Goal: Task Accomplishment & Management: Manage account settings

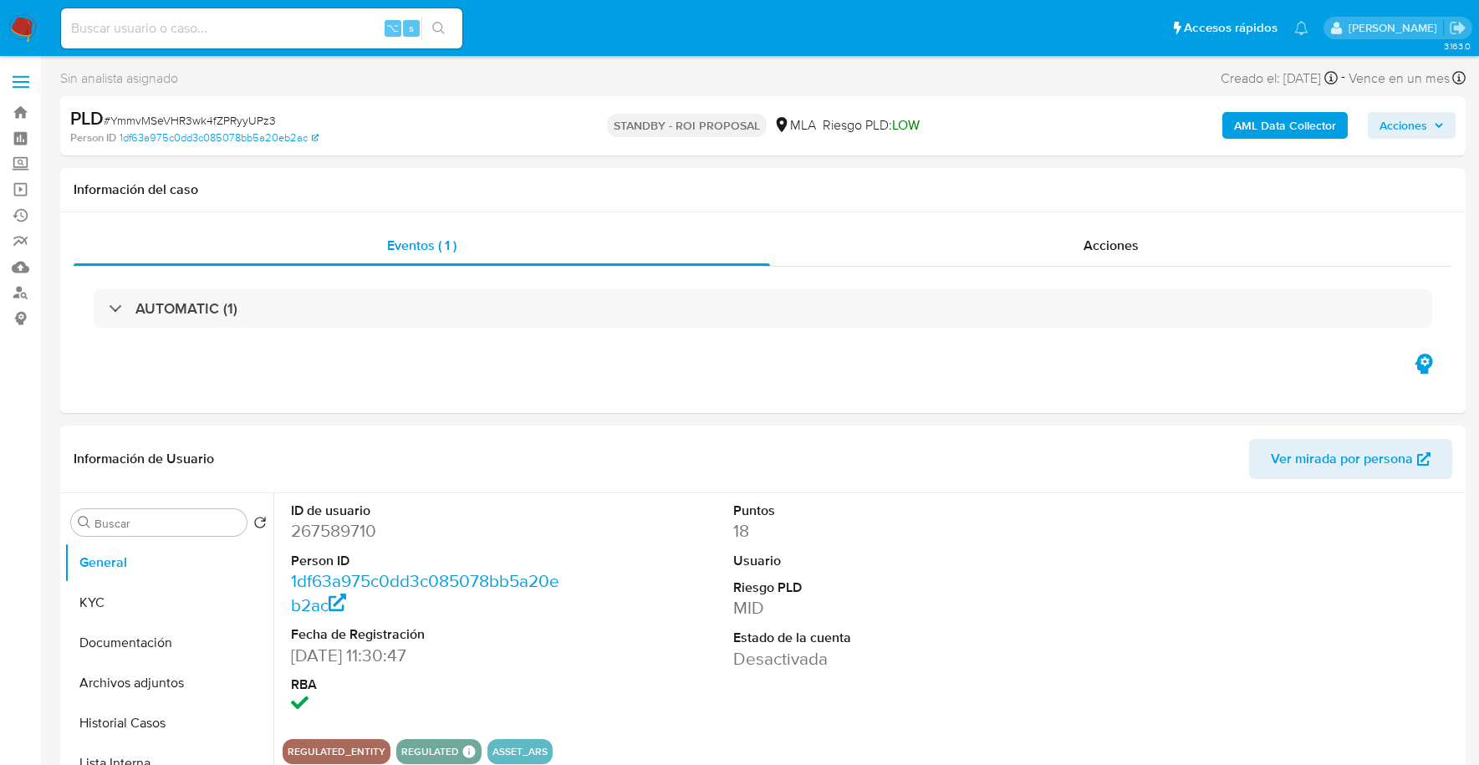
select select "10"
click at [289, 24] on input at bounding box center [261, 29] width 401 height 22
paste input "41977149"
type input "41977149"
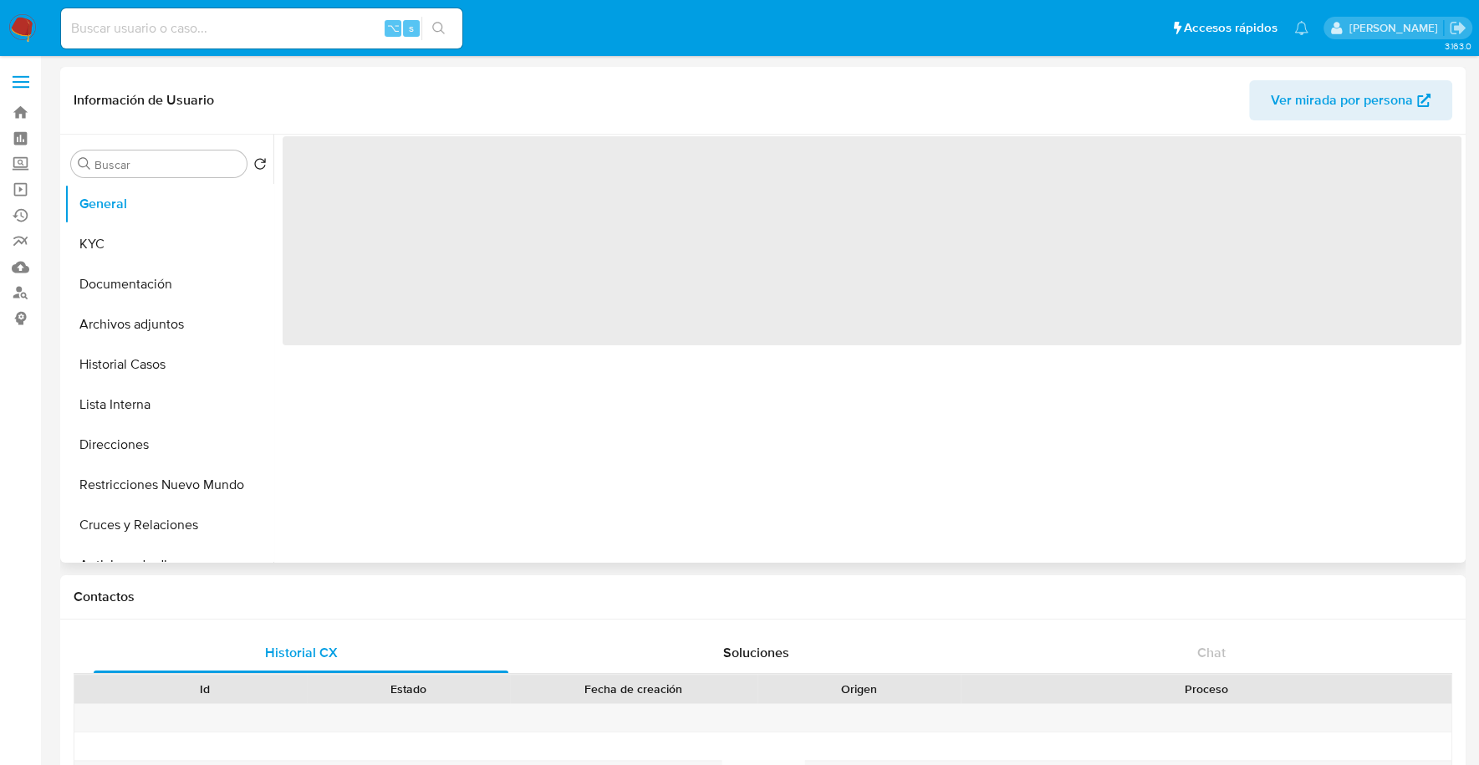
select select "10"
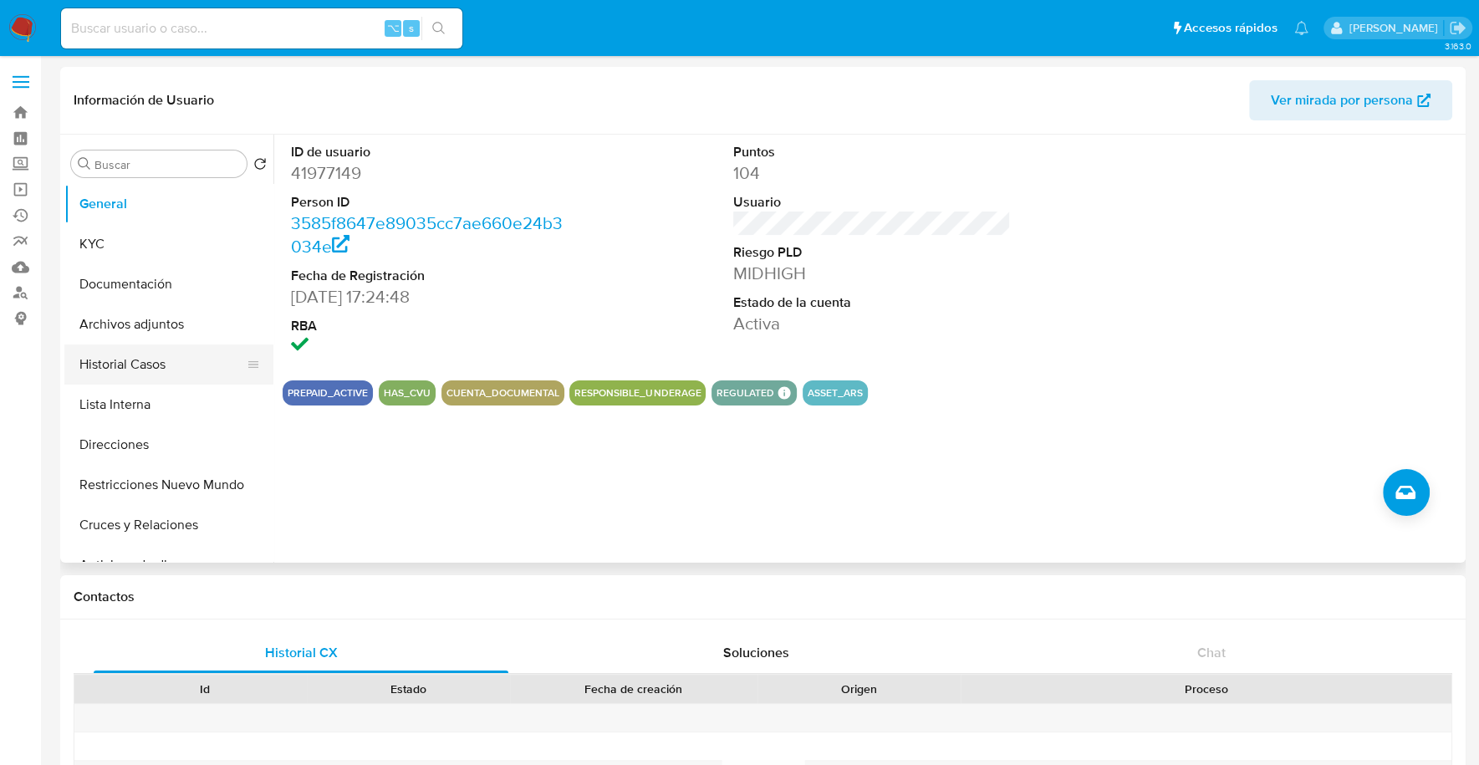
click at [135, 356] on button "Historial Casos" at bounding box center [162, 364] width 196 height 40
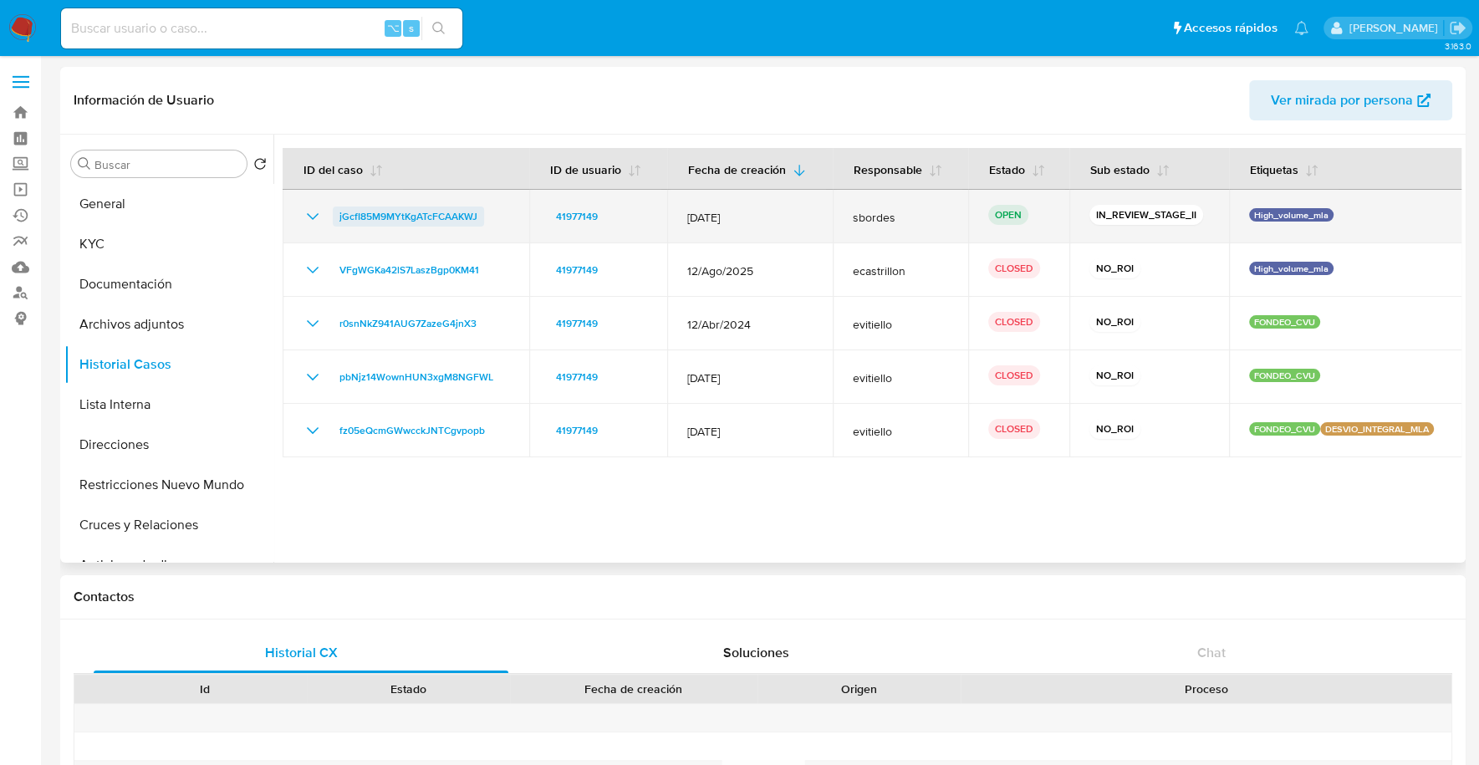
click at [389, 216] on span "jGcfI85M9MYtKgATcFCAAKWJ" at bounding box center [408, 216] width 138 height 20
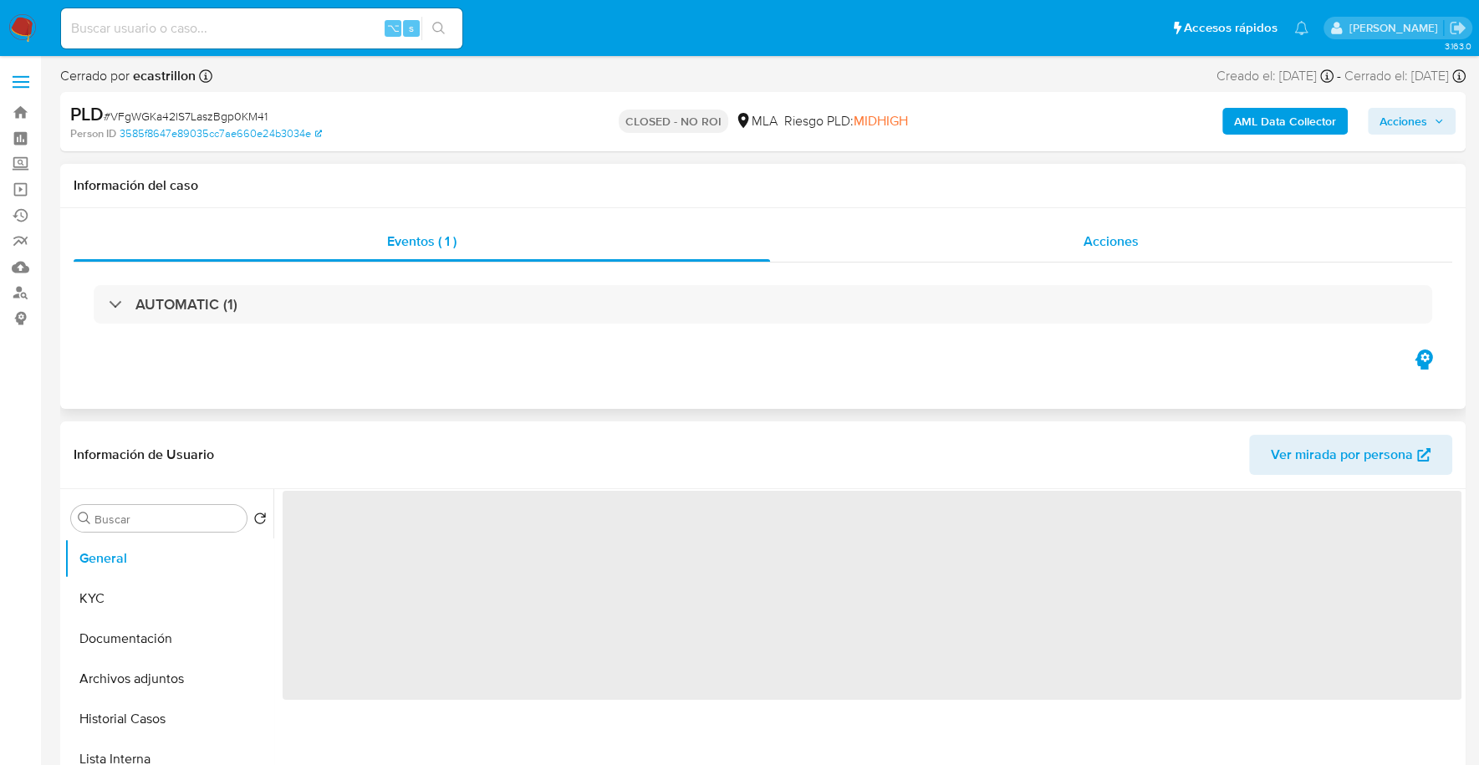
select select "10"
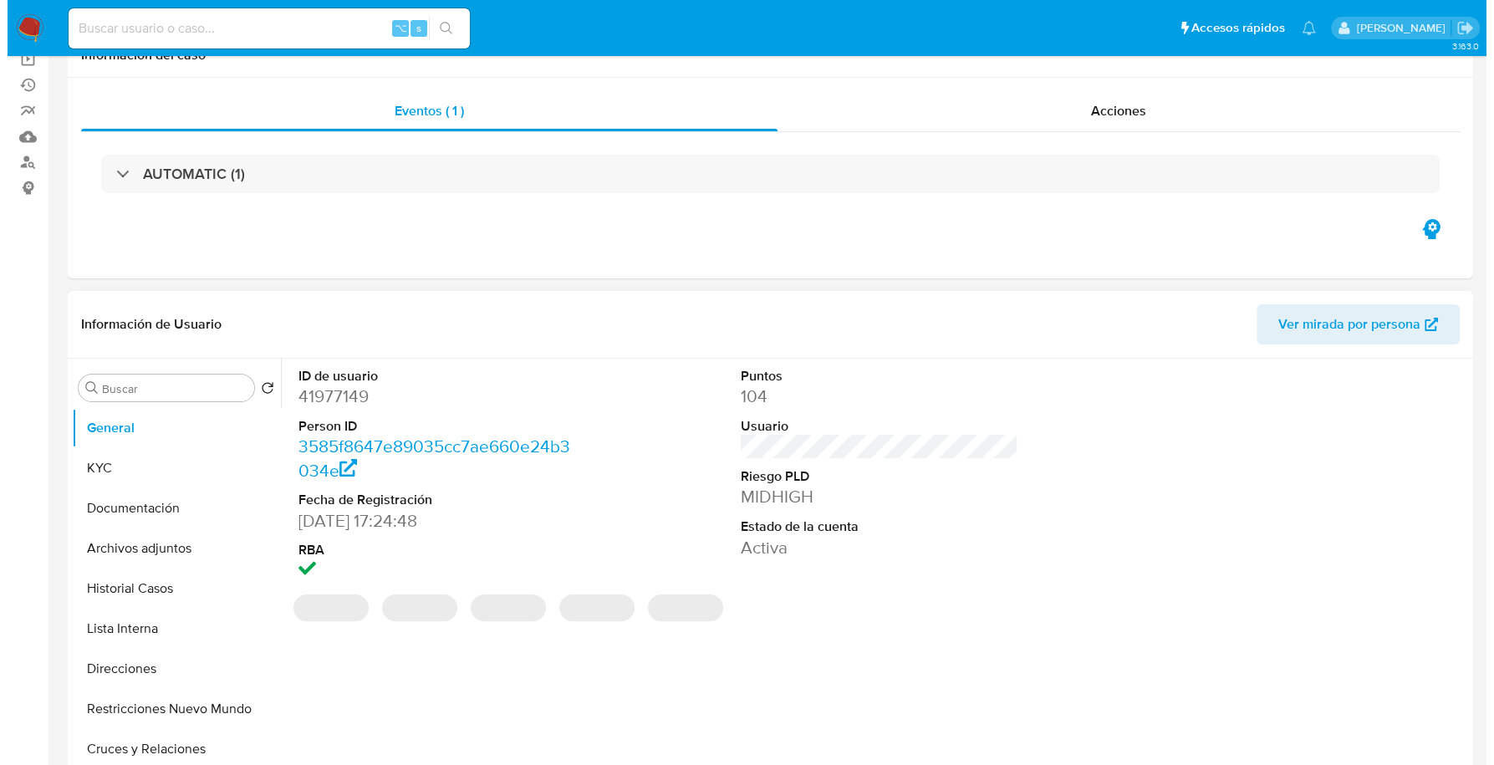
scroll to position [181, 0]
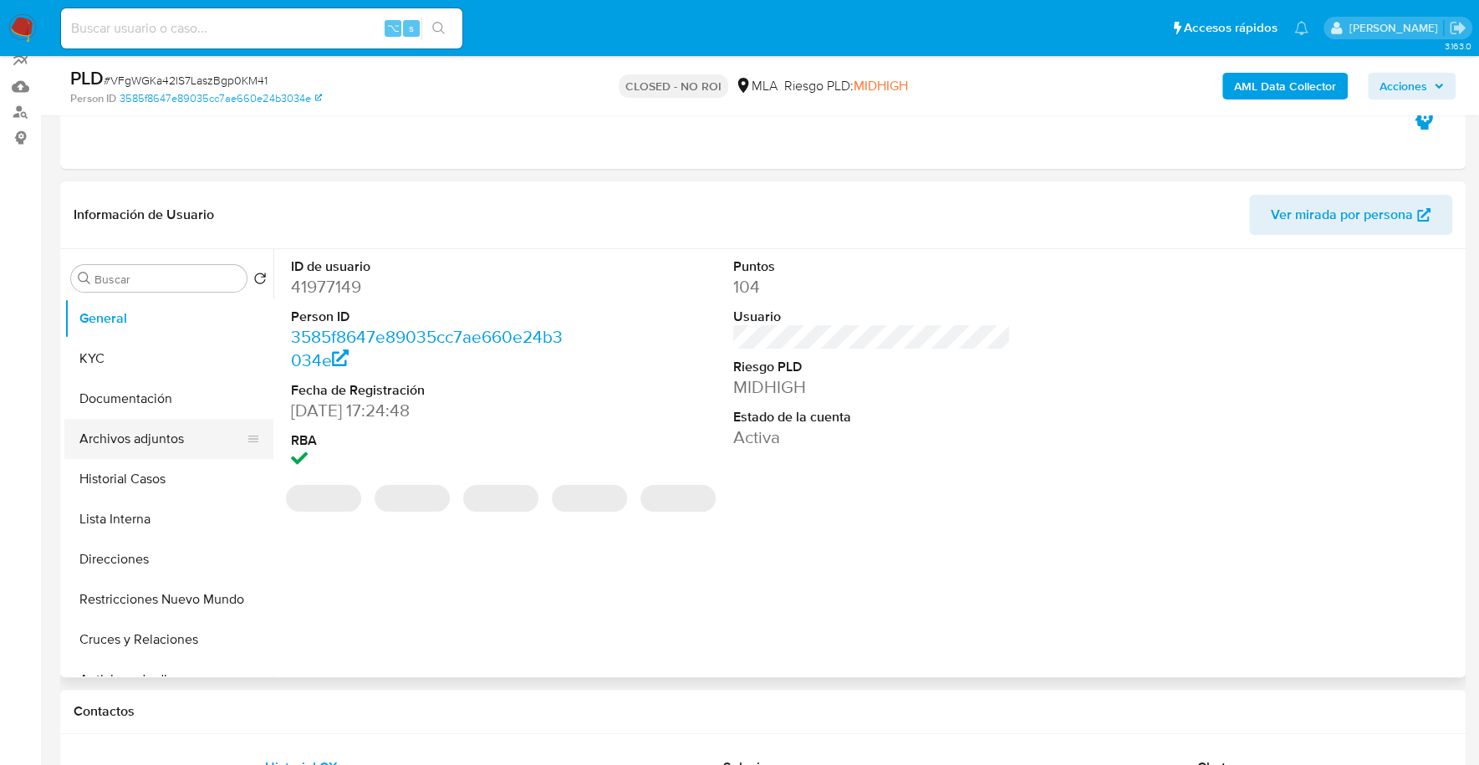
click at [128, 445] on button "Archivos adjuntos" at bounding box center [162, 439] width 196 height 40
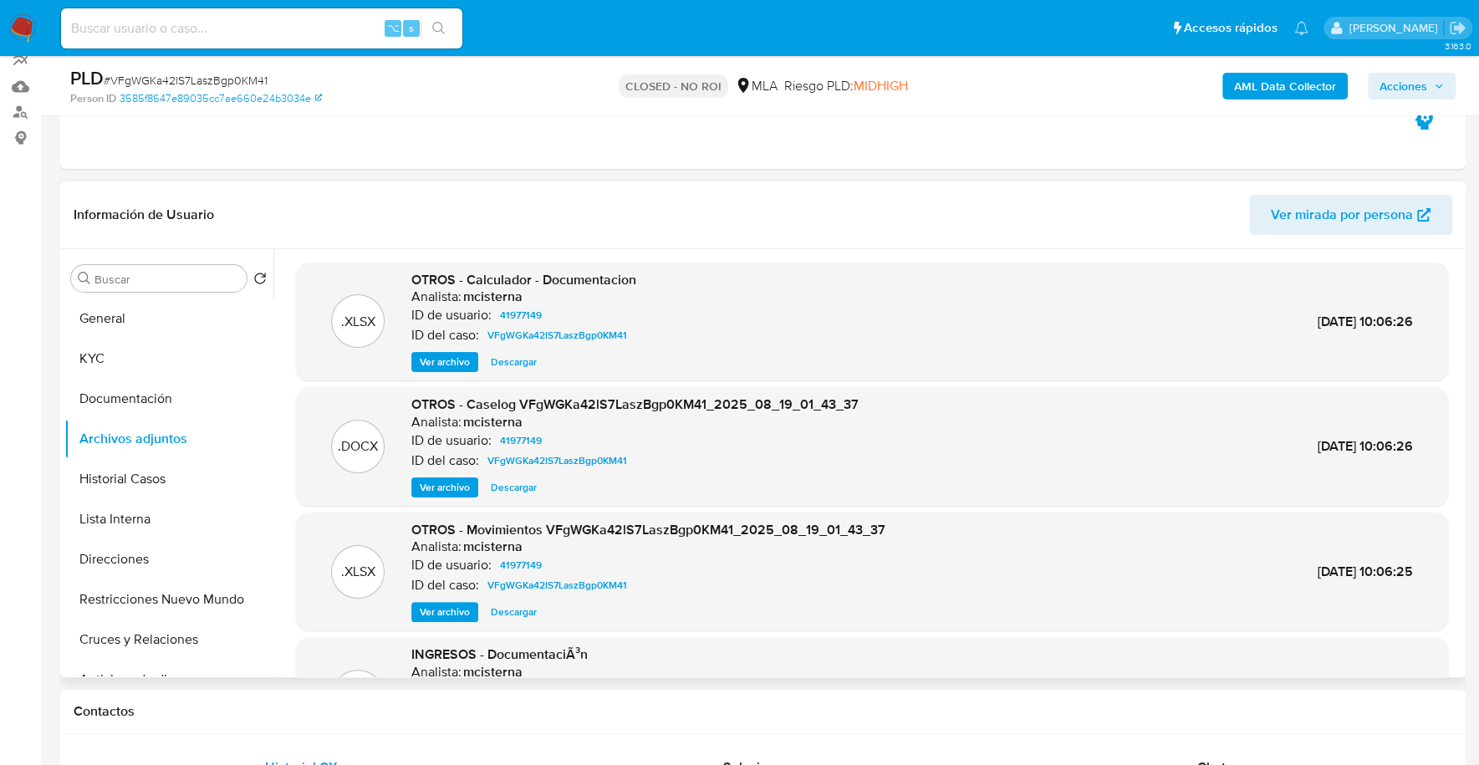
click at [438, 487] on span "Ver archivo" at bounding box center [445, 487] width 50 height 17
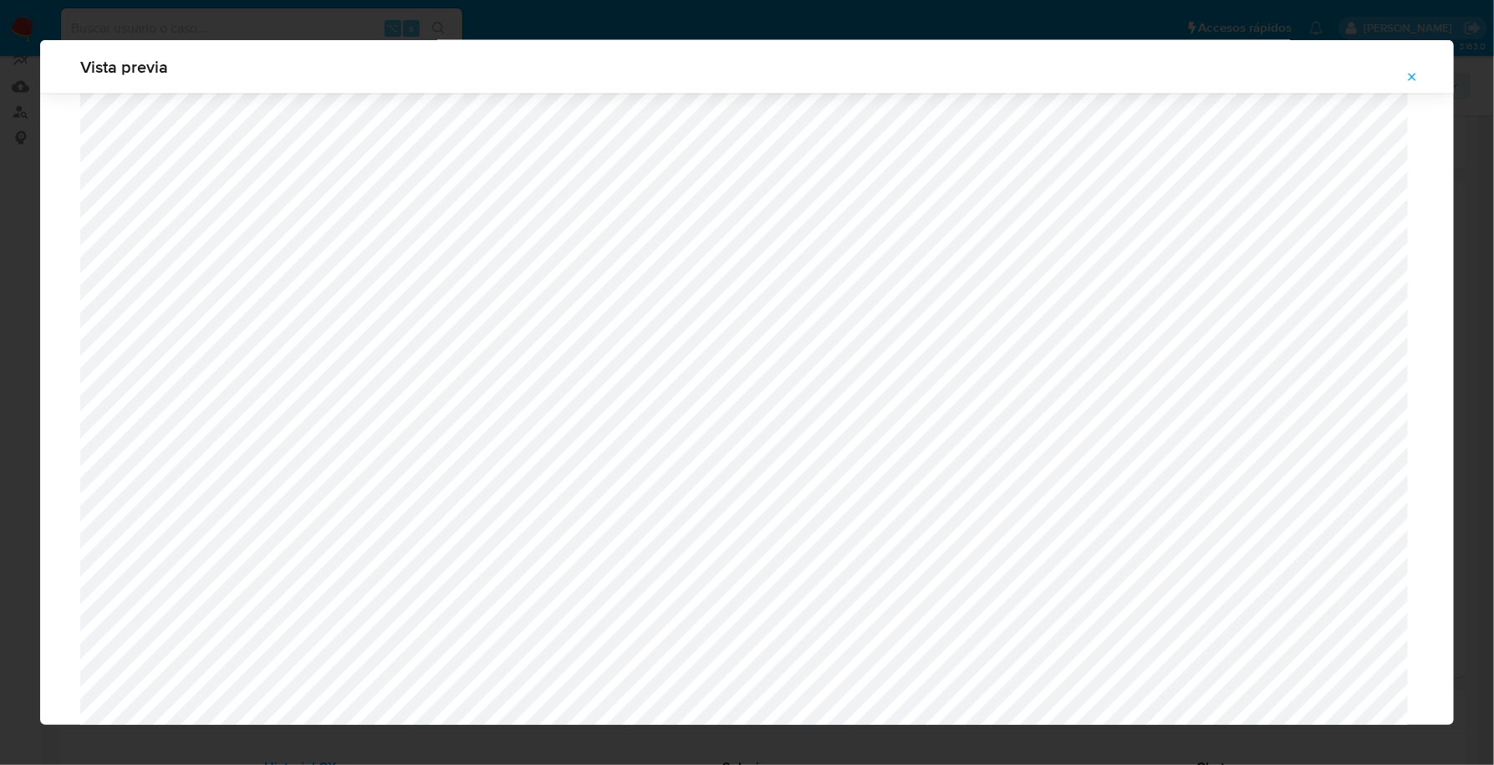
scroll to position [1554, 0]
click at [1414, 74] on icon "Attachment preview" at bounding box center [1412, 77] width 8 height 8
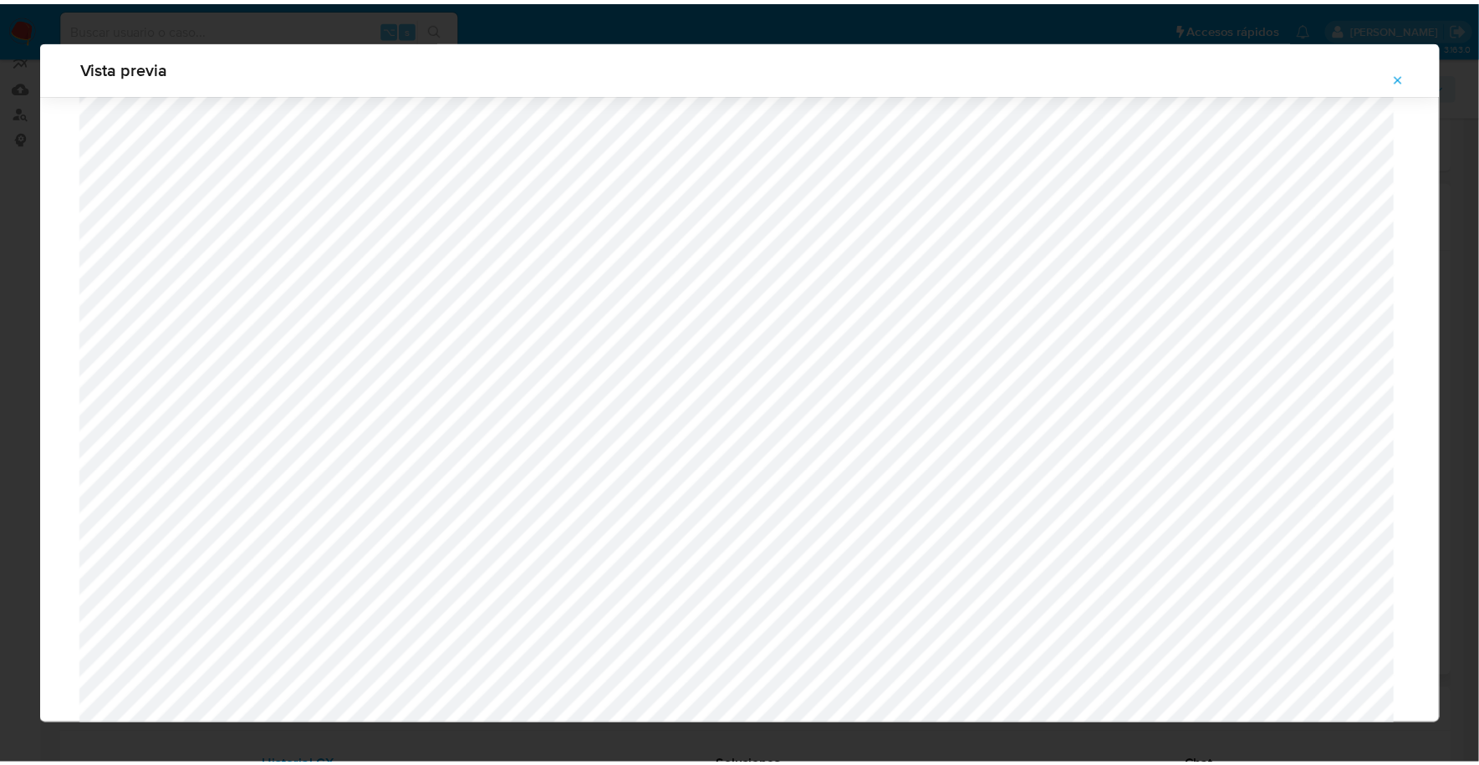
scroll to position [0, 0]
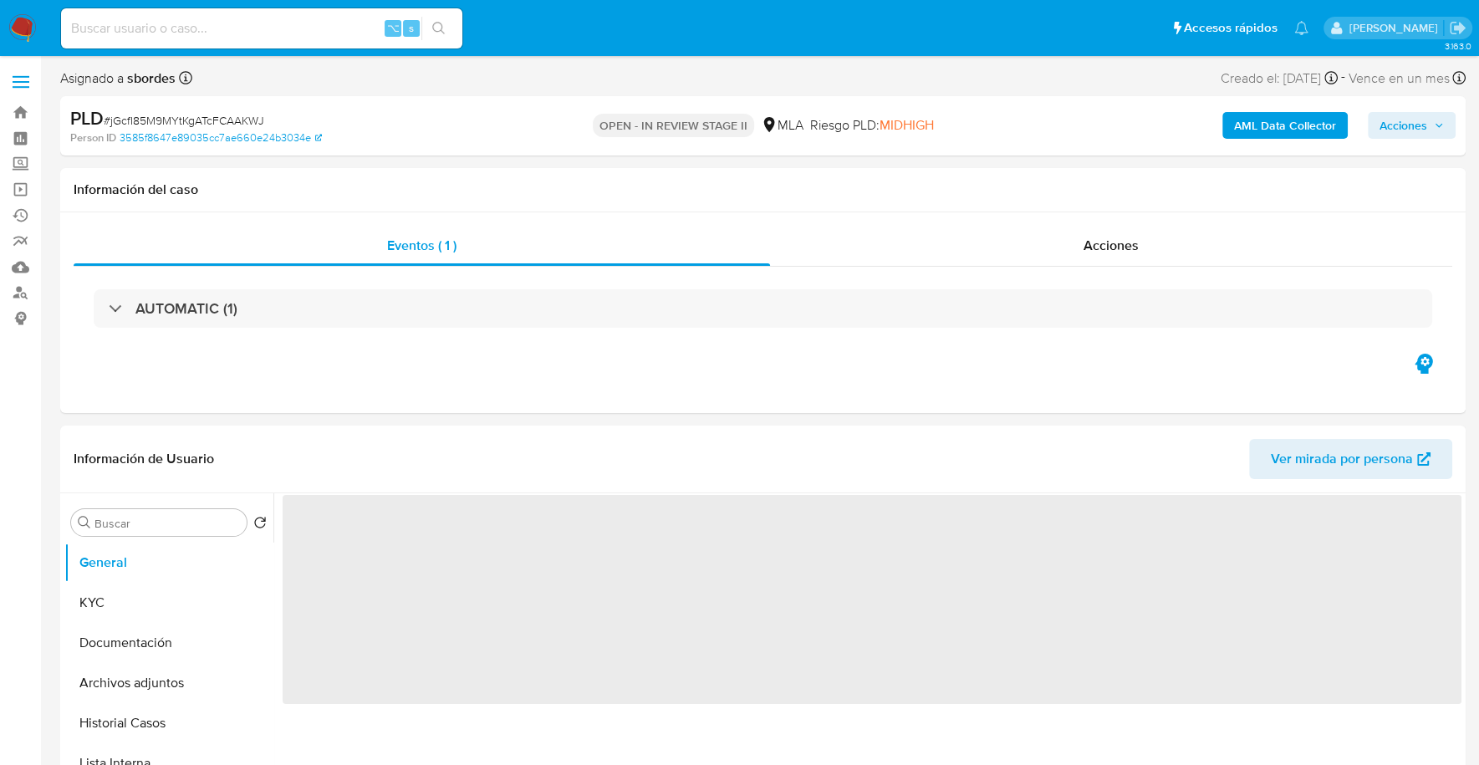
select select "10"
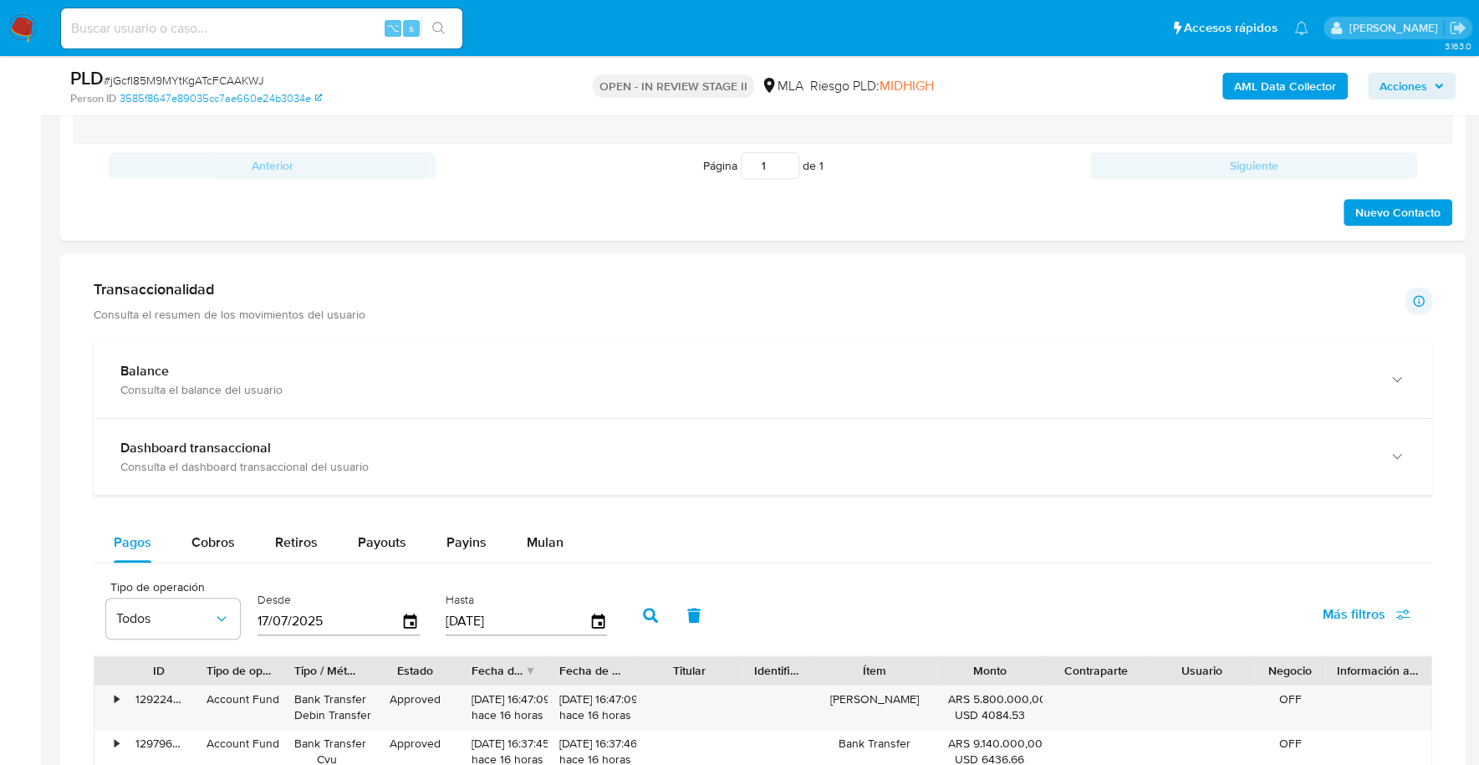
scroll to position [1054, 0]
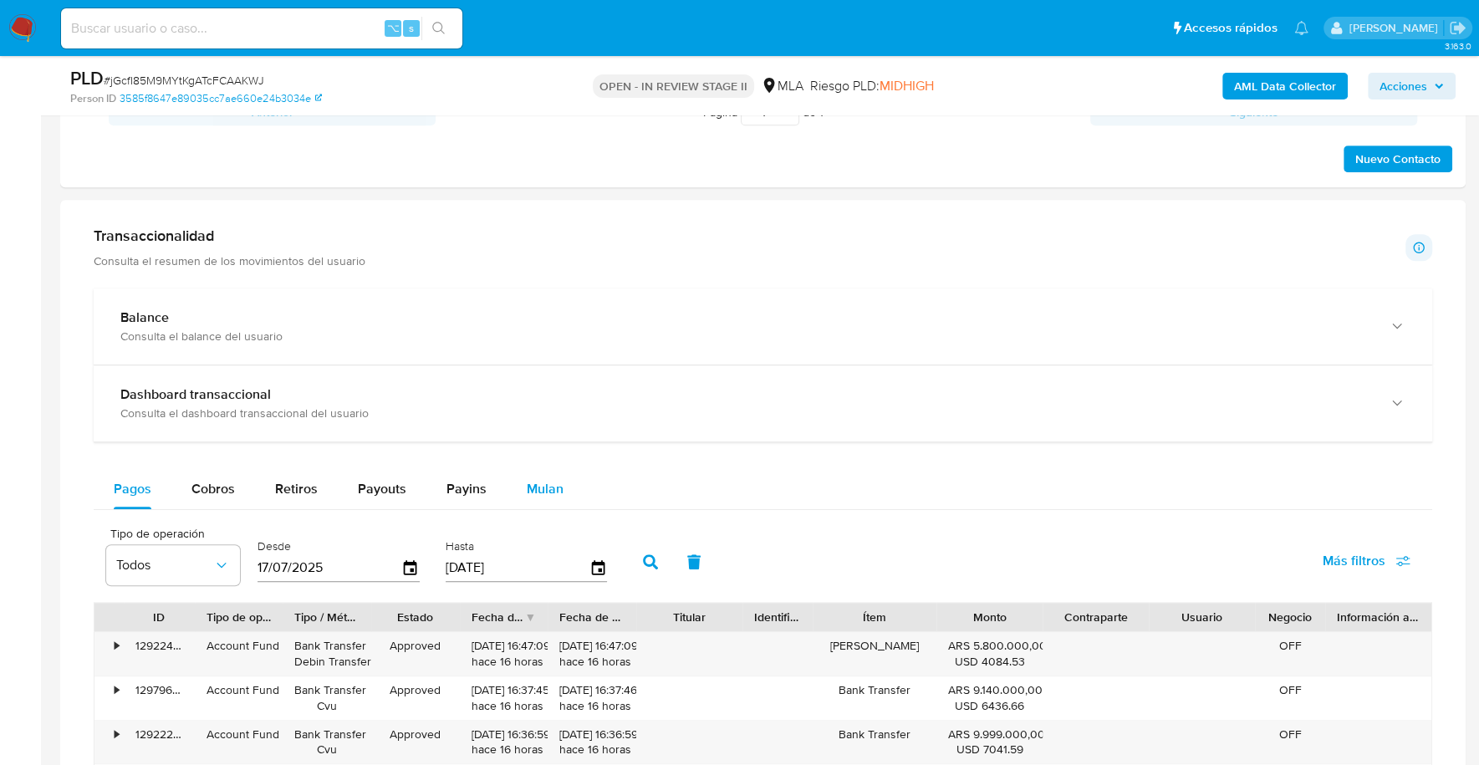
click at [533, 482] on span "Mulan" at bounding box center [545, 488] width 37 height 19
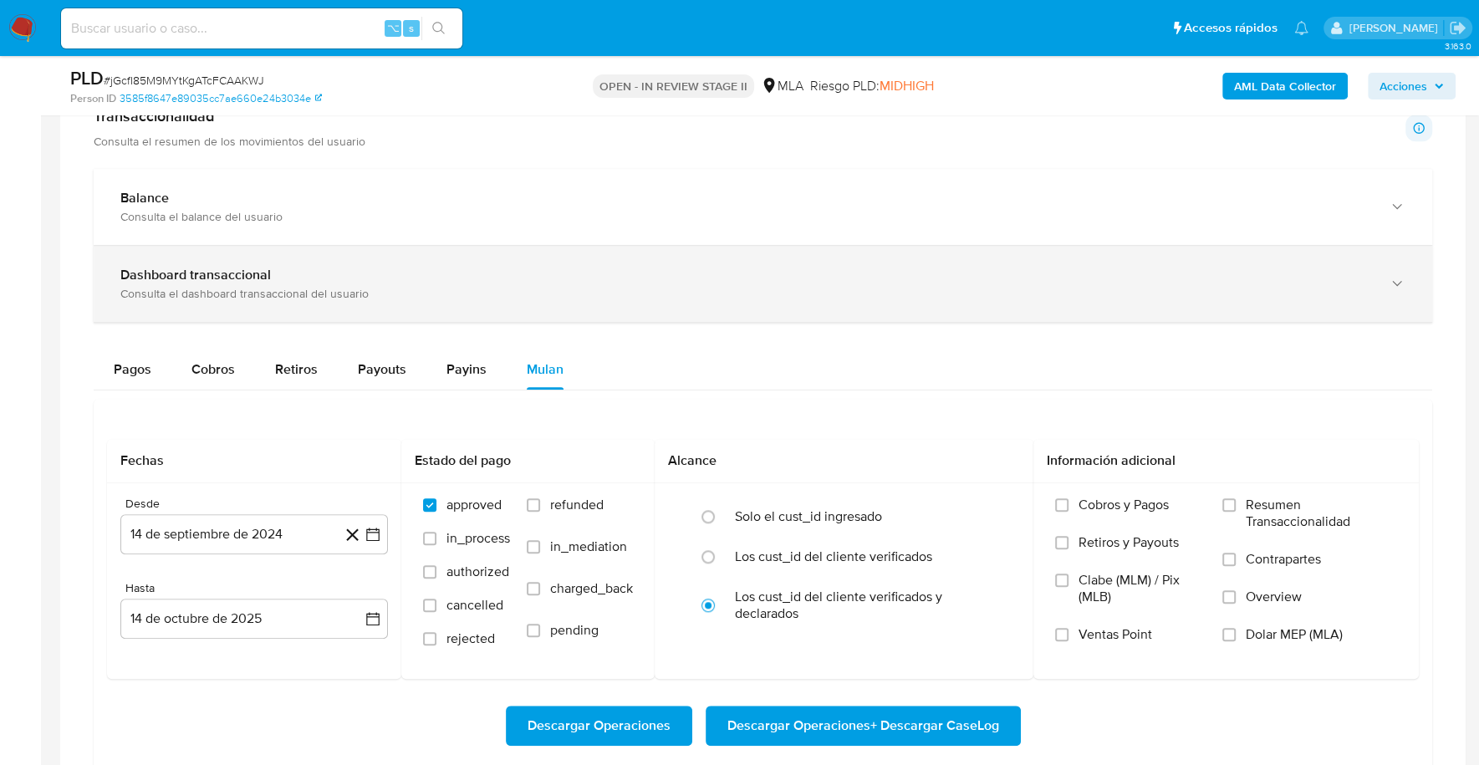
scroll to position [1259, 0]
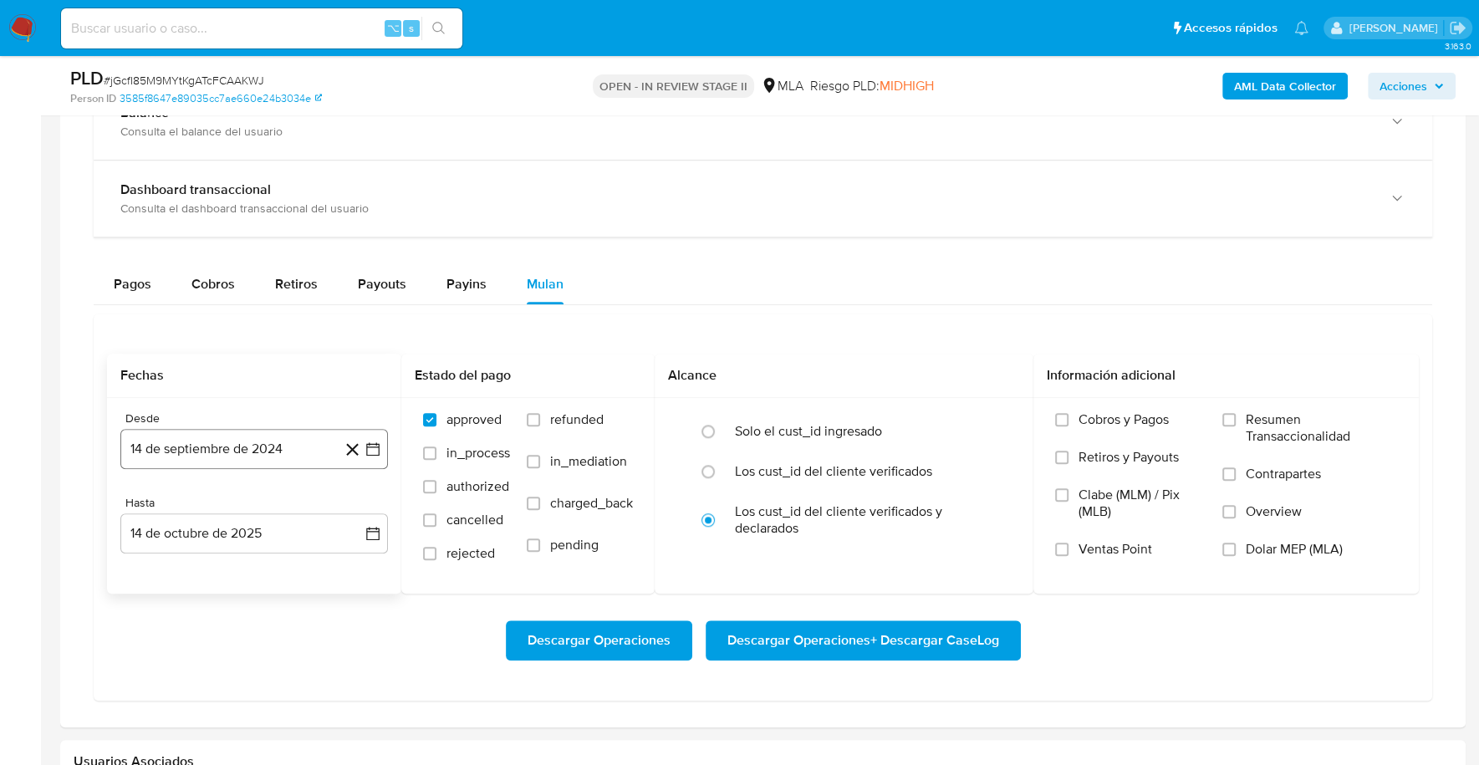
click at [206, 445] on button "14 de septiembre de 2024" at bounding box center [253, 449] width 267 height 40
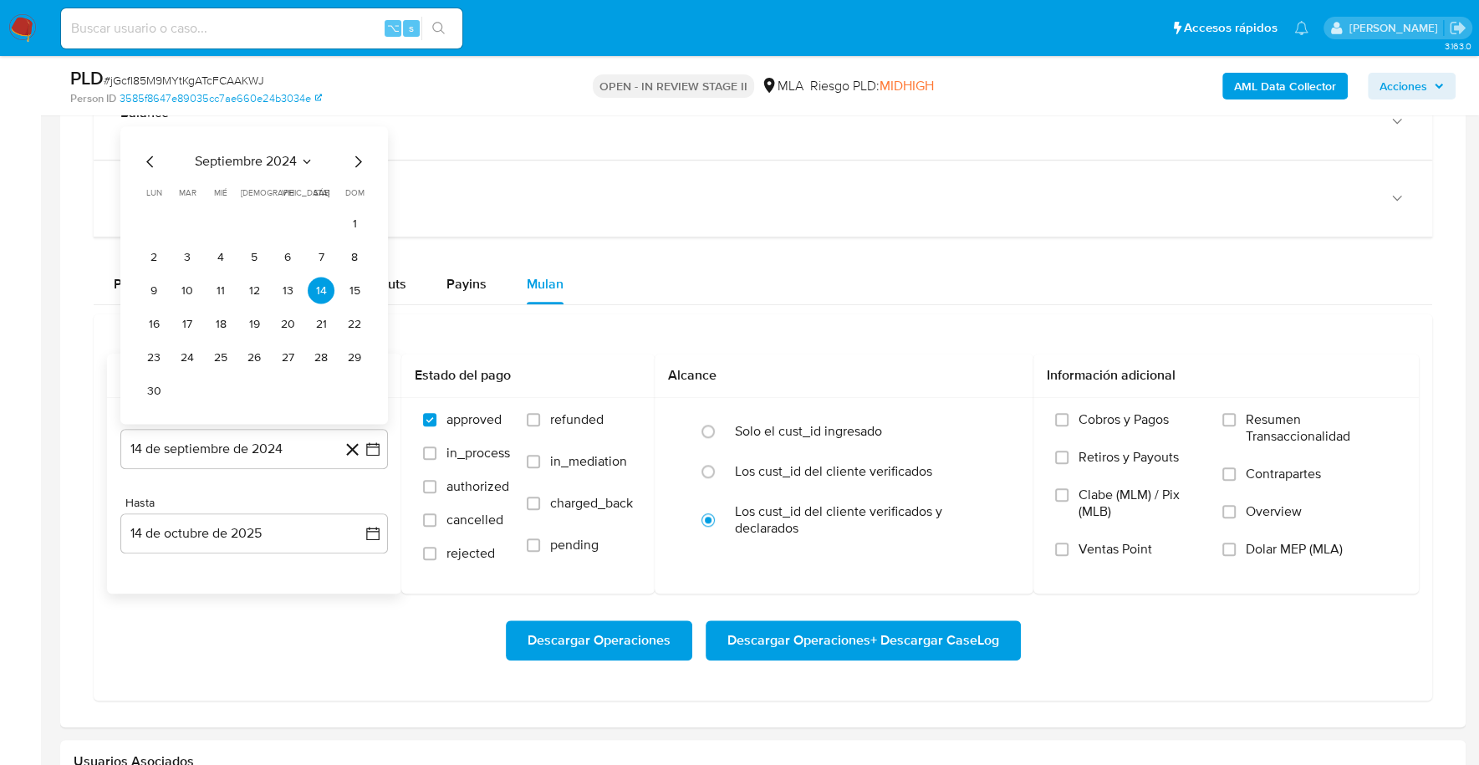
click at [262, 166] on div "septiembre 2024 septiembre 2024 lun lunes mar martes mié miércoles jue jueves v…" at bounding box center [253, 277] width 227 height 252
click at [272, 155] on span "septiembre 2024" at bounding box center [246, 161] width 102 height 17
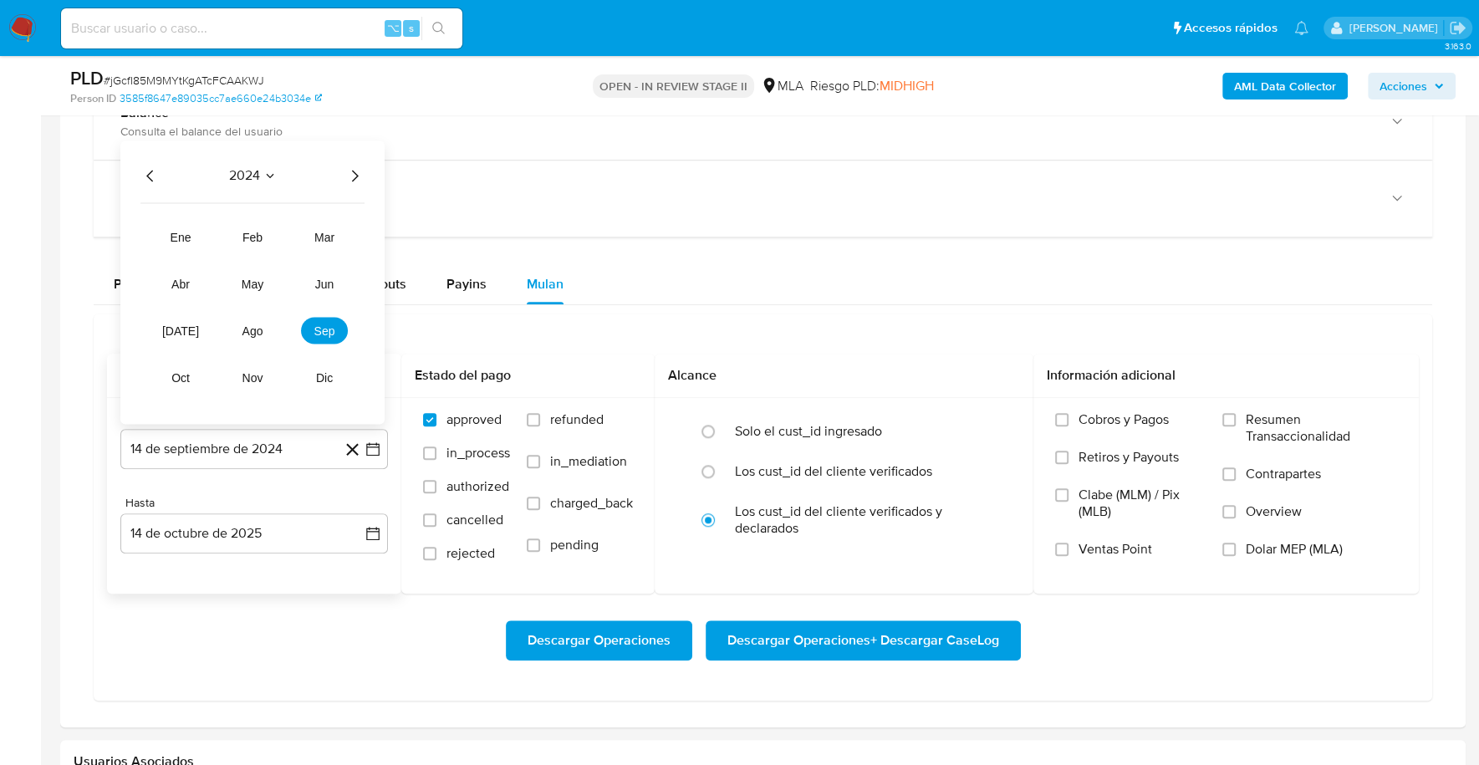
click at [344, 170] on icon "Año siguiente" at bounding box center [354, 175] width 20 height 20
click at [253, 329] on span "ago" at bounding box center [252, 329] width 21 height 13
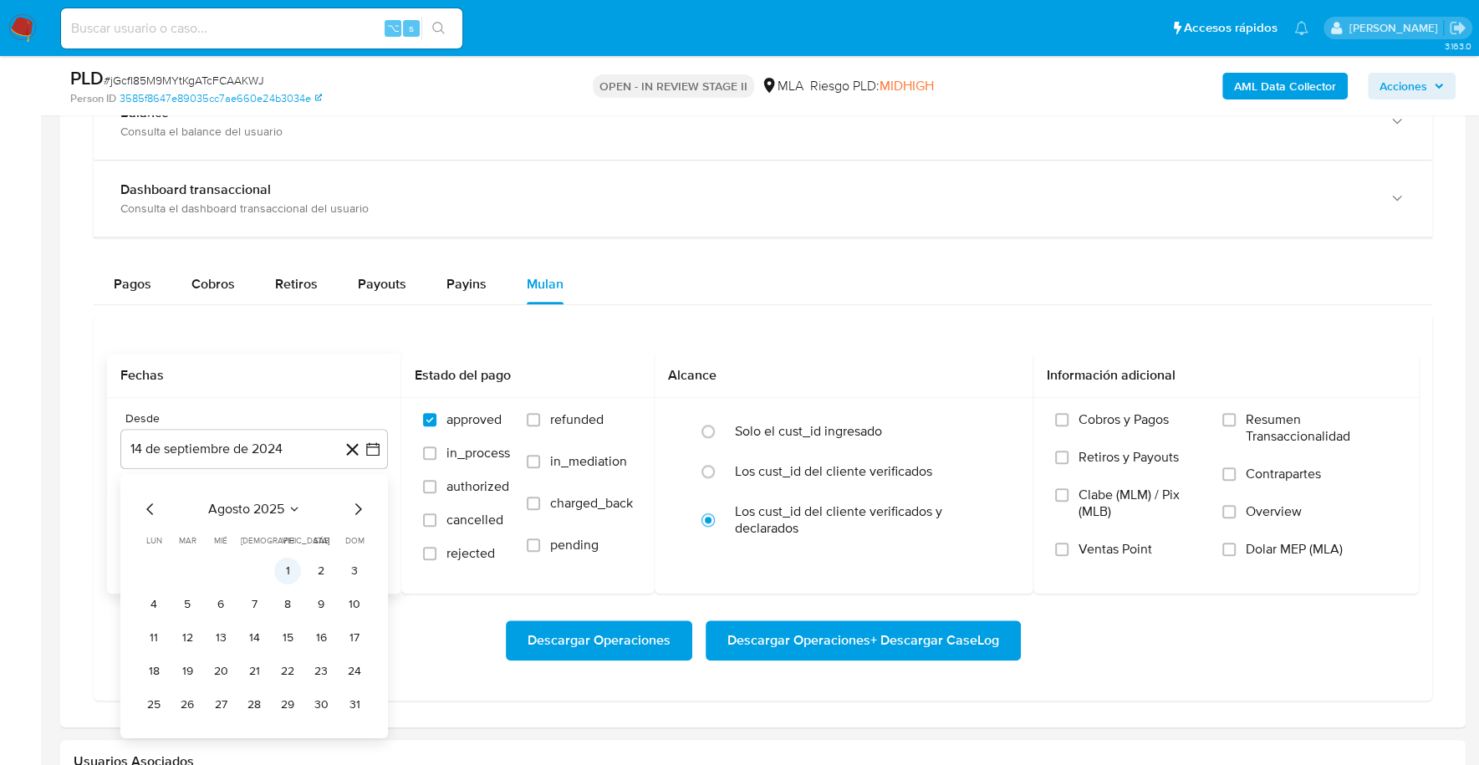
click at [285, 565] on button "1" at bounding box center [287, 571] width 27 height 27
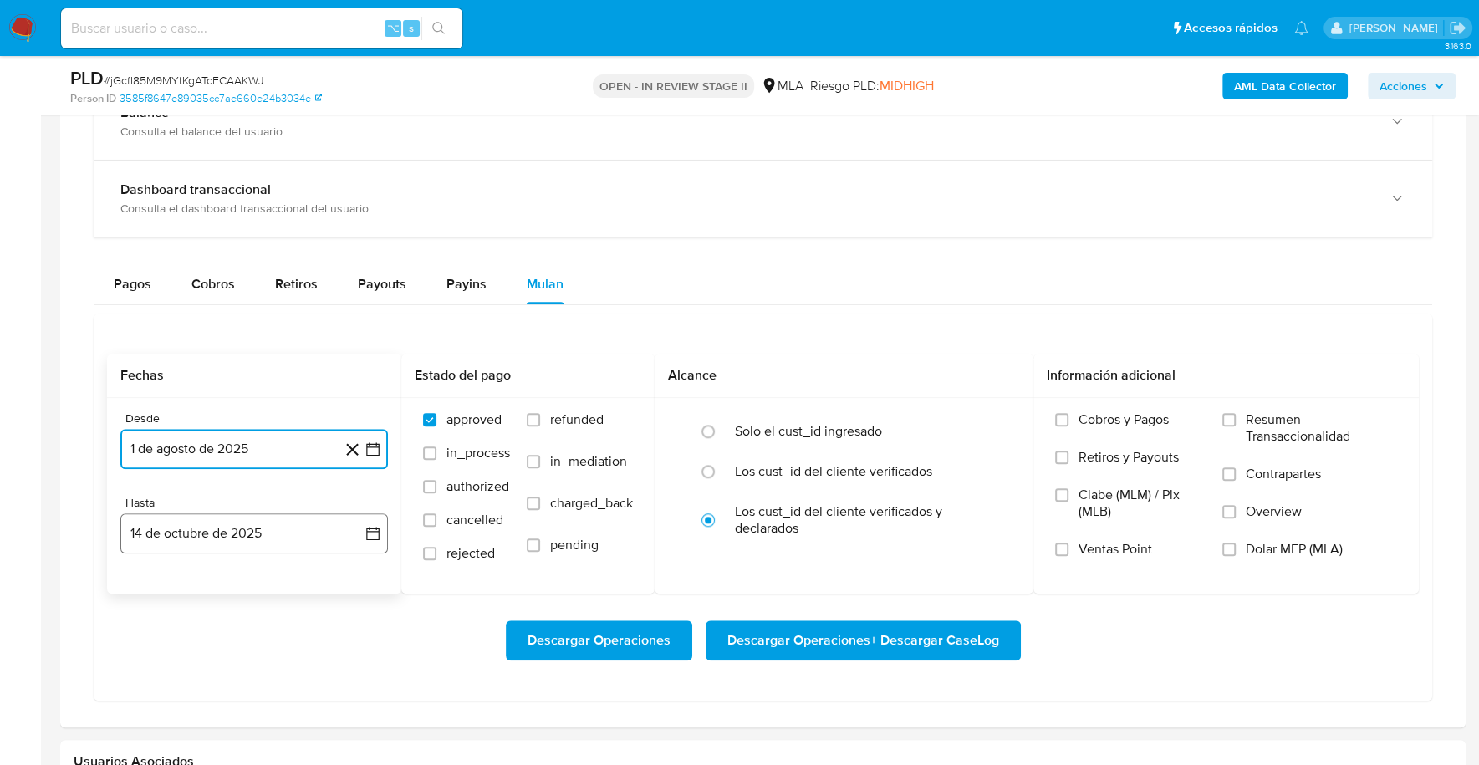
click at [243, 530] on button "14 de octubre de 2025" at bounding box center [253, 533] width 267 height 40
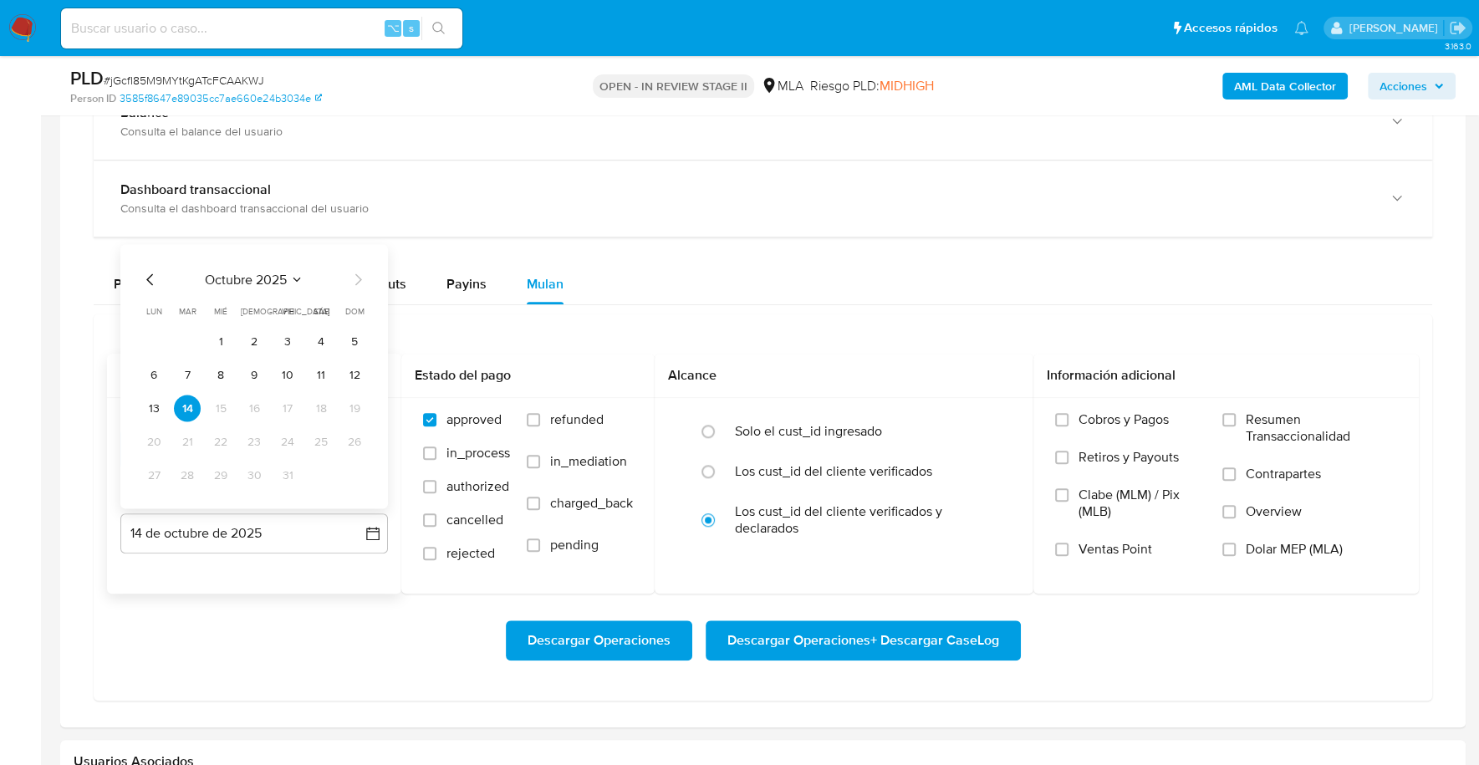
click at [145, 279] on icon "Mes anterior" at bounding box center [150, 279] width 20 height 20
click at [145, 278] on icon "Mes anterior" at bounding box center [150, 279] width 20 height 20
click at [348, 465] on button "31" at bounding box center [354, 474] width 27 height 27
click at [1289, 552] on span "Dolar MEP (MLA)" at bounding box center [1293, 549] width 97 height 17
click at [1235, 552] on input "Dolar MEP (MLA)" at bounding box center [1228, 548] width 13 height 13
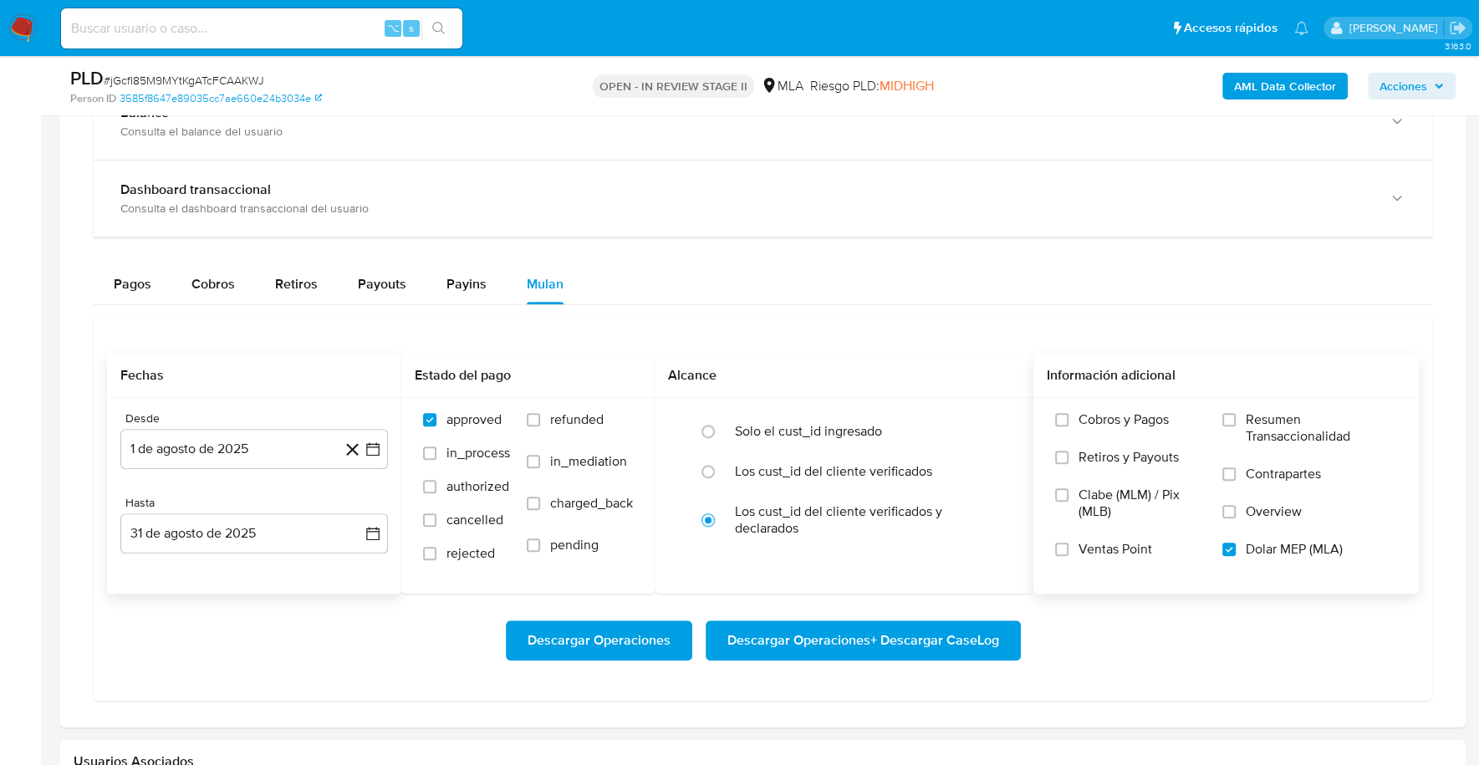
click at [882, 641] on span "Descargar Operaciones + Descargar CaseLog" at bounding box center [863, 640] width 272 height 37
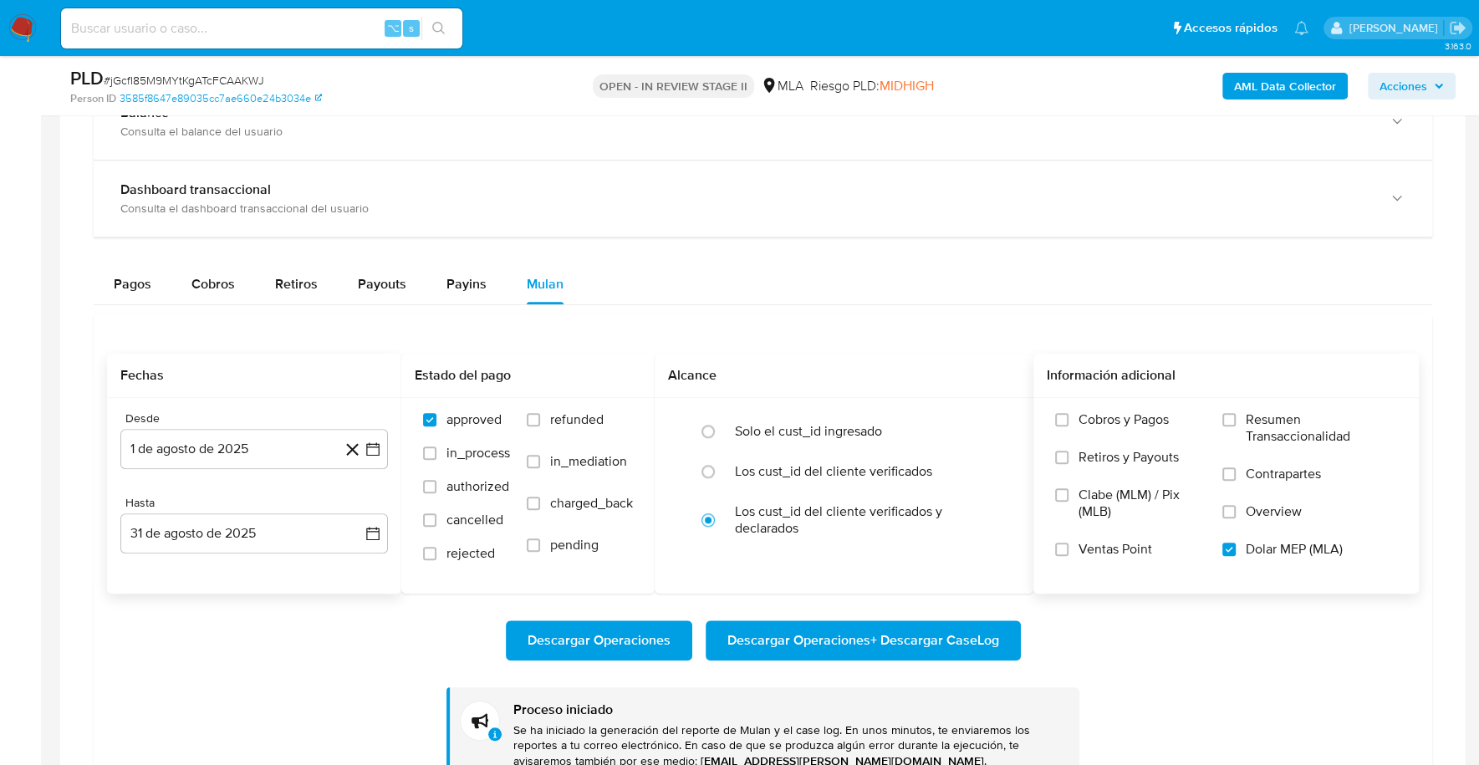
click at [262, 36] on input at bounding box center [261, 29] width 401 height 22
paste input "540589230"
type input "540589230"
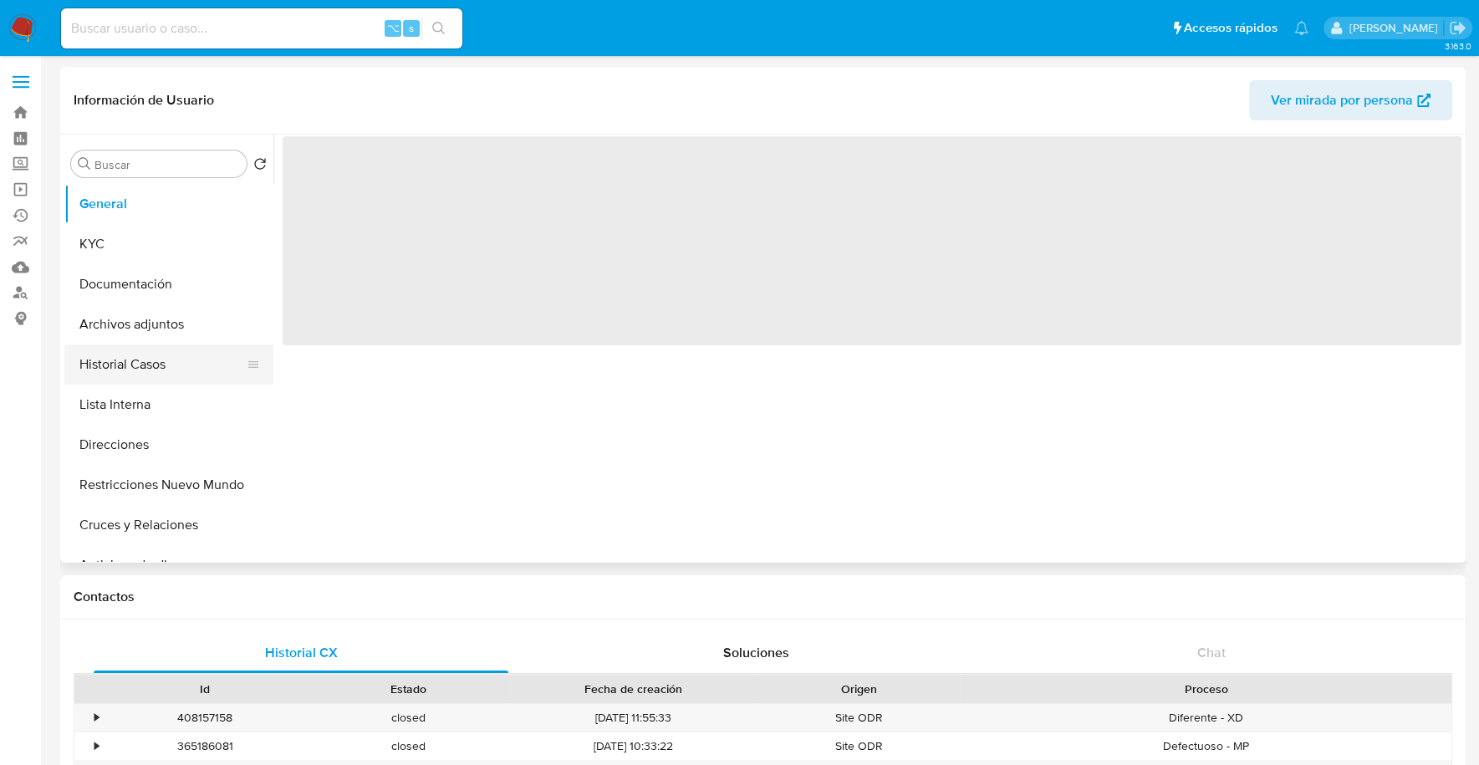
select select "10"
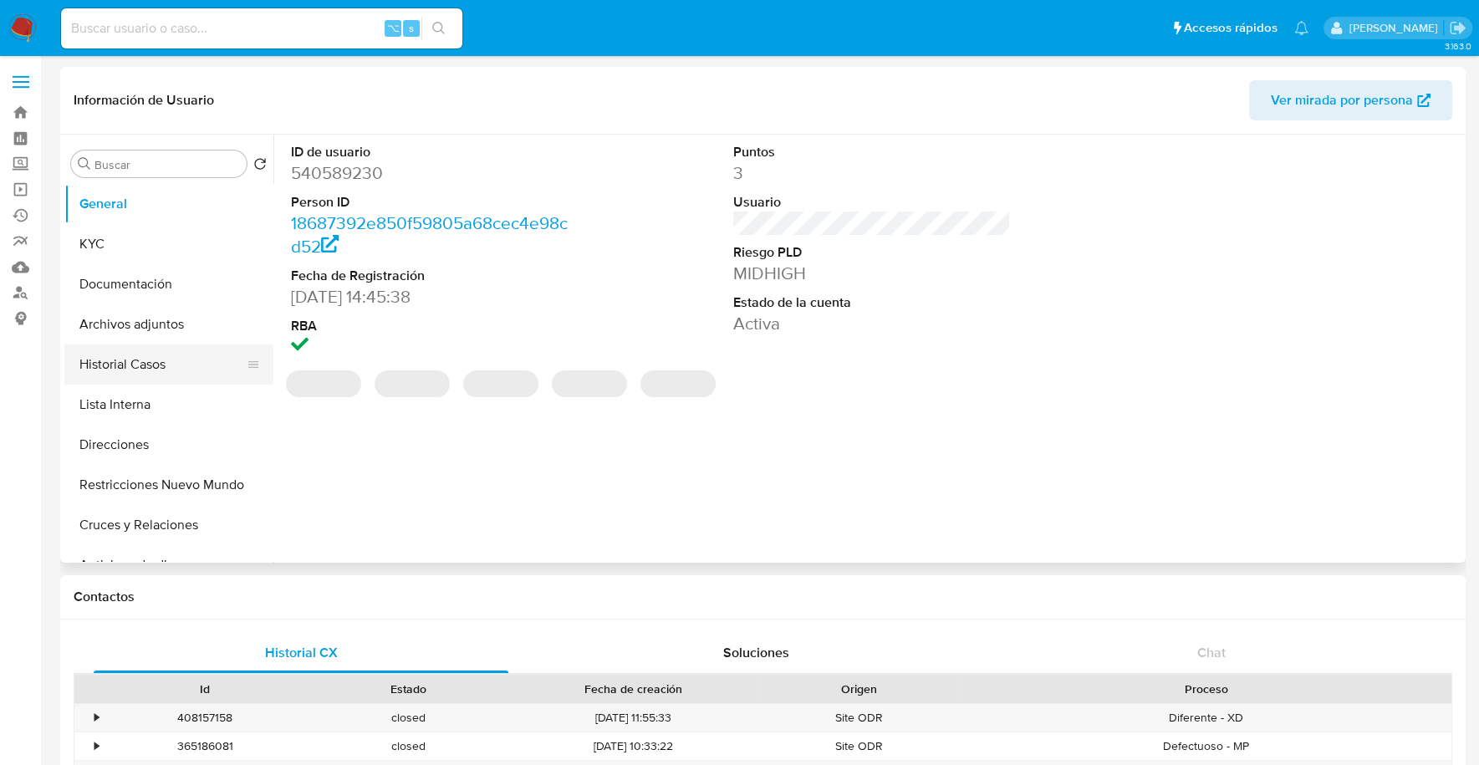
click at [160, 364] on button "Historial Casos" at bounding box center [162, 364] width 196 height 40
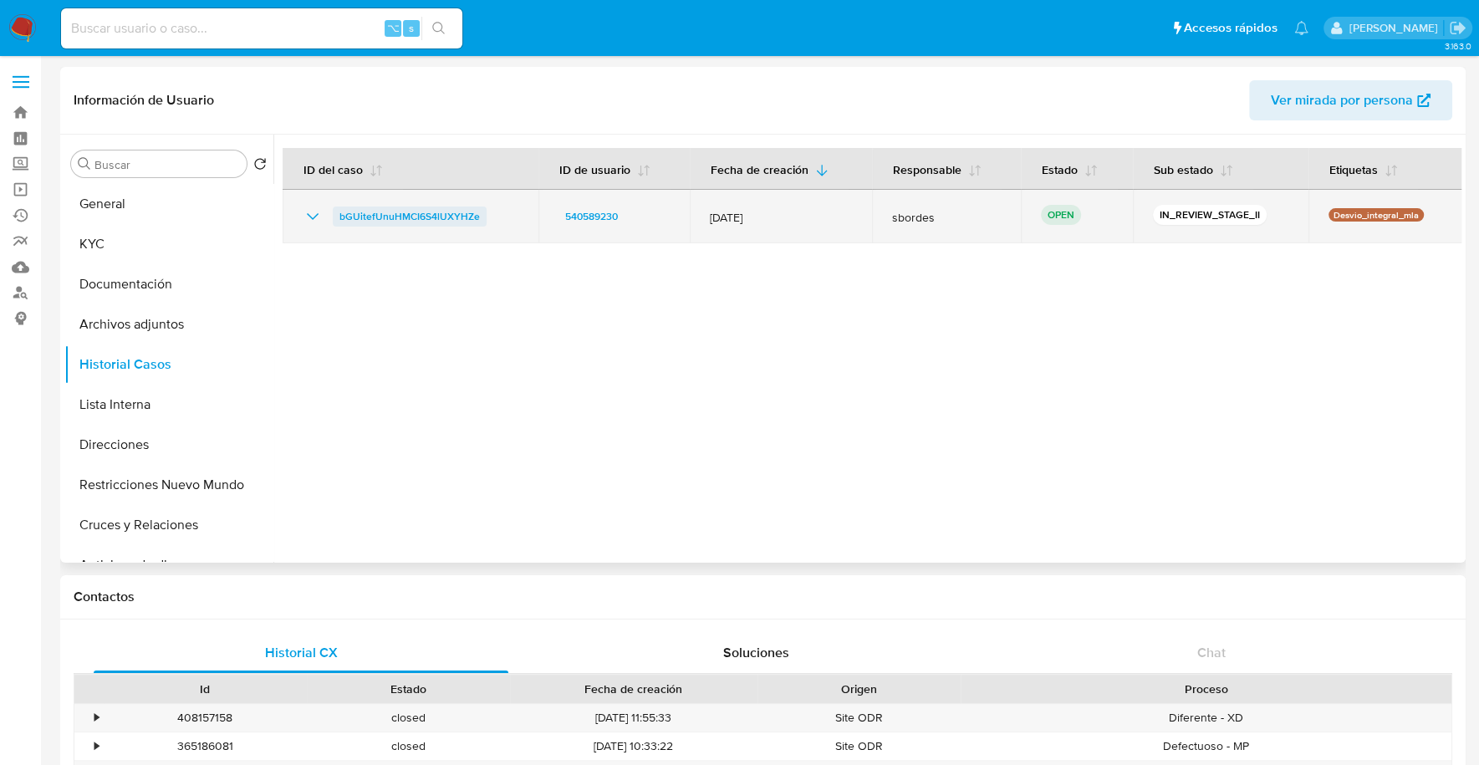
click at [391, 215] on span "bGUitefUnuHMCI6S4lUXYHZe" at bounding box center [409, 216] width 140 height 20
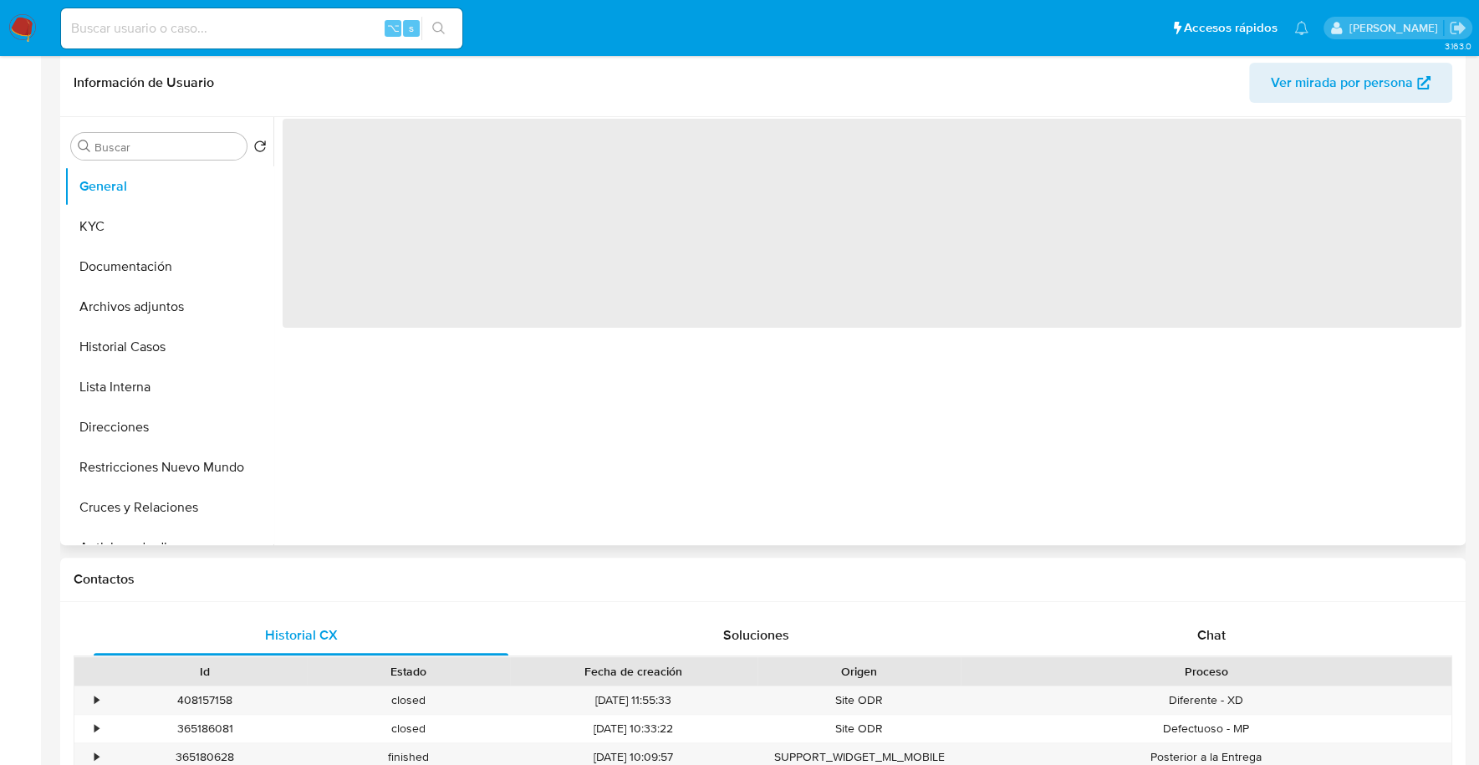
select select "10"
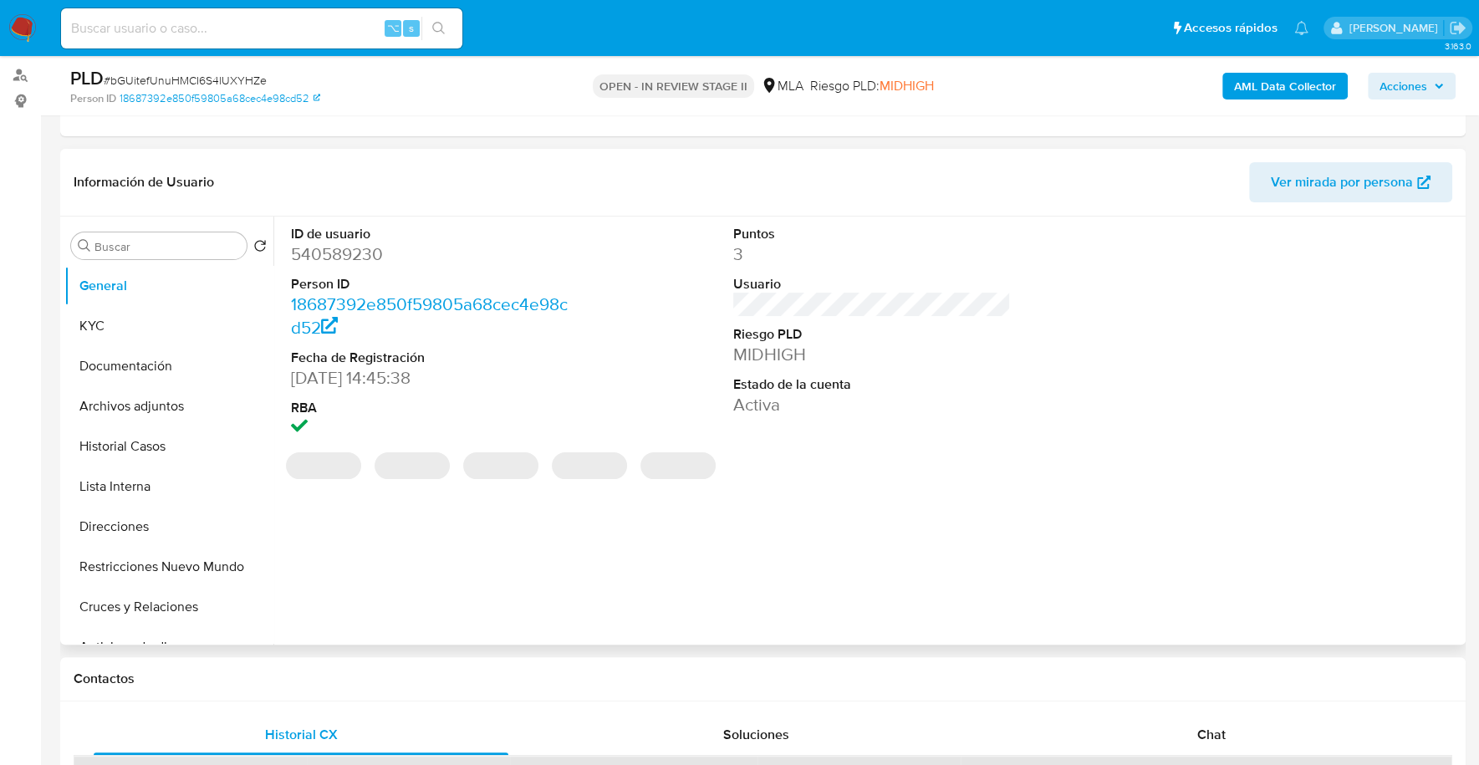
scroll to position [192, 0]
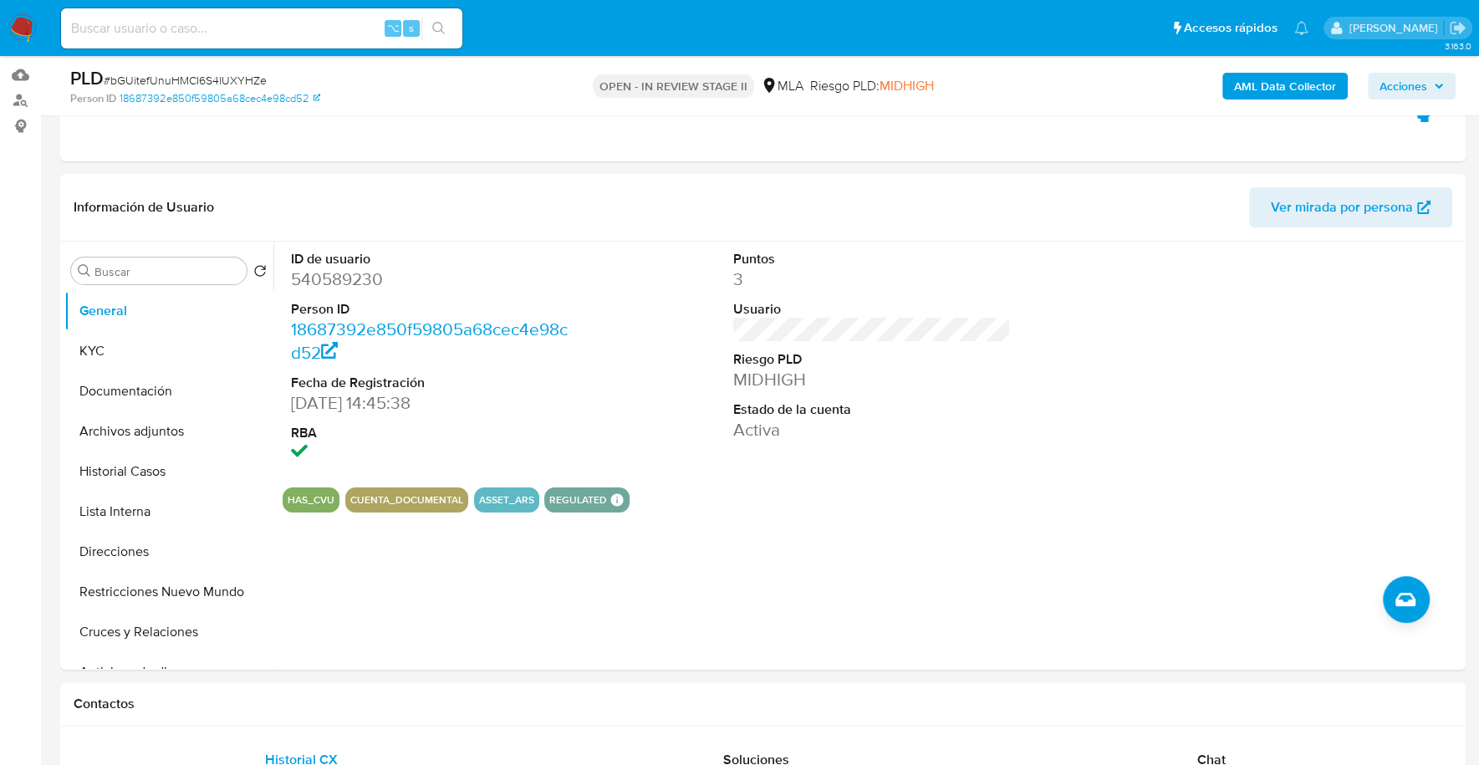
click at [246, 44] on div "⌥ s" at bounding box center [261, 28] width 401 height 40
click at [248, 33] on input at bounding box center [261, 29] width 401 height 22
paste input "540589230"
type input "540589230"
click at [150, 352] on button "KYC" at bounding box center [162, 351] width 196 height 40
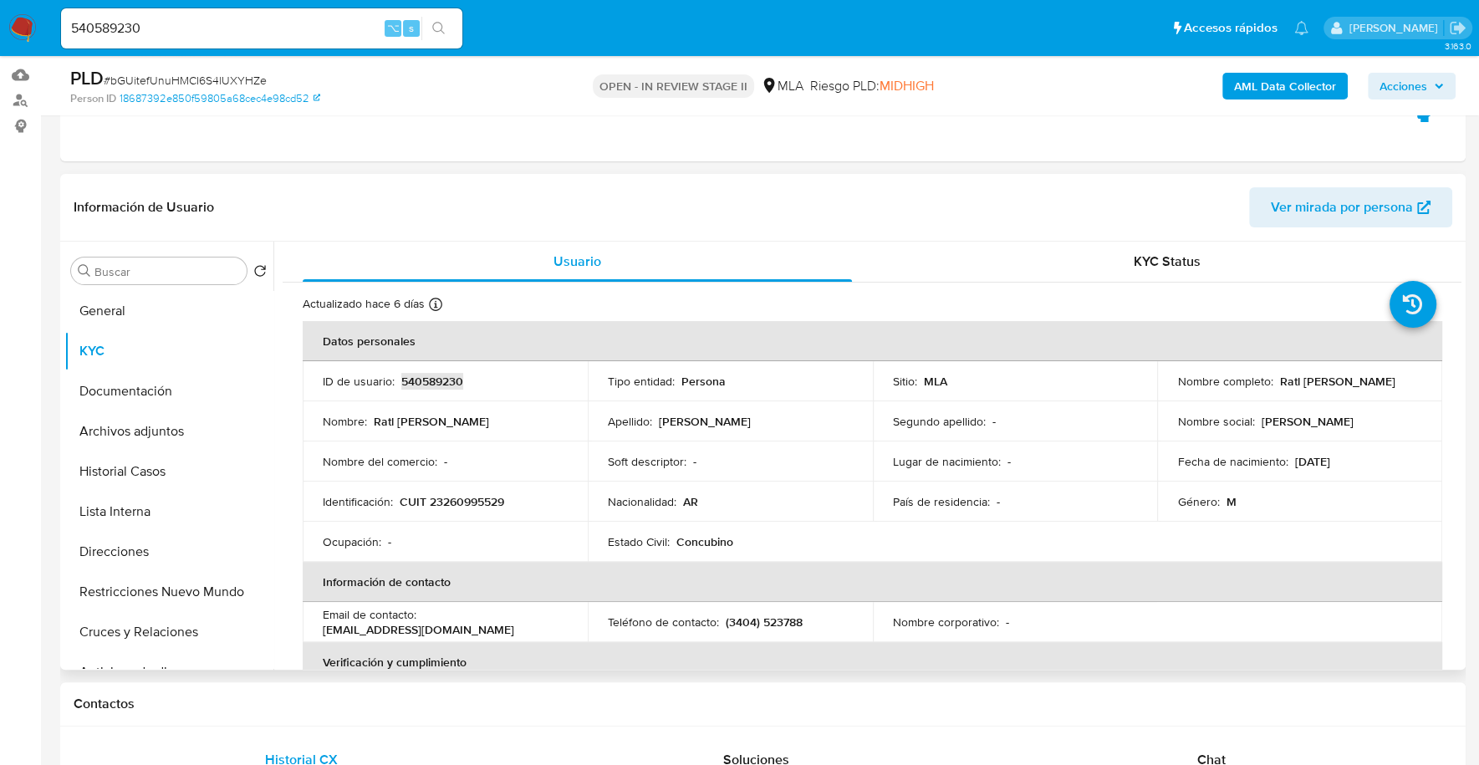
copy p "540589230"
click at [151, 389] on button "Documentación" at bounding box center [162, 391] width 196 height 40
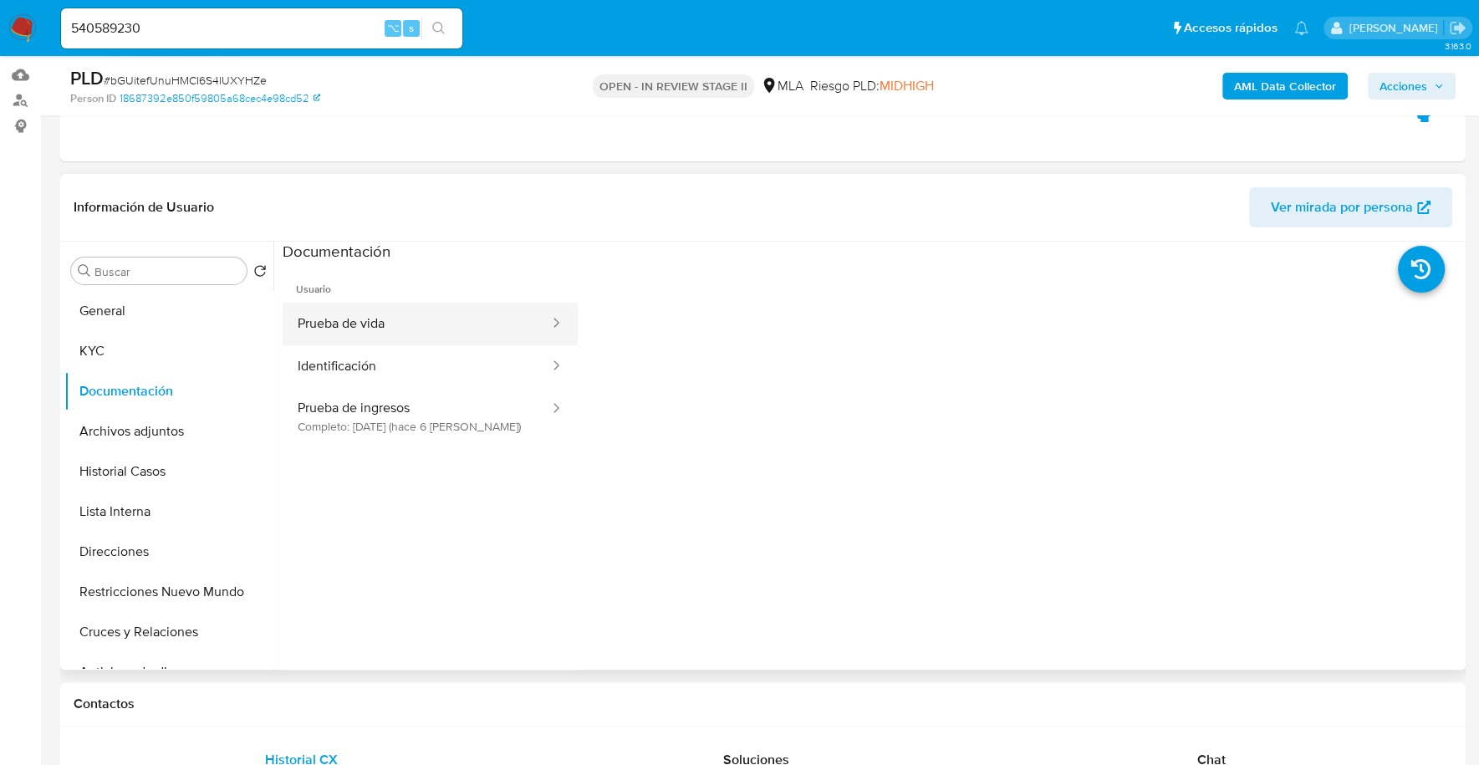
click at [412, 317] on button "Prueba de vida" at bounding box center [417, 324] width 268 height 43
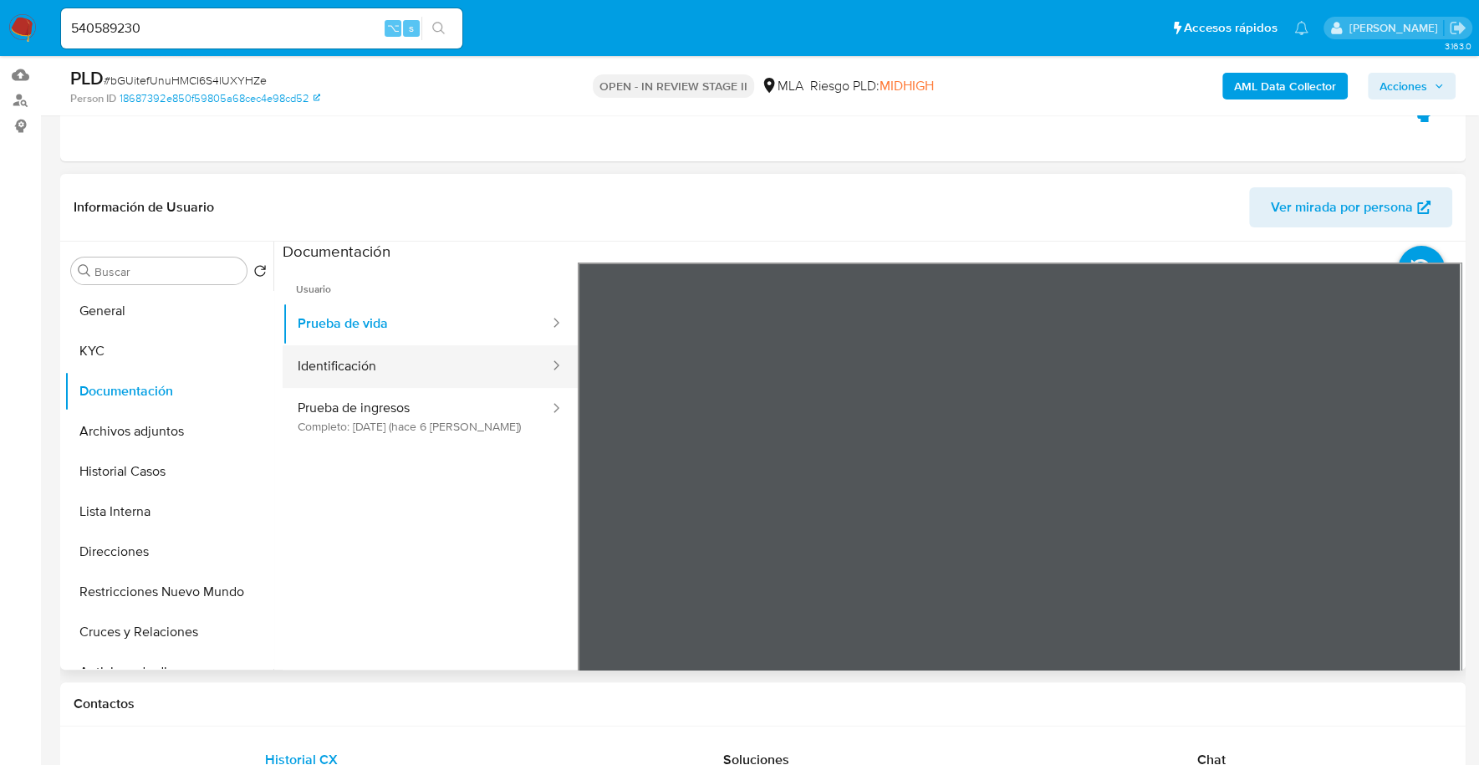
click at [435, 361] on button "Identificación" at bounding box center [417, 366] width 268 height 43
click at [391, 443] on ul "Usuario Prueba de vida Identificación Prueba de ingresos Completo: 08/10/2025 (…" at bounding box center [430, 502] width 295 height 481
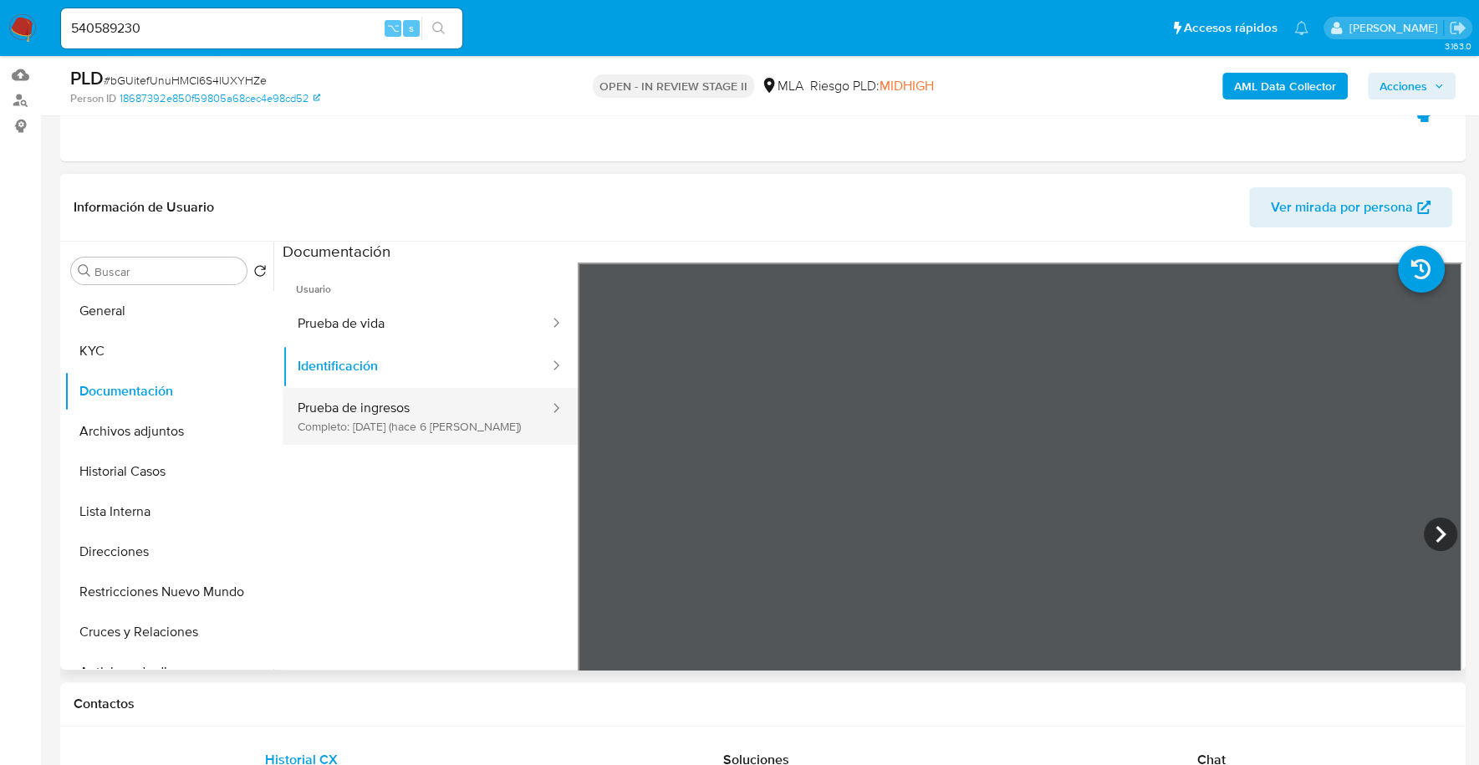
click at [399, 405] on button "Prueba de ingresos Completo: 08/10/2025 (hace 6 días)" at bounding box center [417, 416] width 268 height 57
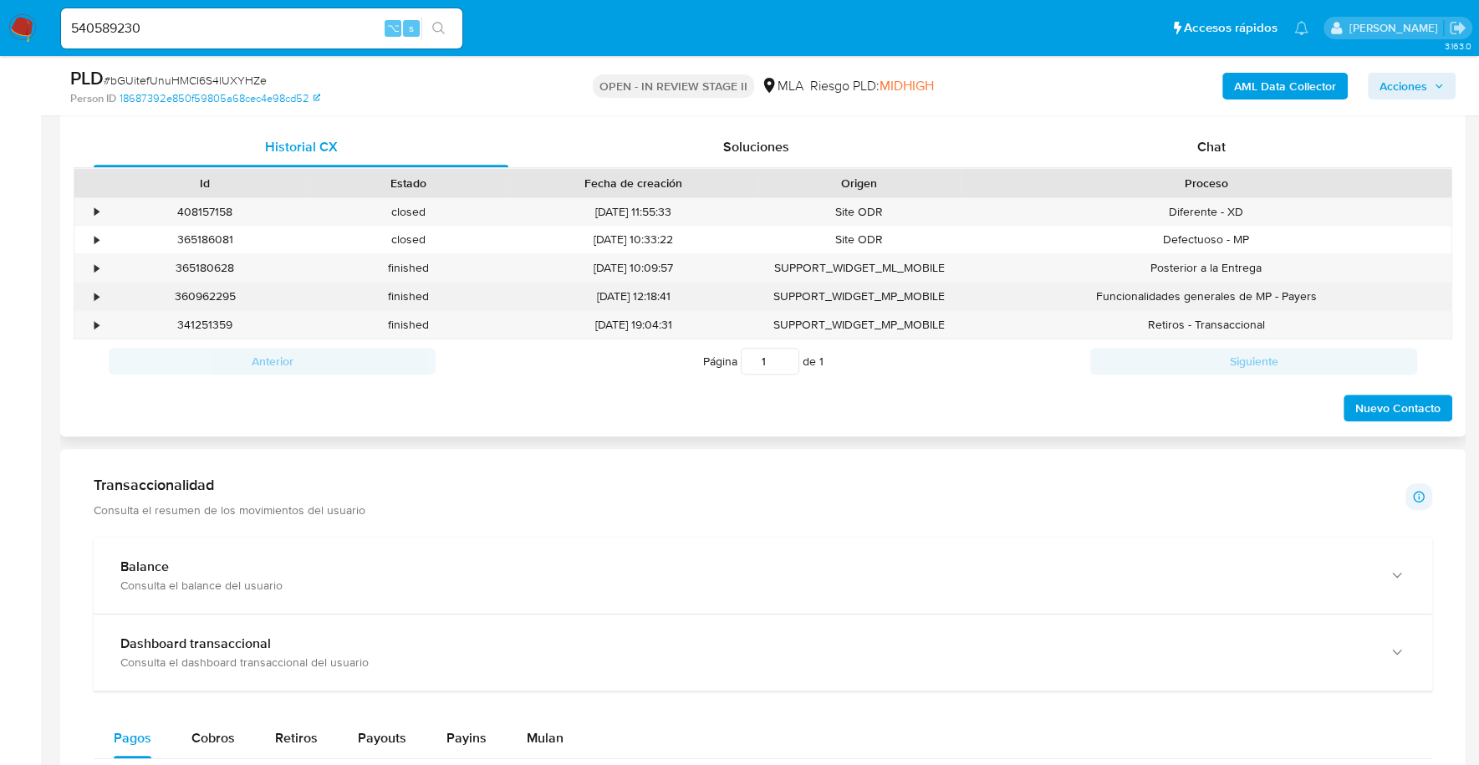
scroll to position [731, 0]
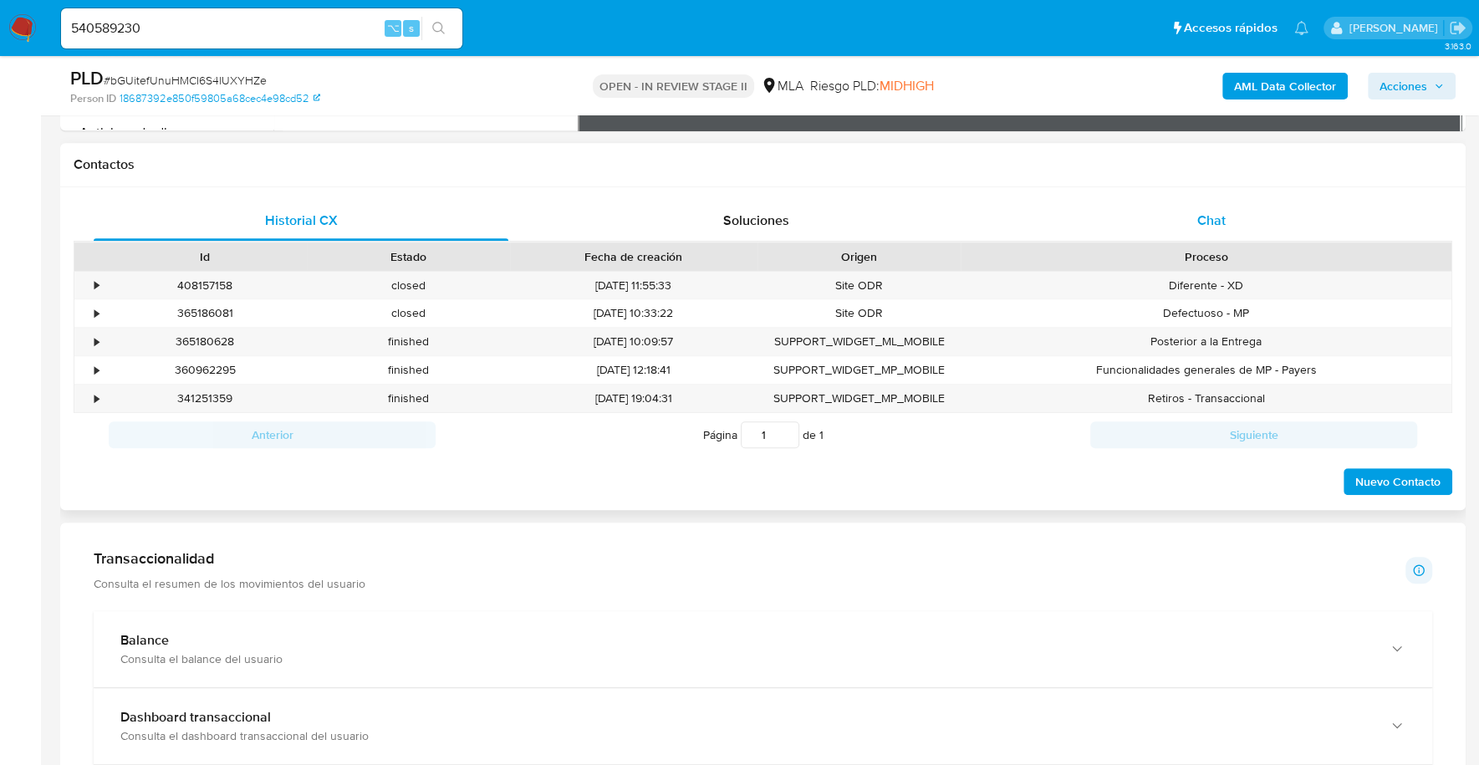
click at [1217, 208] on div "Chat" at bounding box center [1210, 221] width 415 height 40
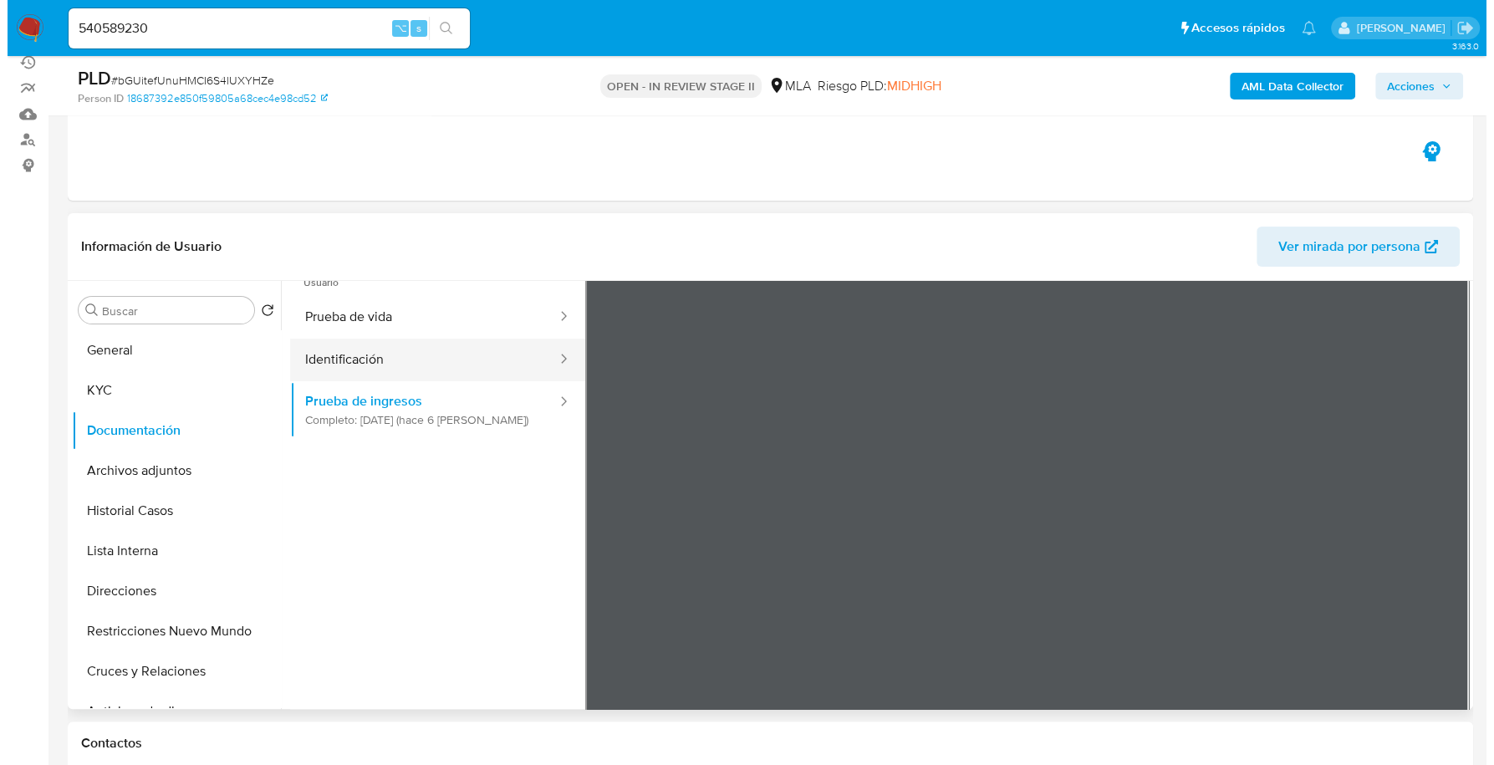
scroll to position [257, 0]
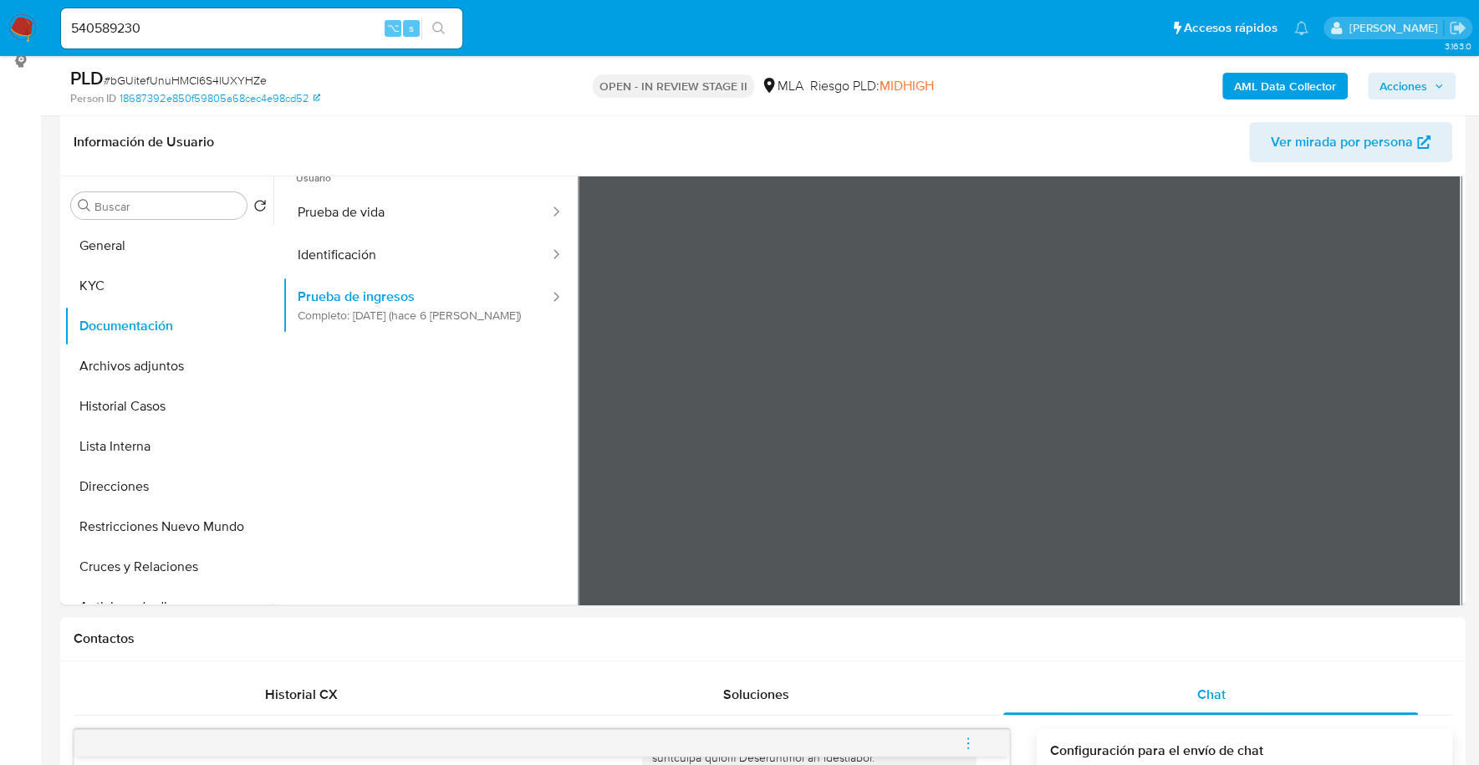
click at [1306, 85] on b "AML Data Collector" at bounding box center [1285, 86] width 102 height 27
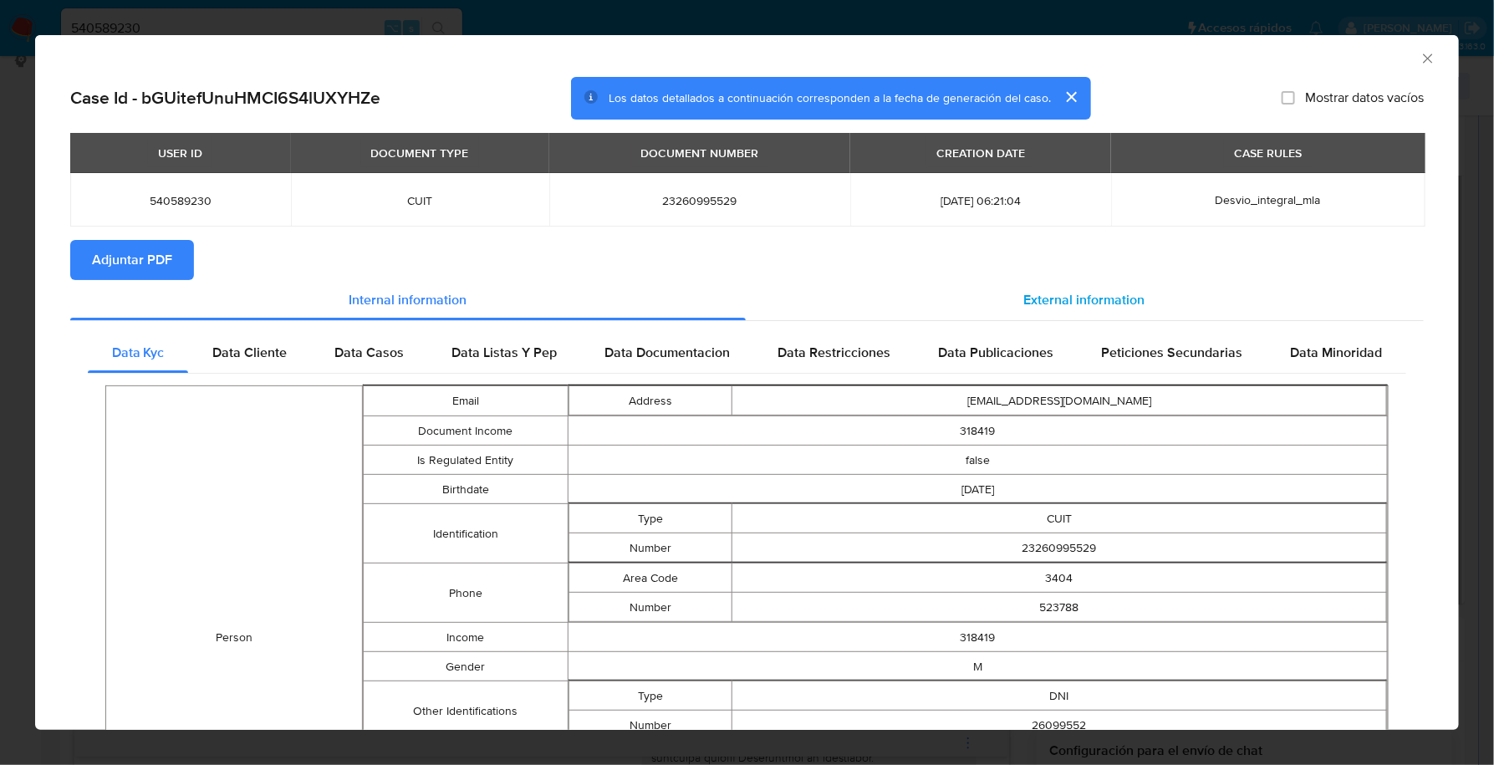
click at [1101, 290] on span "External information" at bounding box center [1084, 299] width 121 height 19
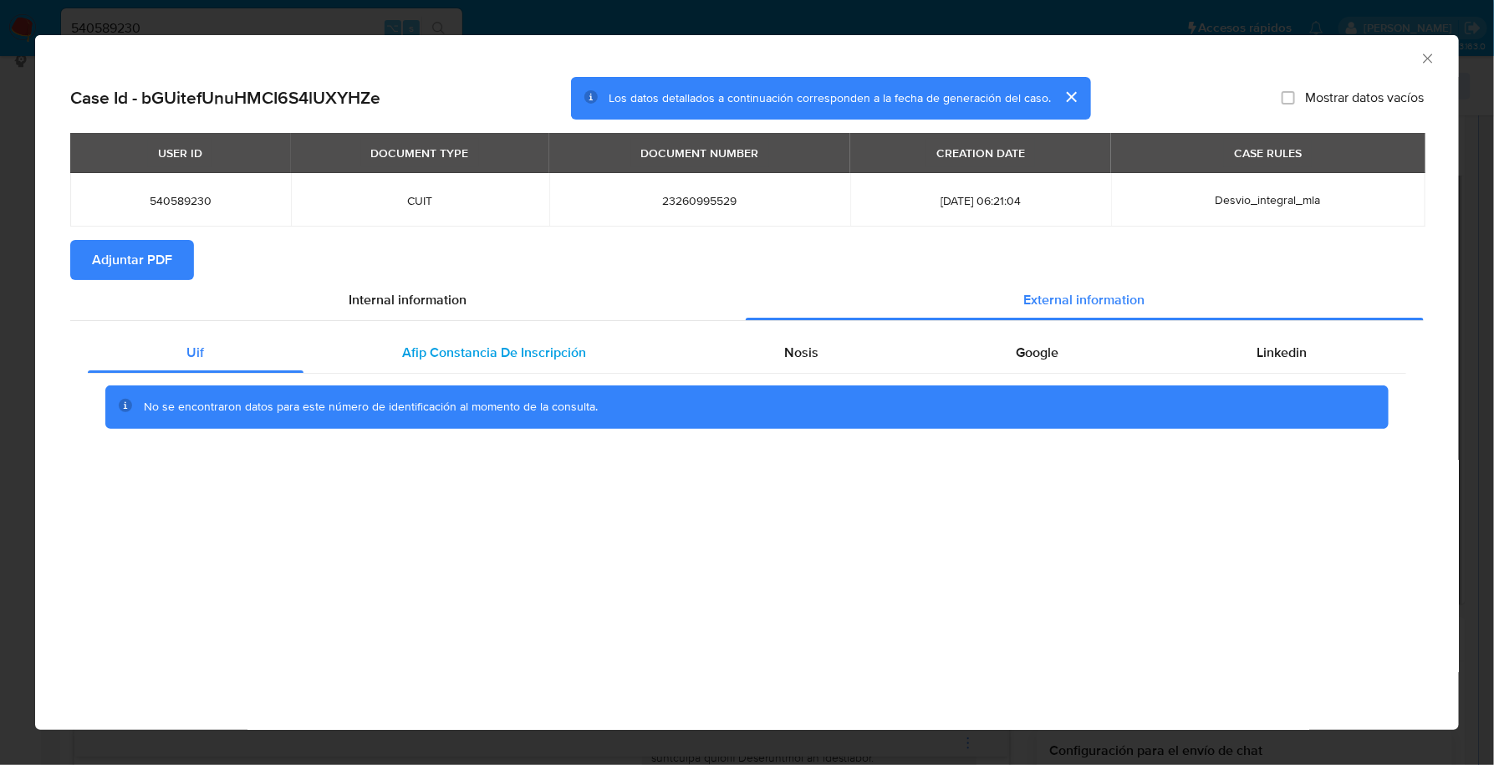
click at [515, 362] on span "Afip Constancia De Inscripción" at bounding box center [494, 352] width 184 height 19
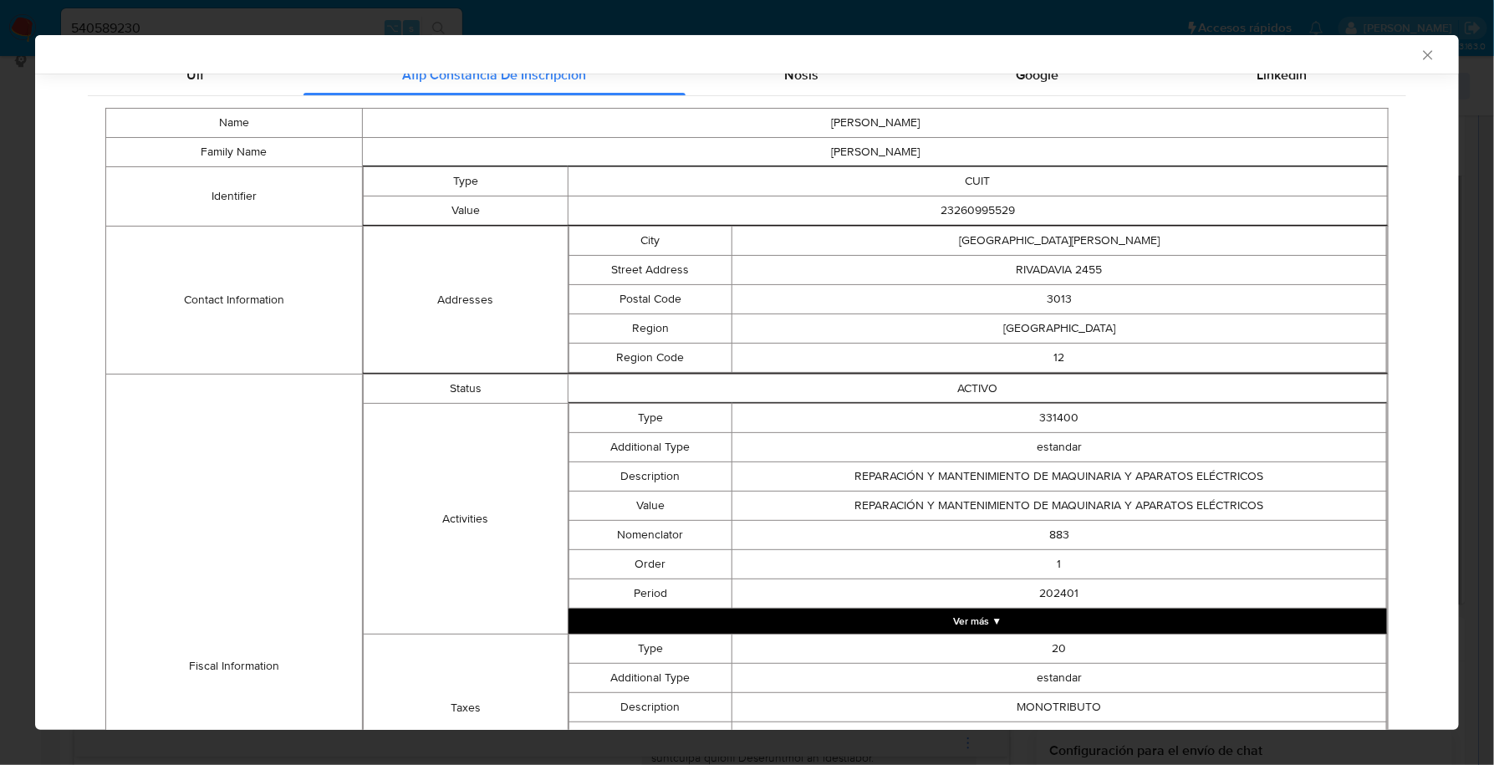
scroll to position [0, 0]
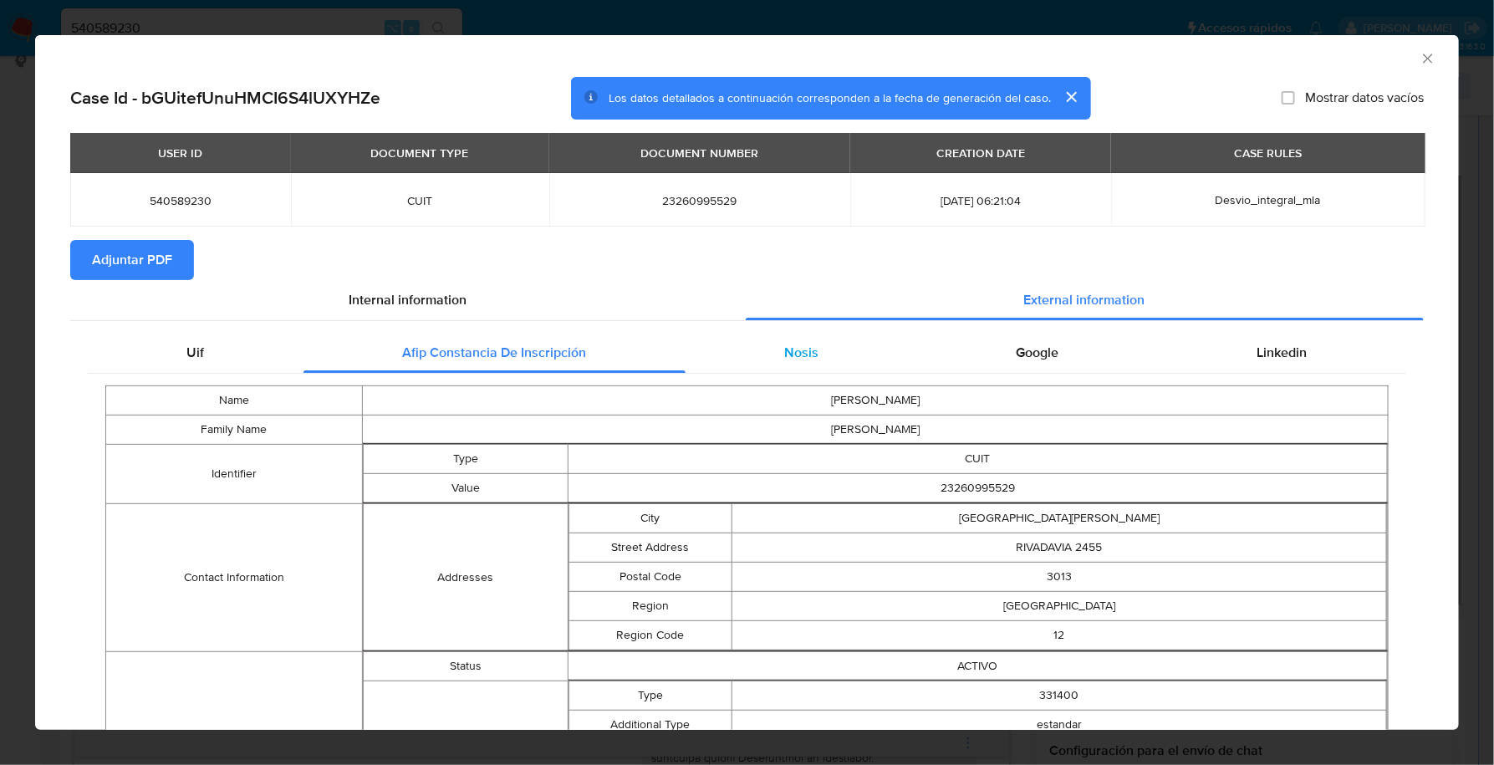
click at [782, 340] on div "Nosis" at bounding box center [801, 353] width 232 height 40
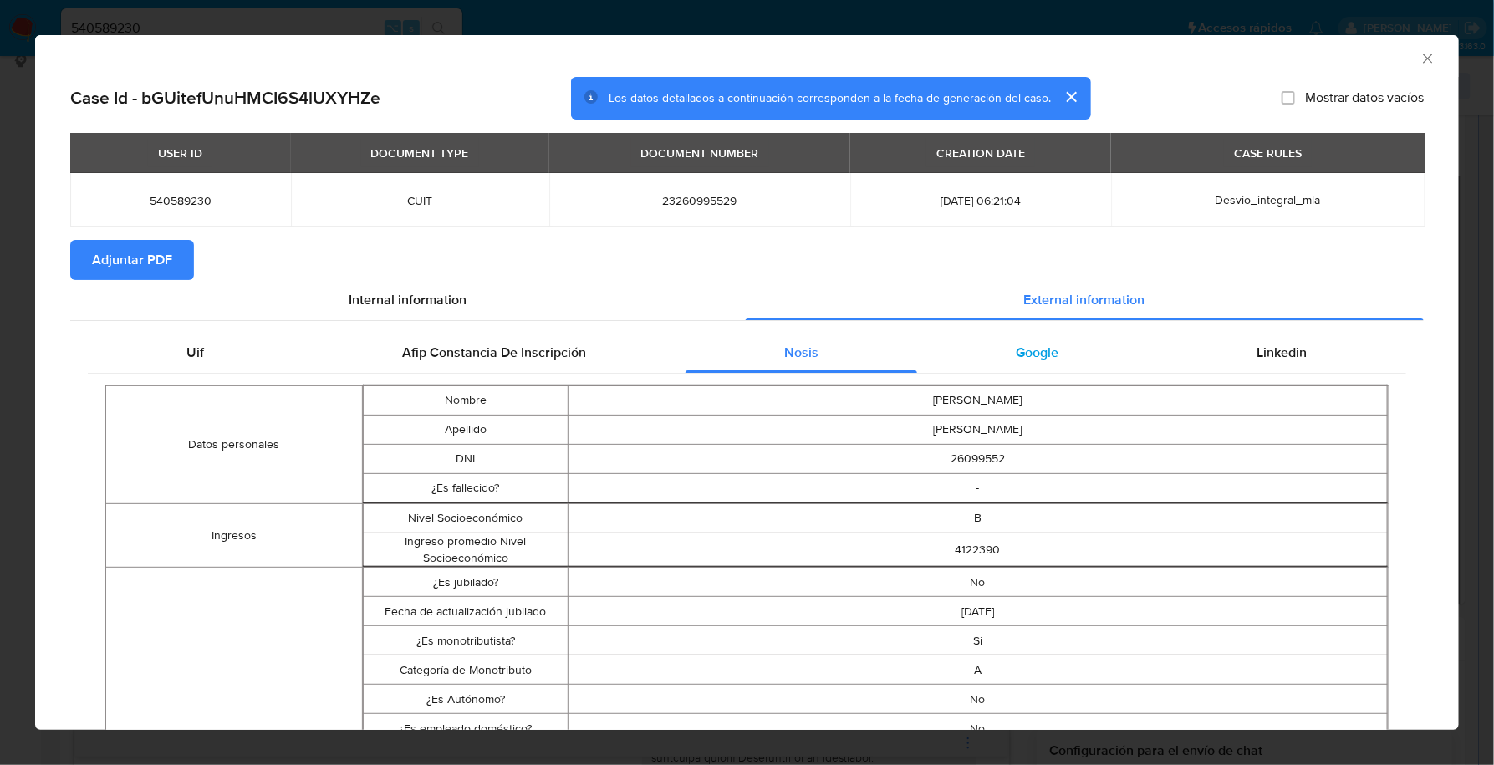
click at [1046, 354] on span "Google" at bounding box center [1037, 352] width 43 height 19
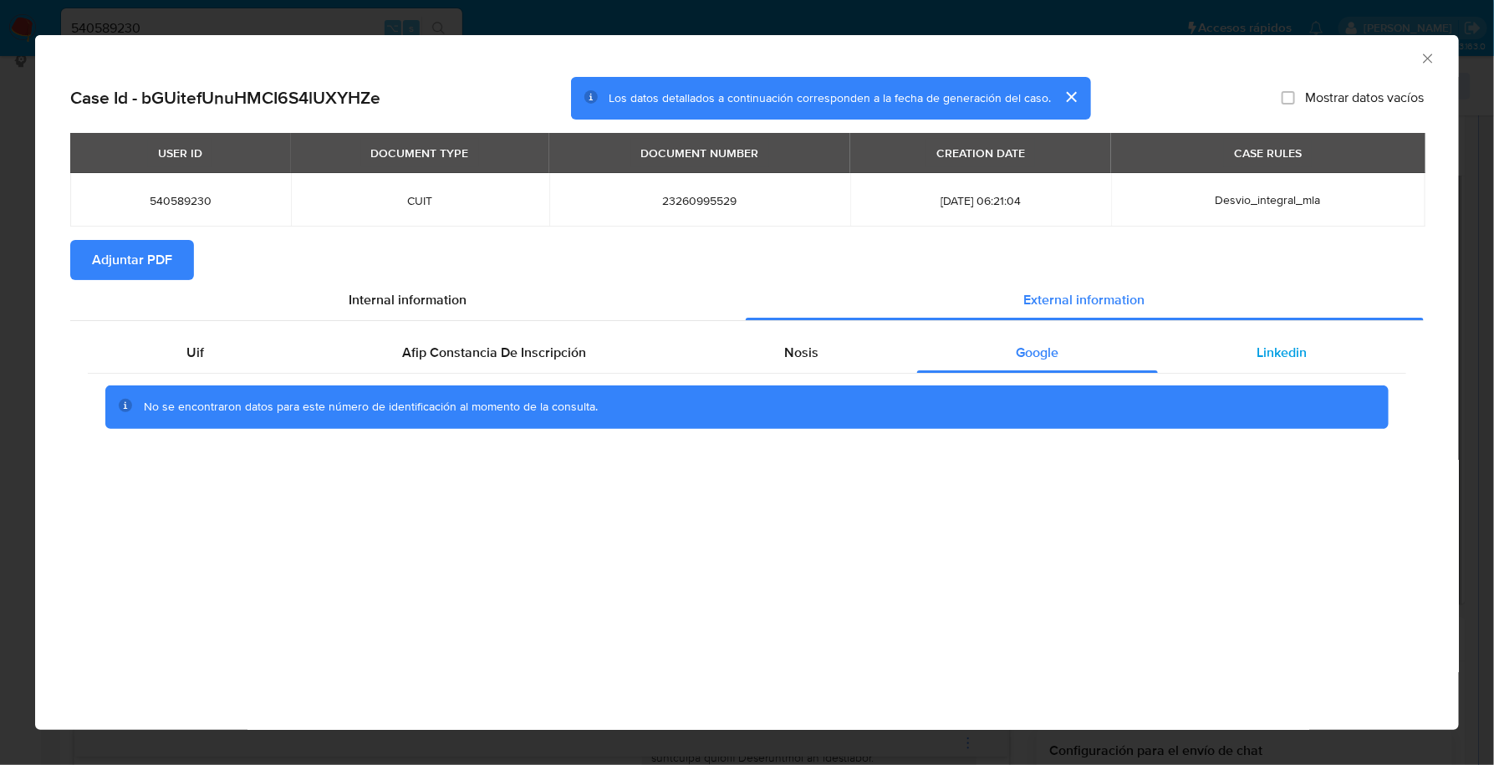
click at [1337, 341] on div "Linkedin" at bounding box center [1282, 353] width 248 height 40
click at [146, 254] on span "Adjuntar PDF" at bounding box center [132, 260] width 80 height 37
click at [1426, 44] on div "AML Data Collector" at bounding box center [746, 56] width 1423 height 42
click at [1428, 50] on icon "Cerrar ventana" at bounding box center [1427, 58] width 17 height 17
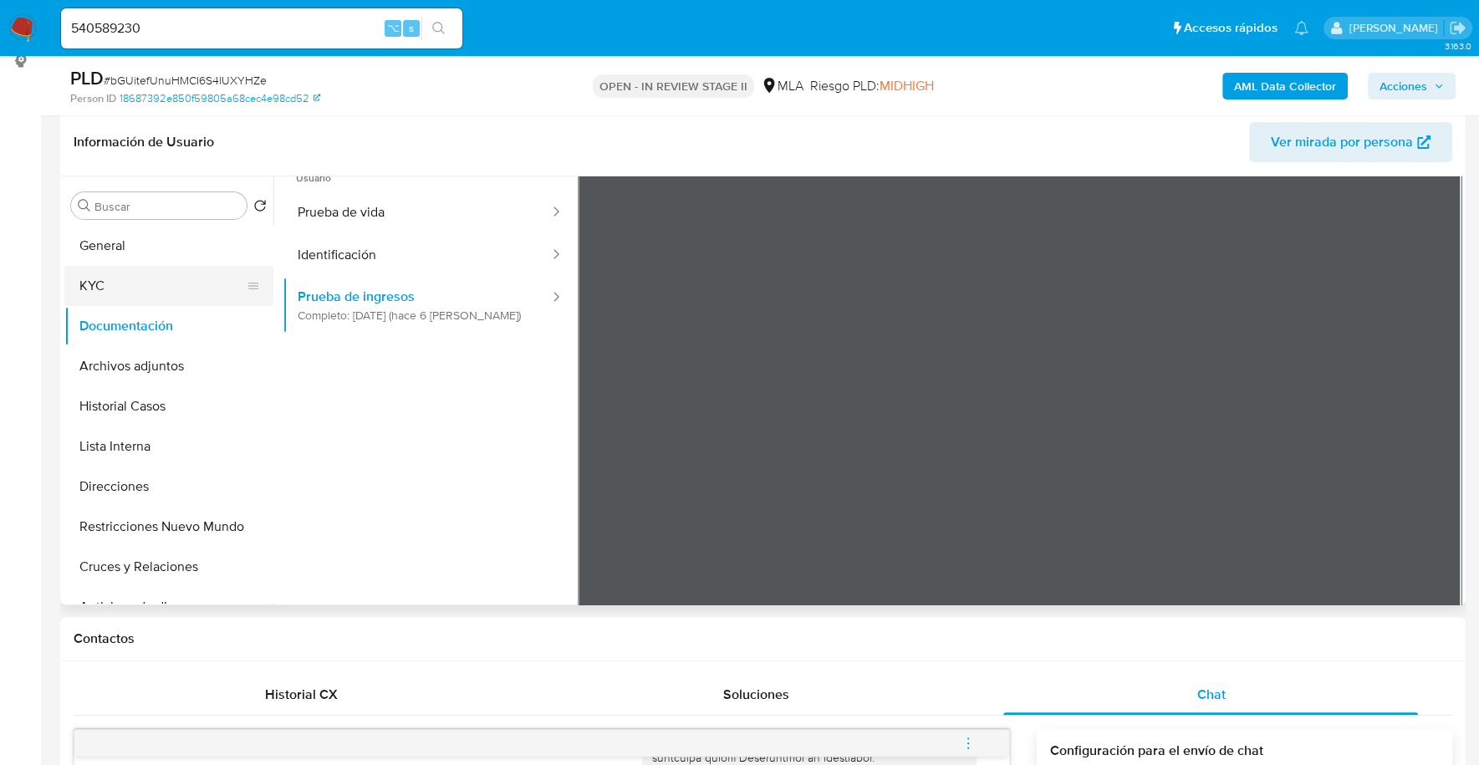
click at [128, 292] on button "KYC" at bounding box center [162, 286] width 196 height 40
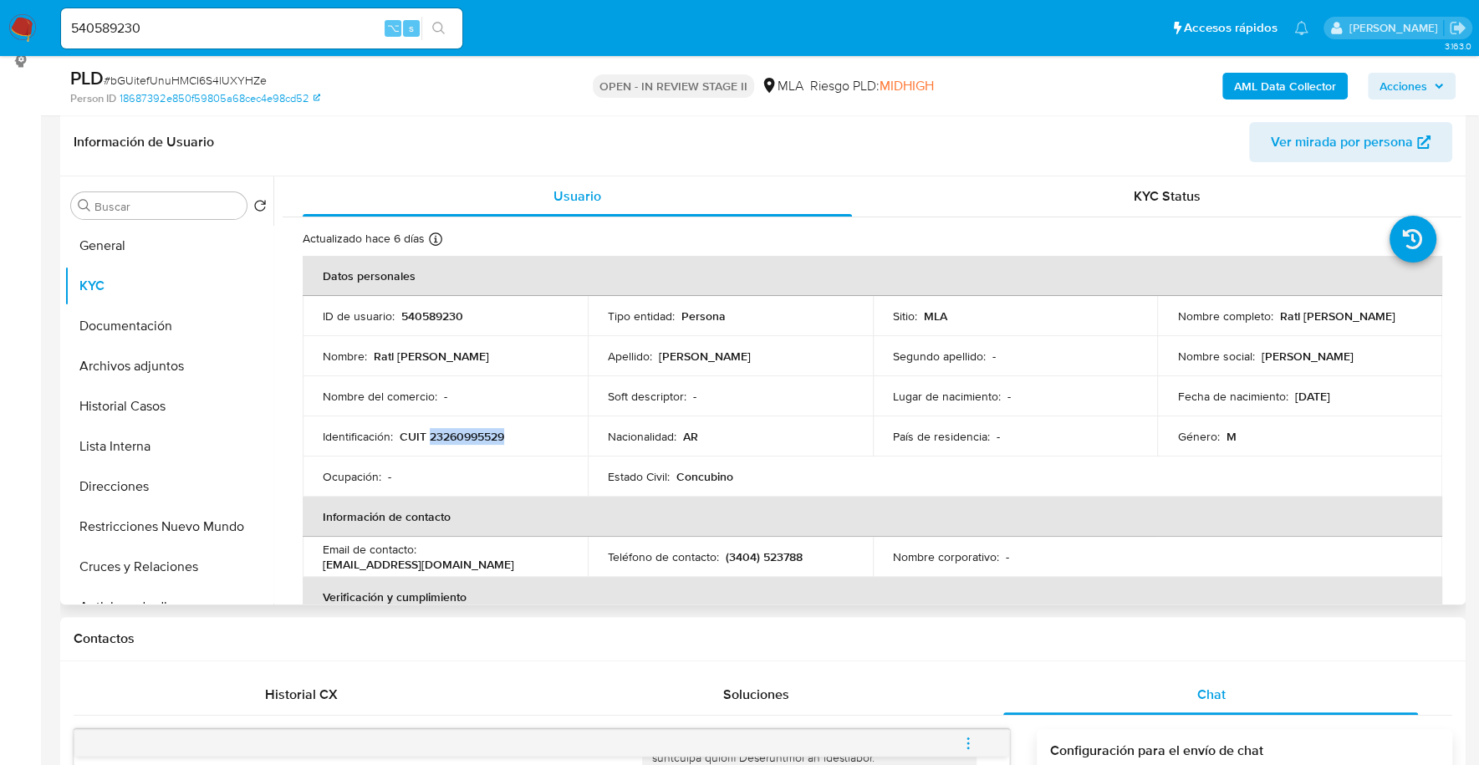
copy p "23260995529"
click at [165, 315] on button "Documentación" at bounding box center [162, 326] width 196 height 40
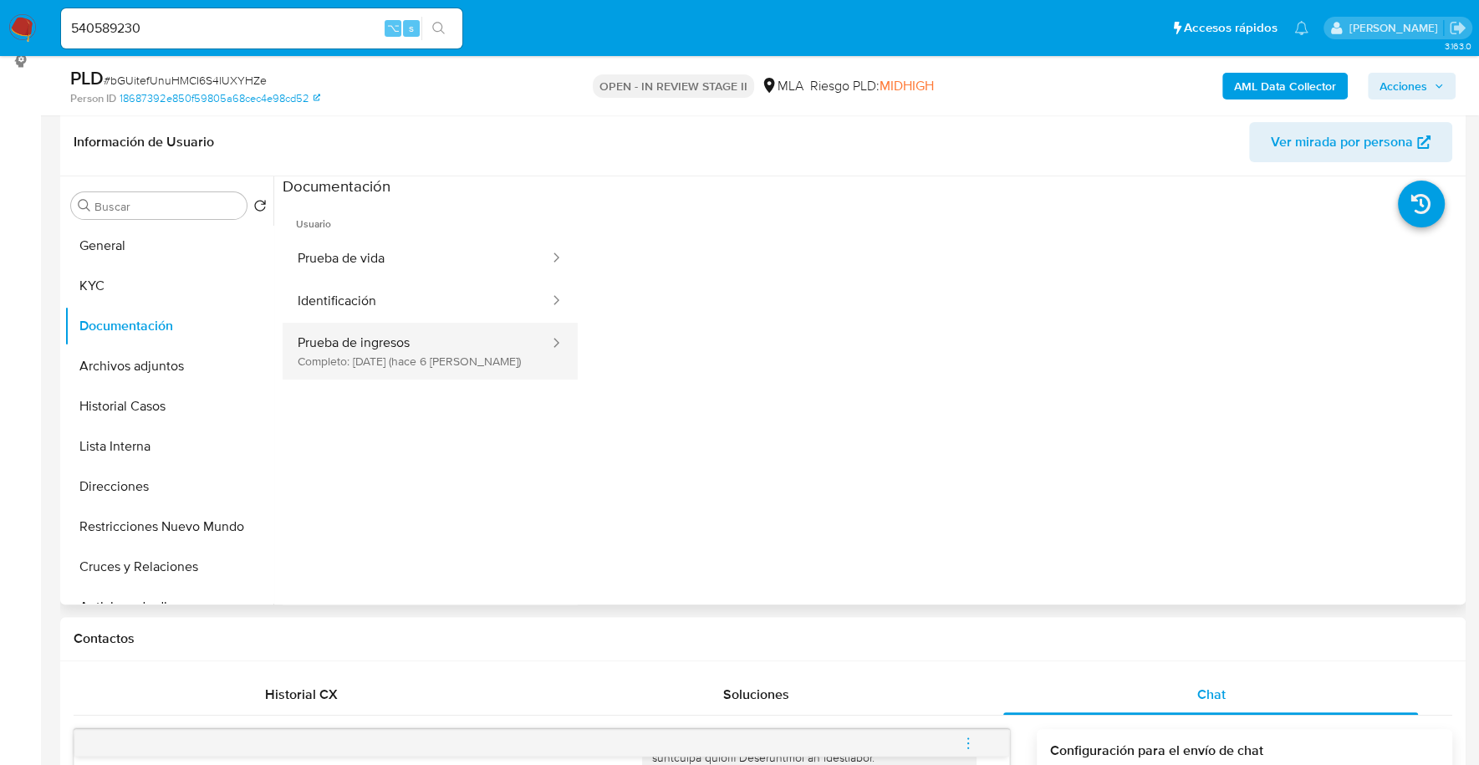
click at [389, 345] on button "Prueba de ingresos Completo: 08/10/2025 (hace 6 días)" at bounding box center [417, 351] width 268 height 57
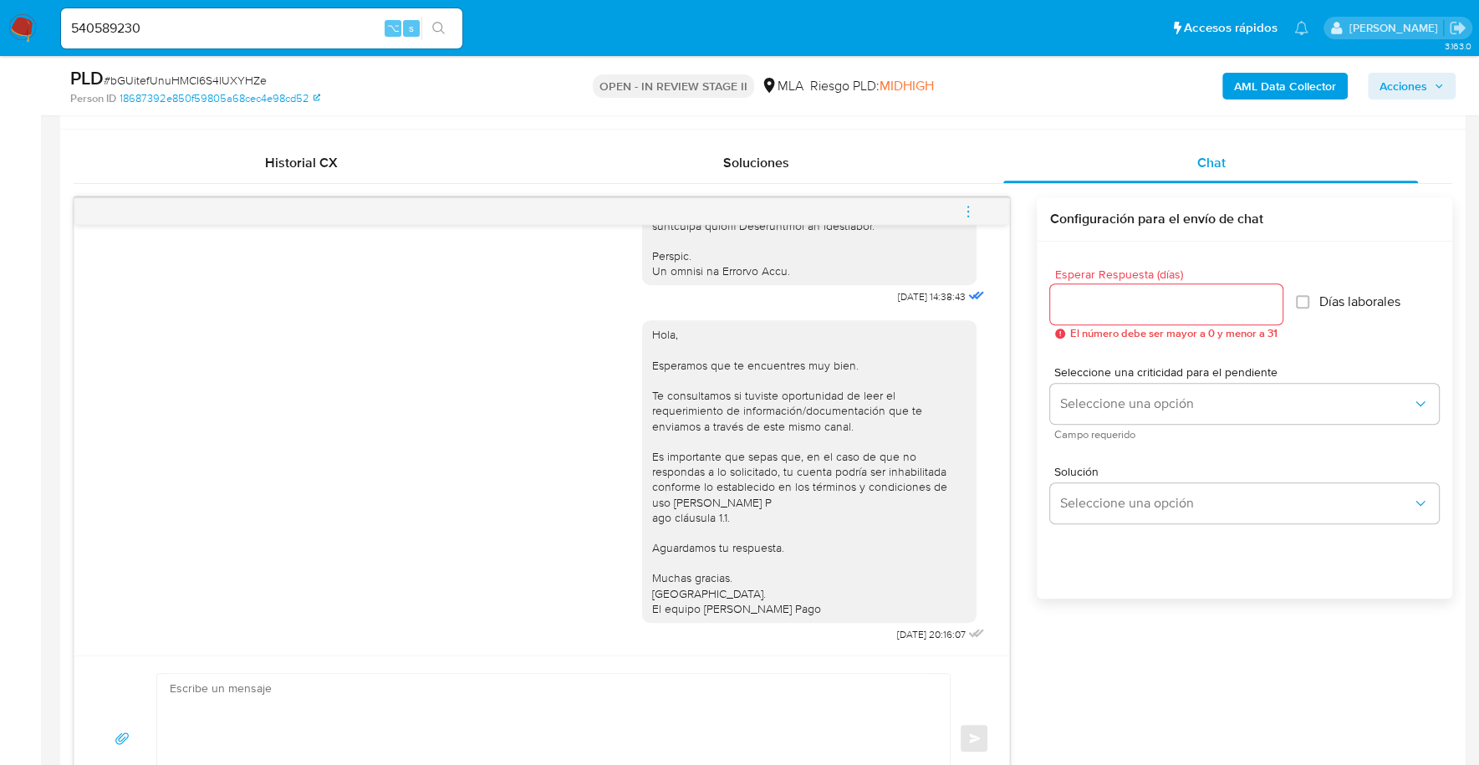
scroll to position [751, 0]
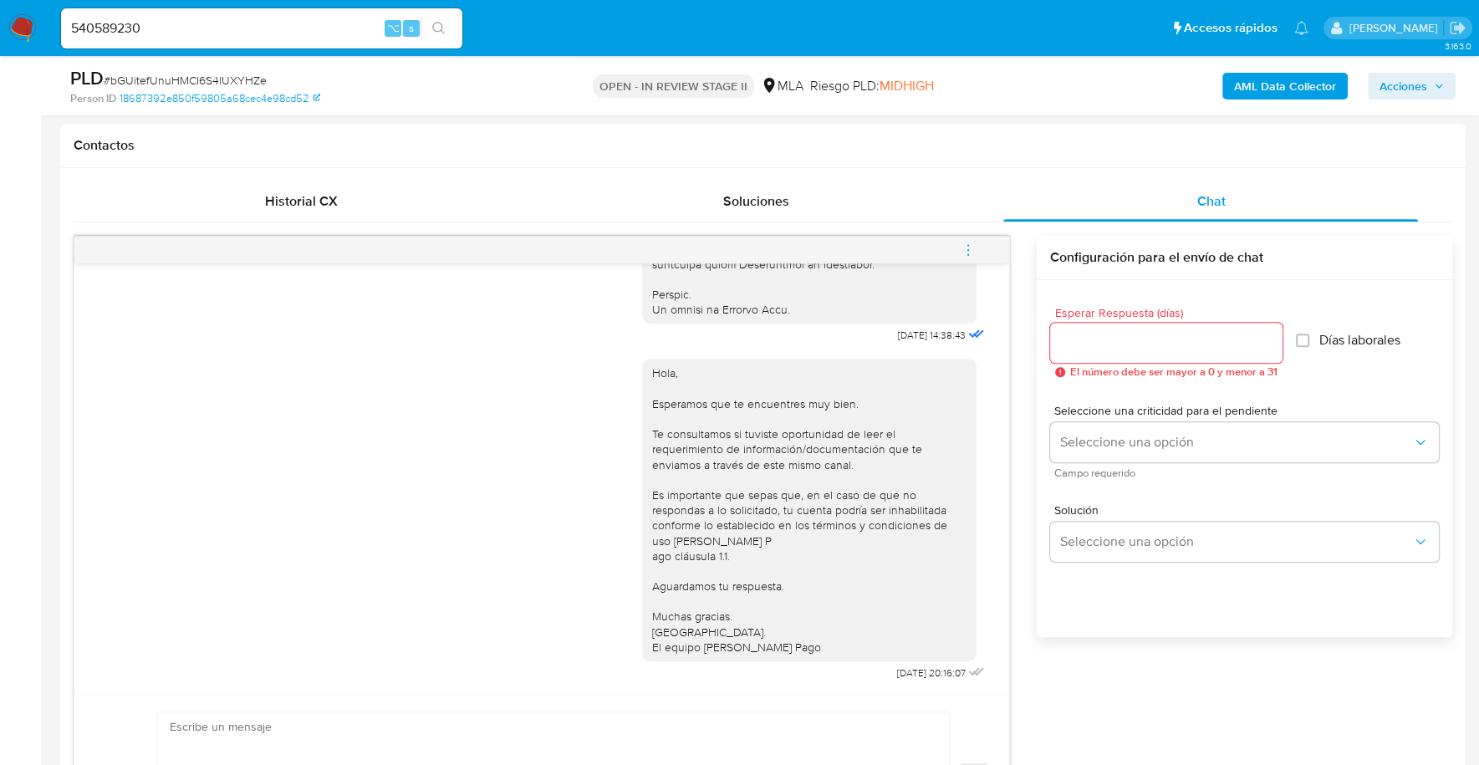
click at [960, 256] on button "menu-action" at bounding box center [967, 250] width 55 height 40
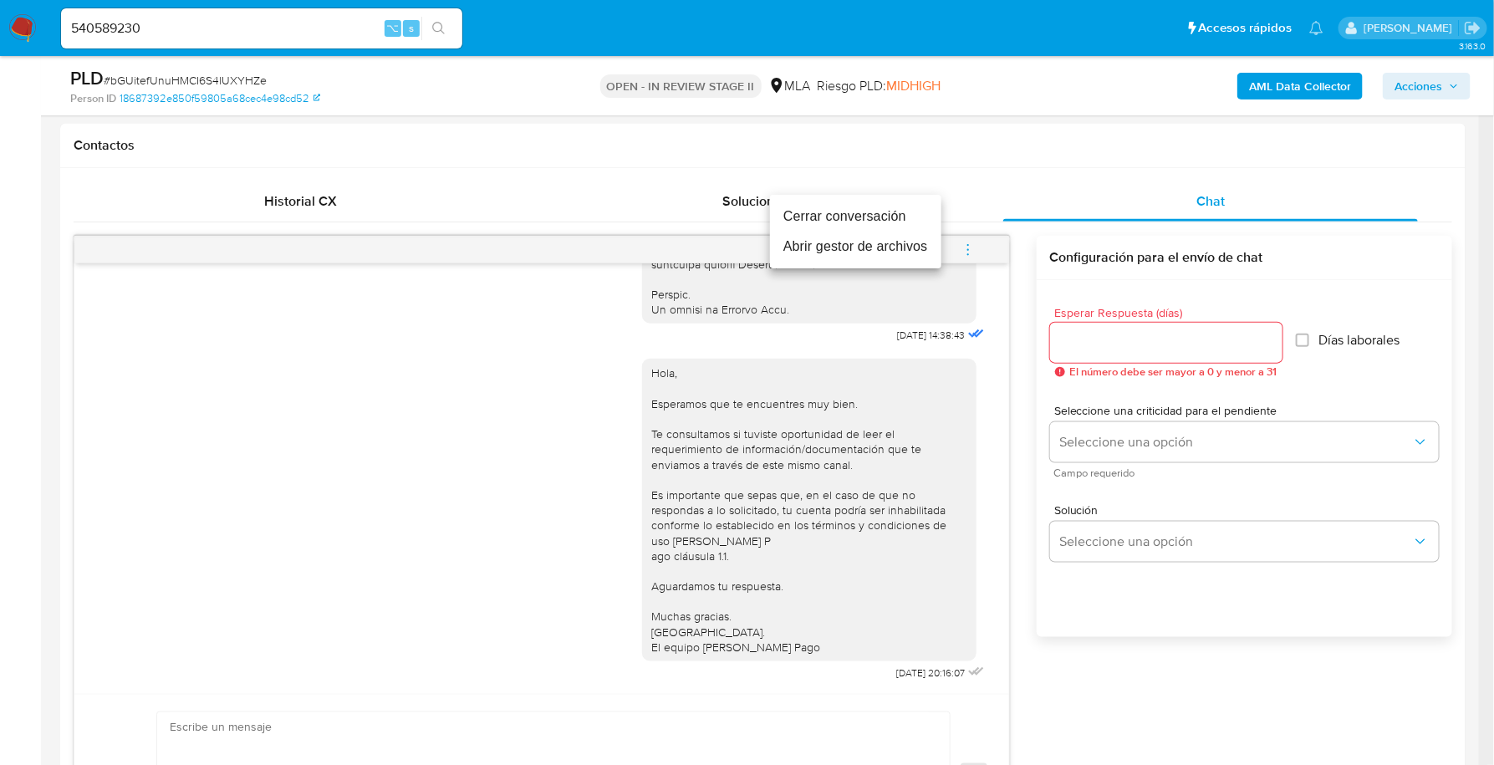
click at [900, 219] on li "Cerrar conversación" at bounding box center [855, 216] width 171 height 30
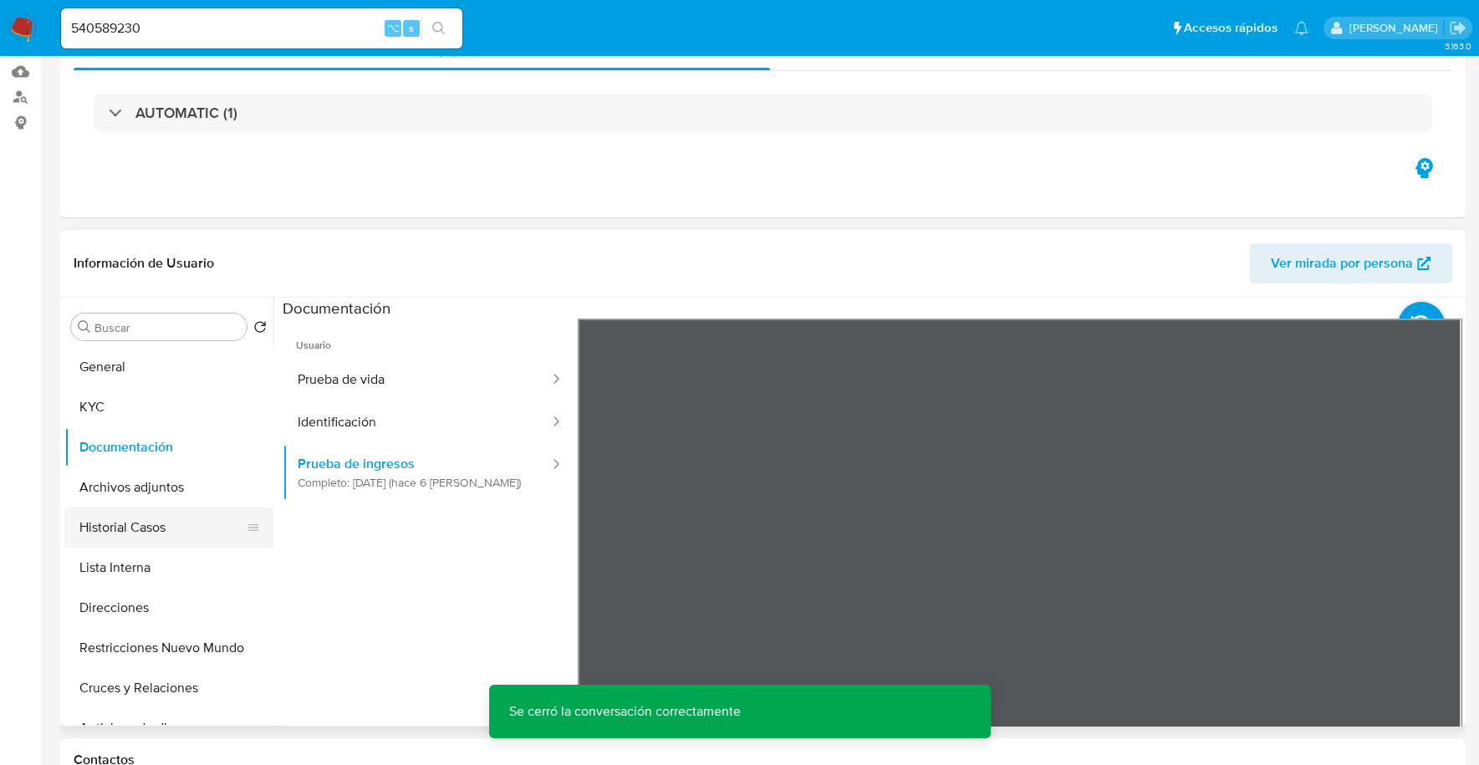
scroll to position [0, 0]
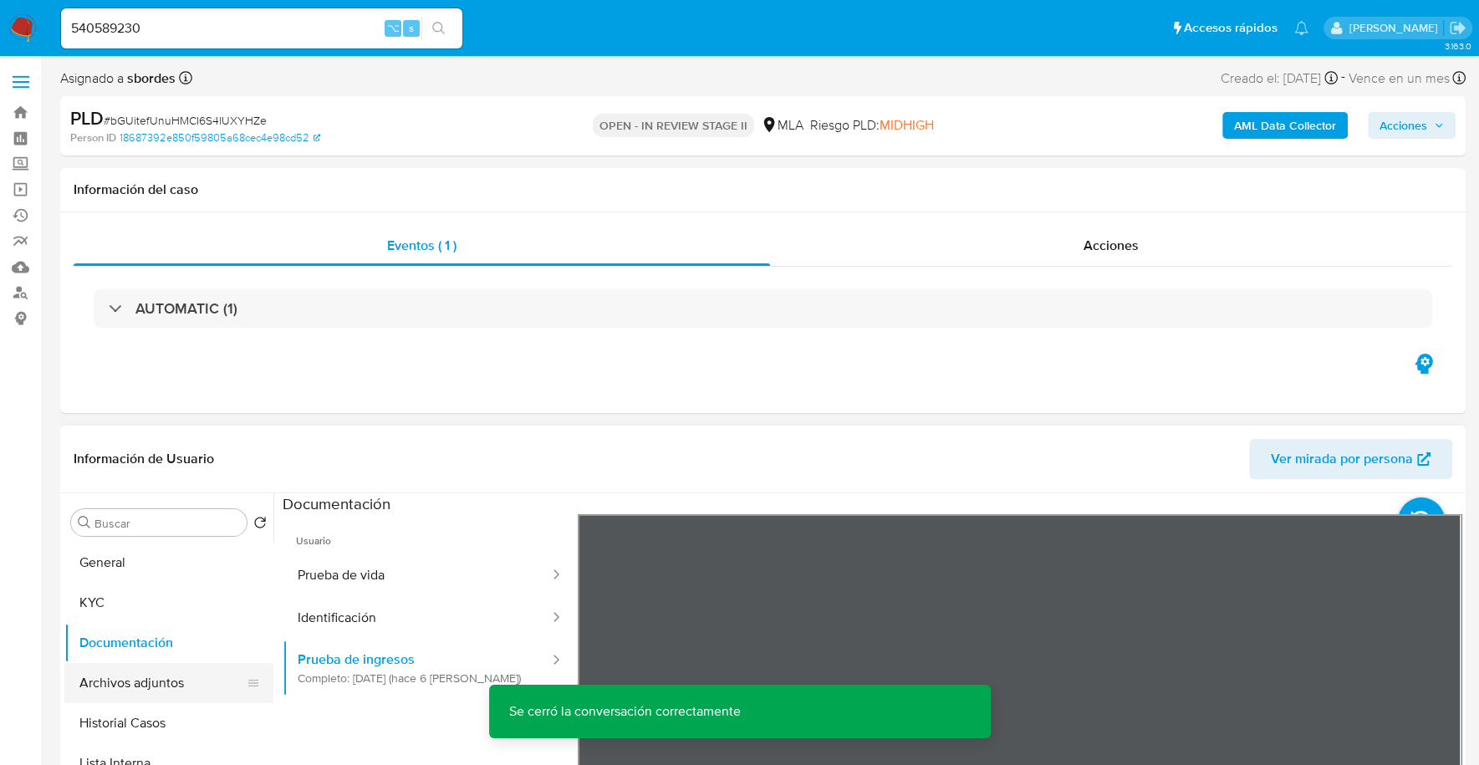
click at [140, 694] on button "Archivos adjuntos" at bounding box center [162, 683] width 196 height 40
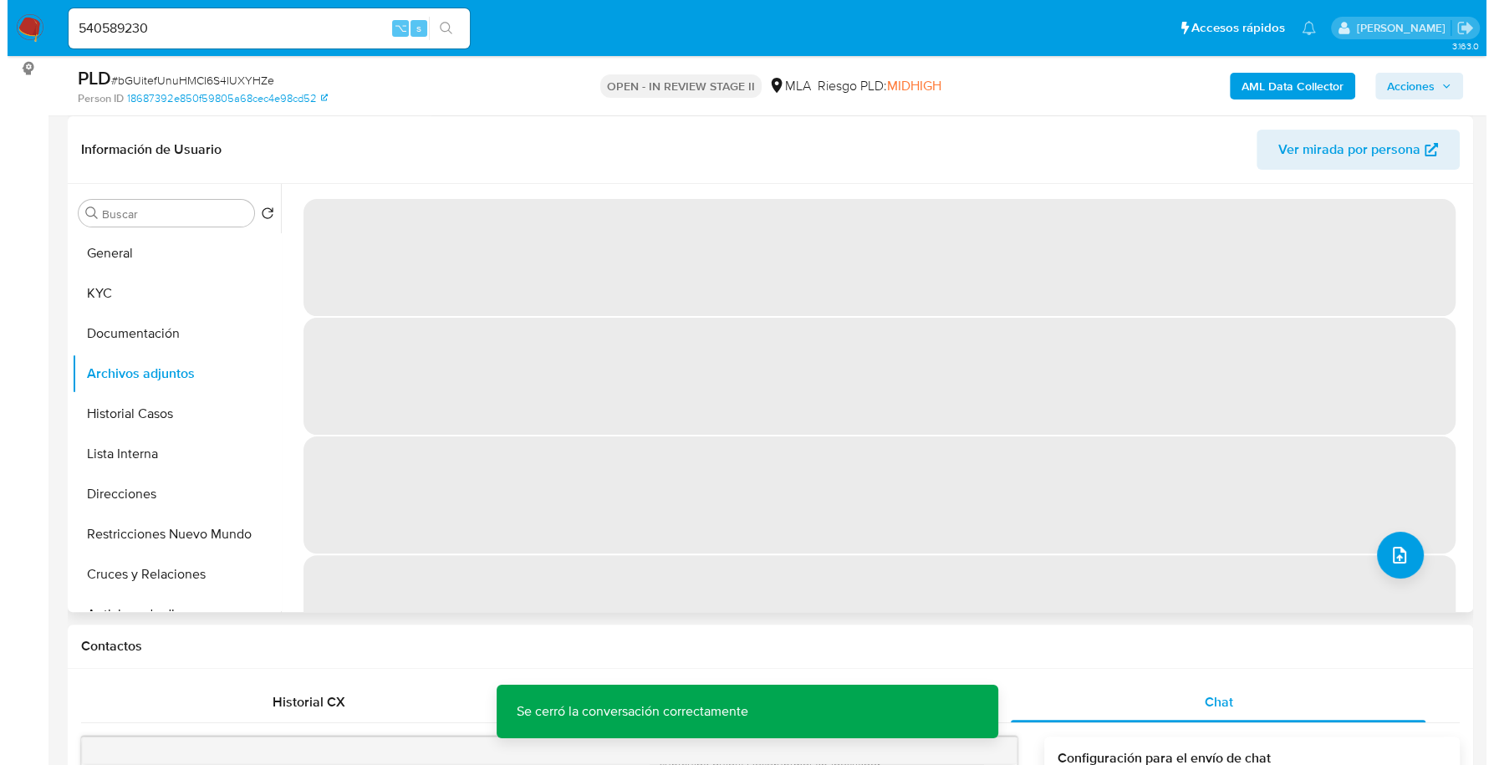
scroll to position [237, 0]
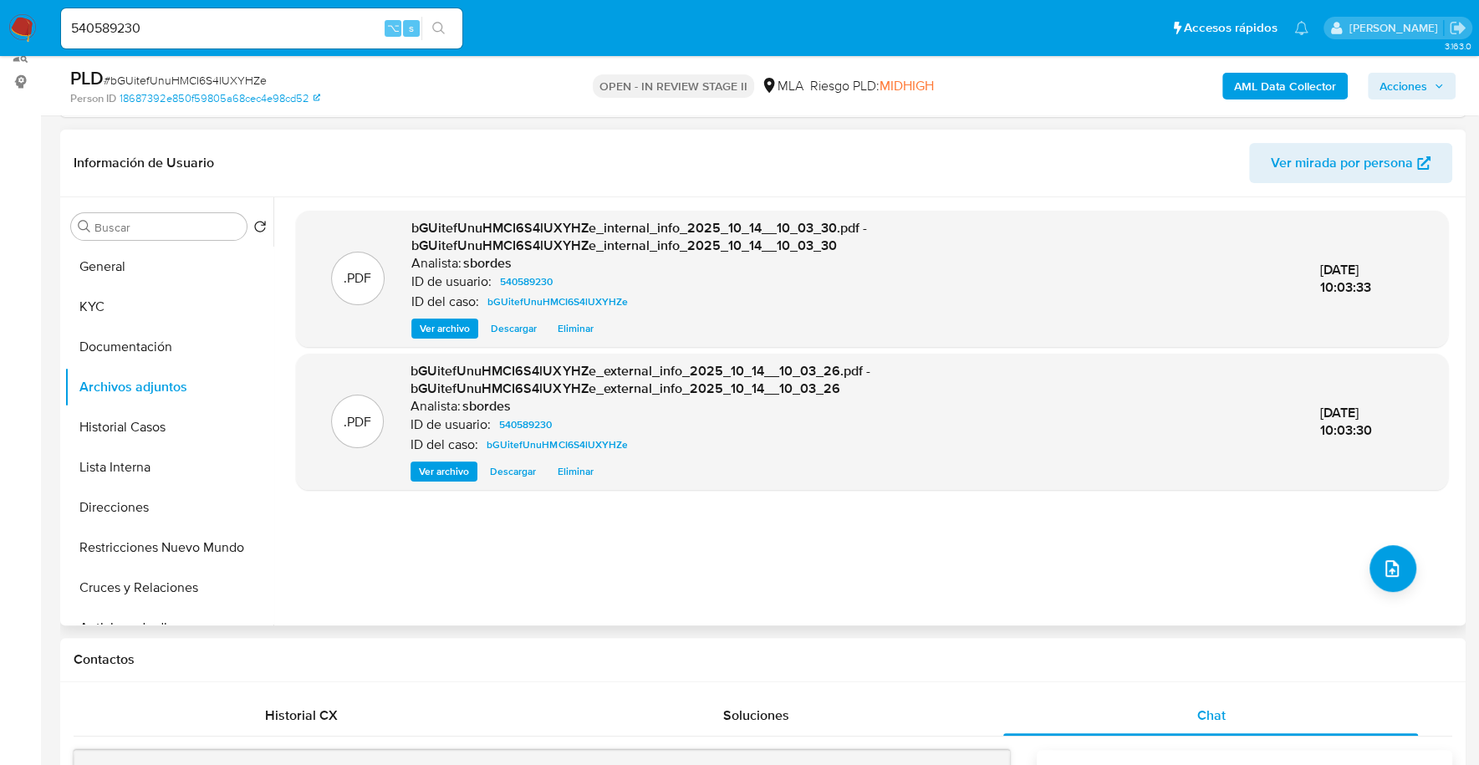
click at [1360, 557] on div ".PDF bGUitefUnuHMCI6S4lUXYHZe_internal_info_2025_10_14__10_03_30.pdf - bGUitefU…" at bounding box center [872, 411] width 1152 height 401
click at [1400, 564] on button "upload-file" at bounding box center [1392, 568] width 47 height 47
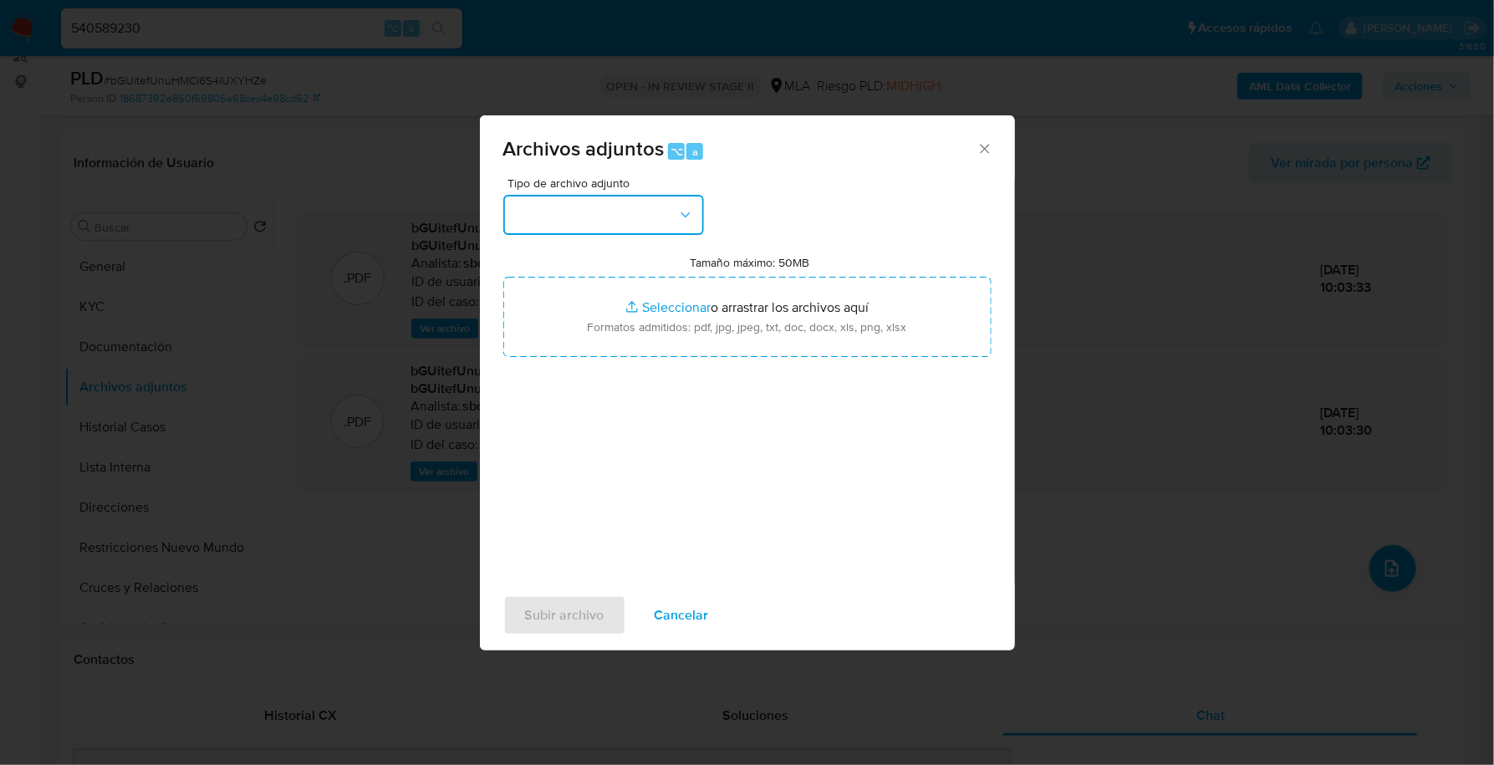
click at [665, 215] on button "button" at bounding box center [603, 215] width 201 height 40
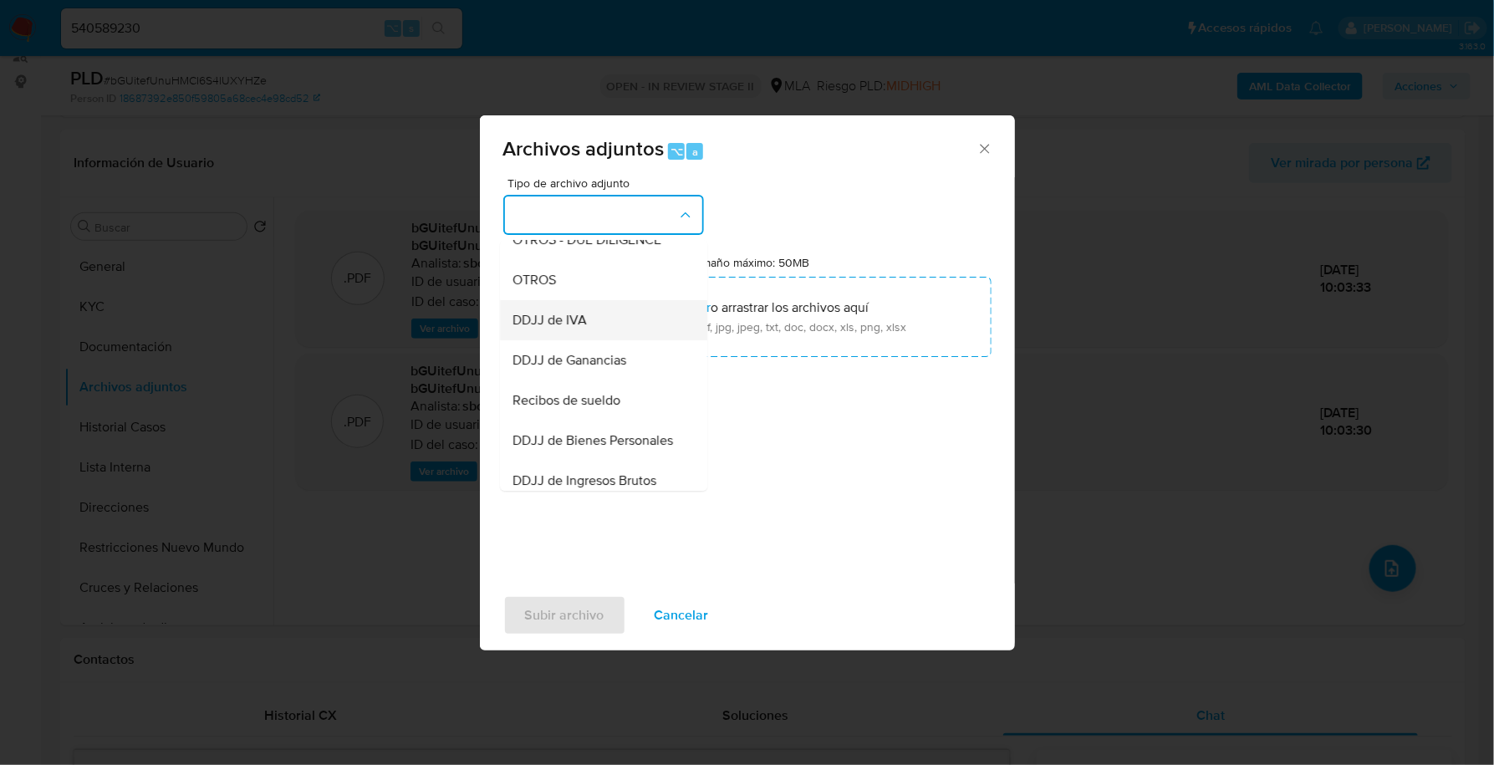
scroll to position [302, 0]
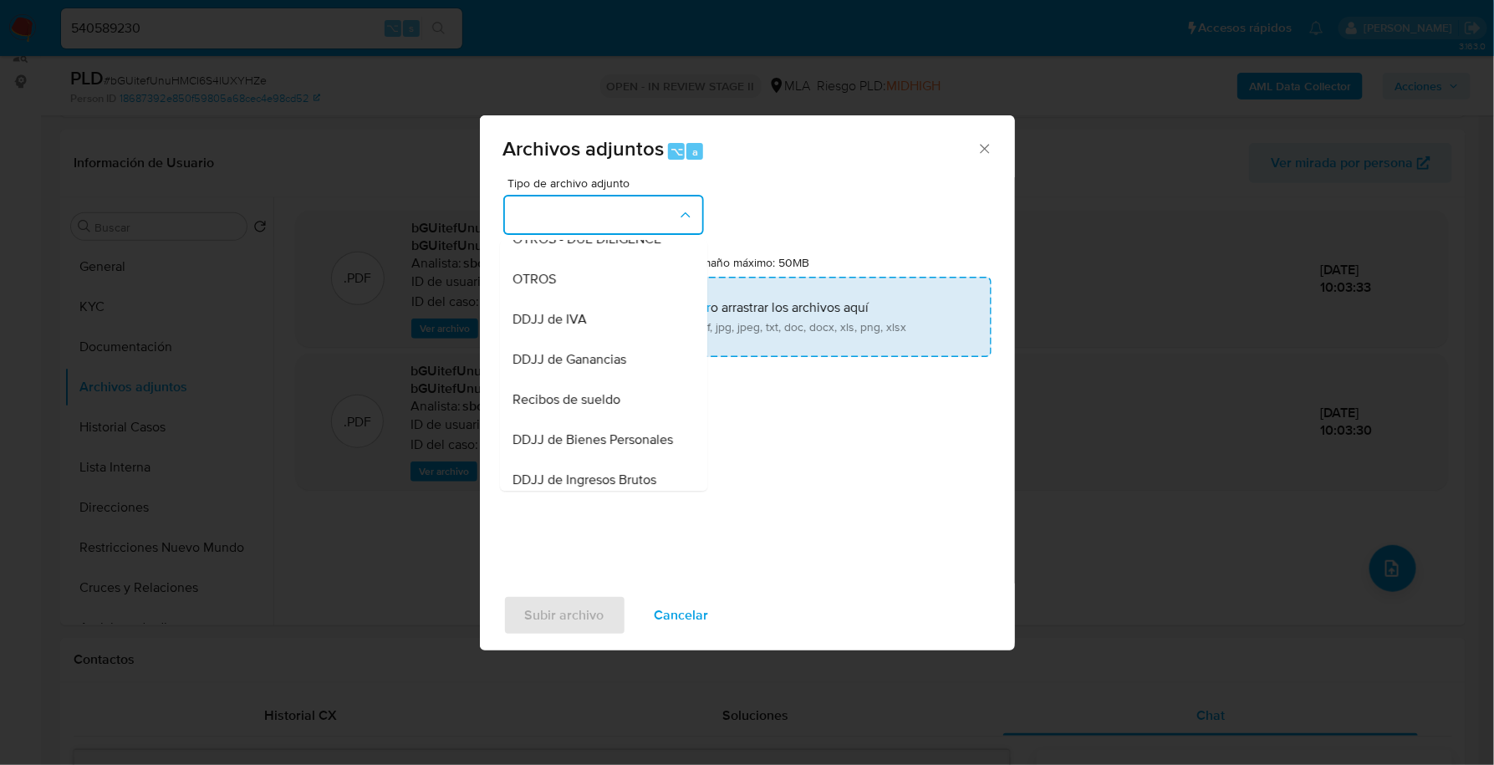
click at [575, 259] on div "OTROS - DUE DILIGENCE" at bounding box center [598, 239] width 171 height 40
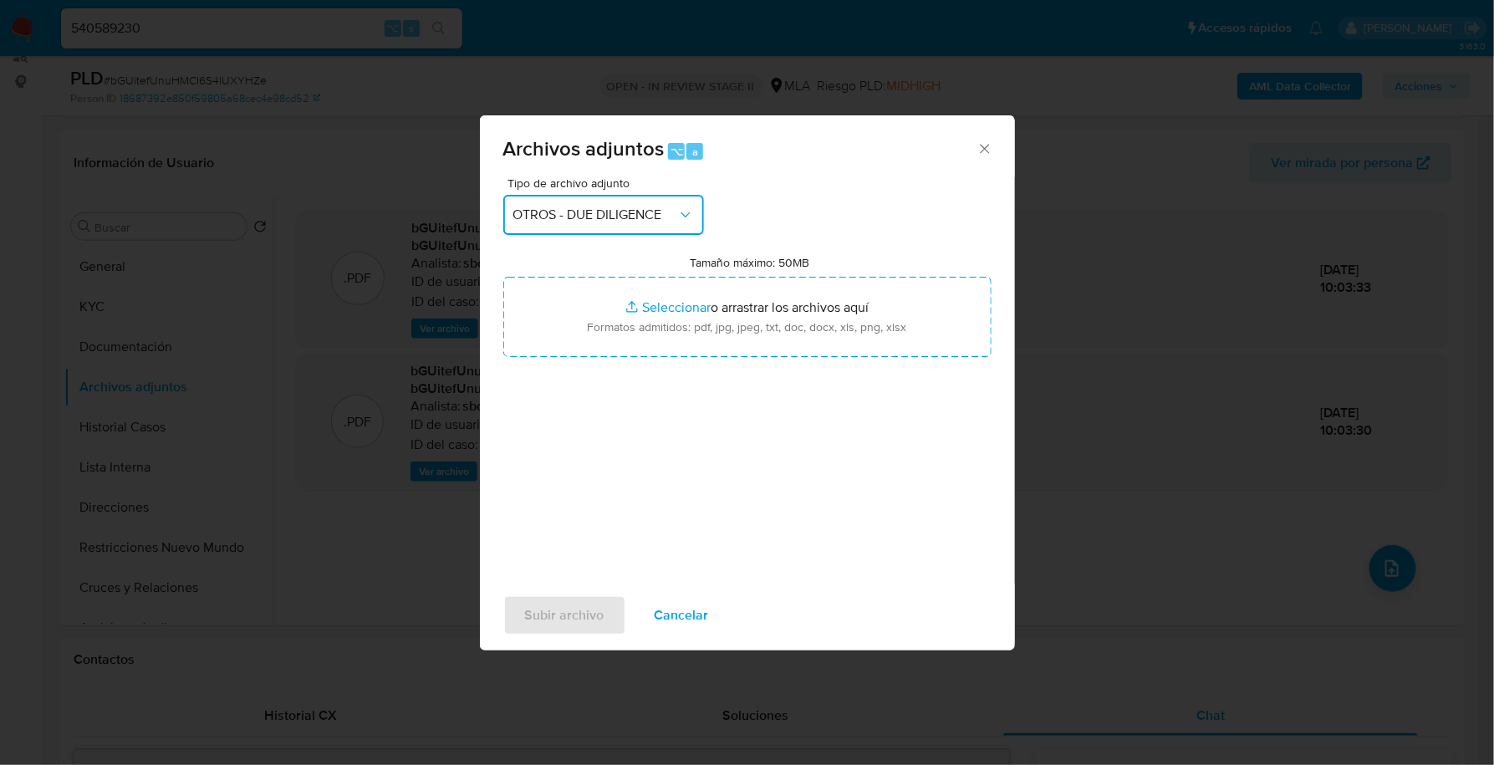
click at [610, 214] on span "OTROS - DUE DILIGENCE" at bounding box center [595, 214] width 164 height 17
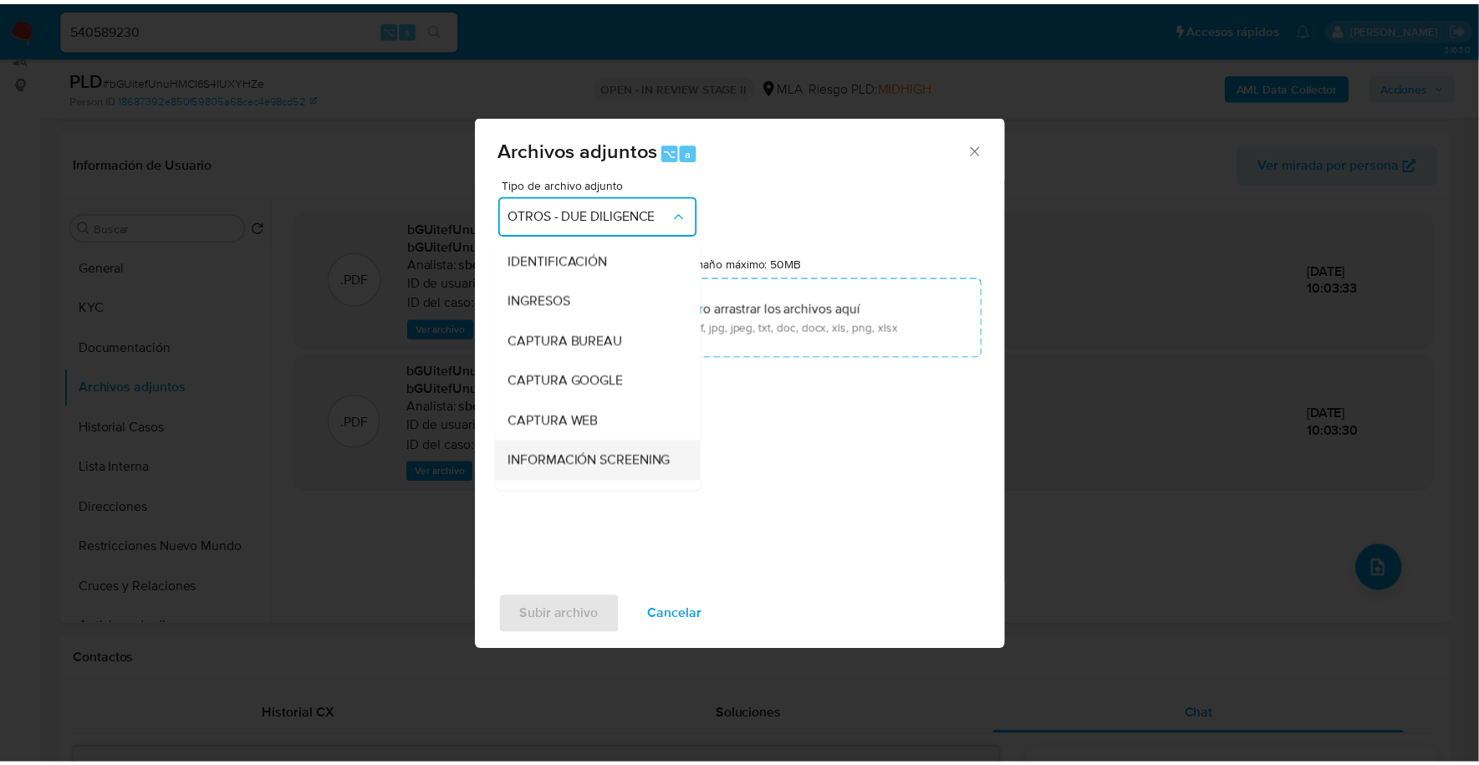
scroll to position [192, 0]
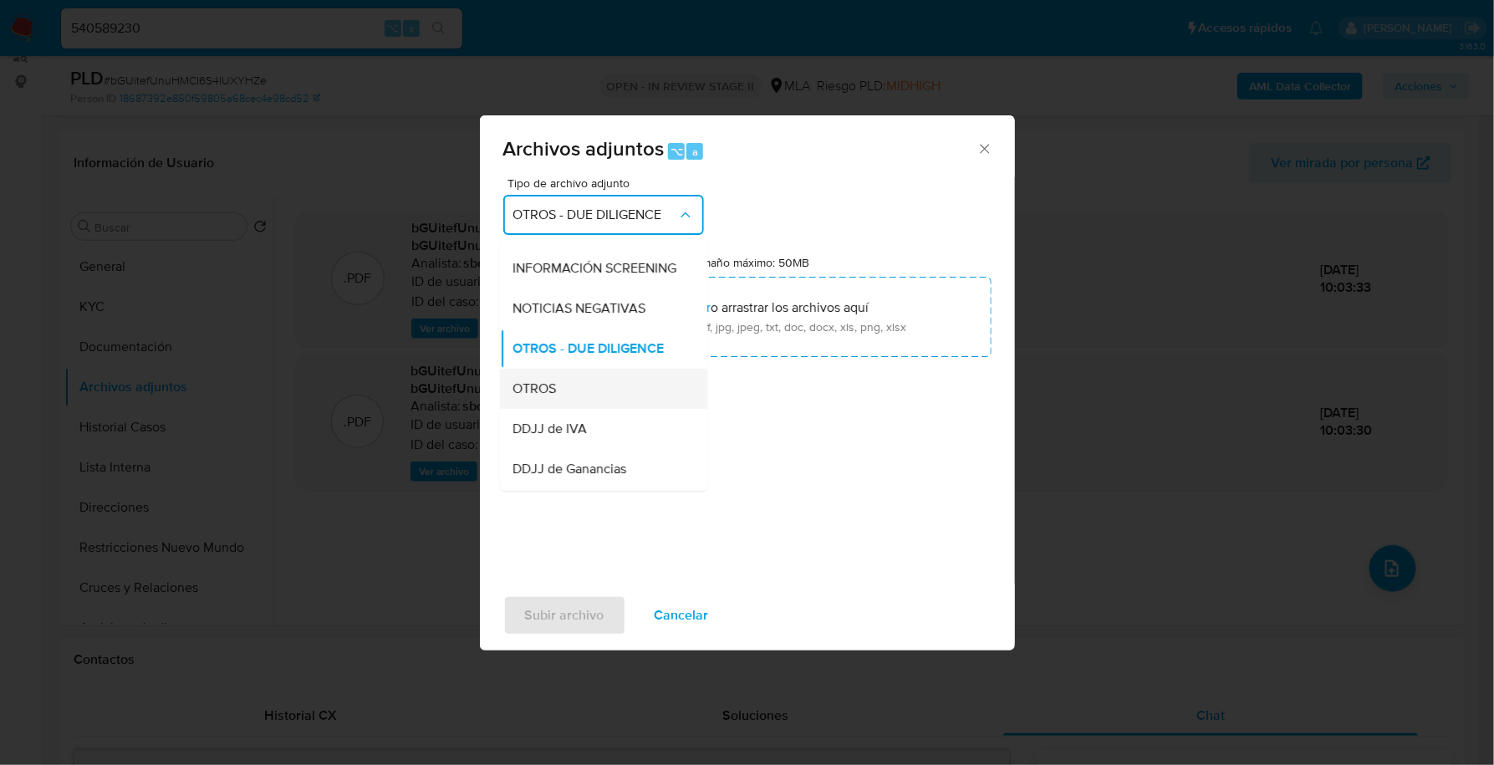
click at [573, 394] on div "OTROS" at bounding box center [598, 389] width 171 height 40
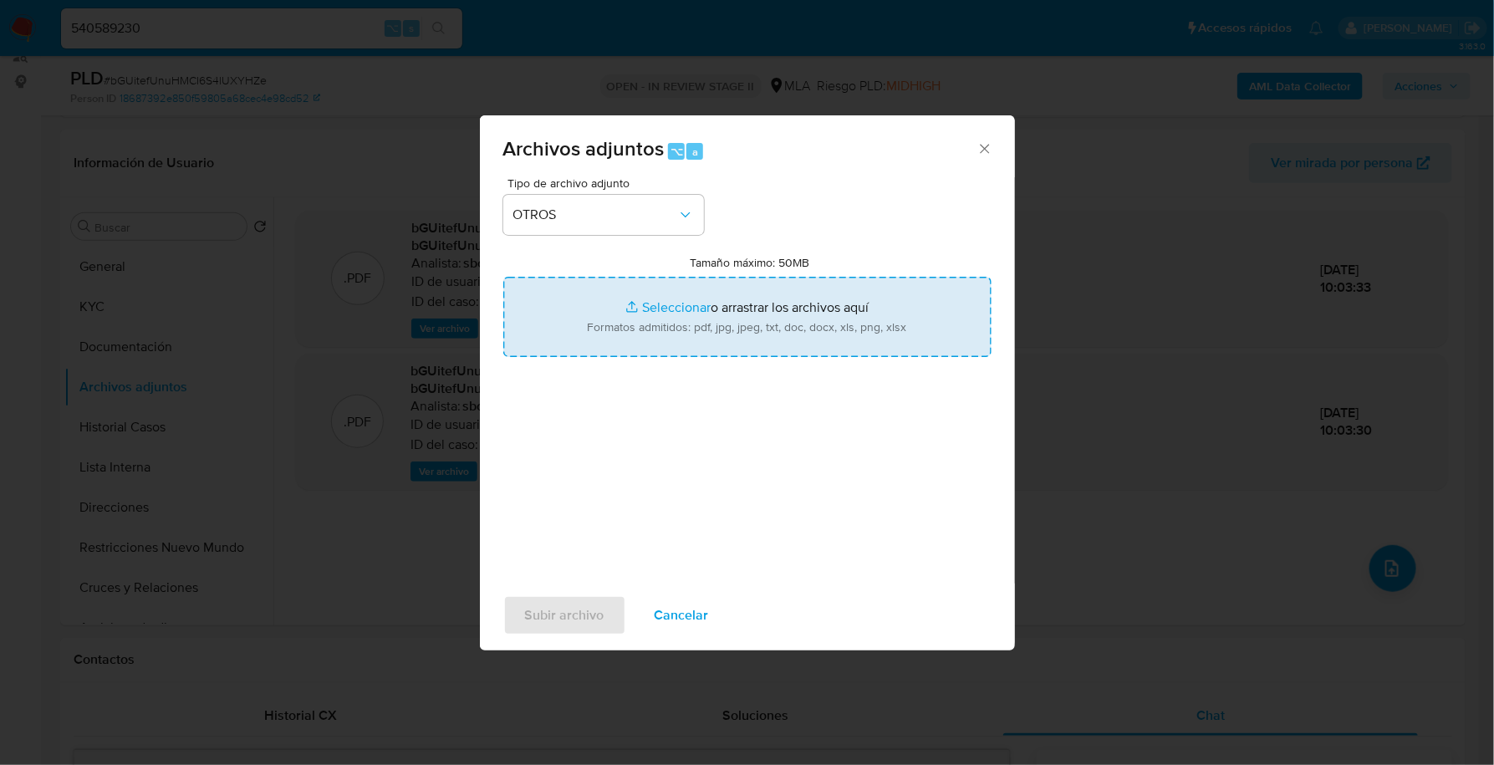
click at [691, 303] on input "Tamaño máximo: 50MB Seleccionar archivos" at bounding box center [747, 317] width 488 height 80
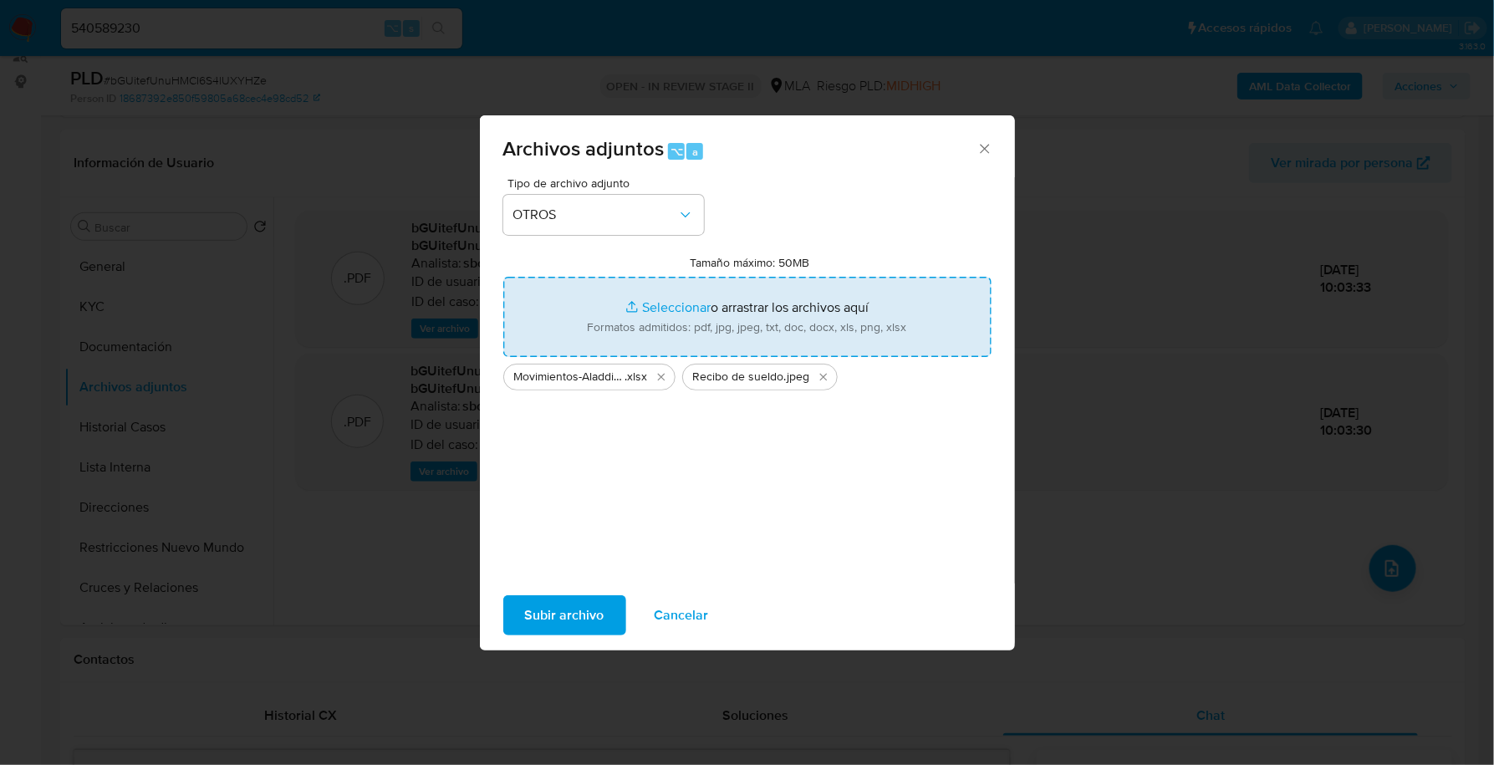
click at [680, 312] on input "Tamaño máximo: 50MB Seleccionar archivos" at bounding box center [747, 317] width 488 height 80
type input "C:\fakepath\Caselog bGUitefUnuHMCI6S4lUXYHZe_2025_09_17_23_59_28.docx"
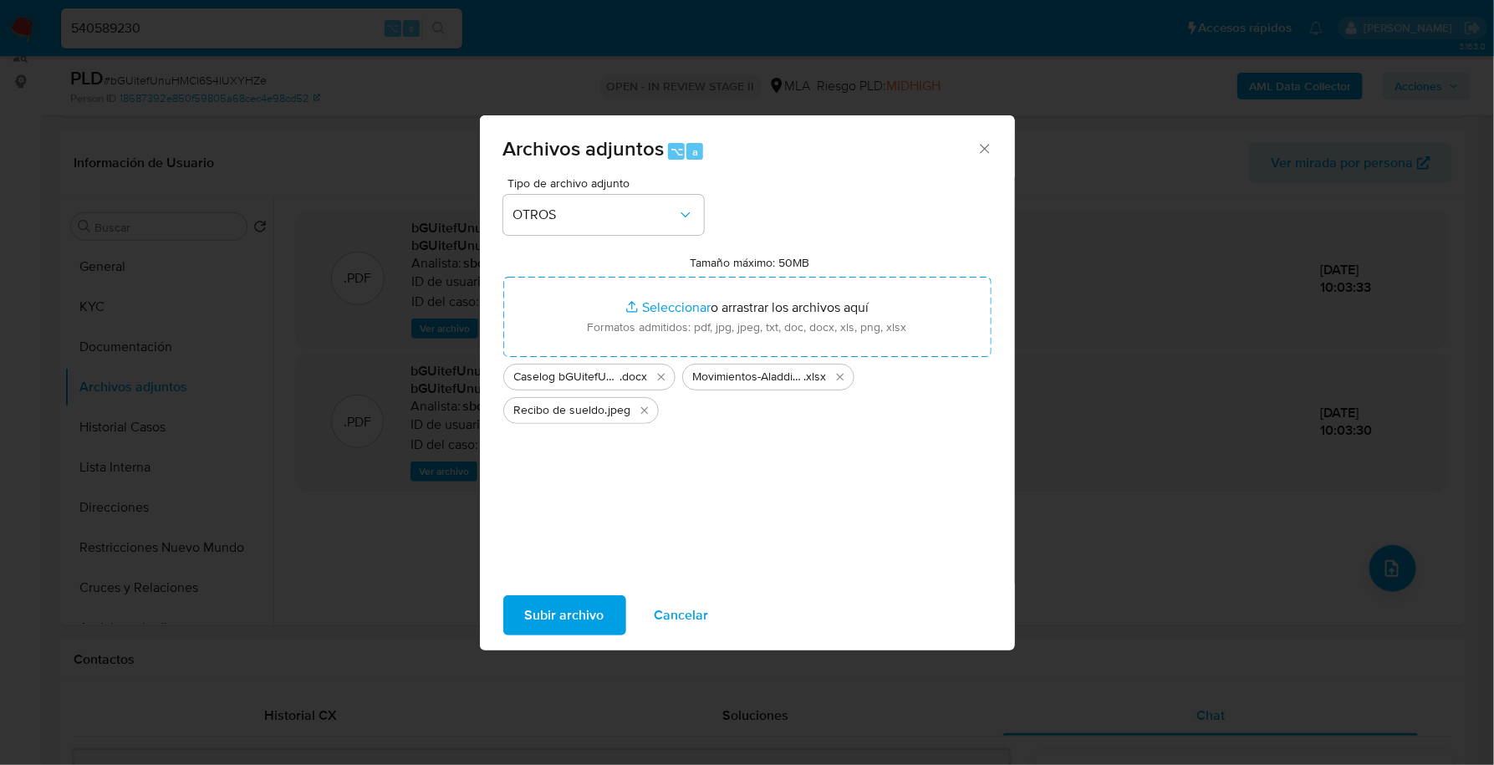
click at [571, 604] on span "Subir archivo" at bounding box center [564, 615] width 79 height 37
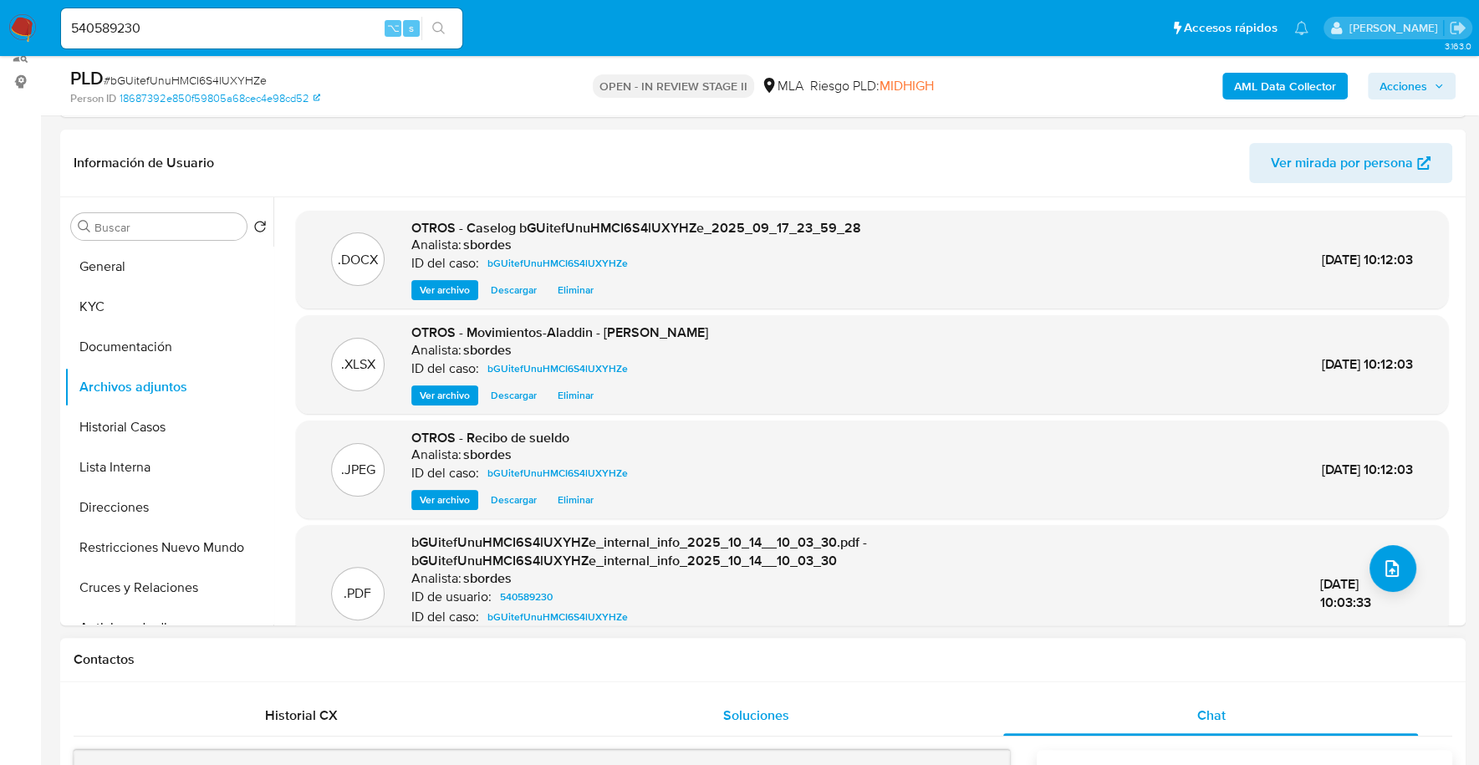
click at [573, 704] on div "Soluciones" at bounding box center [755, 715] width 415 height 40
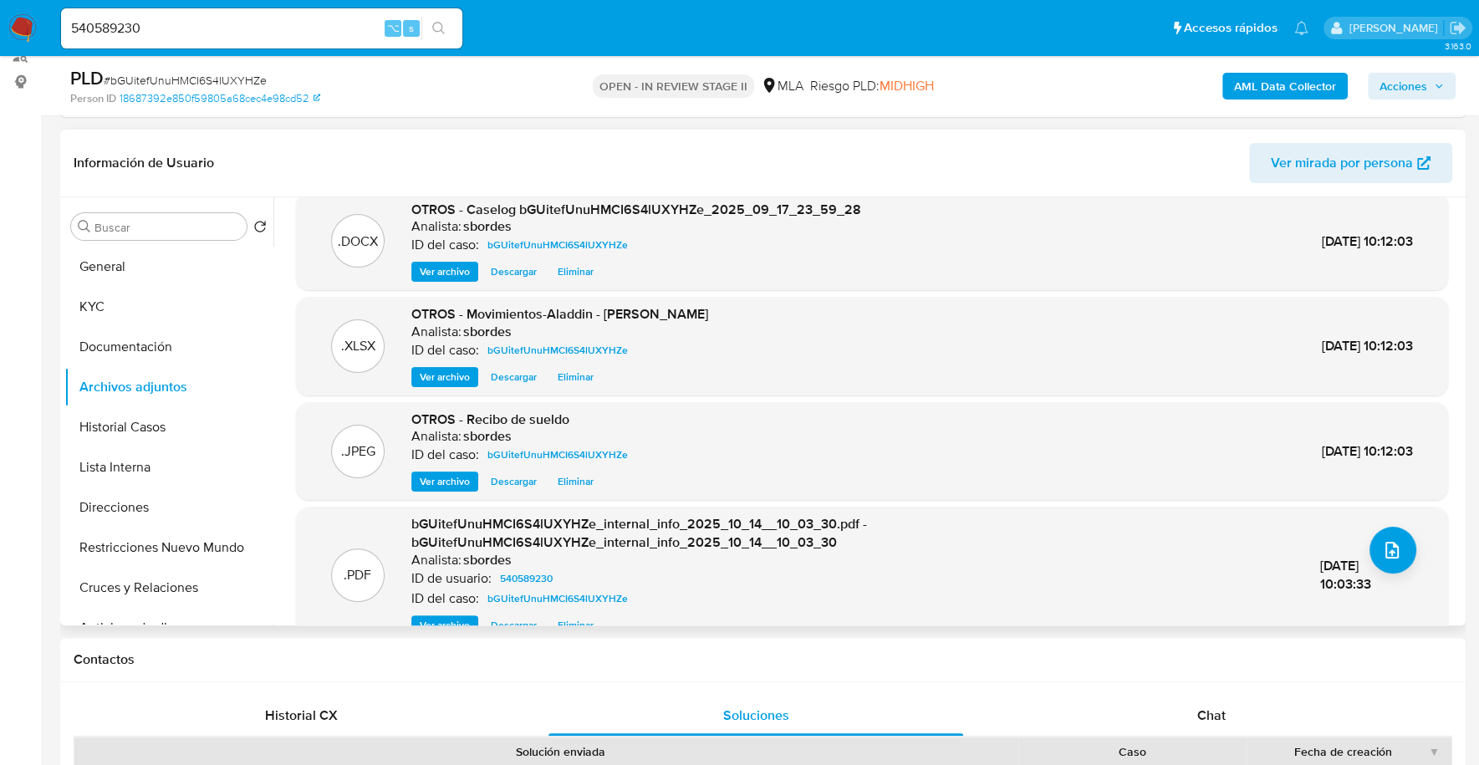
scroll to position [51, 0]
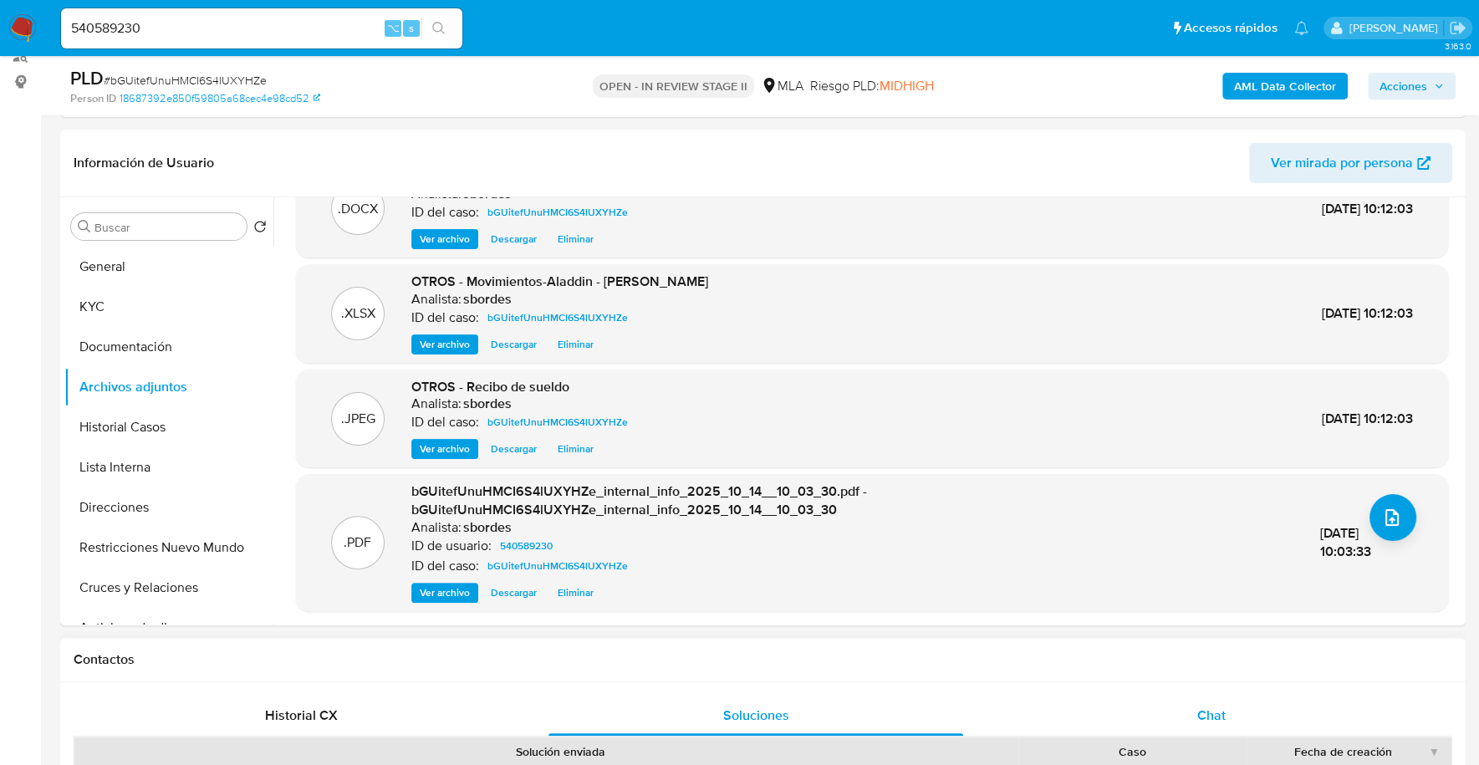
click at [1150, 697] on div "Chat" at bounding box center [1210, 715] width 415 height 40
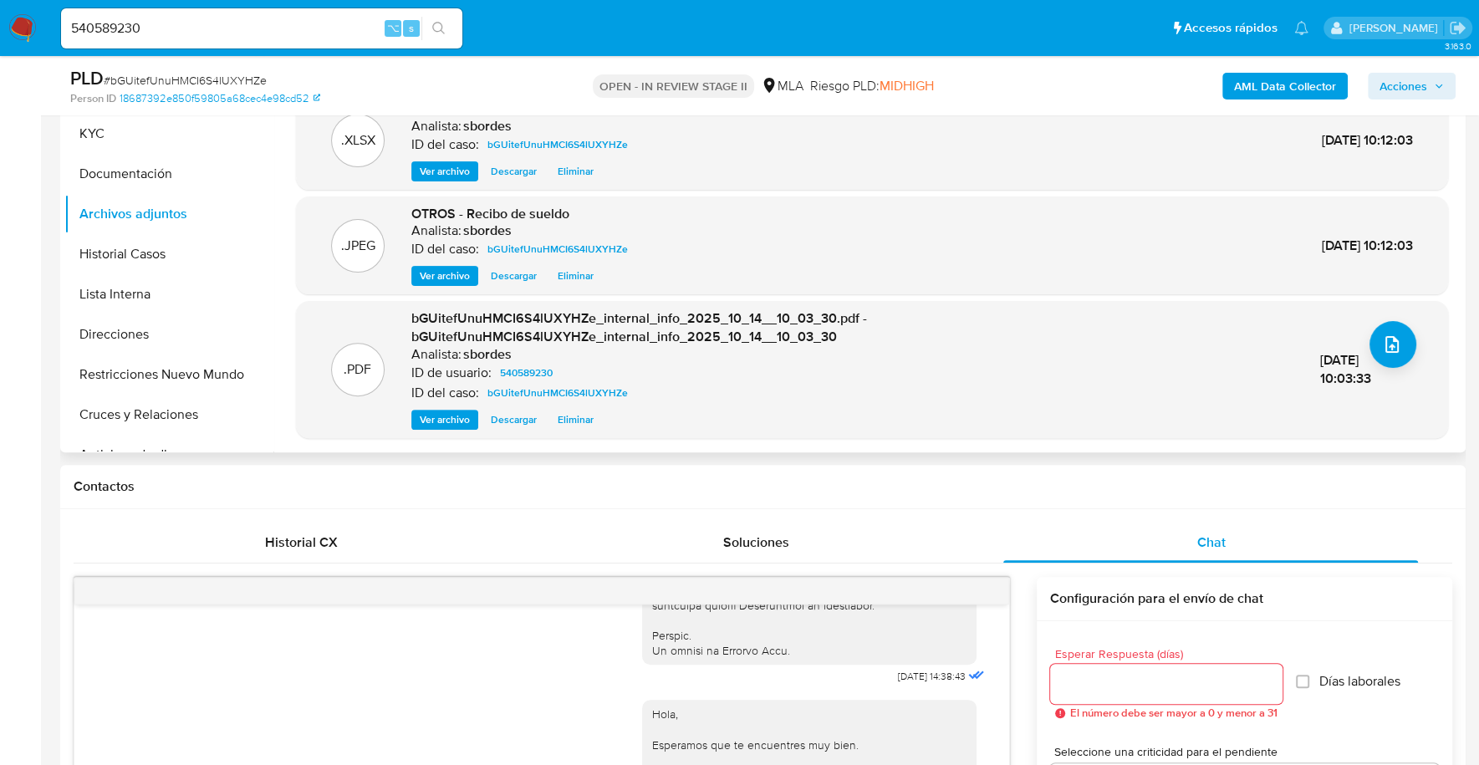
scroll to position [152, 0]
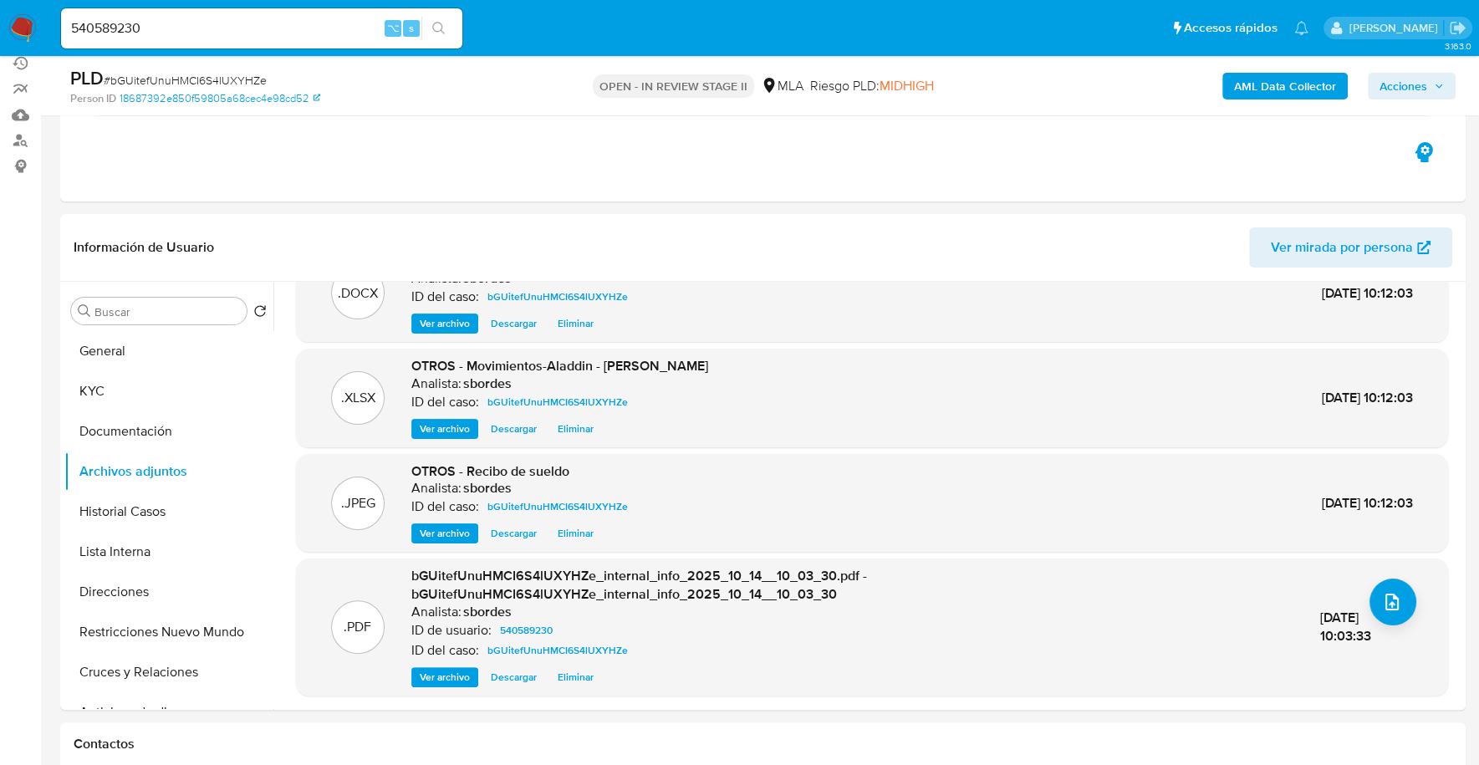
click at [1408, 89] on span "Acciones" at bounding box center [1403, 86] width 48 height 27
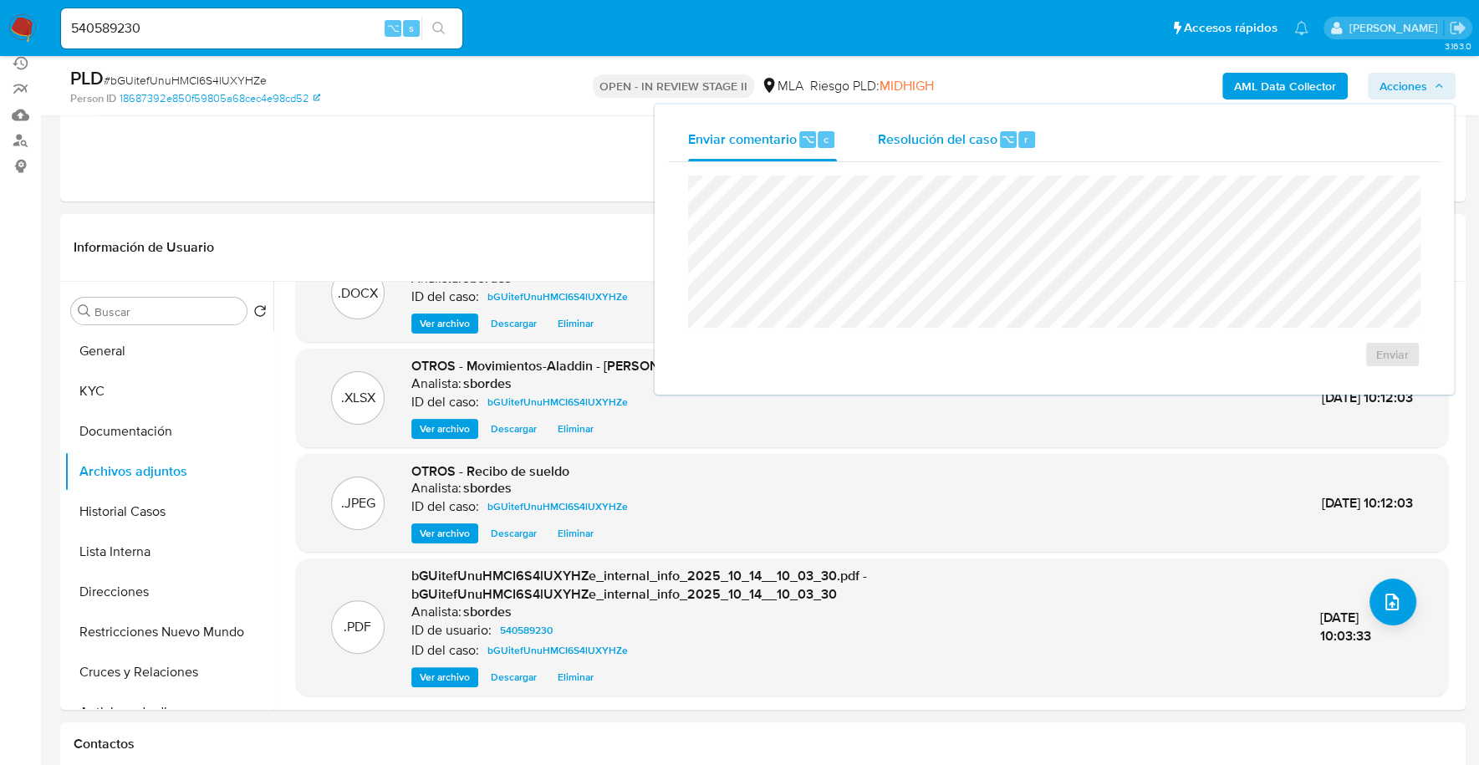
click at [953, 134] on span "Resolución del caso" at bounding box center [937, 138] width 120 height 19
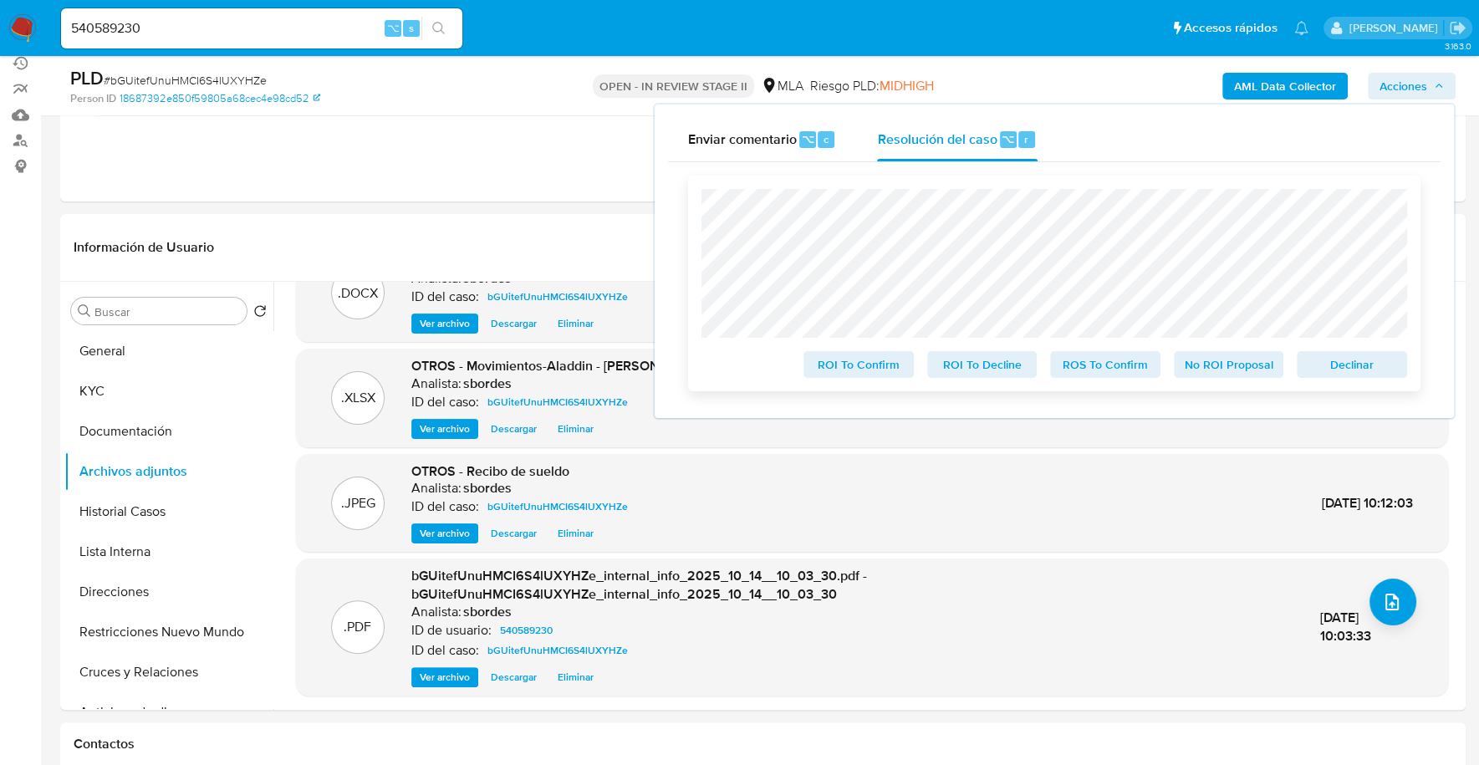
click at [1215, 361] on span "No ROI Proposal" at bounding box center [1228, 364] width 87 height 23
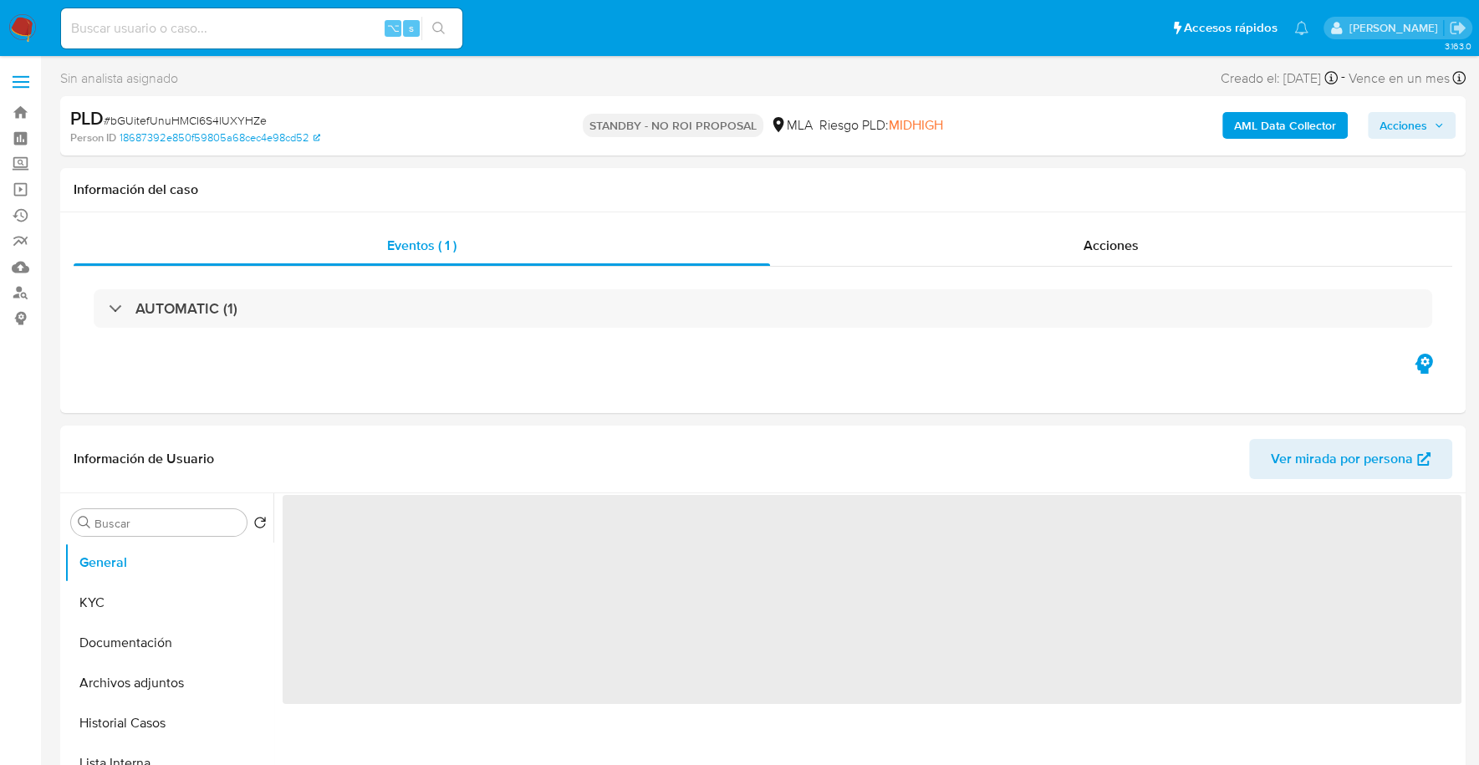
select select "10"
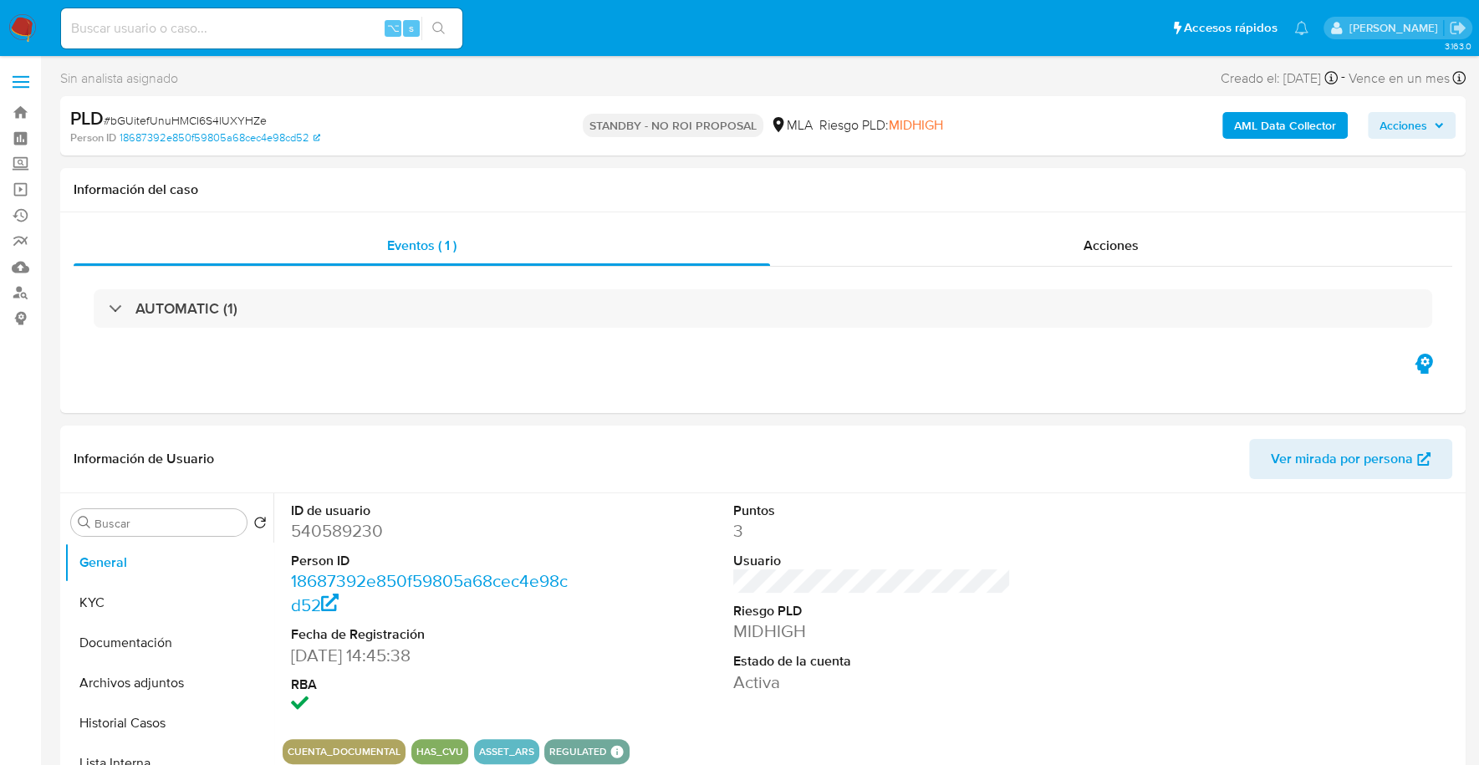
click at [272, 29] on input at bounding box center [261, 29] width 401 height 22
paste input "1505042327"
type input "1505042327"
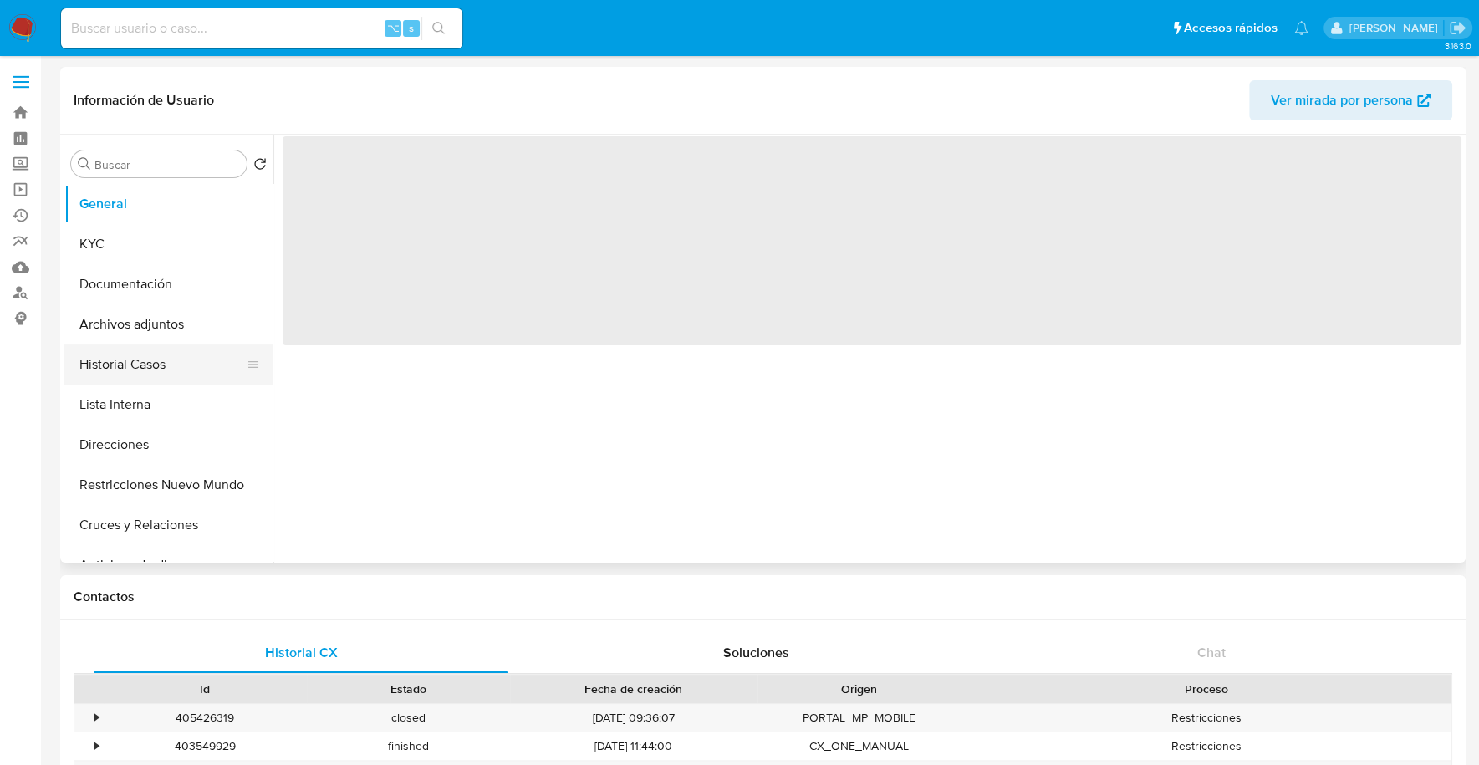
click at [142, 352] on button "Historial Casos" at bounding box center [162, 364] width 196 height 40
select select "10"
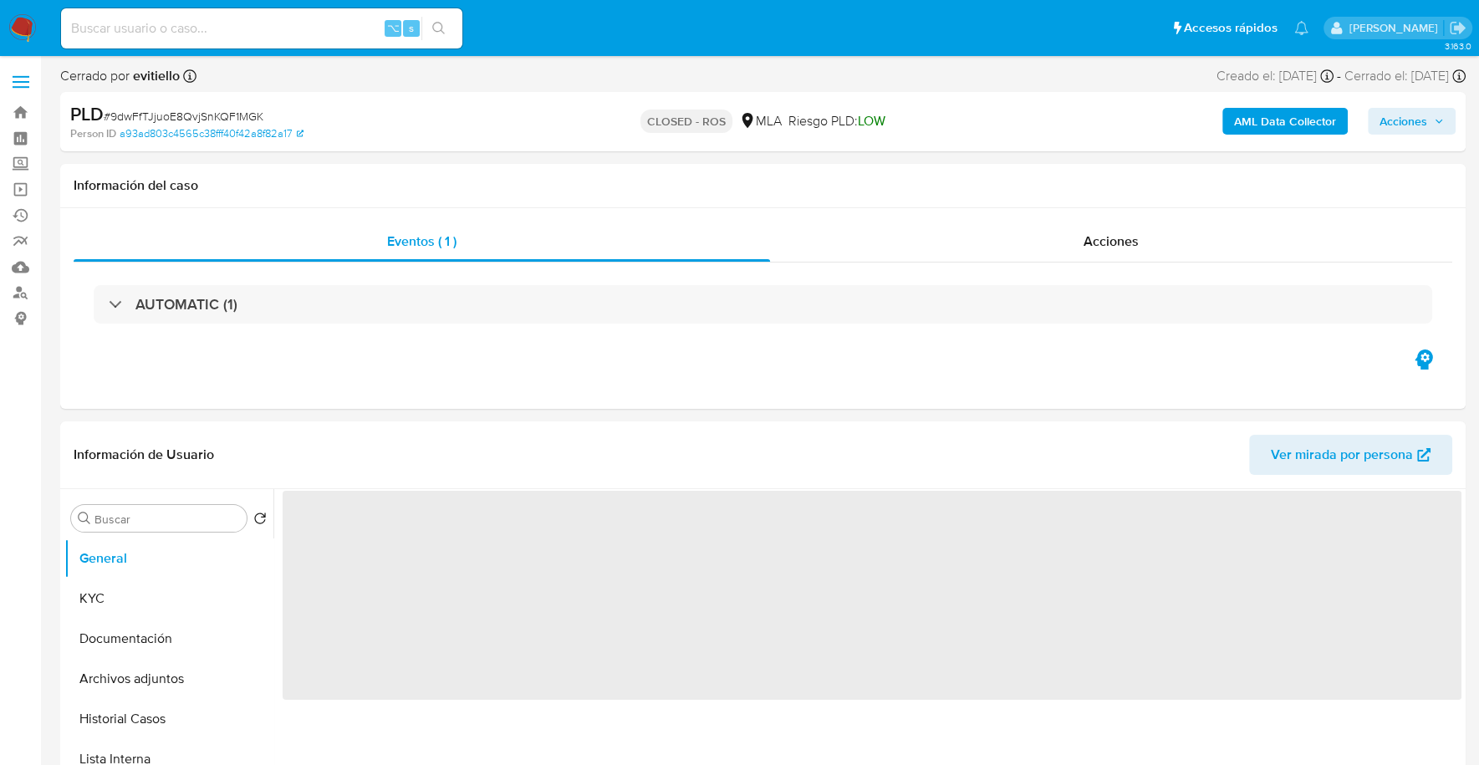
select select "10"
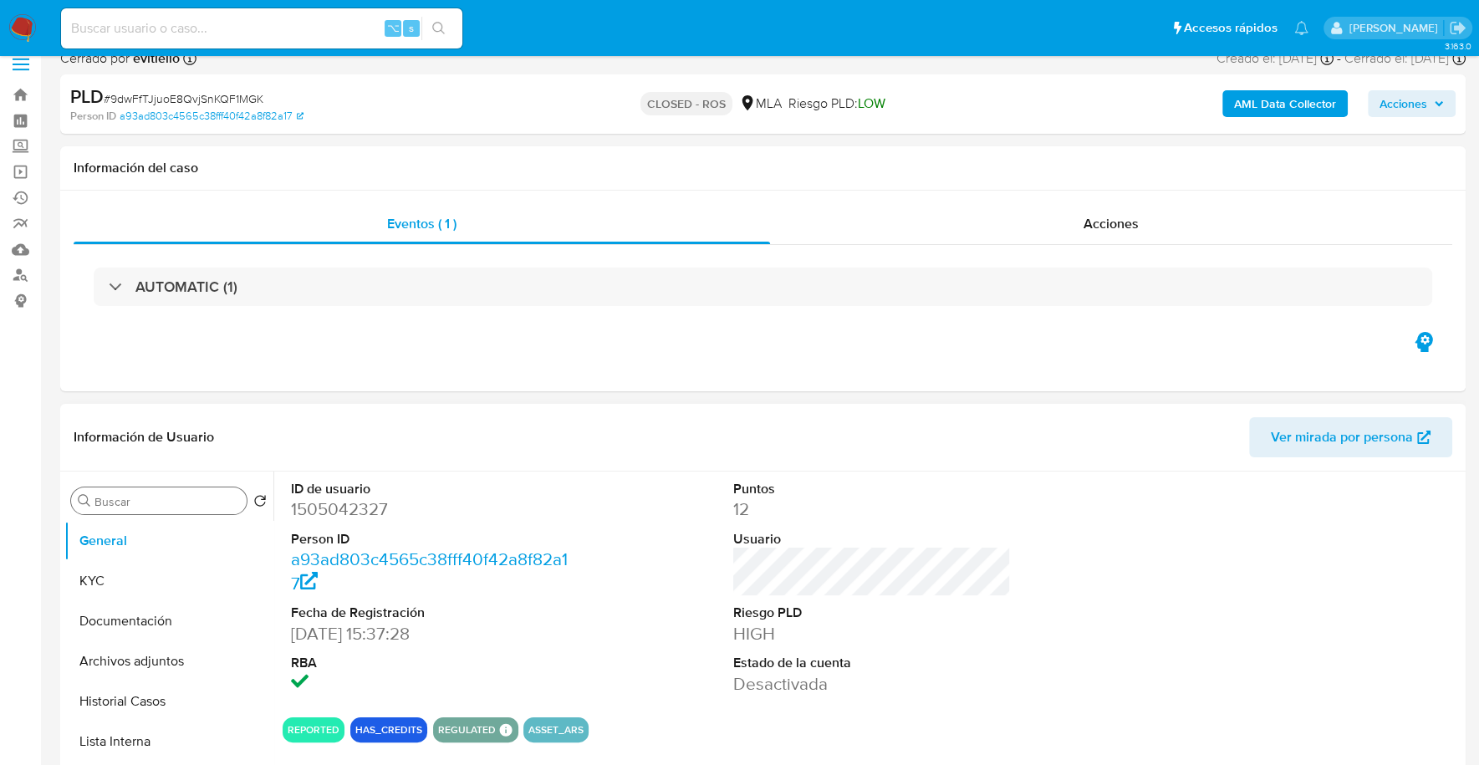
scroll to position [33, 0]
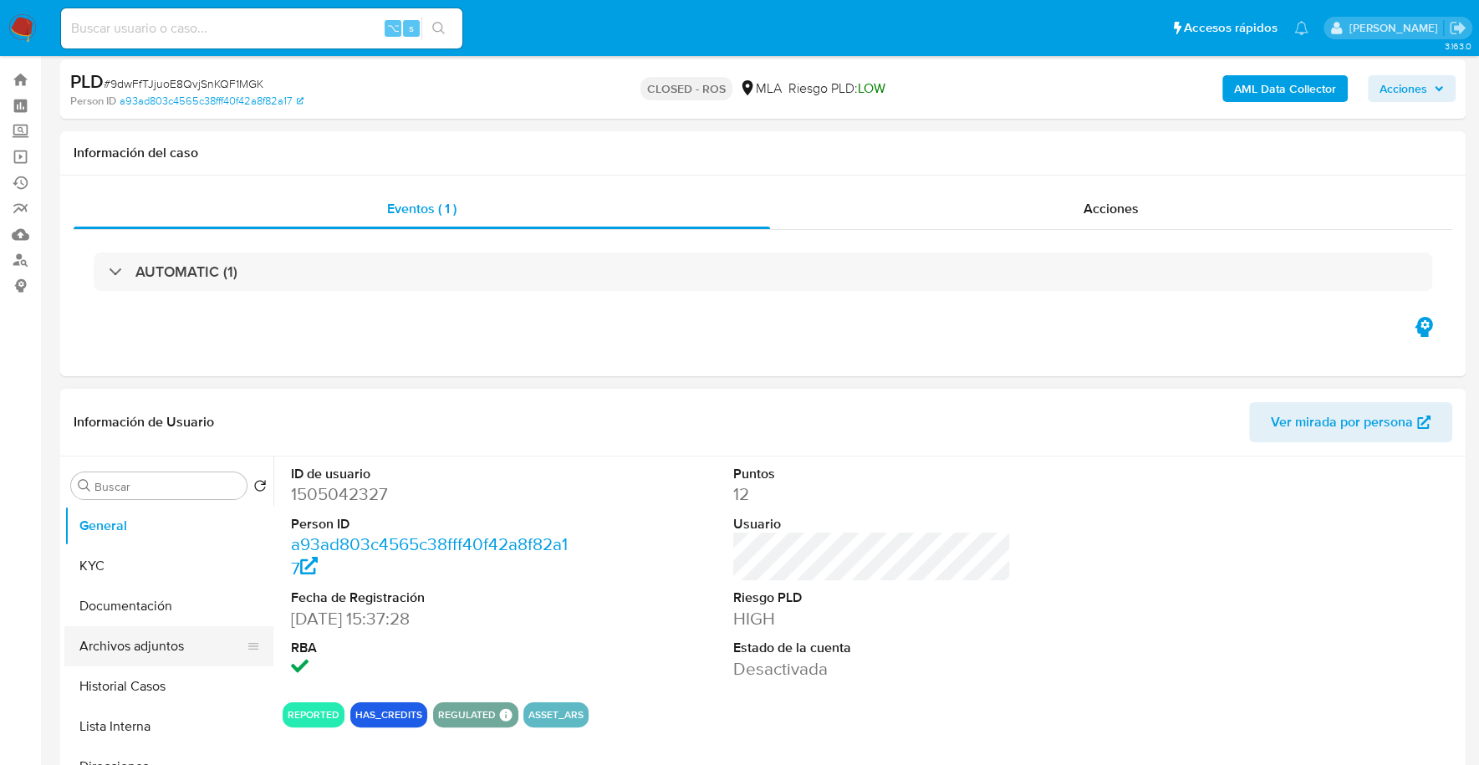
click at [156, 651] on button "Archivos adjuntos" at bounding box center [162, 646] width 196 height 40
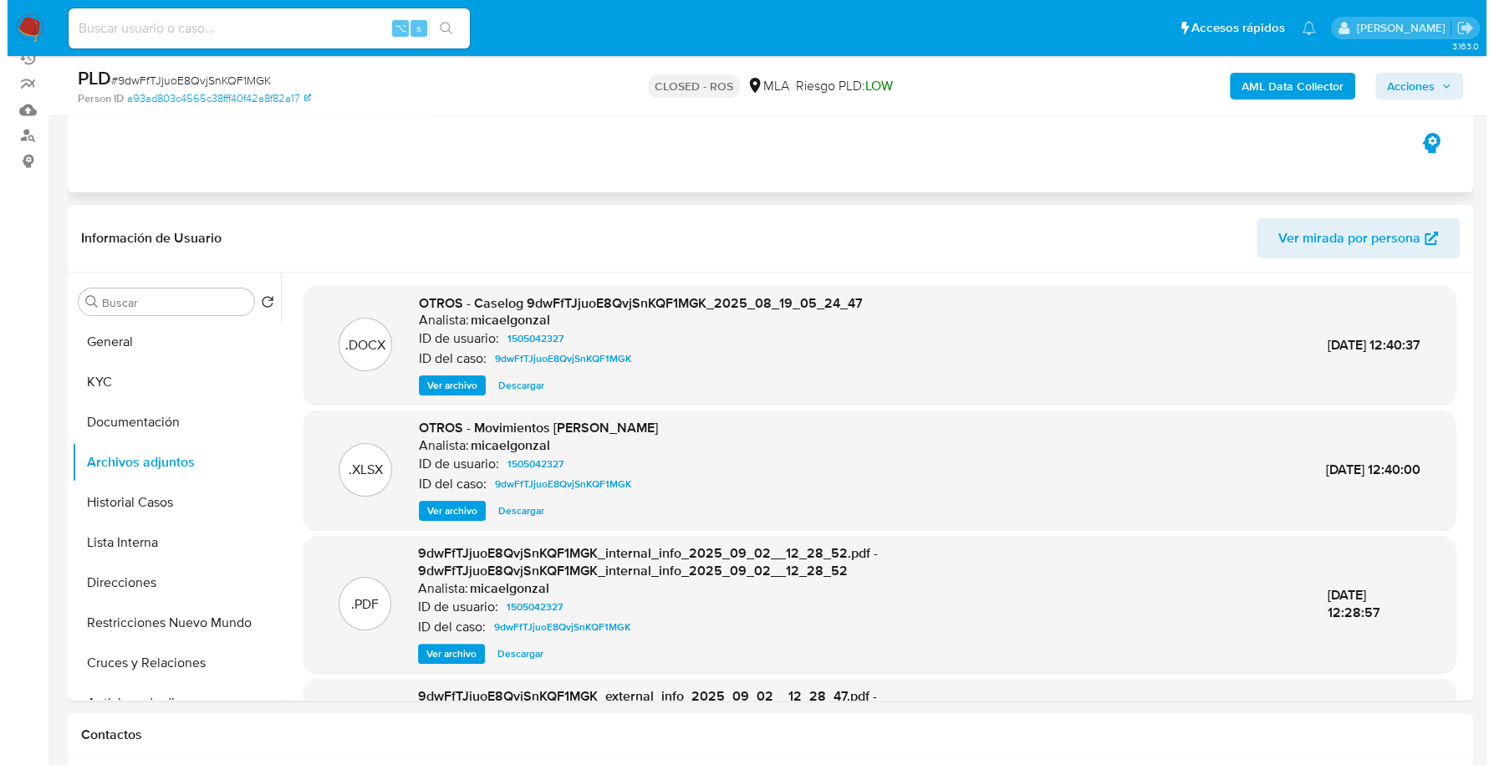
scroll to position [224, 0]
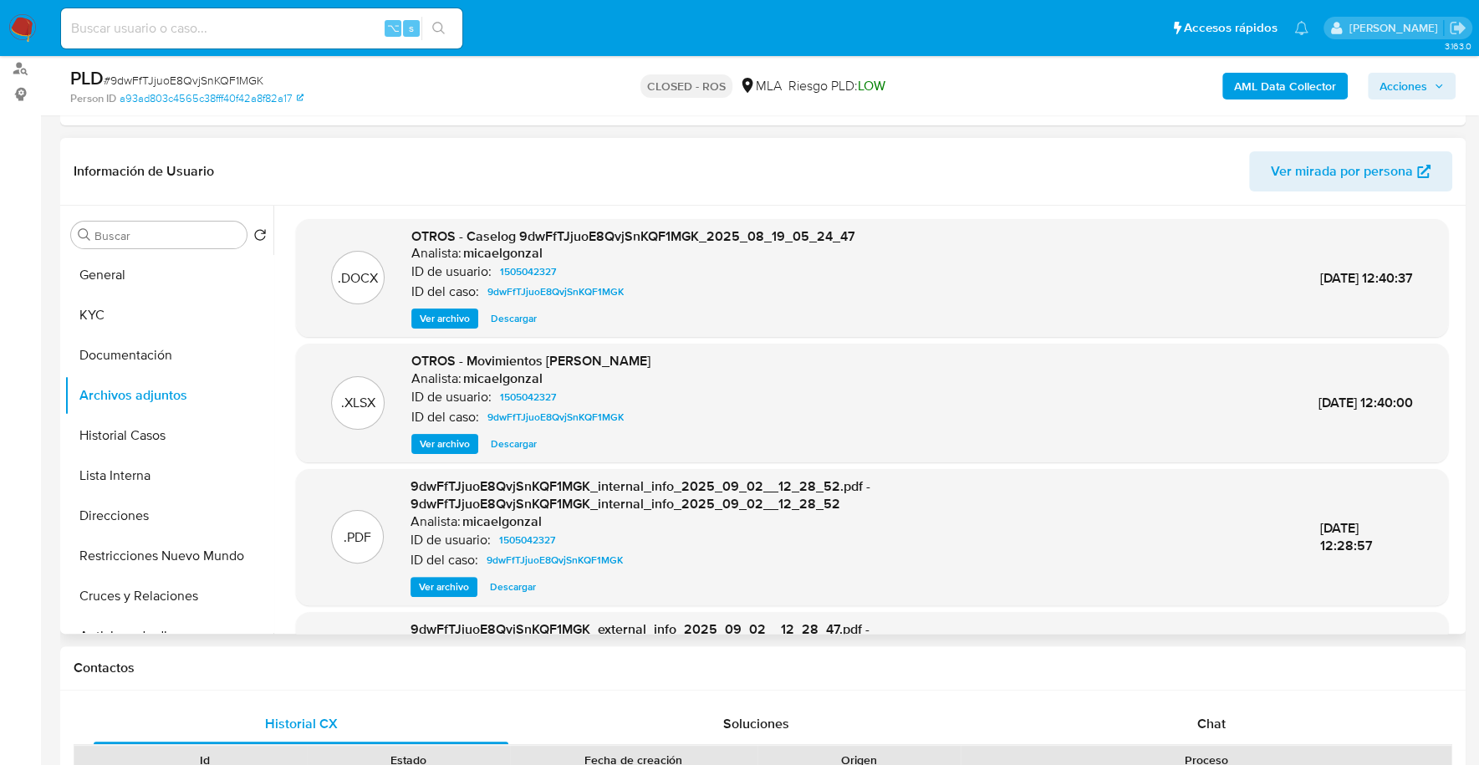
click at [443, 328] on div ".DOCX OTROS - Caselog 9dwFfTJjuoE8QvjSnKQF1MGK_2025_08_19_05_24_47 Analista: mi…" at bounding box center [872, 278] width 1152 height 119
click at [442, 318] on span "Ver archivo" at bounding box center [445, 318] width 50 height 17
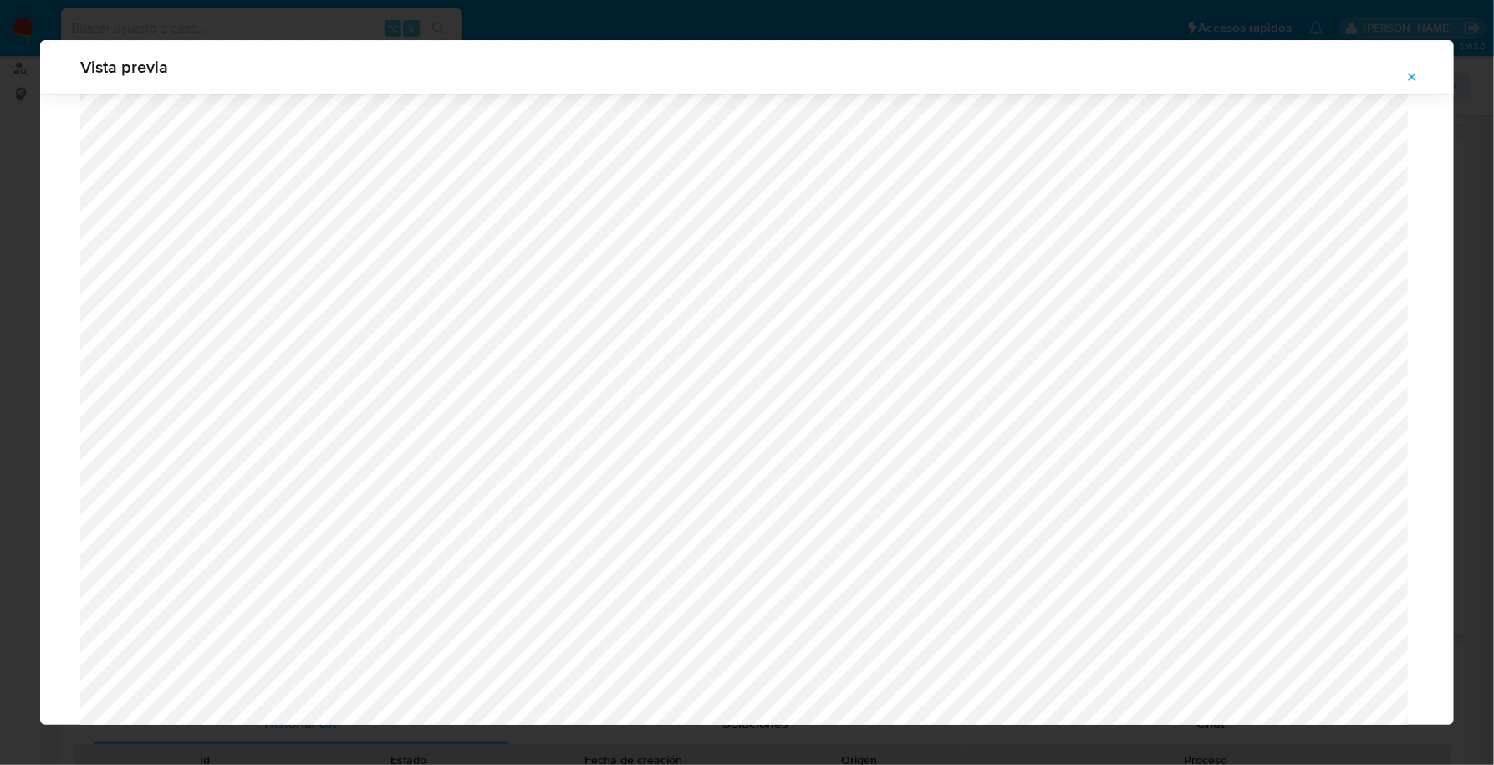
scroll to position [1533, 0]
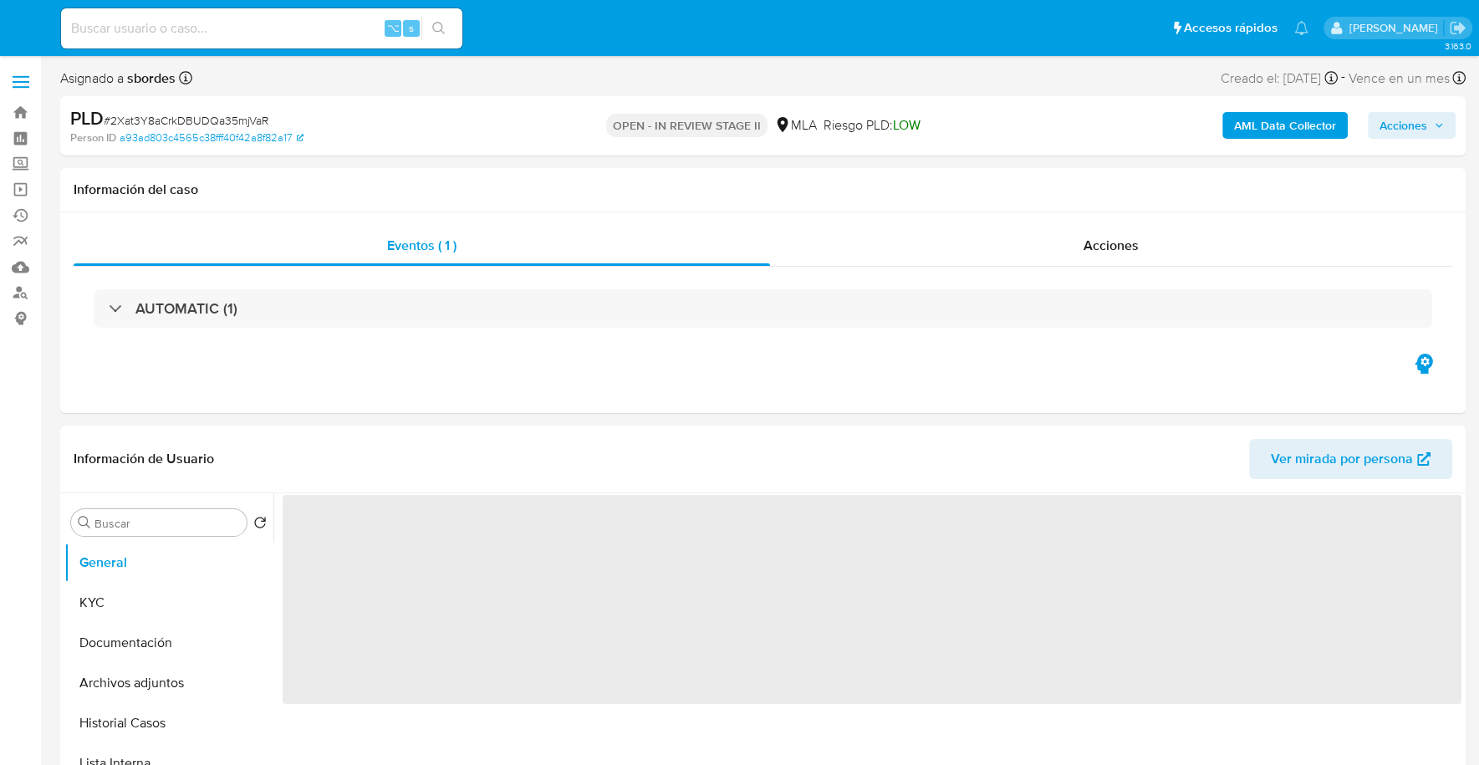
select select "10"
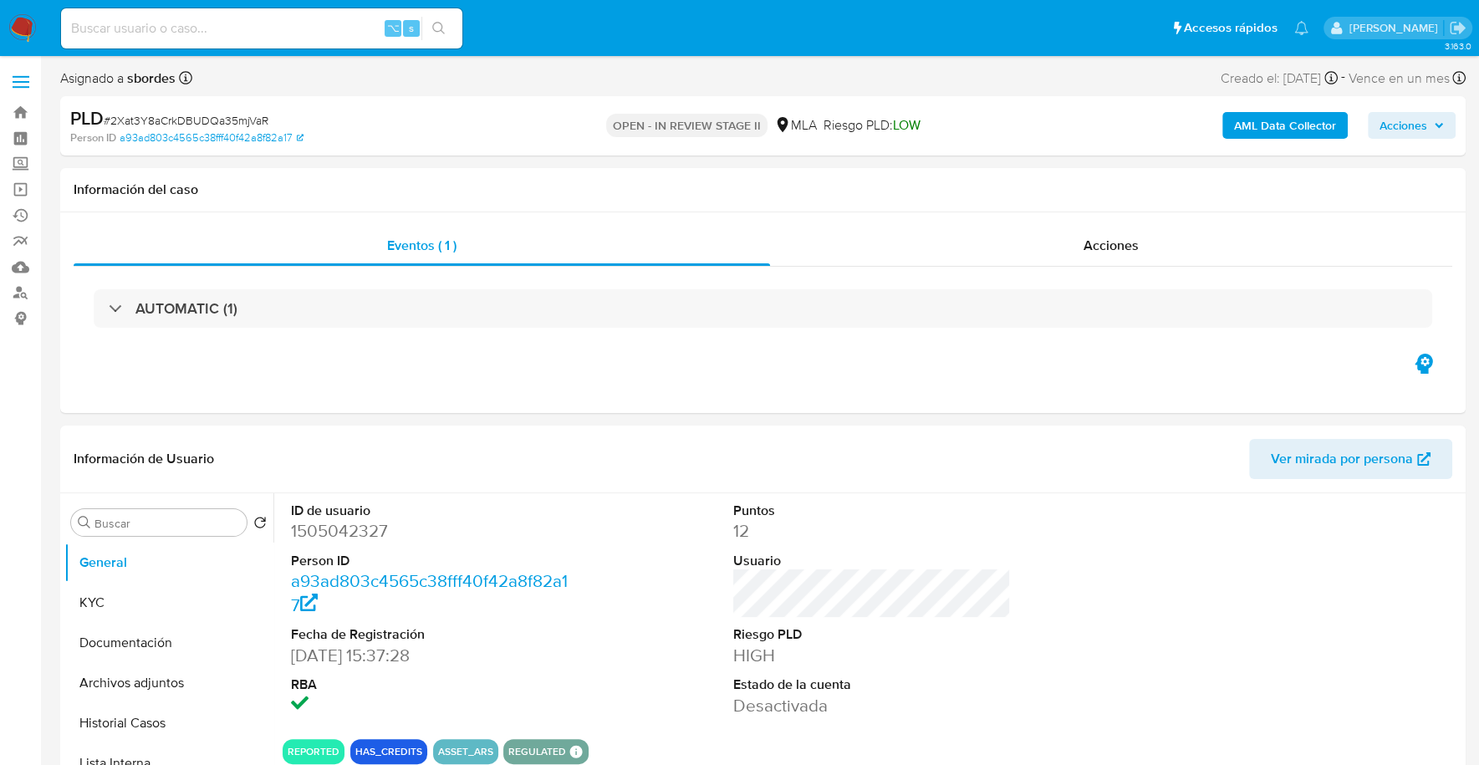
click at [221, 29] on input at bounding box center [261, 29] width 401 height 22
paste input "1505042327"
type input "1505042327"
click at [139, 588] on button "KYC" at bounding box center [162, 603] width 196 height 40
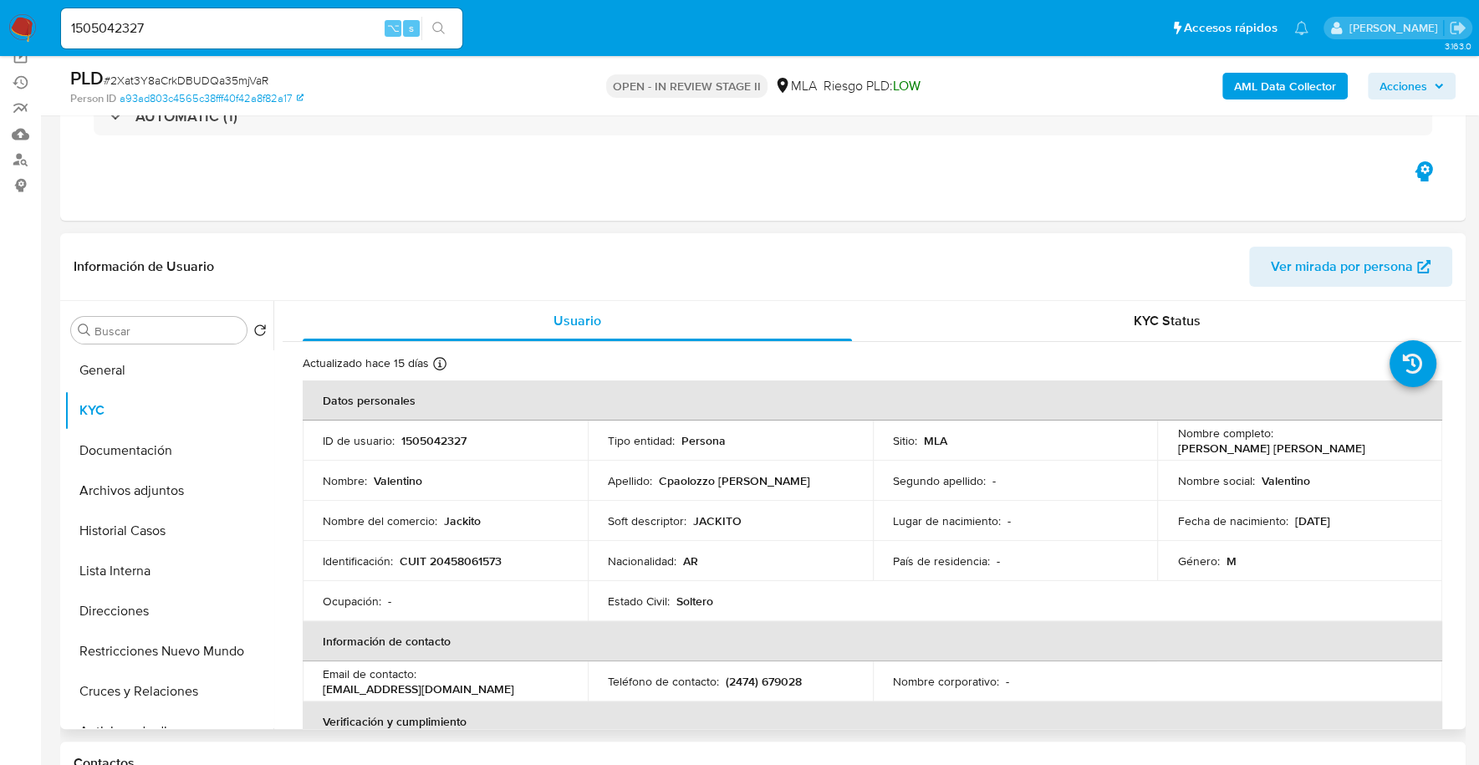
scroll to position [137, 0]
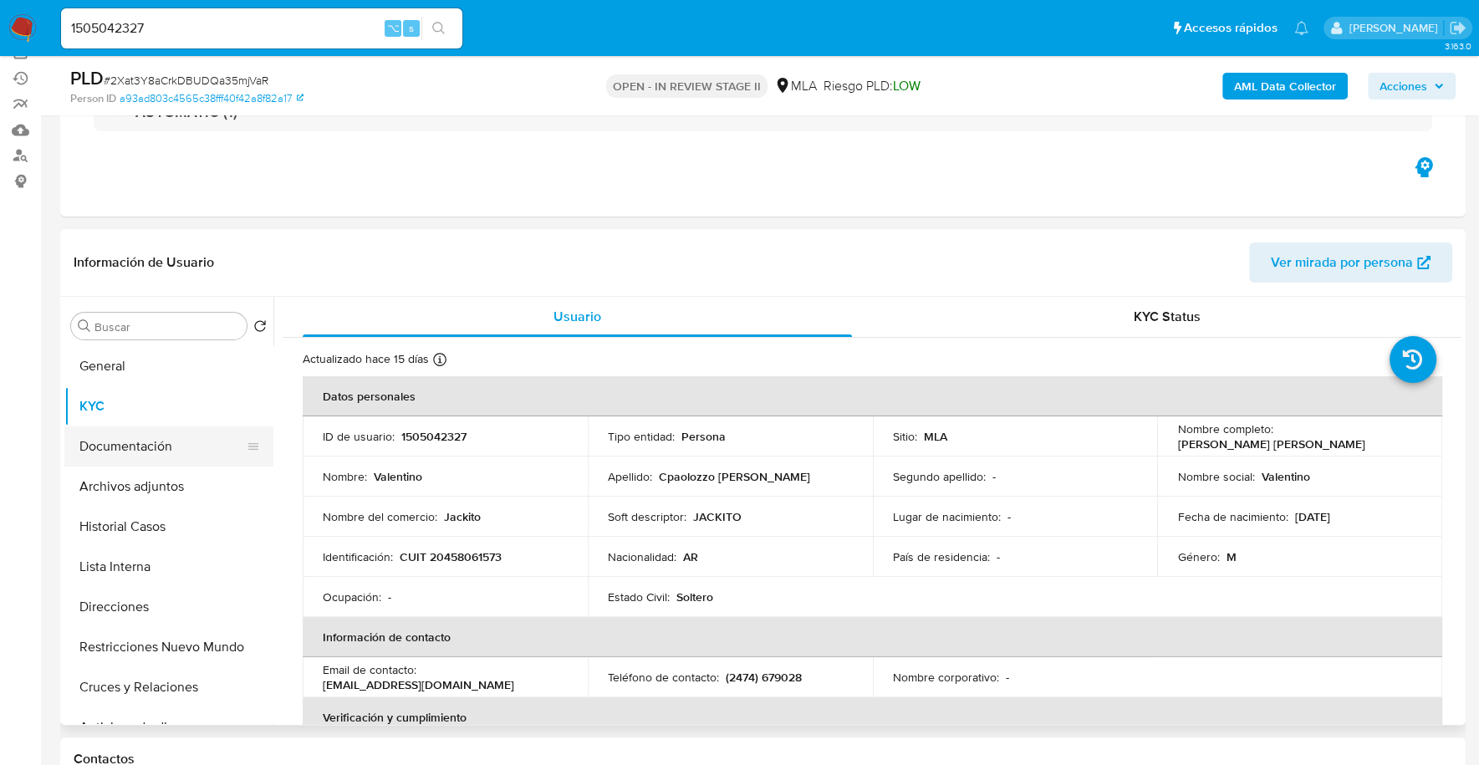
click at [86, 444] on button "Documentación" at bounding box center [162, 446] width 196 height 40
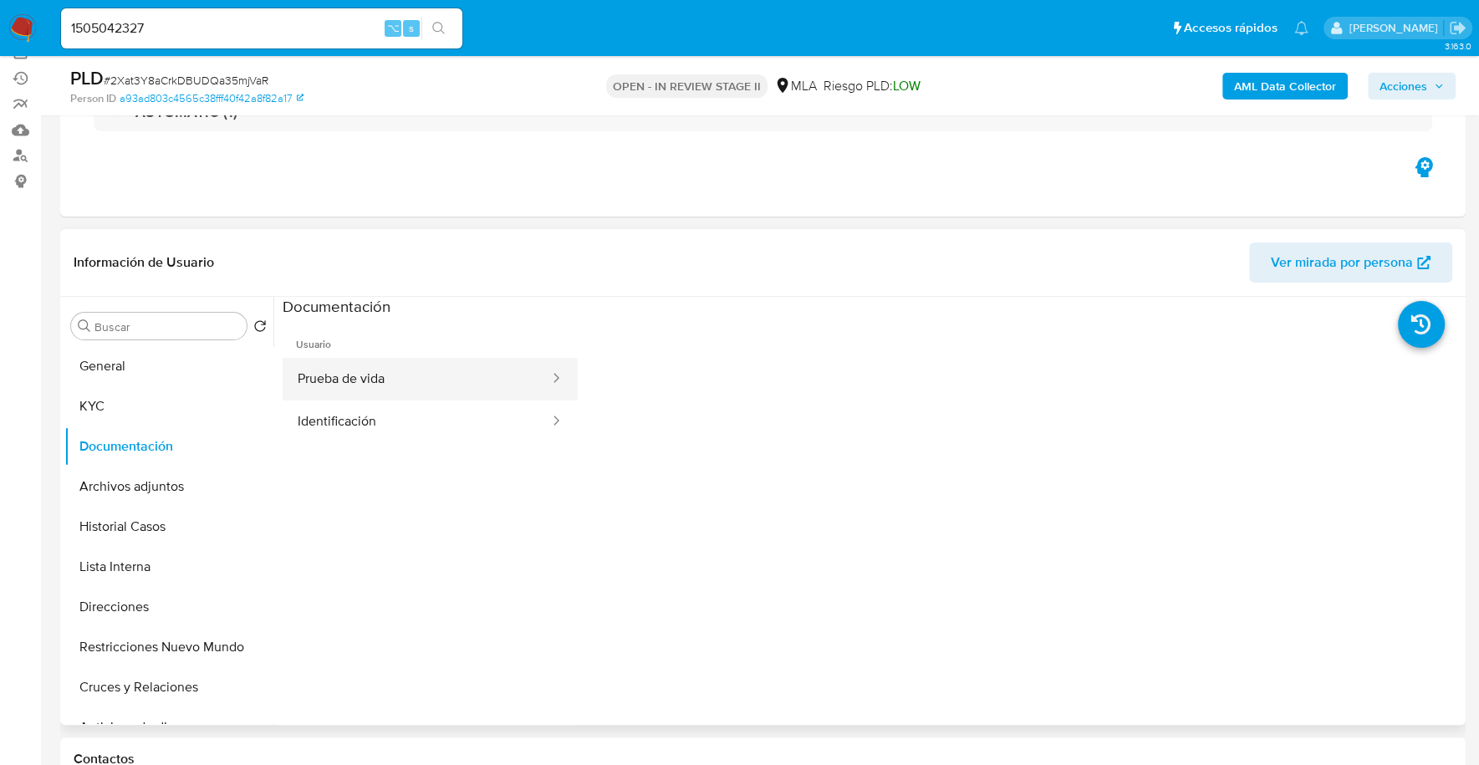
click at [400, 368] on button "Prueba de vida" at bounding box center [417, 379] width 268 height 43
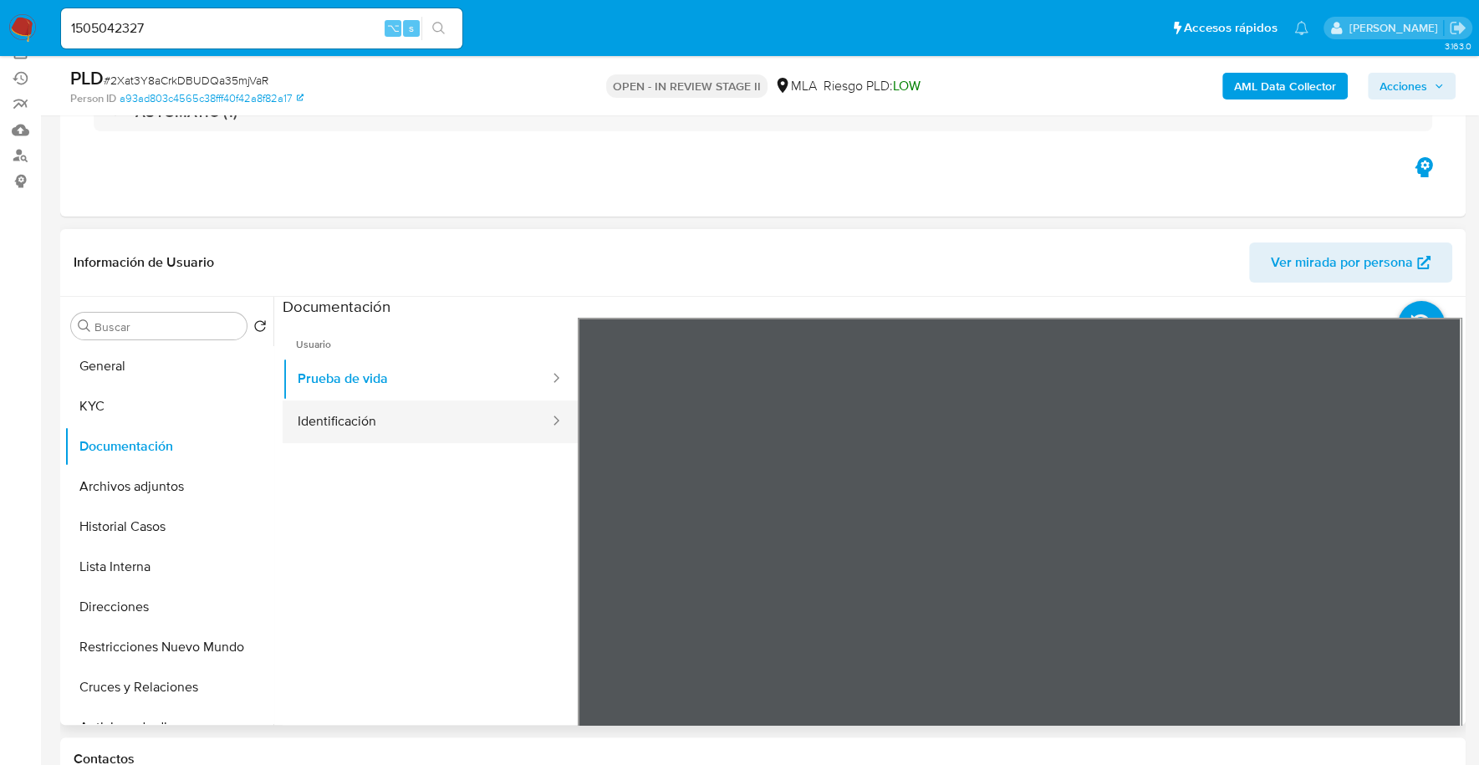
click at [393, 418] on button "Identificación" at bounding box center [417, 421] width 268 height 43
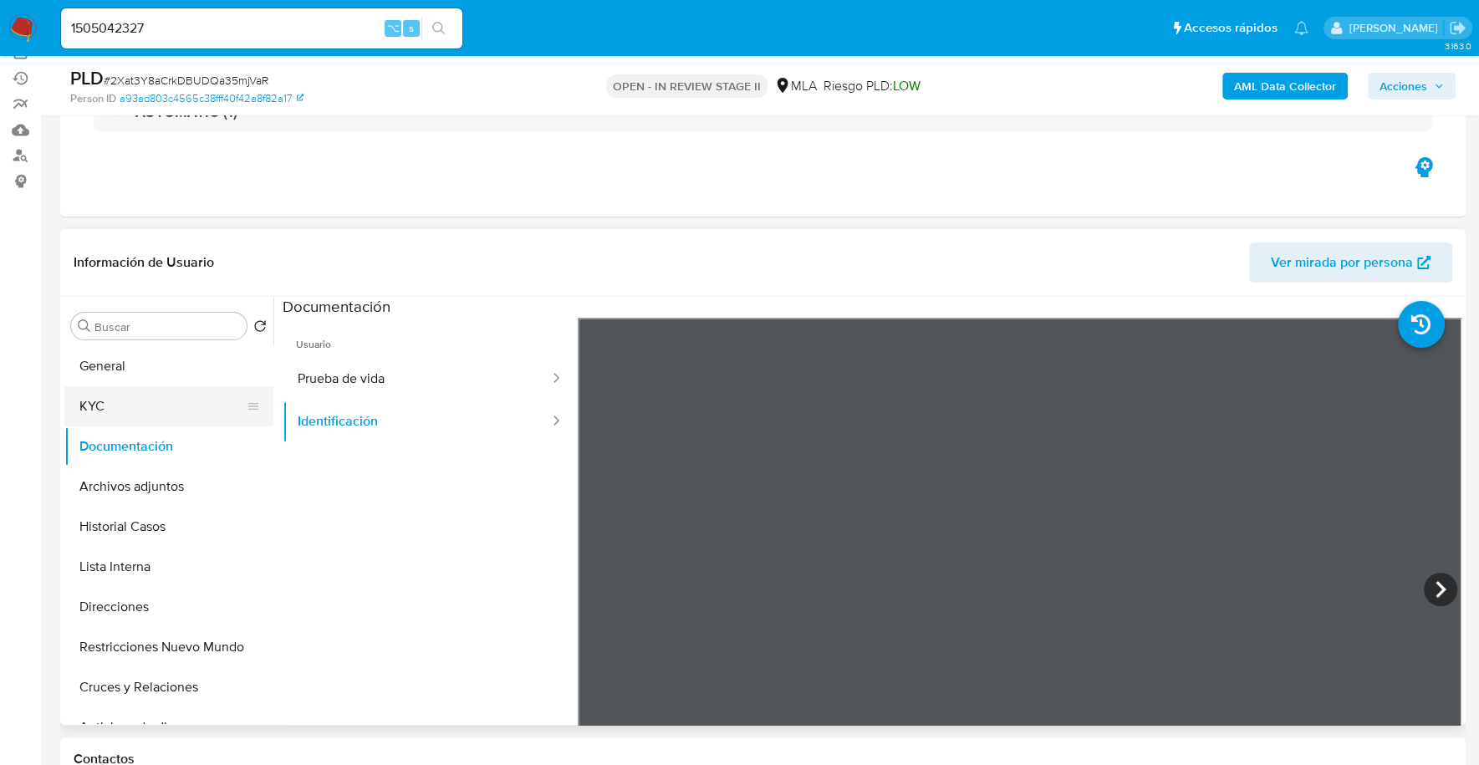
click at [121, 395] on button "KYC" at bounding box center [162, 406] width 196 height 40
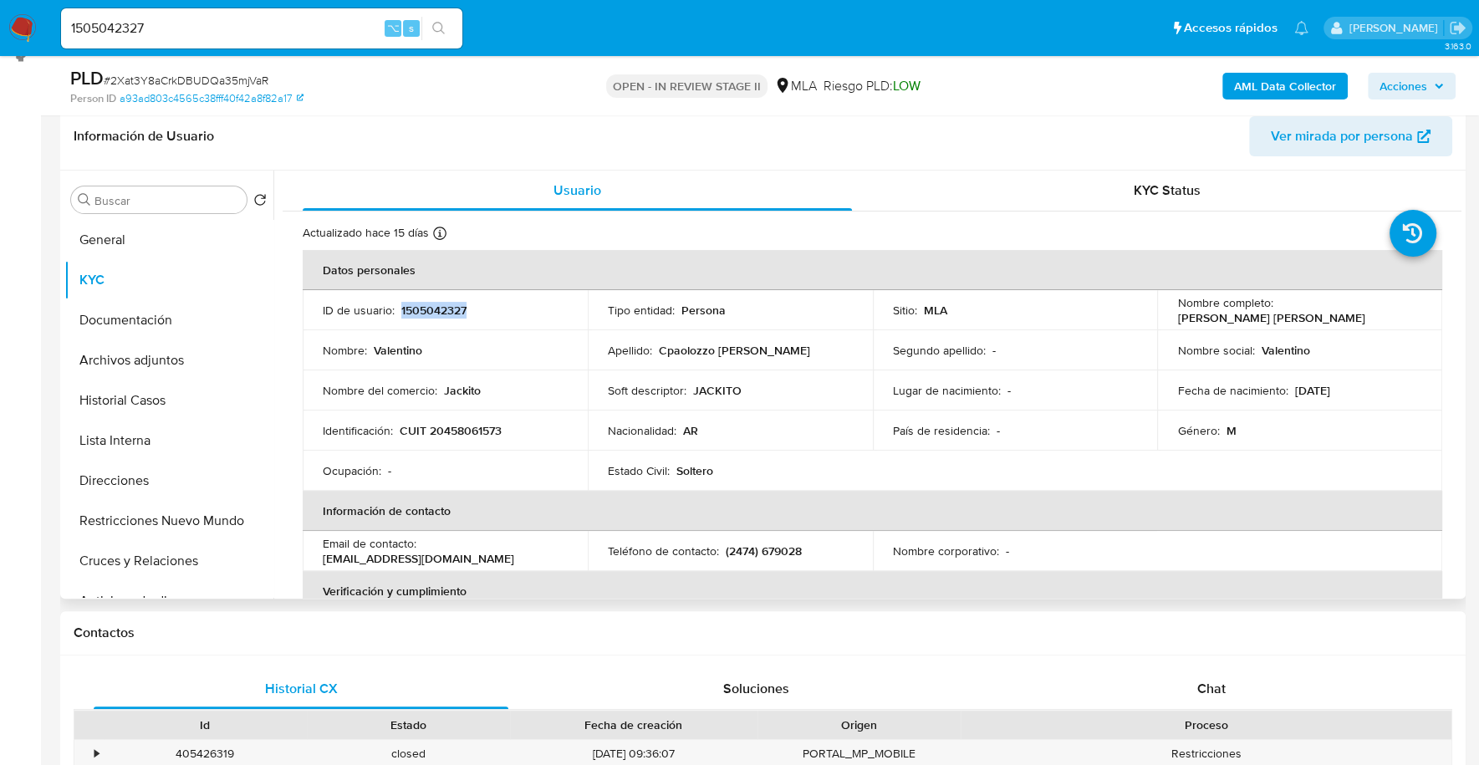
scroll to position [390, 0]
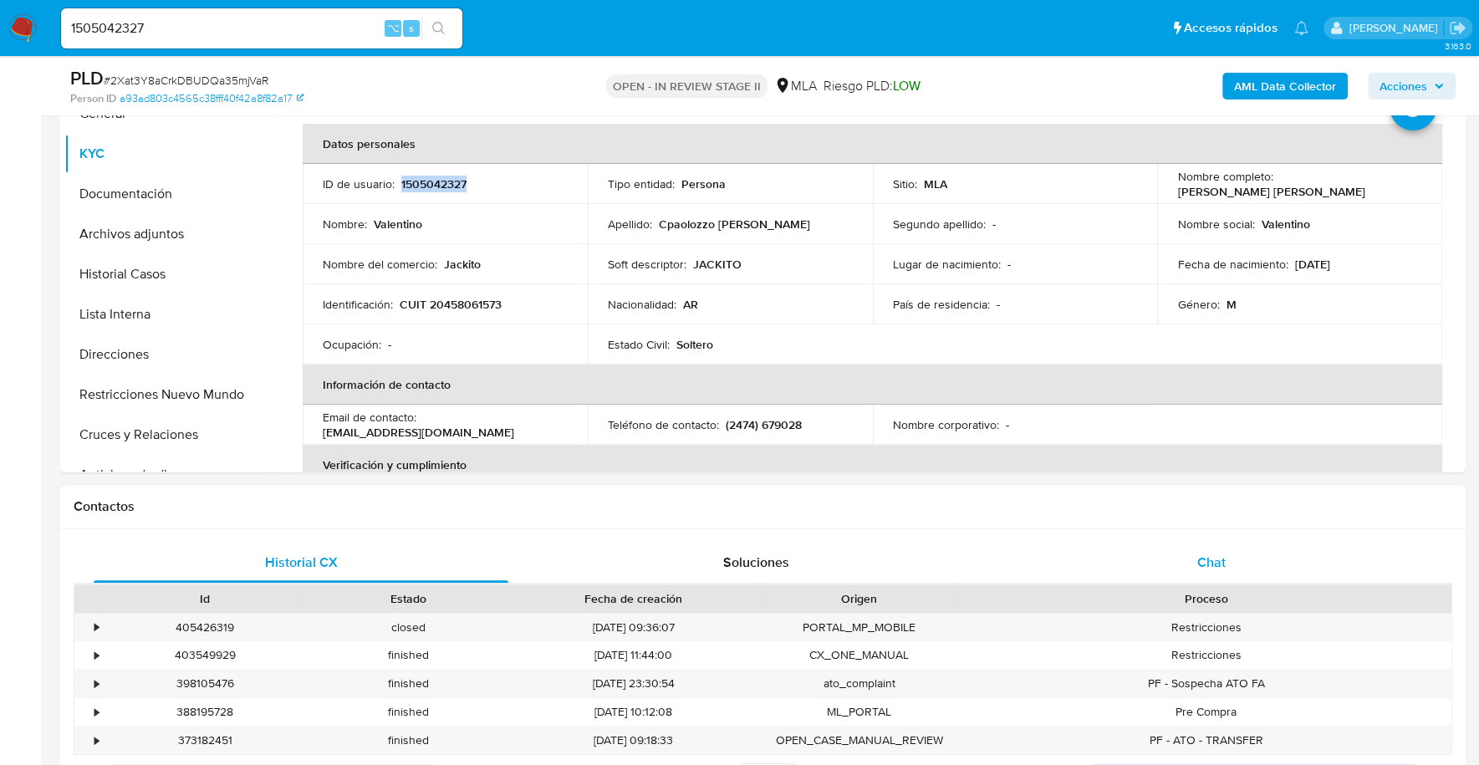
click at [1241, 542] on div "Chat" at bounding box center [1210, 562] width 415 height 40
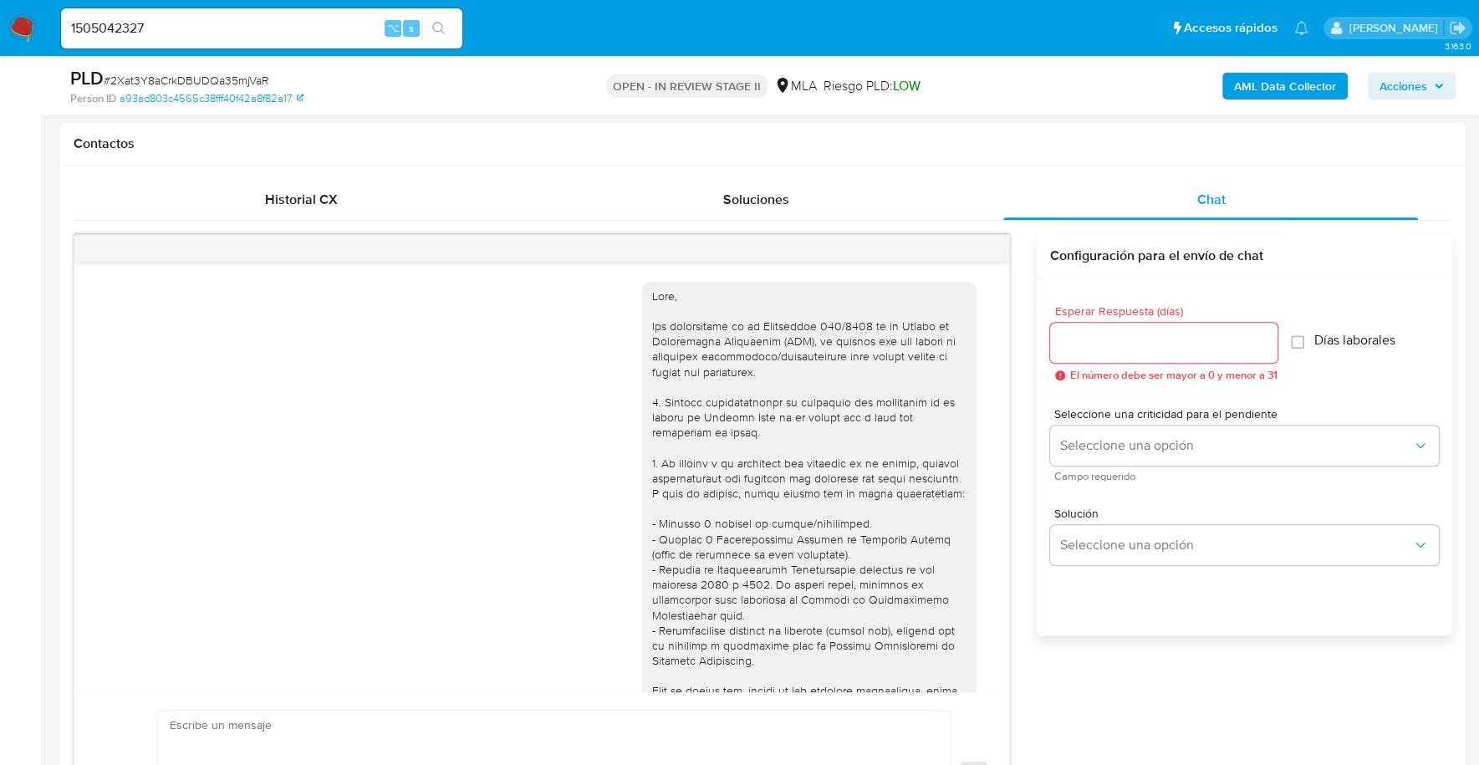
scroll to position [885, 0]
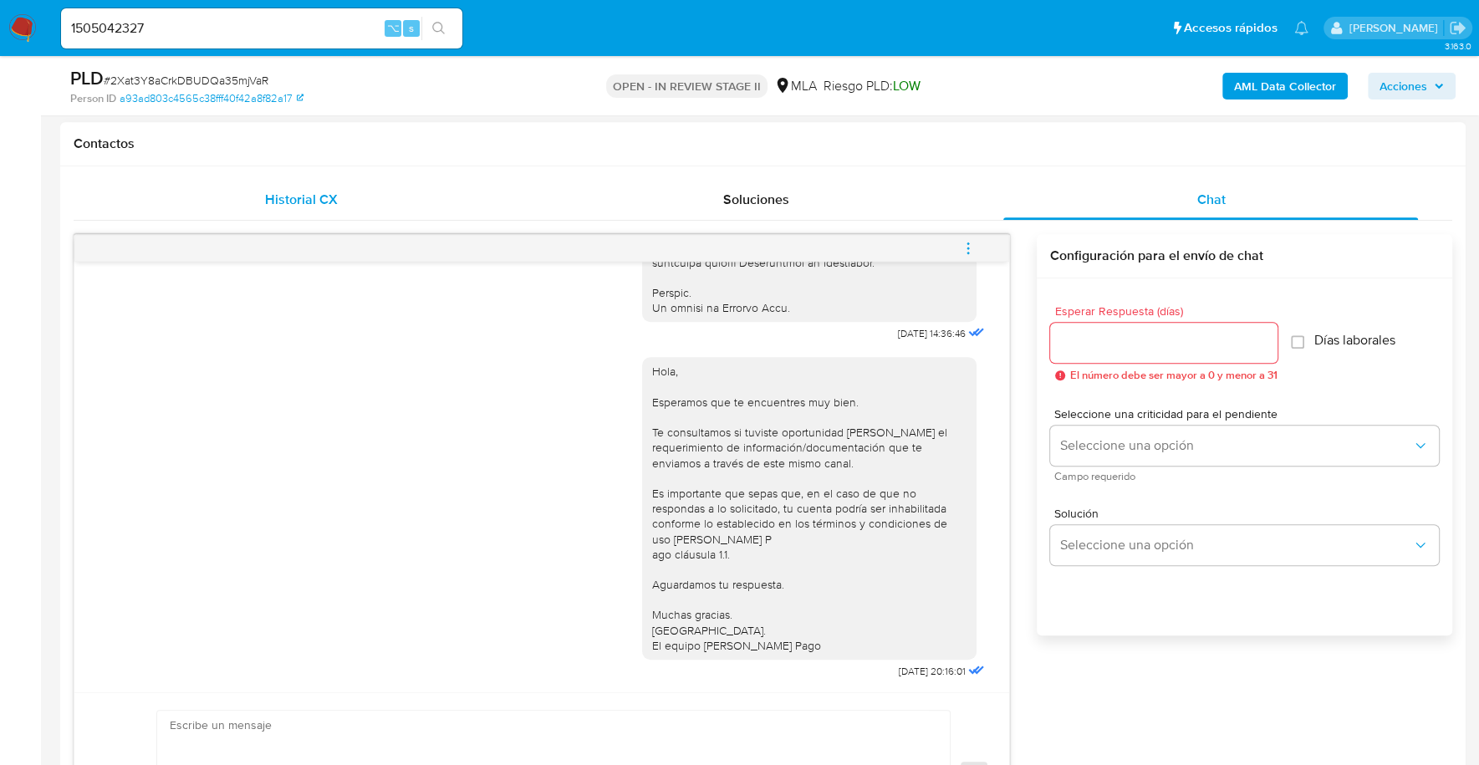
click at [277, 191] on span "Historial CX" at bounding box center [301, 199] width 73 height 19
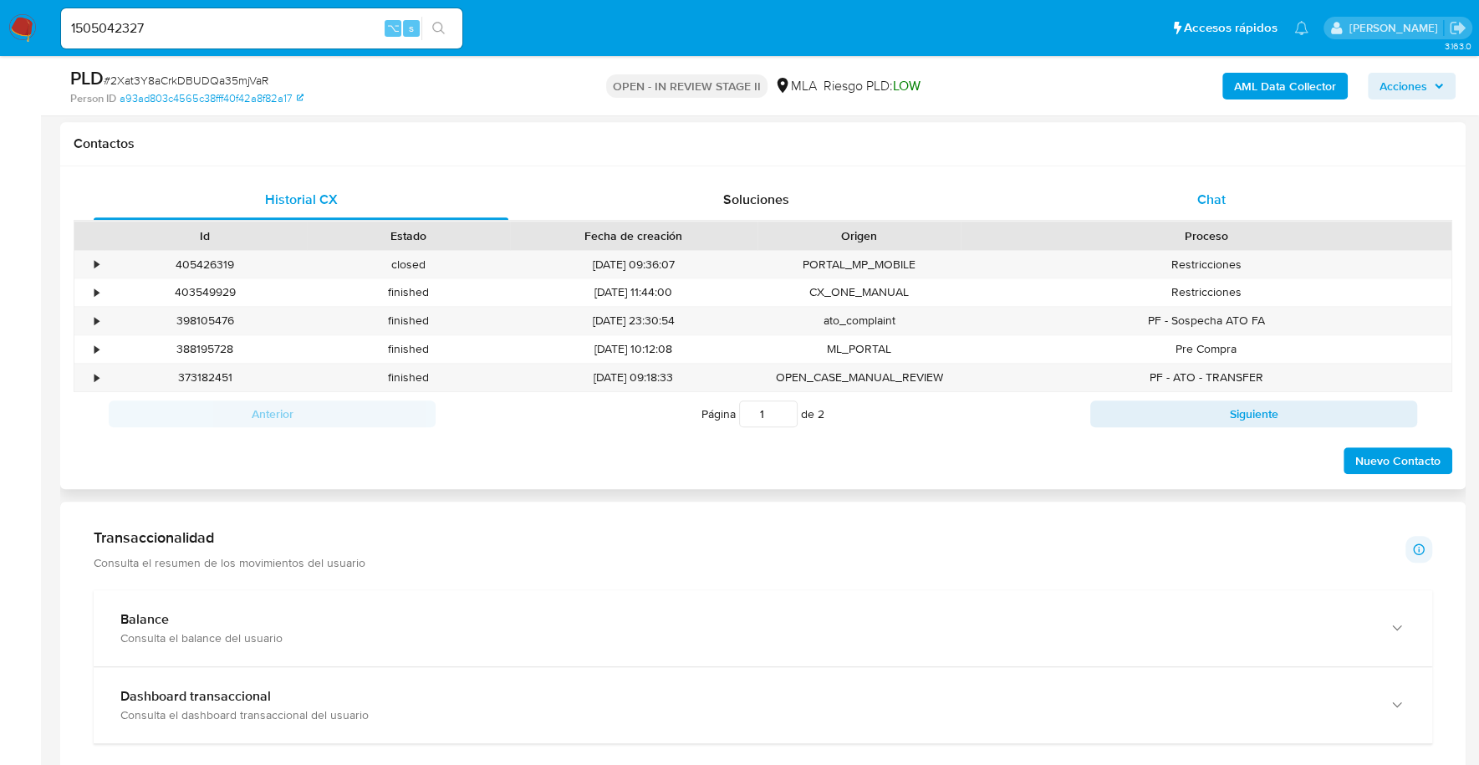
click at [1187, 206] on div "Chat" at bounding box center [1210, 200] width 415 height 40
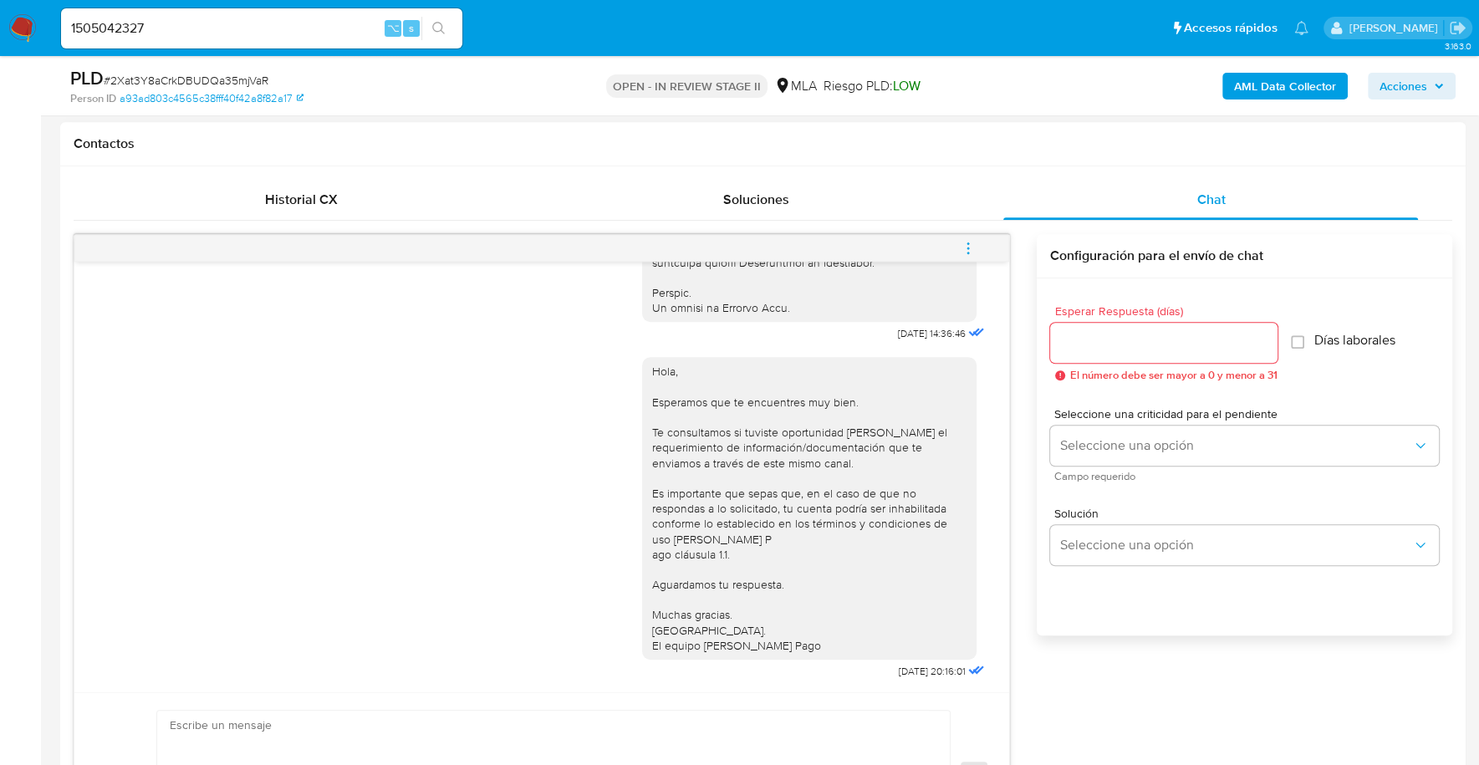
click at [972, 241] on icon "menu-action" at bounding box center [967, 248] width 15 height 15
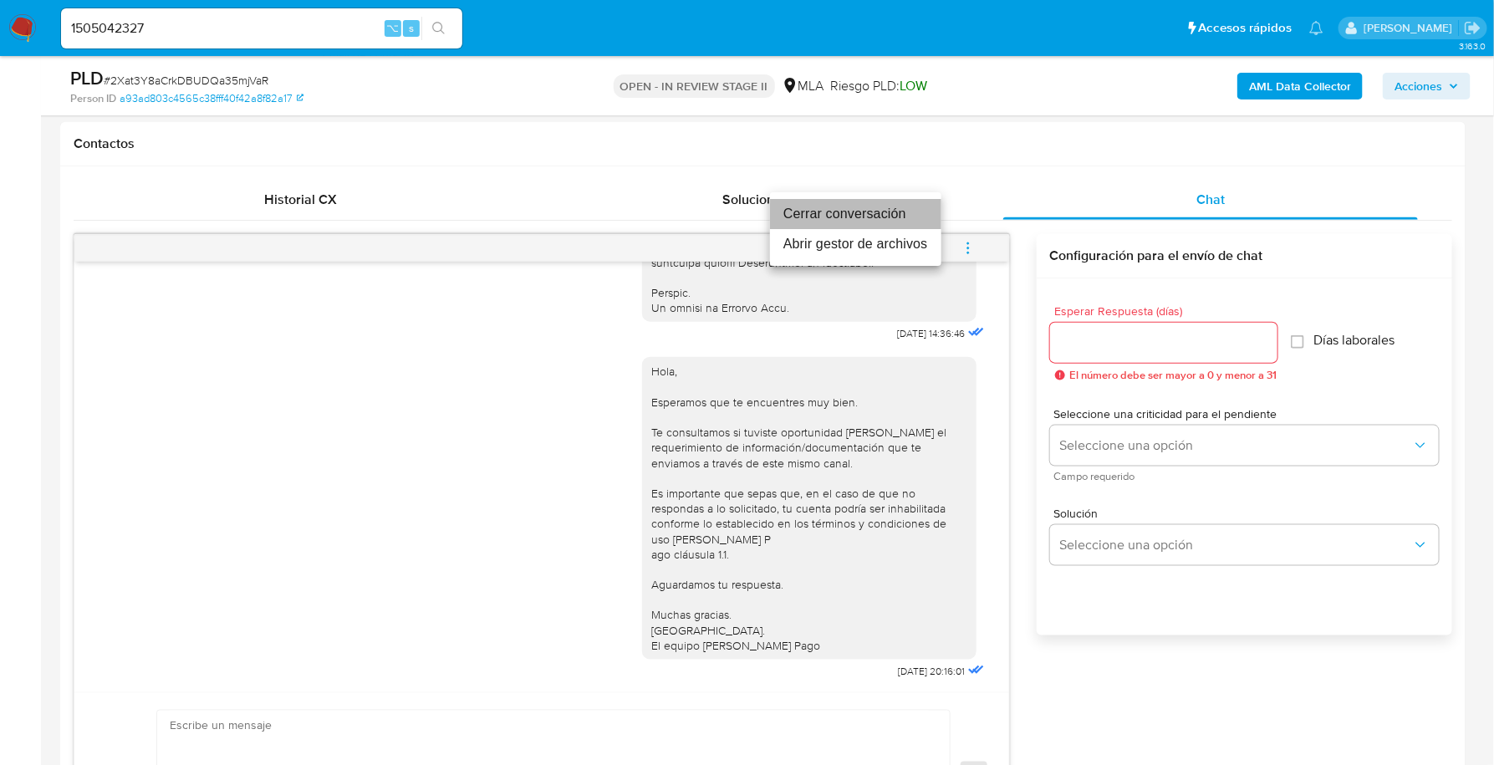
click at [881, 204] on li "Cerrar conversación" at bounding box center [855, 214] width 171 height 30
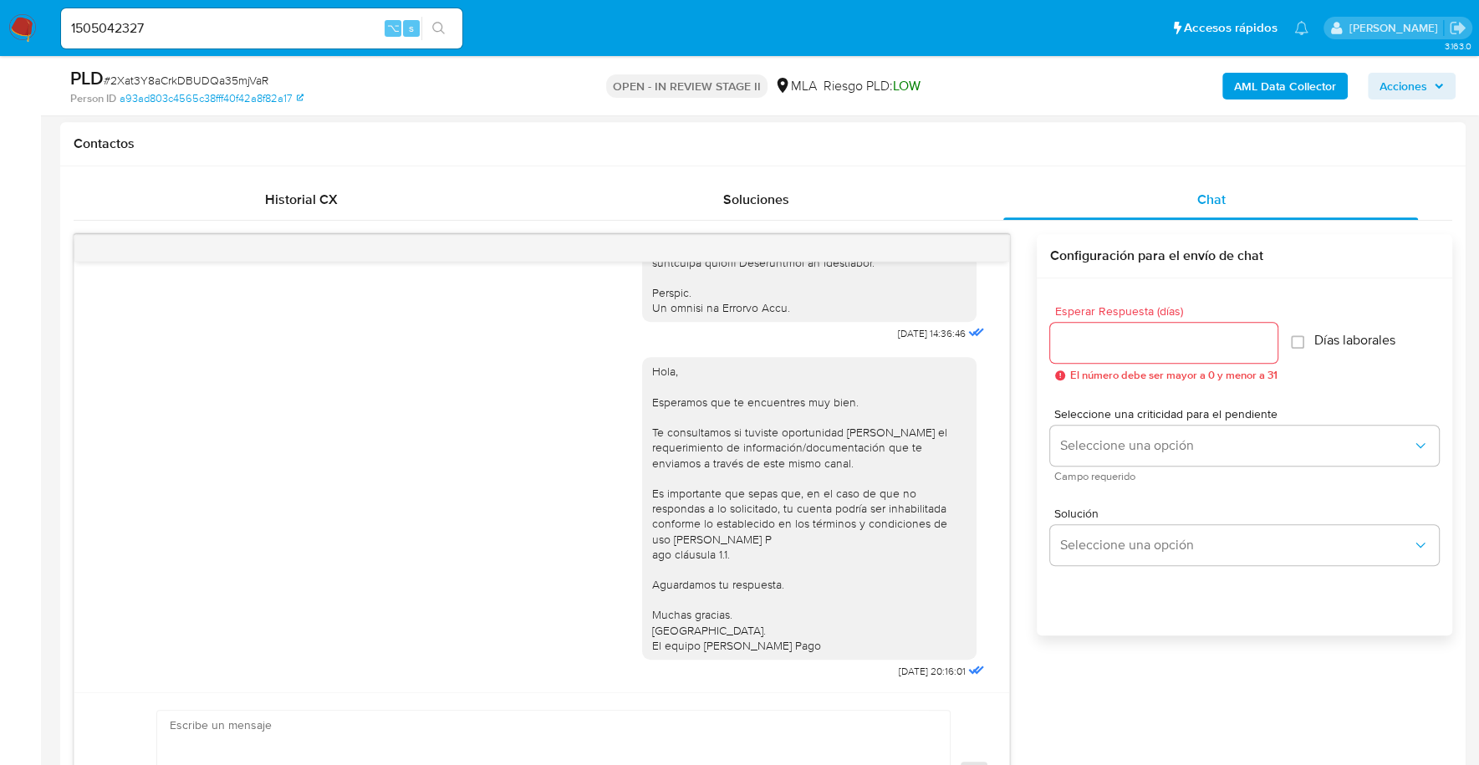
scroll to position [324, 0]
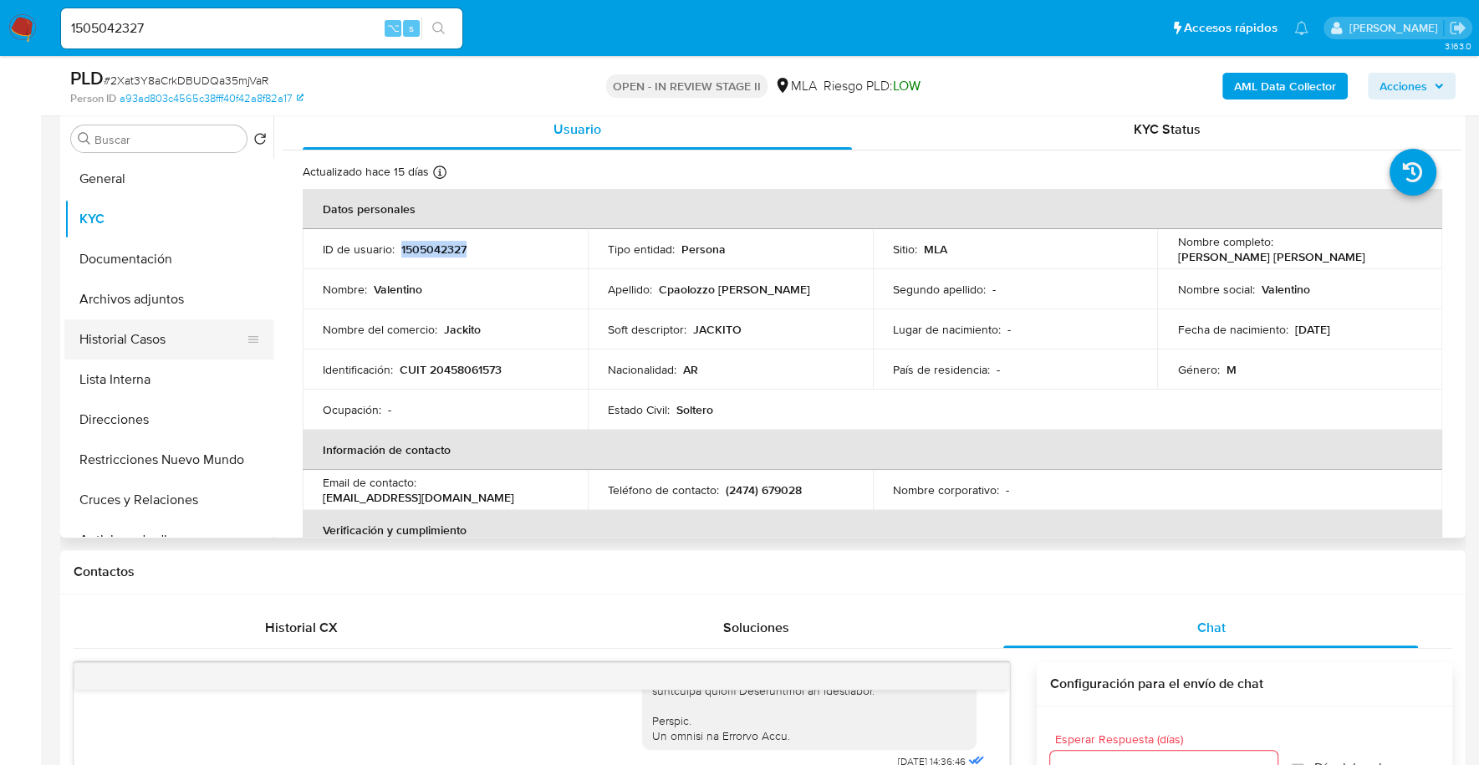
click at [120, 342] on button "Historial Casos" at bounding box center [162, 339] width 196 height 40
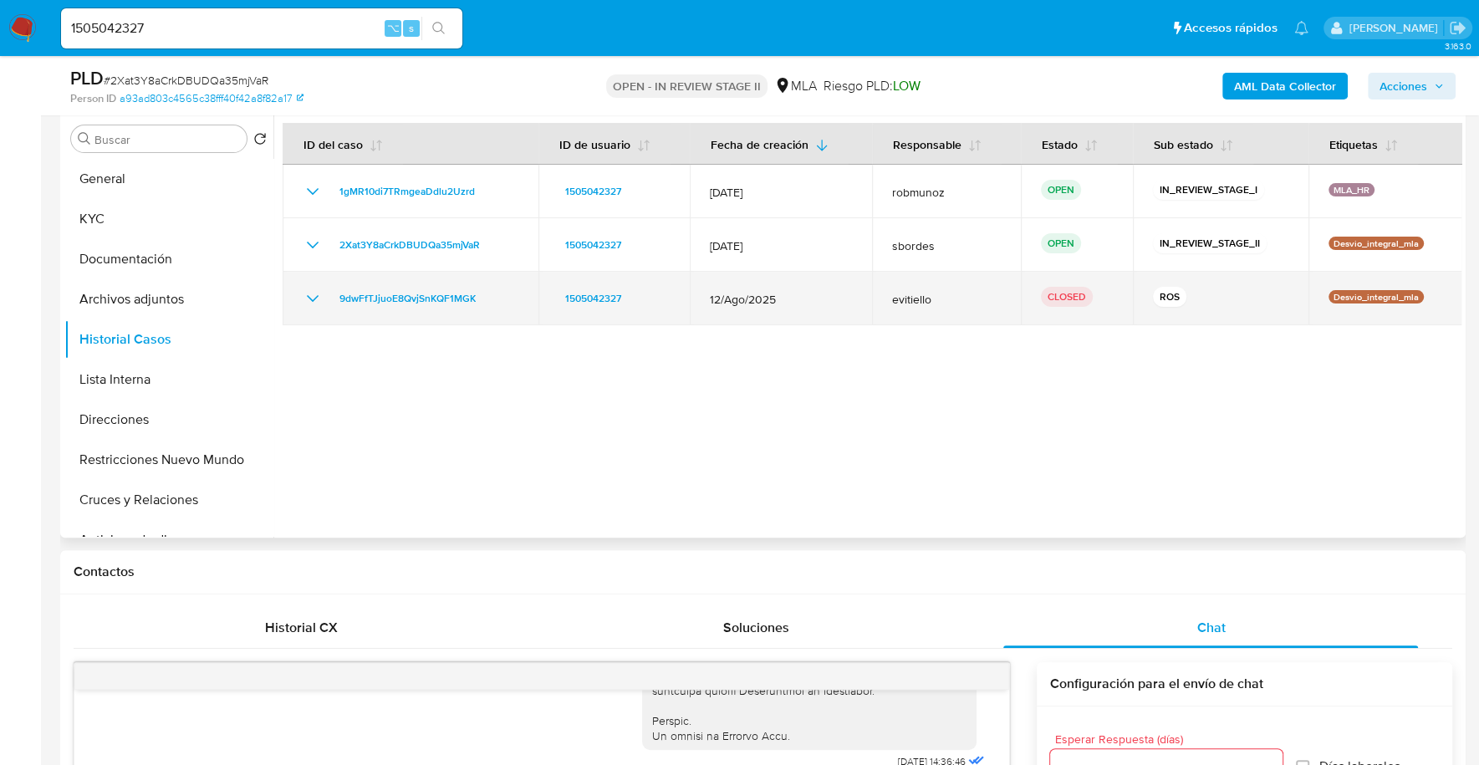
click at [315, 308] on td "9dwFfTJjuoE8QvjSnKQF1MGK" at bounding box center [411, 298] width 256 height 53
click at [311, 301] on icon "Mostrar/Ocultar" at bounding box center [313, 298] width 20 height 20
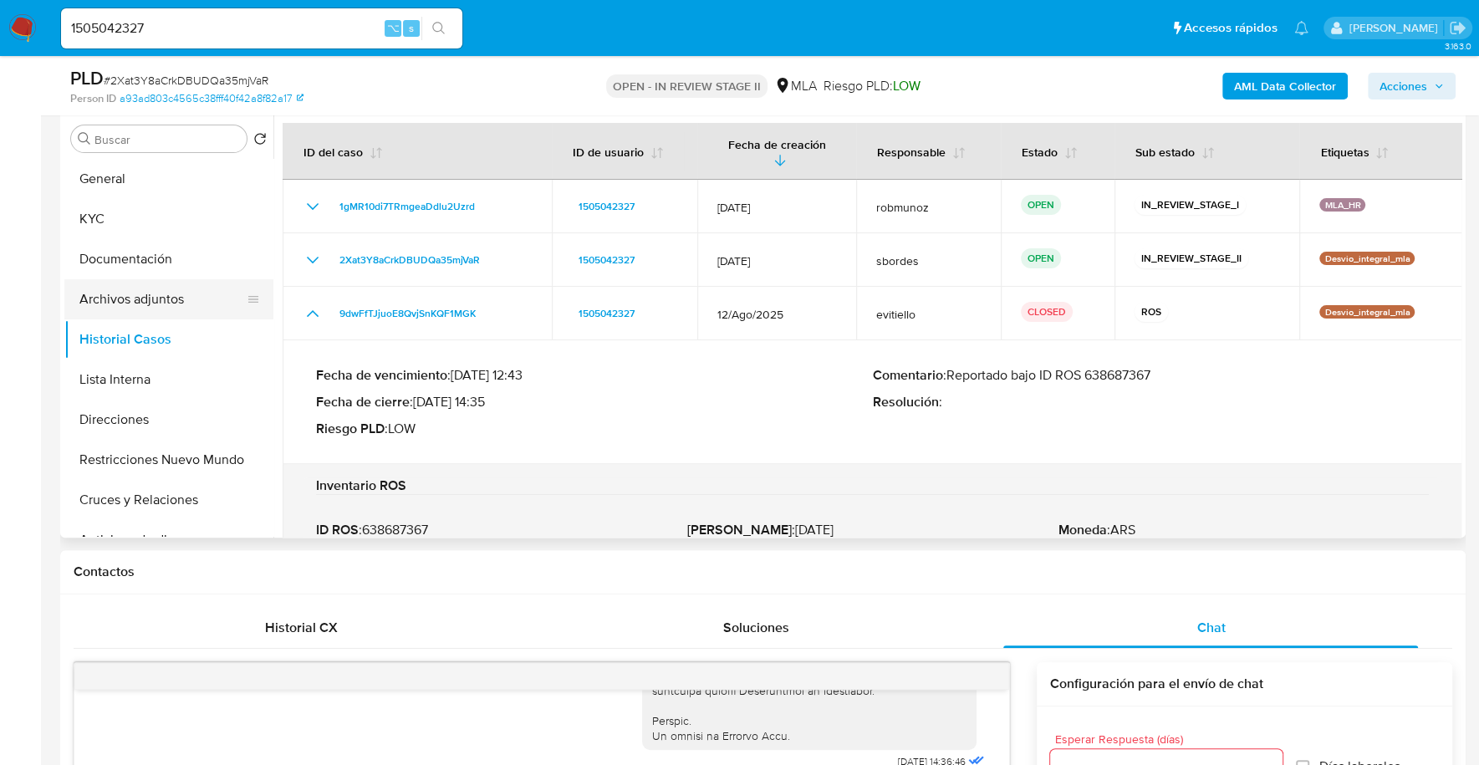
click at [128, 298] on button "Archivos adjuntos" at bounding box center [162, 299] width 196 height 40
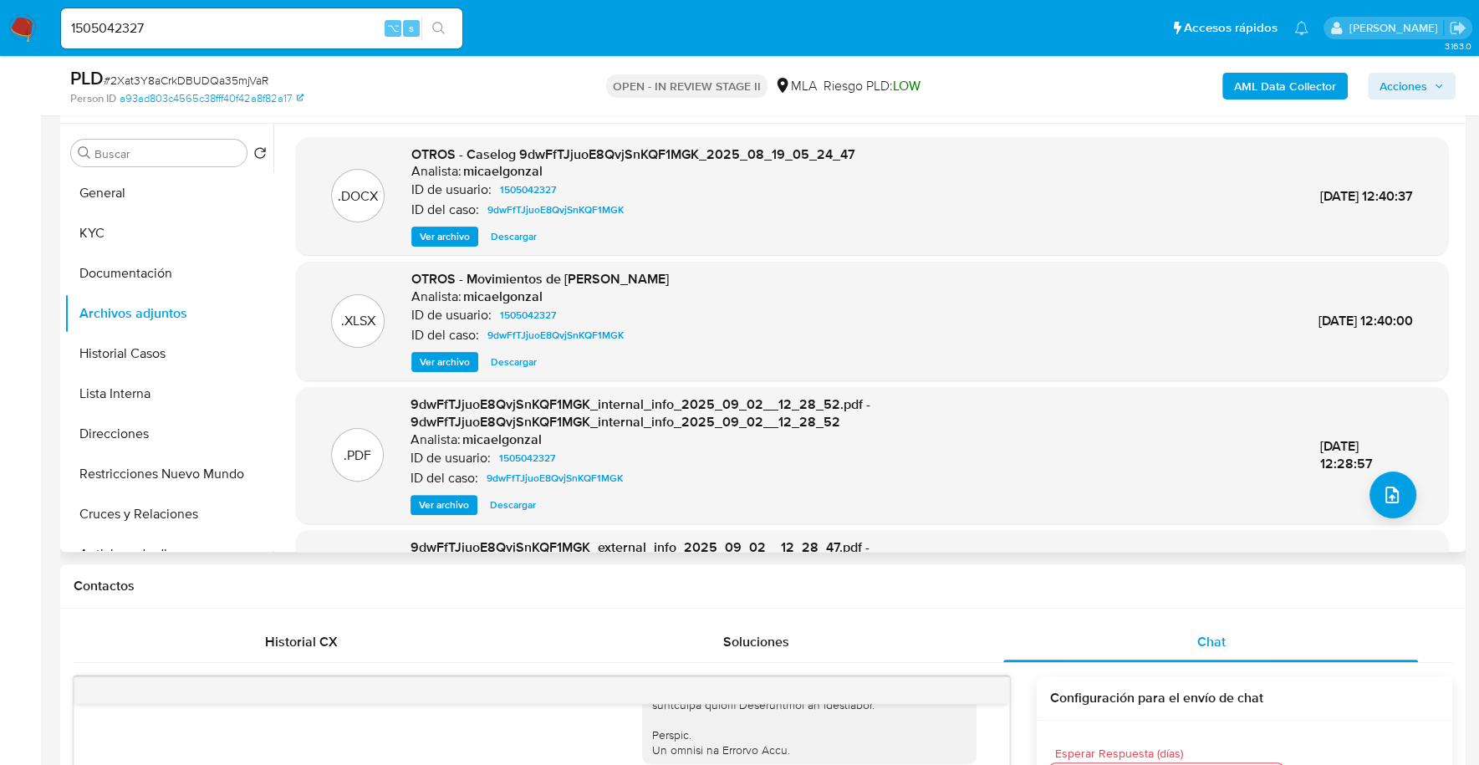
scroll to position [288, 0]
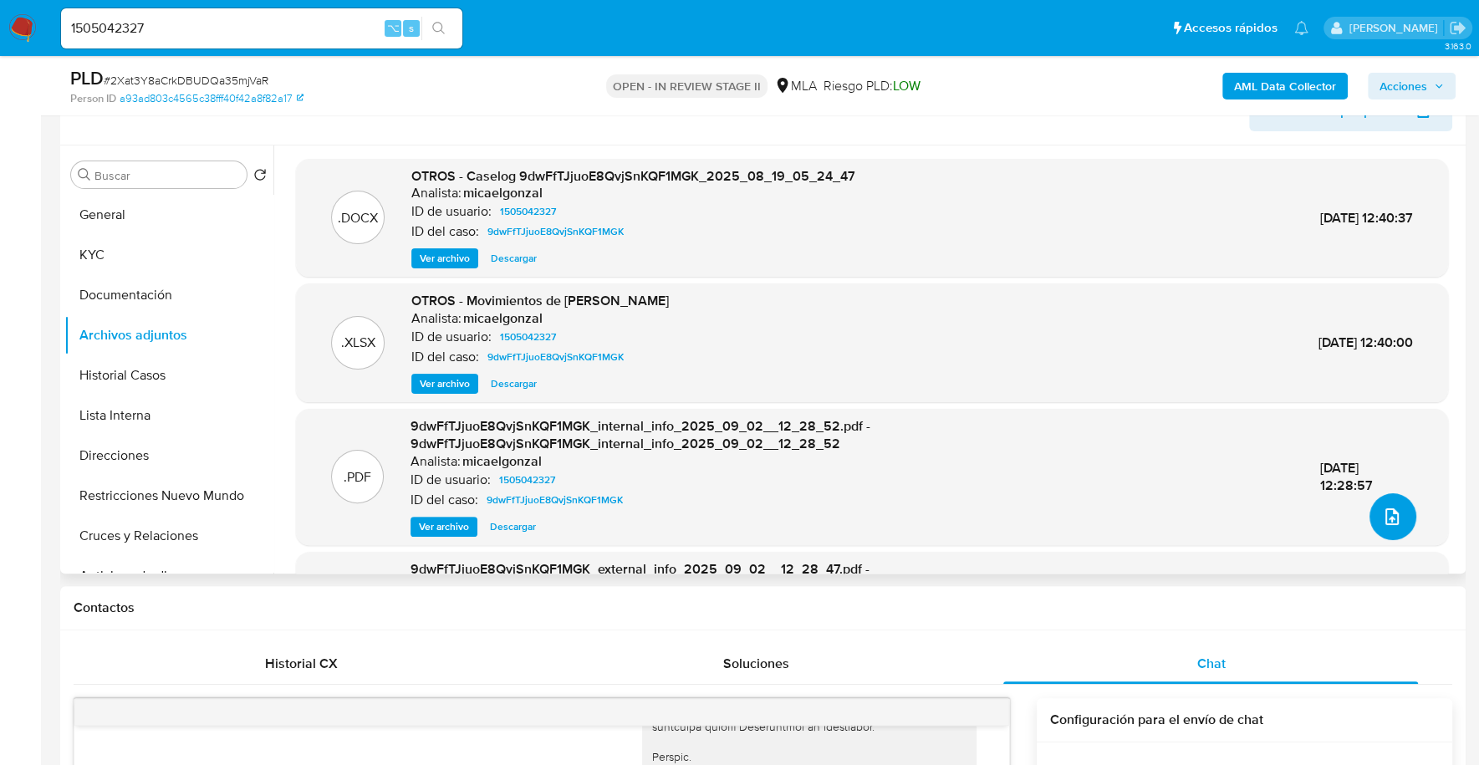
click at [1369, 519] on button "upload-file" at bounding box center [1392, 516] width 47 height 47
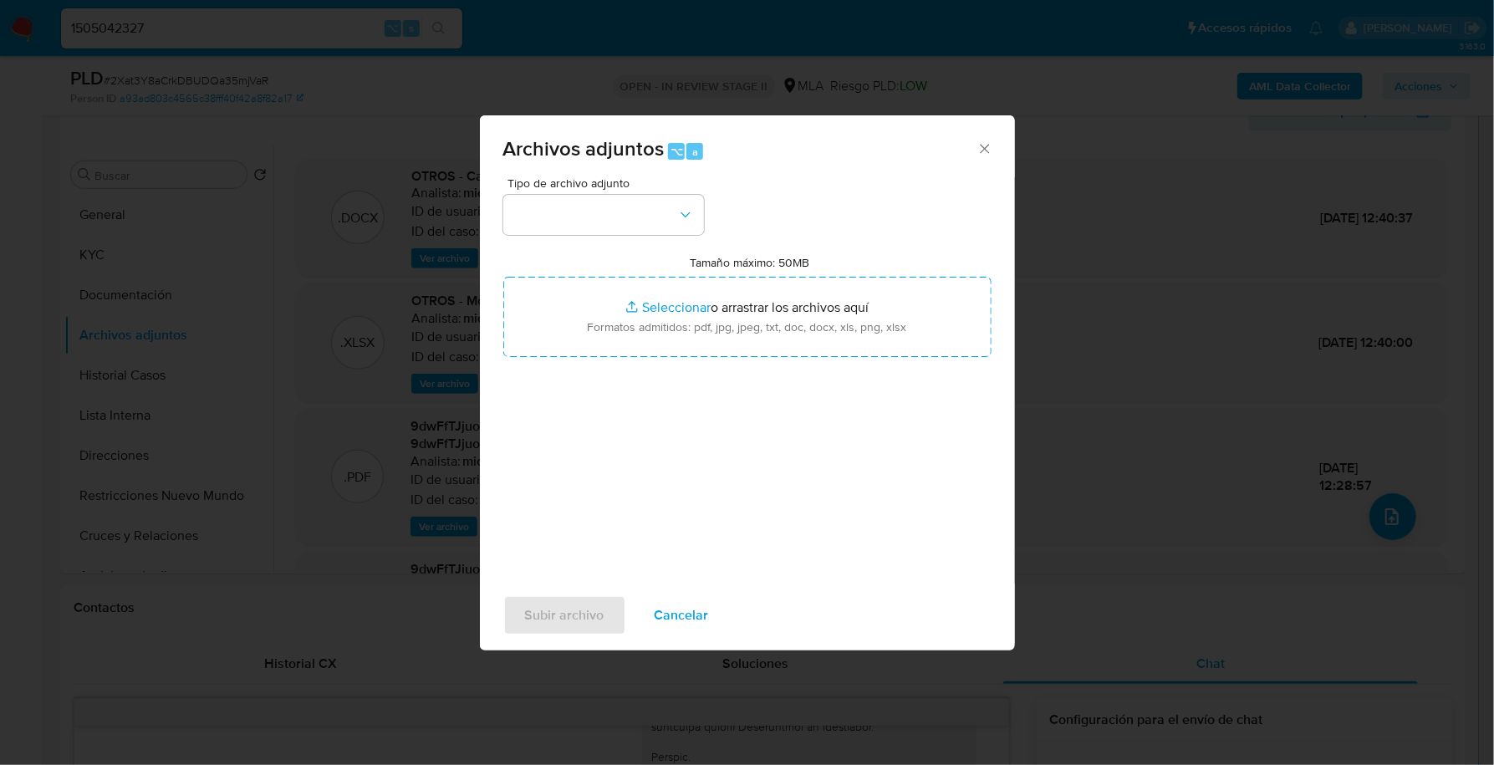
click at [693, 603] on span "Cancelar" at bounding box center [681, 615] width 54 height 37
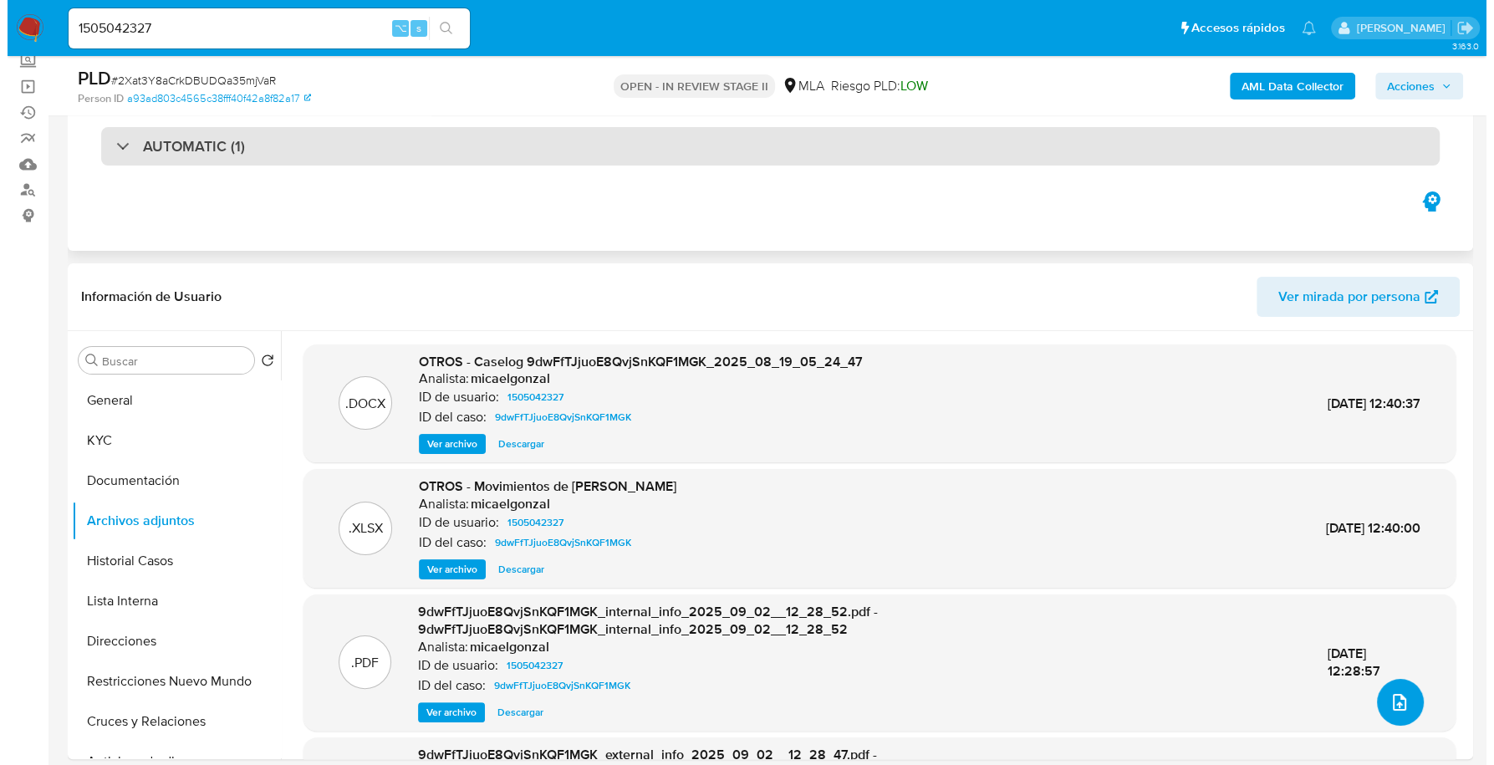
scroll to position [78, 0]
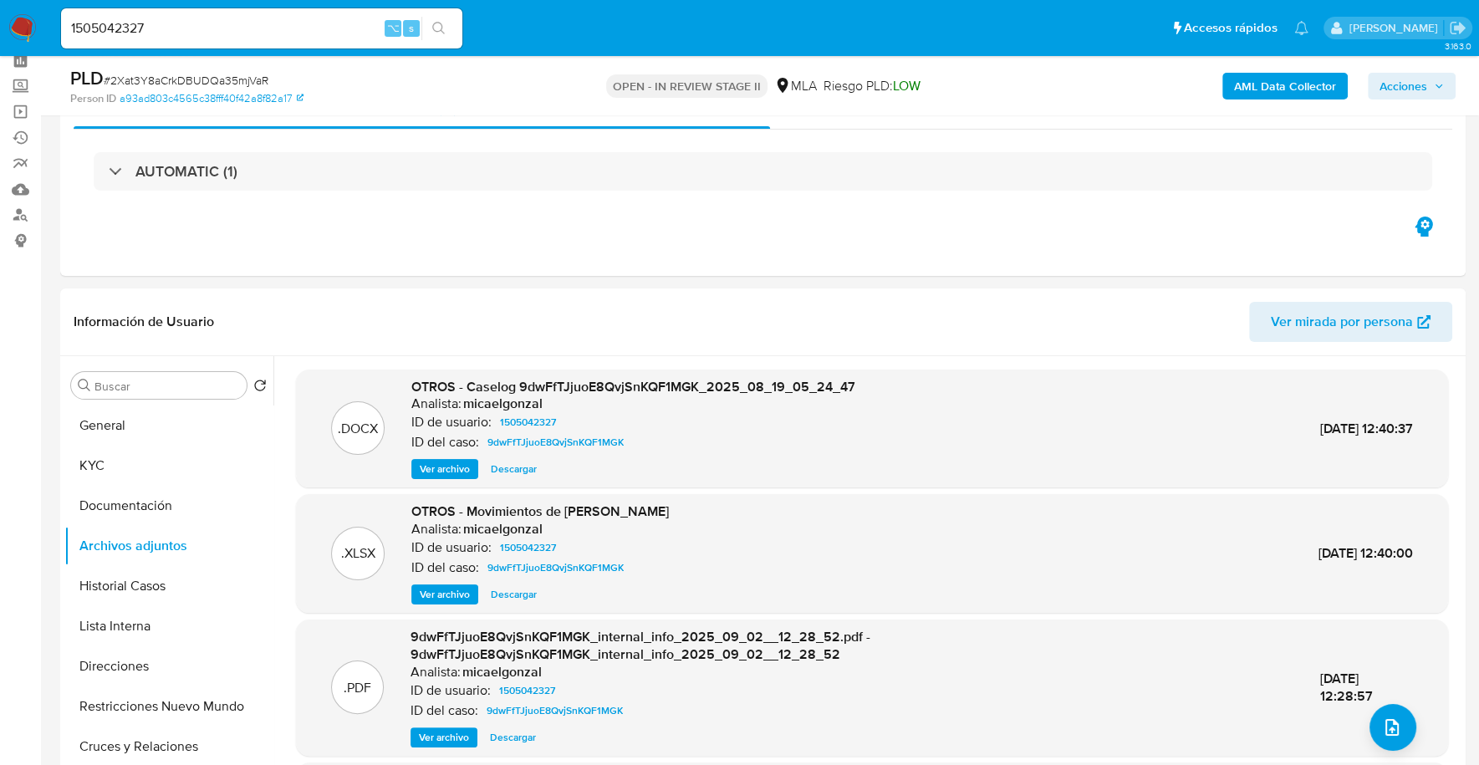
click at [1268, 82] on b "AML Data Collector" at bounding box center [1285, 86] width 102 height 27
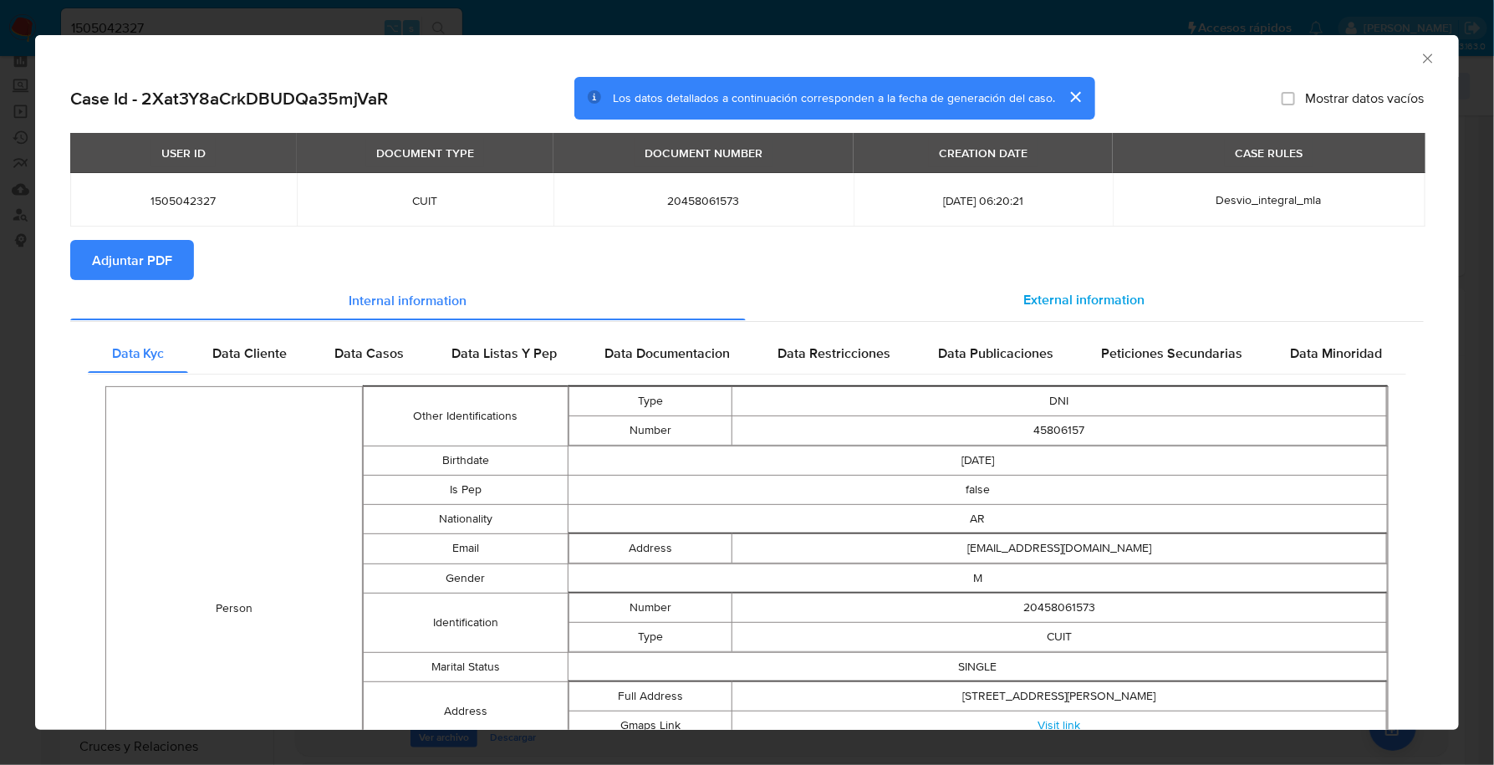
click at [1083, 304] on span "External information" at bounding box center [1084, 299] width 121 height 19
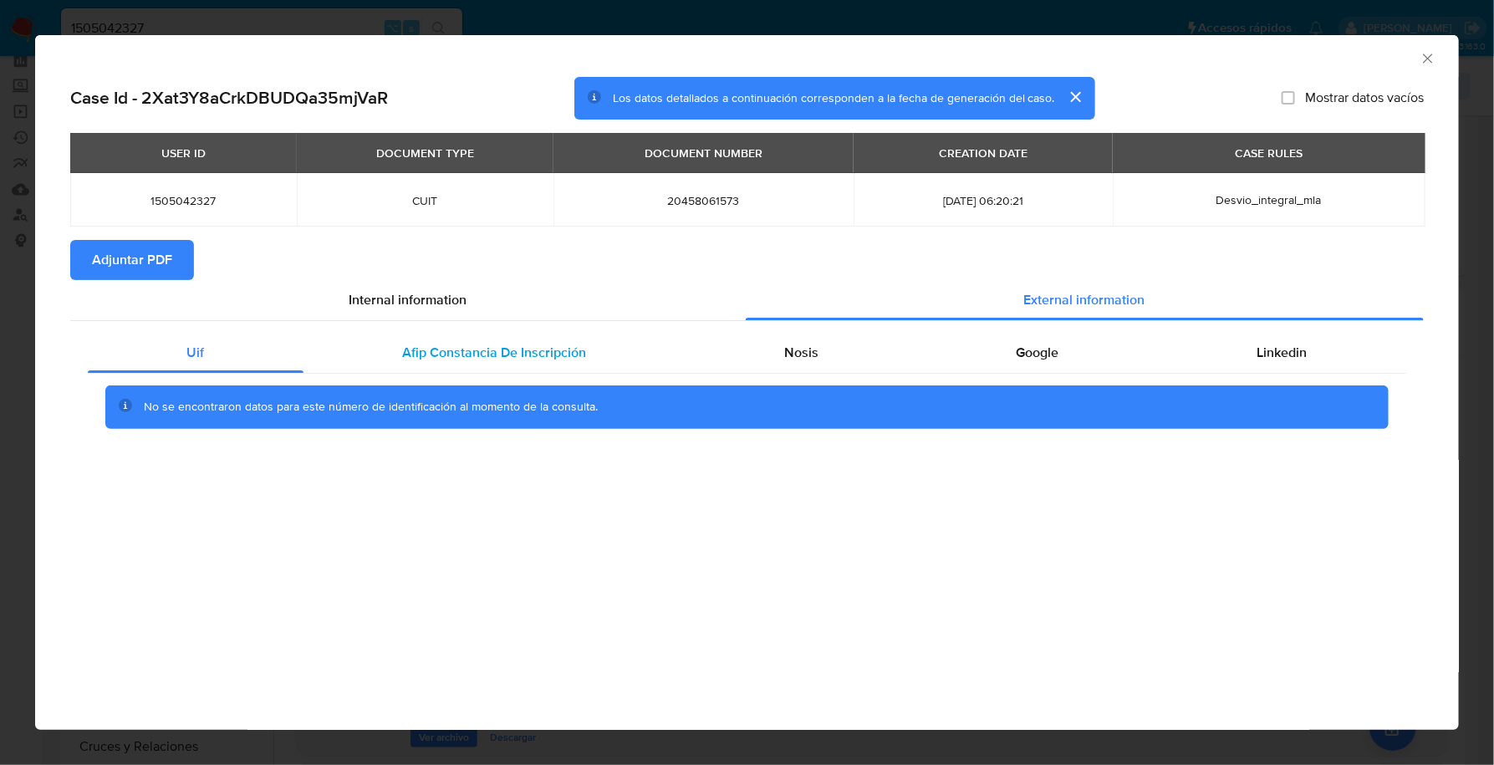
click at [452, 364] on div "Afip Constancia De Inscripción" at bounding box center [494, 353] width 382 height 40
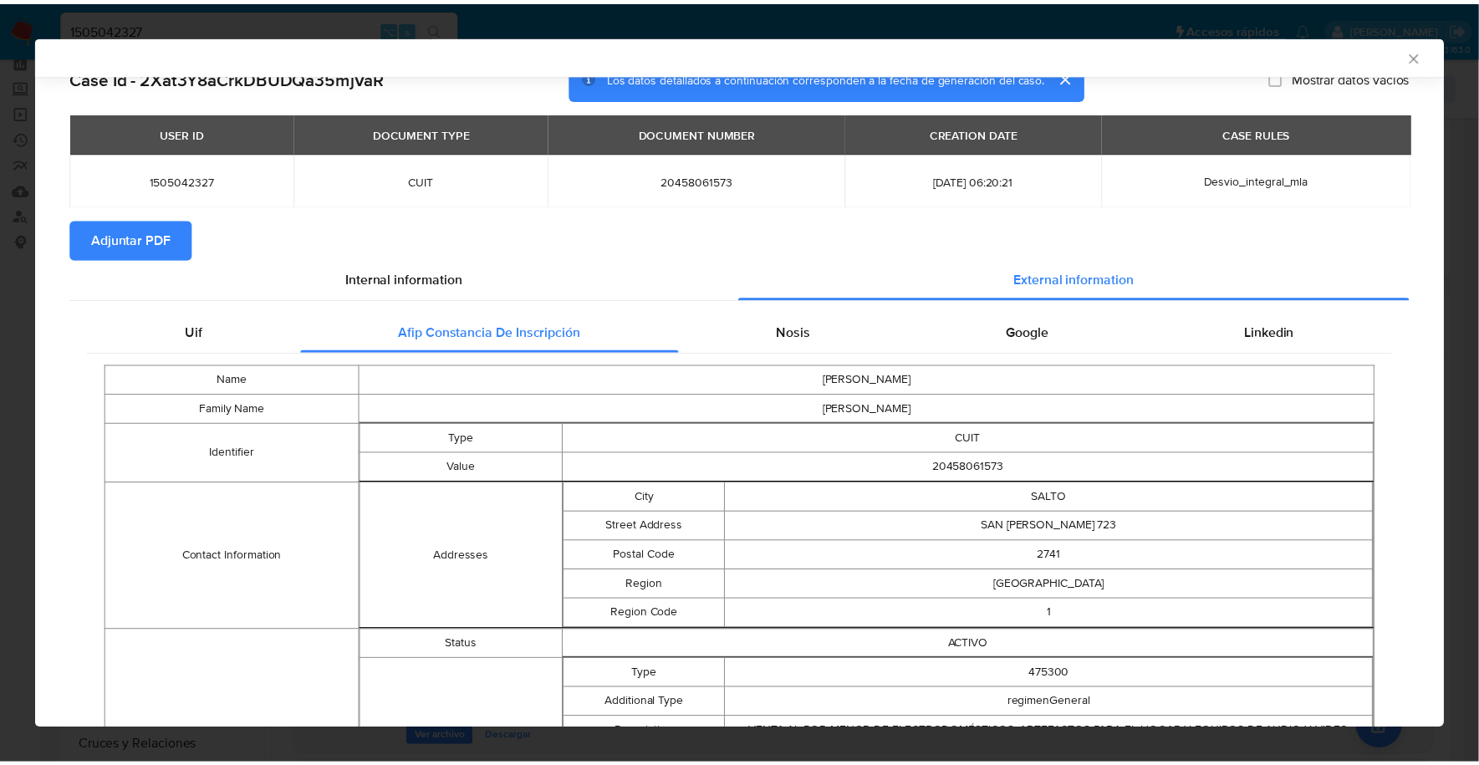
scroll to position [0, 0]
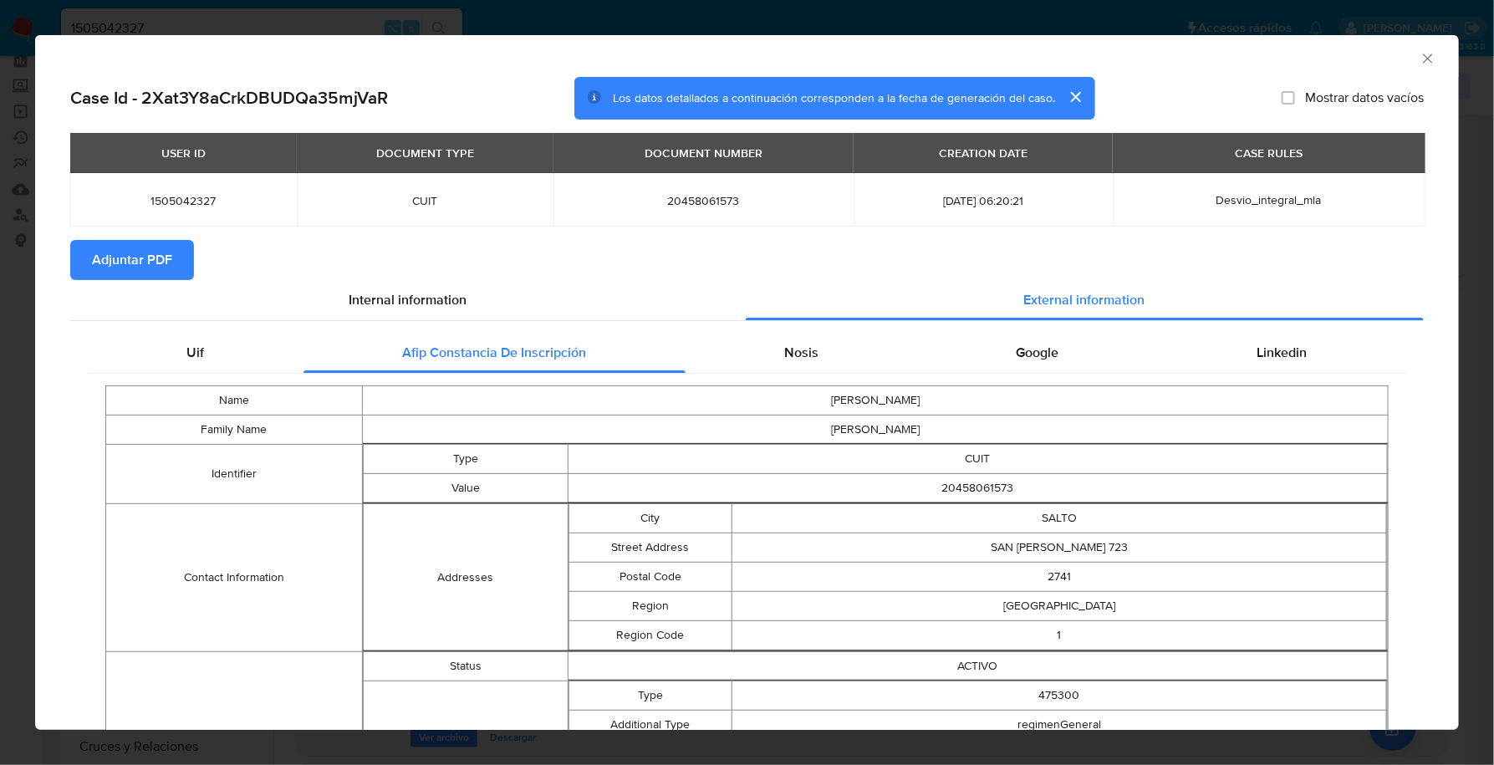
click at [79, 252] on button "Adjuntar PDF" at bounding box center [132, 260] width 124 height 40
click at [1417, 68] on div "AML Data Collector" at bounding box center [746, 56] width 1423 height 42
click at [1423, 62] on icon "Cerrar ventana" at bounding box center [1427, 57] width 9 height 9
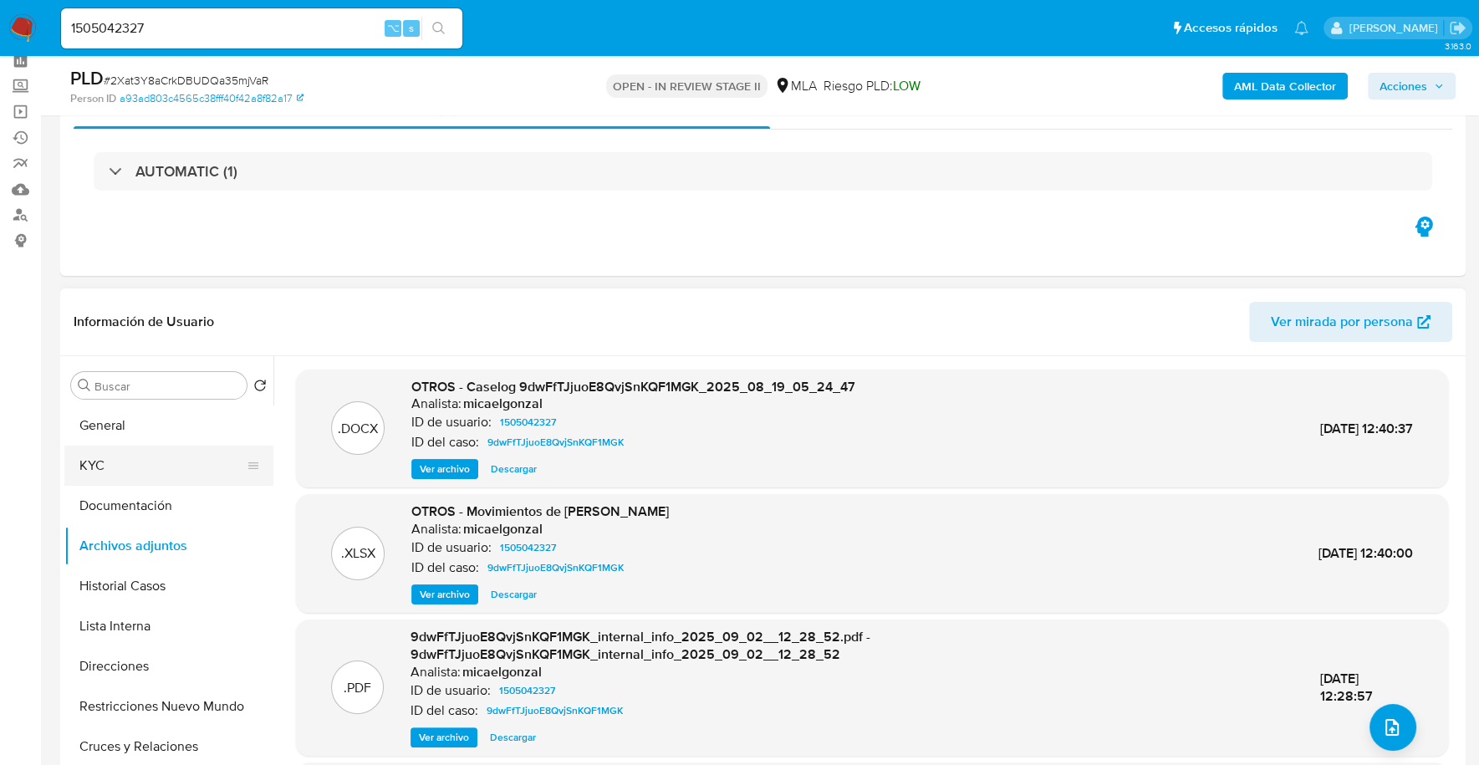
click at [160, 456] on button "KYC" at bounding box center [162, 466] width 196 height 40
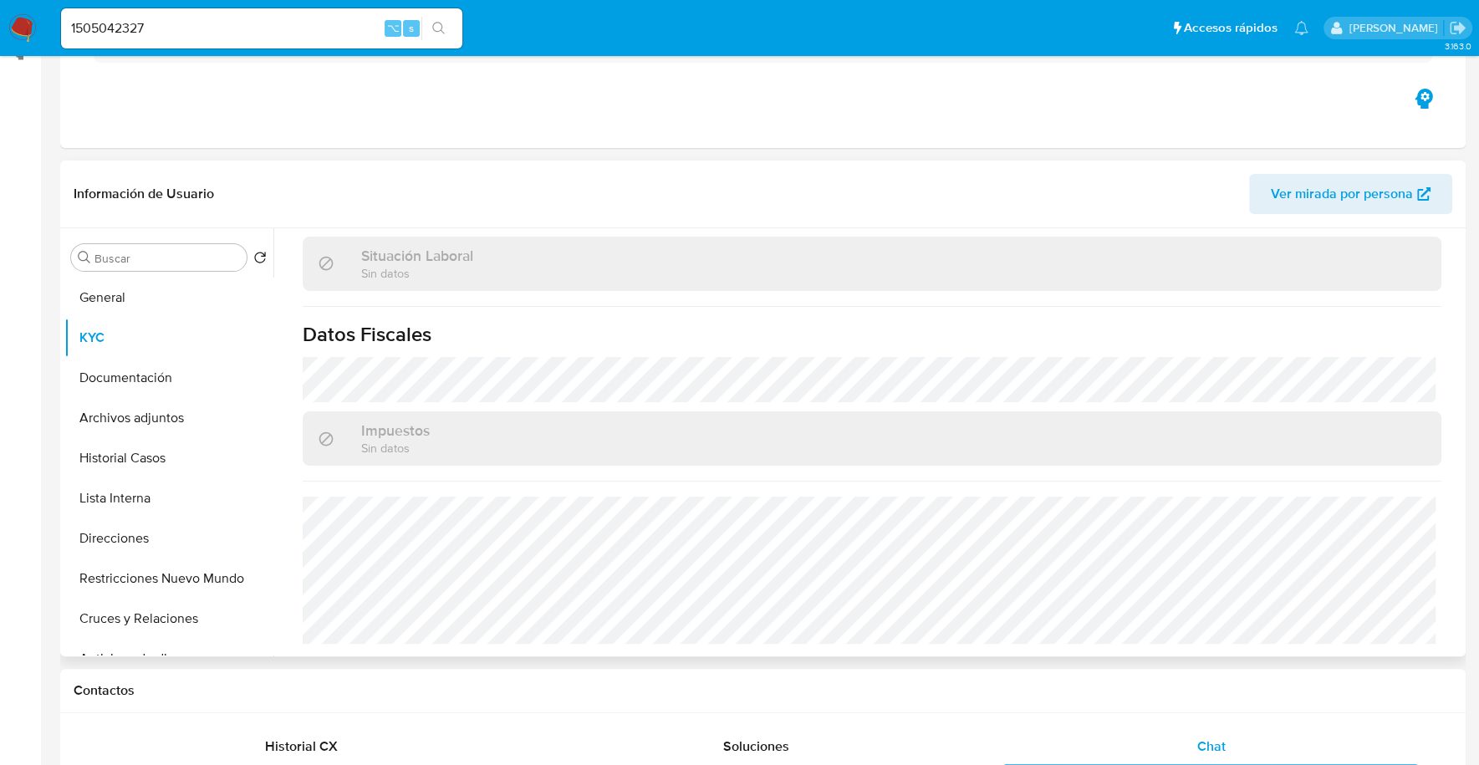
scroll to position [408, 0]
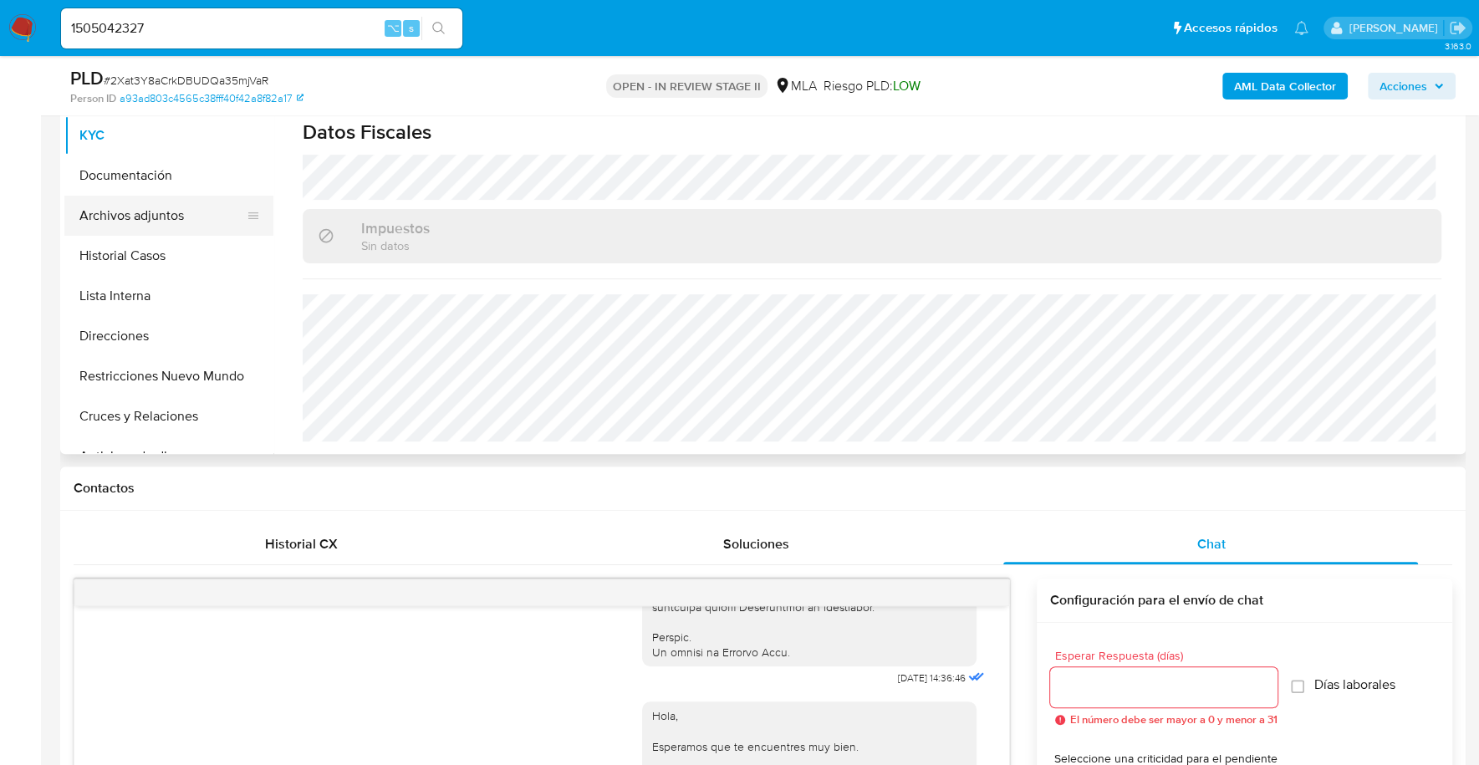
click at [151, 201] on button "Archivos adjuntos" at bounding box center [162, 216] width 196 height 40
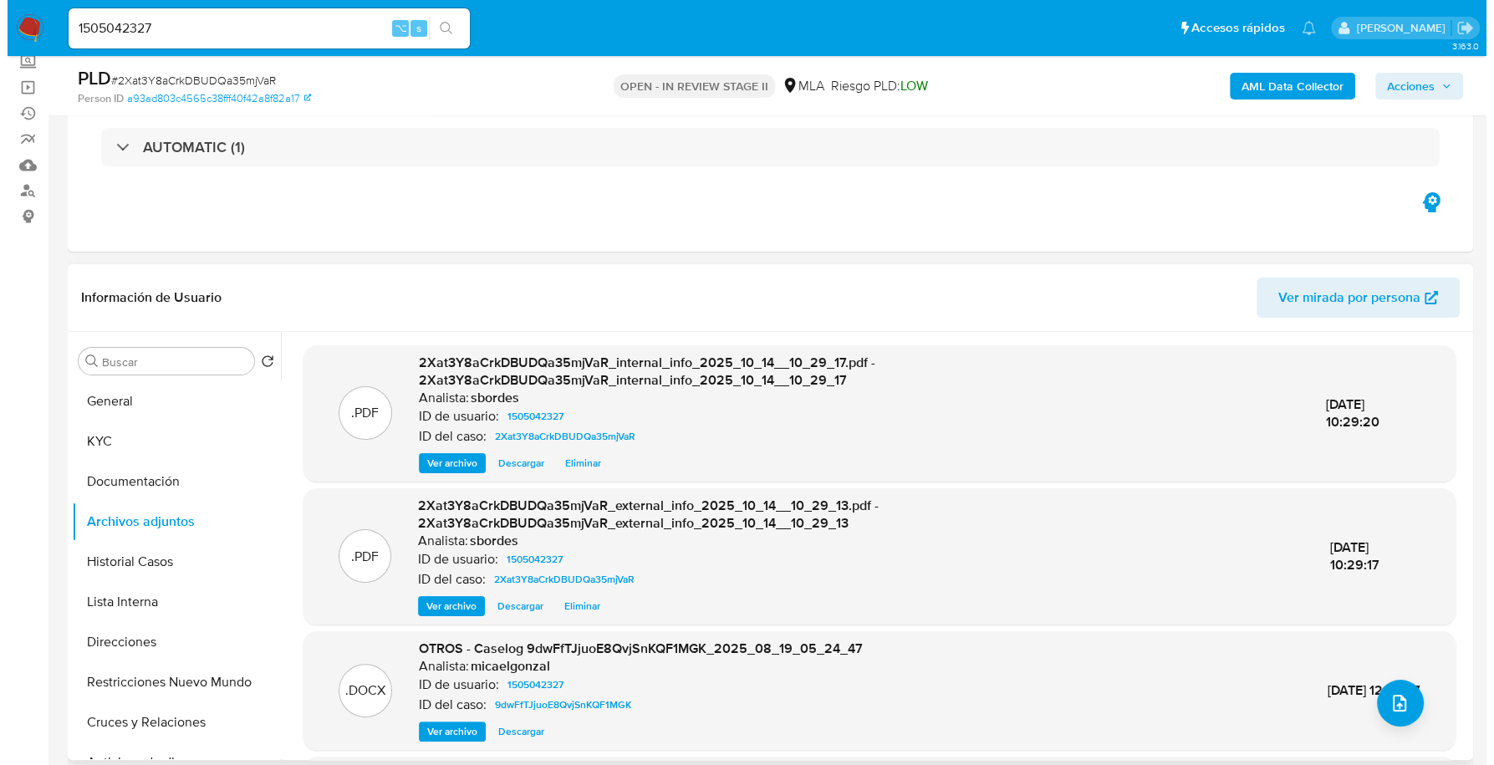
scroll to position [161, 0]
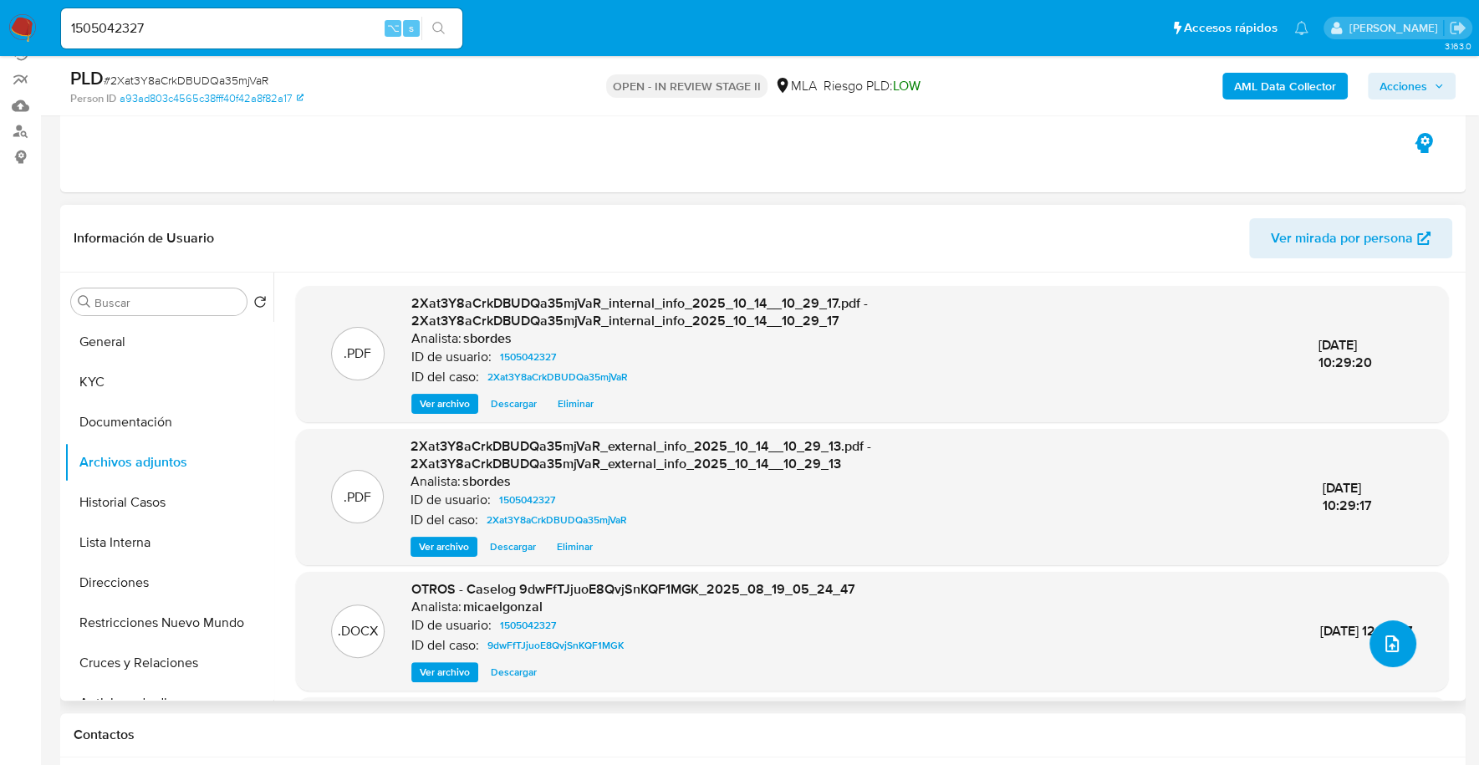
click at [1403, 629] on button "upload-file" at bounding box center [1392, 643] width 47 height 47
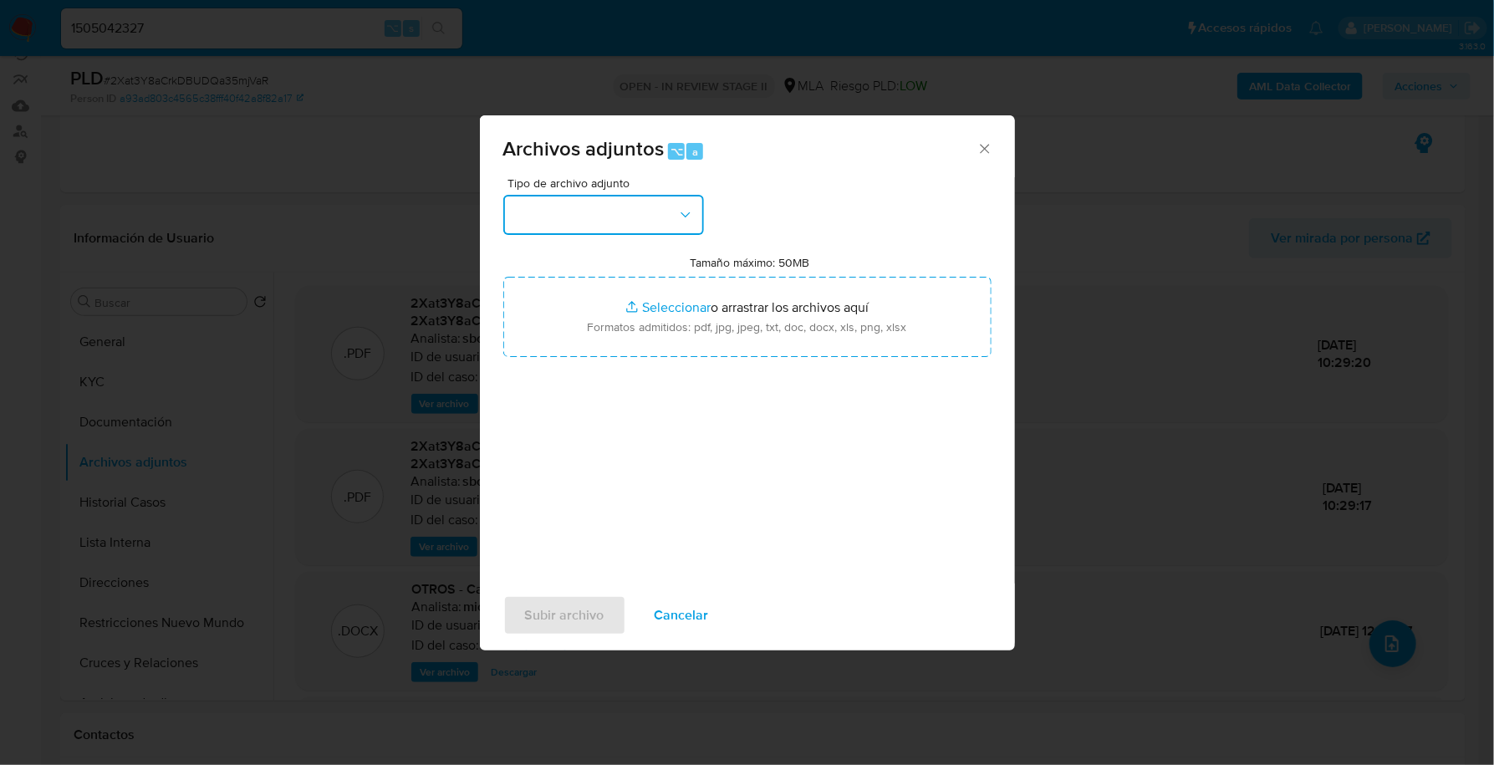
click at [547, 214] on button "button" at bounding box center [603, 215] width 201 height 40
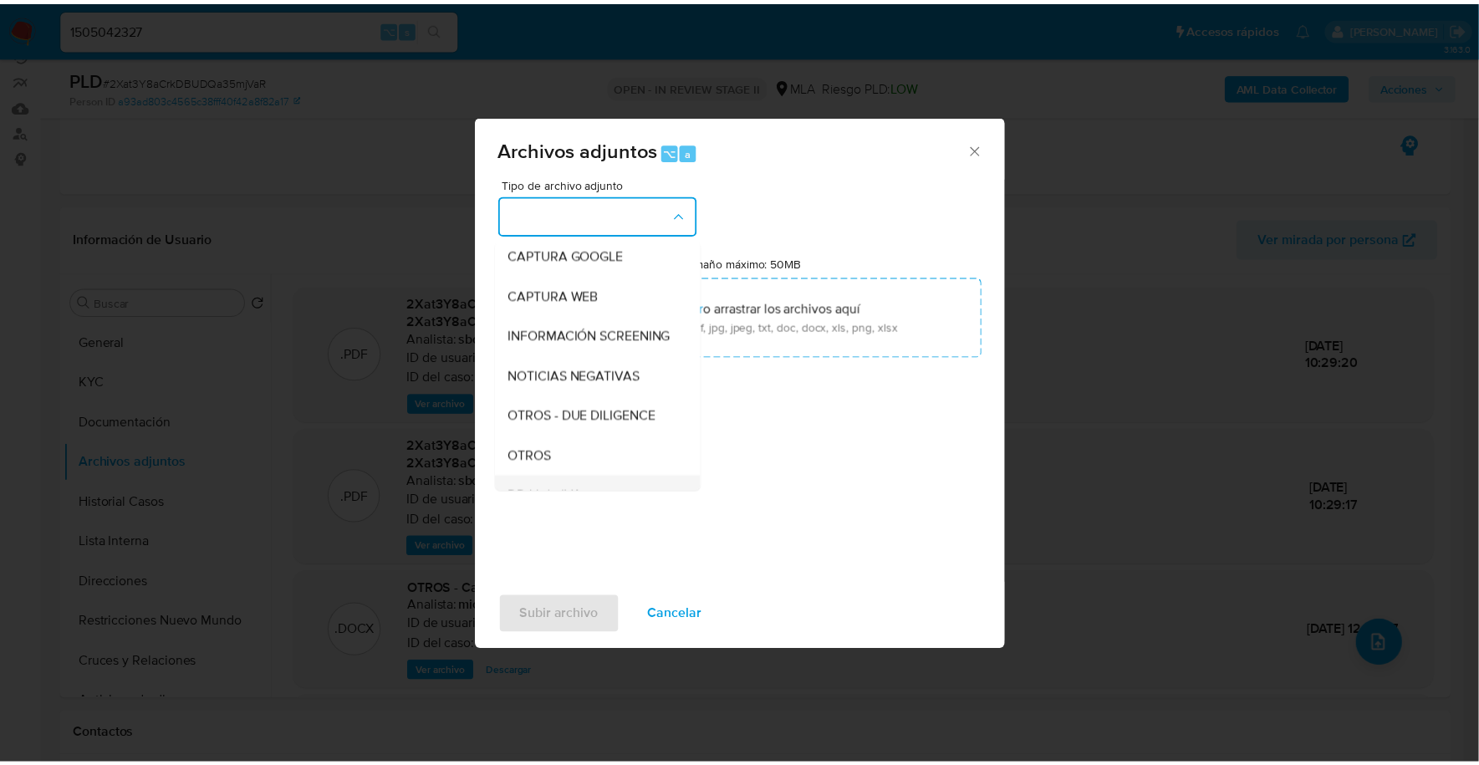
scroll to position [259, 0]
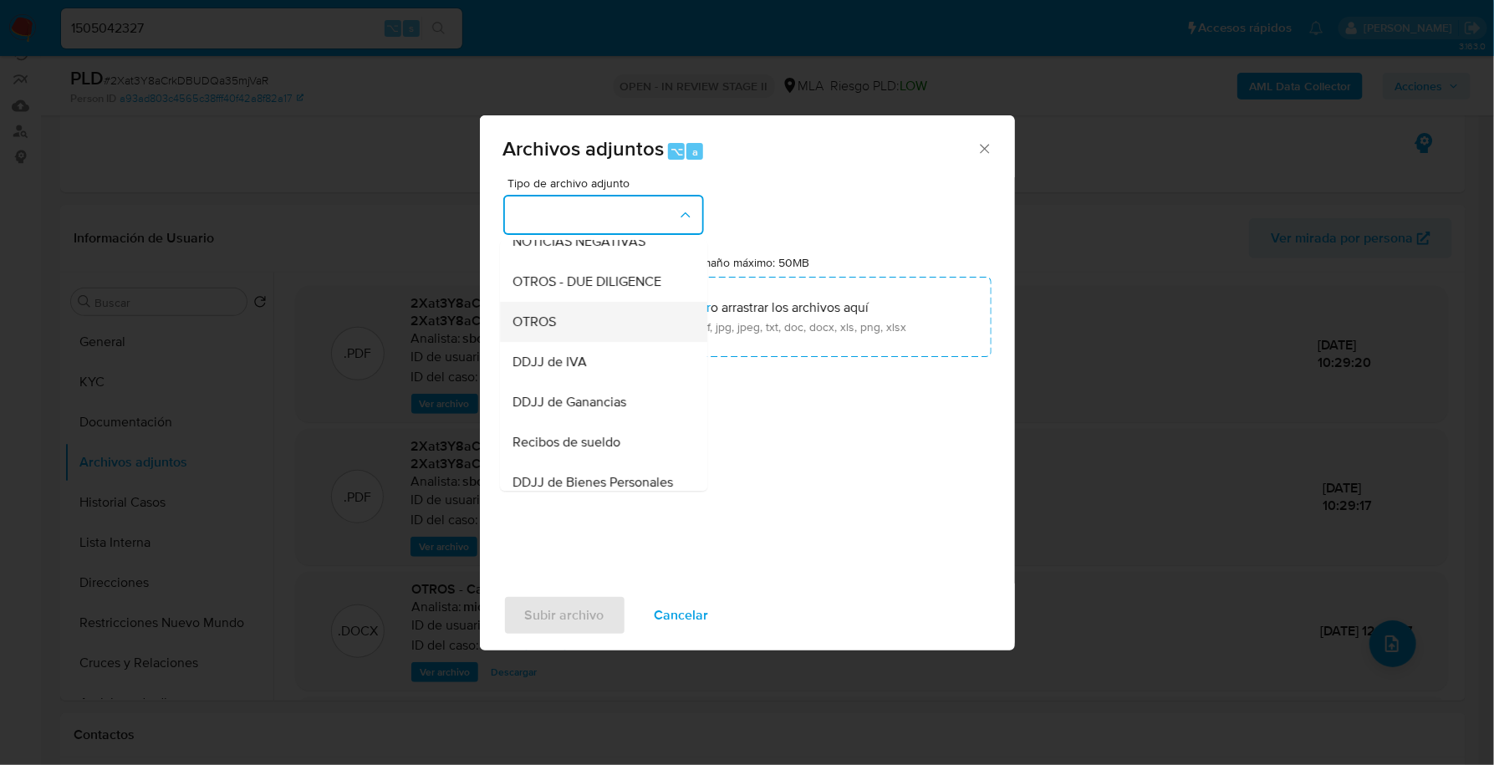
click at [547, 330] on span "OTROS" at bounding box center [534, 321] width 43 height 17
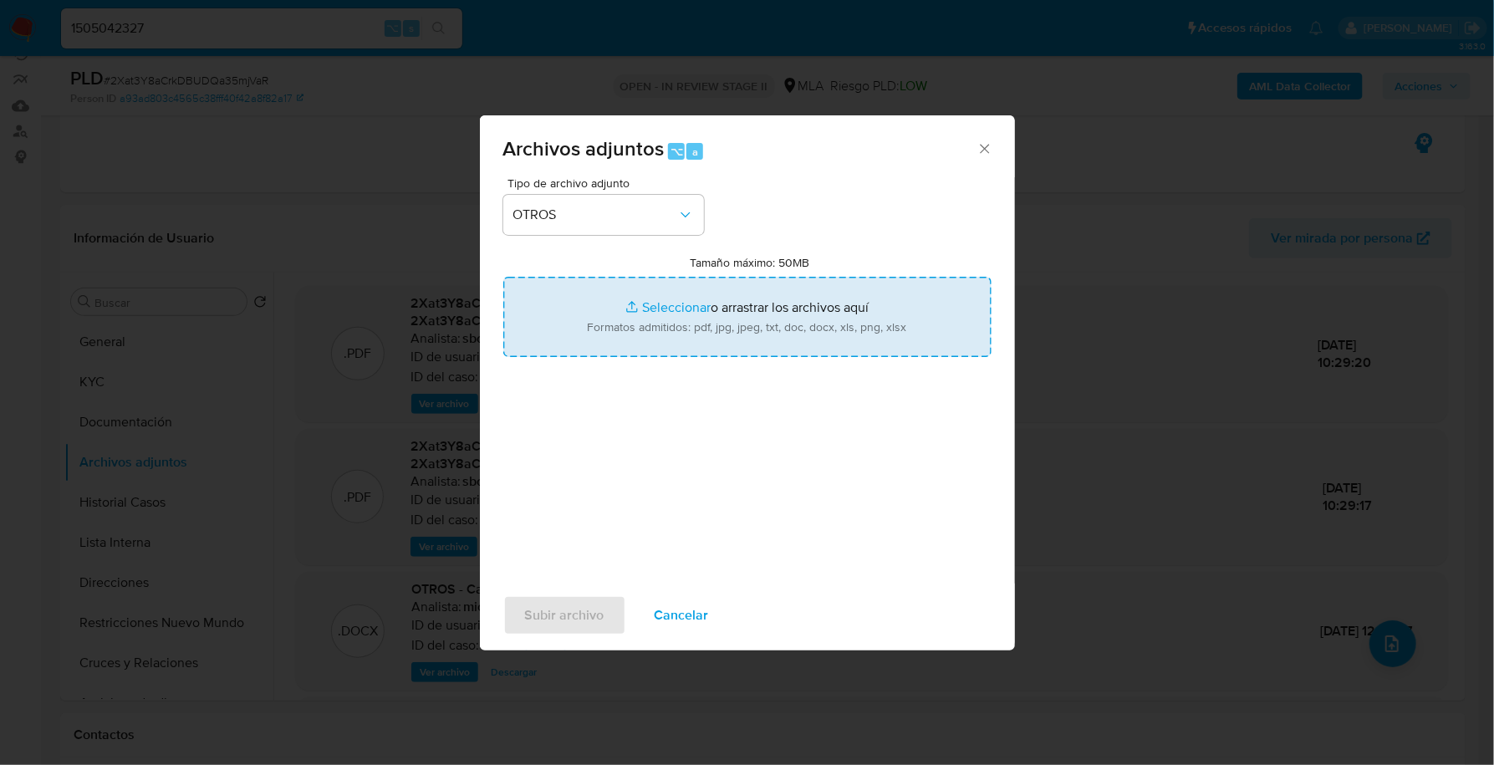
click at [698, 307] on input "Tamaño máximo: 50MB Seleccionar archivos" at bounding box center [747, 317] width 488 height 80
type input "C:\fakepath\Caselog 2Xat3Y8aCrkDBUDQa35mjVaR_2025_10_09_10_48_03.docx"
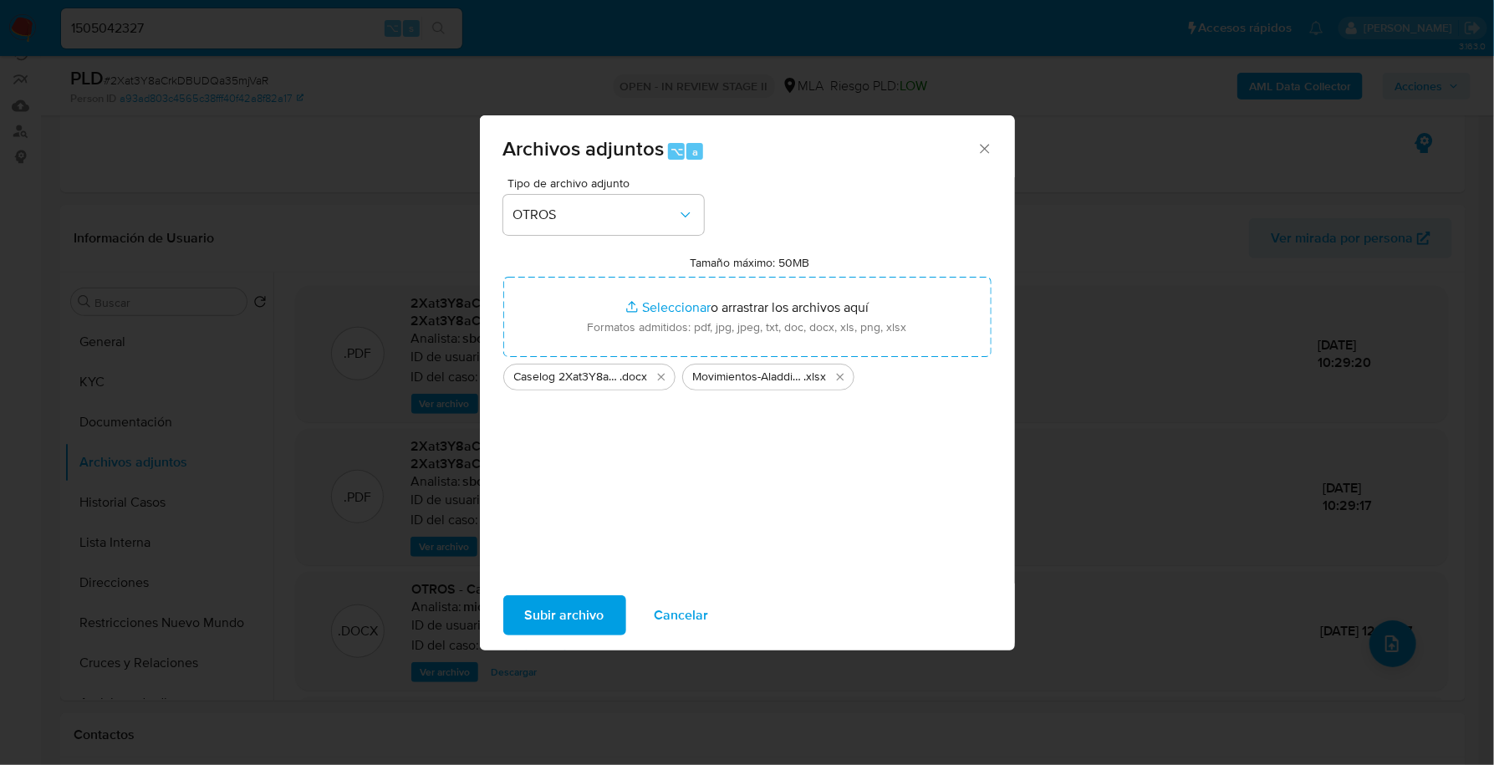
click at [564, 597] on span "Subir archivo" at bounding box center [564, 615] width 79 height 37
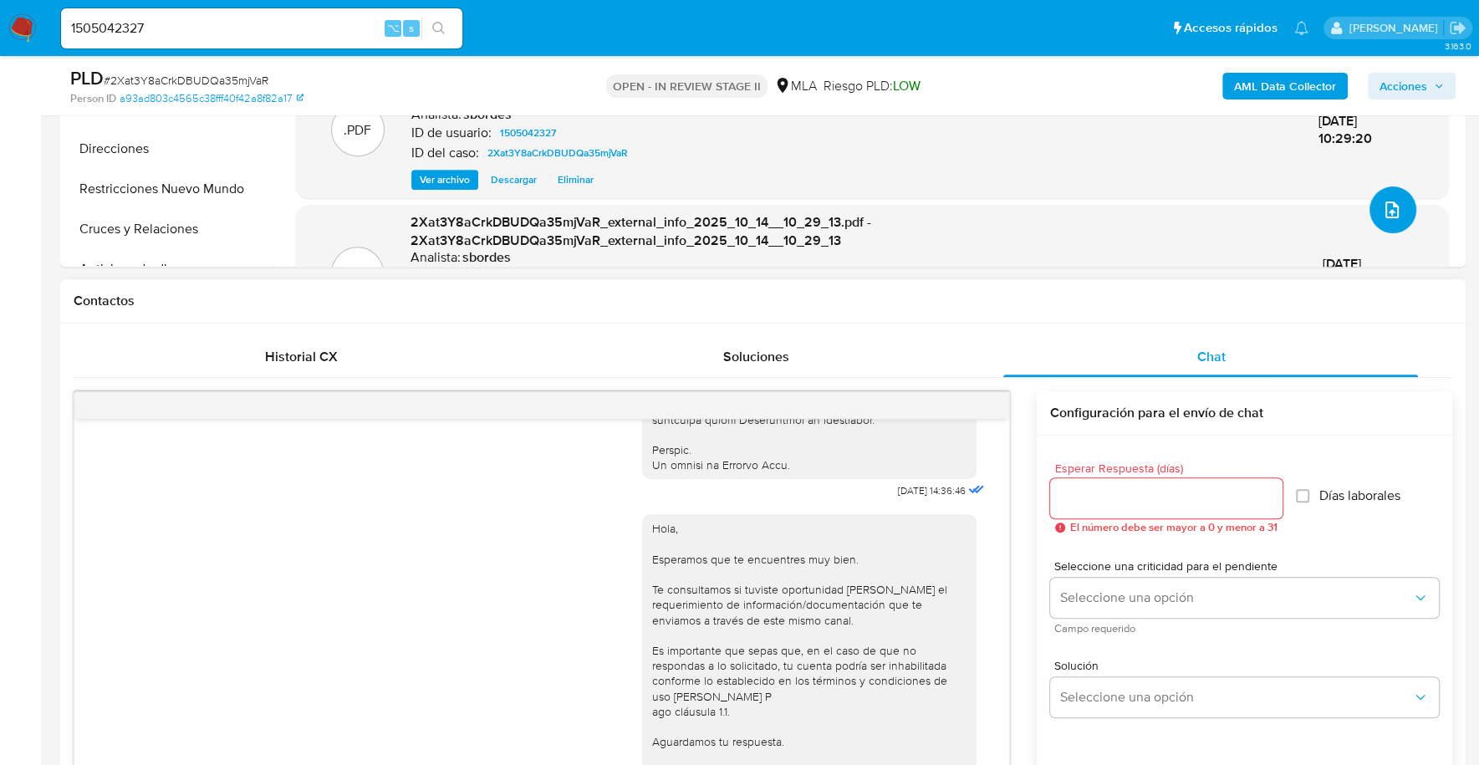
scroll to position [435, 0]
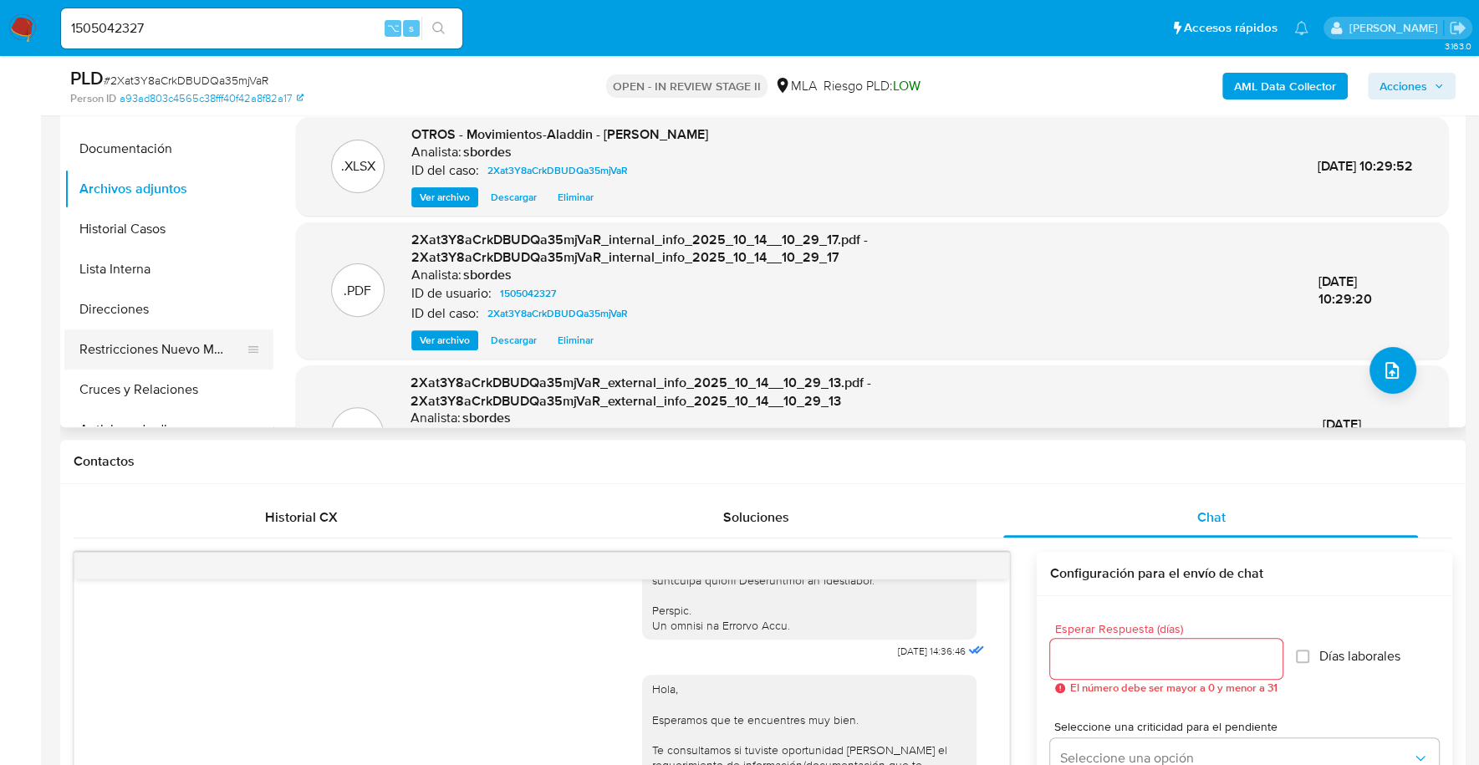
click at [155, 342] on button "Restricciones Nuevo Mundo" at bounding box center [162, 349] width 196 height 40
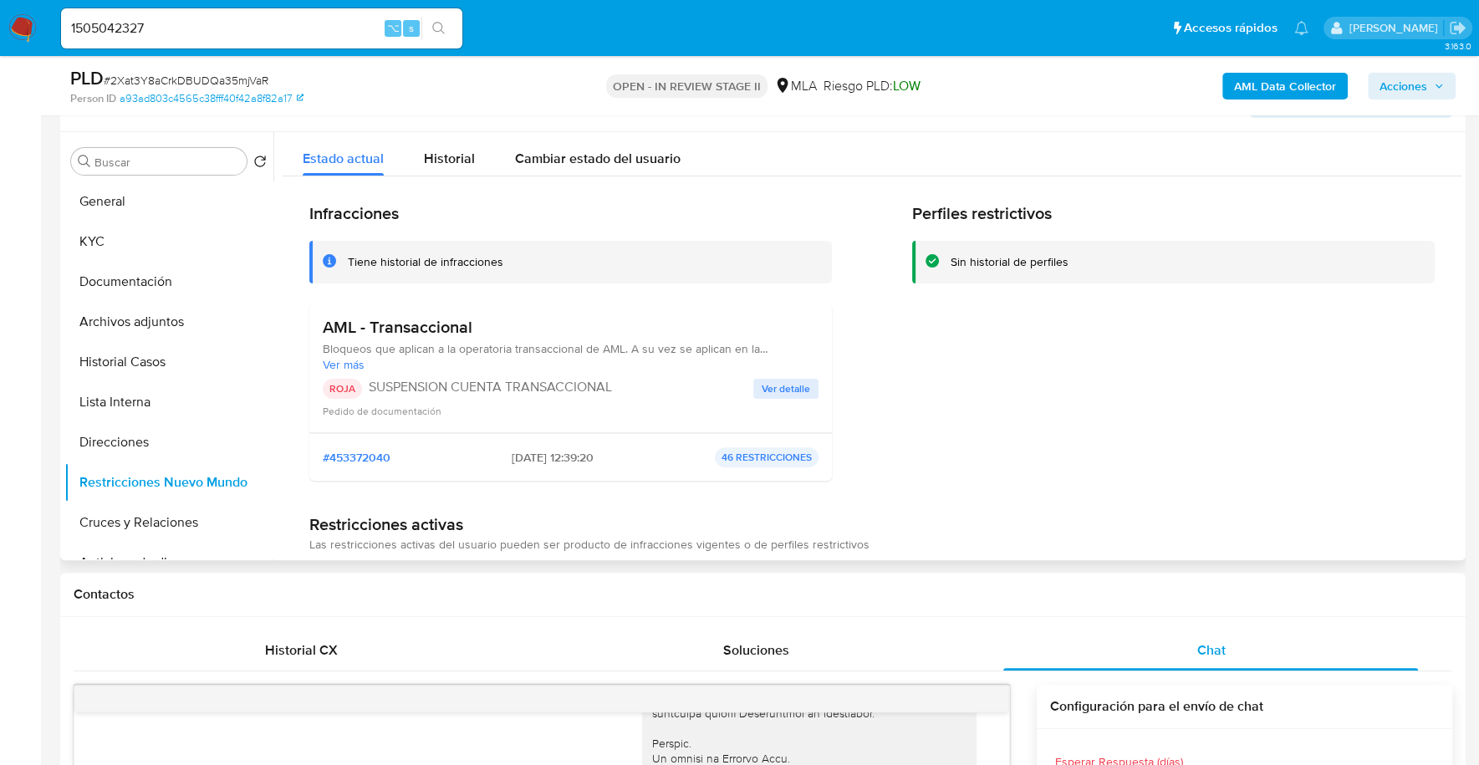
scroll to position [115, 0]
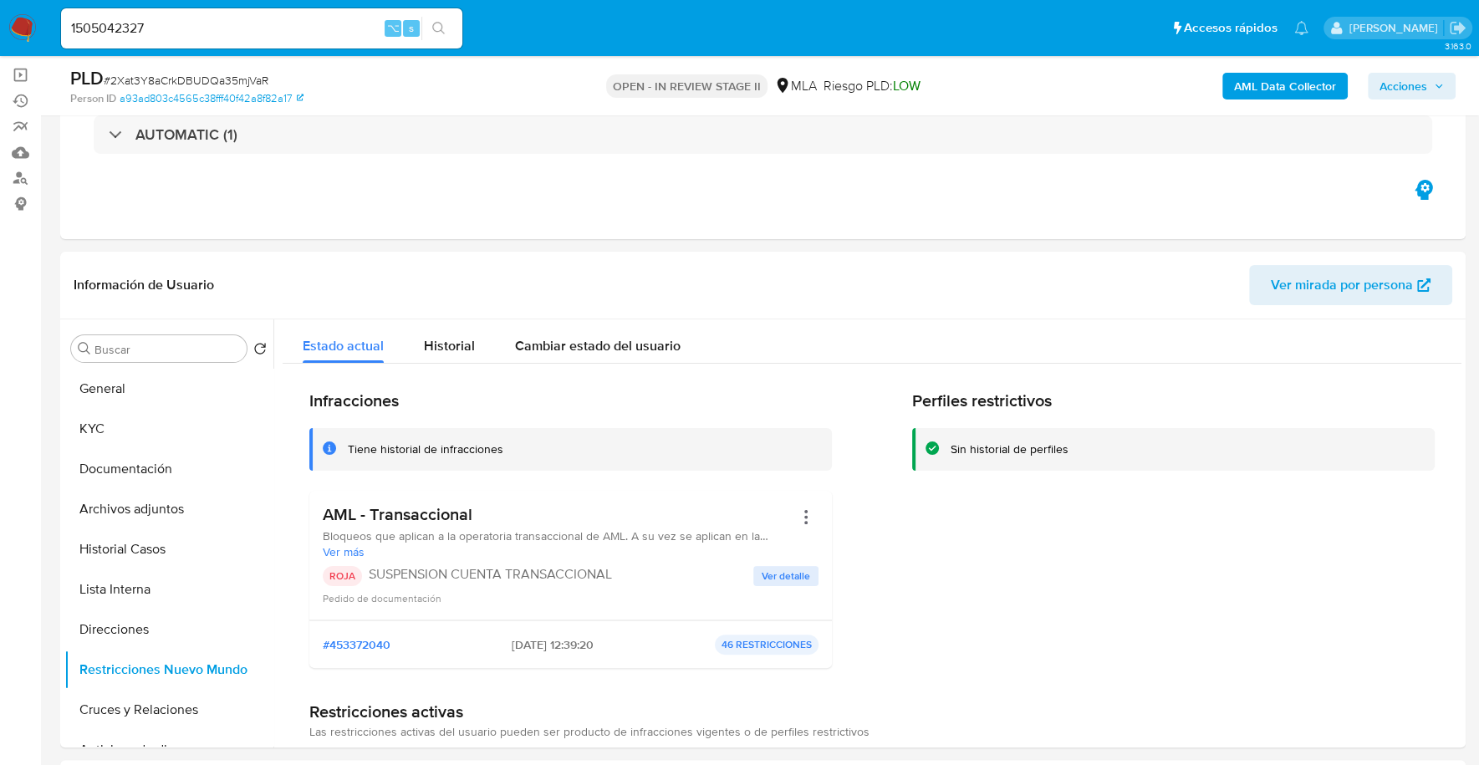
click at [1426, 78] on span "Acciones" at bounding box center [1403, 86] width 48 height 27
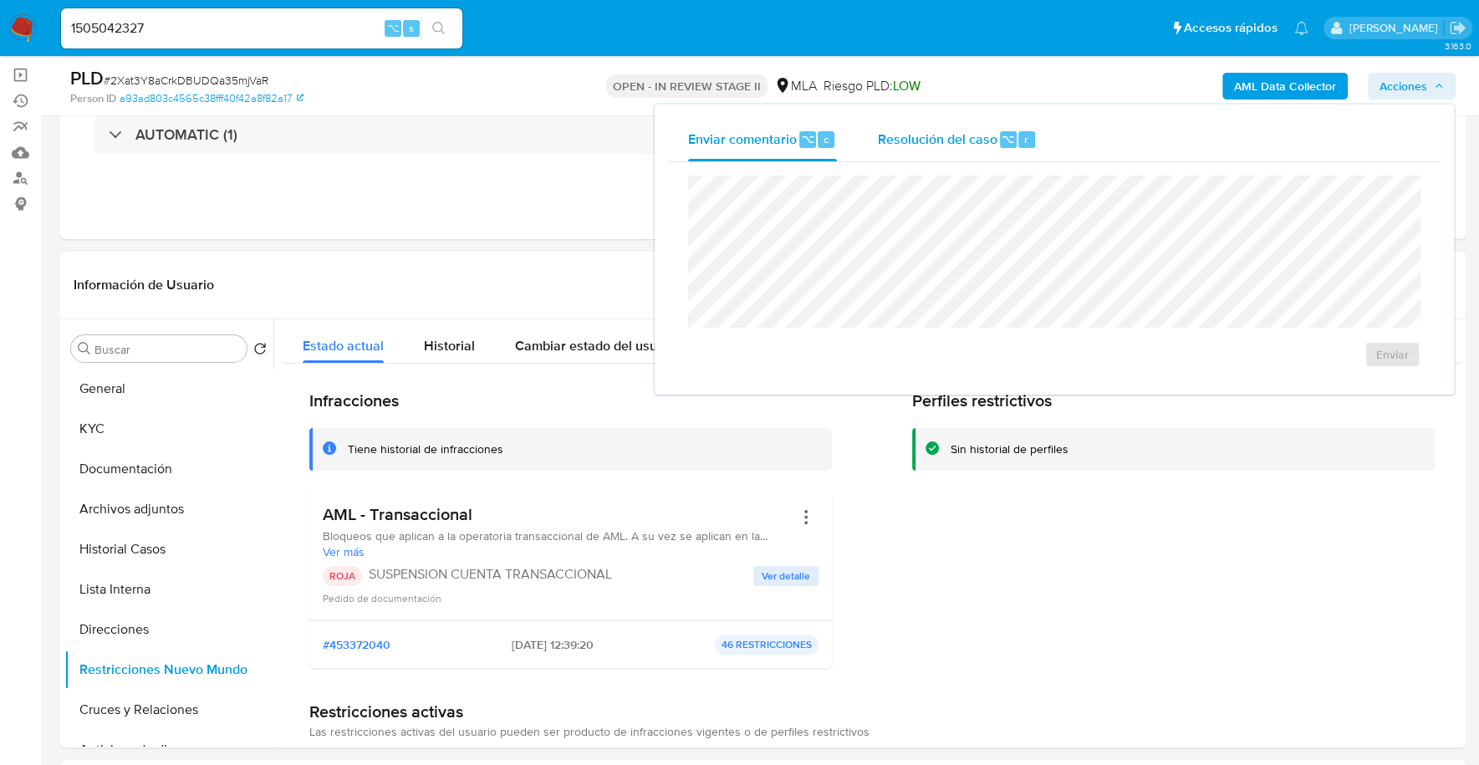
click at [946, 119] on div "Resolución del caso ⌥ r" at bounding box center [957, 139] width 160 height 43
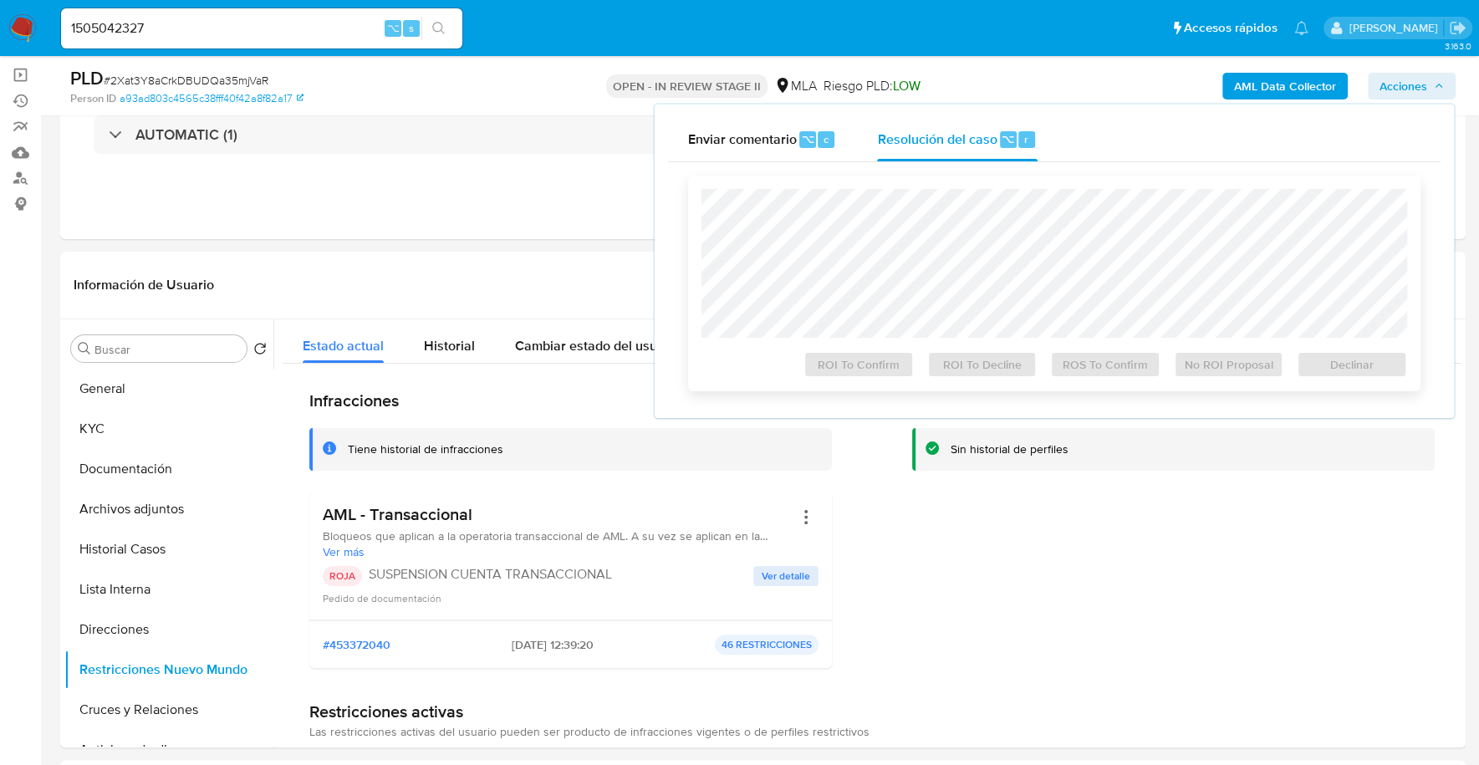
click at [1342, 361] on div "Declinar" at bounding box center [1348, 360] width 117 height 33
click at [1337, 369] on span "Declinar" at bounding box center [1351, 364] width 87 height 23
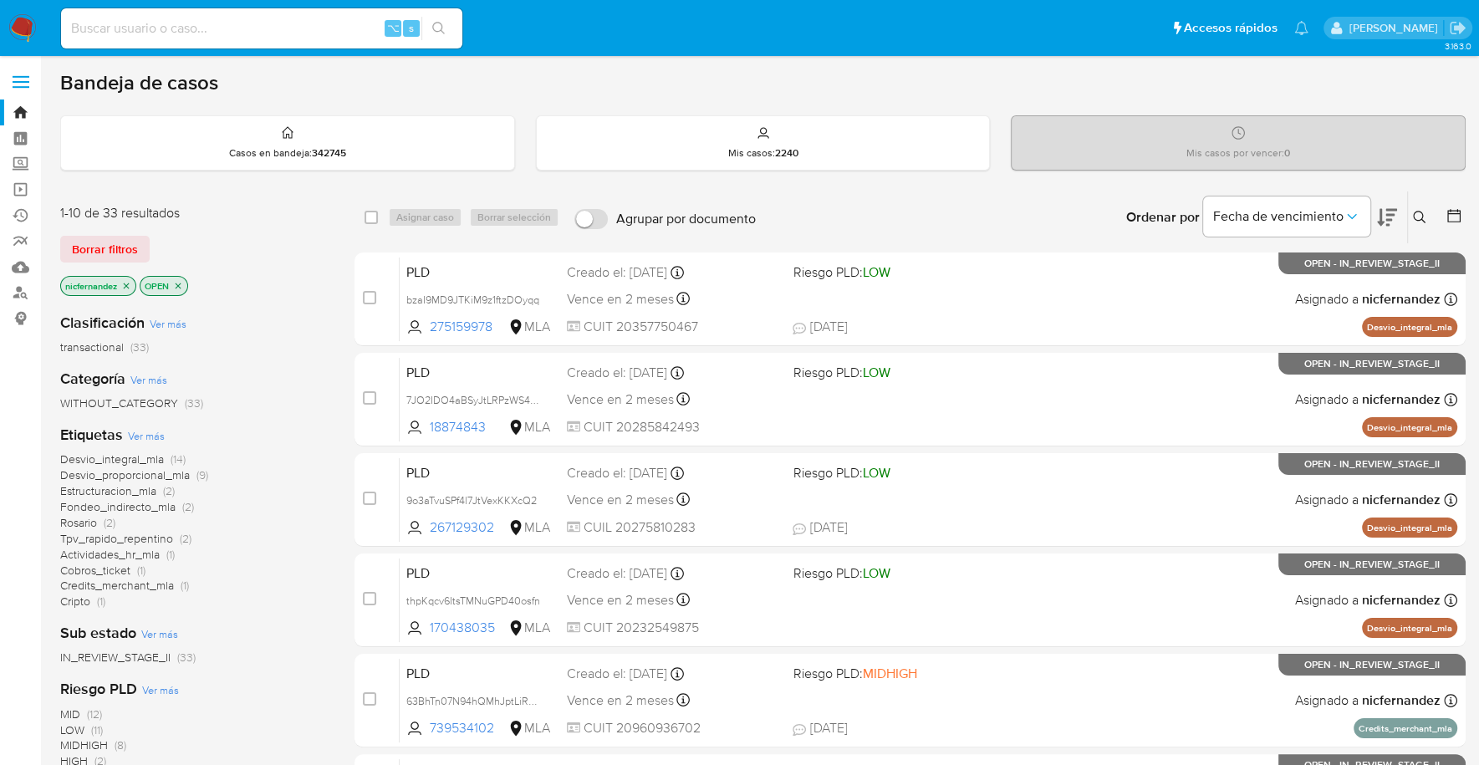
click at [31, 27] on img at bounding box center [22, 28] width 28 height 28
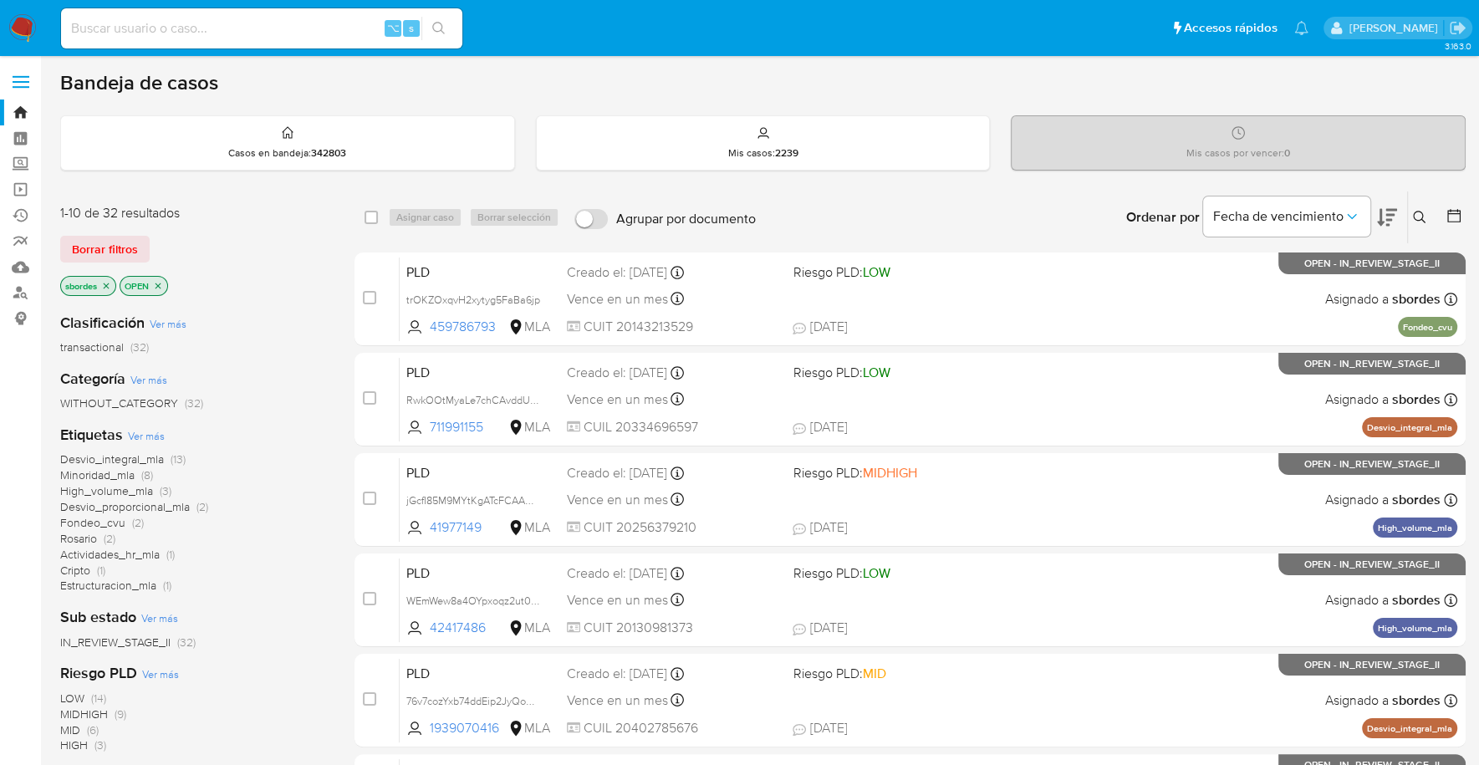
click at [109, 283] on icon "close-filter" at bounding box center [107, 286] width 6 height 6
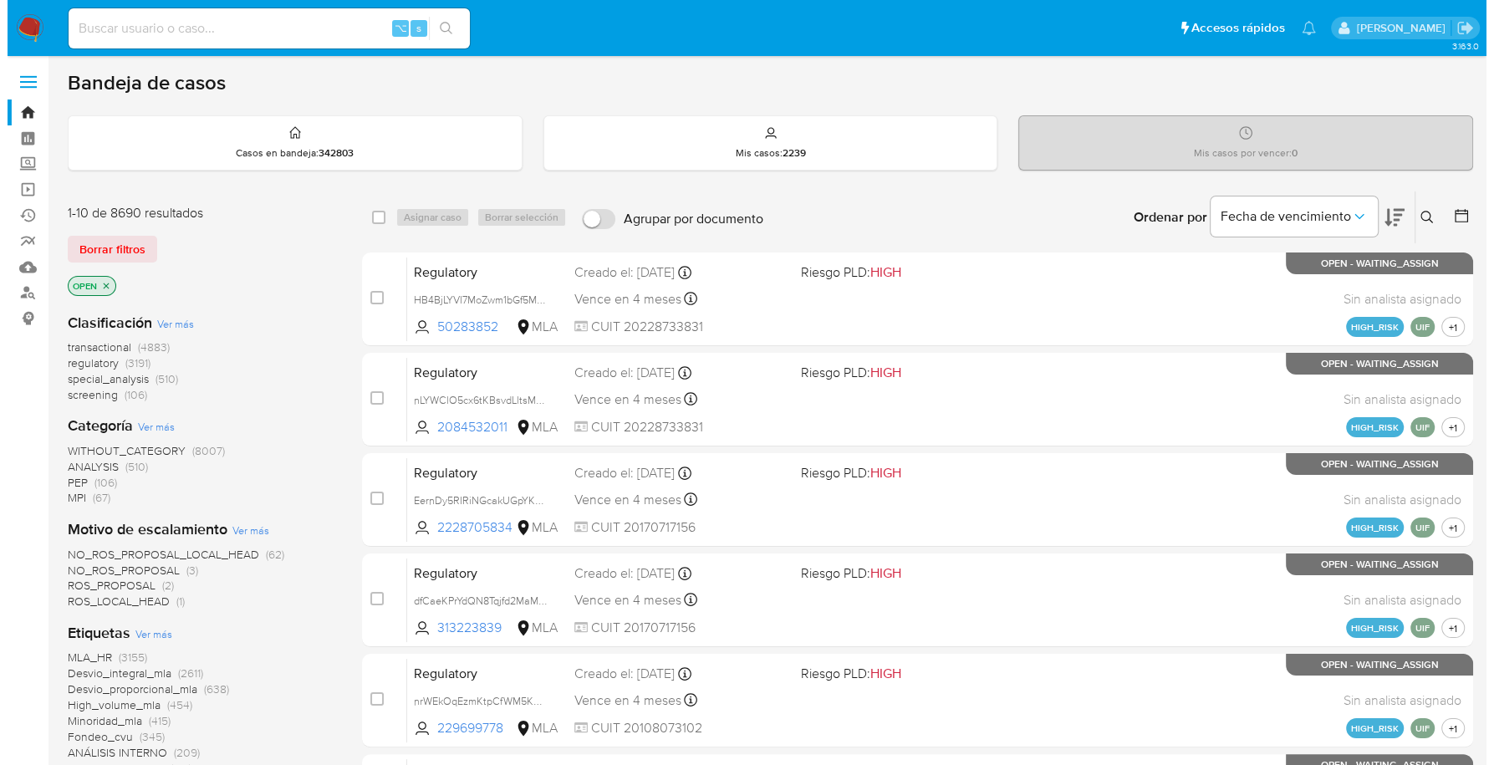
scroll to position [701, 0]
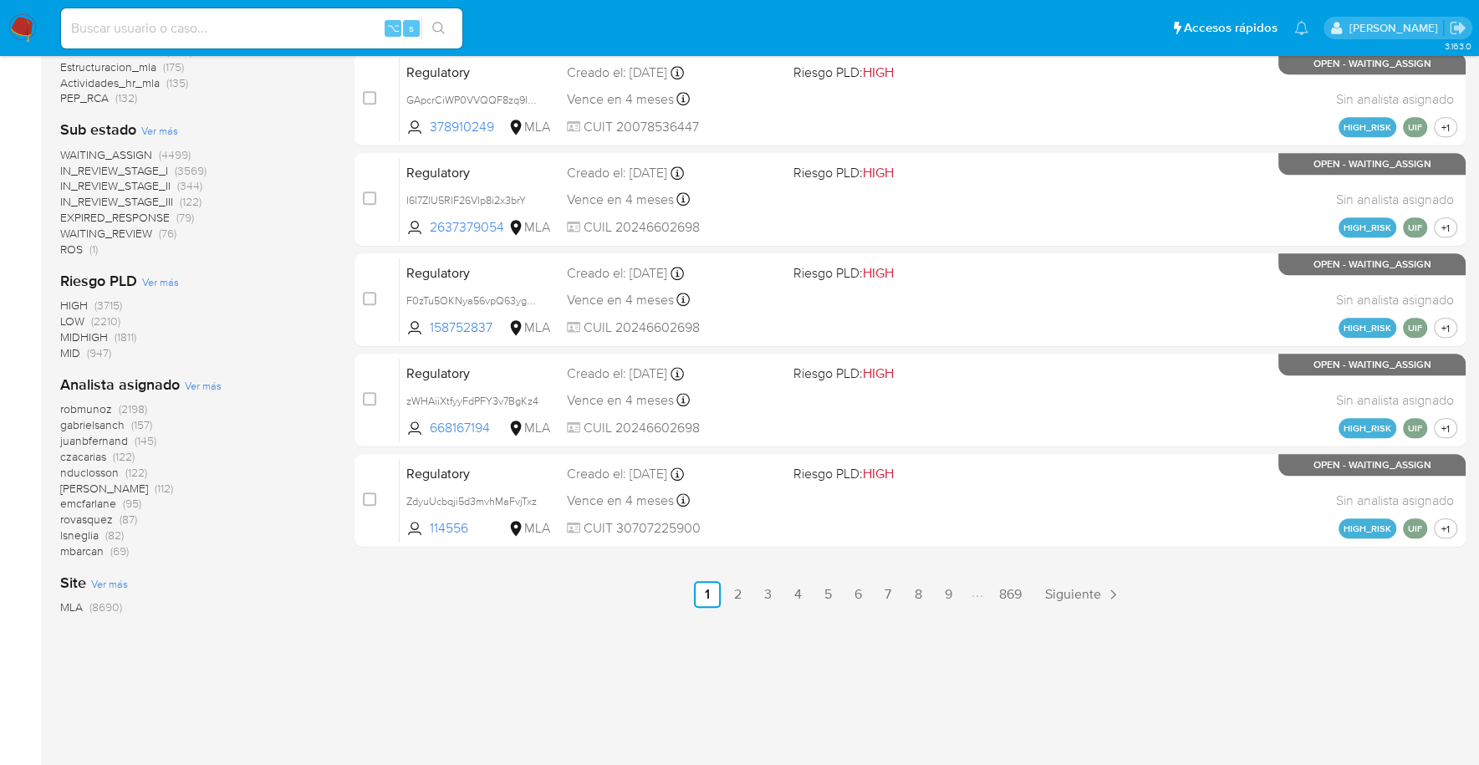
click at [199, 385] on span "Ver más" at bounding box center [203, 385] width 37 height 15
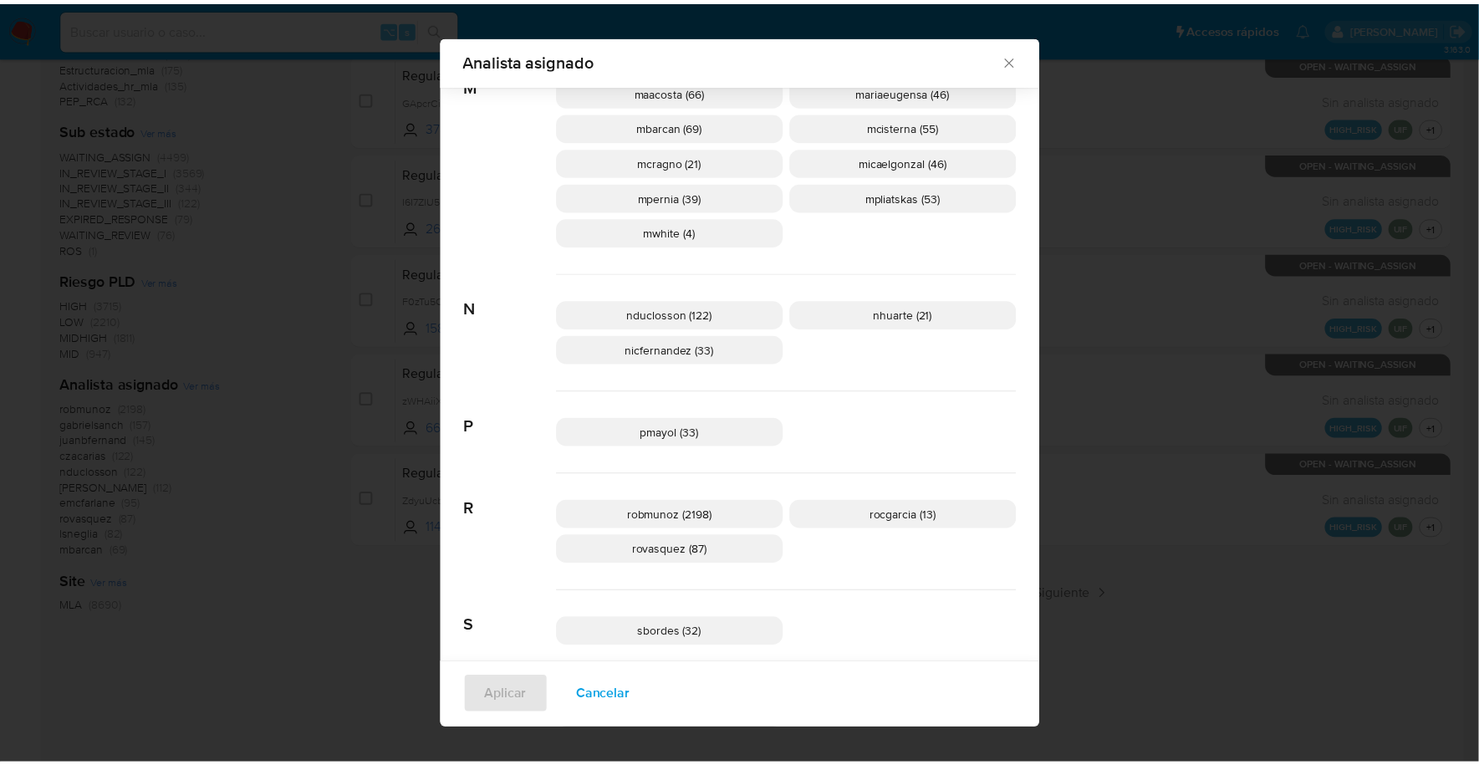
scroll to position [811, 0]
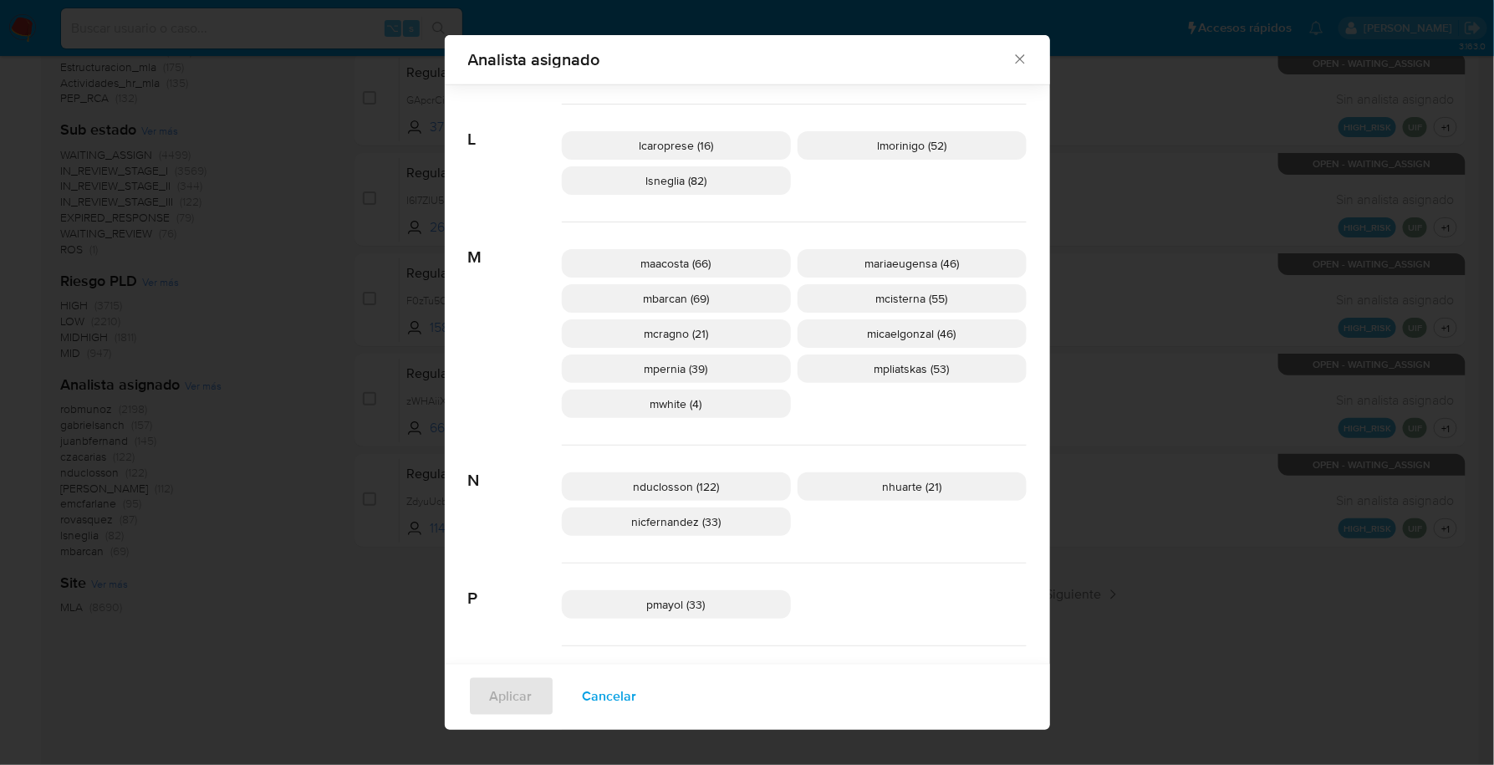
click at [1013, 55] on icon "Cerrar" at bounding box center [1019, 59] width 17 height 17
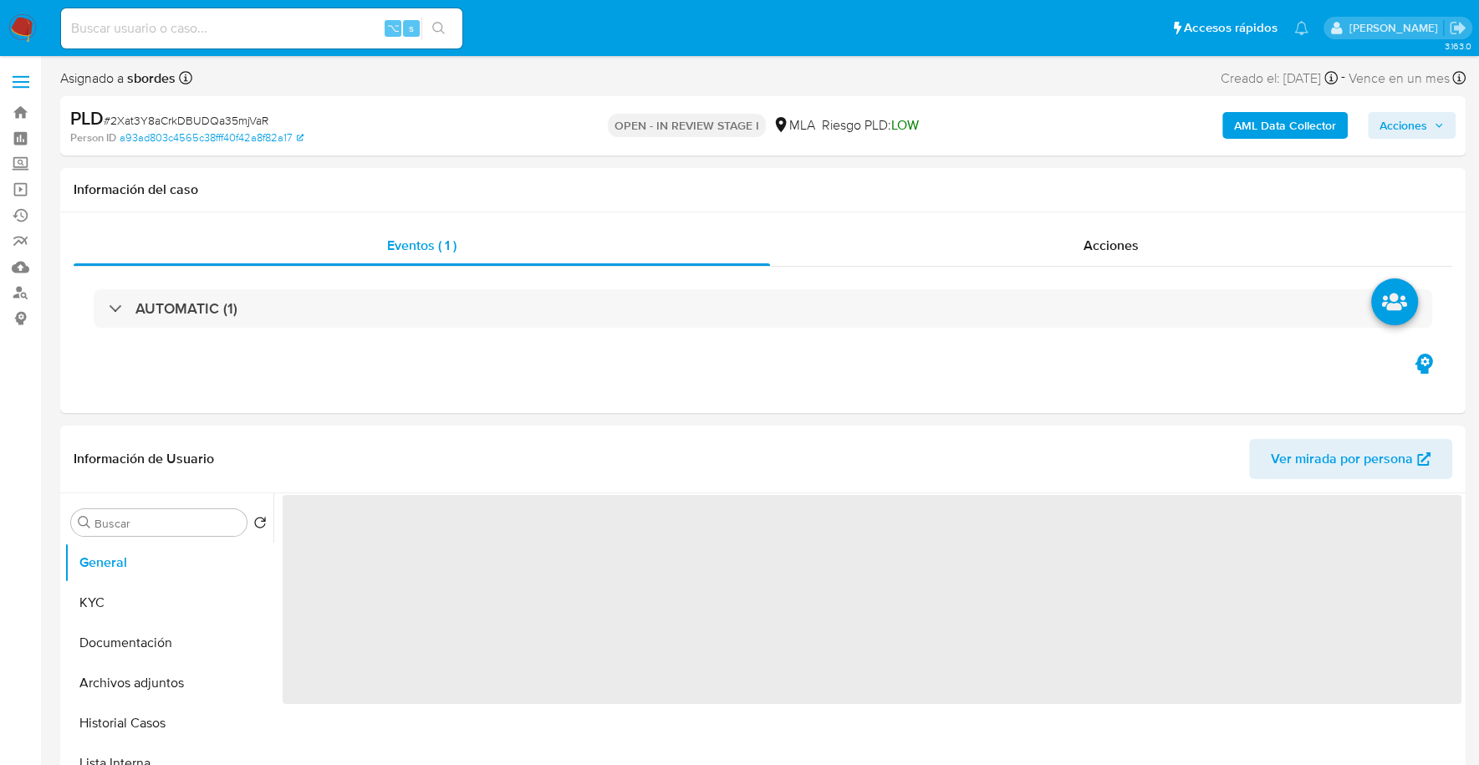
select select "10"
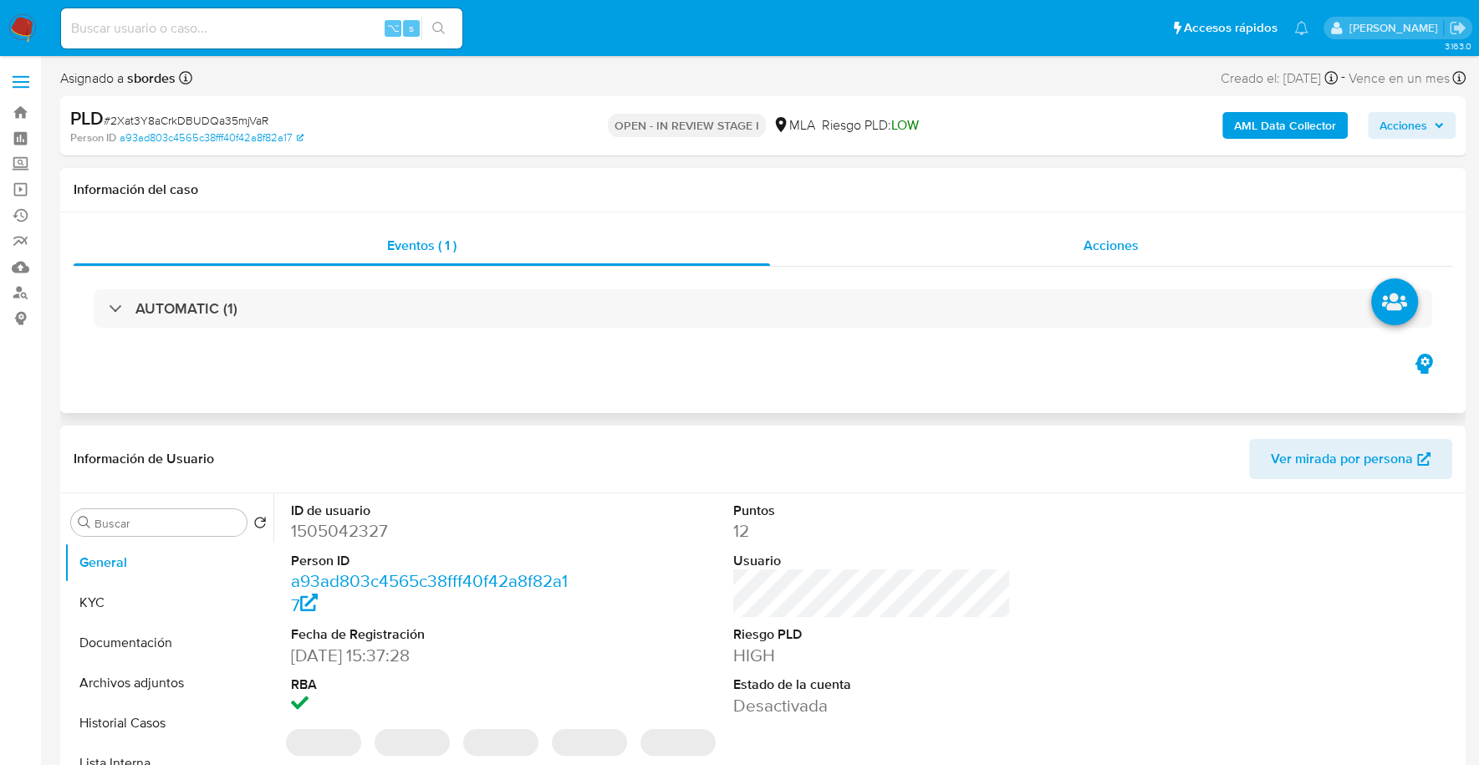
click at [1037, 257] on div "Acciones" at bounding box center [1111, 246] width 682 height 40
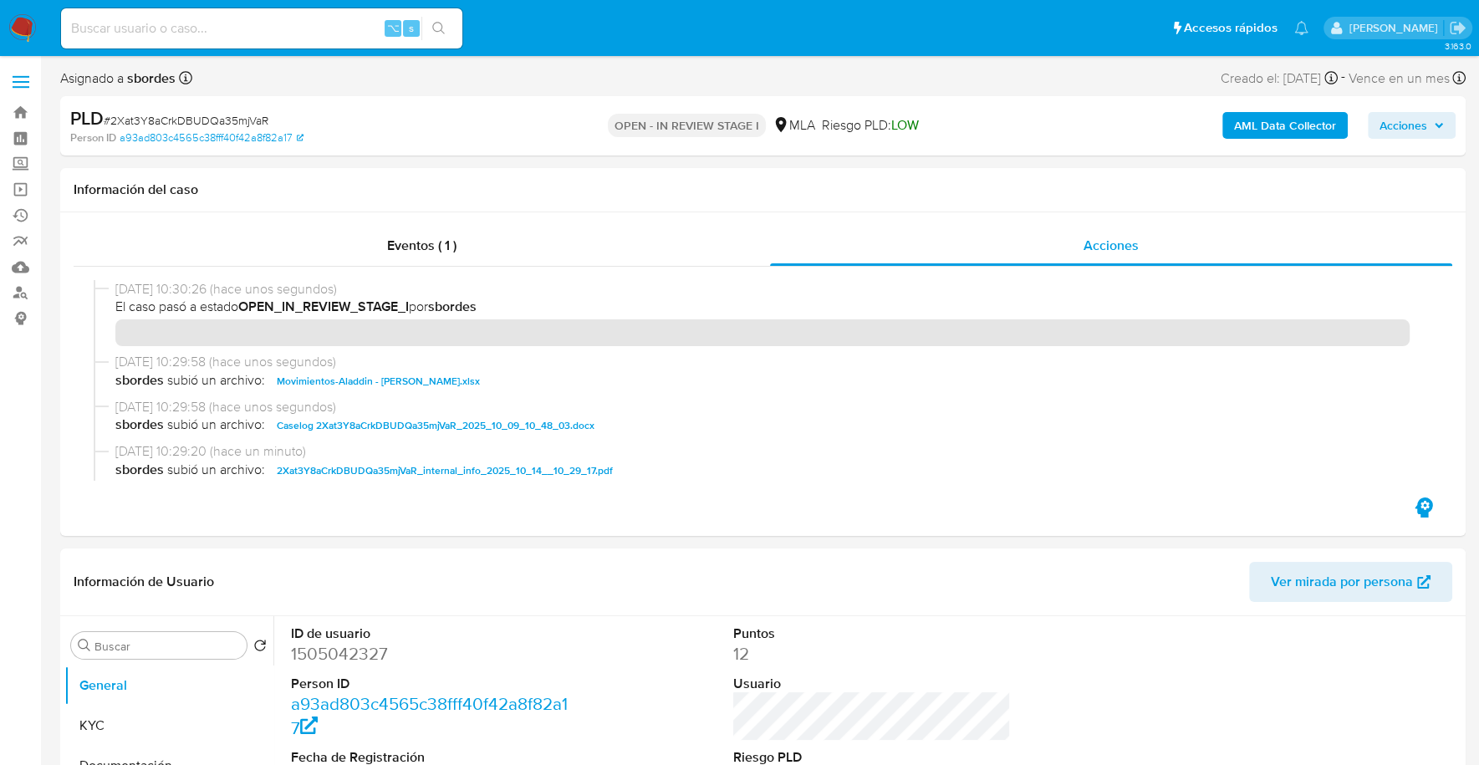
click at [1424, 126] on span "Acciones" at bounding box center [1403, 125] width 48 height 27
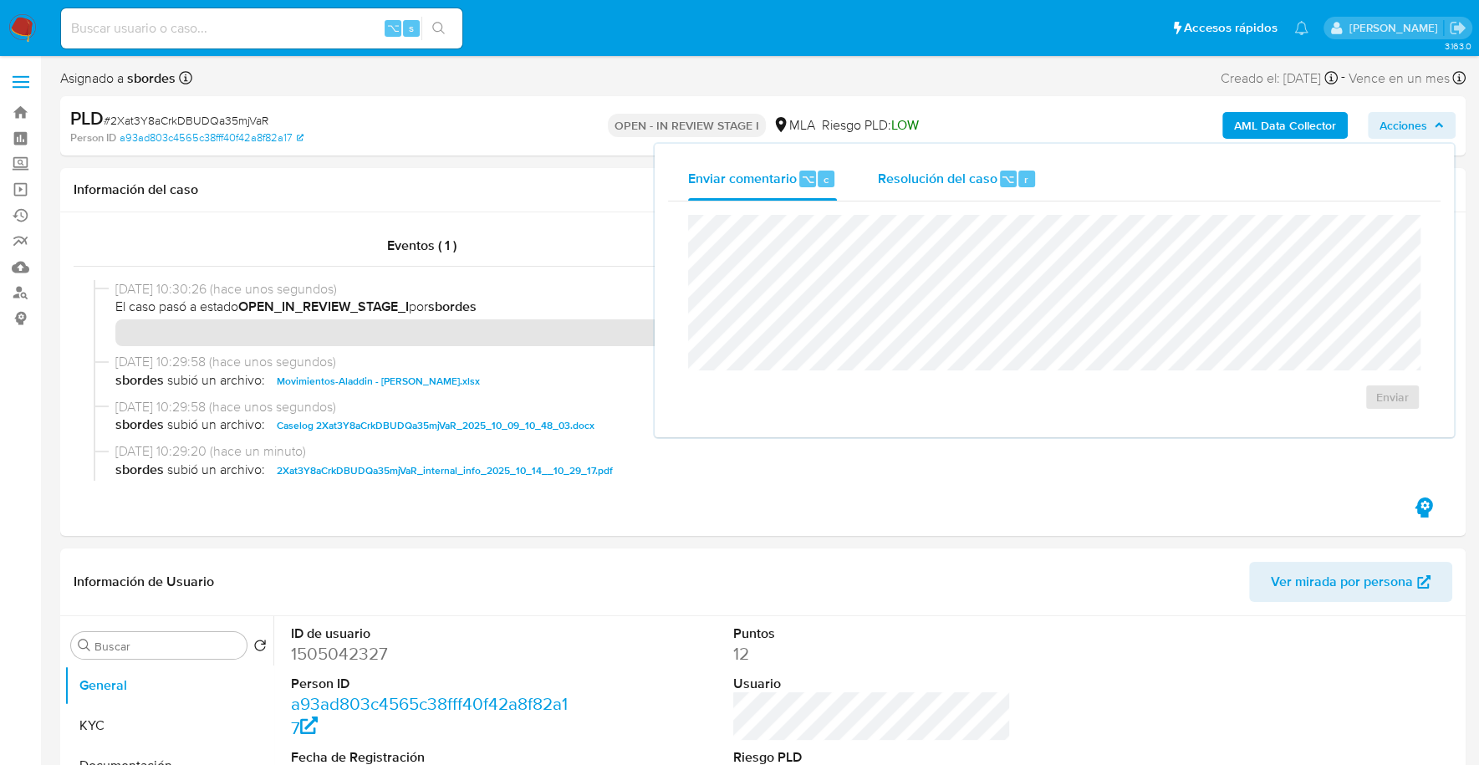
click at [975, 187] on div "Resolución del caso ⌥ r" at bounding box center [957, 178] width 160 height 43
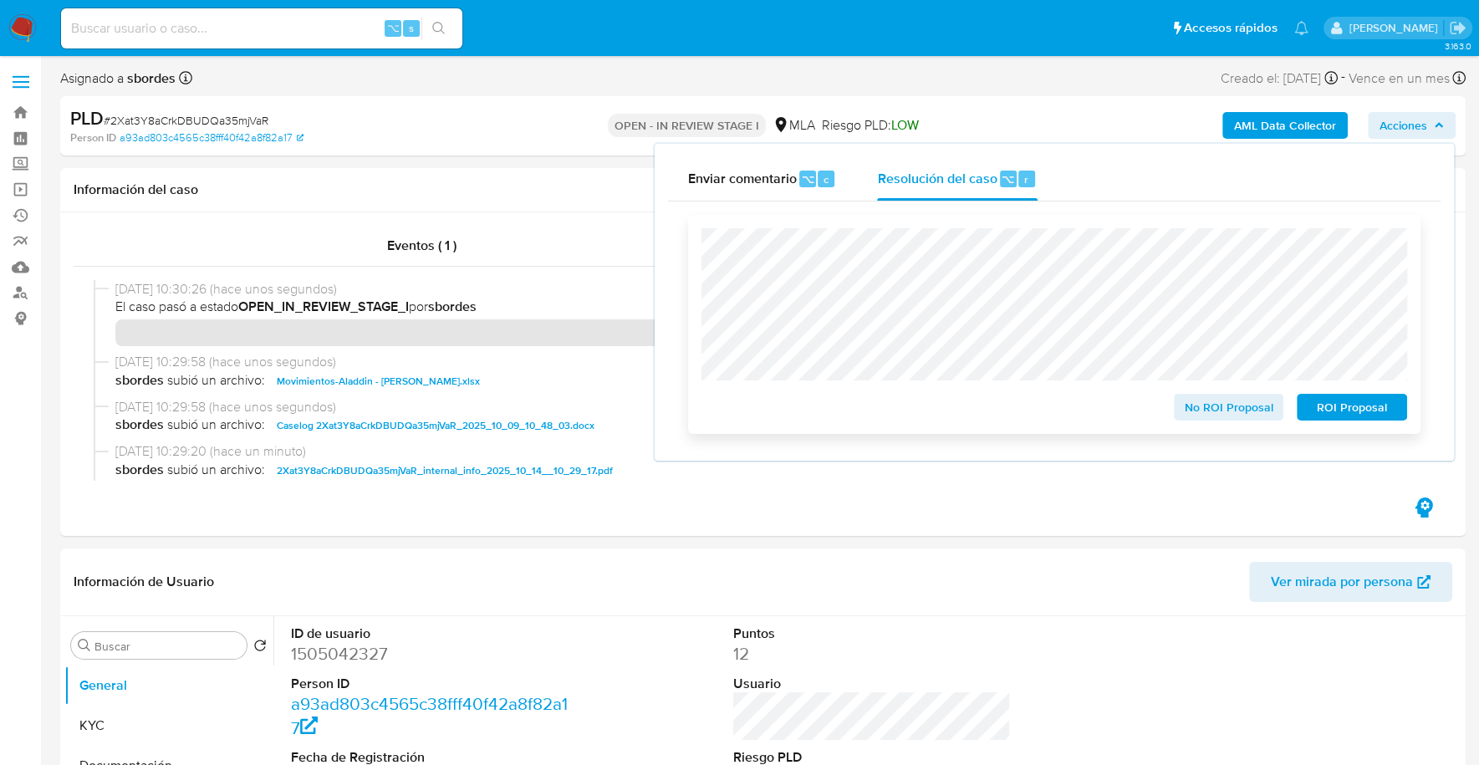
click at [1379, 415] on span "ROI Proposal" at bounding box center [1351, 406] width 87 height 23
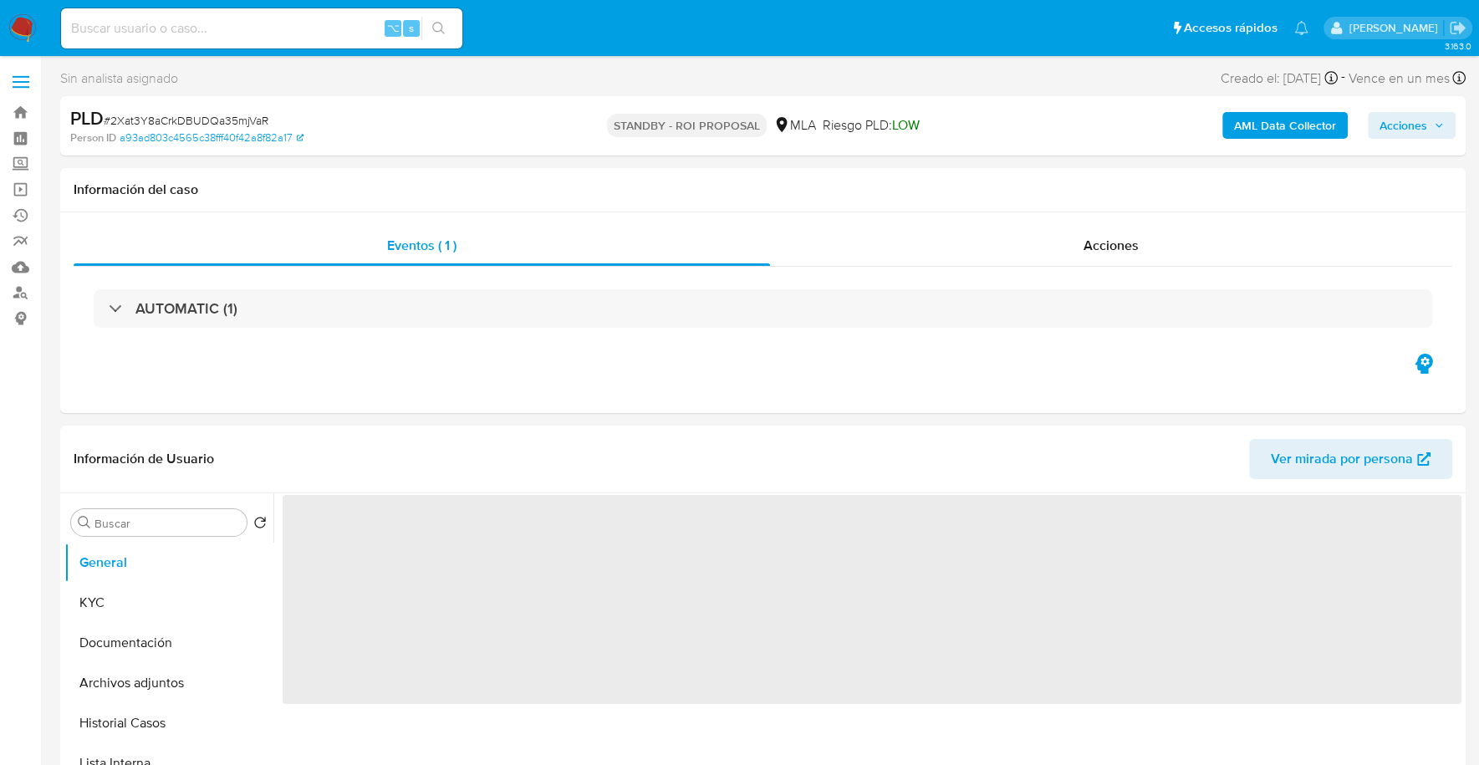
select select "10"
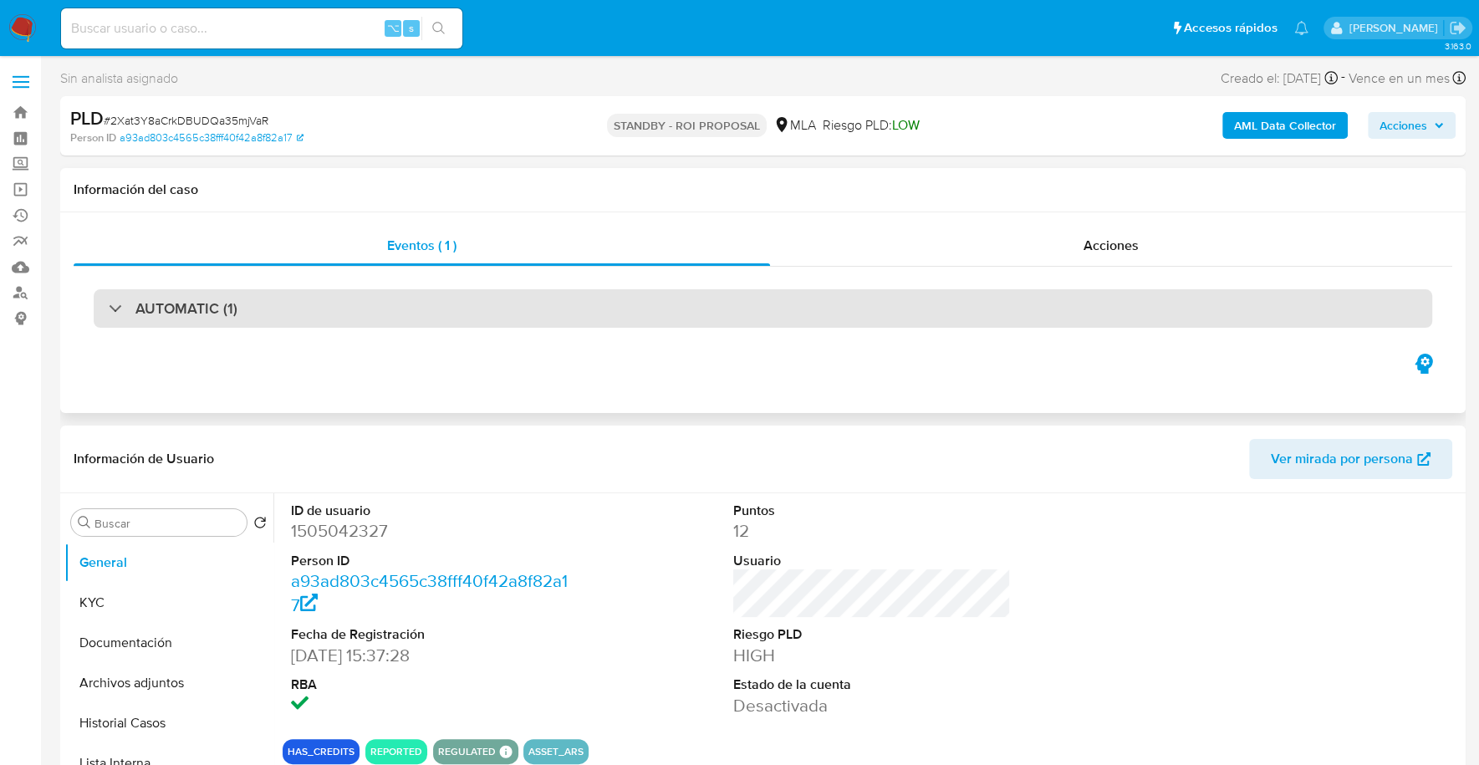
scroll to position [359, 0]
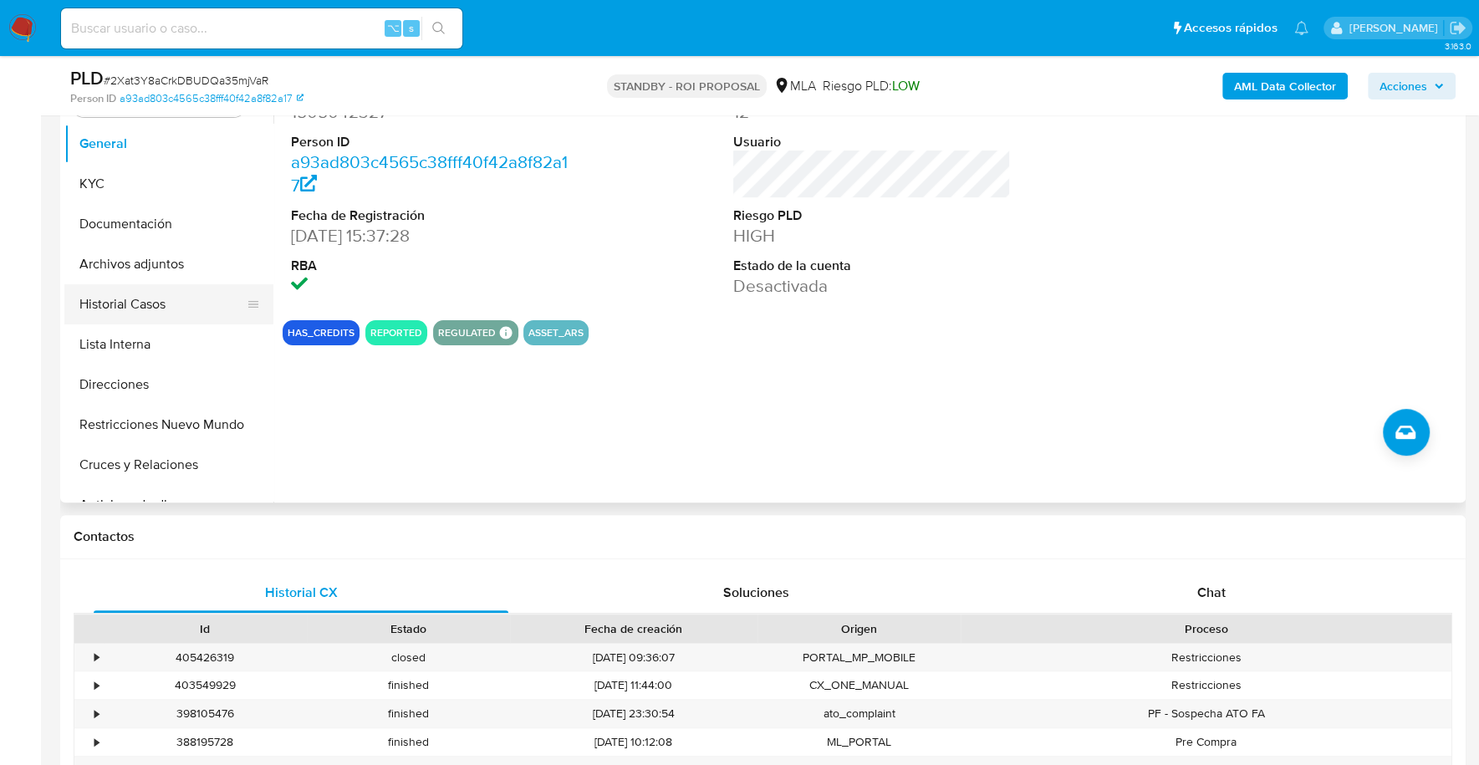
click at [99, 307] on button "Historial Casos" at bounding box center [162, 304] width 196 height 40
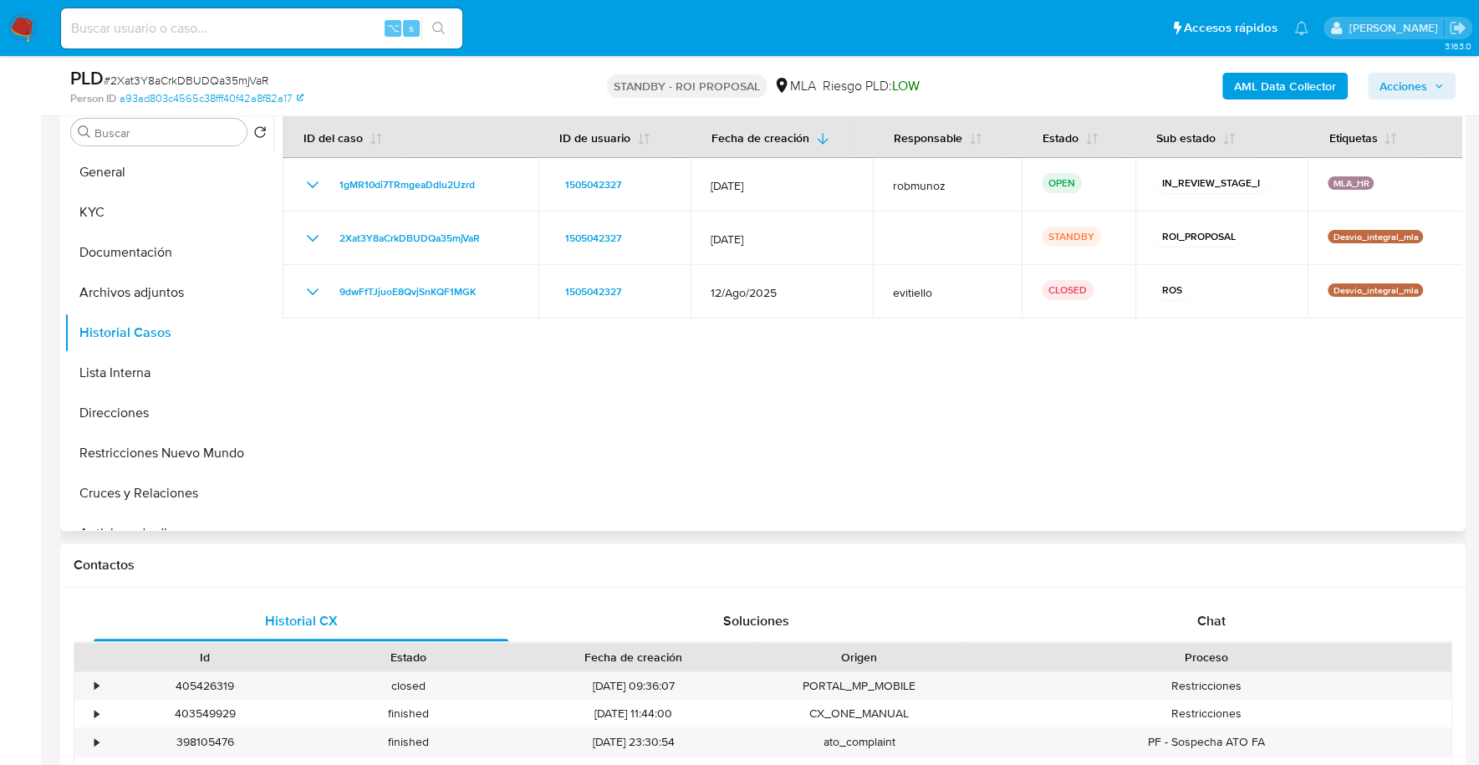
scroll to position [317, 0]
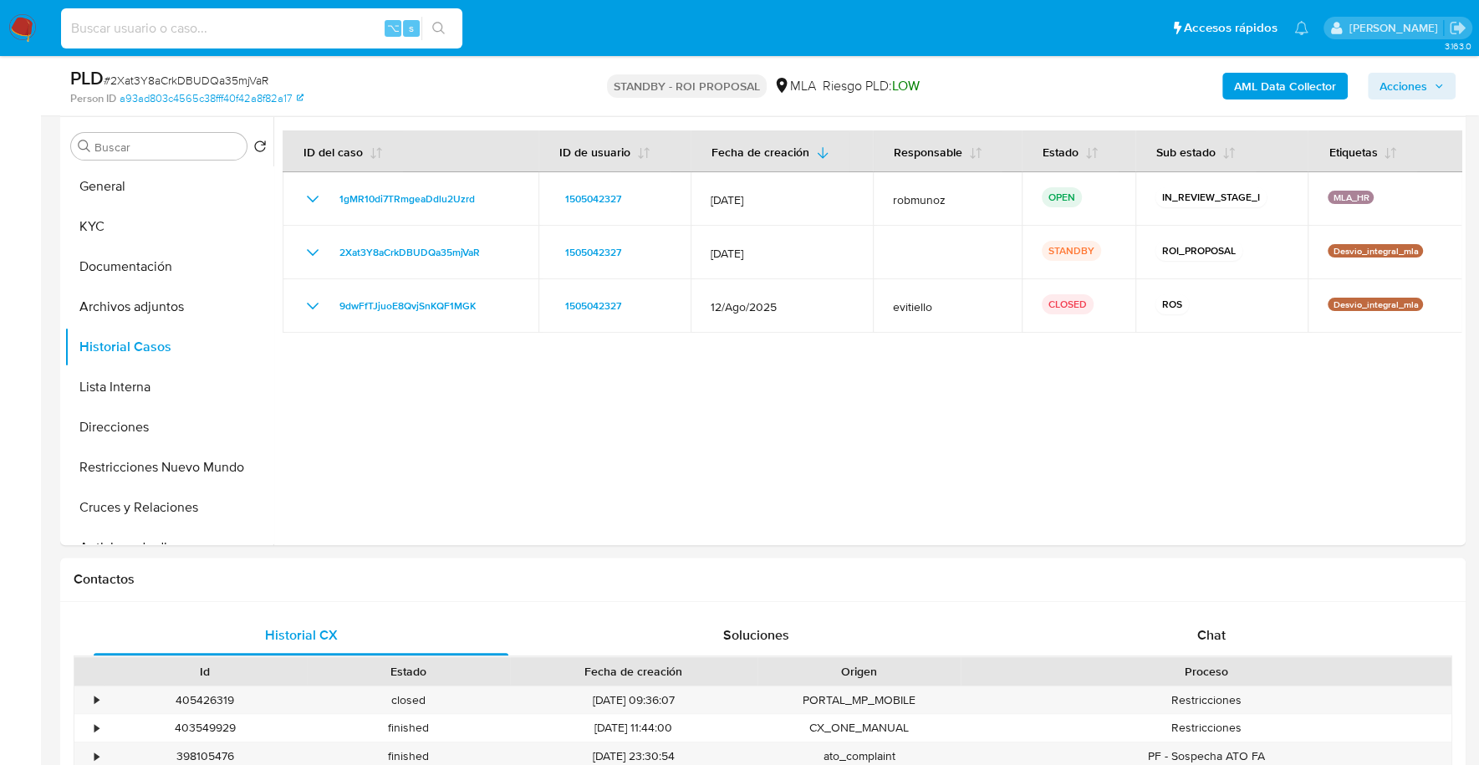
click at [222, 33] on input at bounding box center [261, 29] width 401 height 22
paste input "315073074"
type input "315073074"
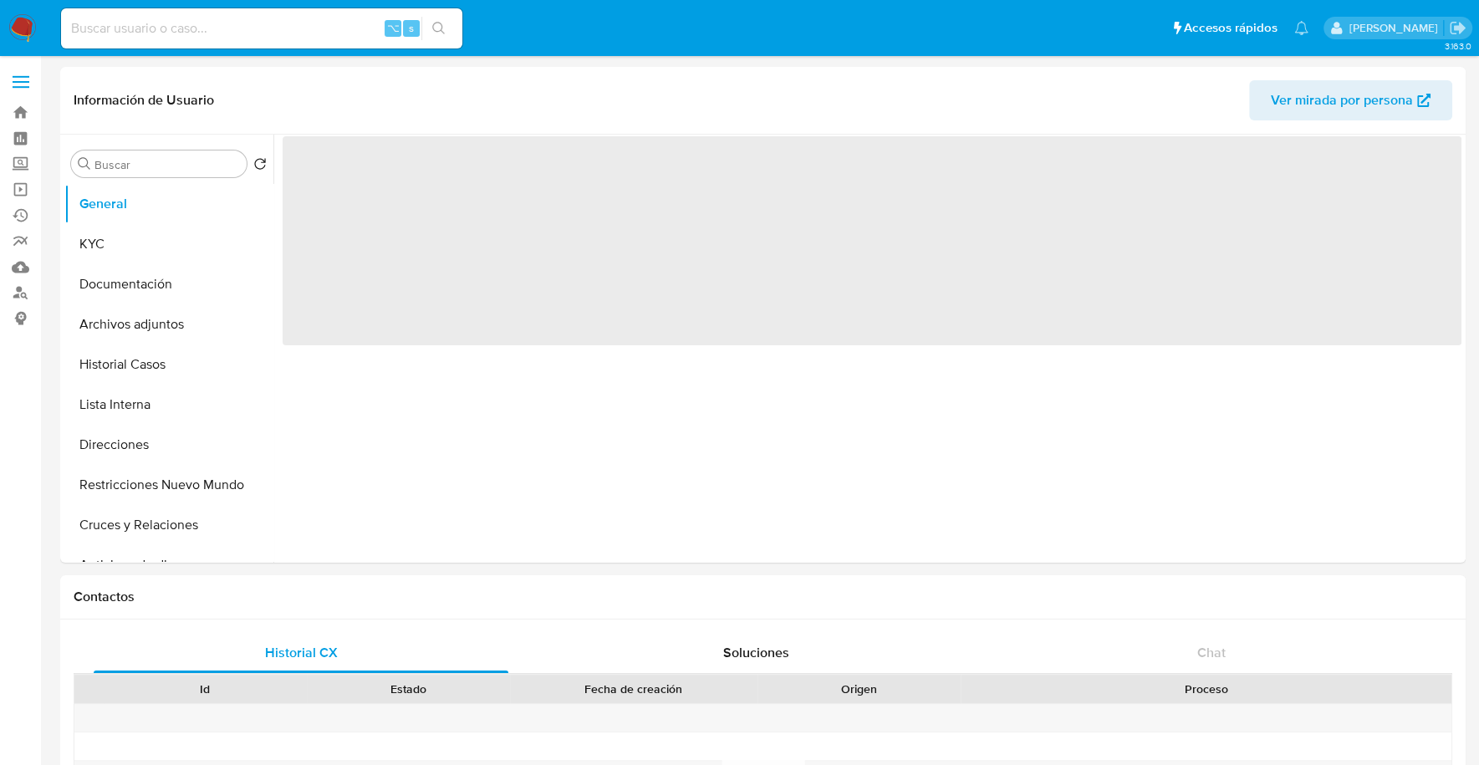
select select "10"
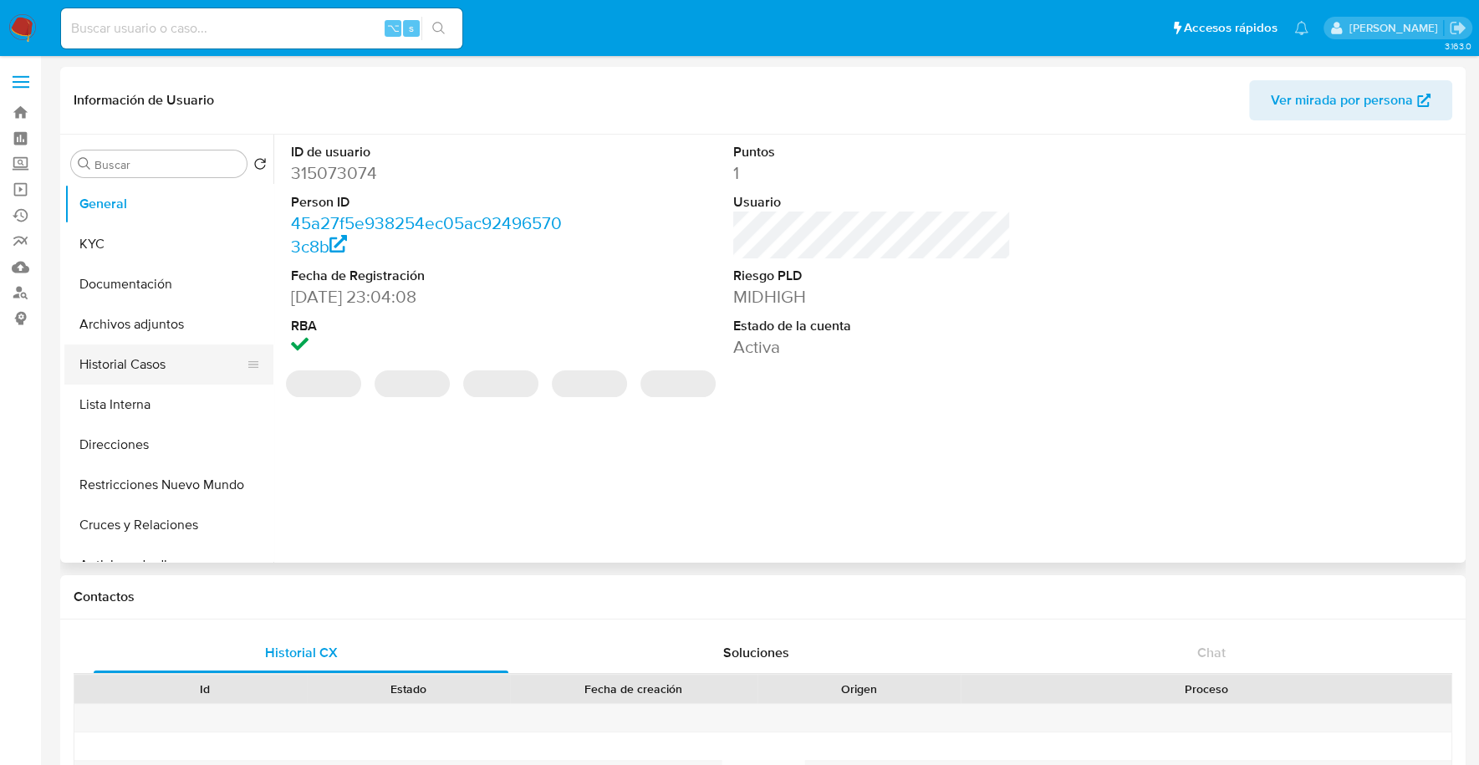
click at [121, 374] on button "Historial Casos" at bounding box center [162, 364] width 196 height 40
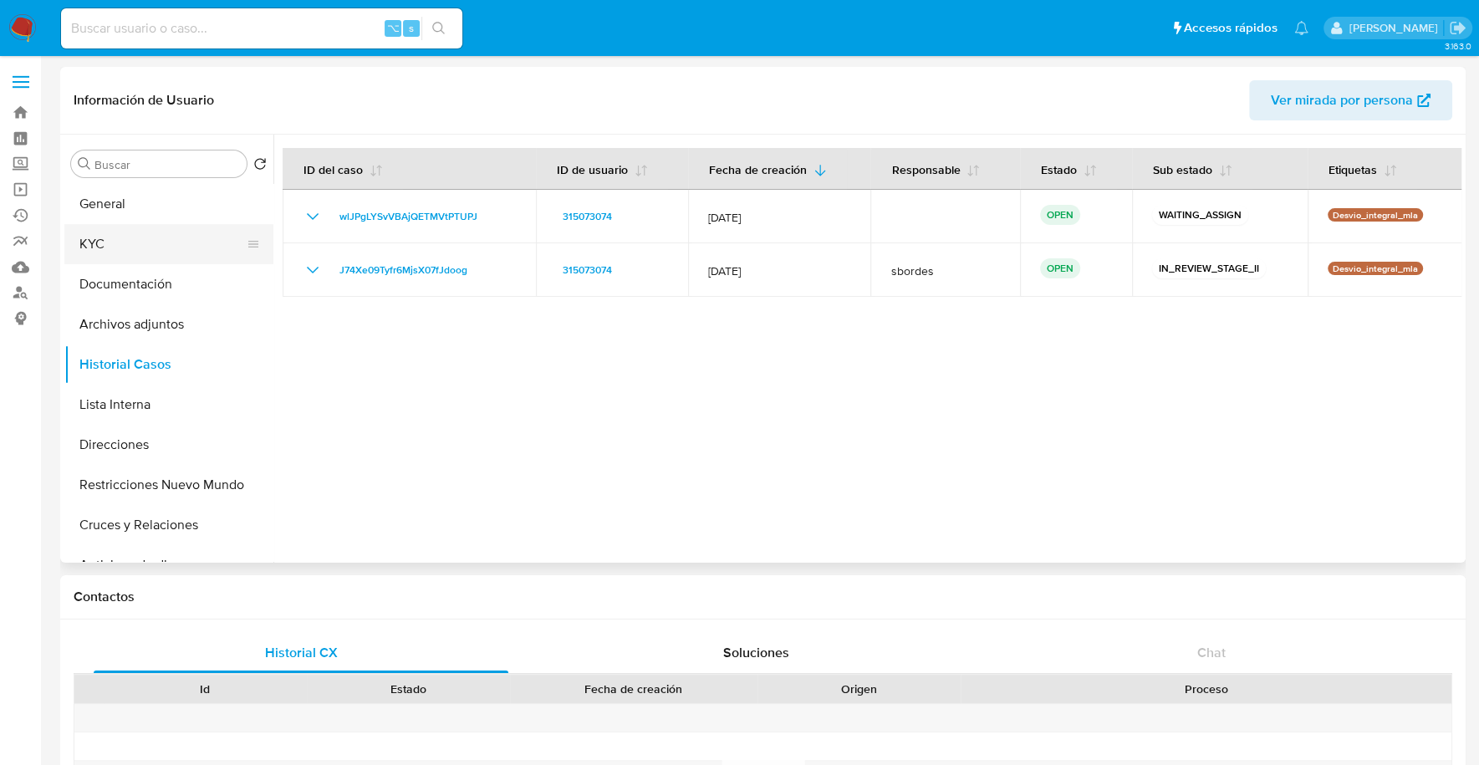
click at [124, 247] on button "KYC" at bounding box center [162, 244] width 196 height 40
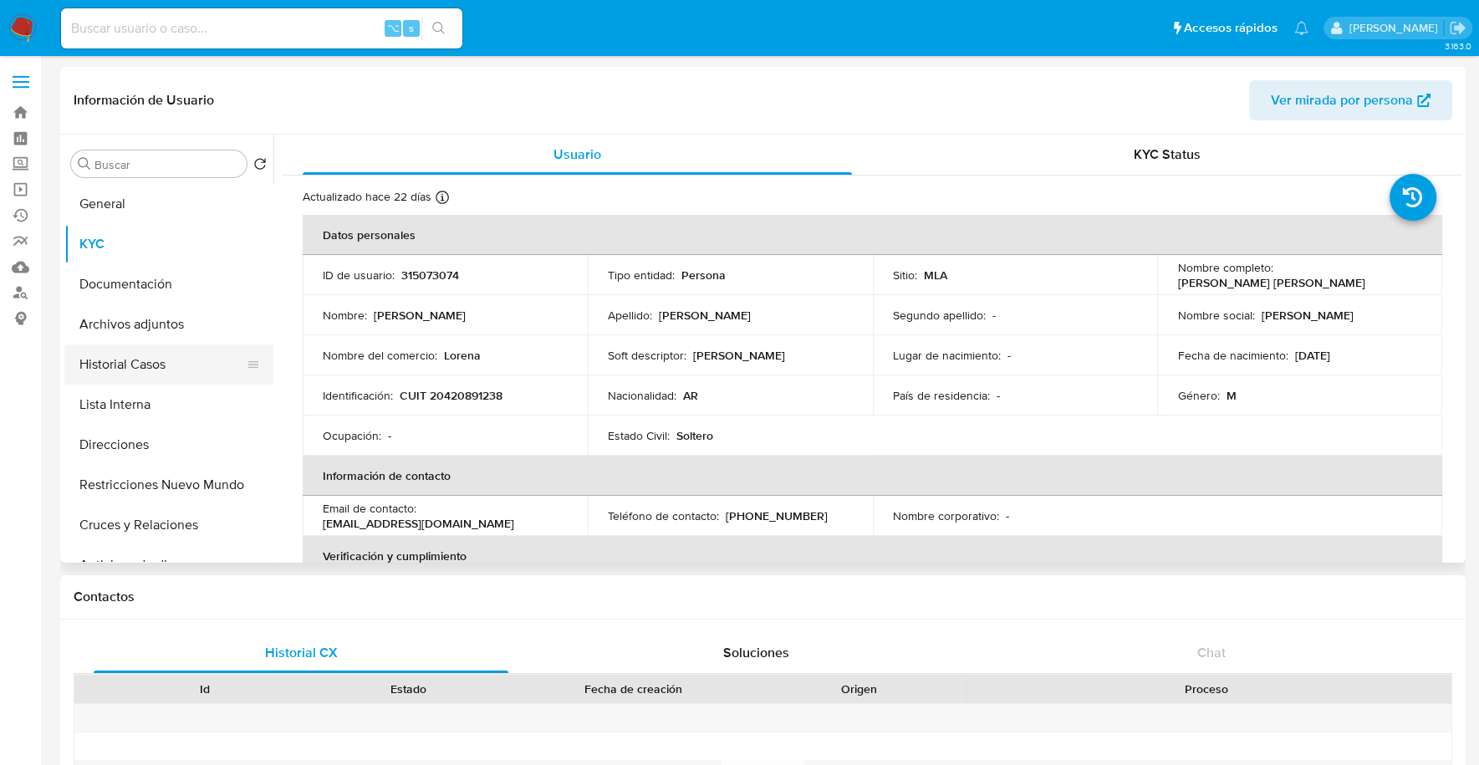
click at [150, 367] on button "Historial Casos" at bounding box center [162, 364] width 196 height 40
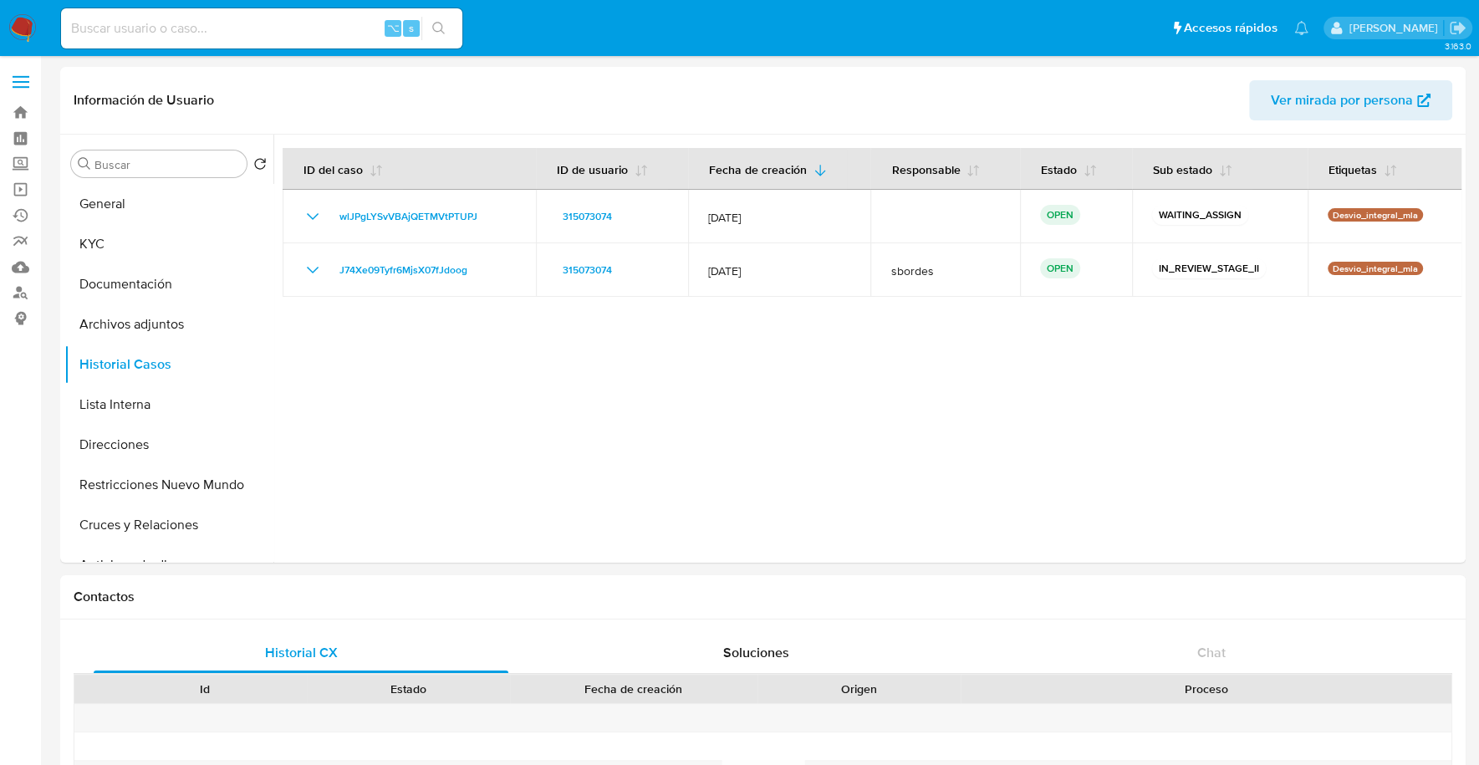
click at [244, 31] on input at bounding box center [261, 29] width 401 height 22
paste input "192502225"
type input "192502225"
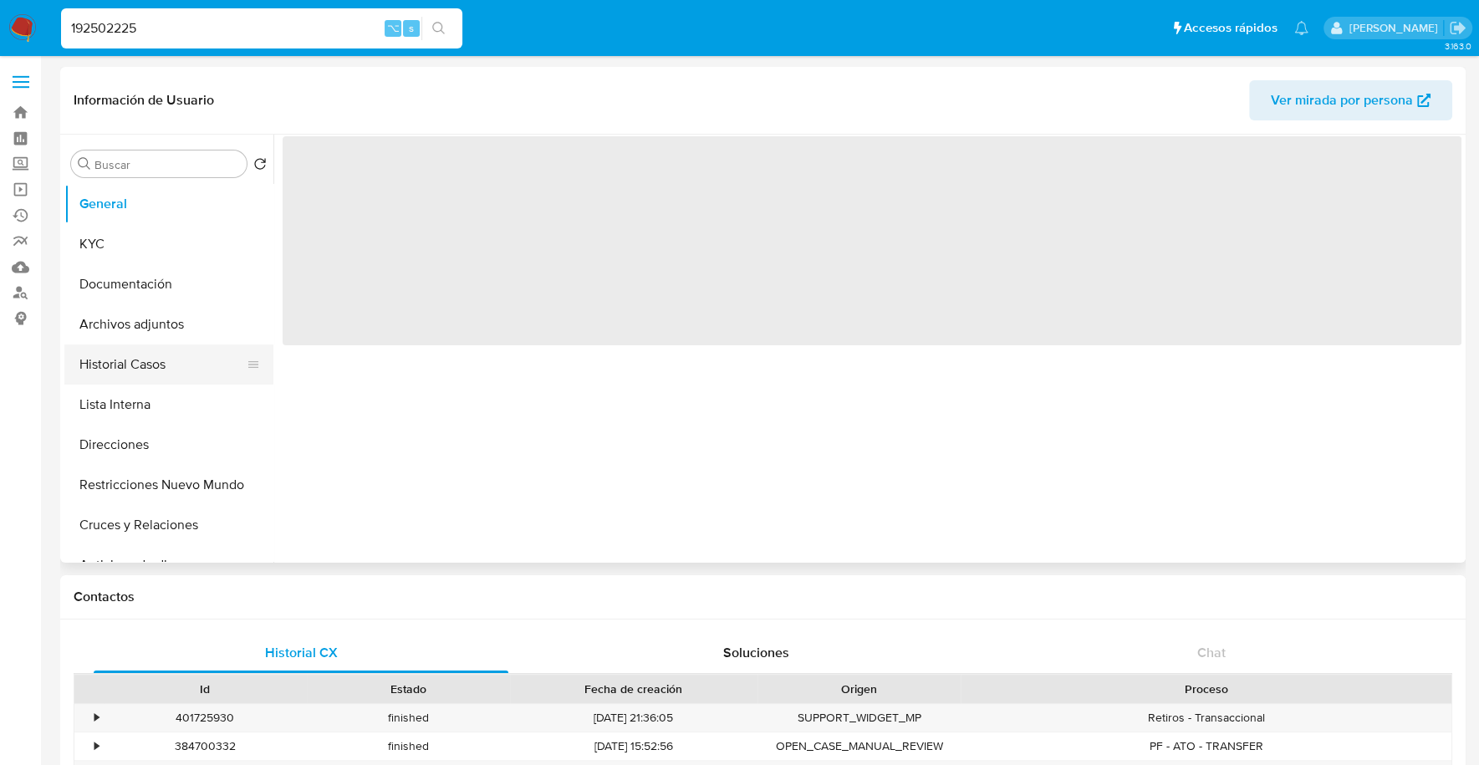
click at [150, 369] on button "Historial Casos" at bounding box center [162, 364] width 196 height 40
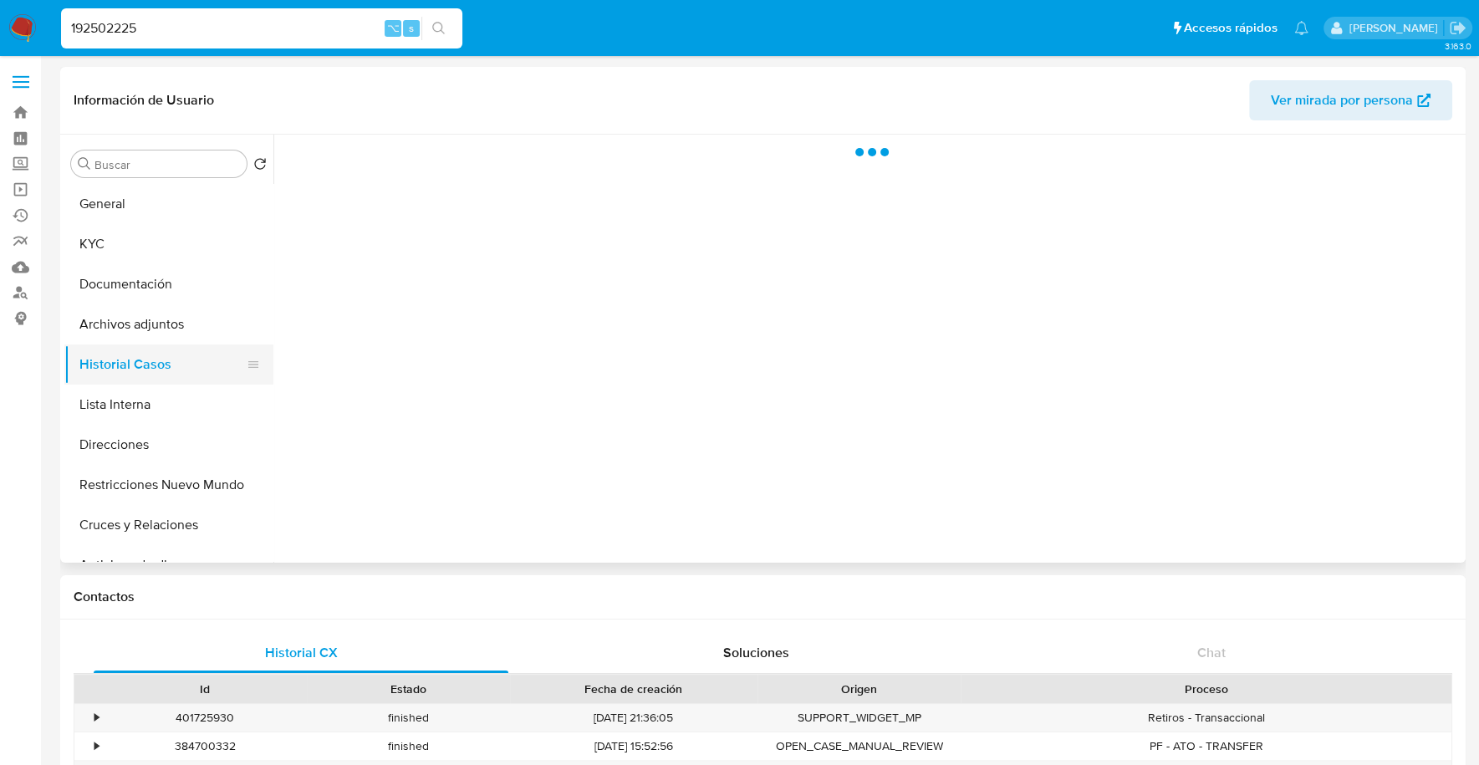
select select "10"
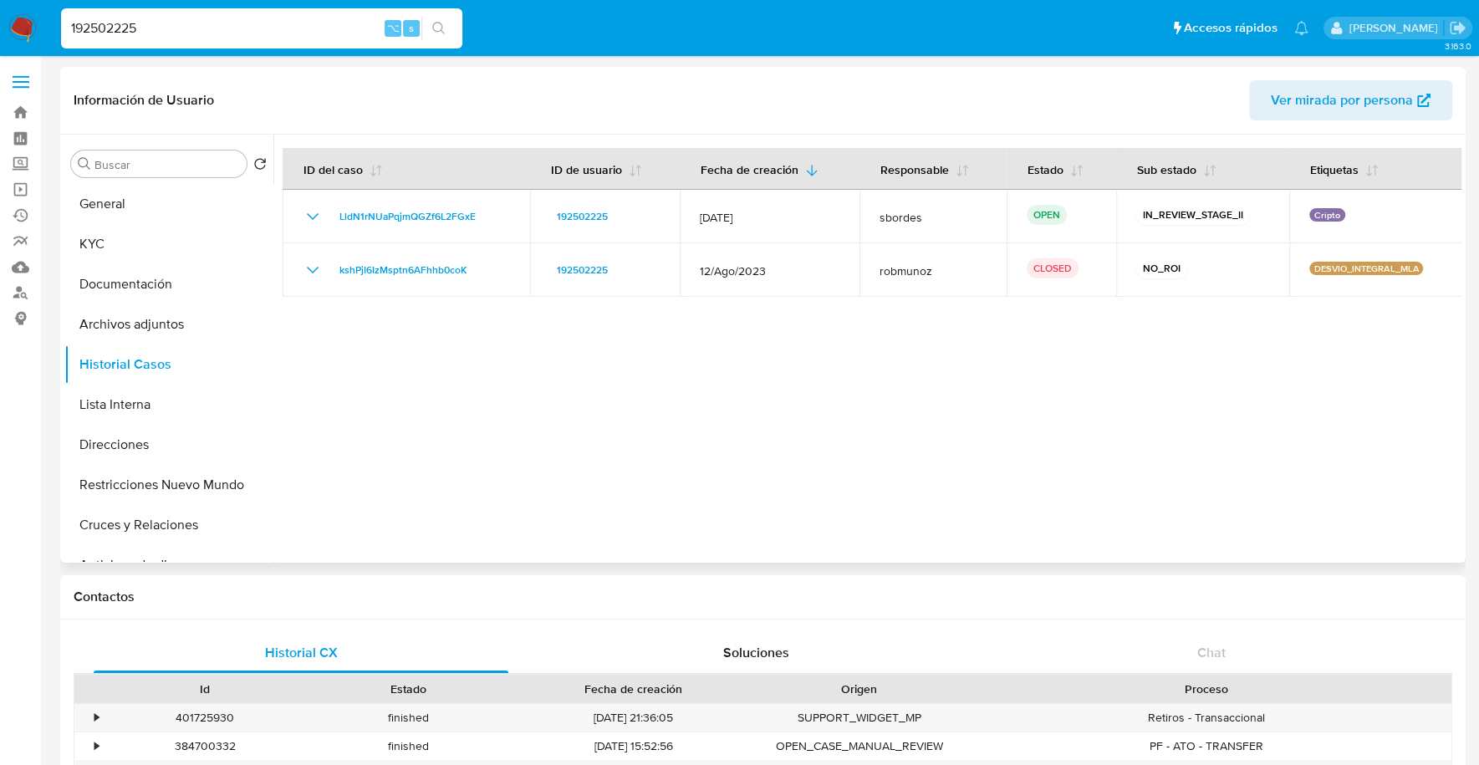
click at [486, 358] on div at bounding box center [867, 349] width 1188 height 428
drag, startPoint x: 181, startPoint y: 35, endPoint x: -24, endPoint y: 33, distance: 204.8
paste input "397162859"
type input "1397162859"
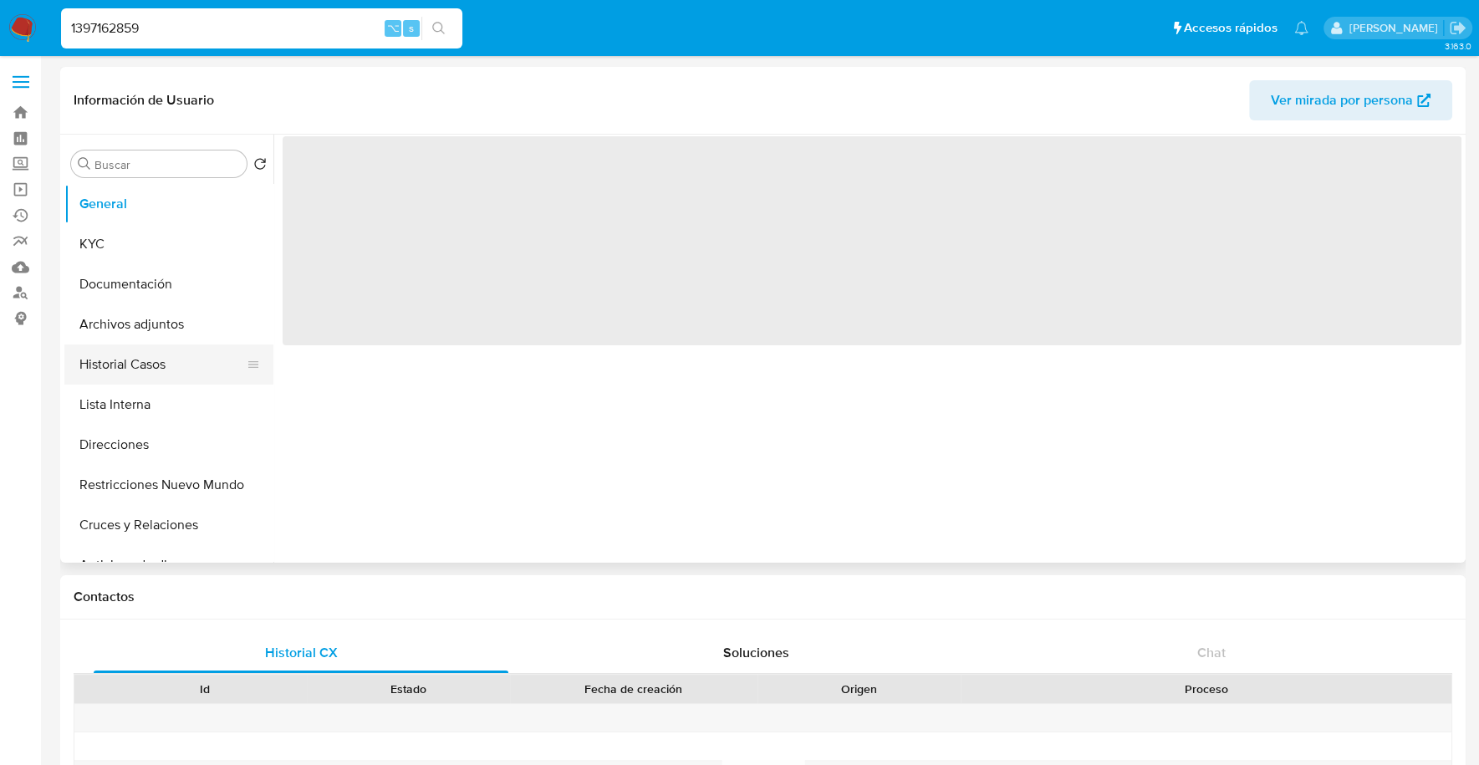
select select "10"
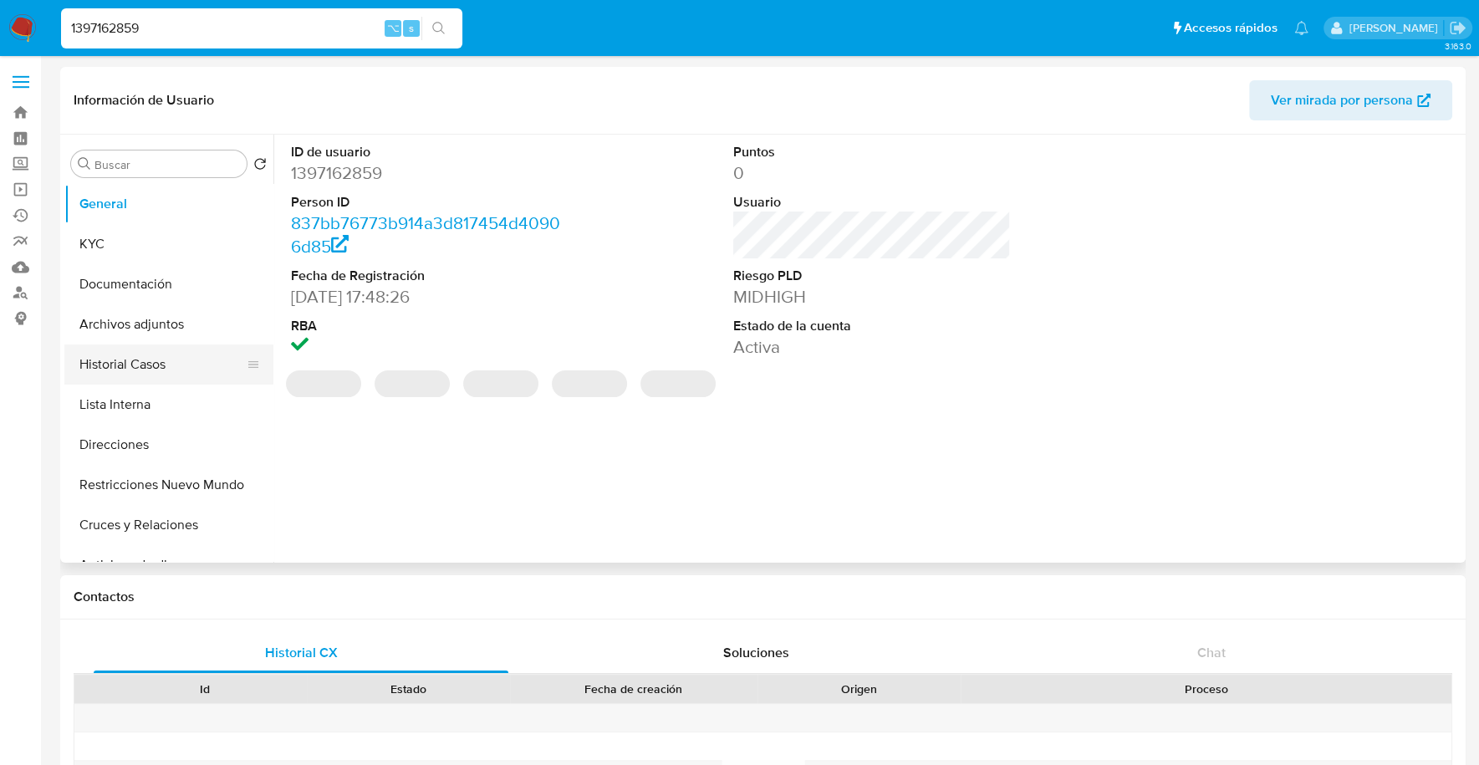
click at [166, 369] on button "Historial Casos" at bounding box center [162, 364] width 196 height 40
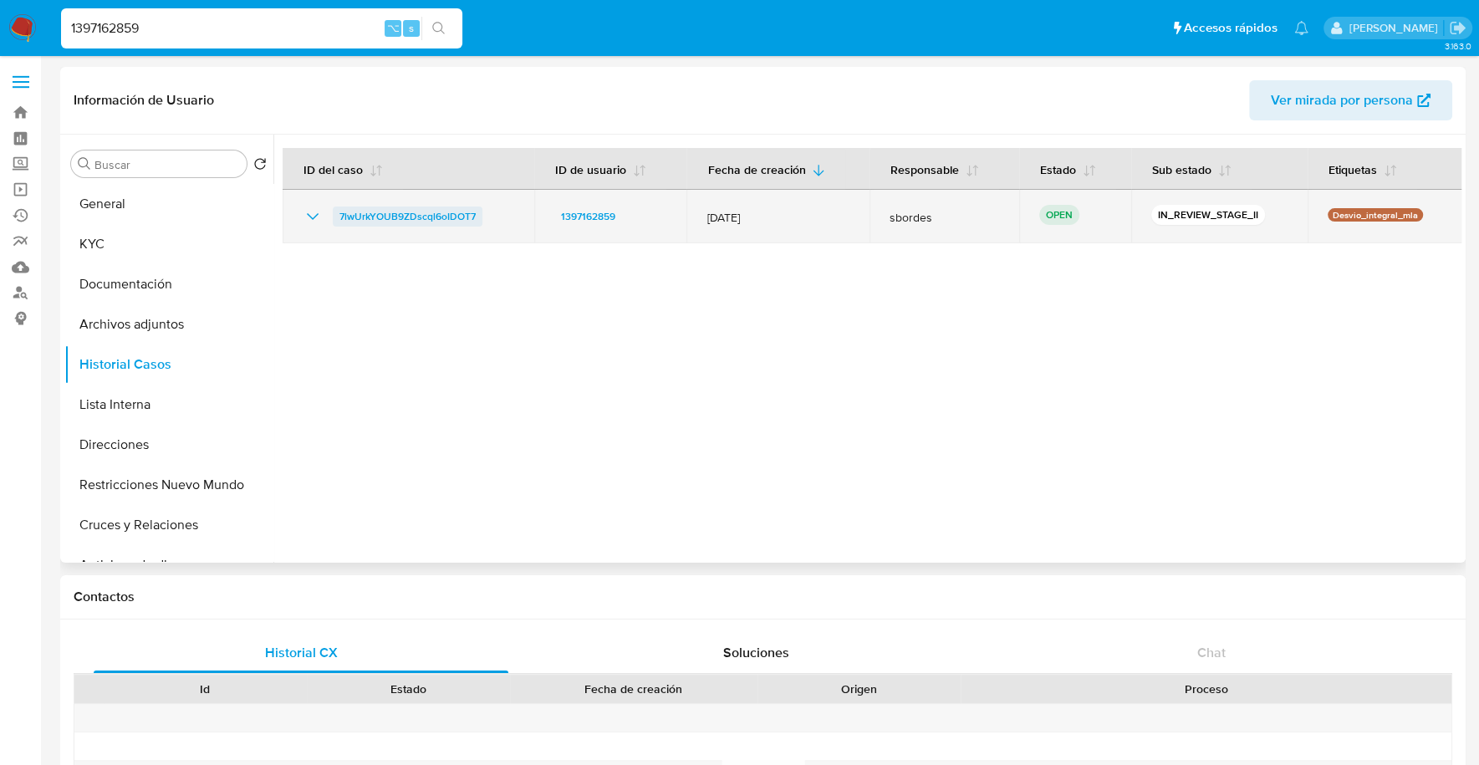
click at [374, 216] on span "7lwUrkYOUB9ZDscql6oIDOT7" at bounding box center [407, 216] width 136 height 20
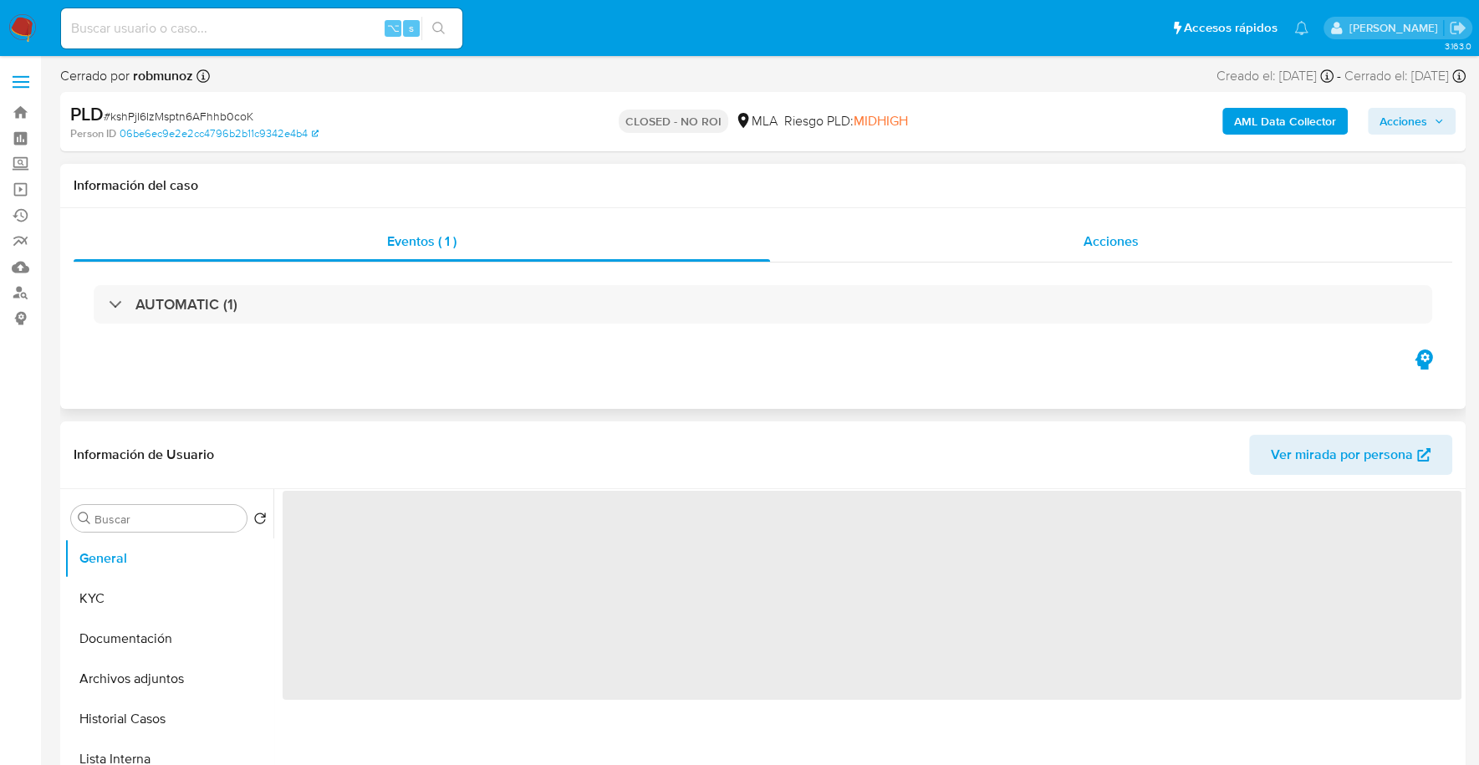
select select "10"
click at [1107, 257] on div "Acciones" at bounding box center [1111, 241] width 682 height 40
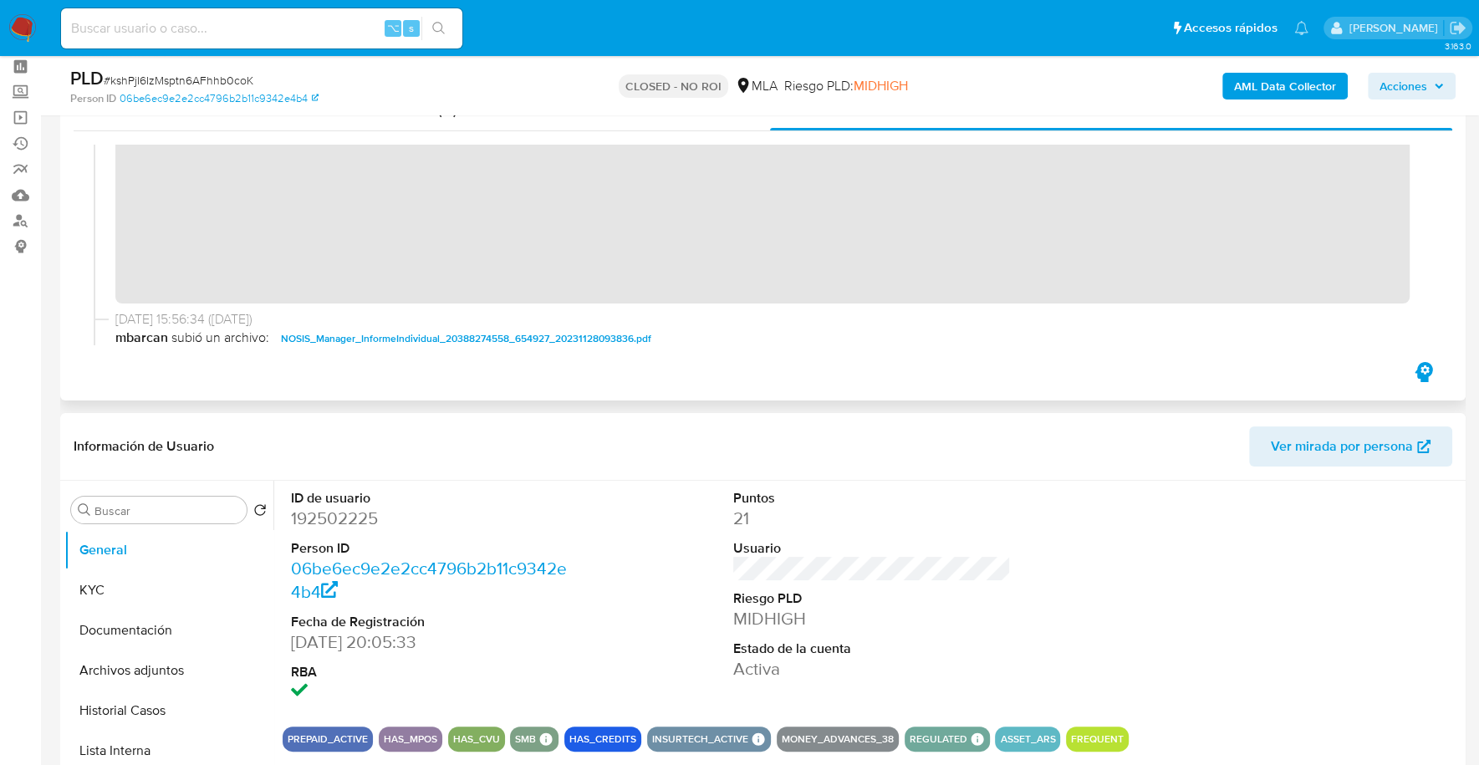
scroll to position [267, 0]
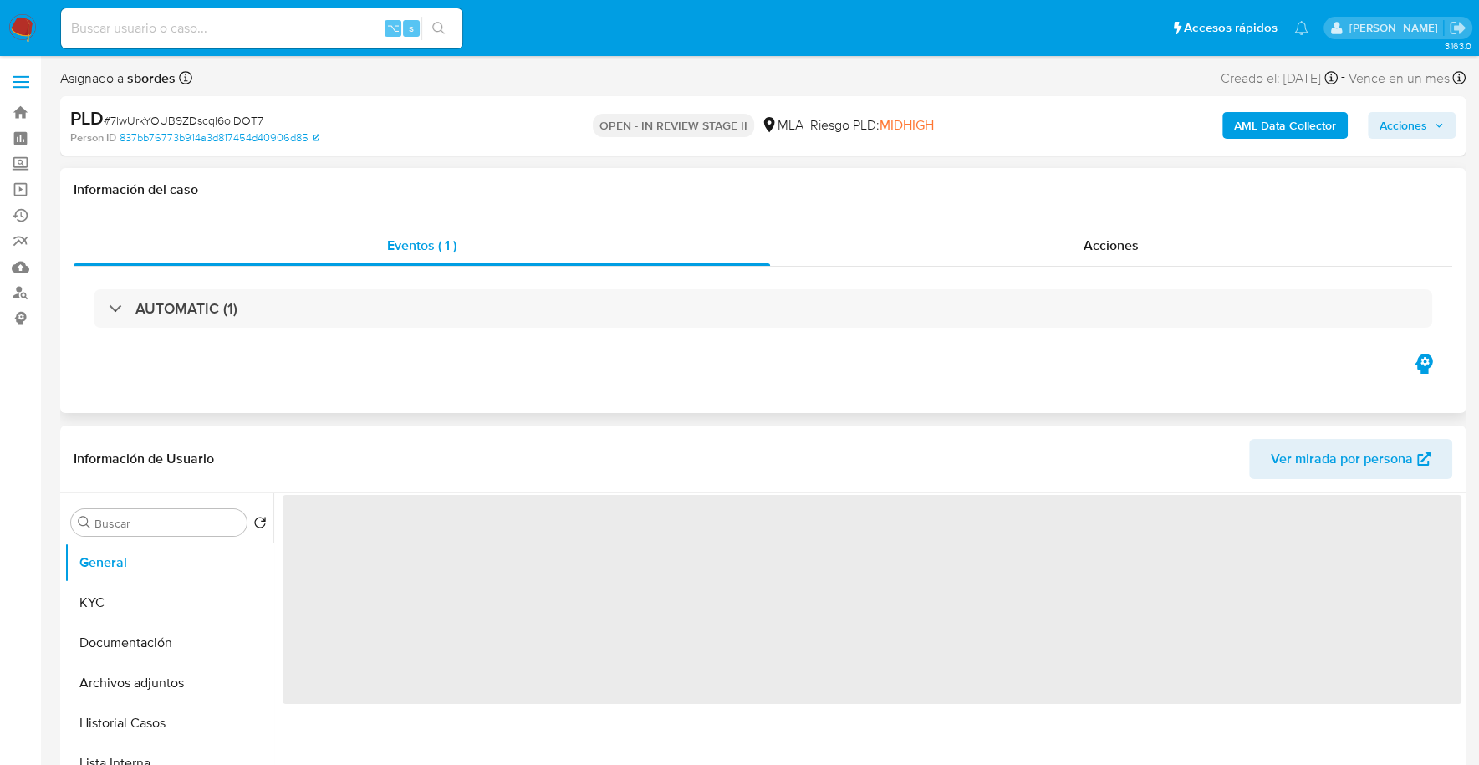
select select "10"
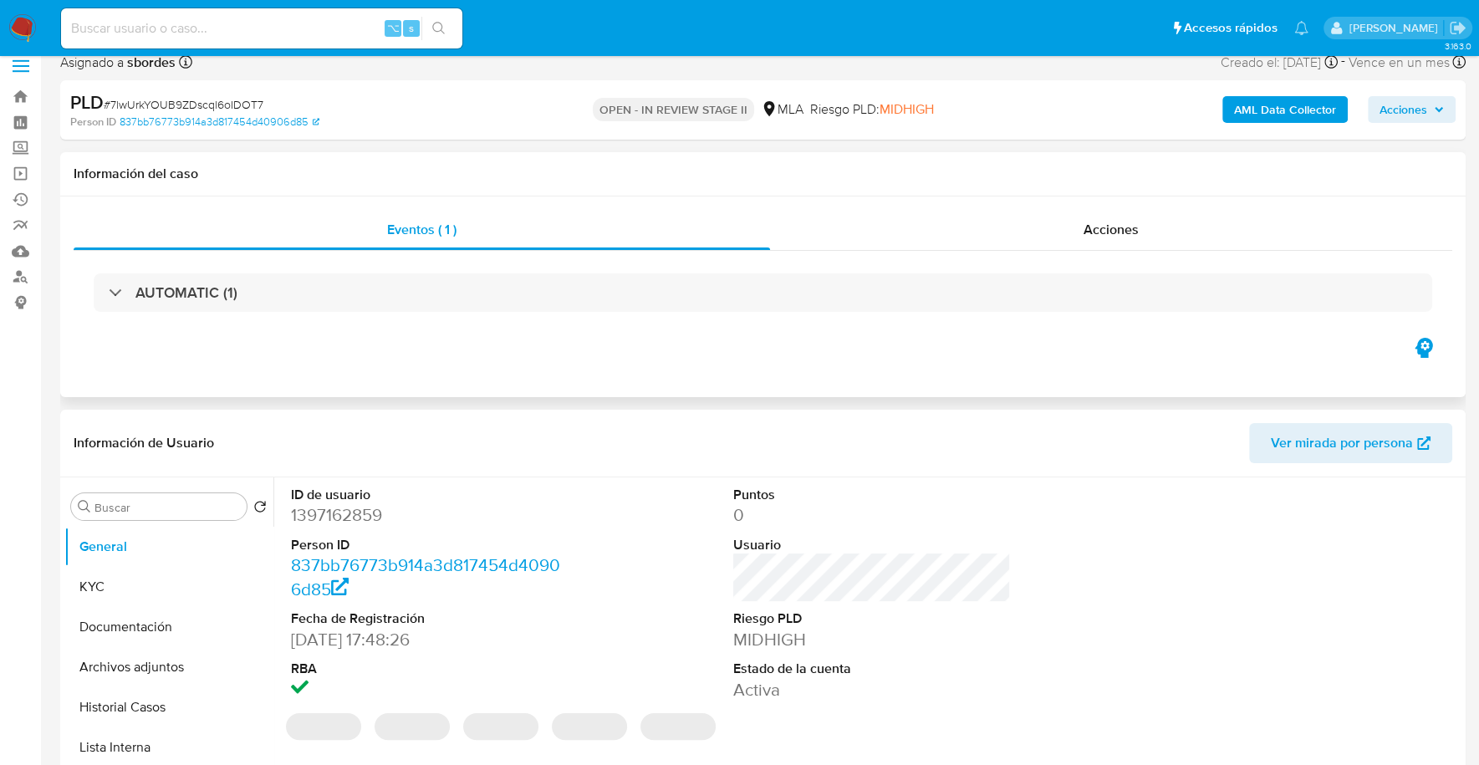
scroll to position [38, 0]
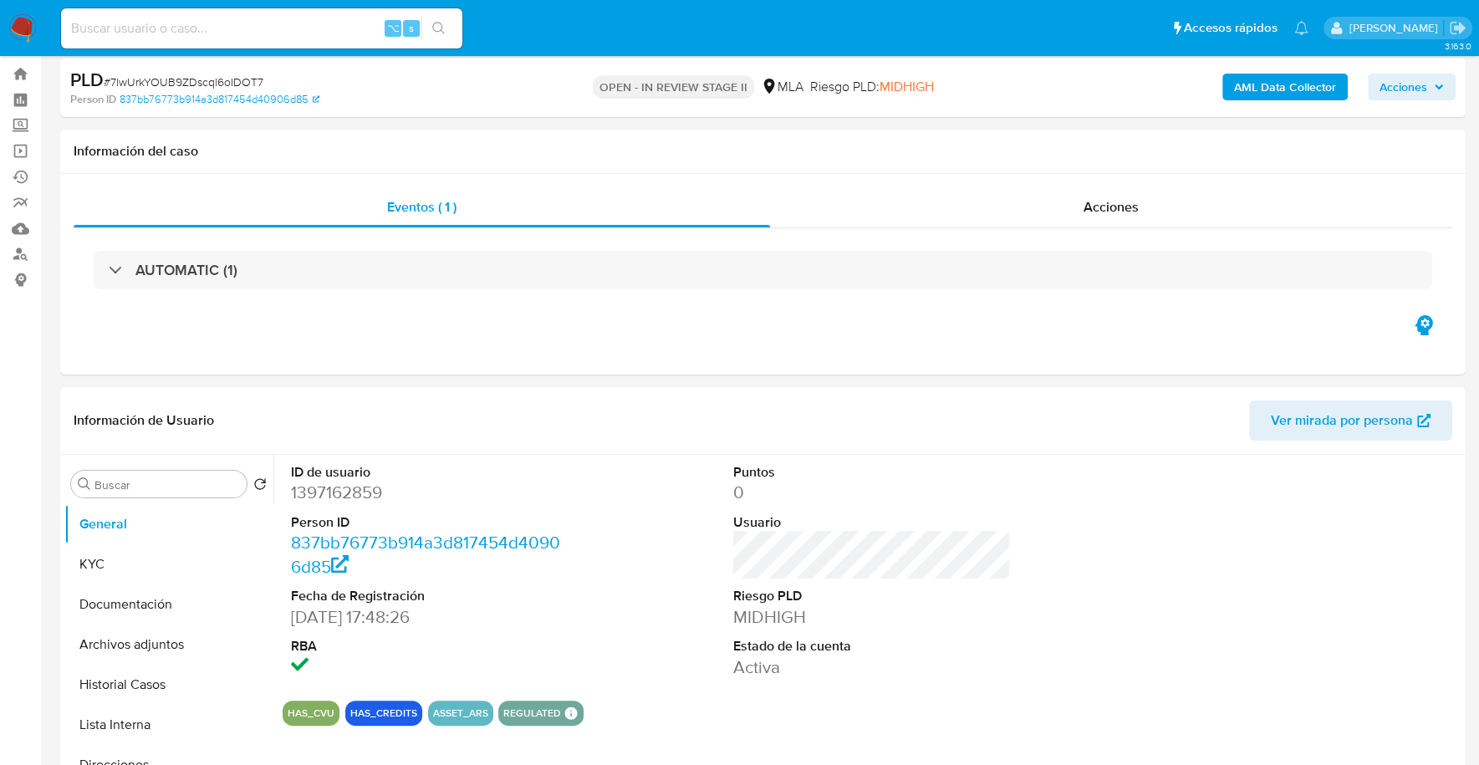
click at [179, 28] on input at bounding box center [261, 29] width 401 height 22
paste input "1397162859"
type input "1397162859"
click at [112, 564] on button "KYC" at bounding box center [162, 564] width 196 height 40
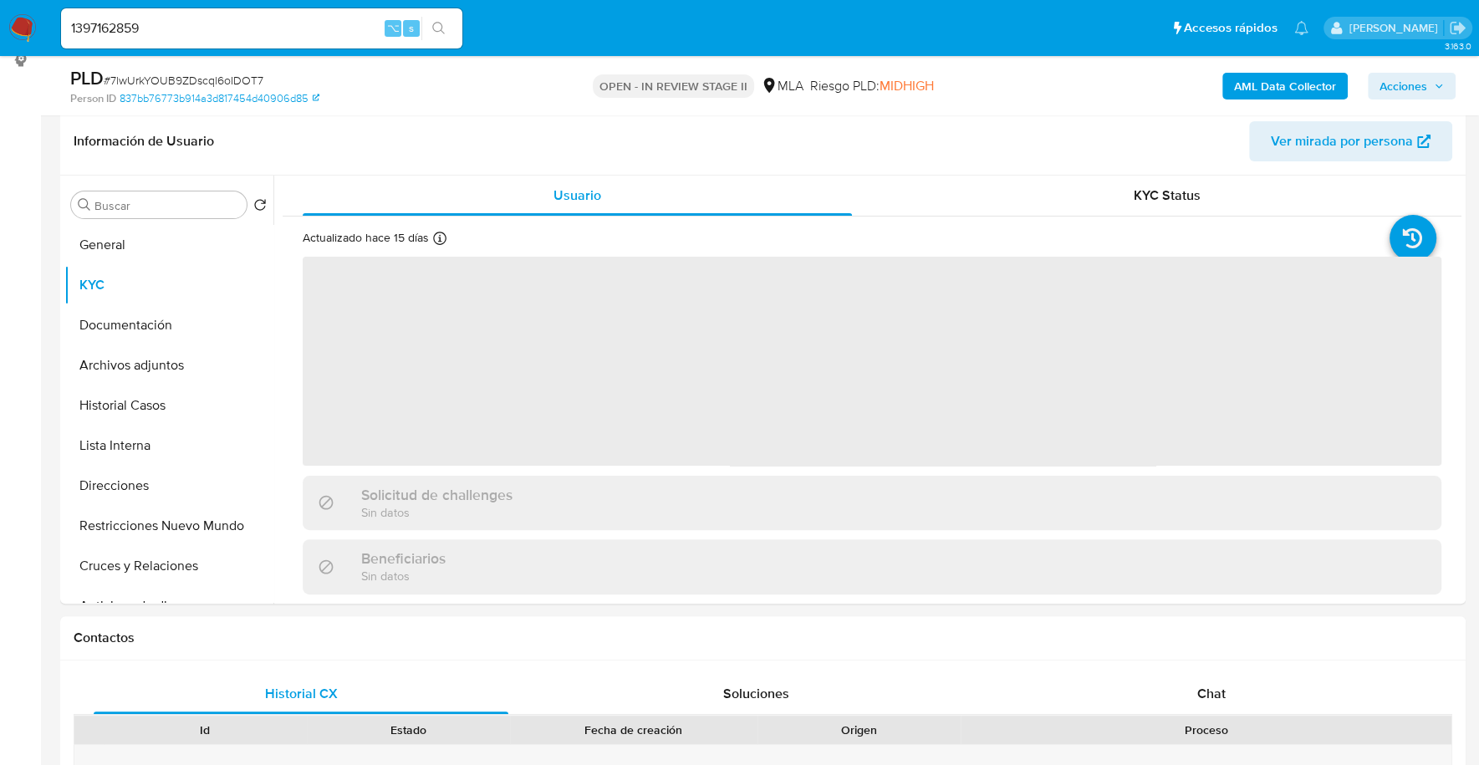
scroll to position [205, 0]
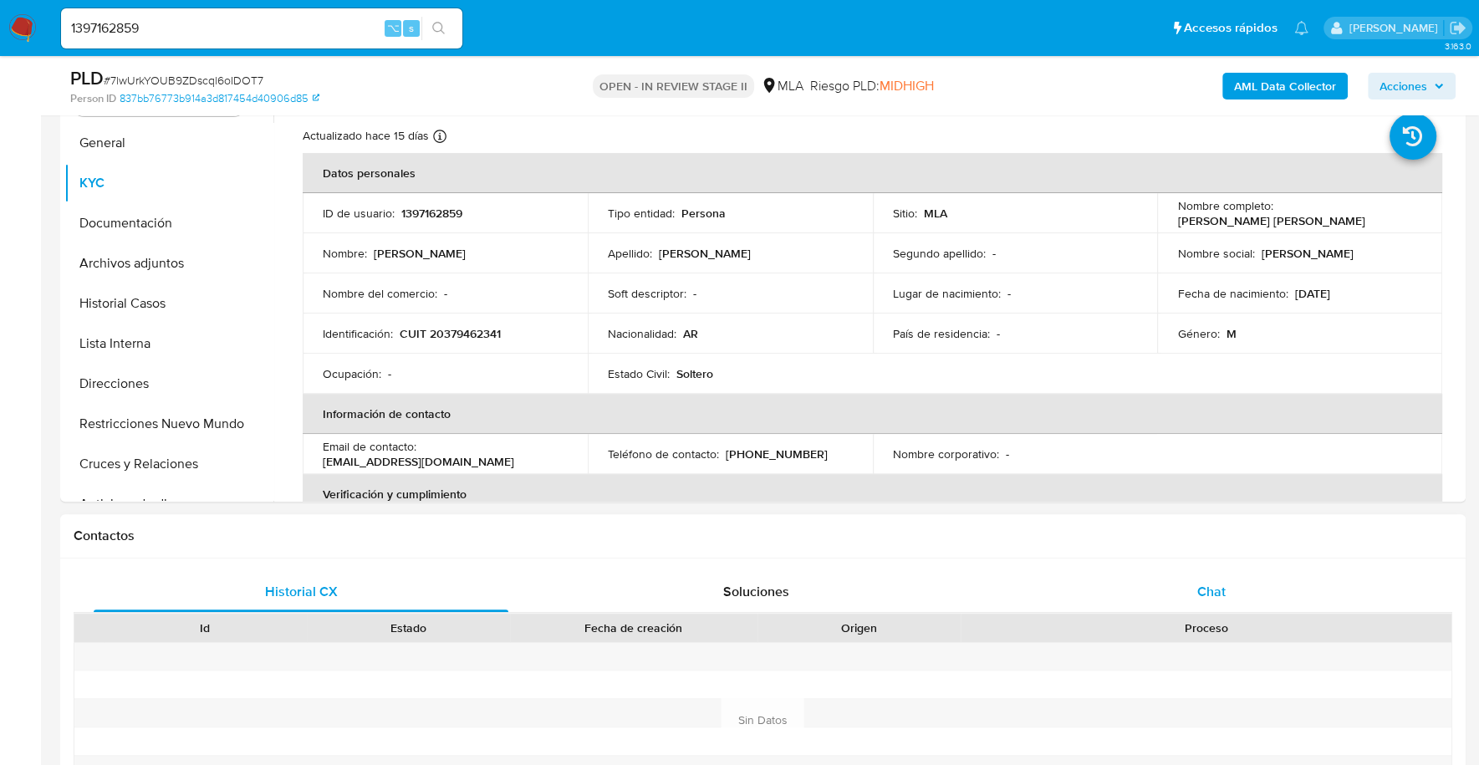
click at [1202, 594] on span "Chat" at bounding box center [1210, 591] width 28 height 19
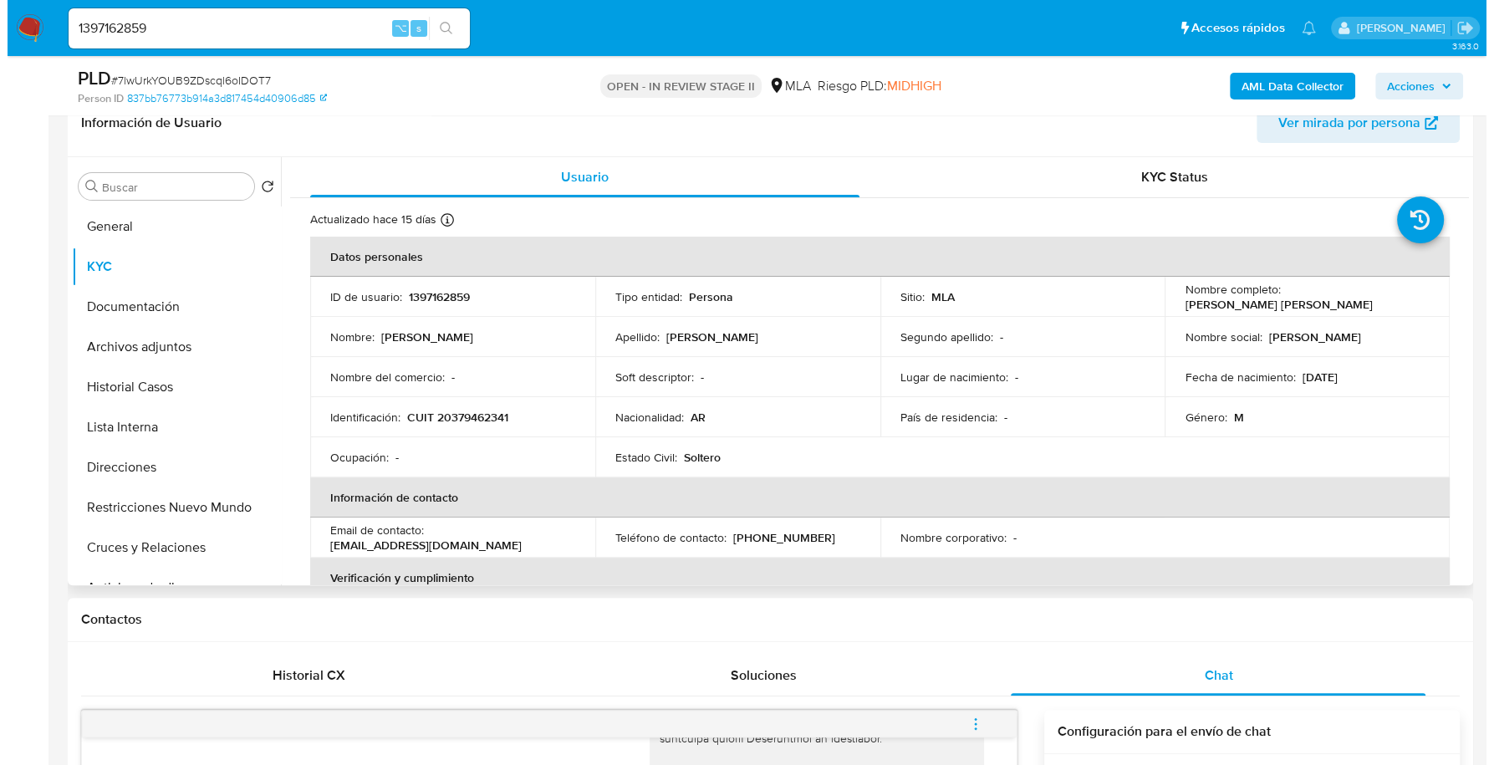
scroll to position [255, 0]
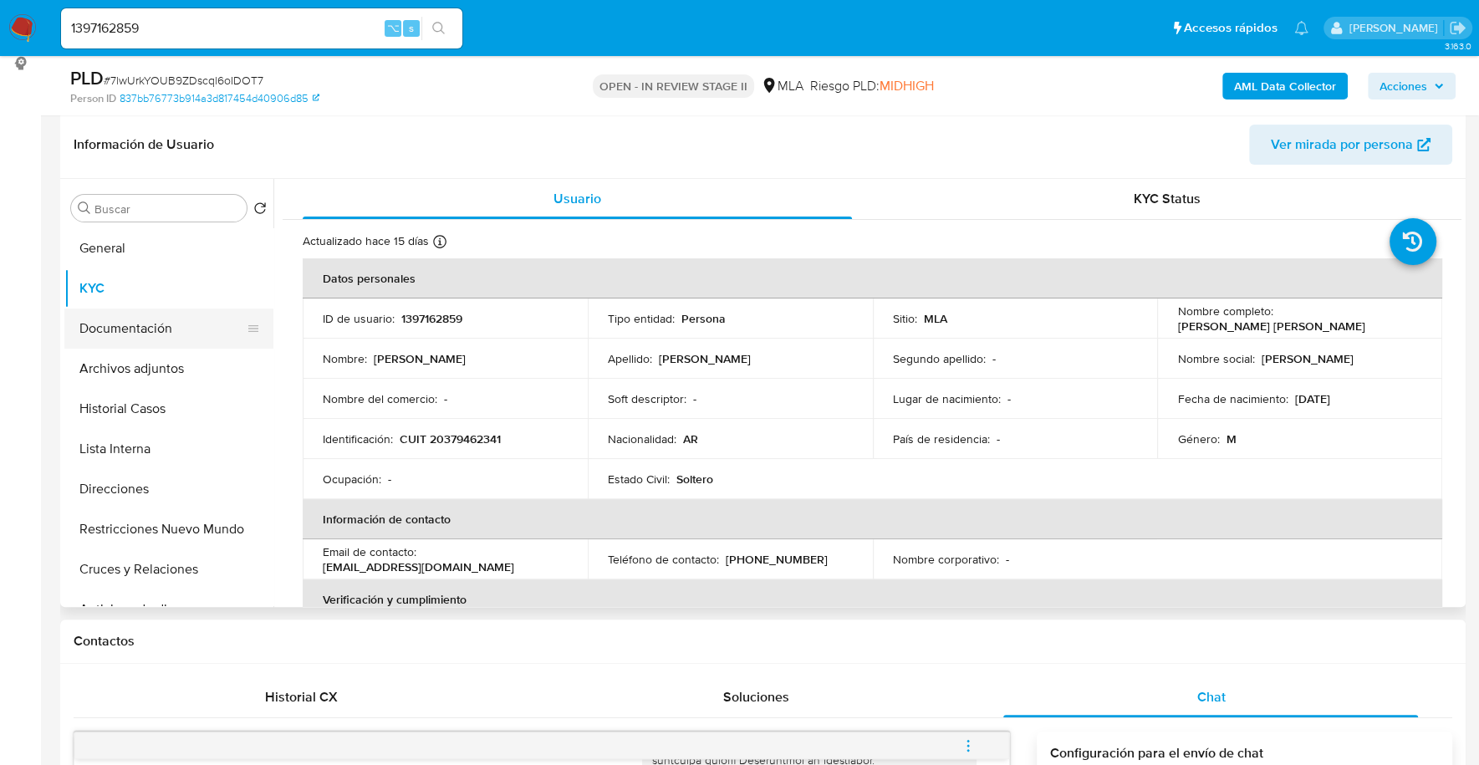
click at [133, 335] on button "Documentación" at bounding box center [162, 328] width 196 height 40
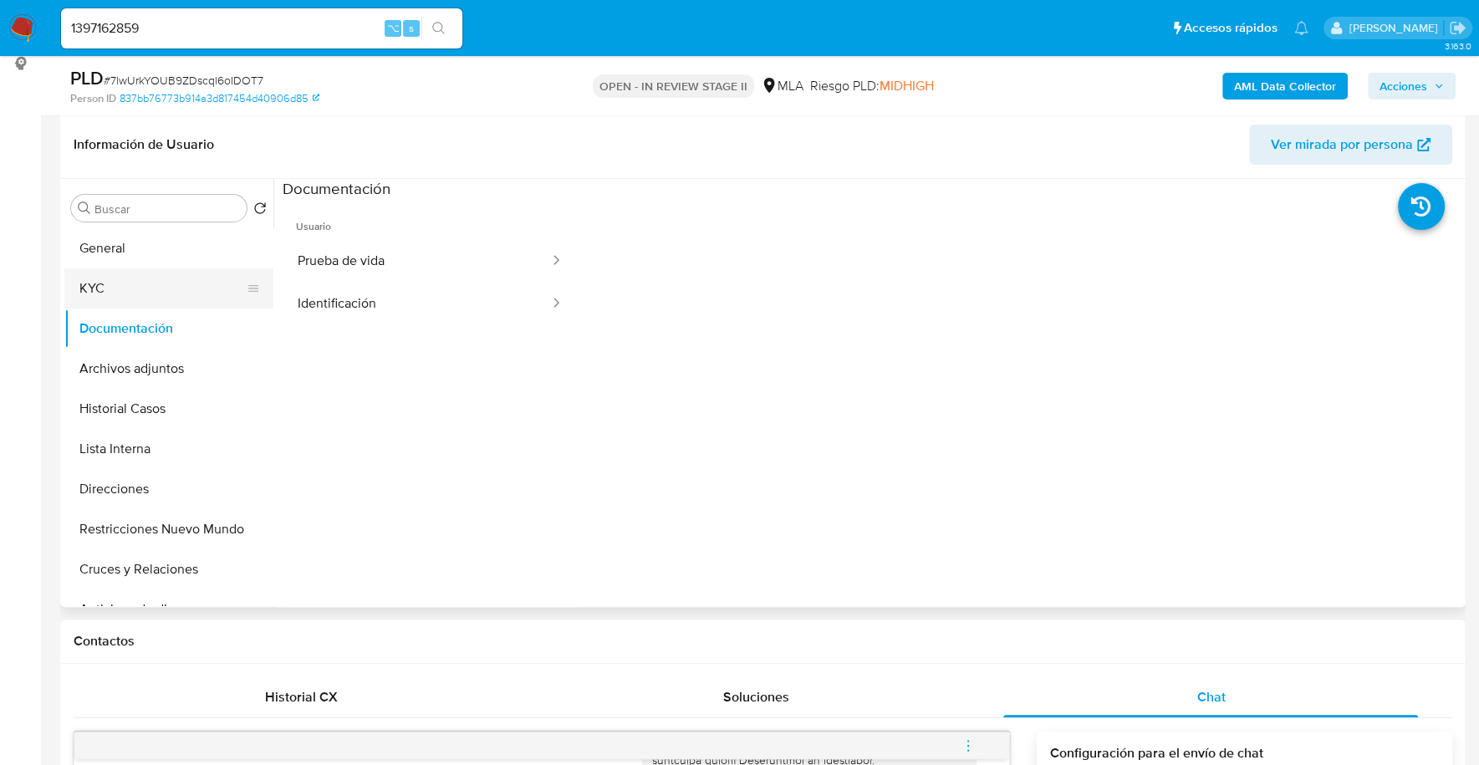
click at [118, 279] on button "KYC" at bounding box center [162, 288] width 196 height 40
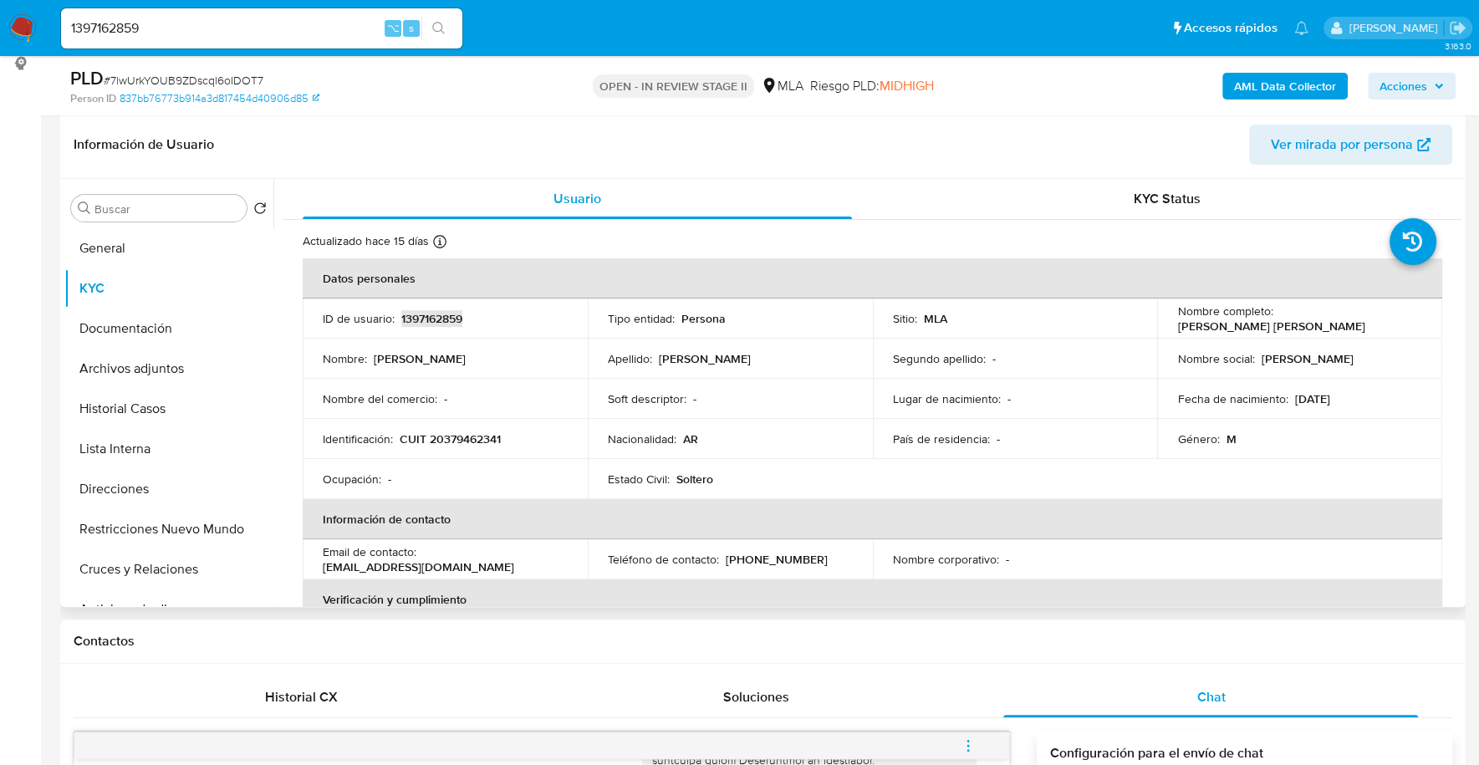
copy p "1397162859"
click at [1275, 79] on b "AML Data Collector" at bounding box center [1285, 86] width 102 height 27
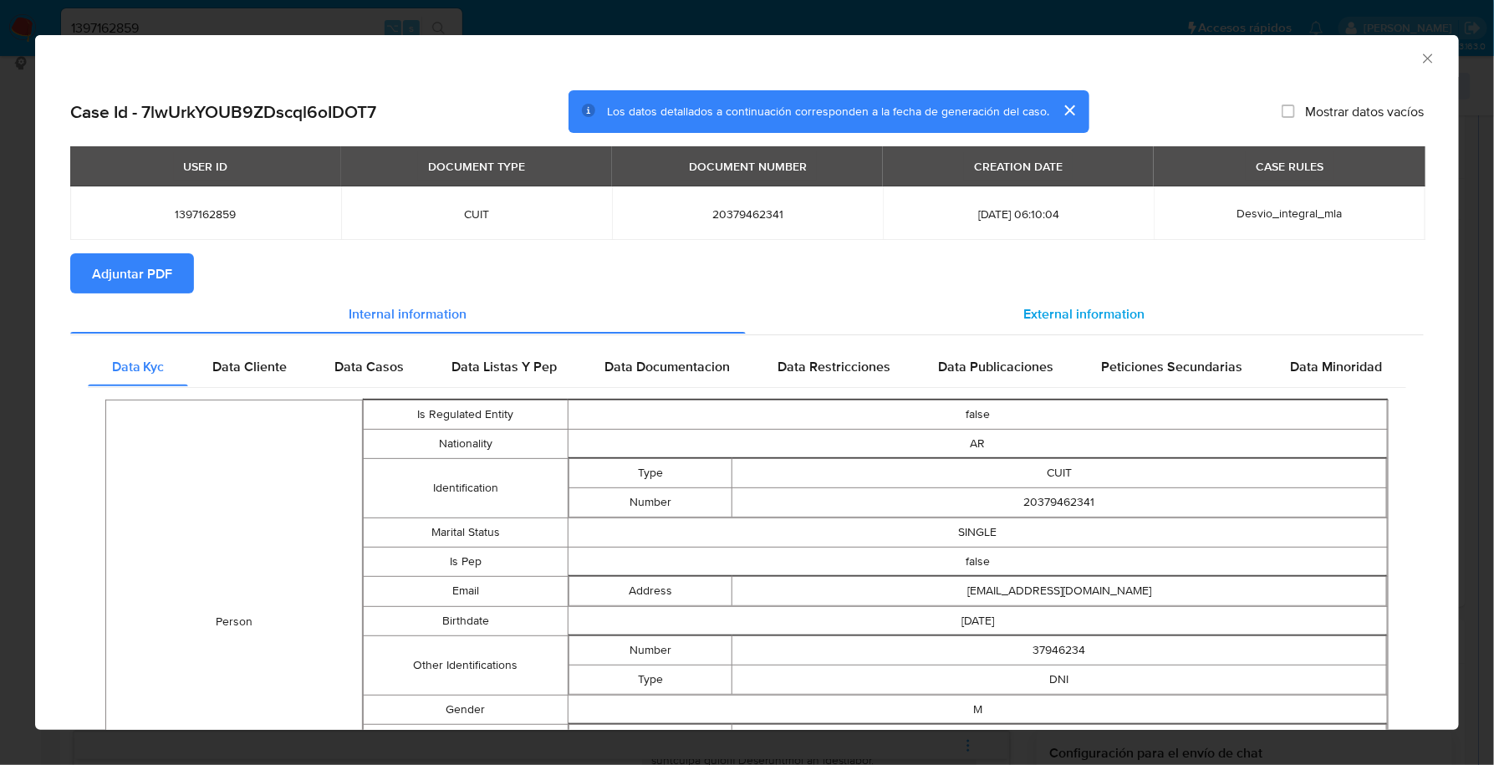
click at [1072, 323] on div "External information" at bounding box center [1085, 313] width 679 height 40
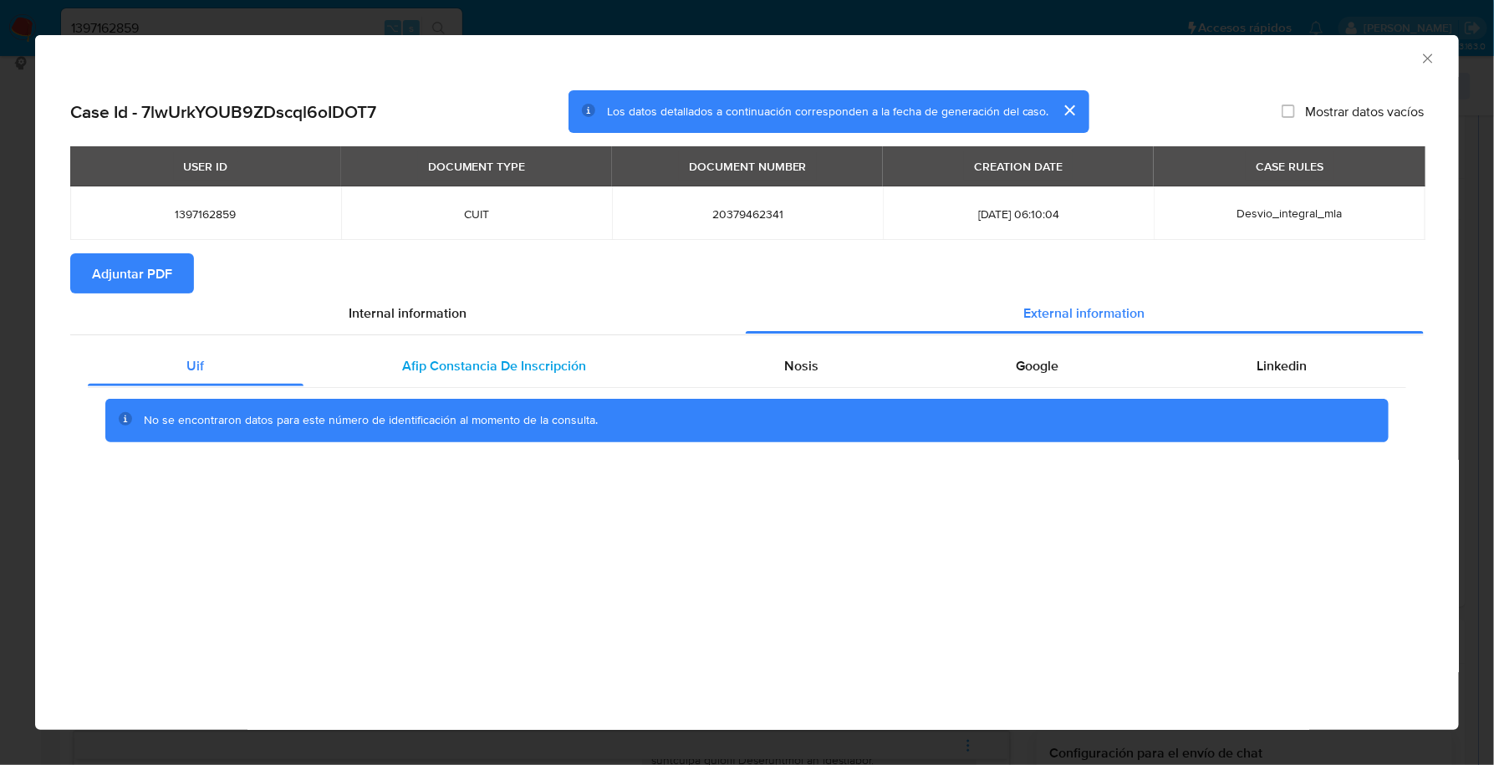
click at [483, 367] on span "Afip Constancia De Inscripción" at bounding box center [494, 365] width 184 height 19
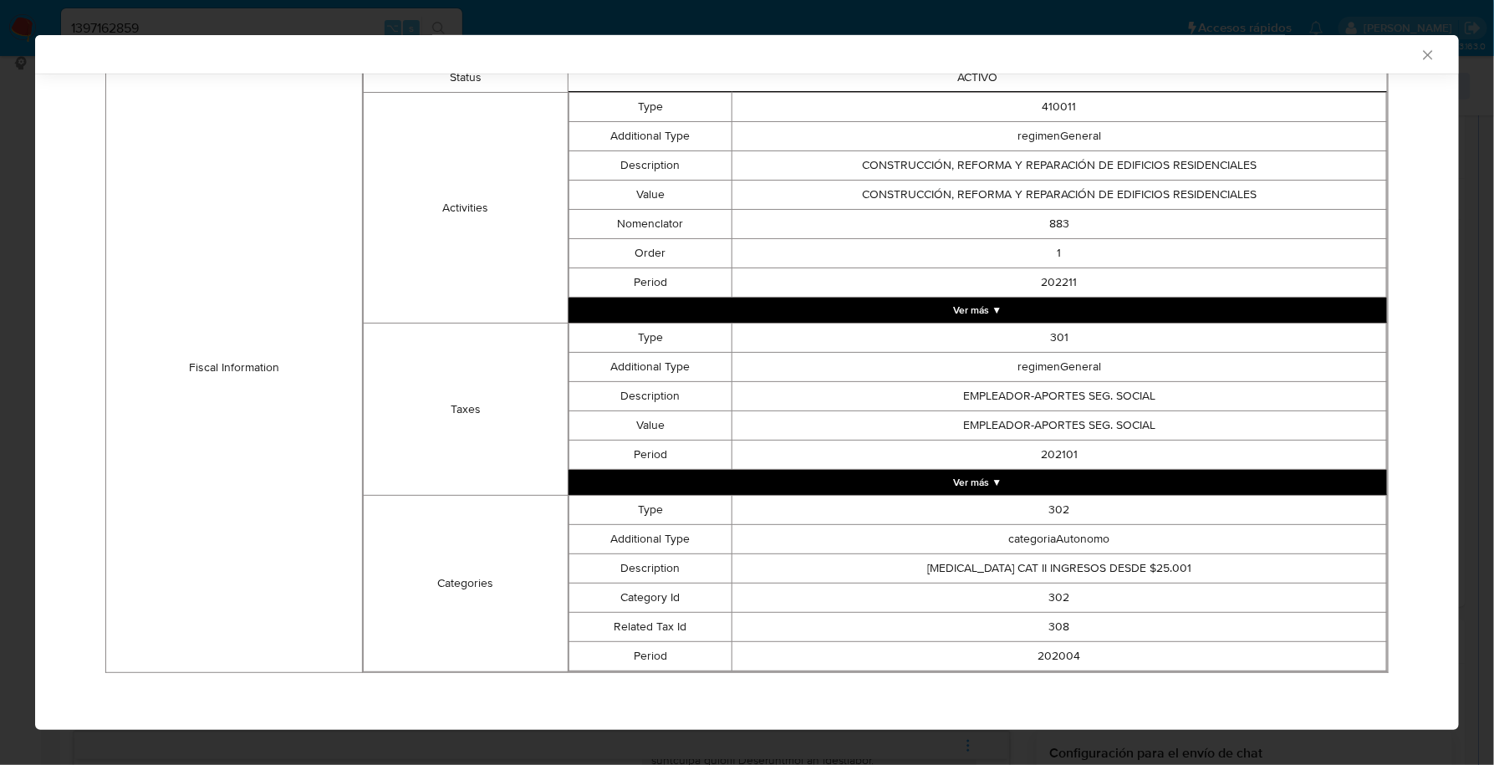
scroll to position [0, 0]
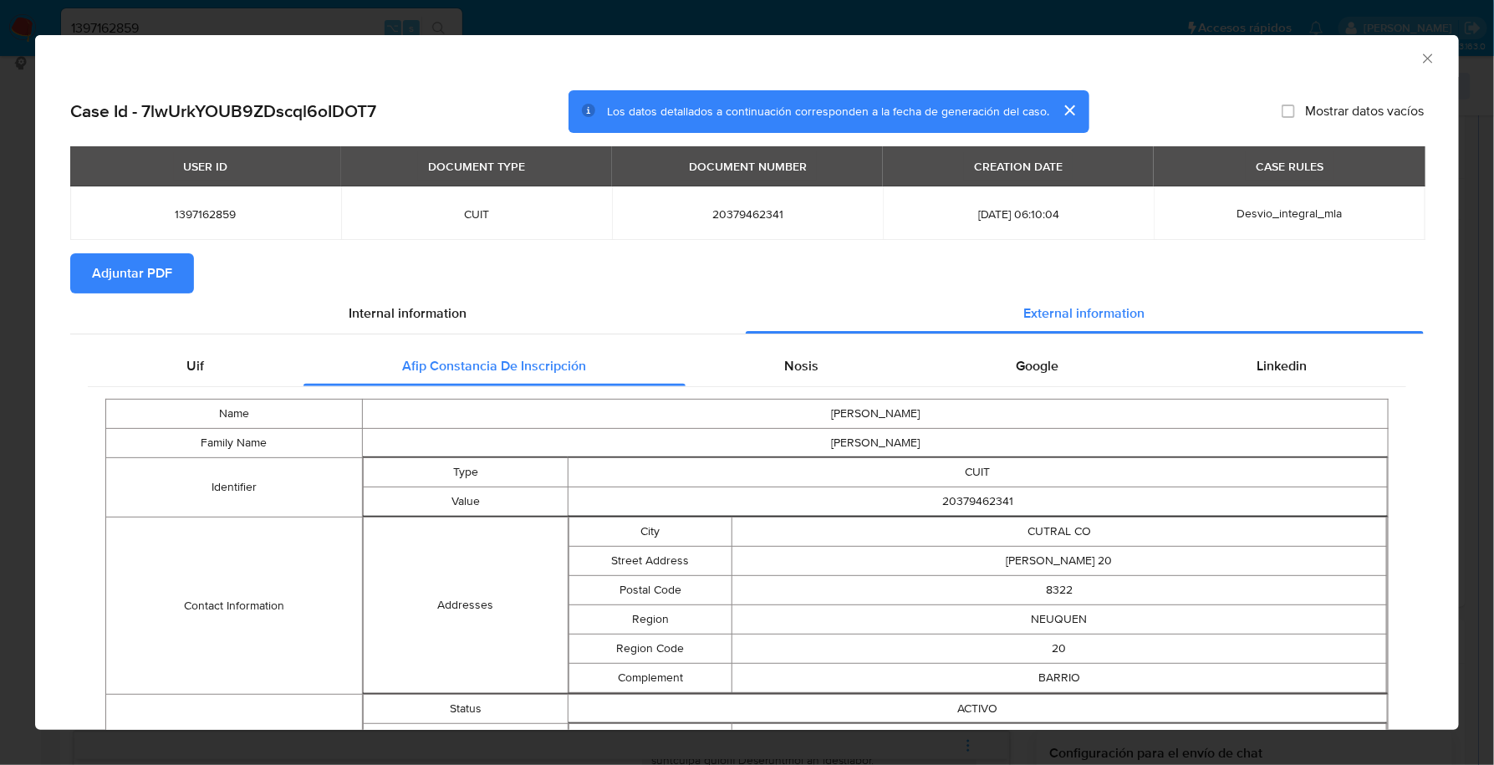
click at [802, 352] on div "Nosis" at bounding box center [801, 366] width 232 height 40
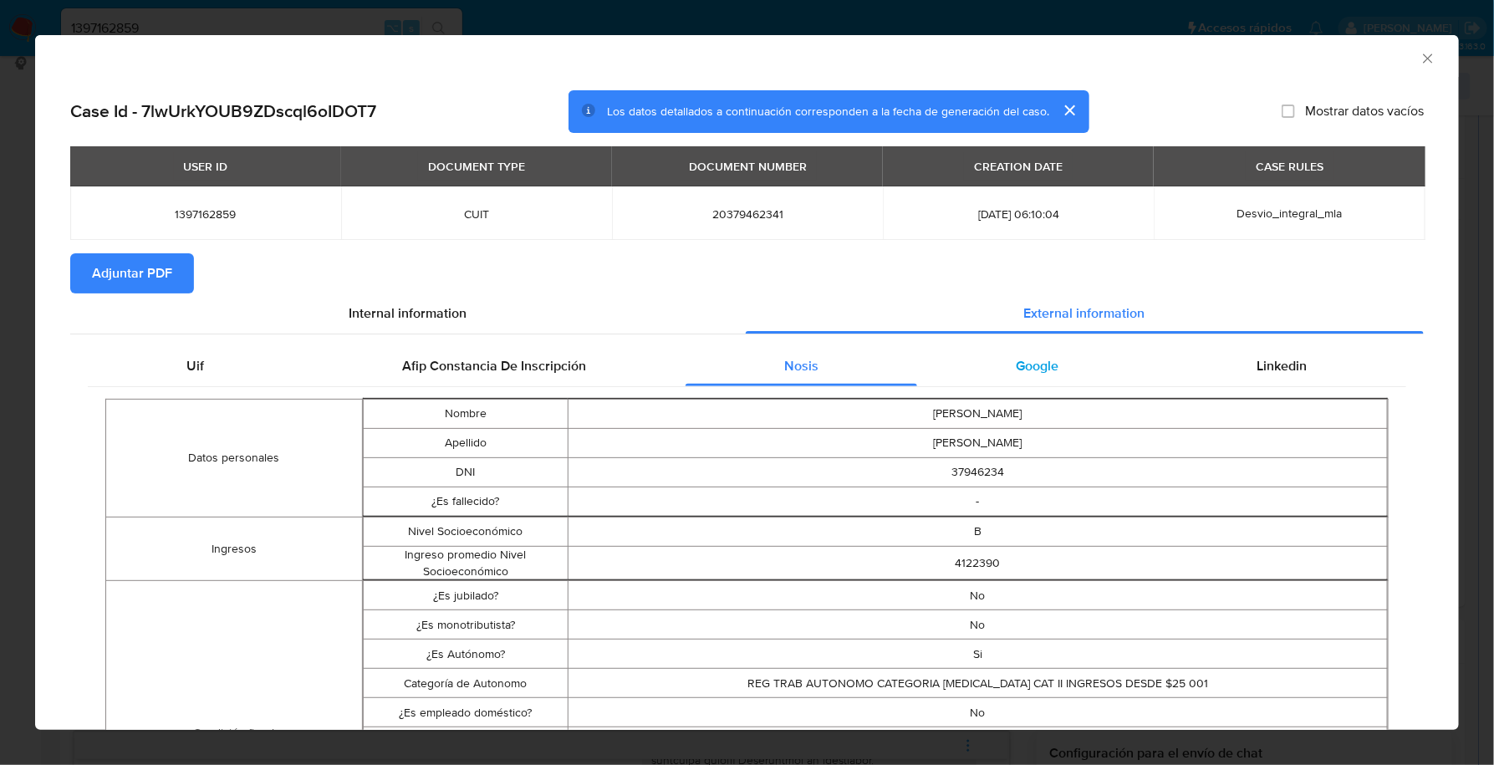
click at [1053, 359] on div "Google" at bounding box center [1037, 366] width 241 height 40
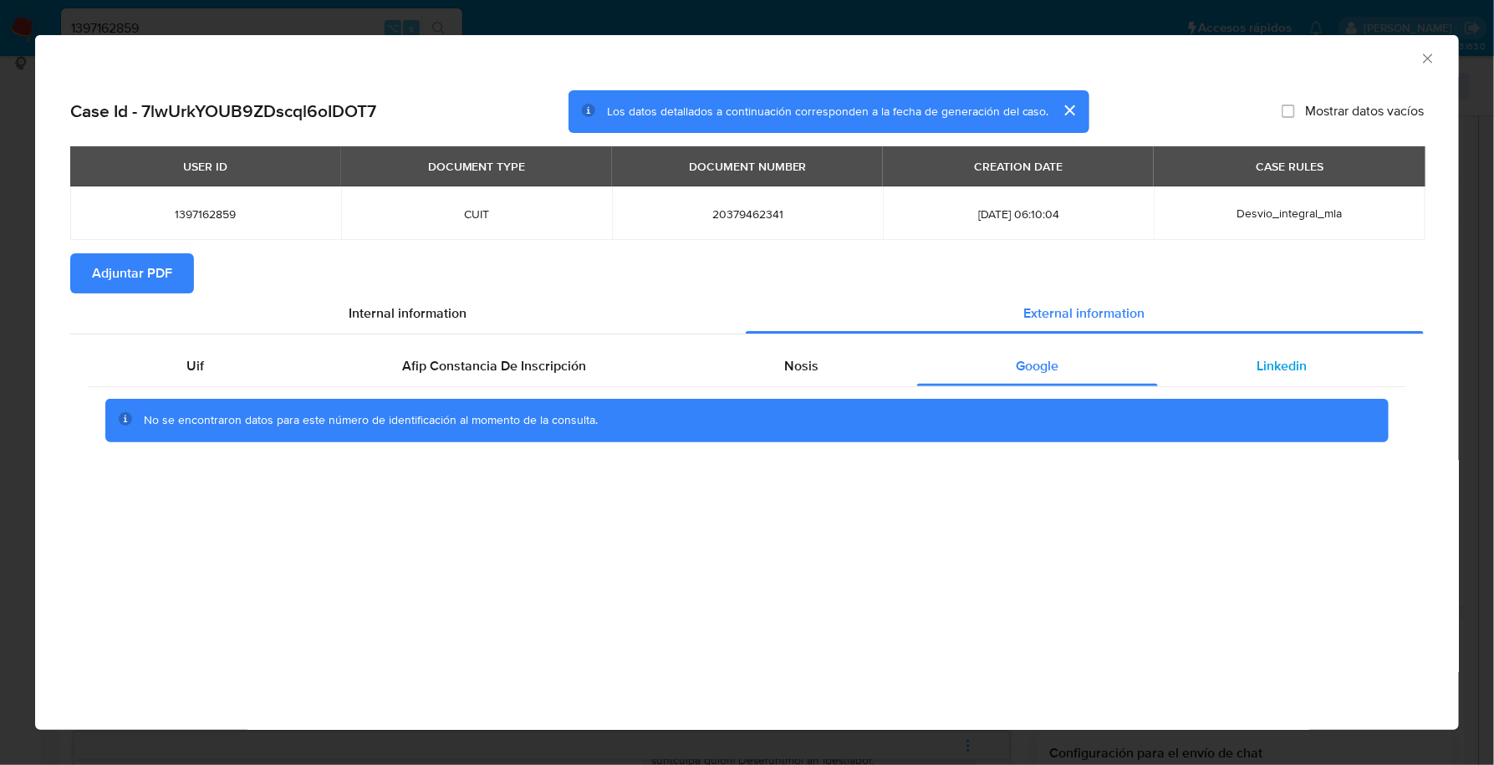
click at [1239, 359] on div "Linkedin" at bounding box center [1282, 366] width 248 height 40
click at [125, 268] on span "Adjuntar PDF" at bounding box center [132, 273] width 80 height 37
click at [1417, 66] on div "AML Data Collector" at bounding box center [746, 56] width 1423 height 42
click at [1429, 53] on icon "Cerrar ventana" at bounding box center [1427, 58] width 17 height 17
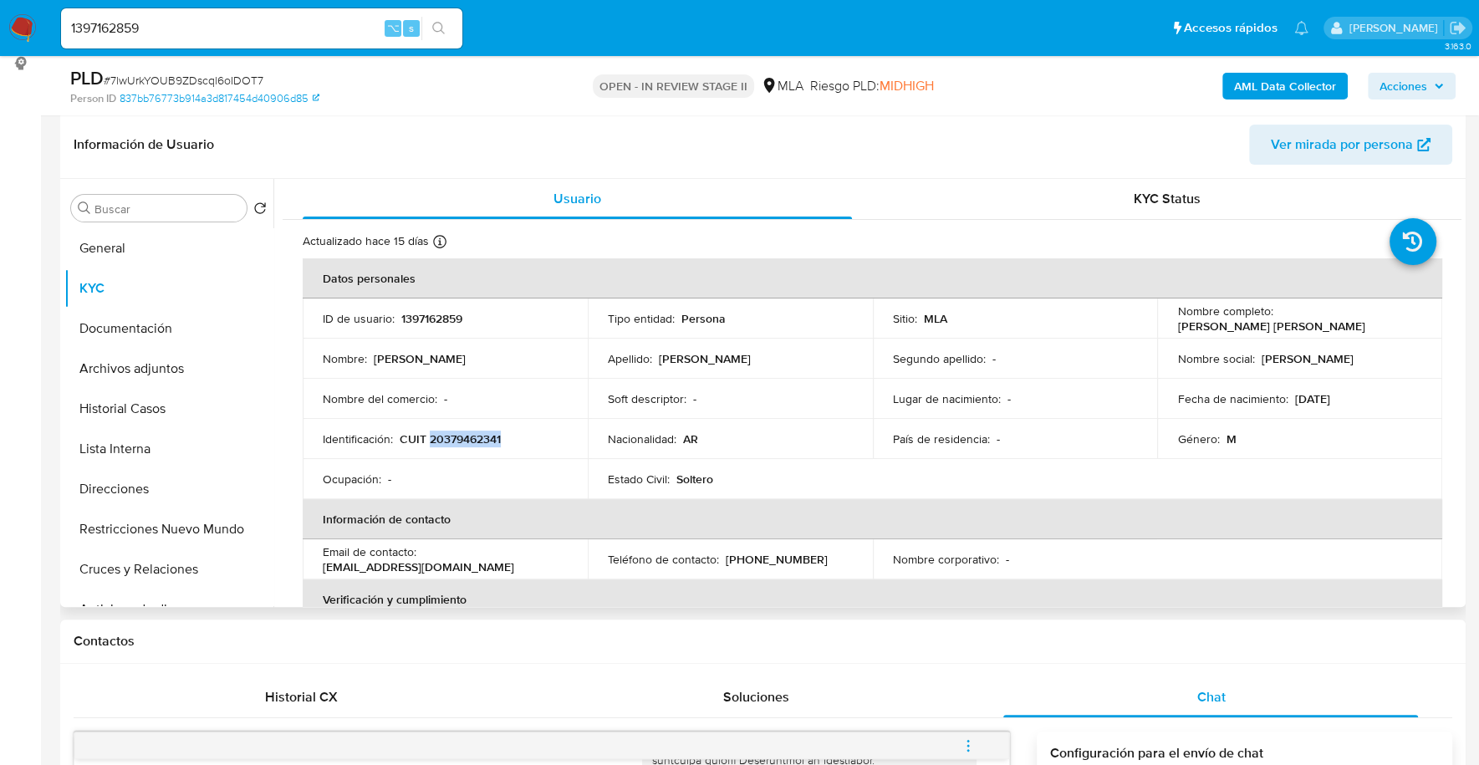
copy p "20379462341"
click at [134, 321] on button "Documentación" at bounding box center [162, 328] width 196 height 40
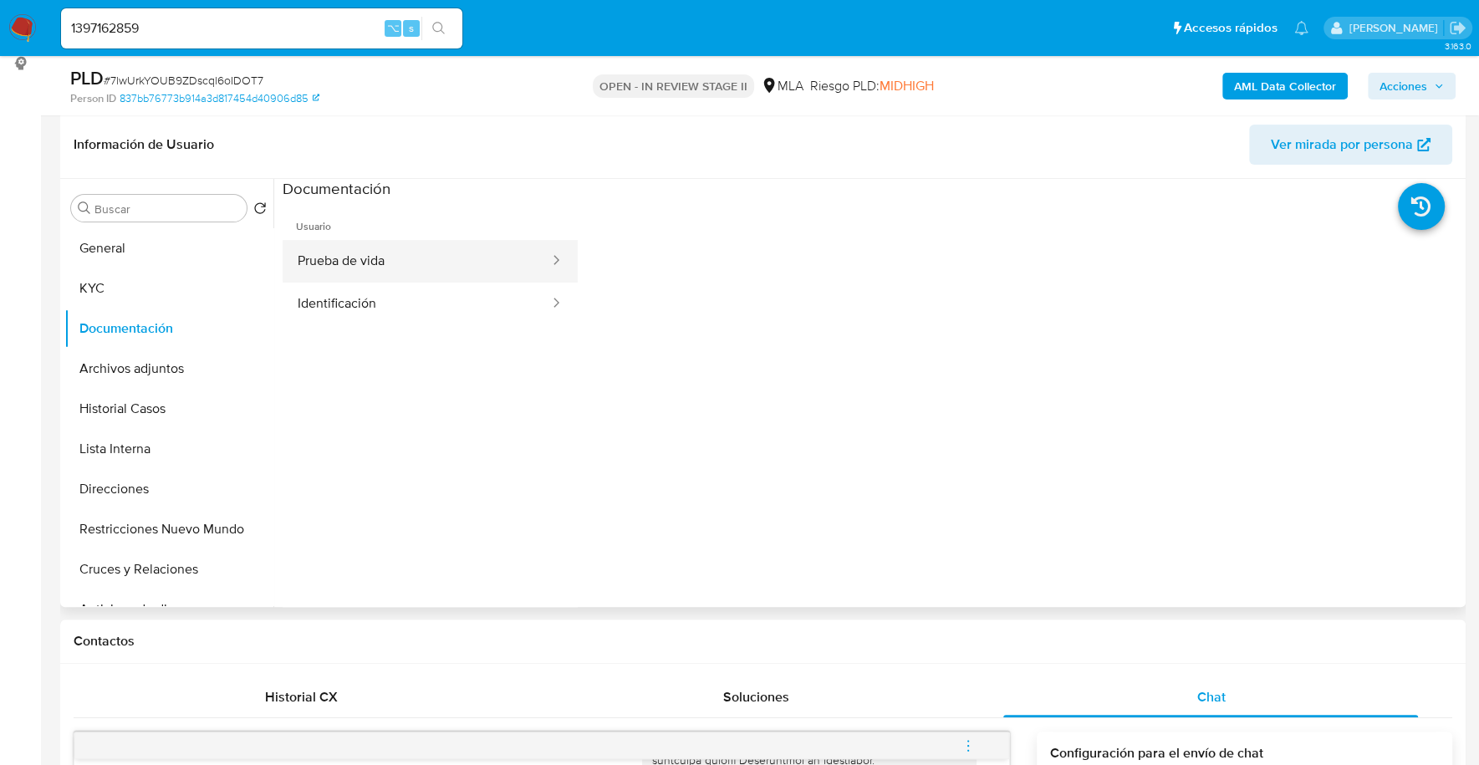
click at [420, 251] on button "Prueba de vida" at bounding box center [417, 261] width 268 height 43
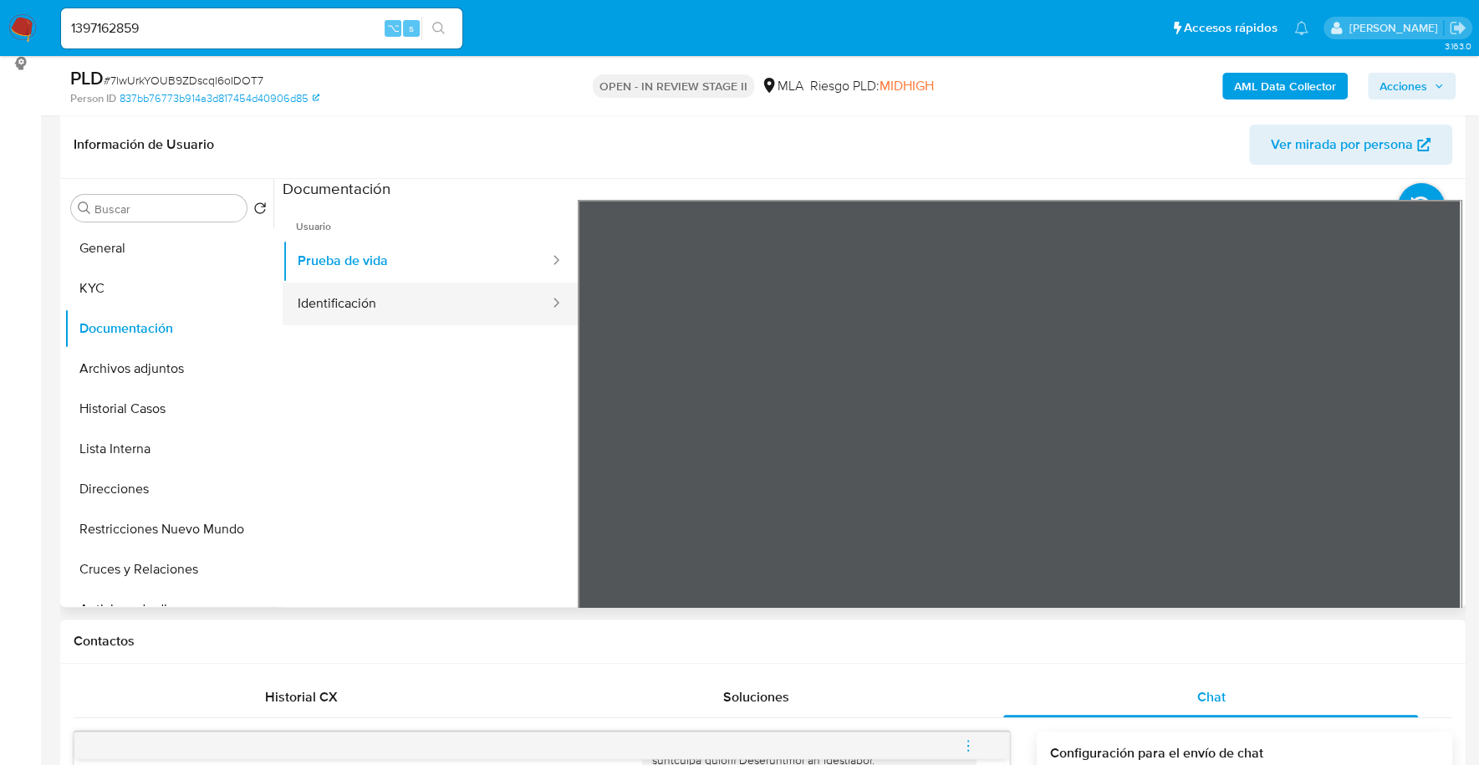
click at [385, 306] on button "Identificación" at bounding box center [417, 304] width 268 height 43
click at [1427, 471] on icon at bounding box center [1439, 471] width 33 height 33
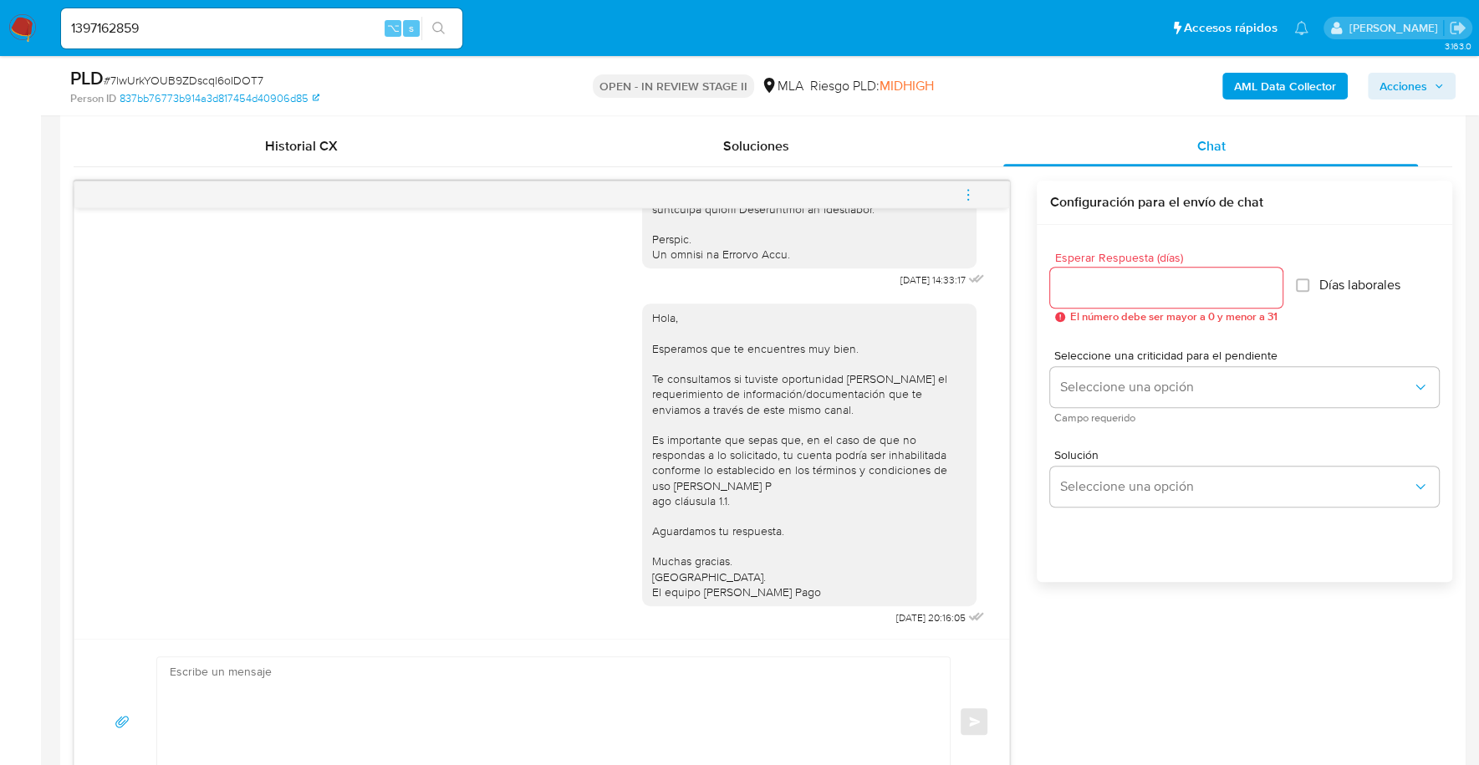
scroll to position [987, 0]
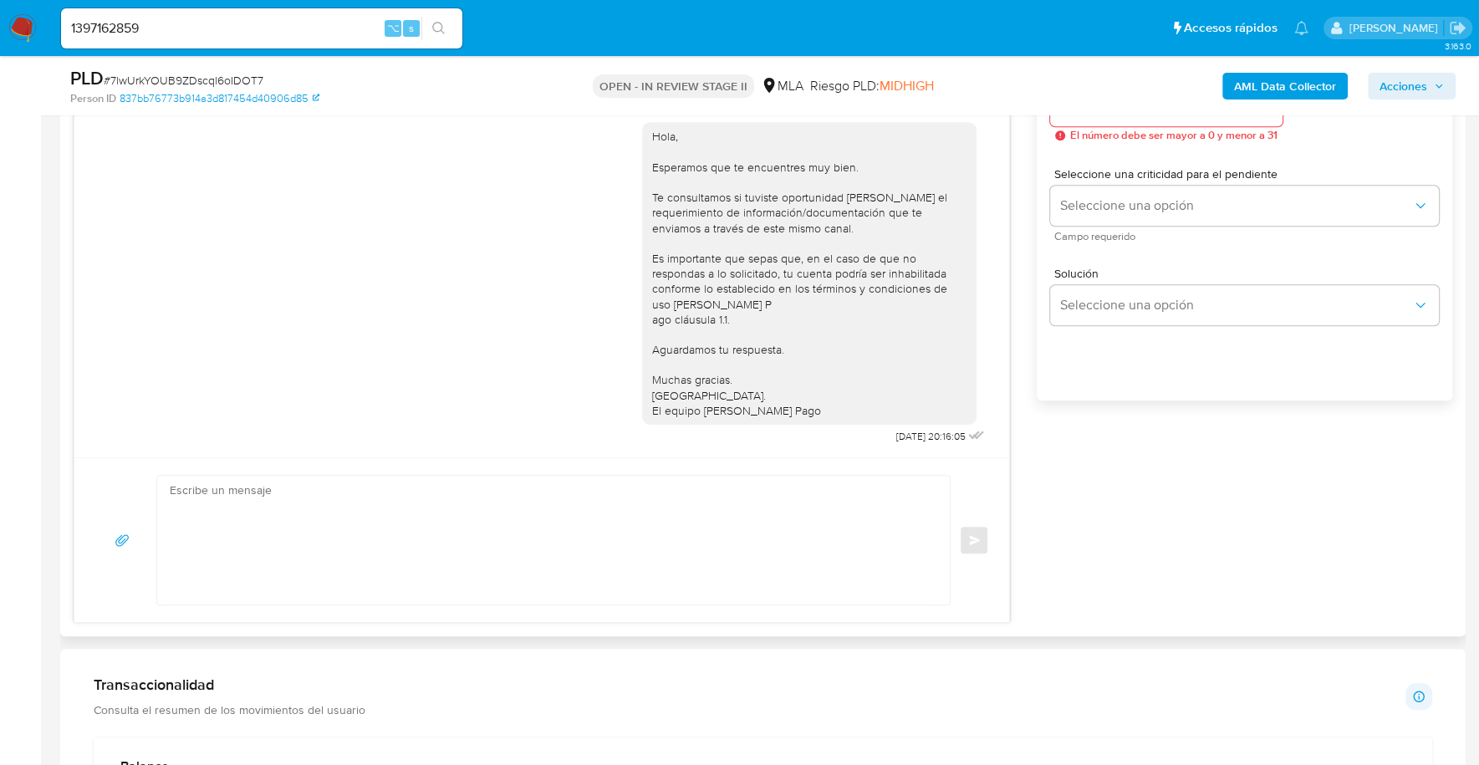
click at [438, 554] on textarea at bounding box center [549, 540] width 759 height 129
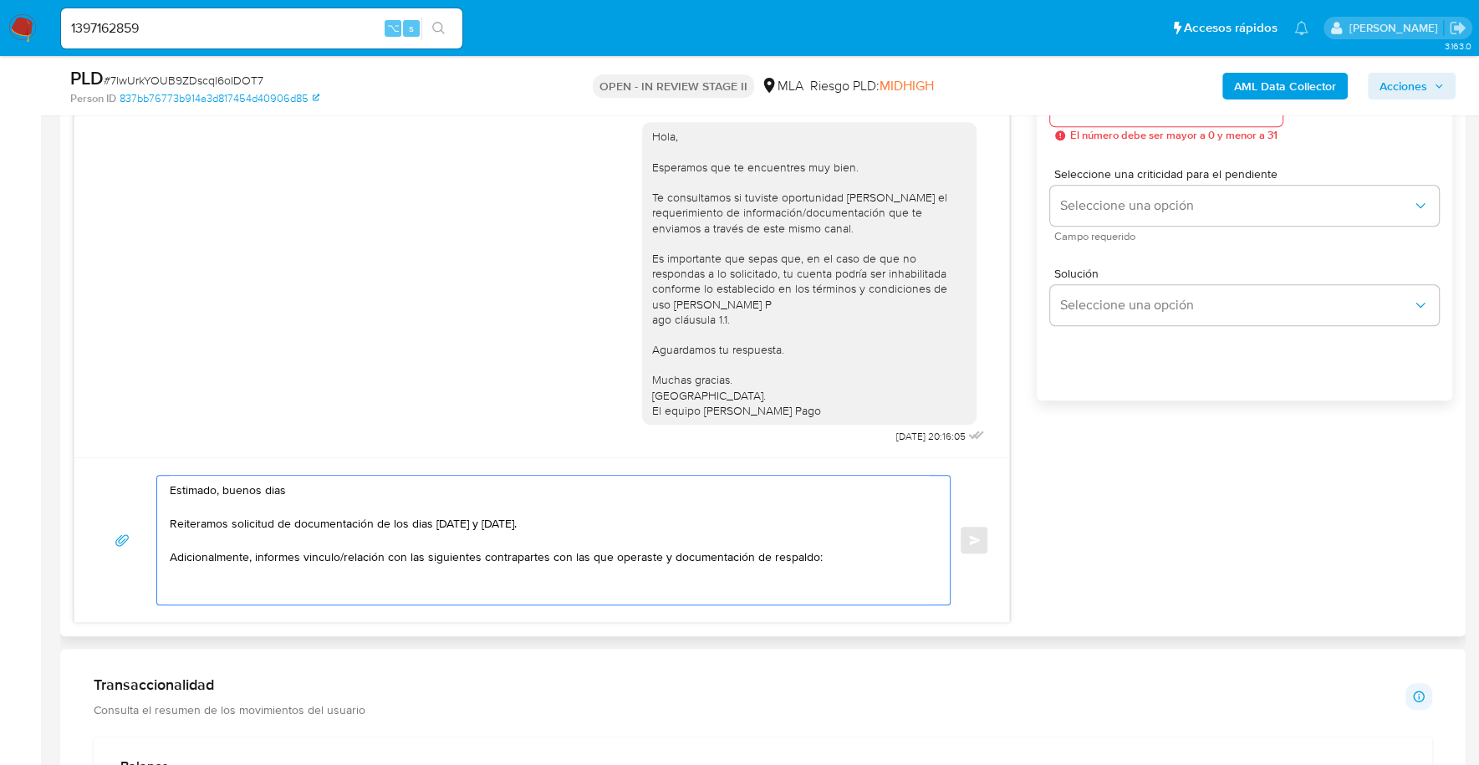
click at [177, 568] on textarea "Estimado, buenos dias Reiteramos solicitud de documentación de los dias 17 y 22…" at bounding box center [549, 540] width 759 height 129
paste textarea "- Contreras Demetrio - 20139344678 (ACTIVIDAD: Venta de vehículos automotores u…"
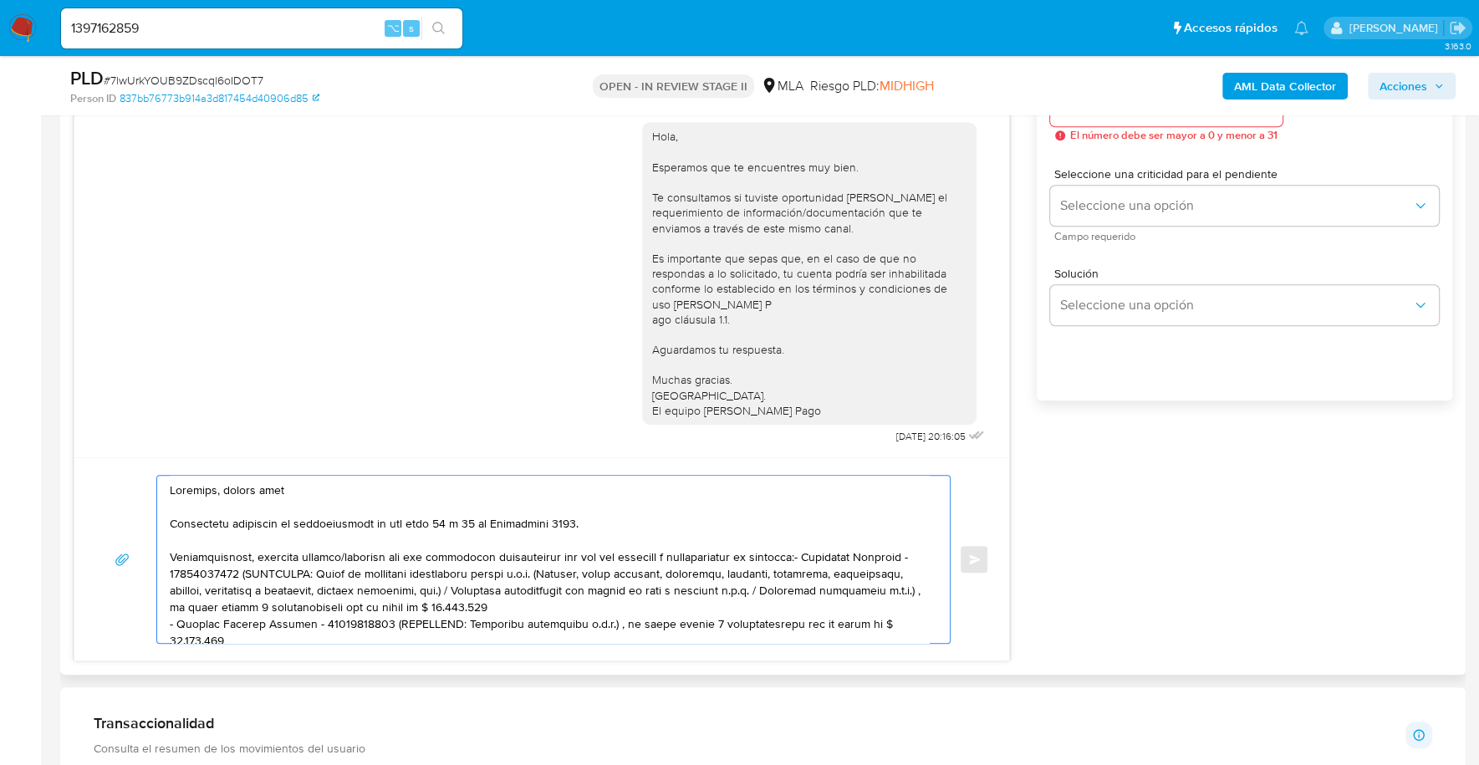
scroll to position [56, 0]
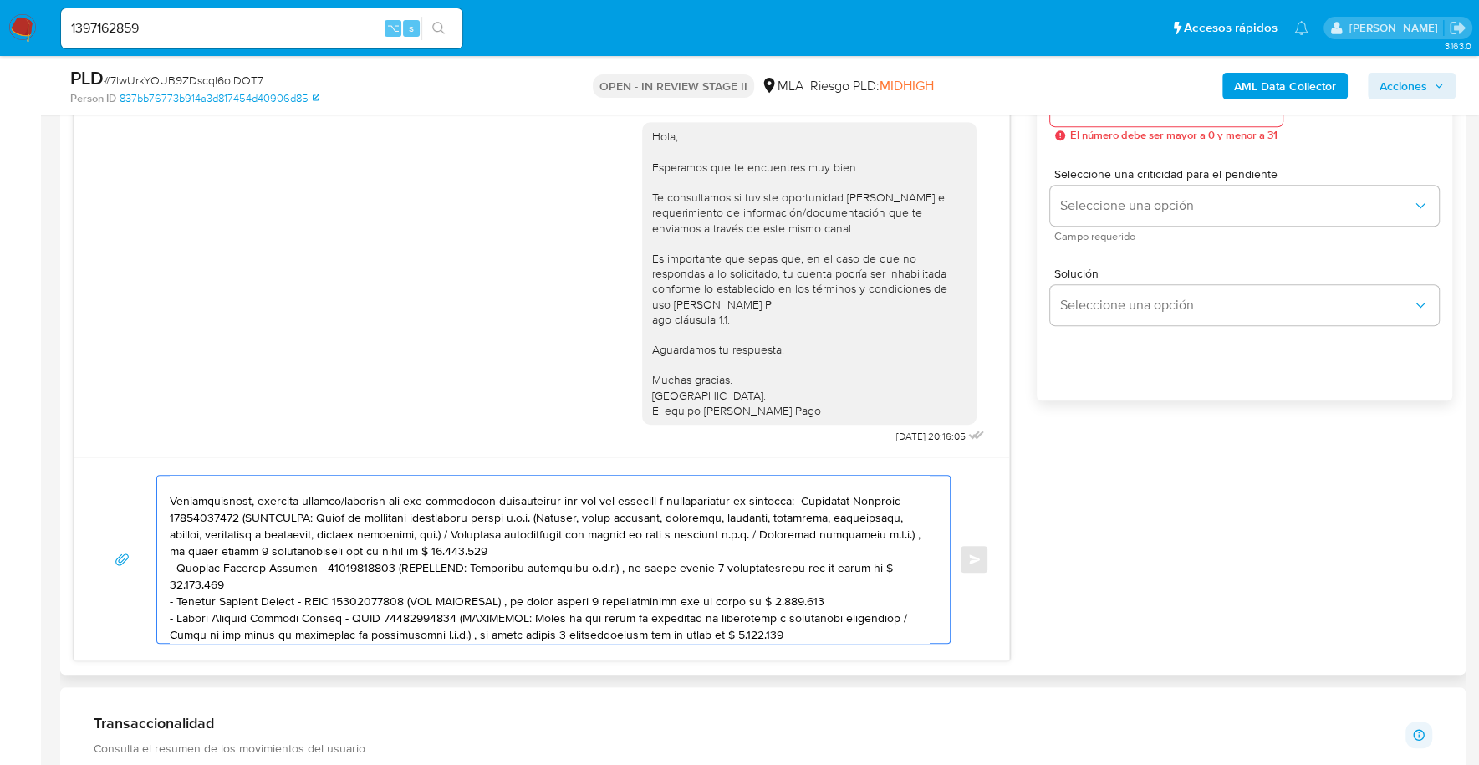
click at [817, 495] on textarea at bounding box center [549, 559] width 759 height 167
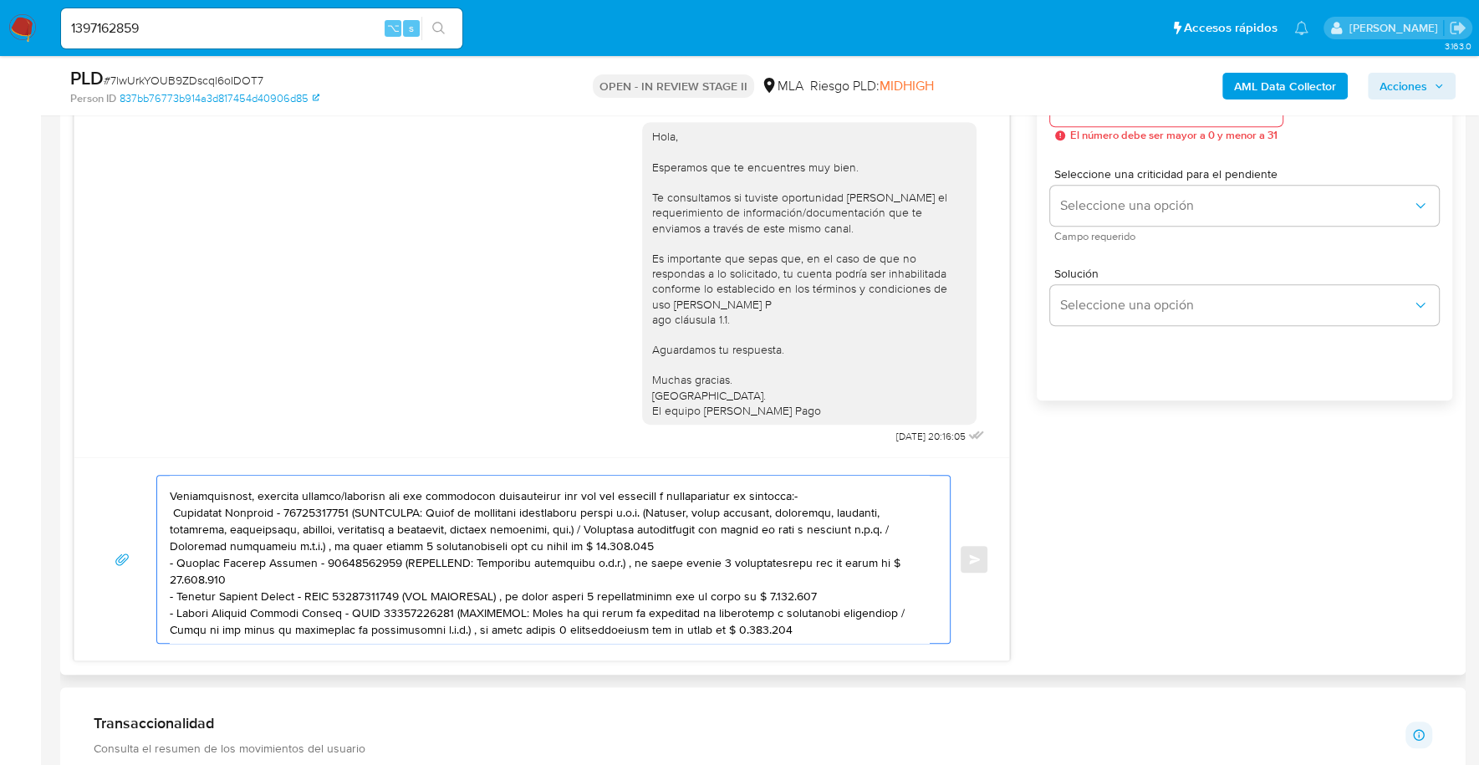
drag, startPoint x: 357, startPoint y: 507, endPoint x: 663, endPoint y: 539, distance: 307.7
click at [663, 539] on textarea at bounding box center [549, 559] width 759 height 167
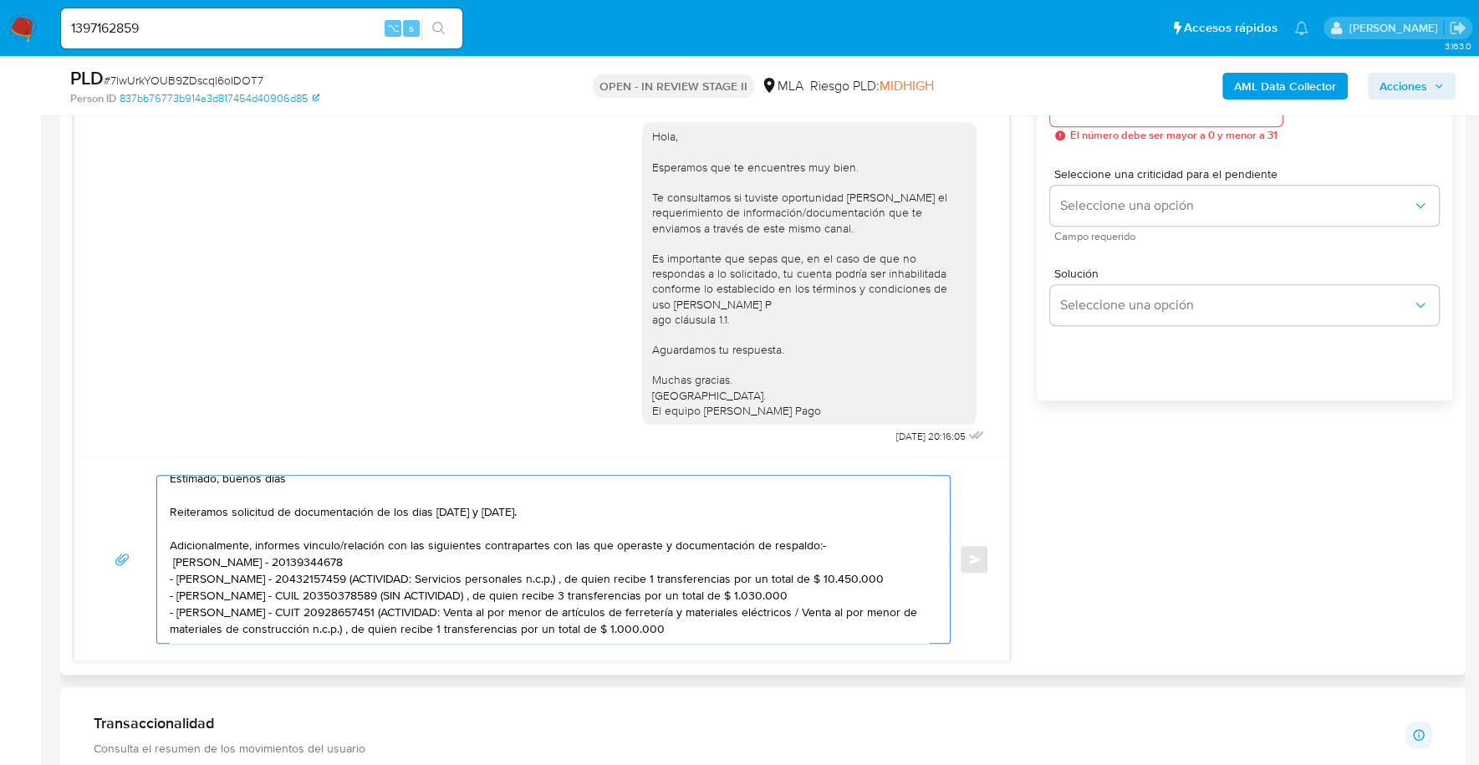
scroll to position [28, 0]
drag, startPoint x: 385, startPoint y: 561, endPoint x: 912, endPoint y: 554, distance: 526.6
click at [912, 554] on textarea "Estimado, buenos dias Reiteramos solicitud de documentación de los dias 17 y 22…" at bounding box center [549, 559] width 759 height 167
drag, startPoint x: 836, startPoint y: 576, endPoint x: 415, endPoint y: 578, distance: 420.4
click at [415, 578] on textarea "Estimado, buenos dias Reiteramos solicitud de documentación de los dias 17 y 22…" at bounding box center [549, 559] width 759 height 167
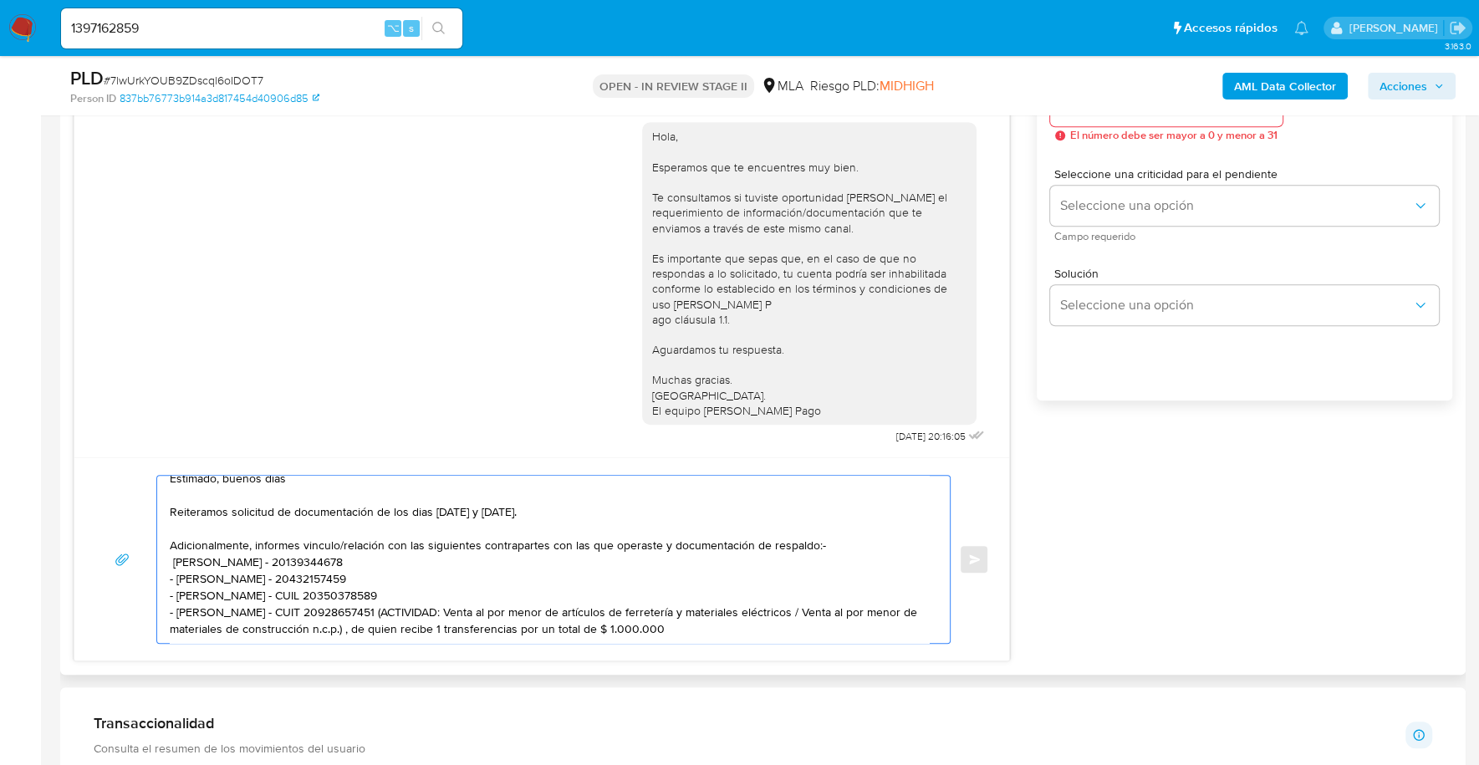
drag, startPoint x: 790, startPoint y: 608, endPoint x: 454, endPoint y: 589, distance: 336.6
click at [454, 589] on textarea "Estimado, buenos dias Reiteramos solicitud de documentación de los dias 17 y 22…" at bounding box center [549, 559] width 759 height 167
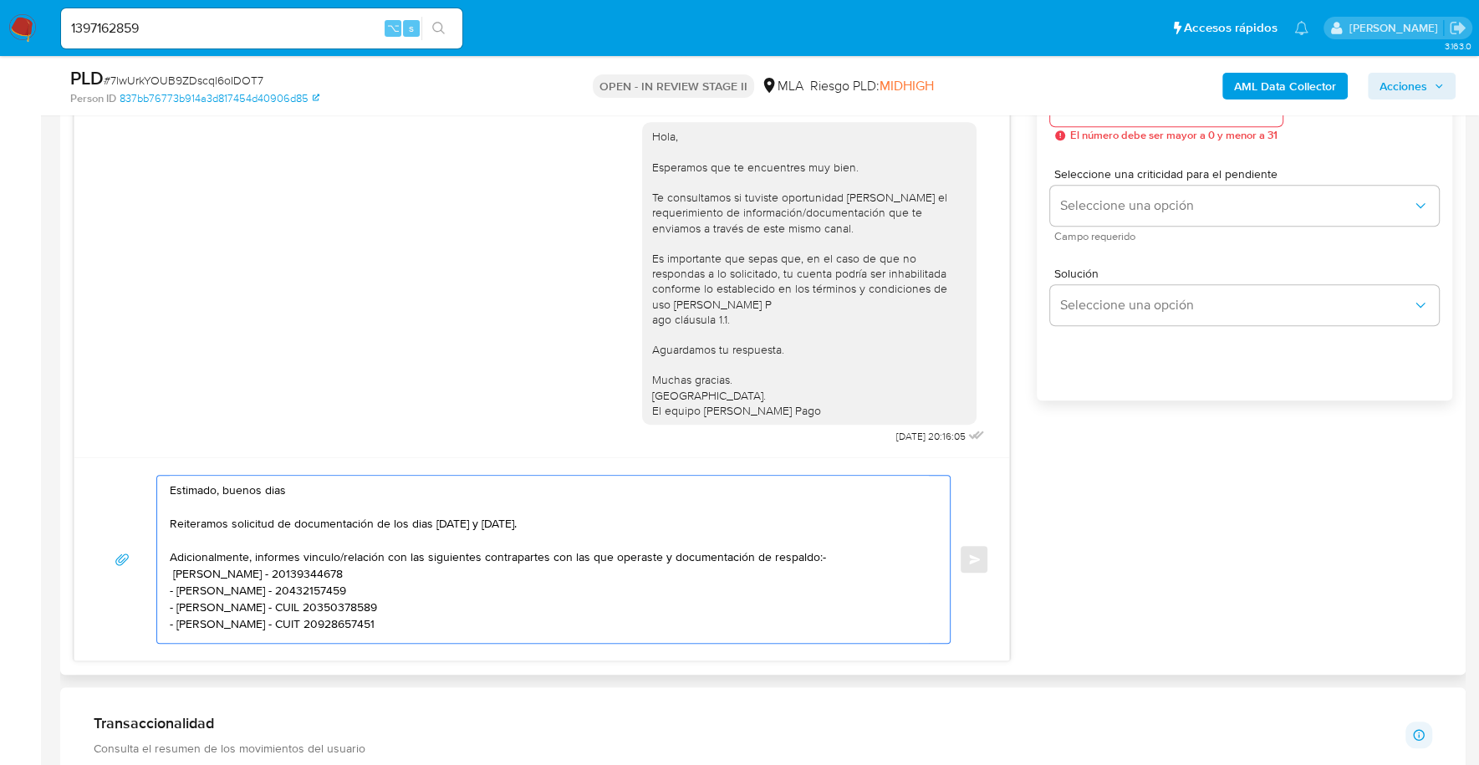
scroll to position [11, 0]
click at [312, 573] on textarea "Estimado, buenos dias Reiteramos solicitud de documentación de los dias 17 y 22…" at bounding box center [549, 559] width 759 height 167
click at [282, 558] on textarea "Estimado, buenos dias Reiteramos solicitud de documentación de los dias 17 y 22…" at bounding box center [549, 559] width 759 height 167
drag, startPoint x: 480, startPoint y: 617, endPoint x: 453, endPoint y: 617, distance: 26.7
click at [453, 617] on textarea "Estimado, buenos dias Reiteramos solicitud de documentación de los dias 17 y 22…" at bounding box center [549, 559] width 759 height 167
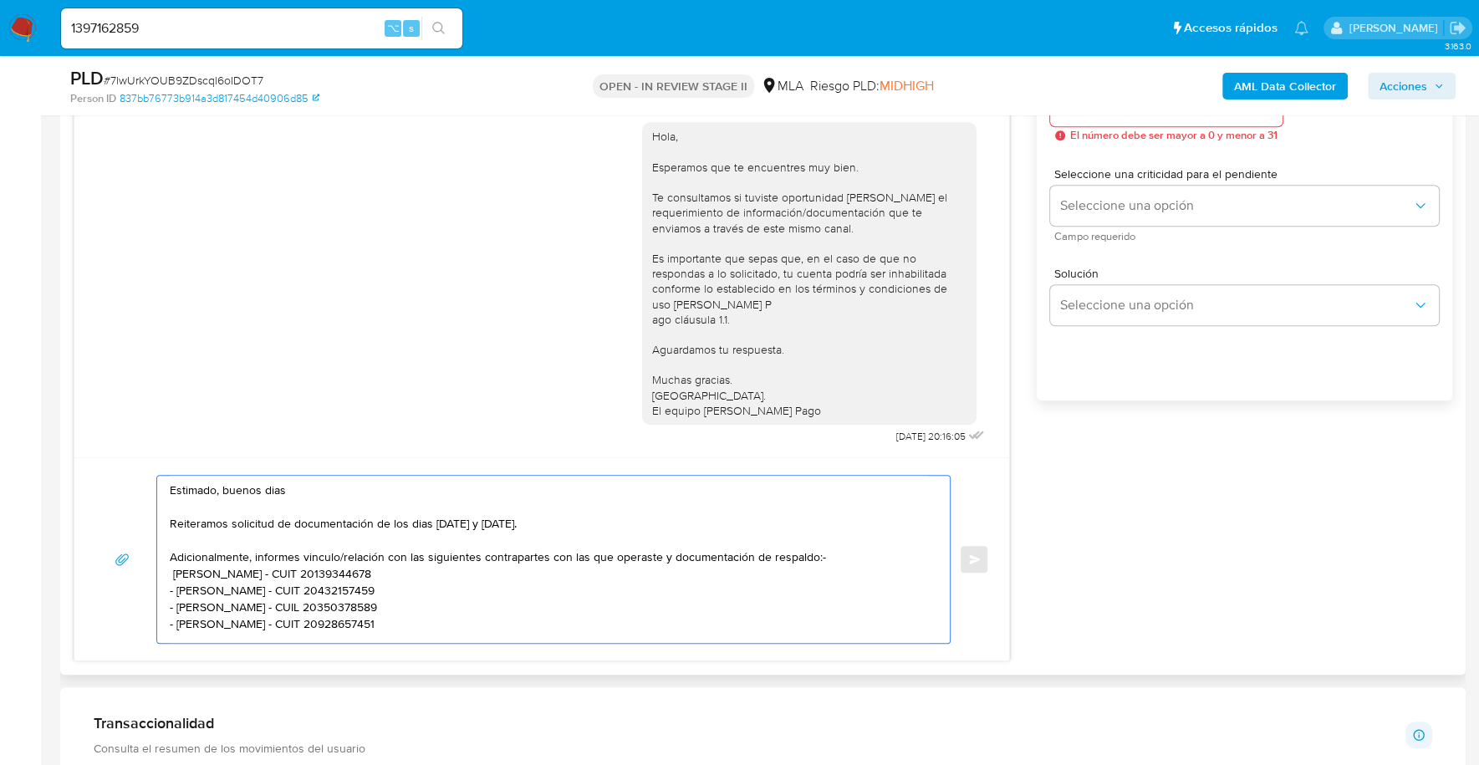
click at [224, 629] on textarea "Estimado, buenos dias Reiteramos solicitud de documentación de los dias 17 y 22…" at bounding box center [549, 559] width 759 height 167
paste textarea "- Autostop Sa - CUIL 30700957914 (ACTIVIDAD: Venta de autos, camionetas y utili…"
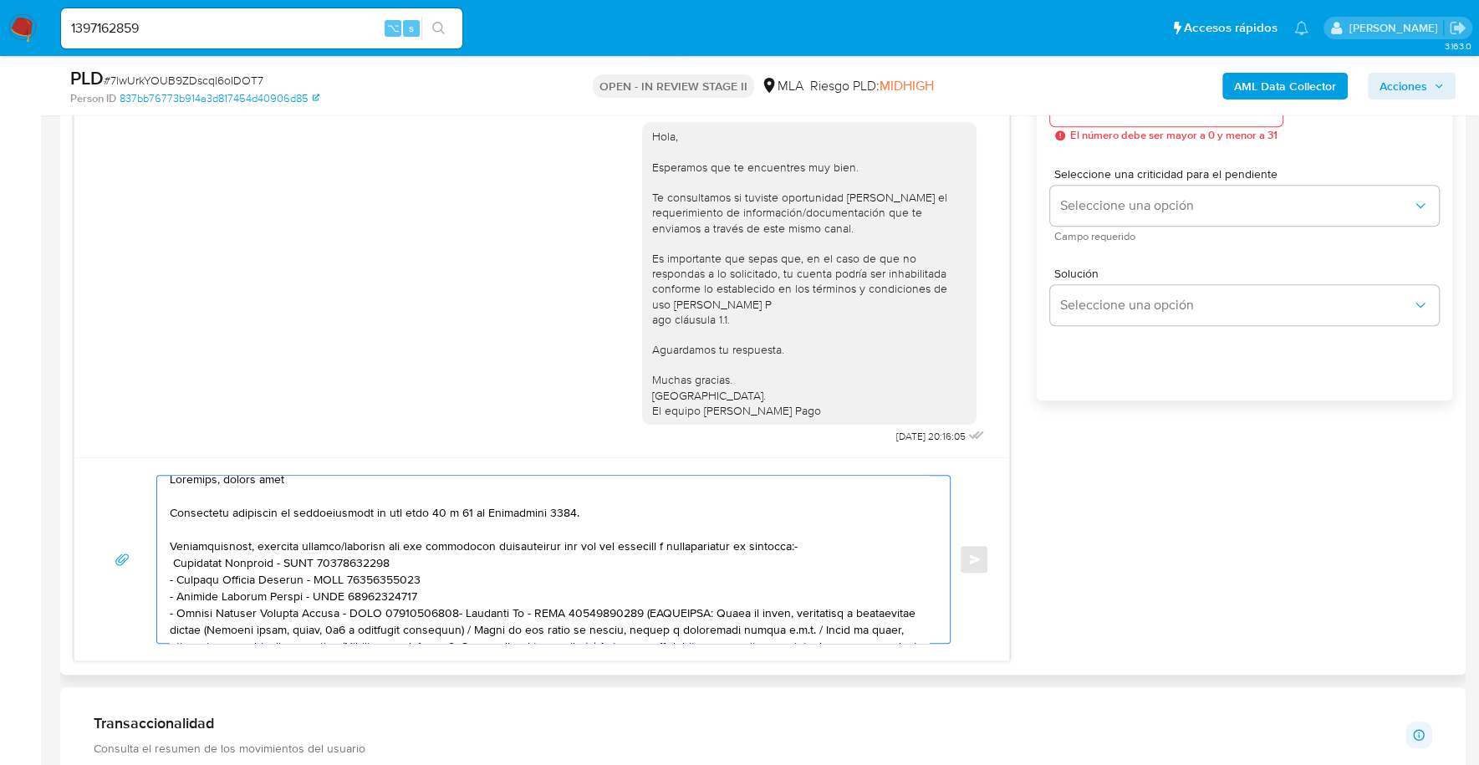
scroll to position [106, 0]
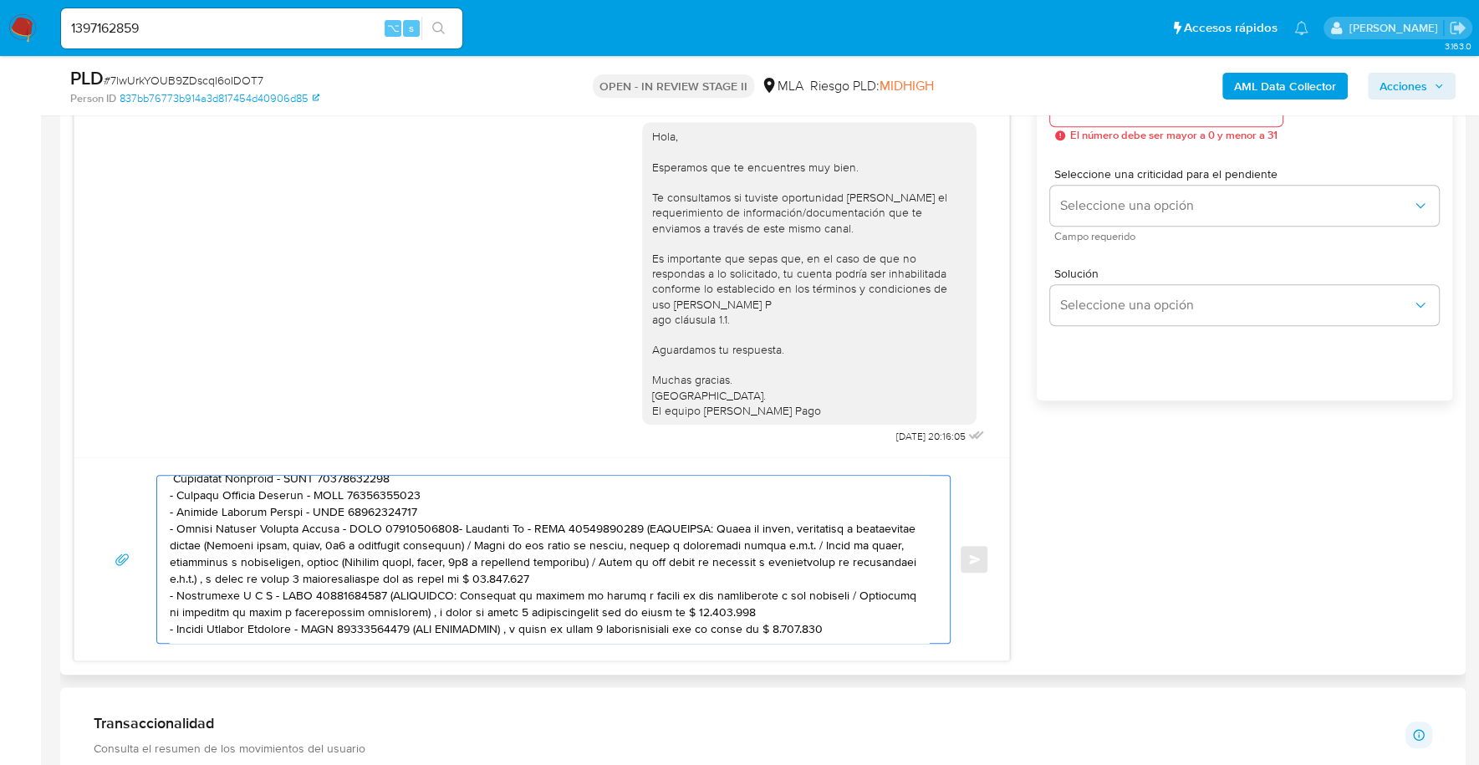
click at [455, 512] on textarea at bounding box center [549, 559] width 759 height 167
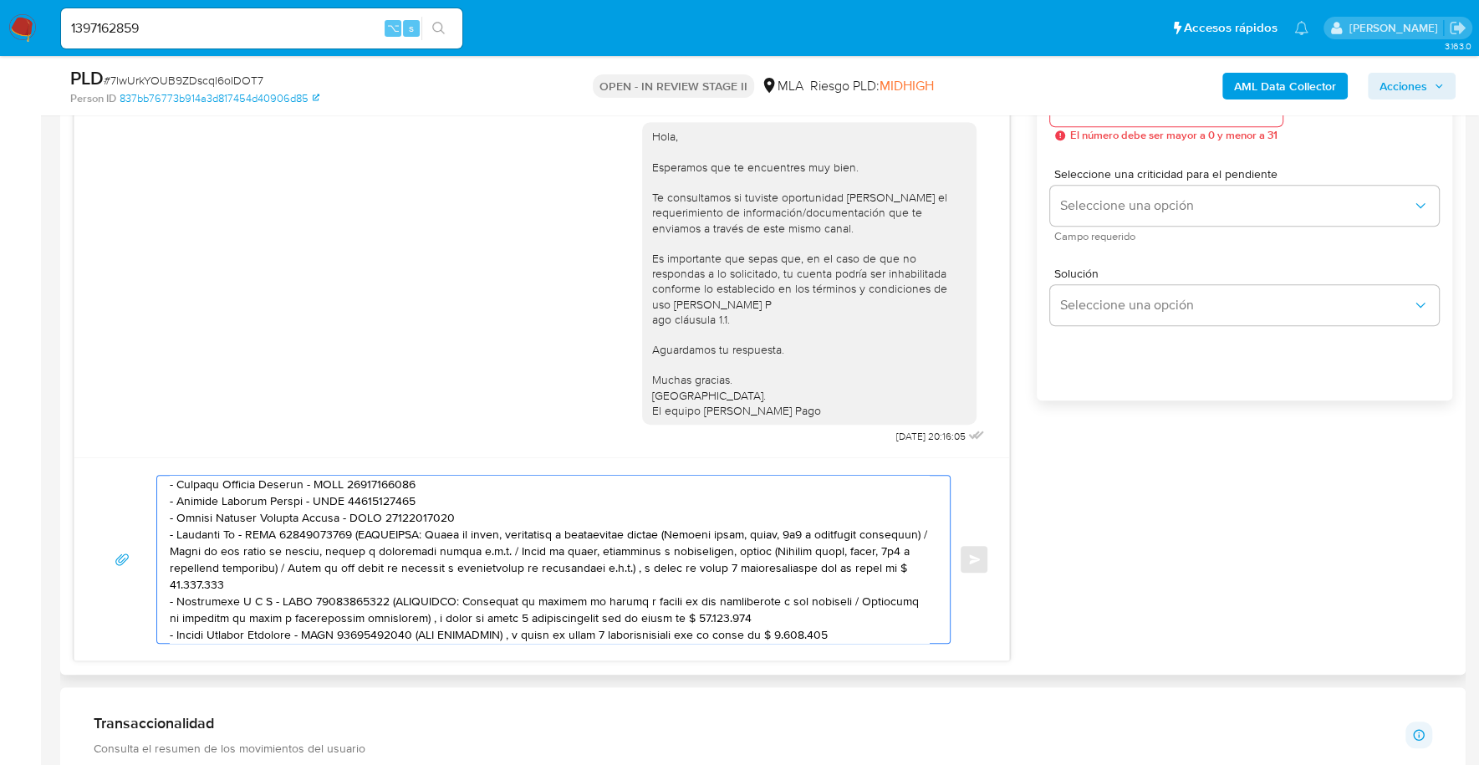
drag, startPoint x: 351, startPoint y: 530, endPoint x: 368, endPoint y: 581, distance: 53.7
click at [368, 581] on textarea at bounding box center [549, 559] width 759 height 167
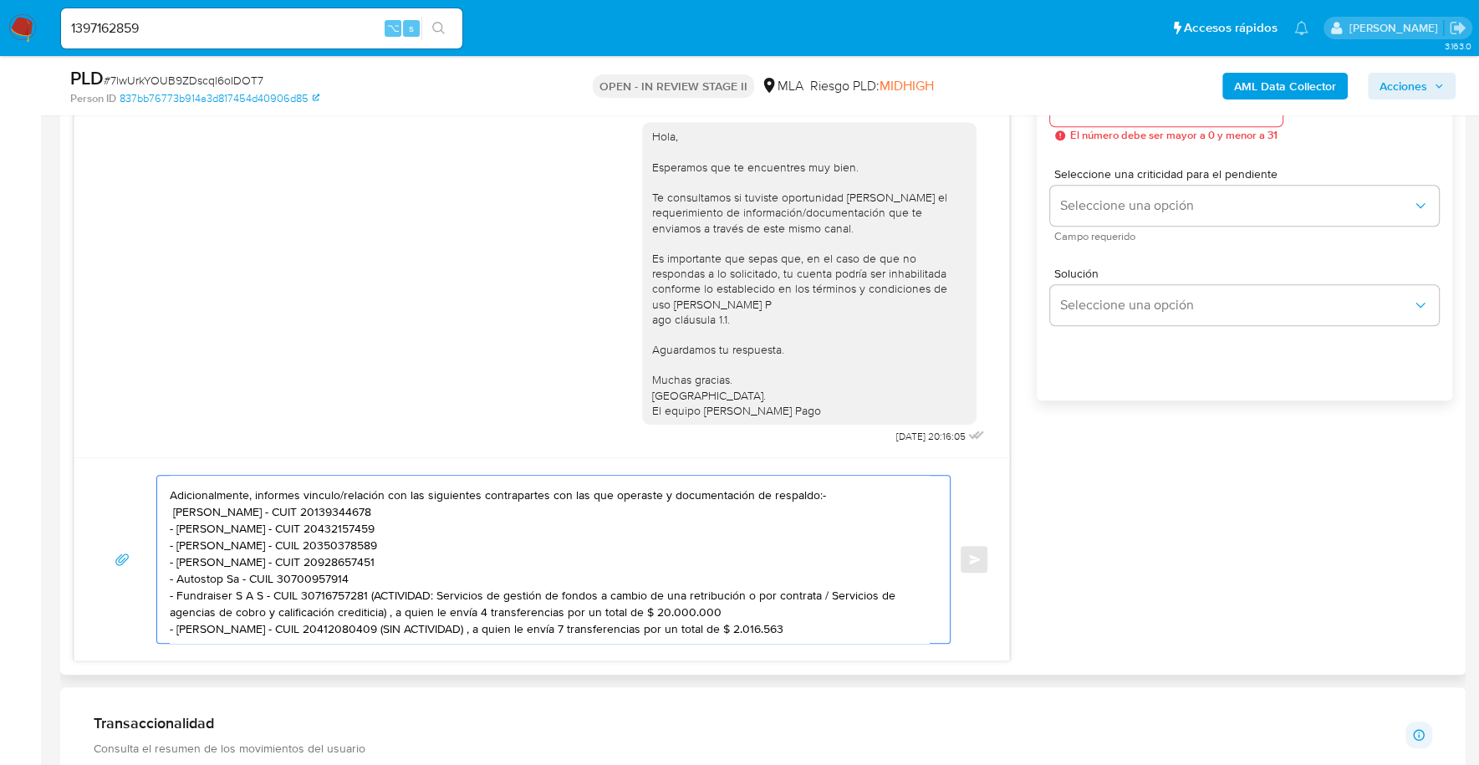
scroll to position [78, 0]
drag, startPoint x: 371, startPoint y: 576, endPoint x: 737, endPoint y: 588, distance: 366.3
click at [737, 588] on textarea "Estimado, buenos dias Reiteramos solicitud de documentación de los dias 17 y 22…" at bounding box center [549, 559] width 759 height 167
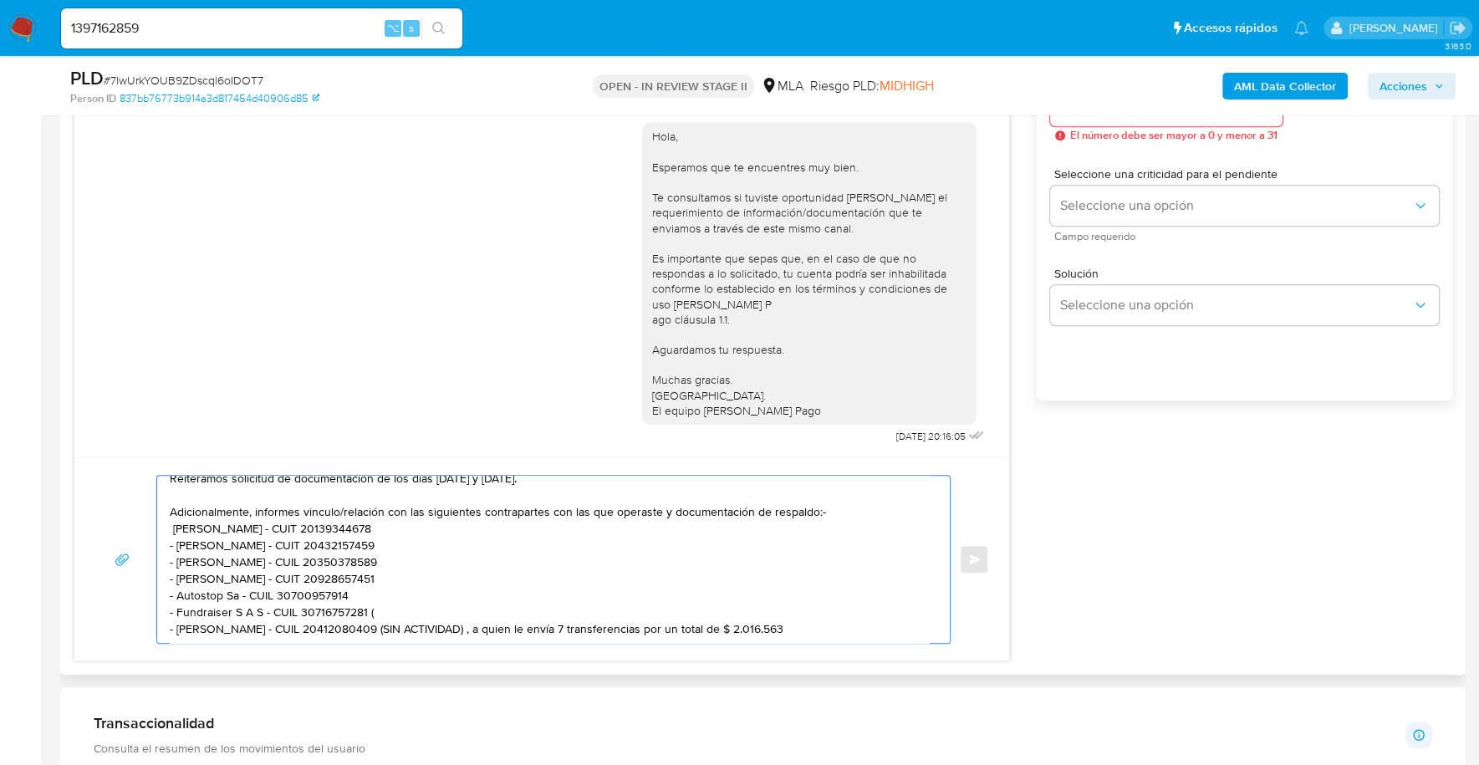
scroll to position [61, 0]
drag, startPoint x: 417, startPoint y: 603, endPoint x: 818, endPoint y: 603, distance: 401.2
click at [818, 603] on textarea "Estimado, buenos dias Reiteramos solicitud de documentación de los dias 17 y 22…" at bounding box center [549, 559] width 759 height 167
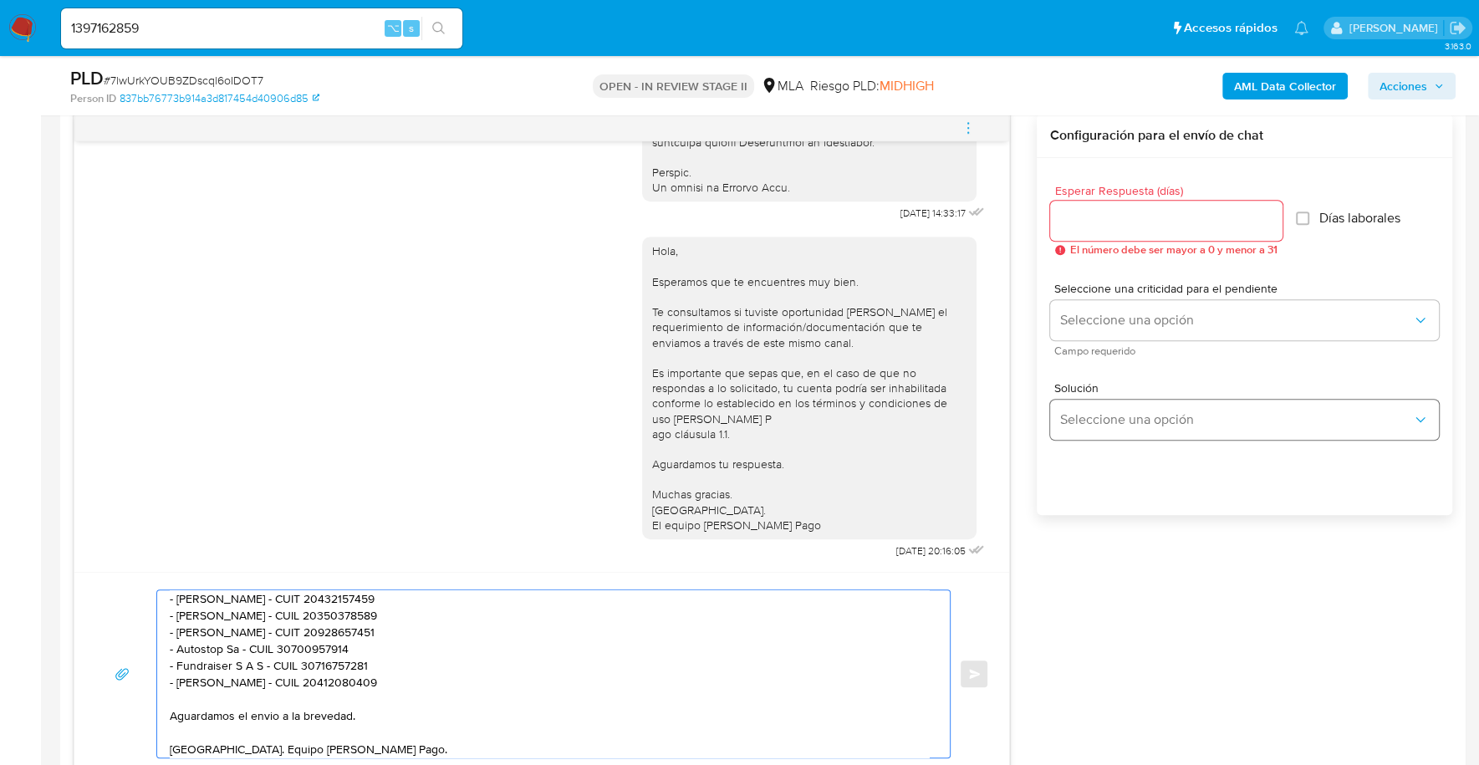
scroll to position [815, 0]
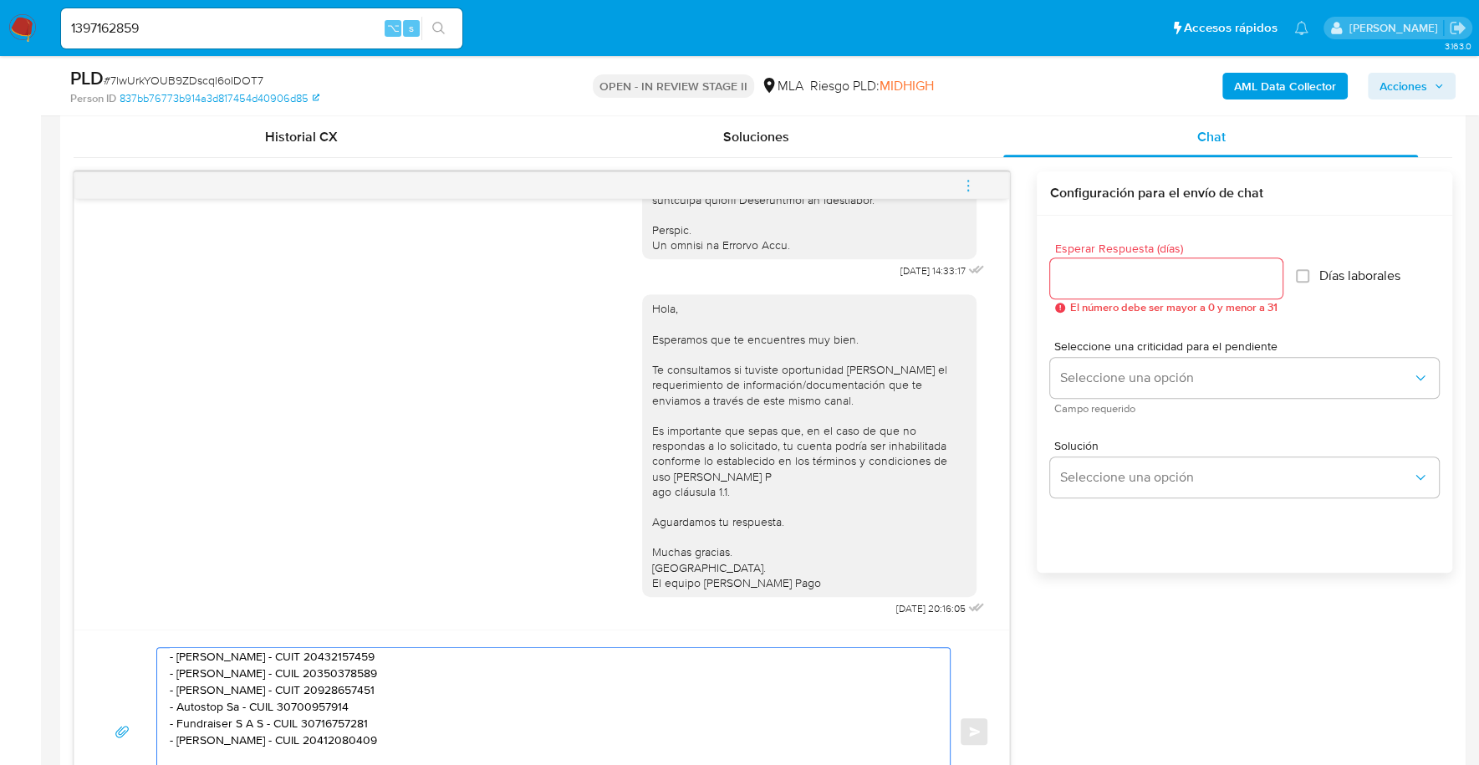
type textarea "Estimado, buenos dias Reiteramos solicitud de documentación de los dias 17 y 22…"
click at [1165, 276] on input "Esperar Respuesta (días)" at bounding box center [1166, 278] width 232 height 22
type input "1"
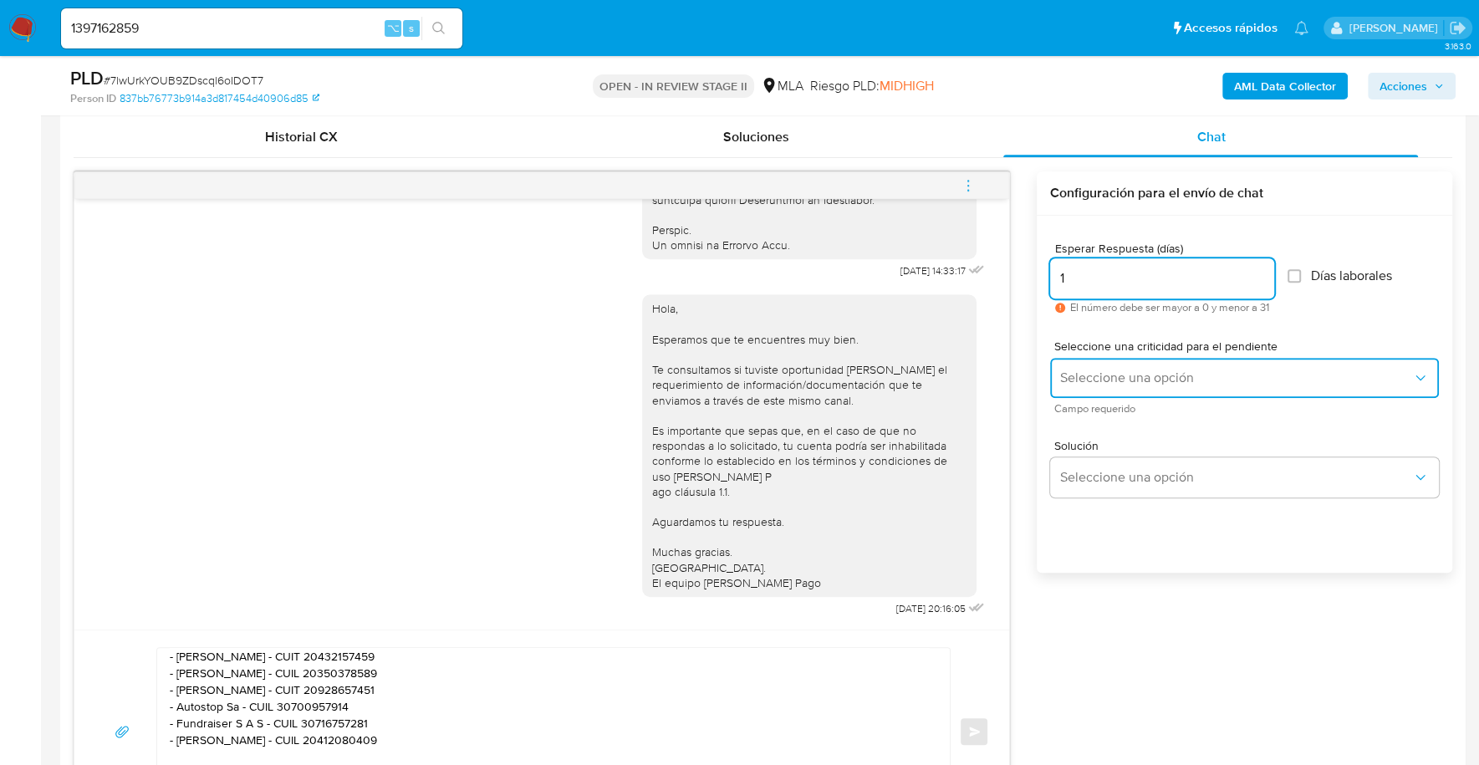
click at [1146, 370] on span "Seleccione una opción" at bounding box center [1236, 377] width 352 height 17
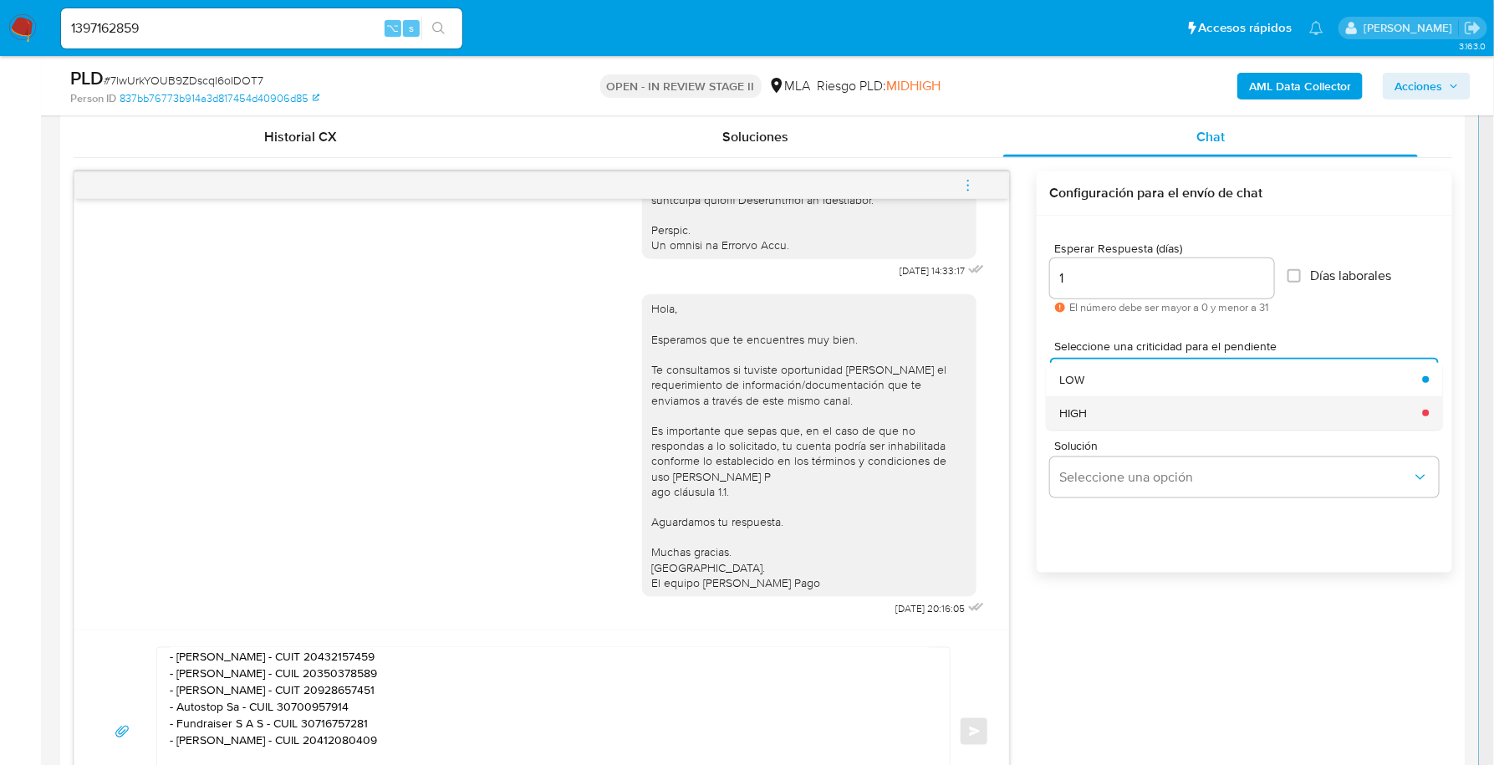
click at [1115, 402] on div "HIGH" at bounding box center [1235, 412] width 353 height 33
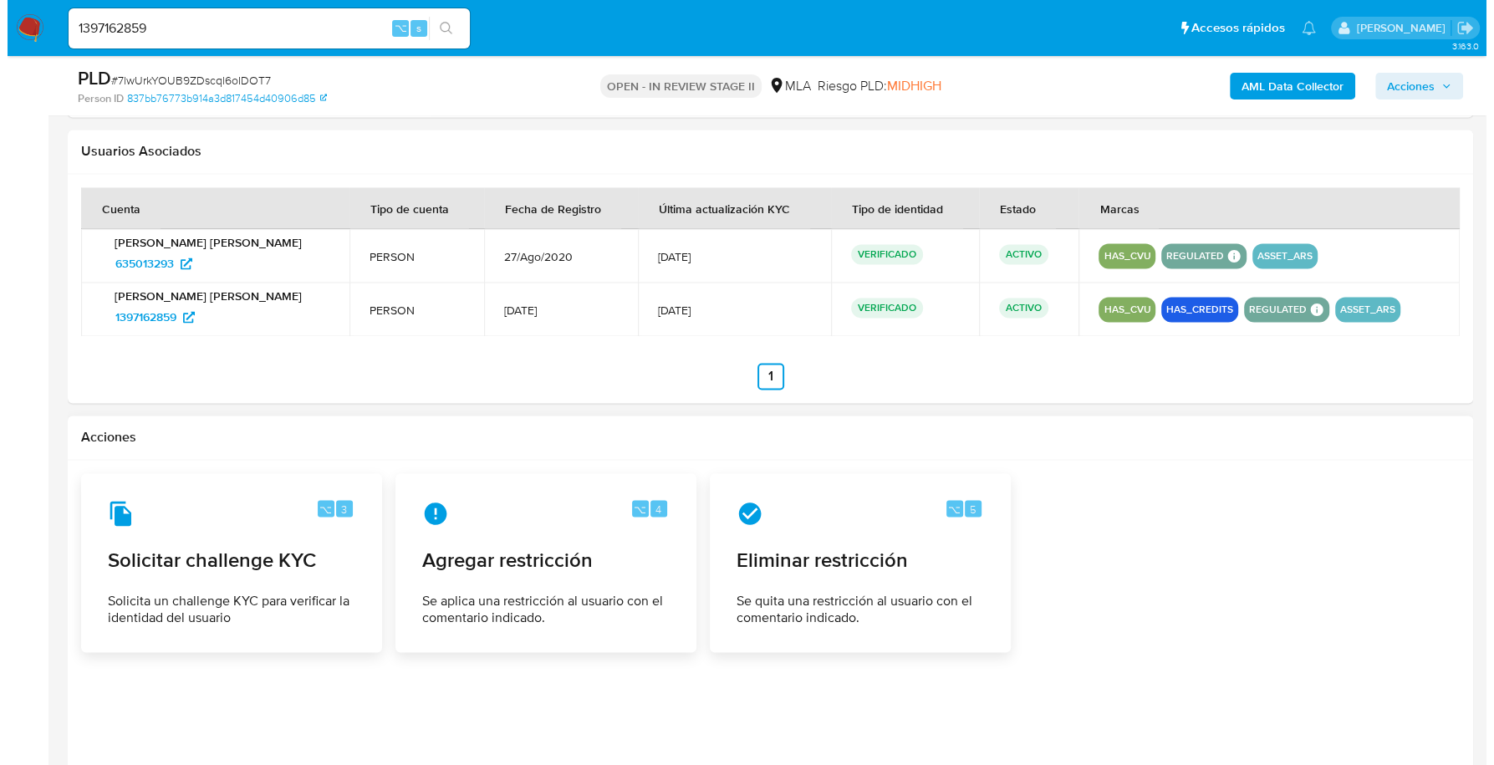
scroll to position [2640, 0]
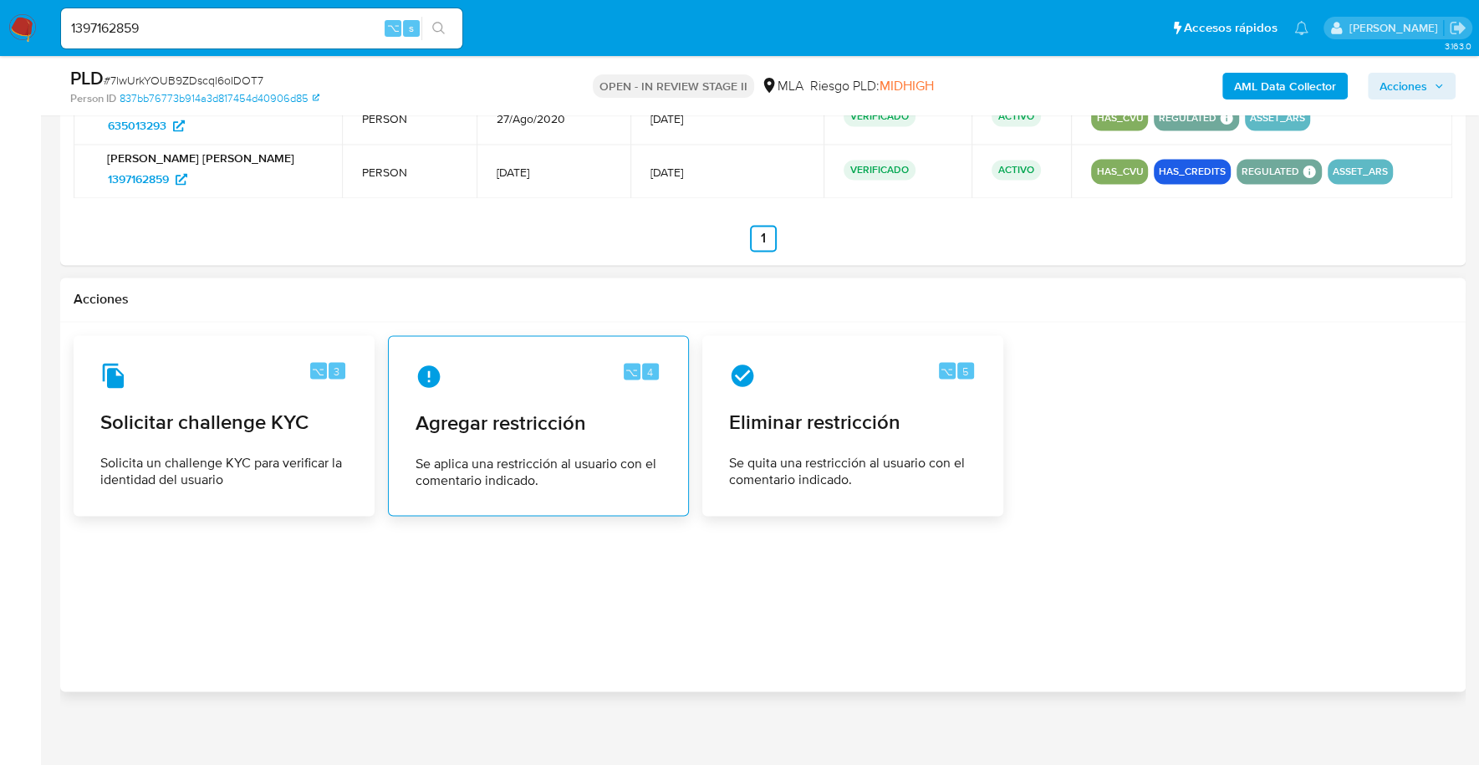
click at [552, 467] on span "Se aplica una restricción al usuario con el comentario indicado." at bounding box center [538, 471] width 246 height 33
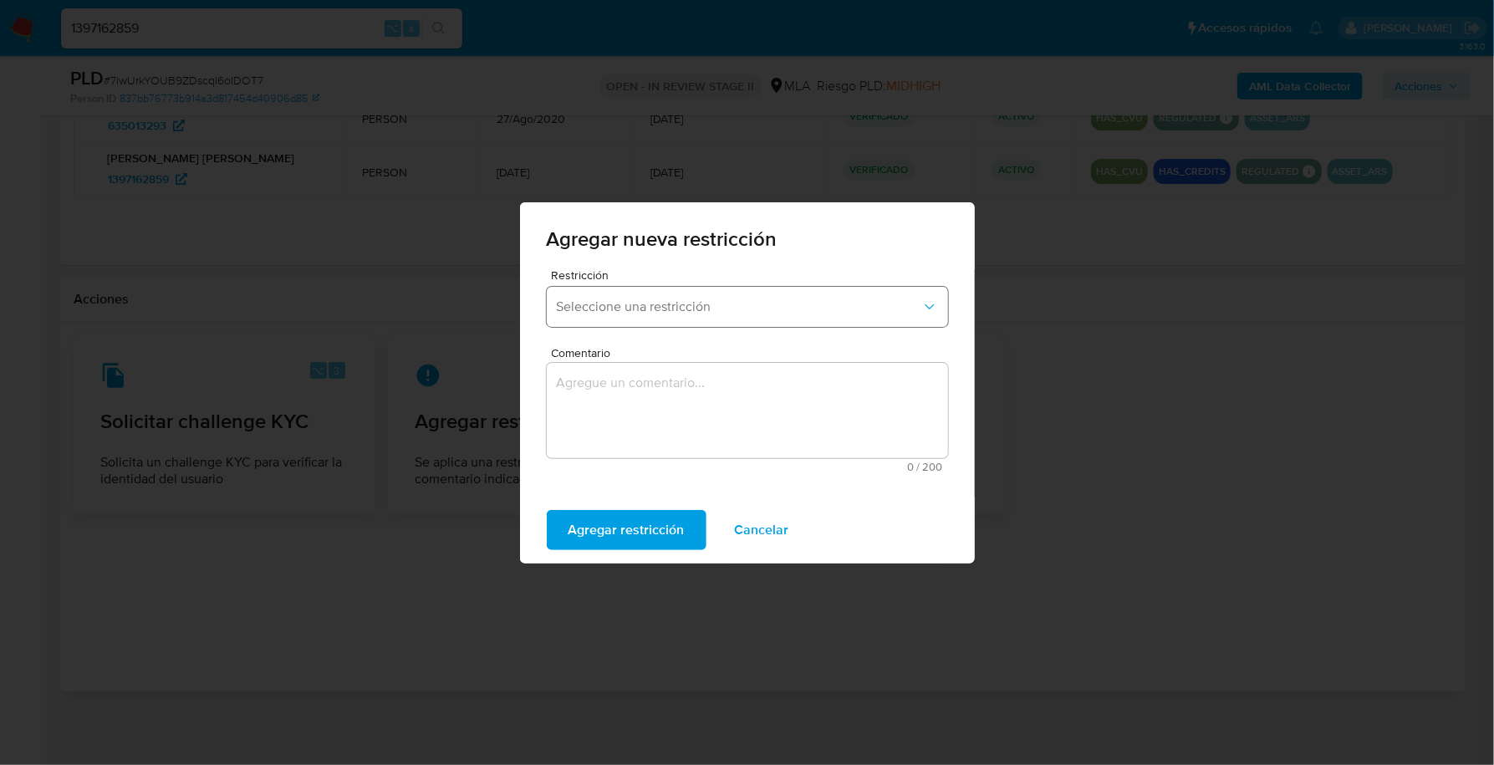
click at [673, 290] on button "Seleccione una restricción" at bounding box center [747, 307] width 401 height 40
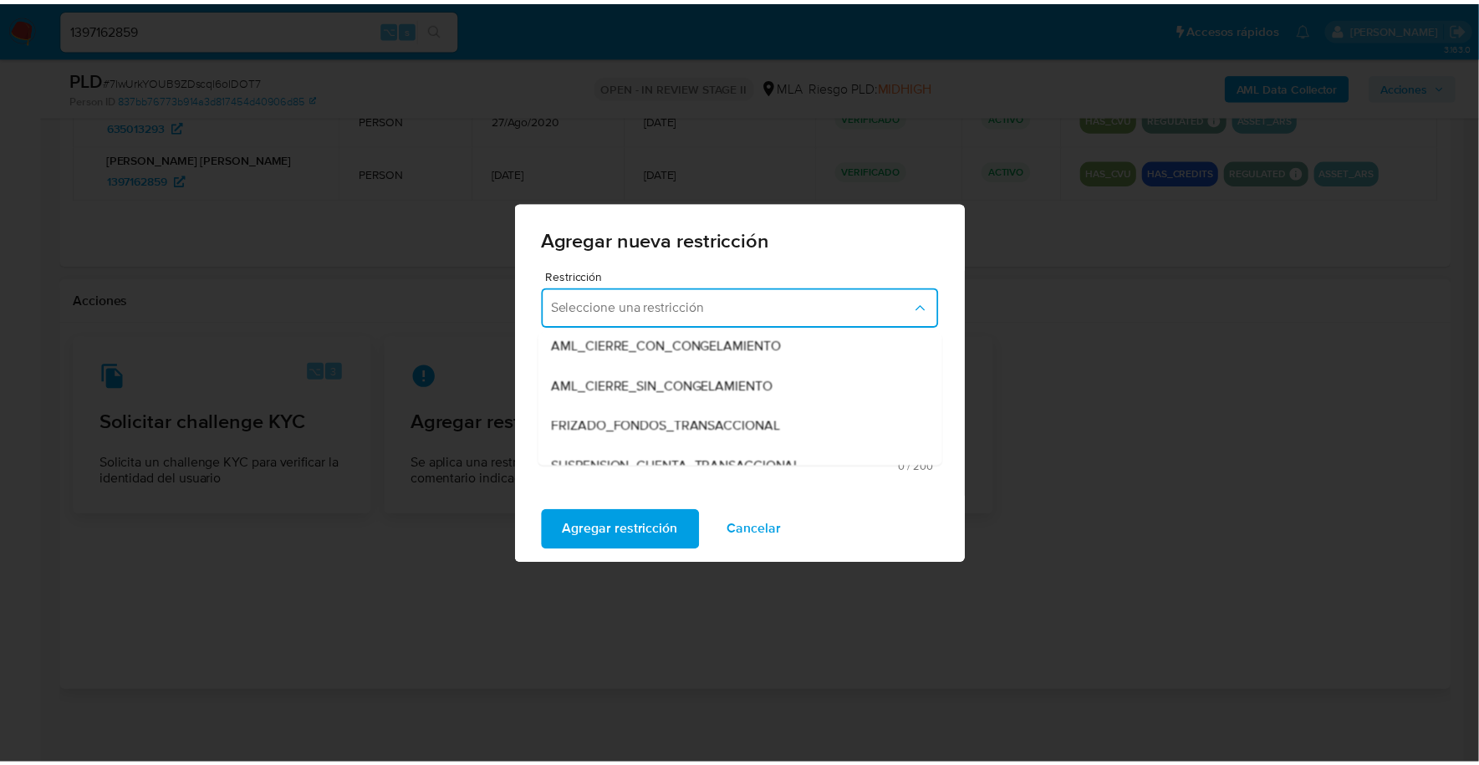
scroll to position [243, 0]
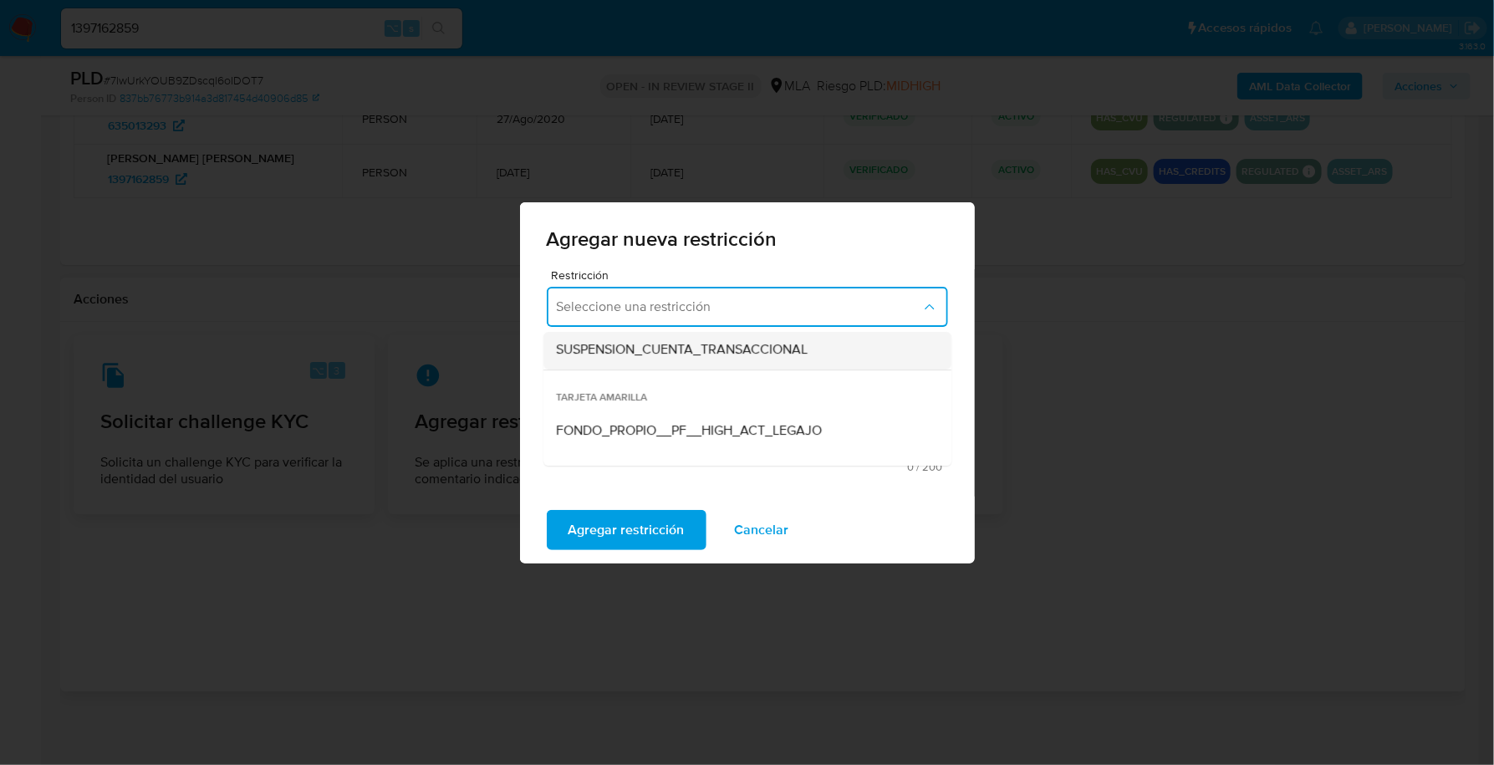
click at [718, 362] on div "SUSPENSION_CUENTA_TRANSACCIONAL" at bounding box center [742, 349] width 371 height 40
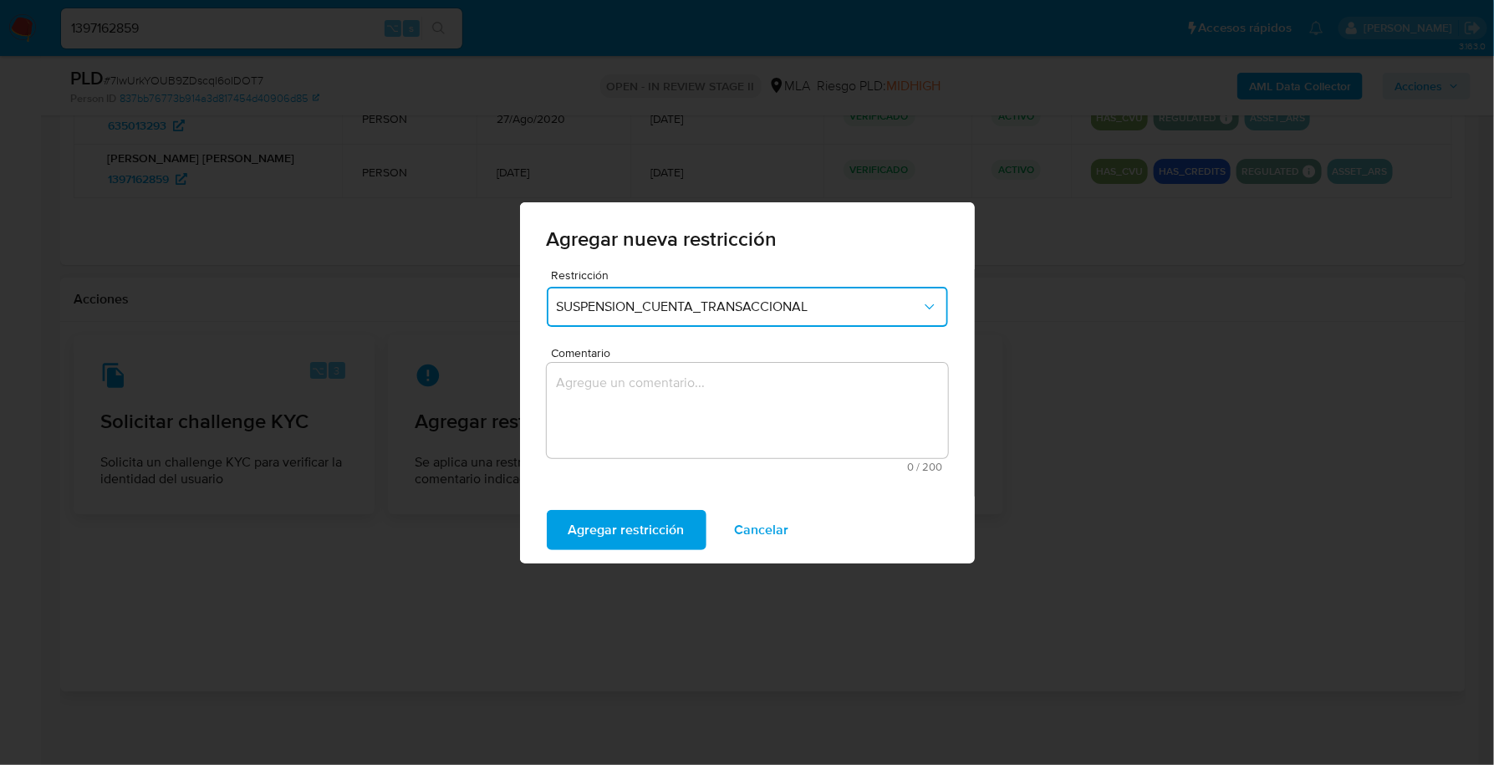
click at [685, 400] on textarea "Comentario" at bounding box center [747, 410] width 401 height 95
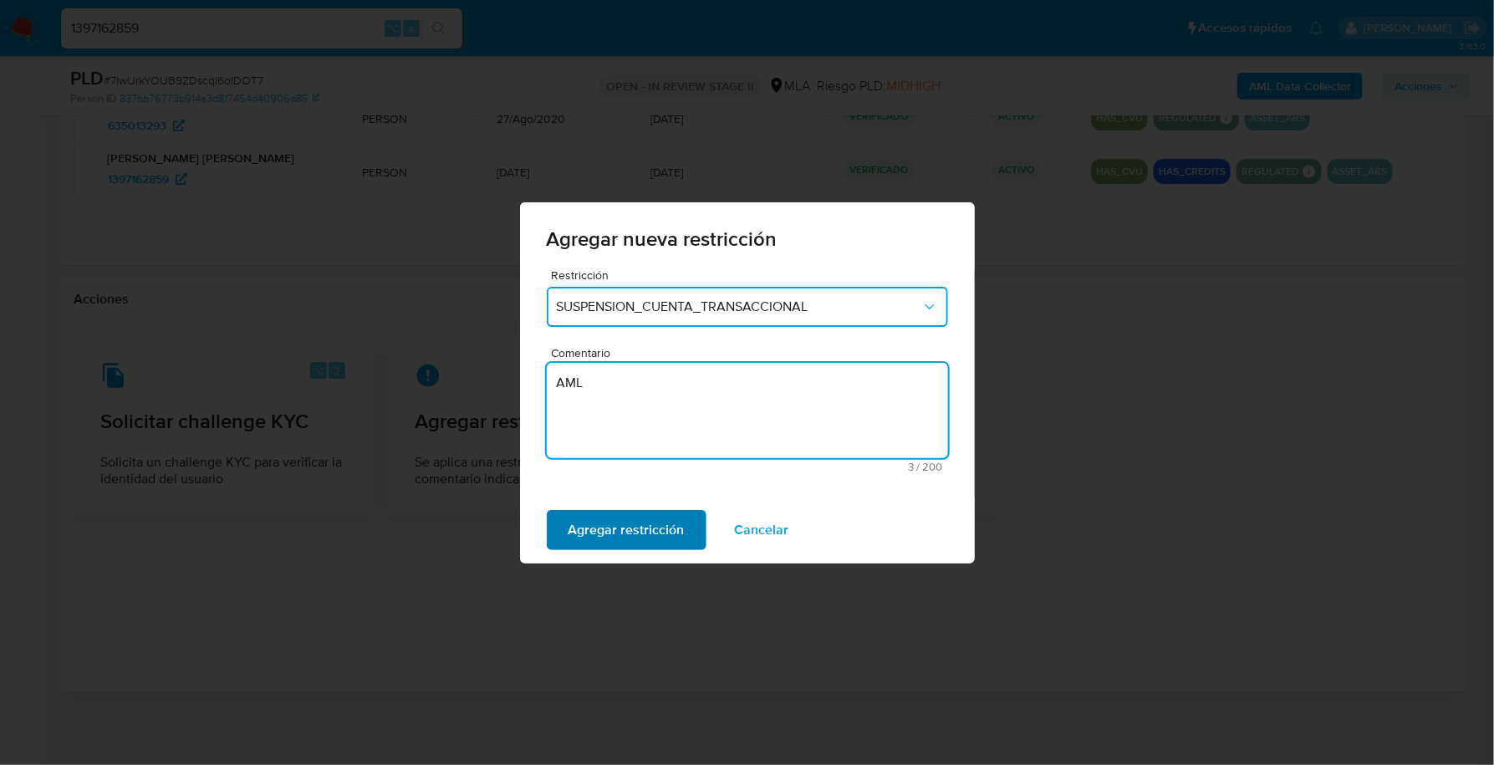
type textarea "AML"
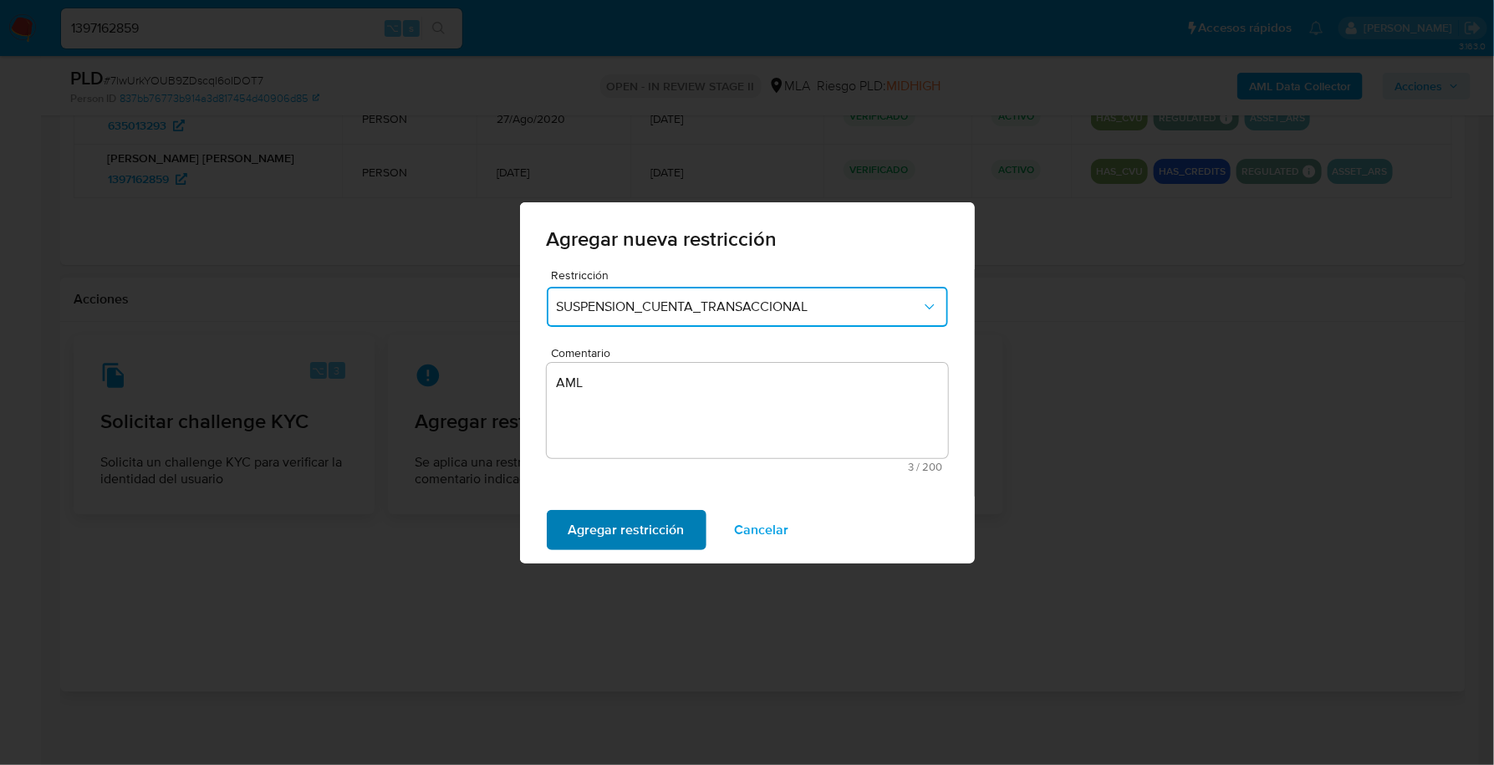
click at [568, 543] on span "Agregar restricción" at bounding box center [626, 530] width 116 height 37
click at [588, 532] on span "Confirmar" at bounding box center [598, 530] width 60 height 37
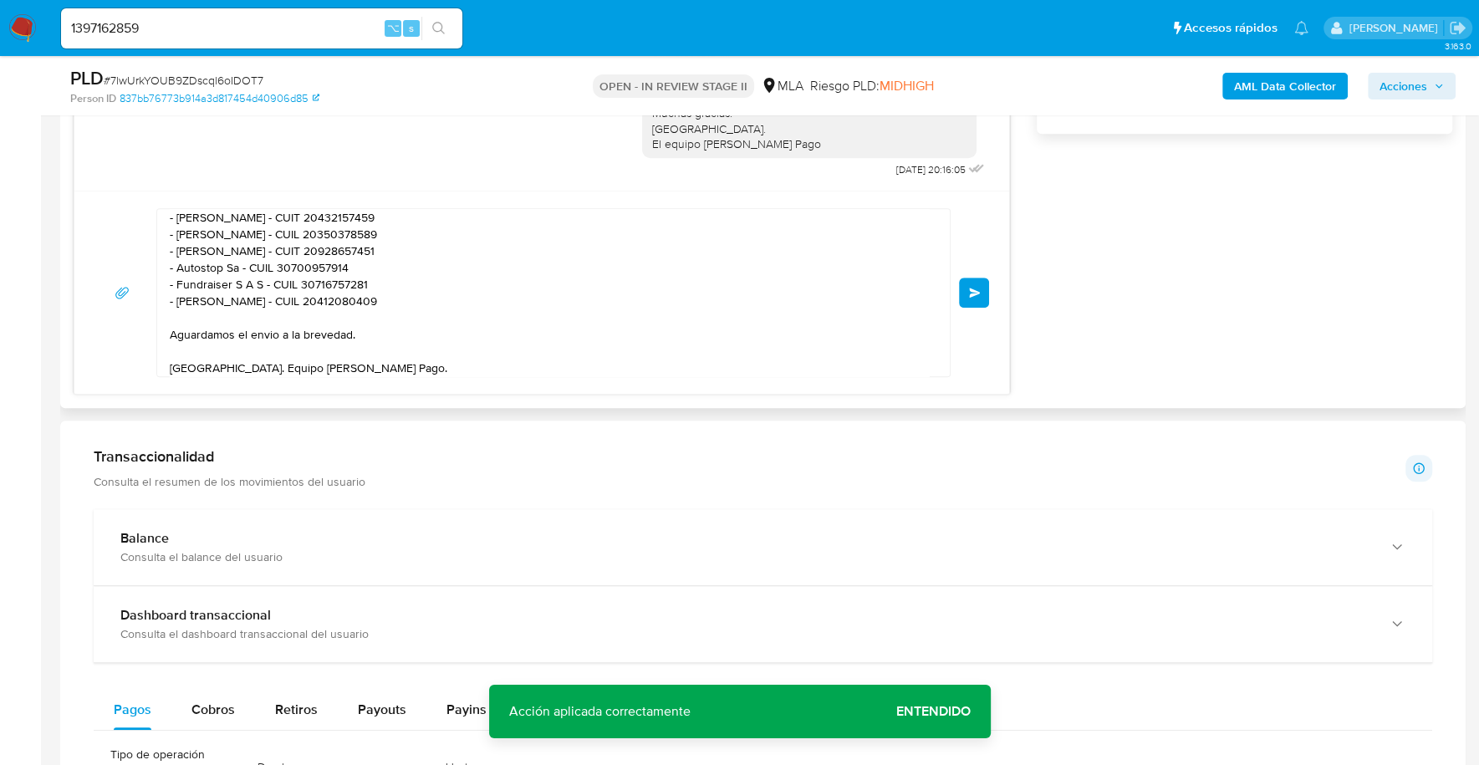
scroll to position [1021, 0]
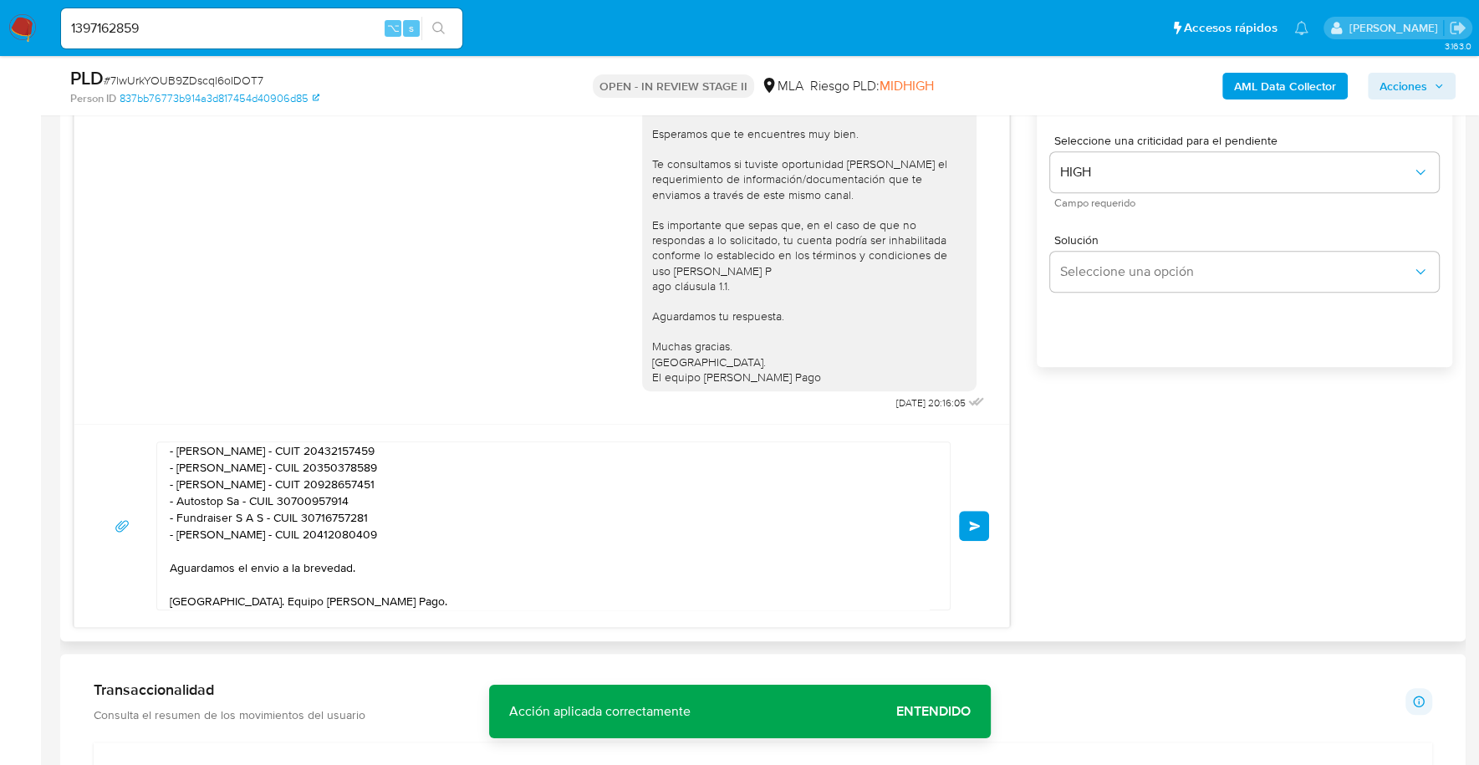
click at [975, 517] on button "Enviar" at bounding box center [974, 526] width 30 height 30
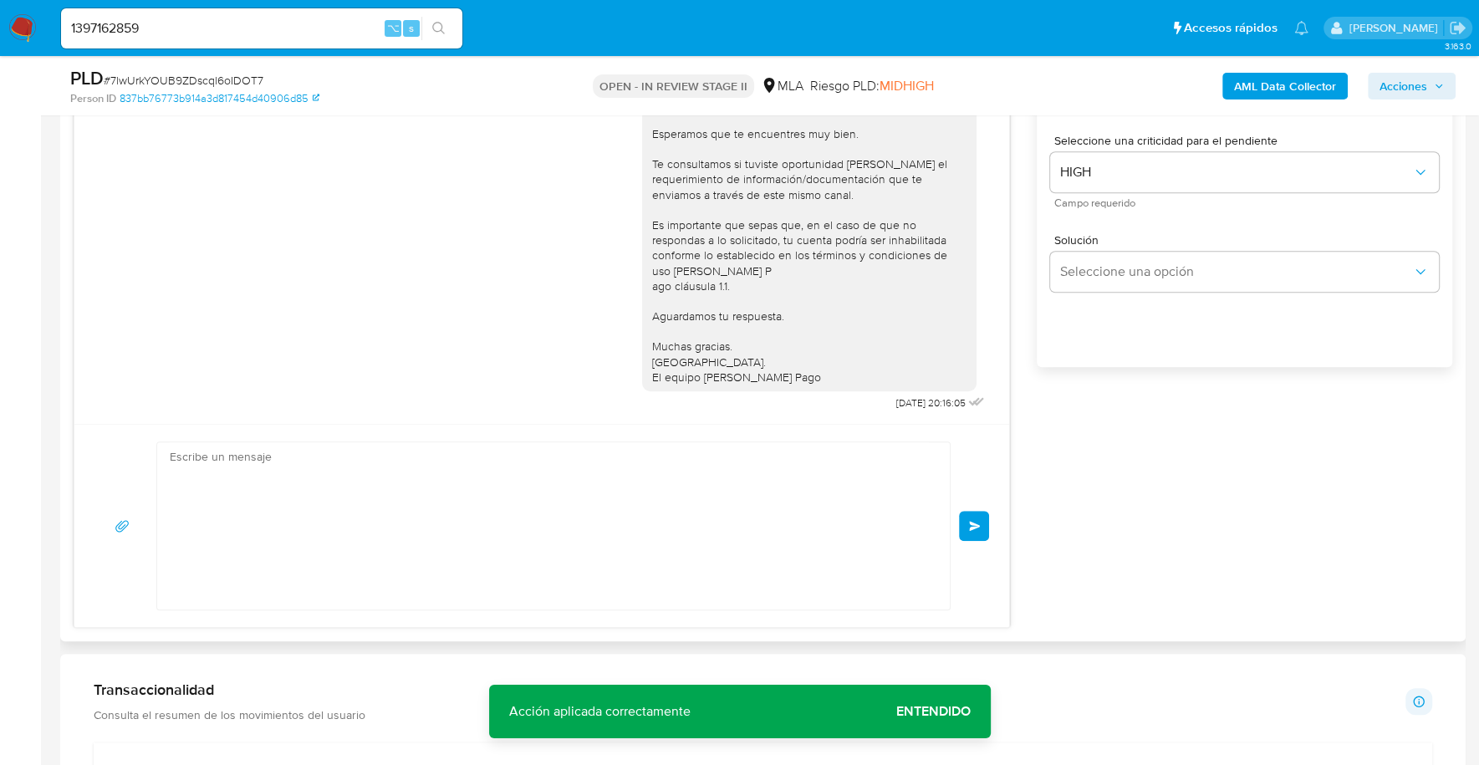
scroll to position [0, 0]
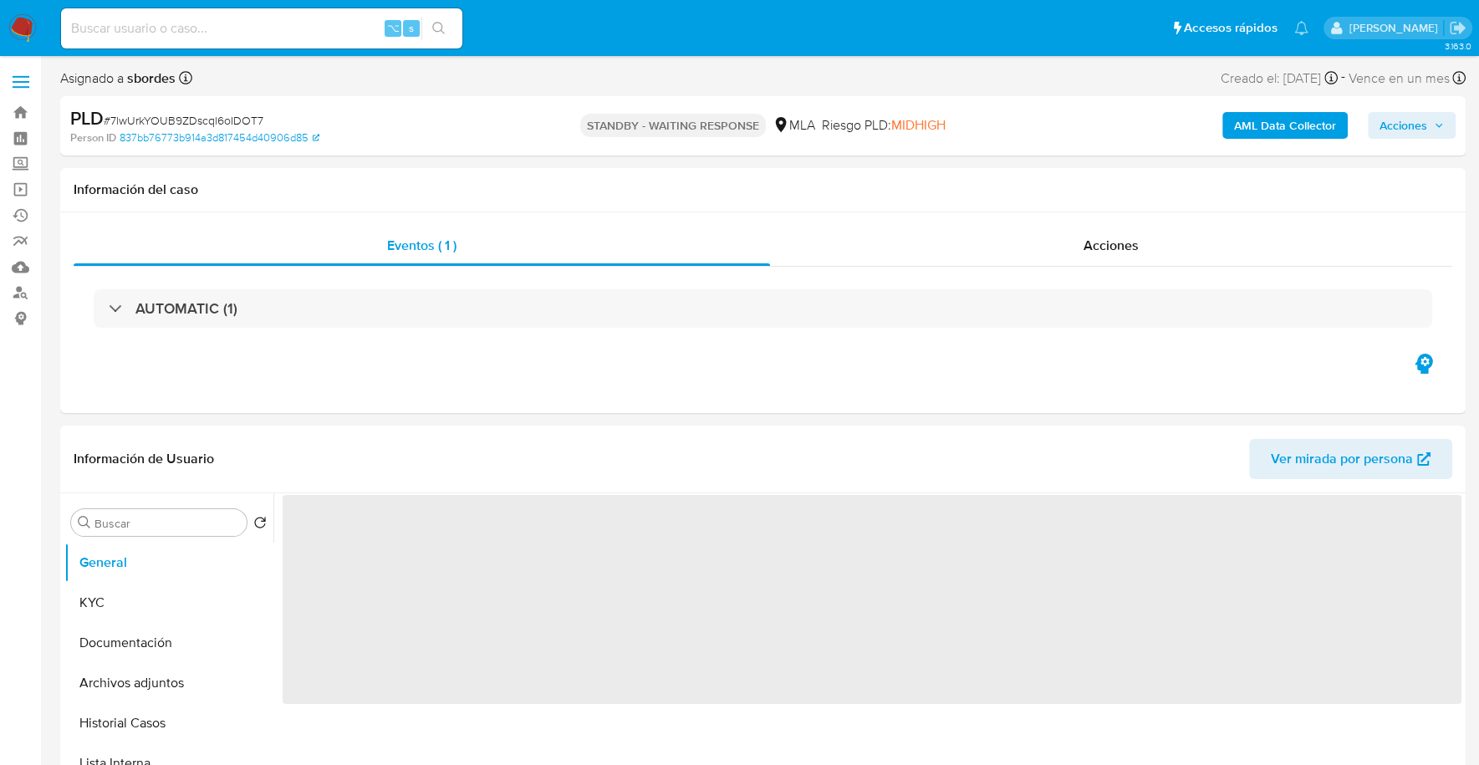
select select "10"
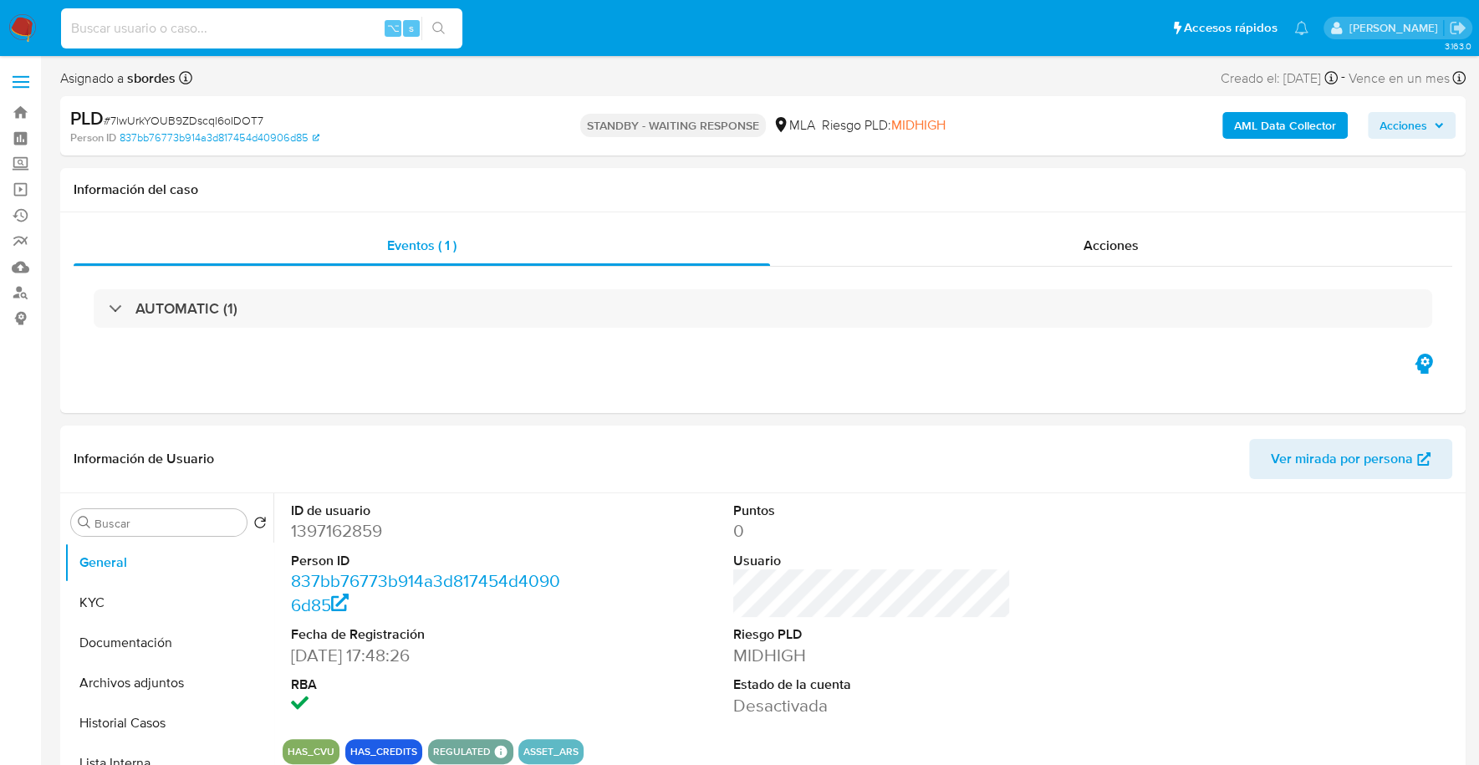
click at [232, 28] on input at bounding box center [261, 29] width 401 height 22
paste input "239824982"
type input "239824982"
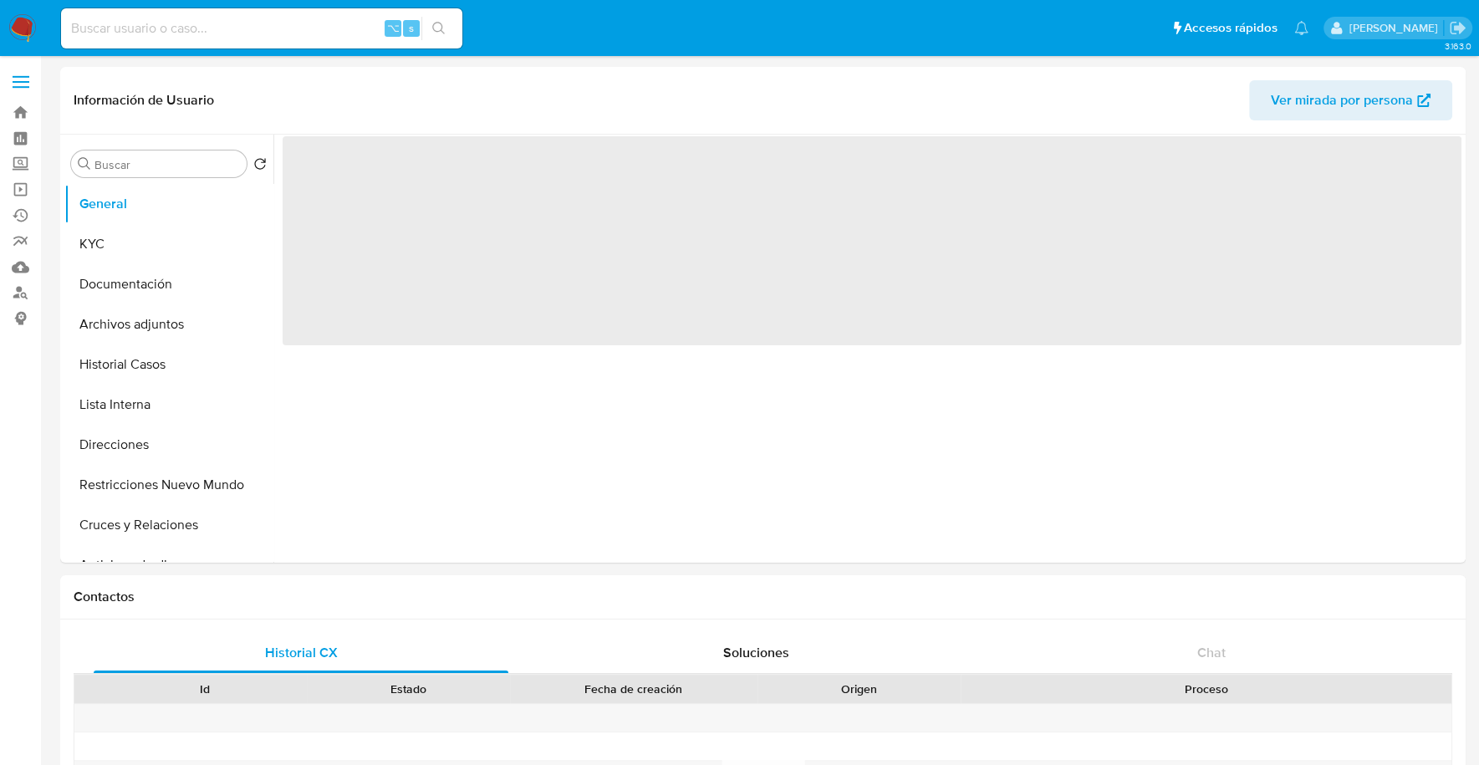
select select "10"
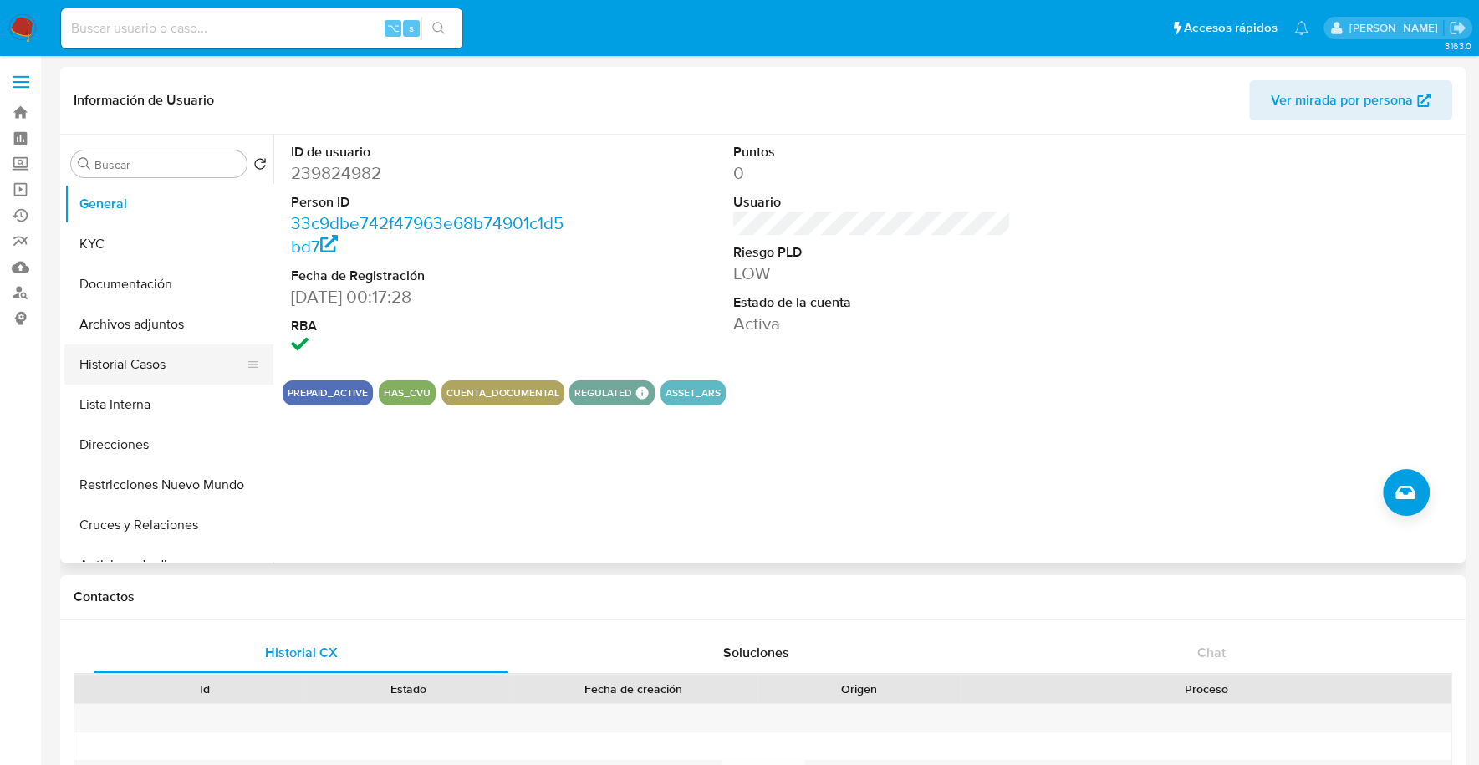
click at [126, 348] on button "Historial Casos" at bounding box center [162, 364] width 196 height 40
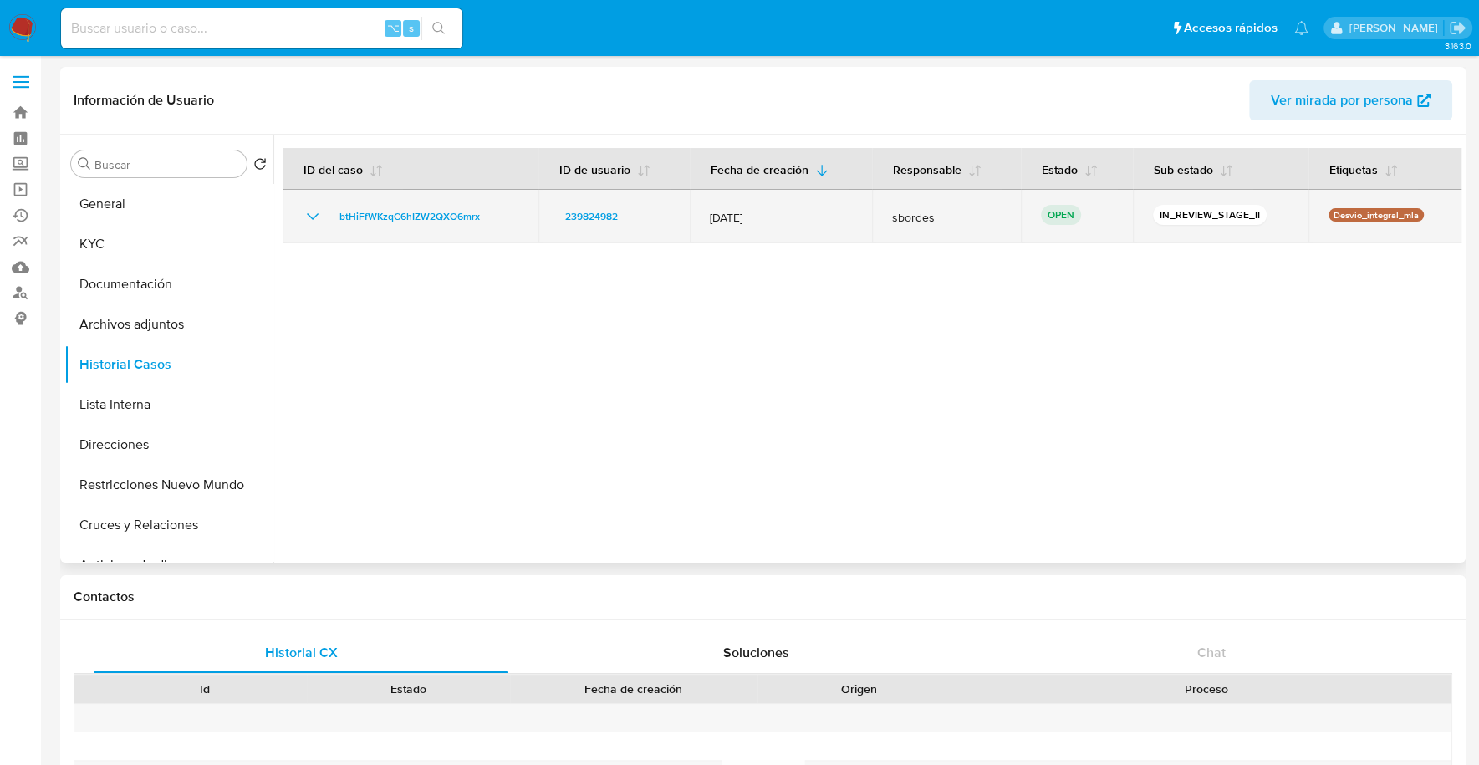
click at [378, 197] on td "btHiFfWKzqC6hIZW2QXO6mrx" at bounding box center [411, 216] width 256 height 53
click at [379, 201] on td "btHiFfWKzqC6hIZW2QXO6mrx" at bounding box center [411, 216] width 256 height 53
click at [386, 211] on span "btHiFfWKzqC6hIZW2QXO6mrx" at bounding box center [409, 216] width 140 height 20
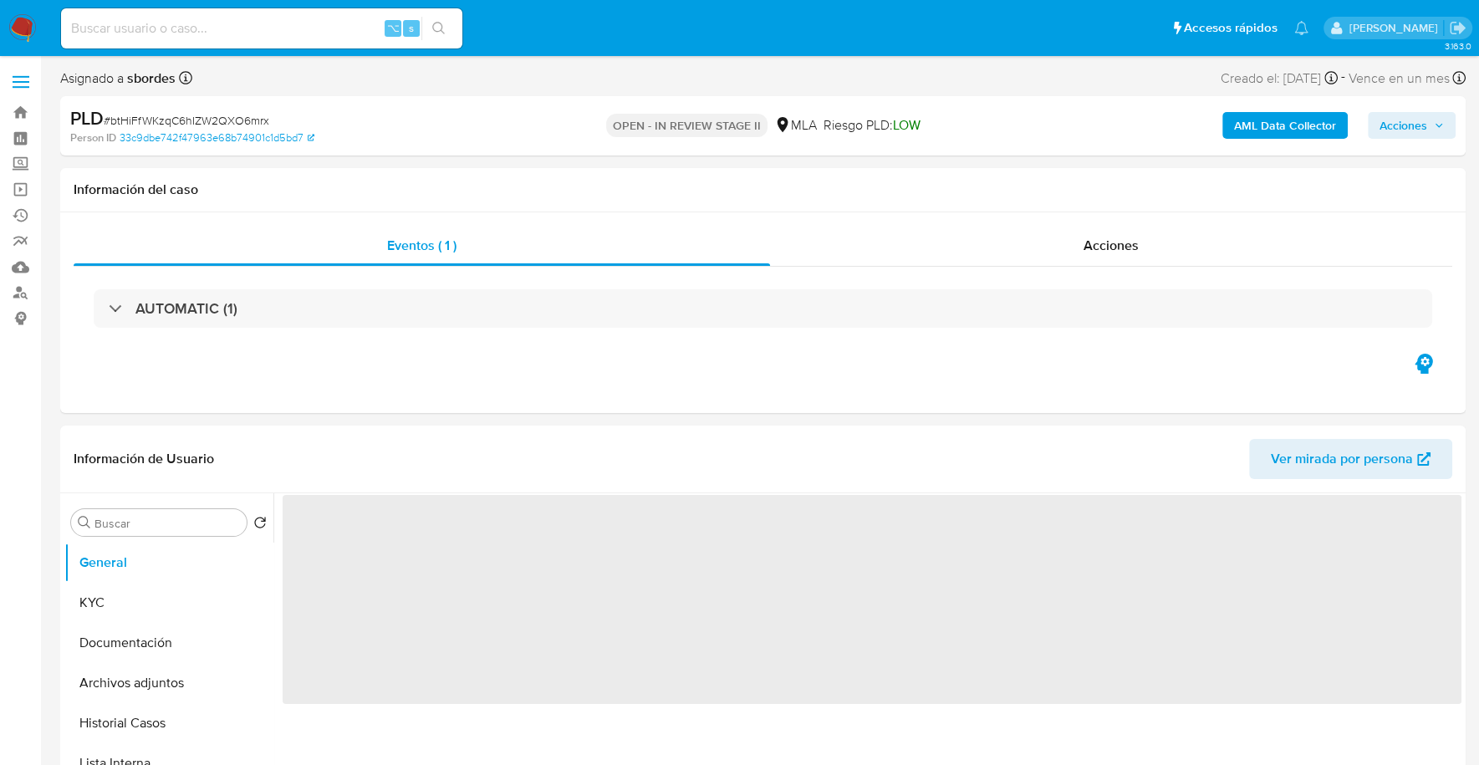
select select "10"
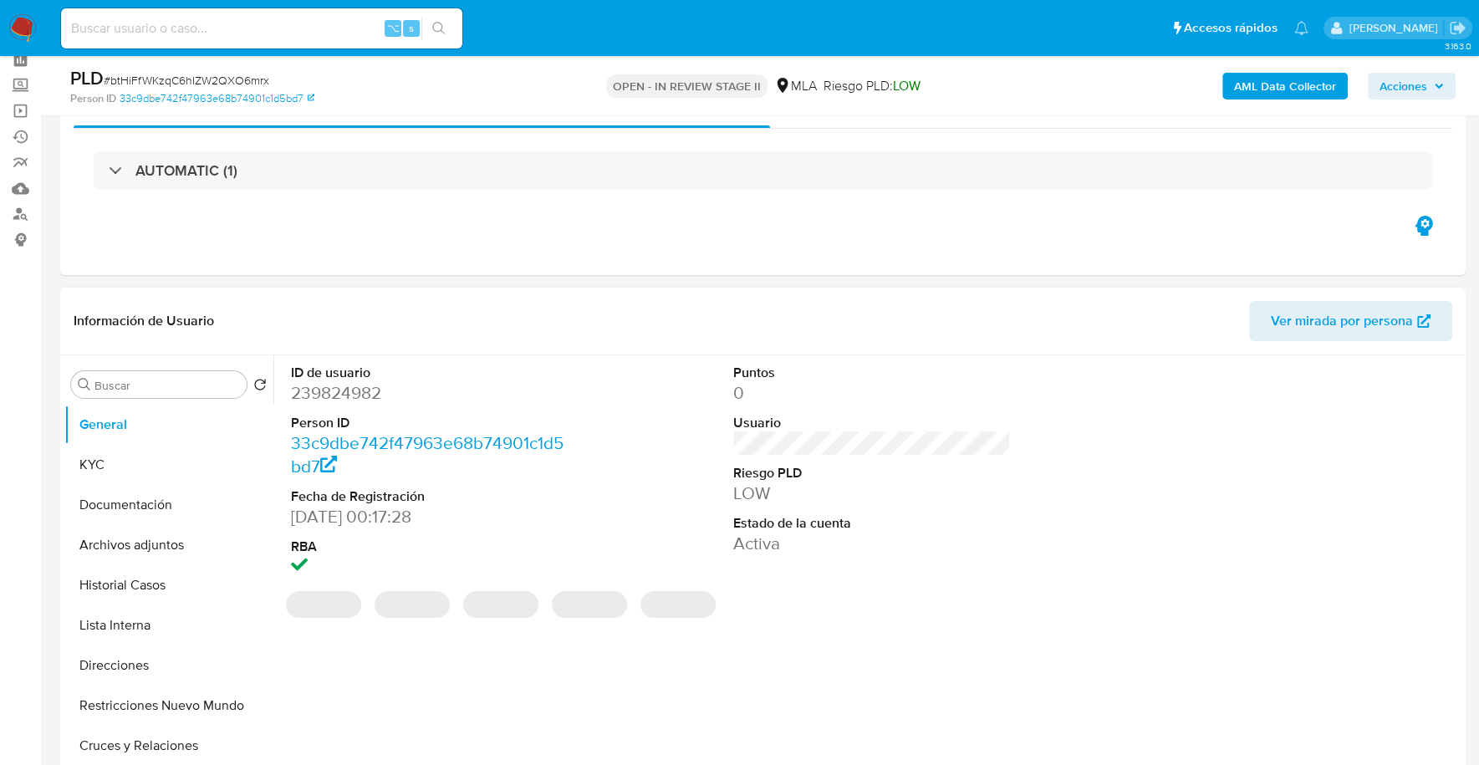
scroll to position [362, 0]
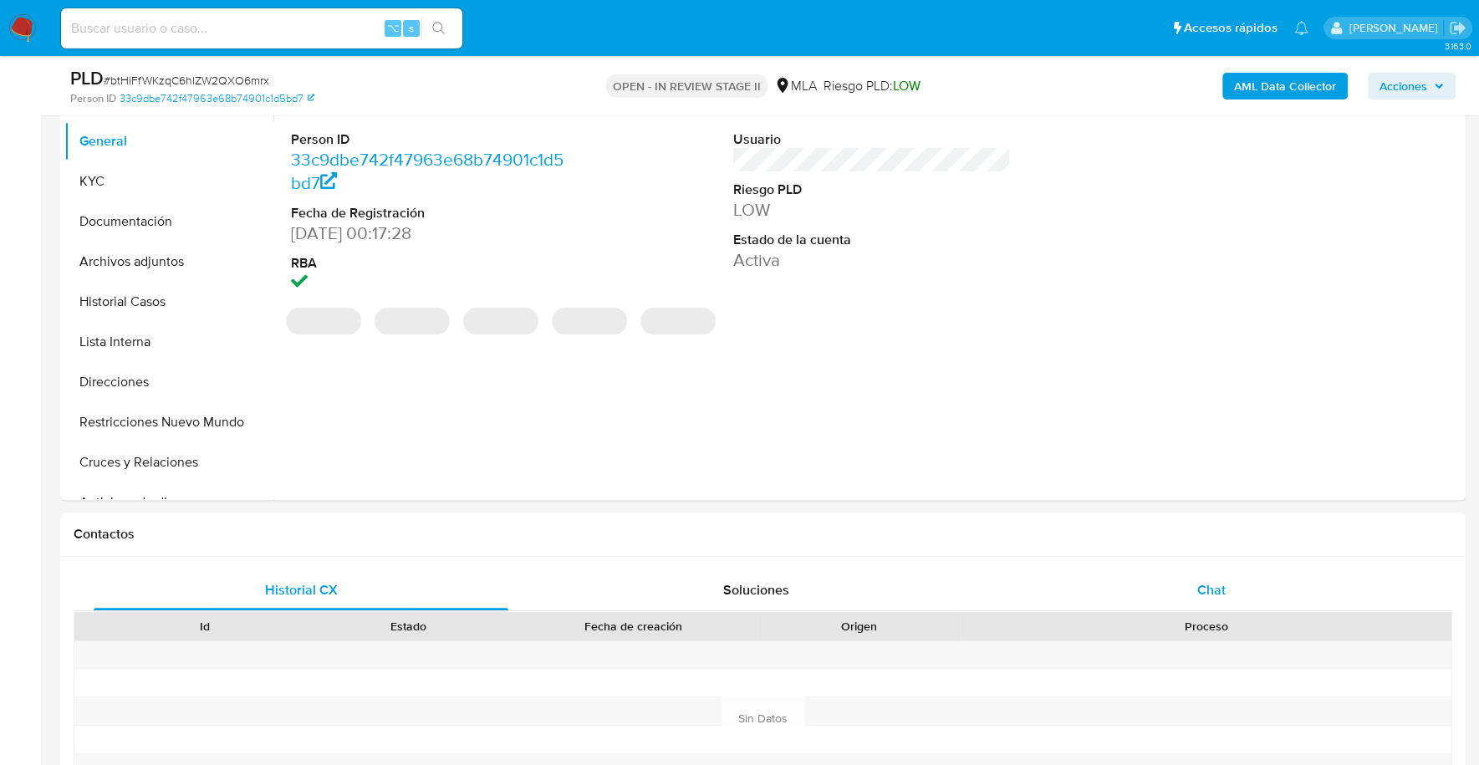
click at [1176, 588] on div "Chat" at bounding box center [1210, 590] width 415 height 40
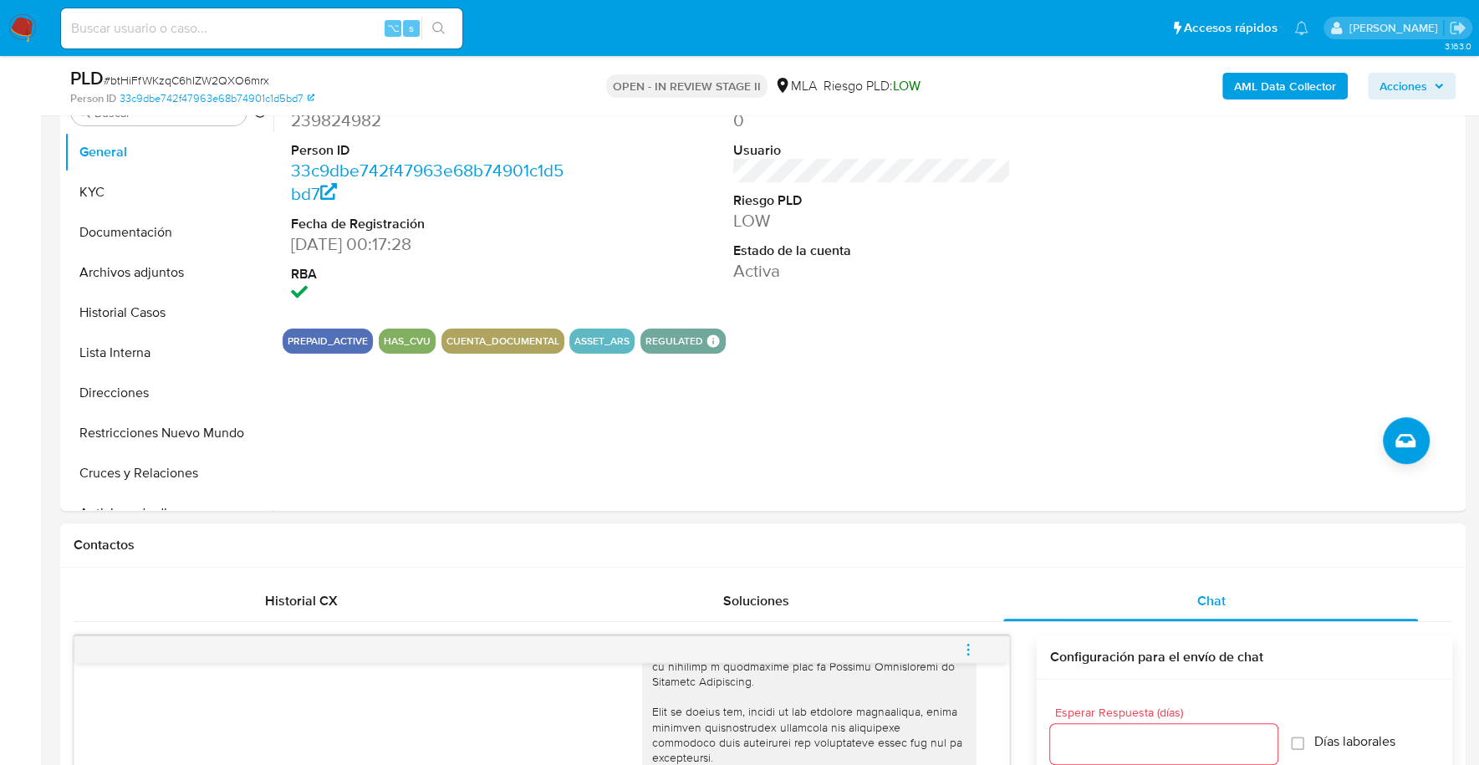
scroll to position [255, 0]
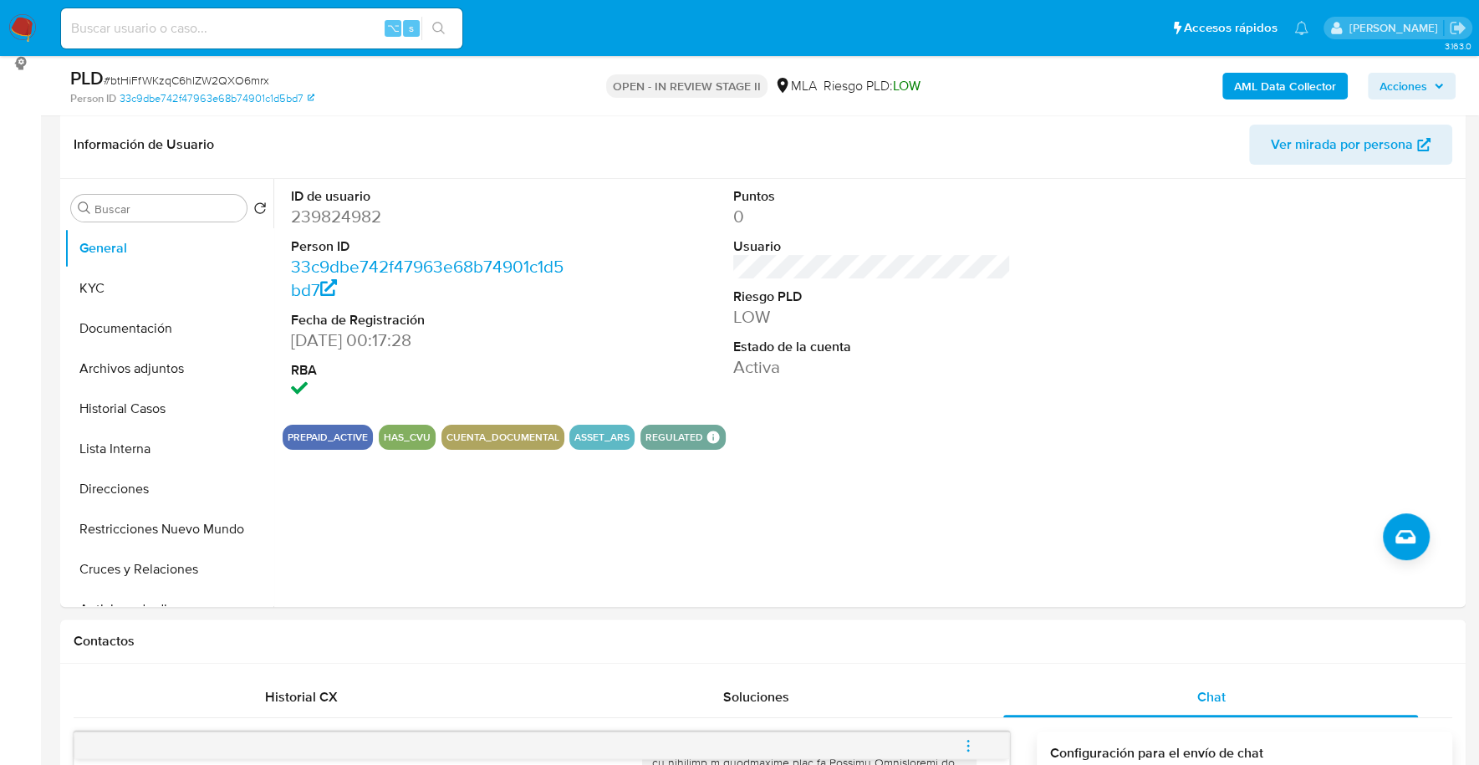
click at [210, 29] on input at bounding box center [261, 29] width 401 height 22
paste input "239824982"
type input "239824982"
click at [157, 274] on button "KYC" at bounding box center [162, 288] width 196 height 40
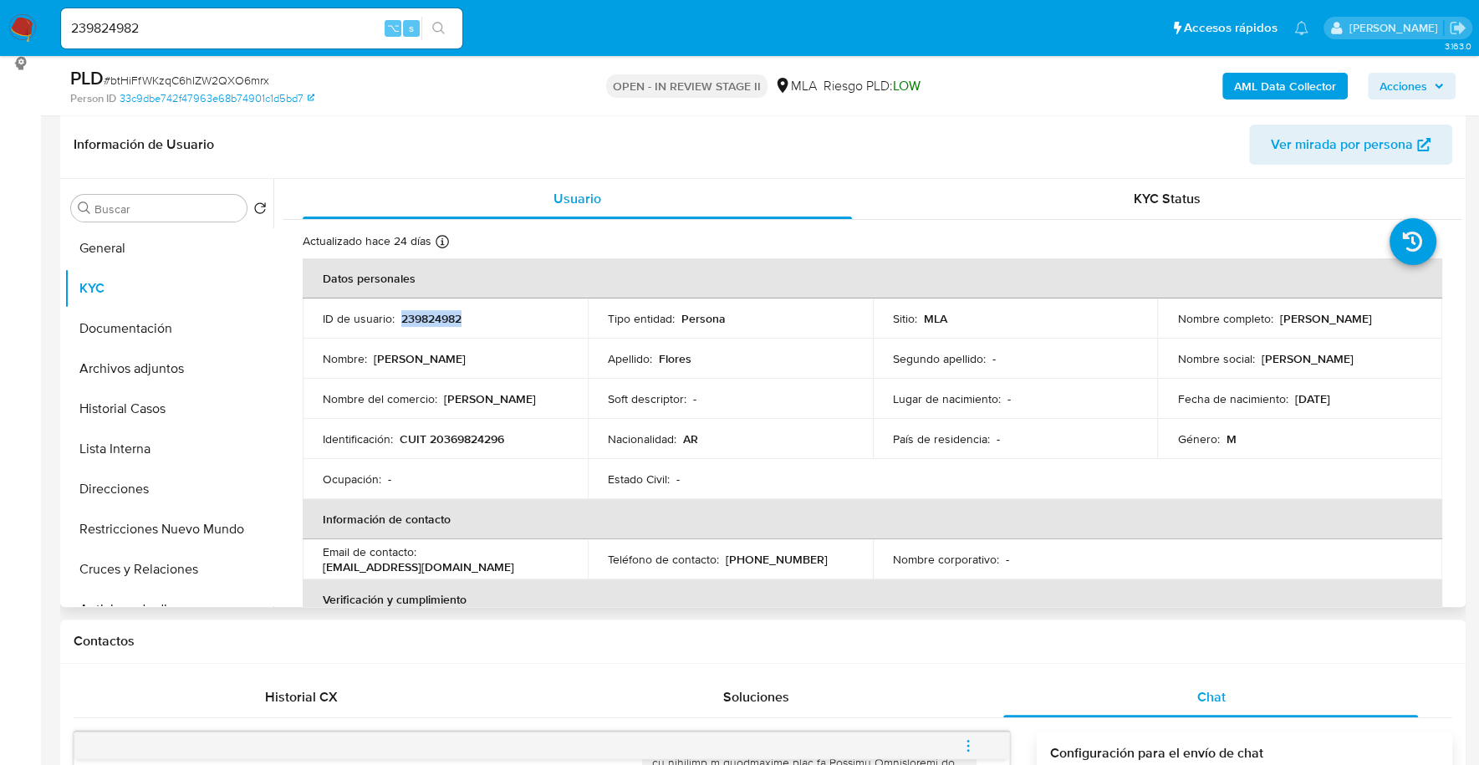
copy p "239824982"
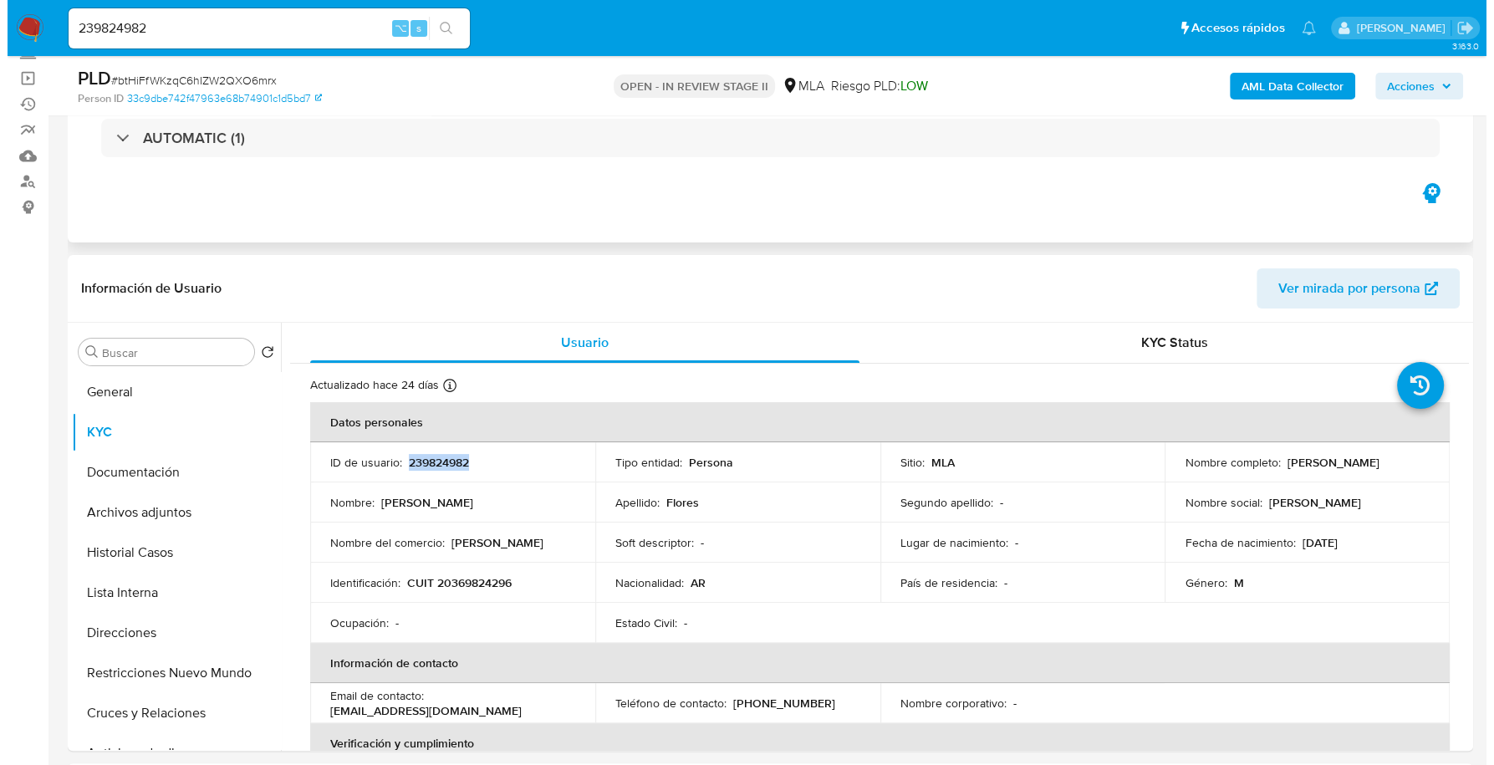
scroll to position [0, 0]
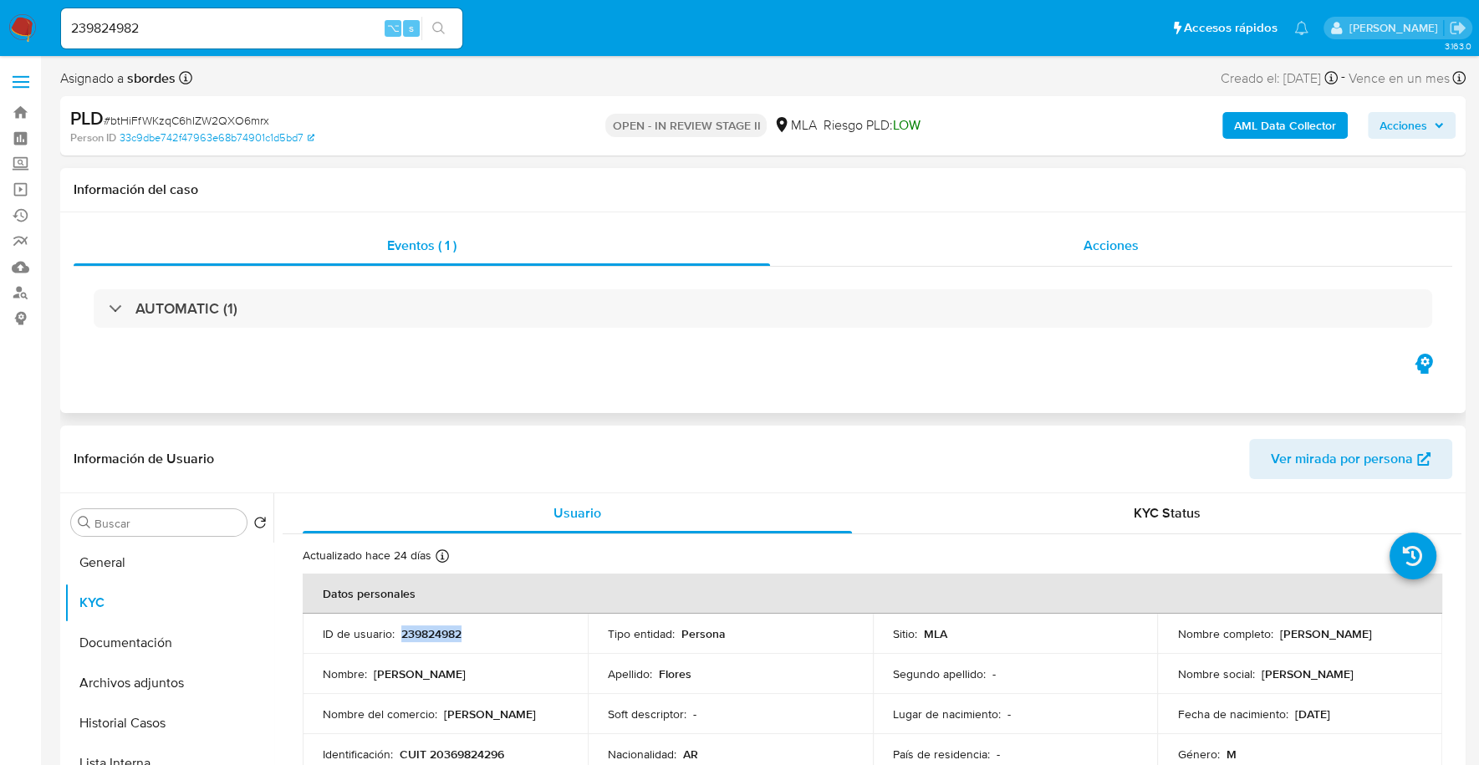
click at [1089, 257] on div "Acciones" at bounding box center [1111, 246] width 682 height 40
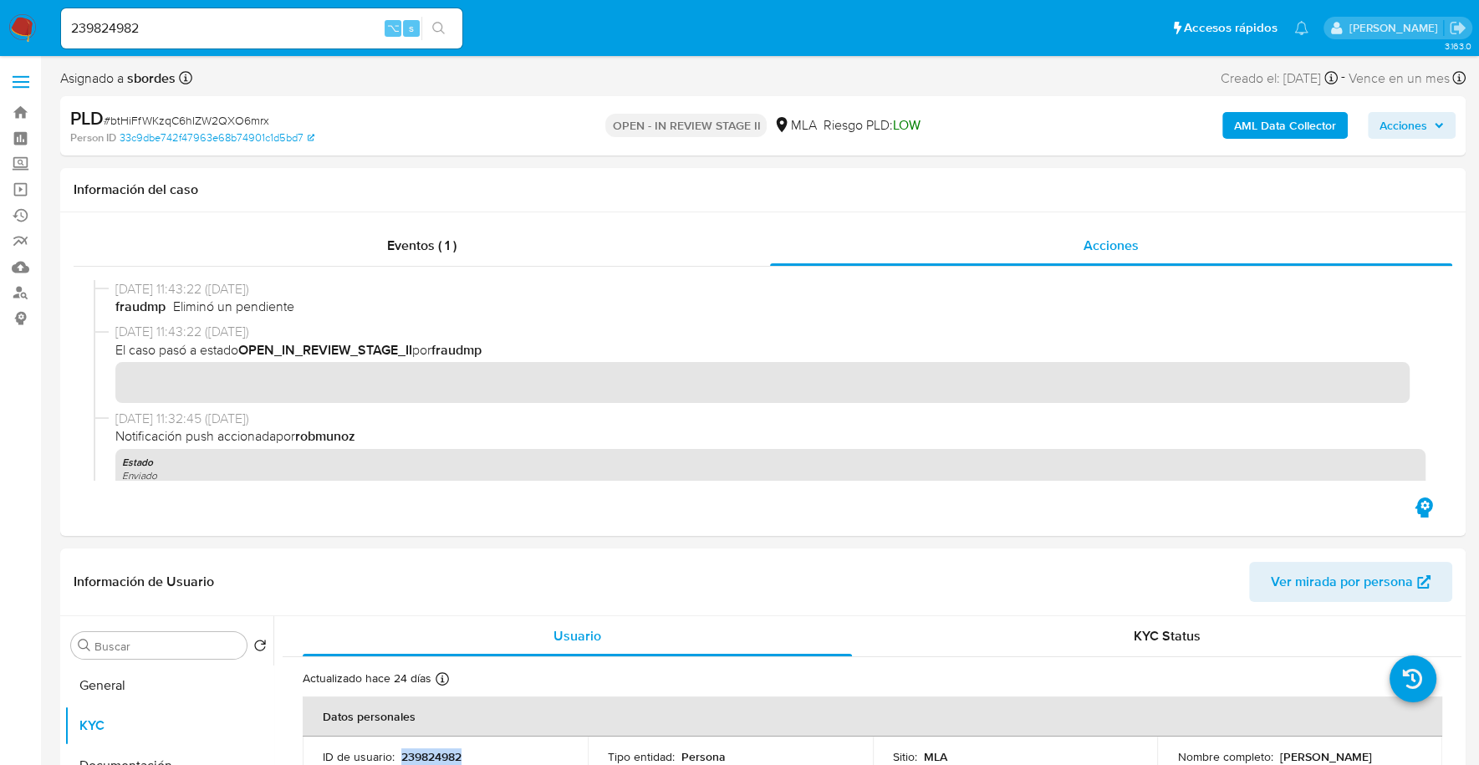
click at [1260, 119] on b "AML Data Collector" at bounding box center [1285, 125] width 102 height 27
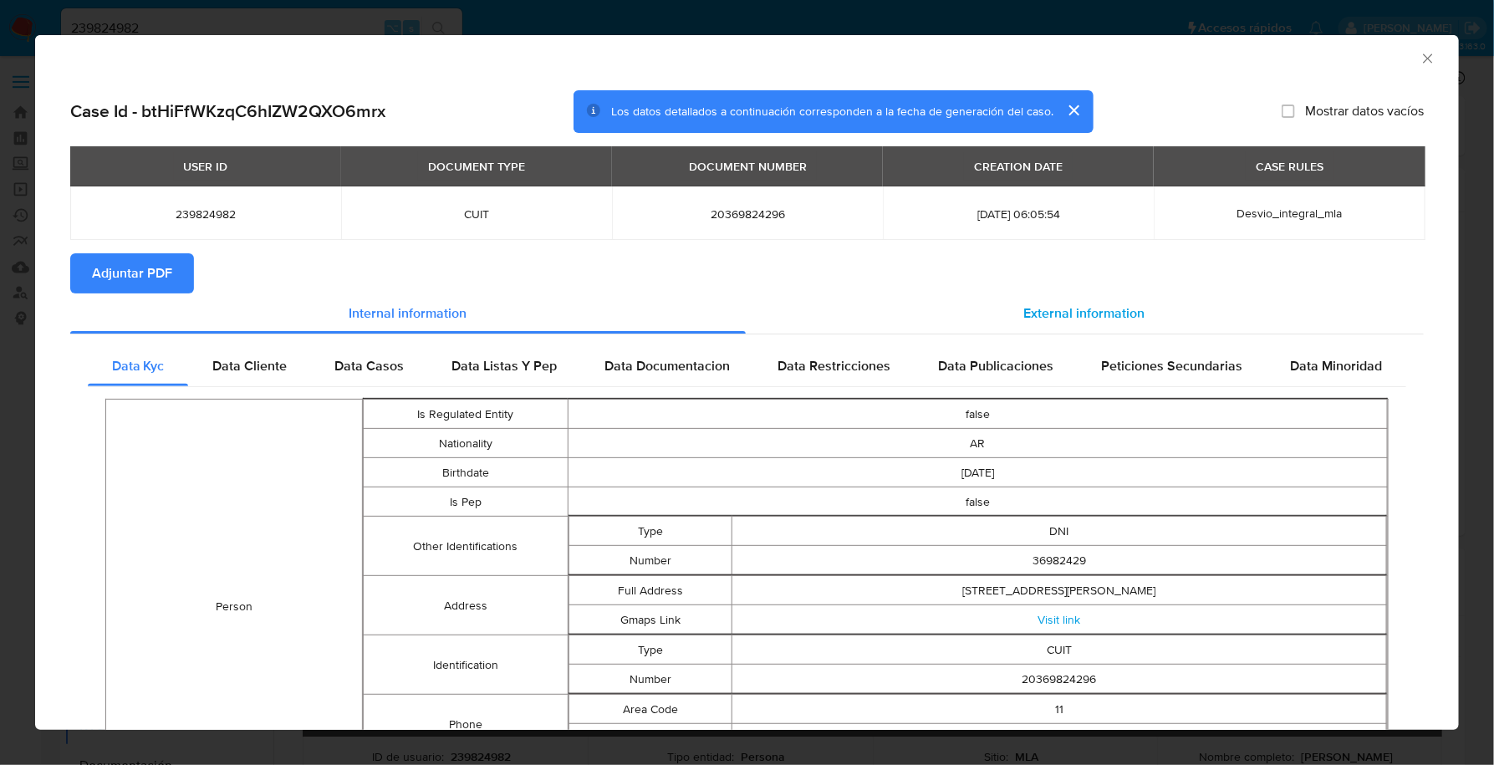
click at [1056, 318] on span "External information" at bounding box center [1084, 312] width 121 height 19
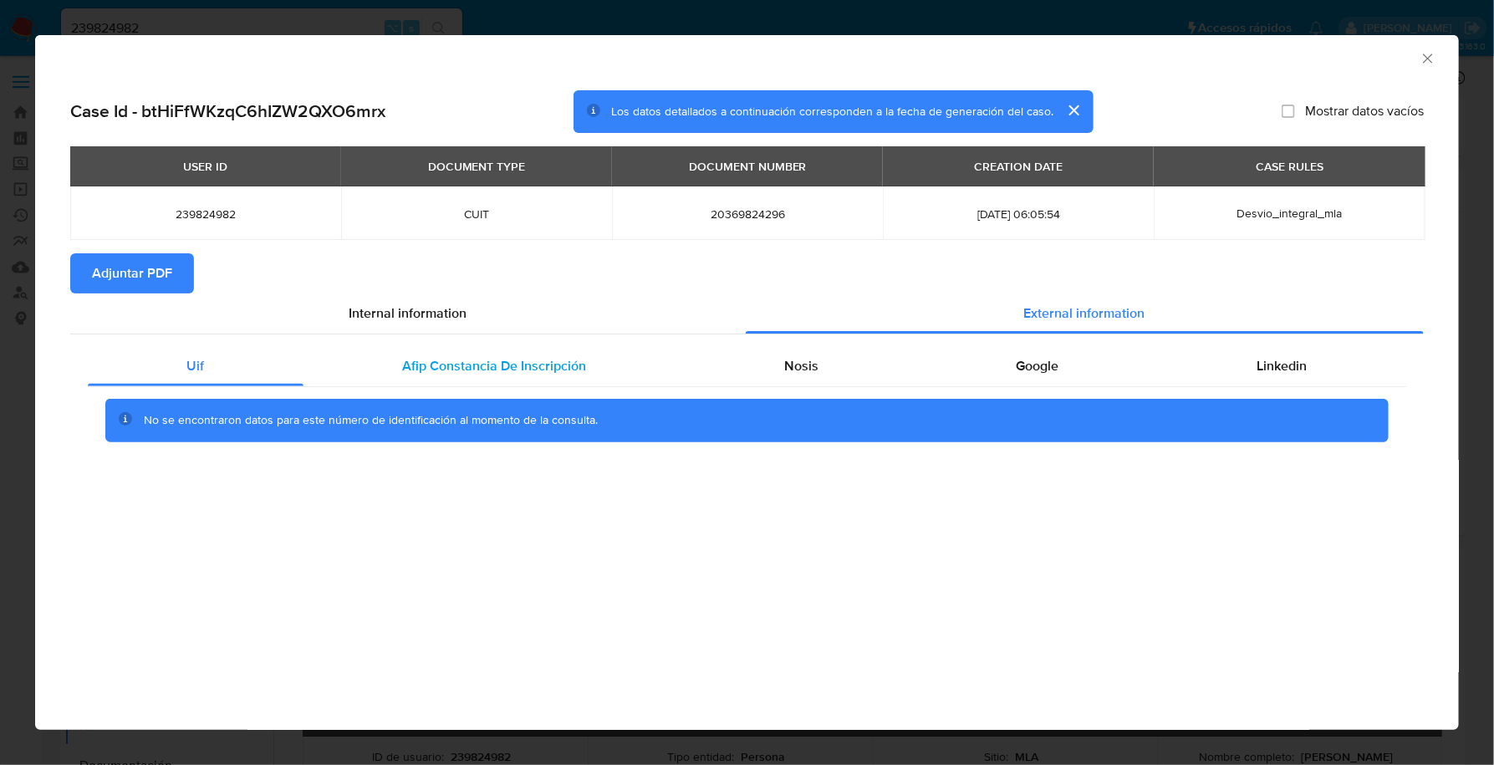
click at [485, 366] on span "Afip Constancia De Inscripción" at bounding box center [494, 365] width 184 height 19
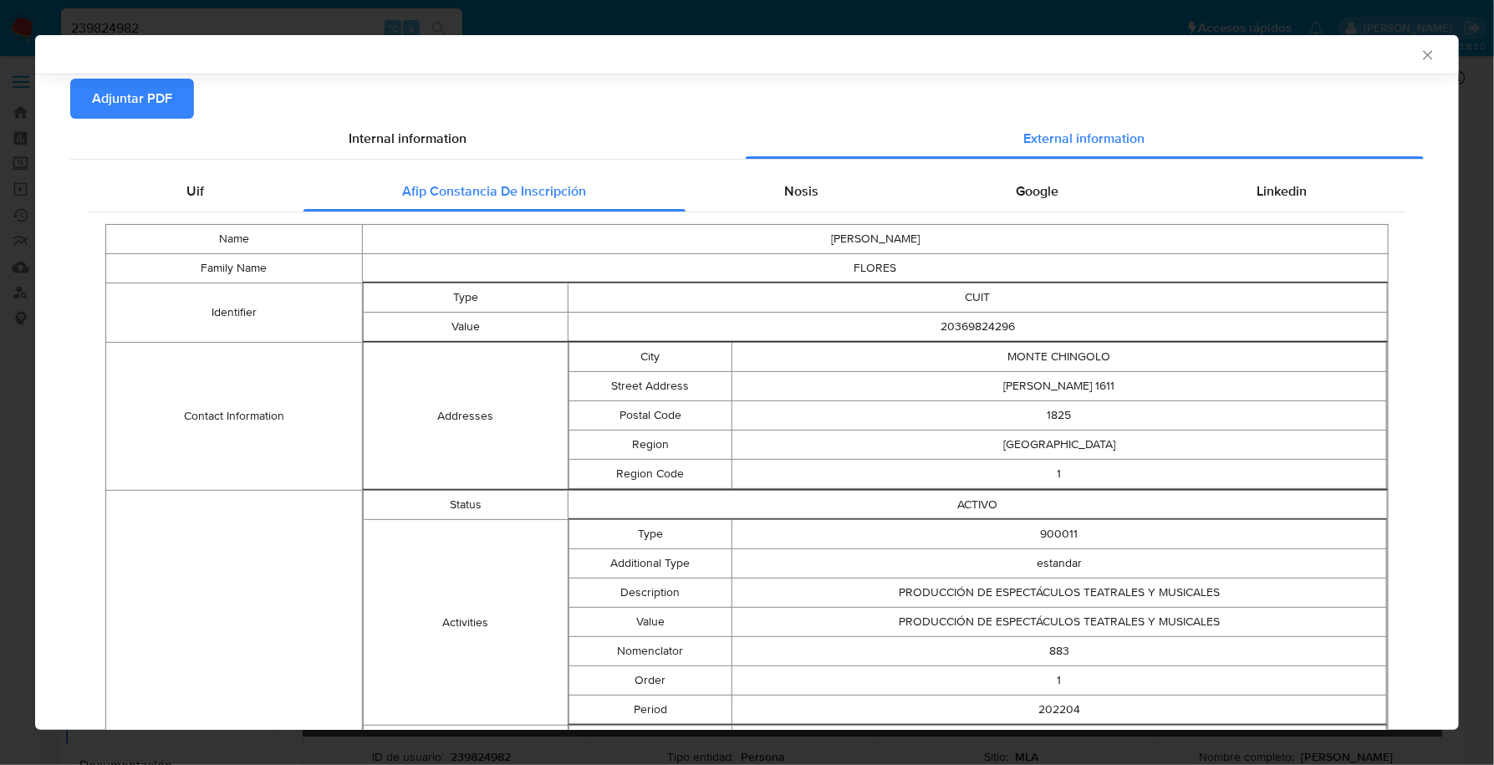
scroll to position [164, 0]
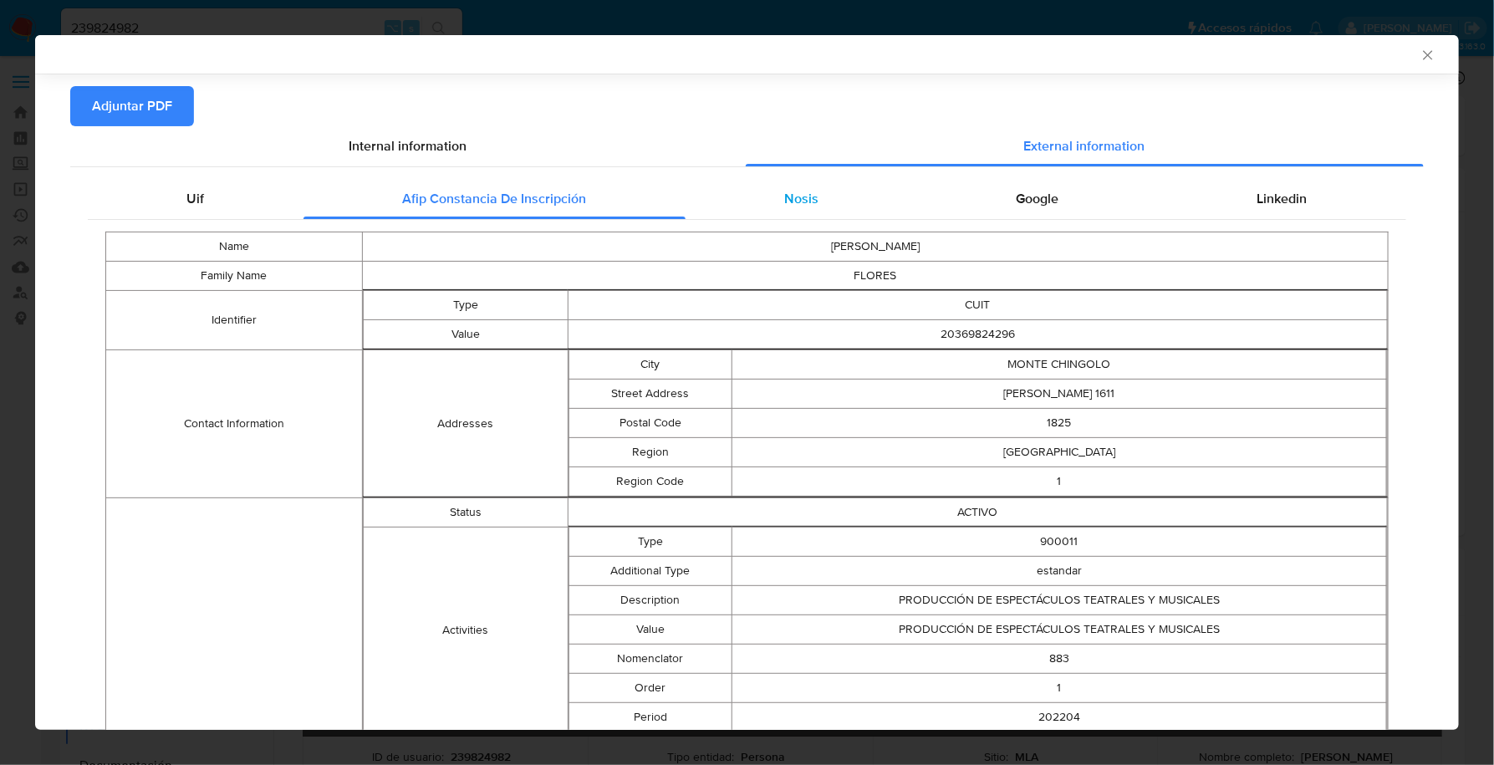
click at [838, 201] on div "Nosis" at bounding box center [801, 199] width 232 height 40
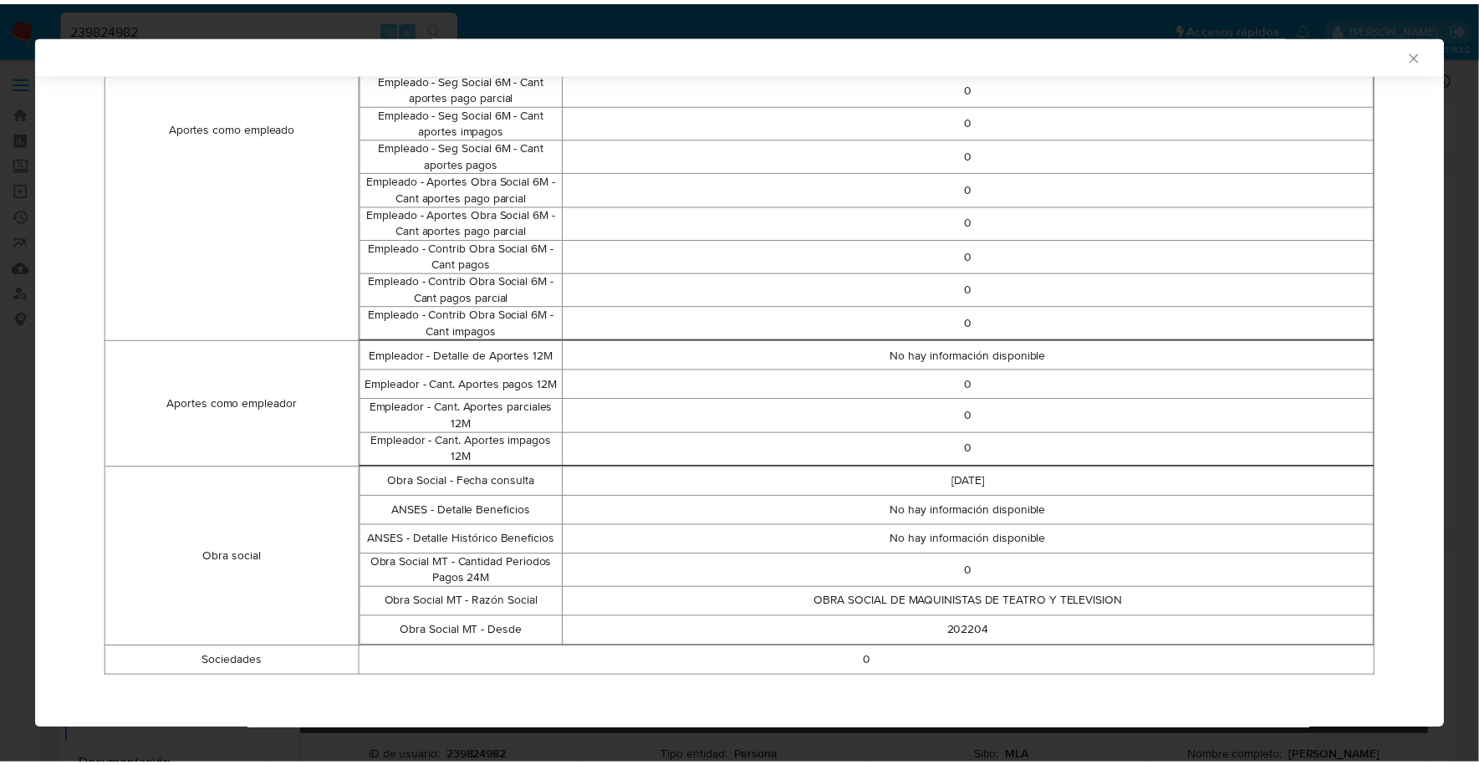
scroll to position [0, 0]
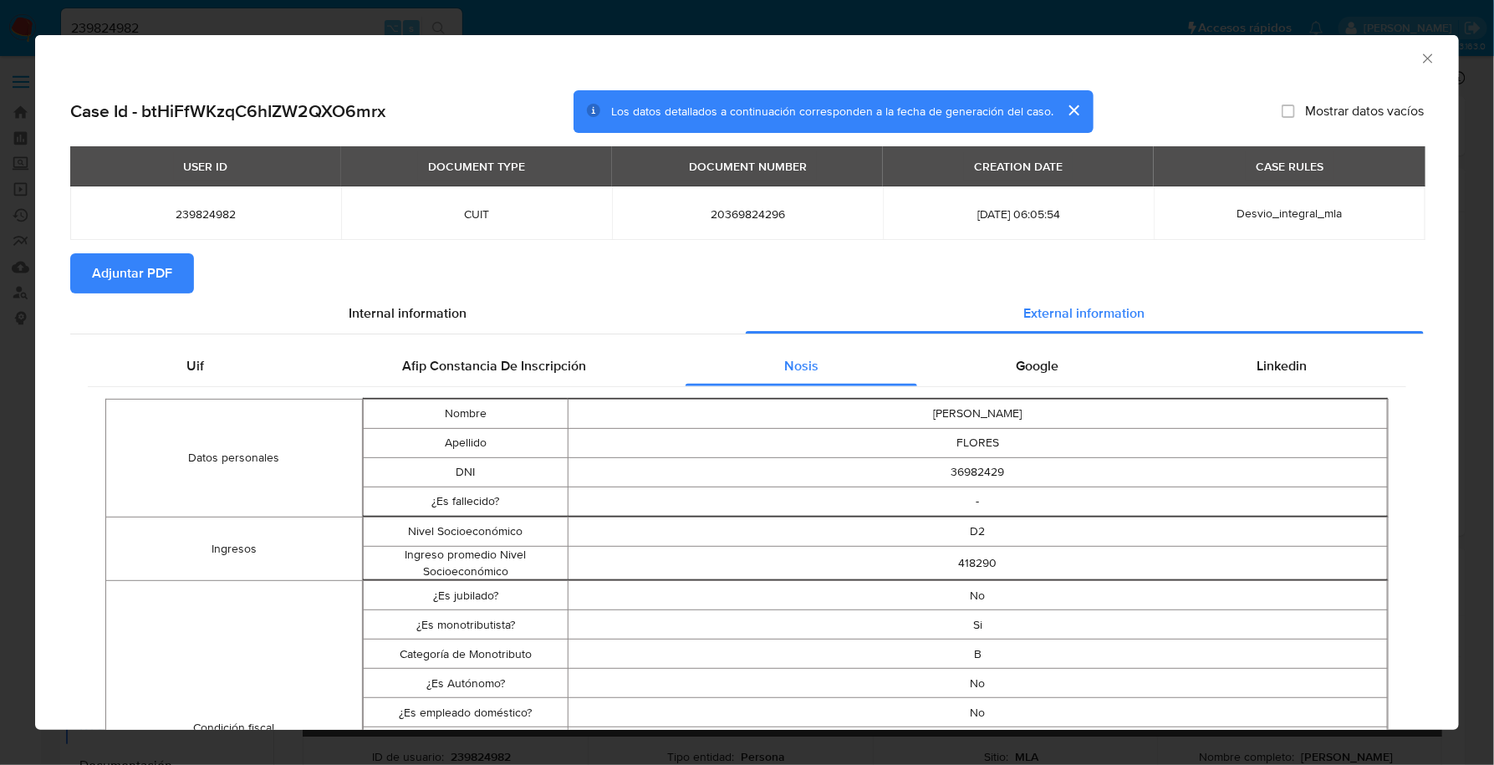
click at [1033, 369] on span "Google" at bounding box center [1037, 365] width 43 height 19
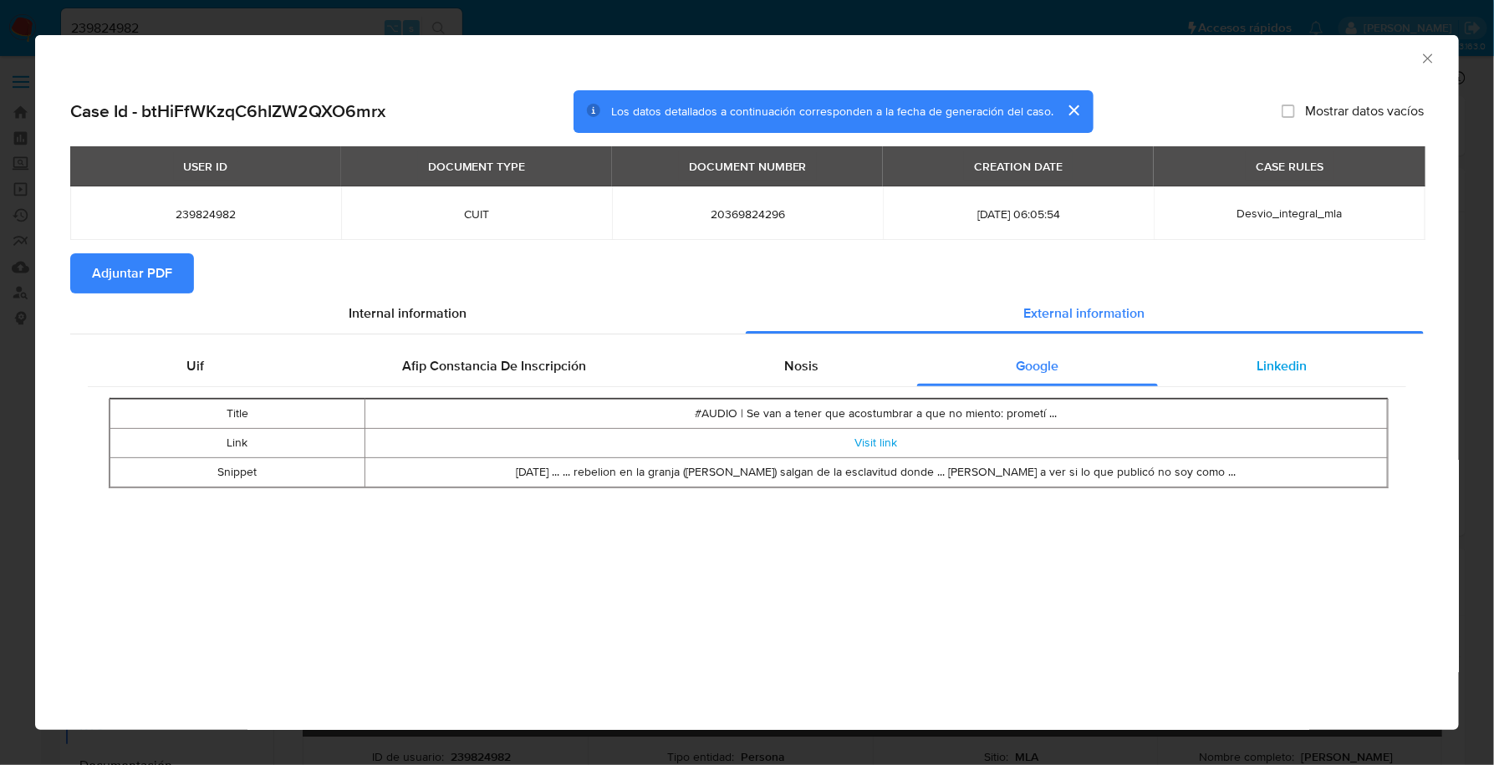
click at [1279, 377] on div "Linkedin" at bounding box center [1282, 366] width 248 height 40
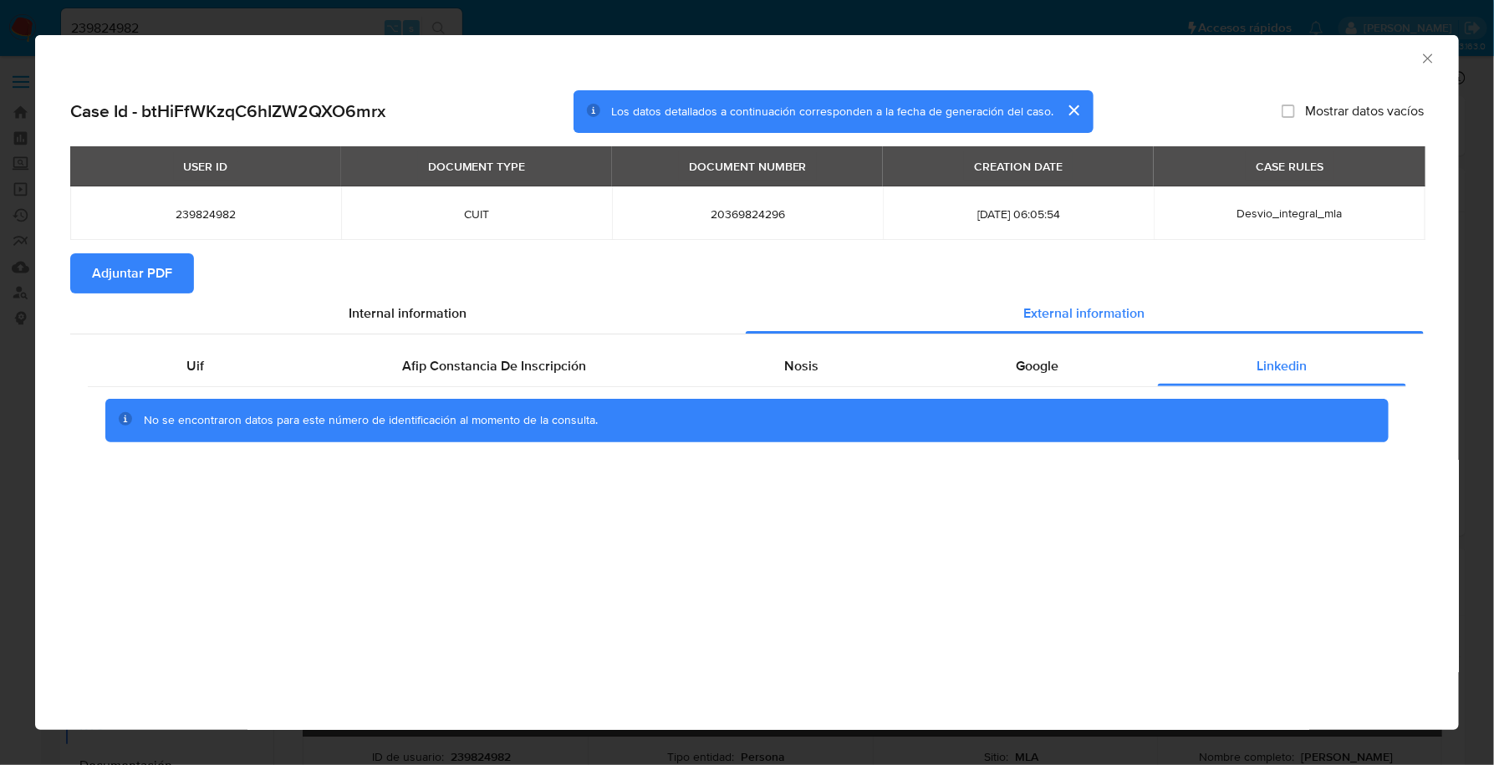
click at [145, 288] on span "Adjuntar PDF" at bounding box center [132, 273] width 80 height 37
click at [1426, 64] on icon "Cerrar ventana" at bounding box center [1427, 58] width 17 height 17
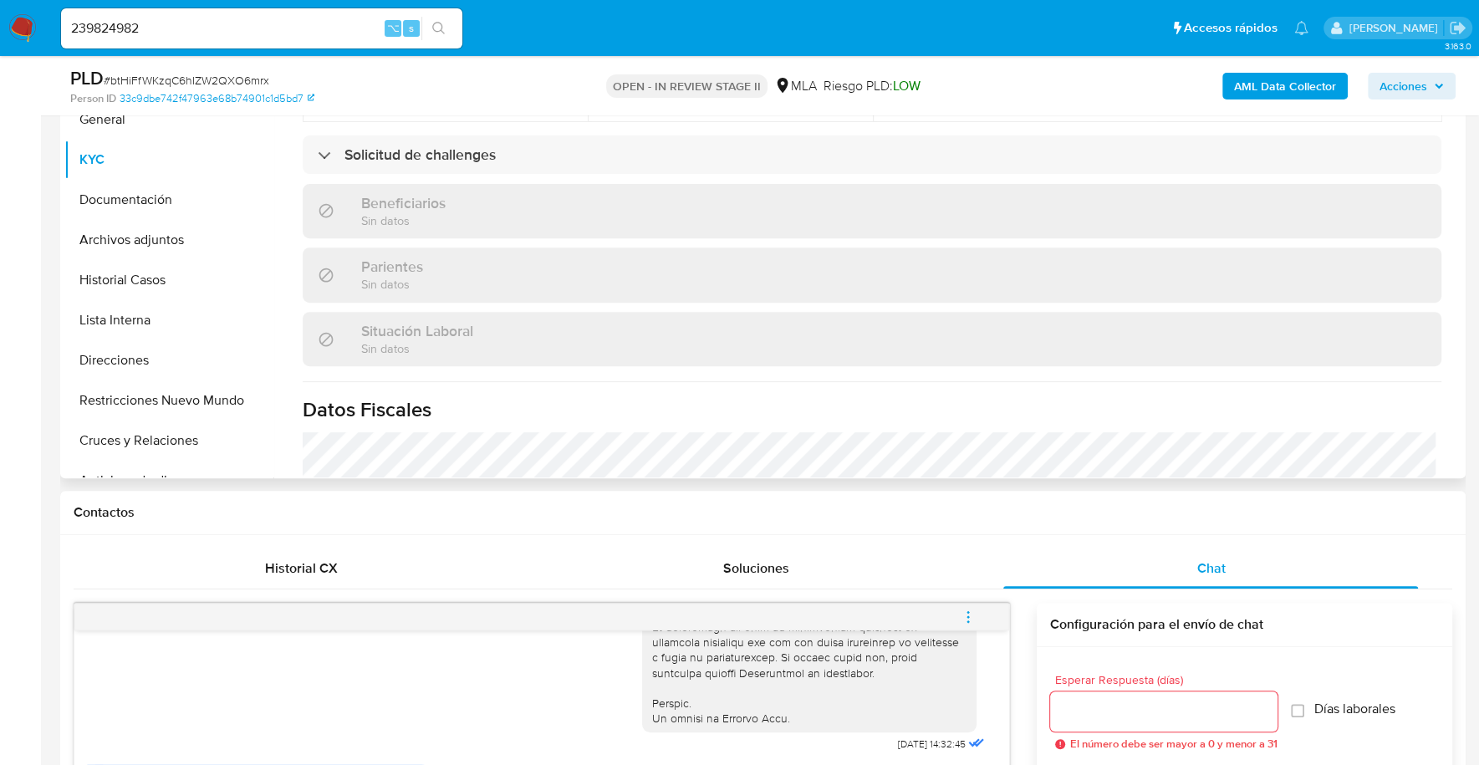
scroll to position [426, 0]
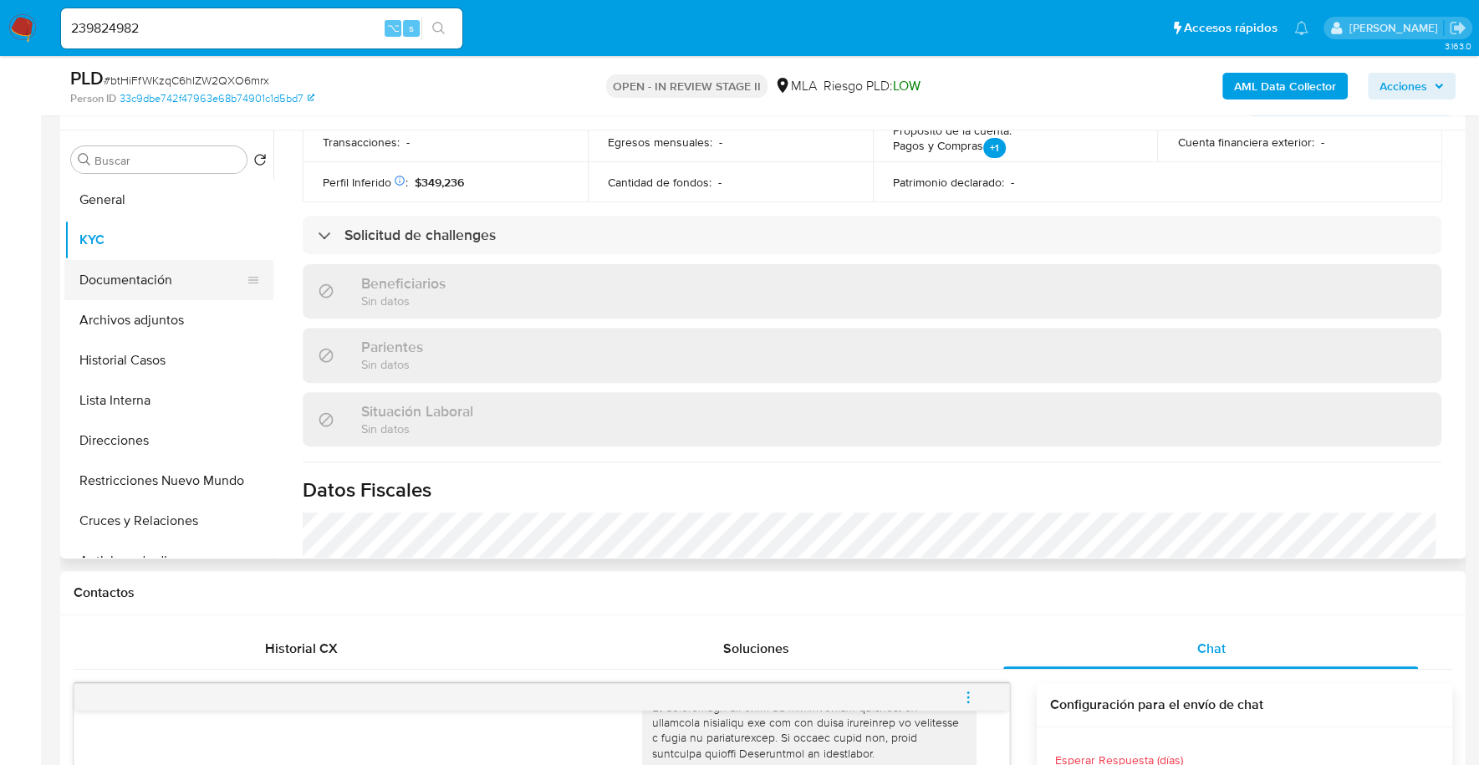
click at [114, 279] on button "Documentación" at bounding box center [162, 280] width 196 height 40
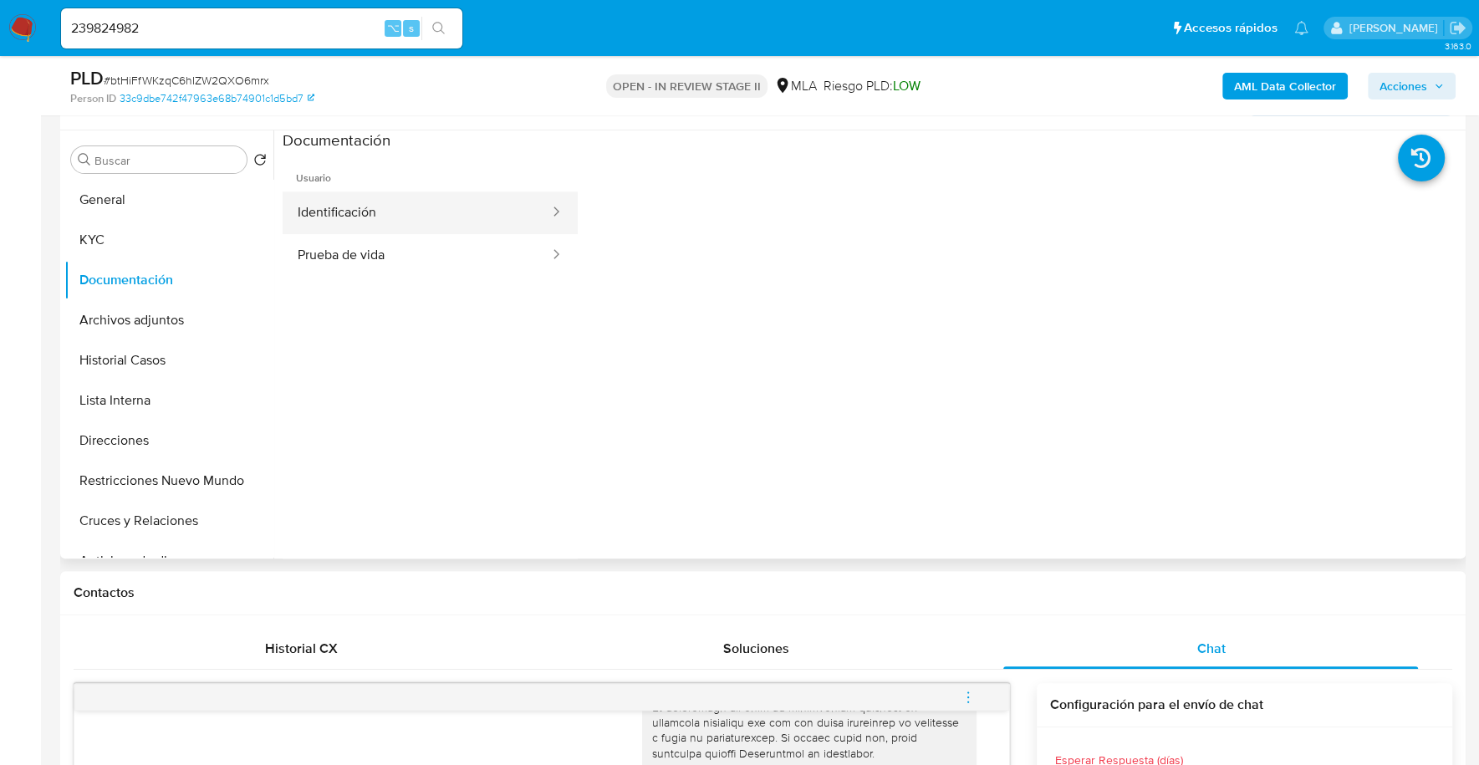
click at [407, 198] on button "Identificación" at bounding box center [417, 212] width 268 height 43
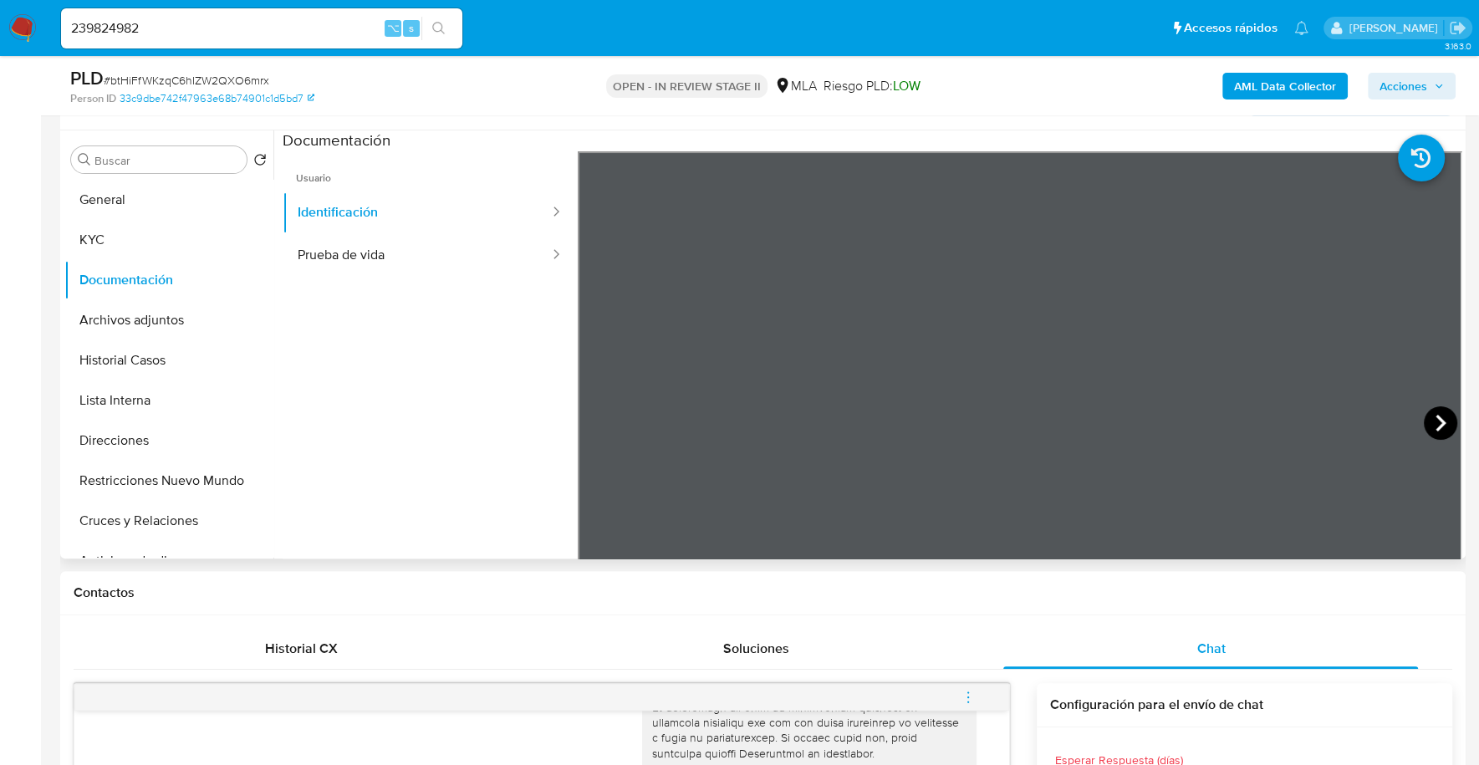
click at [1435, 417] on icon at bounding box center [1440, 423] width 10 height 17
click at [336, 265] on button "Prueba de vida" at bounding box center [417, 255] width 268 height 43
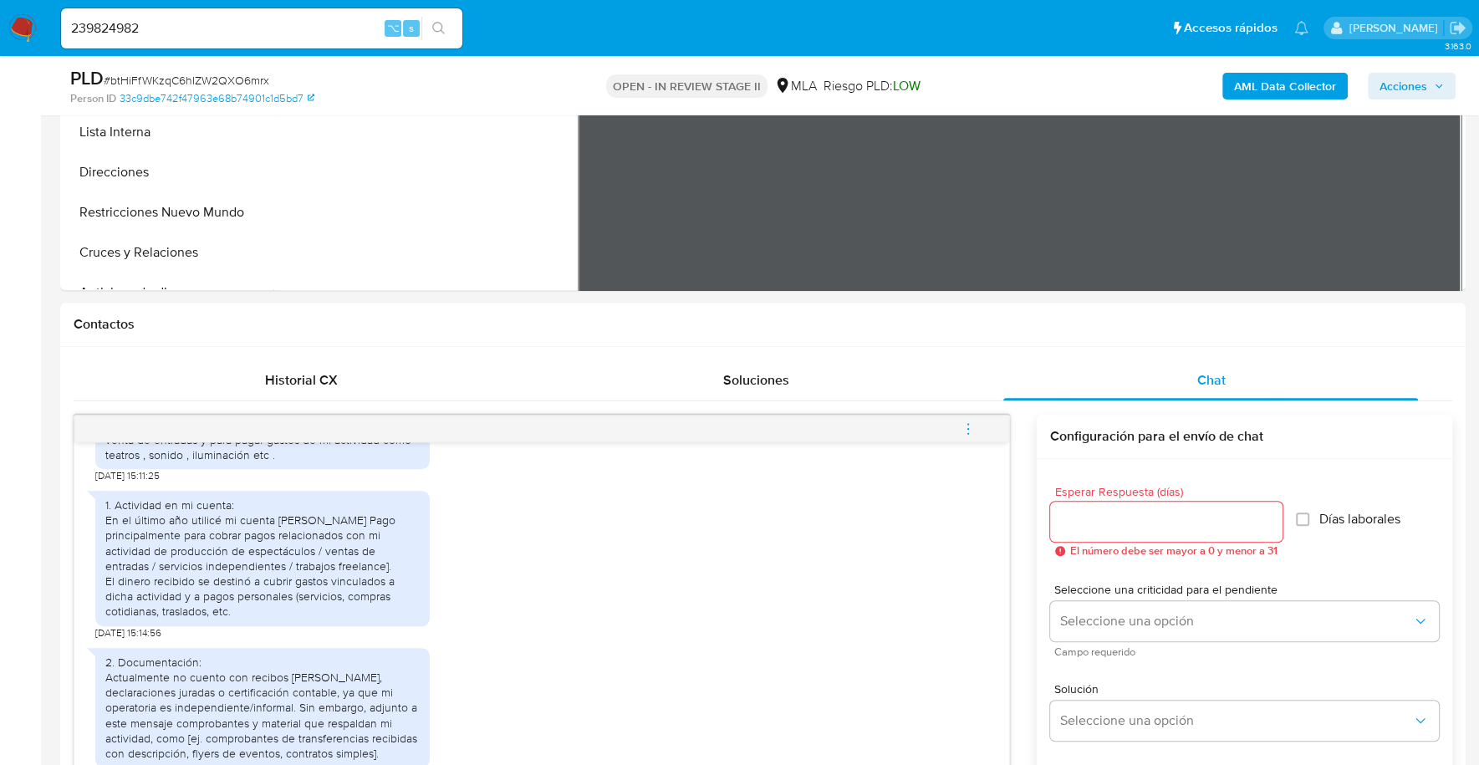
scroll to position [289, 0]
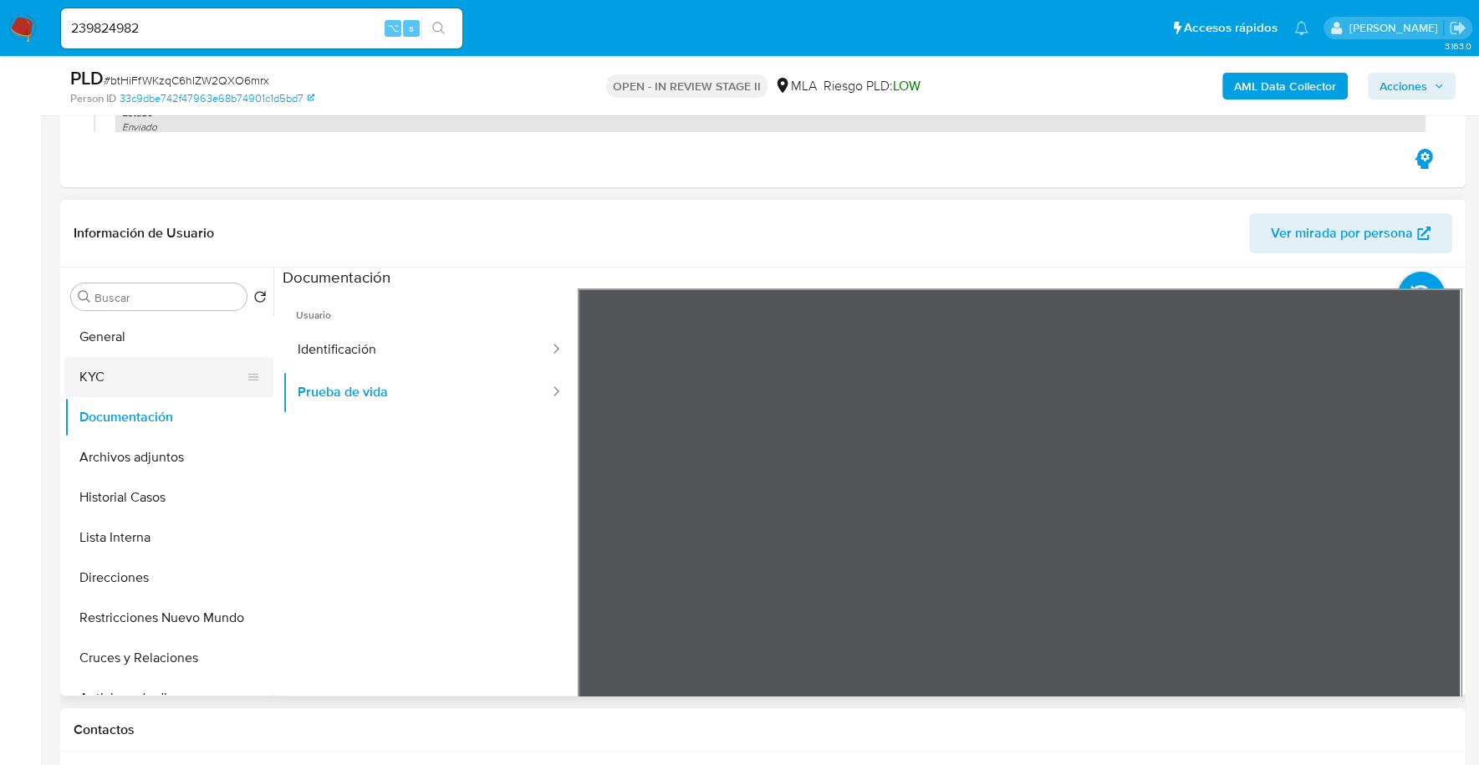
click at [121, 383] on button "KYC" at bounding box center [162, 377] width 196 height 40
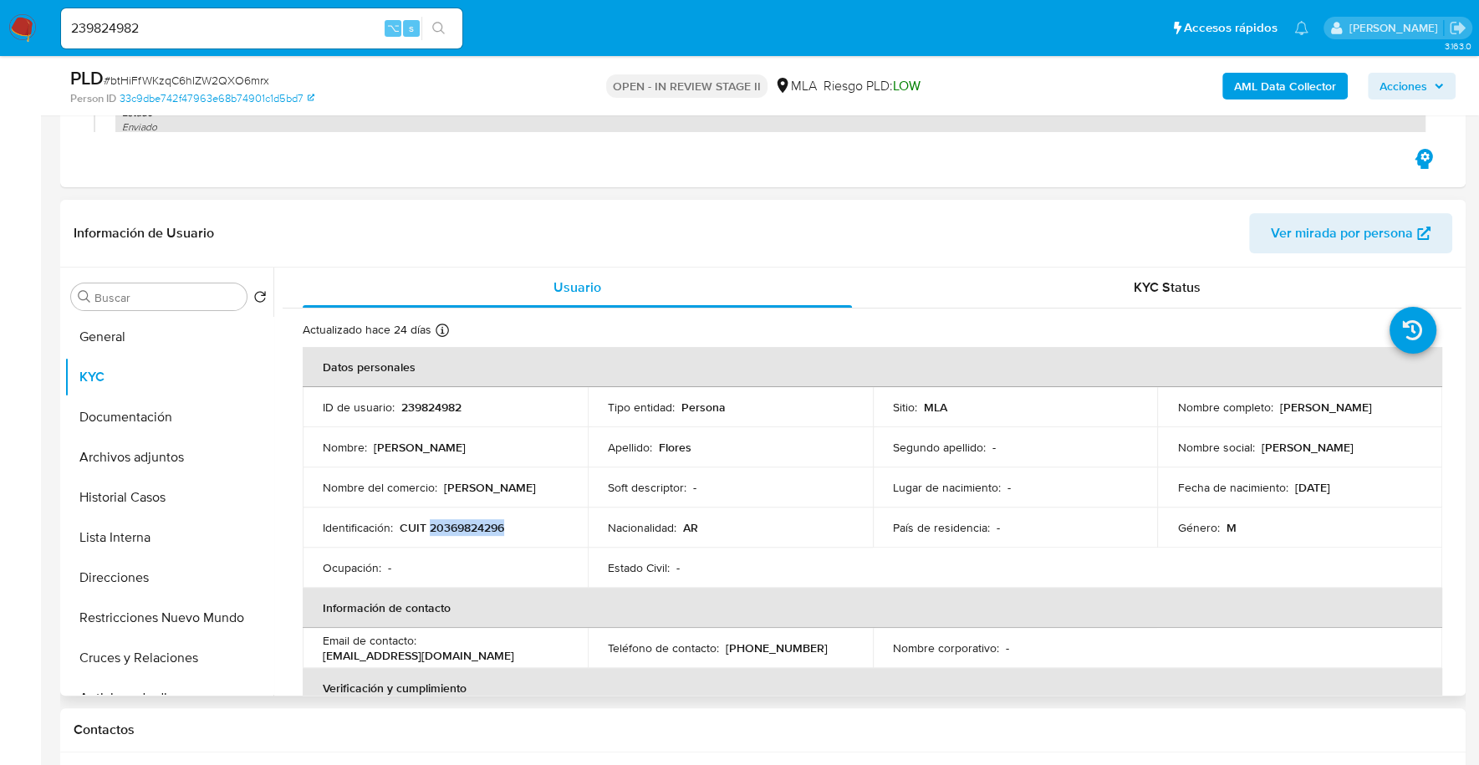
copy p "20369824296"
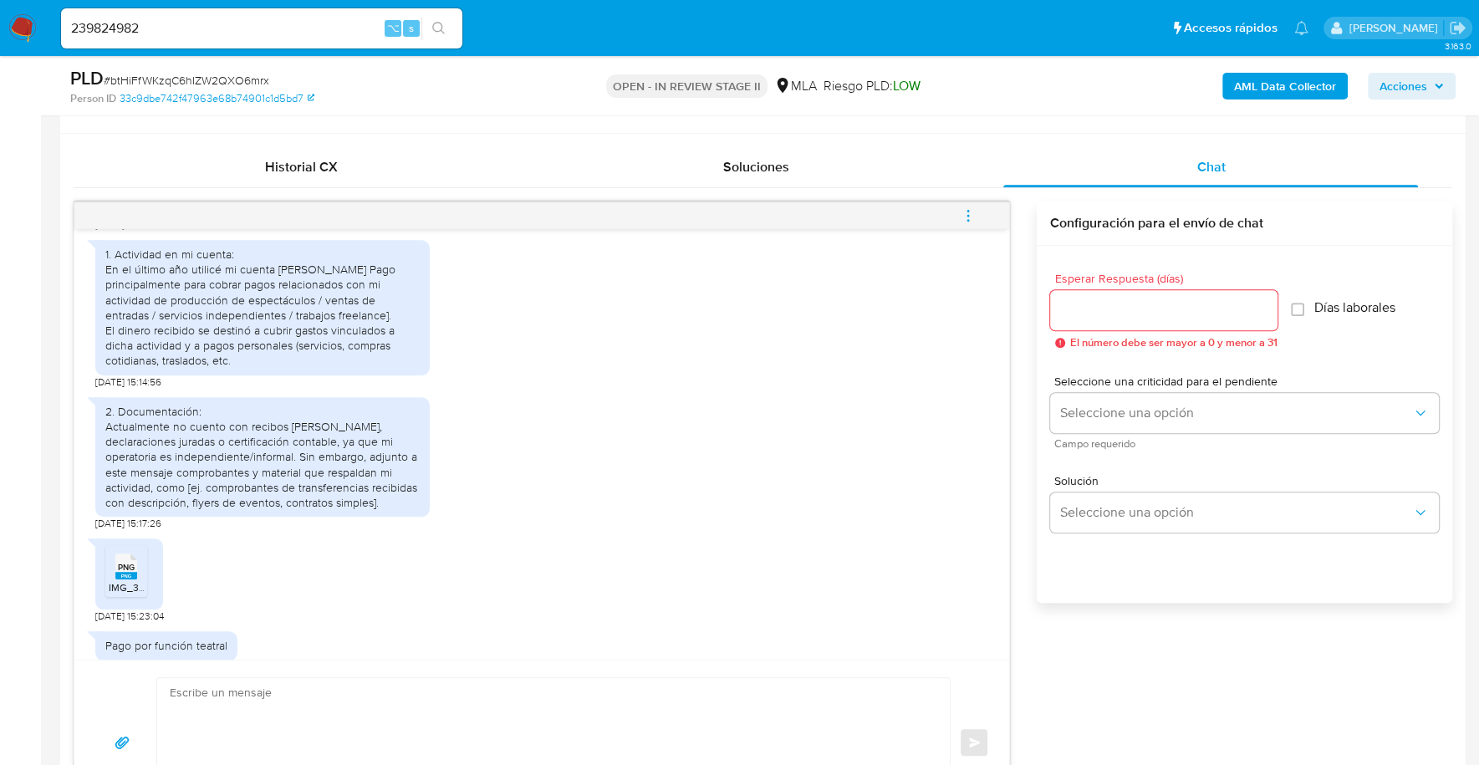
scroll to position [1342, 0]
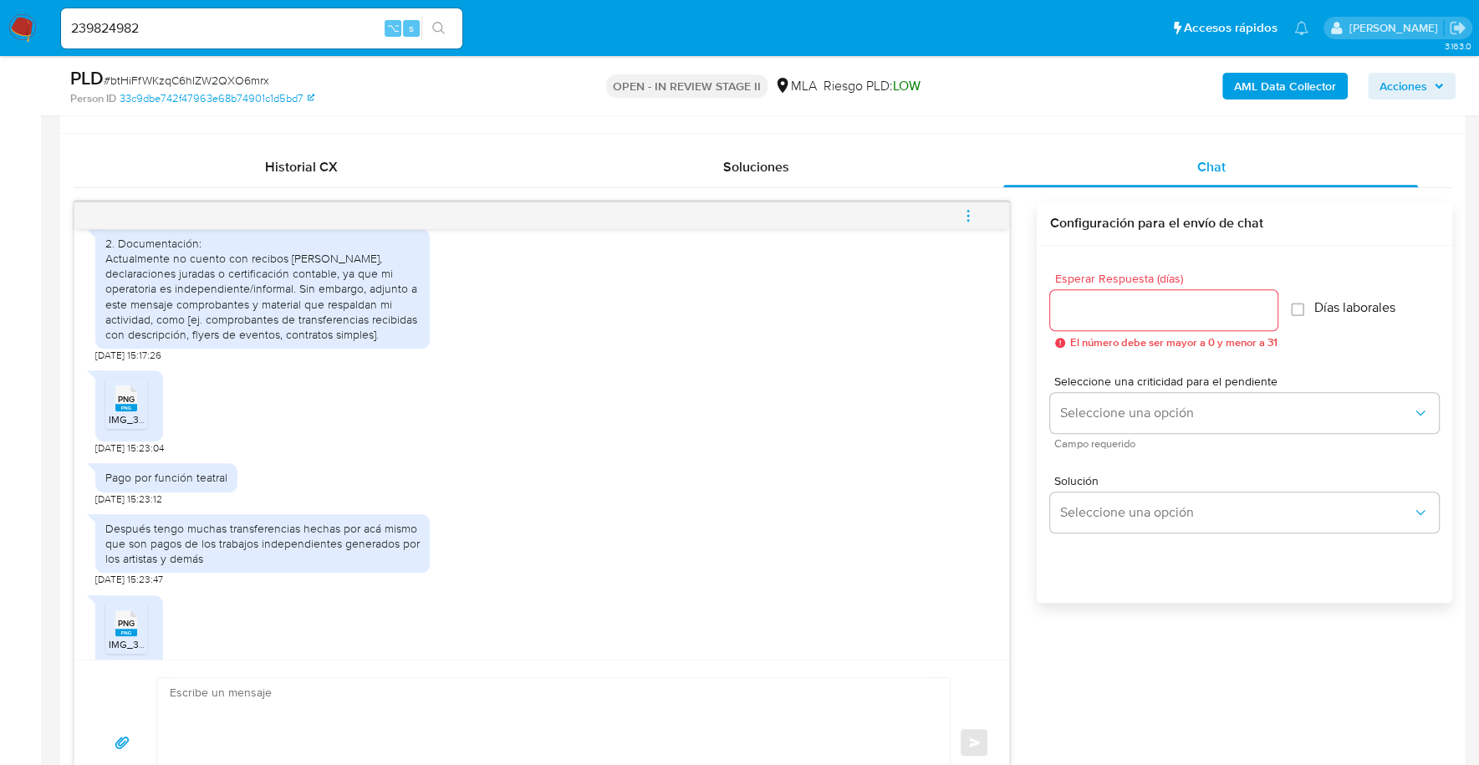
click at [116, 411] on rect at bounding box center [126, 408] width 22 height 8
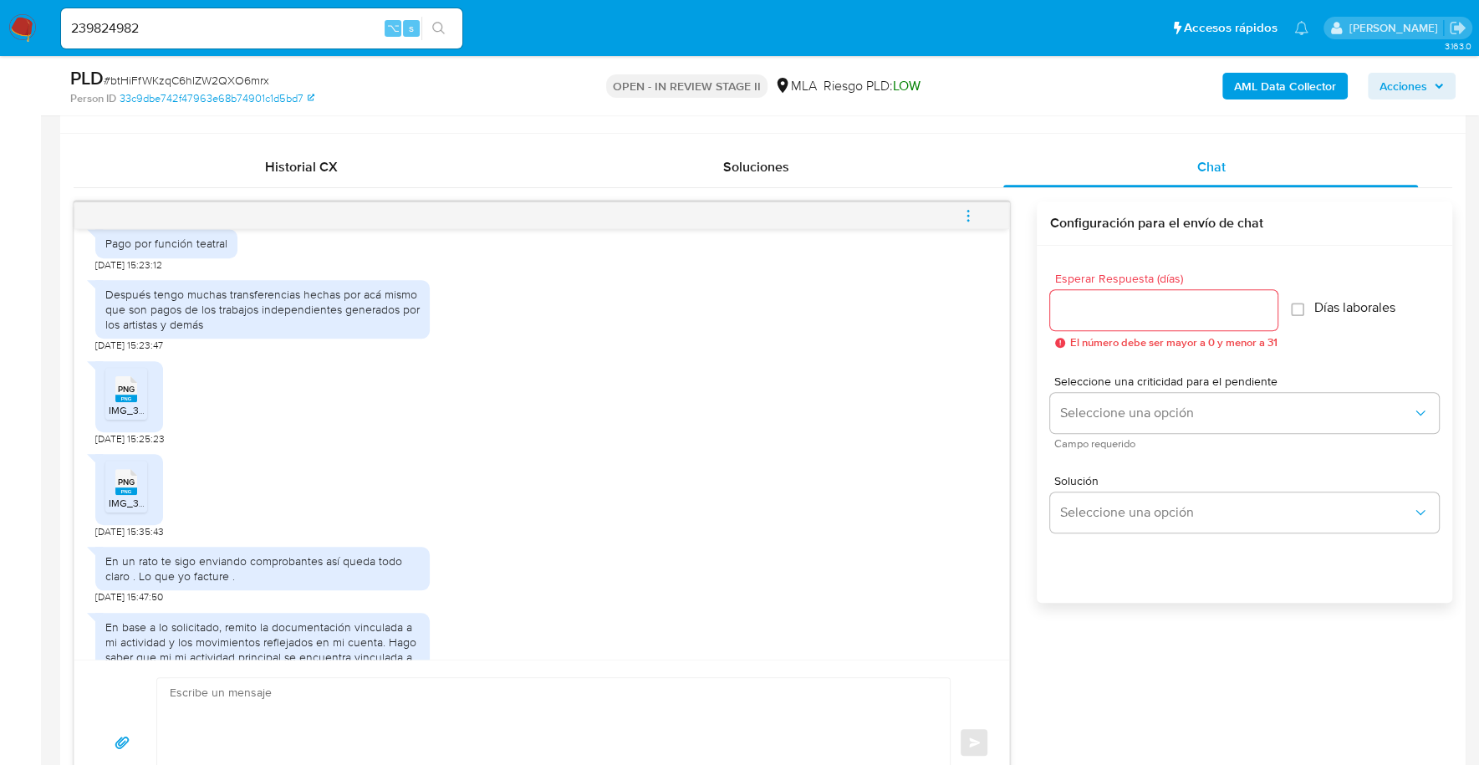
scroll to position [1576, 0]
click at [130, 416] on span "IMG_3216.png" at bounding box center [141, 409] width 65 height 14
click at [127, 509] on span "IMG_3217.png" at bounding box center [141, 502] width 64 height 14
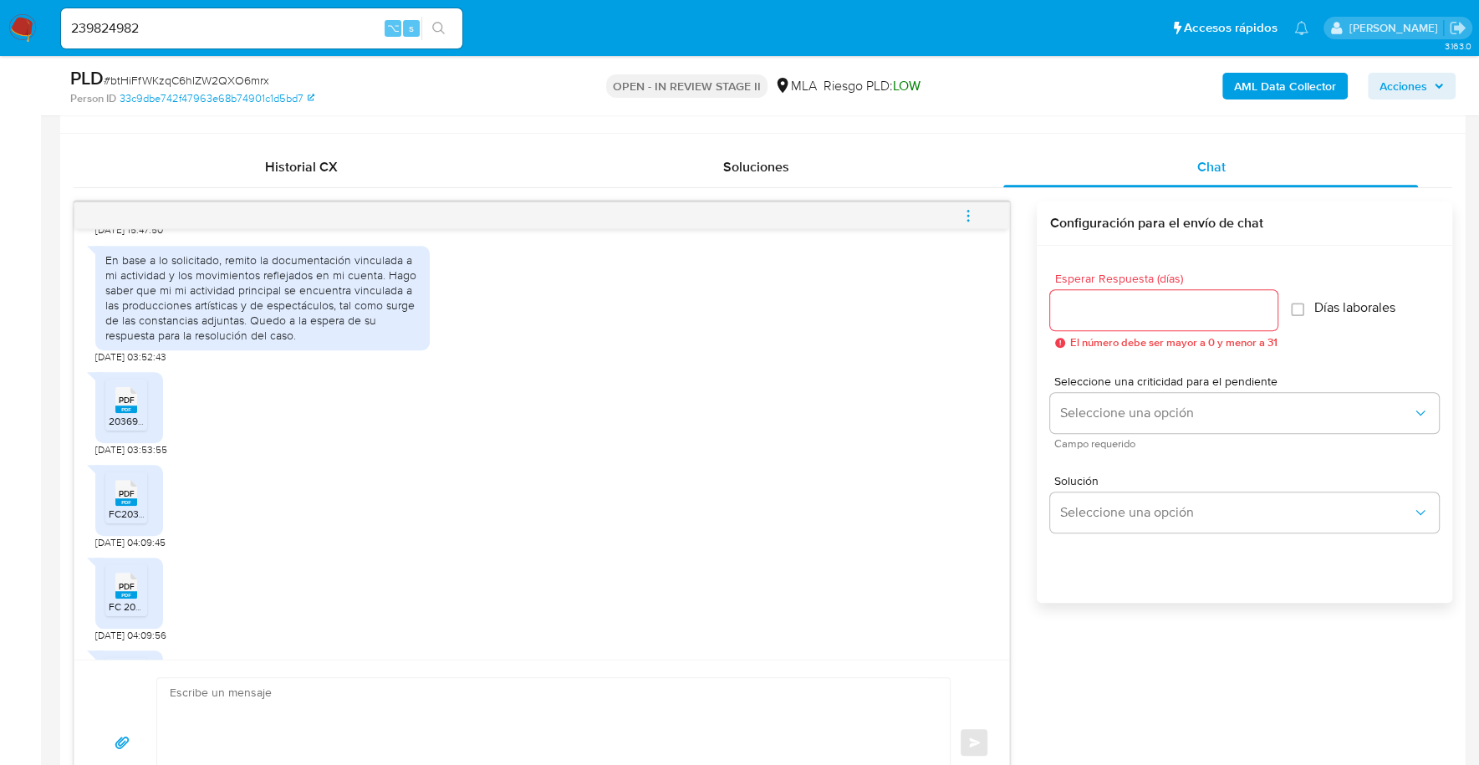
scroll to position [1949, 0]
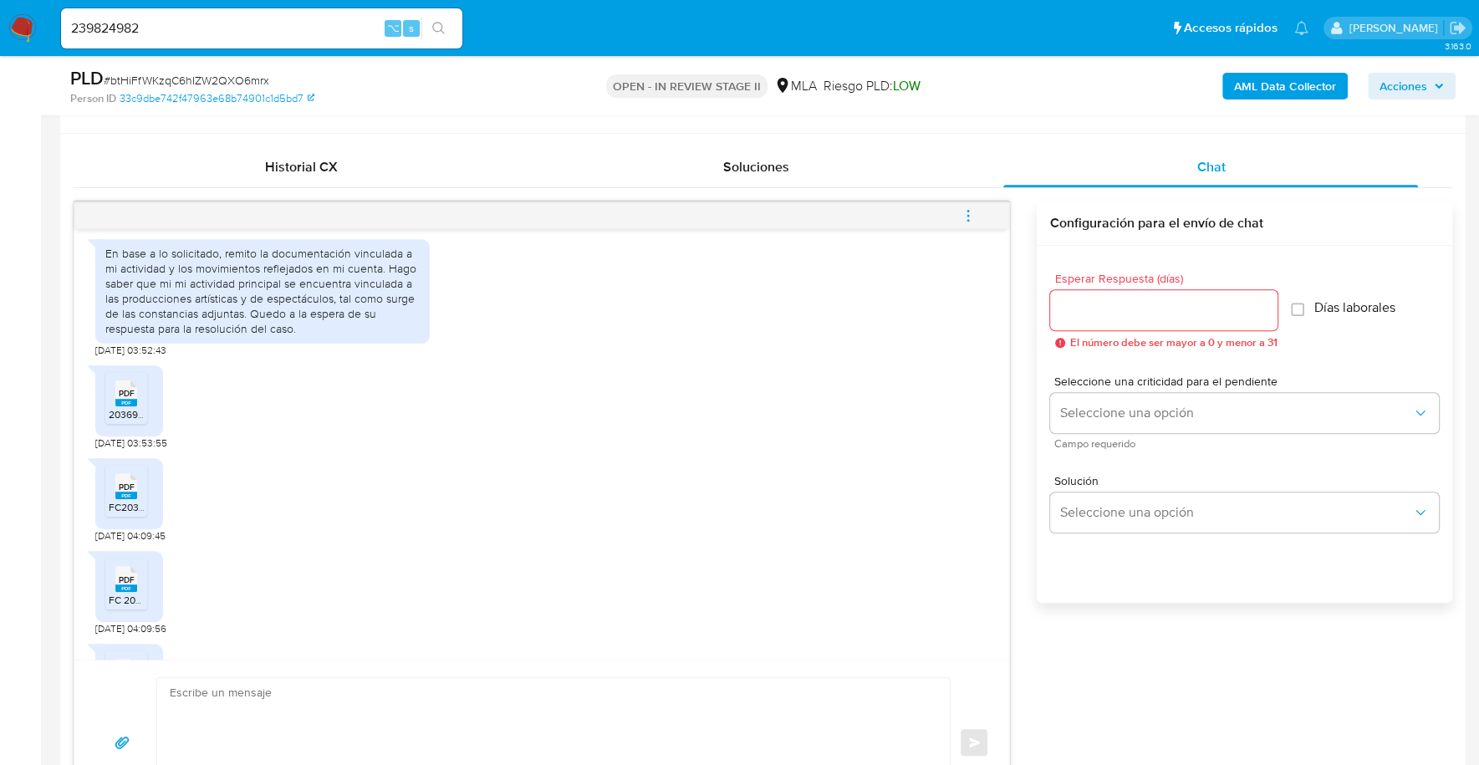
click at [112, 408] on div "PDF PDF" at bounding box center [126, 391] width 35 height 33
click at [129, 499] on rect at bounding box center [126, 495] width 22 height 8
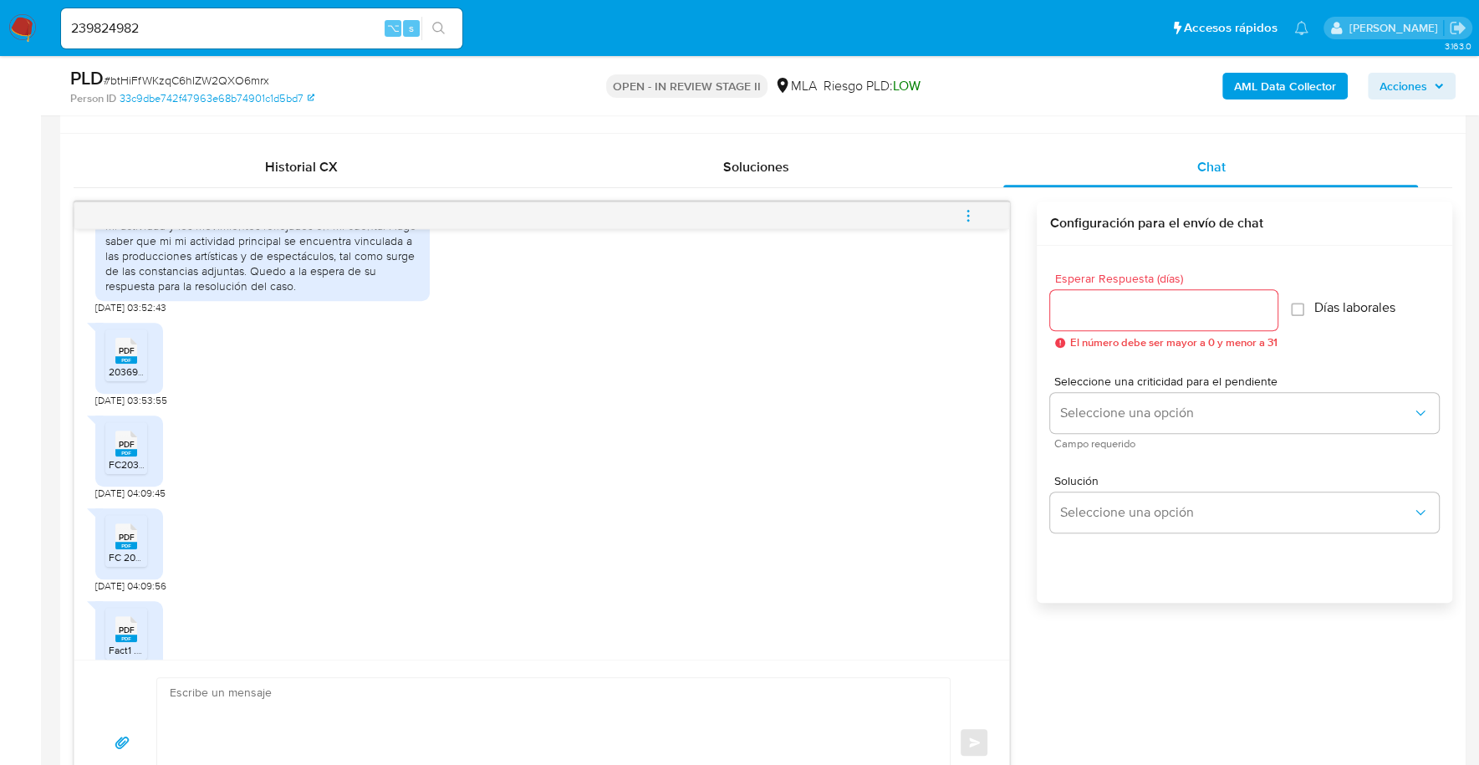
click at [135, 549] on rect at bounding box center [126, 546] width 22 height 8
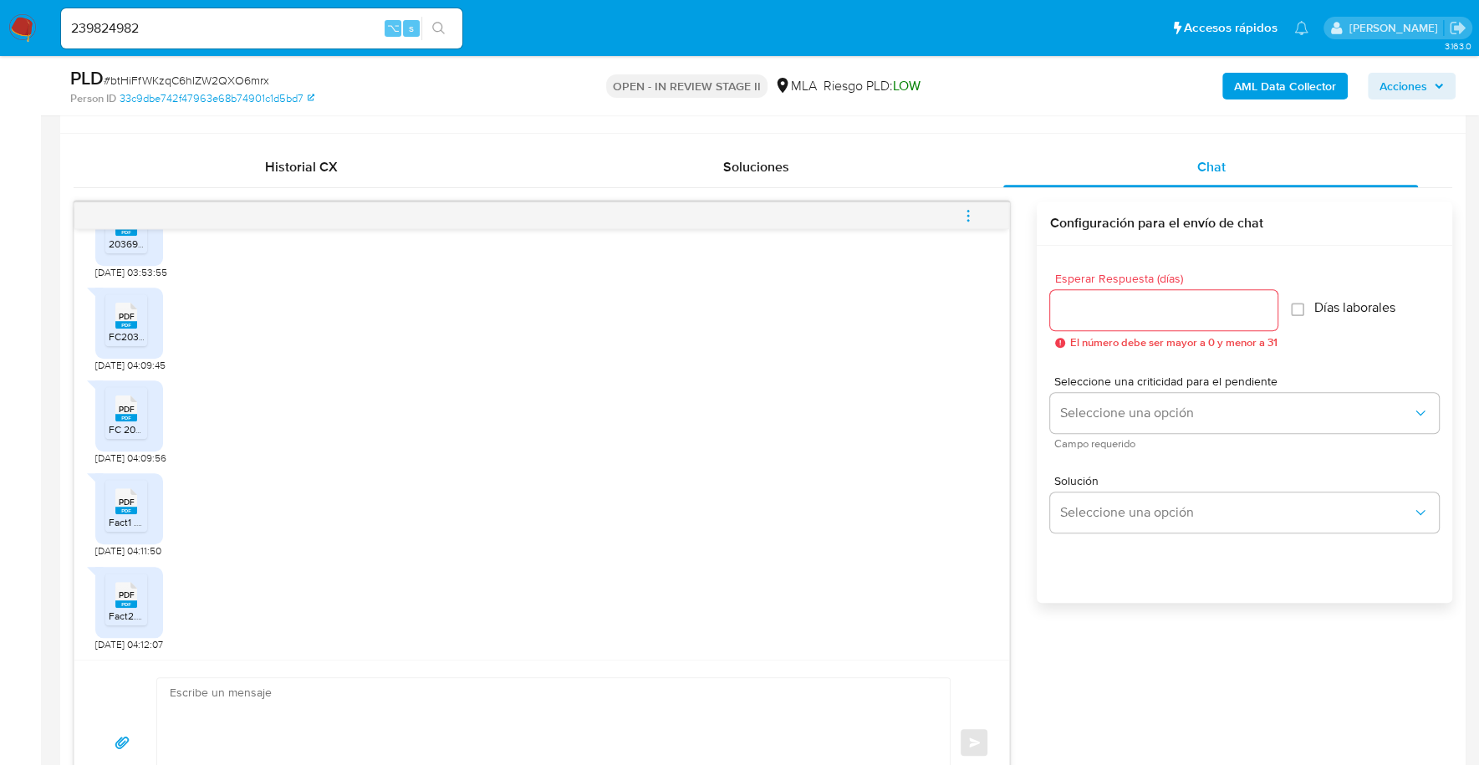
scroll to position [2126, 0]
click at [126, 529] on span "Fact1 .pdf" at bounding box center [130, 522] width 42 height 14
click at [126, 600] on span "PDF" at bounding box center [127, 594] width 16 height 11
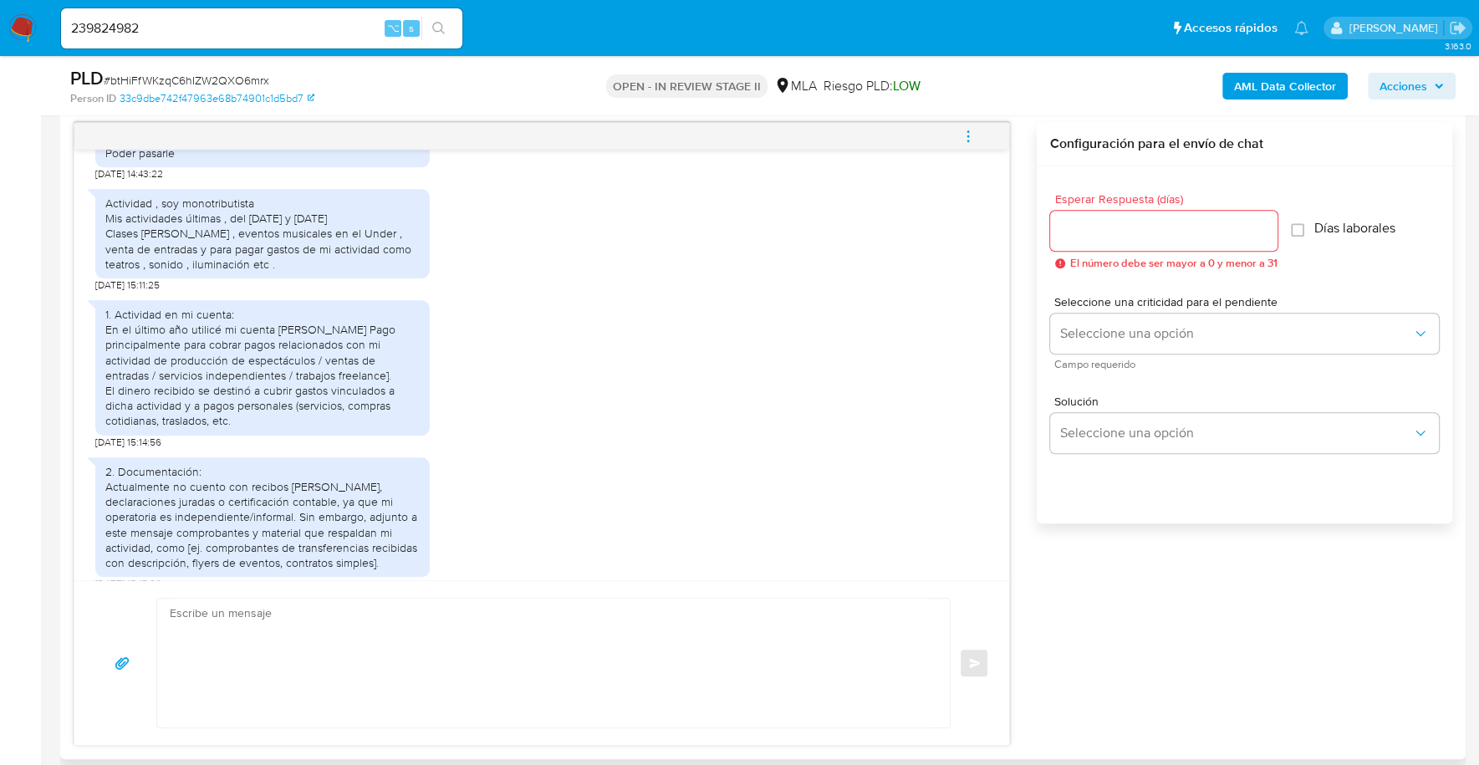
scroll to position [1071, 0]
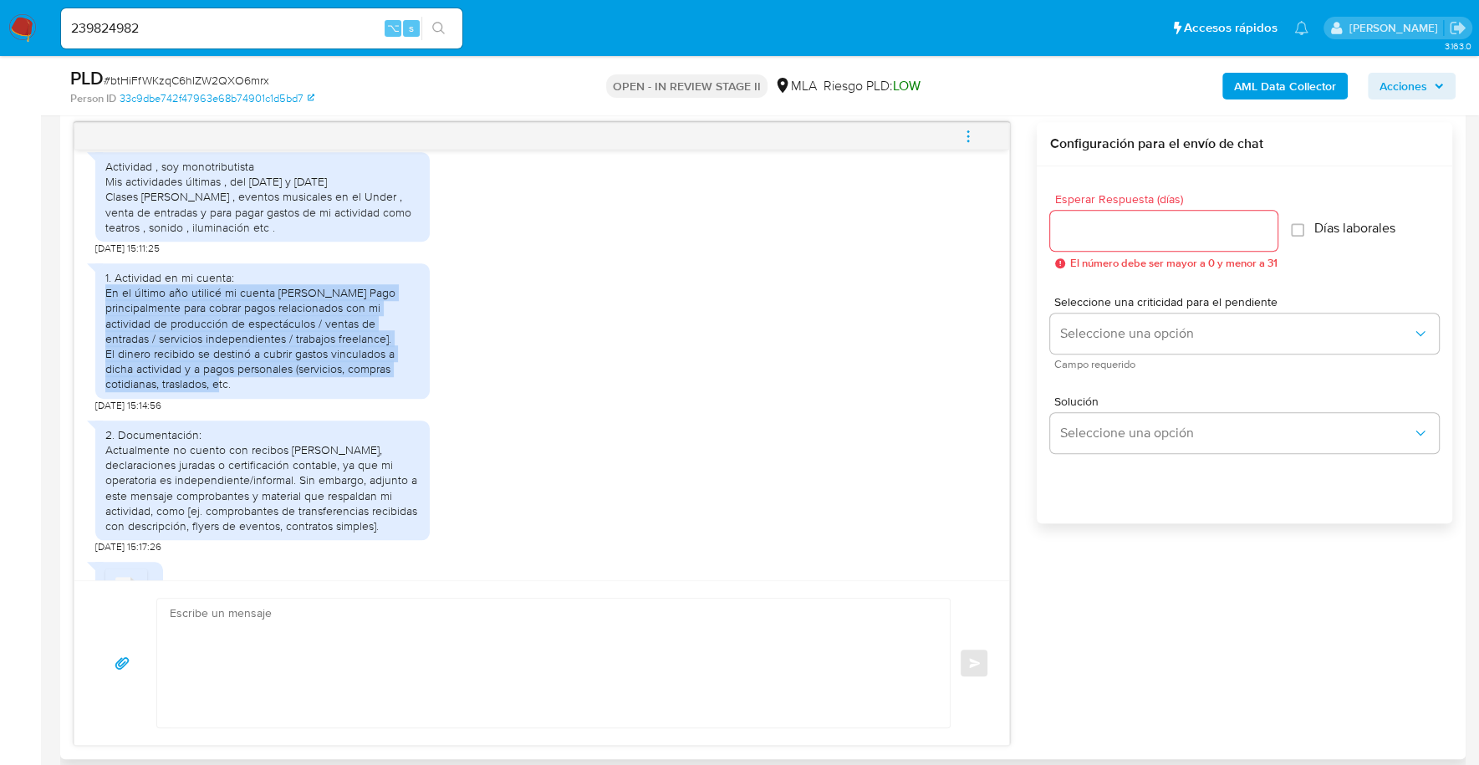
drag, startPoint x: 105, startPoint y: 319, endPoint x: 403, endPoint y: 415, distance: 312.7
click at [403, 392] on div "1. Actividad en mi cuenta: En el último año utilicé mi cuenta de Mercado Pago p…" at bounding box center [262, 331] width 314 height 122
copy div "En el último año utilicé mi cuenta de Mercado Pago principalmente para cobrar p…"
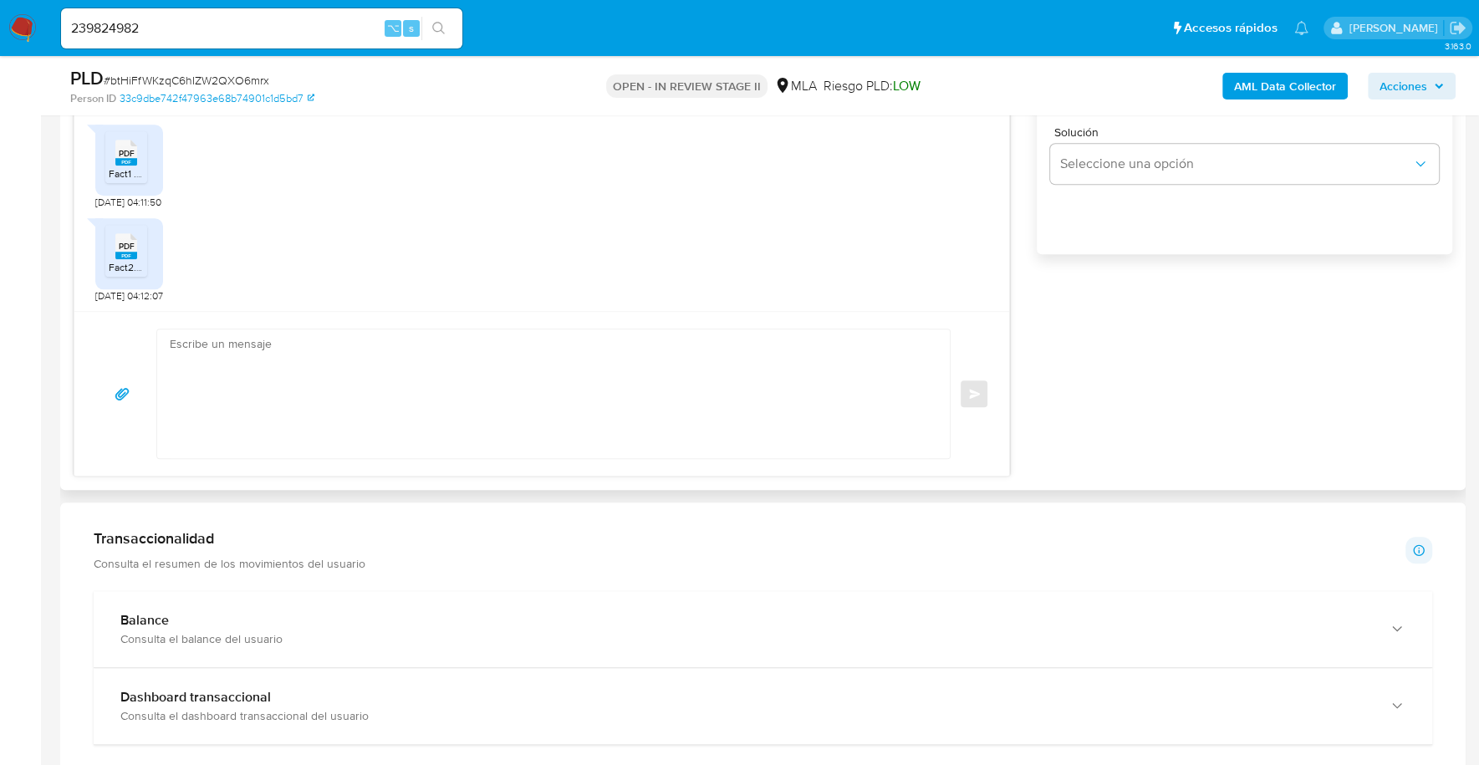
scroll to position [1230, 0]
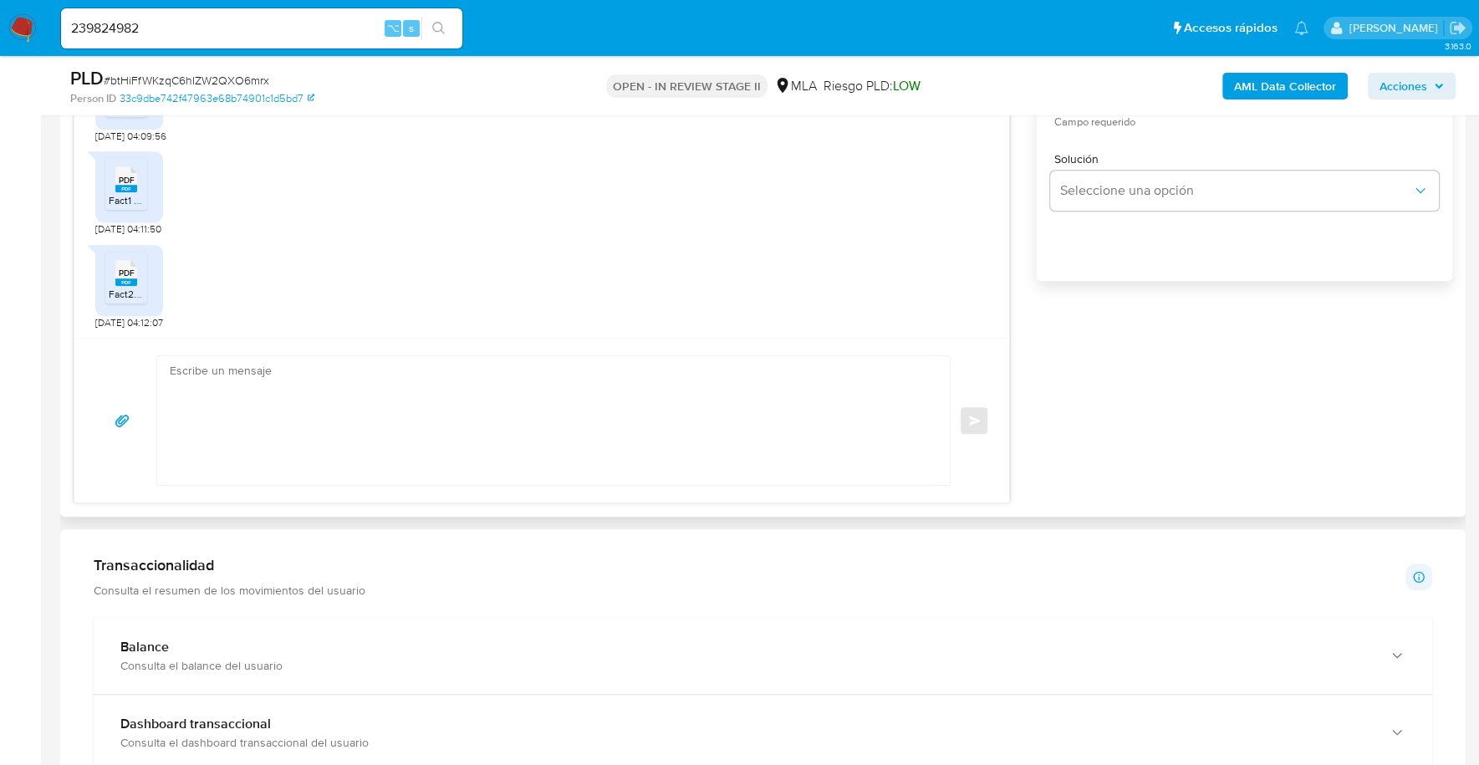
click at [539, 369] on textarea at bounding box center [549, 420] width 759 height 129
click at [191, 415] on textarea "Estimado, buenas tardes" at bounding box center [549, 420] width 759 height 129
paste textarea "Hola XXX, Muchas gracias por la respuesta. Analizamos tu caso y verificamos que…"
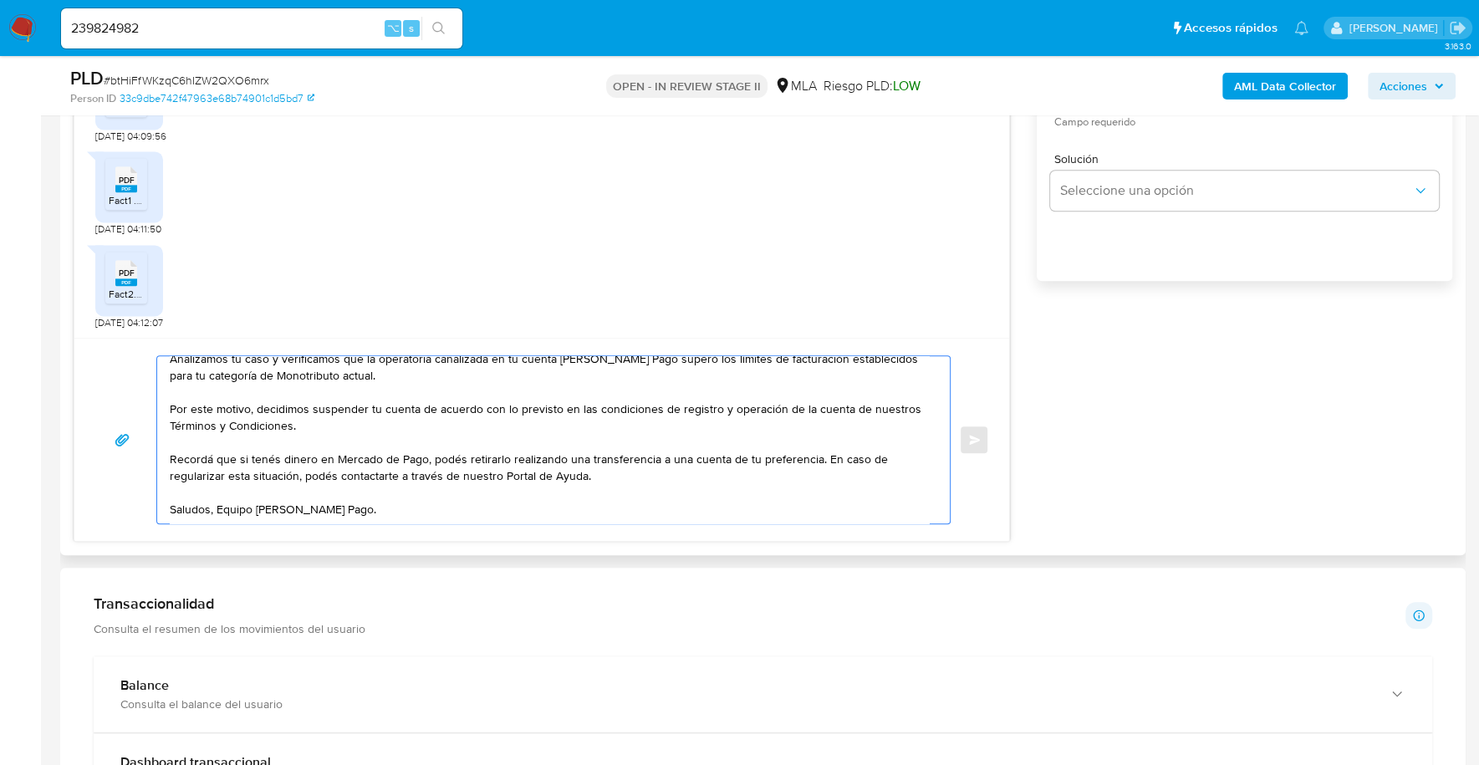
scroll to position [0, 0]
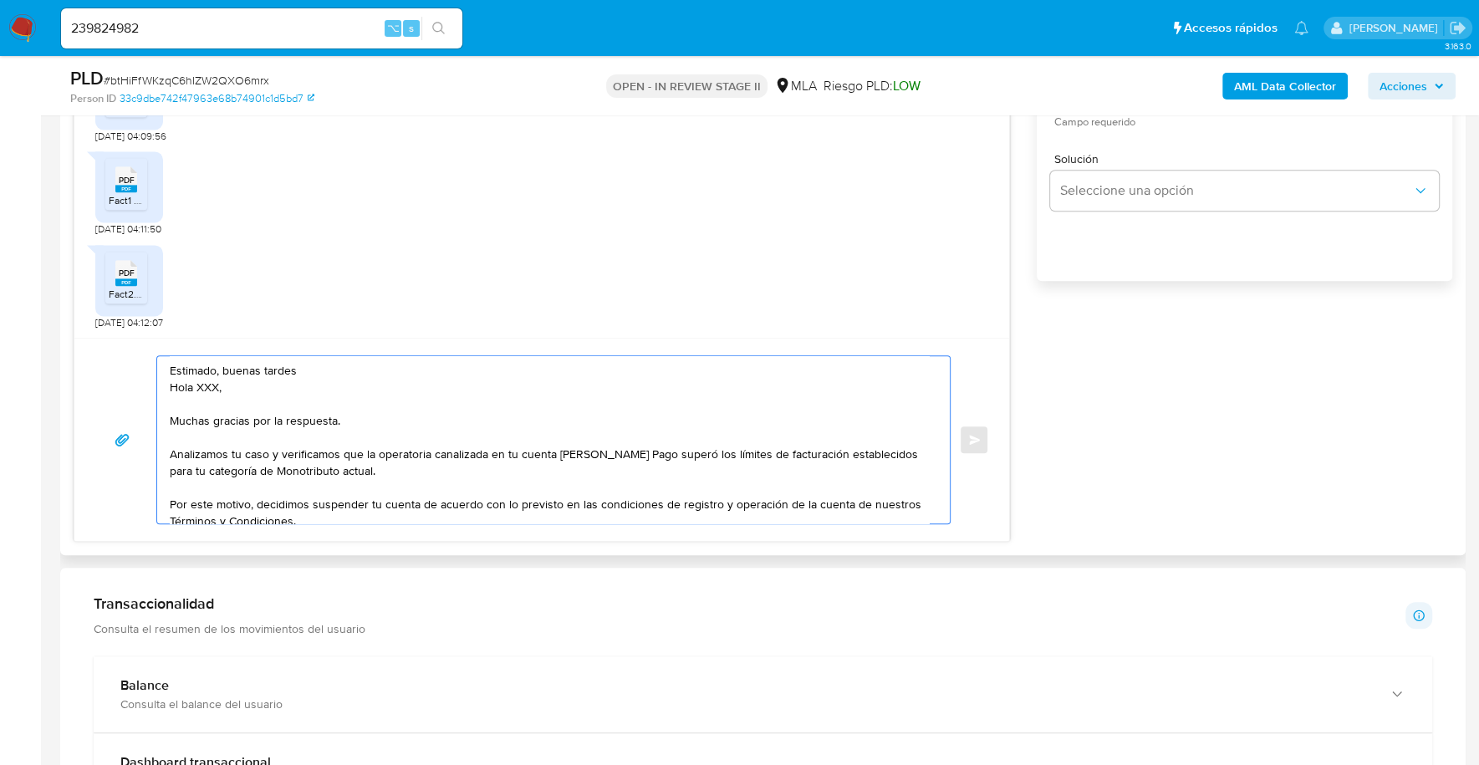
drag, startPoint x: 234, startPoint y: 389, endPoint x: 150, endPoint y: 390, distance: 84.4
click at [150, 390] on div "Estimado, buenas tardes Hola XXX, Muchas gracias por la respuesta. Analizamos t…" at bounding box center [541, 439] width 894 height 169
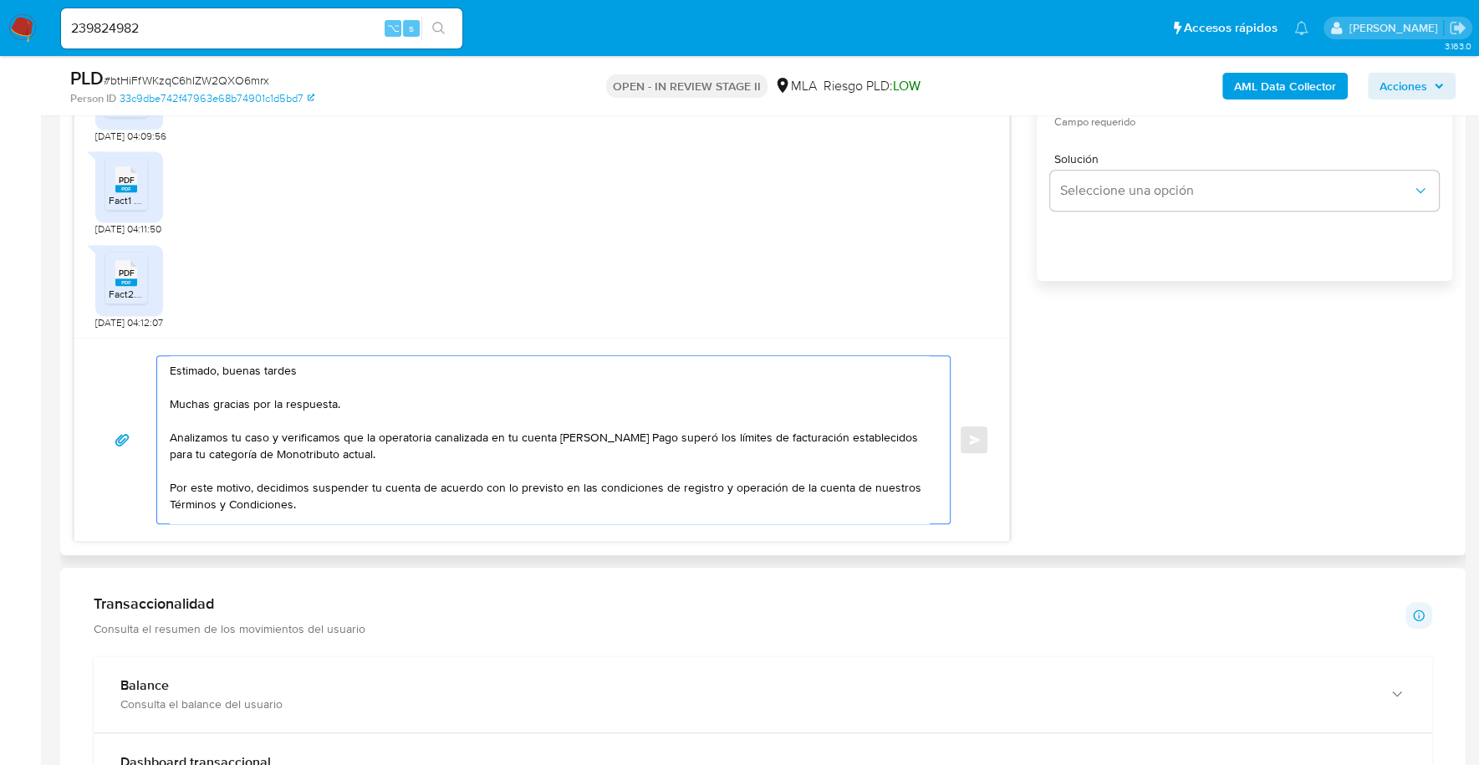
click at [686, 434] on textarea "Estimado, buenas tardes Muchas gracias por la respuesta. Analizamos tu caso y v…" at bounding box center [549, 439] width 759 height 167
drag, startPoint x: 334, startPoint y: 501, endPoint x: 260, endPoint y: 485, distance: 75.2
click at [260, 485] on textarea "Estimado, buenas tardes Muchas gracias por la respuesta. Analizamos tu caso y v…" at bounding box center [549, 439] width 759 height 167
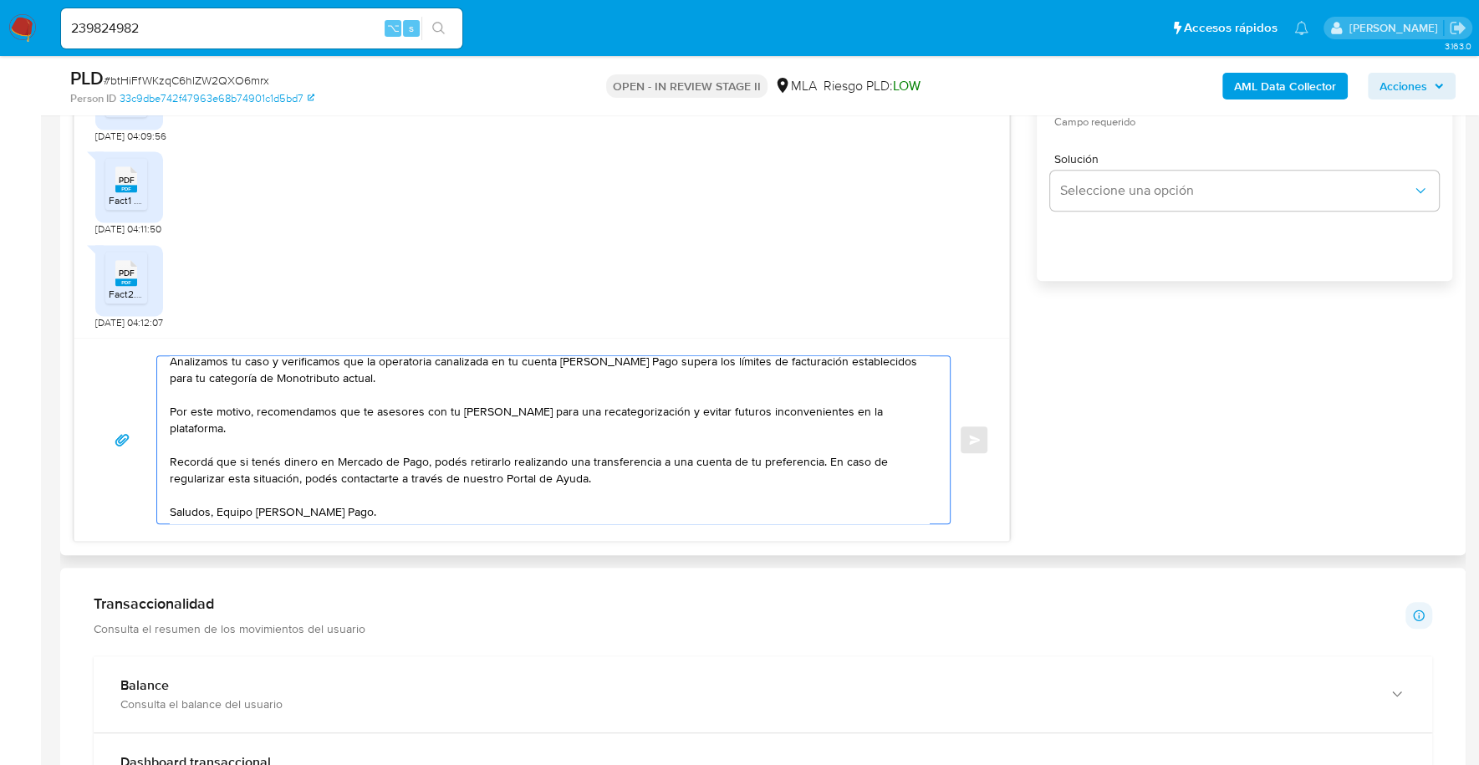
scroll to position [78, 0]
drag, startPoint x: 613, startPoint y: 460, endPoint x: 160, endPoint y: 439, distance: 453.5
click at [160, 439] on div "Estimado, buenas tardes Muchas gracias por la respuesta. Analizamos tu caso y v…" at bounding box center [549, 439] width 784 height 167
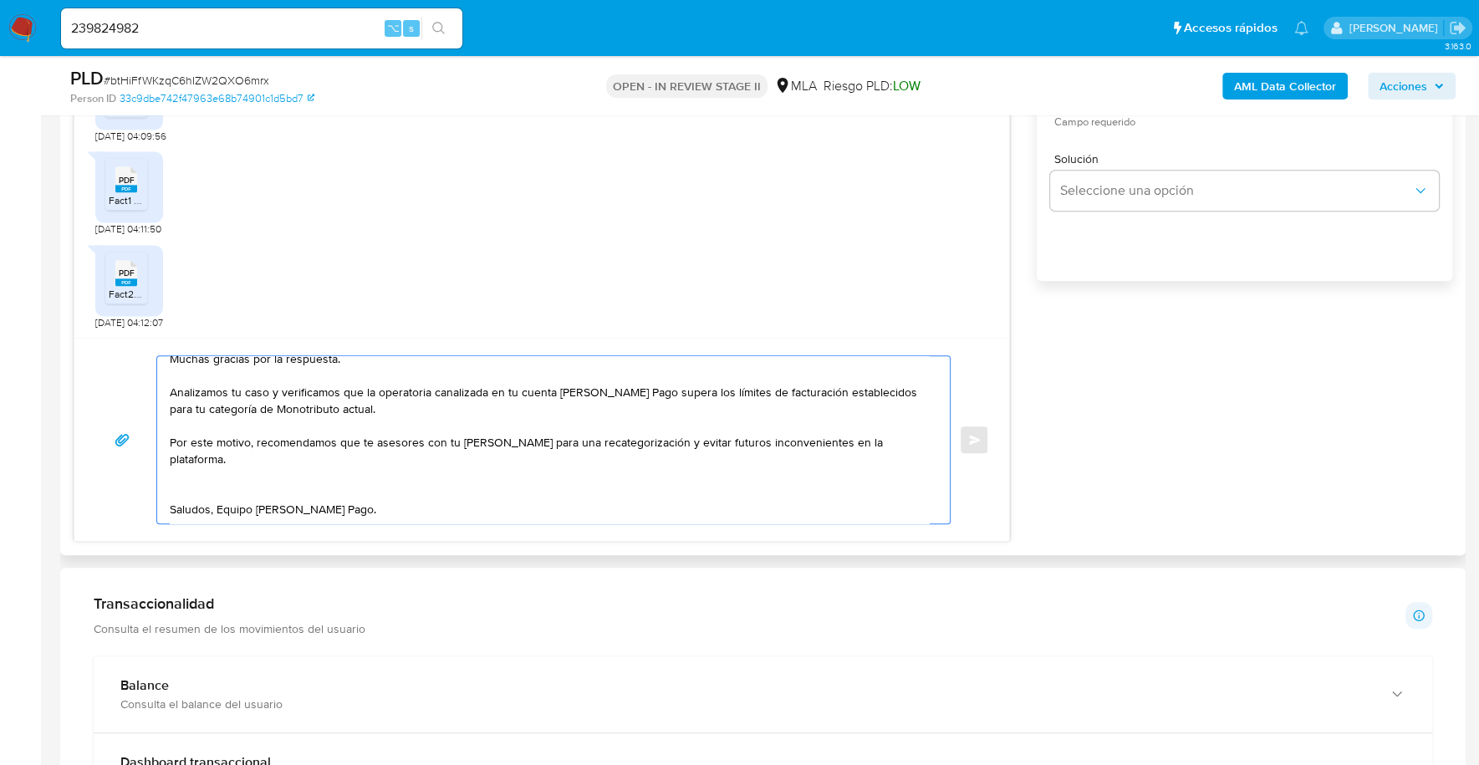
scroll to position [44, 0]
click at [343, 497] on textarea "Estimado, buenas tardes Muchas gracias por la respuesta. Analizamos tu caso y v…" at bounding box center [549, 439] width 759 height 167
drag, startPoint x: 381, startPoint y: 497, endPoint x: 169, endPoint y: 384, distance: 240.4
click at [170, 384] on textarea "Estimado, buenas tardes Muchas gracias por la respuesta. Analizamos tu caso y v…" at bounding box center [549, 439] width 759 height 167
click at [478, 446] on textarea "Estimado, buenas tardes Muchas gracias por la respuesta. Analizamos tu caso y v…" at bounding box center [549, 439] width 759 height 167
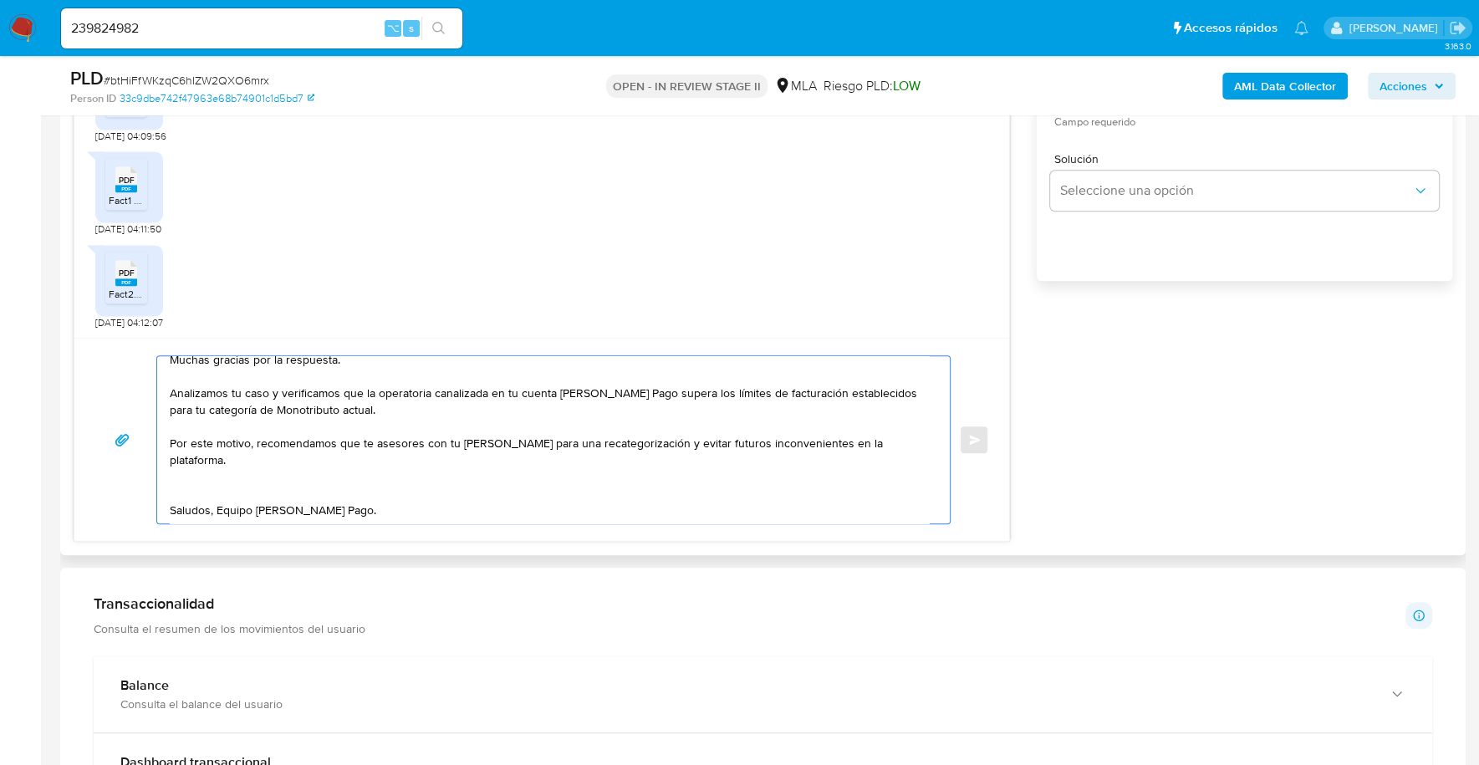
drag, startPoint x: 904, startPoint y: 443, endPoint x: 153, endPoint y: 392, distance: 752.3
click at [153, 392] on div "Estimado, buenas tardes Muchas gracias por la respuesta. Analizamos tu caso y v…" at bounding box center [541, 439] width 894 height 169
paste textarea "registrada en tu cuenta de Mercado Pago supera los límites de facturación corre…"
type textarea "Estimado, buenas tardes Muchas gracias por la respuesta. Analizamos tu caso y v…"
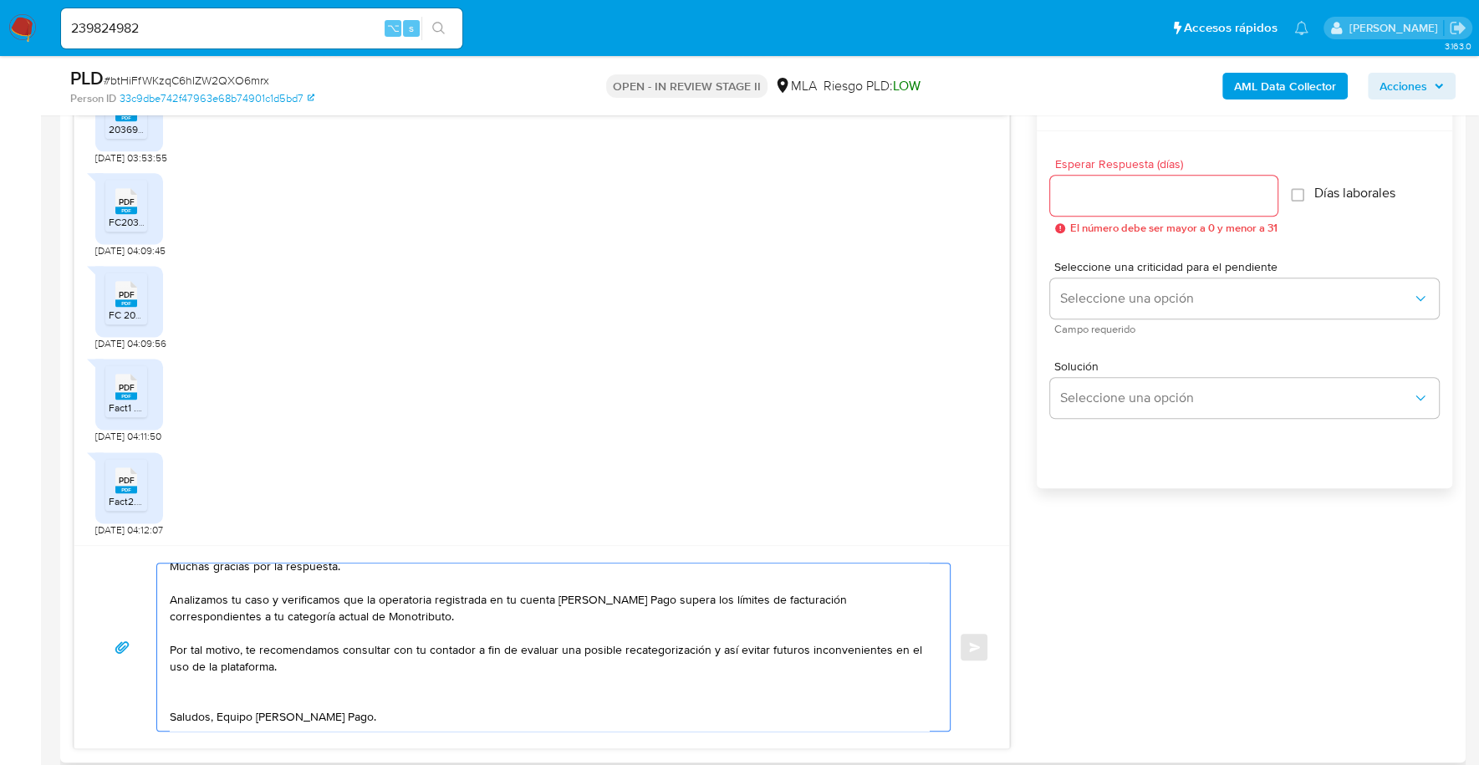
scroll to position [2111, 0]
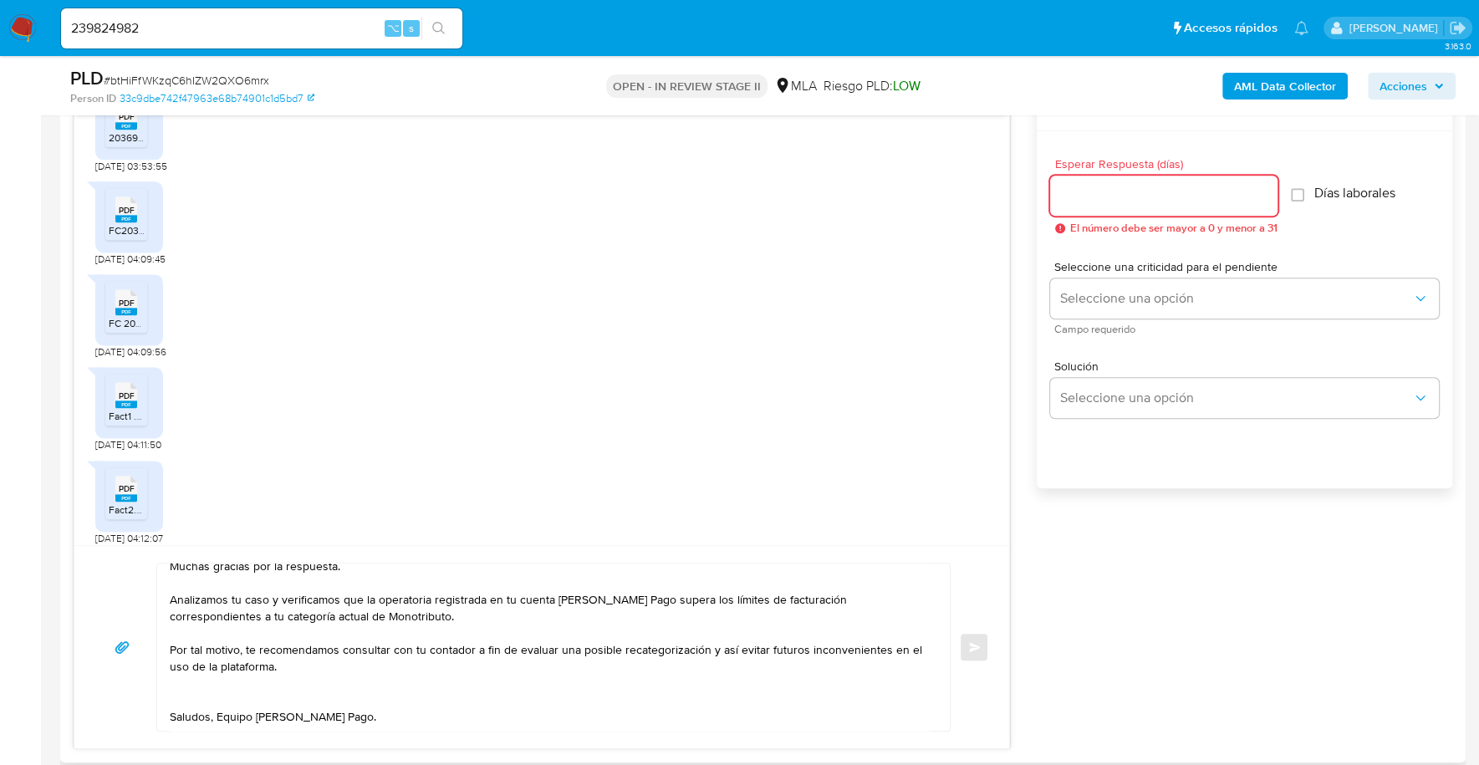
click at [1171, 185] on input "Esperar Respuesta (días)" at bounding box center [1163, 196] width 227 height 22
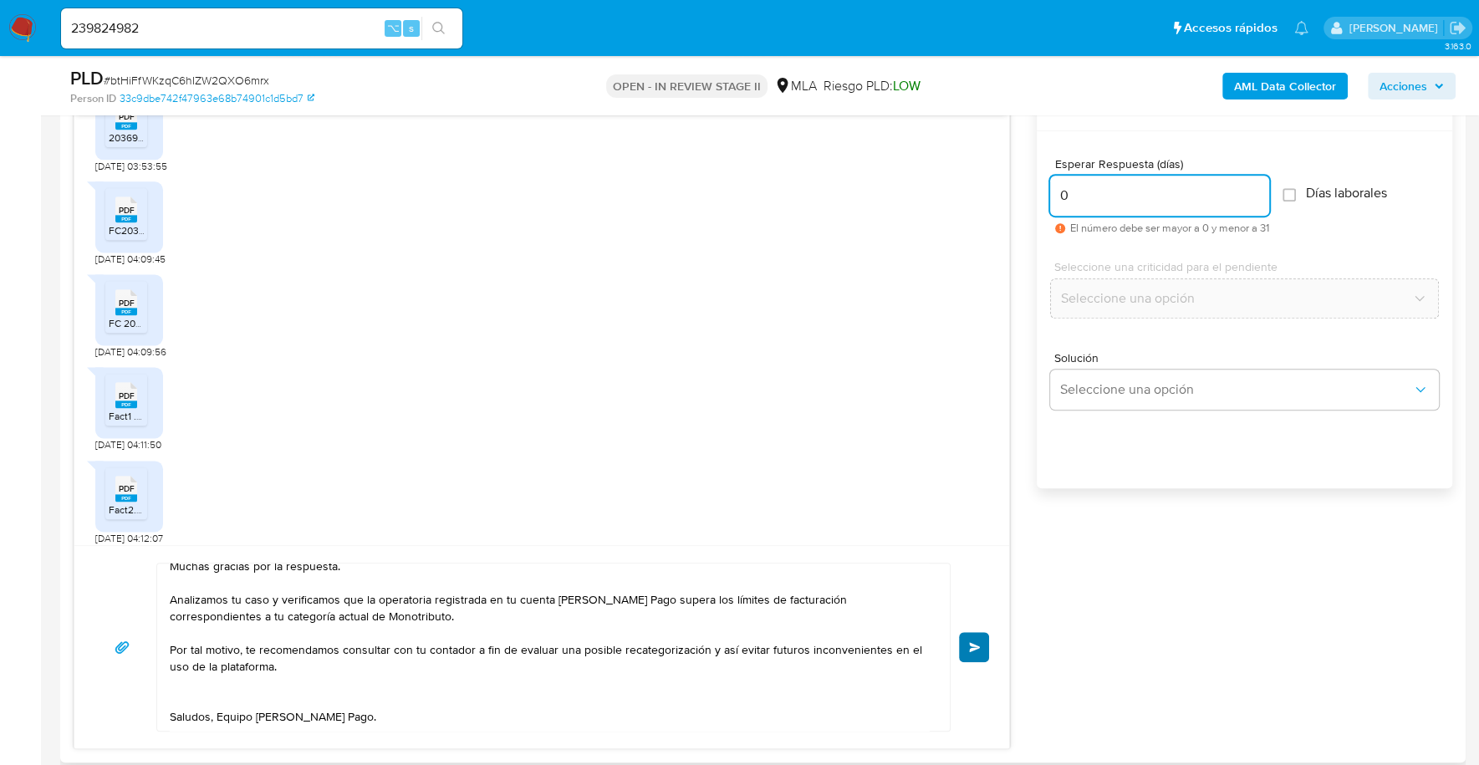
type input "0"
click at [976, 643] on span "Enviar" at bounding box center [975, 647] width 12 height 10
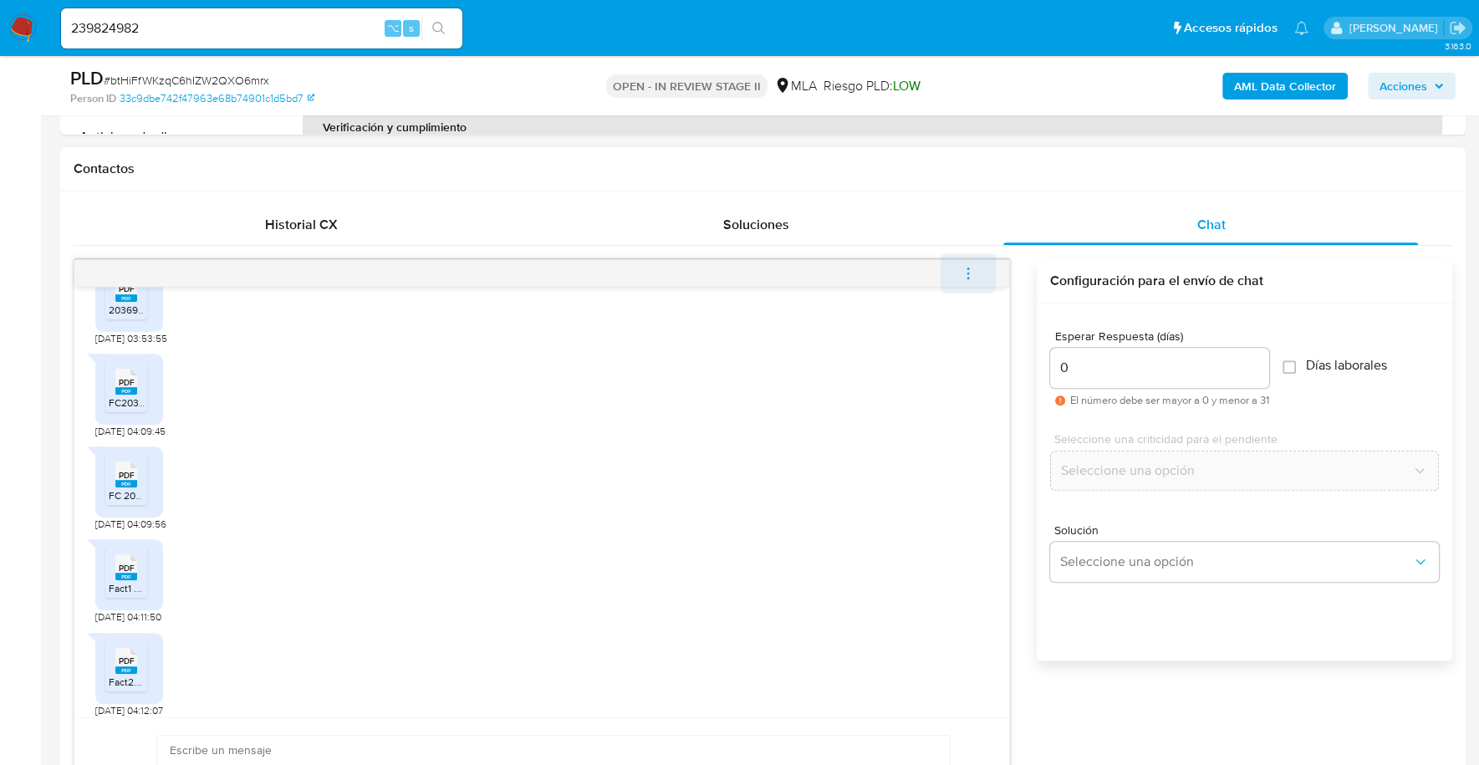
scroll to position [2428, 0]
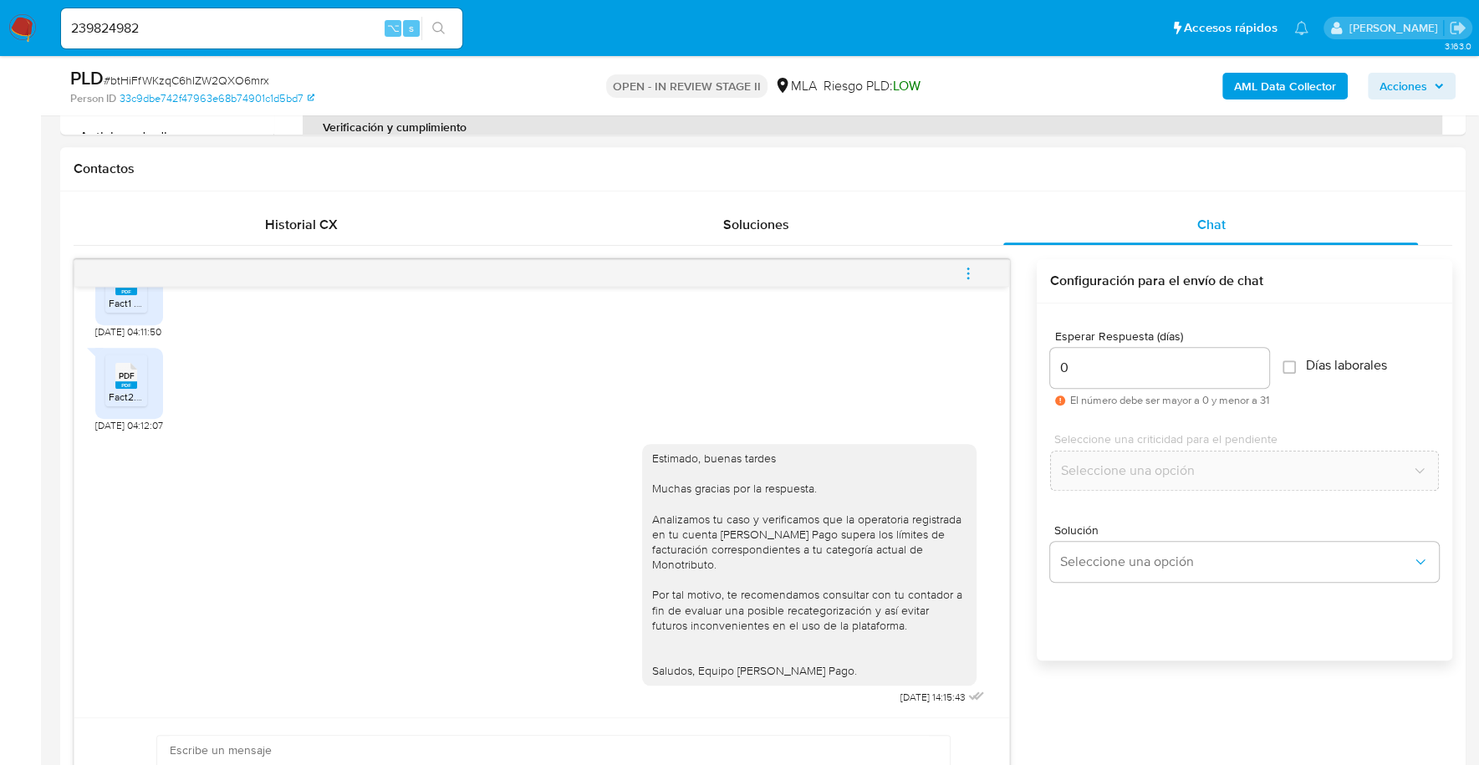
click at [963, 266] on icon "menu-action" at bounding box center [967, 273] width 15 height 15
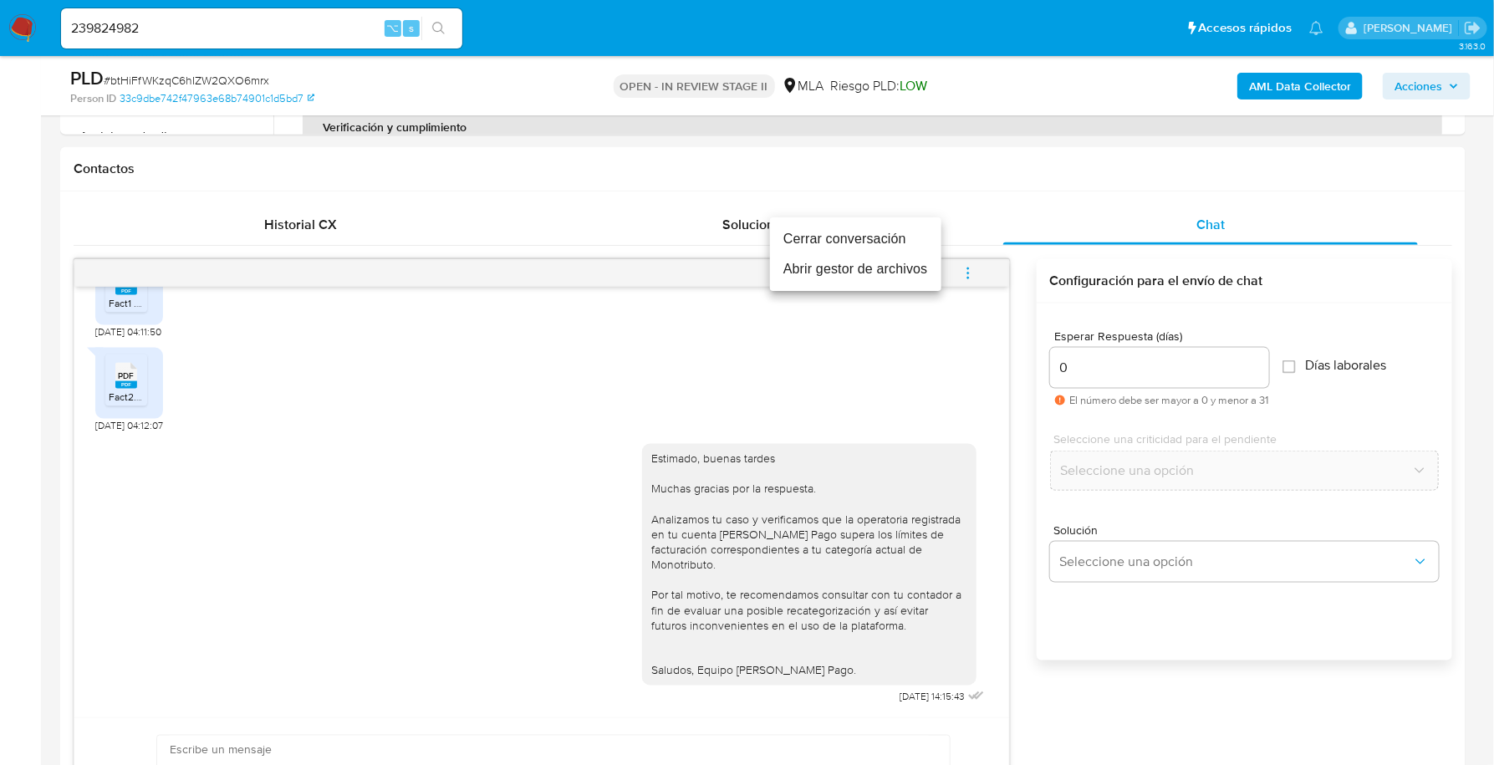
click at [853, 247] on li "Cerrar conversación" at bounding box center [855, 239] width 171 height 30
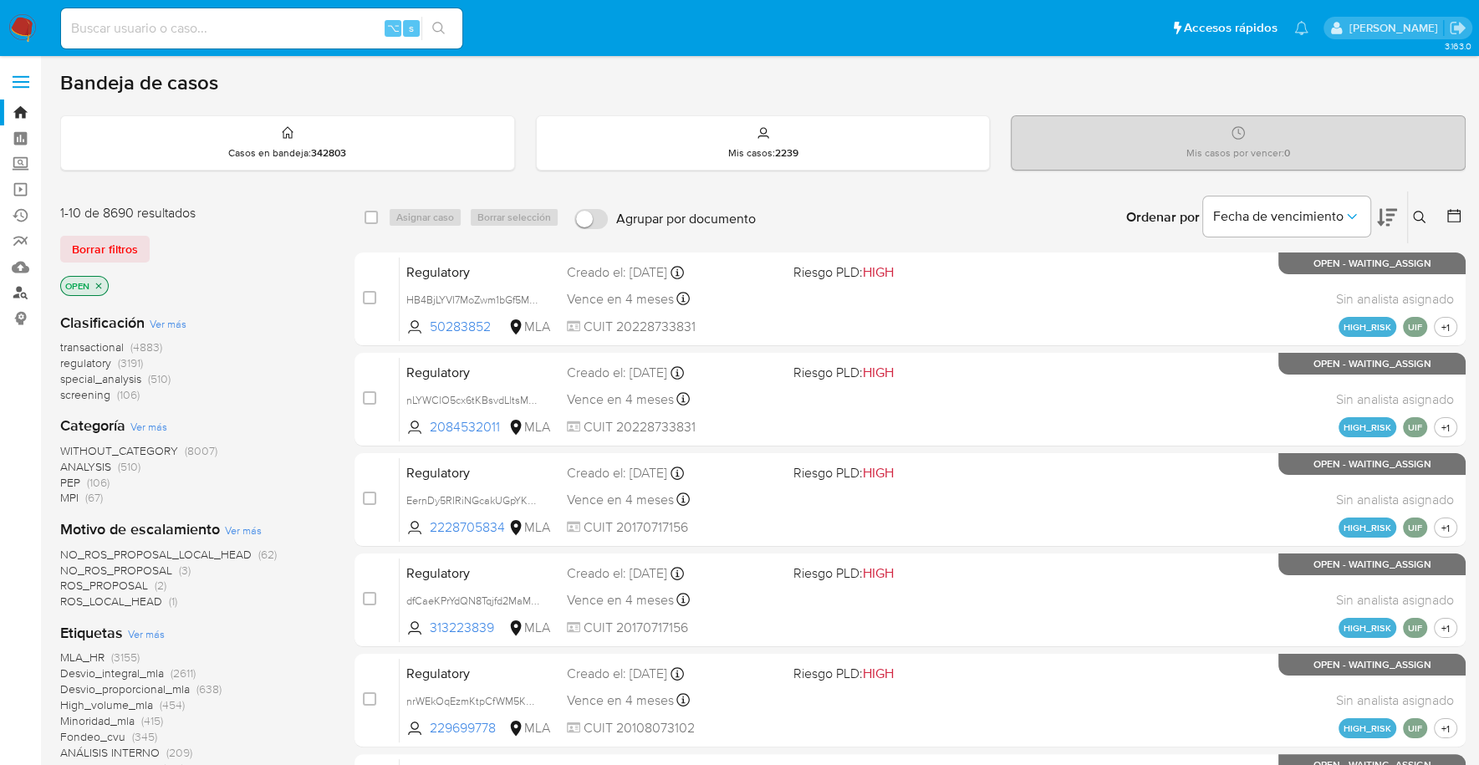
click at [28, 297] on link "Buscador de personas" at bounding box center [99, 293] width 199 height 26
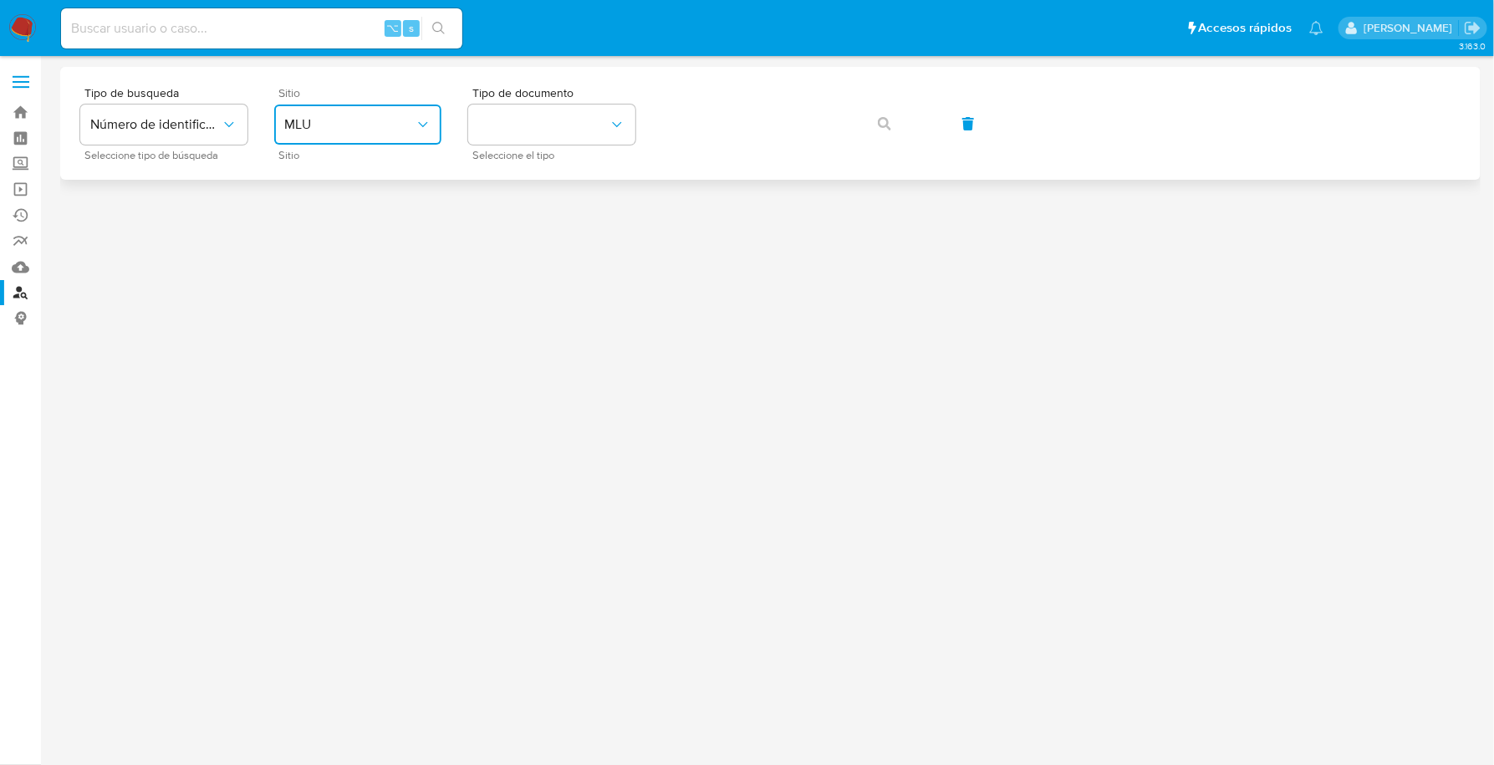
click at [374, 119] on span "MLU" at bounding box center [349, 124] width 130 height 17
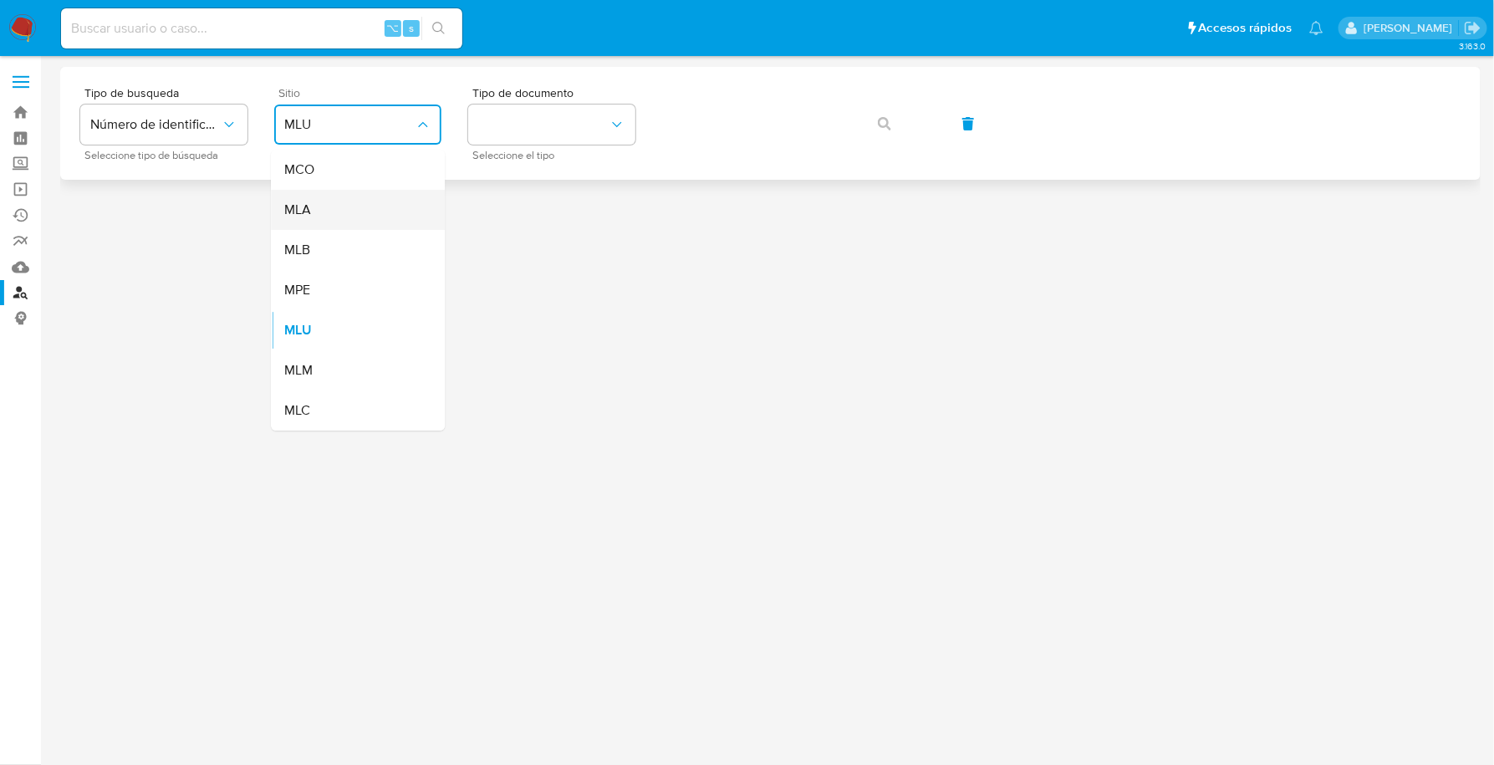
click at [340, 217] on div "MLA" at bounding box center [352, 210] width 137 height 40
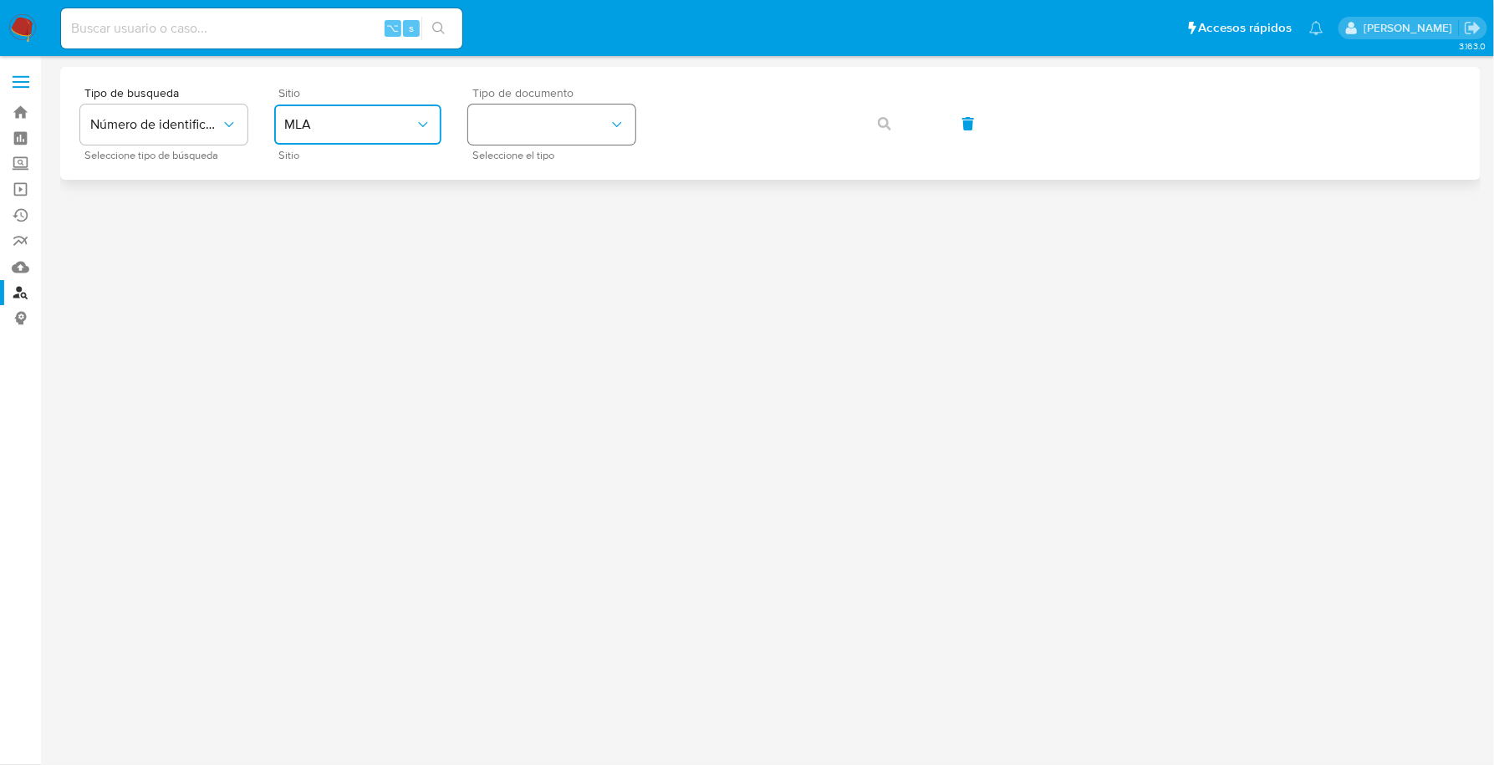
click at [549, 123] on button "identificationType" at bounding box center [551, 124] width 167 height 40
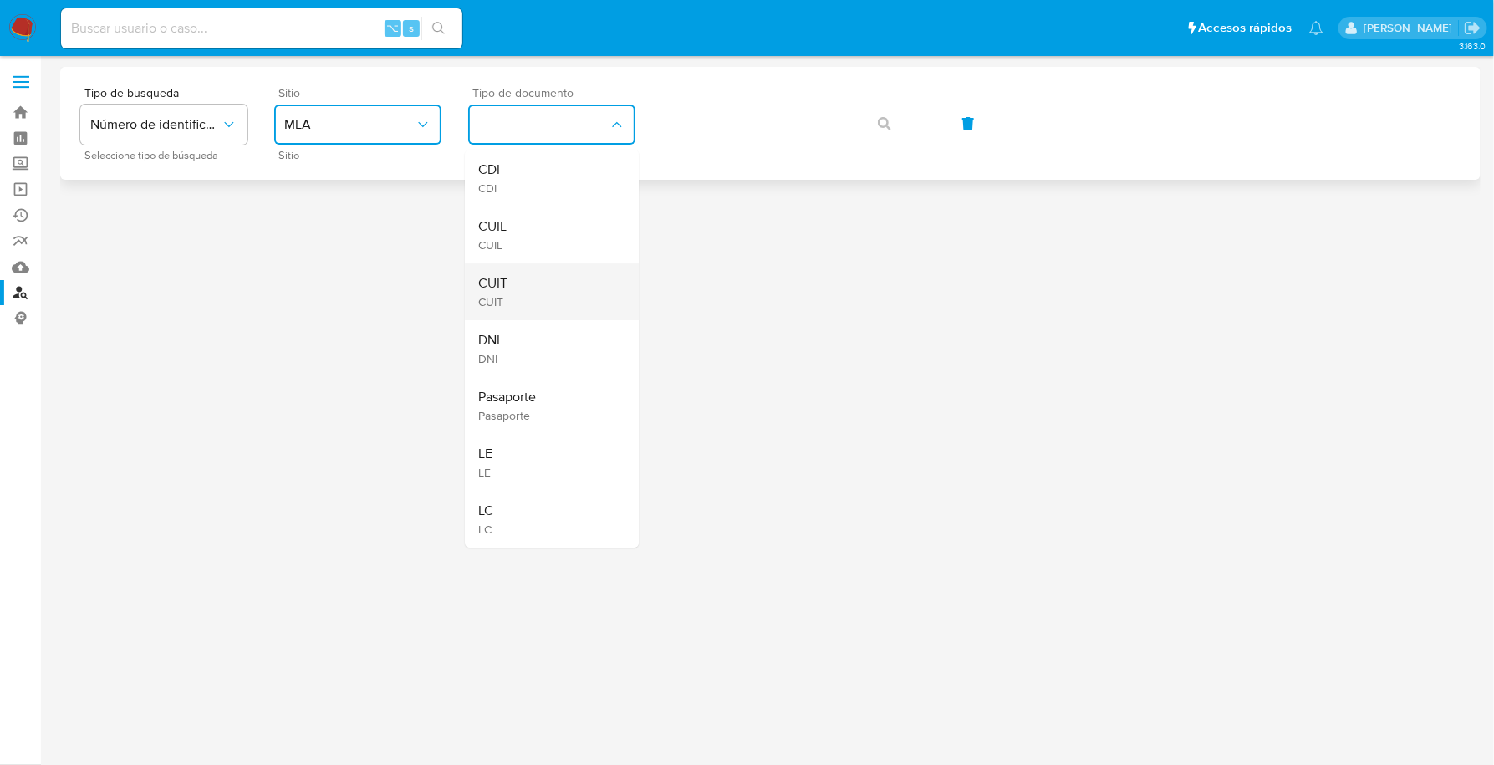
click at [514, 275] on div "CUIT CUIT" at bounding box center [546, 291] width 137 height 57
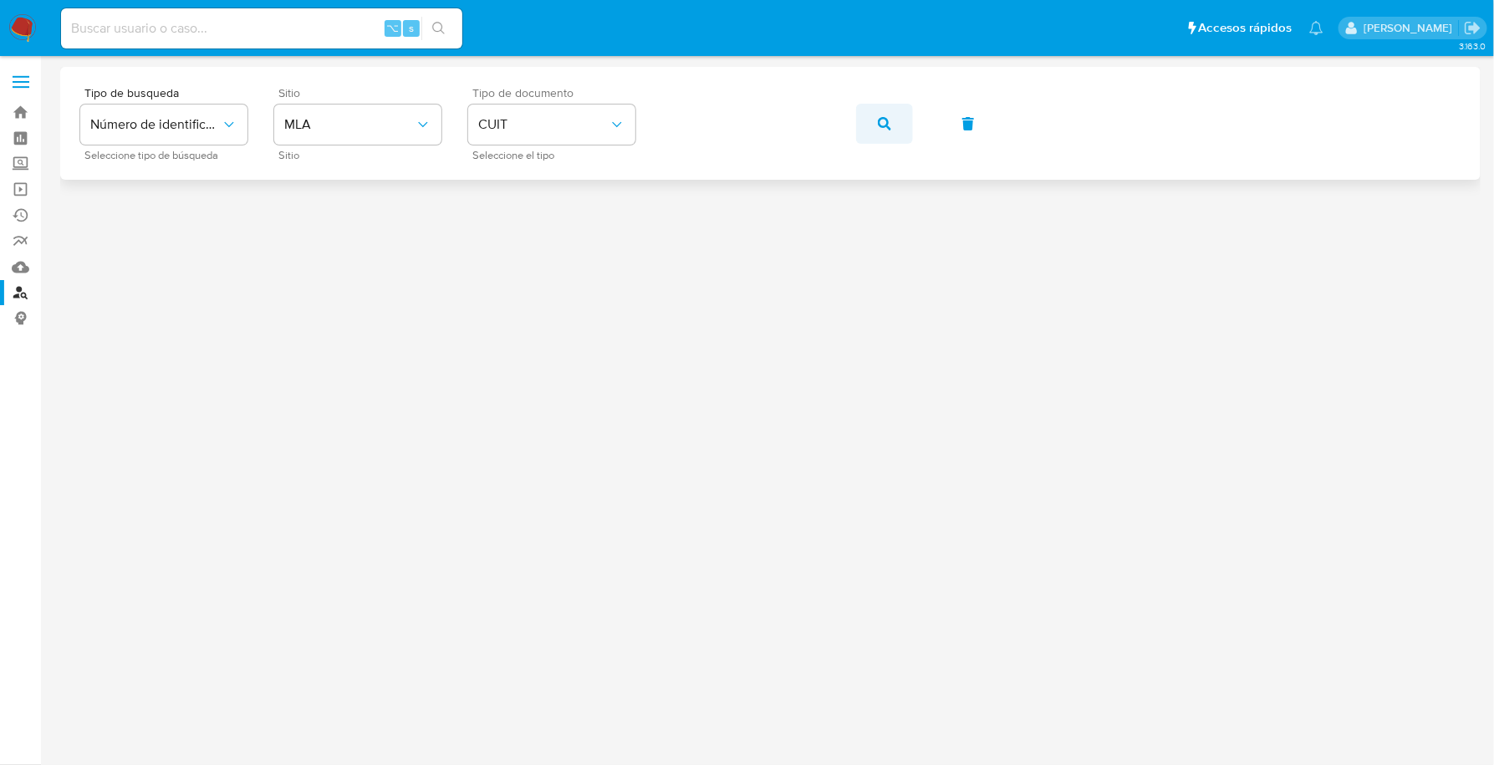
click at [893, 122] on button "button" at bounding box center [884, 124] width 57 height 40
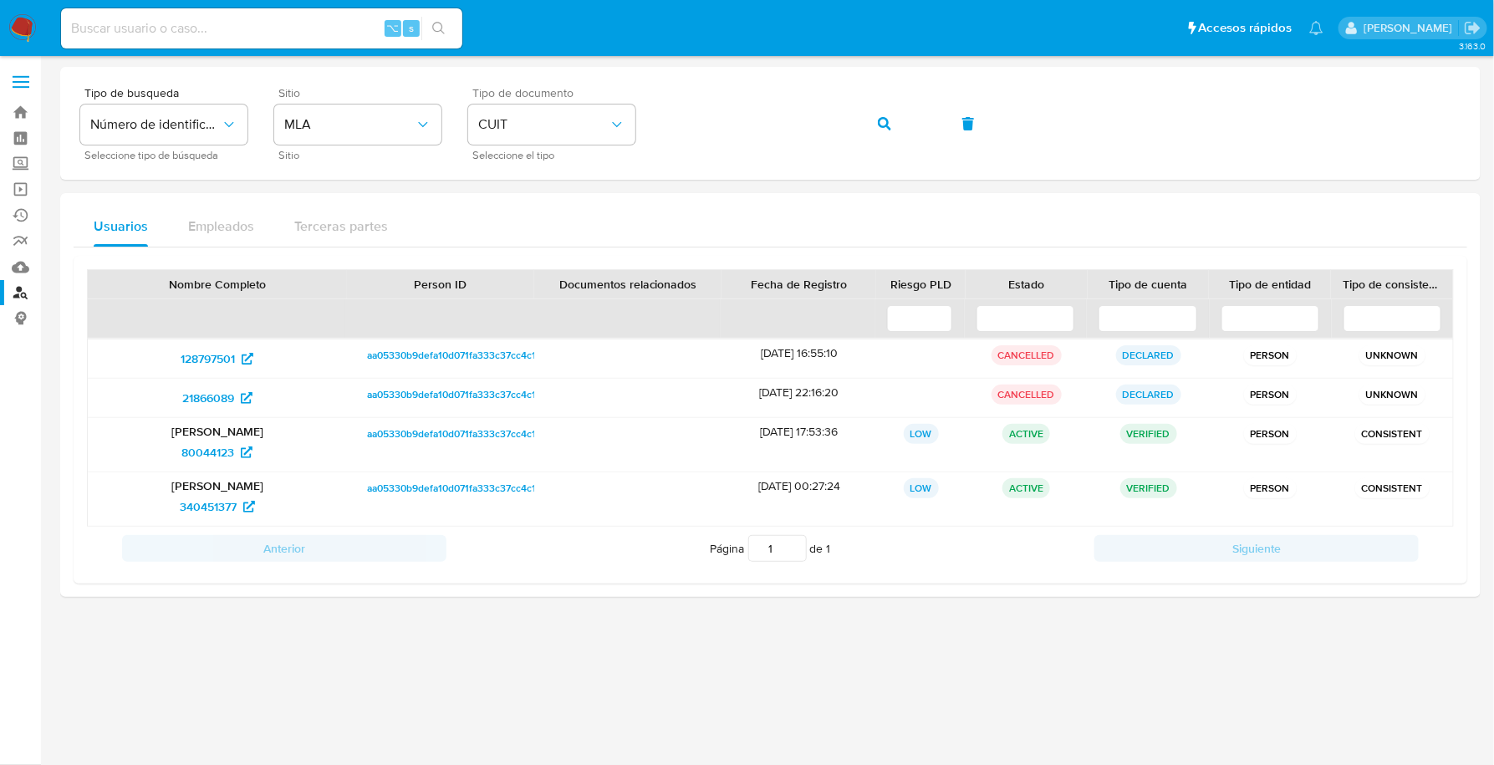
click at [5, 35] on nav "Pausado Ver notificaciones ⌥ s Accesos rápidos Presiona las siguientes teclas p…" at bounding box center [747, 28] width 1494 height 56
click at [7, 35] on nav "Pausado Ver notificaciones ⌥ s Accesos rápidos Presiona las siguientes teclas p…" at bounding box center [747, 28] width 1494 height 56
click at [21, 33] on img at bounding box center [22, 28] width 28 height 28
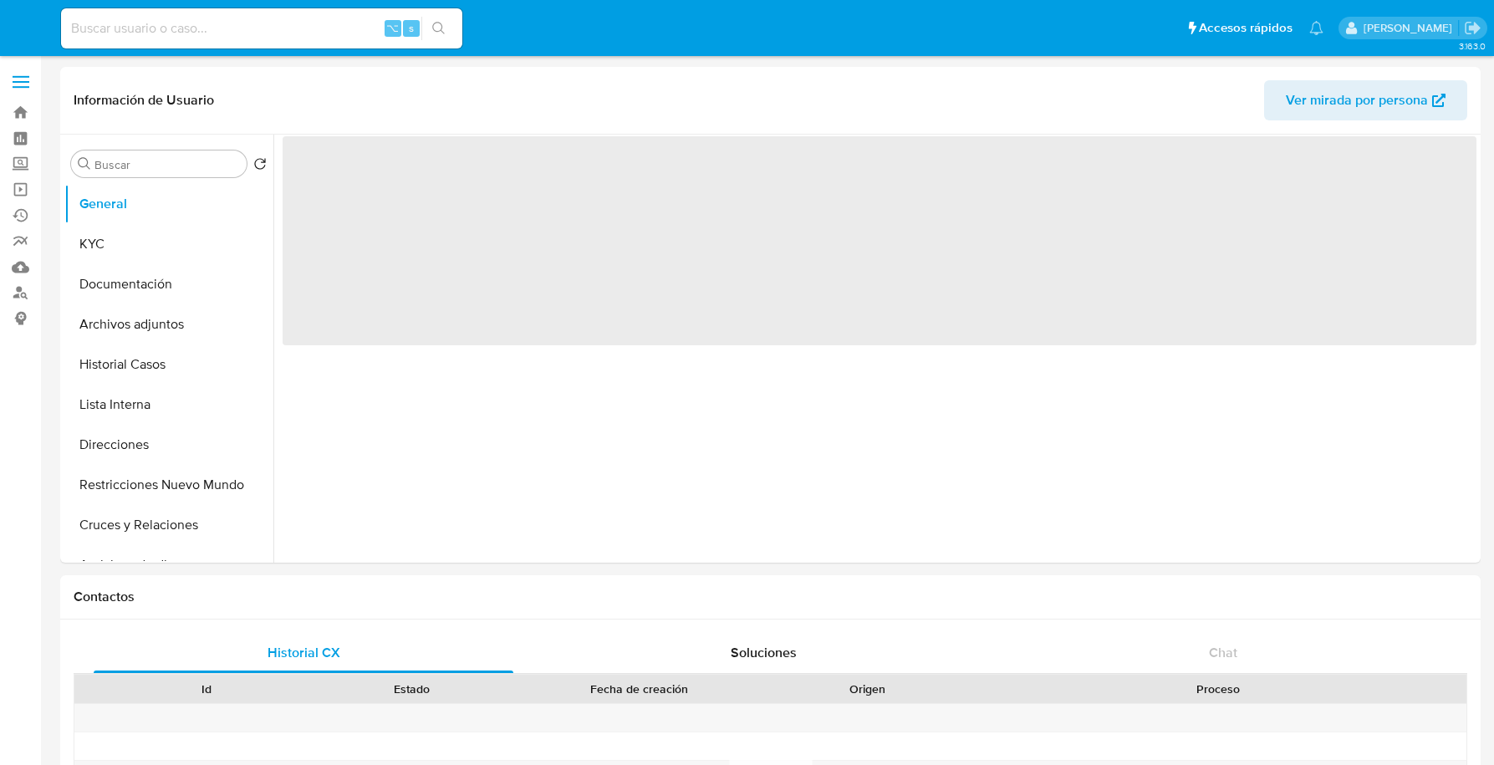
select select "10"
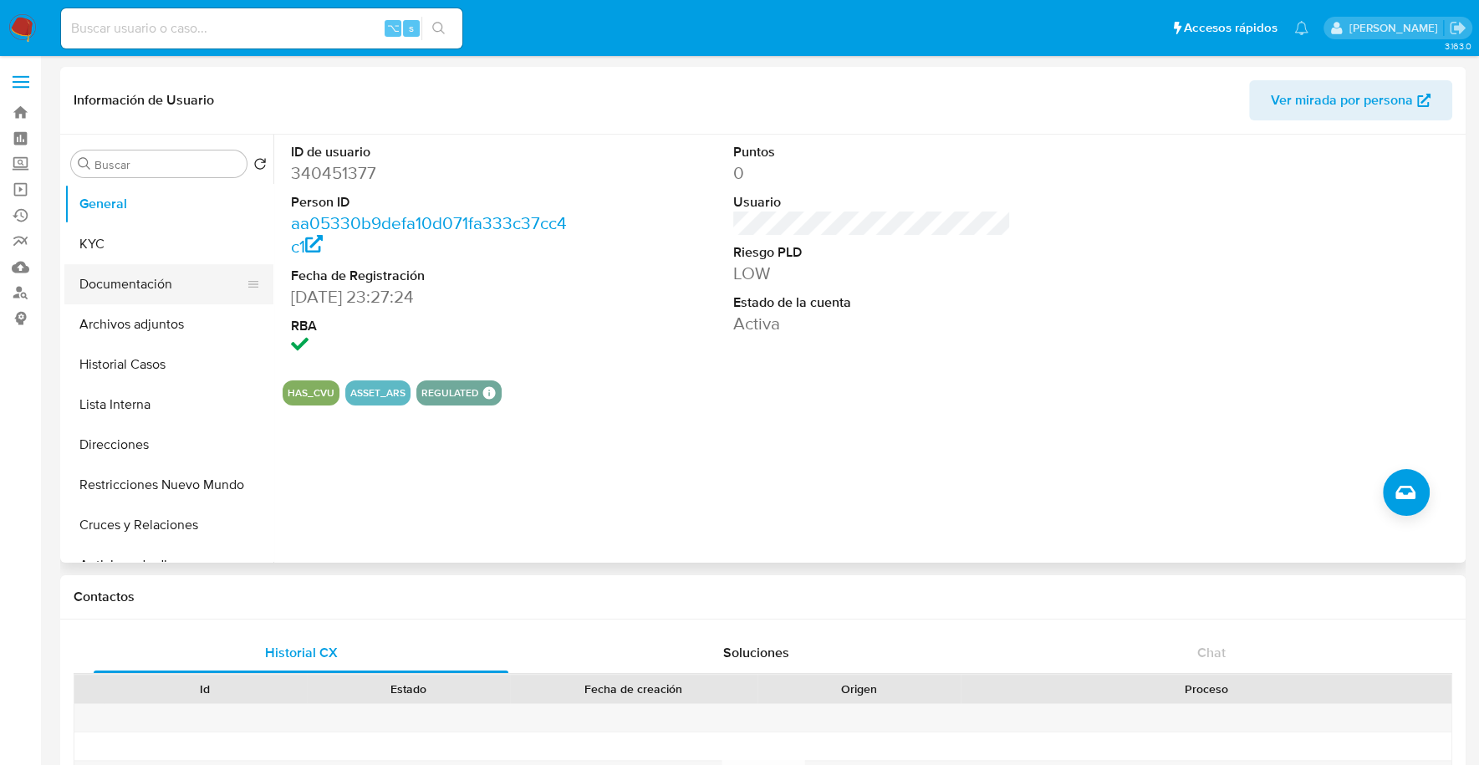
click at [157, 279] on button "Documentación" at bounding box center [162, 284] width 196 height 40
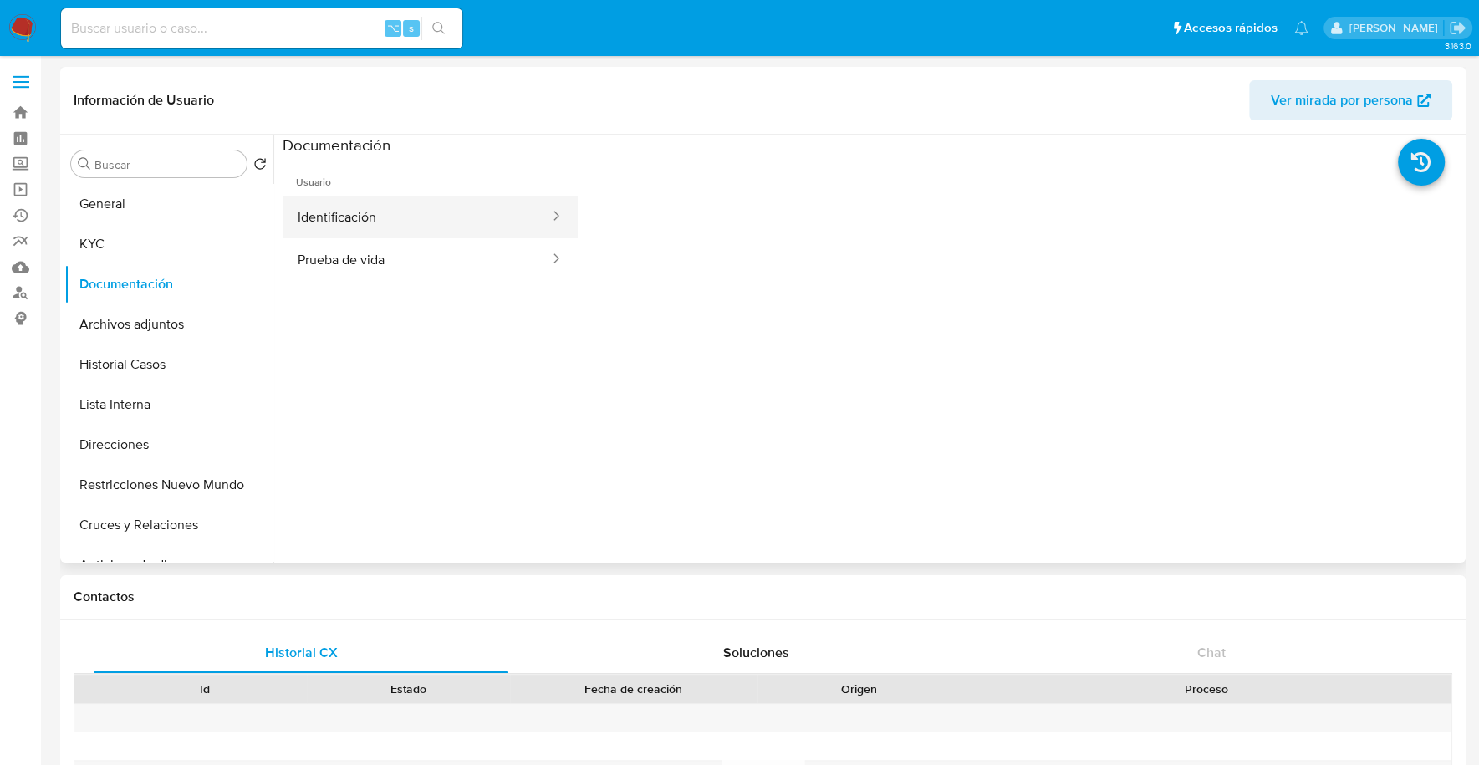
click at [405, 216] on button "Identificación" at bounding box center [417, 217] width 268 height 43
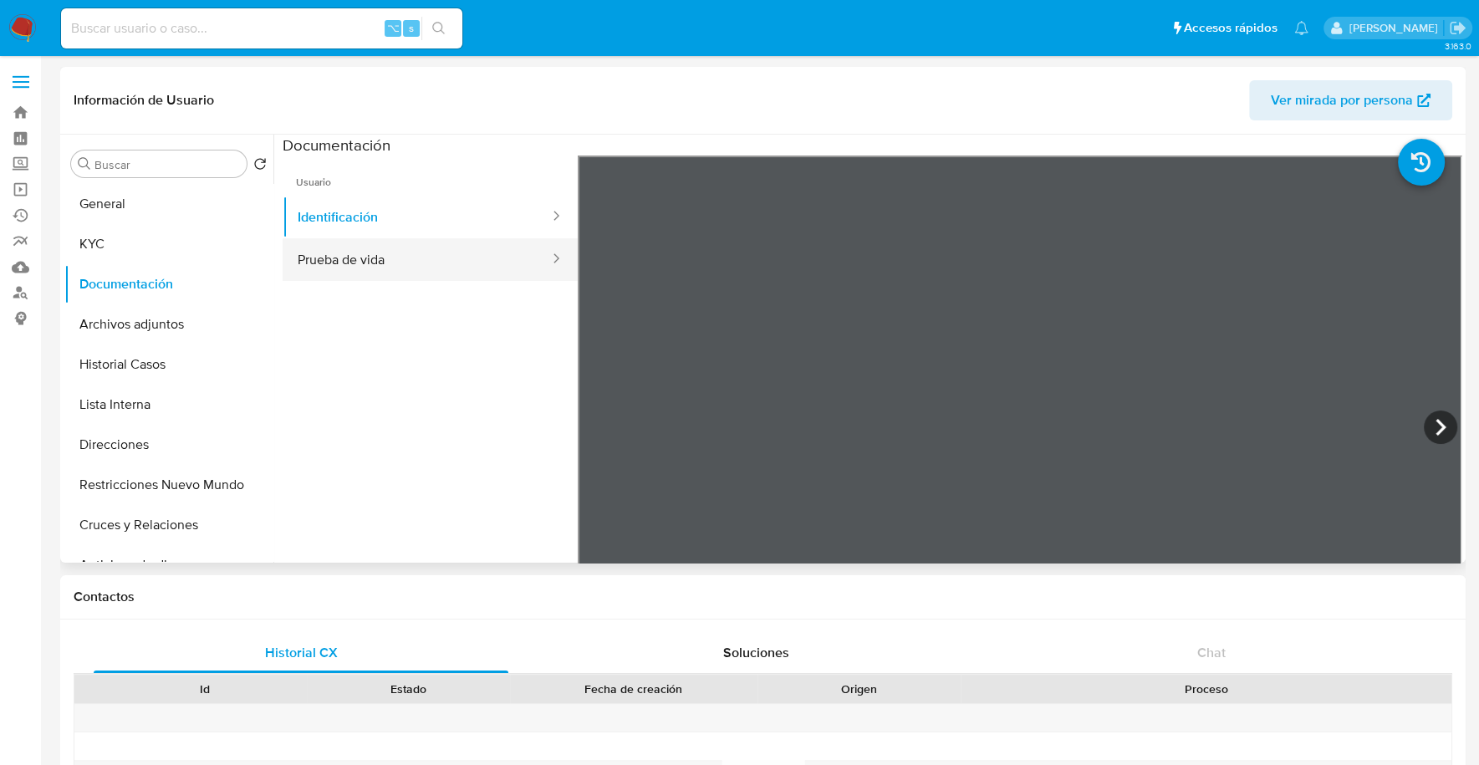
click at [400, 261] on button "Prueba de vida" at bounding box center [417, 259] width 268 height 43
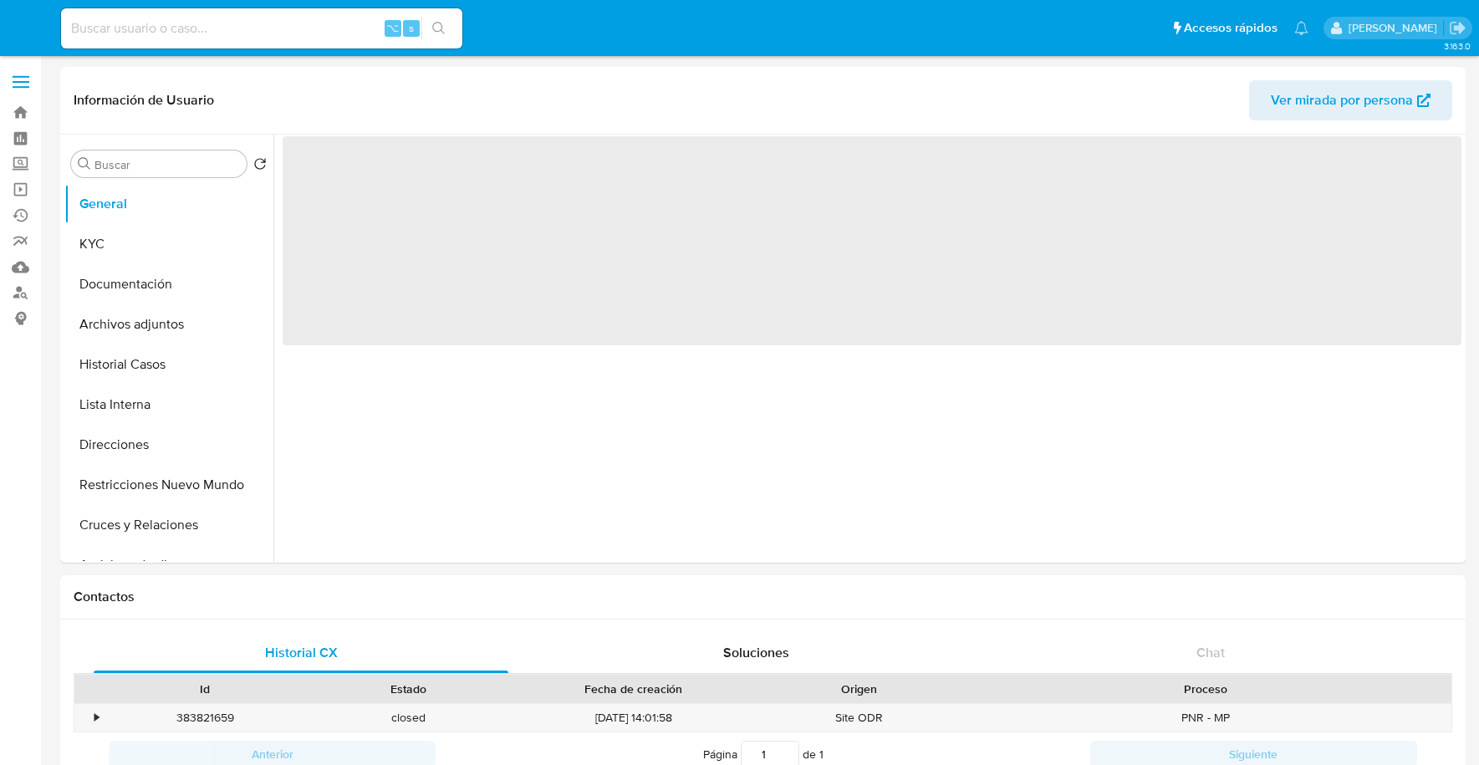
select select "10"
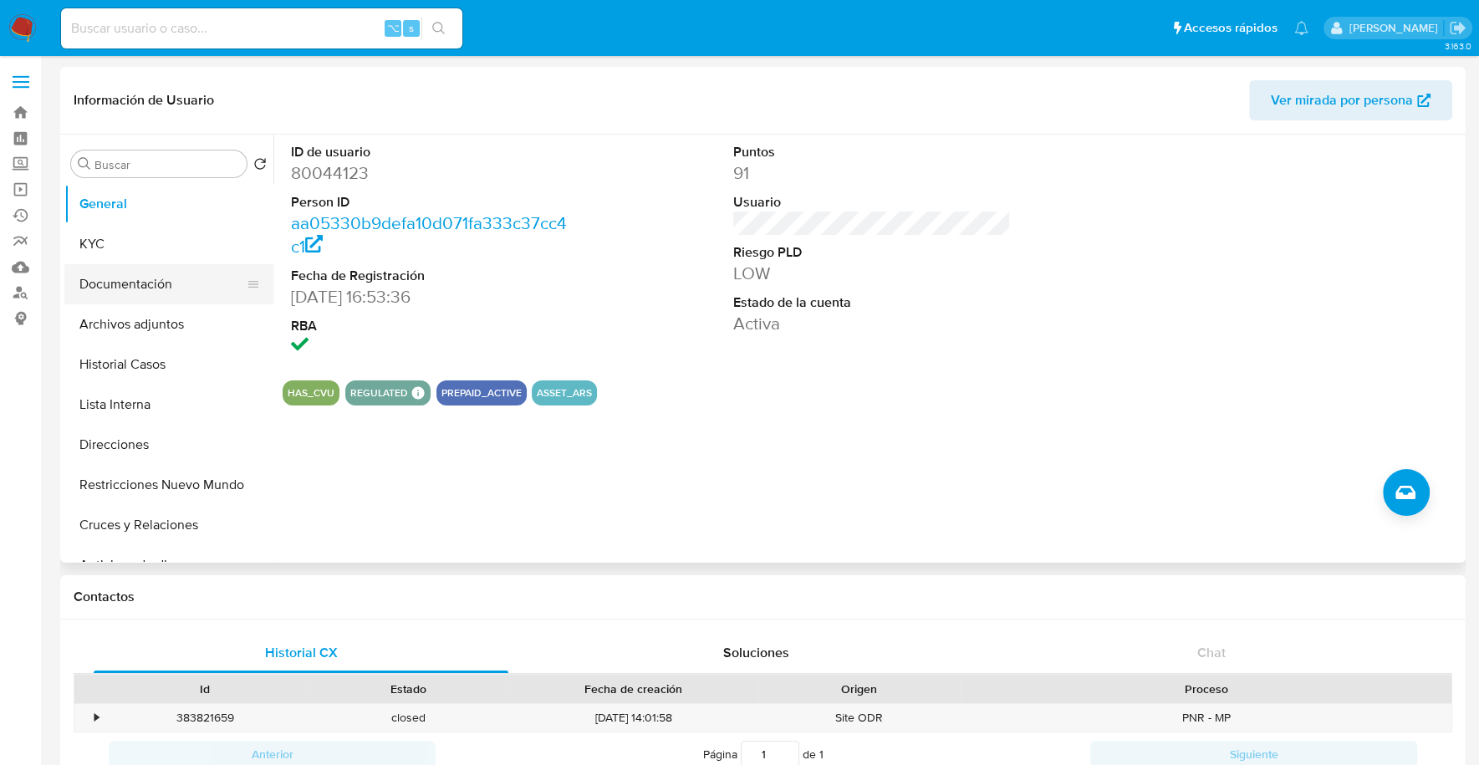
click at [68, 277] on button "Documentación" at bounding box center [162, 284] width 196 height 40
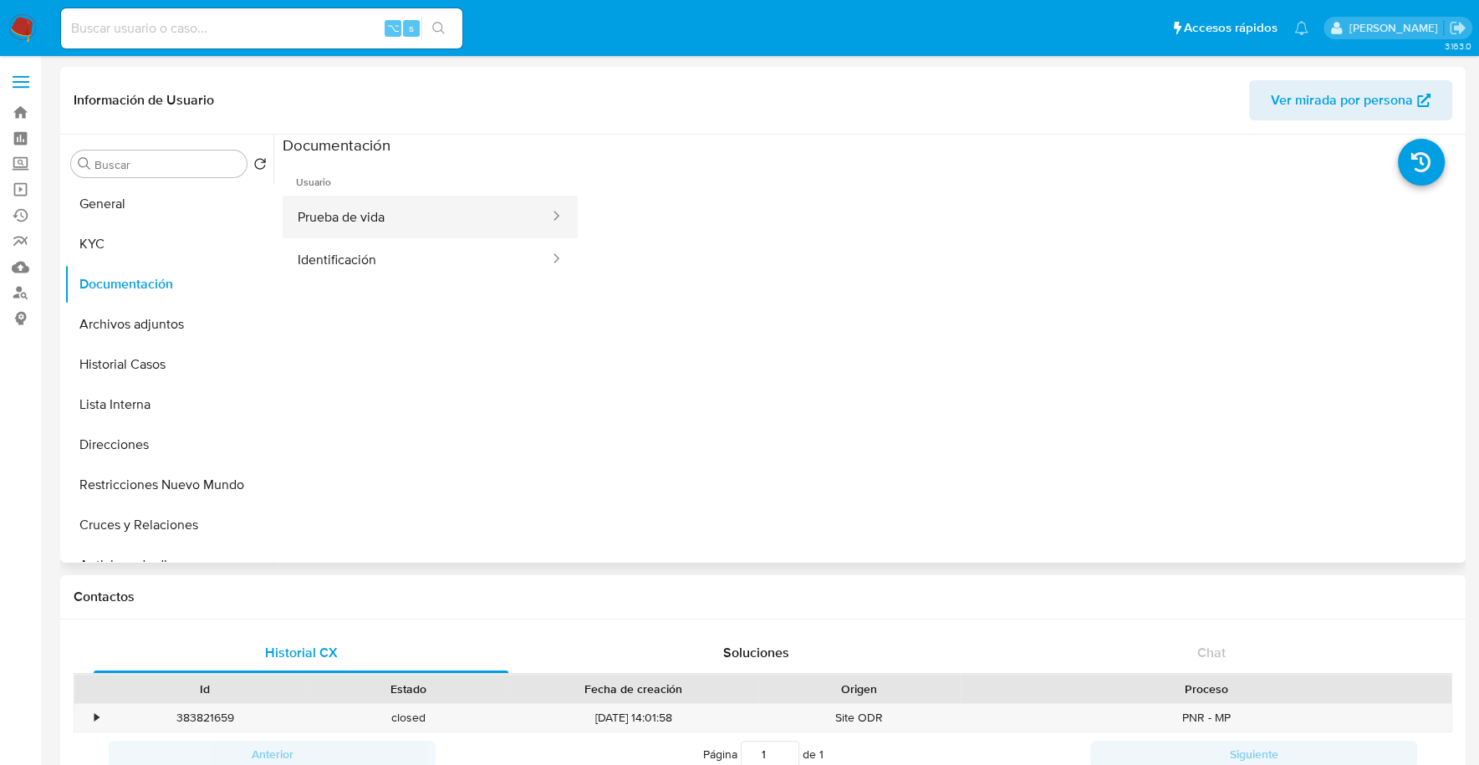
click at [347, 216] on button "Prueba de vida" at bounding box center [417, 217] width 268 height 43
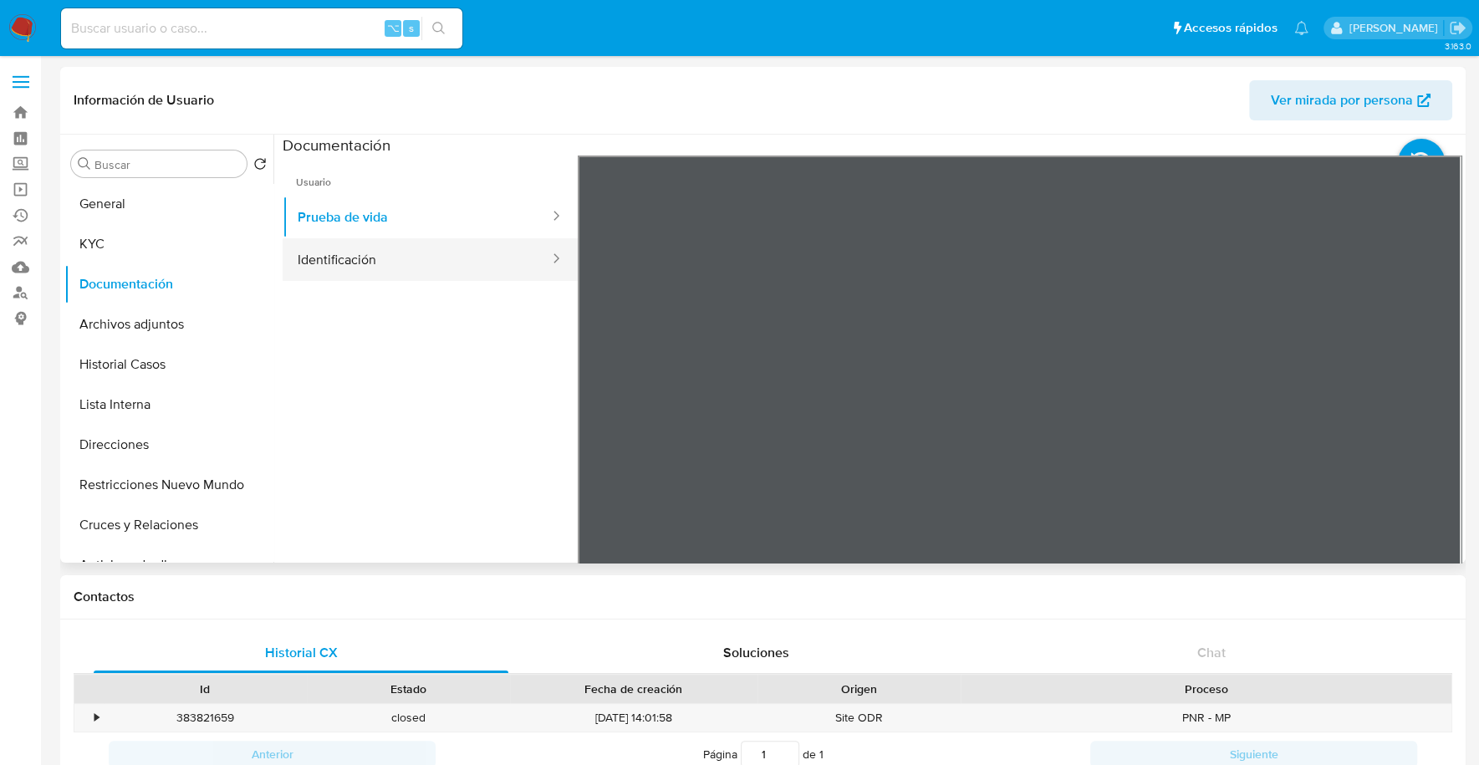
click at [350, 252] on button "Identificación" at bounding box center [417, 259] width 268 height 43
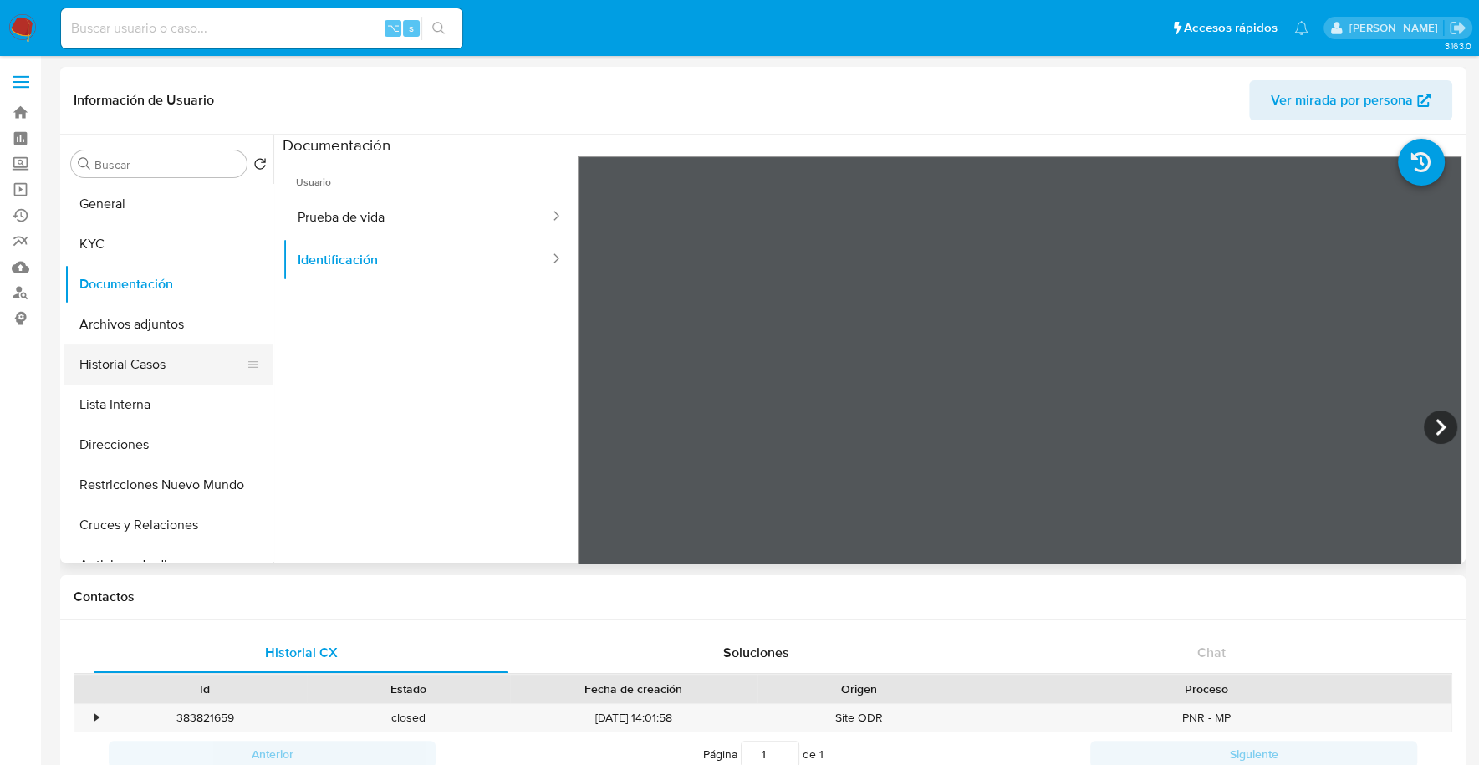
click at [154, 363] on button "Historial Casos" at bounding box center [162, 364] width 196 height 40
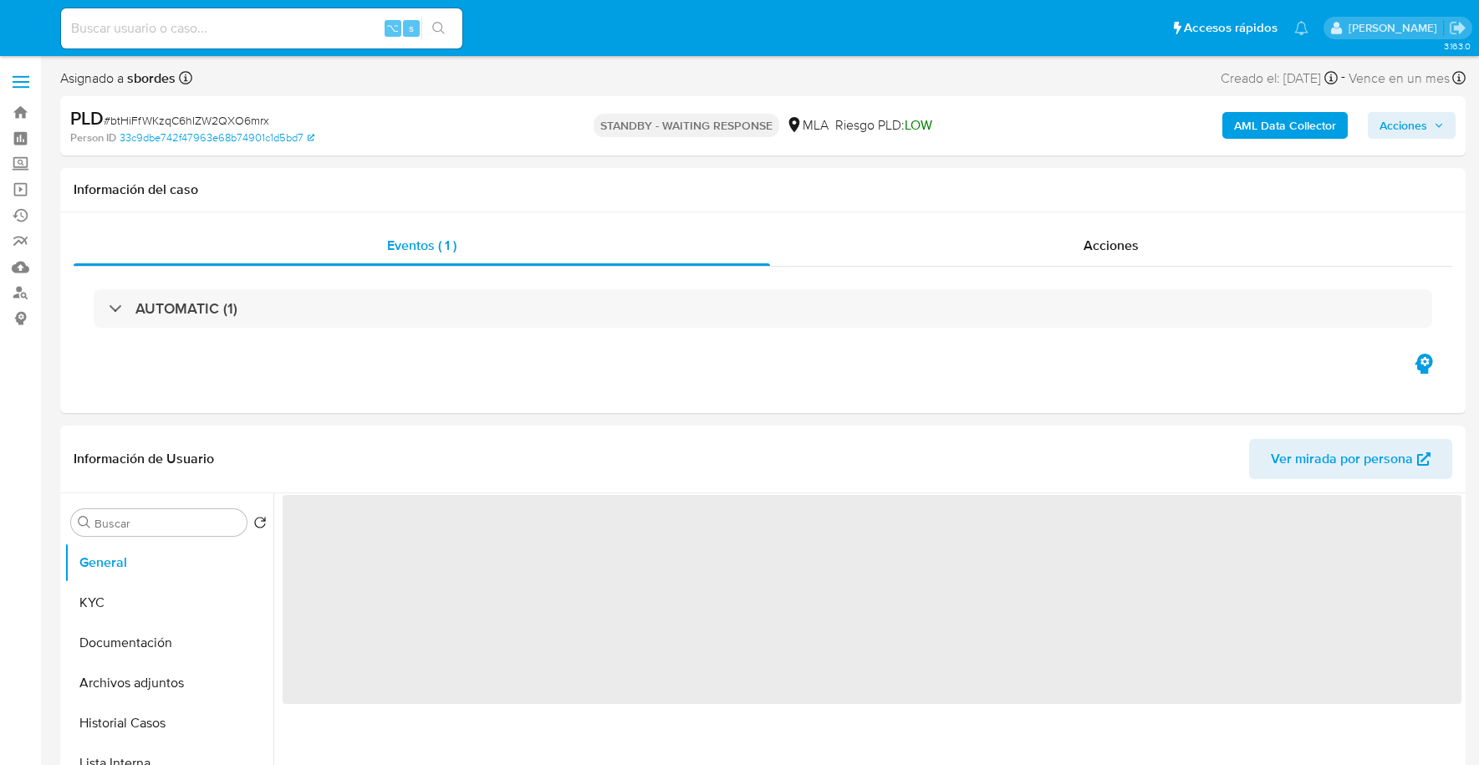
select select "10"
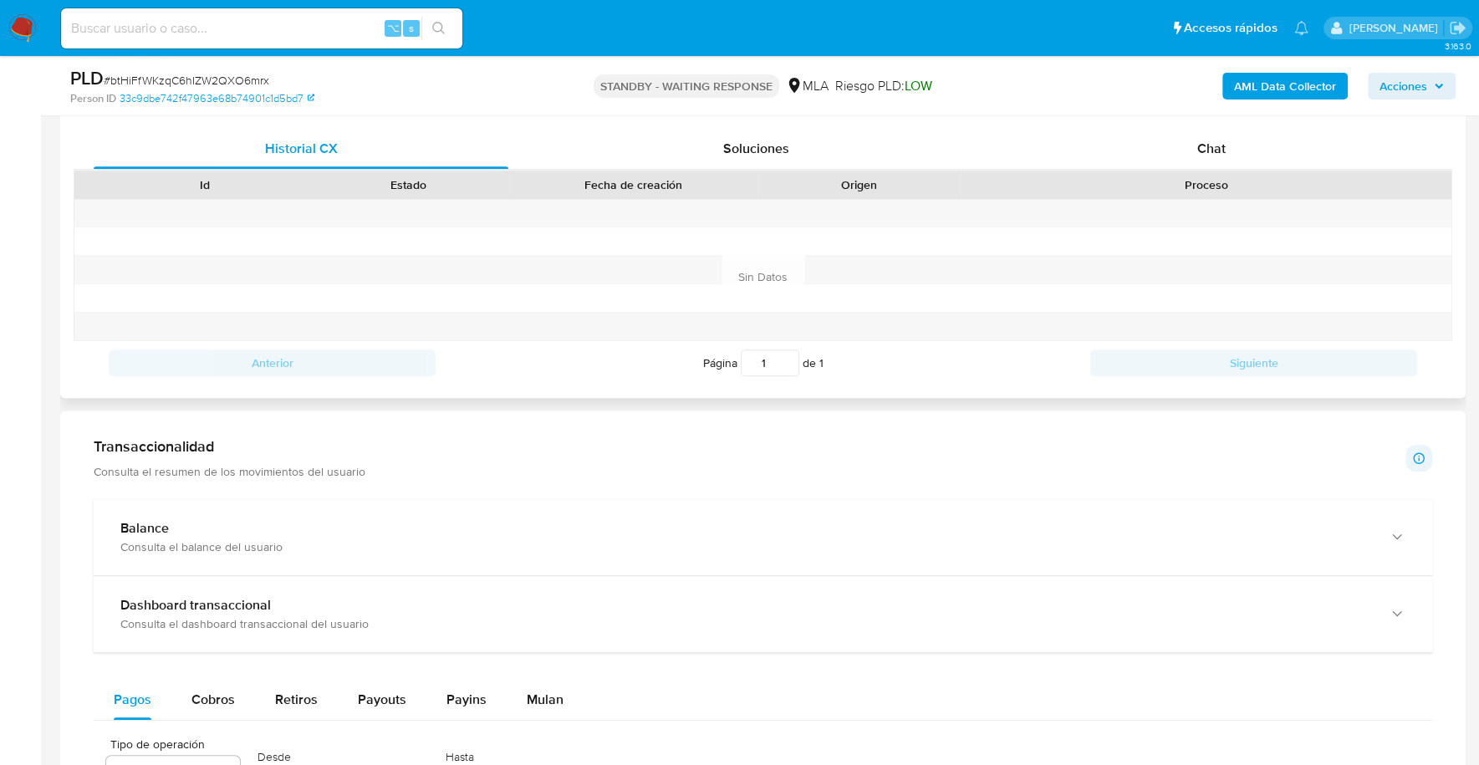
scroll to position [673, 0]
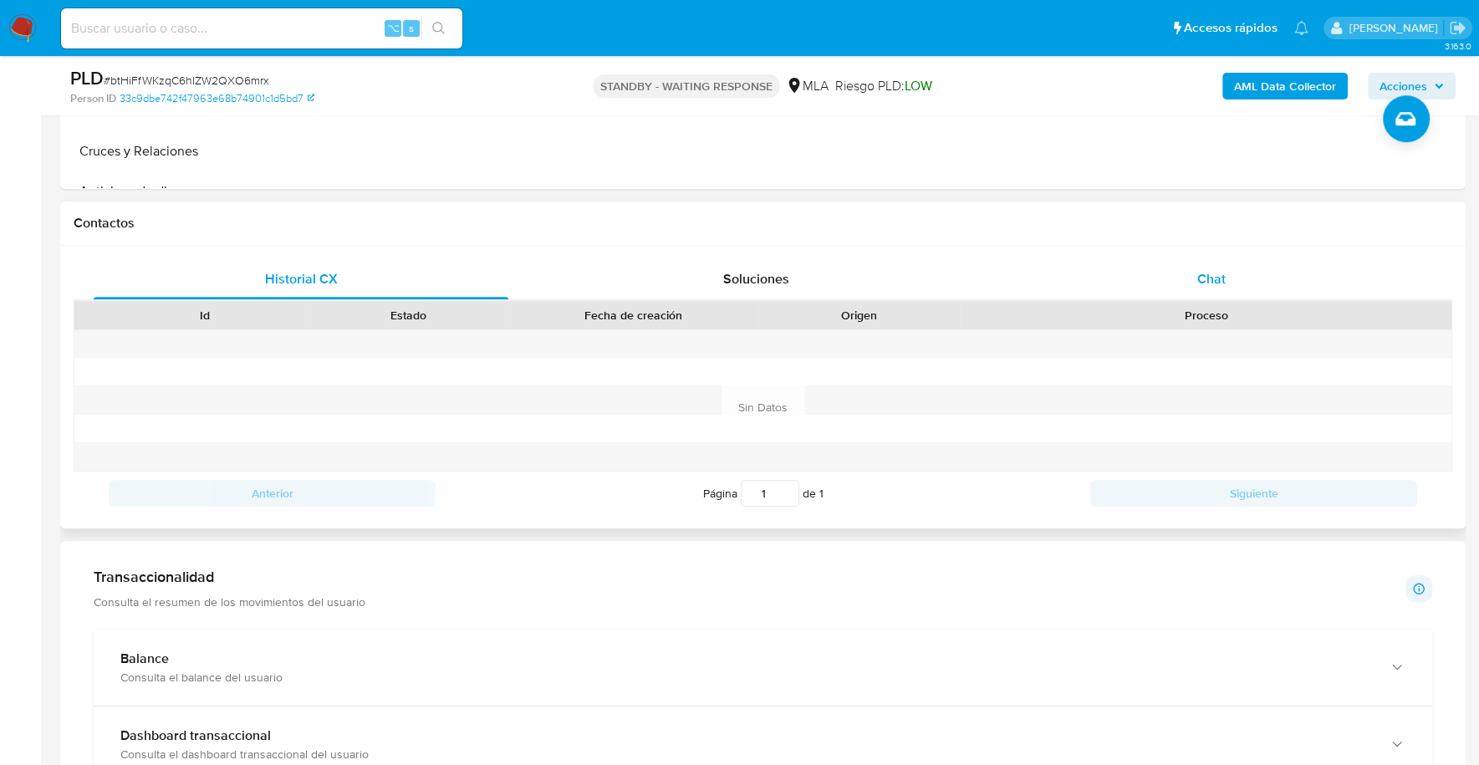
click at [1232, 279] on div "Chat" at bounding box center [1210, 279] width 415 height 40
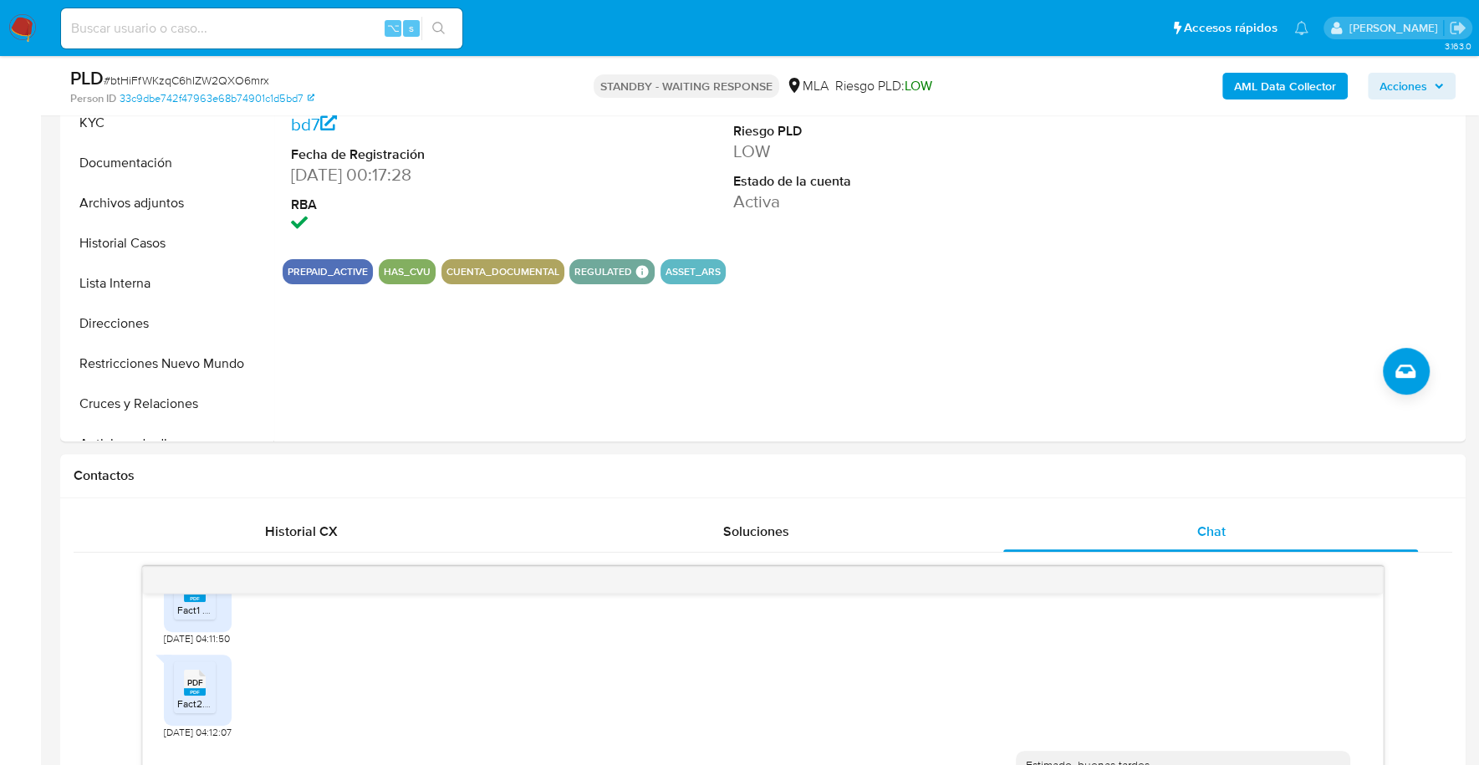
scroll to position [0, 0]
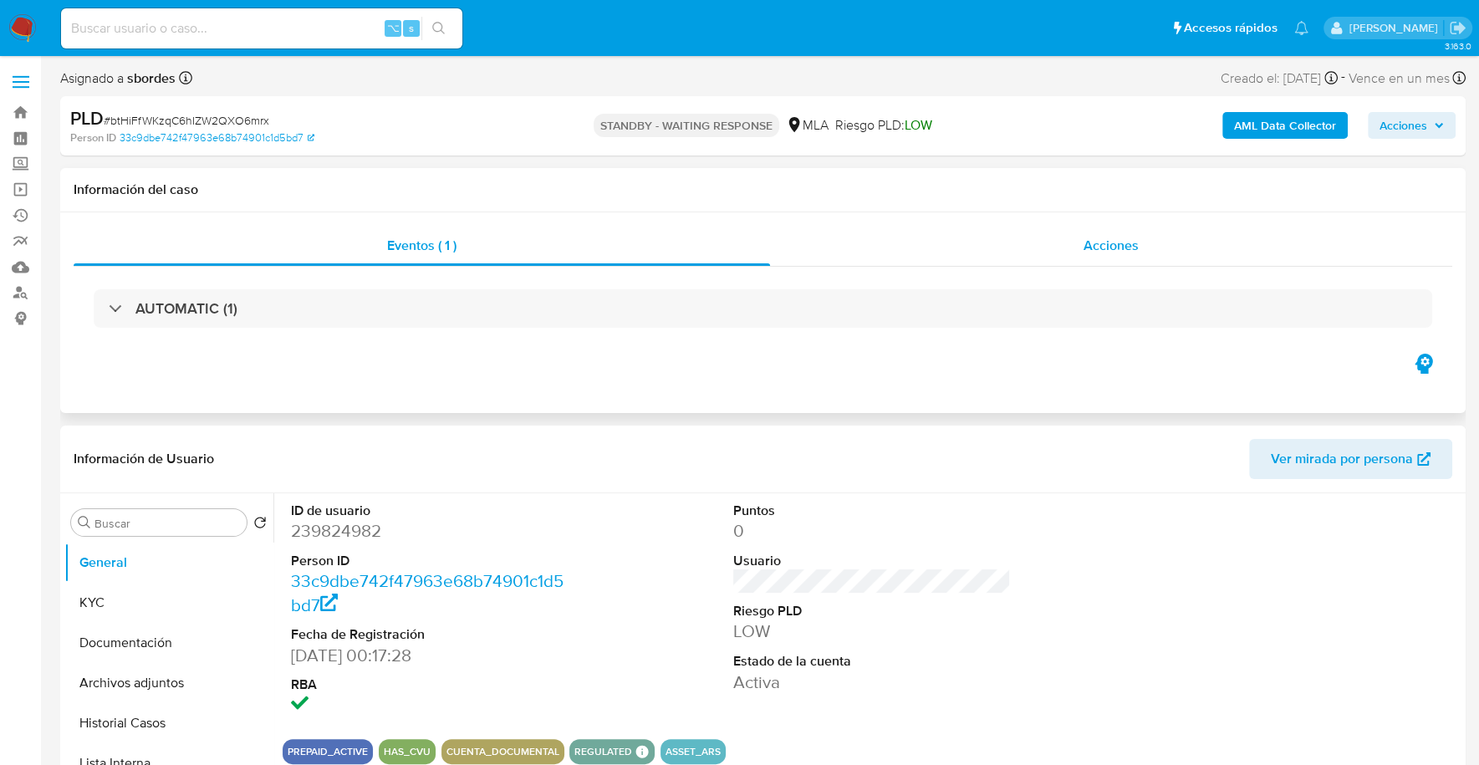
click at [1142, 257] on div "Acciones" at bounding box center [1111, 246] width 682 height 40
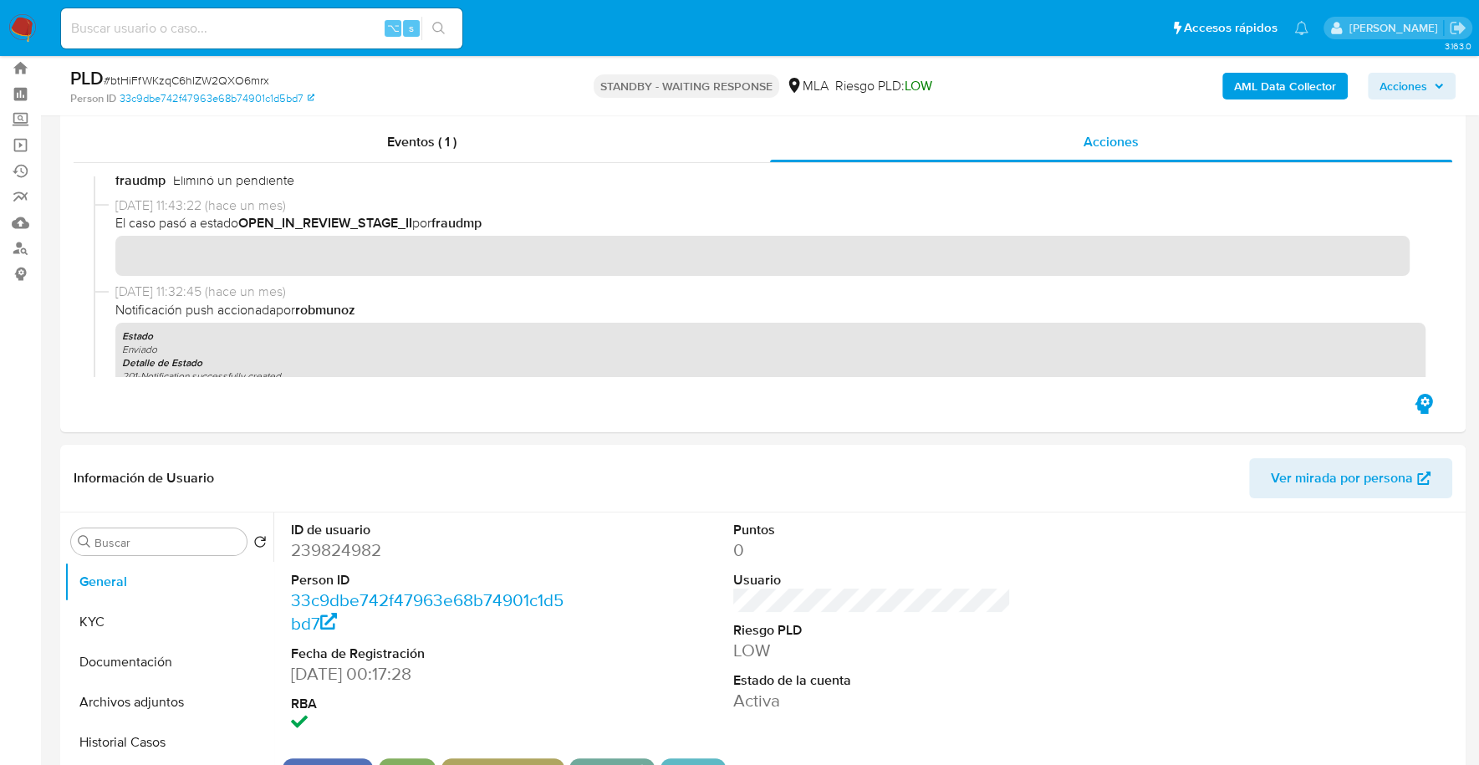
scroll to position [140, 0]
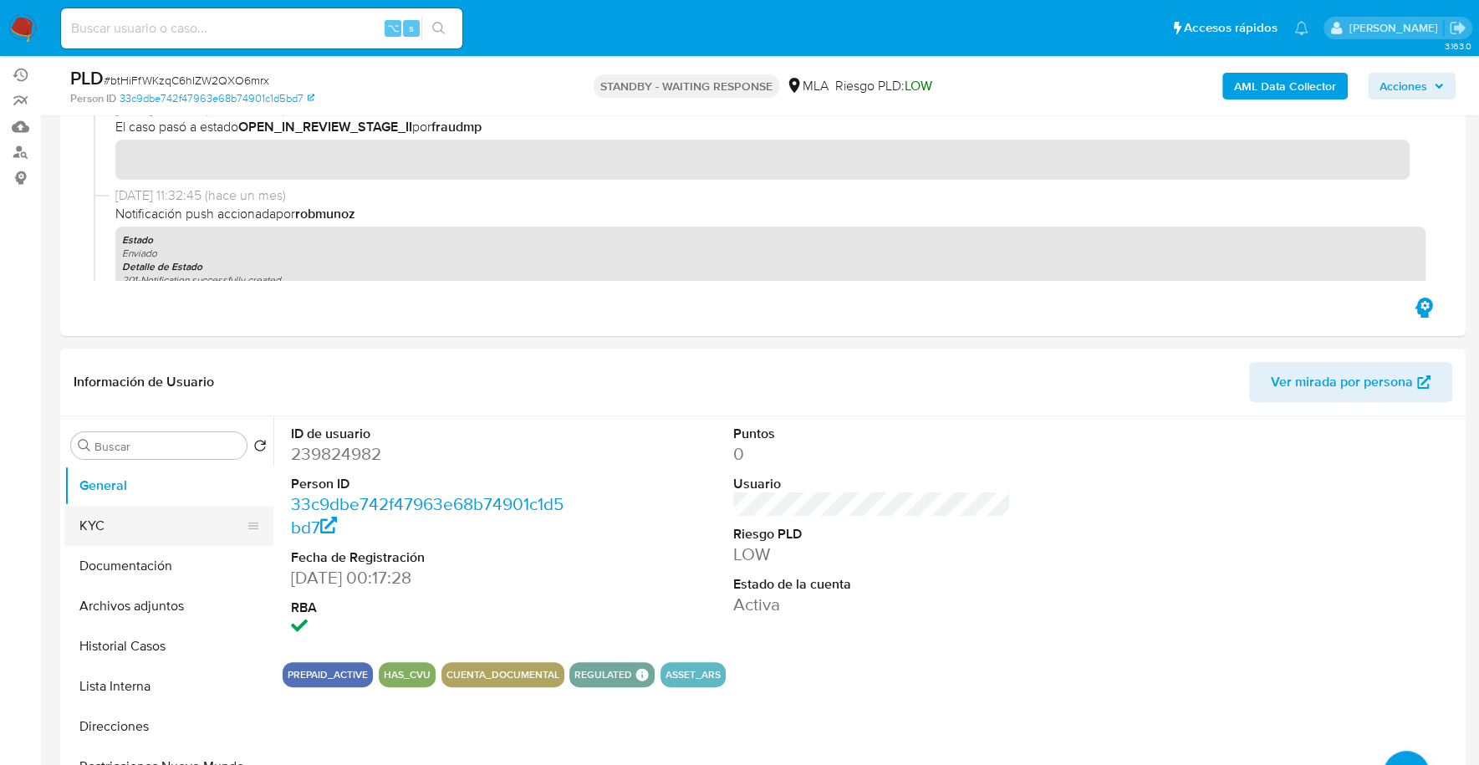
click at [105, 518] on button "KYC" at bounding box center [162, 526] width 196 height 40
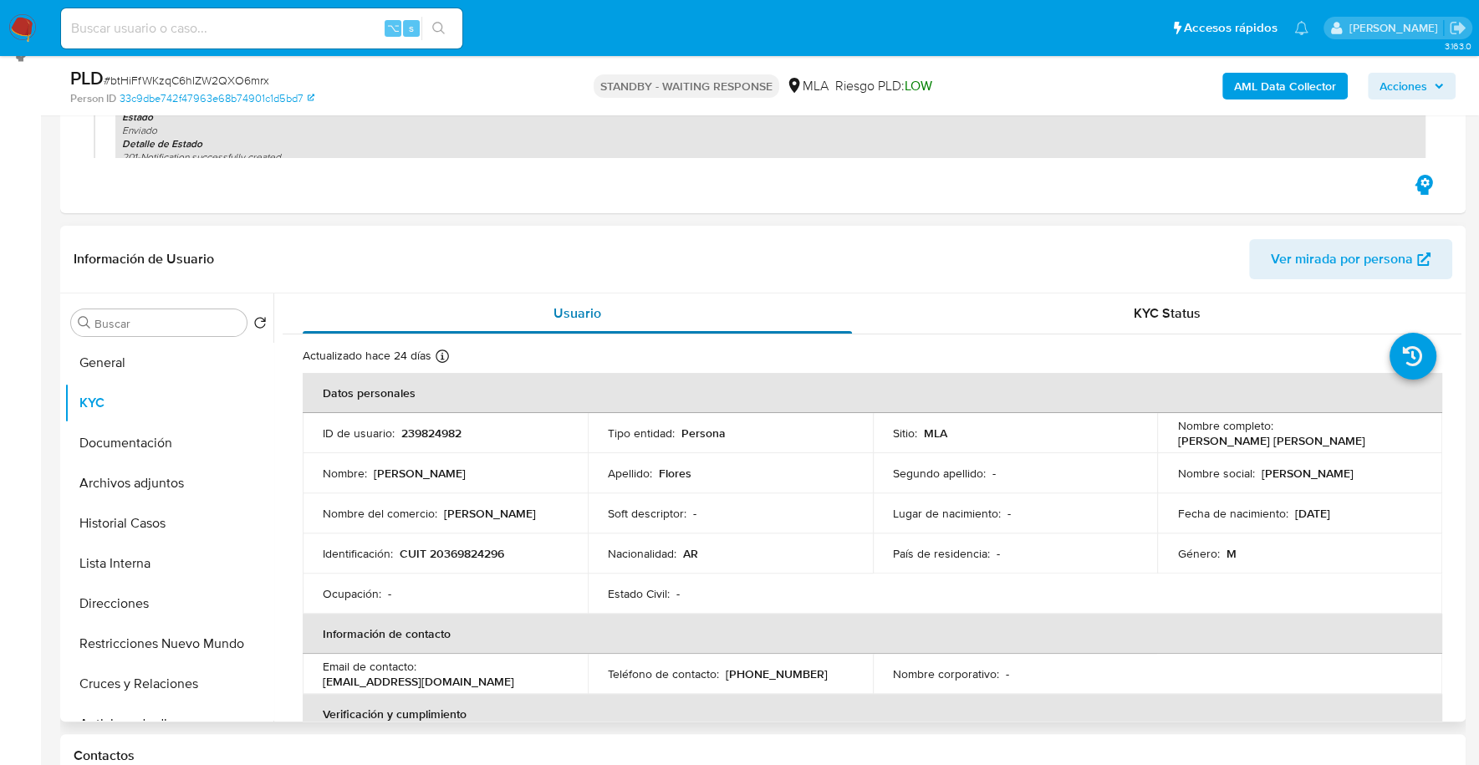
scroll to position [267, 0]
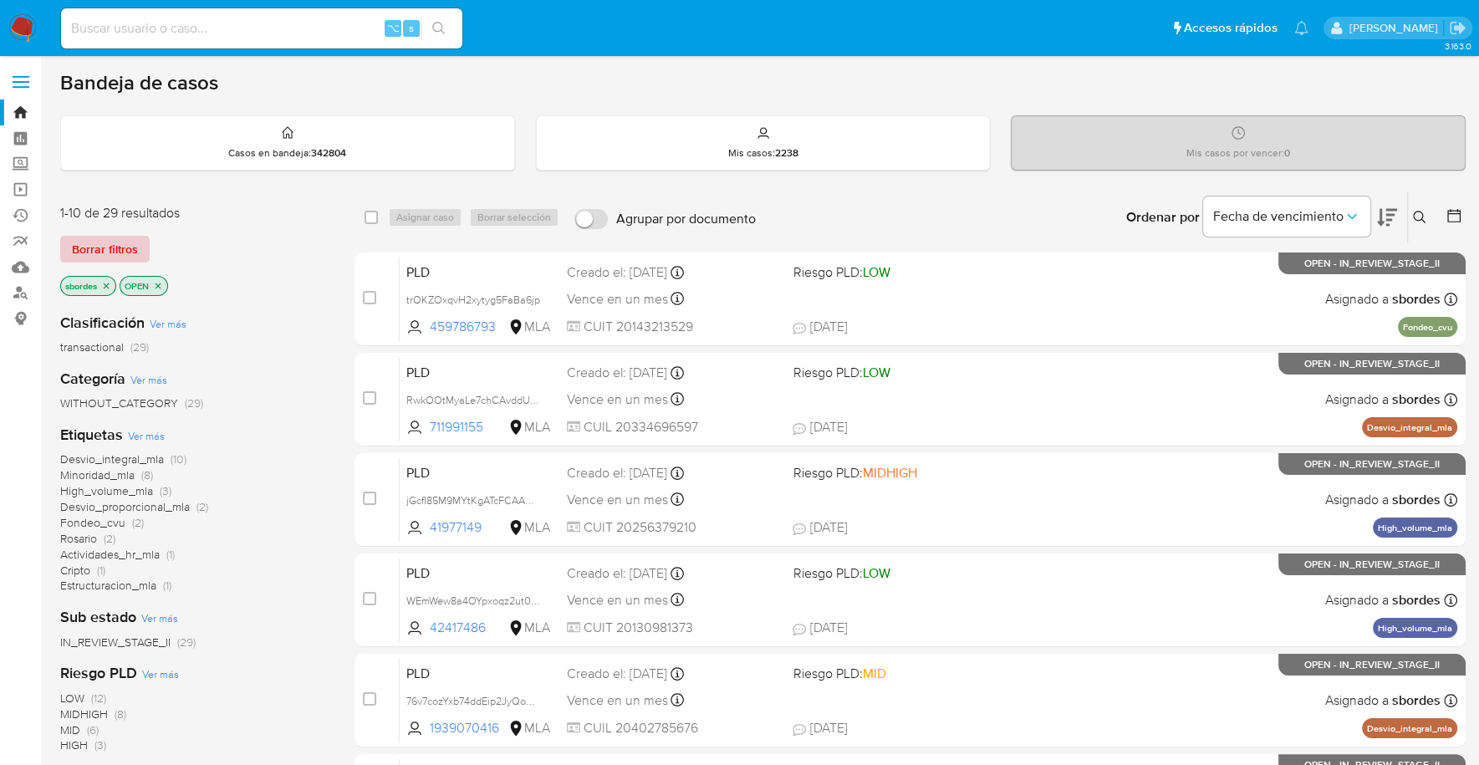
click at [115, 242] on span "Borrar filtros" at bounding box center [105, 248] width 66 height 23
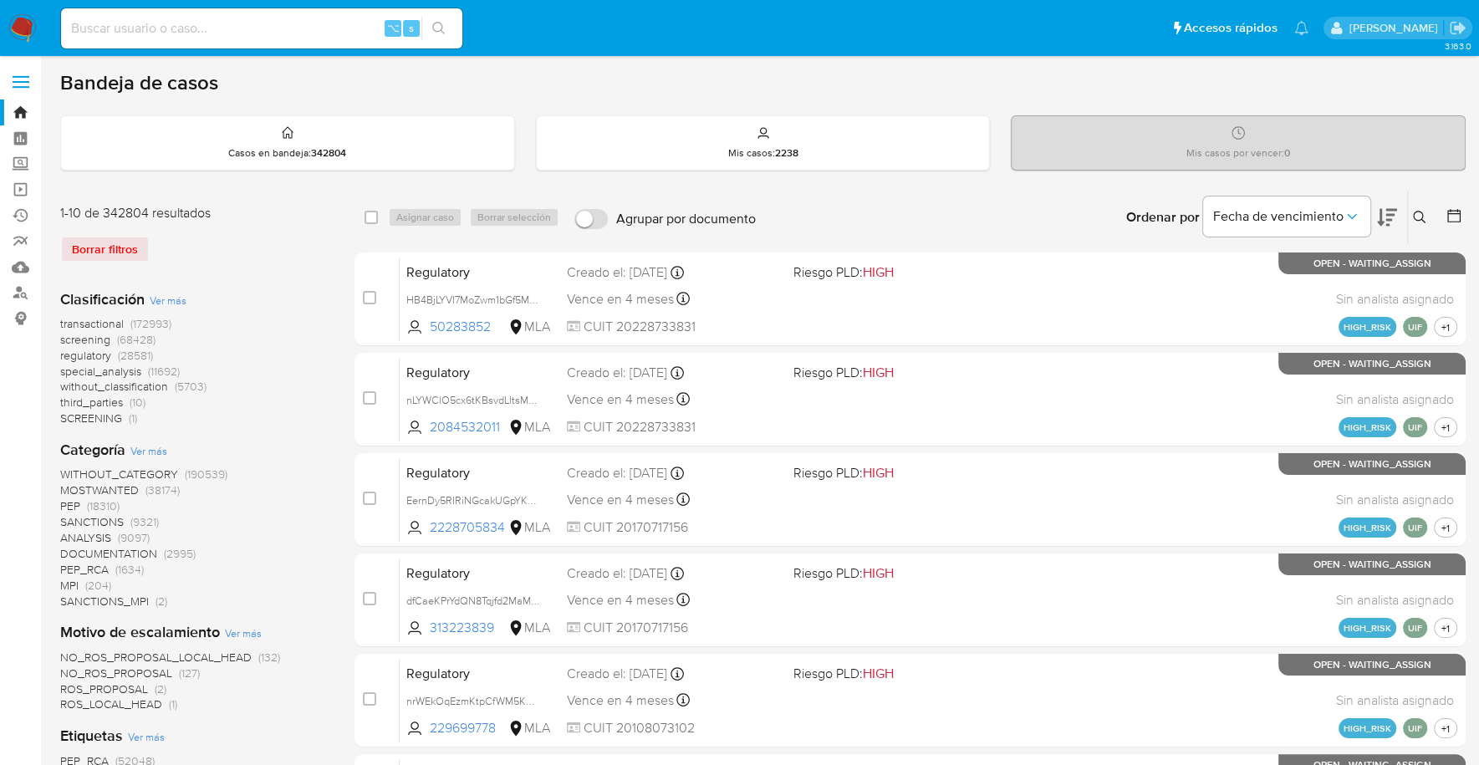
click at [1408, 211] on button at bounding box center [1422, 217] width 28 height 20
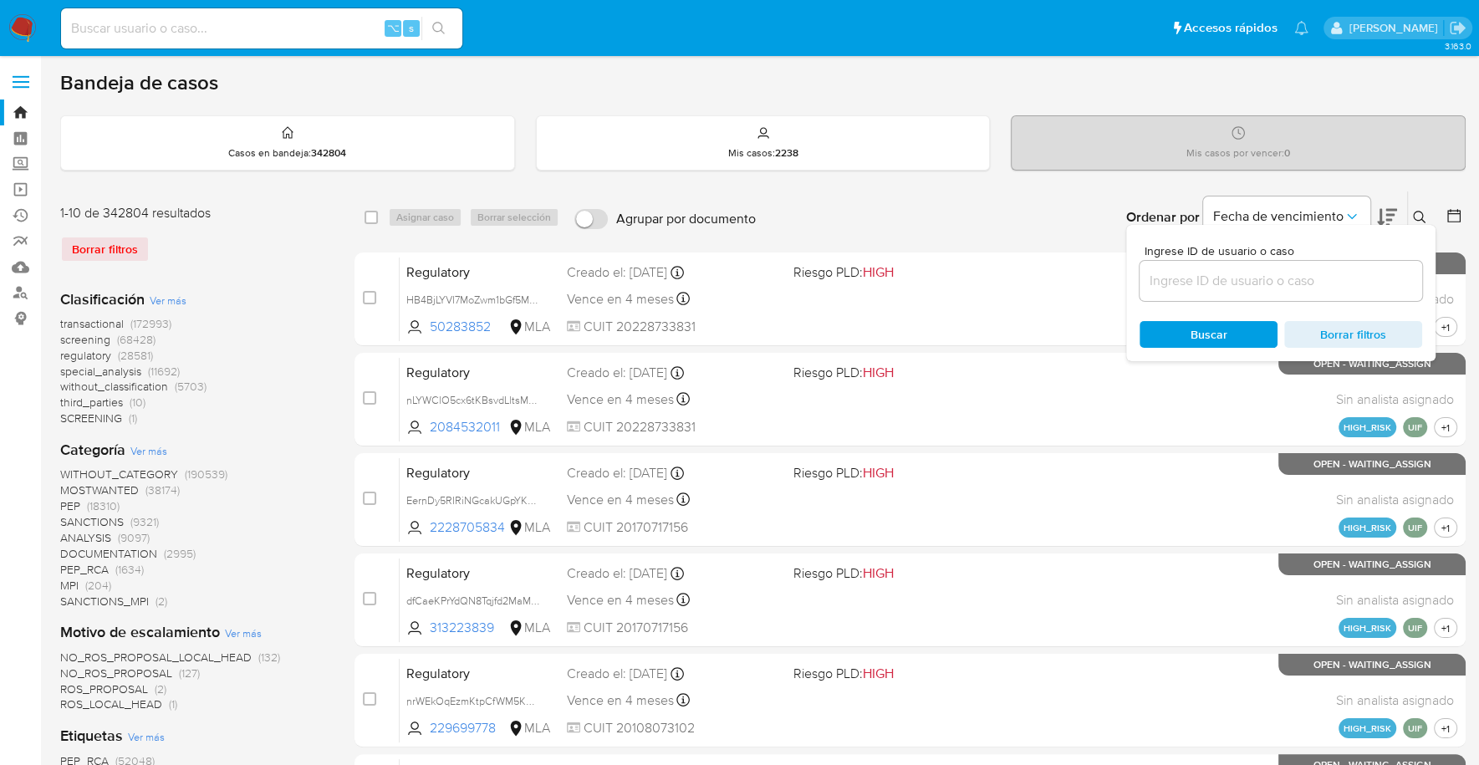
click at [1262, 285] on input at bounding box center [1280, 281] width 283 height 22
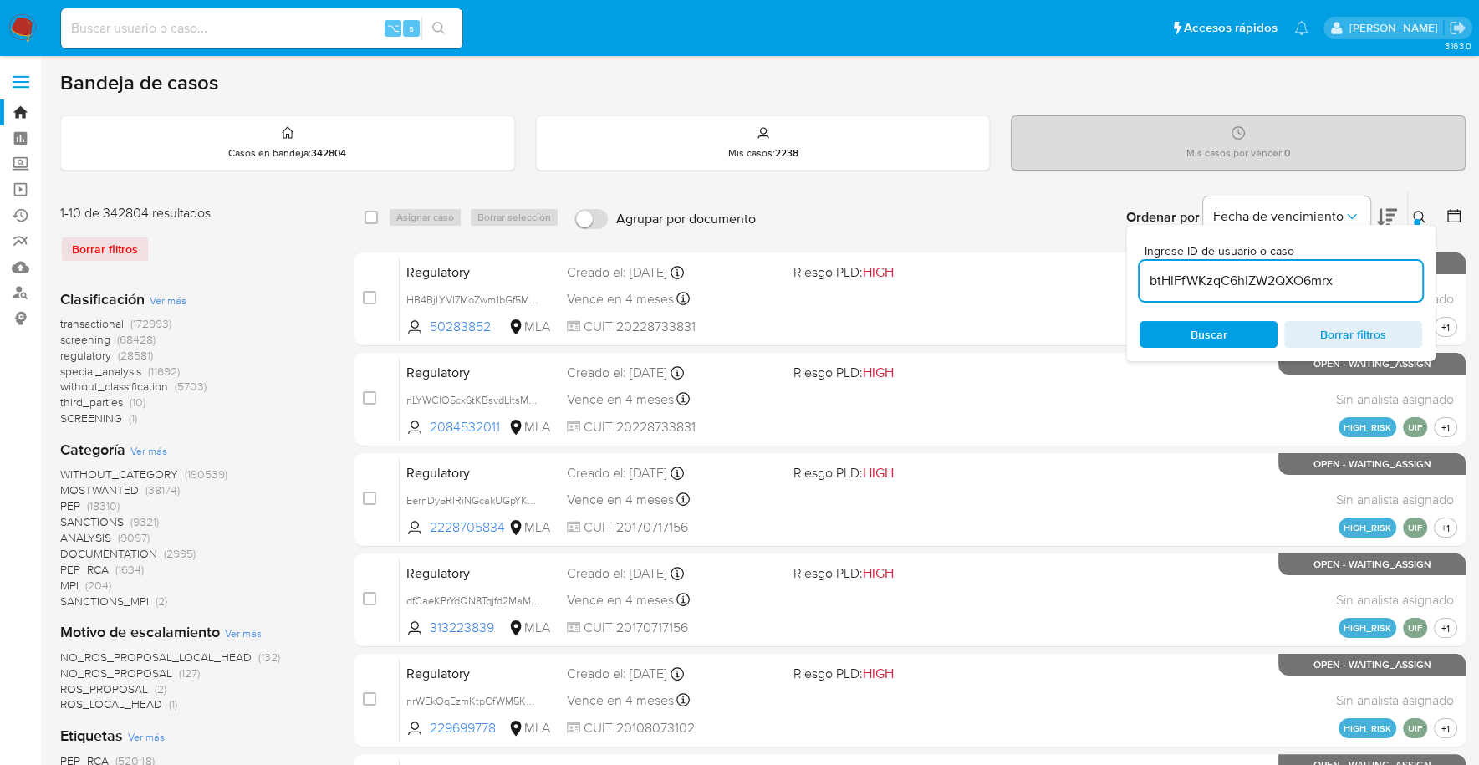
type input "btHiFfWKzqC6hIZW2QXO6mrx"
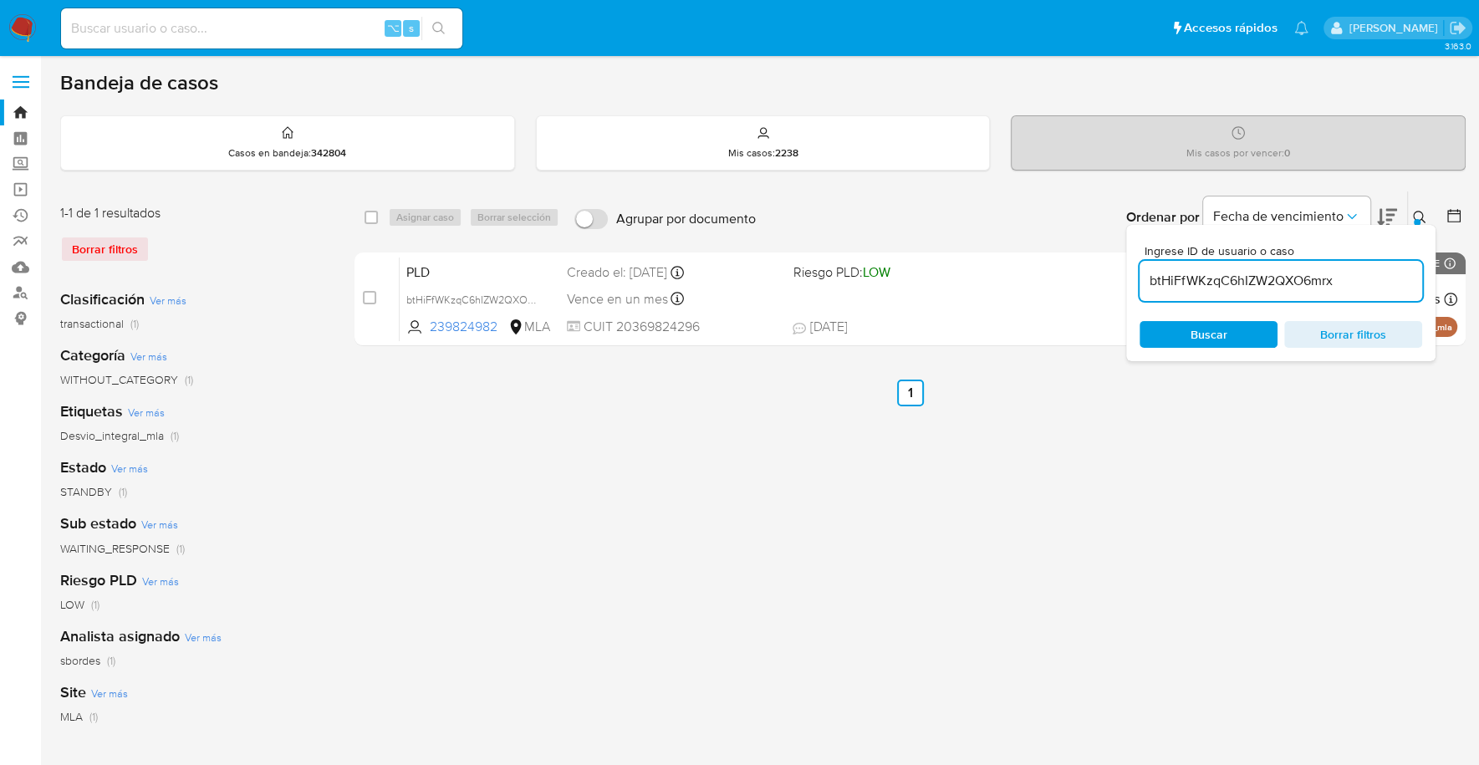
click at [1421, 211] on icon at bounding box center [1419, 217] width 13 height 13
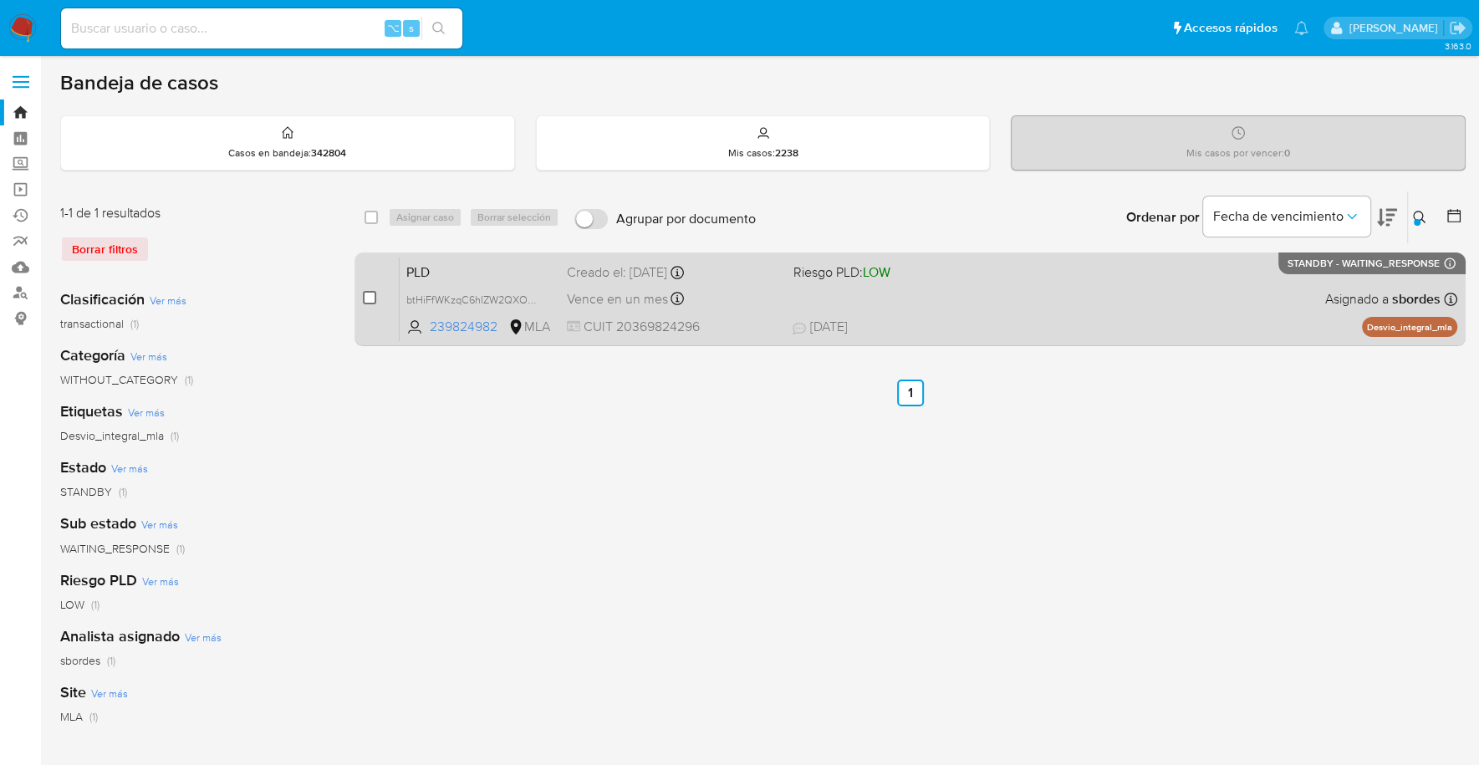
click at [369, 291] on input "checkbox" at bounding box center [369, 297] width 13 height 13
checkbox input "true"
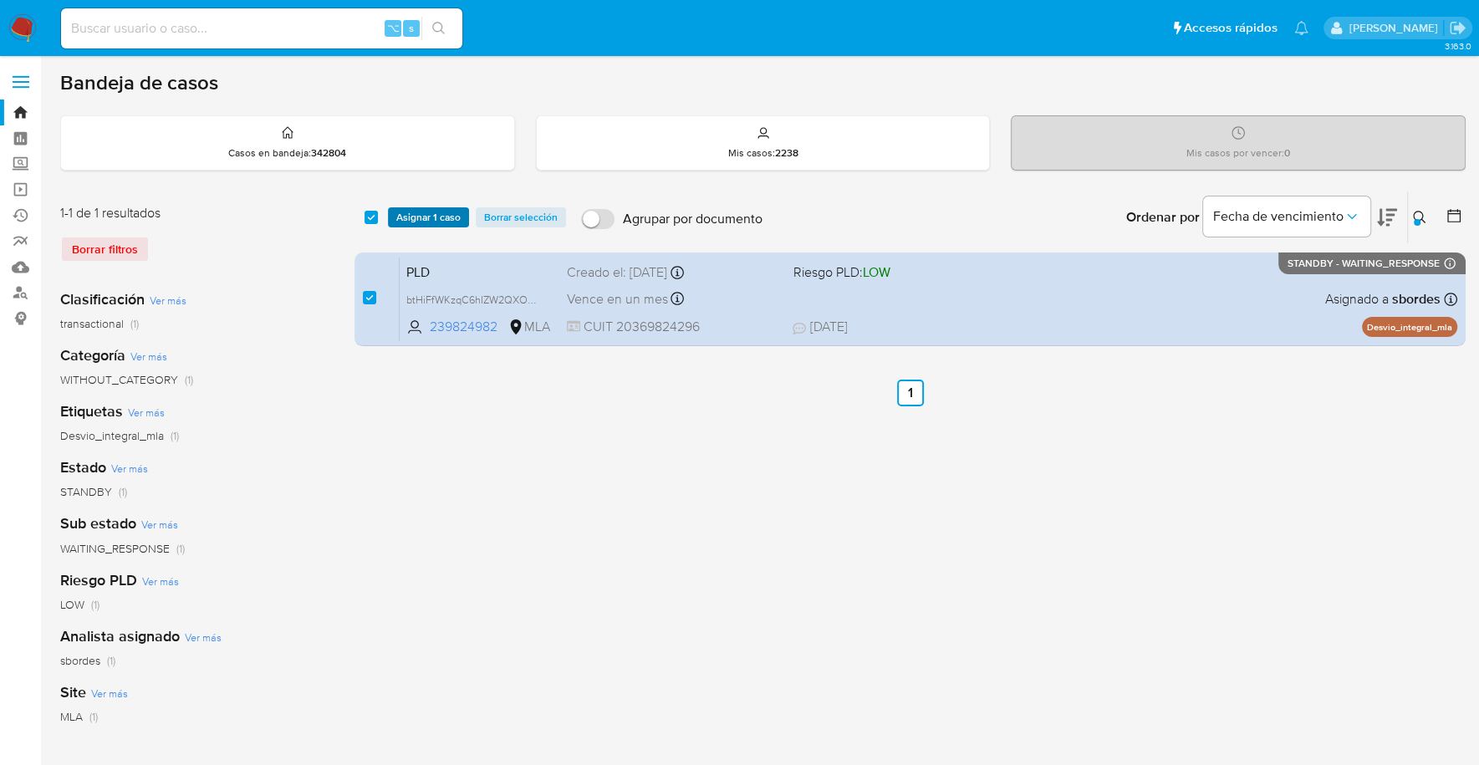
click at [428, 209] on span "Asignar 1 caso" at bounding box center [428, 217] width 64 height 17
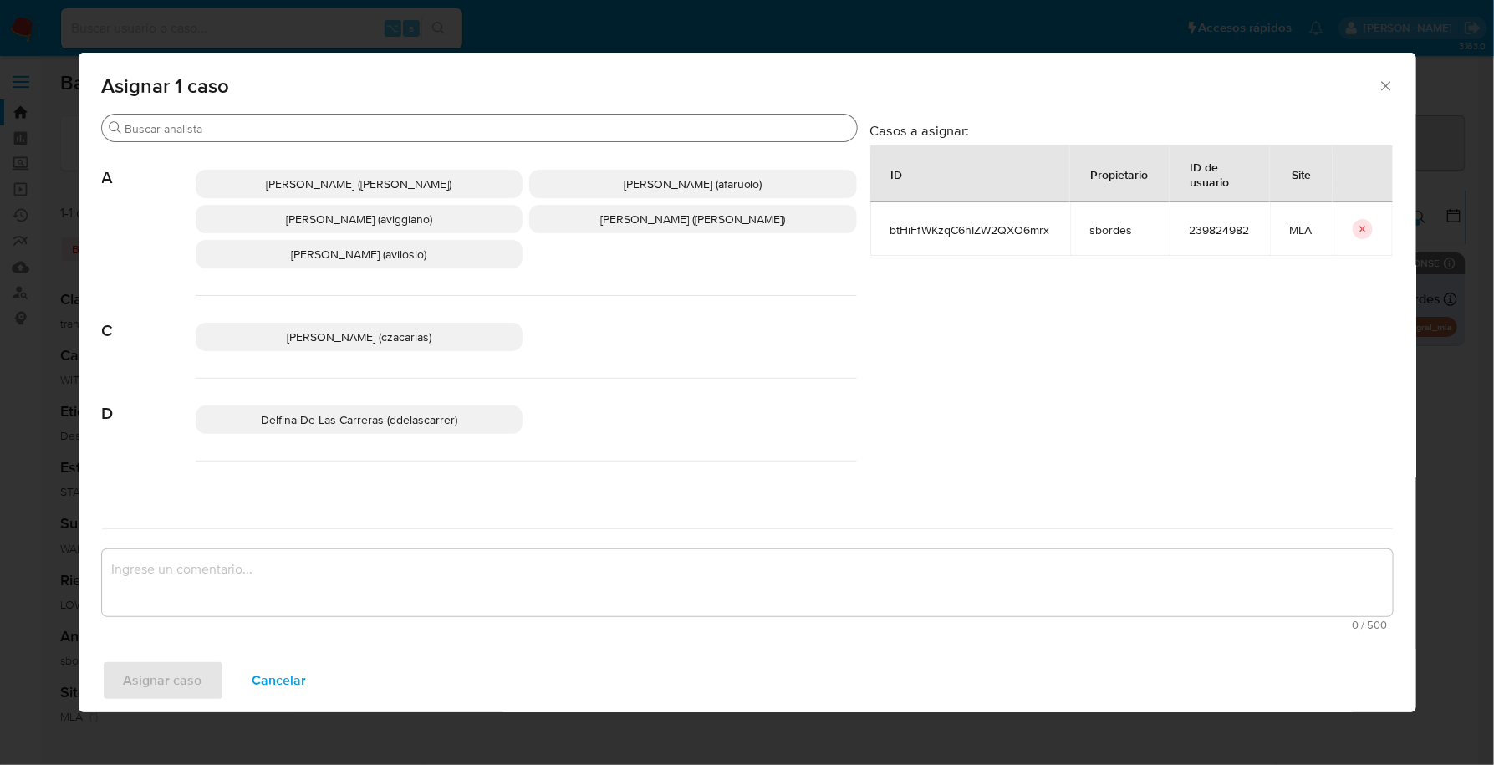
click at [297, 125] on input "Buscar" at bounding box center [487, 128] width 725 height 15
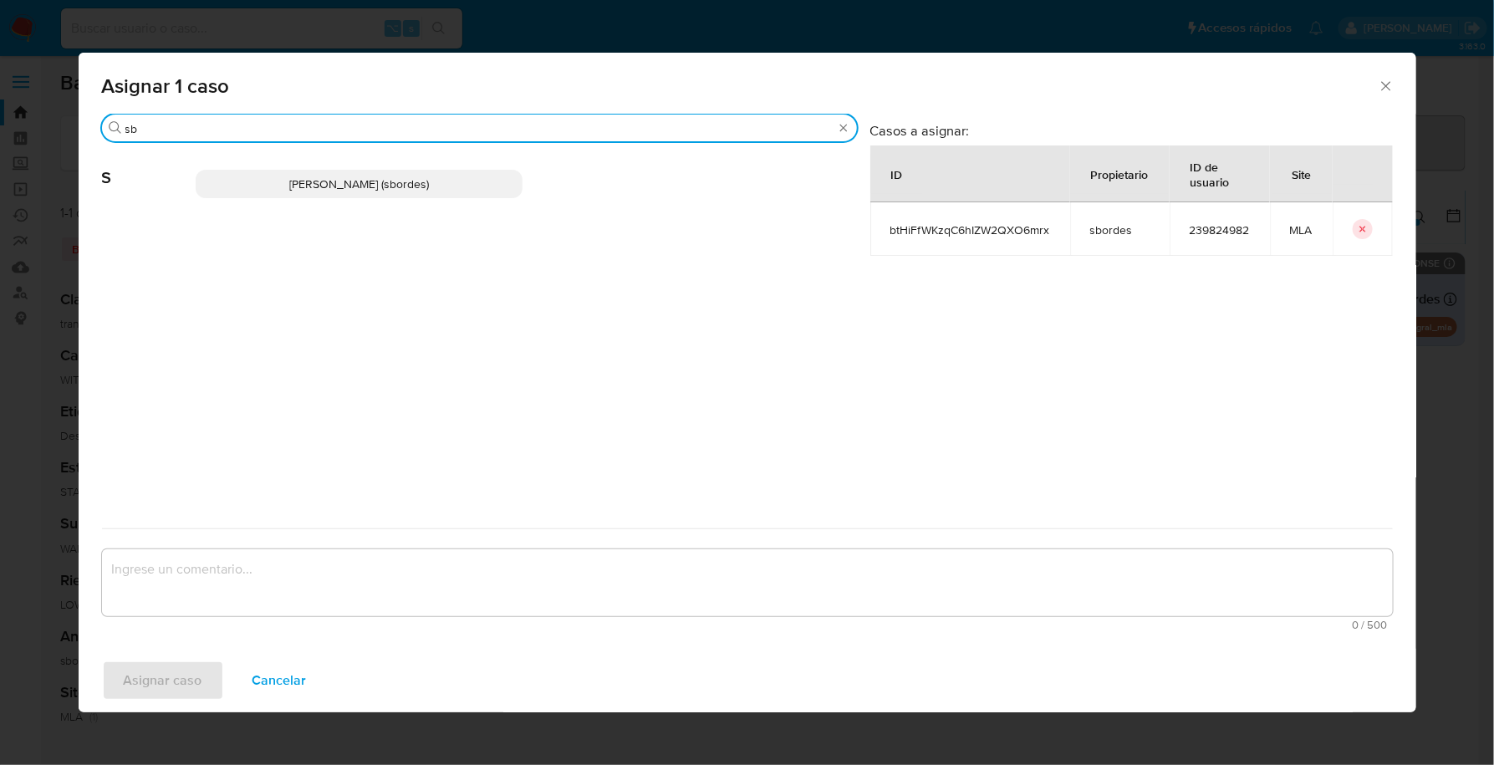
type input "sb"
click at [311, 196] on p "Stefania Bordes (sbordes)" at bounding box center [360, 184] width 328 height 28
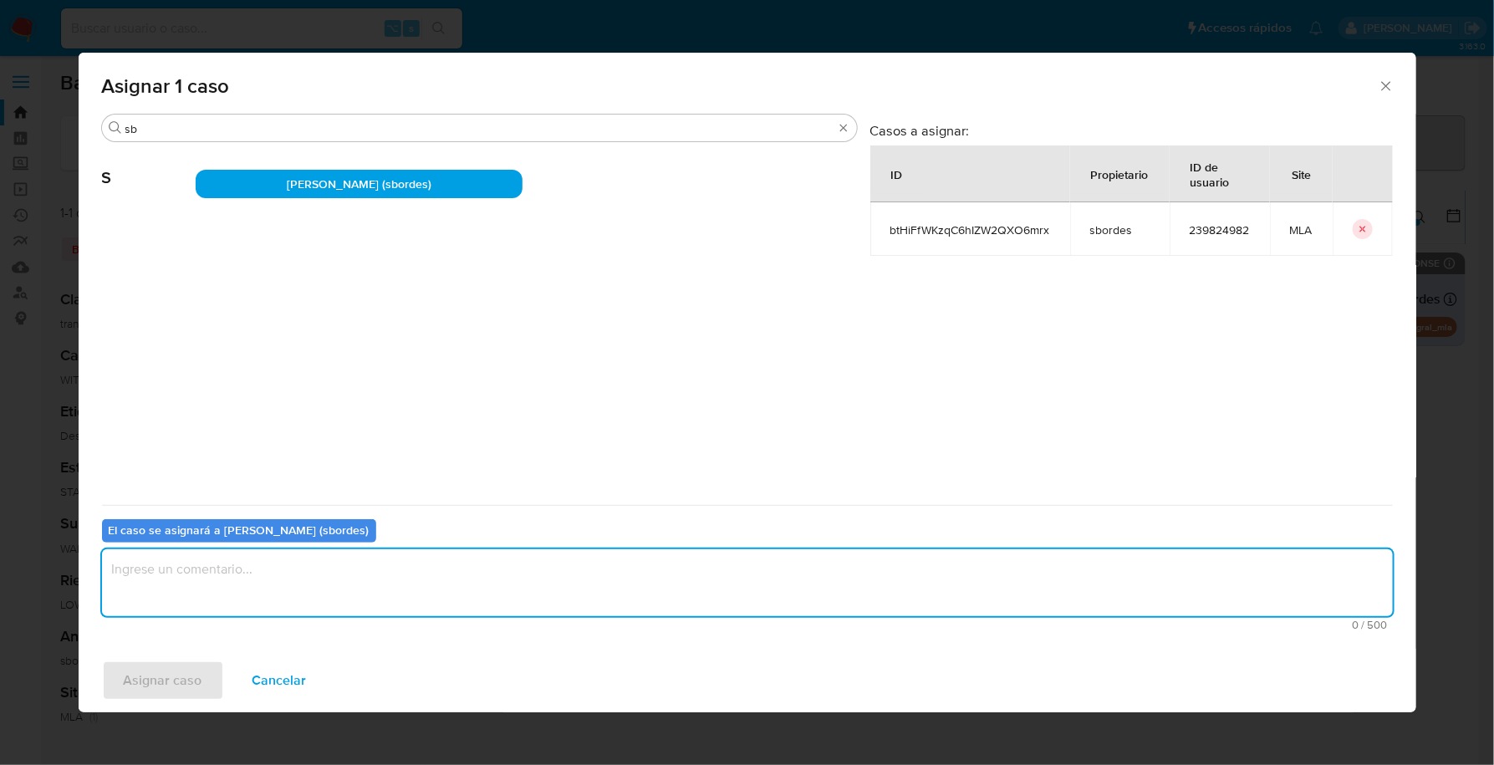
click at [289, 589] on textarea "assign-modal" at bounding box center [747, 582] width 1291 height 67
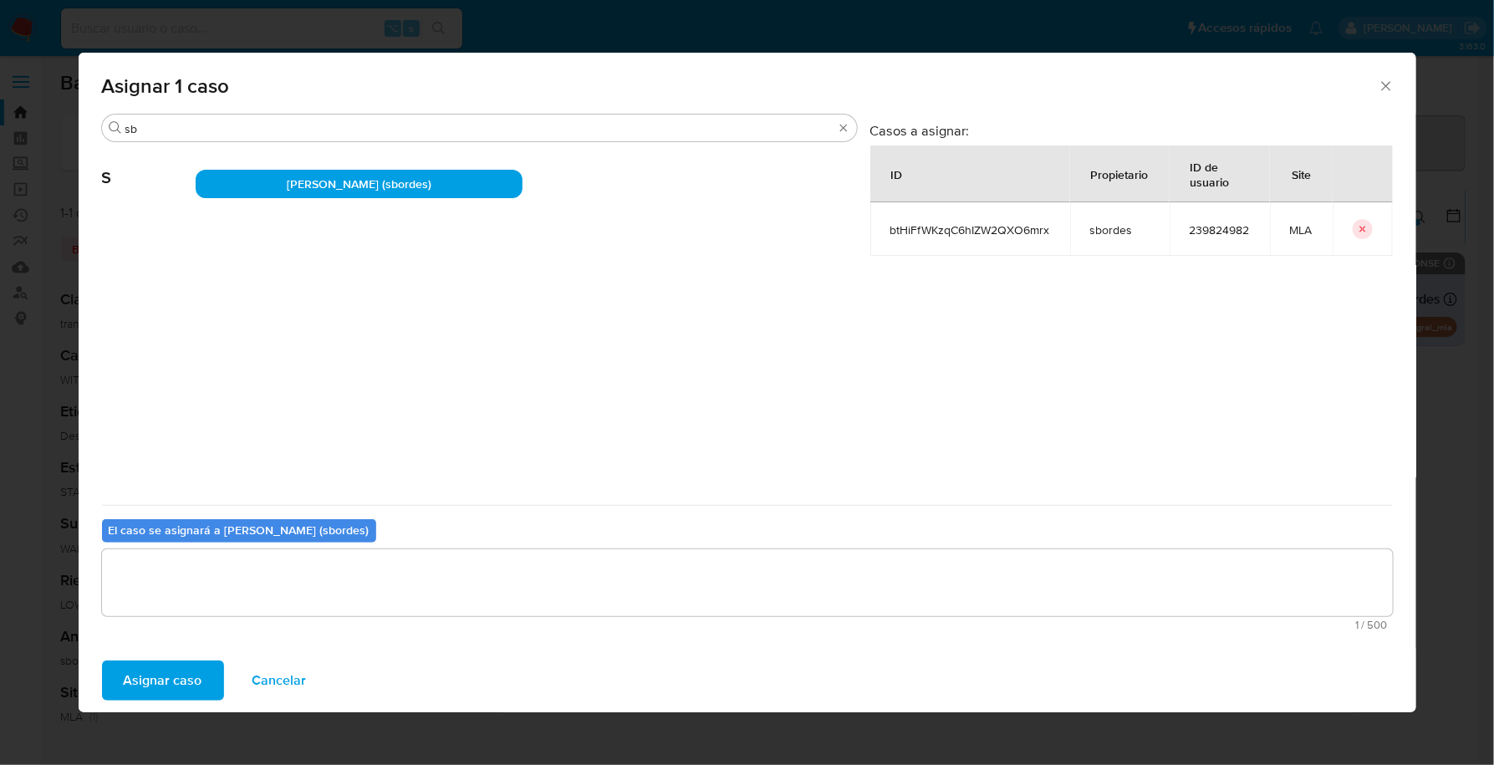
click at [158, 679] on span "Asignar caso" at bounding box center [163, 680] width 79 height 37
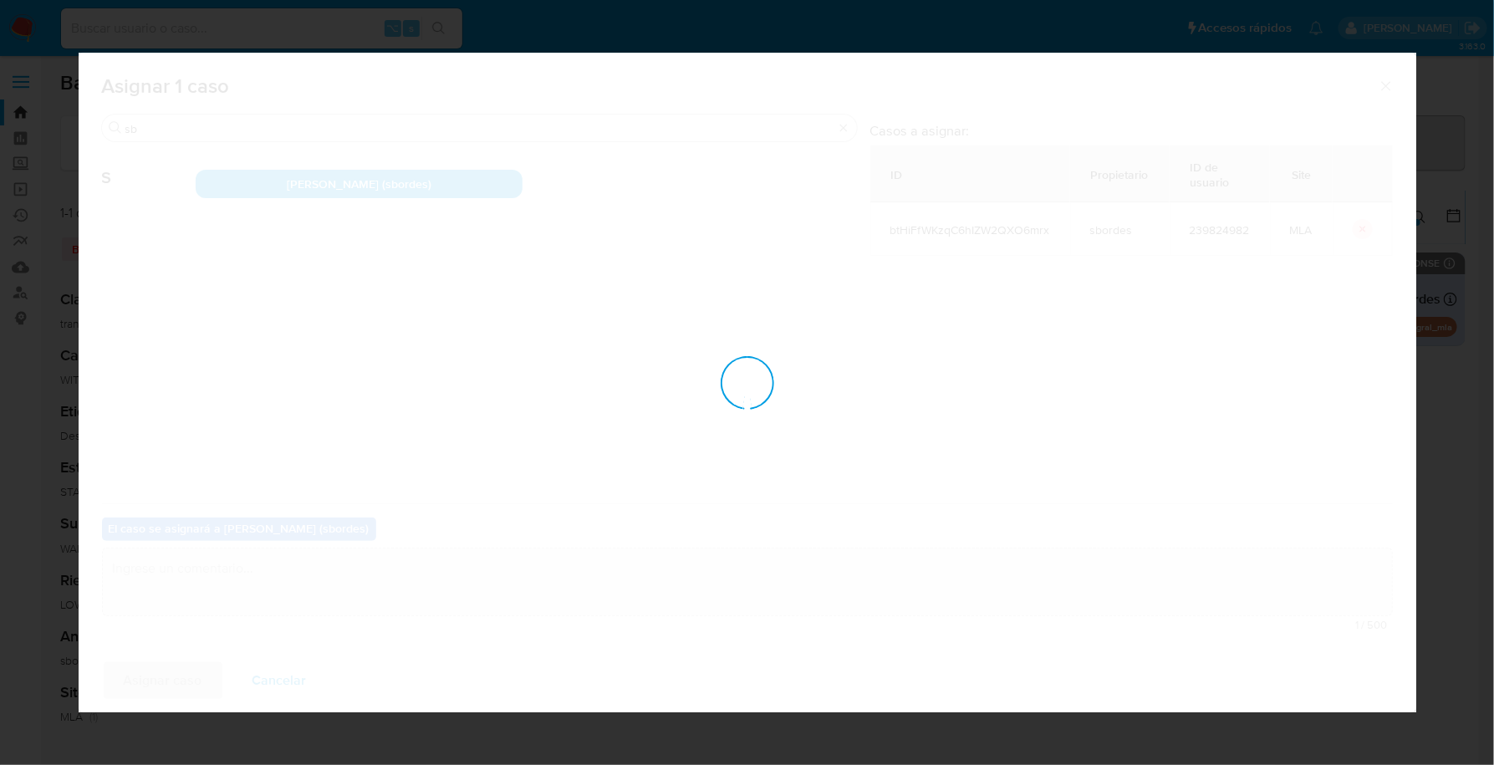
checkbox input "false"
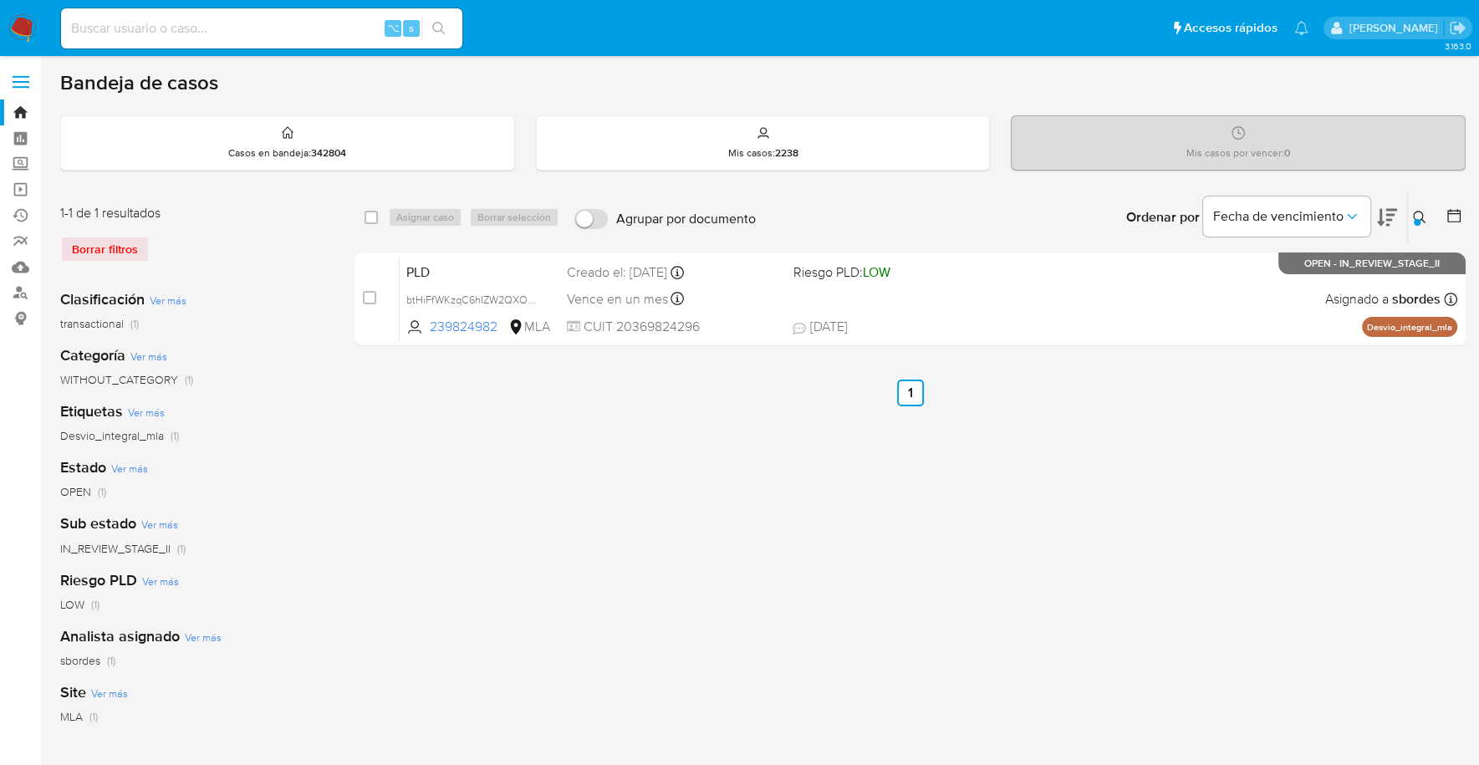
click at [32, 29] on img at bounding box center [22, 28] width 28 height 28
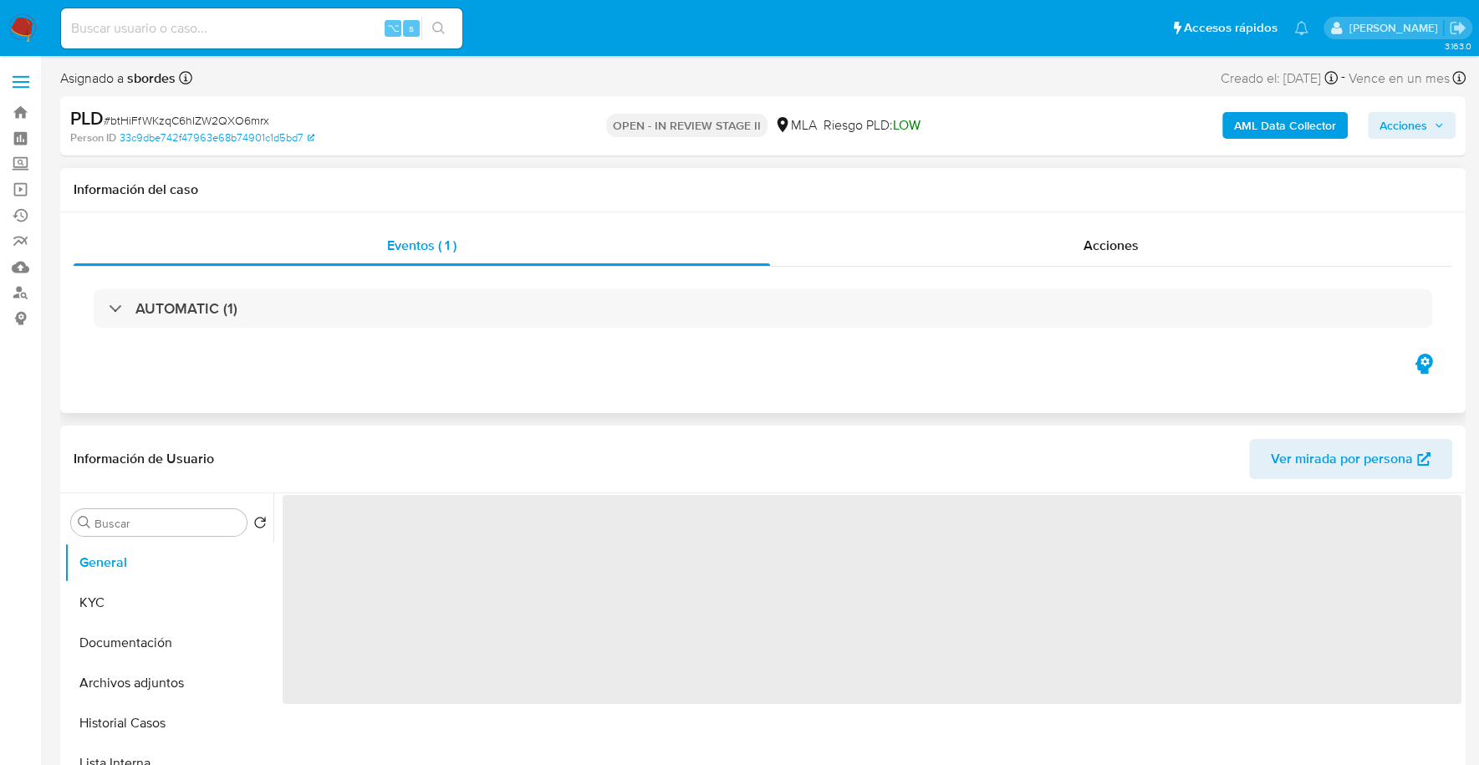
select select "10"
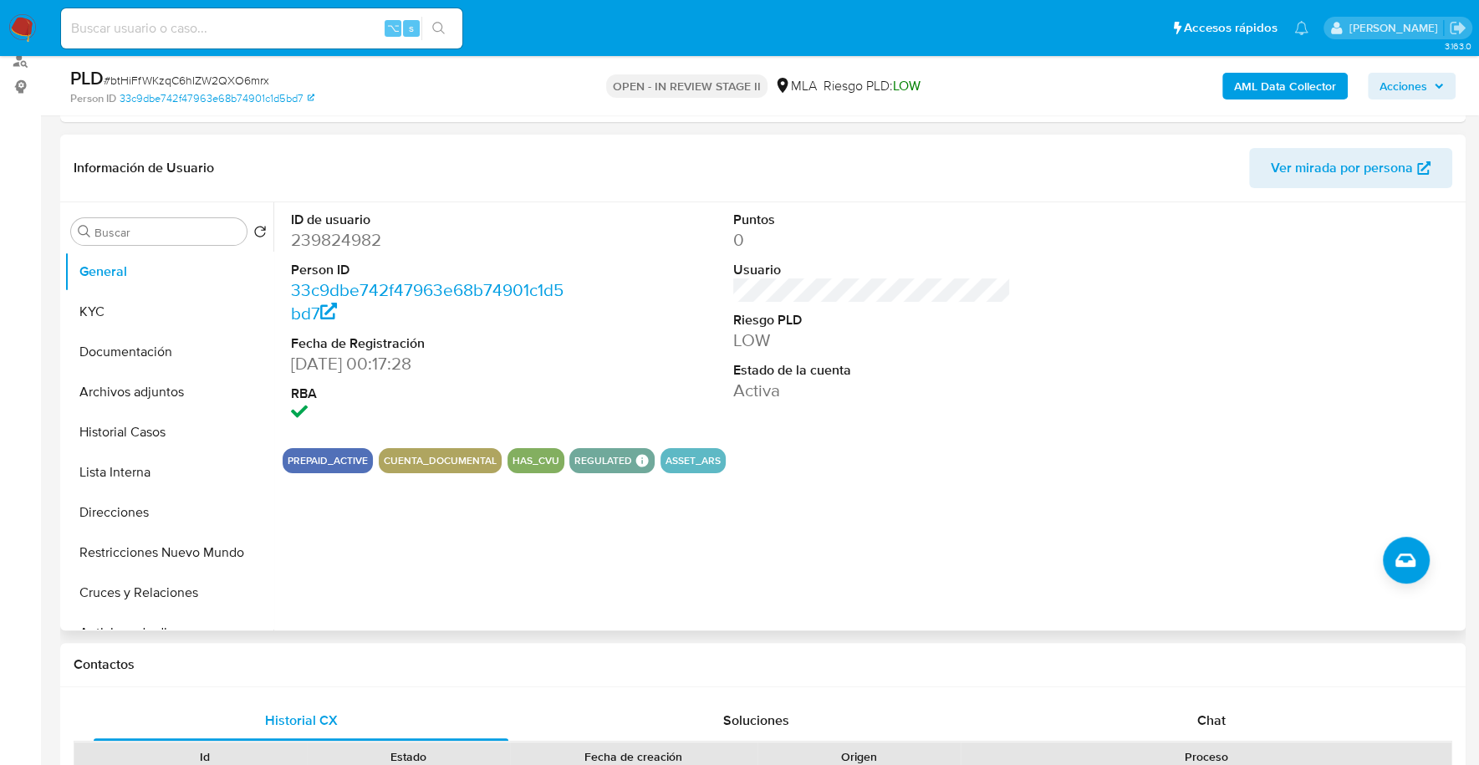
scroll to position [512, 0]
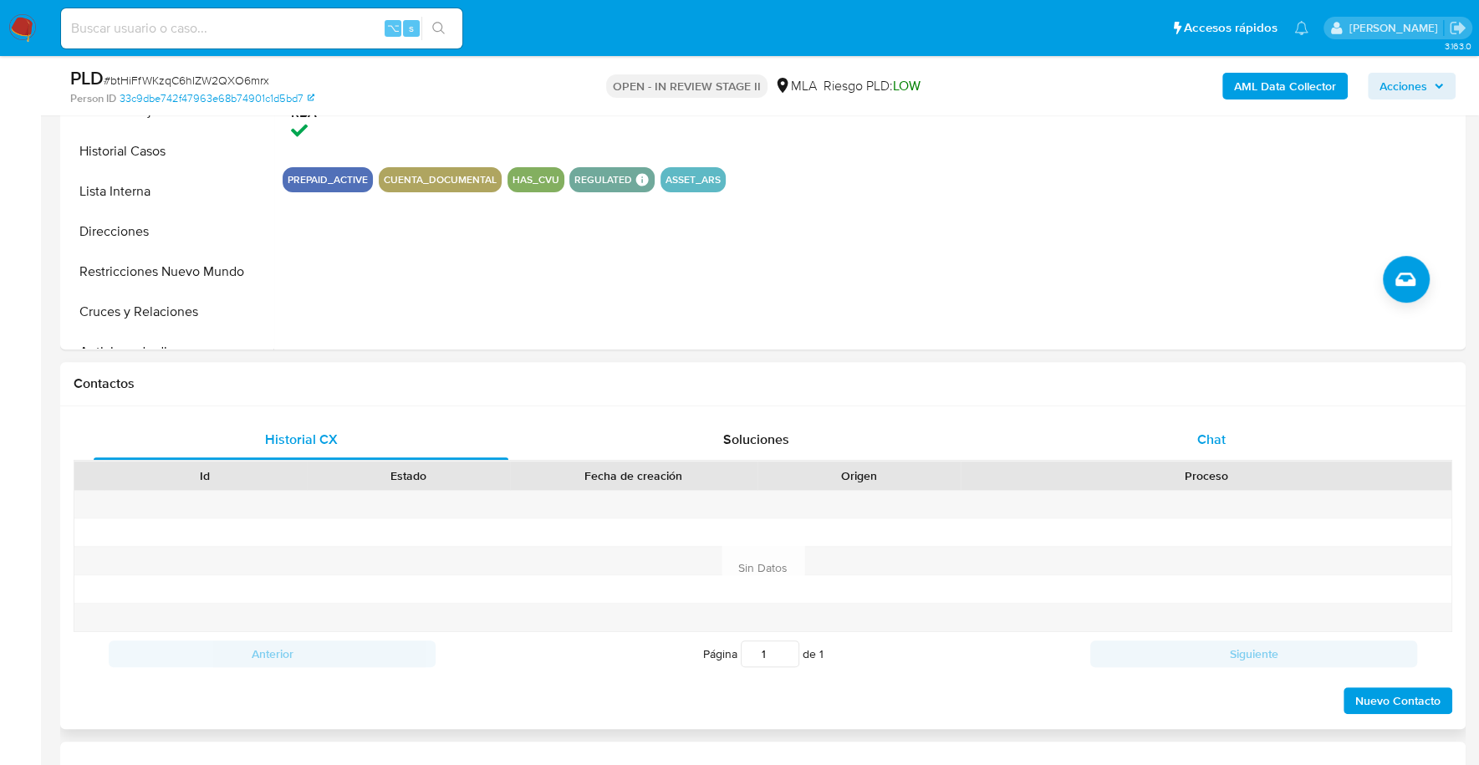
click at [1184, 437] on div "Chat" at bounding box center [1210, 440] width 415 height 40
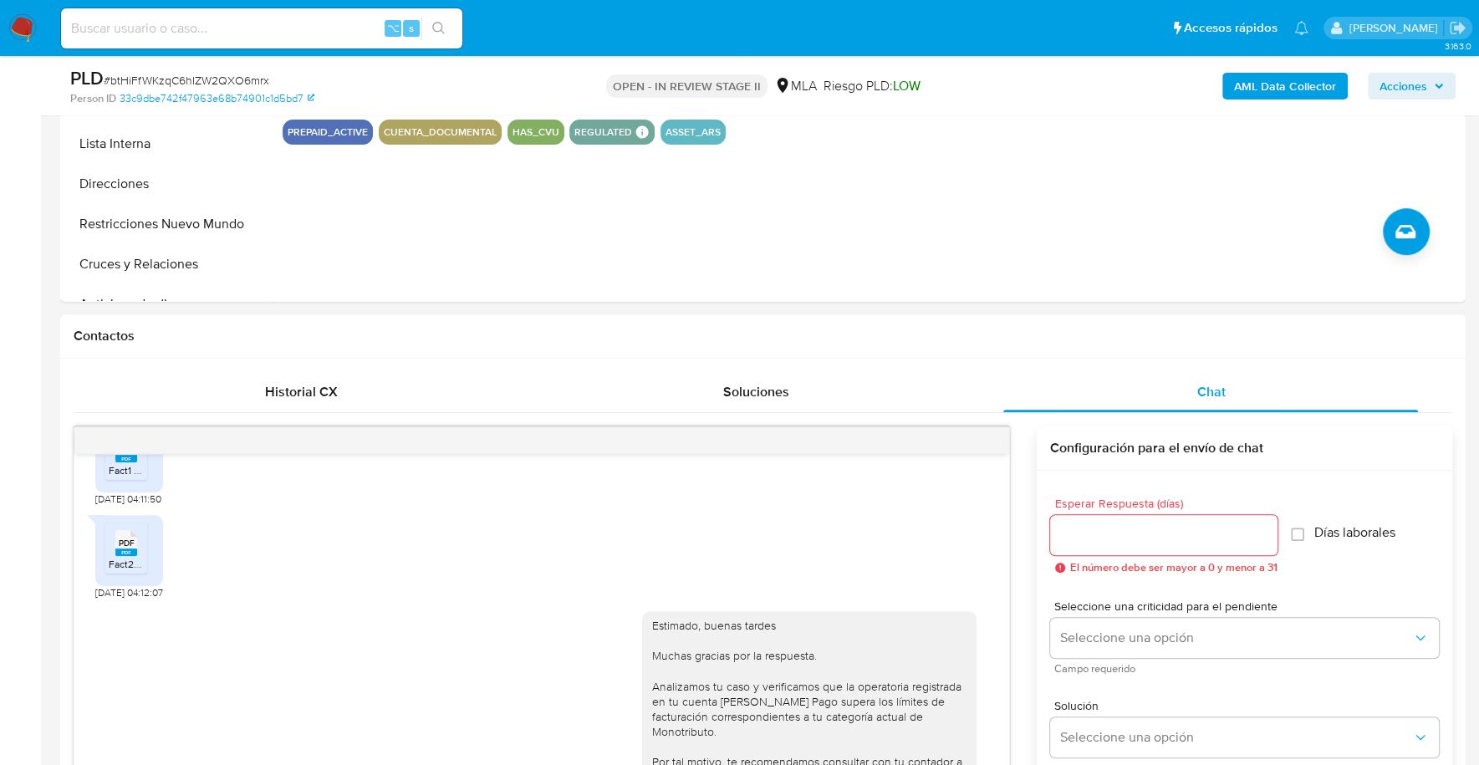
scroll to position [316, 0]
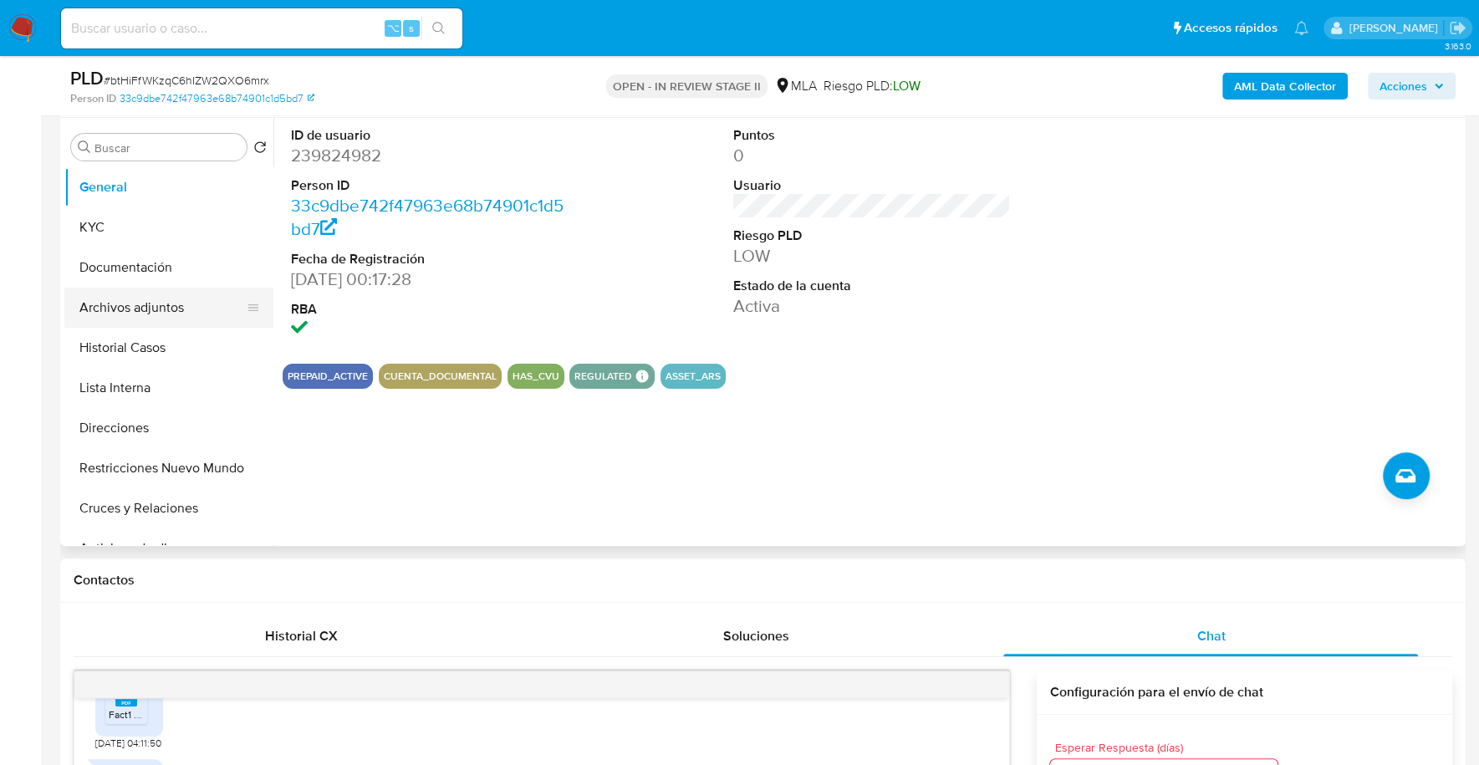
click at [133, 298] on button "Archivos adjuntos" at bounding box center [162, 308] width 196 height 40
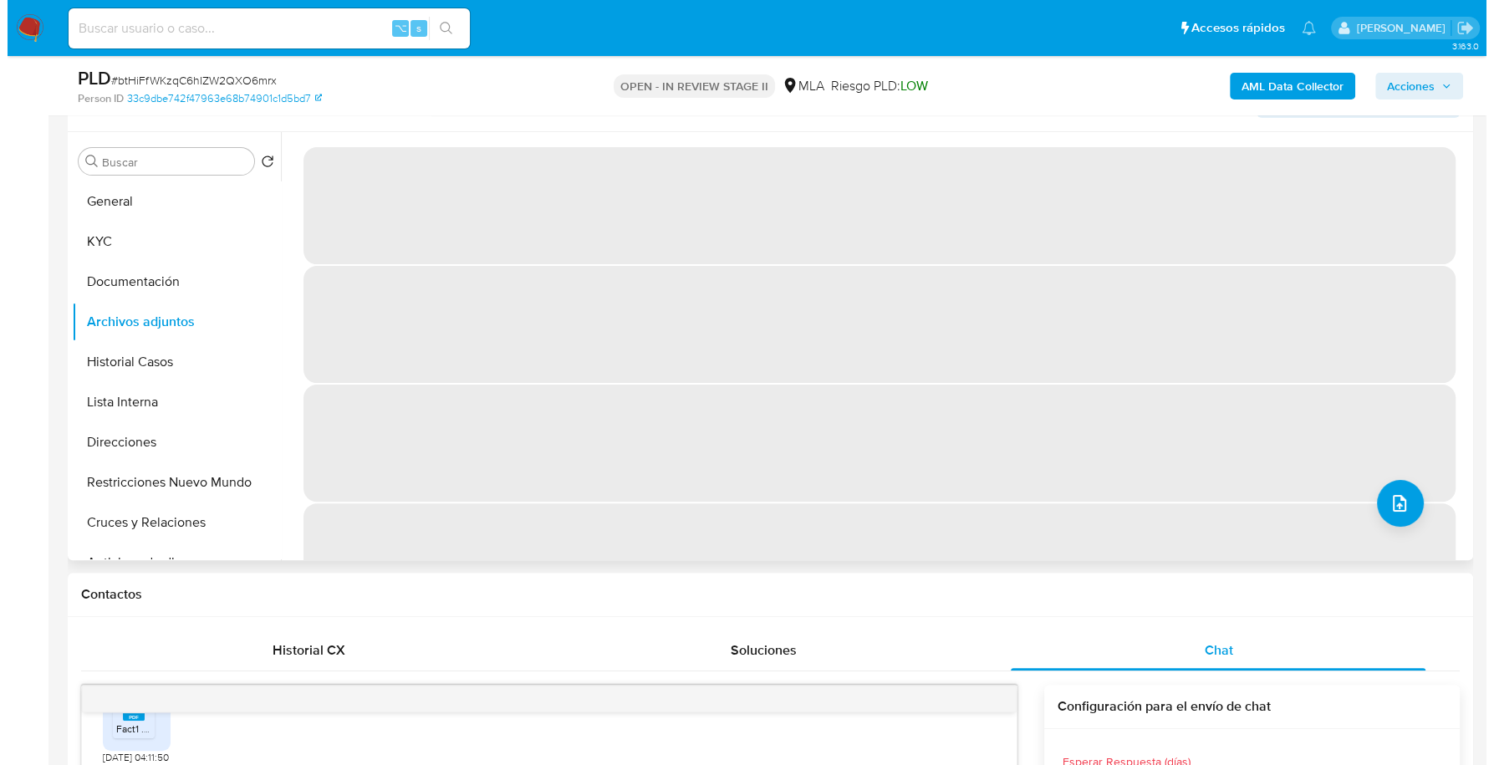
scroll to position [280, 0]
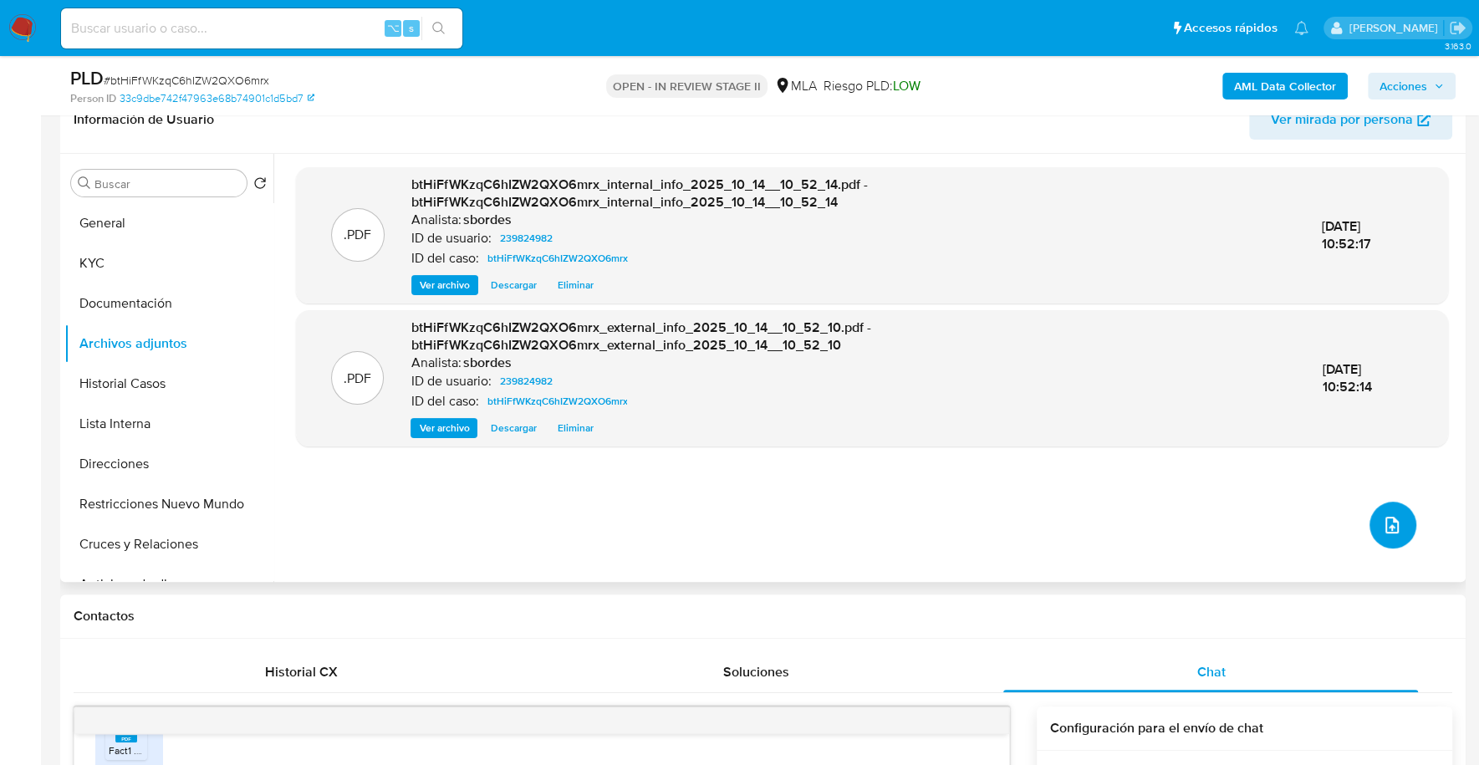
click at [1387, 522] on icon "upload-file" at bounding box center [1392, 525] width 20 height 20
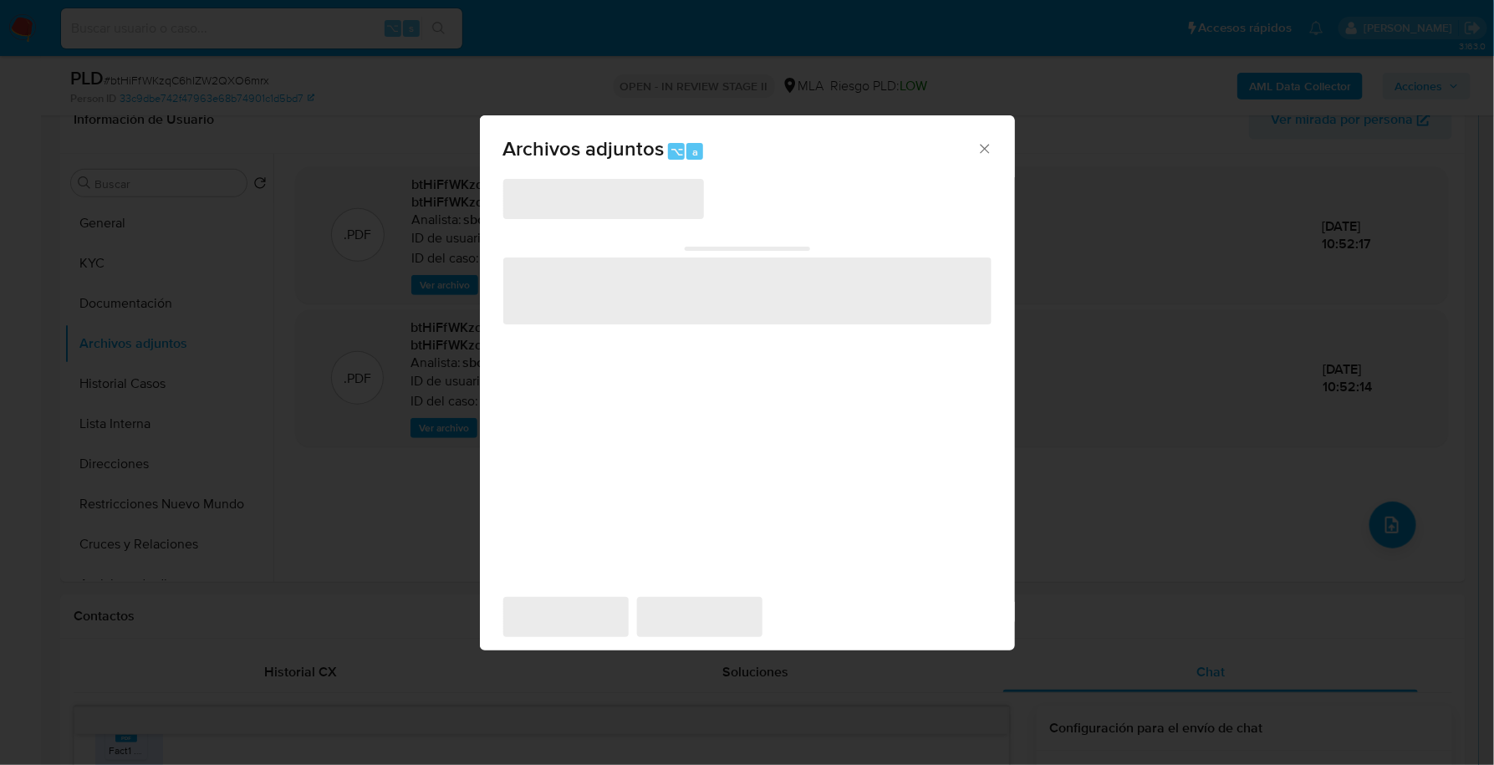
click at [583, 192] on span "‌" at bounding box center [603, 199] width 201 height 40
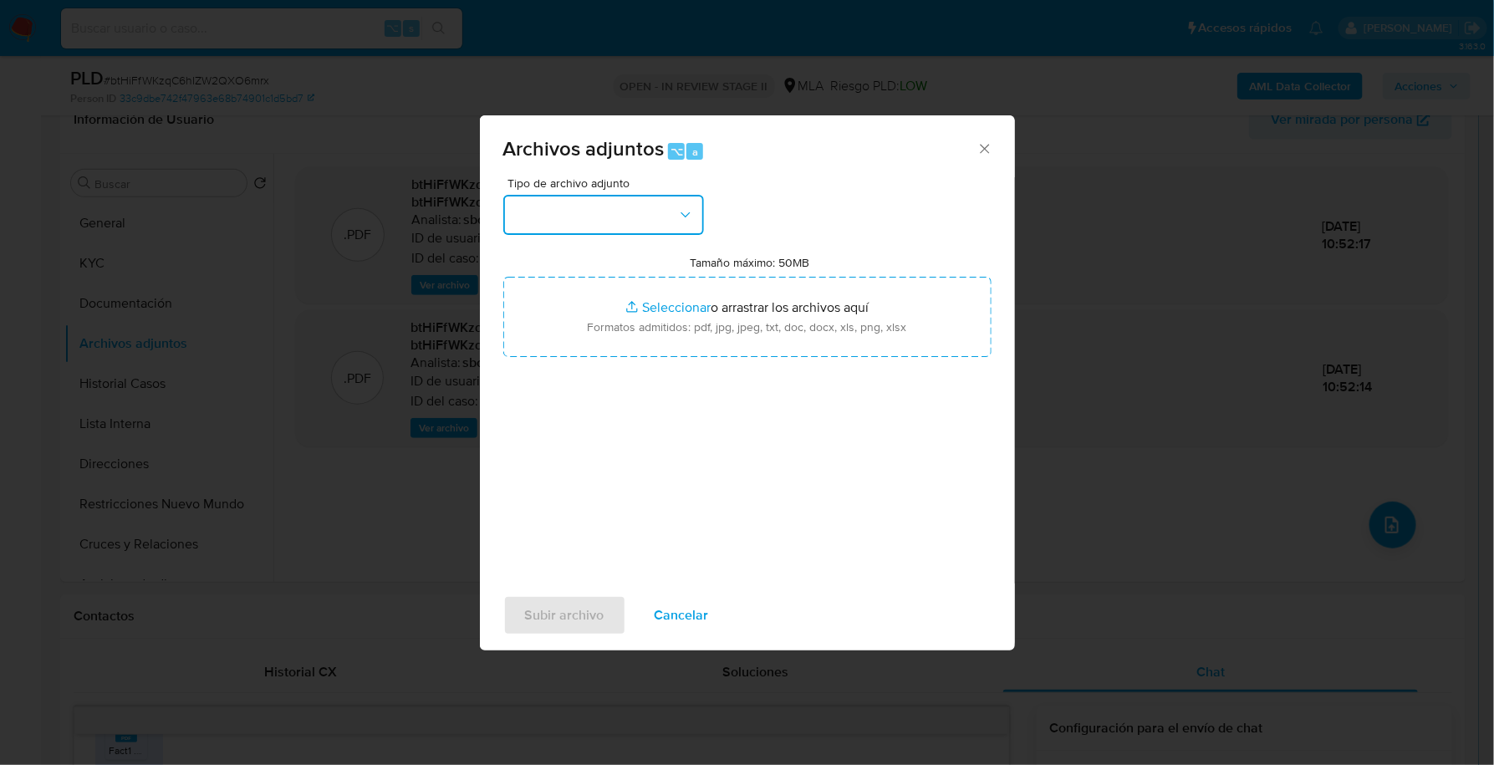
click at [596, 201] on button "button" at bounding box center [603, 215] width 201 height 40
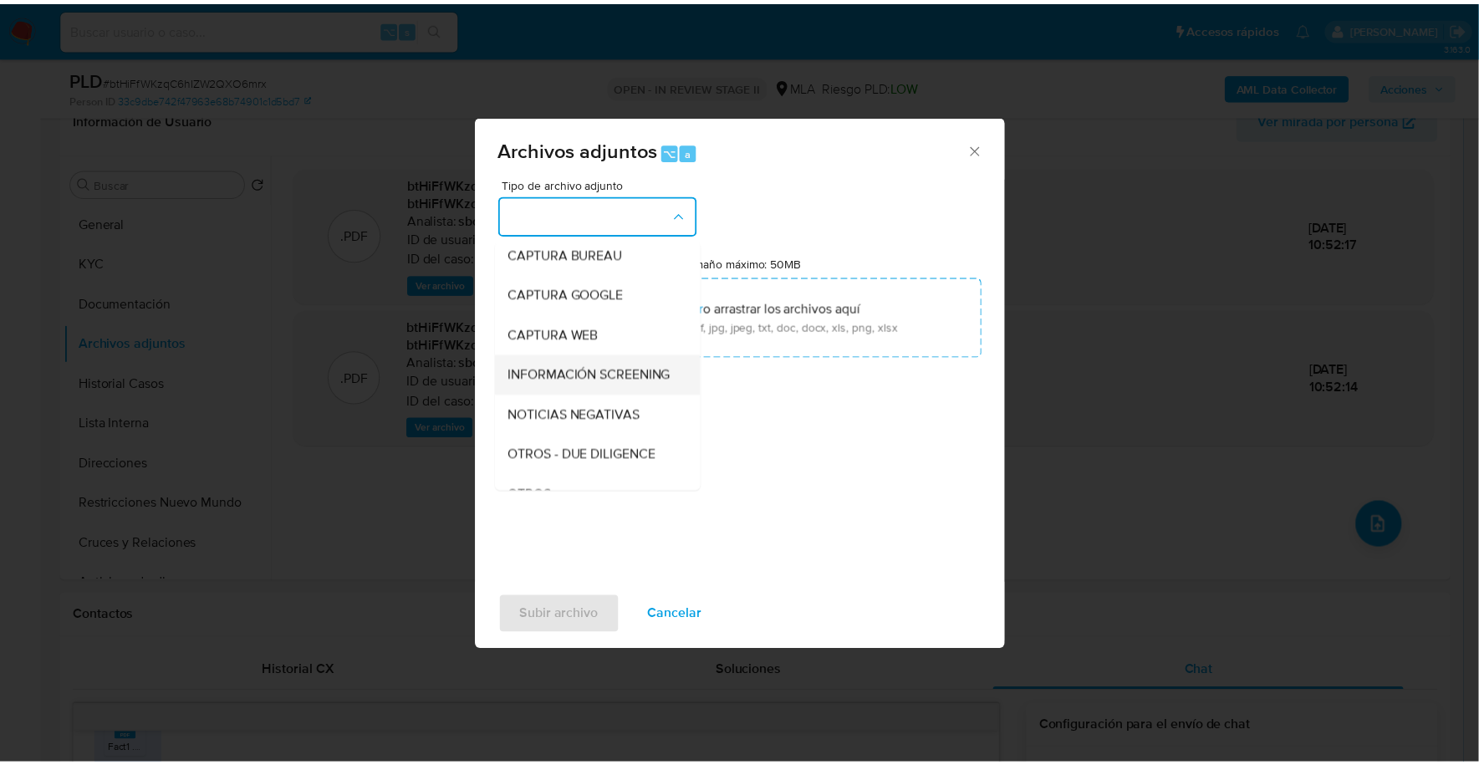
scroll to position [120, 0]
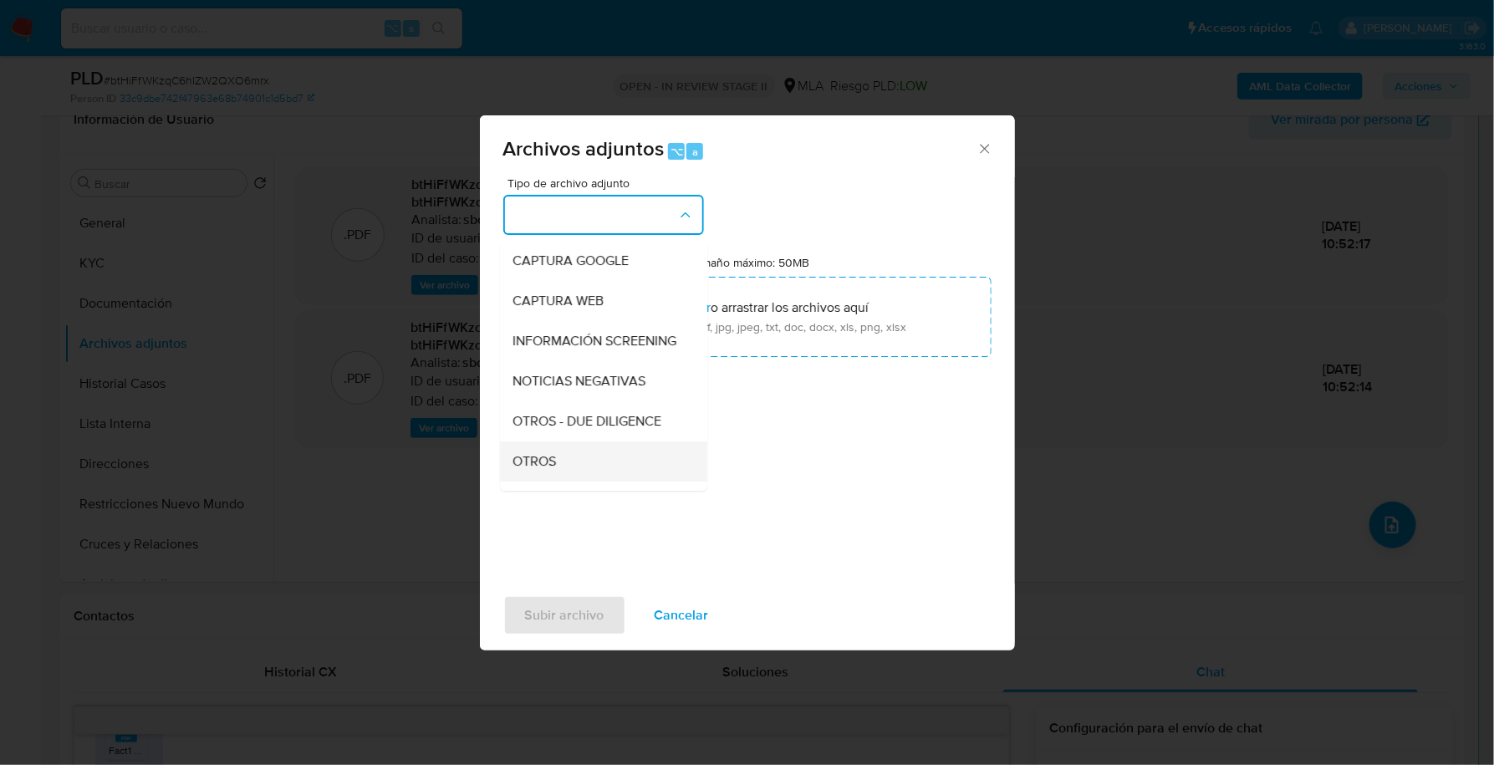
click at [568, 463] on div "OTROS" at bounding box center [598, 461] width 171 height 40
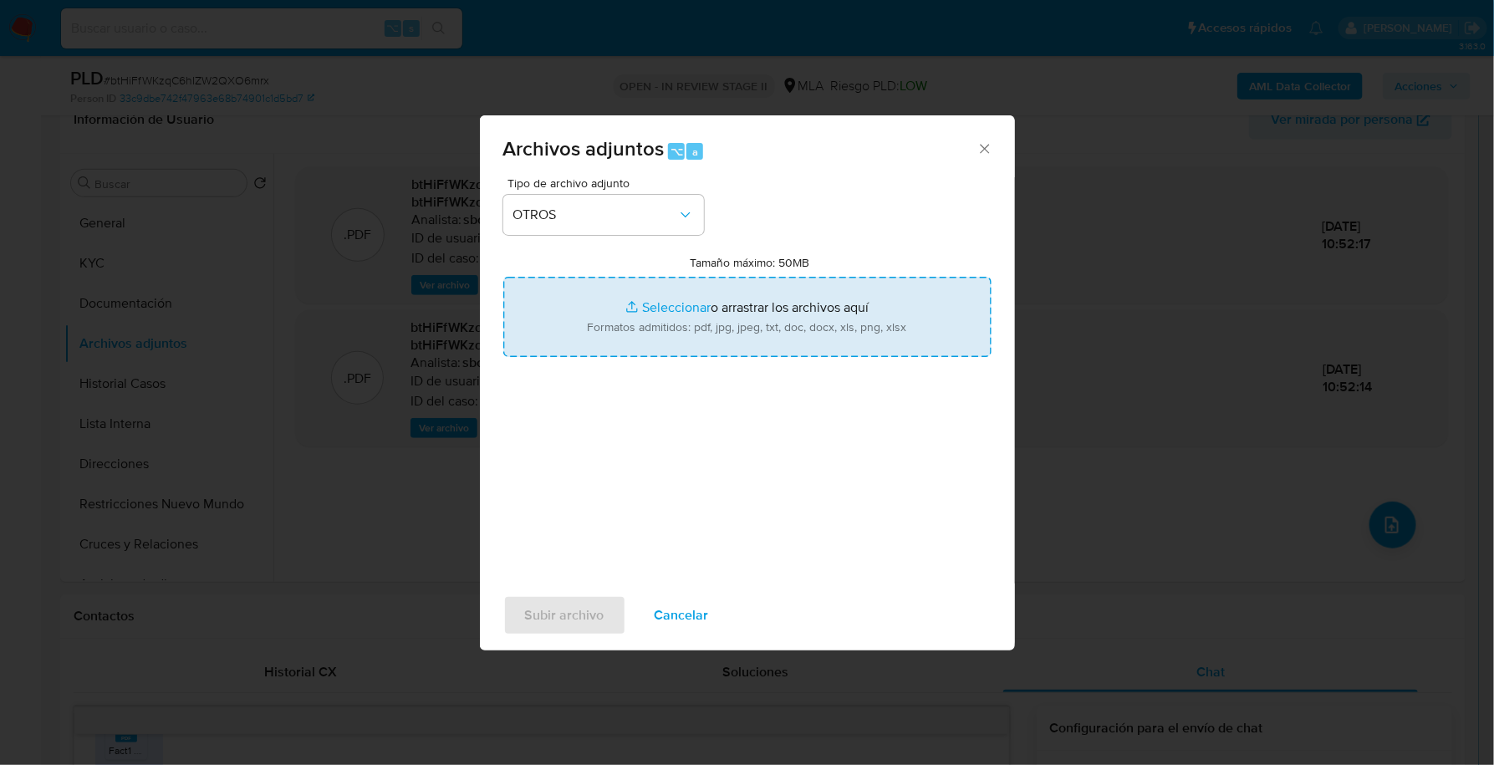
click at [658, 319] on input "Tamaño máximo: 50MB Seleccionar archivos" at bounding box center [747, 317] width 488 height 80
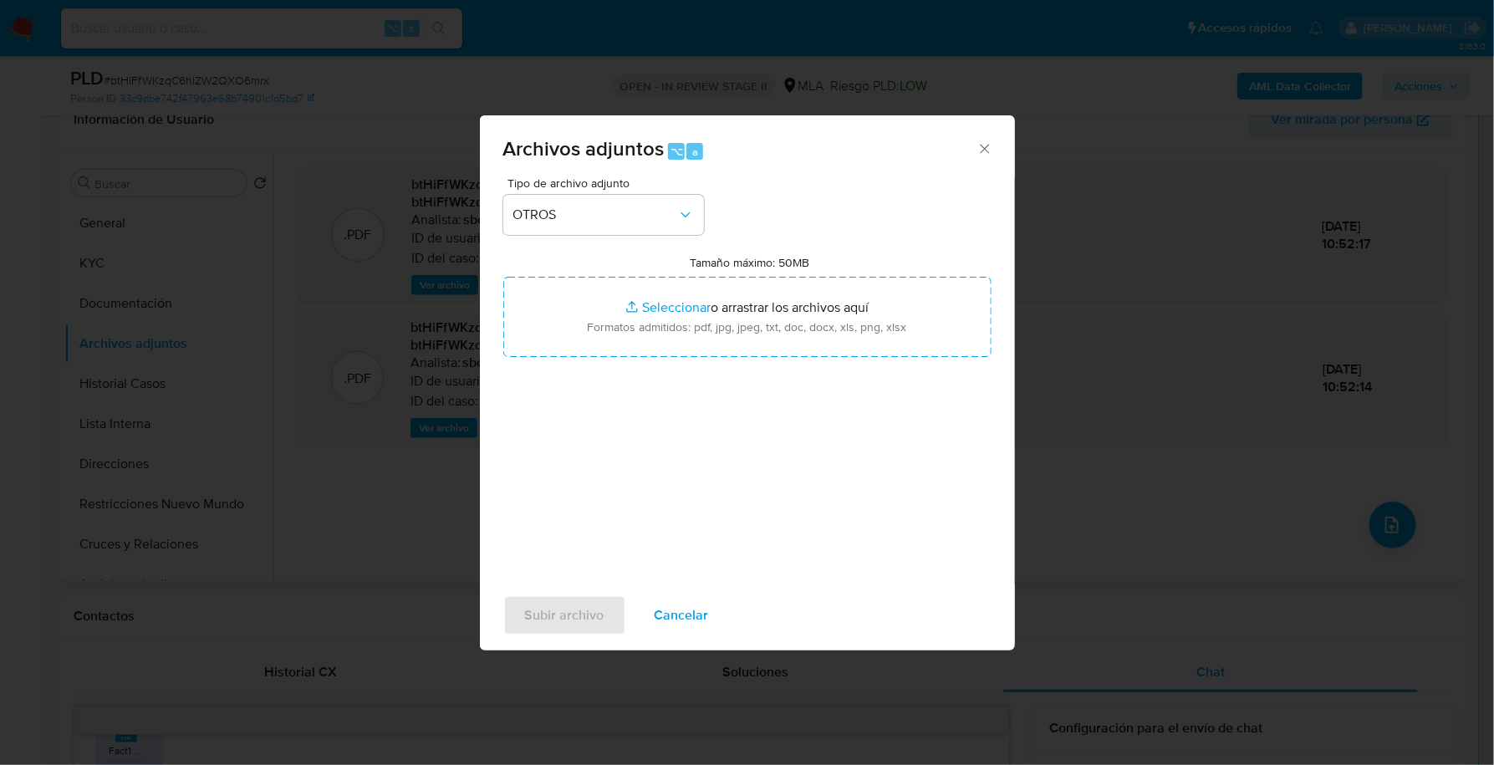
type input "C:\fakepath\Caselog btHiFfWKzqC6hIZW2QXO6mrx_2025_09_18_03_26_54.docx"
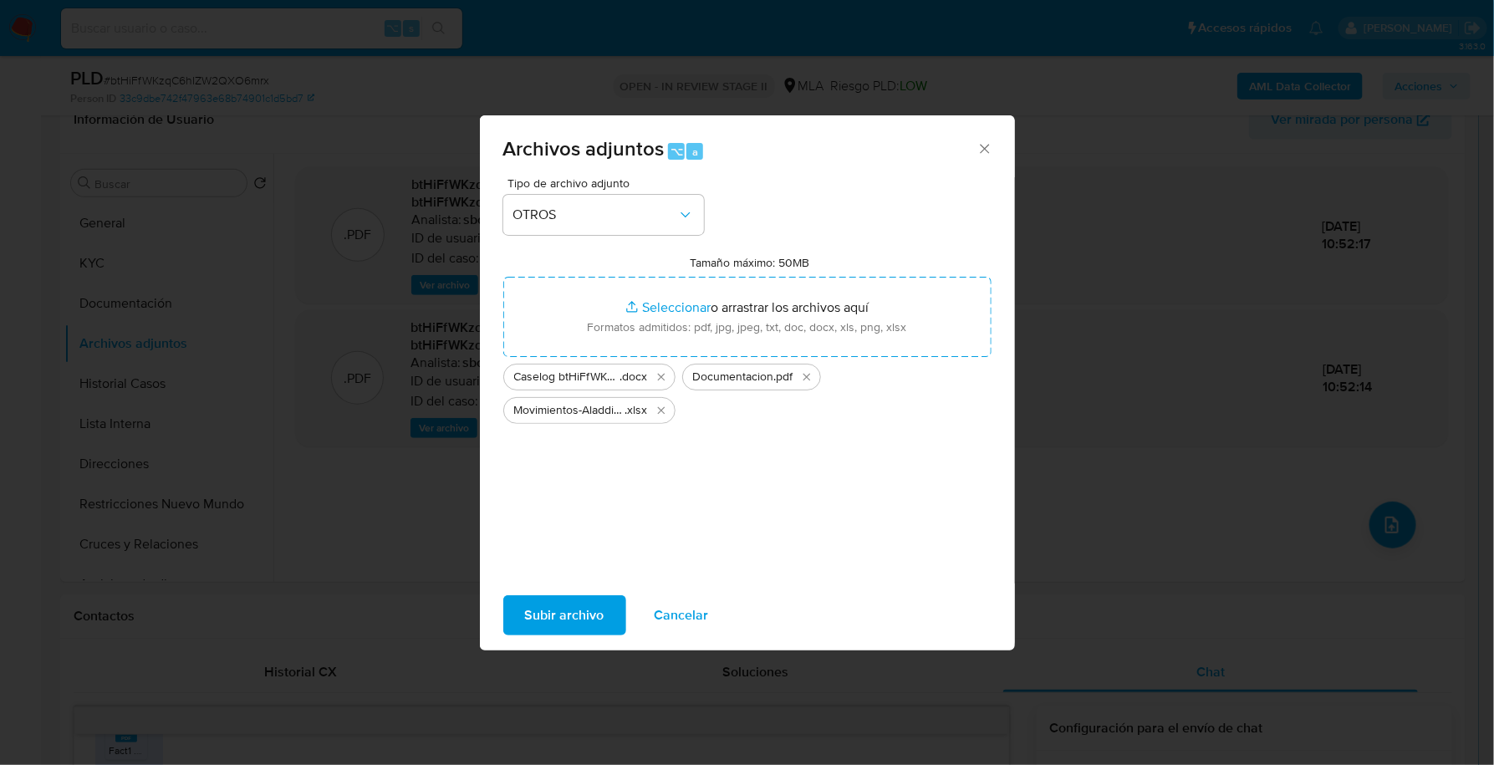
click at [583, 607] on span "Subir archivo" at bounding box center [564, 615] width 79 height 37
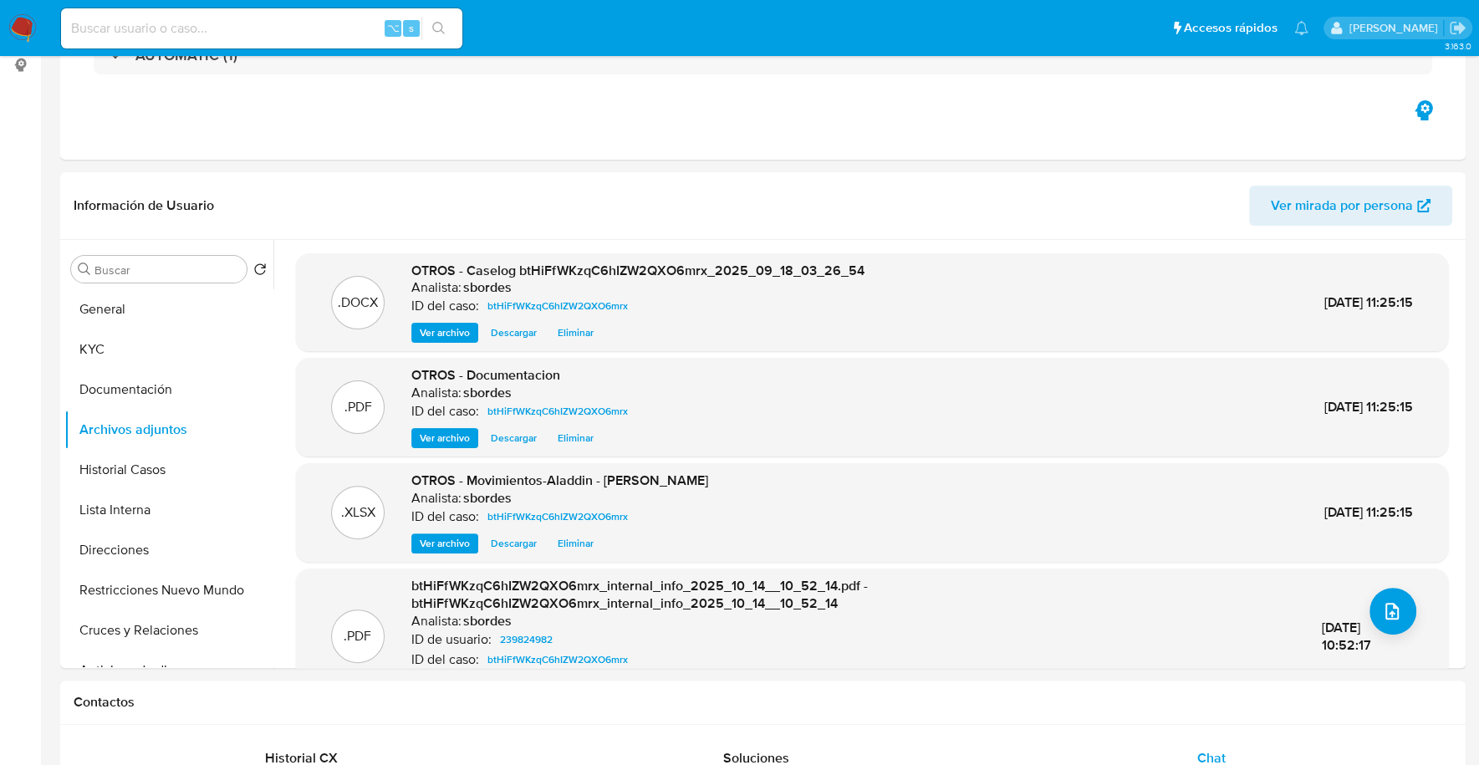
scroll to position [0, 0]
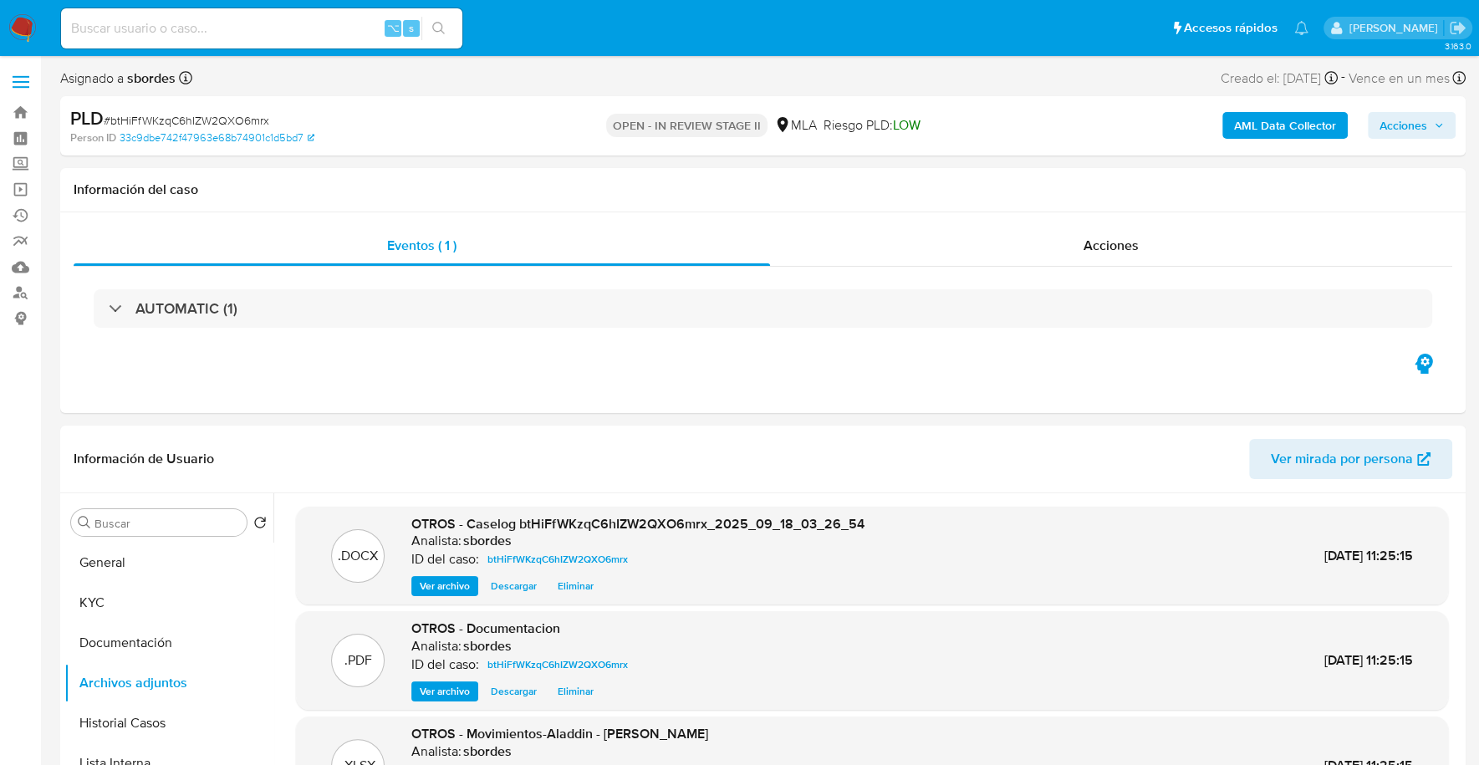
click at [1427, 119] on span "Acciones" at bounding box center [1411, 125] width 64 height 23
click at [1408, 118] on span "Acciones" at bounding box center [1403, 125] width 48 height 27
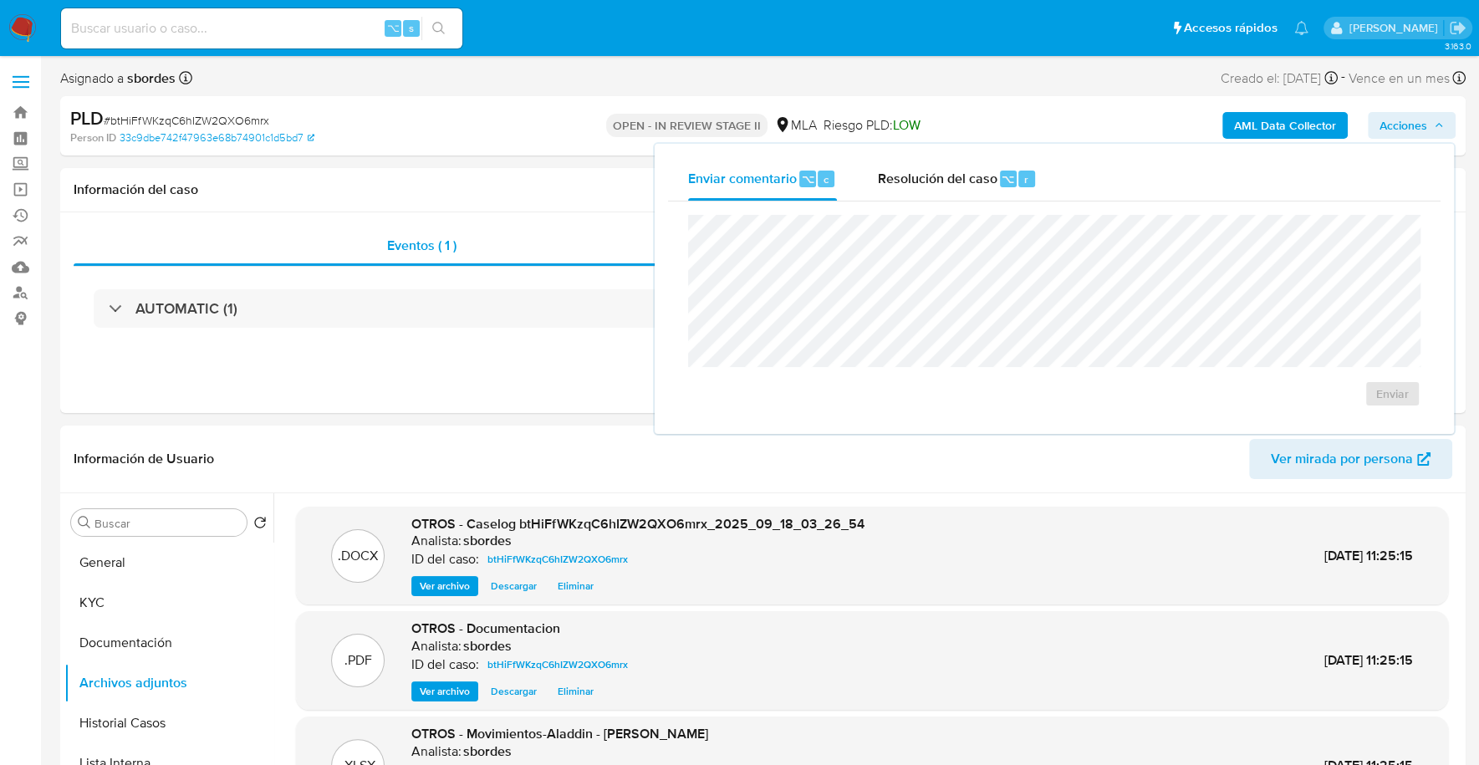
click at [973, 209] on div "Enviar" at bounding box center [1054, 310] width 772 height 219
click at [975, 181] on span "Resolución del caso" at bounding box center [937, 178] width 120 height 19
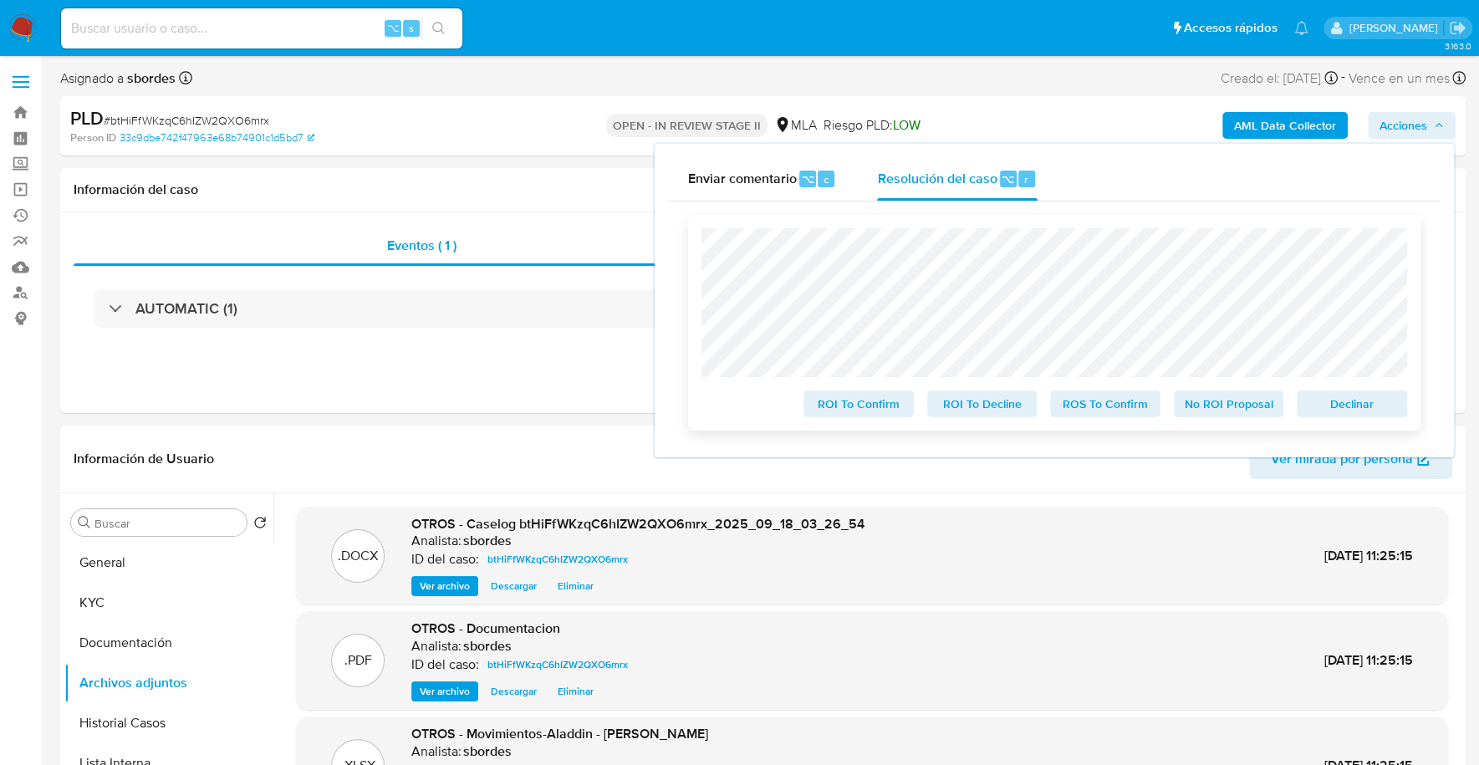
click at [1251, 409] on span "No ROI Proposal" at bounding box center [1228, 403] width 87 height 23
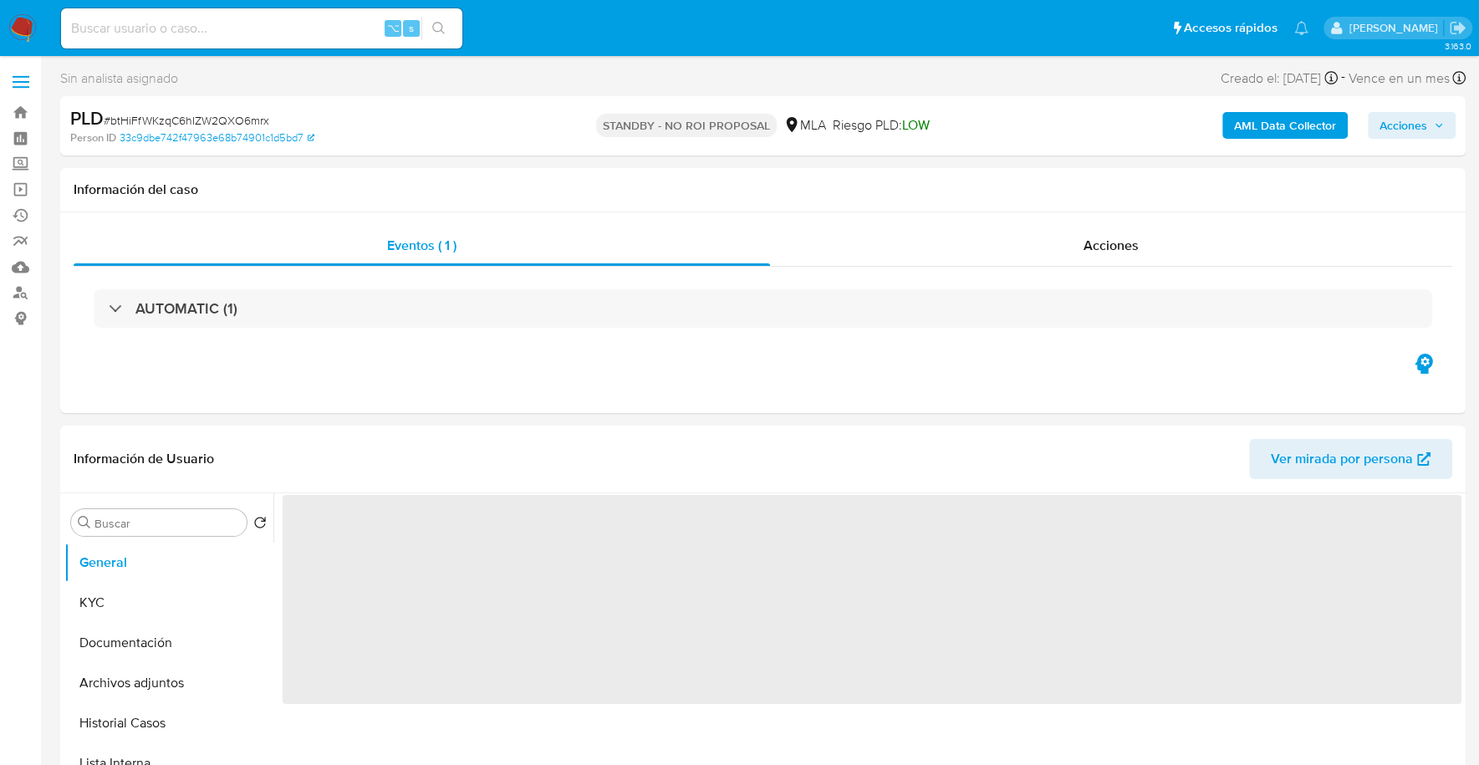
select select "10"
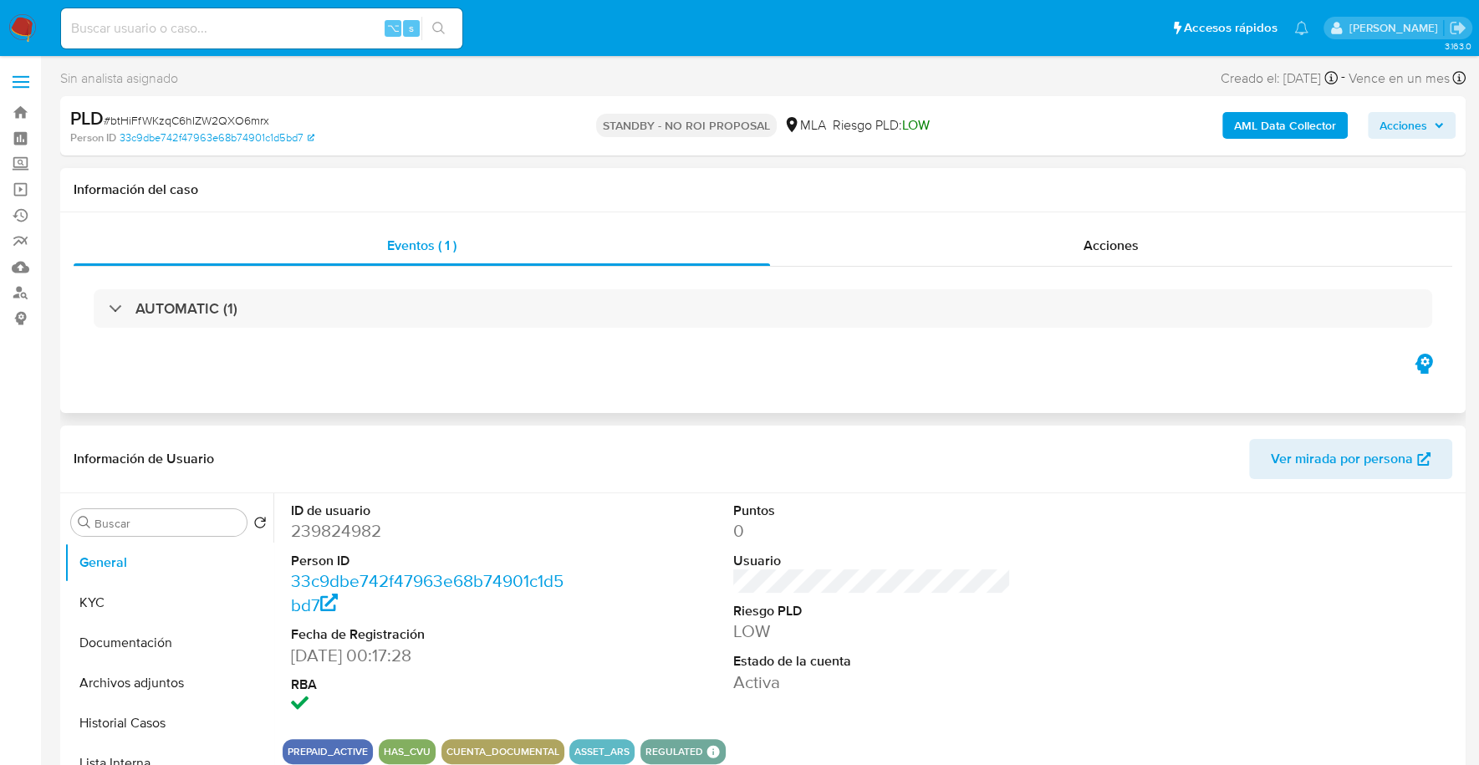
scroll to position [450, 0]
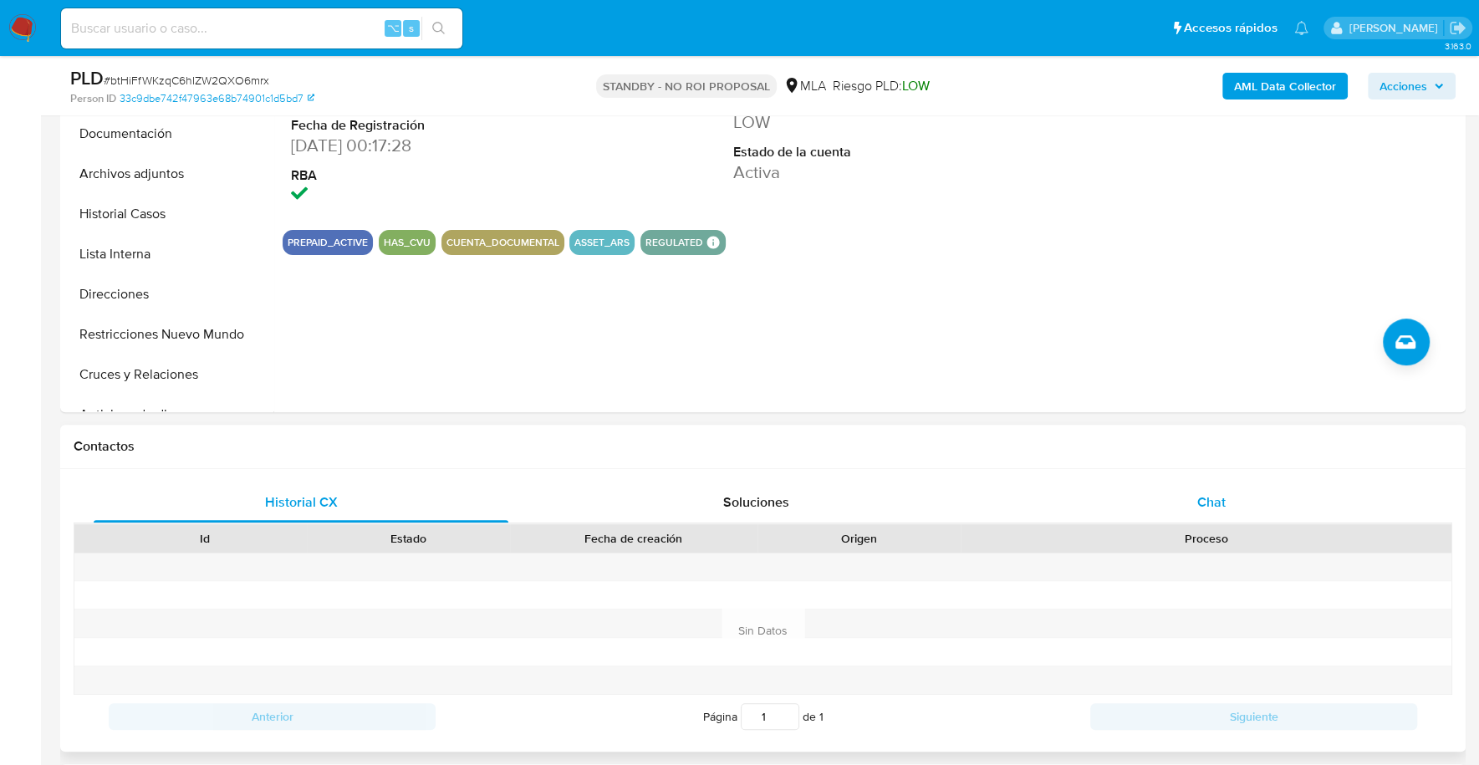
click at [1217, 501] on span "Chat" at bounding box center [1210, 501] width 28 height 19
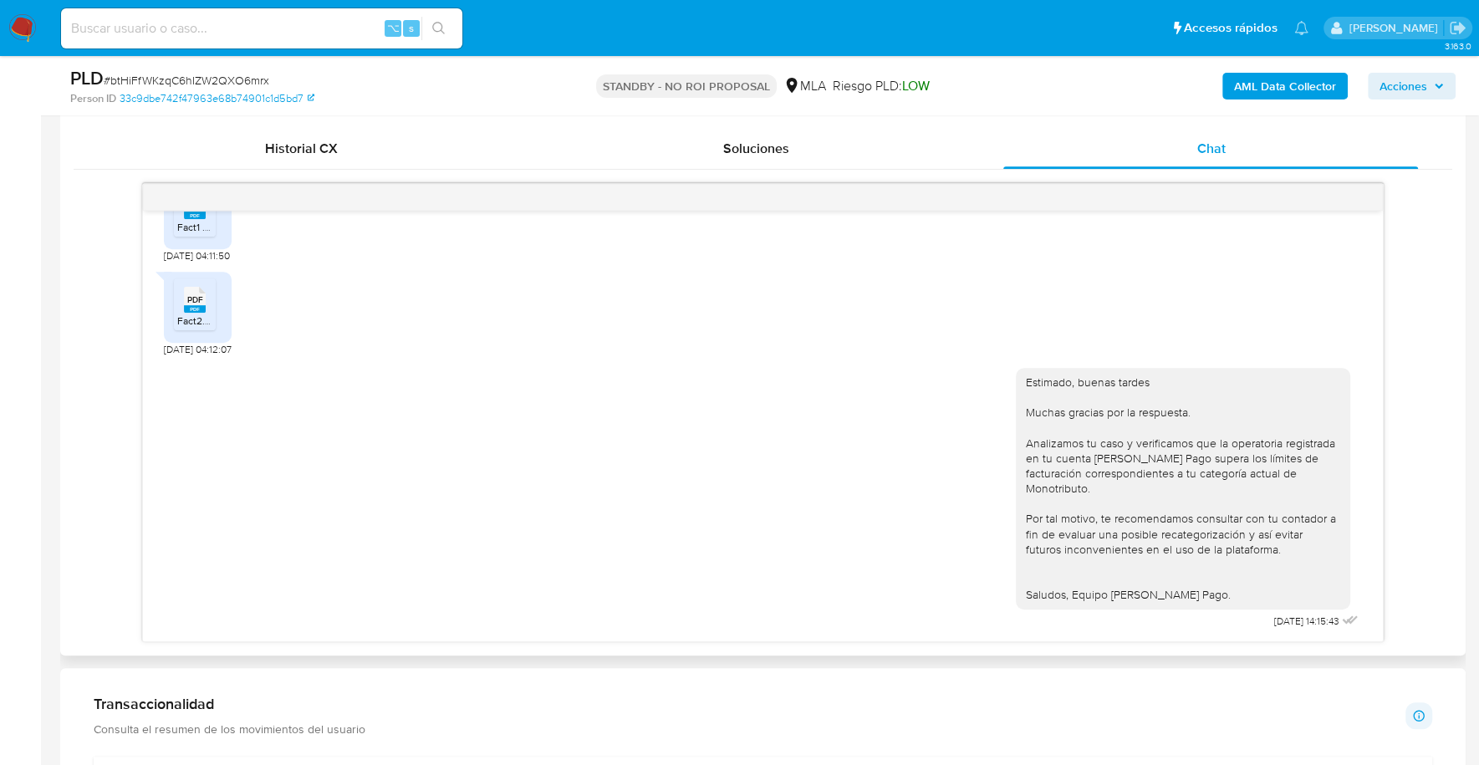
scroll to position [0, 0]
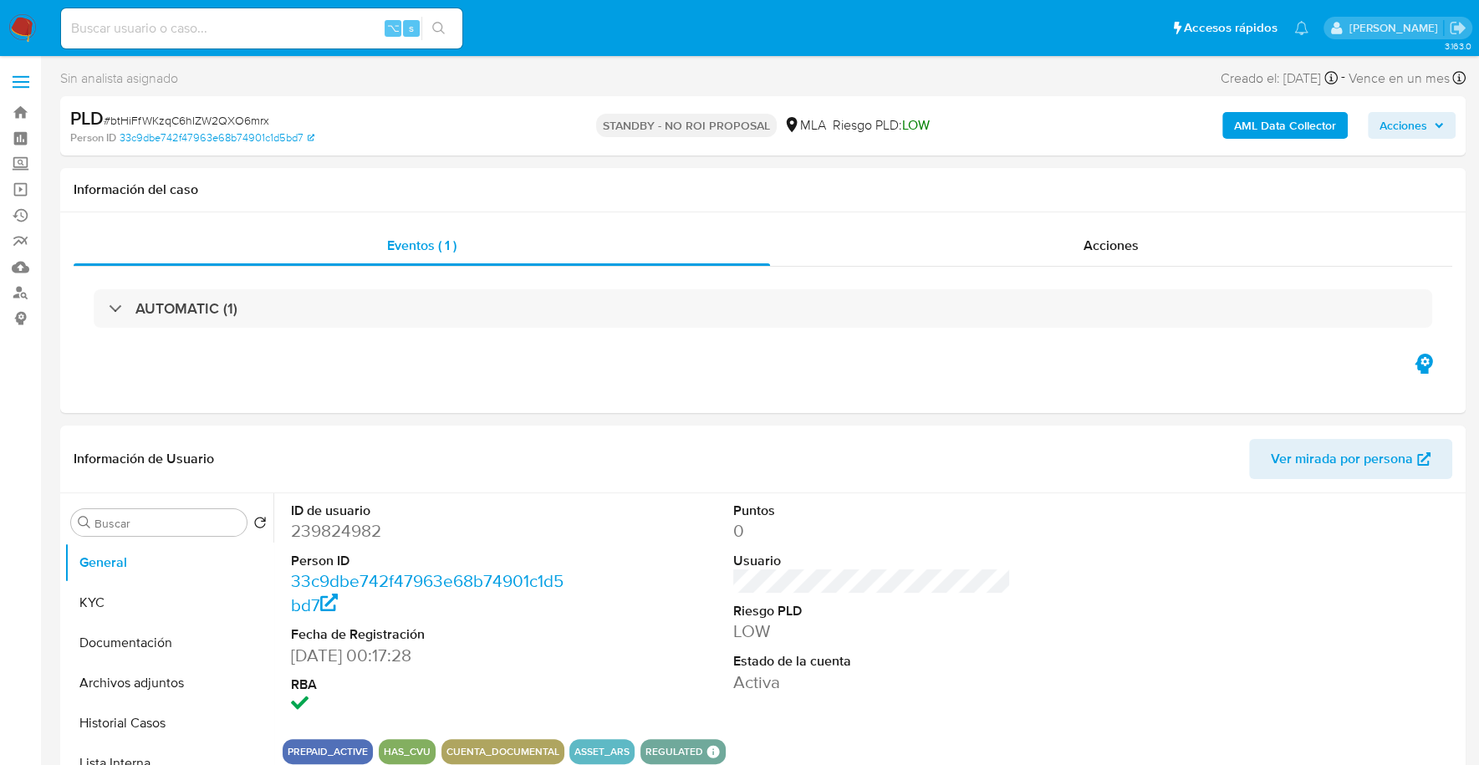
click at [254, 26] on input at bounding box center [261, 29] width 401 height 22
paste input "192502225"
type input "192502225"
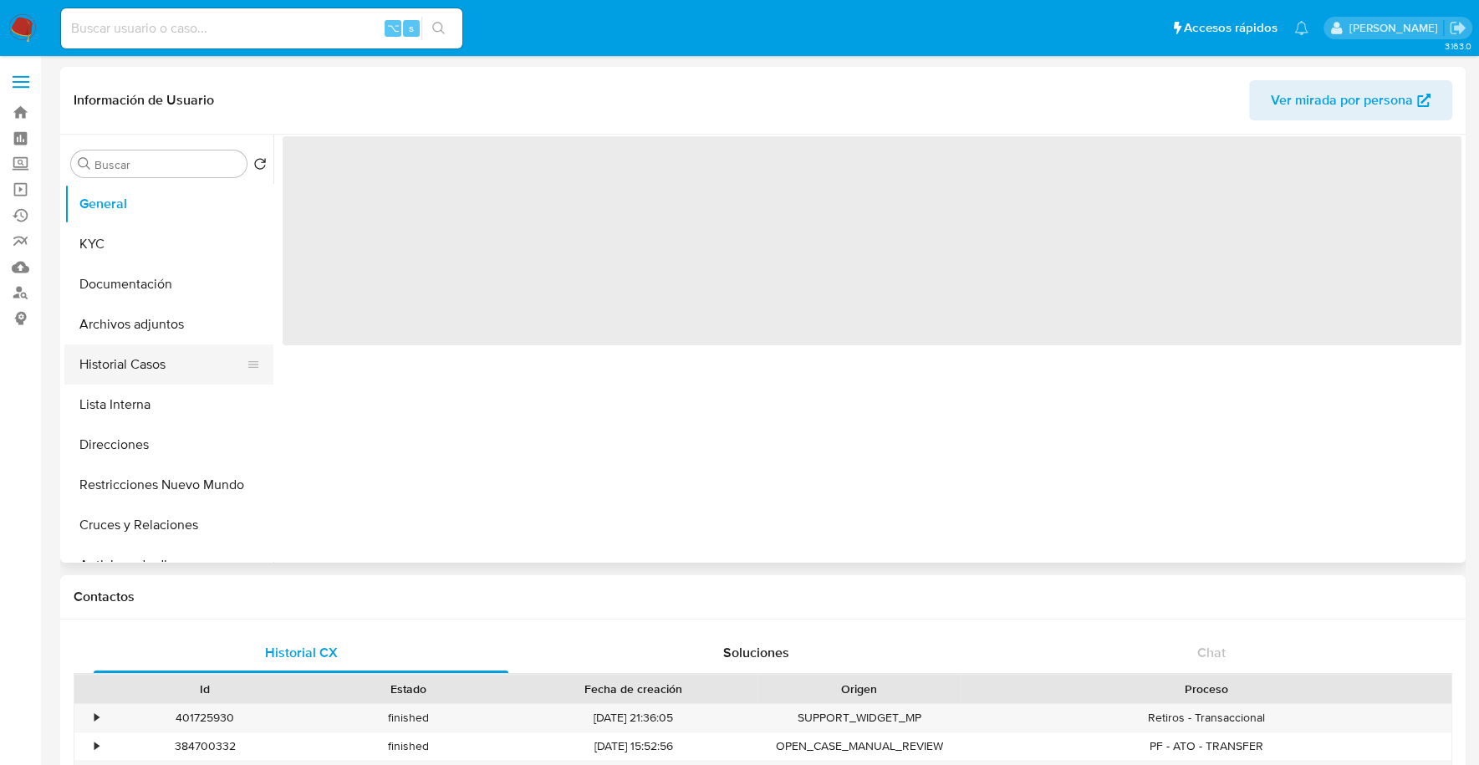
click at [143, 373] on button "Historial Casos" at bounding box center [162, 364] width 196 height 40
select select "10"
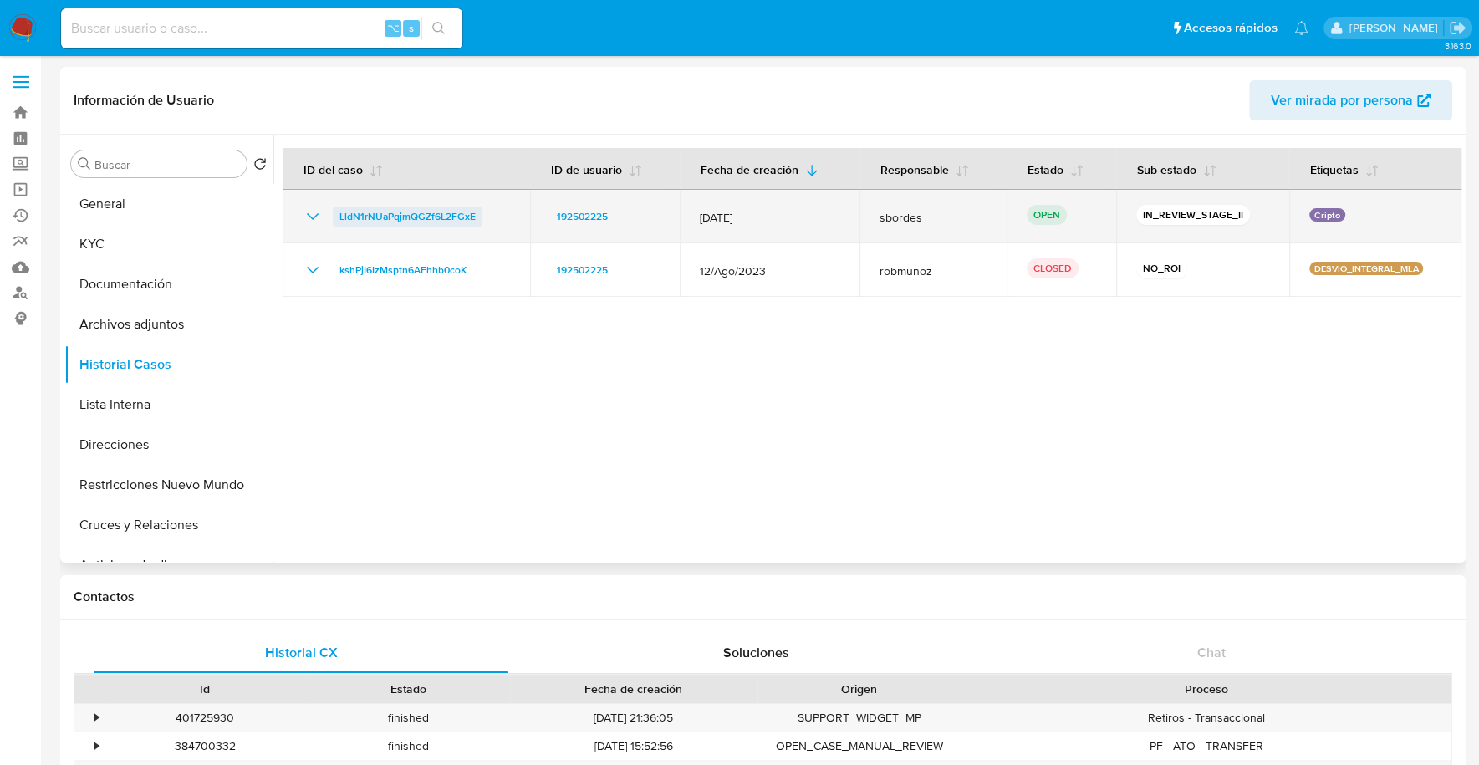
click at [375, 216] on span "LldN1rNUaPqjmQGZf6L2FGxE" at bounding box center [407, 216] width 136 height 20
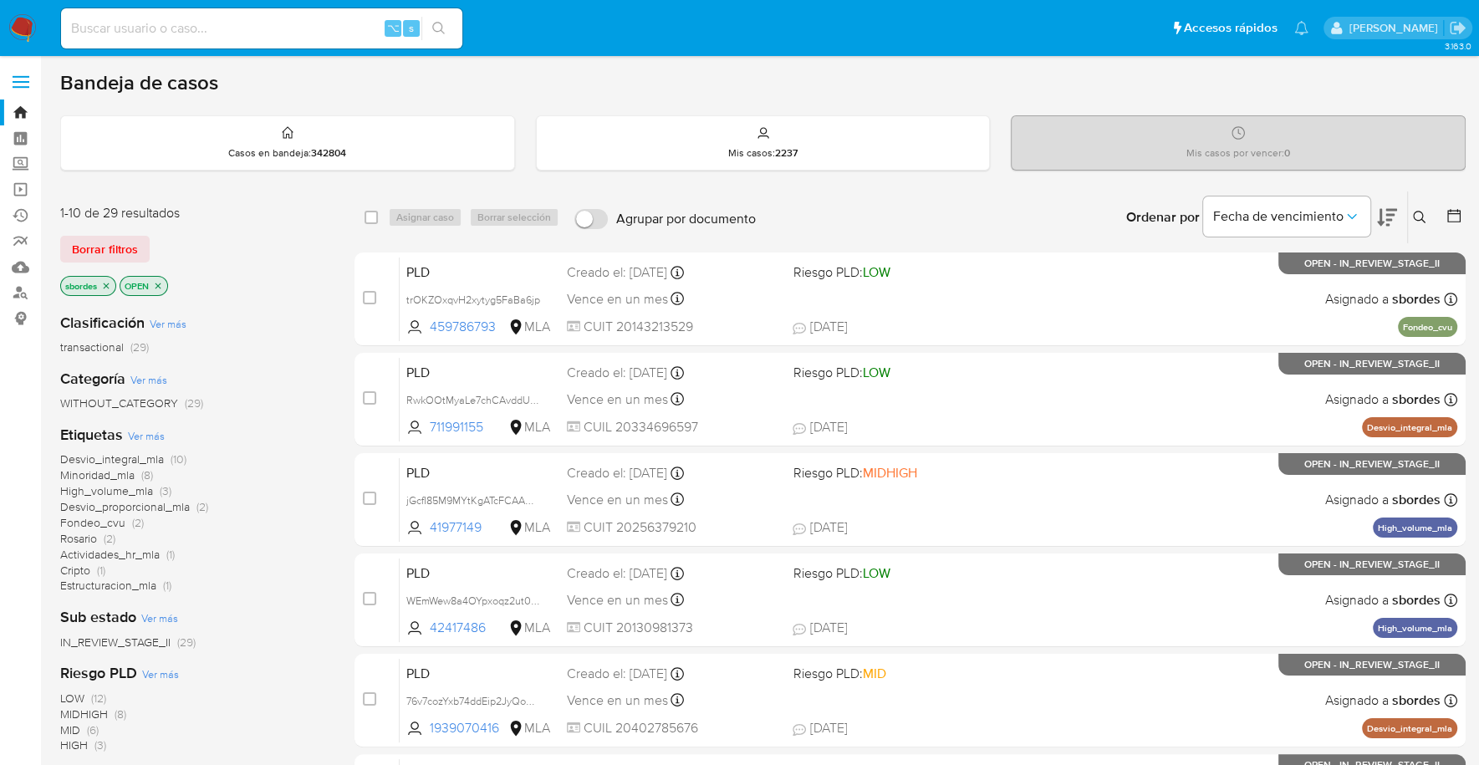
click at [105, 281] on icon "close-filter" at bounding box center [106, 286] width 10 height 10
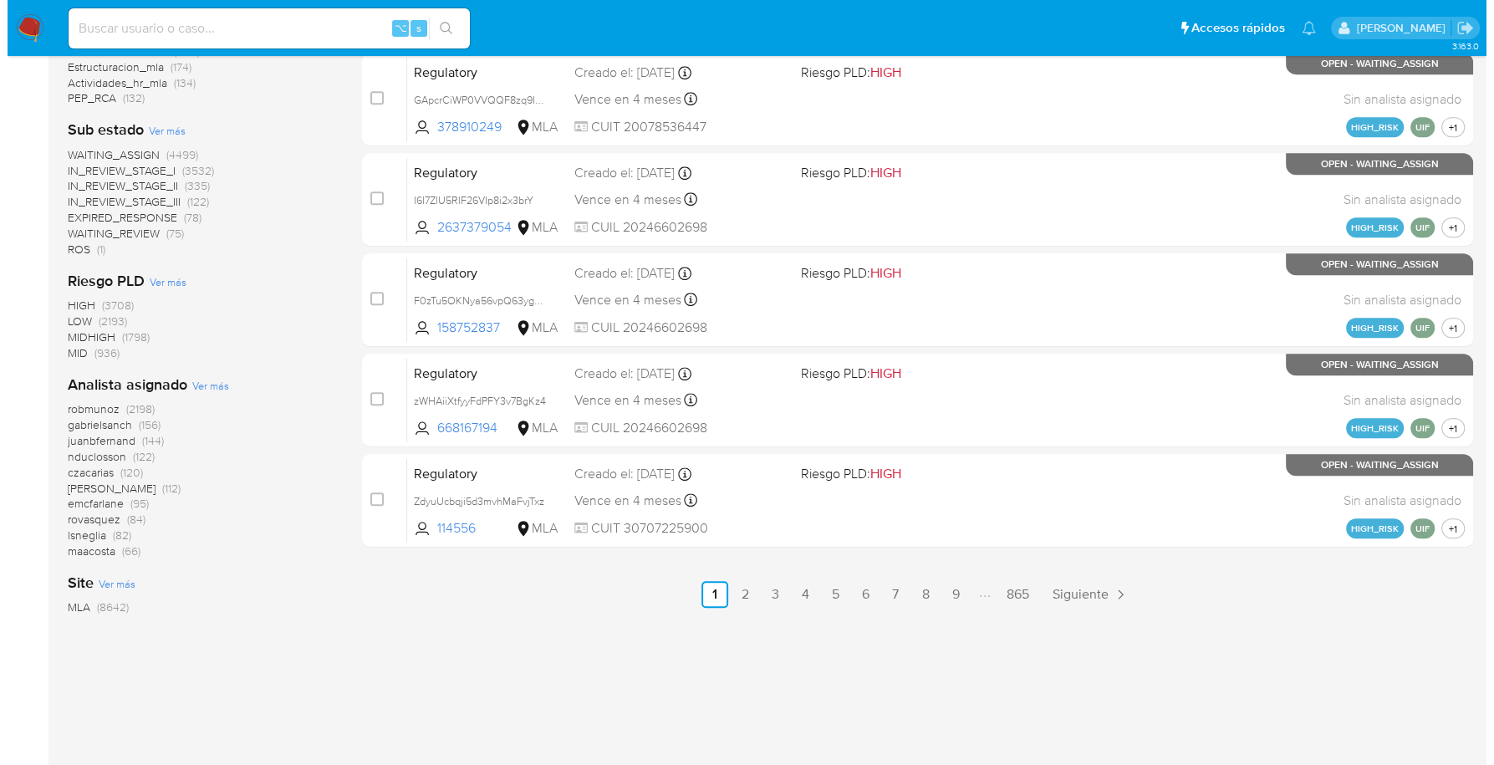
scroll to position [697, 0]
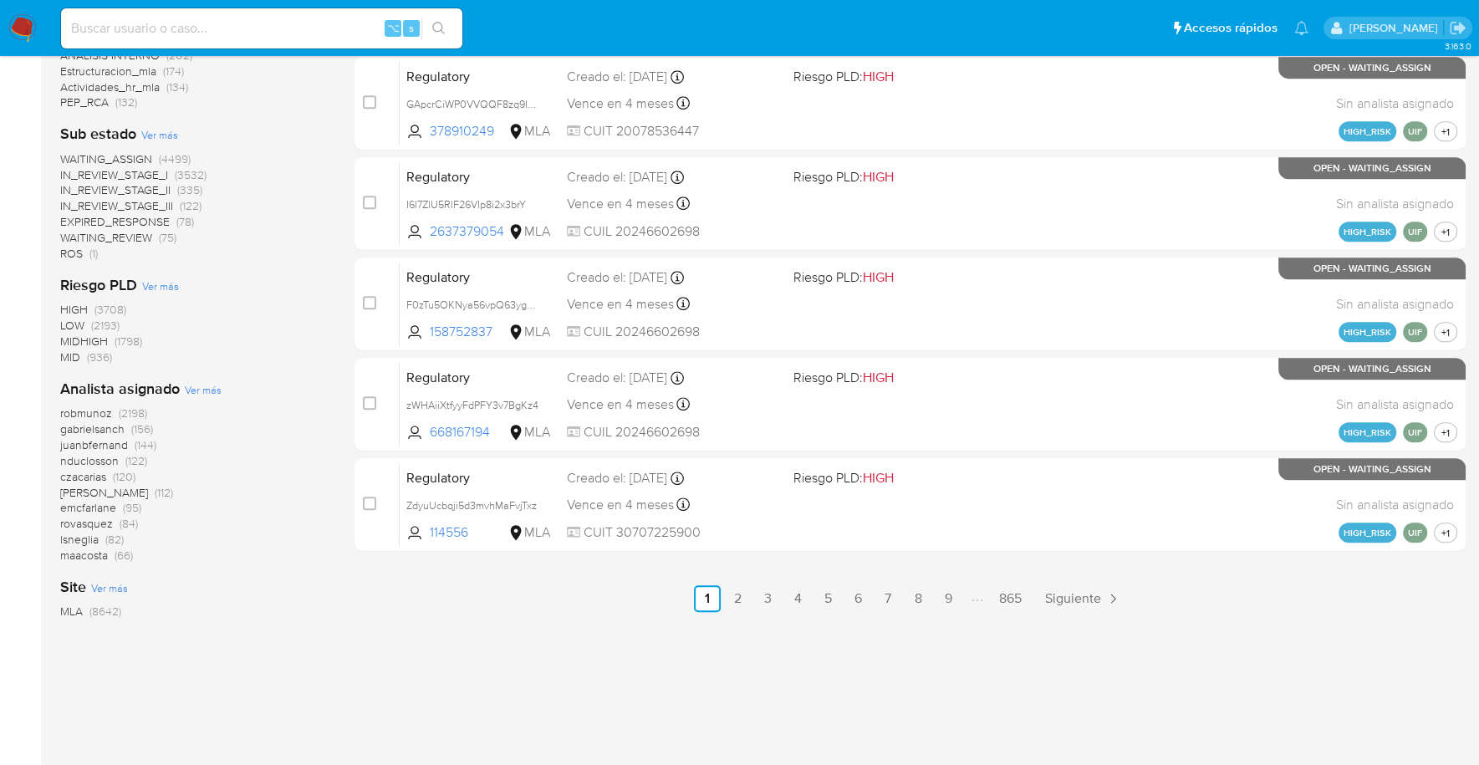
click at [207, 385] on span "Ver más" at bounding box center [203, 389] width 37 height 15
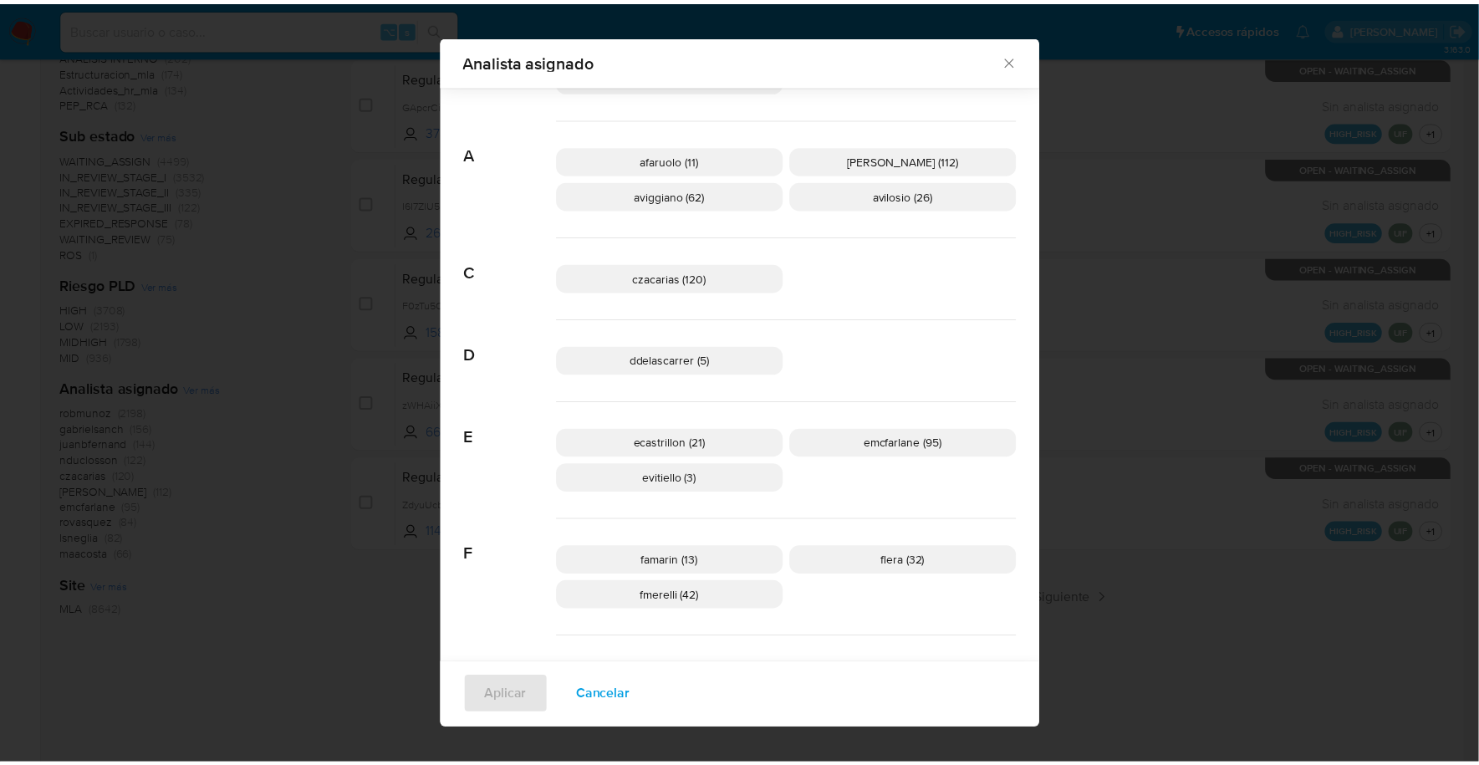
scroll to position [382, 0]
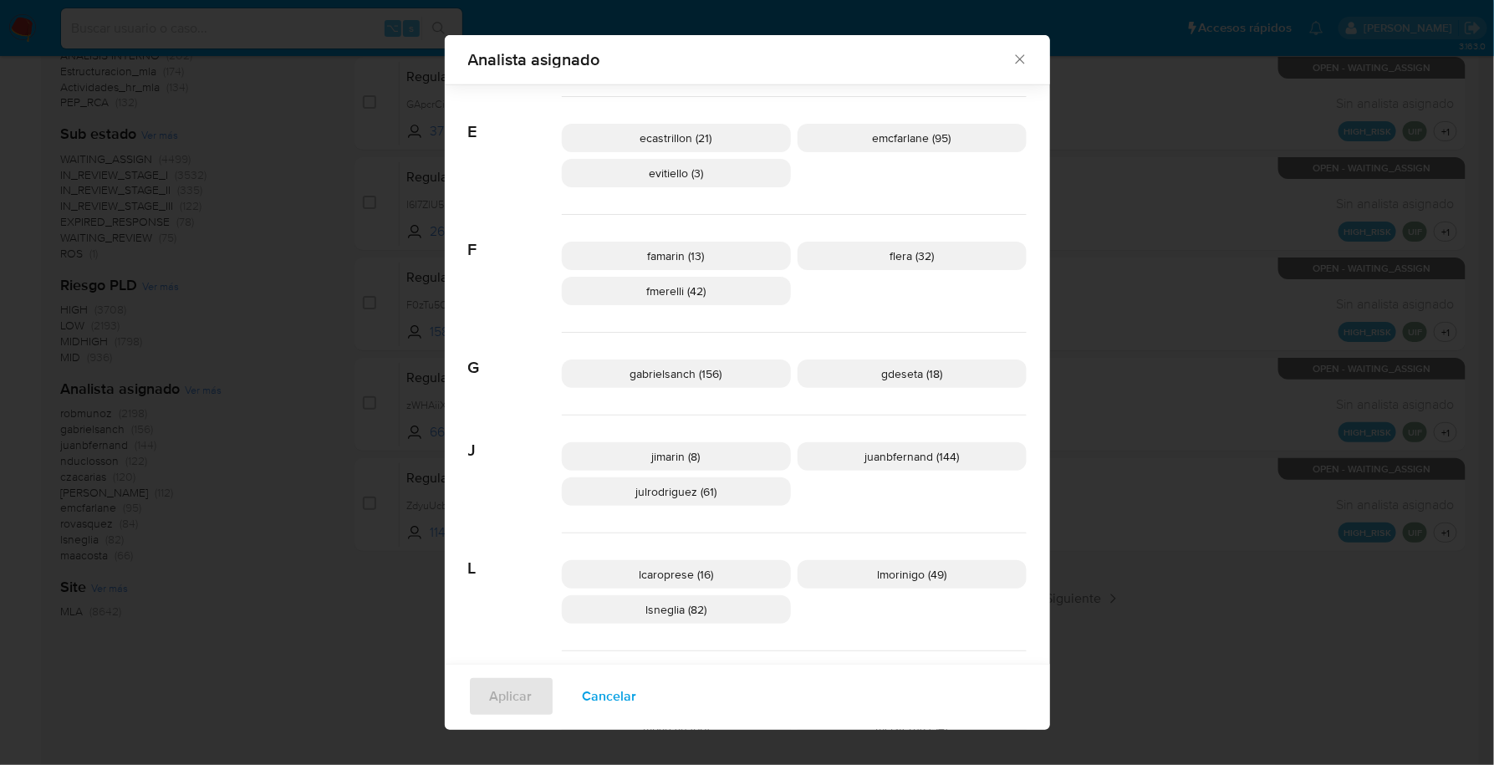
click at [1016, 58] on icon "Cerrar" at bounding box center [1019, 59] width 17 height 17
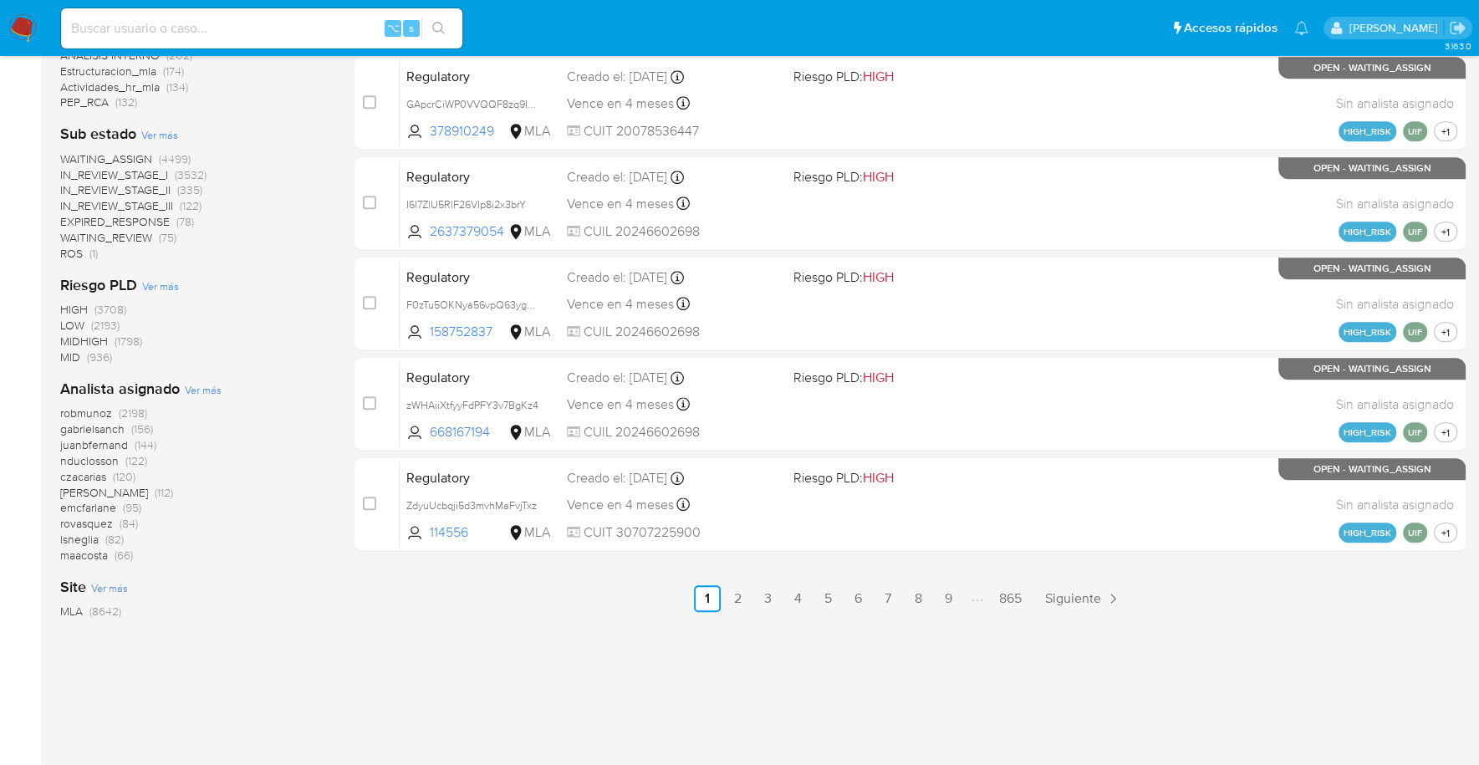
click at [16, 32] on img at bounding box center [22, 28] width 28 height 28
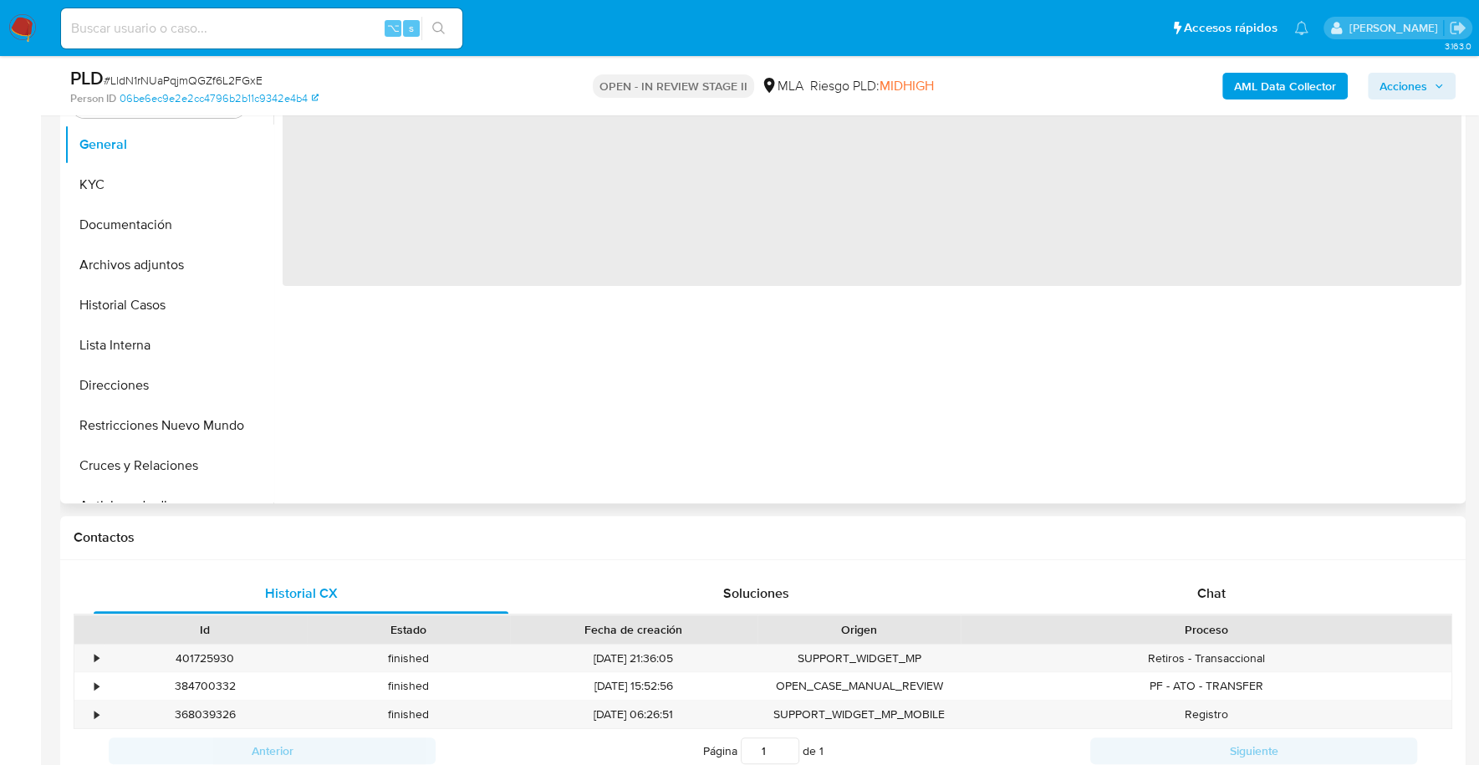
select select "10"
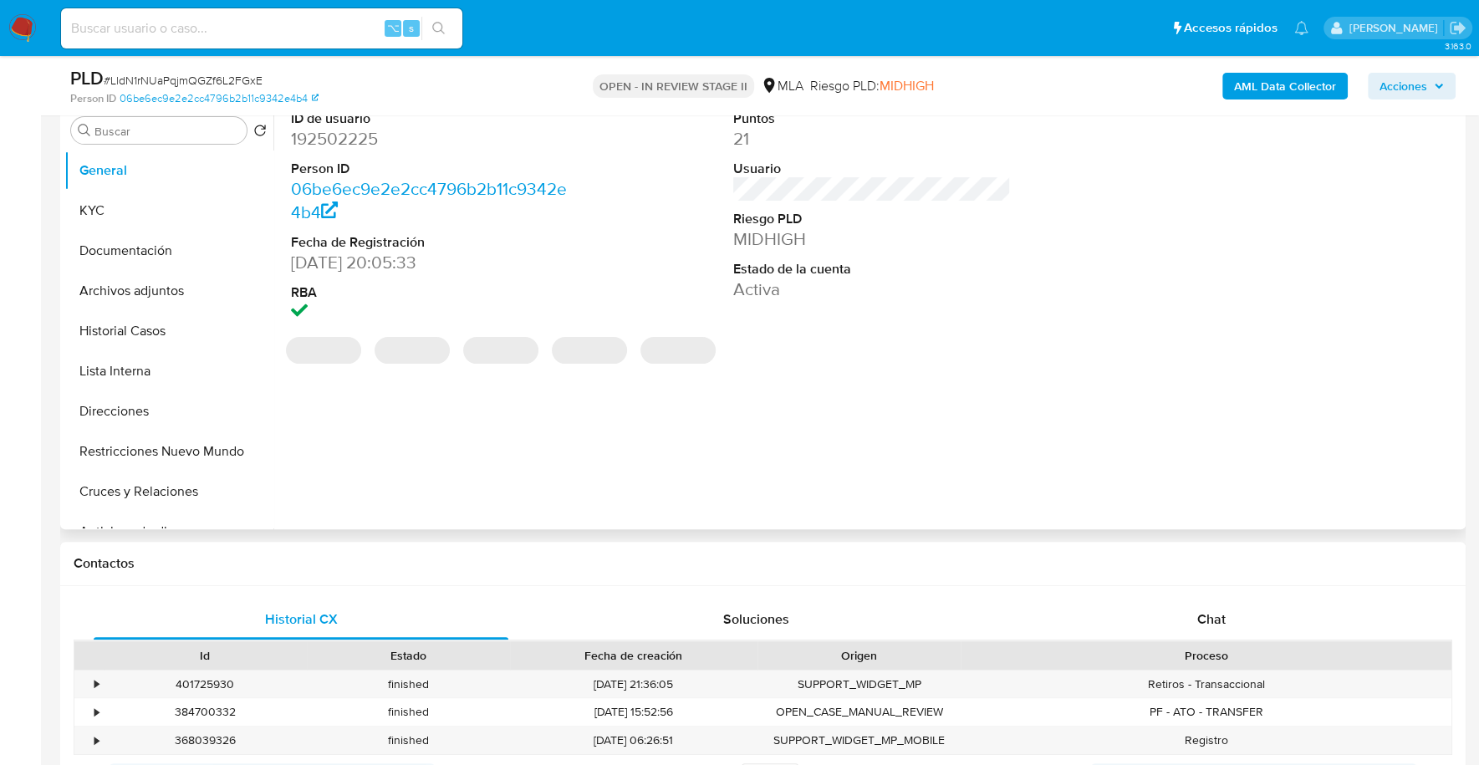
scroll to position [319, 0]
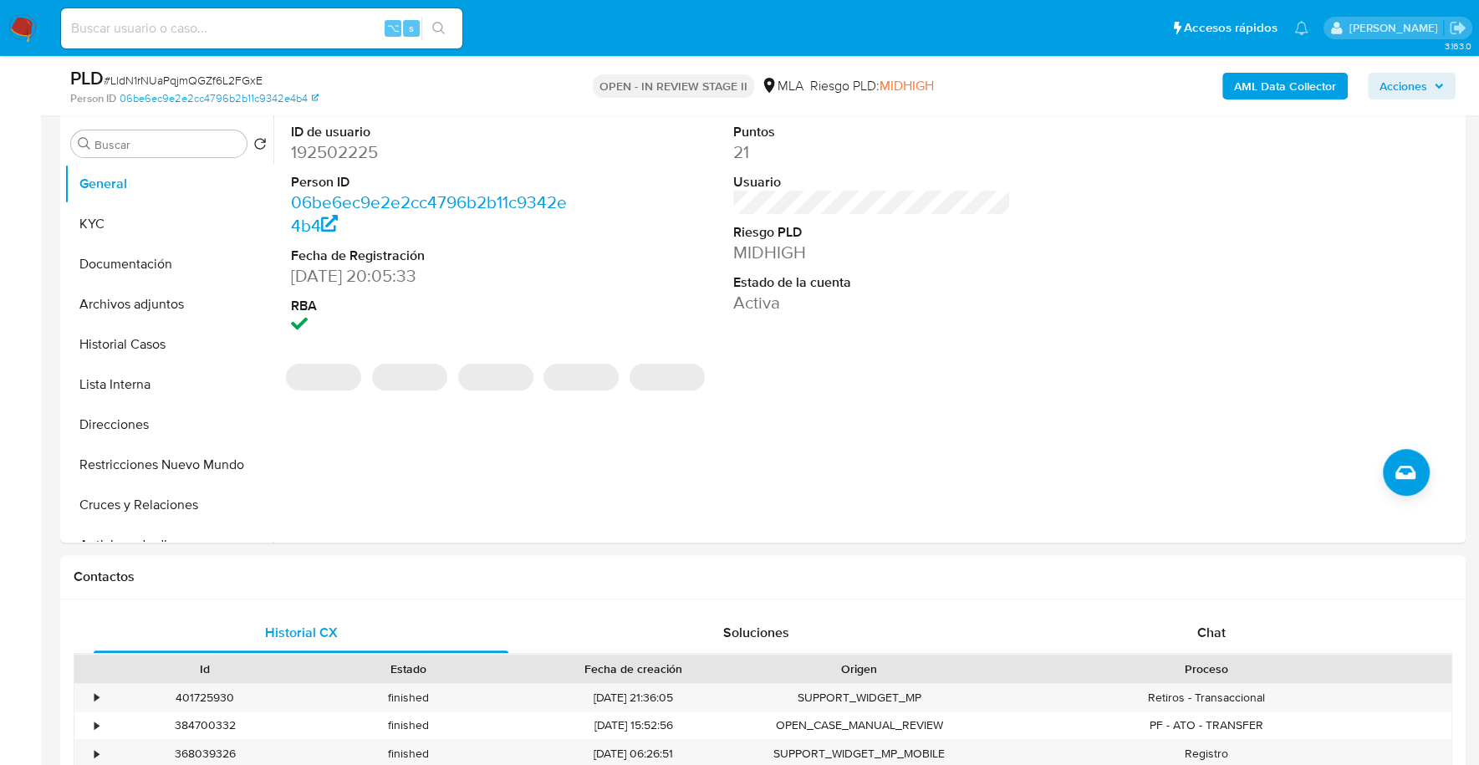
click at [233, 29] on input at bounding box center [261, 29] width 401 height 22
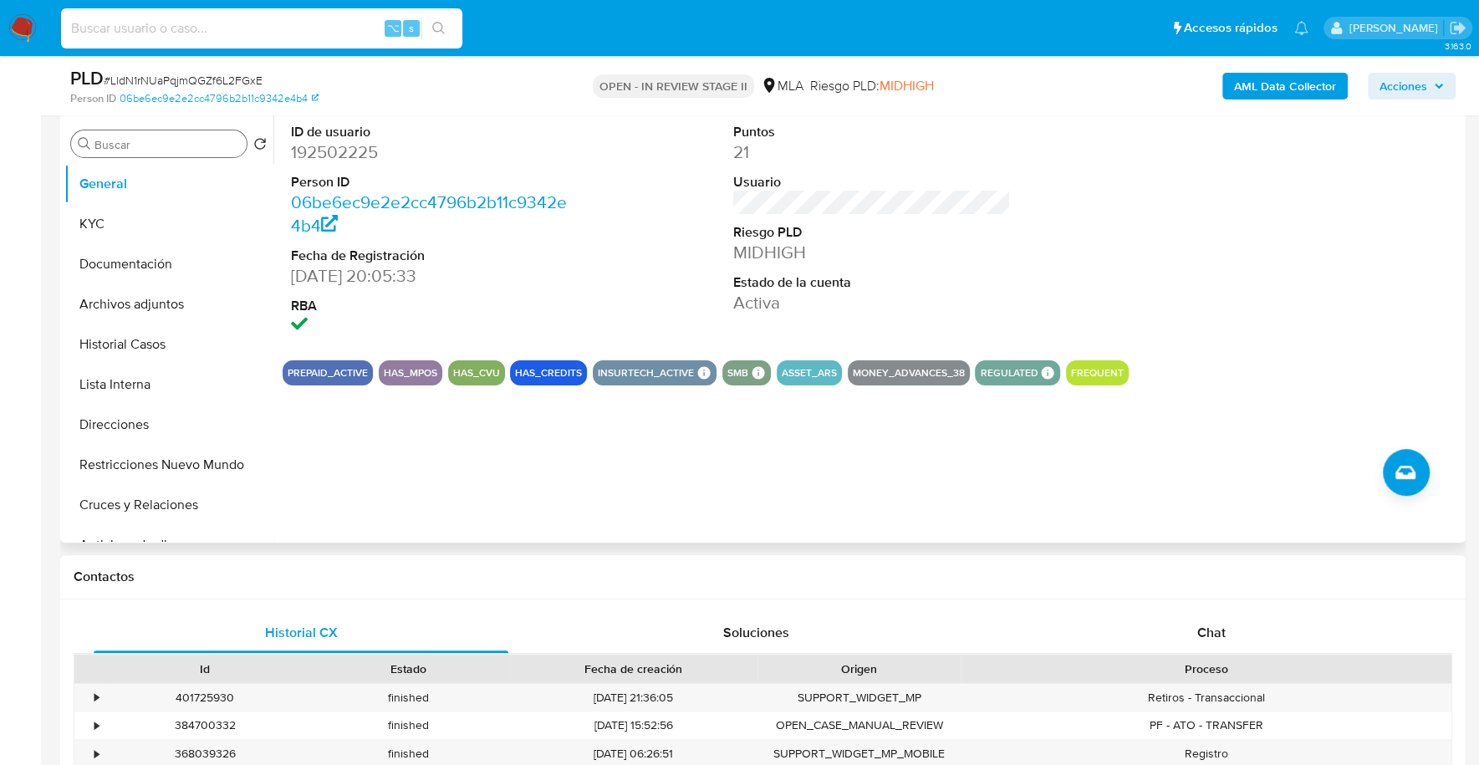
paste input "192502225"
type input "192502225"
click at [161, 227] on button "KYC" at bounding box center [162, 224] width 196 height 40
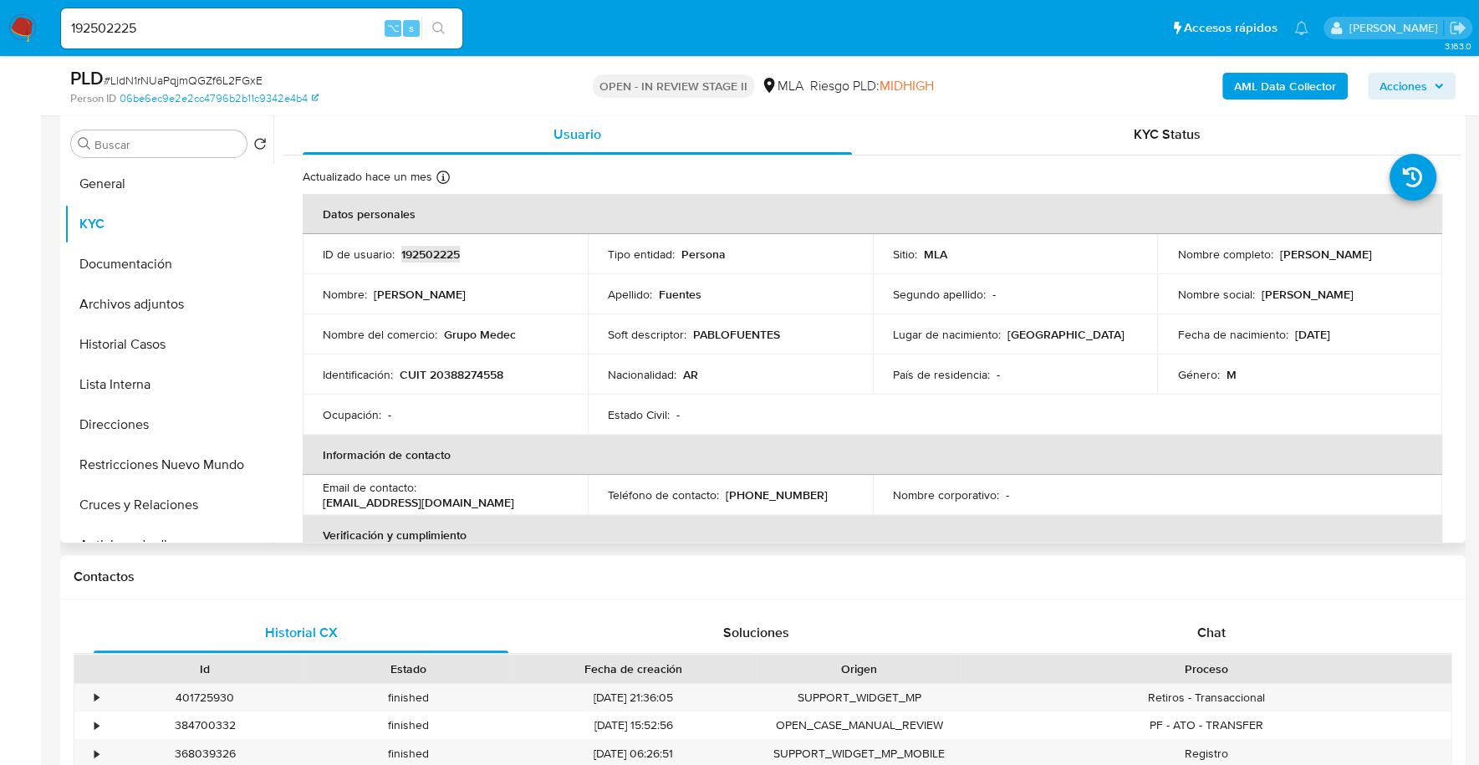
copy p "192502225"
copy p "20388274558"
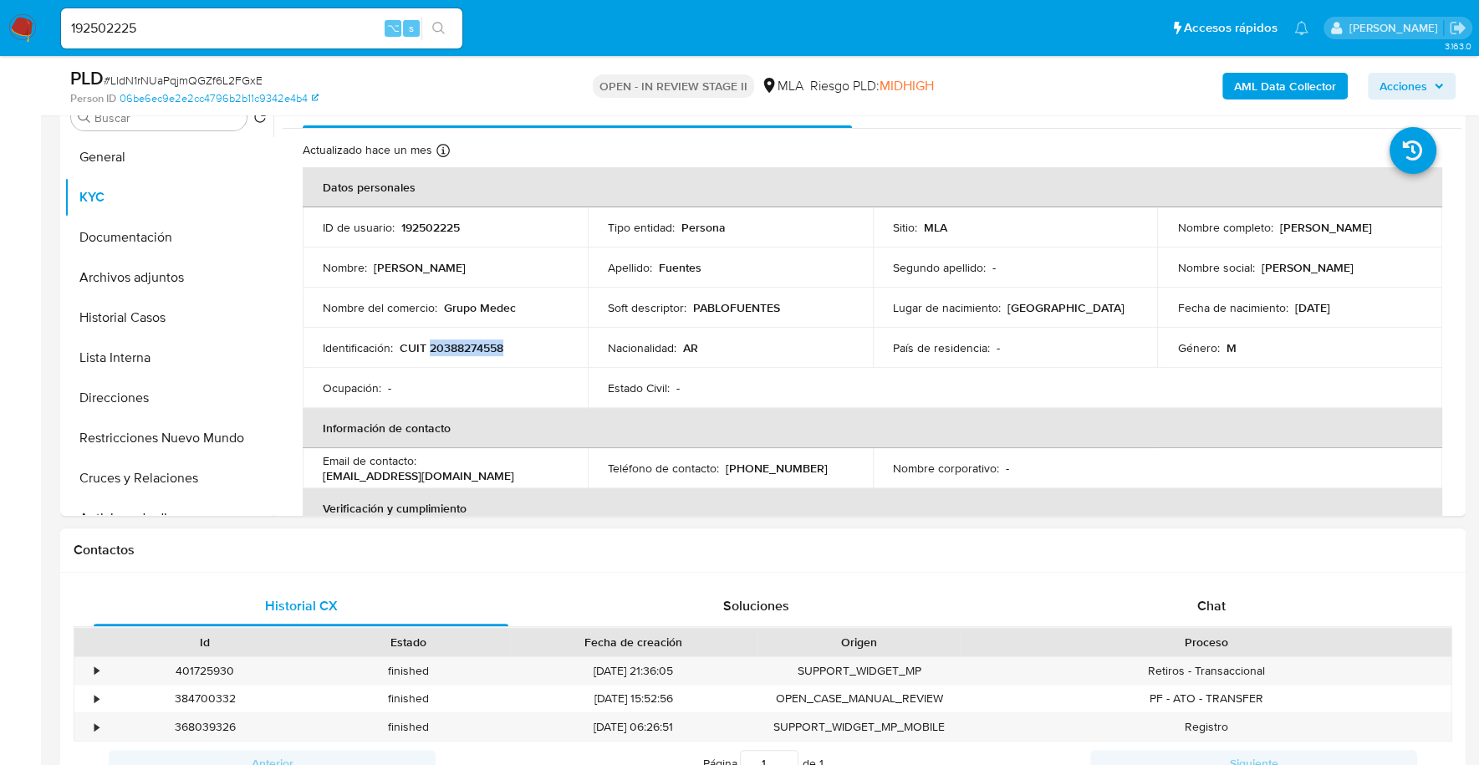
scroll to position [348, 0]
click at [1216, 639] on div "Proceso" at bounding box center [1205, 640] width 467 height 17
click at [1205, 602] on span "Chat" at bounding box center [1210, 603] width 28 height 19
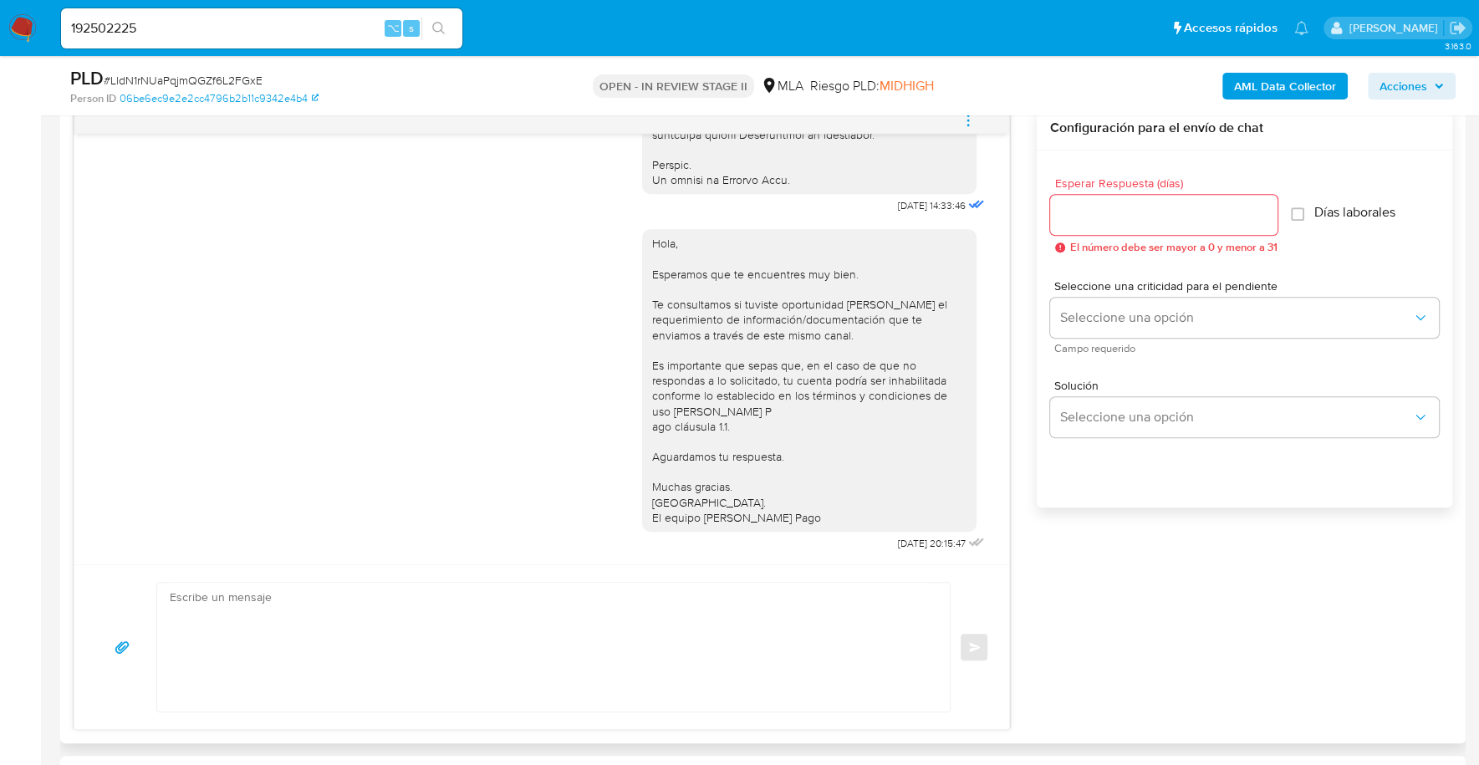
scroll to position [1022, 0]
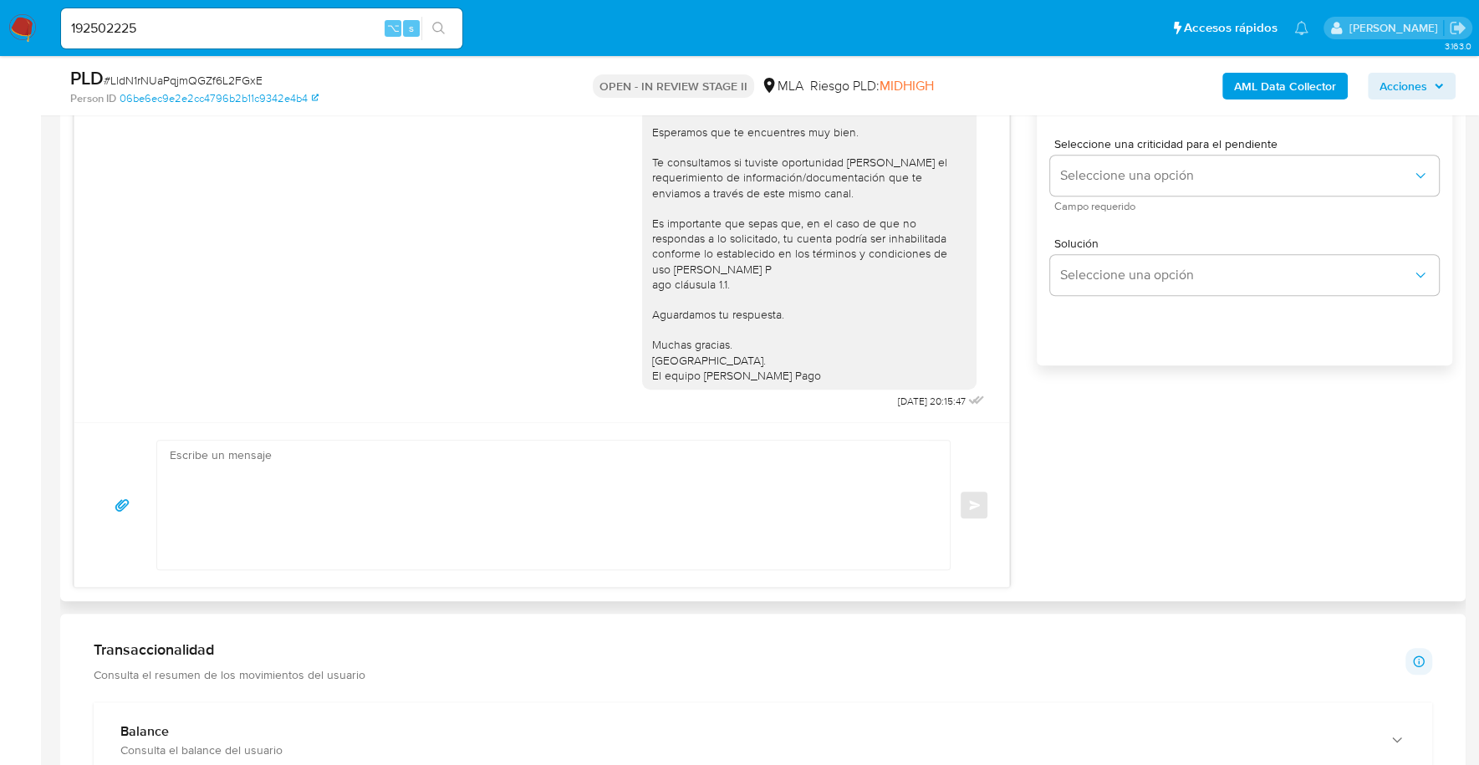
click at [632, 488] on textarea at bounding box center [549, 504] width 759 height 129
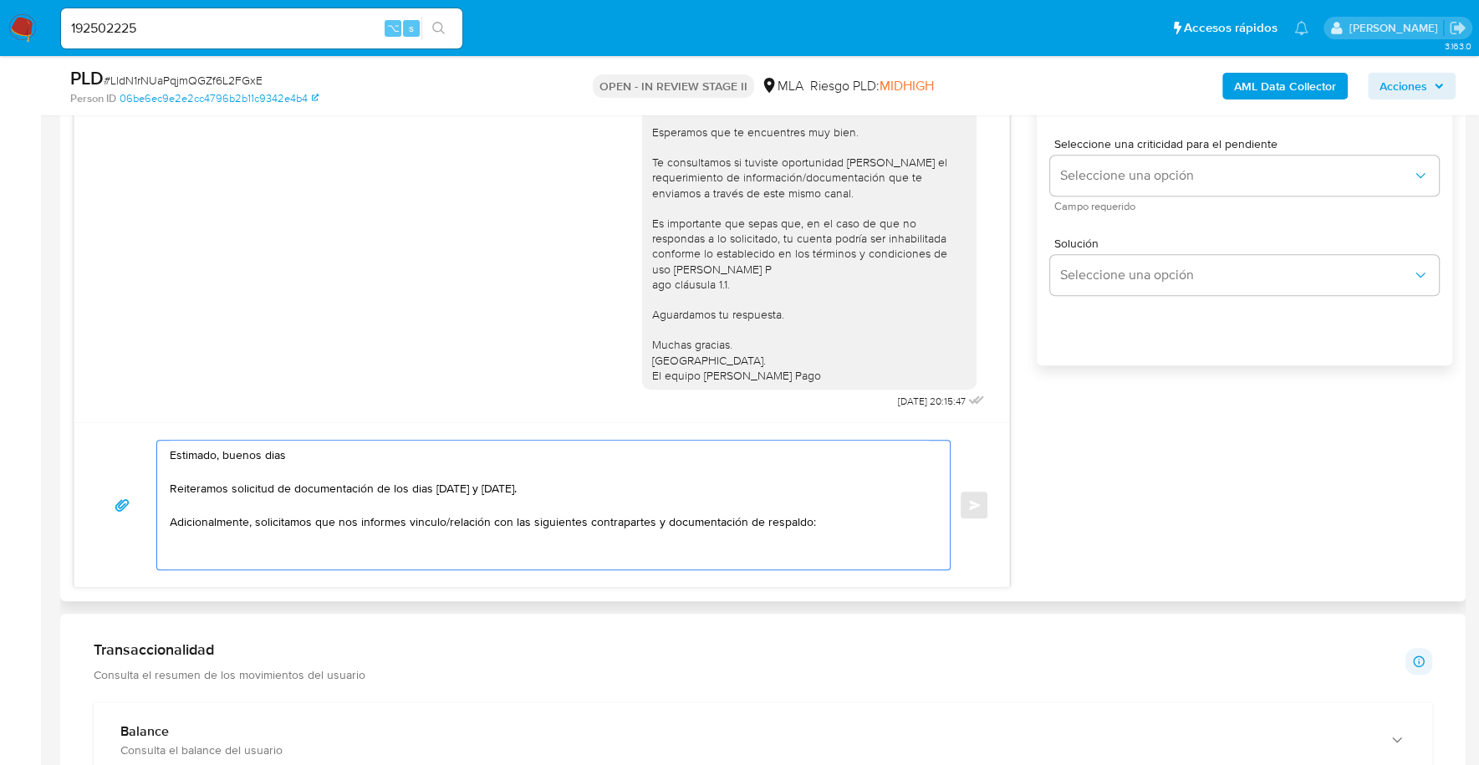
click at [197, 536] on textarea "Estimado, buenos dias Reiteramos solicitud de documentación de los dias 17 y 22…" at bounding box center [549, 504] width 759 height 129
paste textarea "- Bienestar Salud Sa - 30711873836 (ACTIVIDAD: Servicios relacionados con la sa…"
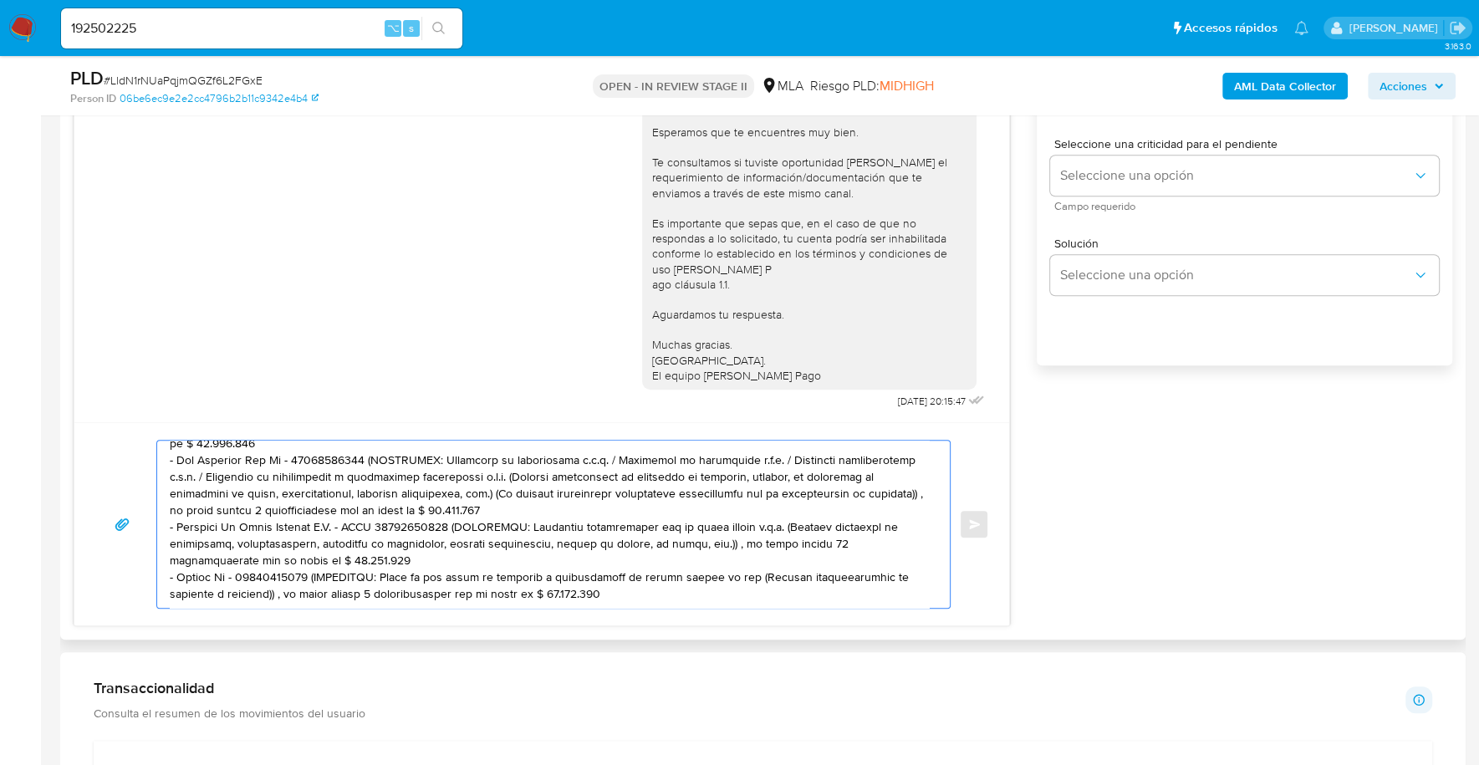
scroll to position [178, 0]
drag, startPoint x: 639, startPoint y: 579, endPoint x: 308, endPoint y: 557, distance: 331.8
click at [308, 557] on textarea at bounding box center [549, 523] width 759 height 167
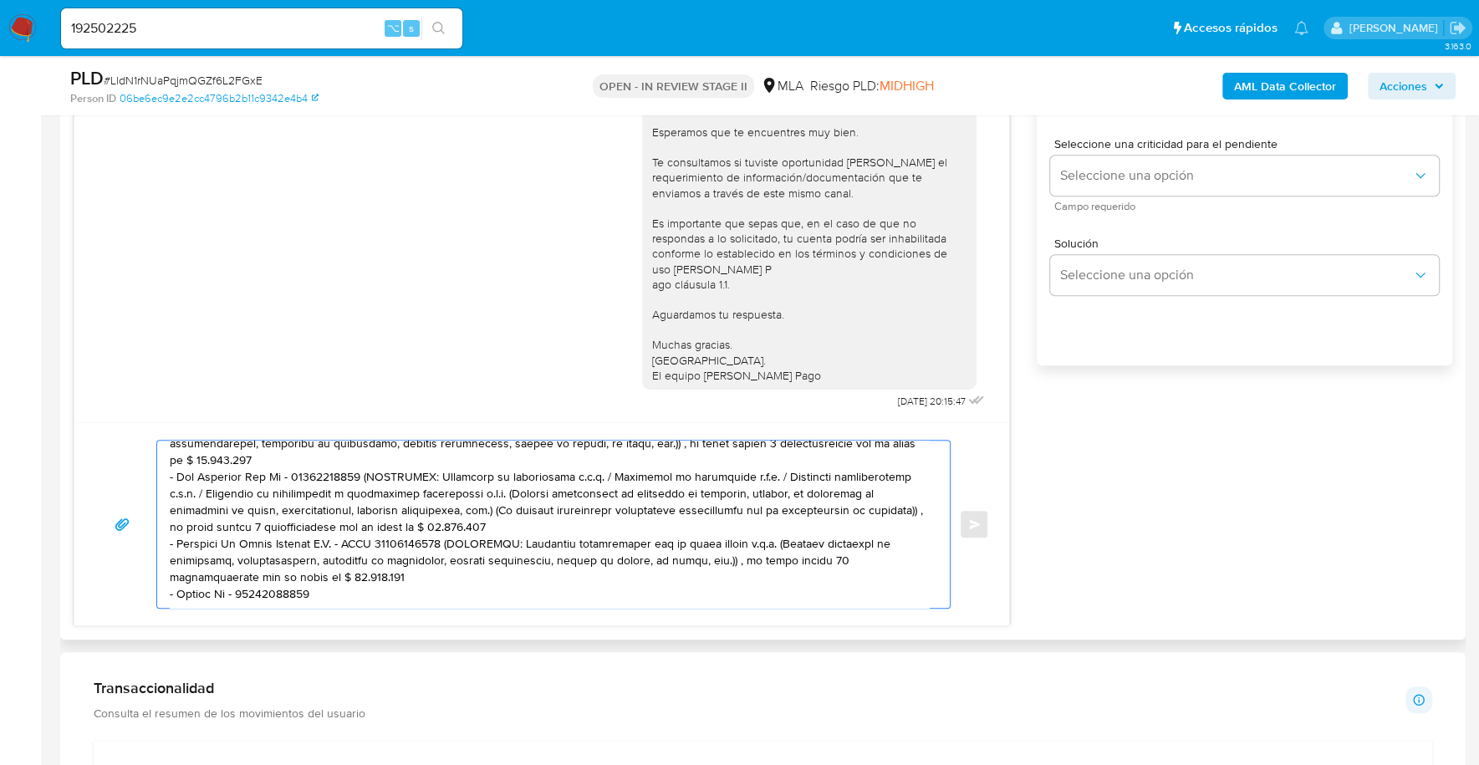
scroll to position [161, 0]
drag, startPoint x: 340, startPoint y: 554, endPoint x: 446, endPoint y: 522, distance: 110.0
click at [446, 522] on textarea at bounding box center [549, 523] width 759 height 167
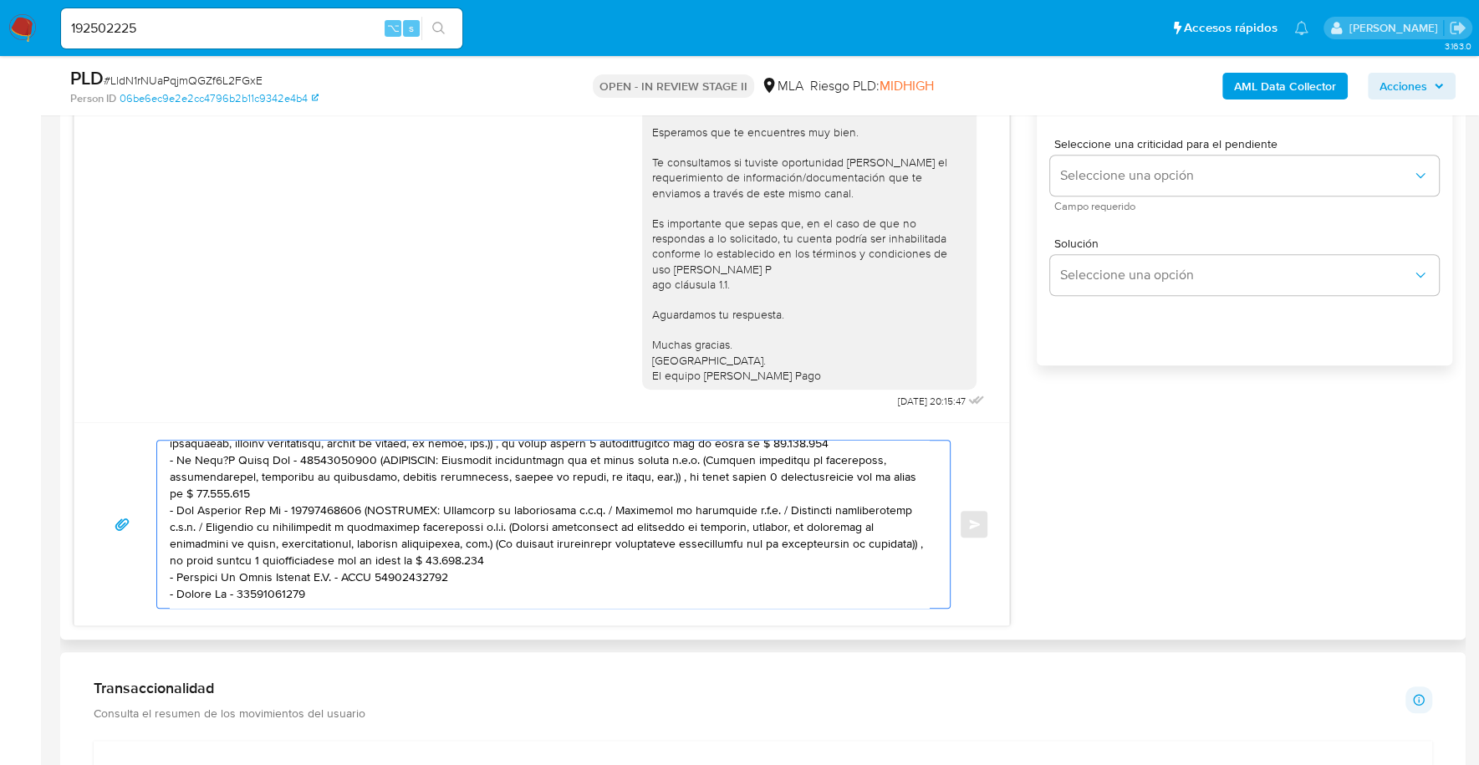
scroll to position [128, 0]
drag, startPoint x: 388, startPoint y: 541, endPoint x: 364, endPoint y: 489, distance: 57.2
click at [364, 489] on textarea at bounding box center [549, 523] width 759 height 167
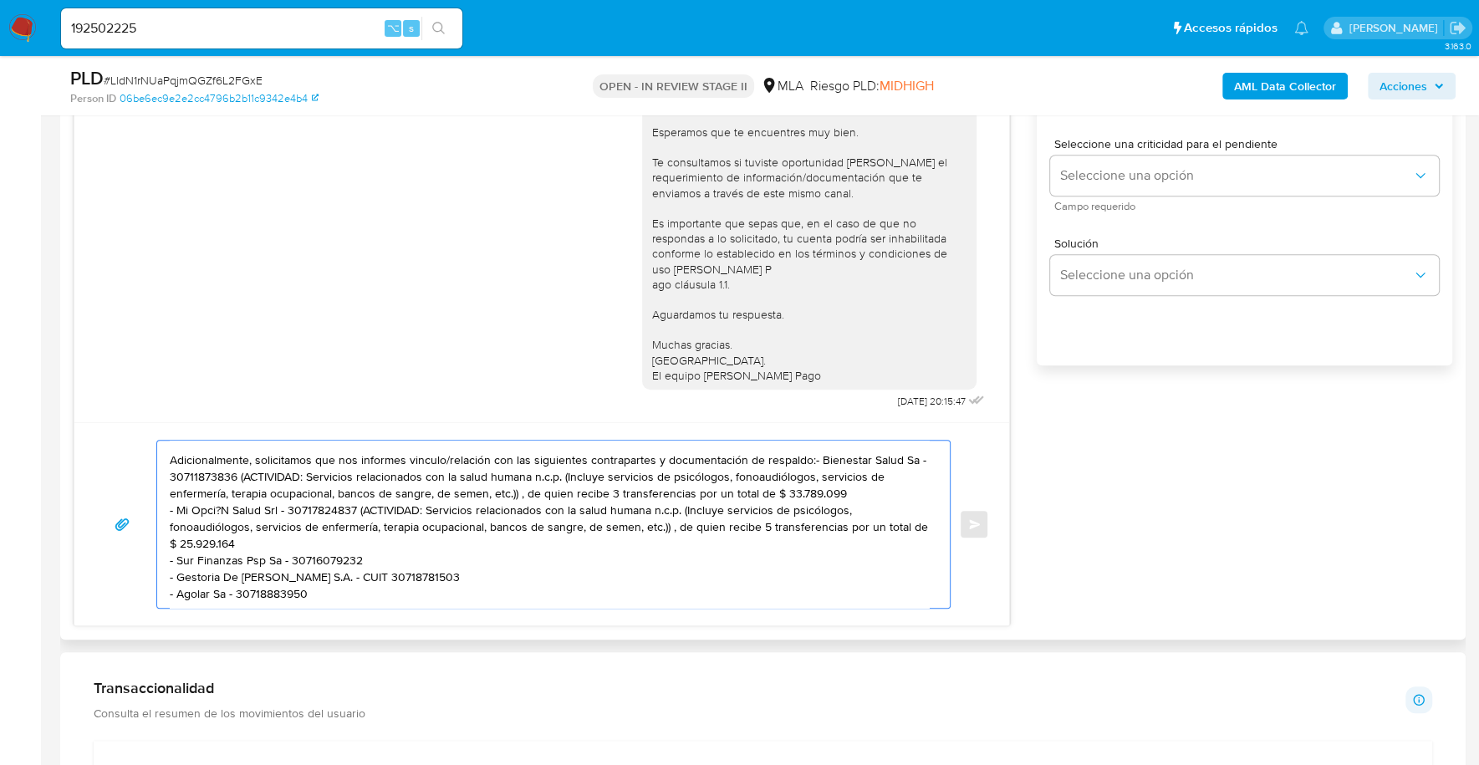
scroll to position [78, 0]
click at [292, 538] on textarea "Estimado, buenos dias Reiteramos solicitud de documentación de los dias 17 y 22…" at bounding box center [549, 523] width 759 height 167
drag, startPoint x: 277, startPoint y: 521, endPoint x: 359, endPoint y: 485, distance: 89.5
click at [359, 485] on textarea "Estimado, buenos dias Reiteramos solicitud de documentación de los dias 17 y 22…" at bounding box center [549, 523] width 759 height 167
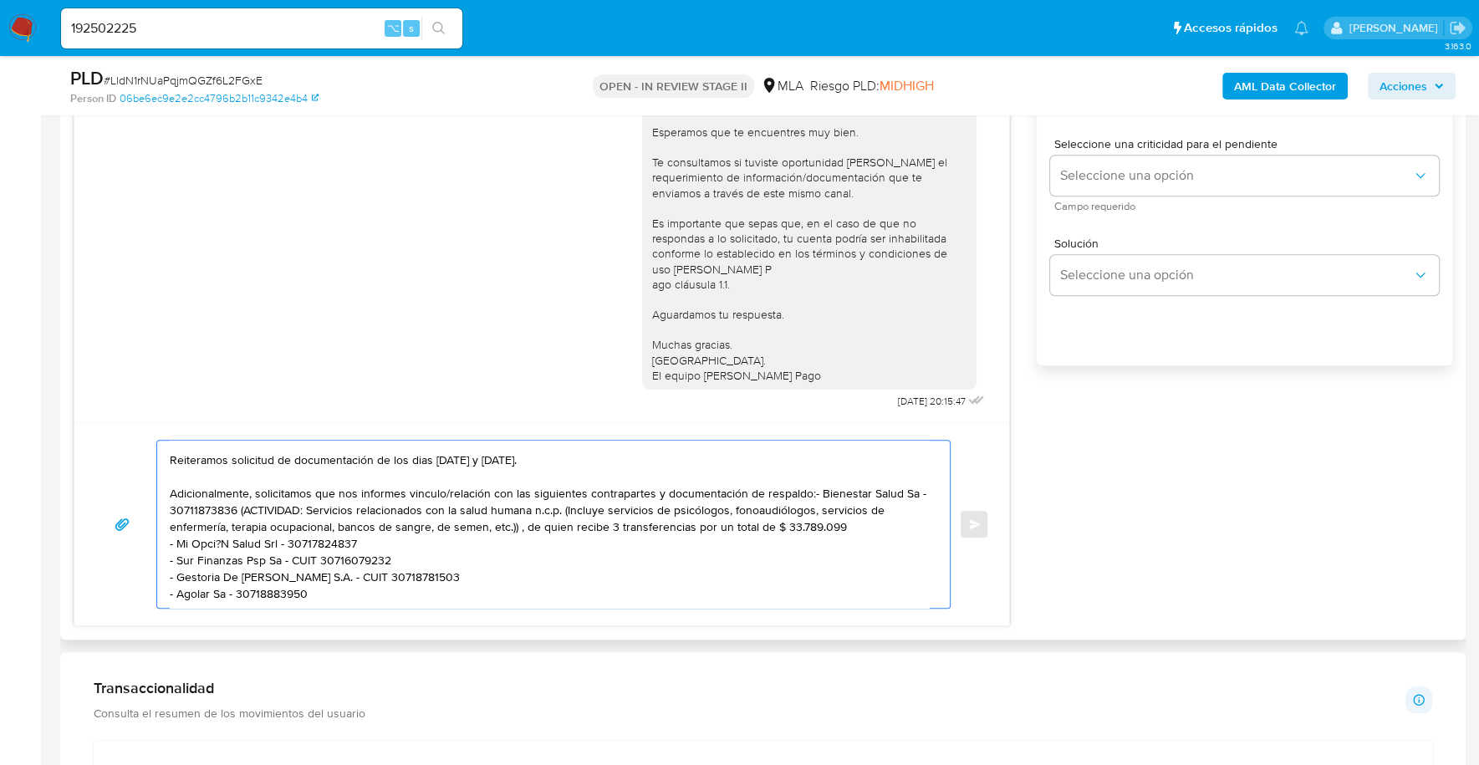
scroll to position [44, 0]
click at [213, 522] on textarea "Estimado, buenos dias Reiteramos solicitud de documentación de los dias 17 y 22…" at bounding box center [549, 523] width 759 height 167
drag, startPoint x: 868, startPoint y: 507, endPoint x: 247, endPoint y: 491, distance: 621.2
click at [247, 491] on textarea "Estimado, buenos dias Reiteramos solicitud de documentación de los dias 17 y 22…" at bounding box center [549, 523] width 759 height 167
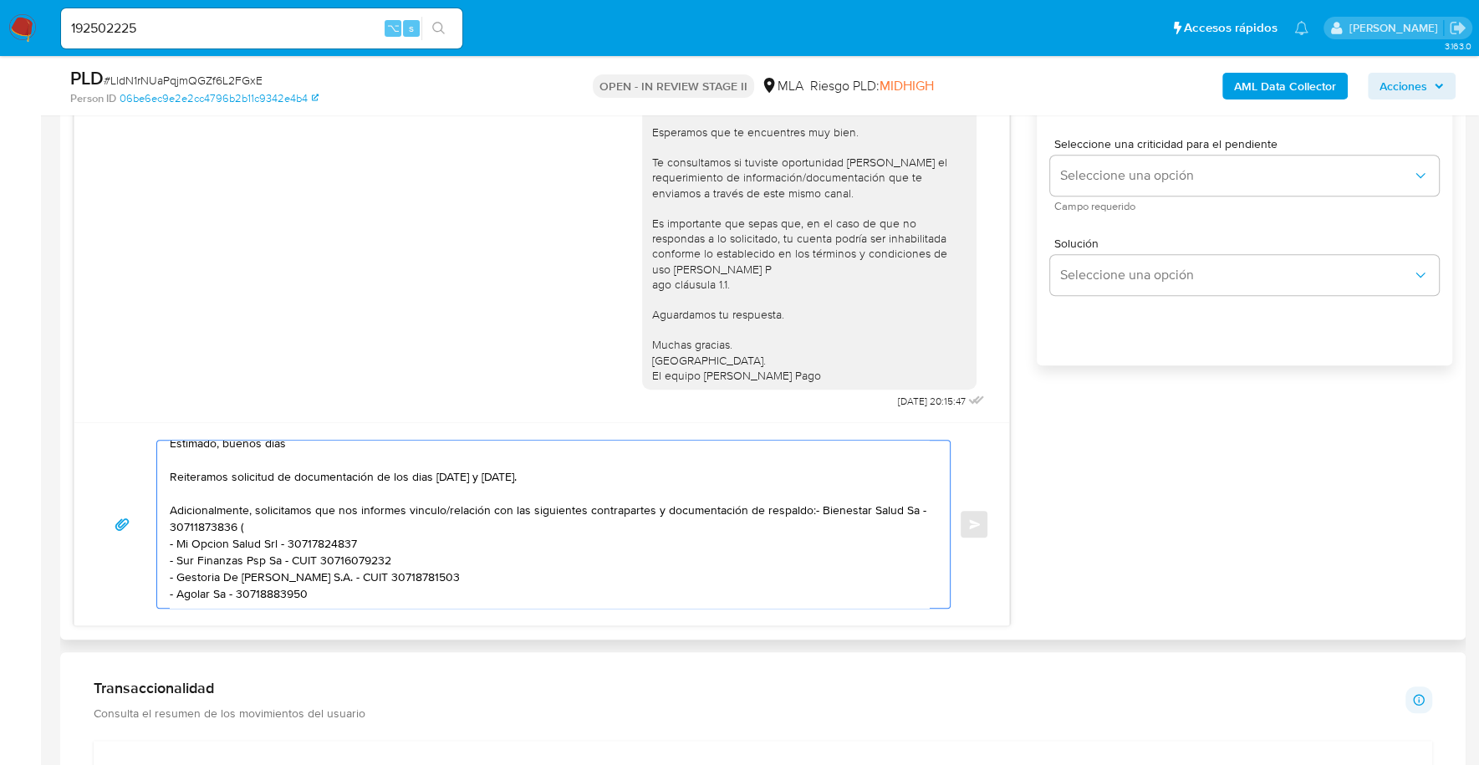
scroll to position [28, 0]
click at [807, 489] on textarea "Estimado, buenos dias Reiteramos solicitud de documentación de los dias 17 y 22…" at bounding box center [549, 523] width 759 height 167
click at [281, 503] on textarea "Estimado, buenos dias Reiteramos solicitud de documentación de los dias 17 y 22…" at bounding box center [549, 523] width 759 height 167
click at [231, 576] on textarea "Estimado, buenos dias Reiteramos solicitud de documentación de los dias 17 y 22…" at bounding box center [549, 523] width 759 height 167
click at [182, 600] on textarea "Estimado, buenos dias Reiteramos solicitud de documentación de los dias 17 y 22…" at bounding box center [549, 523] width 759 height 167
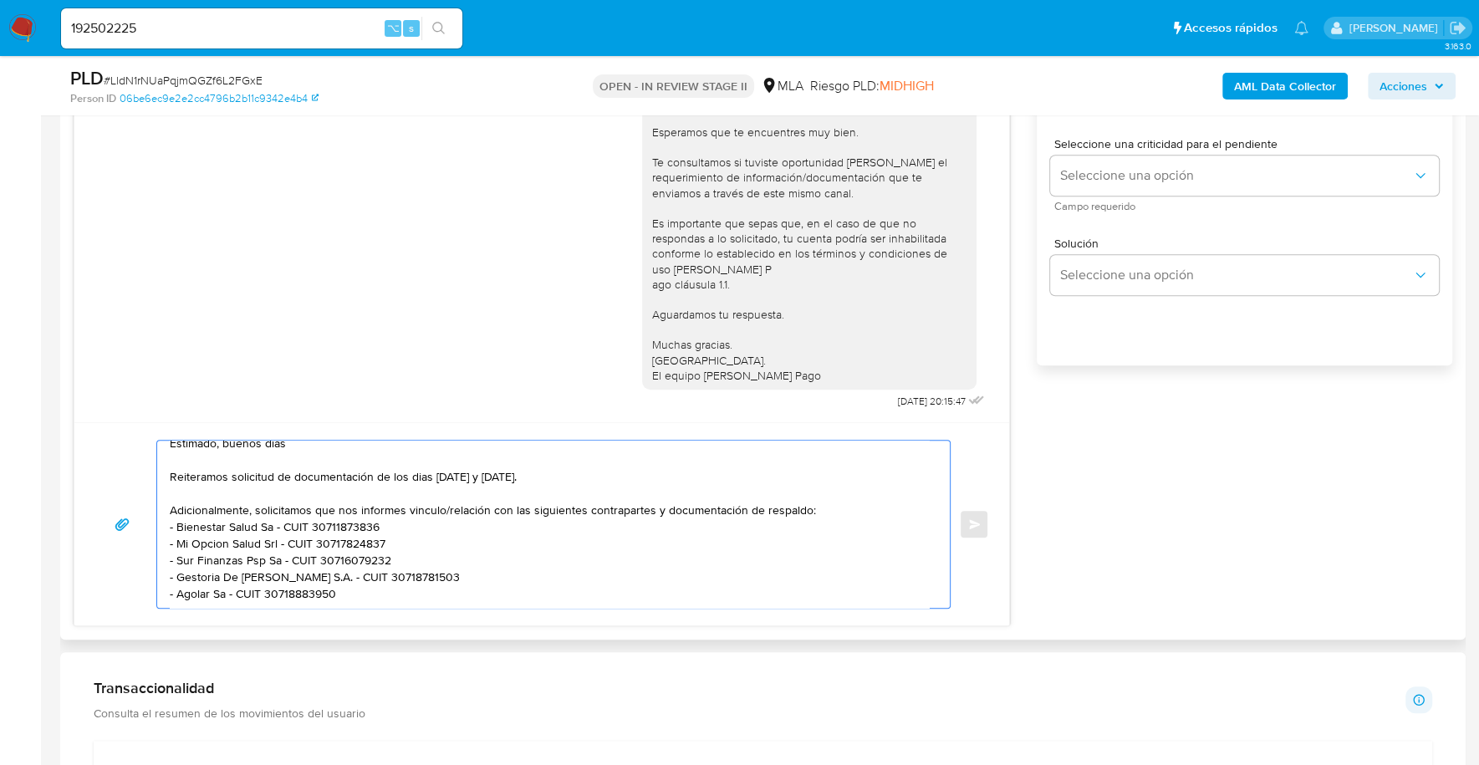
paste textarea "- Maria Belen Casuza - CUIT 23378281814 (ACTIVIDAD: EMPLEADO DE GESTORIA DE SAL…"
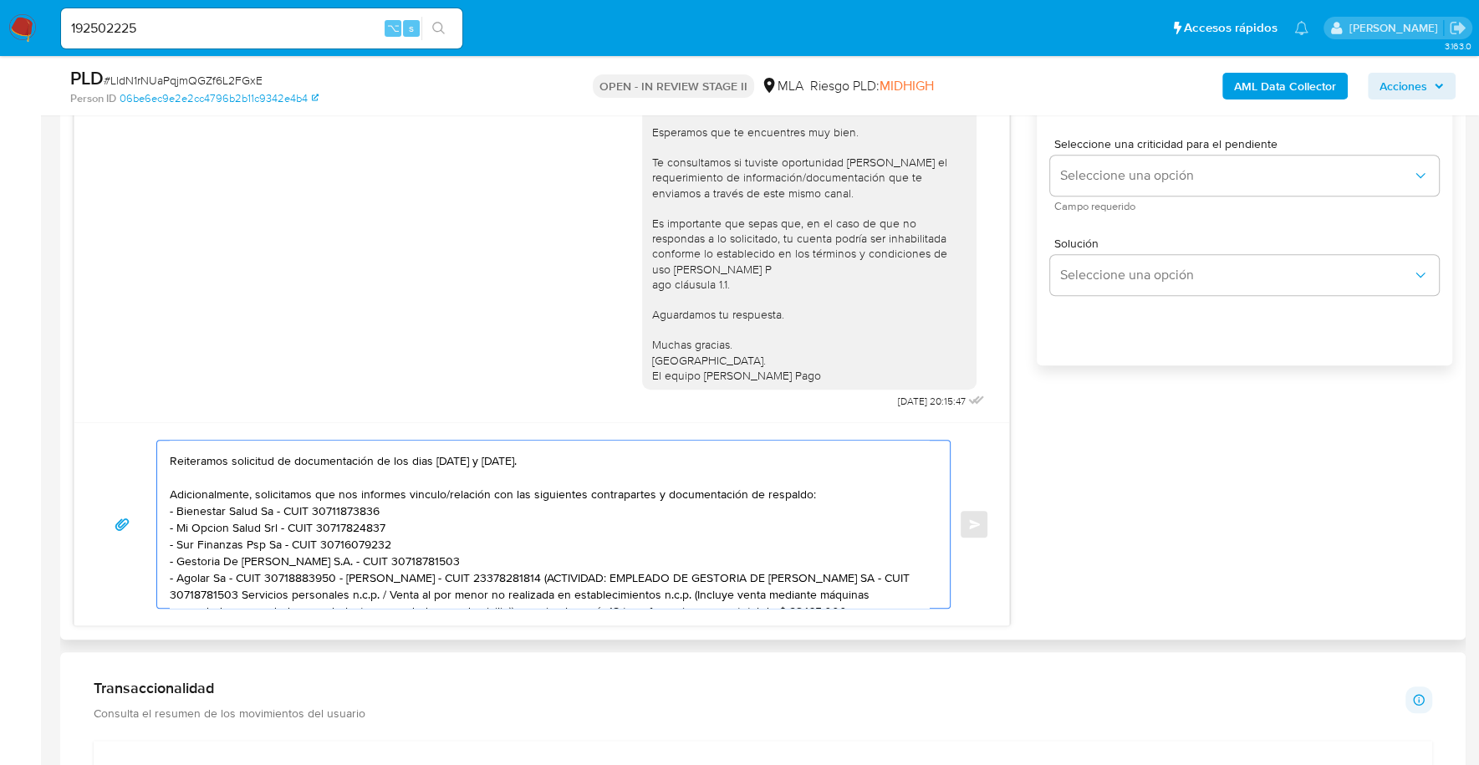
scroll to position [56, 0]
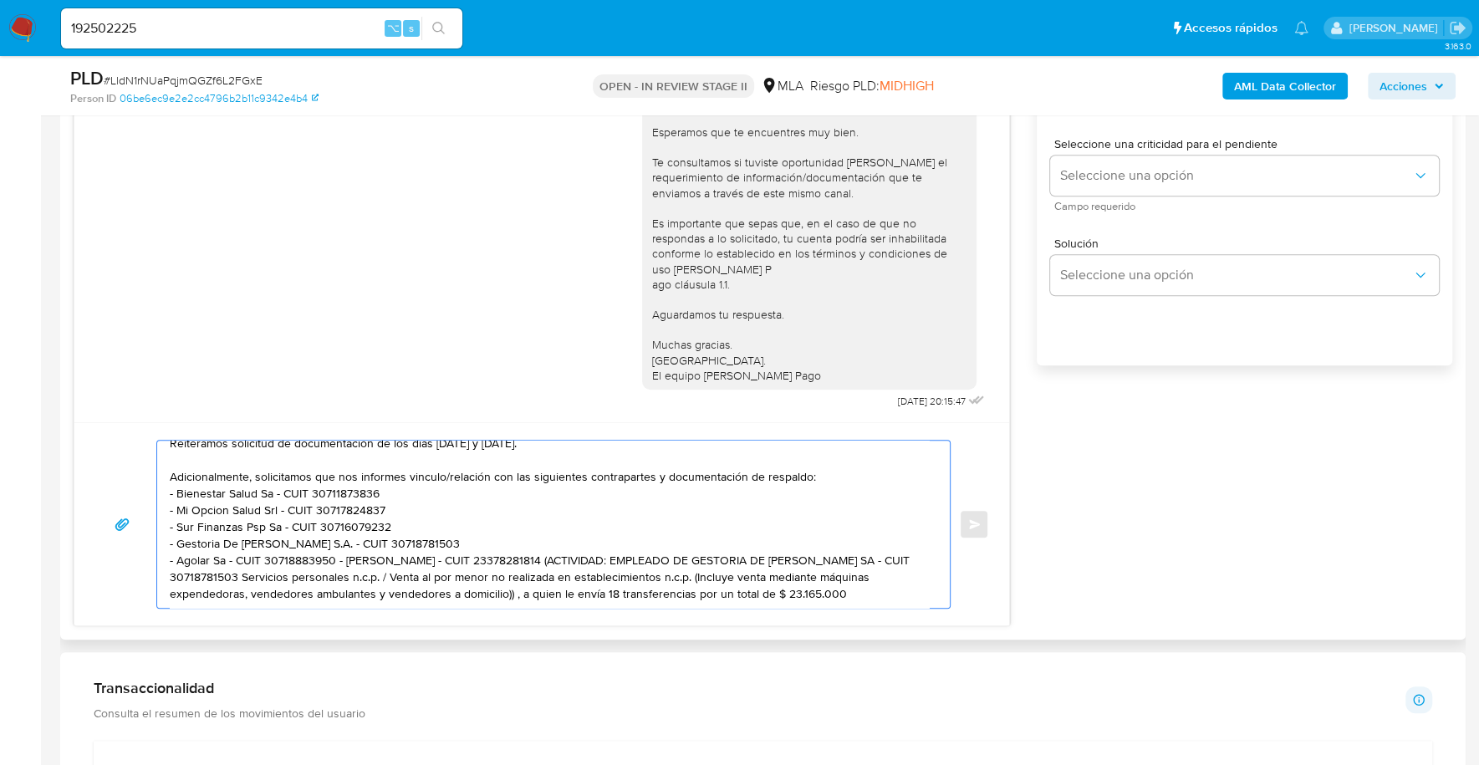
drag, startPoint x: 864, startPoint y: 581, endPoint x: 557, endPoint y: 543, distance: 309.9
click at [557, 543] on textarea "Estimado, buenos dias Reiteramos solicitud de documentación de los dias 17 y 22…" at bounding box center [549, 523] width 759 height 167
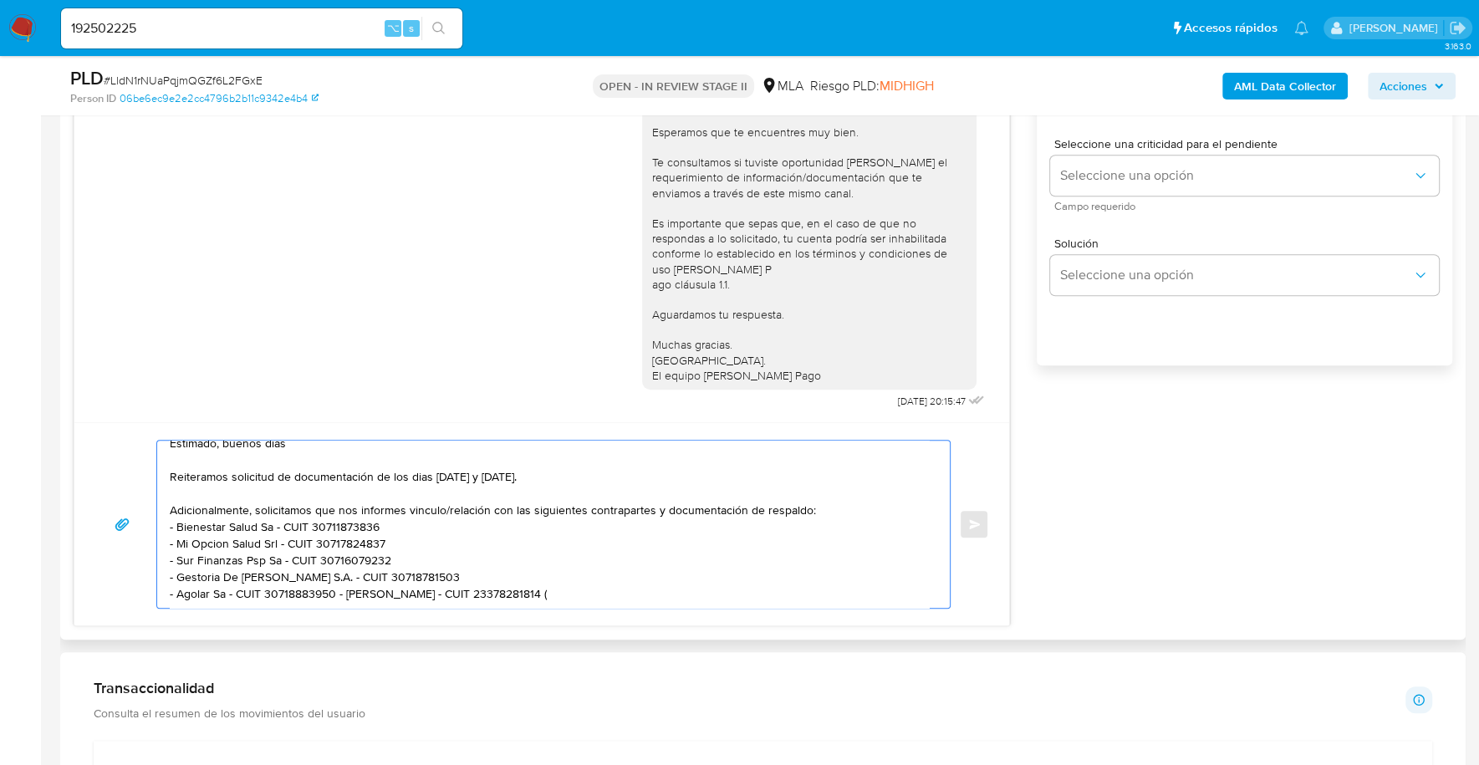
scroll to position [28, 0]
click at [336, 568] on textarea "Estimado, buenos dias Reiteramos solicitud de documentación de los dias 17 y 22…" at bounding box center [549, 523] width 759 height 167
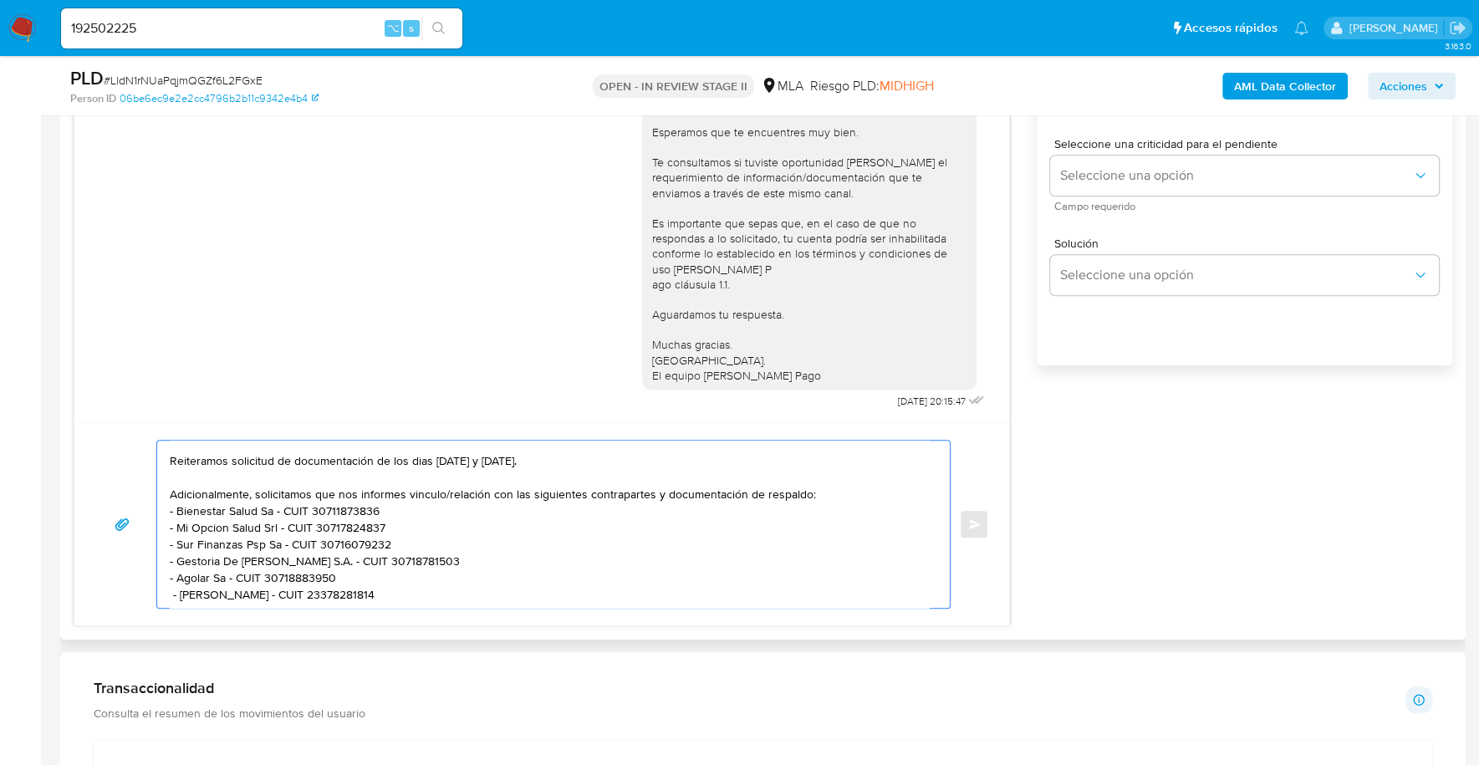
click at [420, 586] on textarea "Estimado, buenos dias Reiteramos solicitud de documentación de los dias 17 y 22…" at bounding box center [549, 523] width 759 height 167
click at [231, 598] on textarea "Estimado, buenos dias Reiteramos solicitud de documentación de los dias 17 y 22…" at bounding box center [549, 523] width 759 height 167
paste textarea "- Cristian Eduardo Chávez - CUIT 23272705119 (SIN ACTIVIDAD) , a quien le envía…"
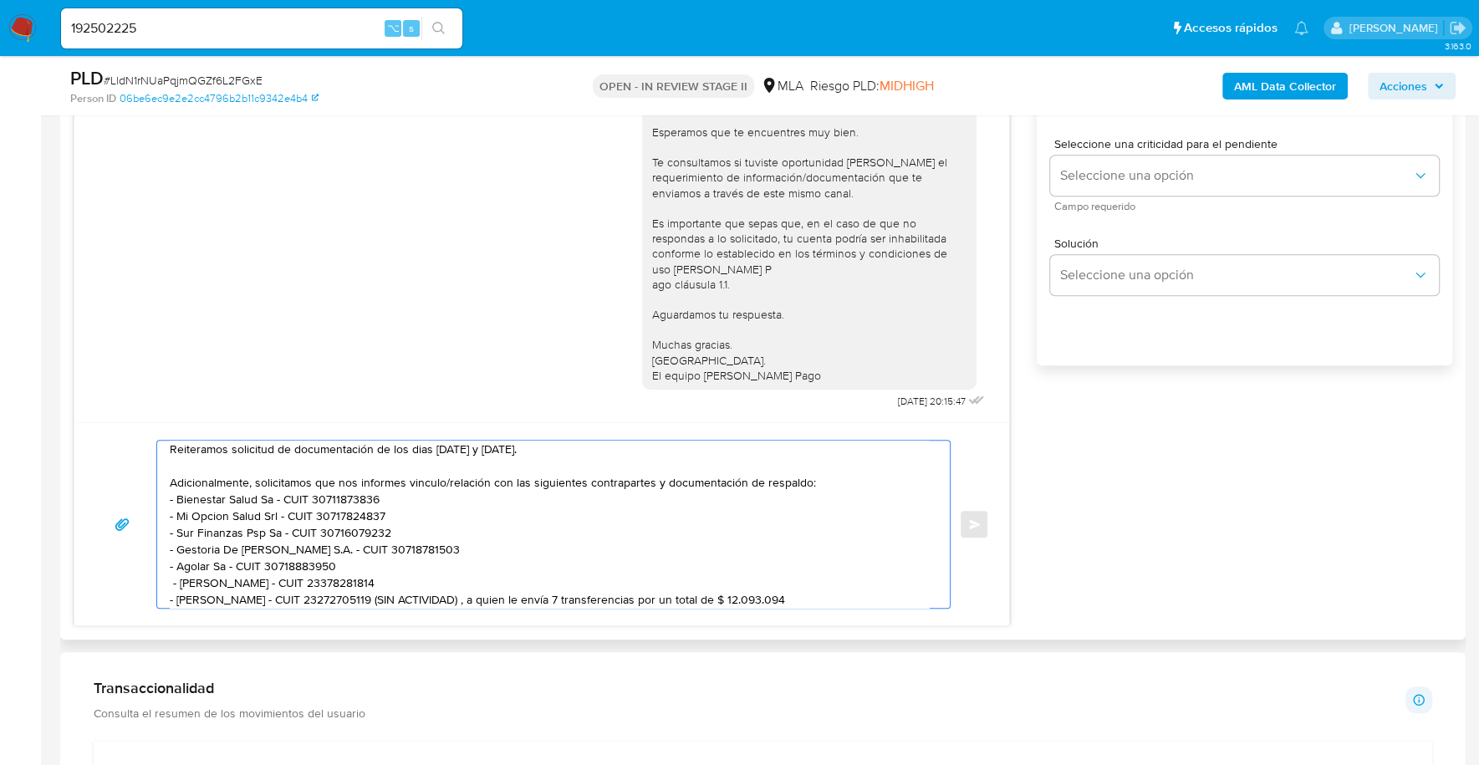
scroll to position [106, 0]
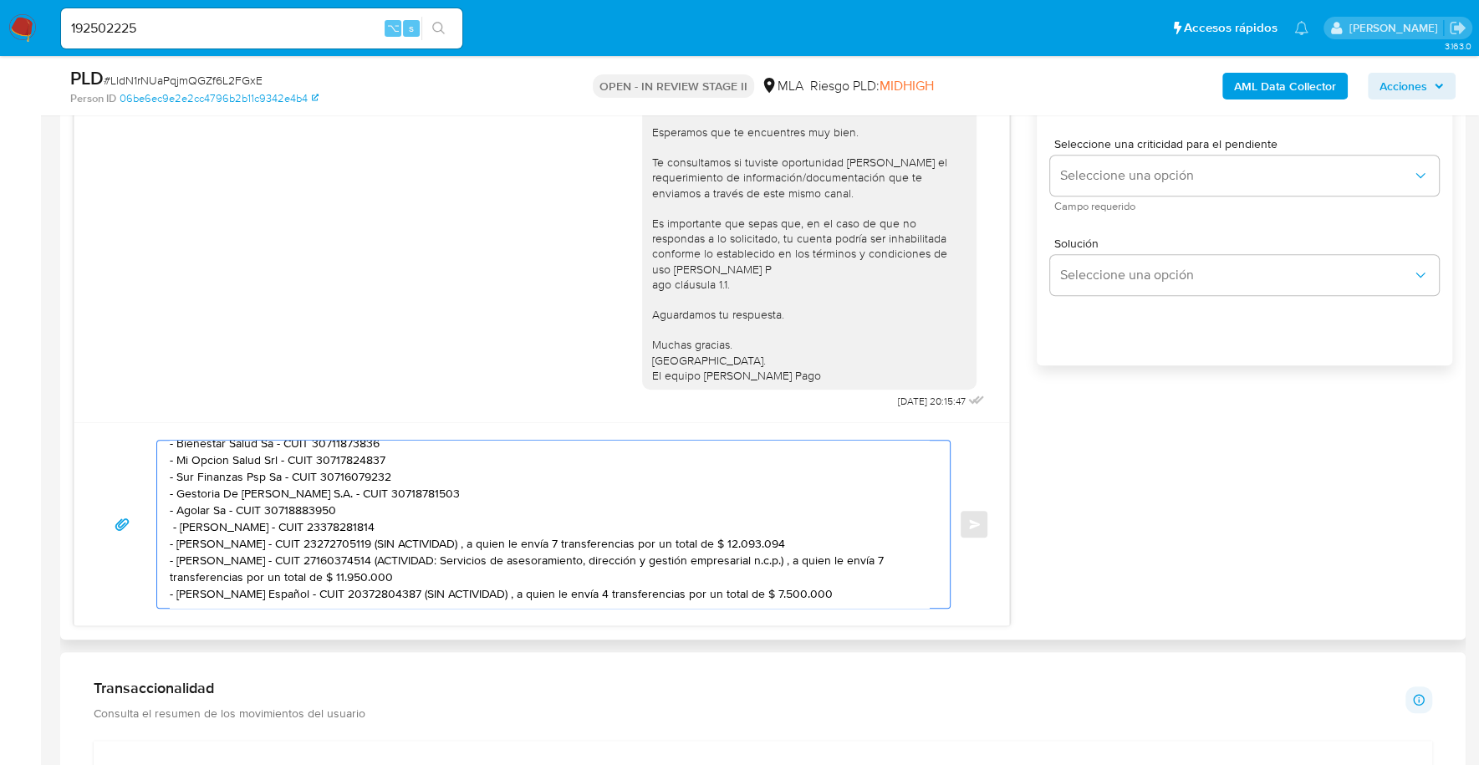
drag, startPoint x: 868, startPoint y: 577, endPoint x: 441, endPoint y: 587, distance: 427.2
click at [441, 587] on textarea "Estimado, buenos dias Reiteramos solicitud de documentación de los dias 17 y 22…" at bounding box center [549, 523] width 759 height 167
drag, startPoint x: 400, startPoint y: 560, endPoint x: 405, endPoint y: 546, distance: 15.1
click at [405, 546] on textarea "Estimado, buenos dias Reiteramos solicitud de documentación de los dias 17 y 22…" at bounding box center [549, 523] width 759 height 167
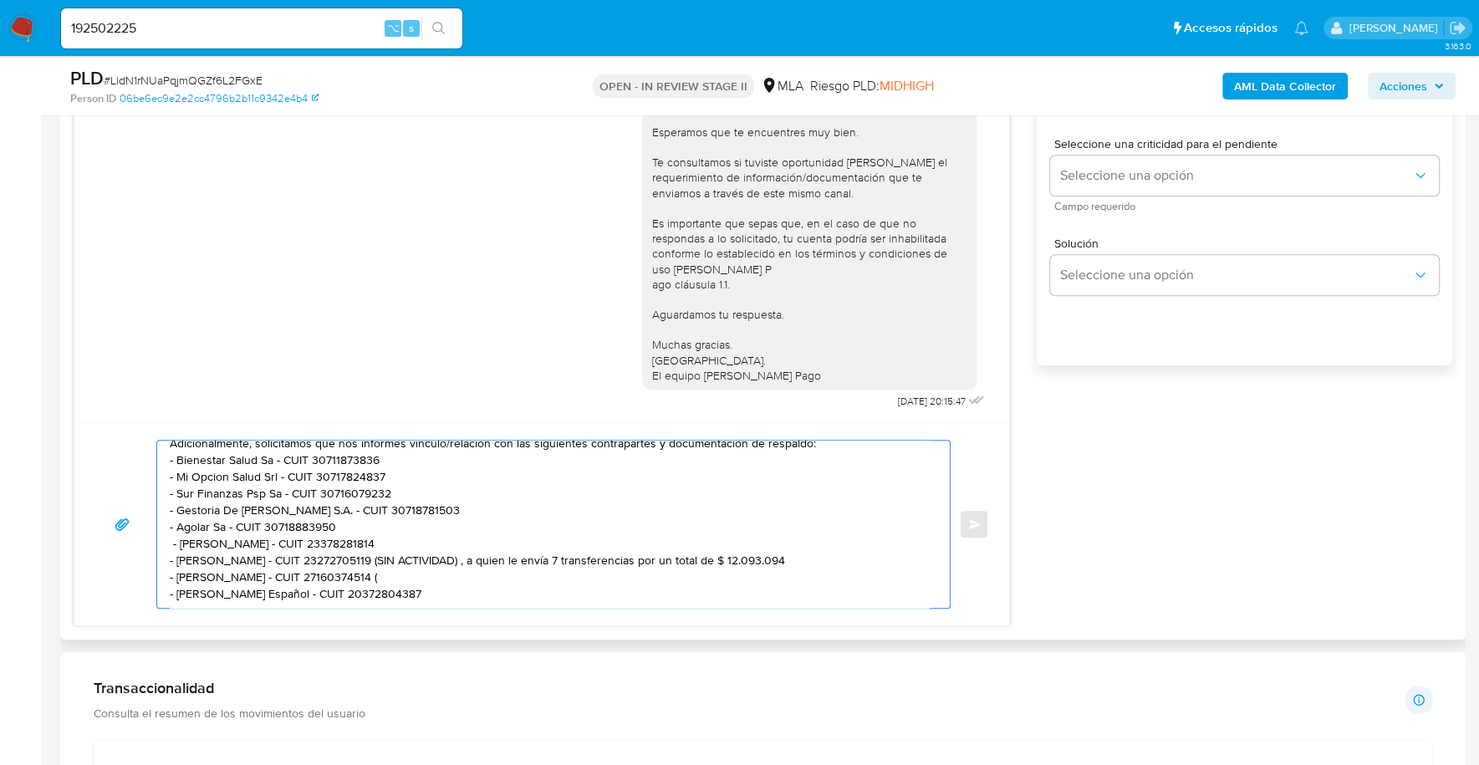
scroll to position [94, 0]
drag, startPoint x: 841, startPoint y: 541, endPoint x: 412, endPoint y: 539, distance: 428.8
click at [412, 539] on textarea "Estimado, buenos dias Reiteramos solicitud de documentación de los dias 17 y 22…" at bounding box center [549, 523] width 759 height 167
click at [481, 568] on textarea "Estimado, buenos dias Reiteramos solicitud de documentación de los dias 17 y 22…" at bounding box center [549, 523] width 759 height 167
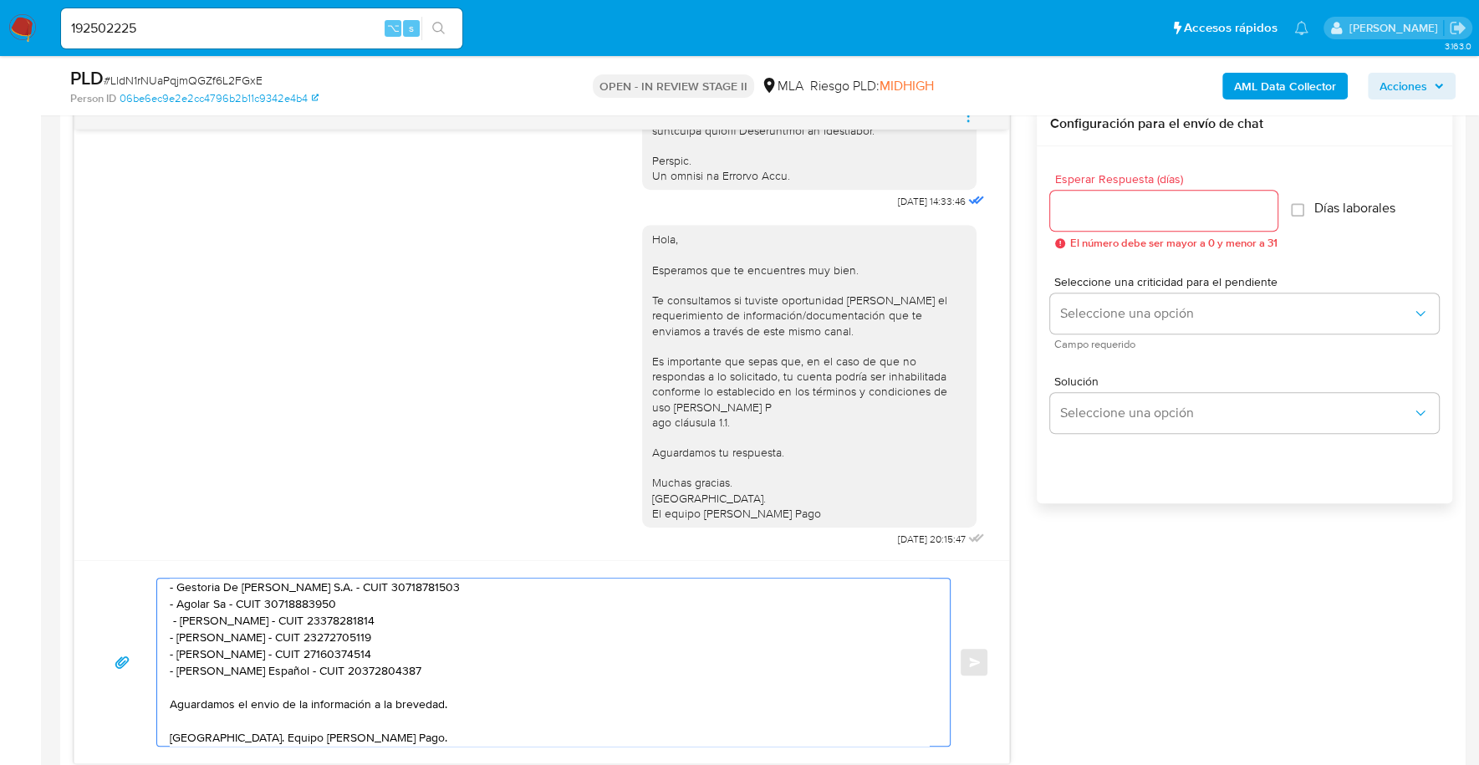
scroll to position [722, 0]
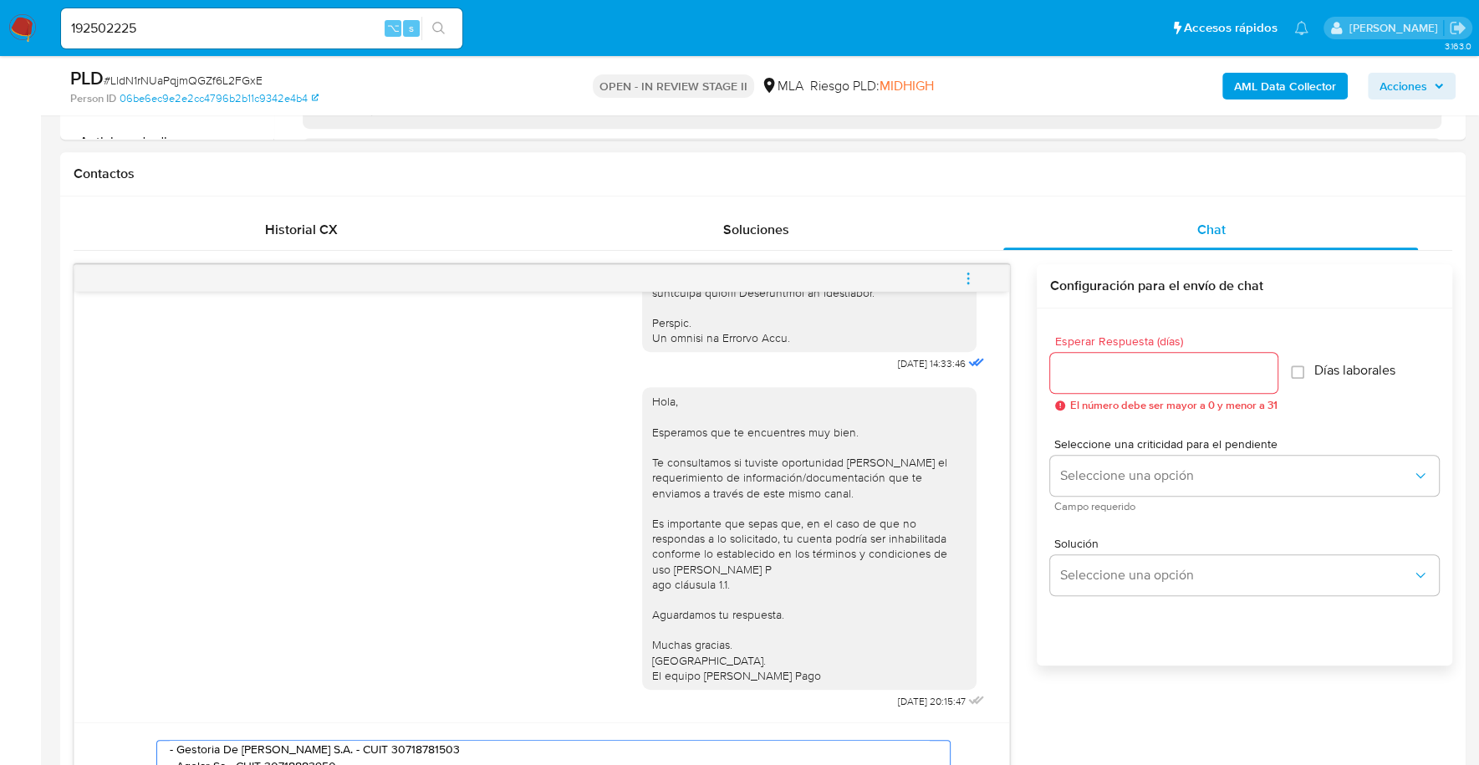
type textarea "Estimado, buenos dias Reiteramos solicitud de documentación de los dias 17 y 22…"
click at [1125, 362] on input "Esperar Respuesta (días)" at bounding box center [1163, 373] width 227 height 22
type input "0"
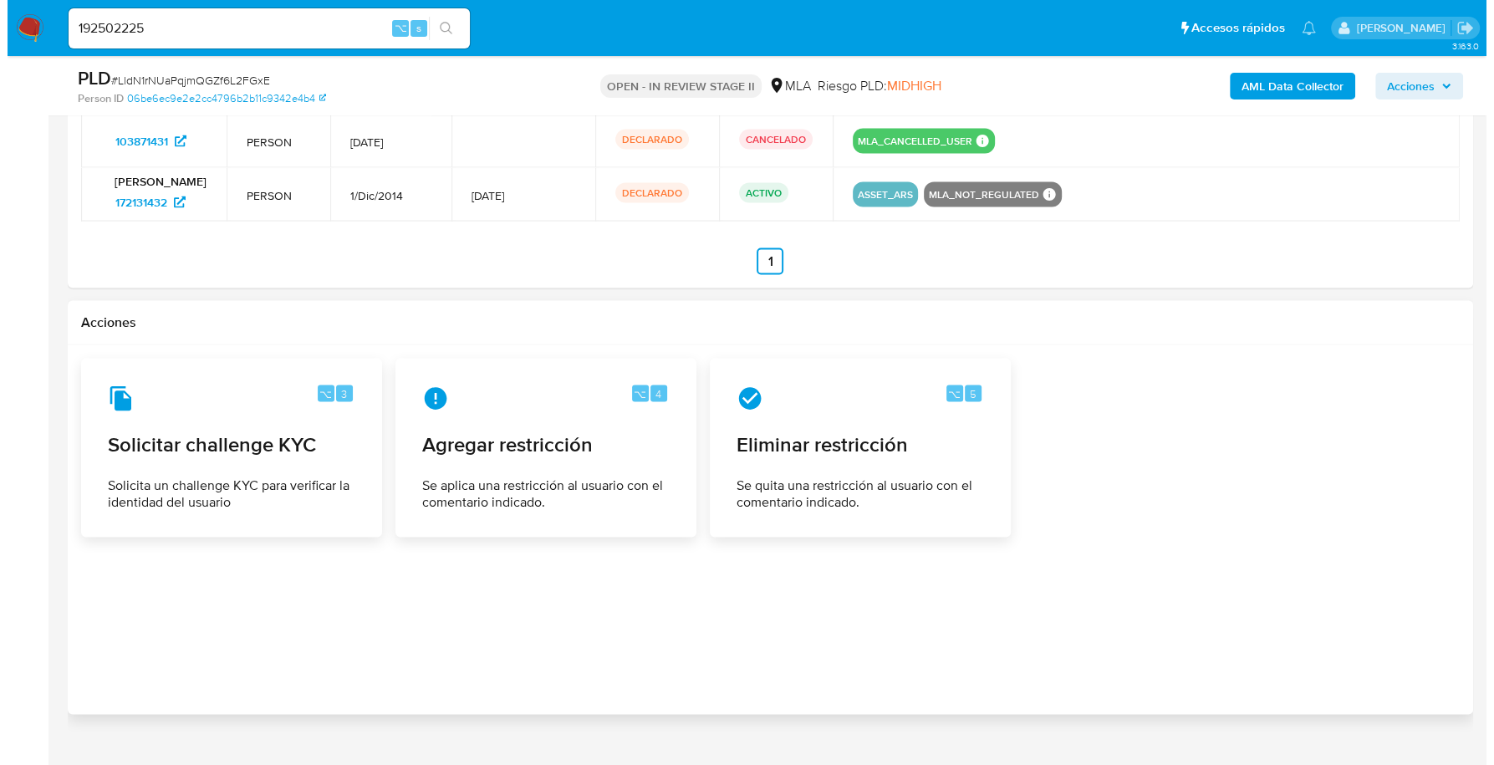
scroll to position [2865, 0]
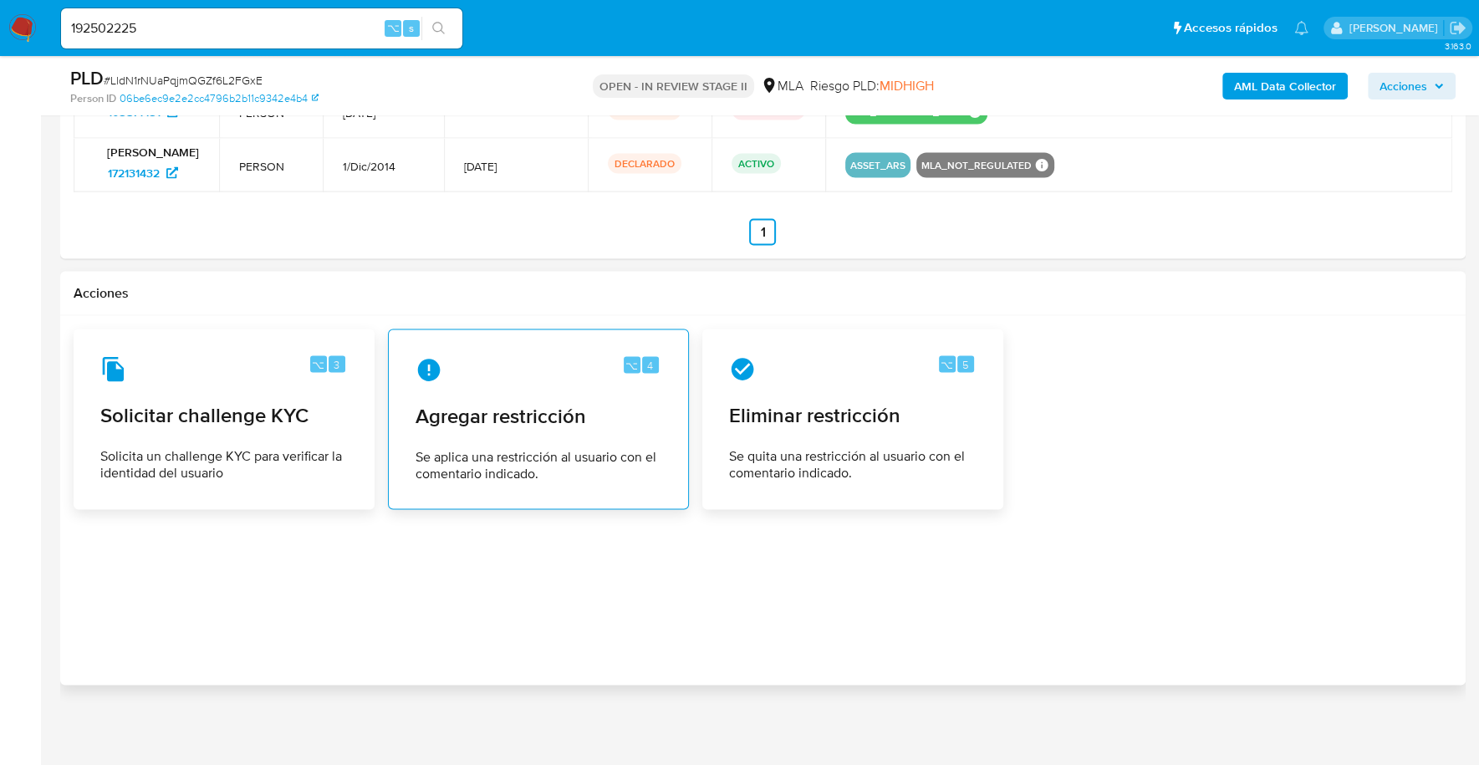
type input "0"
click at [494, 433] on div "⌥ 4 Agregar restricción Se aplica una restricción al usuario con el comentario …" at bounding box center [538, 419] width 272 height 152
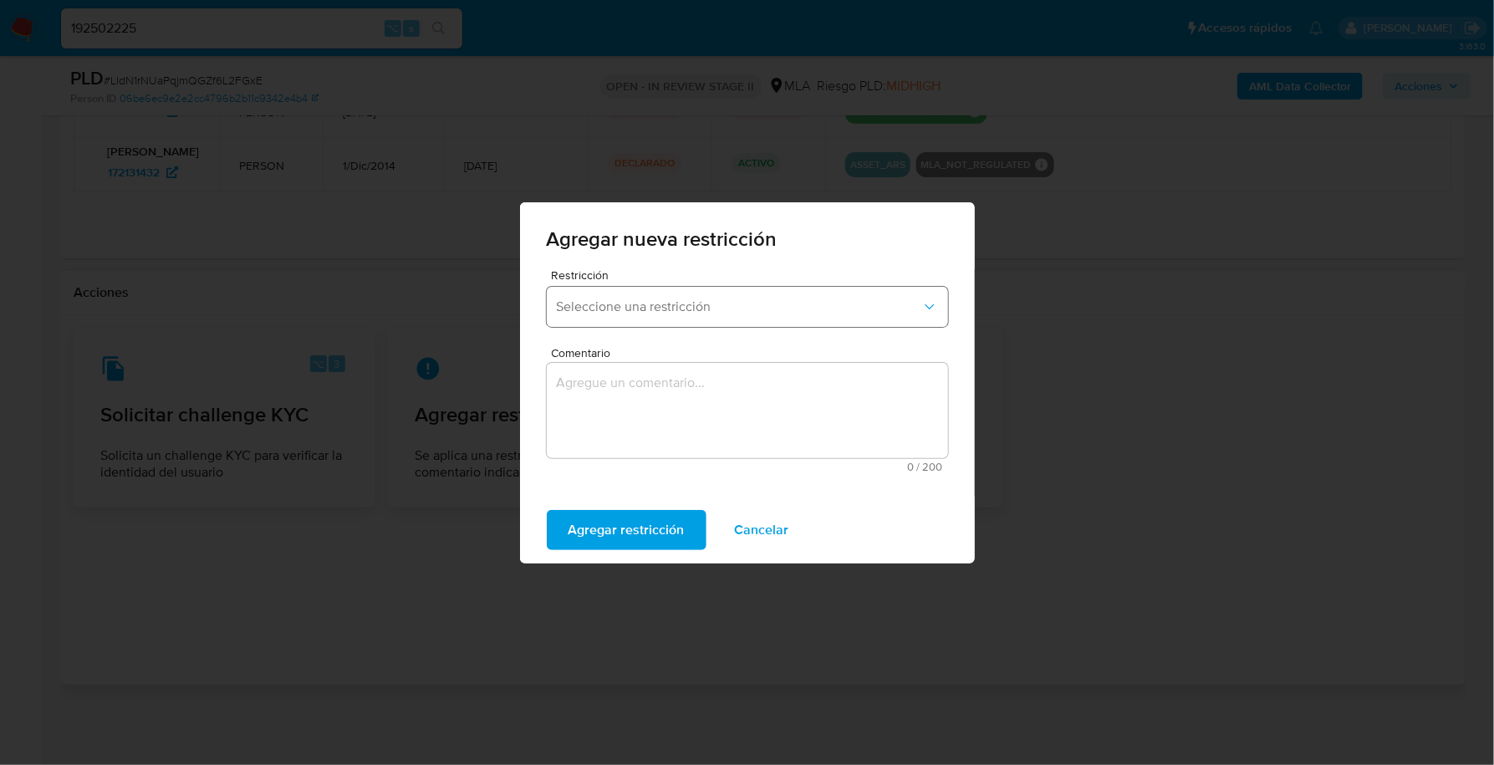
click at [680, 313] on span "Seleccione una restricción" at bounding box center [739, 306] width 364 height 17
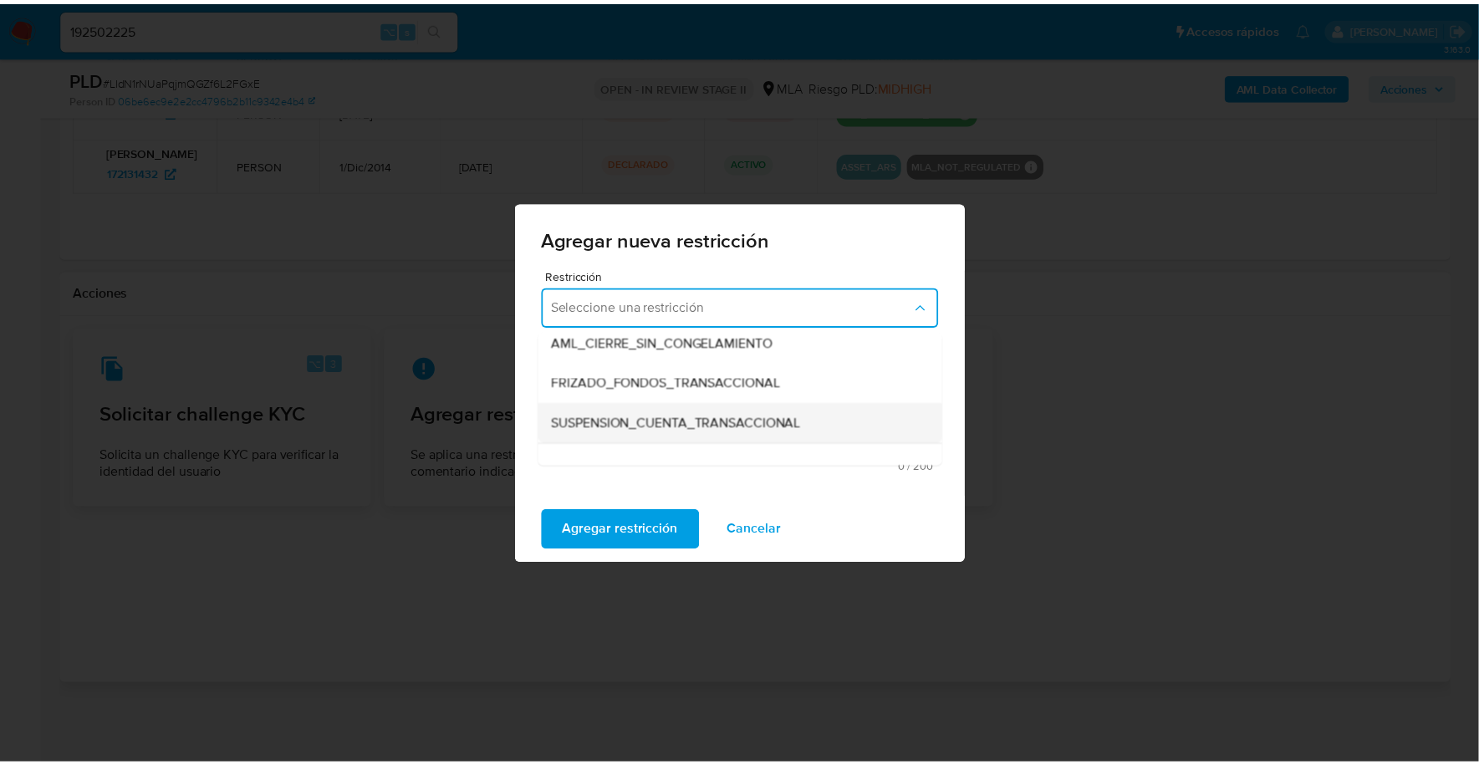
scroll to position [192, 0]
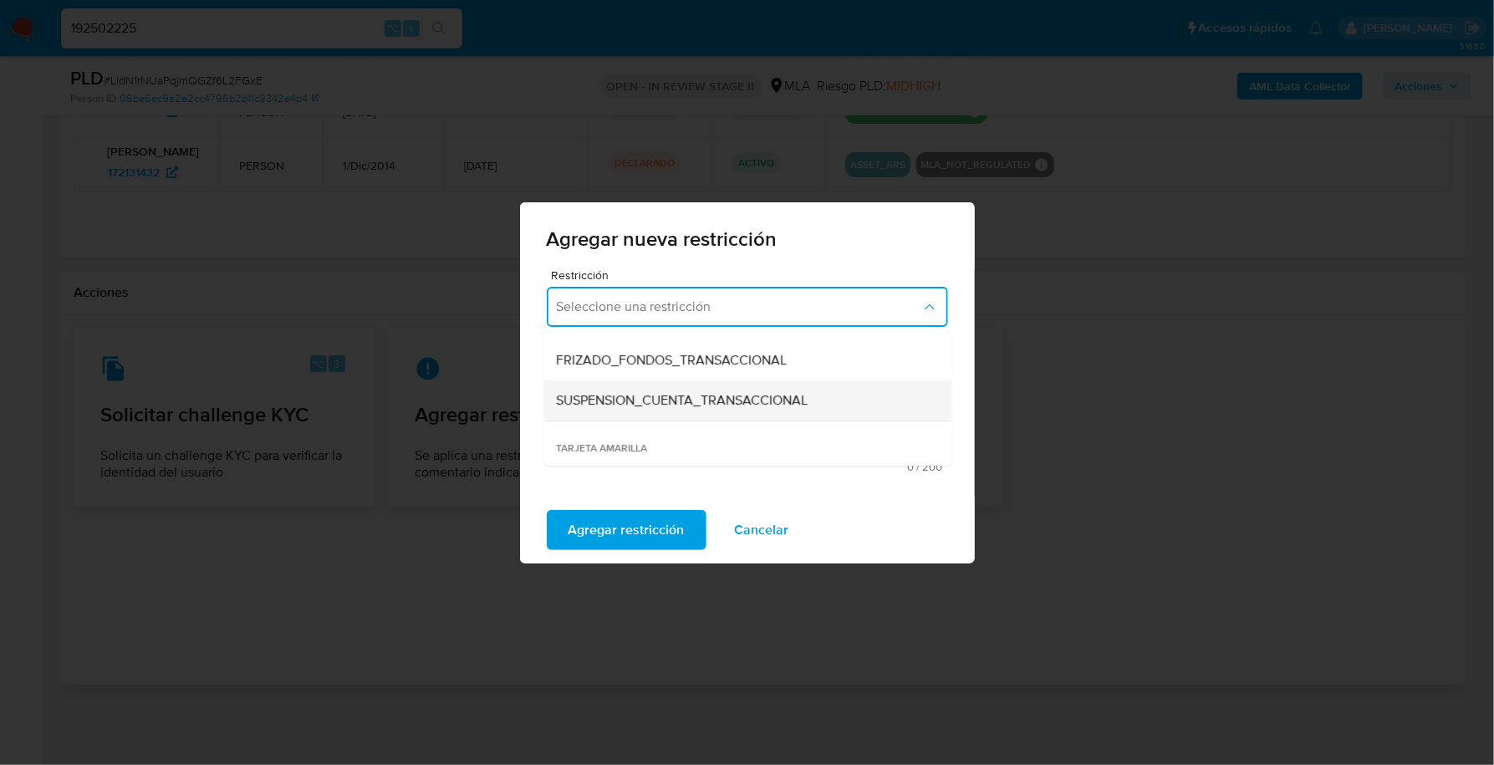
click at [719, 400] on span "SUSPENSION_CUENTA_TRANSACCIONAL" at bounding box center [683, 400] width 252 height 17
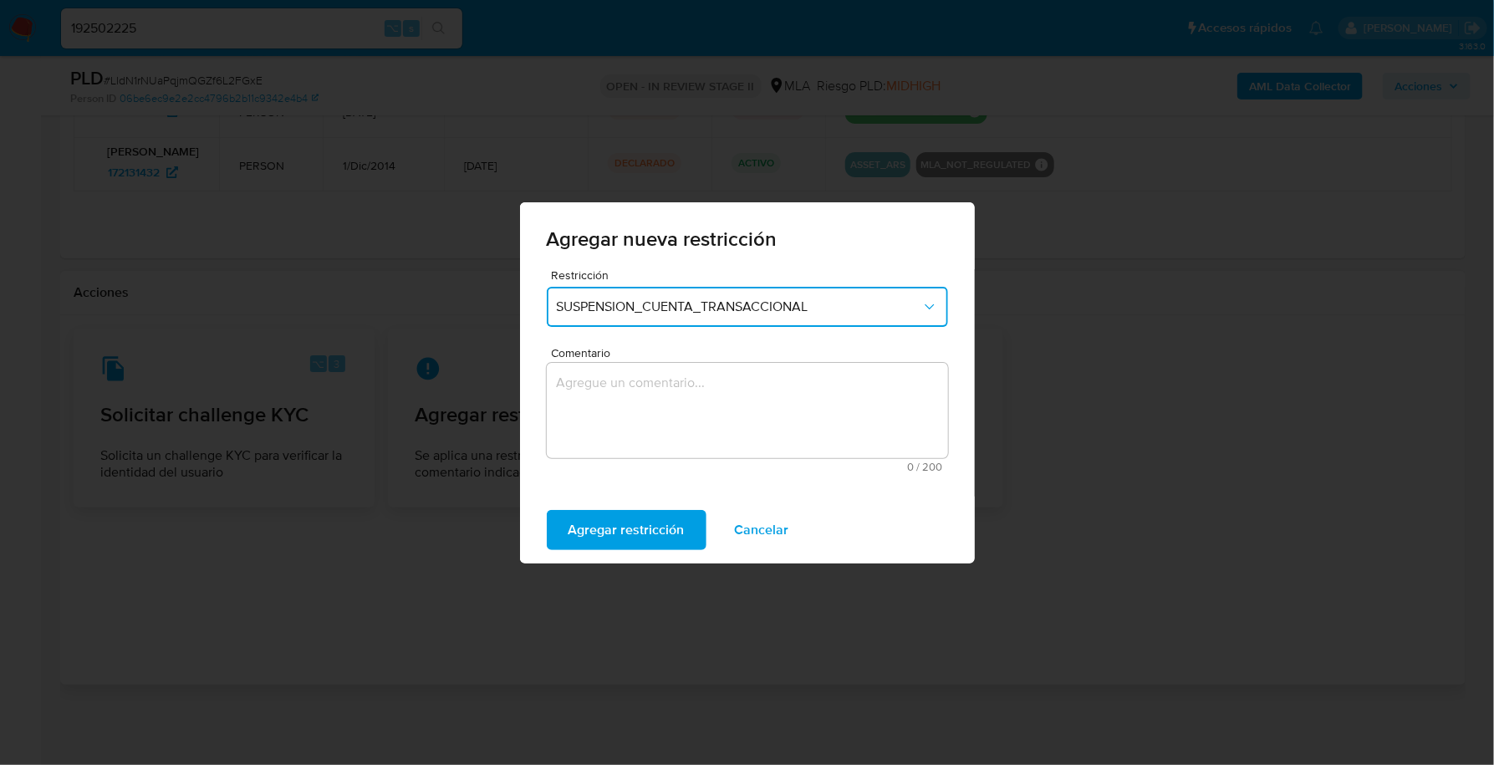
click at [622, 400] on textarea "Comentario" at bounding box center [747, 410] width 401 height 95
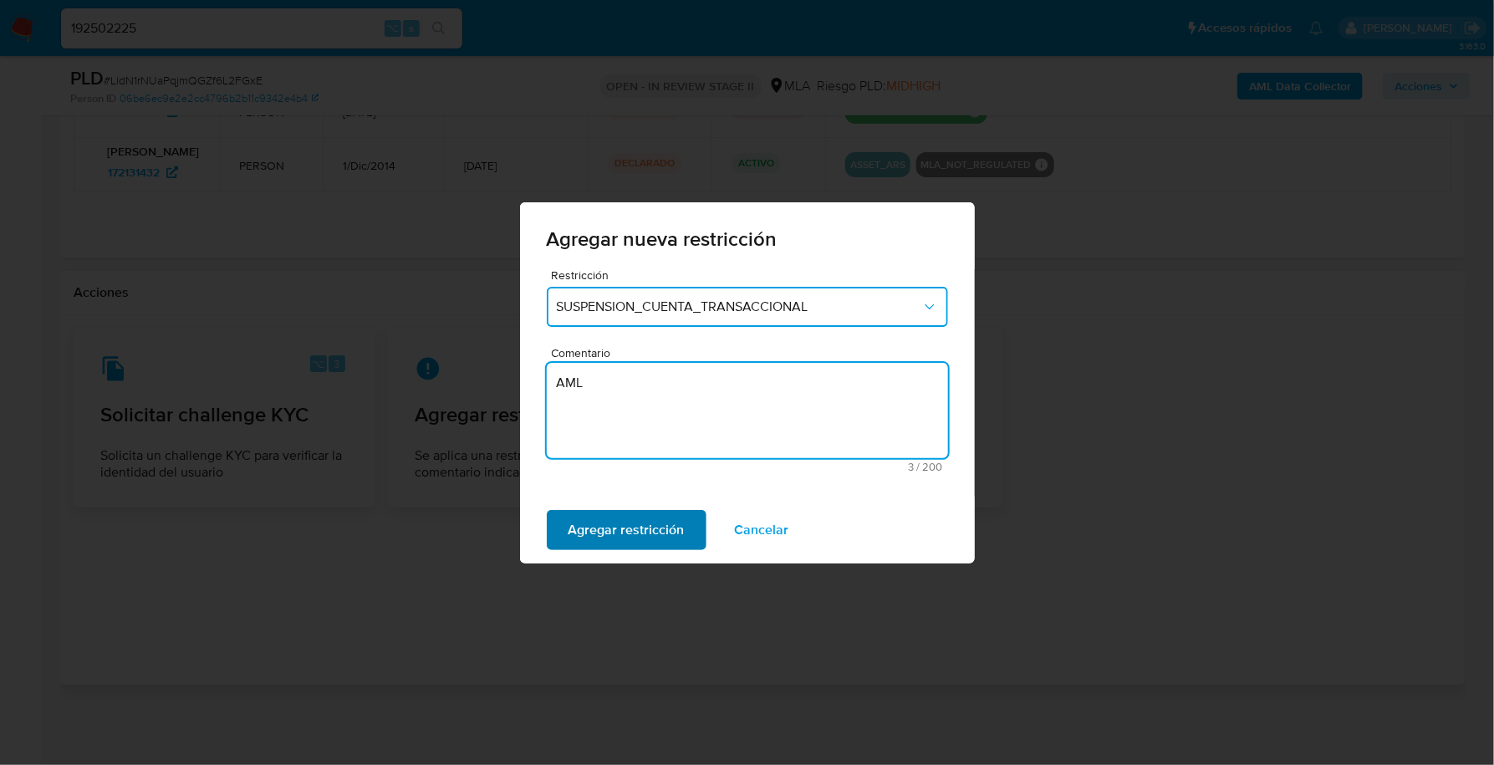
type textarea "AML"
click at [621, 539] on span "Agregar restricción" at bounding box center [626, 530] width 116 height 37
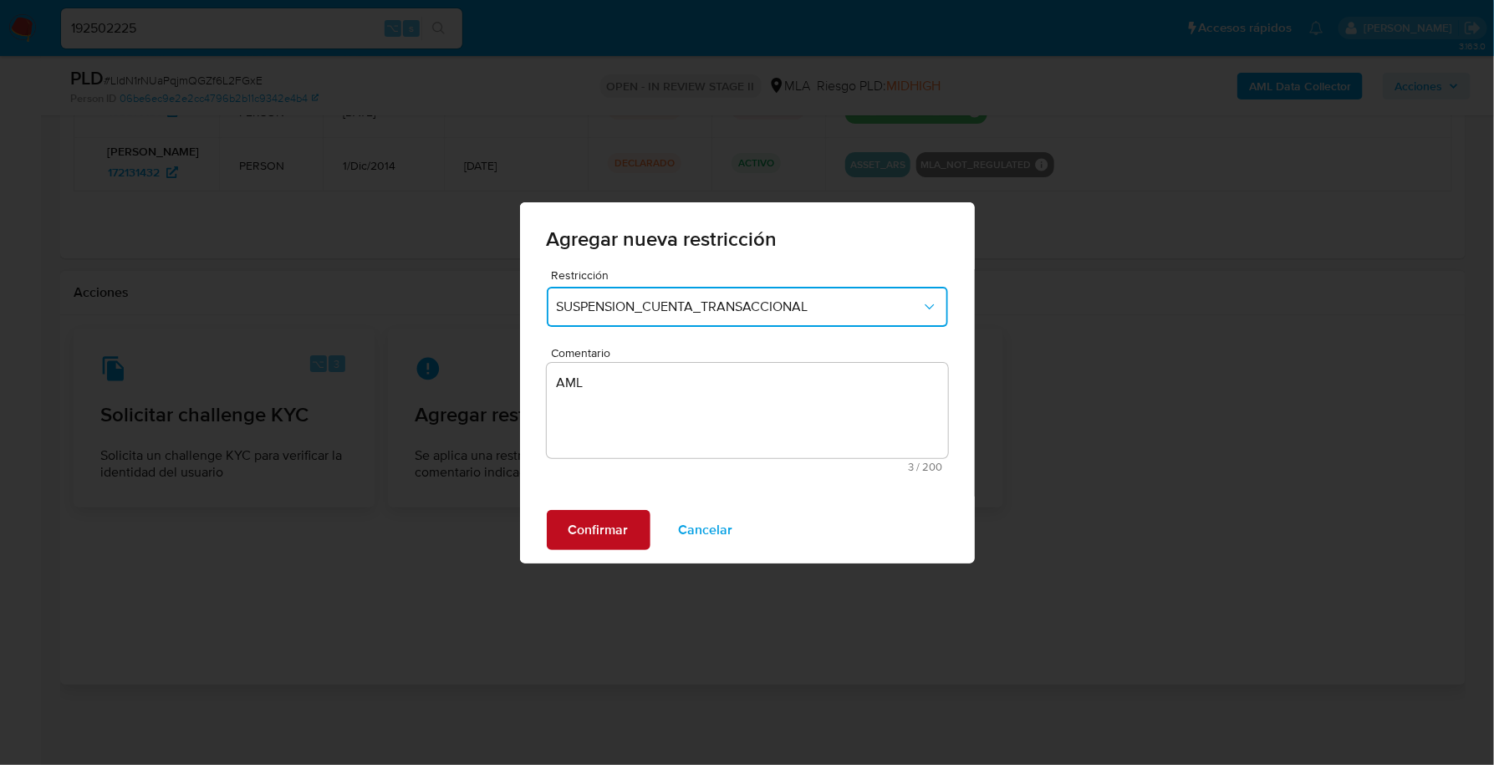
click at [619, 537] on span "Confirmar" at bounding box center [598, 530] width 60 height 37
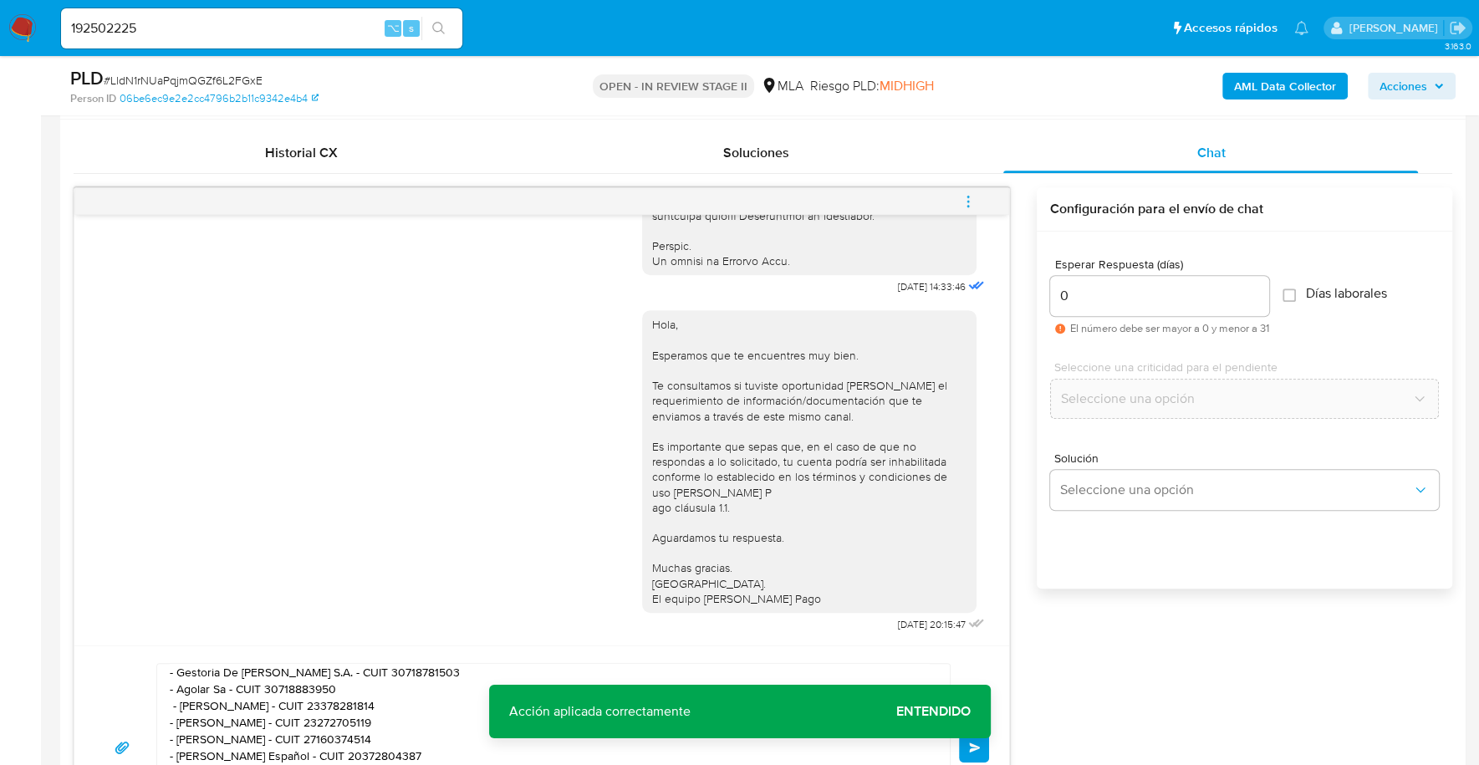
scroll to position [798, 0]
drag, startPoint x: 1107, startPoint y: 284, endPoint x: 1005, endPoint y: 288, distance: 102.0
click at [1005, 288] on div "17/09/2025 14:33:46 Hola, Esperamos que te encuentres muy bien. Te consultamos …" at bounding box center [763, 519] width 1378 height 662
drag, startPoint x: 1087, startPoint y: 300, endPoint x: 1028, endPoint y: 288, distance: 60.5
click at [1028, 288] on div "17/09/2025 14:33:46 Hola, Esperamos que te encuentres muy bien. Te consultamos …" at bounding box center [763, 519] width 1378 height 662
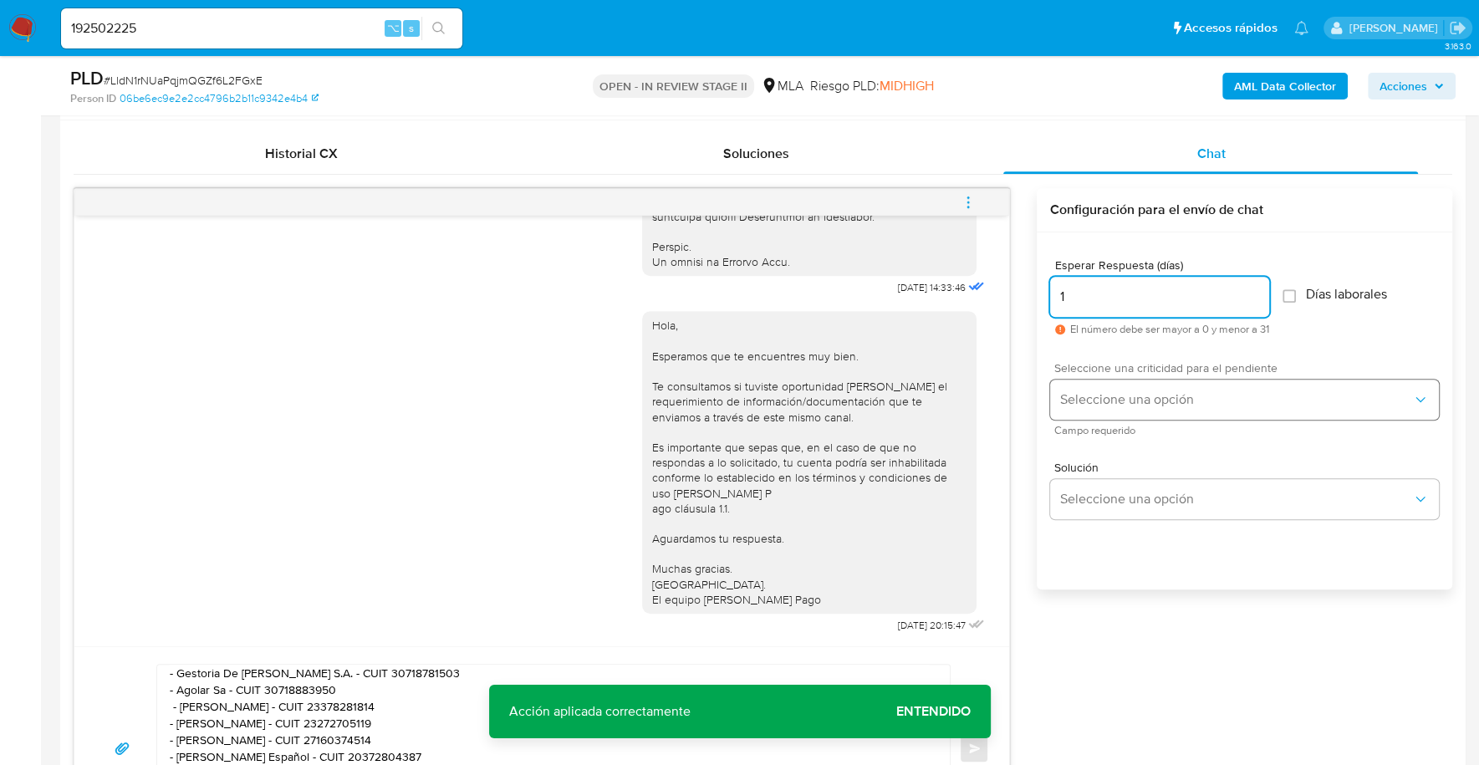
type input "1"
click at [1064, 379] on button "Seleccione una opción" at bounding box center [1244, 399] width 389 height 40
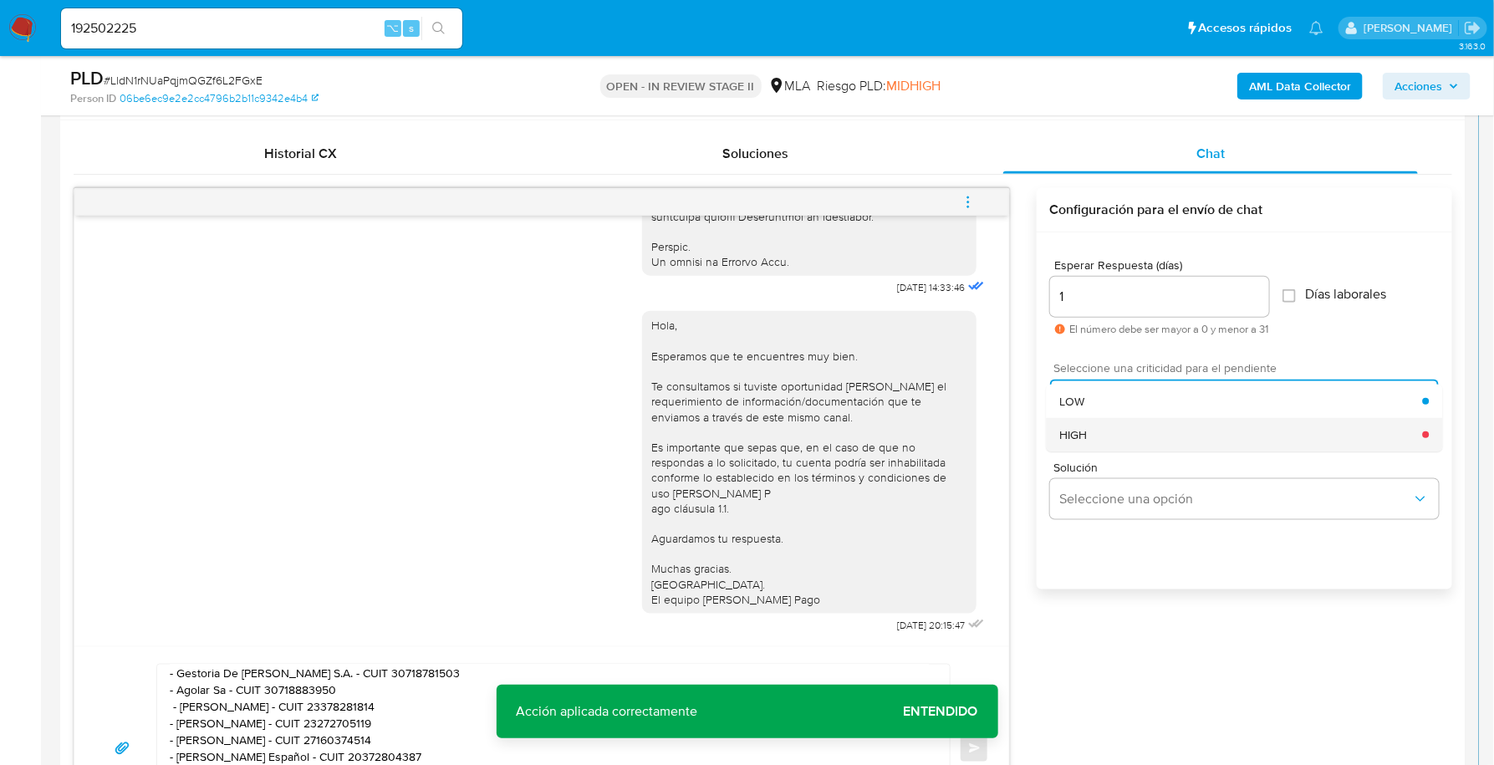
click at [1103, 437] on div "HIGH" at bounding box center [1240, 434] width 363 height 33
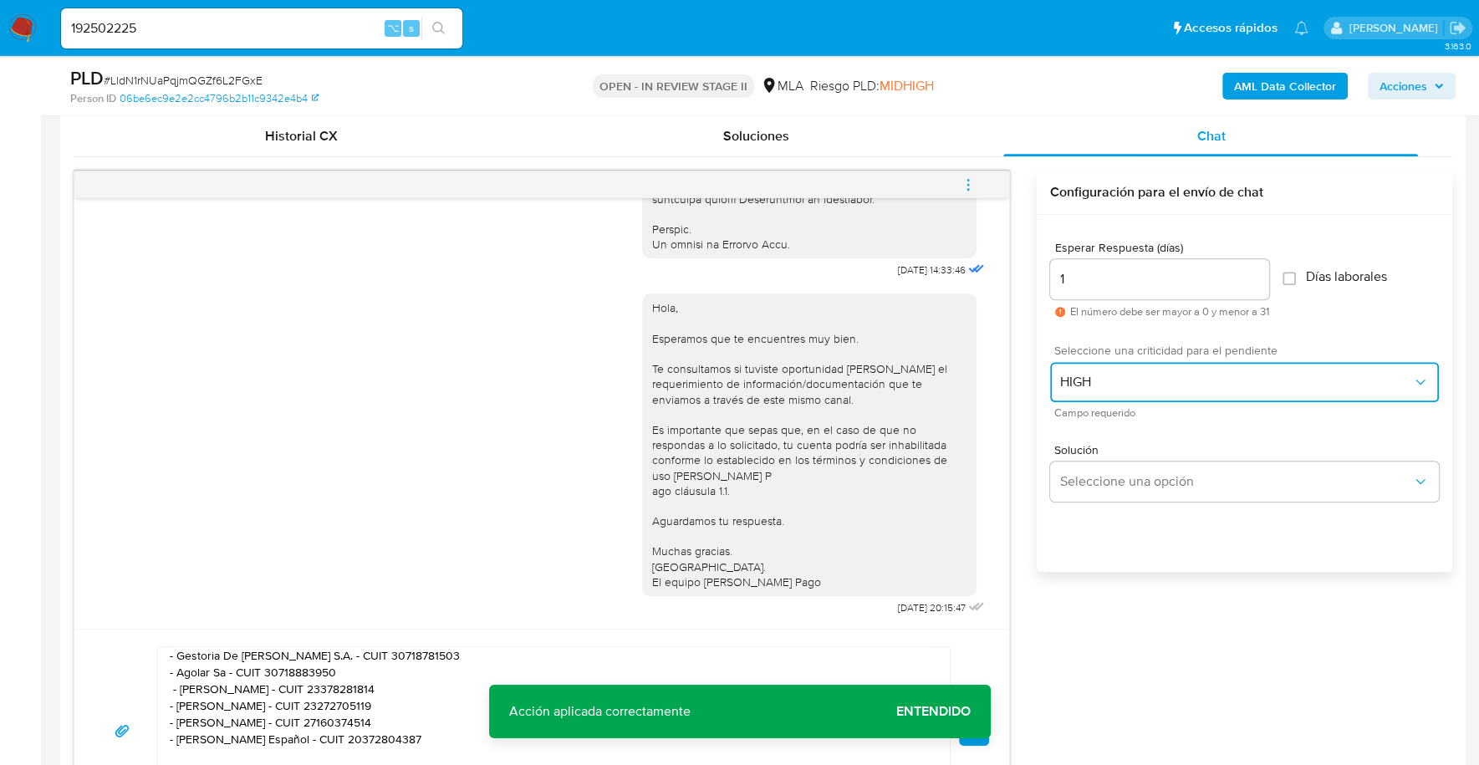
scroll to position [986, 0]
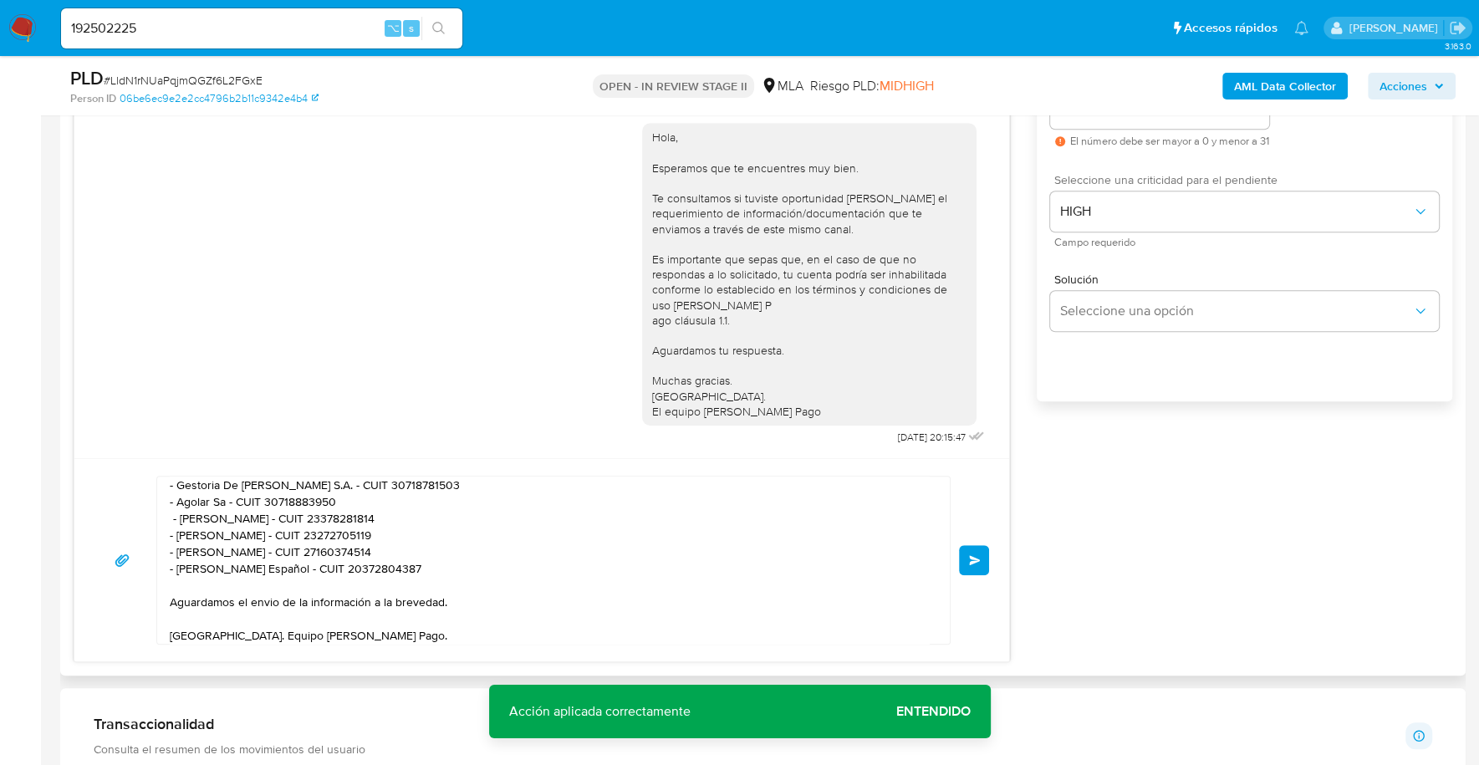
click at [970, 555] on span "Enviar" at bounding box center [975, 560] width 12 height 10
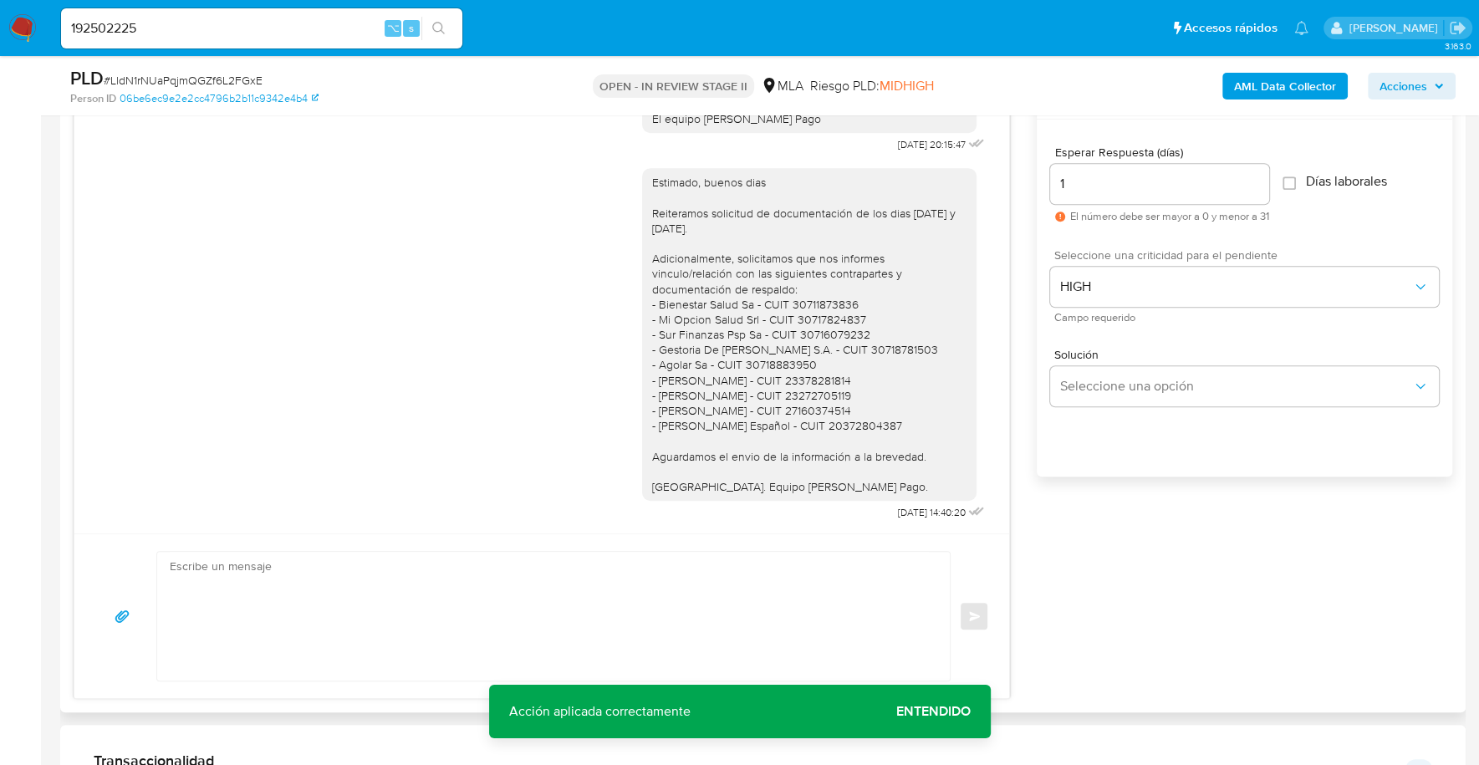
scroll to position [807, 0]
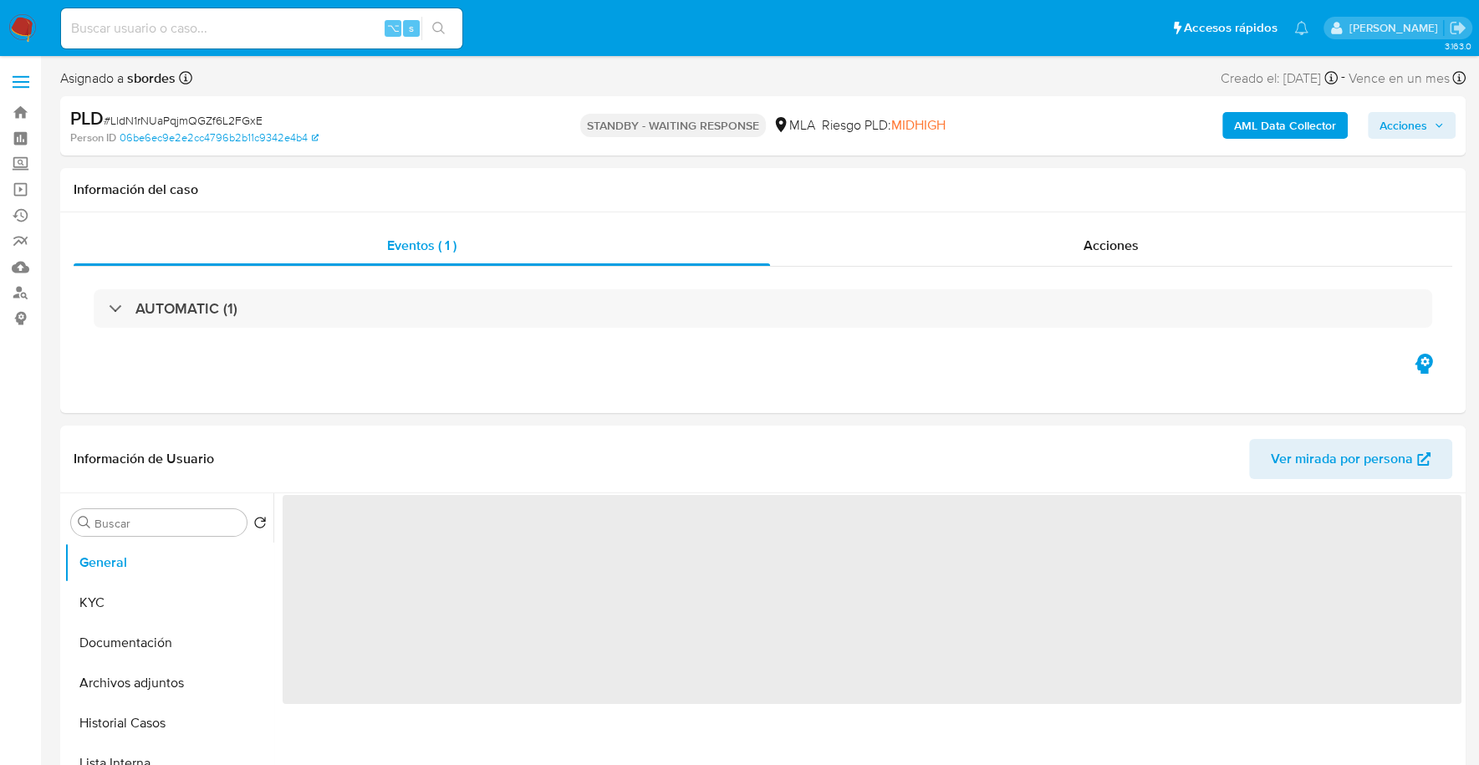
select select "10"
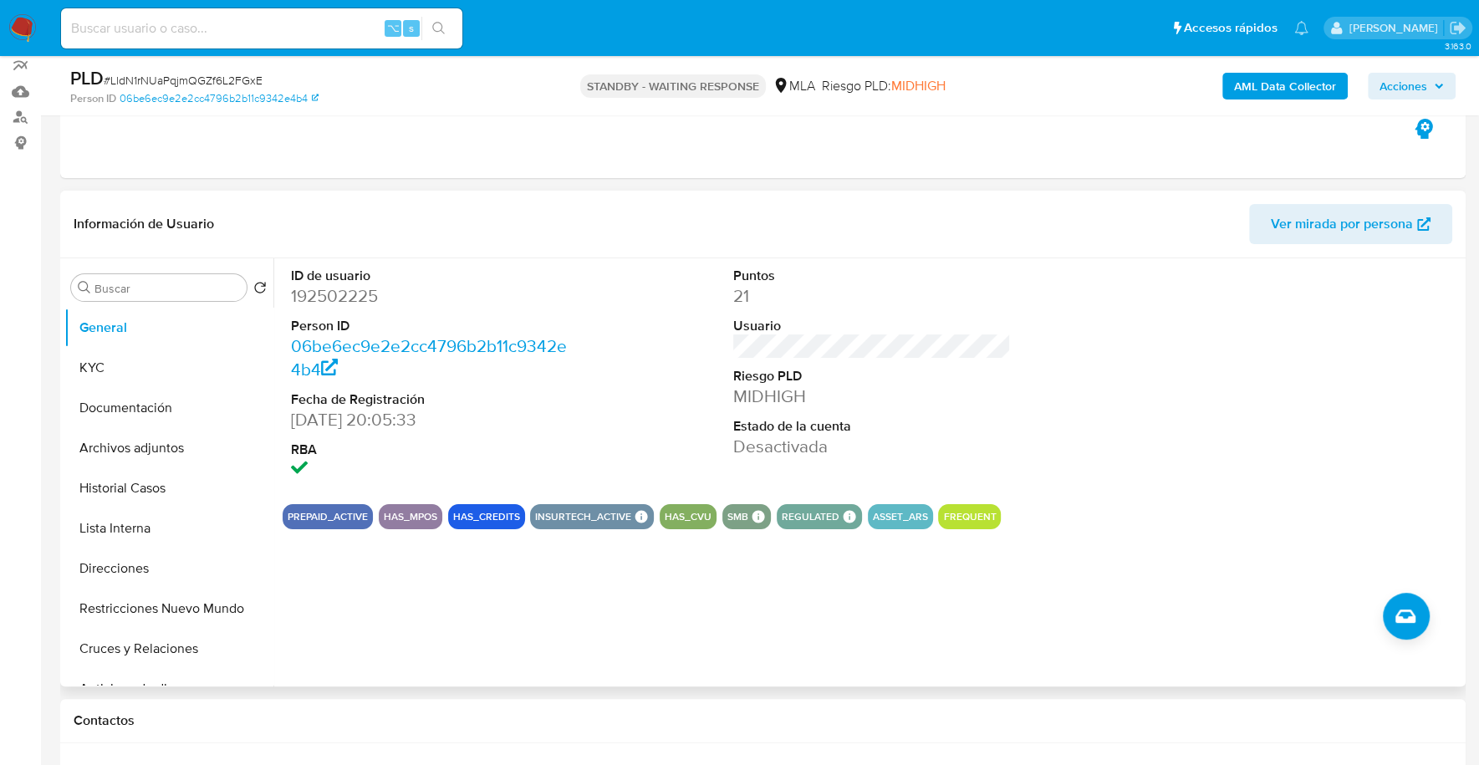
scroll to position [503, 0]
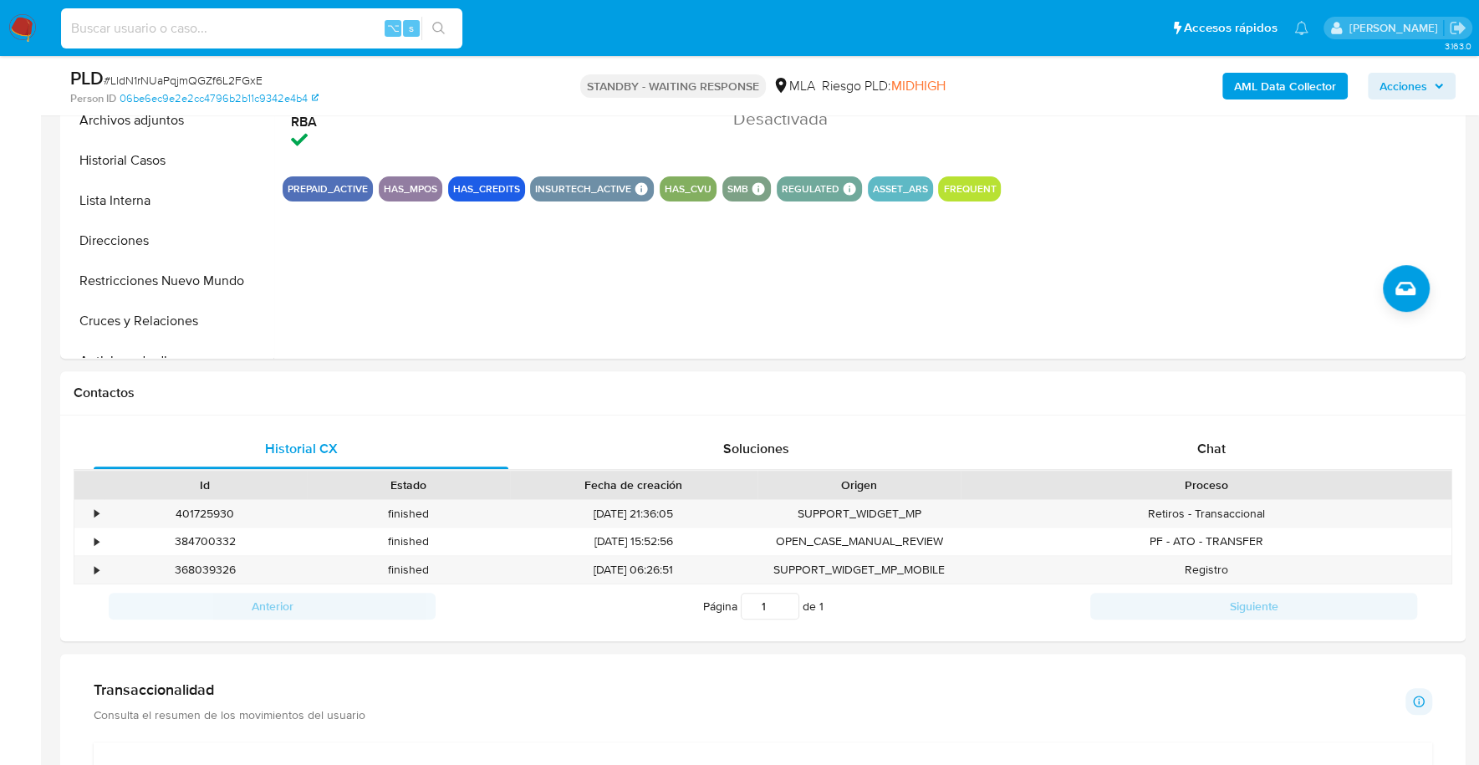
click at [191, 34] on input at bounding box center [261, 29] width 401 height 22
paste input "1013679253"
type input "1013679253"
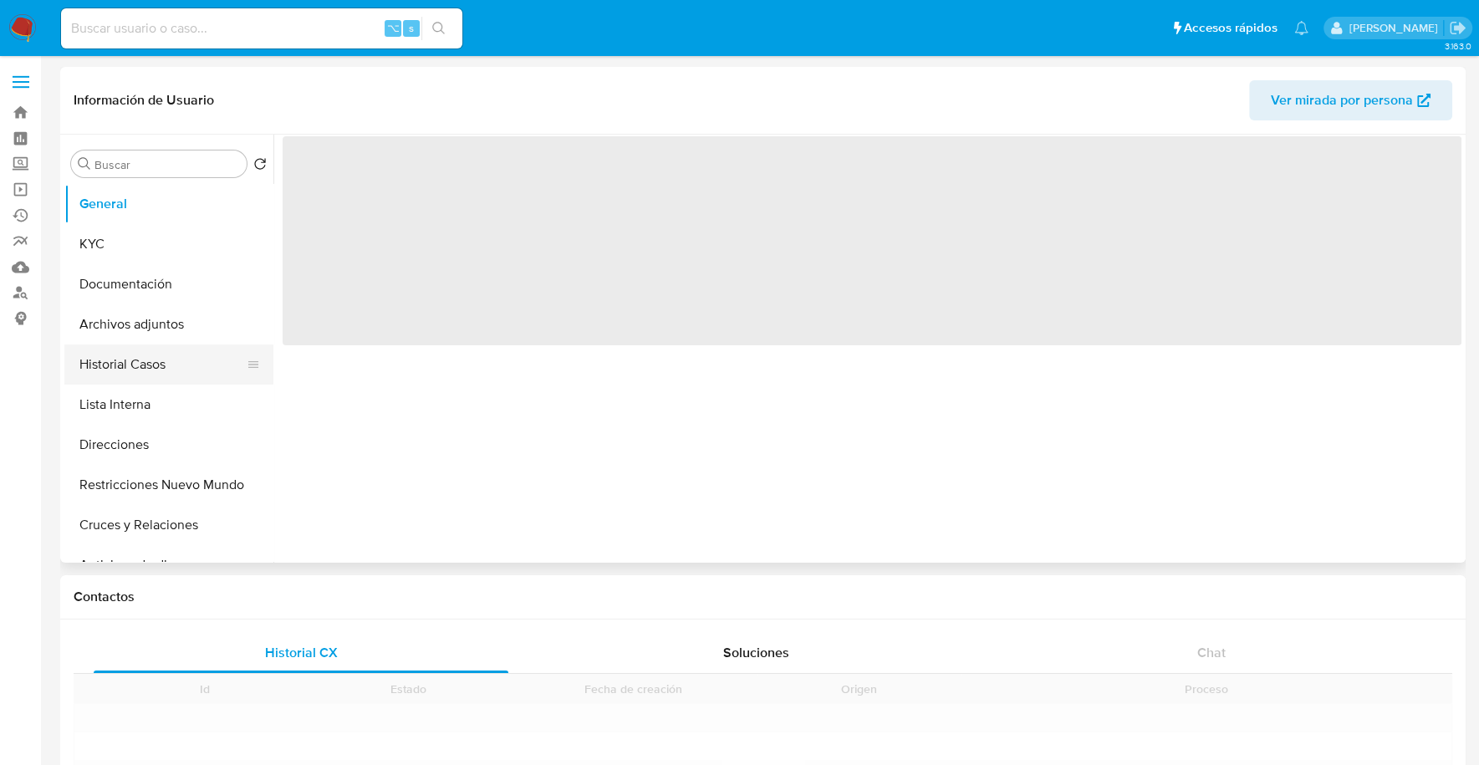
click at [154, 374] on button "Historial Casos" at bounding box center [162, 364] width 196 height 40
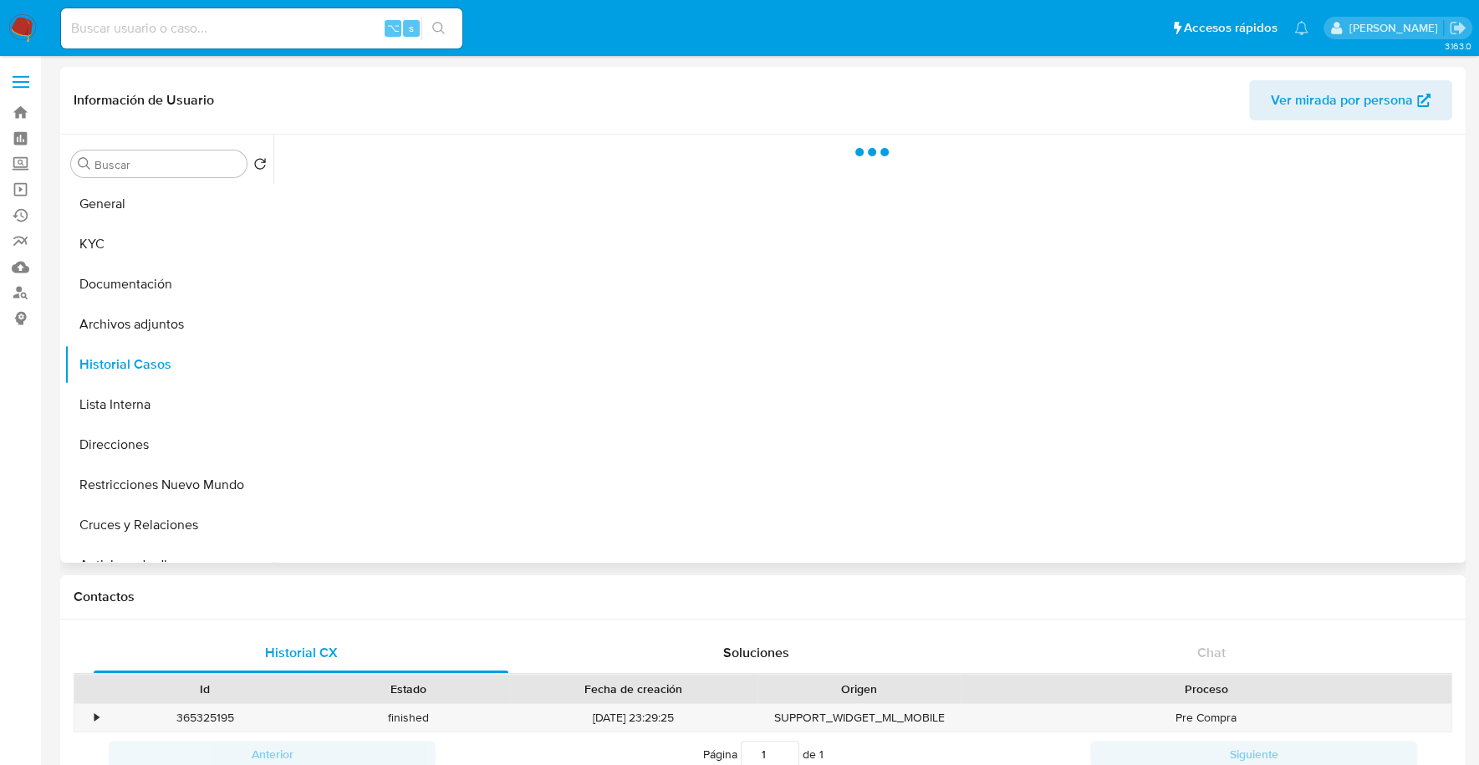
select select "10"
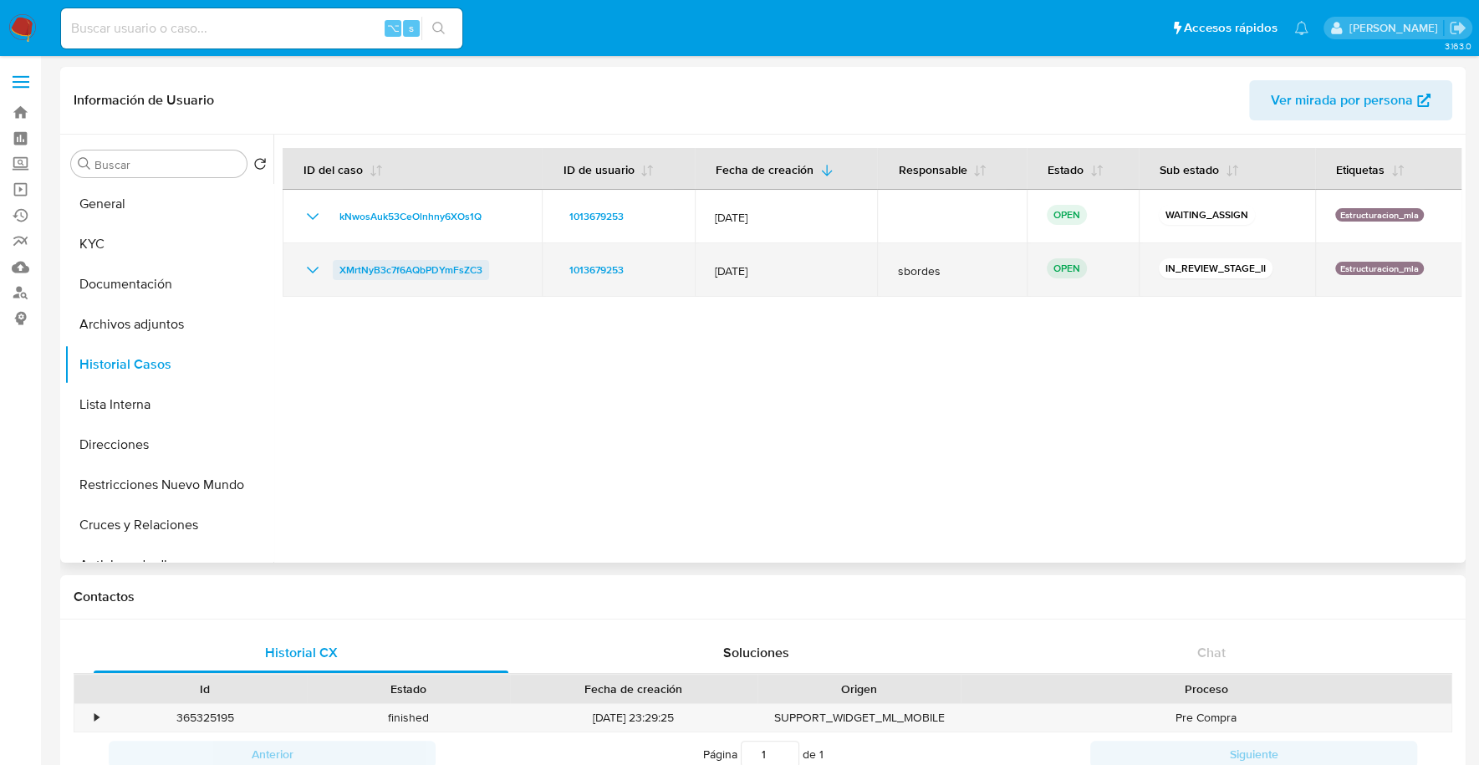
click at [375, 270] on span "XMrtNyB3c7f6AQbPDYmFsZC3" at bounding box center [410, 270] width 143 height 20
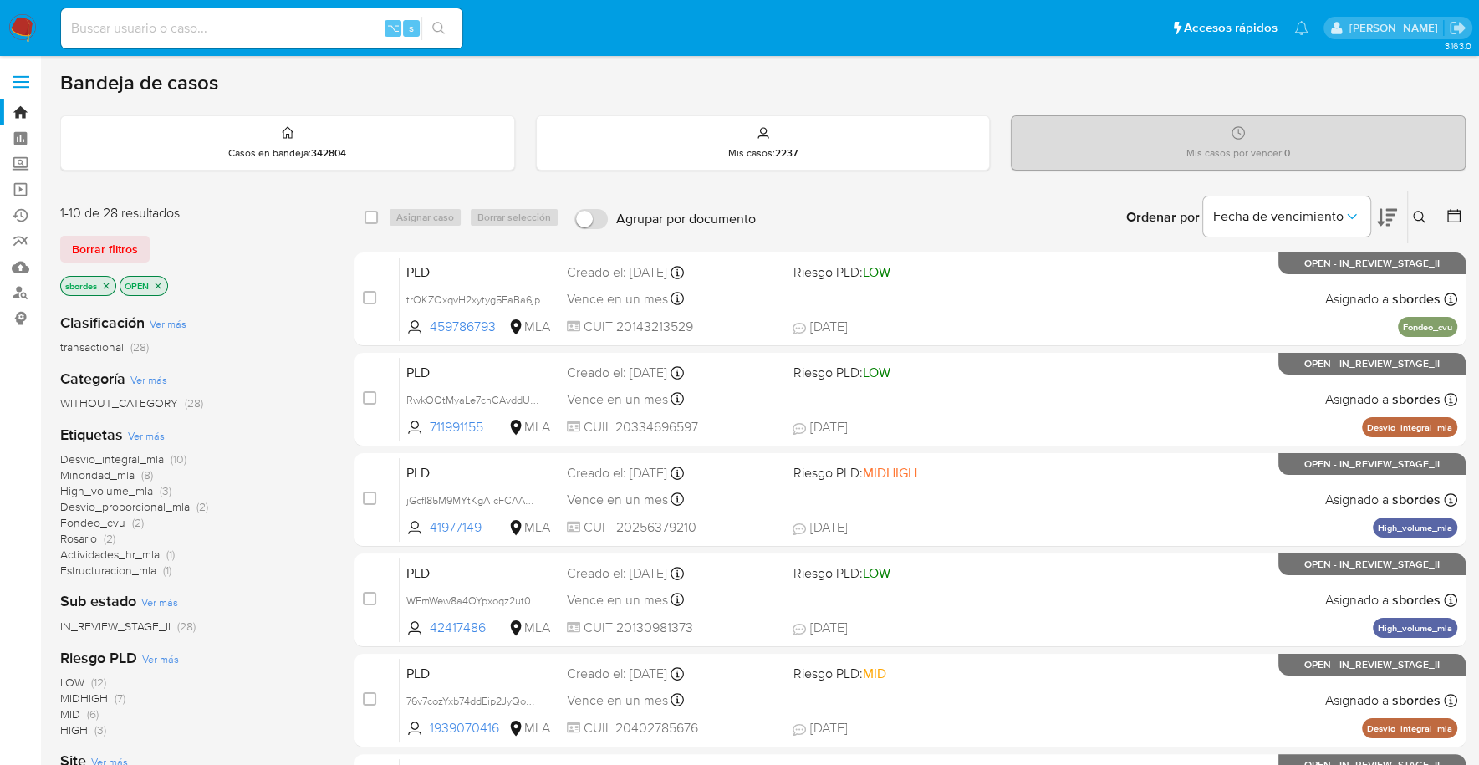
click at [105, 281] on icon "close-filter" at bounding box center [106, 286] width 10 height 10
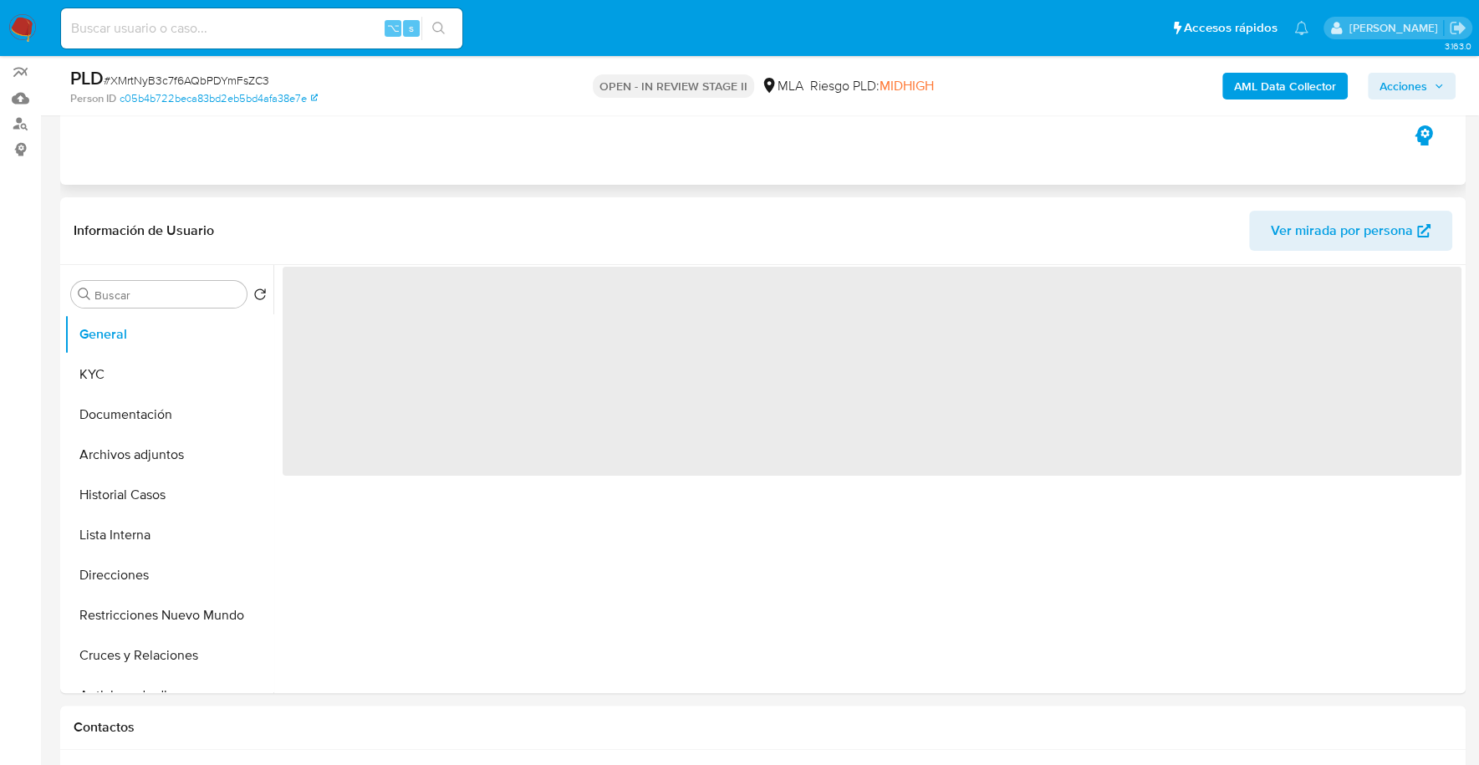
select select "10"
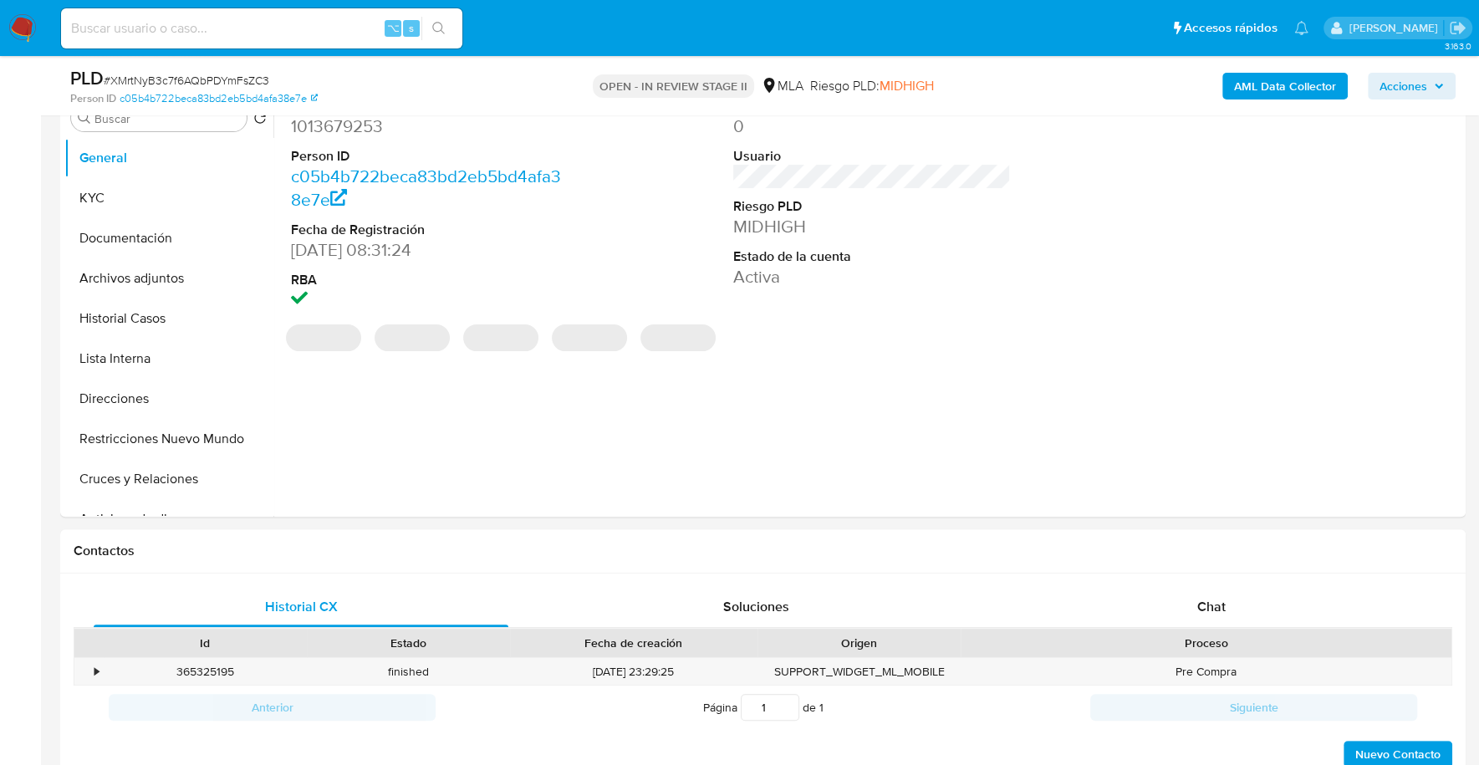
scroll to position [761, 0]
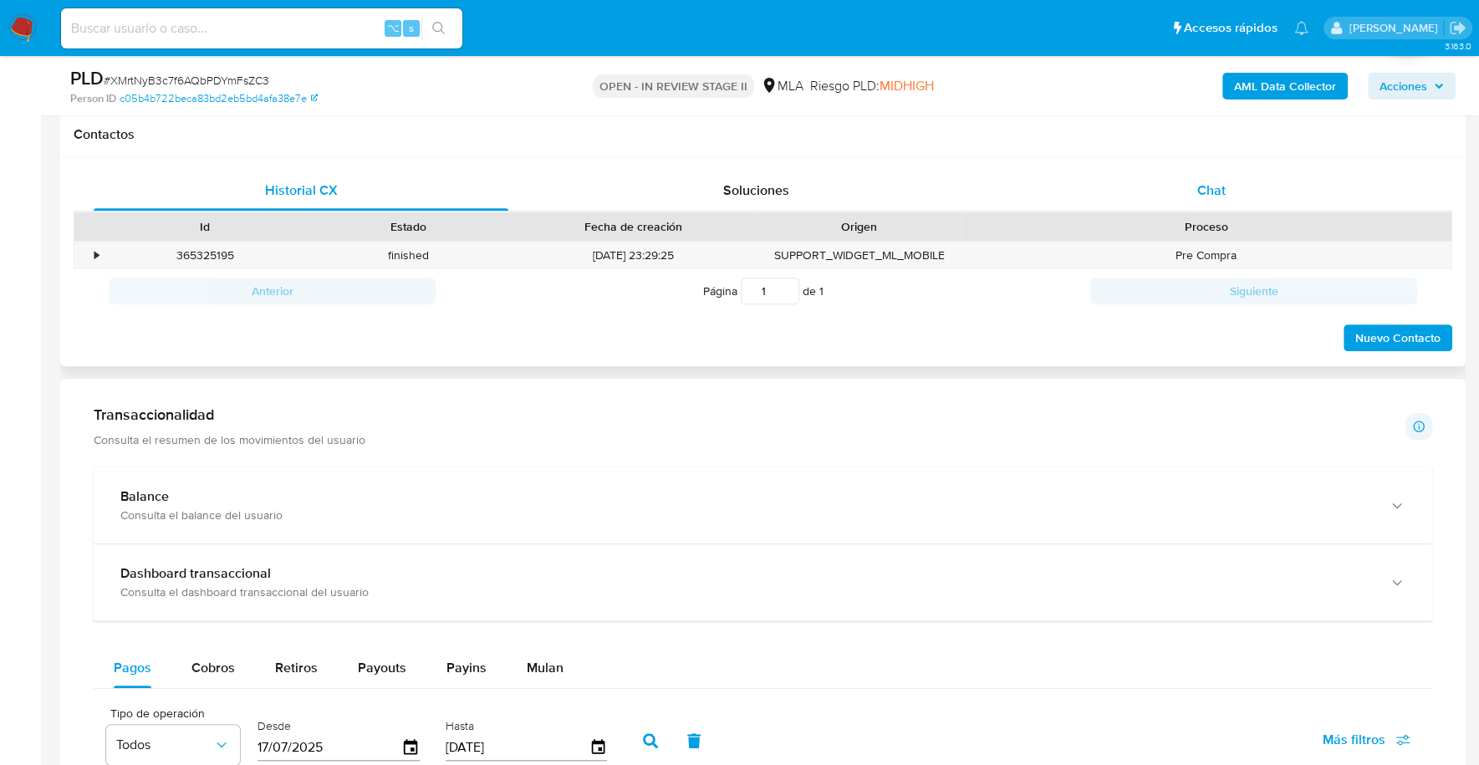
click at [1229, 176] on div "Chat" at bounding box center [1210, 191] width 415 height 40
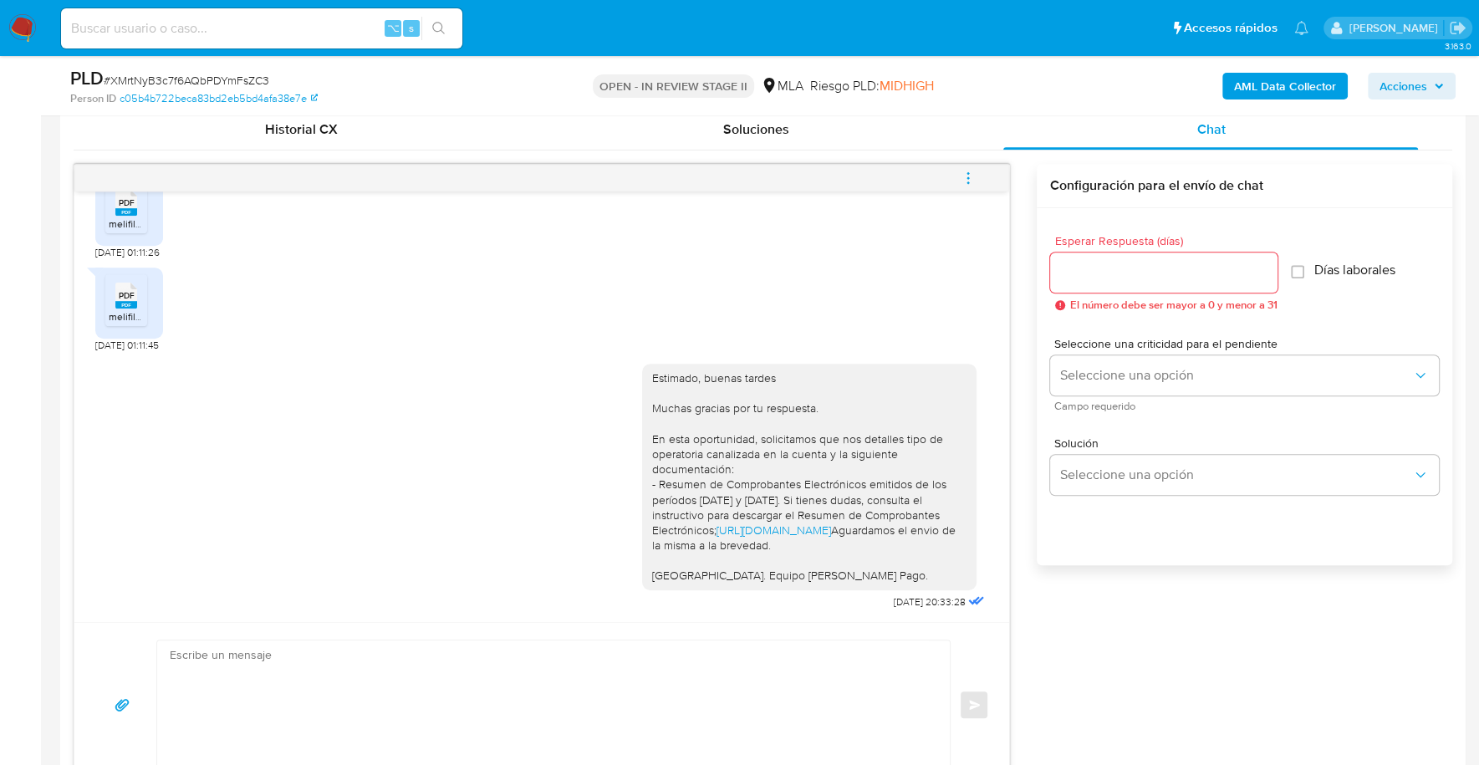
scroll to position [940, 0]
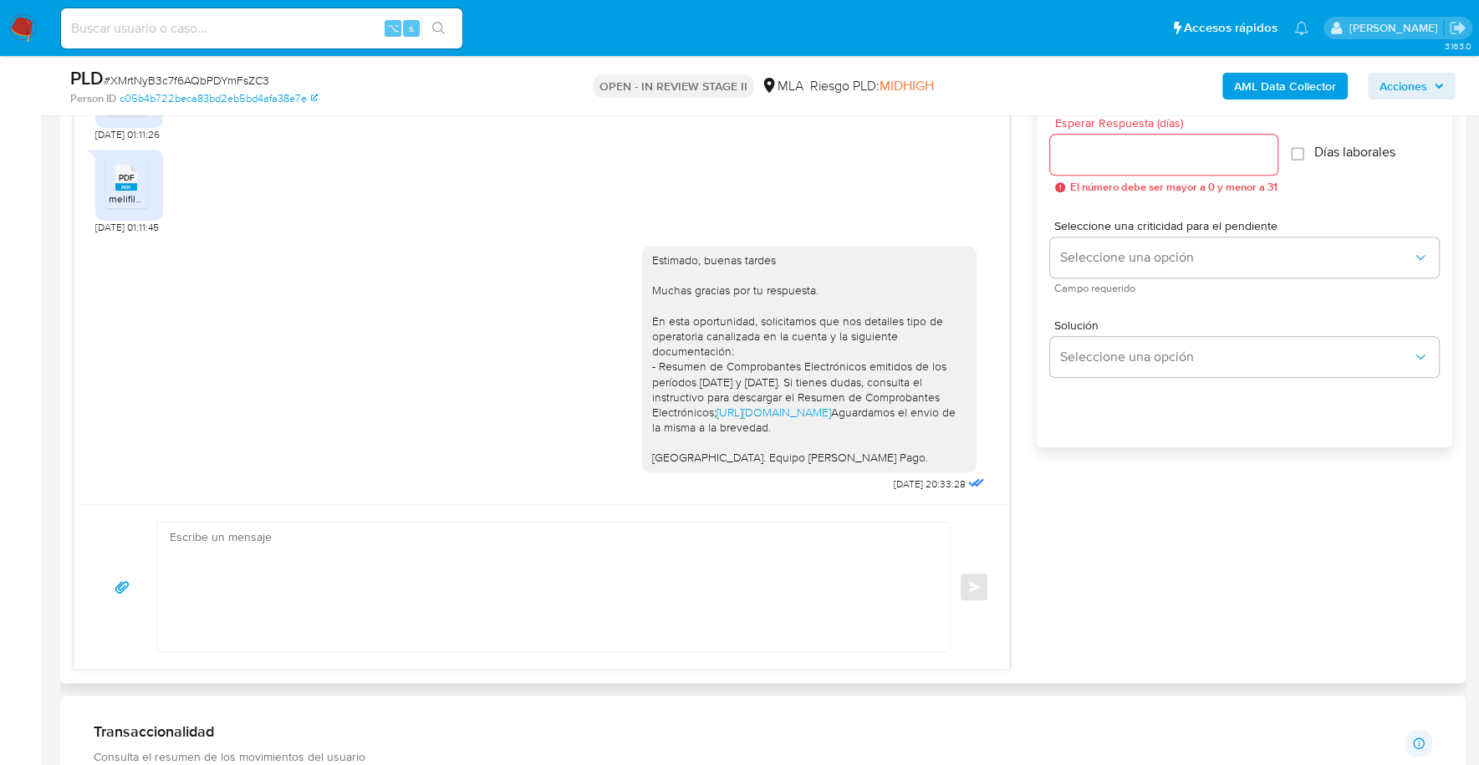
click at [634, 551] on textarea at bounding box center [549, 586] width 759 height 129
click at [276, 33] on input at bounding box center [261, 29] width 401 height 22
paste input "1939070416"
type input "1939070416"
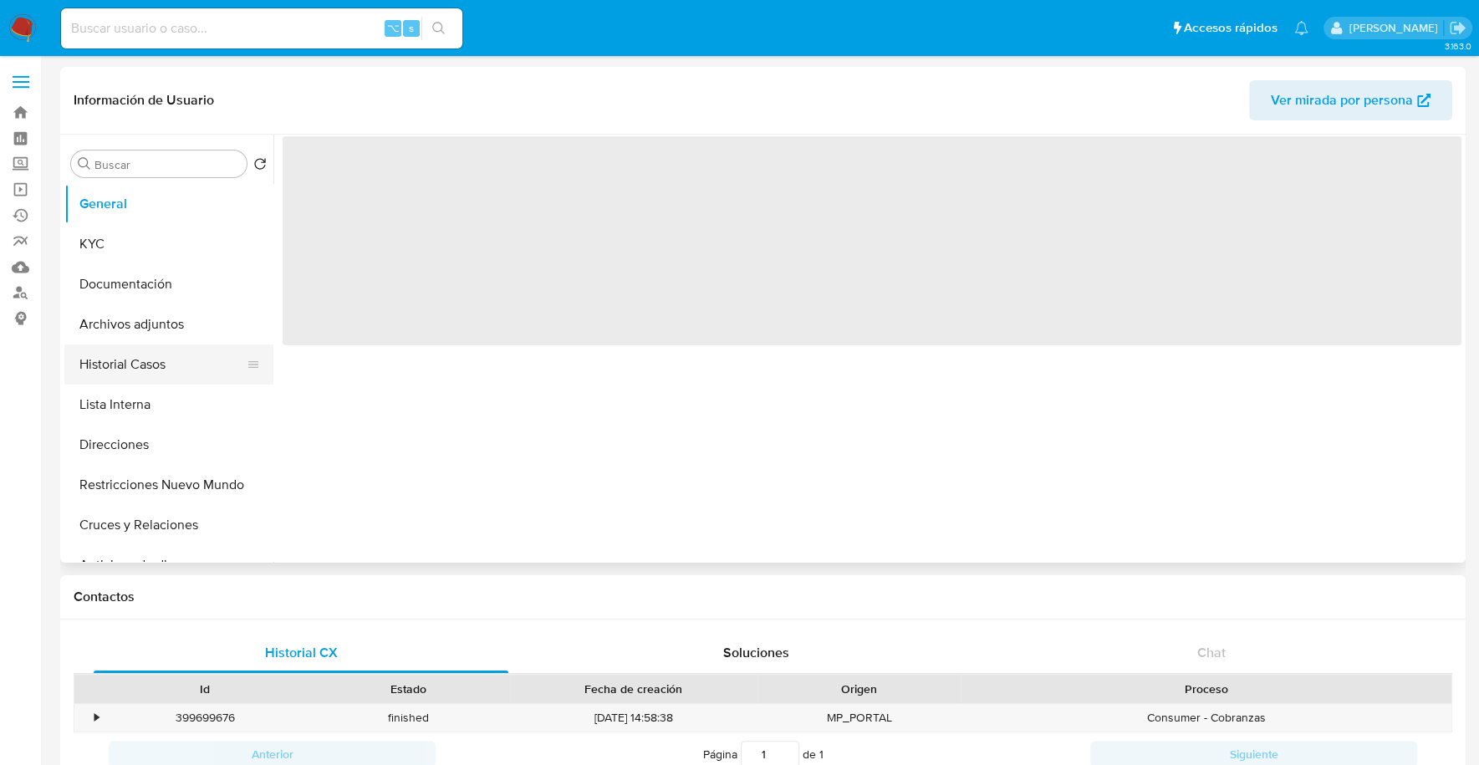
click at [122, 370] on button "Historial Casos" at bounding box center [162, 364] width 196 height 40
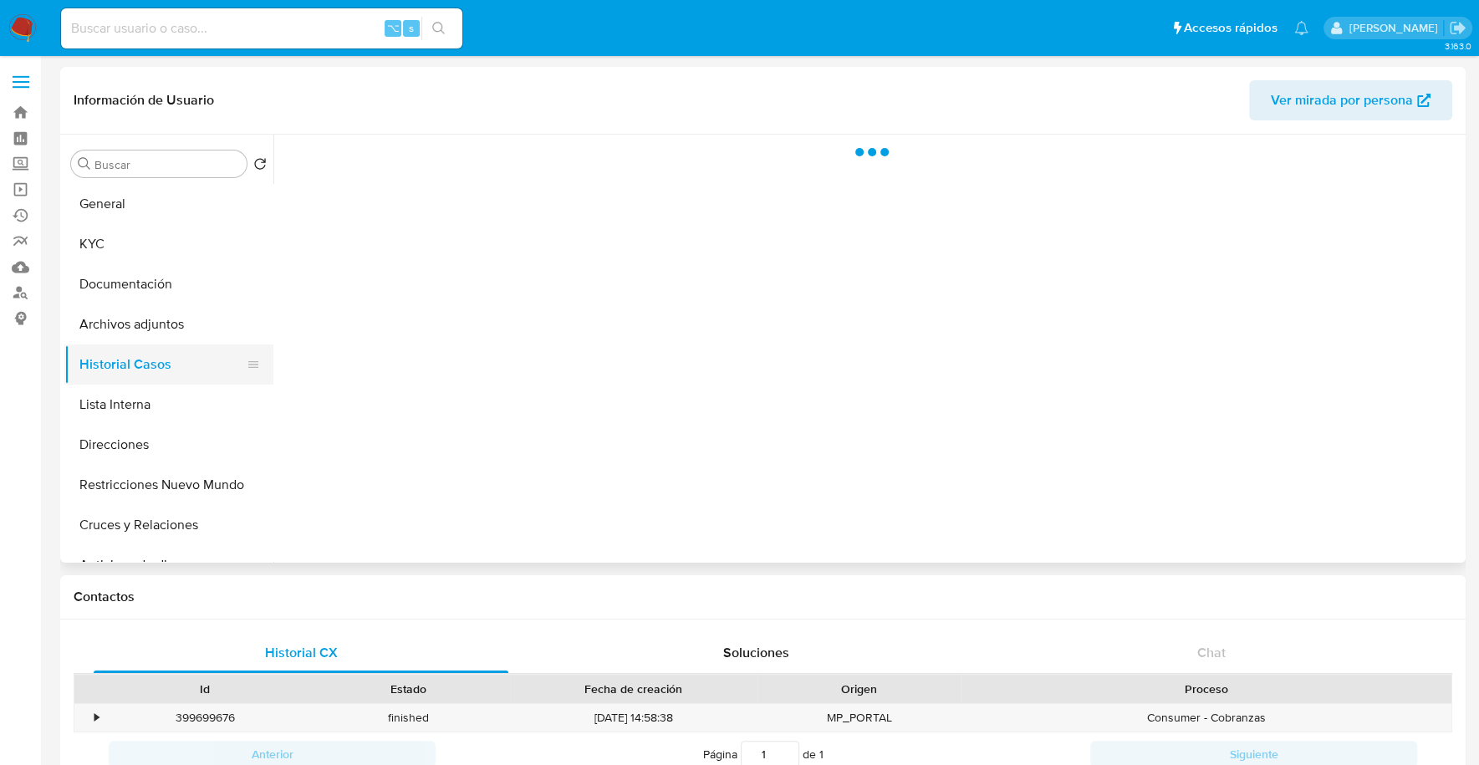
select select "10"
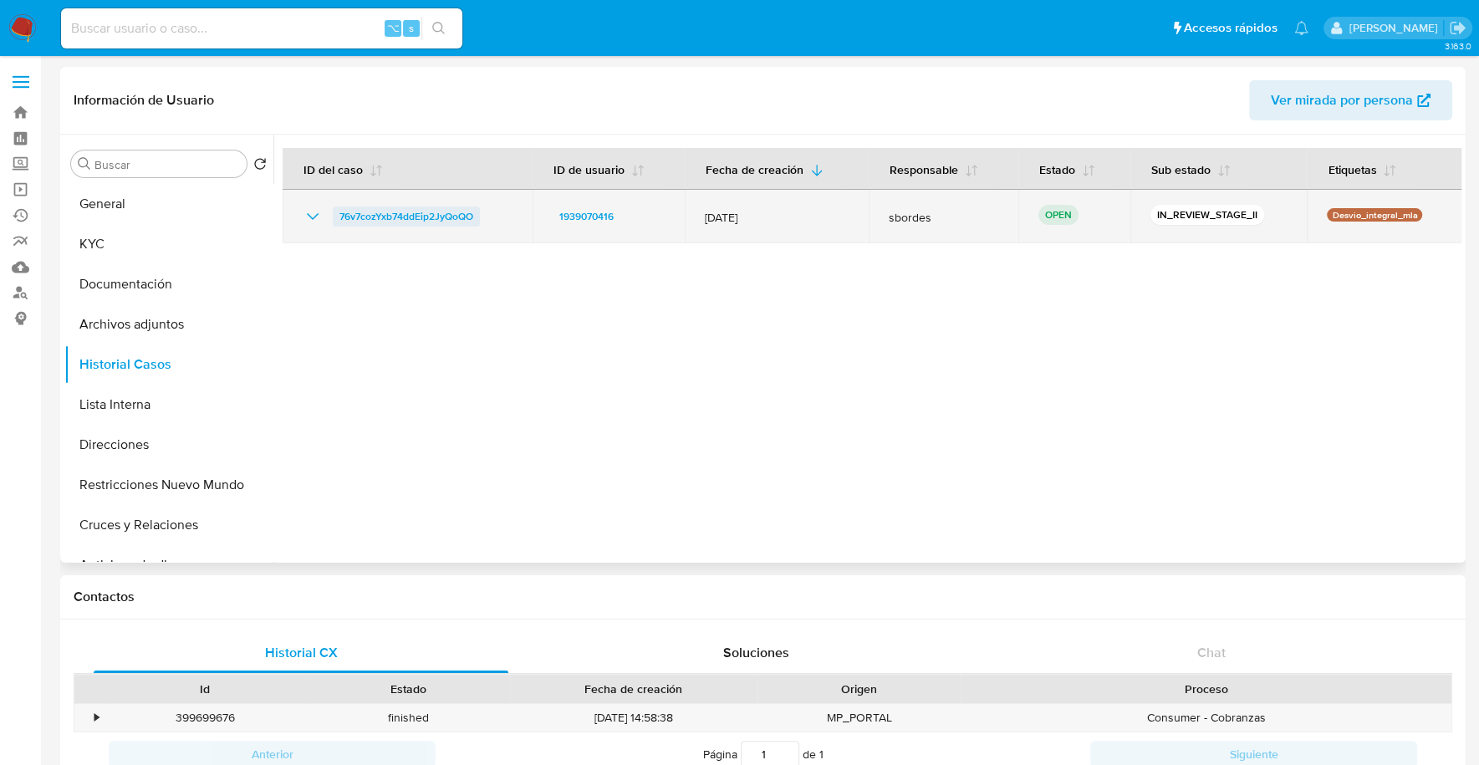
click at [424, 219] on span "76v7cozYxb74ddEip2JyQoQO" at bounding box center [406, 216] width 134 height 20
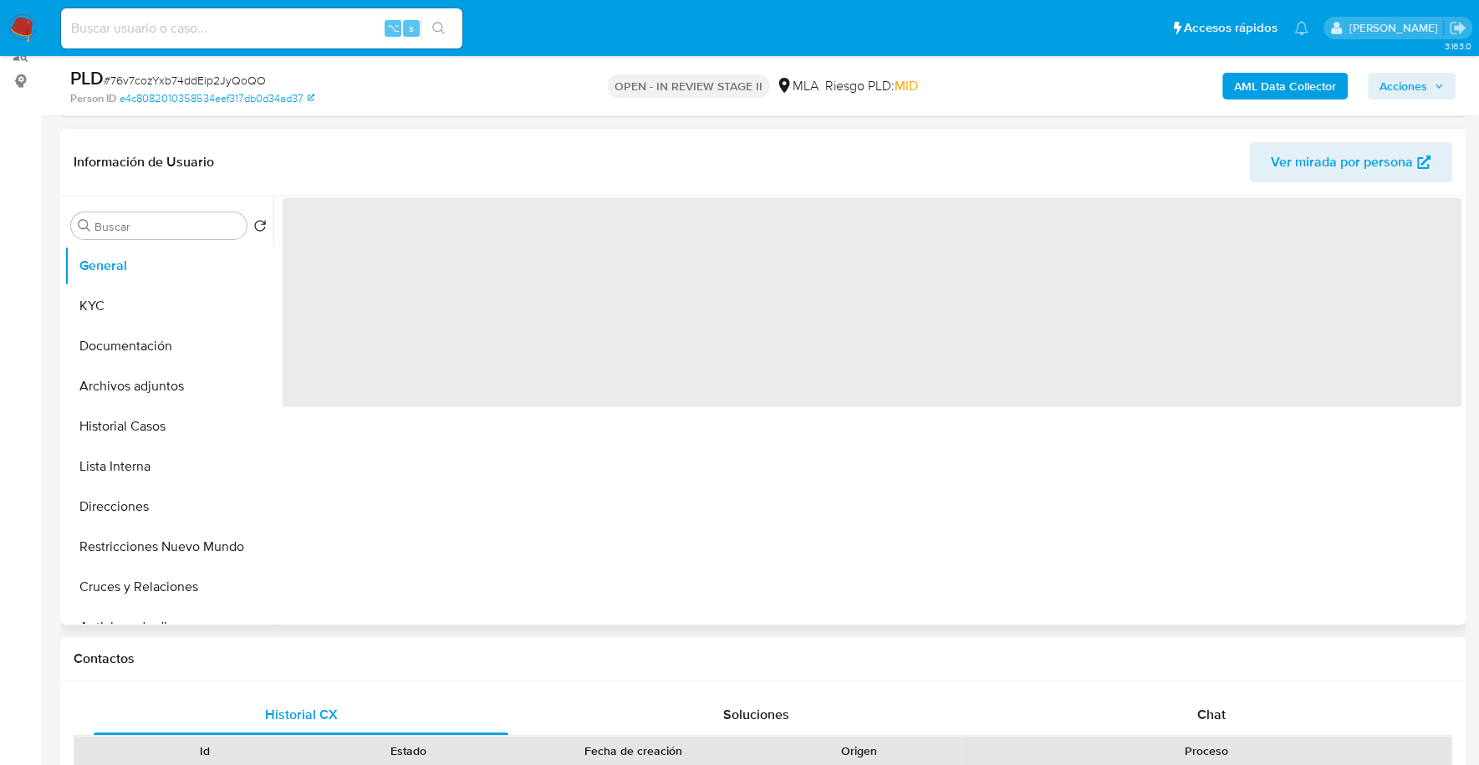
scroll to position [378, 0]
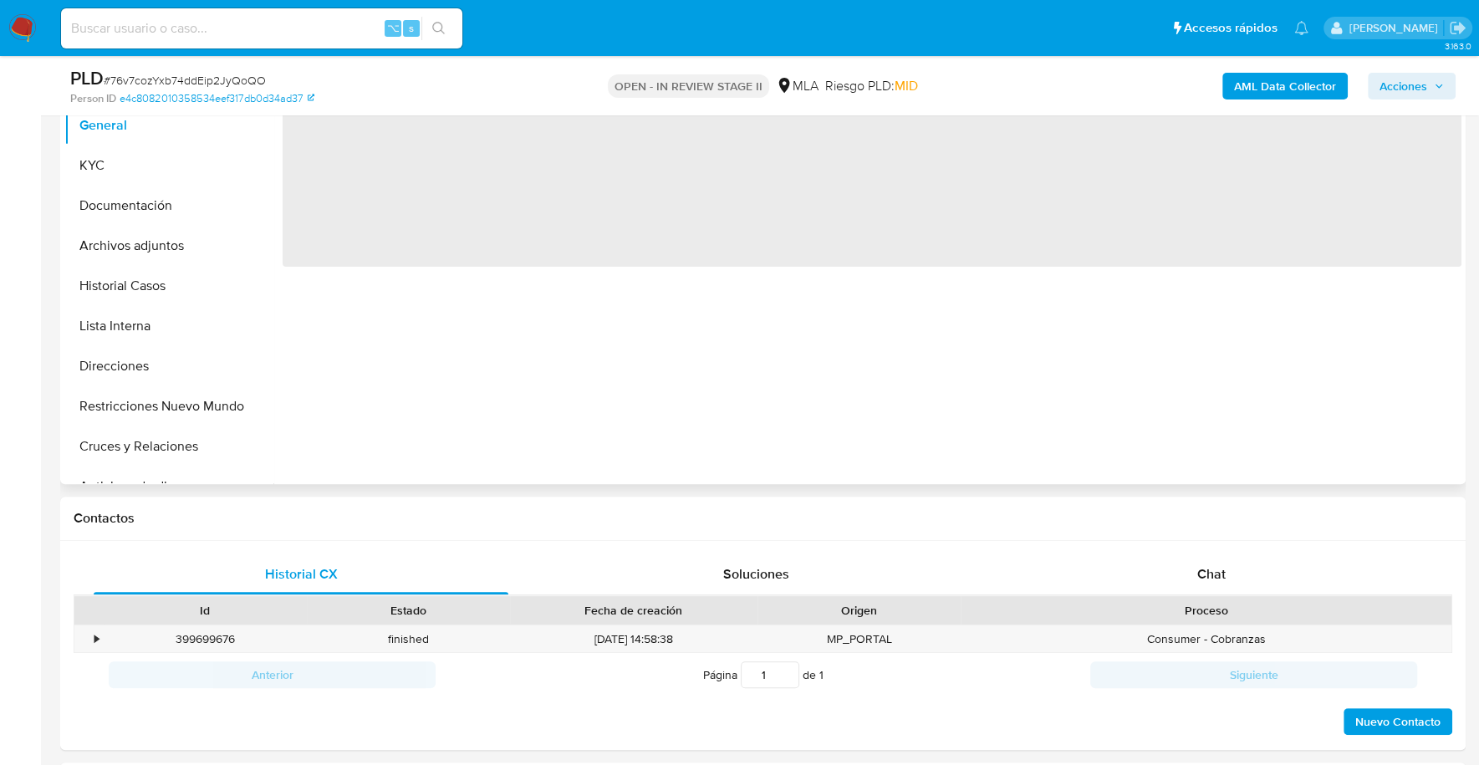
select select "10"
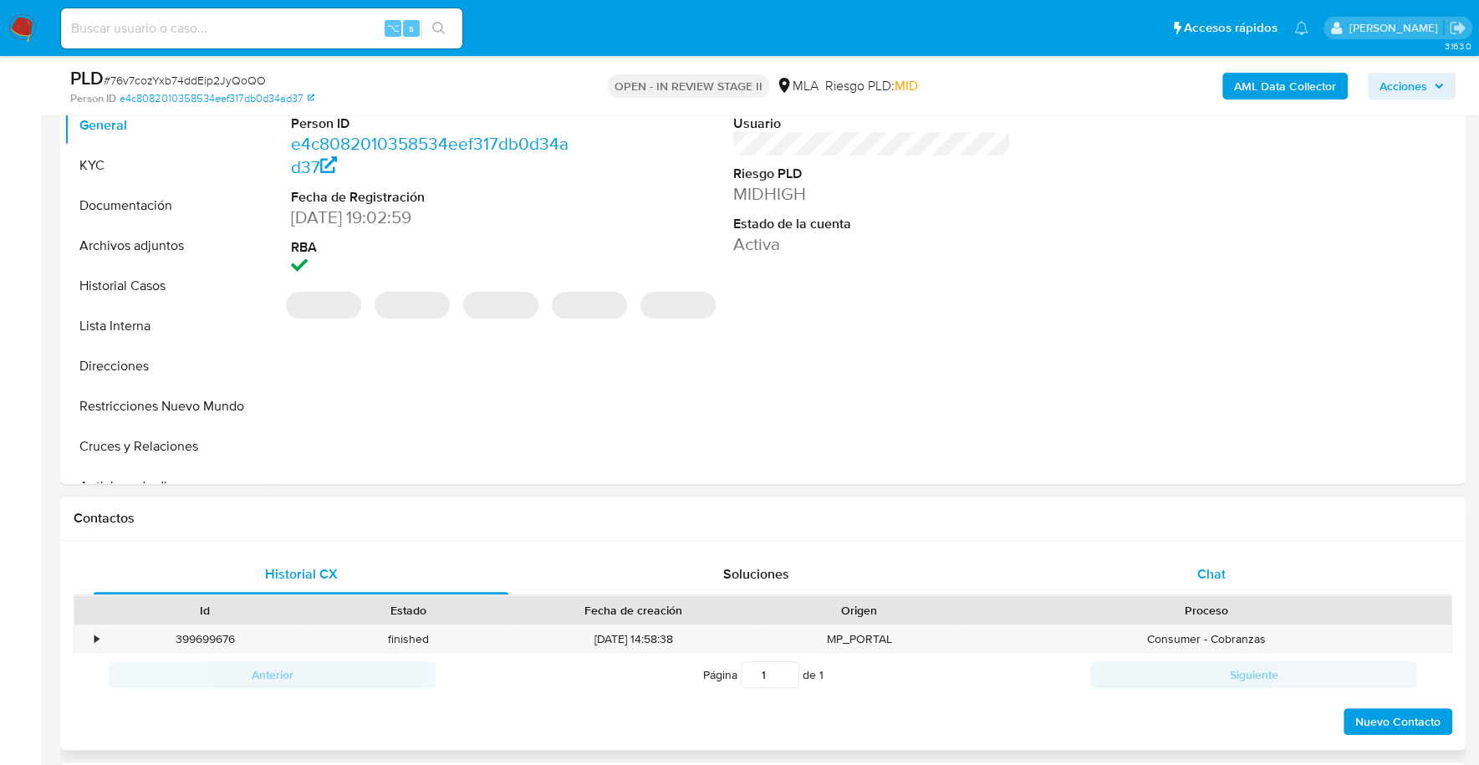
click at [1212, 557] on div "Chat" at bounding box center [1210, 574] width 415 height 40
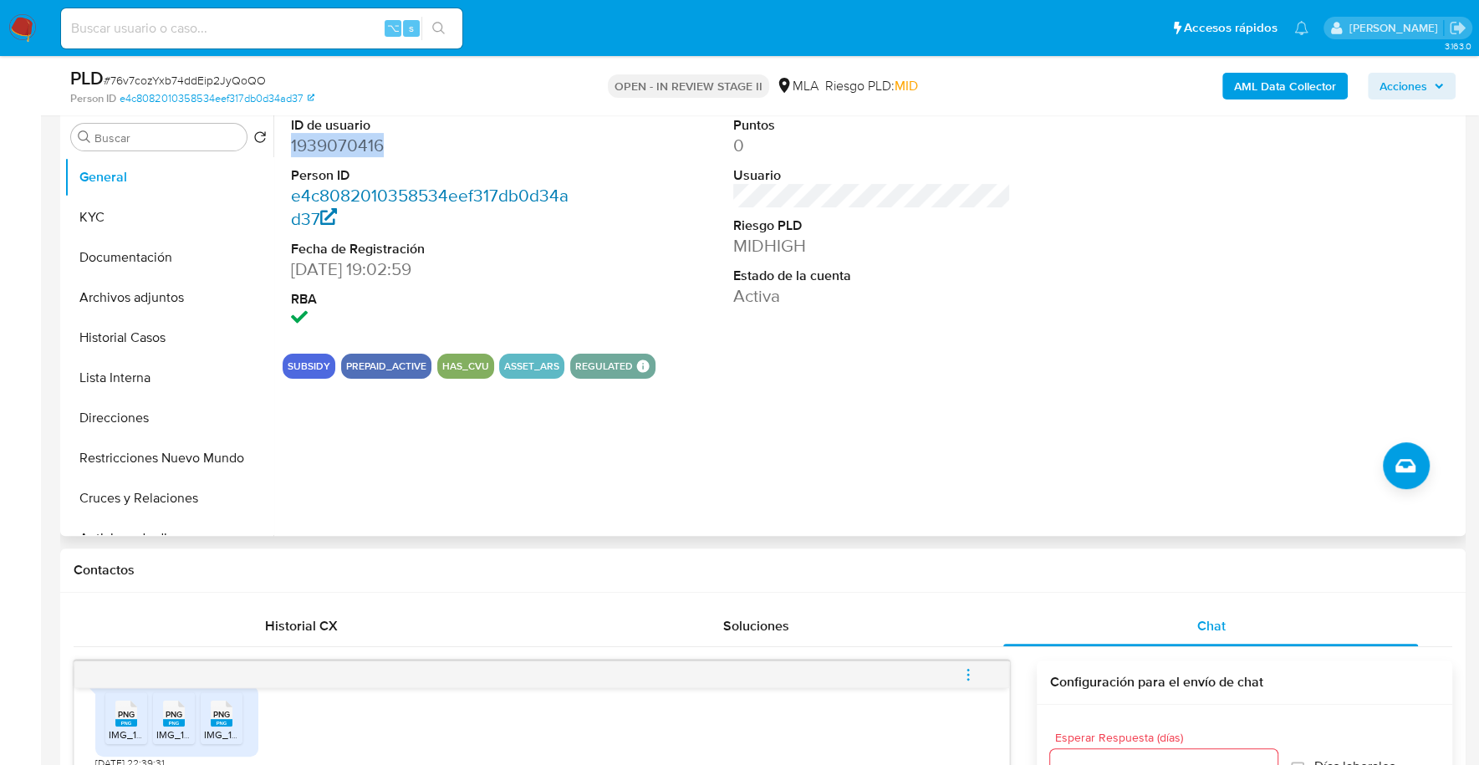
scroll to position [195, 0]
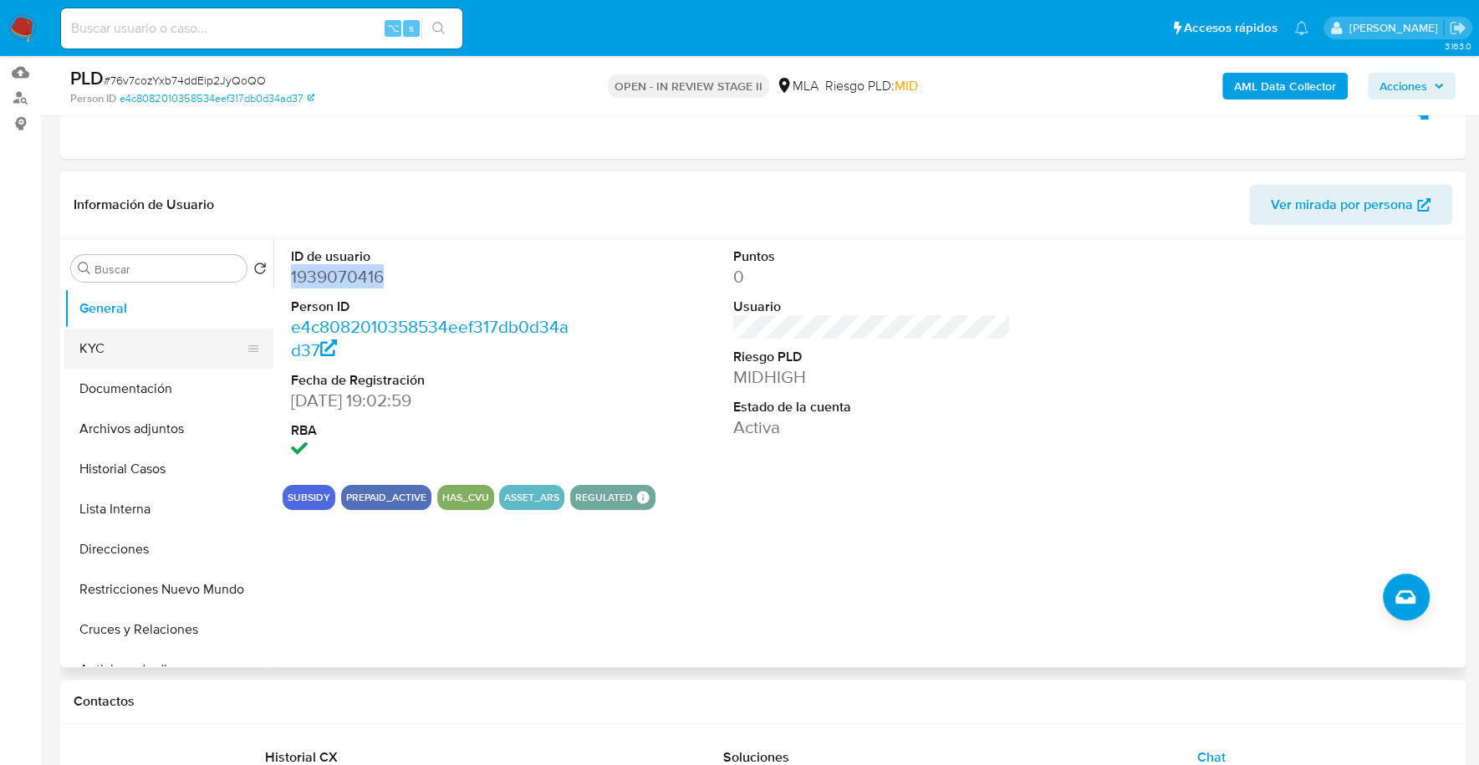
click at [153, 335] on button "KYC" at bounding box center [162, 348] width 196 height 40
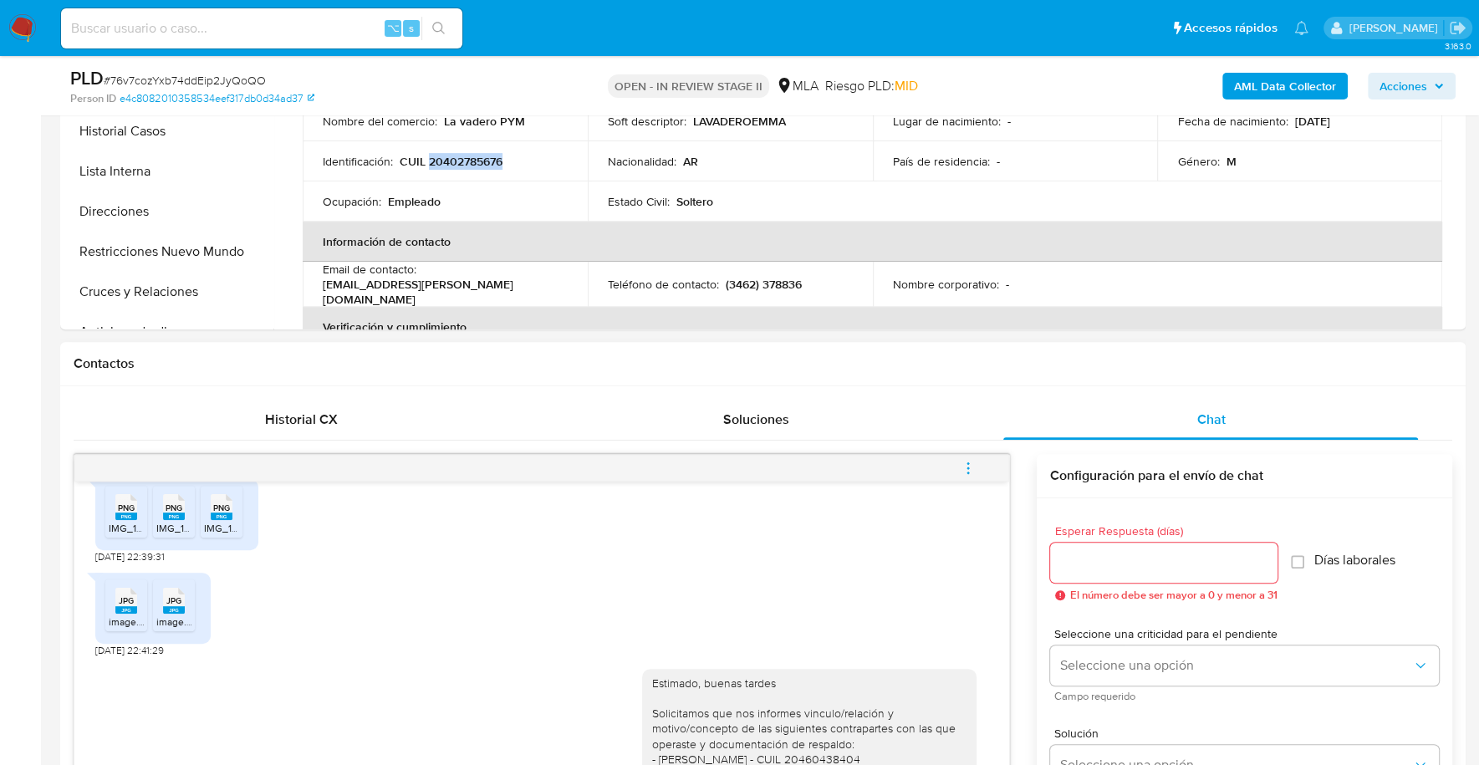
scroll to position [929, 0]
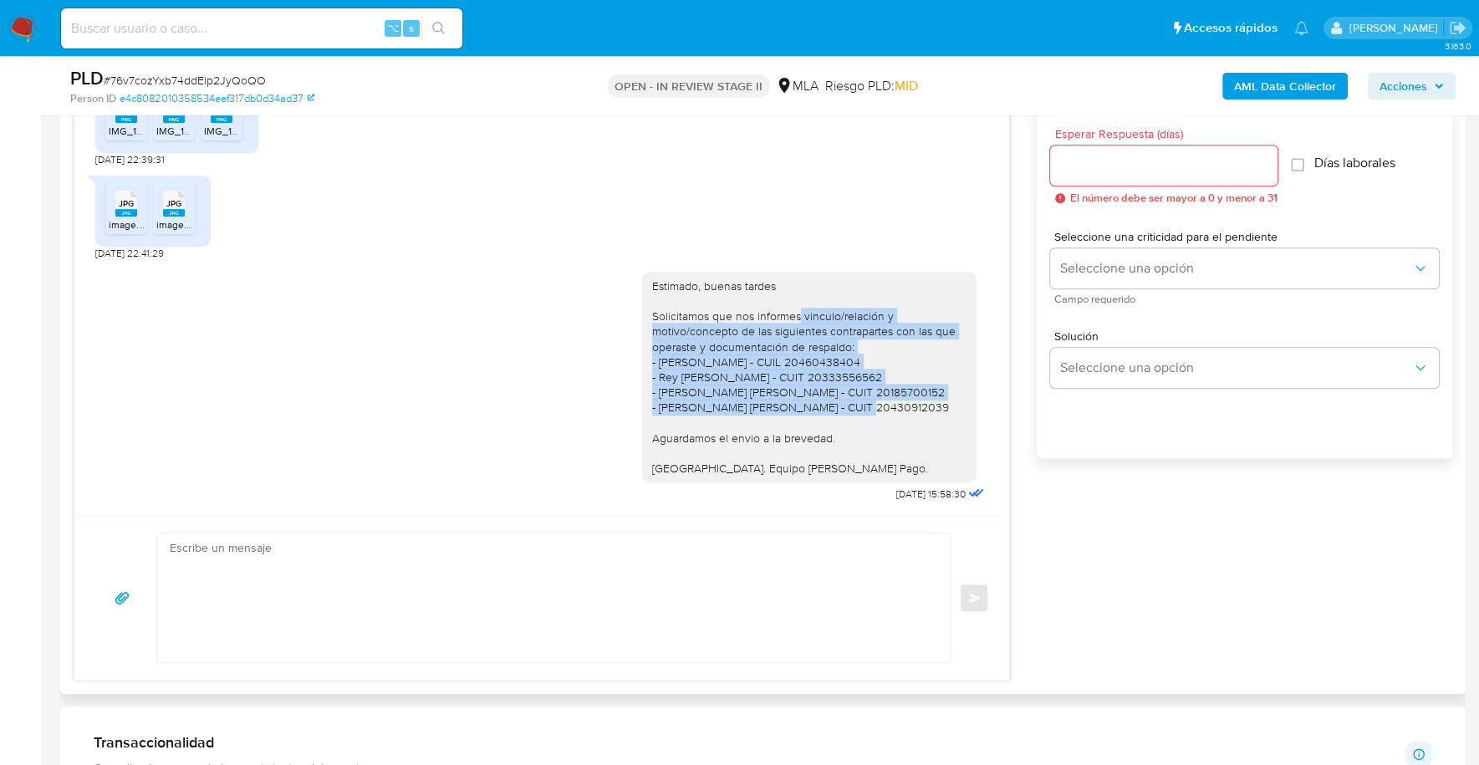
drag, startPoint x: 784, startPoint y: 310, endPoint x: 899, endPoint y: 410, distance: 152.3
click at [899, 410] on div "Estimado, buenas tardes Solicitamos que nos informes vinculo/relación y motivo/…" at bounding box center [809, 376] width 314 height 197
copy div "vinculo/relación y motivo/concepto de las siguientes contrapartes con las que o…"
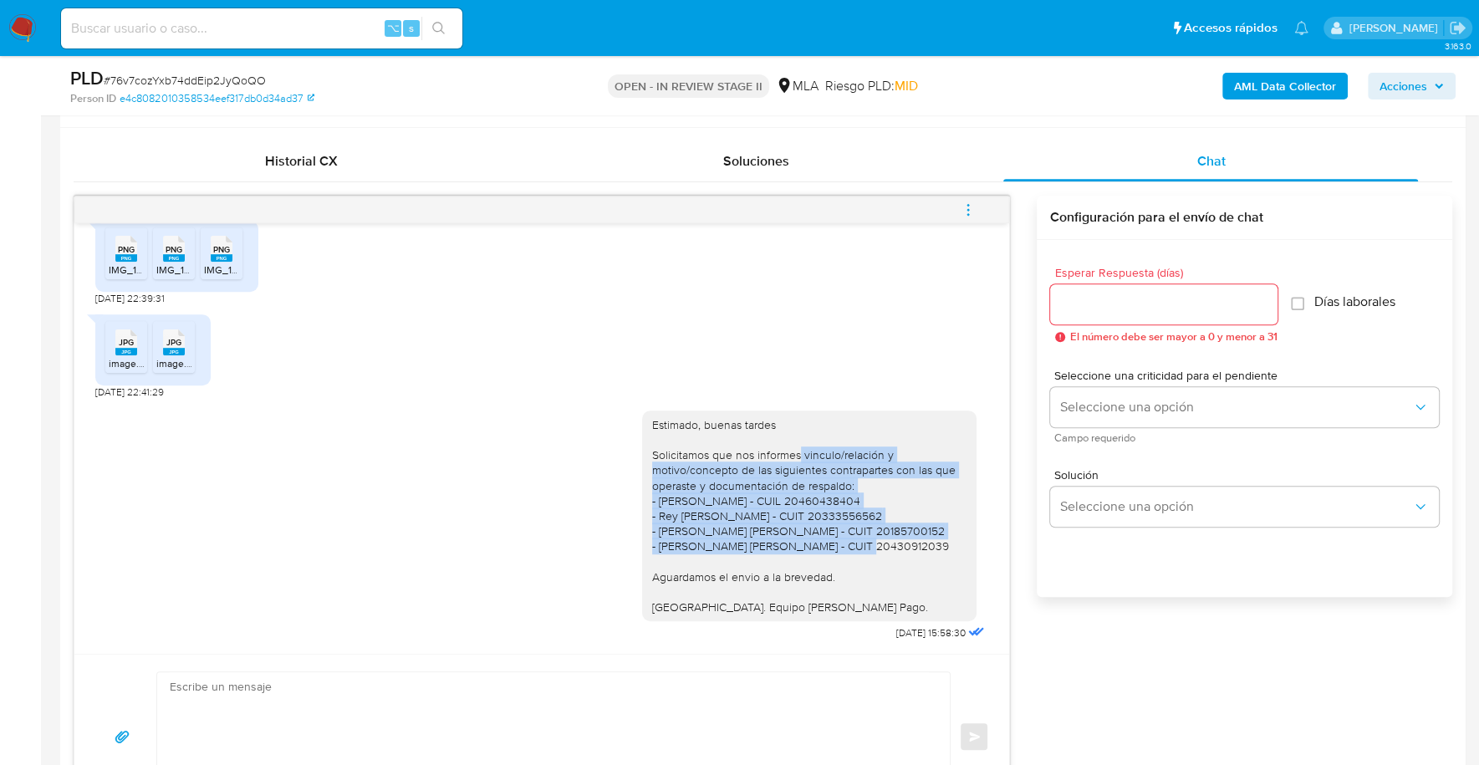
scroll to position [746, 0]
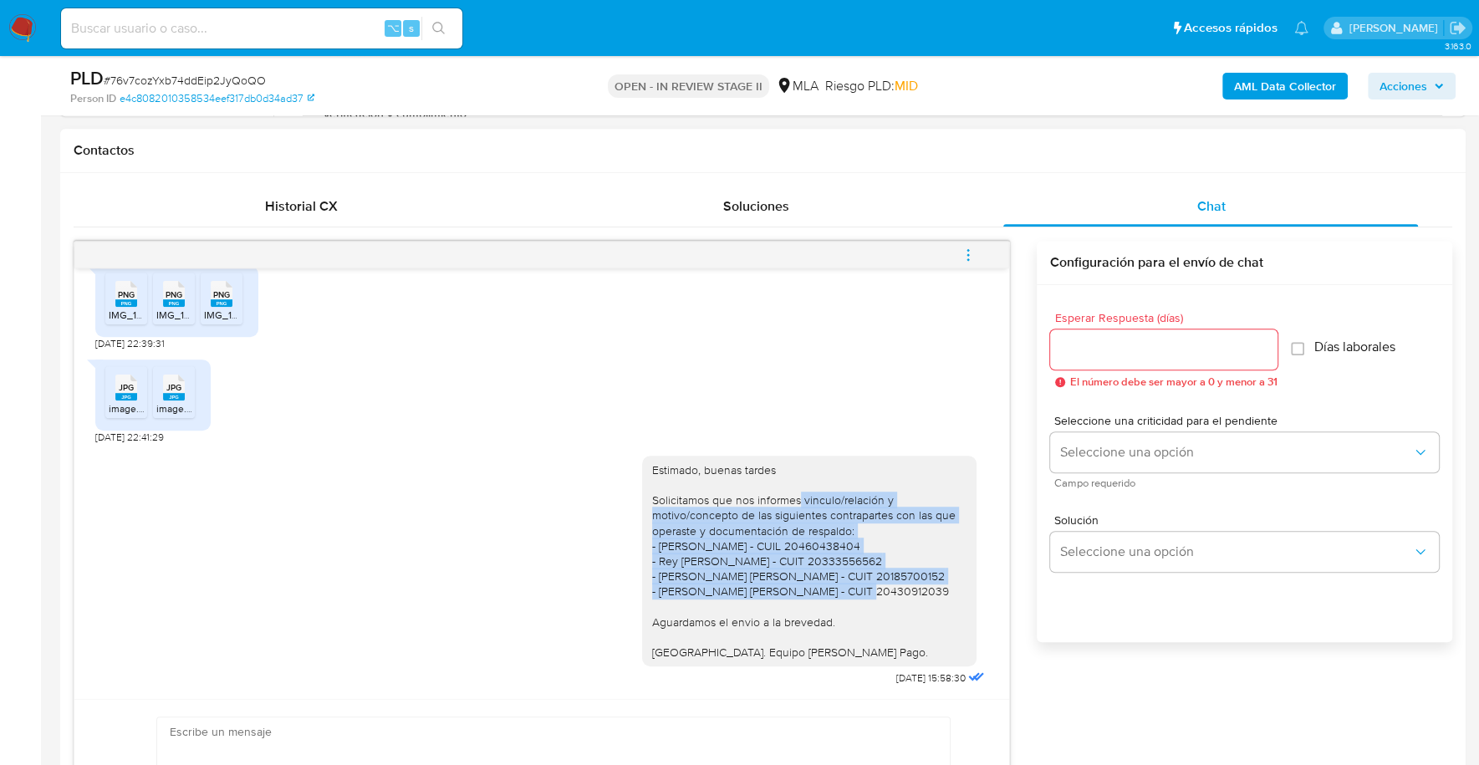
click at [965, 257] on icon "menu-action" at bounding box center [967, 254] width 15 height 15
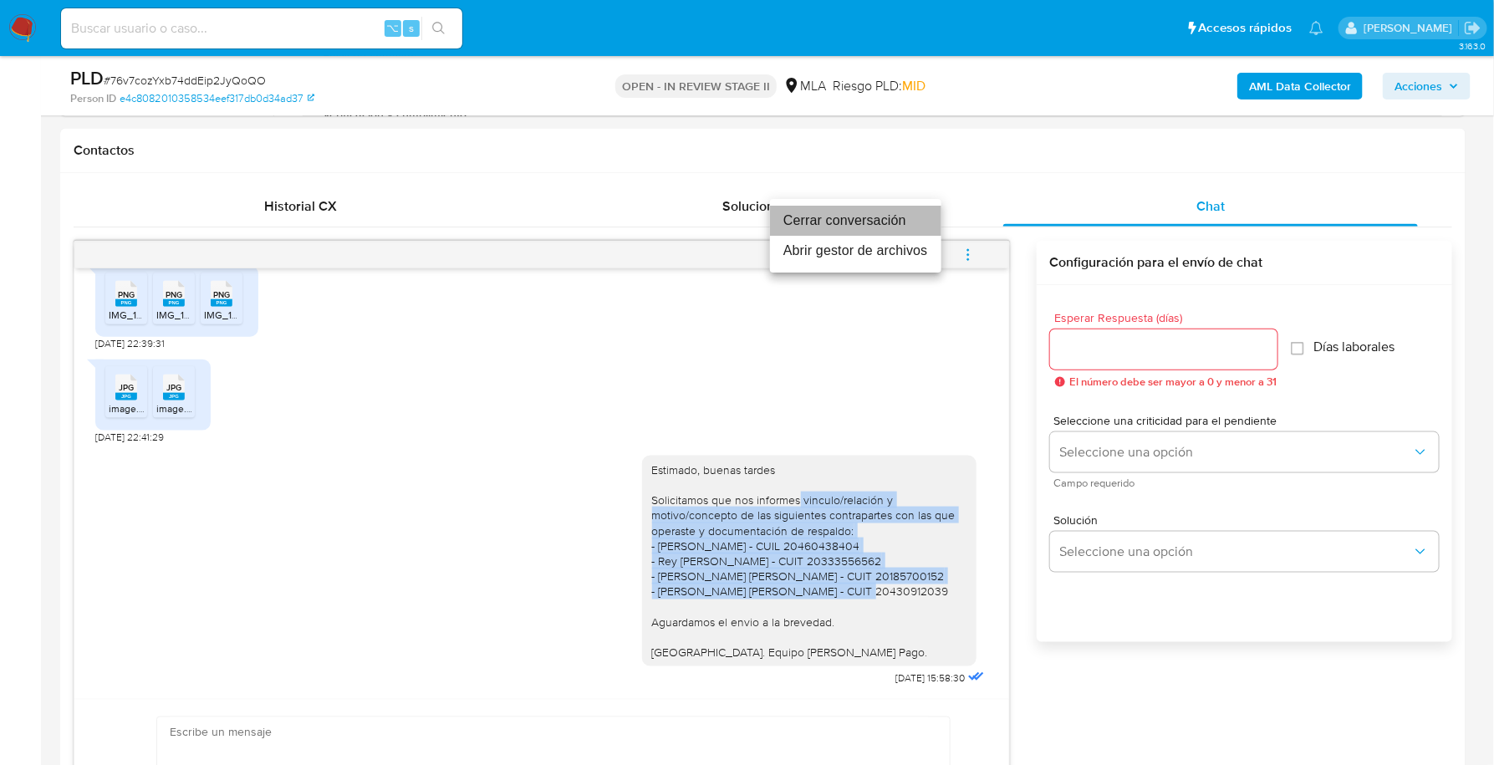
click at [896, 217] on li "Cerrar conversación" at bounding box center [855, 221] width 171 height 30
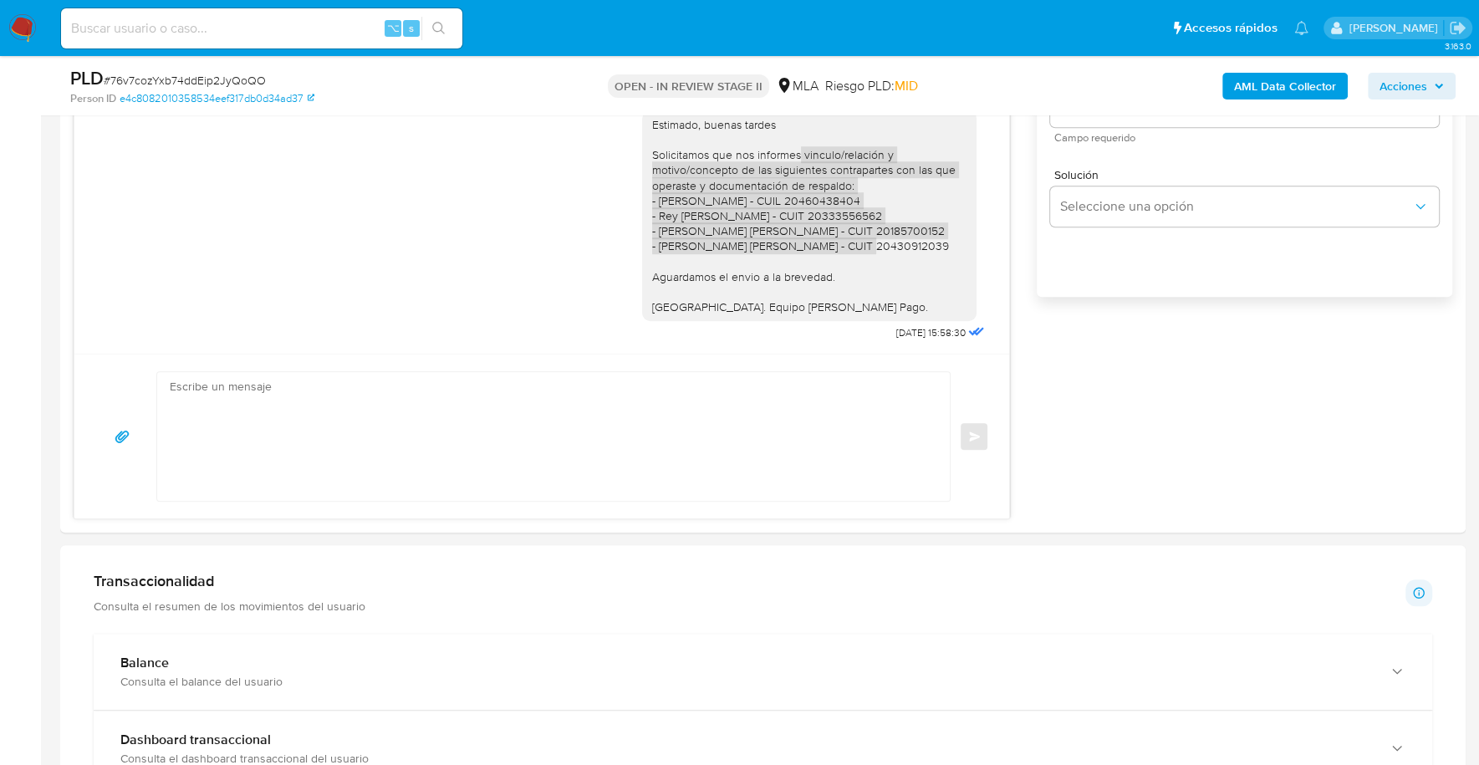
scroll to position [0, 0]
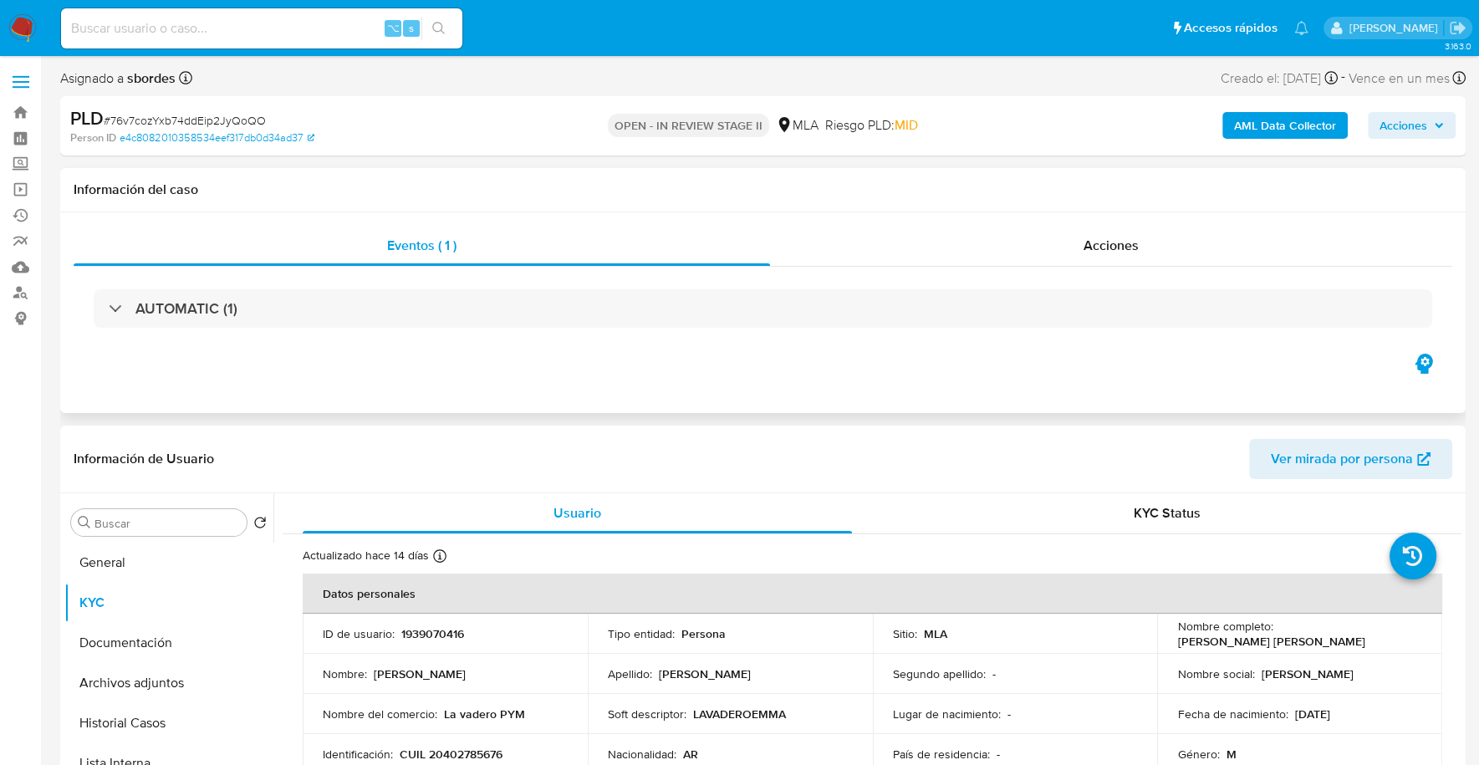
click at [931, 283] on div "AUTOMATIC (1)" at bounding box center [763, 309] width 1378 height 84
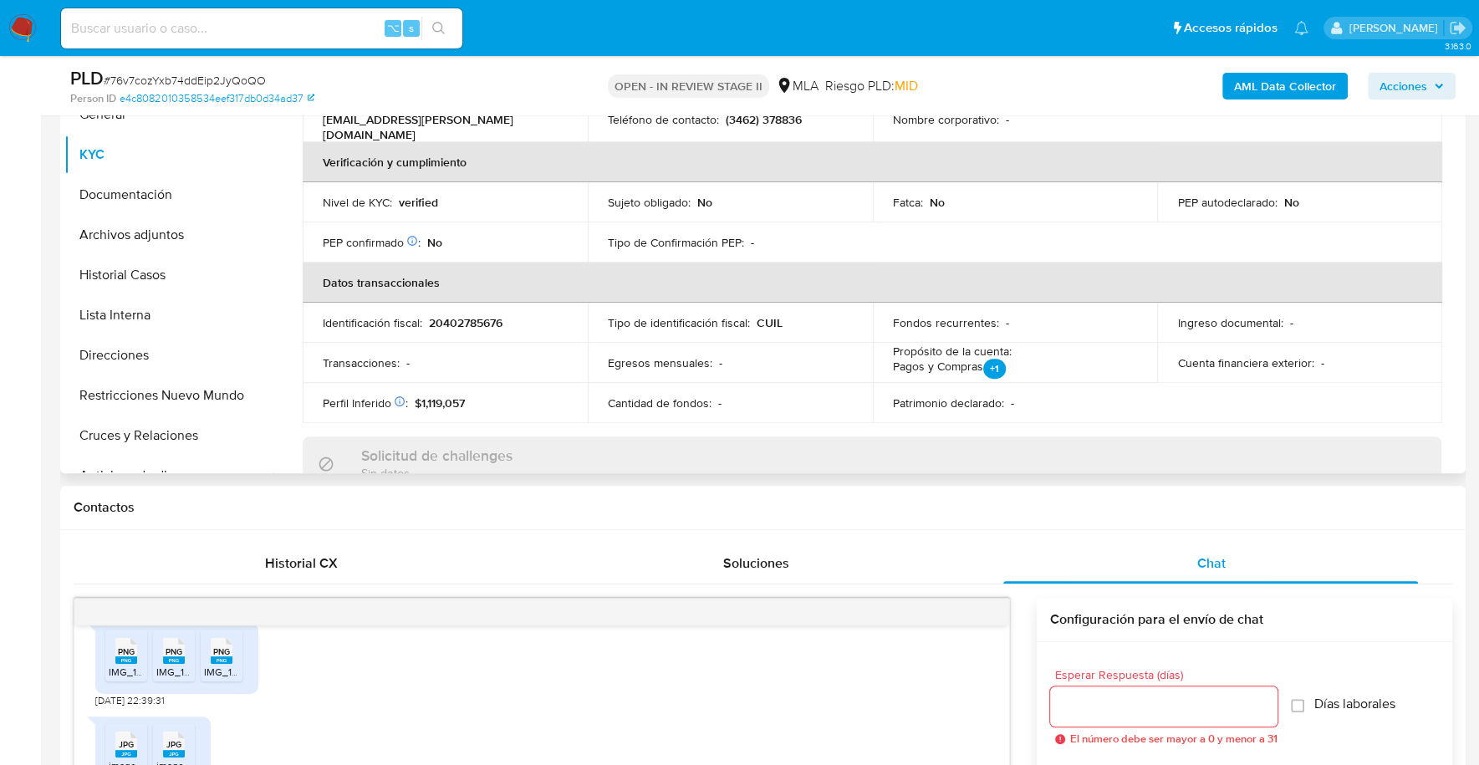
scroll to position [217, 0]
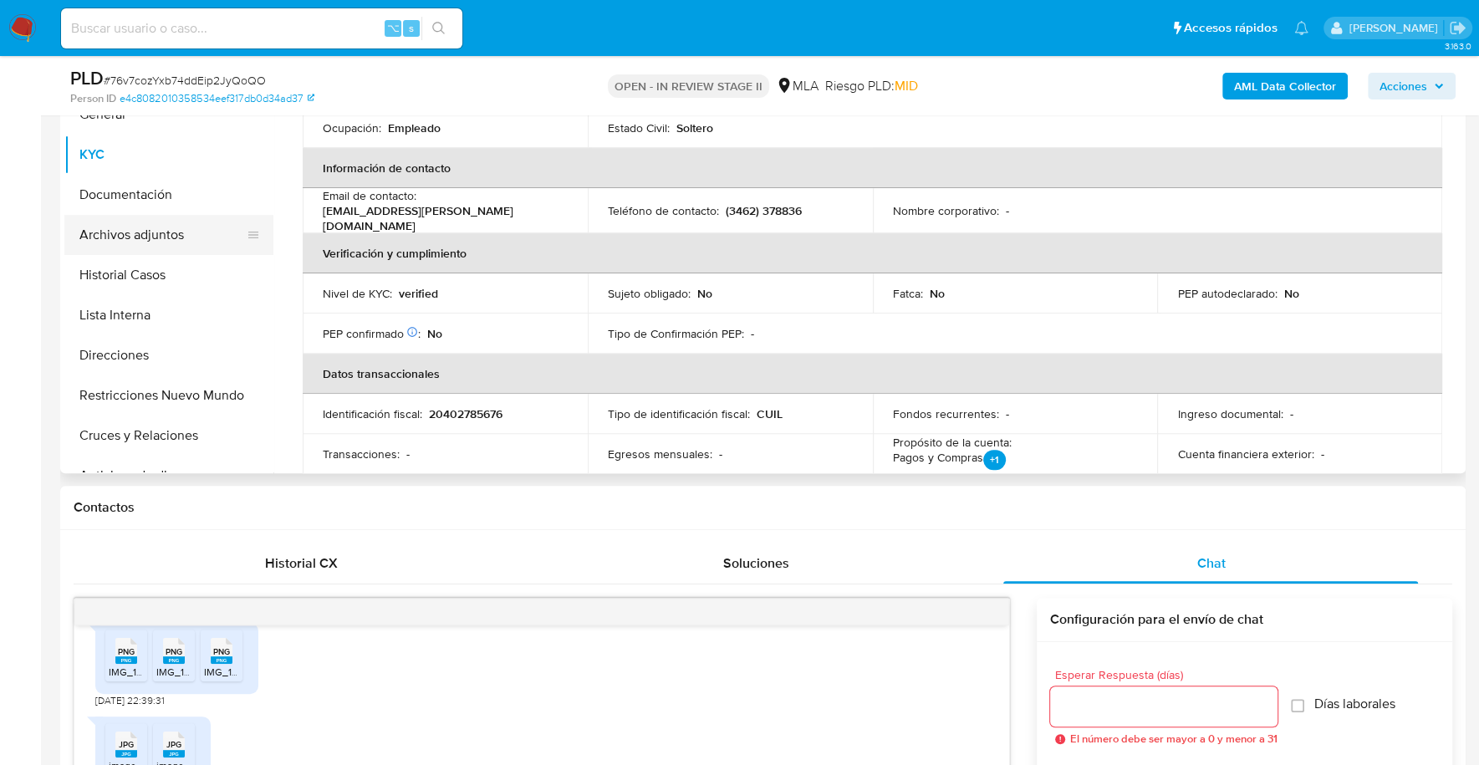
click at [187, 235] on button "Archivos adjuntos" at bounding box center [162, 235] width 196 height 40
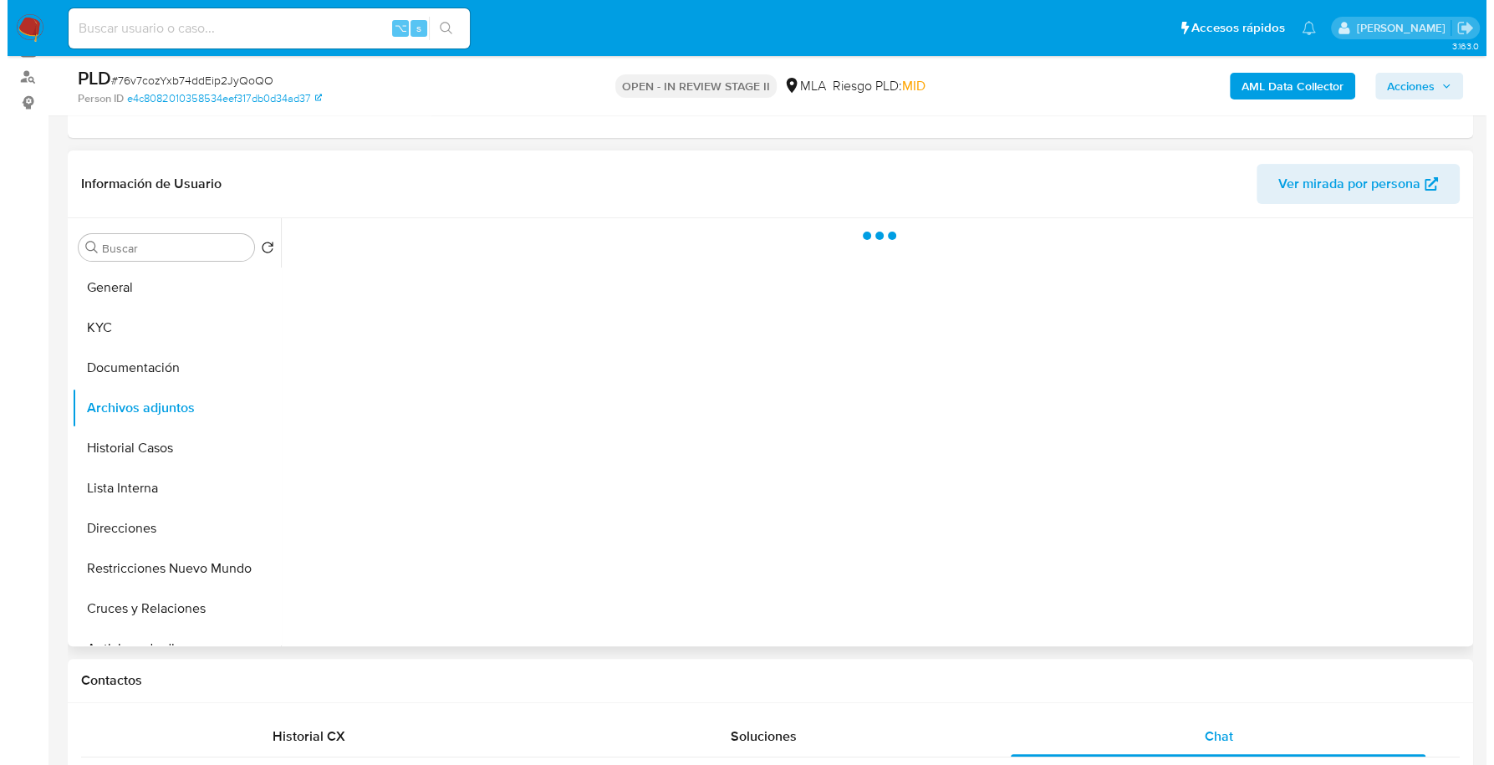
scroll to position [210, 0]
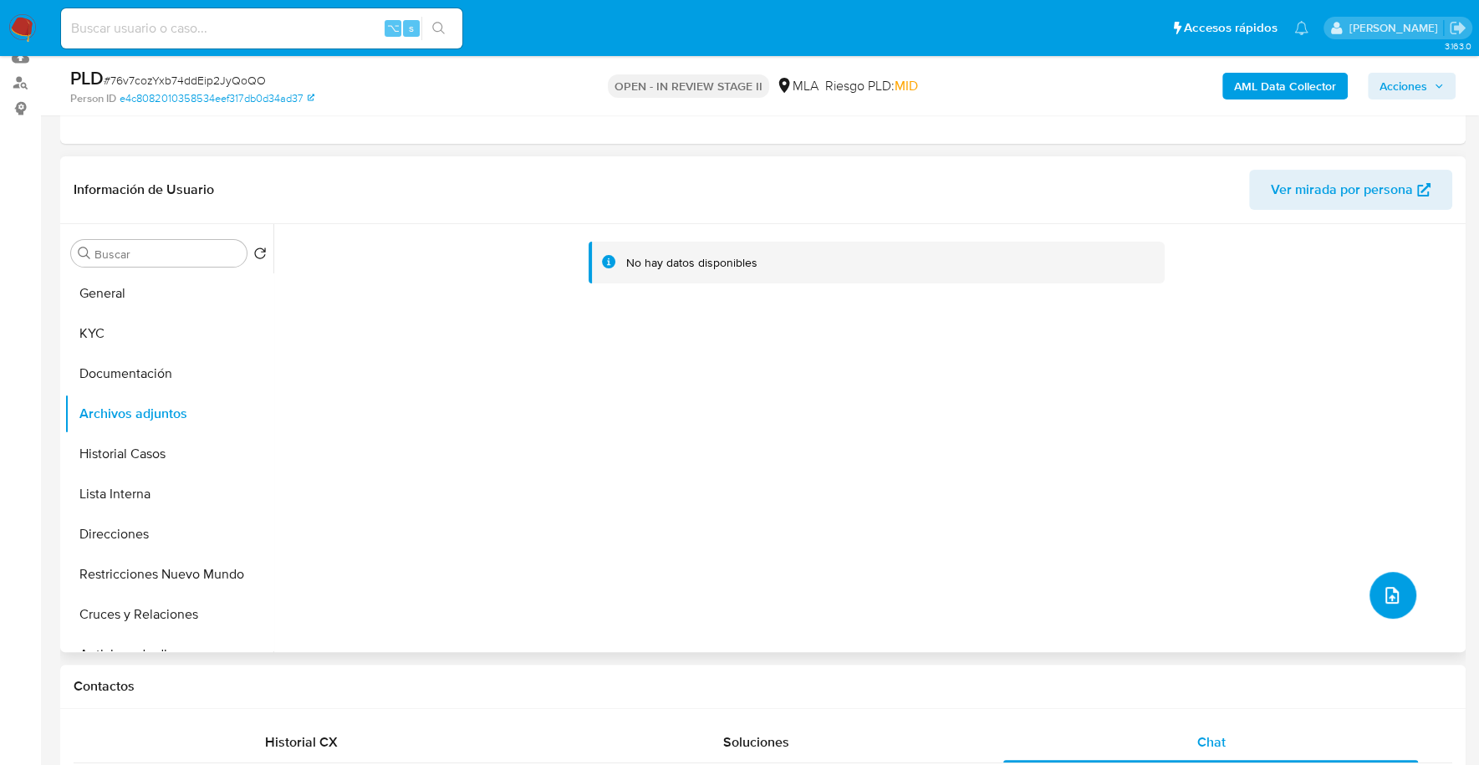
click at [1387, 599] on icon "upload-file" at bounding box center [1392, 595] width 20 height 20
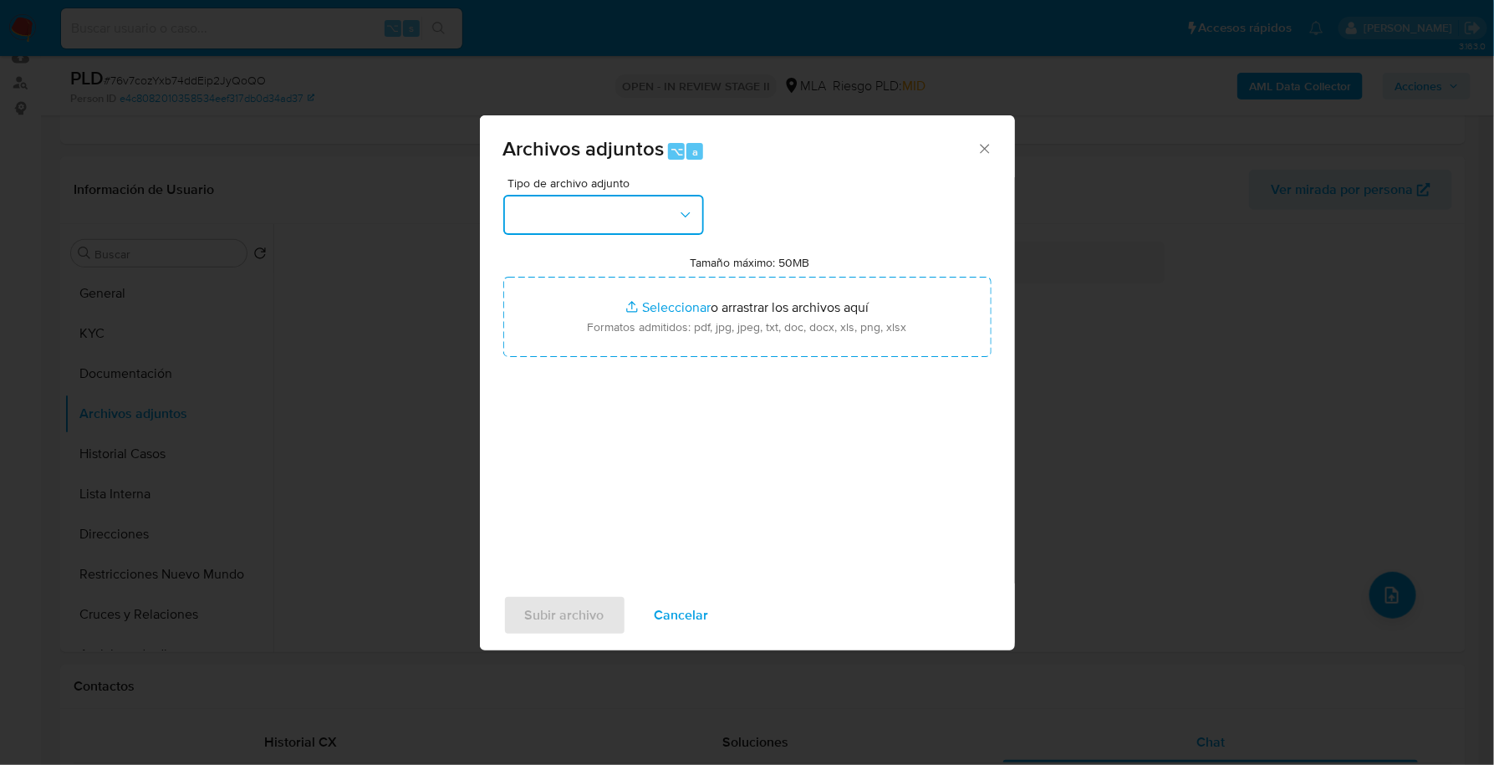
click at [584, 221] on button "button" at bounding box center [603, 215] width 201 height 40
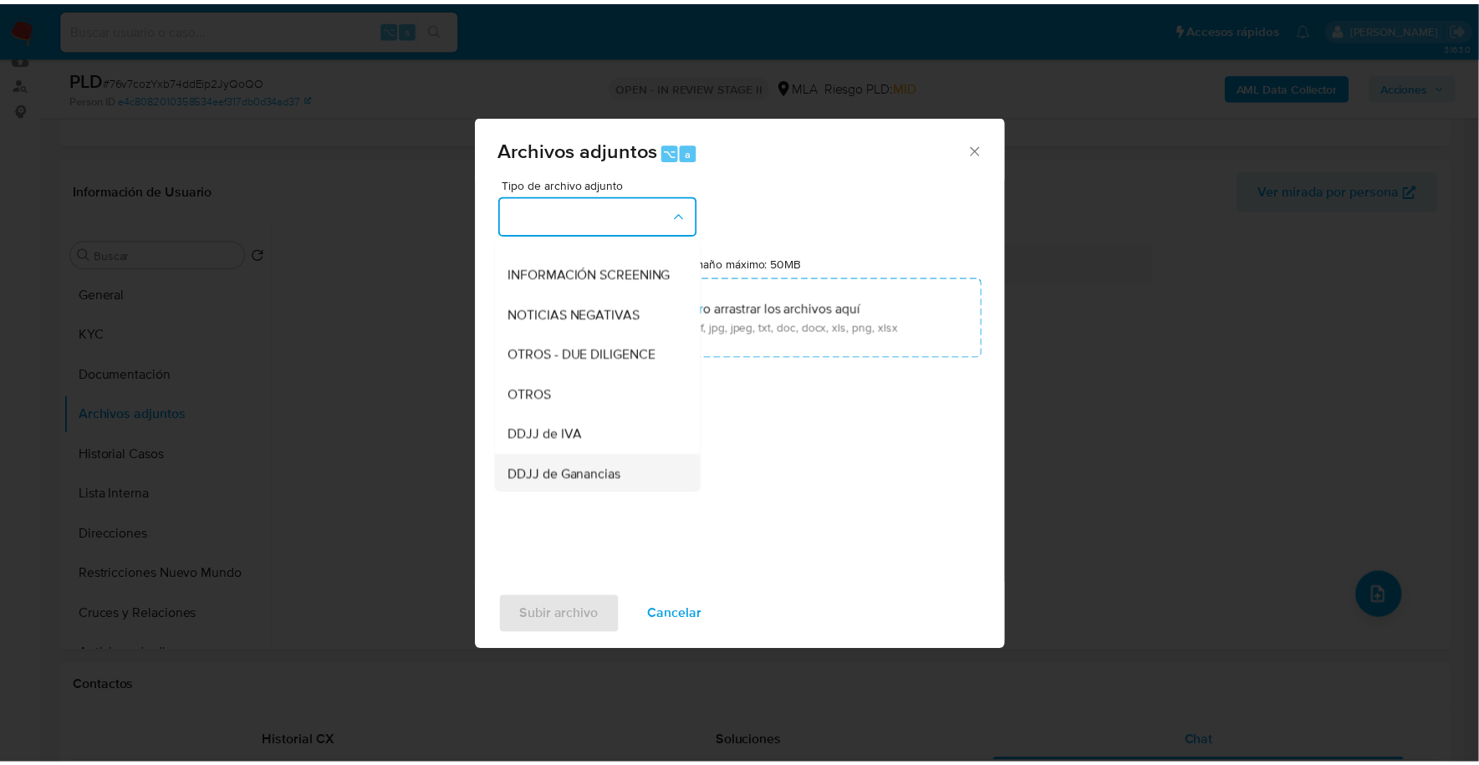
scroll to position [201, 0]
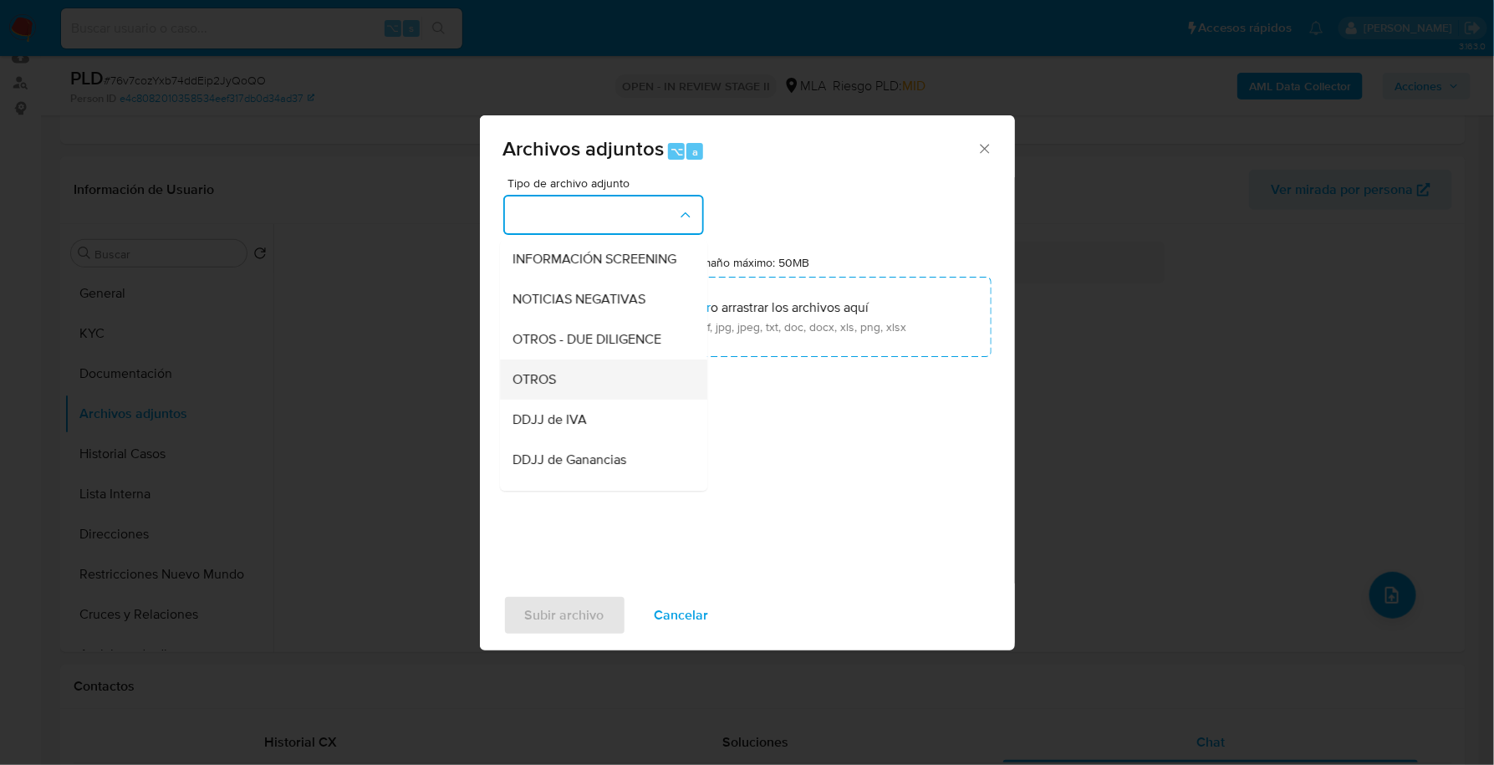
click at [539, 388] on span "OTROS" at bounding box center [534, 379] width 43 height 17
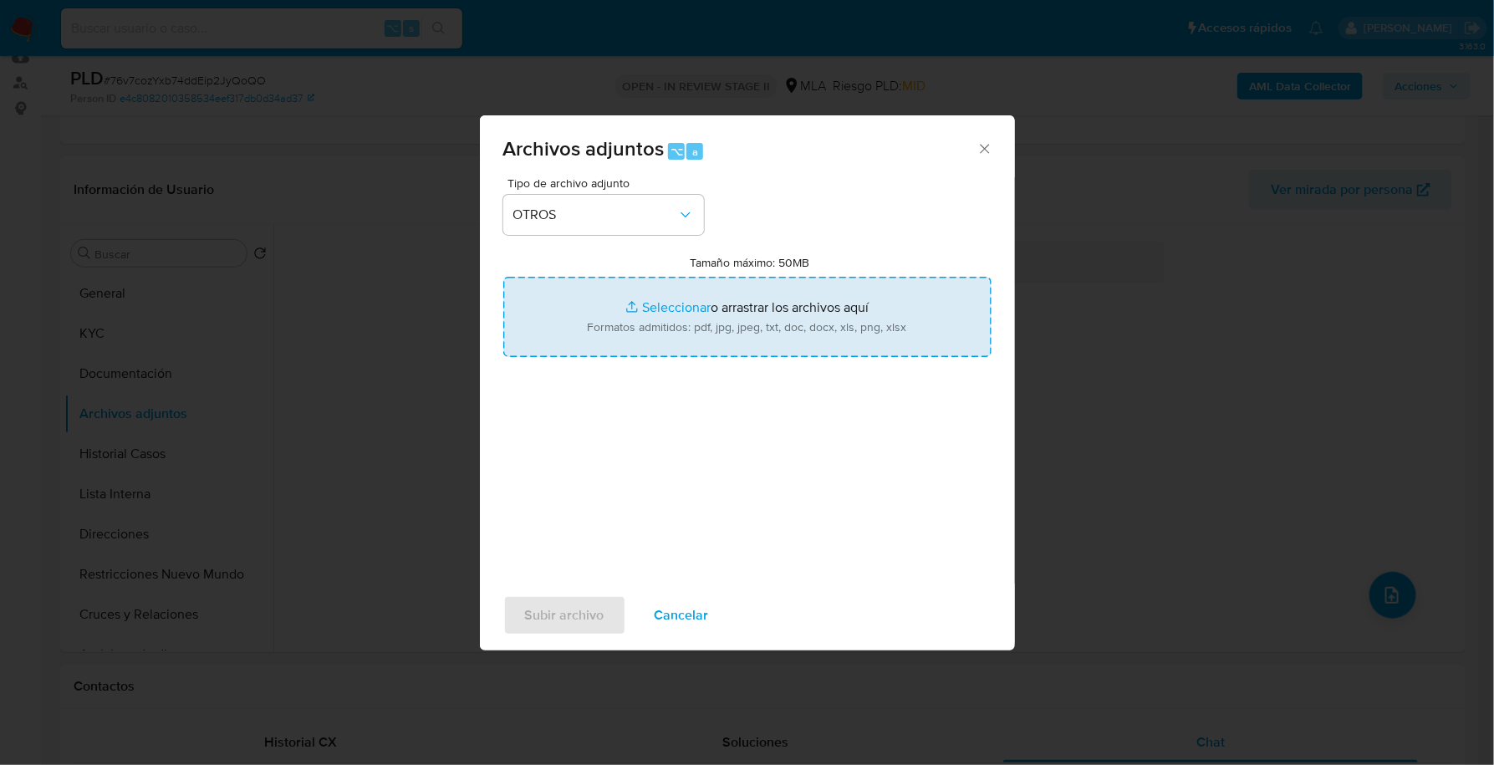
click at [681, 301] on input "Tamaño máximo: 50MB Seleccionar archivos" at bounding box center [747, 317] width 488 height 80
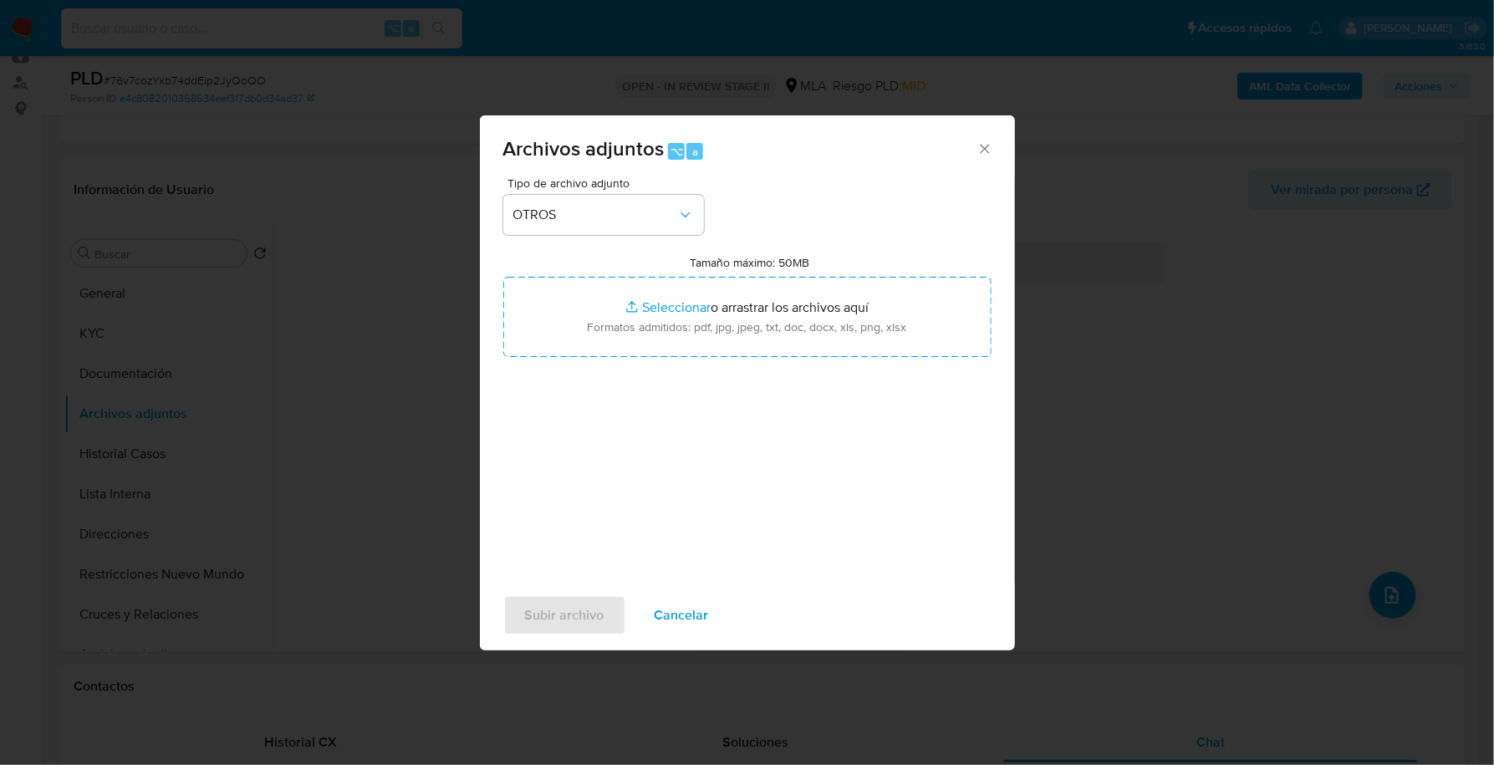
type input "C:\fakepath\Caselog 76v7cozYxb74ddEip2JyQoQO_2025_09_18_05_04_02.docx"
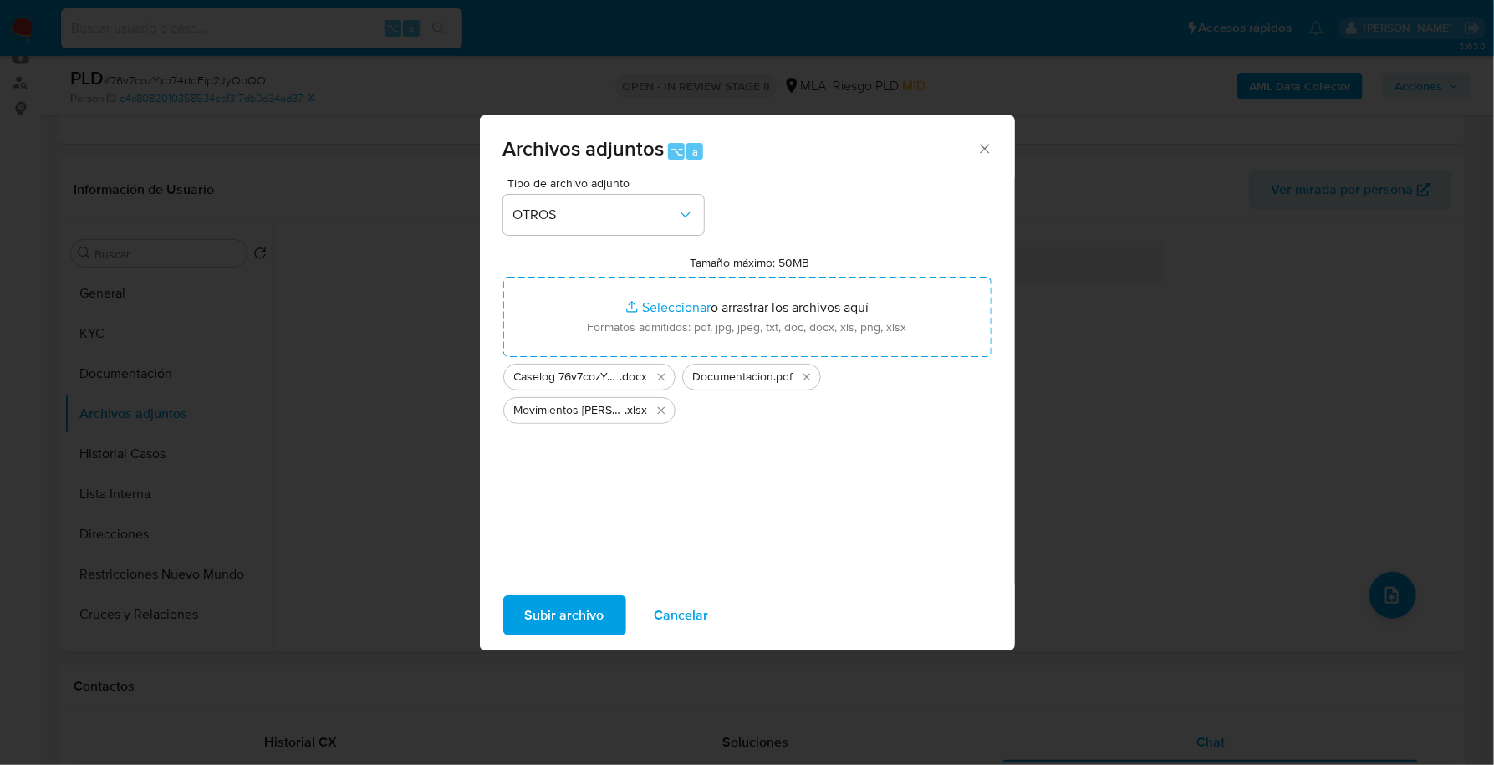
click at [552, 620] on span "Subir archivo" at bounding box center [564, 615] width 79 height 37
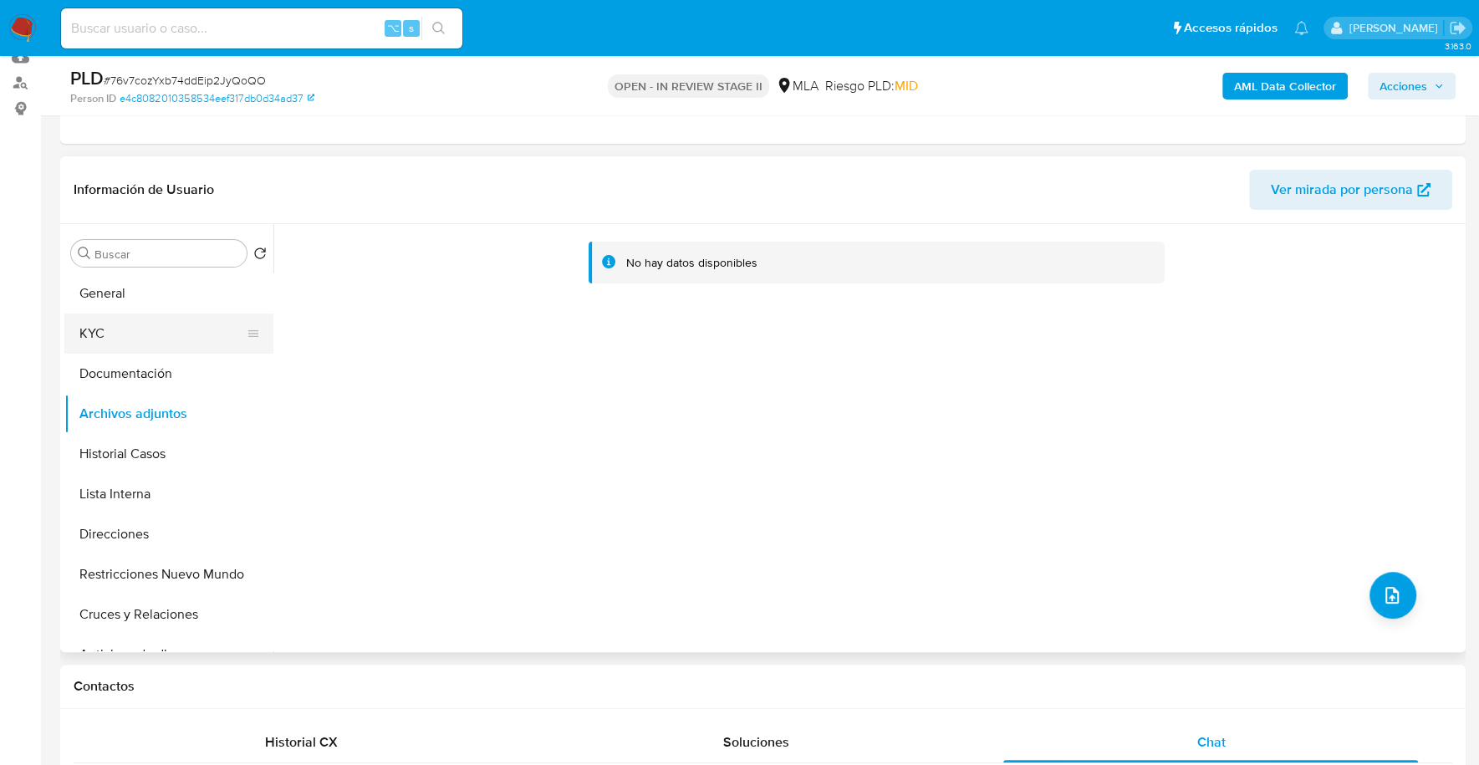
click at [124, 342] on button "KYC" at bounding box center [162, 333] width 196 height 40
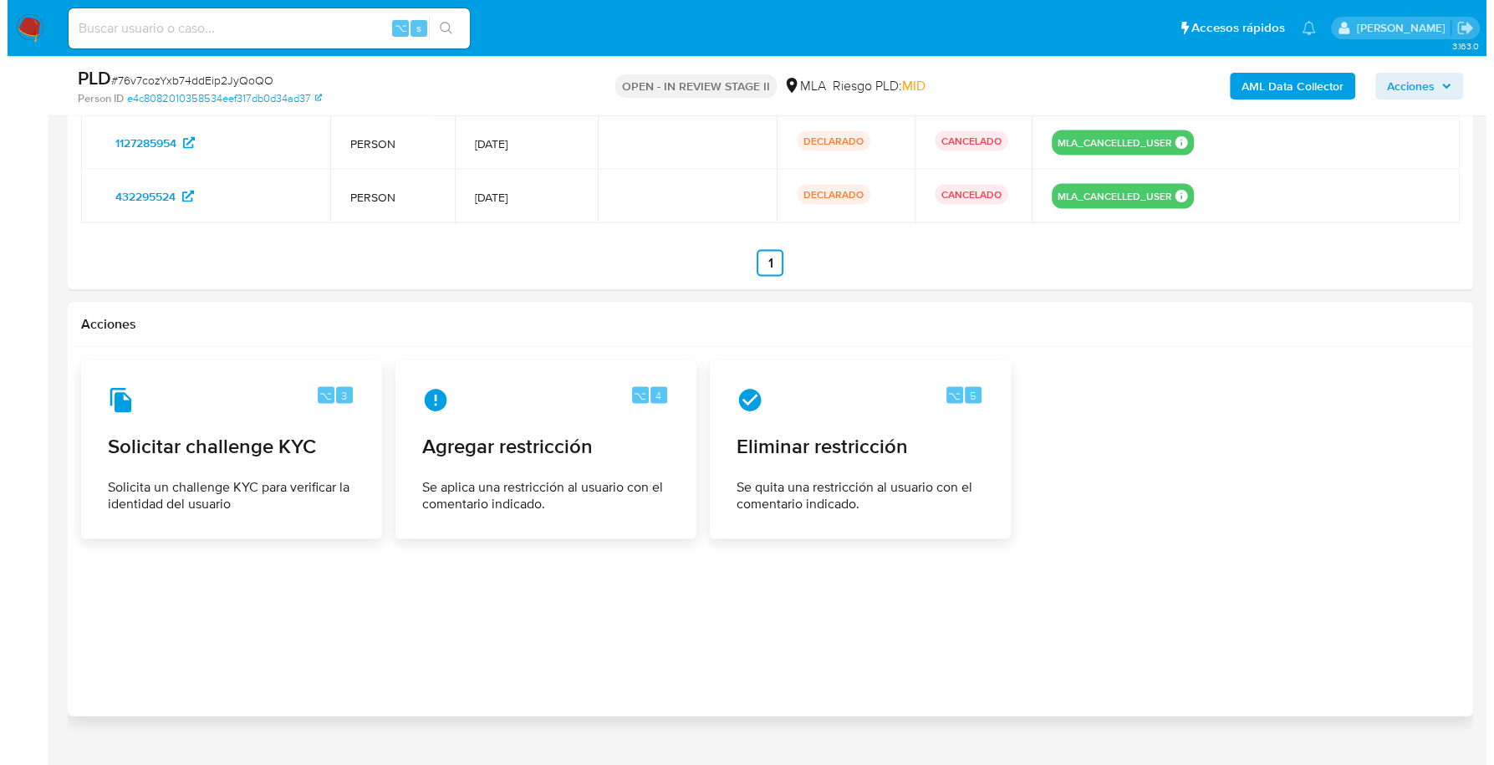
scroll to position [3029, 0]
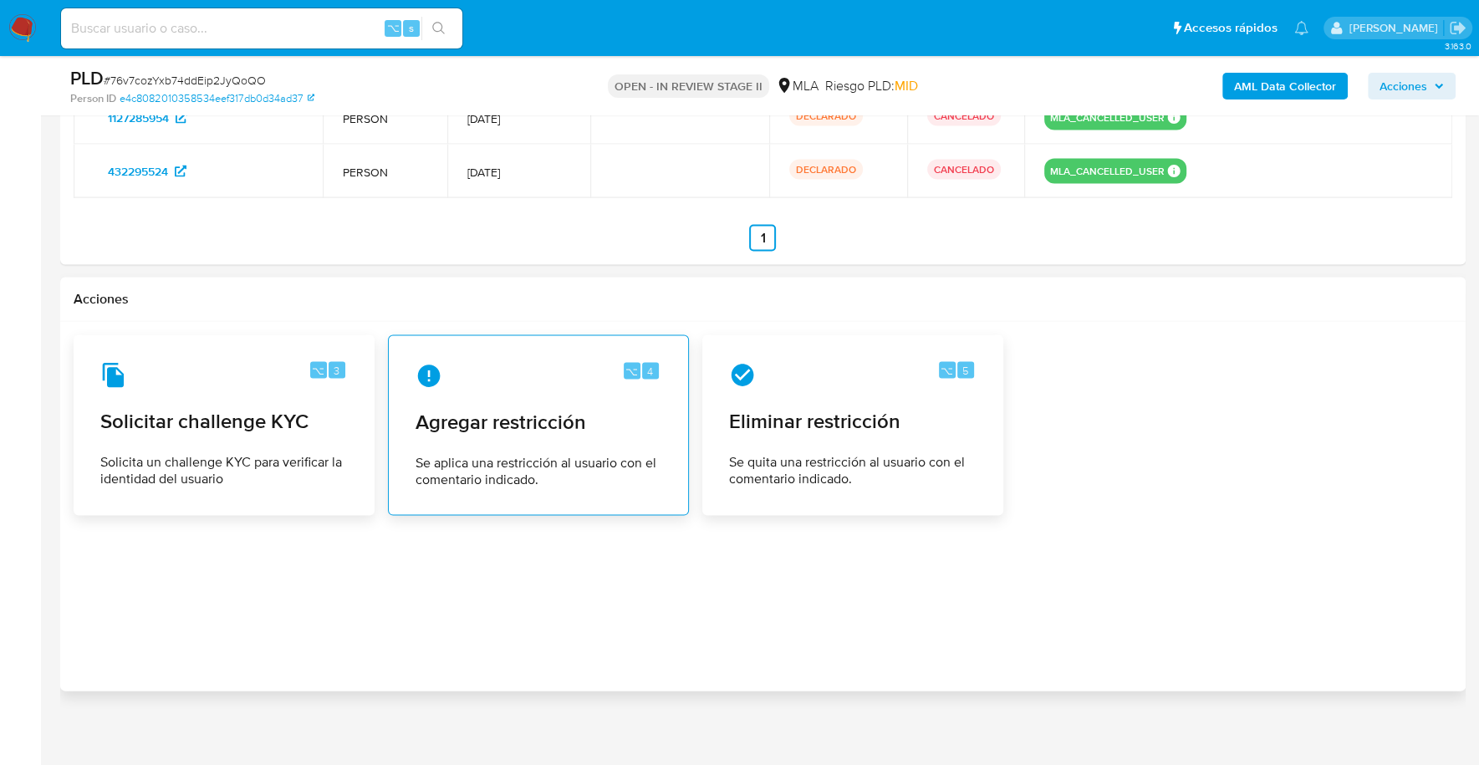
click at [507, 432] on div "⌥ 4 Agregar restricción Se aplica una restricción al usuario con el comentario …" at bounding box center [538, 425] width 272 height 152
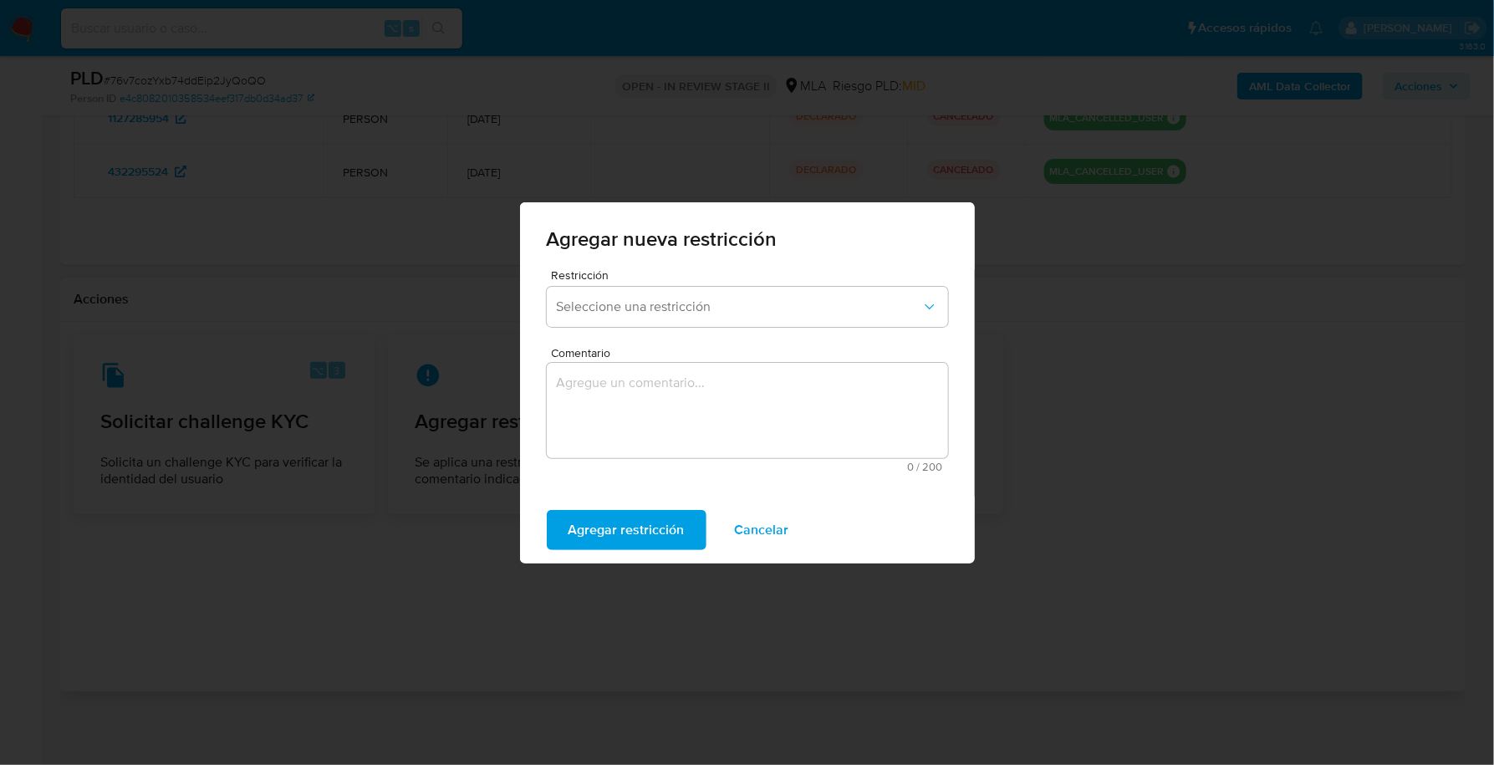
click at [628, 328] on div "Restricción Seleccione una restricción" at bounding box center [747, 301] width 401 height 64
click at [634, 308] on span "Seleccione una restricción" at bounding box center [739, 306] width 364 height 17
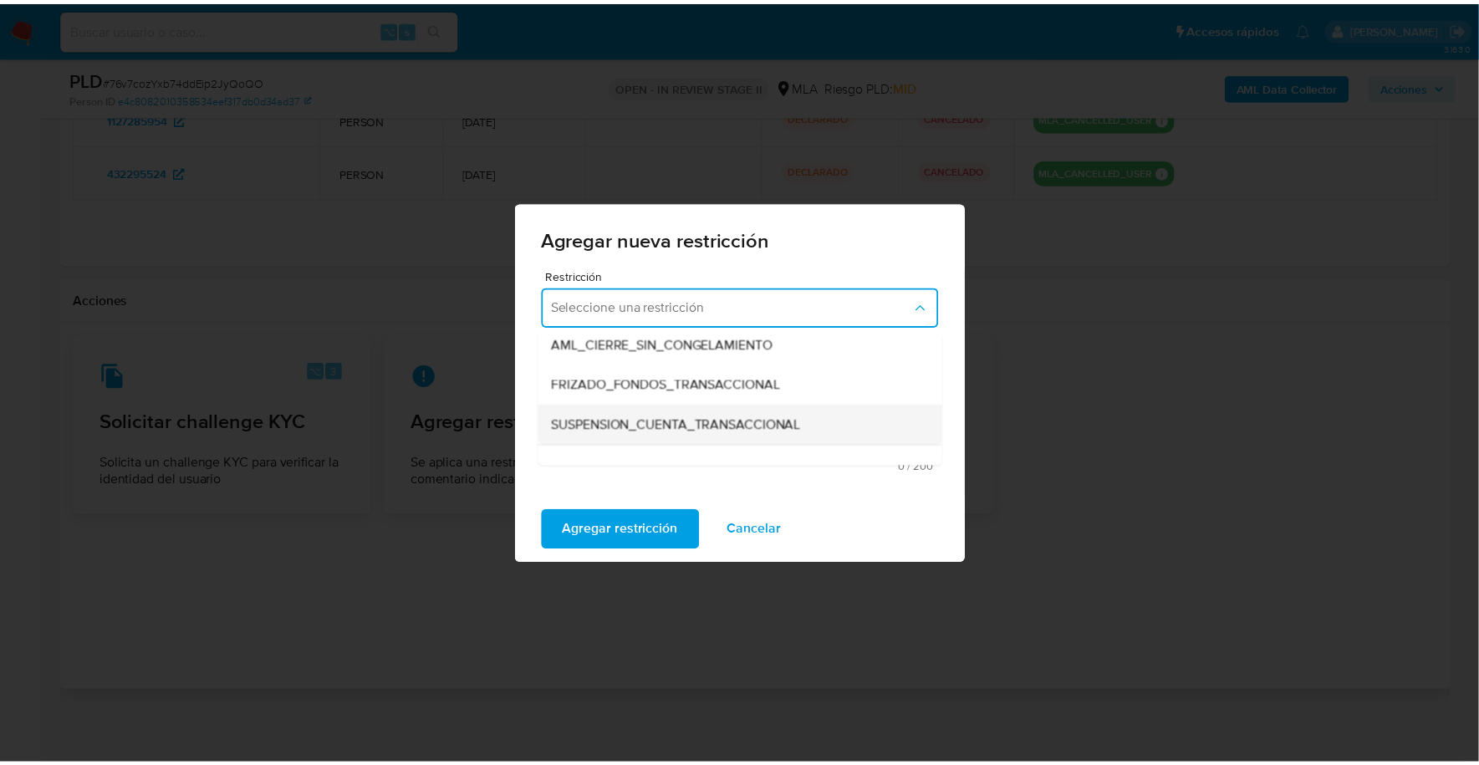
scroll to position [169, 0]
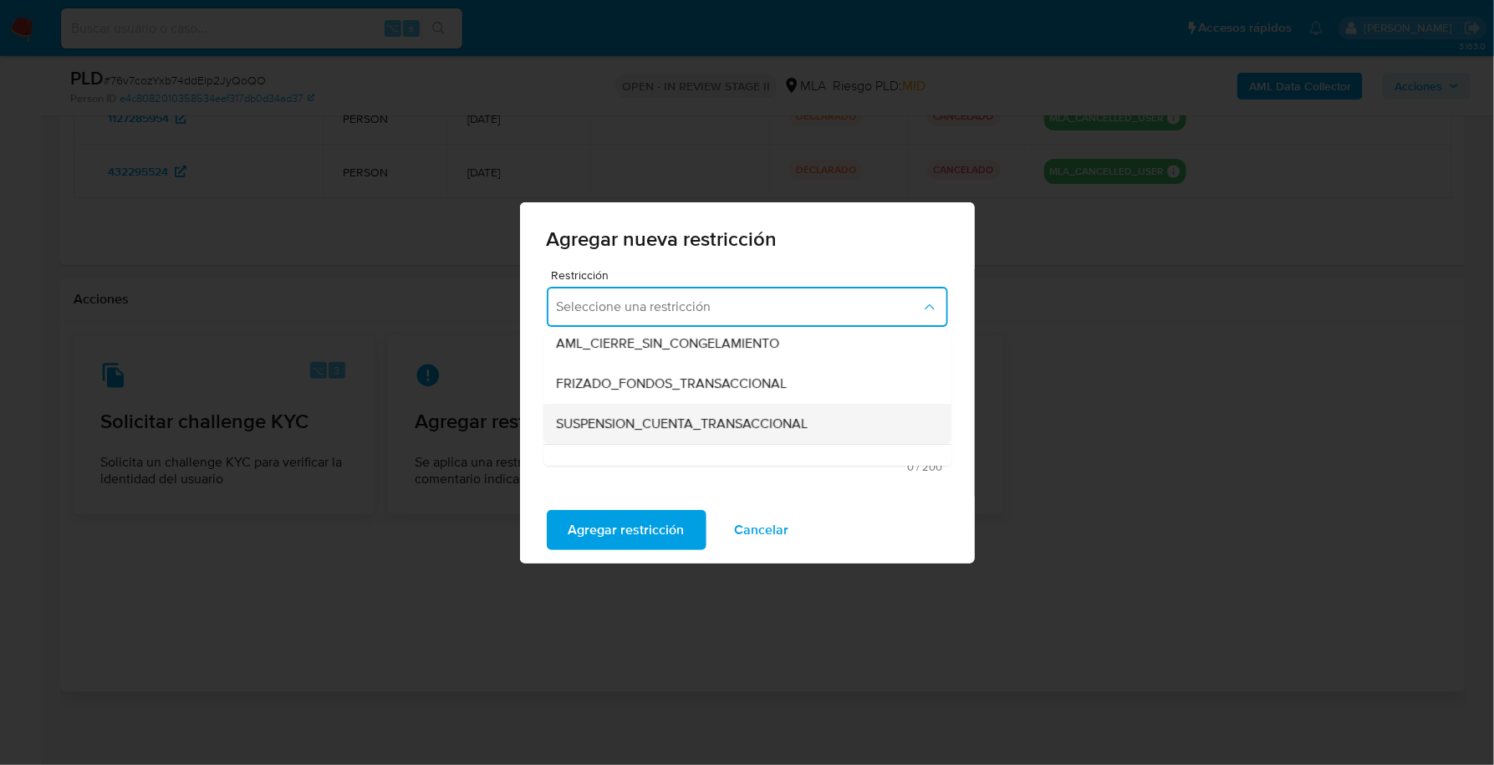
click at [684, 423] on span "SUSPENSION_CUENTA_TRANSACCIONAL" at bounding box center [683, 423] width 252 height 17
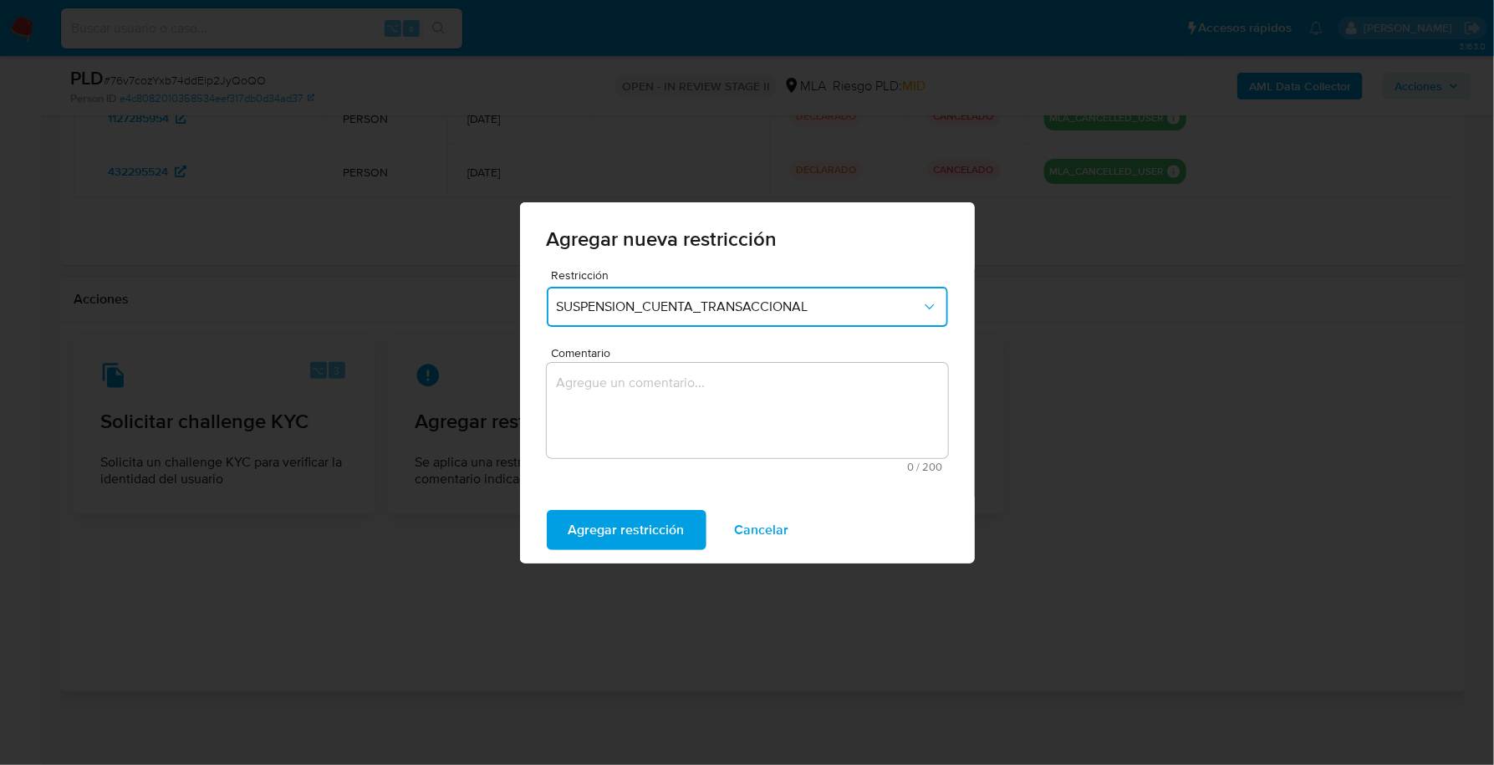
click at [615, 390] on textarea "Comentario" at bounding box center [747, 410] width 401 height 95
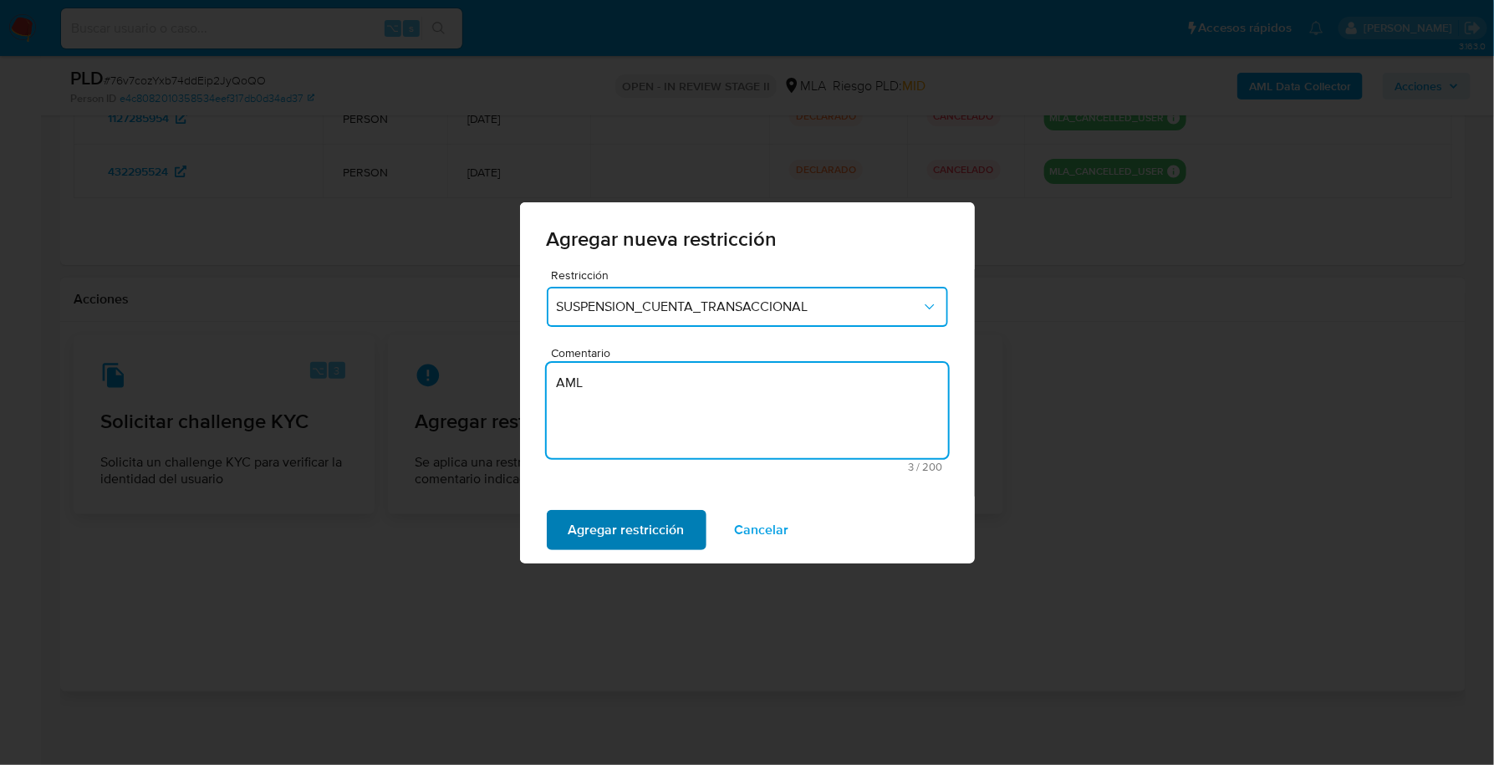
type textarea "AML"
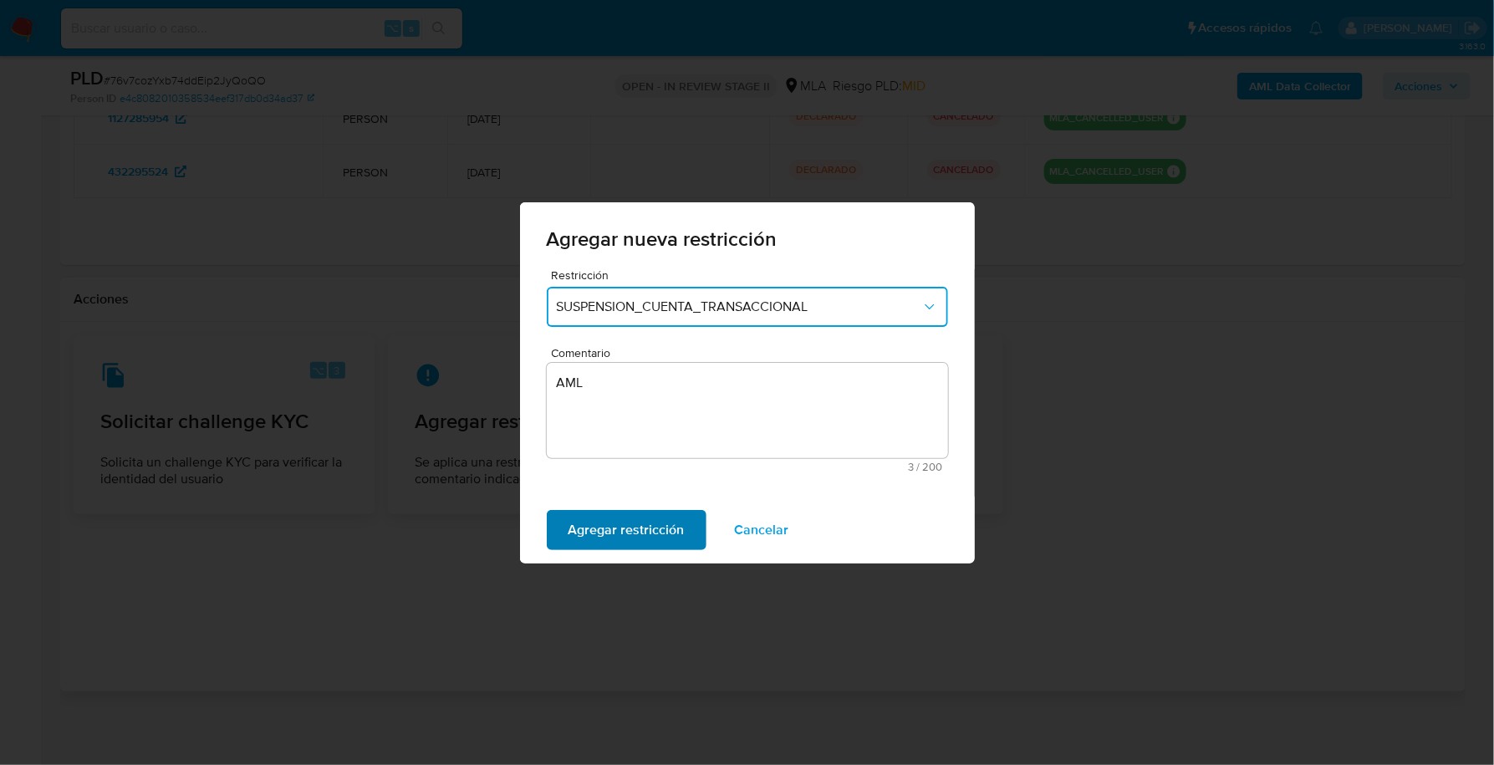
click at [622, 536] on span "Agregar restricción" at bounding box center [626, 530] width 116 height 37
click at [605, 512] on span "Confirmar" at bounding box center [598, 530] width 60 height 37
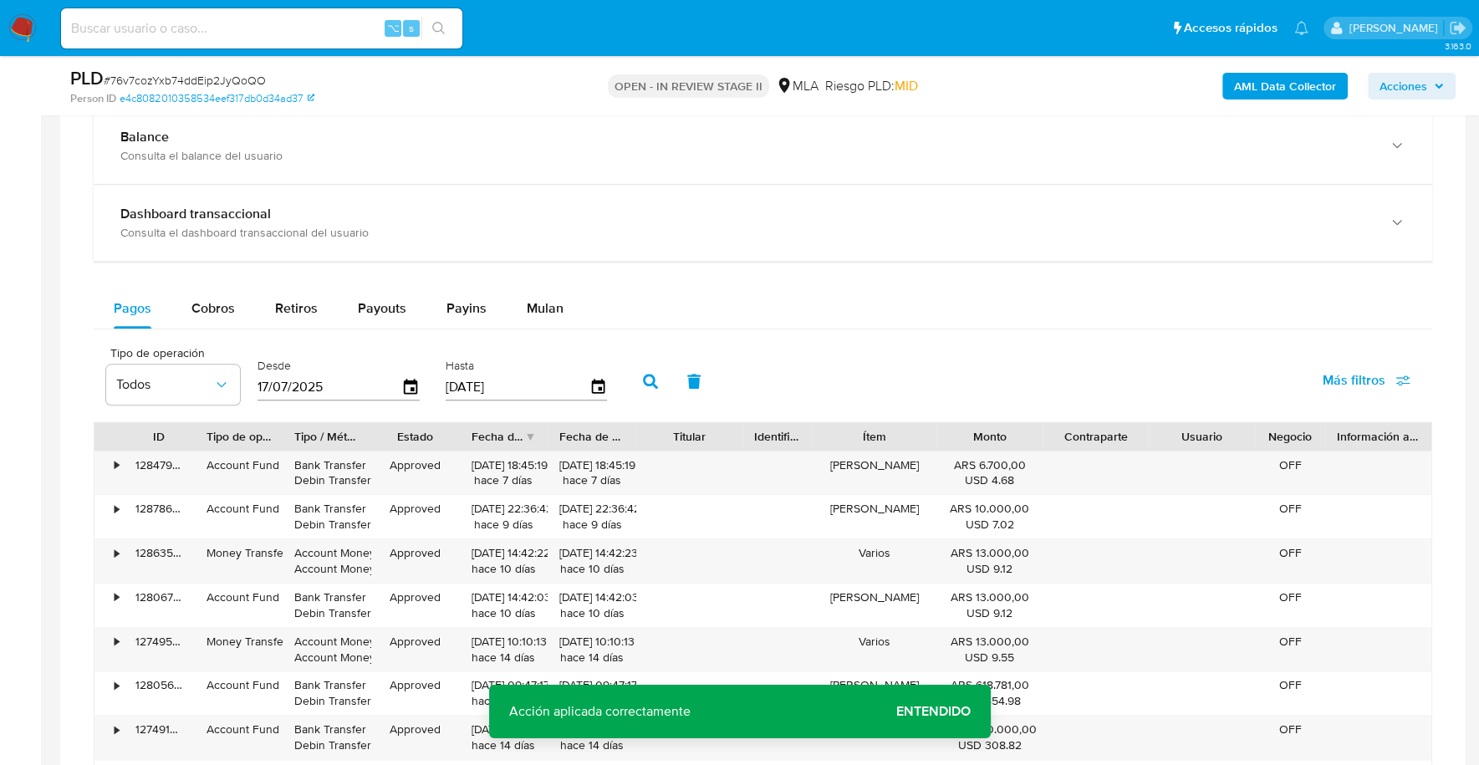
scroll to position [0, 0]
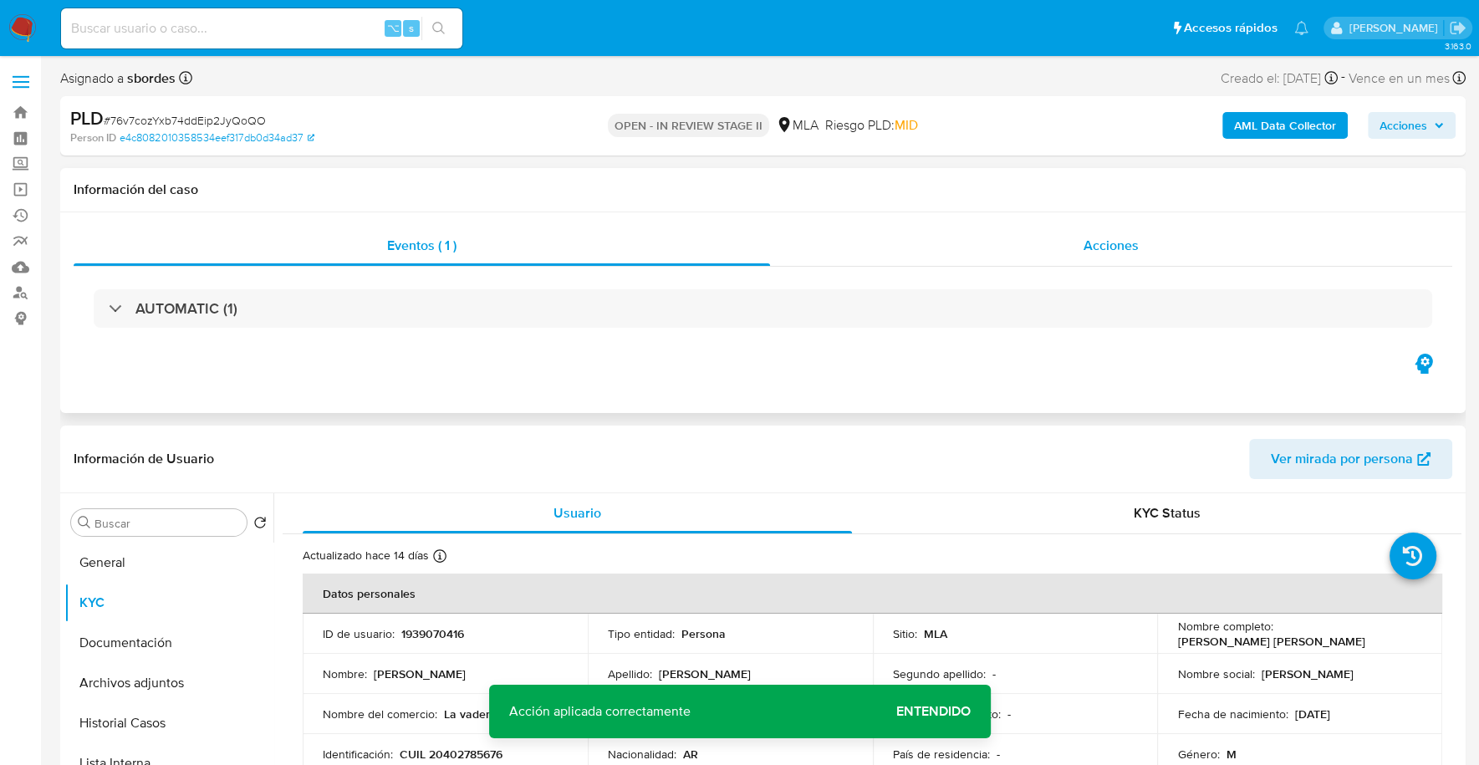
click at [1245, 232] on div "Acciones" at bounding box center [1111, 246] width 682 height 40
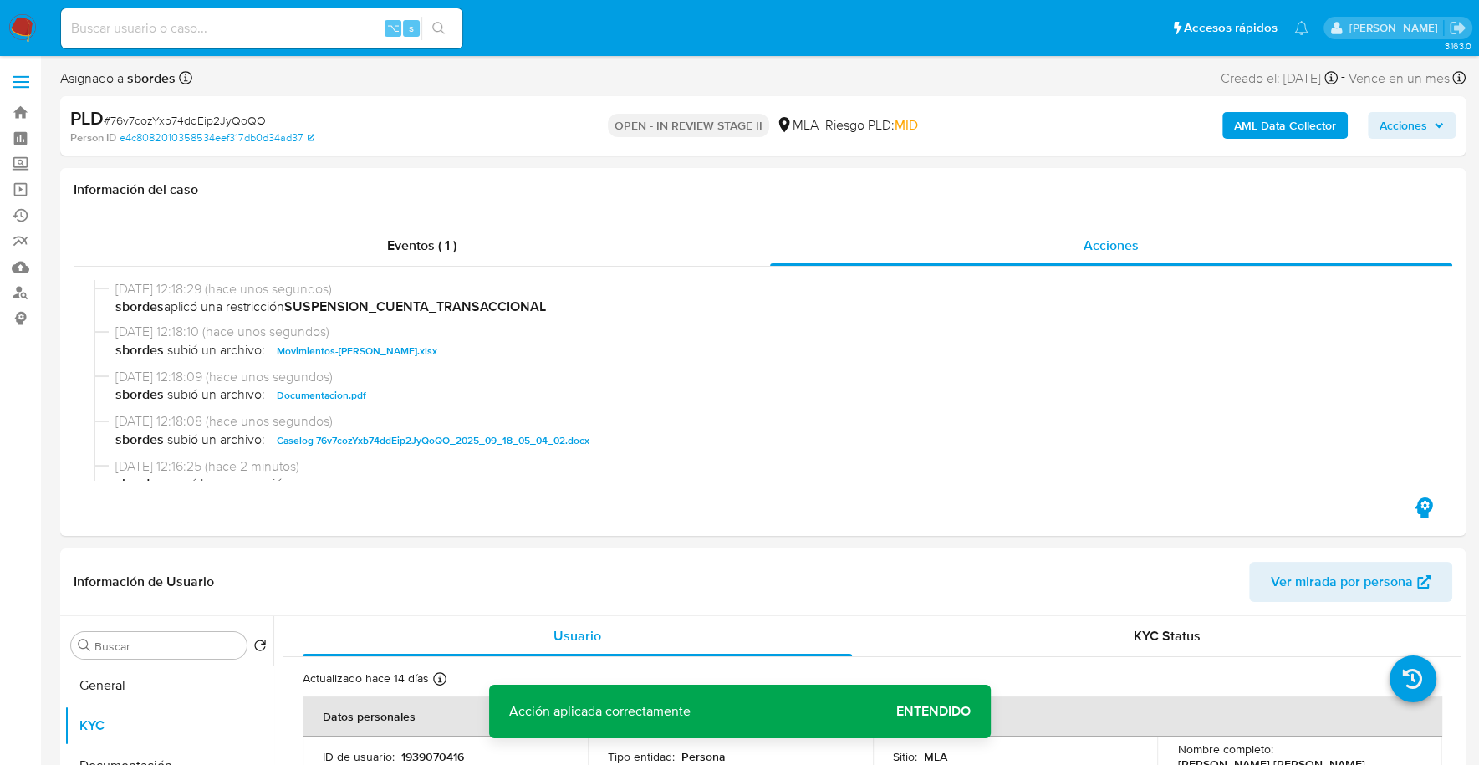
click at [1395, 121] on span "Acciones" at bounding box center [1403, 125] width 48 height 27
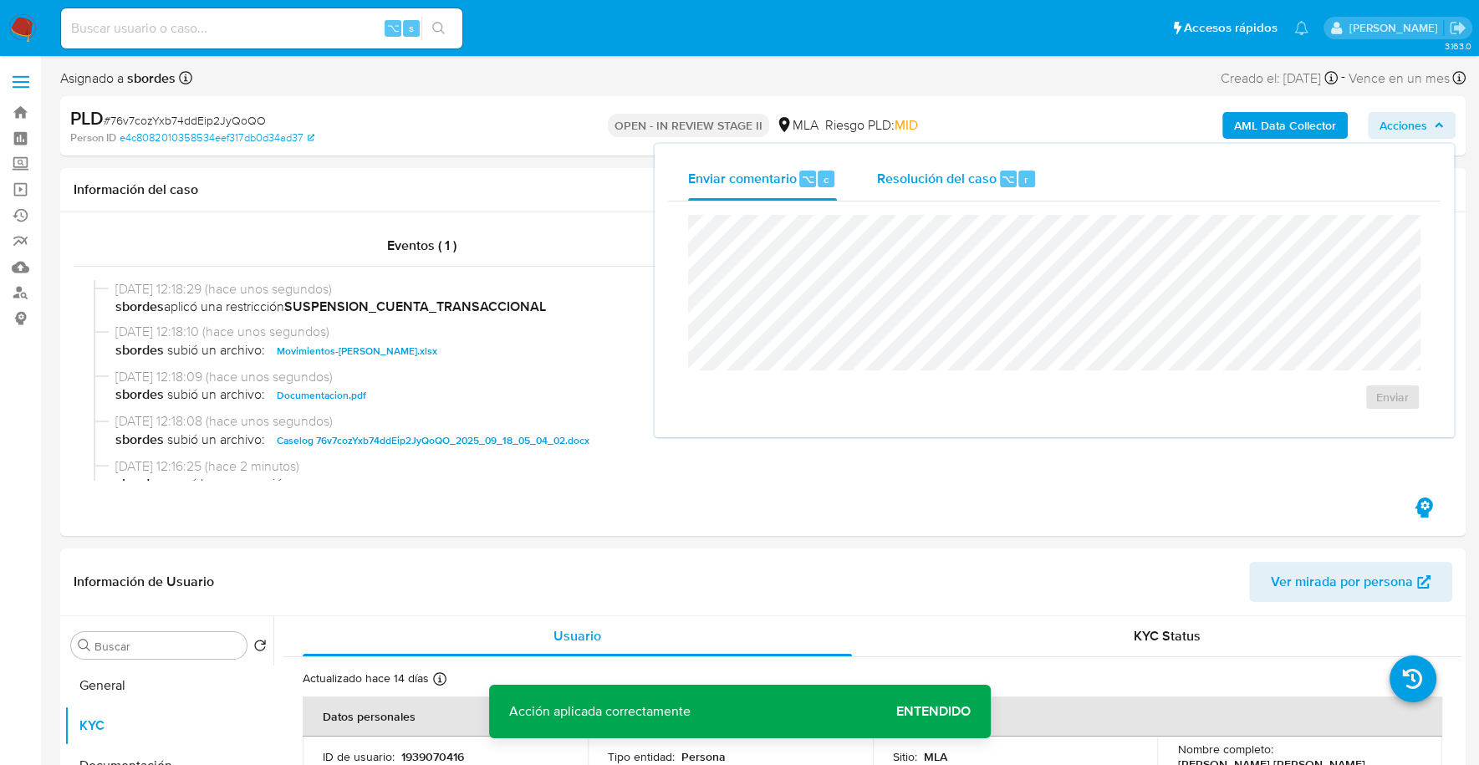
click at [872, 173] on button "Resolución del caso ⌥ r" at bounding box center [957, 178] width 200 height 43
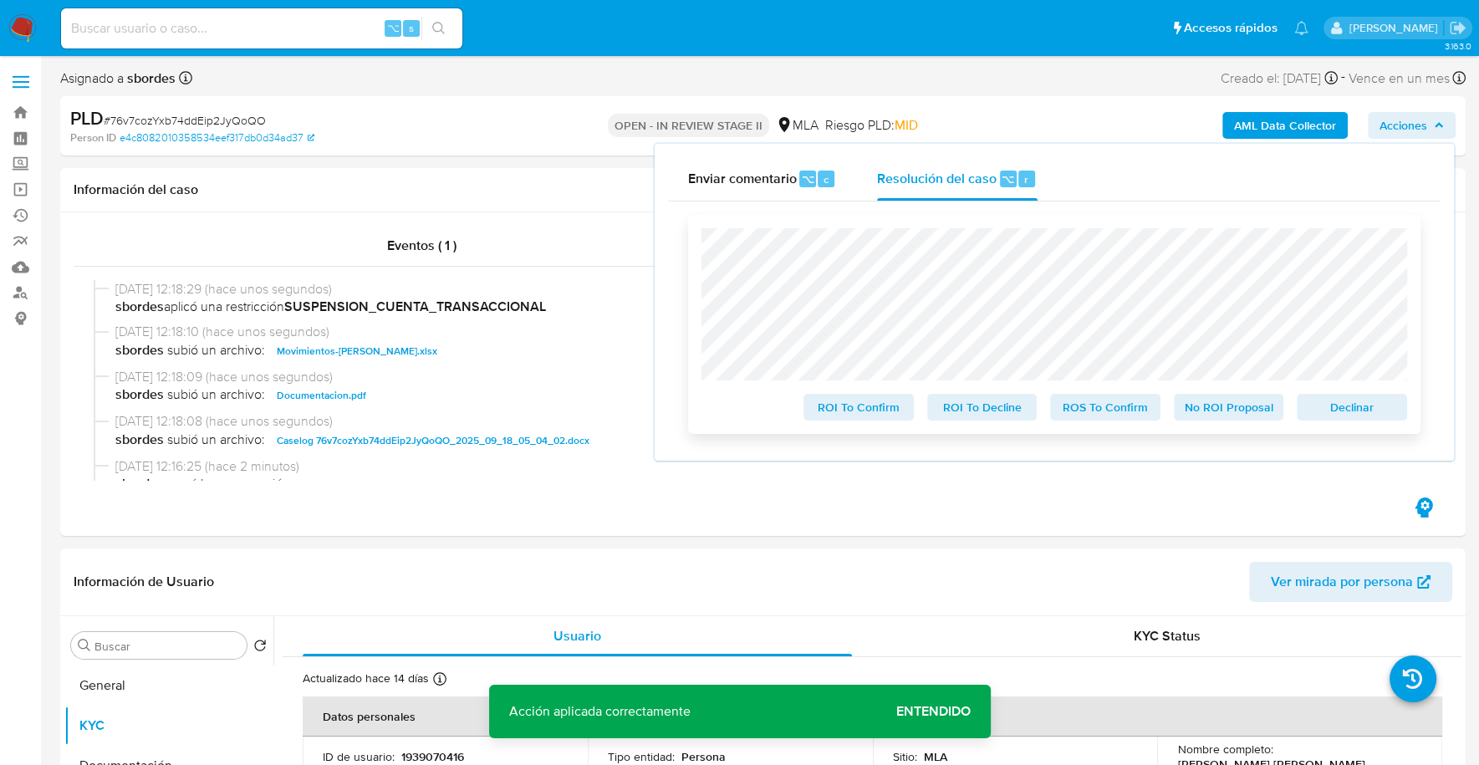
click at [1349, 405] on span "Declinar" at bounding box center [1351, 406] width 87 height 23
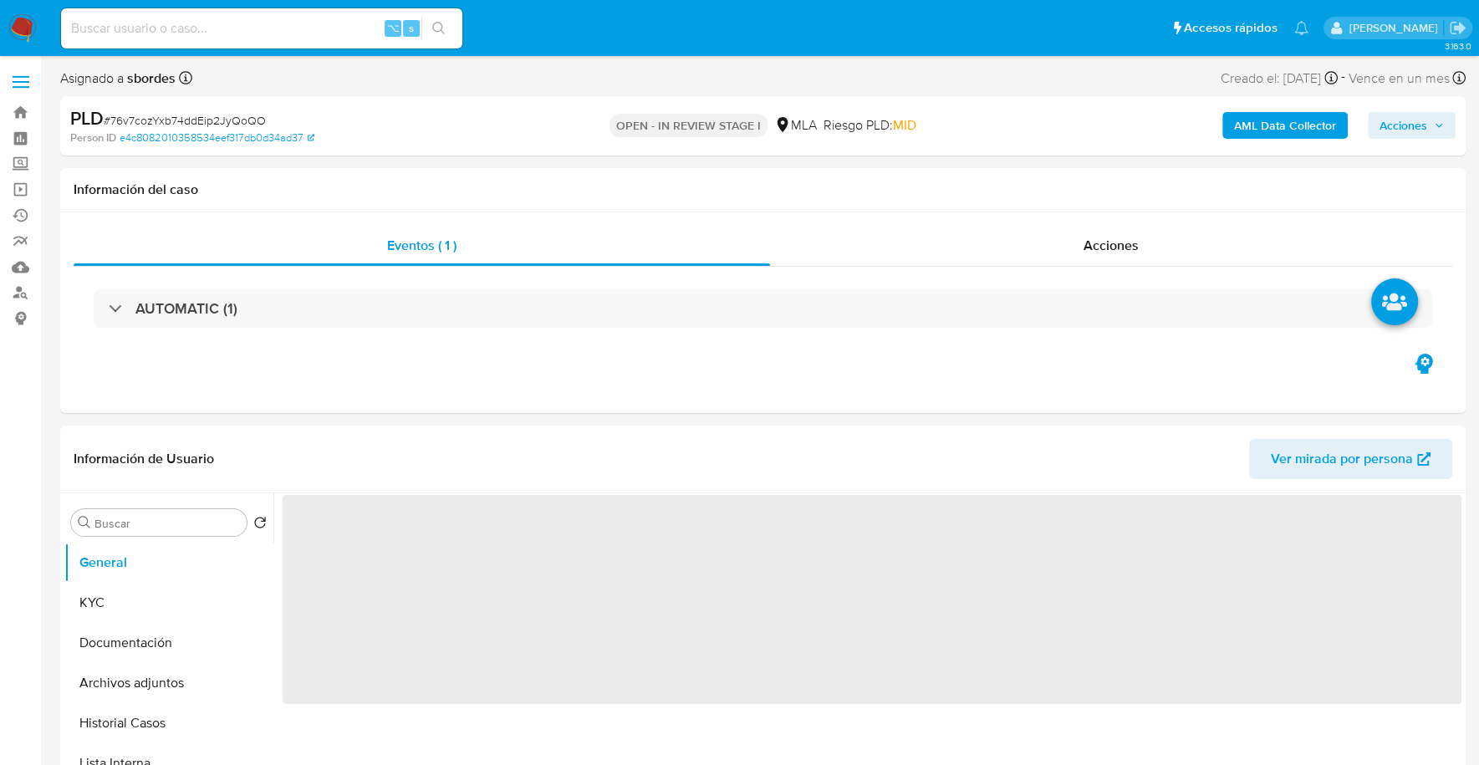
select select "10"
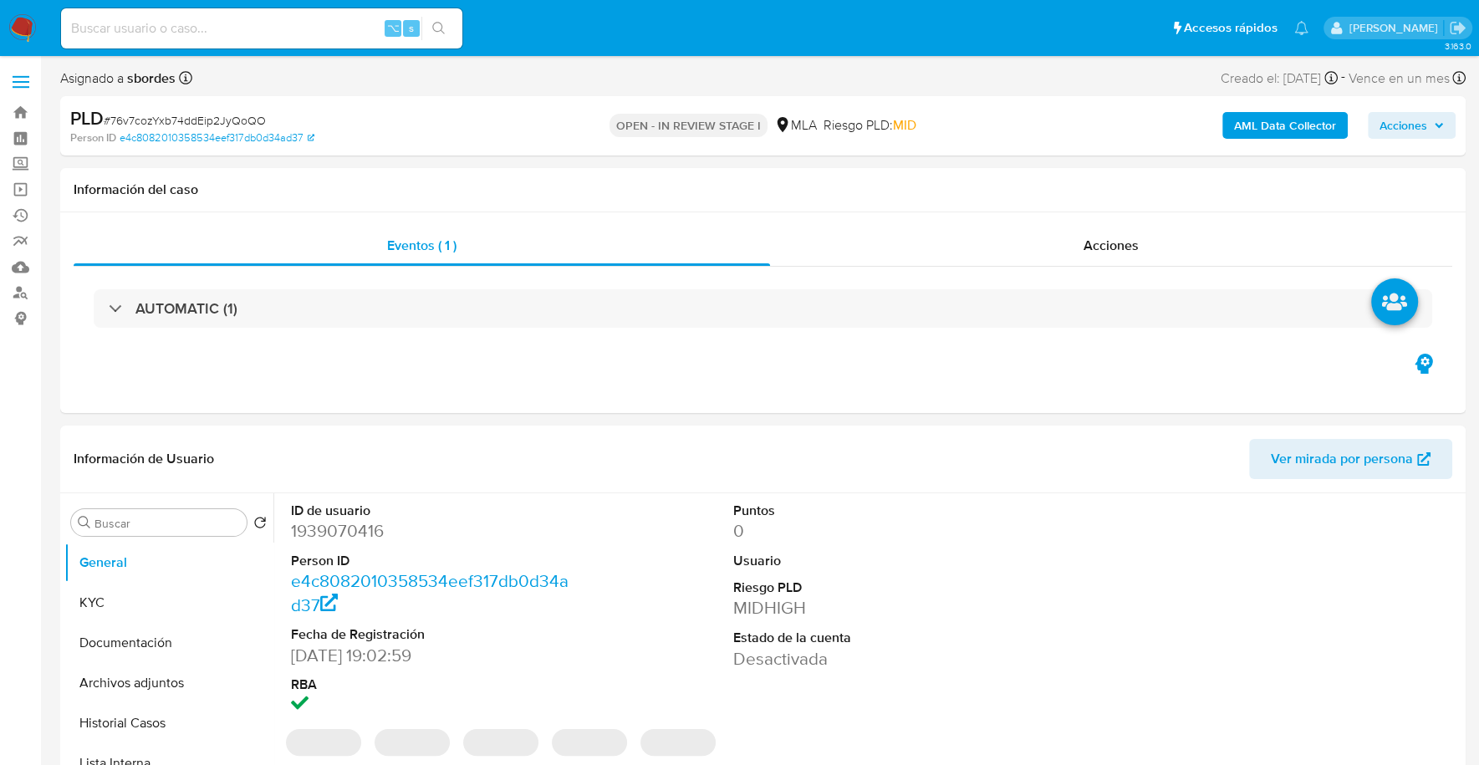
click at [1438, 130] on span "Acciones" at bounding box center [1411, 125] width 64 height 23
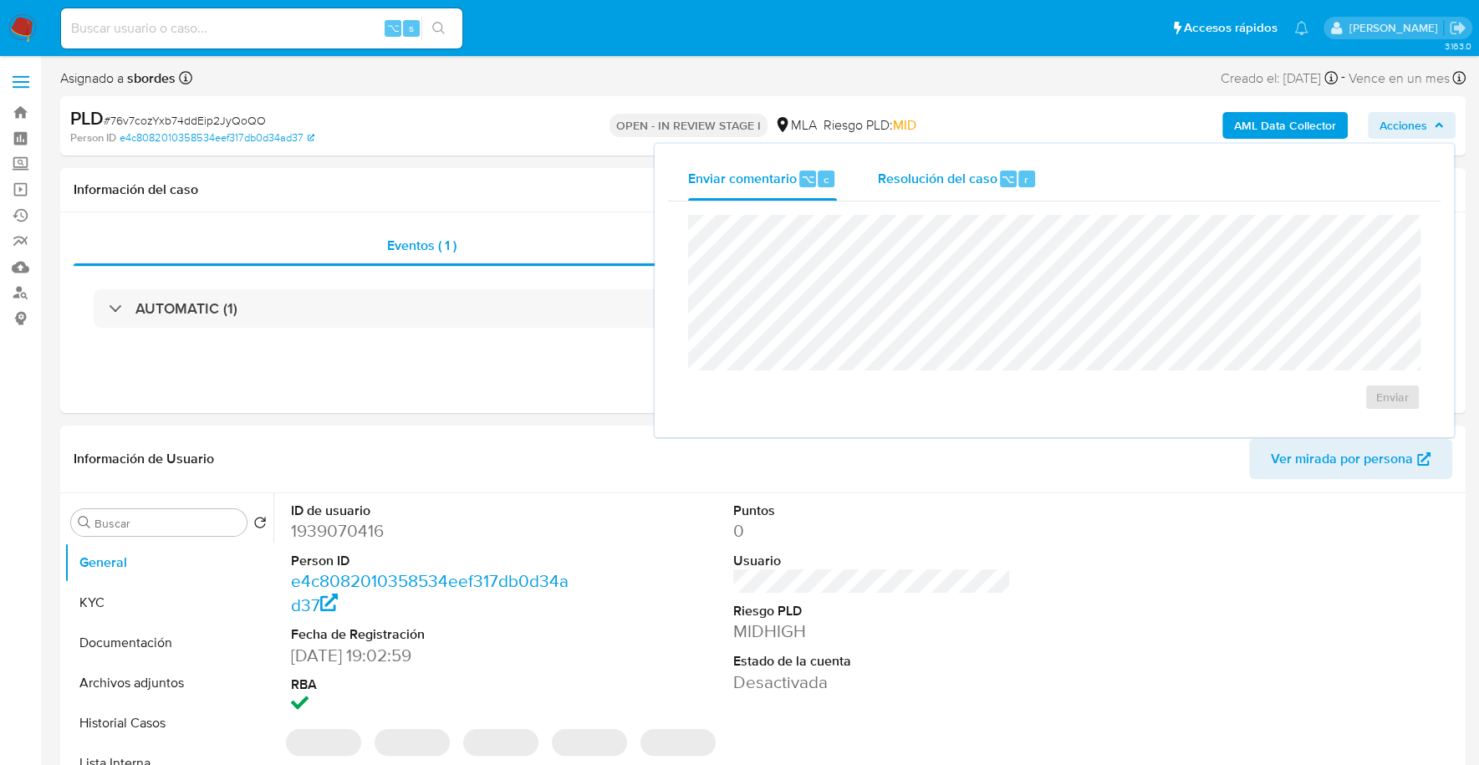
click at [886, 186] on span "Resolución del caso" at bounding box center [937, 178] width 120 height 19
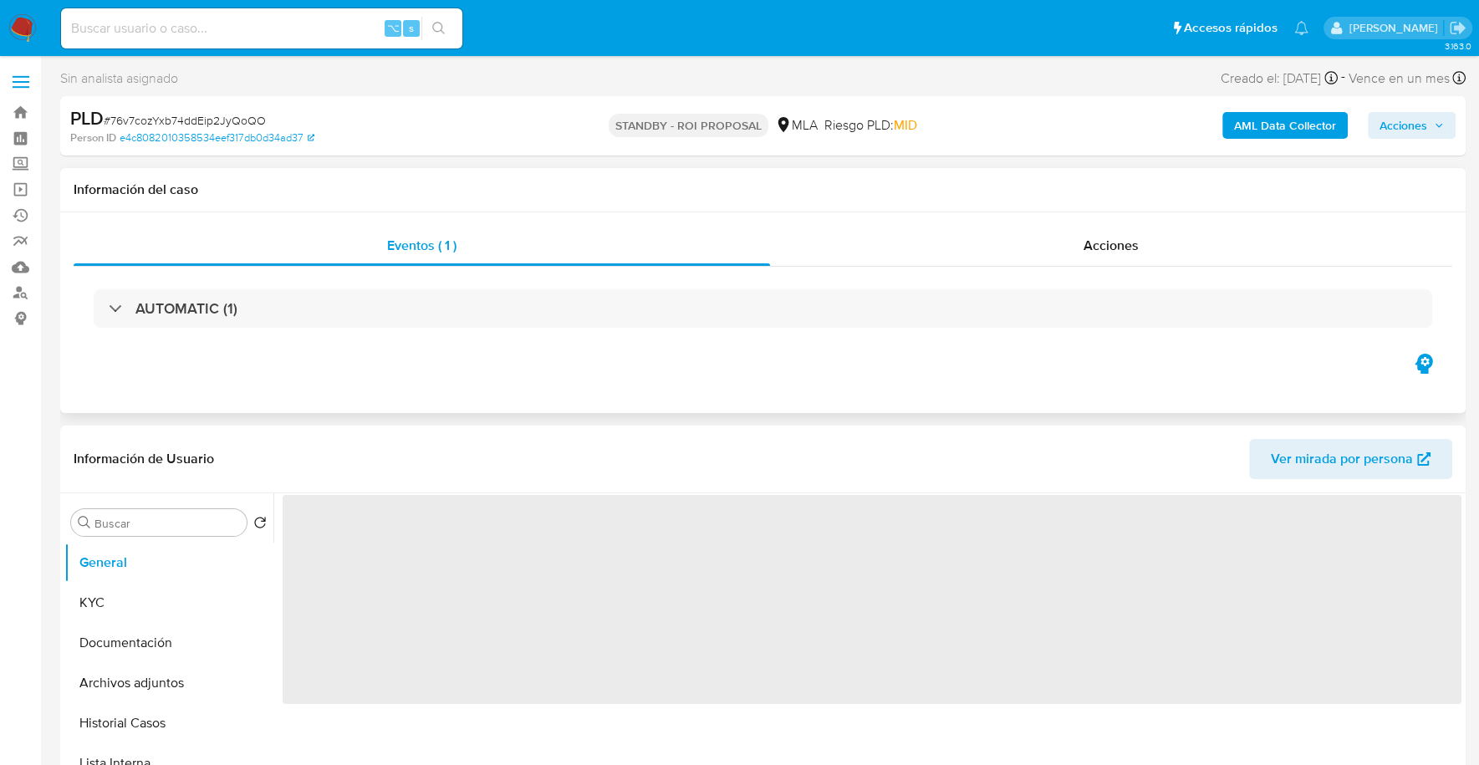
click at [1113, 270] on div "AUTOMATIC (1)" at bounding box center [763, 309] width 1378 height 84
click at [1120, 254] on span "Acciones" at bounding box center [1110, 245] width 55 height 19
select select "10"
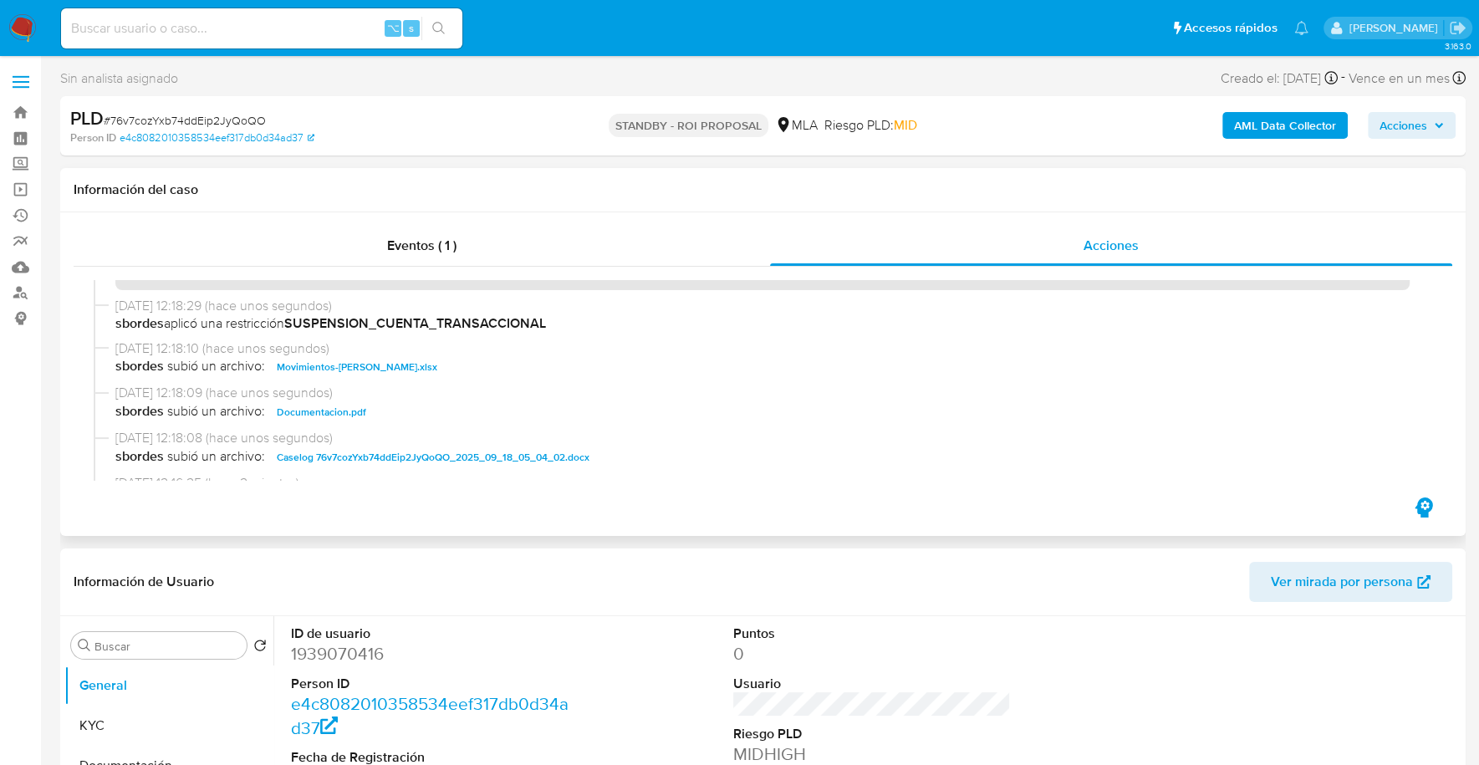
scroll to position [147, 0]
click at [208, 22] on input at bounding box center [261, 29] width 401 height 22
paste input "136632536"
type input "136632536"
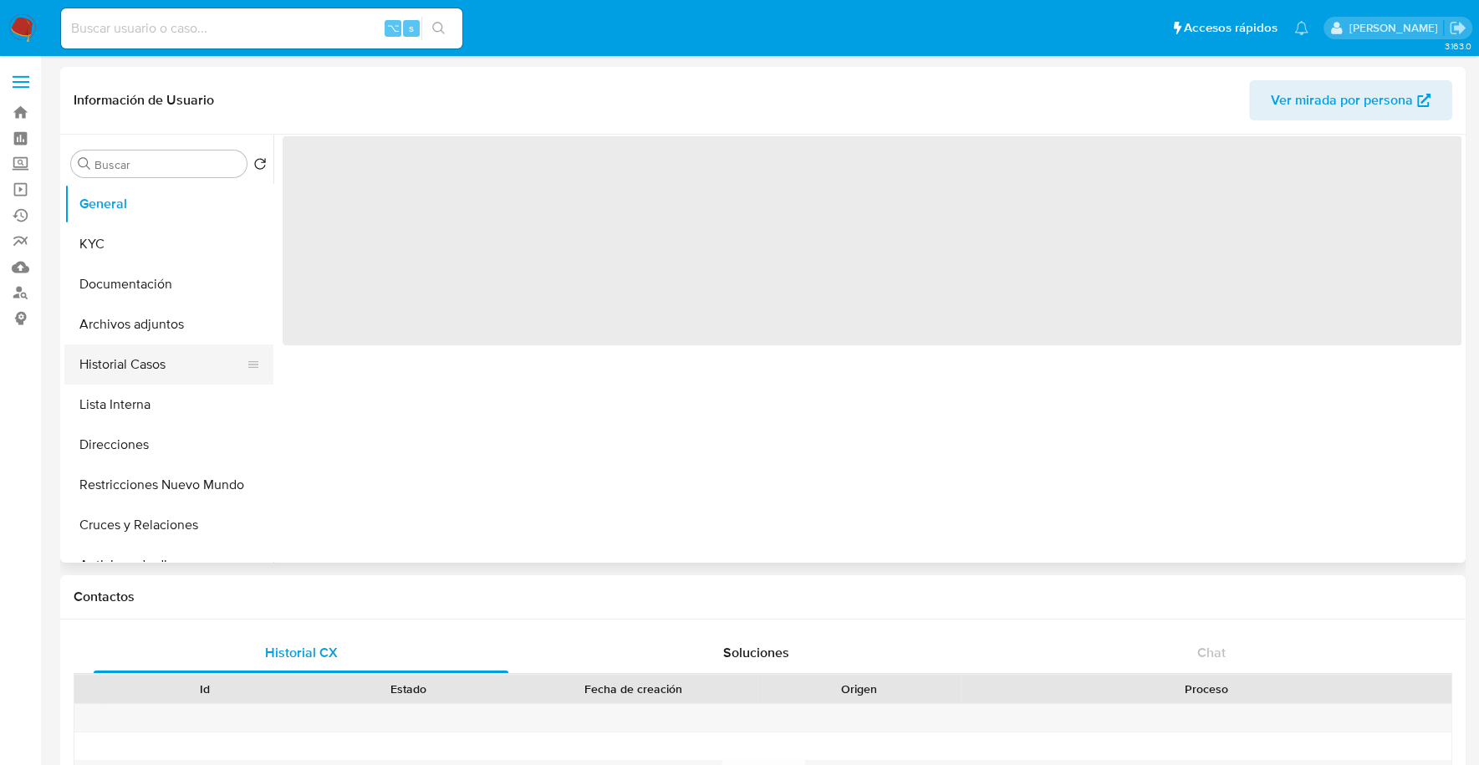
click at [126, 358] on button "Historial Casos" at bounding box center [162, 364] width 196 height 40
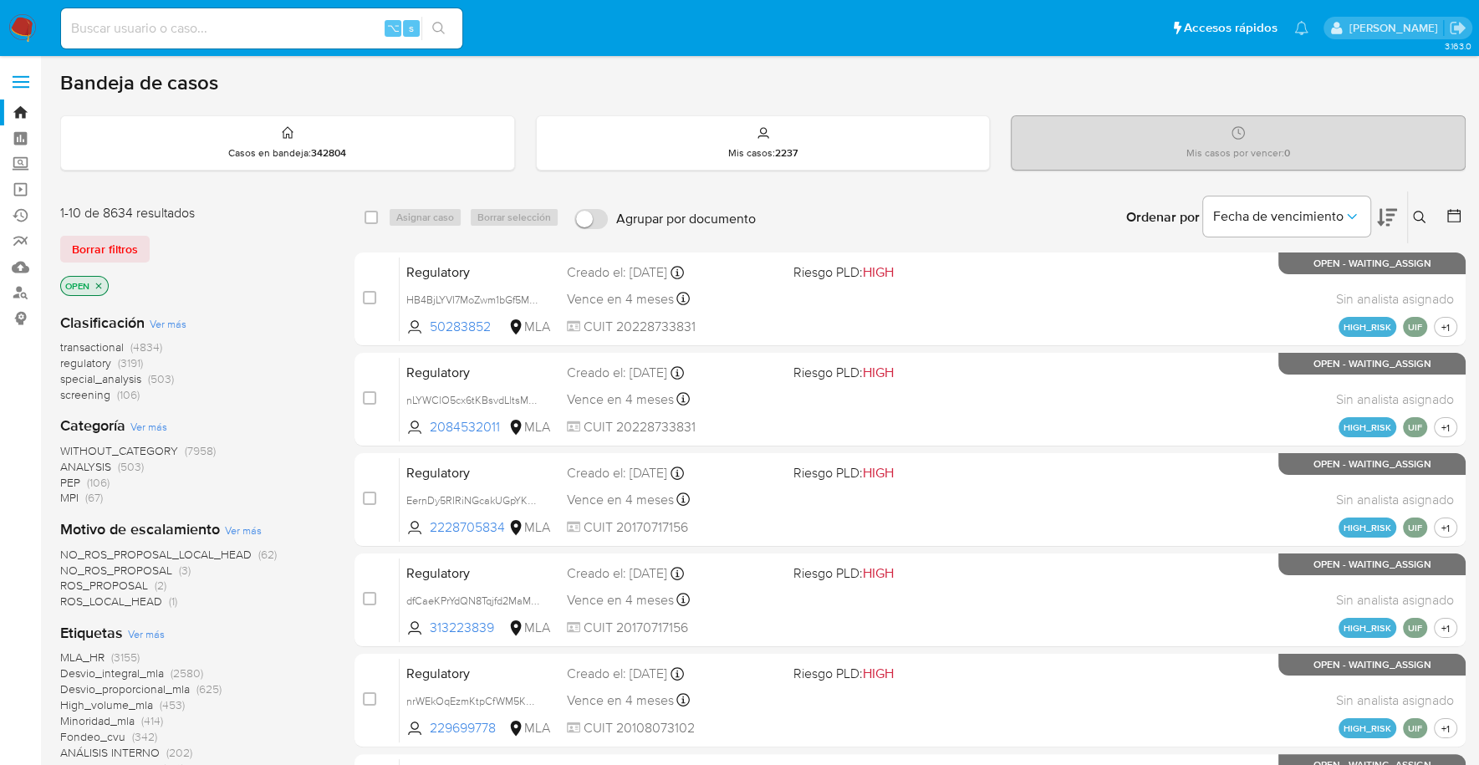
click at [36, 26] on nav "Pausado Ver notificaciones ⌥ s Accesos rápidos Presiona las siguientes teclas p…" at bounding box center [739, 28] width 1479 height 56
click at [25, 39] on img at bounding box center [22, 28] width 28 height 28
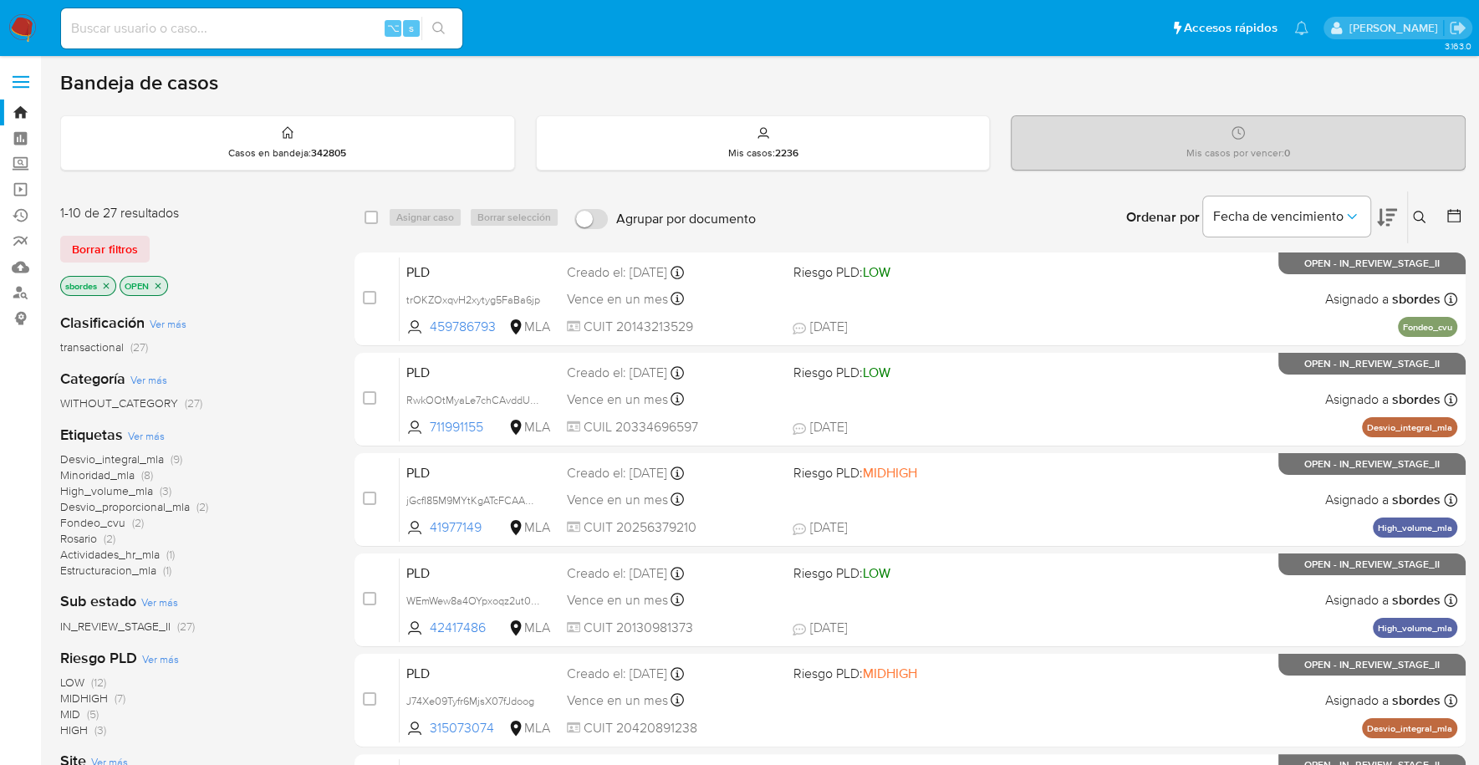
click at [29, 23] on img at bounding box center [22, 28] width 28 height 28
click at [31, 22] on img at bounding box center [22, 28] width 28 height 28
click at [127, 240] on span "Borrar filtros" at bounding box center [105, 248] width 66 height 23
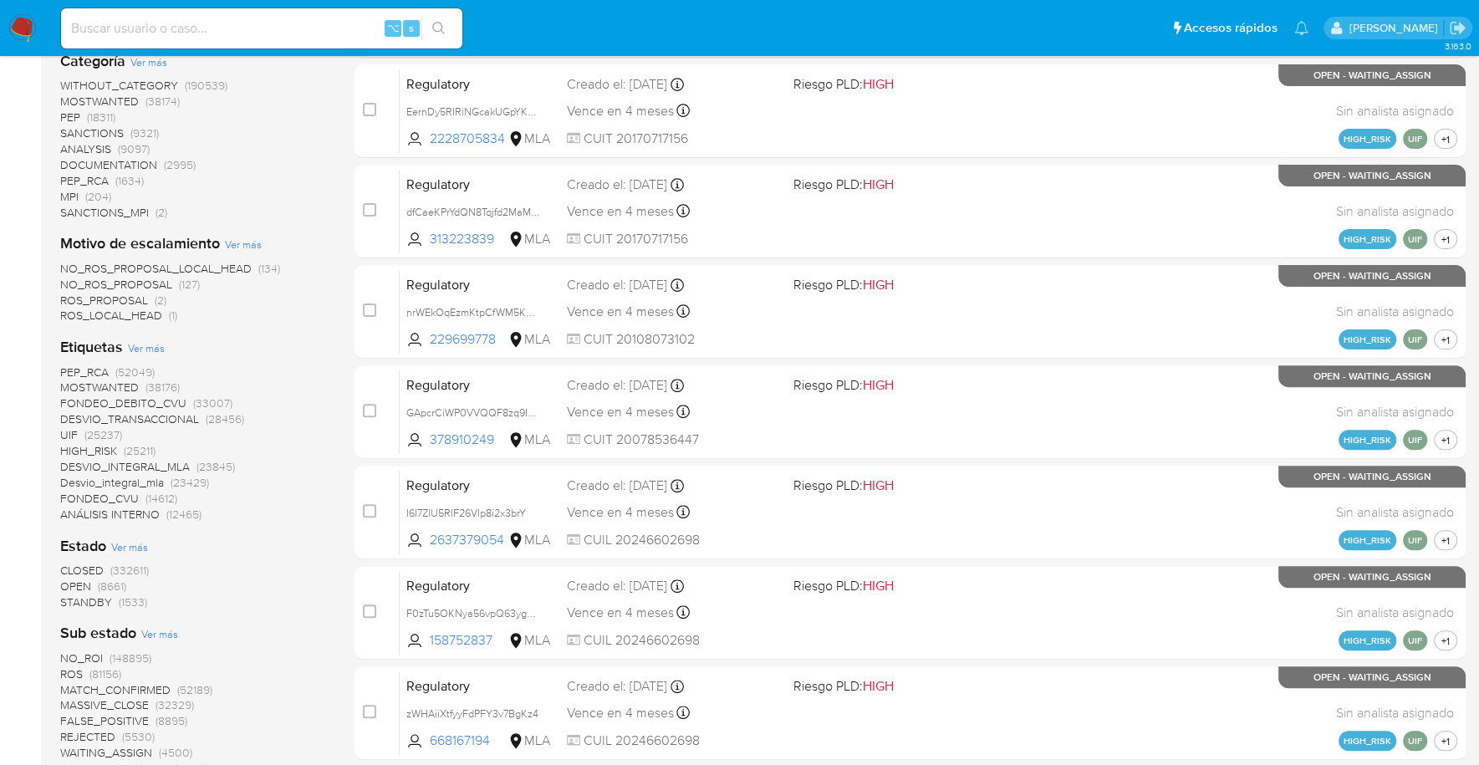
scroll to position [435, 0]
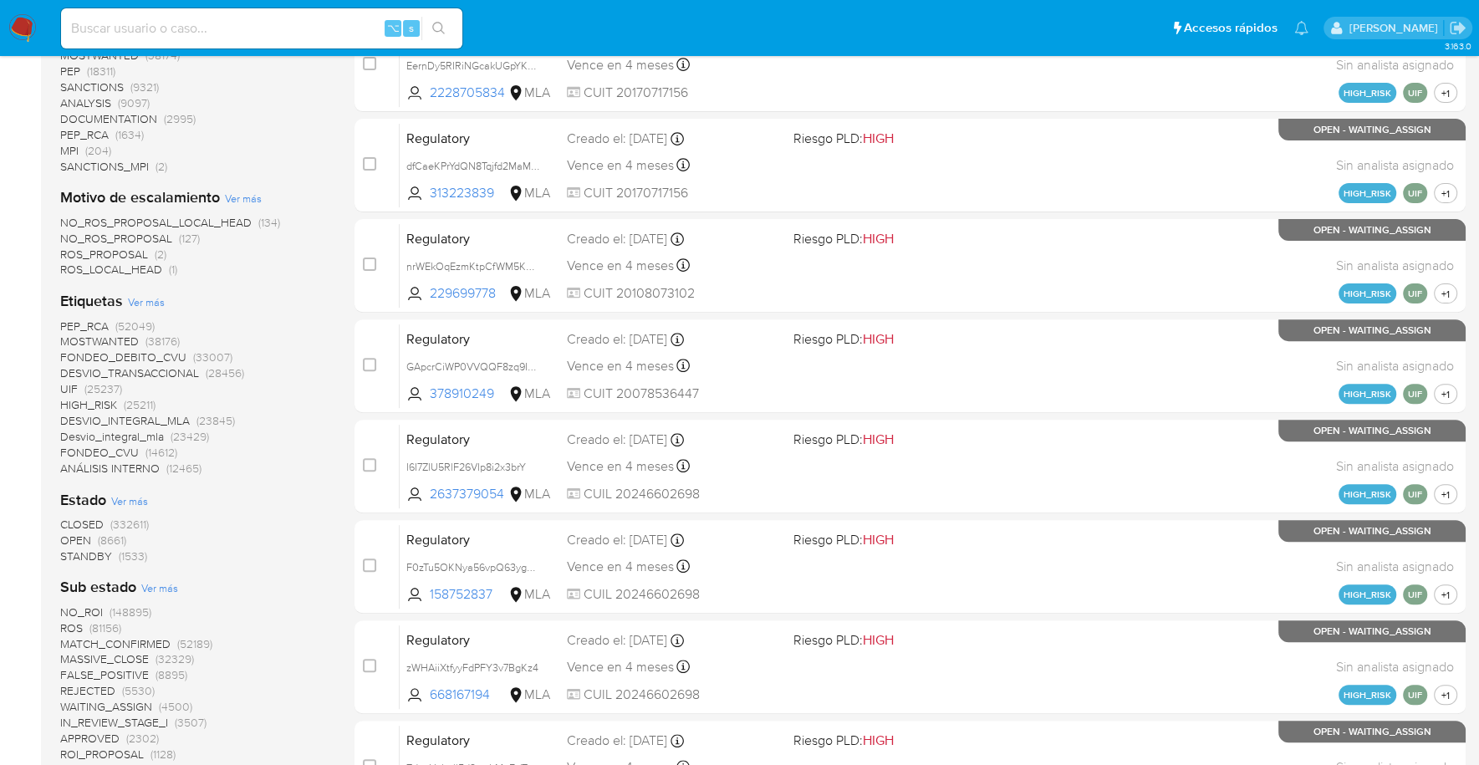
click at [100, 559] on span "STANDBY" at bounding box center [86, 555] width 52 height 17
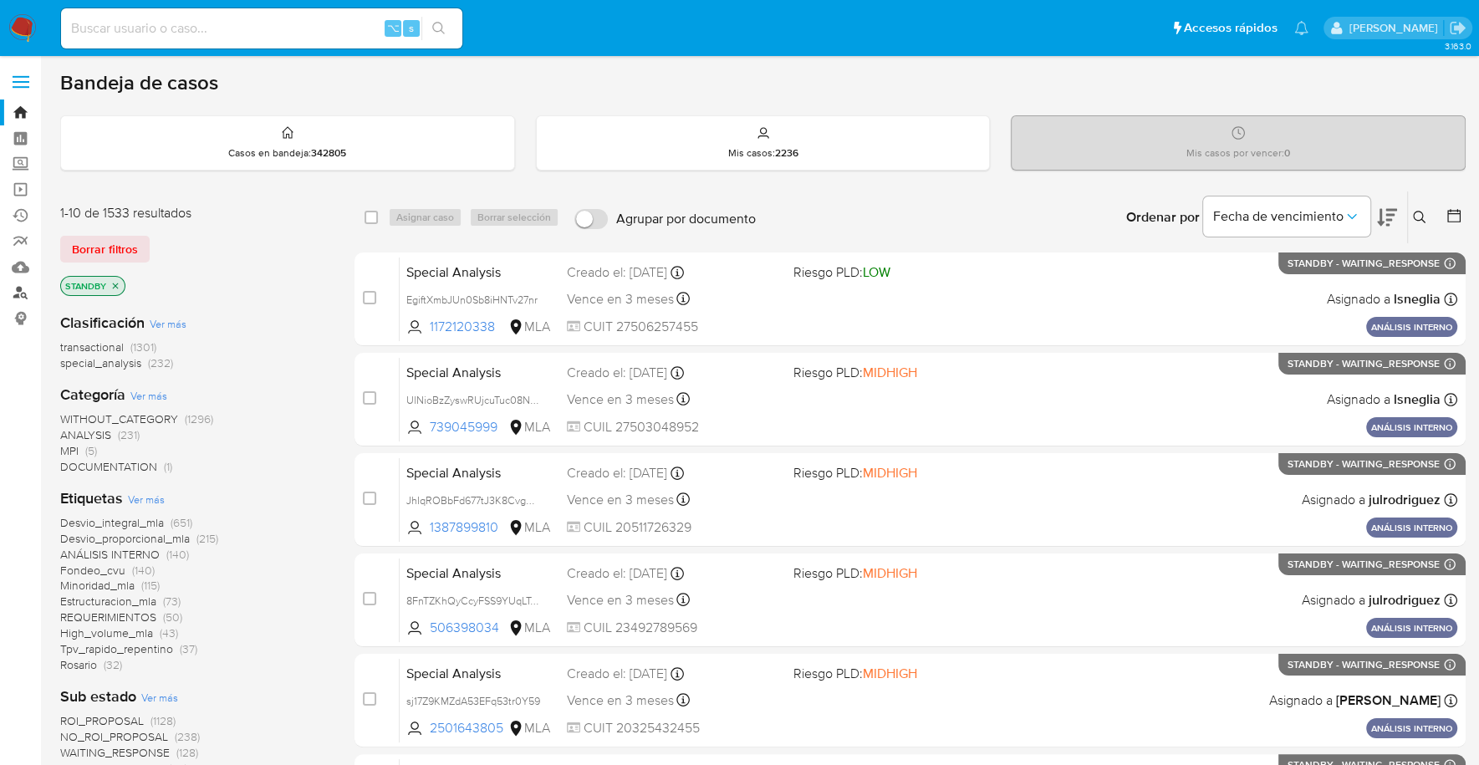
click at [17, 294] on link "Buscador de personas" at bounding box center [99, 293] width 199 height 26
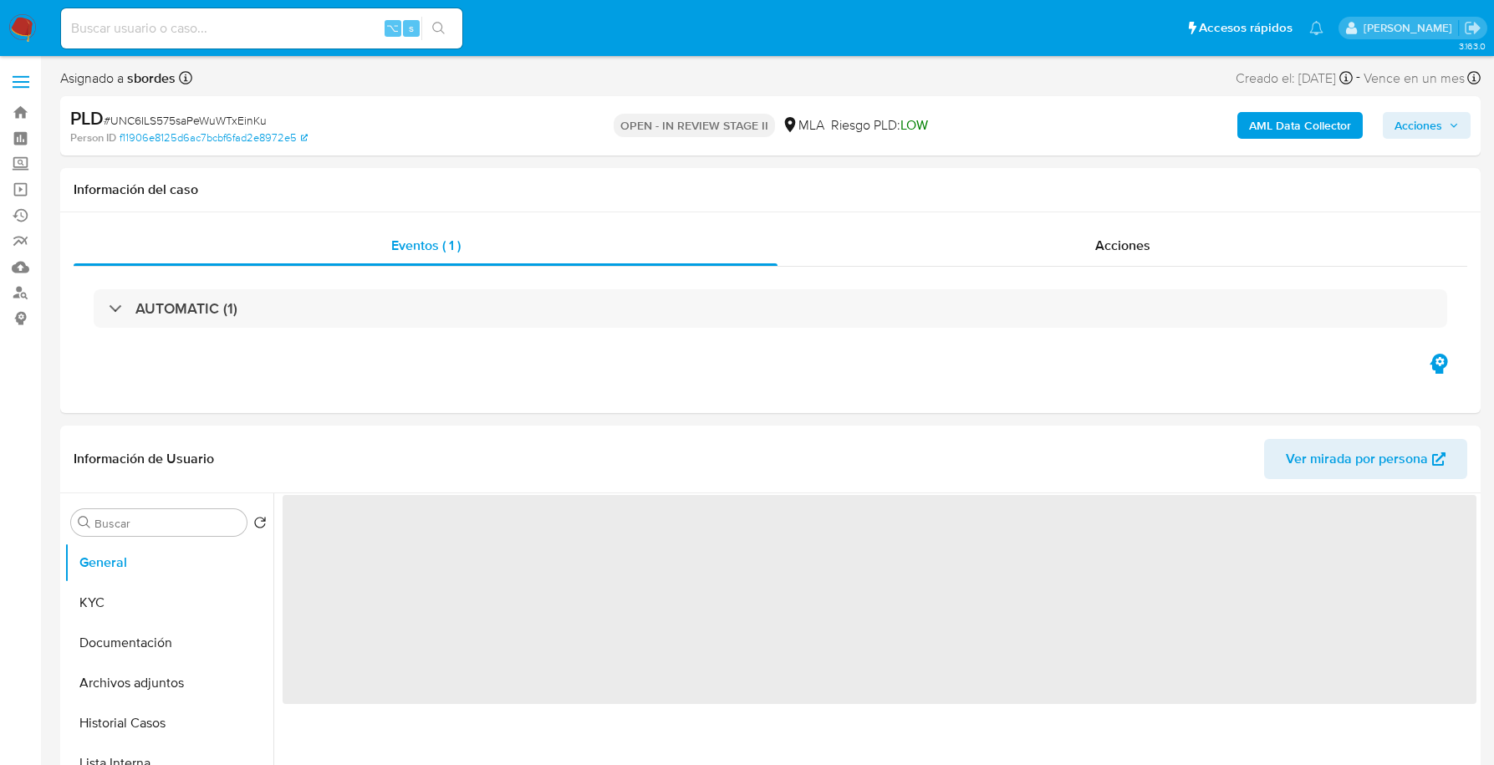
select select "10"
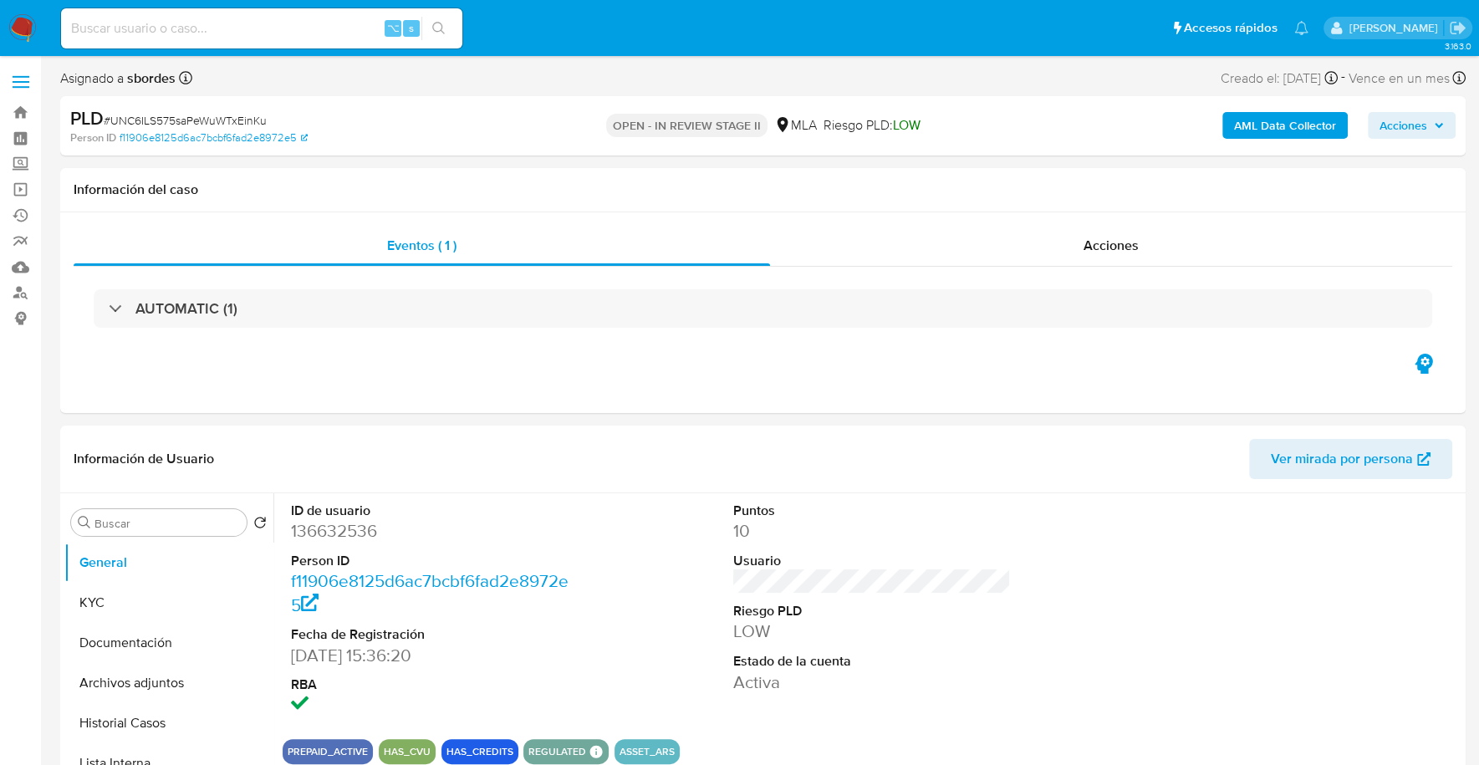
click at [241, 30] on input at bounding box center [261, 29] width 401 height 22
paste input "136632536"
type input "136632536"
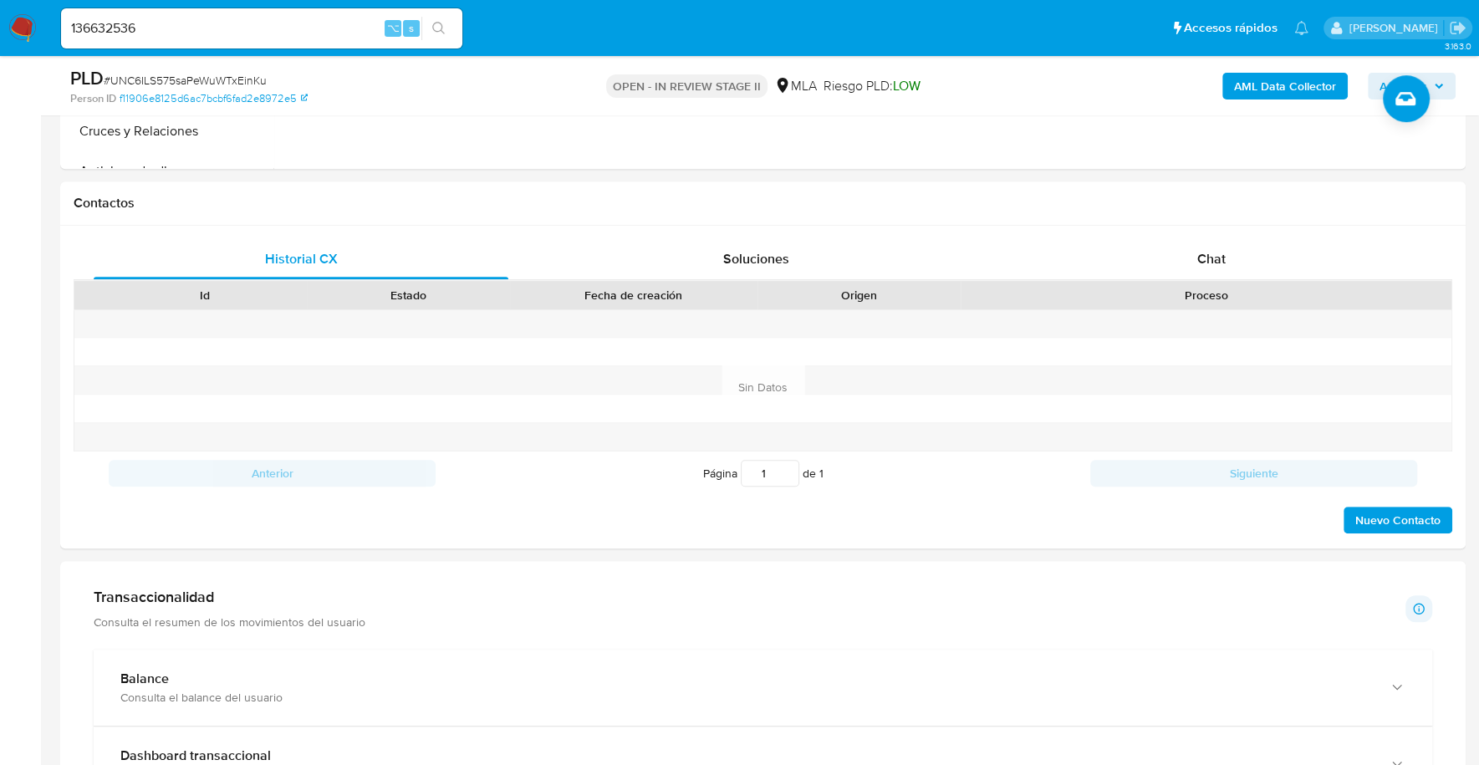
scroll to position [700, 0]
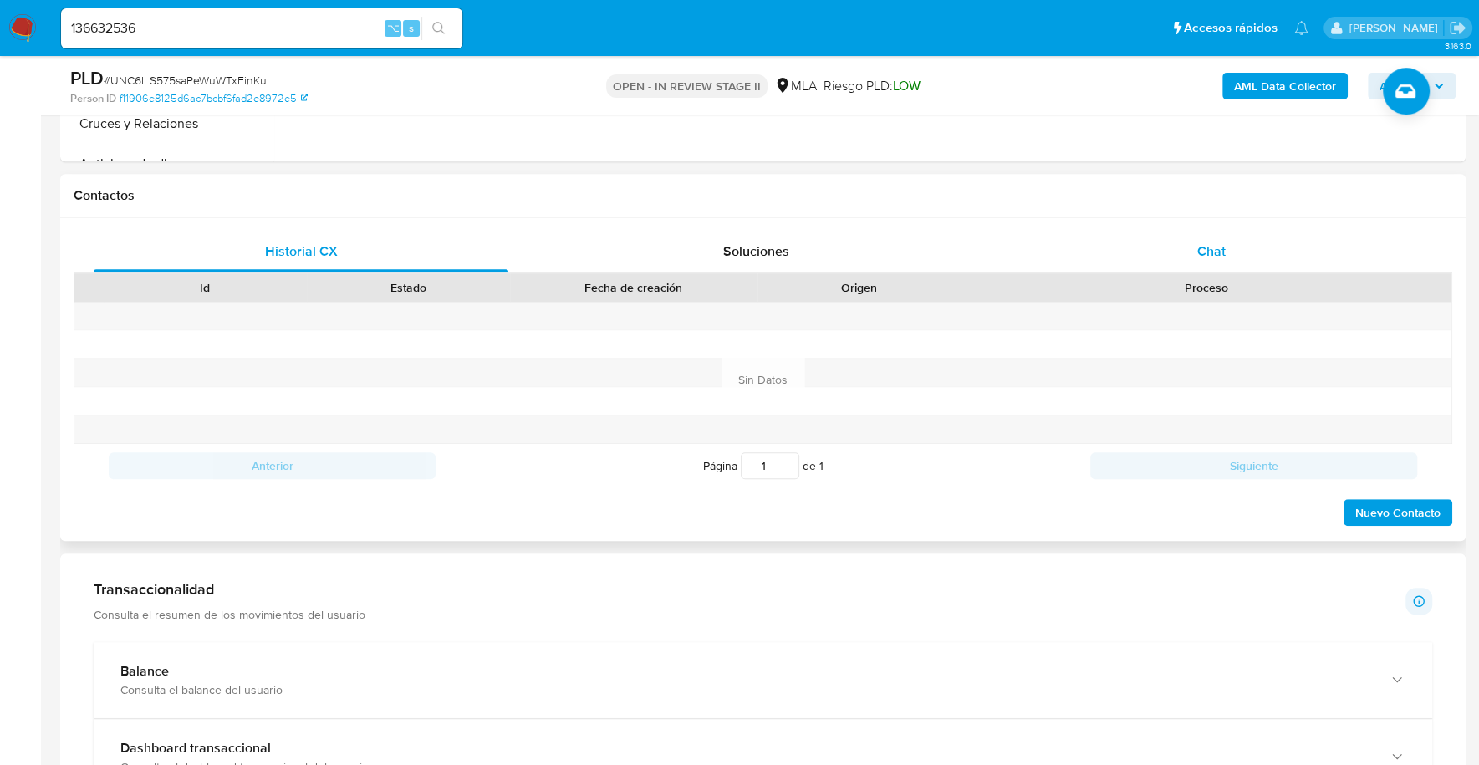
click at [1149, 266] on div "Chat" at bounding box center [1210, 252] width 415 height 40
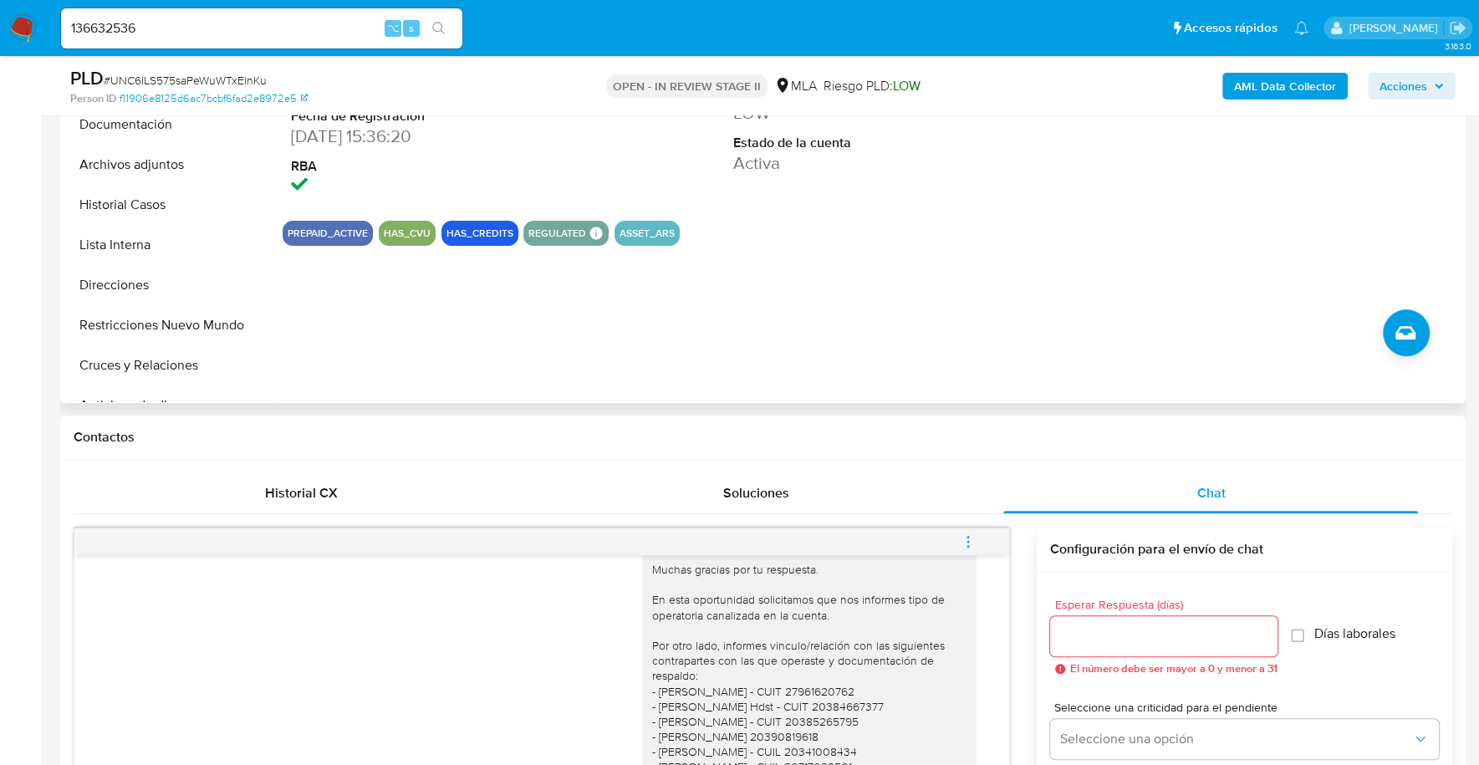
scroll to position [185, 0]
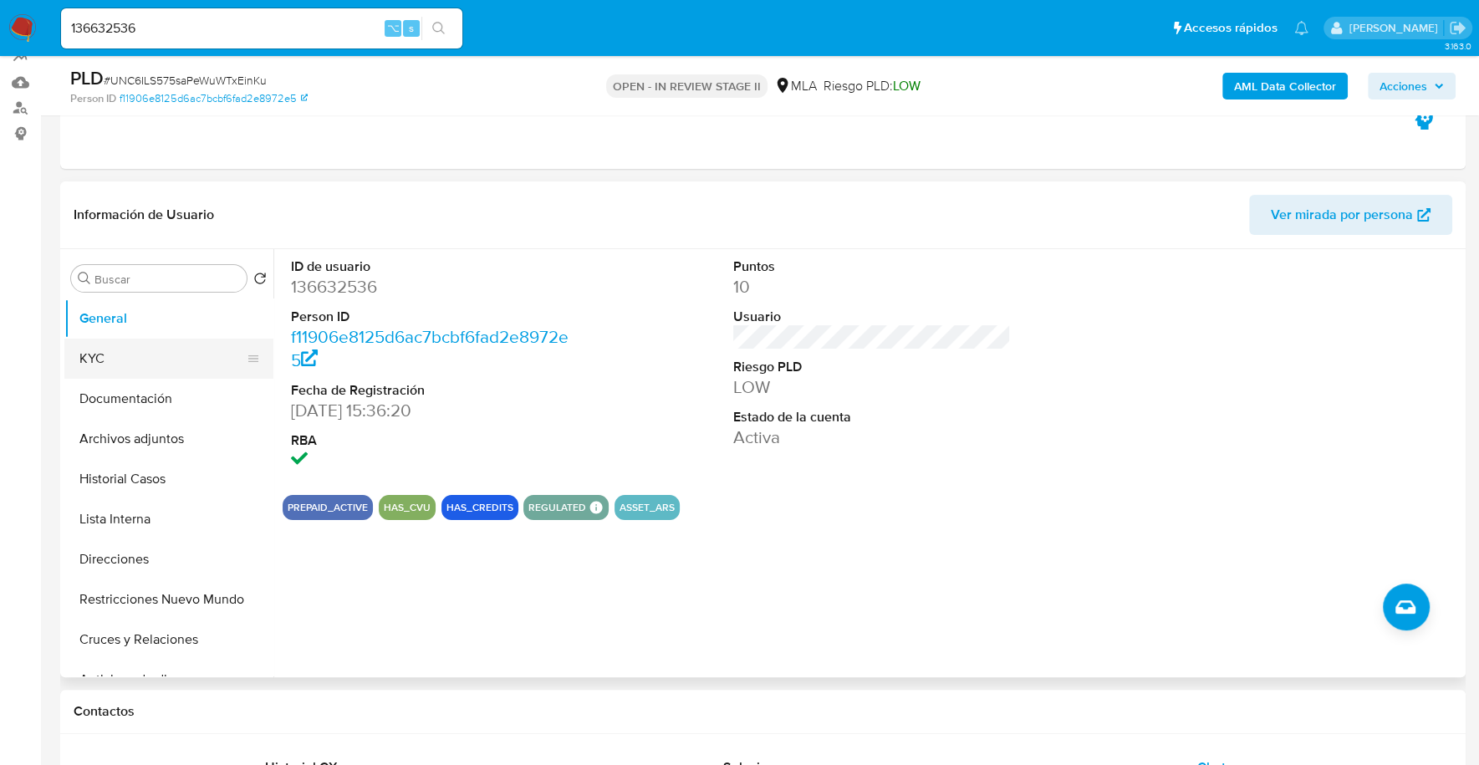
click at [119, 360] on button "KYC" at bounding box center [162, 359] width 196 height 40
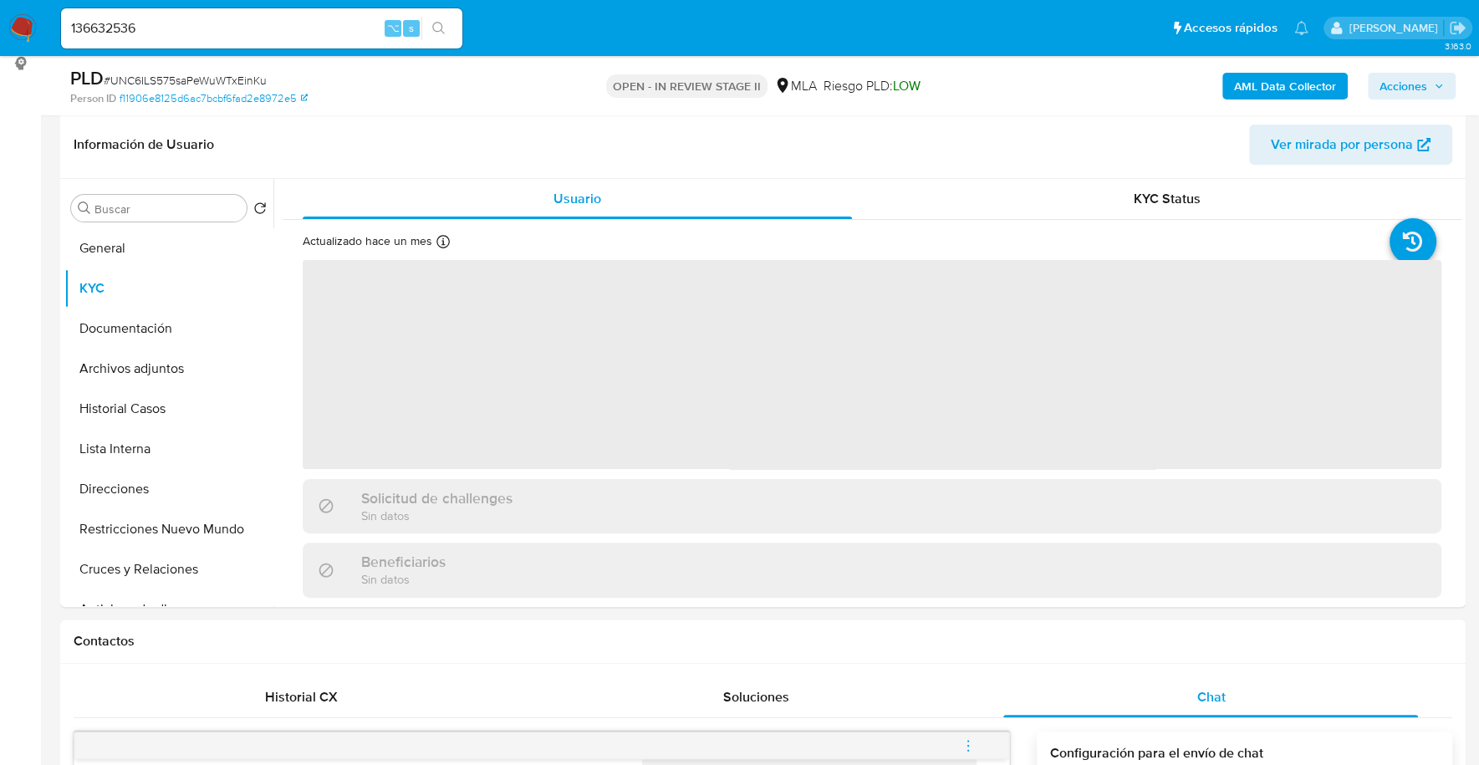
scroll to position [256, 0]
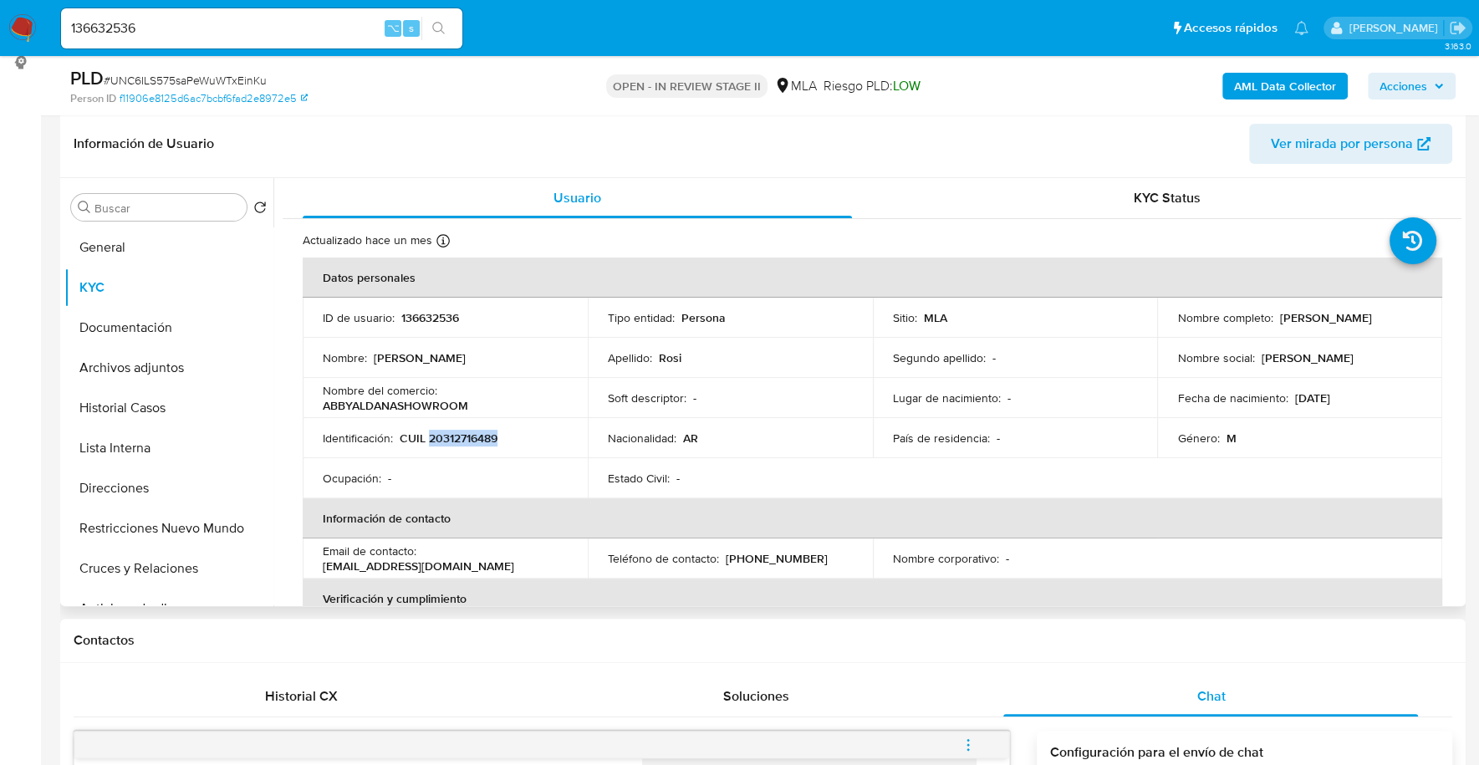
copy p "20312716489"
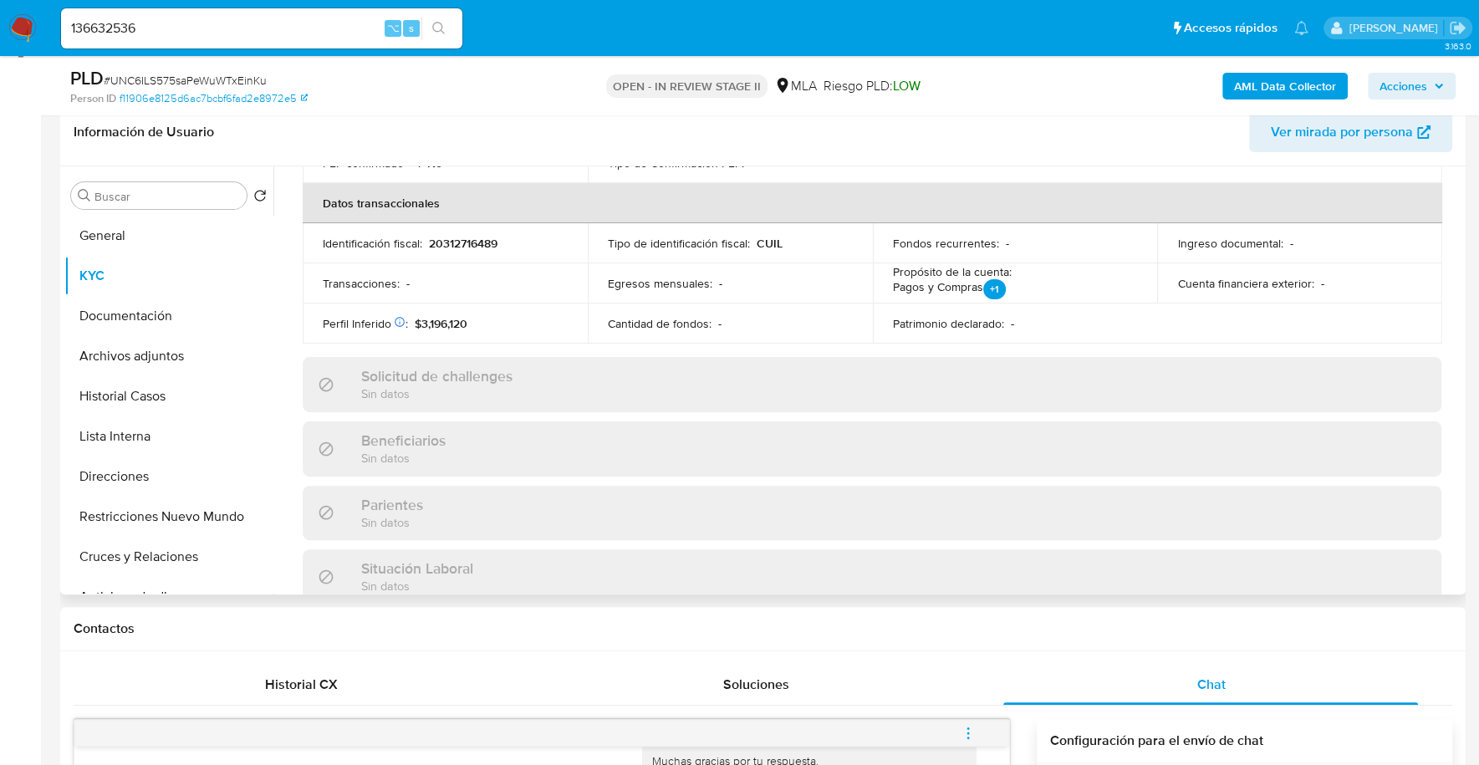
scroll to position [879, 0]
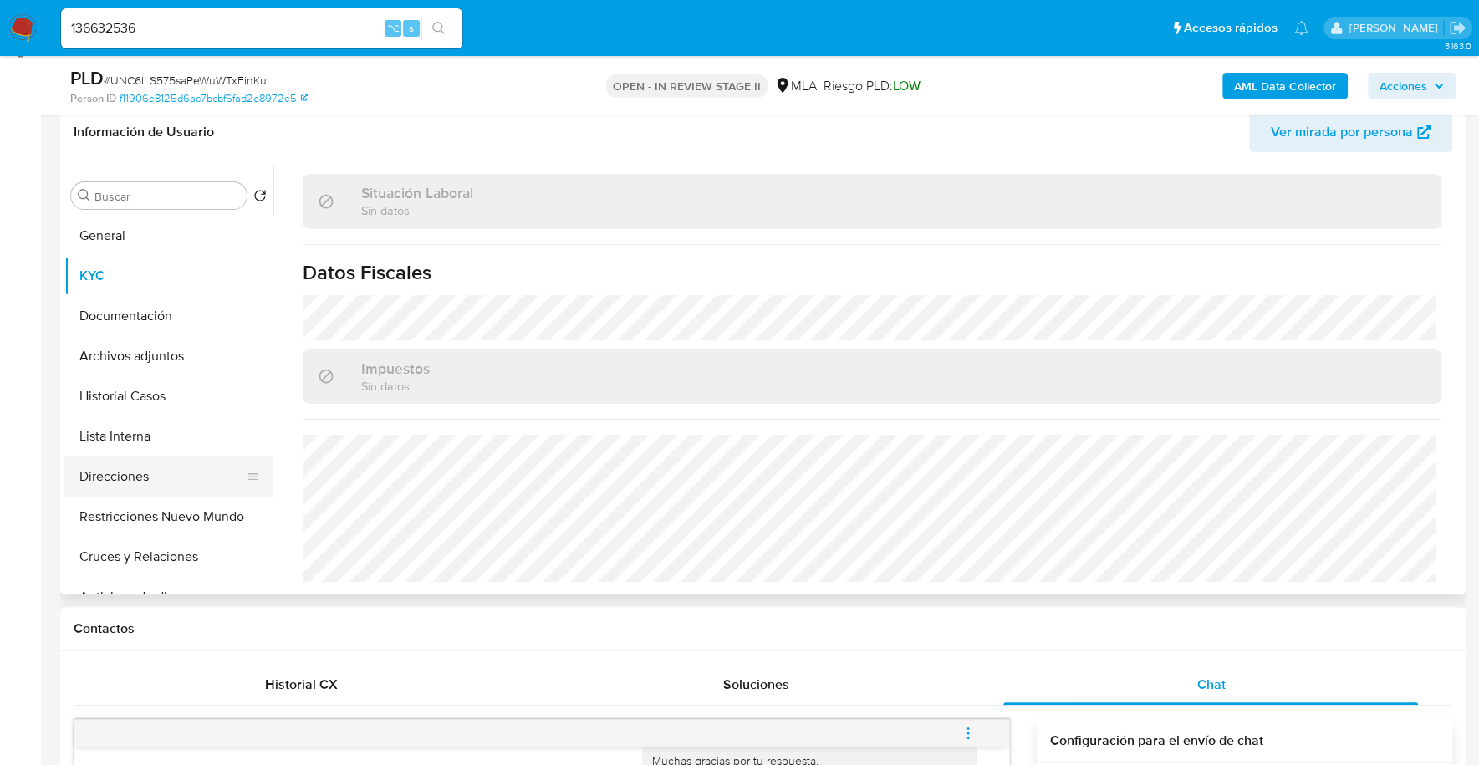
click at [128, 467] on button "Direcciones" at bounding box center [162, 476] width 196 height 40
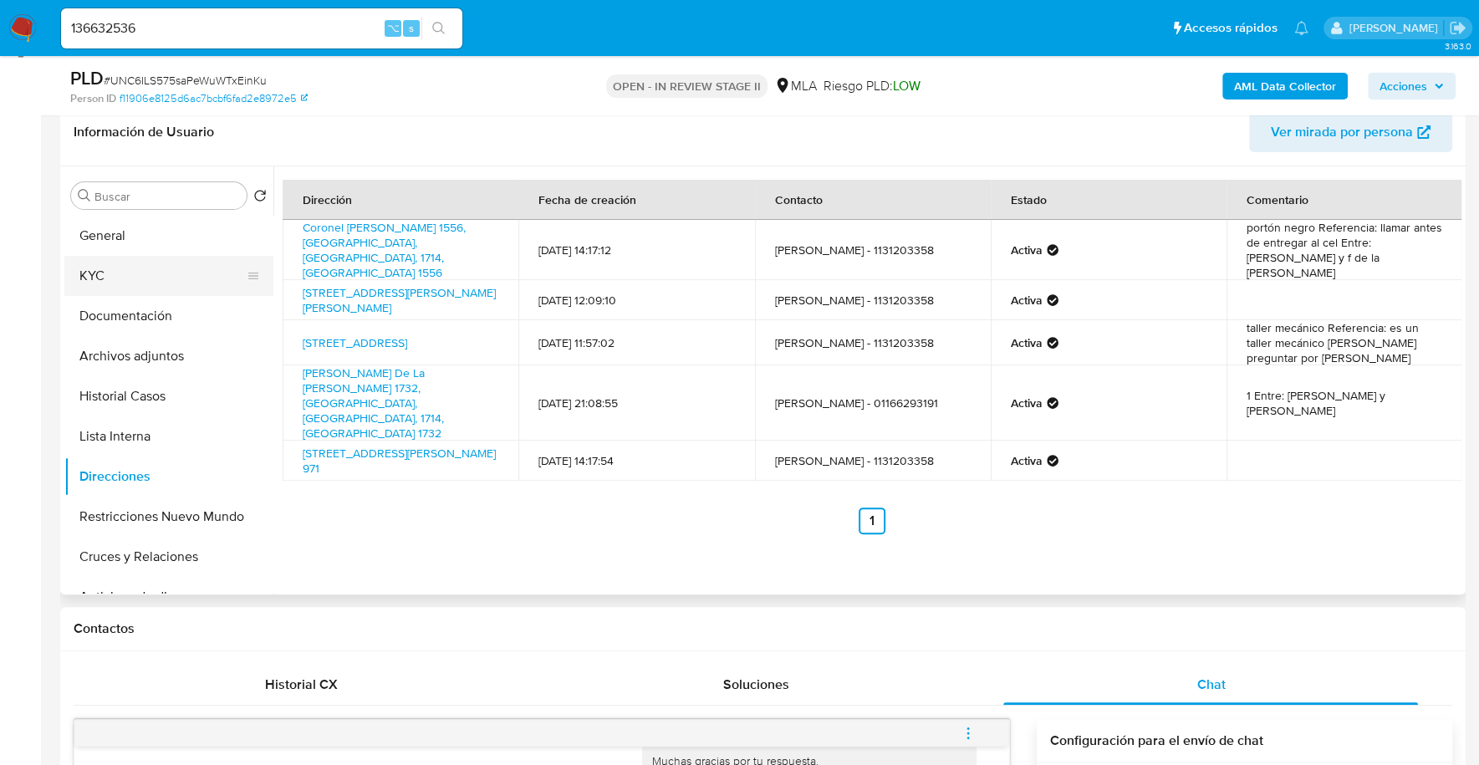
click at [69, 265] on button "KYC" at bounding box center [162, 276] width 196 height 40
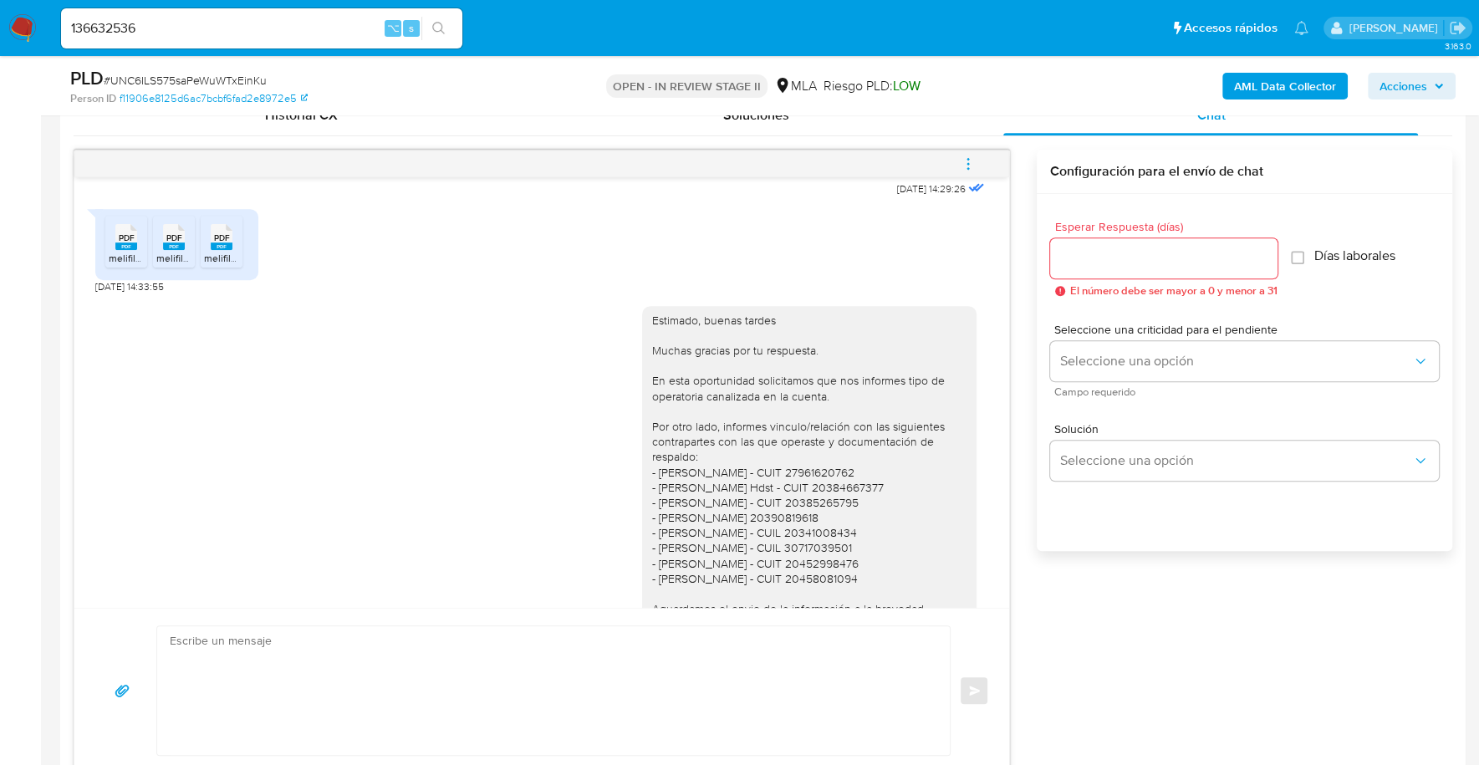
scroll to position [1089, 0]
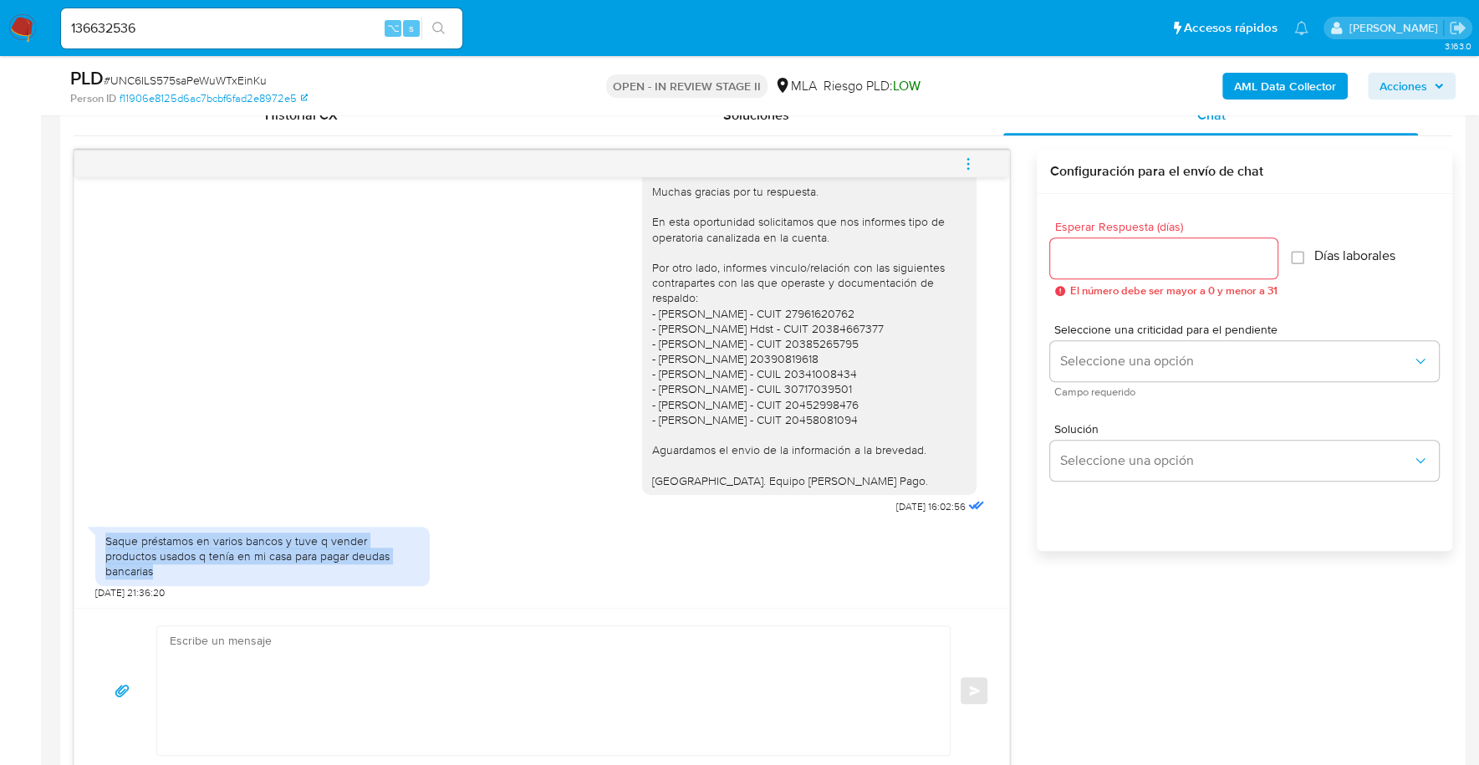
drag, startPoint x: 108, startPoint y: 554, endPoint x: 410, endPoint y: 564, distance: 302.7
click at [410, 564] on div "Saque préstamos en varios bancos y tuve q vender productos usados q tenía en mi…" at bounding box center [262, 556] width 314 height 46
copy div "Saque préstamos en varios bancos y tuve q vender productos usados q tenía en mi…"
click at [476, 684] on textarea at bounding box center [549, 690] width 759 height 129
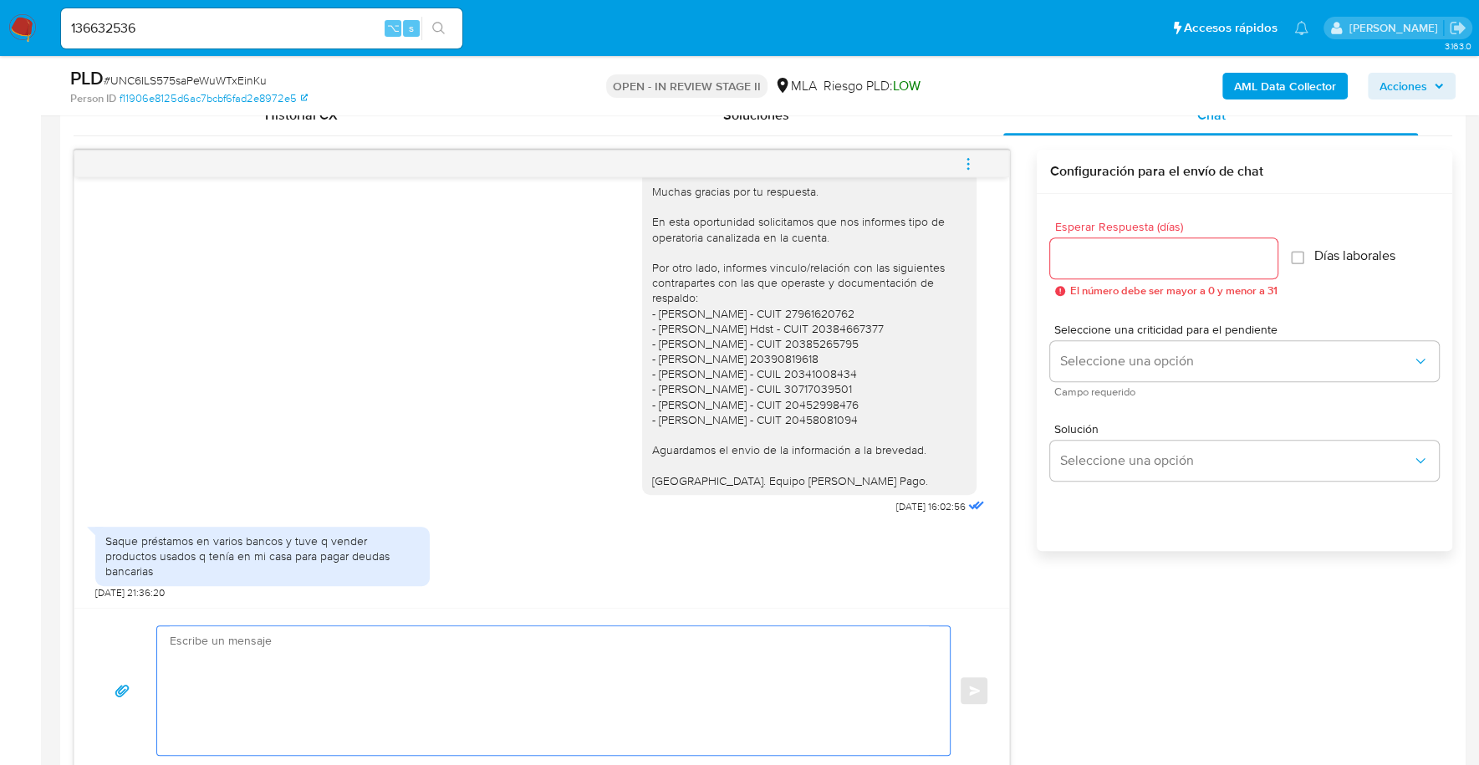
paste textarea "Hola, Muchas gracias por la respuesta. Analizamos tu caso y notamos que la info…"
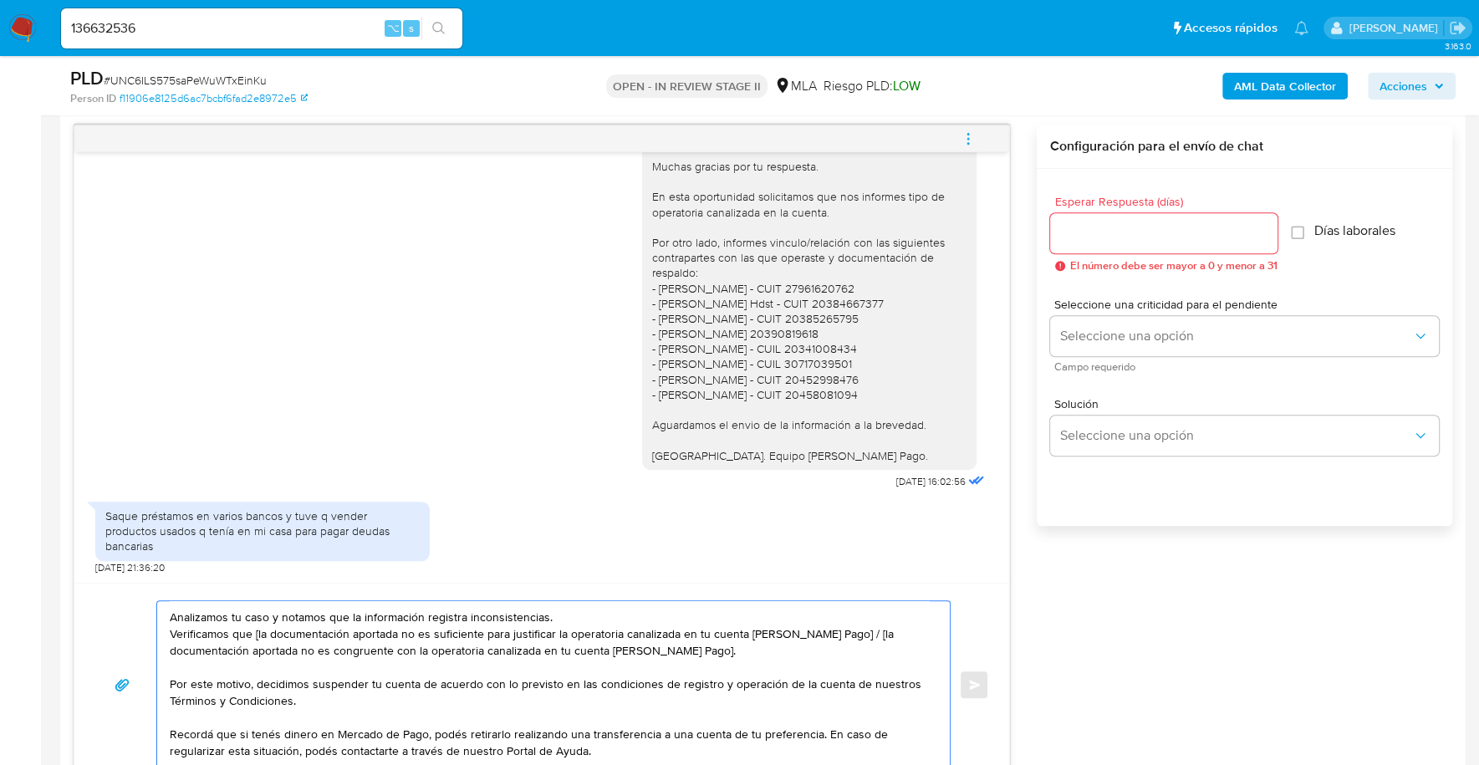
scroll to position [0, 0]
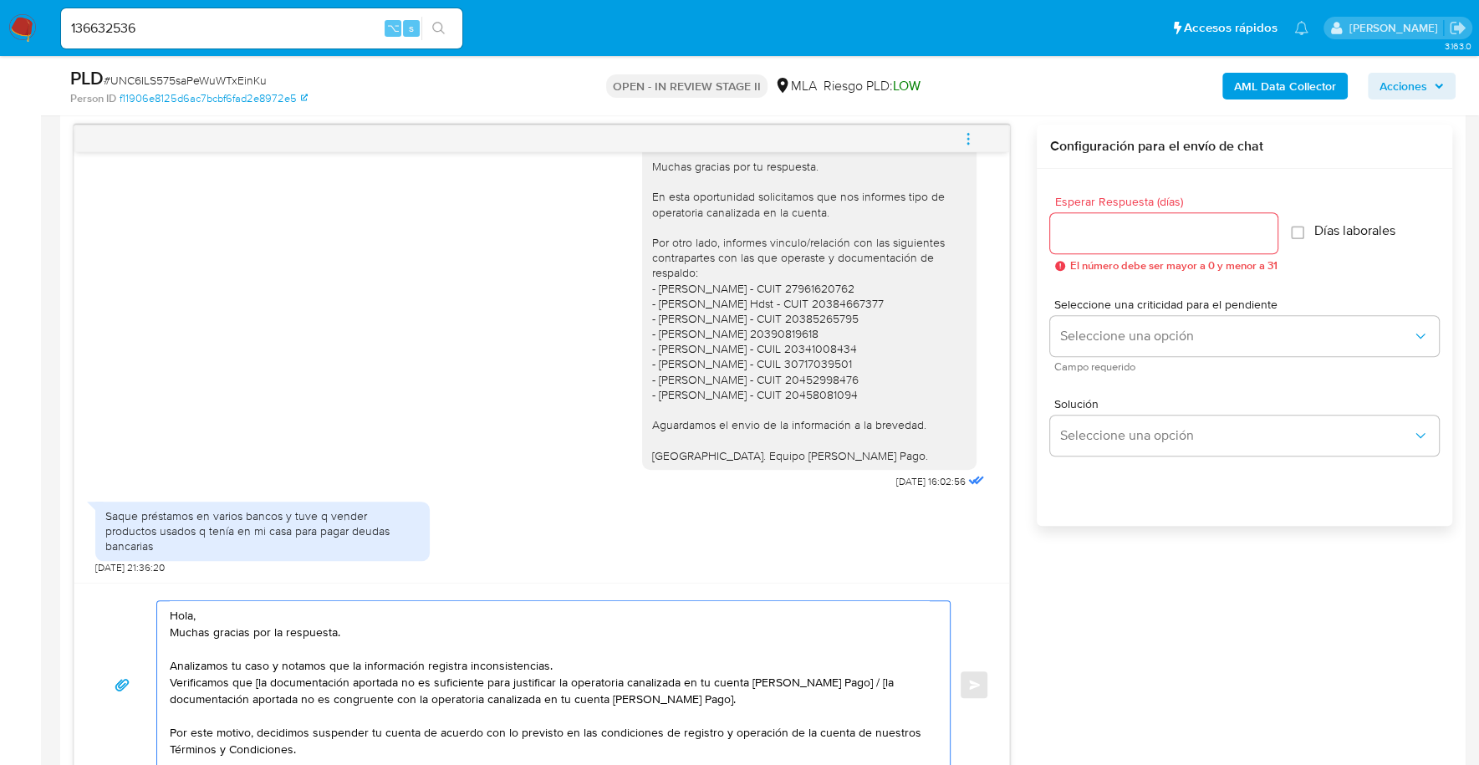
drag, startPoint x: 721, startPoint y: 695, endPoint x: 766, endPoint y: 676, distance: 48.7
click at [766, 676] on textarea "Hola, Muchas gracias por la respuesta. Analizamos tu caso y notamos que la info…" at bounding box center [549, 684] width 759 height 167
click at [807, 680] on textarea "Hola, Muchas gracias por la respuesta. Analizamos tu caso y notamos que la info…" at bounding box center [549, 684] width 759 height 167
drag, startPoint x: 853, startPoint y: 682, endPoint x: 250, endPoint y: 675, distance: 603.5
click at [250, 675] on textarea "Hola, Muchas gracias por la respuesta. Analizamos tu caso y notamos que la info…" at bounding box center [549, 684] width 759 height 167
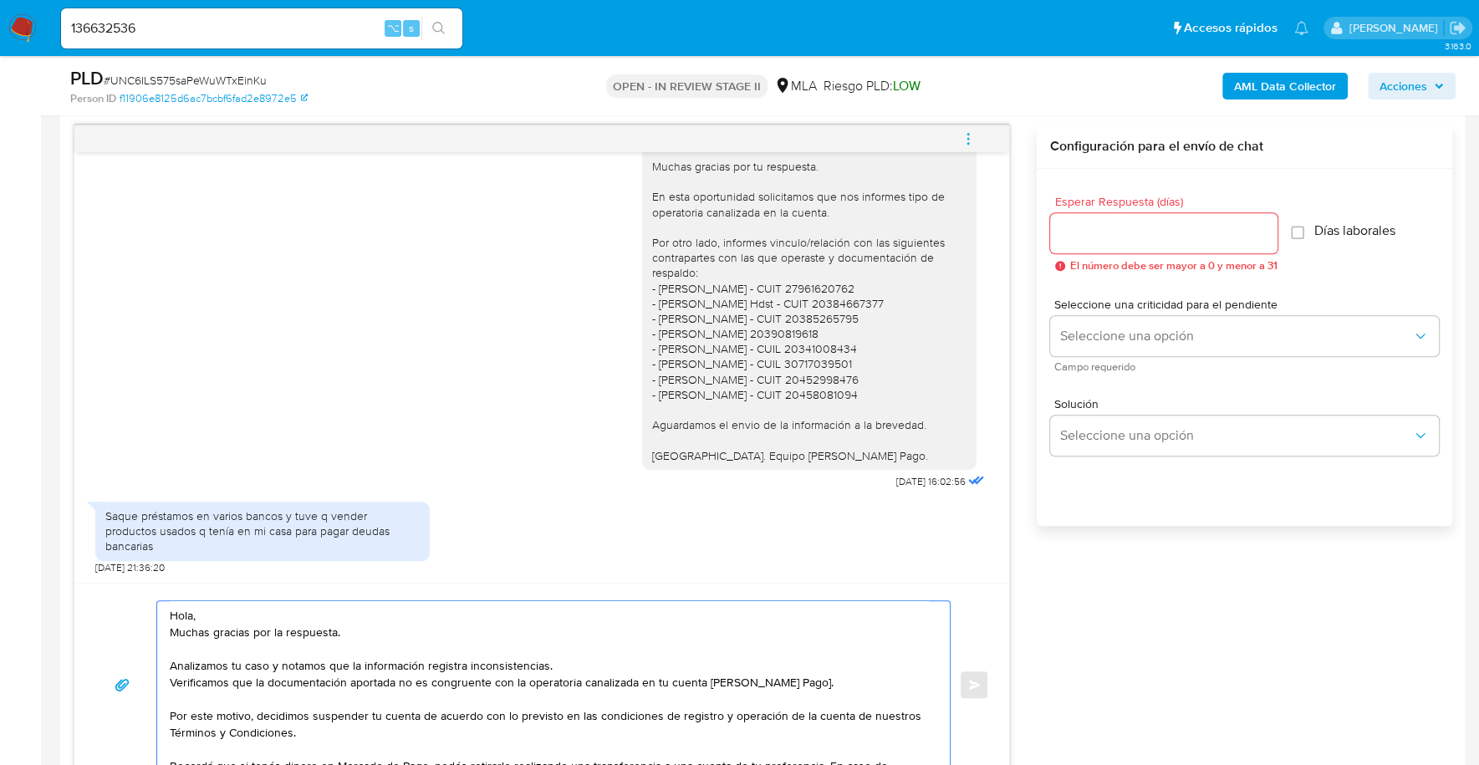
click at [796, 679] on textarea "Hola, Muchas gracias por la respuesta. Analizamos tu caso y notamos que la info…" at bounding box center [549, 684] width 759 height 167
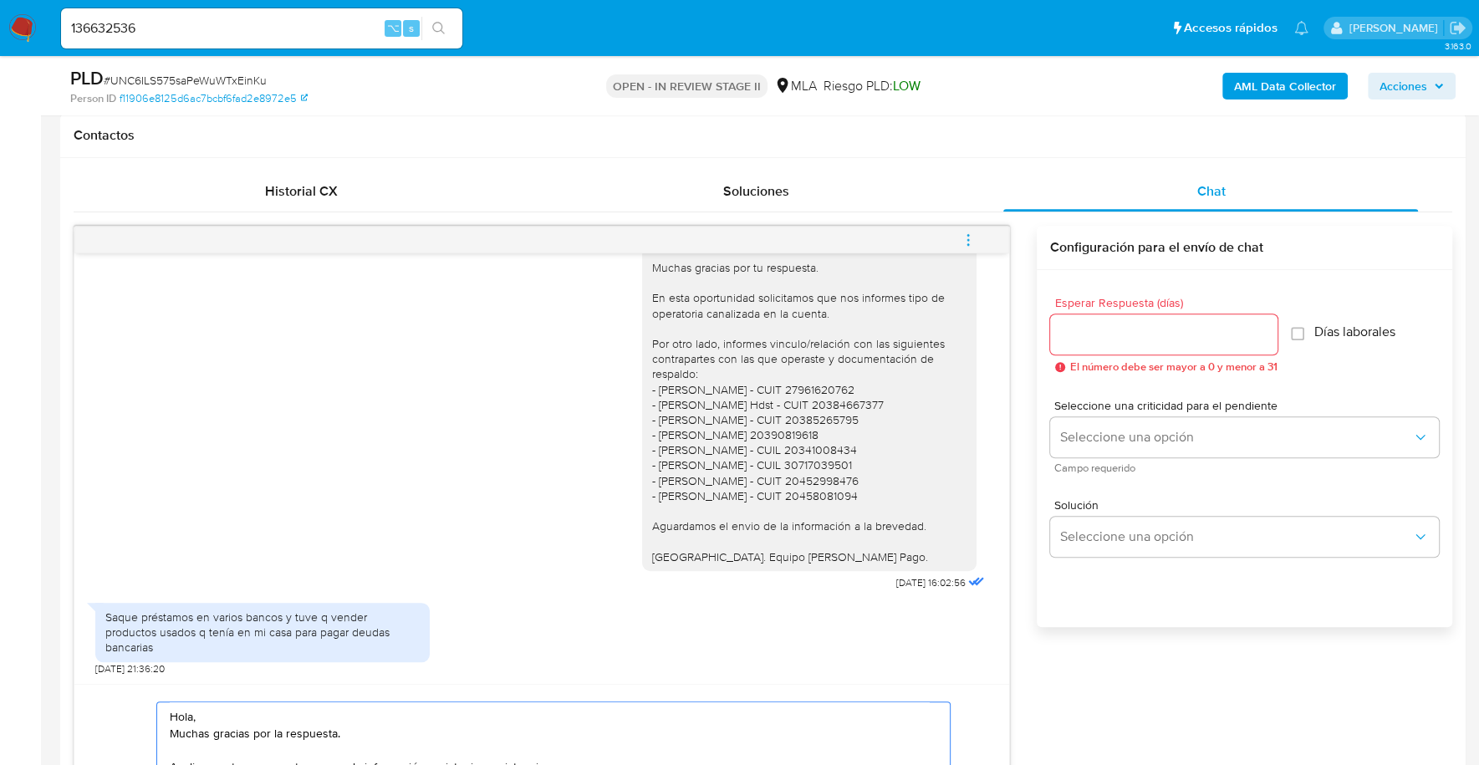
scroll to position [711, 0]
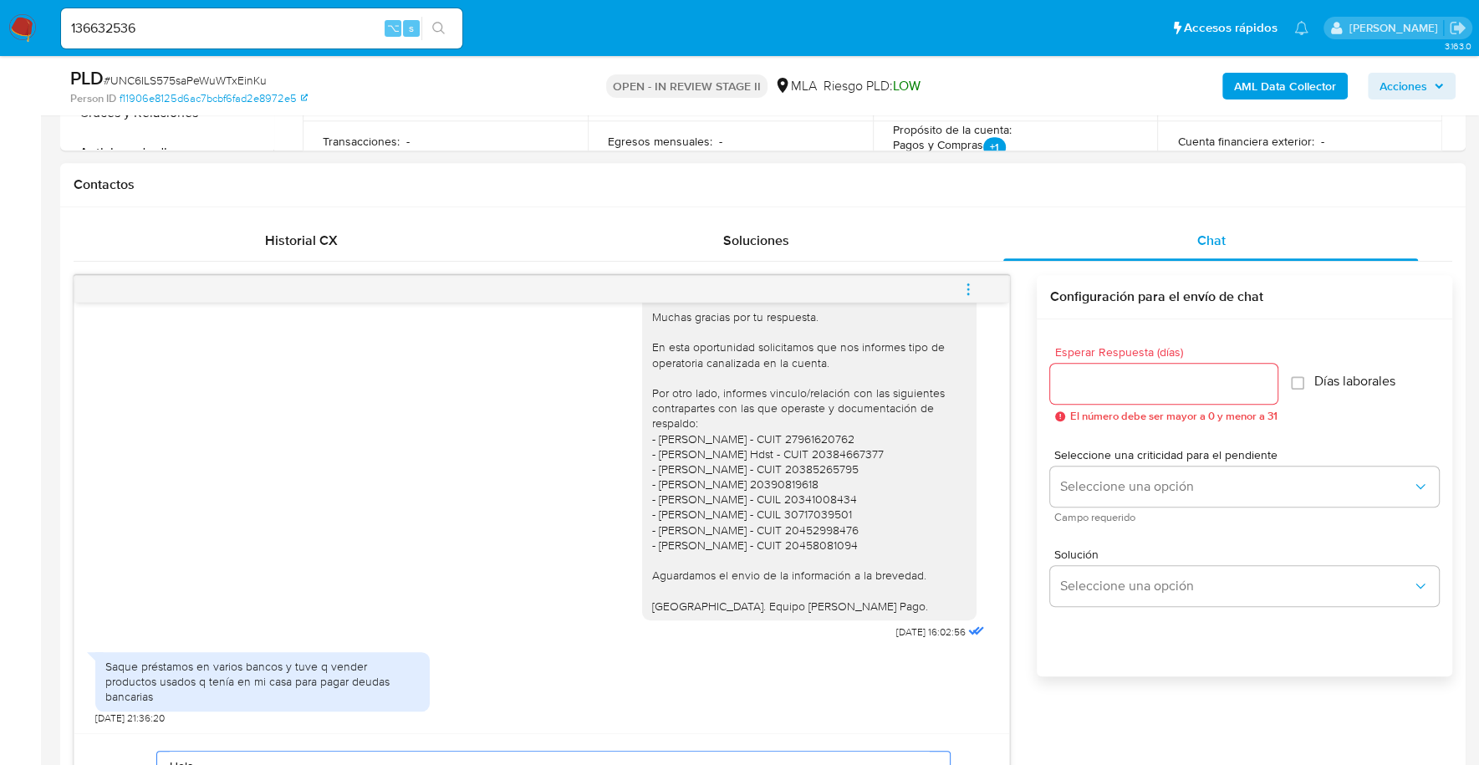
type textarea "Hola, Muchas gracias por la respuesta. Analizamos tu caso y notamos que la info…"
click at [1118, 393] on div at bounding box center [1163, 384] width 227 height 40
click at [1120, 387] on input "Esperar Respuesta (días)" at bounding box center [1163, 384] width 227 height 22
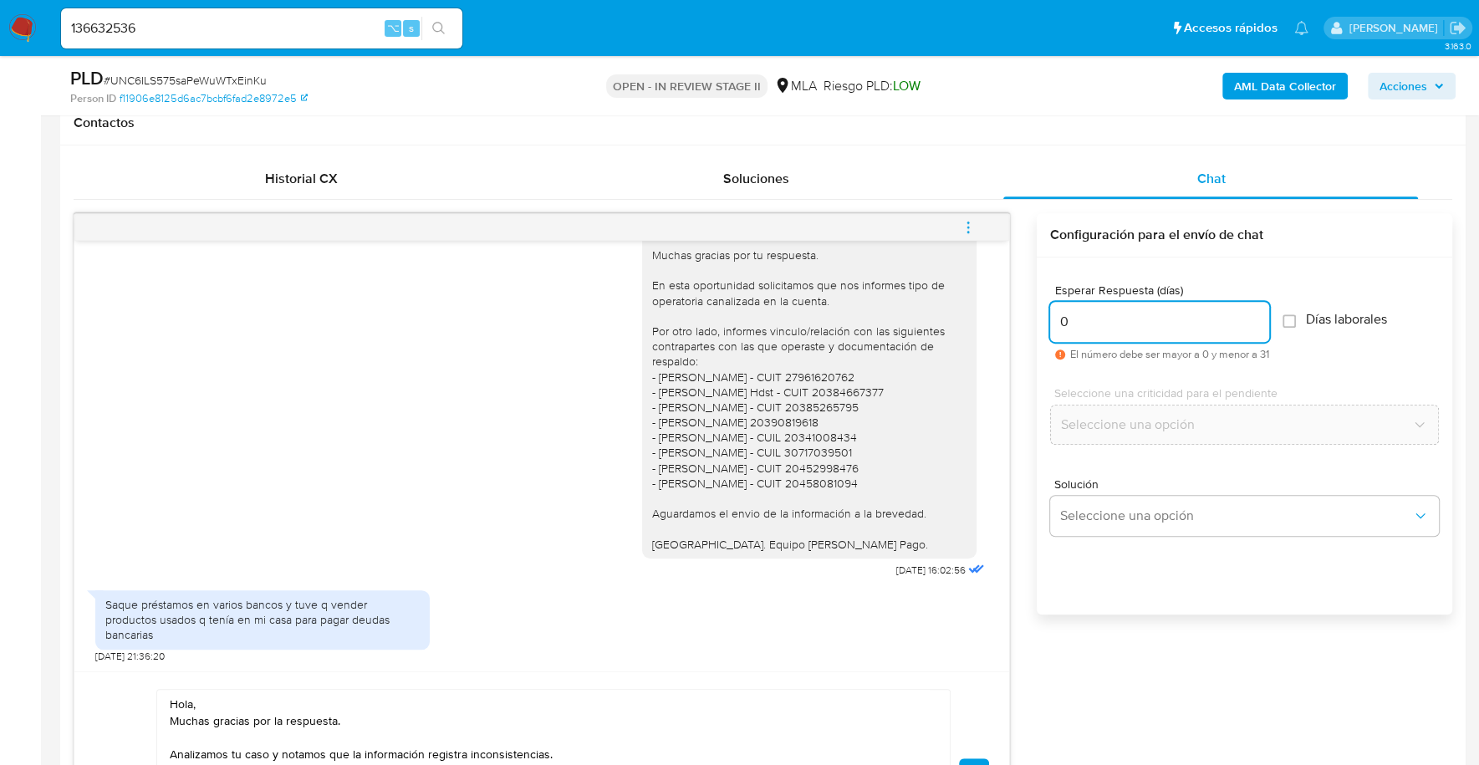
scroll to position [1085, 0]
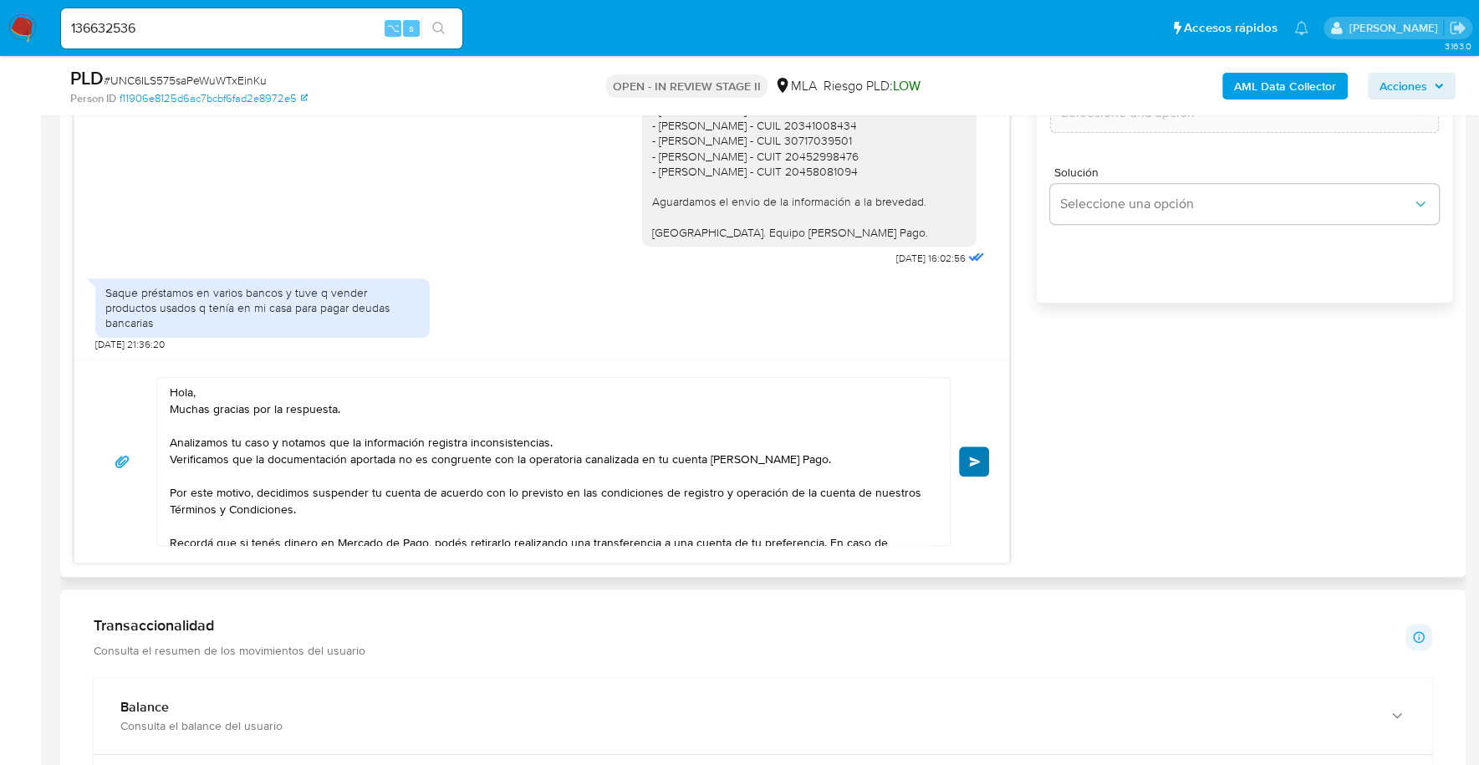
type input "0"
click at [979, 456] on span "Enviar" at bounding box center [975, 461] width 12 height 10
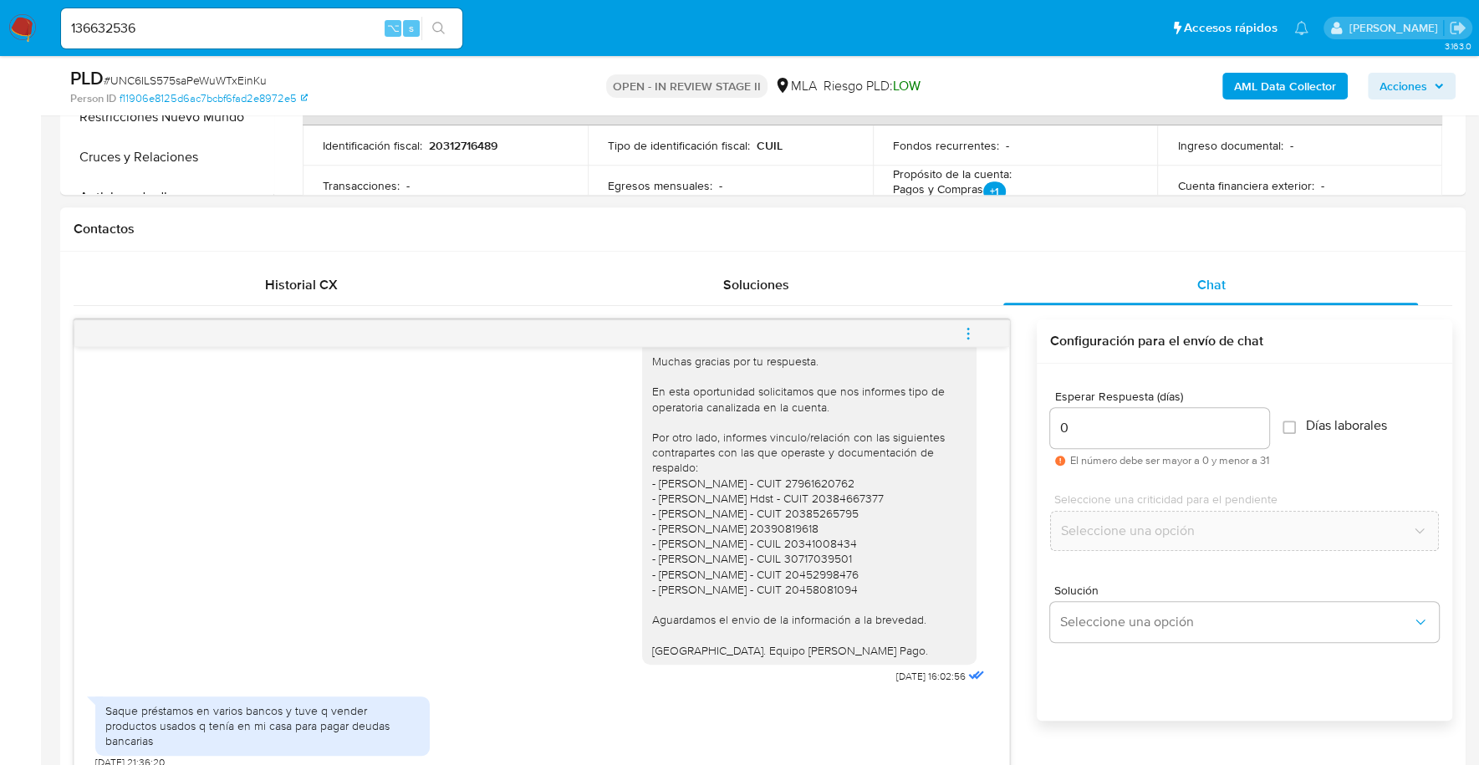
scroll to position [1428, 0]
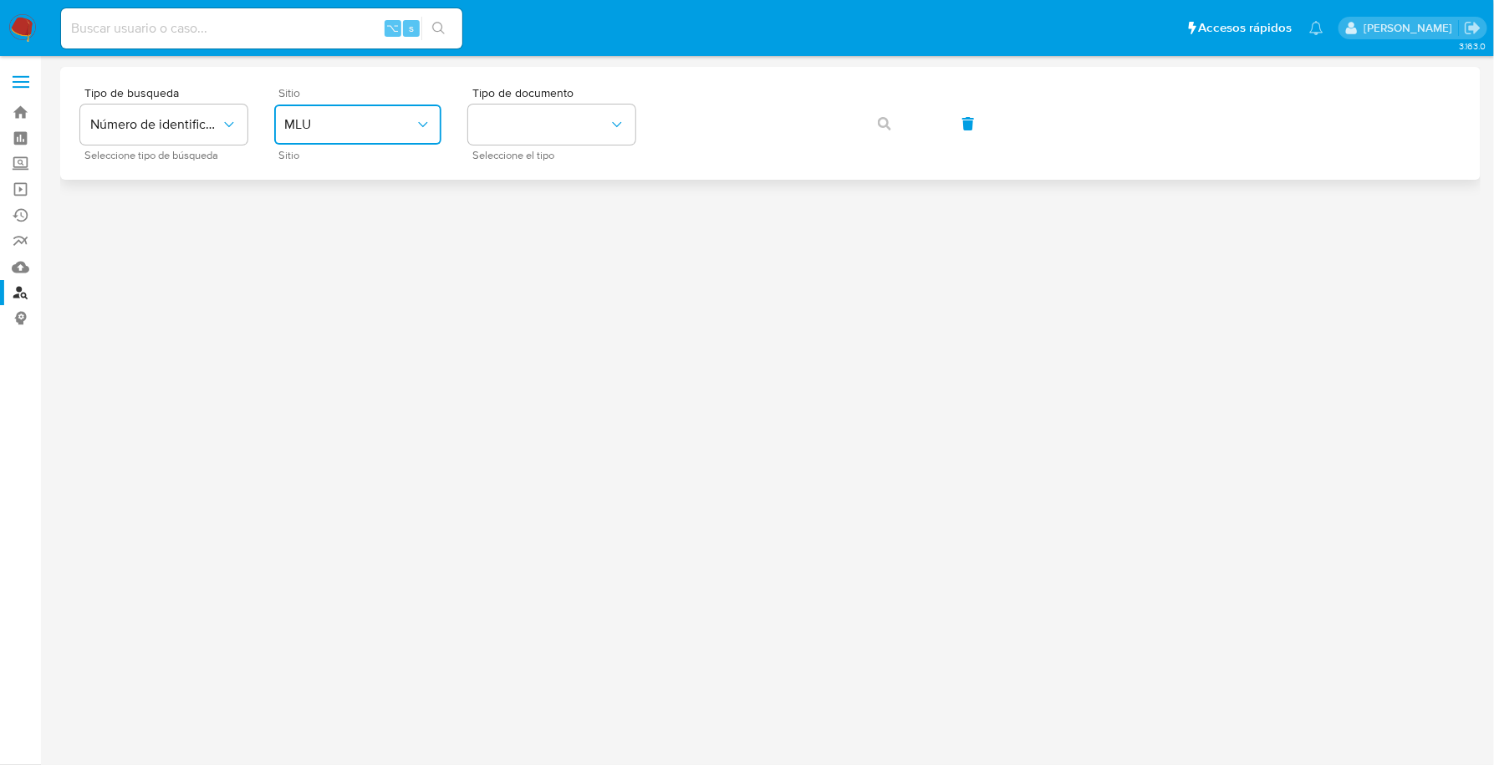
click at [420, 116] on icon "site_id" at bounding box center [423, 124] width 17 height 17
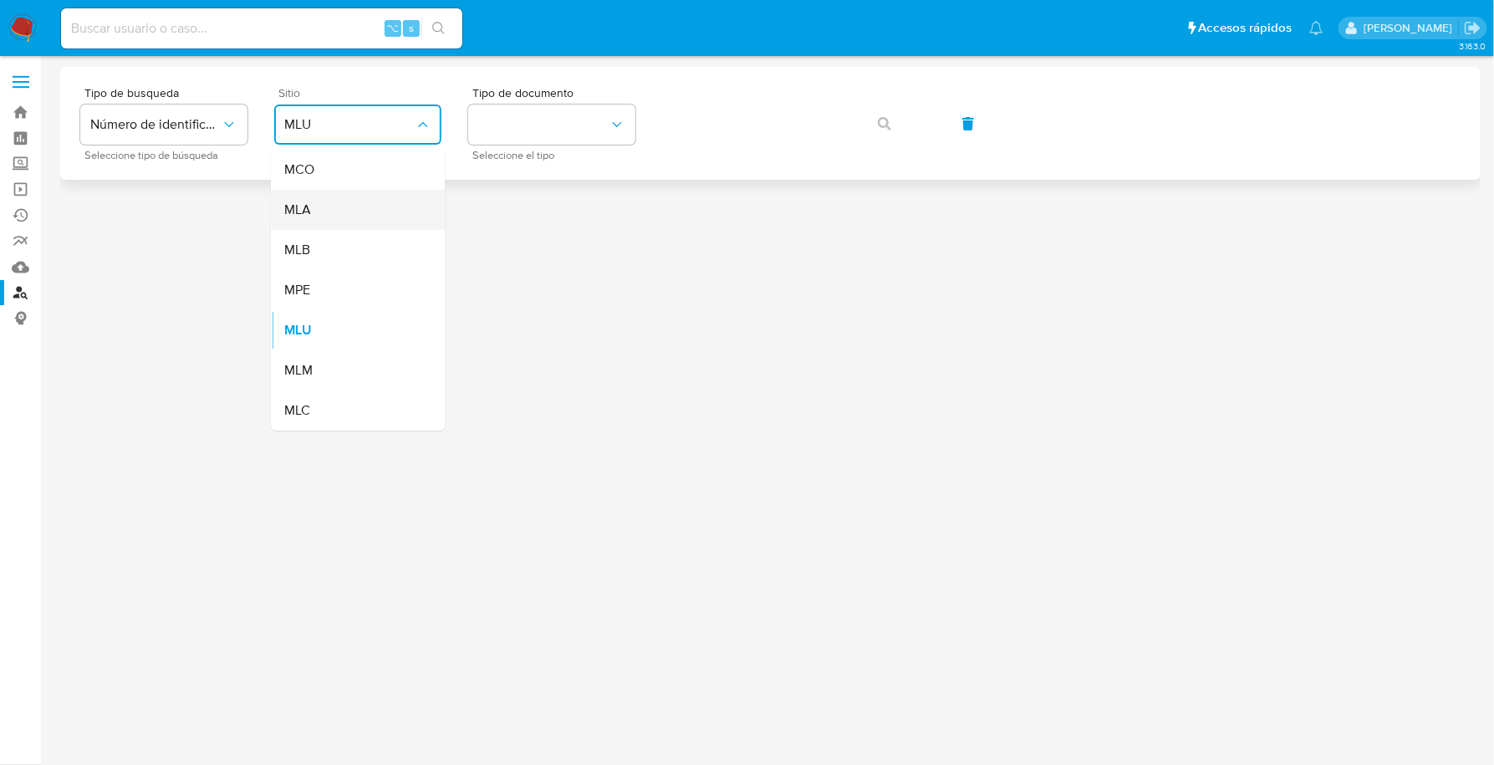
click at [375, 219] on div "MLA" at bounding box center [352, 210] width 137 height 40
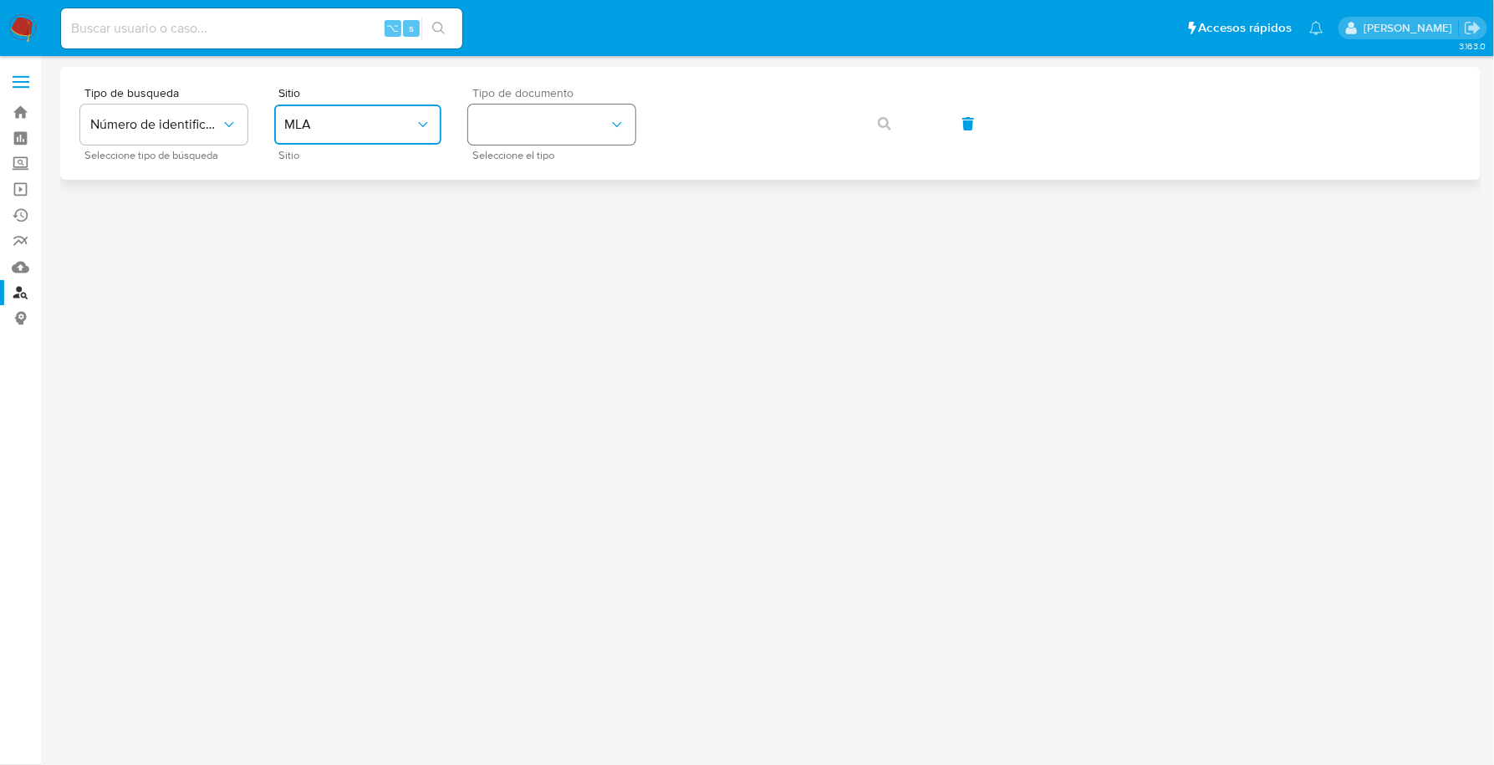
click at [522, 121] on button "identificationType" at bounding box center [551, 124] width 167 height 40
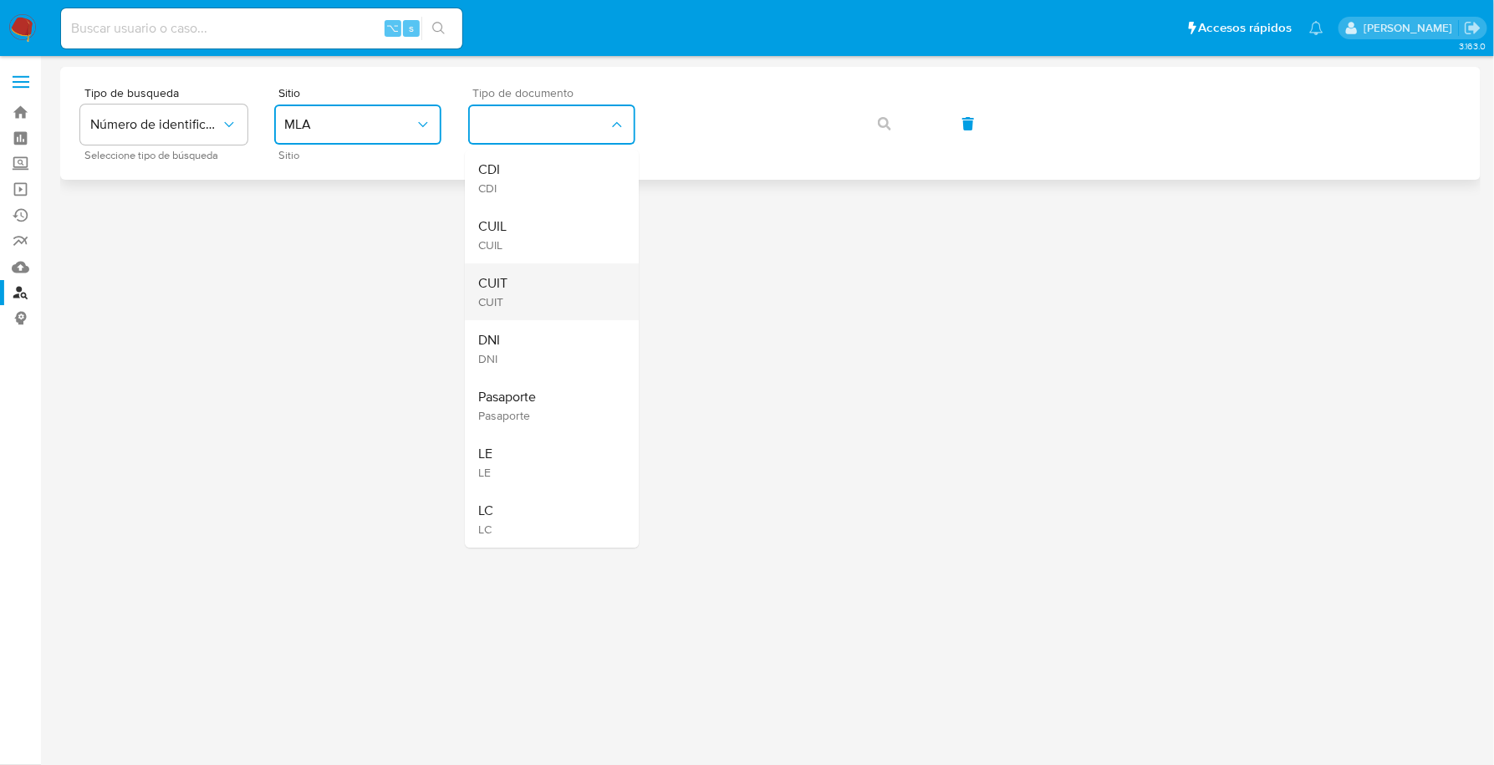
click at [507, 303] on span "CUIT" at bounding box center [492, 301] width 29 height 15
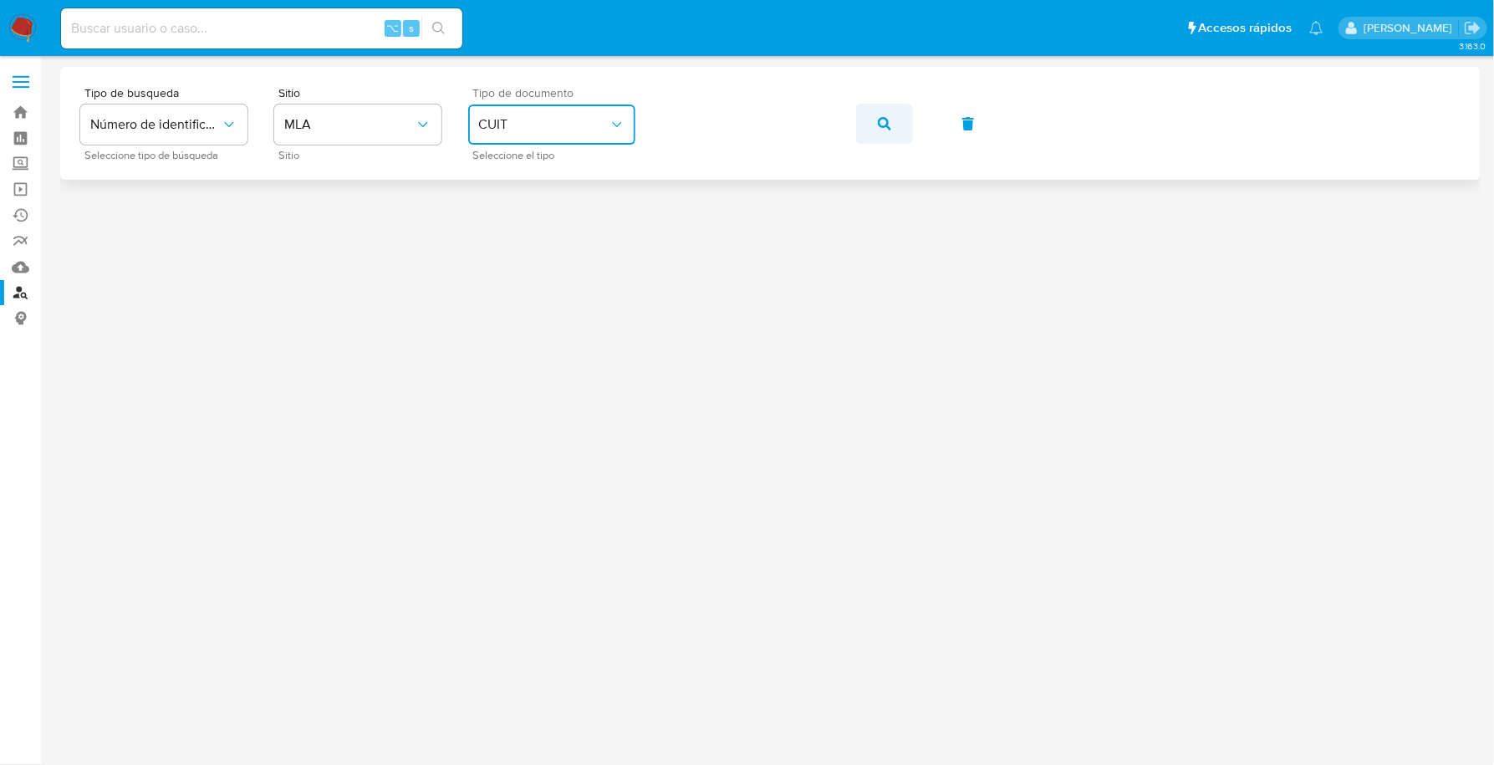
click at [882, 128] on icon "button" at bounding box center [884, 123] width 13 height 13
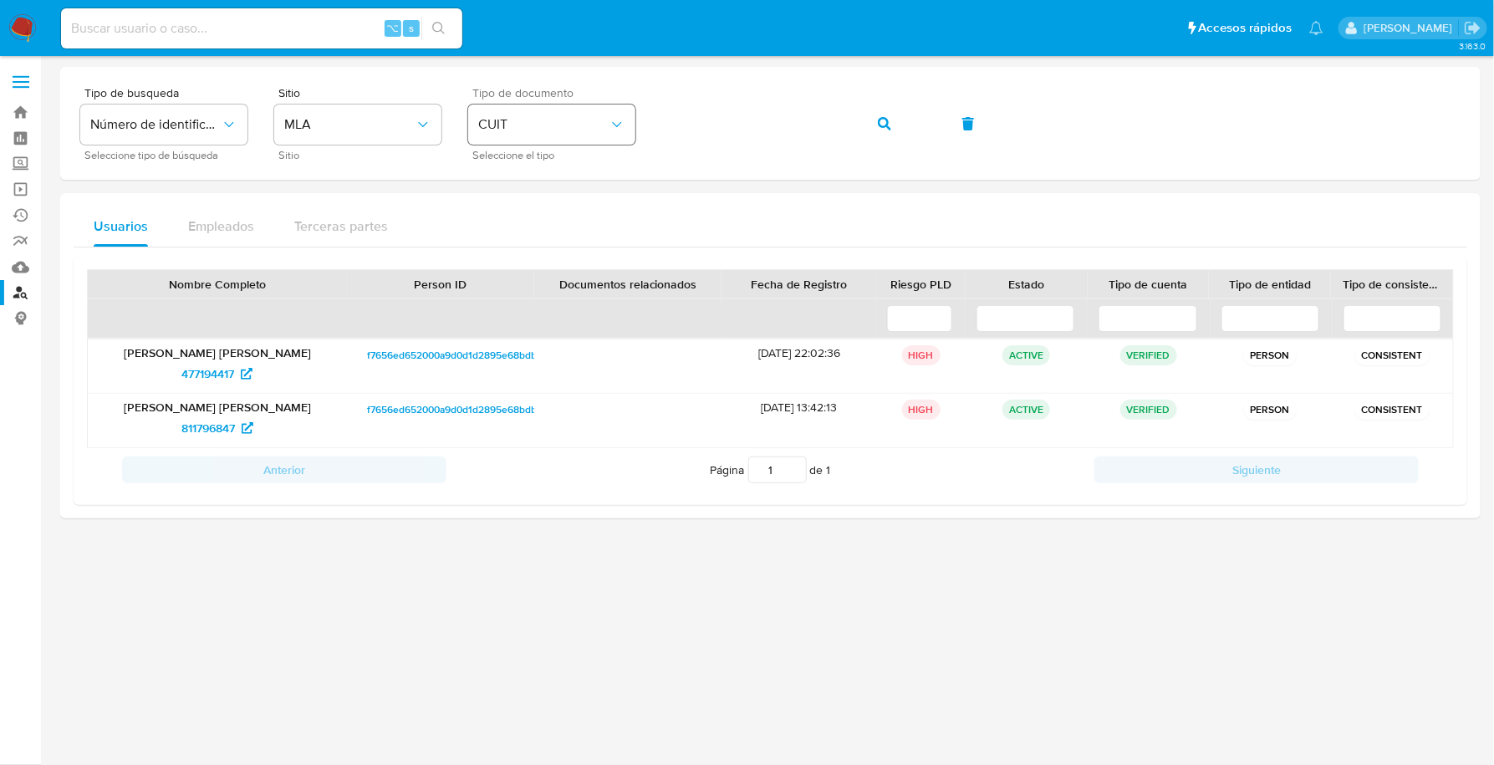
click at [600, 125] on div "Tipo de busqueda Número de identificación Seleccione tipo de búsqueda Sitio MLA…" at bounding box center [770, 123] width 1380 height 73
click at [875, 124] on button "button" at bounding box center [884, 124] width 57 height 40
click at [602, 117] on div "Tipo de busqueda Número de identificación Seleccione tipo de búsqueda Sitio MLA…" at bounding box center [770, 123] width 1380 height 73
click at [899, 121] on button "button" at bounding box center [884, 124] width 57 height 40
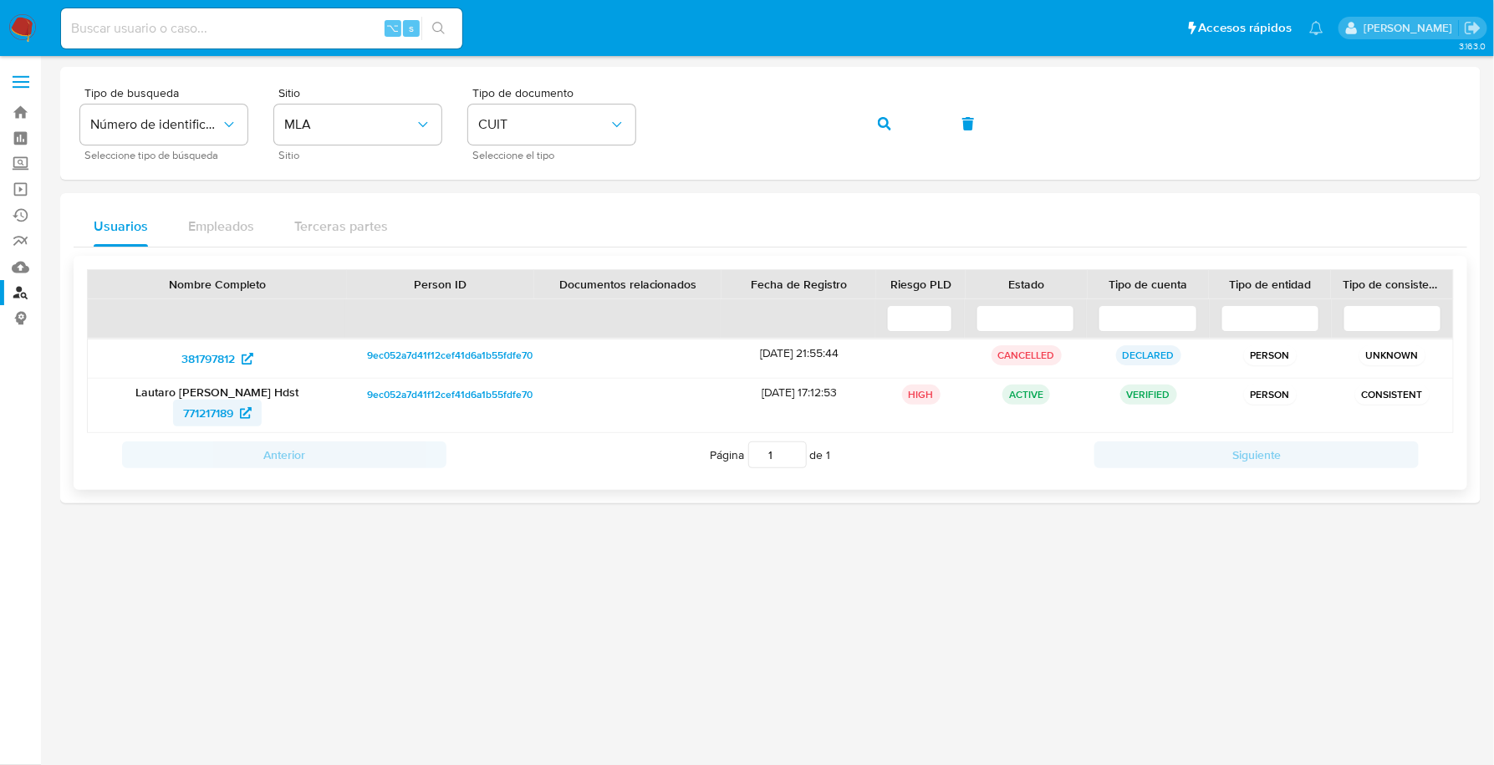
click at [192, 410] on span "771217189" at bounding box center [208, 413] width 50 height 27
click at [899, 128] on button "button" at bounding box center [884, 124] width 57 height 40
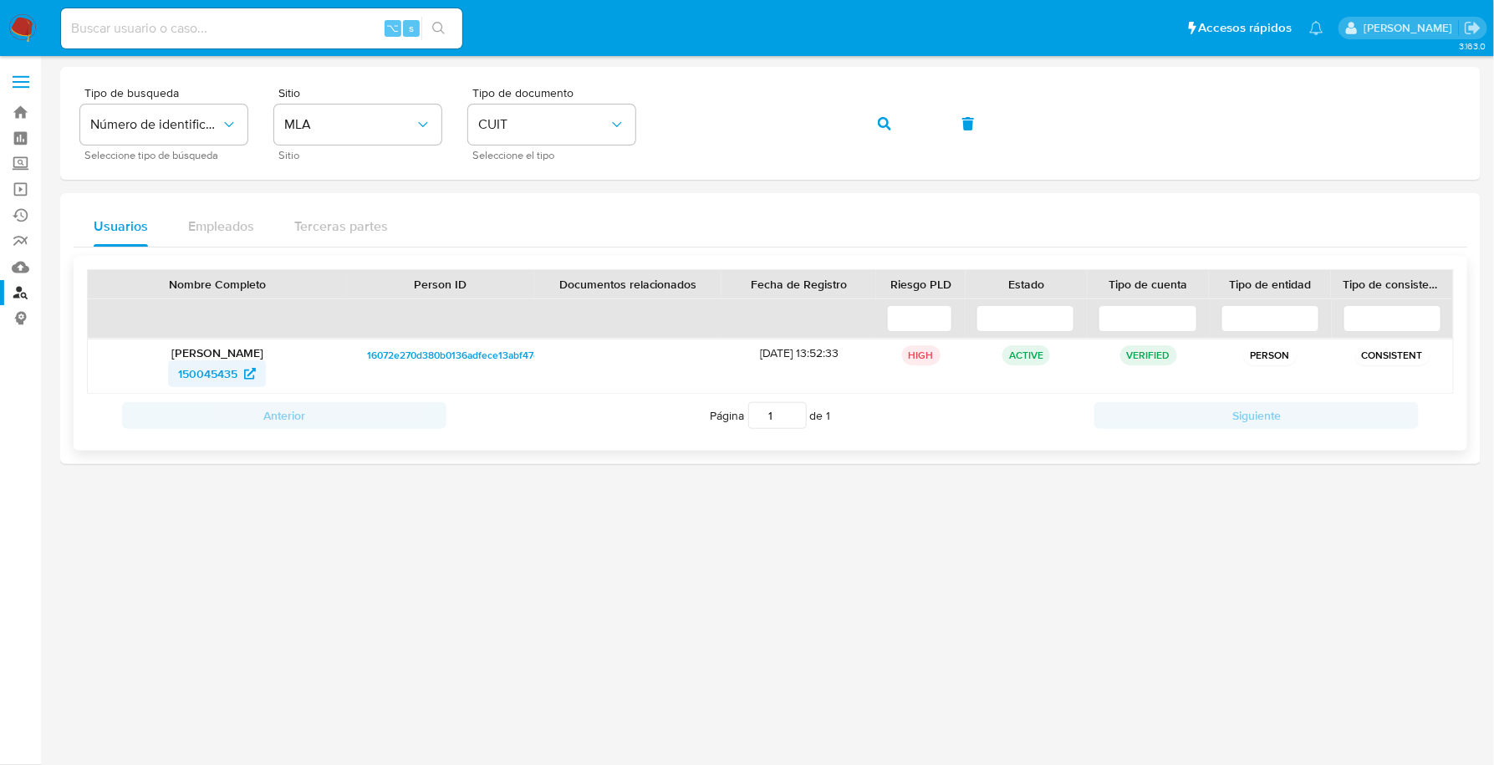
click at [225, 369] on span "150045435" at bounding box center [207, 373] width 59 height 27
click at [629, 117] on div "Tipo de busqueda Número de identificación Seleccione tipo de búsqueda Sitio MLA…" at bounding box center [770, 123] width 1380 height 73
click at [878, 127] on icon "button" at bounding box center [884, 123] width 13 height 13
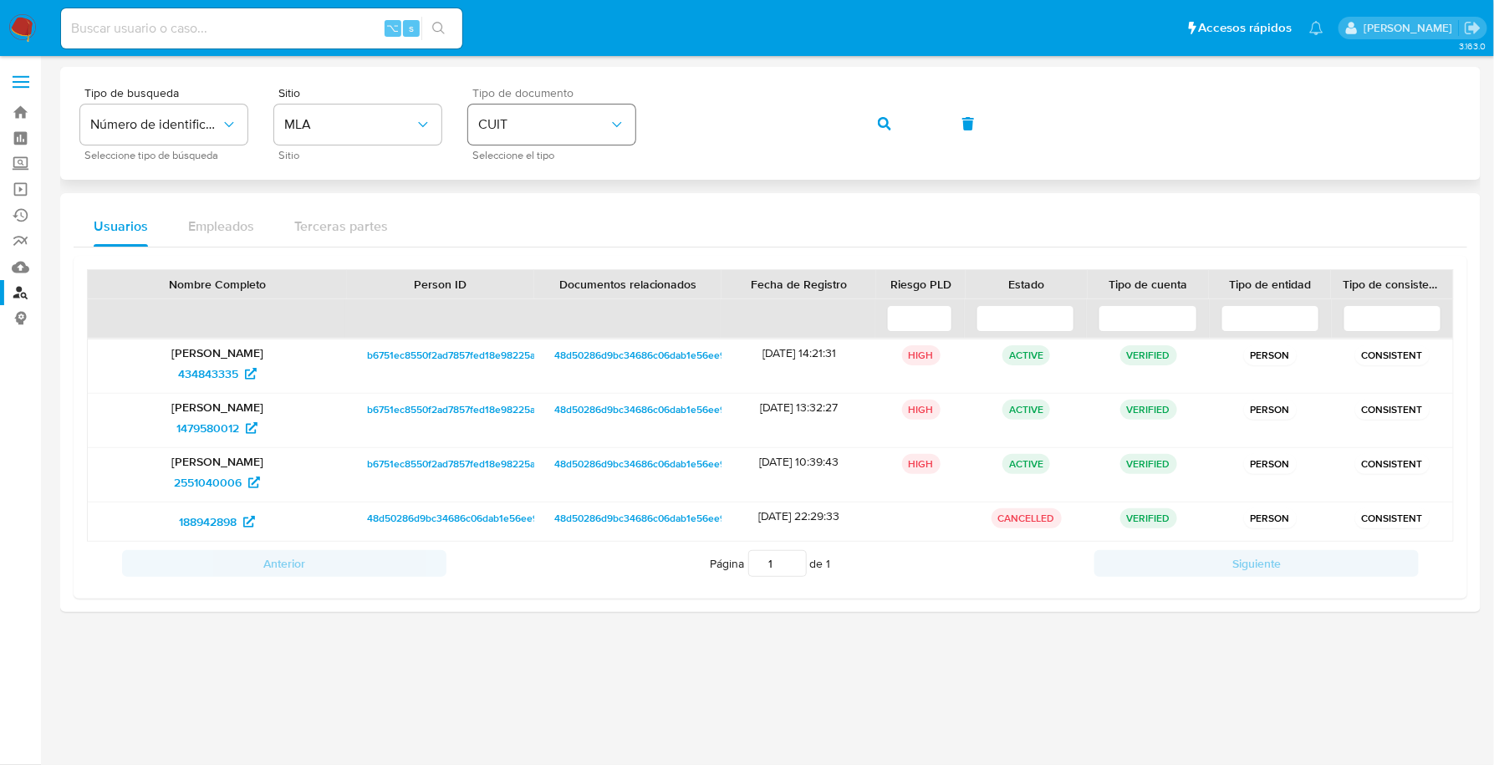
click at [624, 121] on div "Tipo de busqueda Número de identificación Seleccione tipo de búsqueda Sitio MLA…" at bounding box center [770, 123] width 1380 height 73
click at [868, 125] on button "button" at bounding box center [884, 124] width 57 height 40
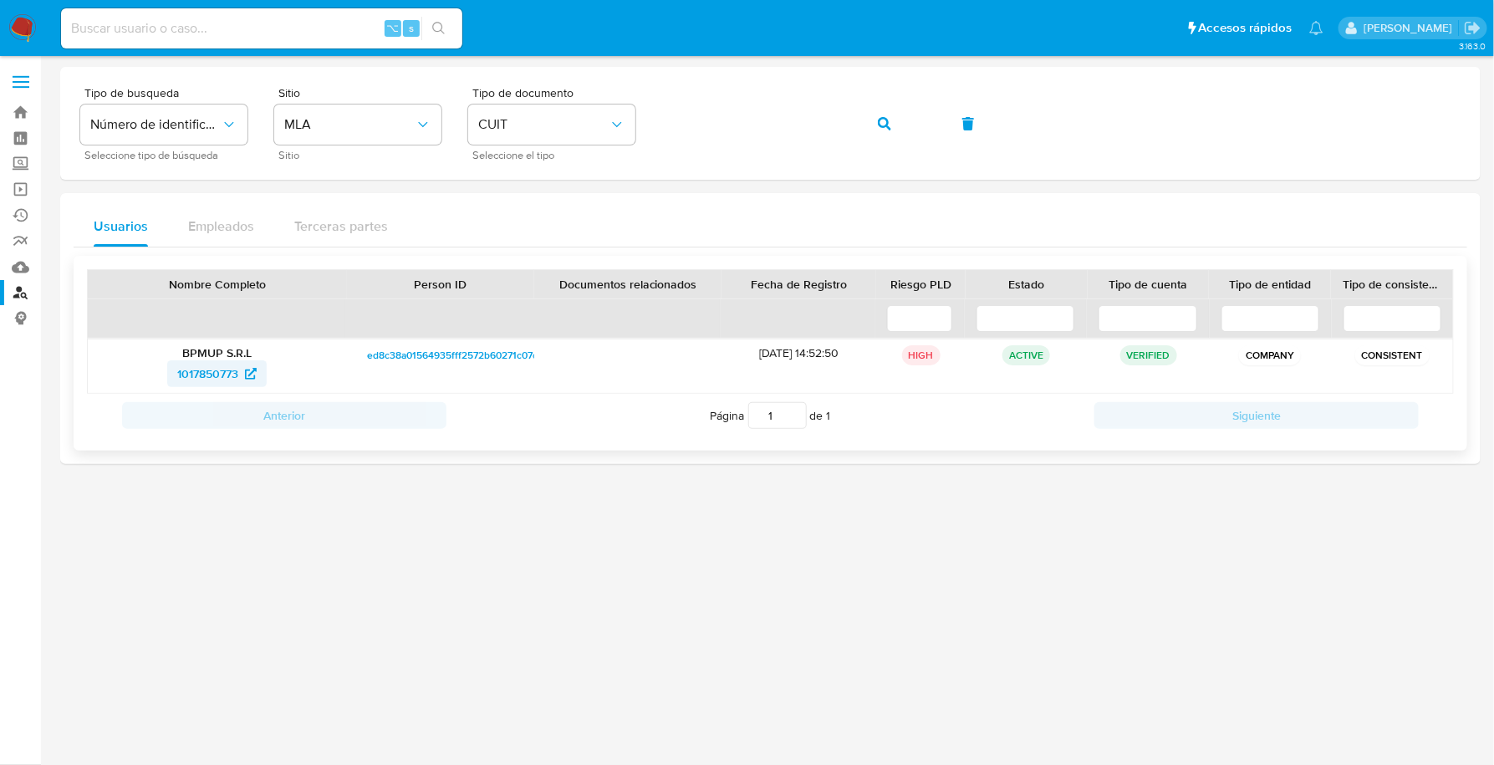
click at [205, 372] on span "1017850773" at bounding box center [207, 373] width 61 height 27
click at [26, 21] on img at bounding box center [22, 28] width 28 height 28
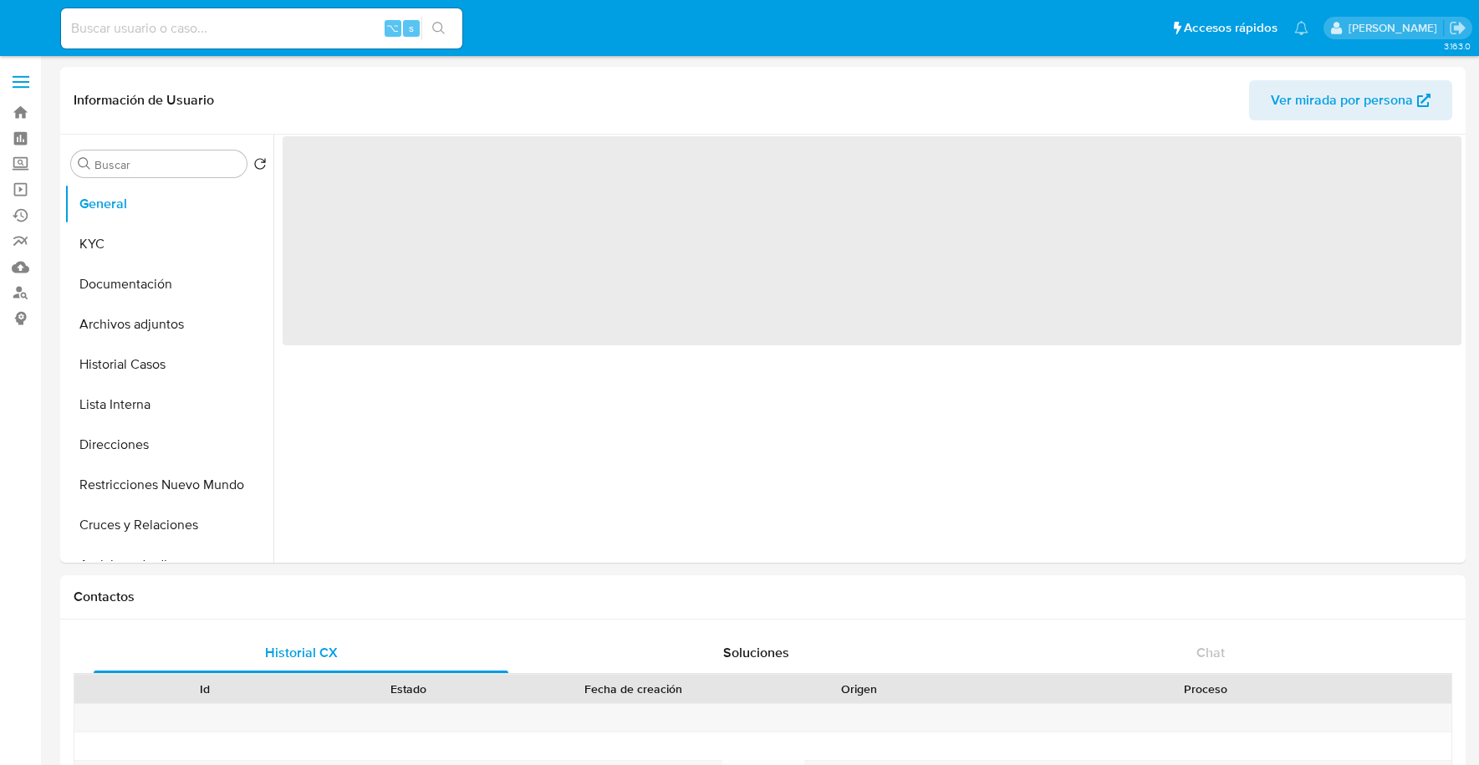
select select "10"
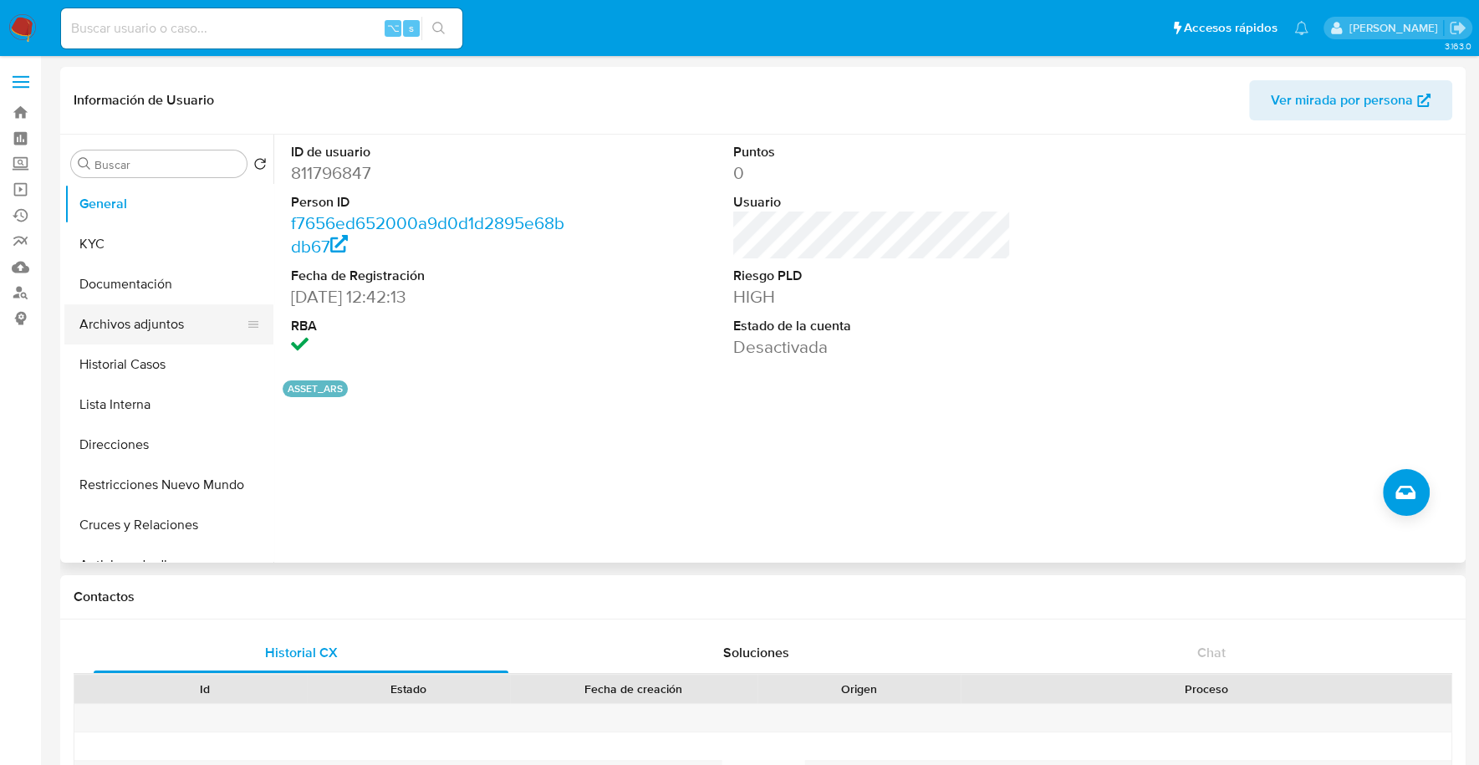
click at [135, 341] on button "Archivos adjuntos" at bounding box center [162, 324] width 196 height 40
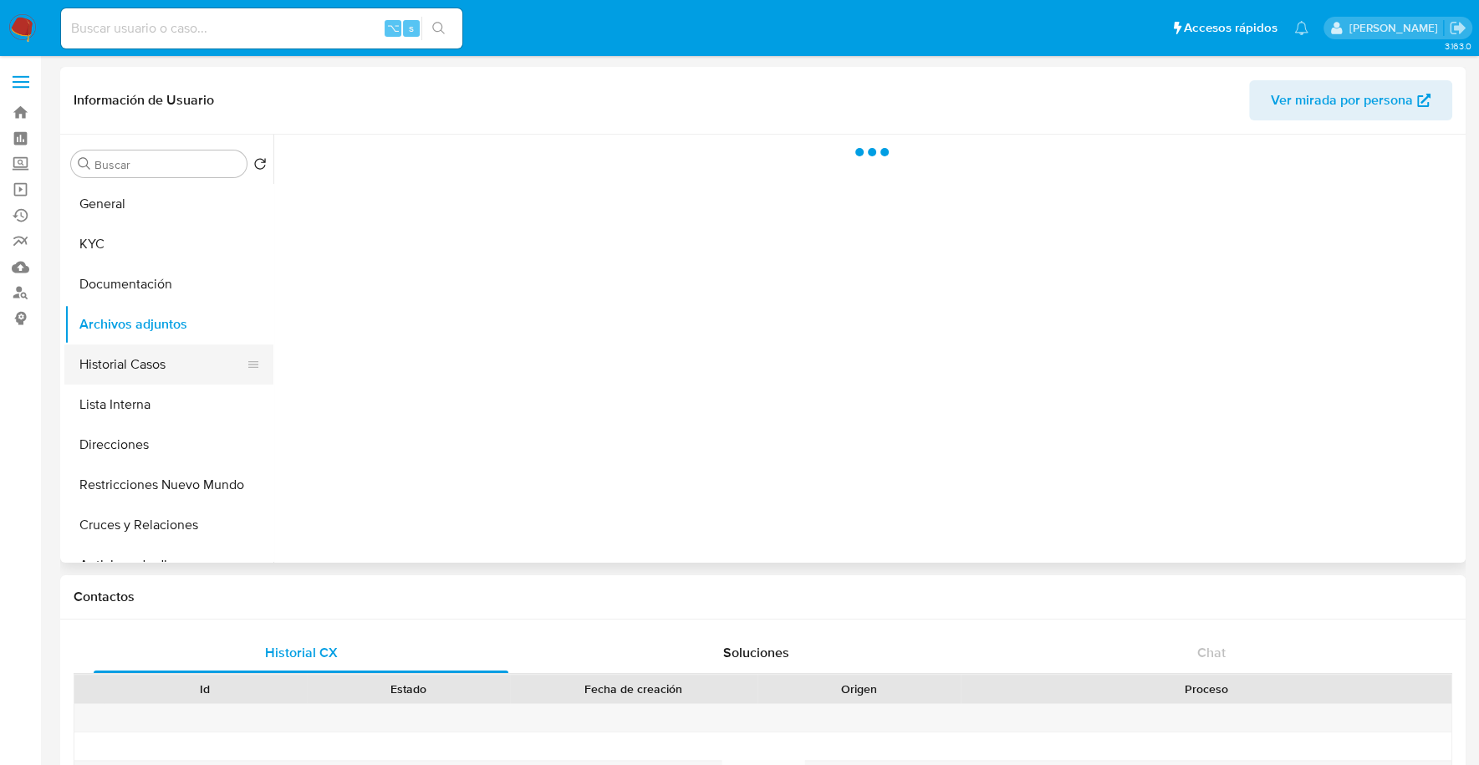
click at [136, 357] on button "Historial Casos" at bounding box center [162, 364] width 196 height 40
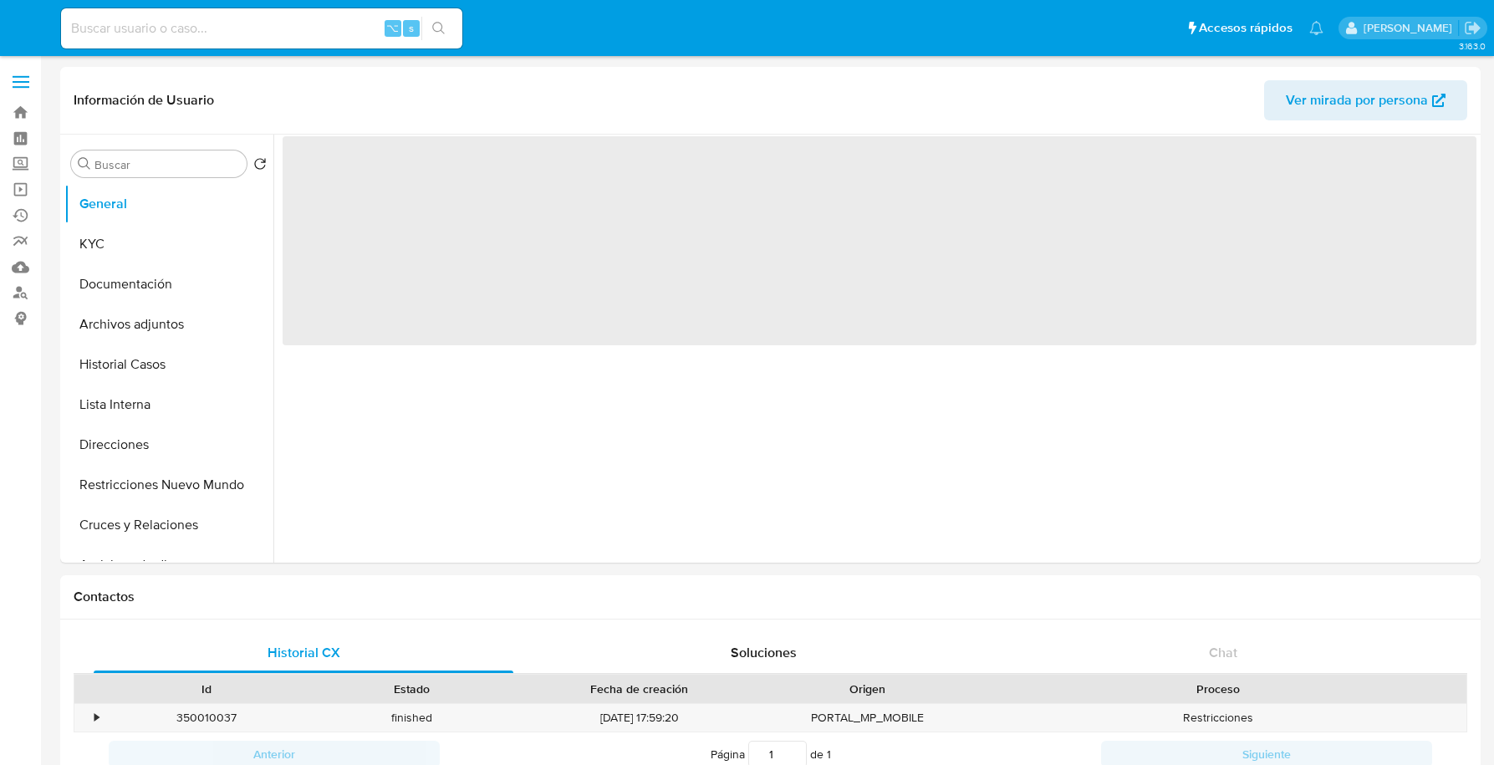
select select "10"
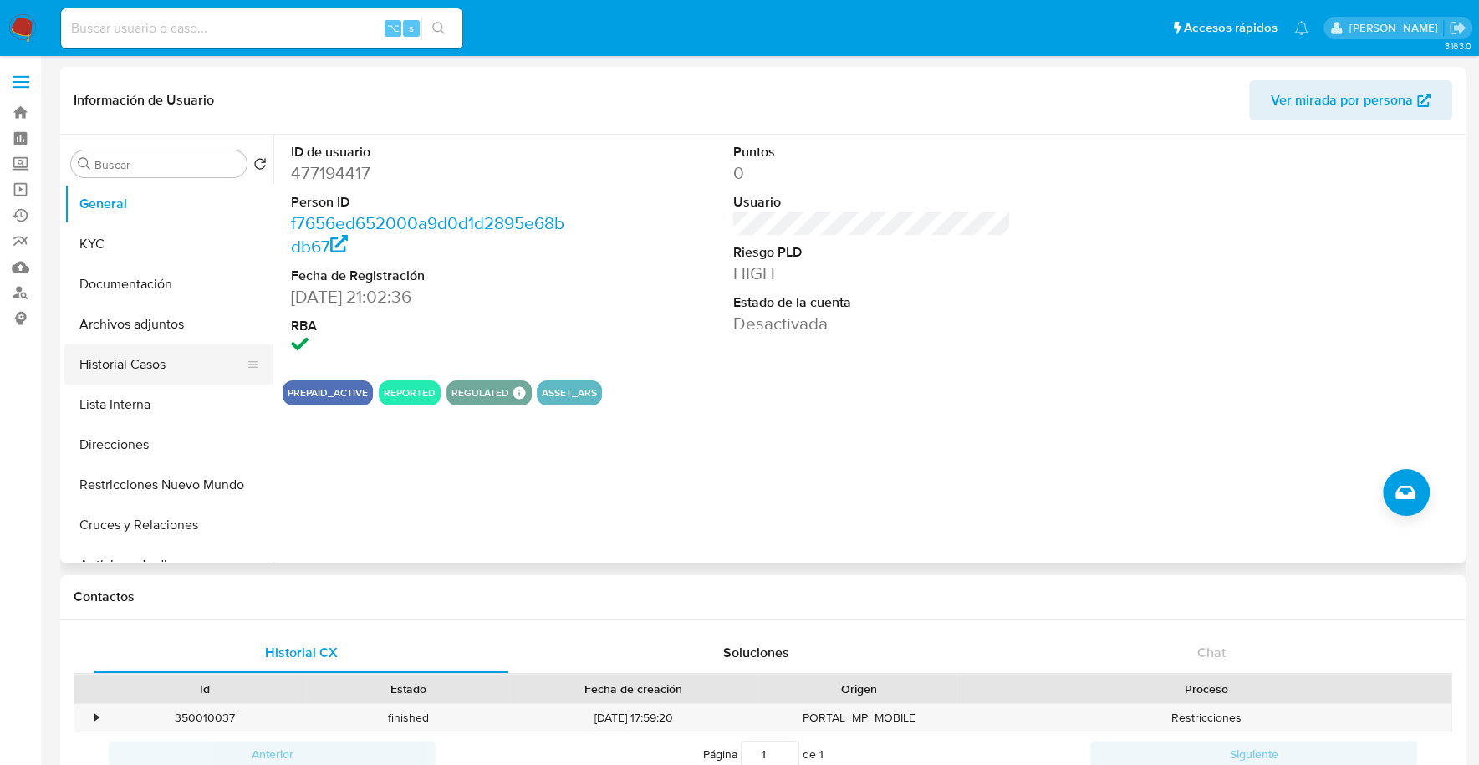
click at [120, 355] on button "Historial Casos" at bounding box center [162, 364] width 196 height 40
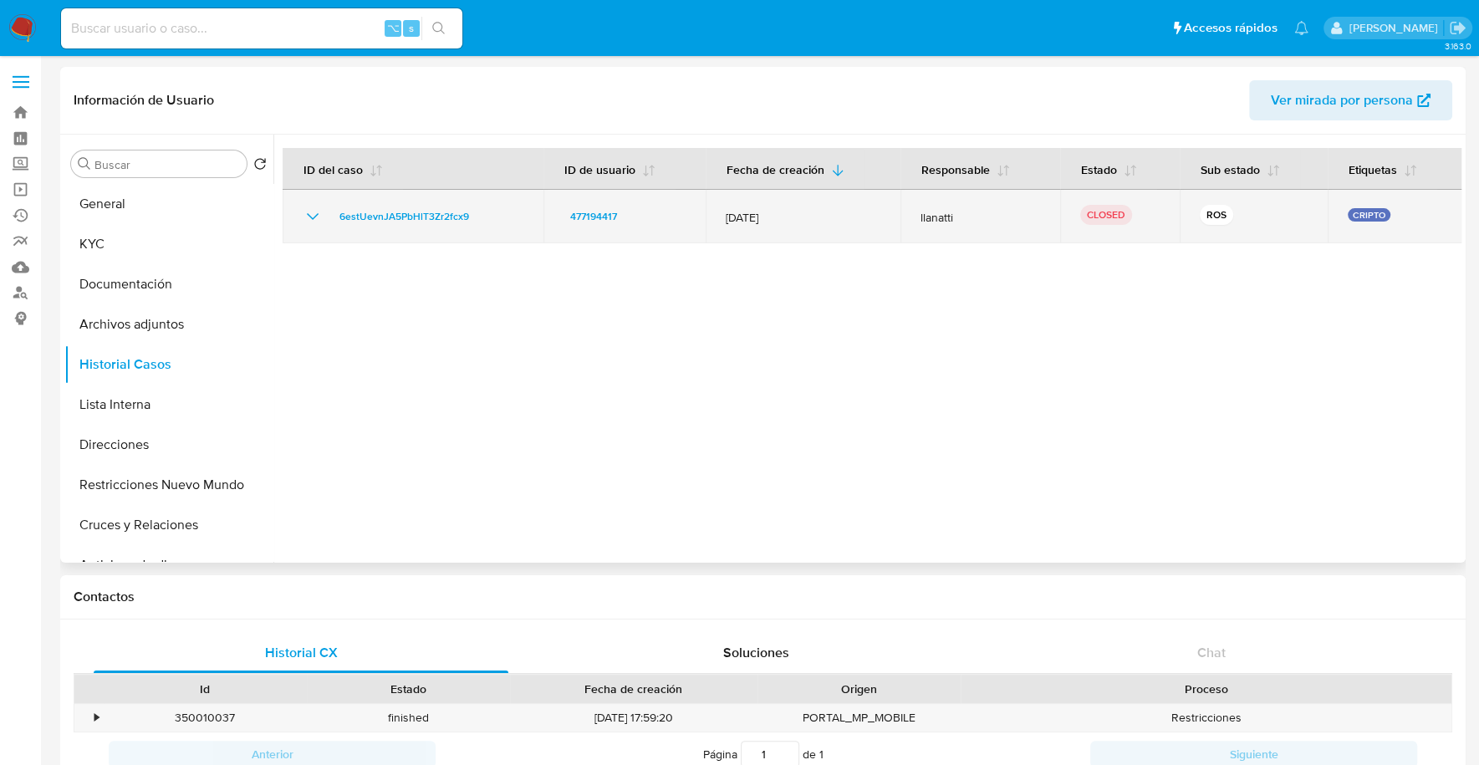
click at [305, 208] on icon "Mostrar/Ocultar" at bounding box center [313, 216] width 20 height 20
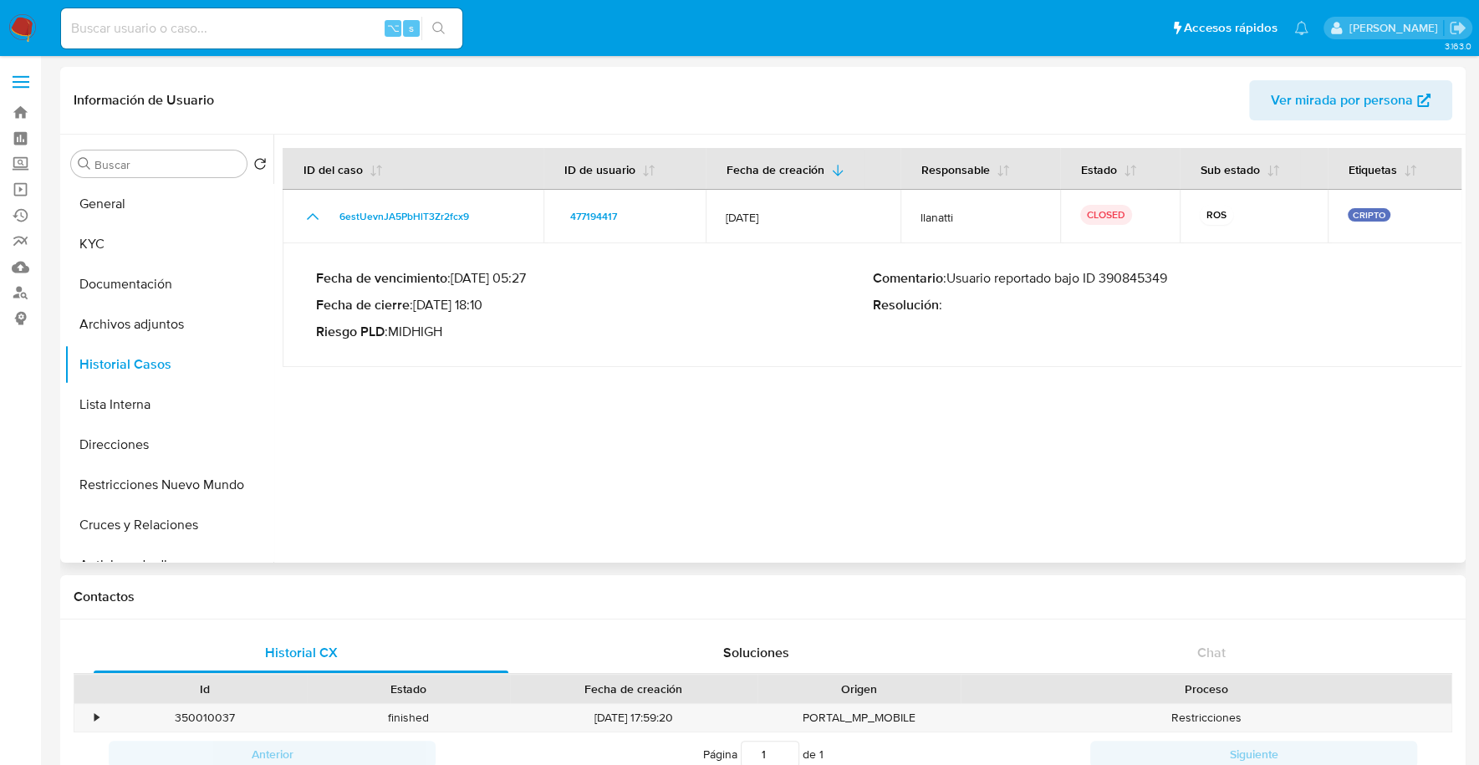
drag, startPoint x: 950, startPoint y: 277, endPoint x: 1174, endPoint y: 268, distance: 225.0
click at [1174, 268] on div "Fecha de vencimiento : [DATE] 05:27 Fecha de cierre : [DATE] 18:10 Riesgo PLD :…" at bounding box center [872, 305] width 1113 height 97
click at [1183, 282] on p "Comentario : Usuario reportado bajo ID 390845349" at bounding box center [1151, 278] width 557 height 17
drag, startPoint x: 1168, startPoint y: 275, endPoint x: 951, endPoint y: 274, distance: 216.5
click at [951, 274] on p "Comentario : Usuario reportado bajo ID 390845349" at bounding box center [1151, 278] width 557 height 17
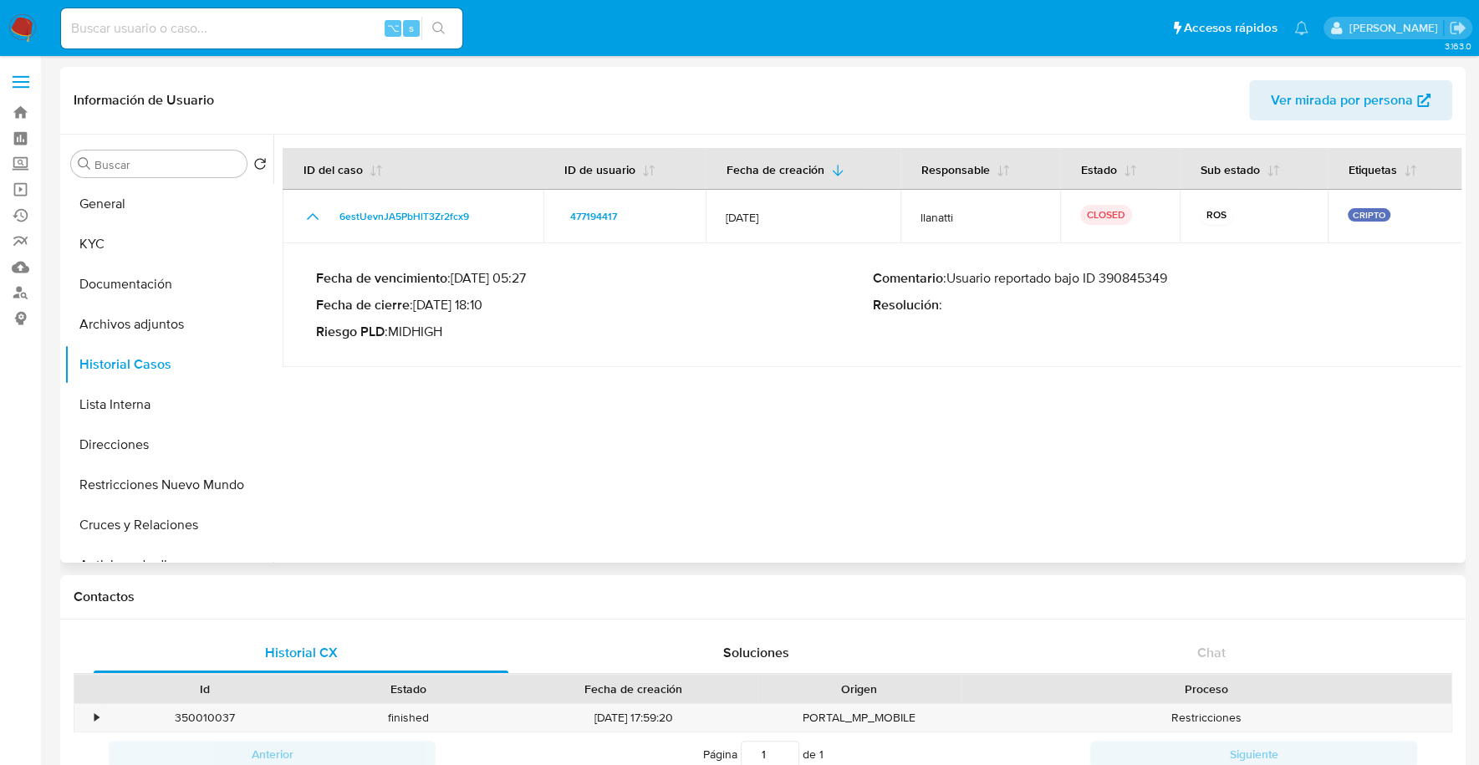
click at [967, 281] on p "Comentario : Usuario reportado bajo ID 390845349" at bounding box center [1151, 278] width 557 height 17
drag, startPoint x: 949, startPoint y: 277, endPoint x: 1149, endPoint y: 279, distance: 200.6
click at [1204, 277] on p "Comentario : Usuario reportado bajo ID 390845349" at bounding box center [1151, 278] width 557 height 17
click at [106, 262] on button "KYC" at bounding box center [162, 244] width 196 height 40
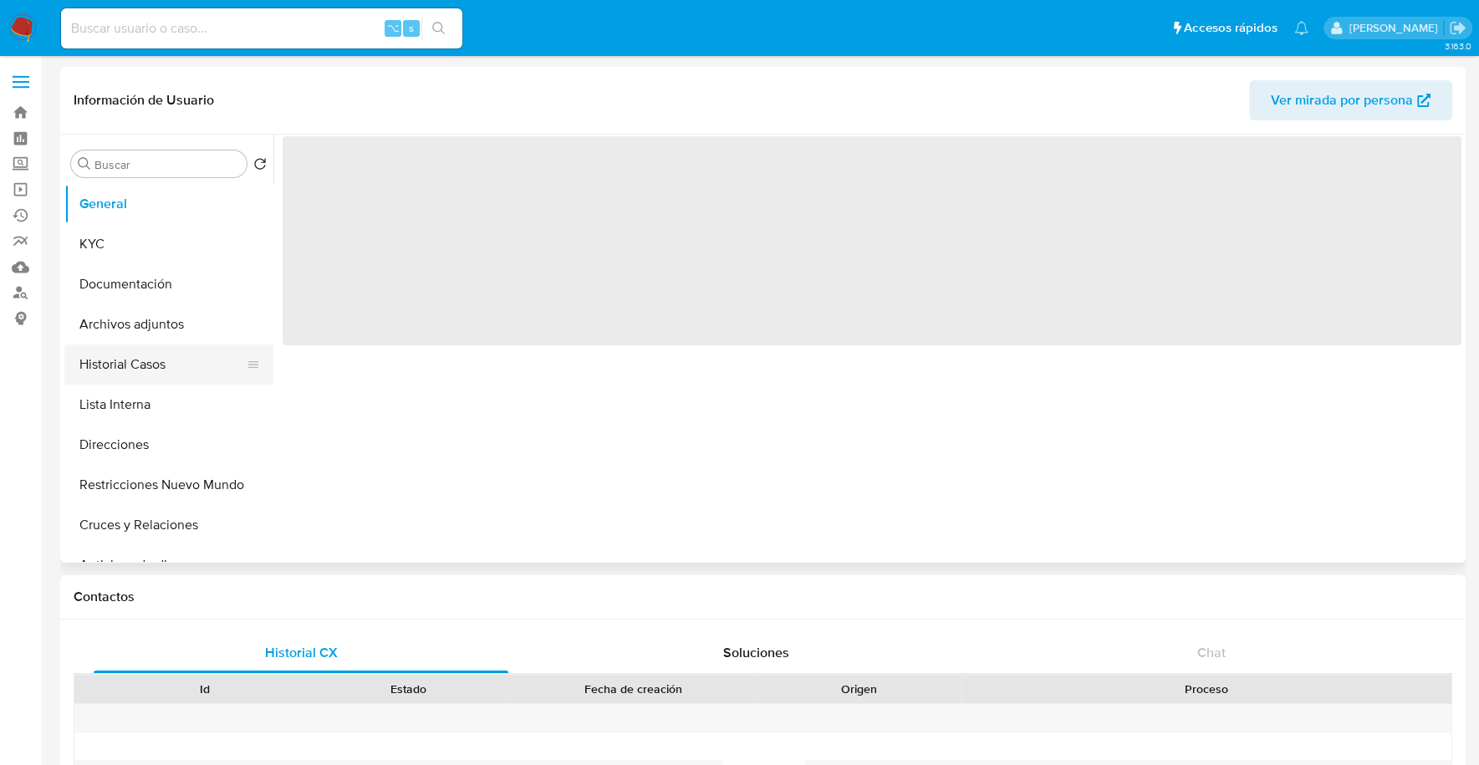
click at [90, 379] on button "Historial Casos" at bounding box center [162, 364] width 196 height 40
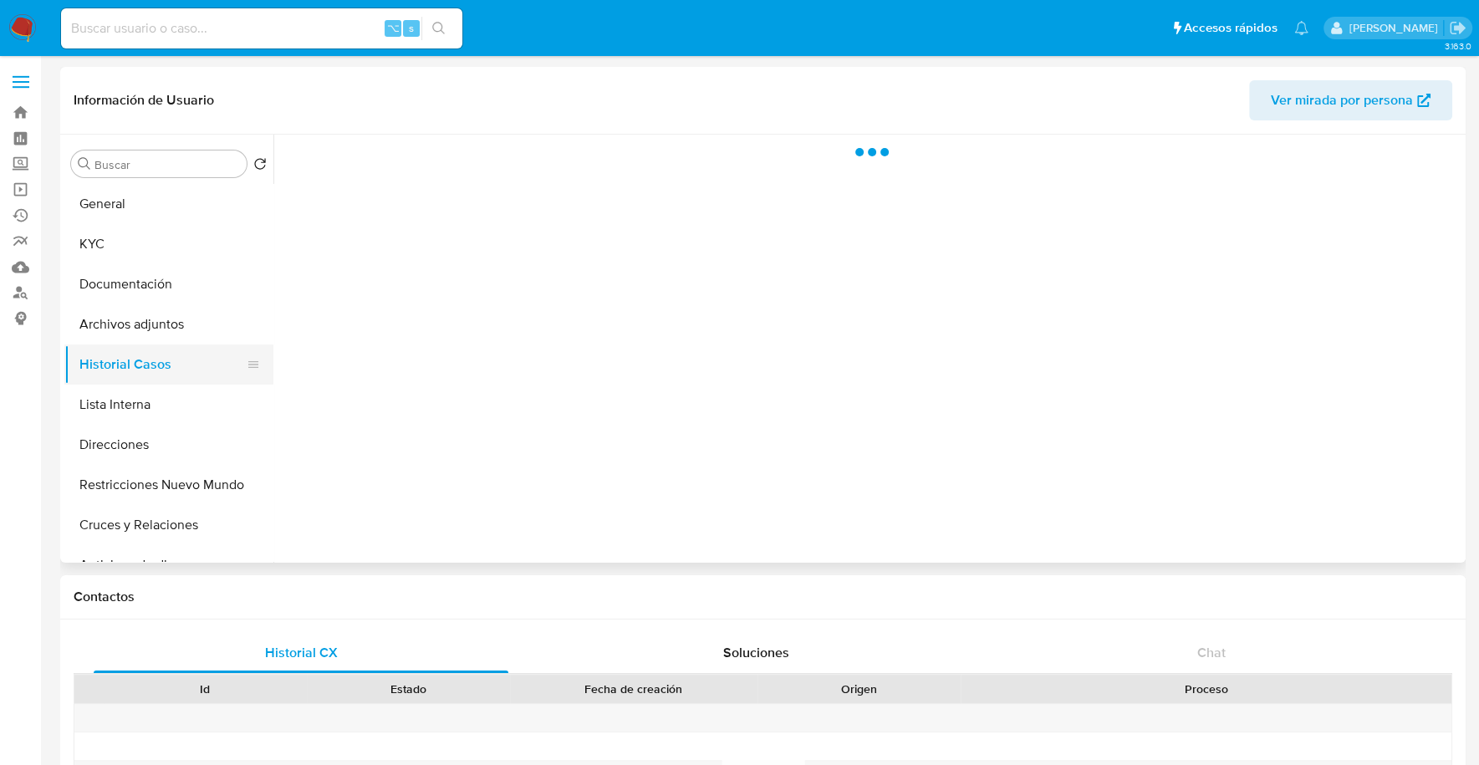
select select "10"
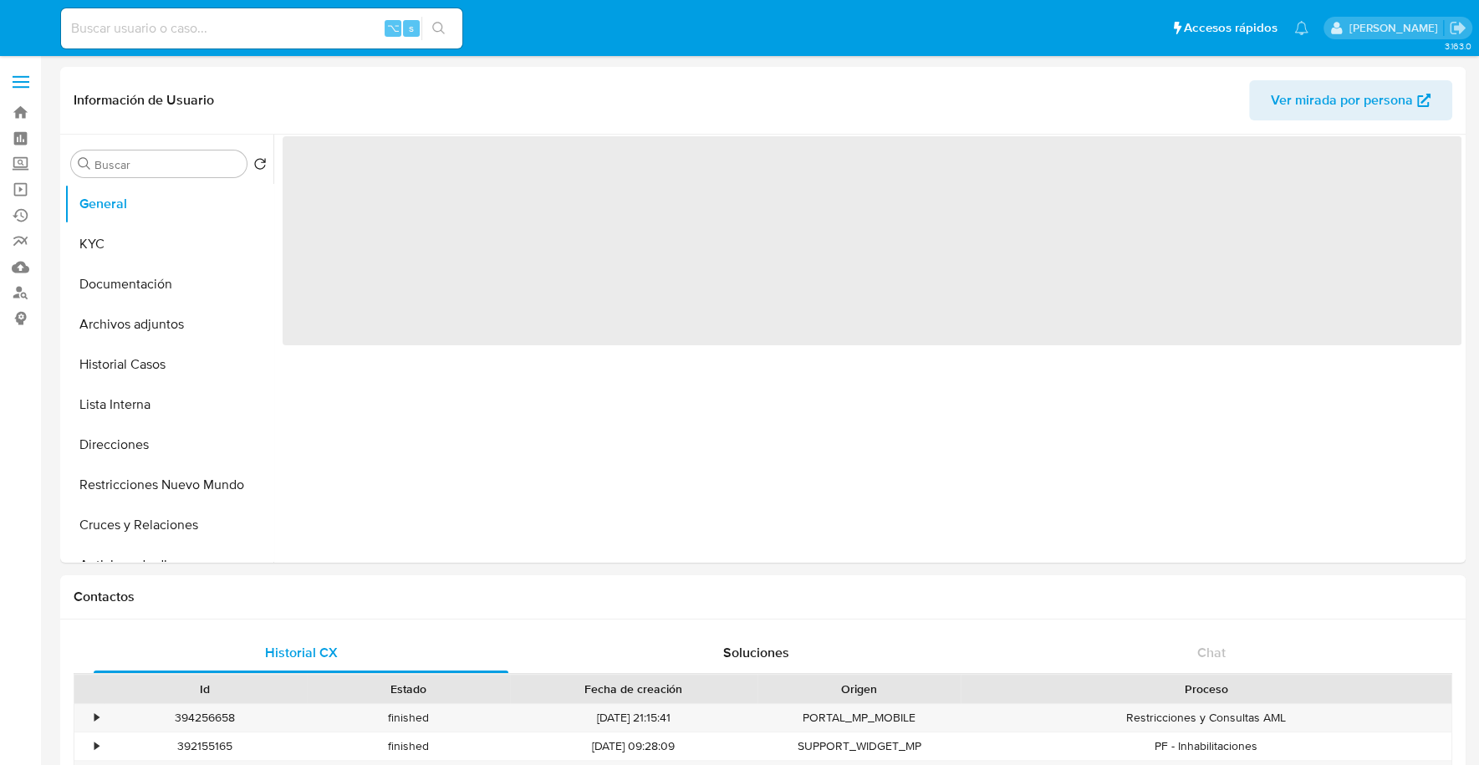
select select "10"
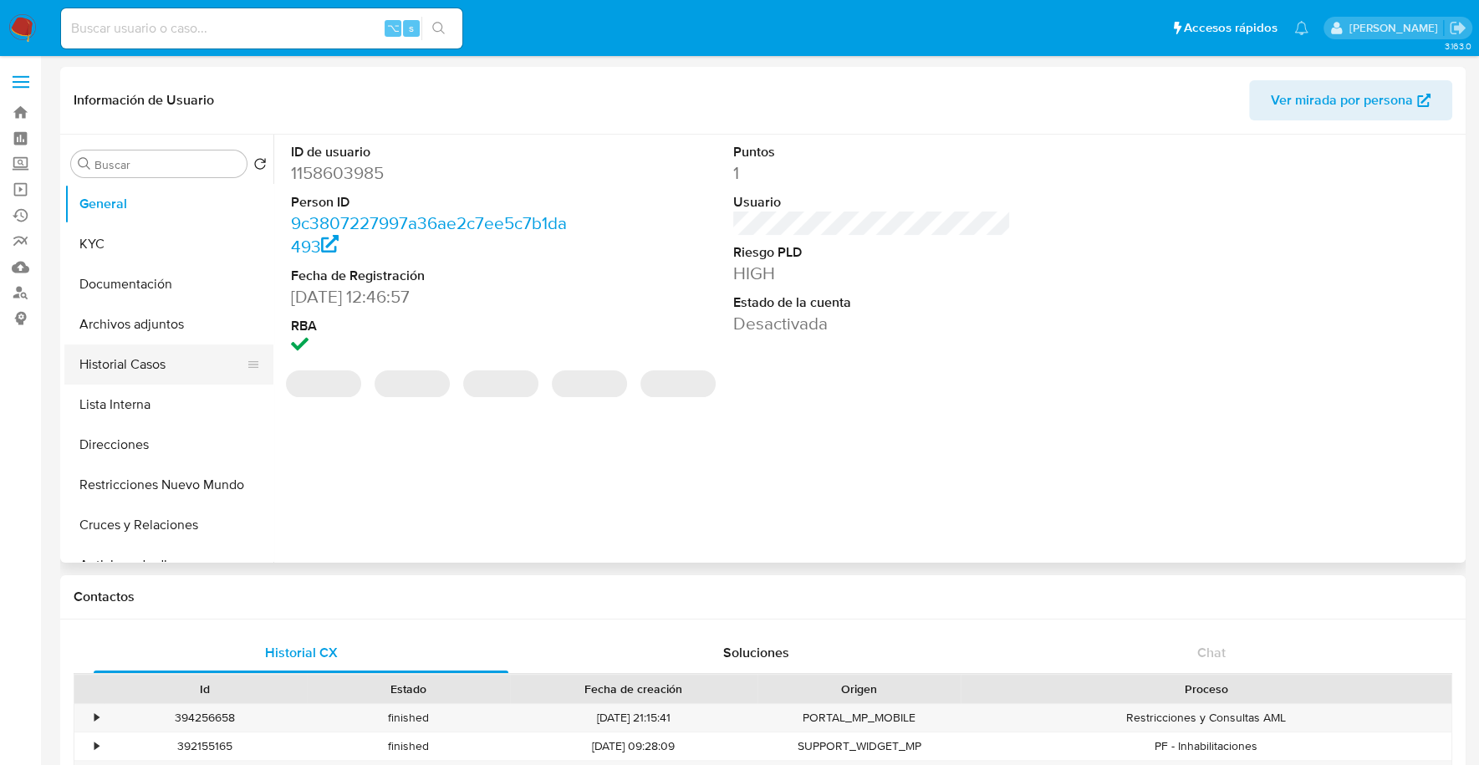
click at [126, 366] on button "Historial Casos" at bounding box center [162, 364] width 196 height 40
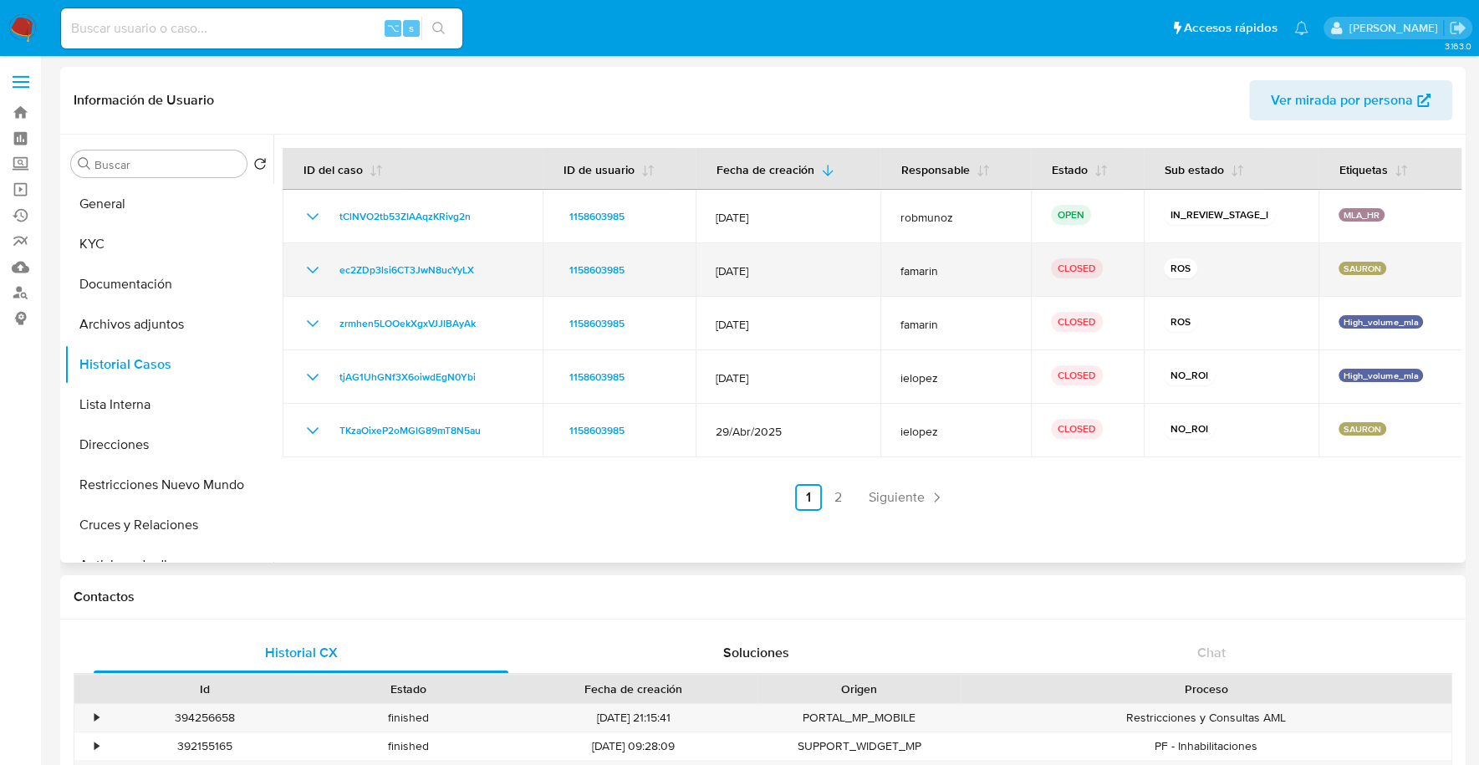
click at [303, 264] on icon "Mostrar/Ocultar" at bounding box center [313, 270] width 20 height 20
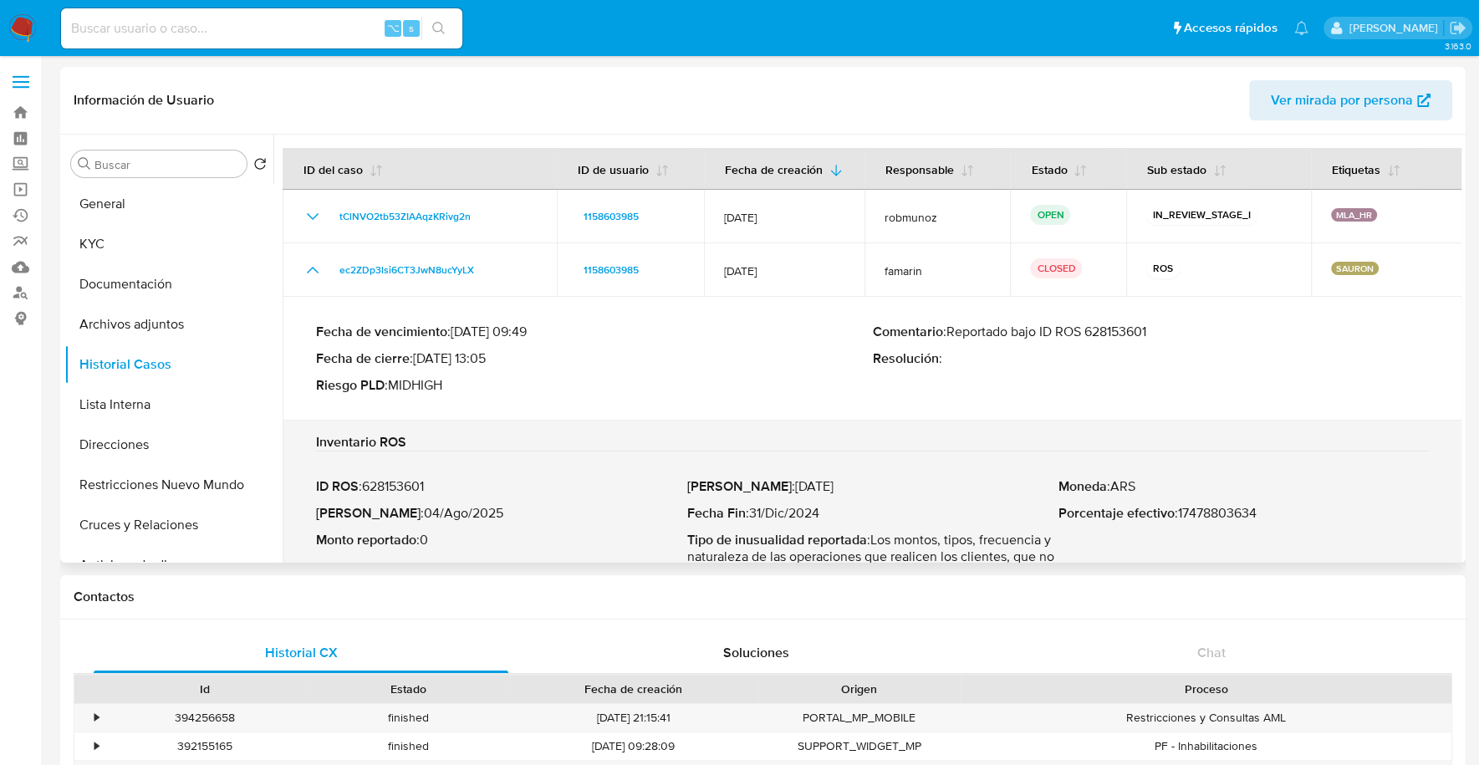
drag, startPoint x: 950, startPoint y: 331, endPoint x: 1211, endPoint y: 323, distance: 260.9
click at [1211, 323] on p "Comentario : Reportado bajo ID ROS 628153601" at bounding box center [1151, 331] width 557 height 17
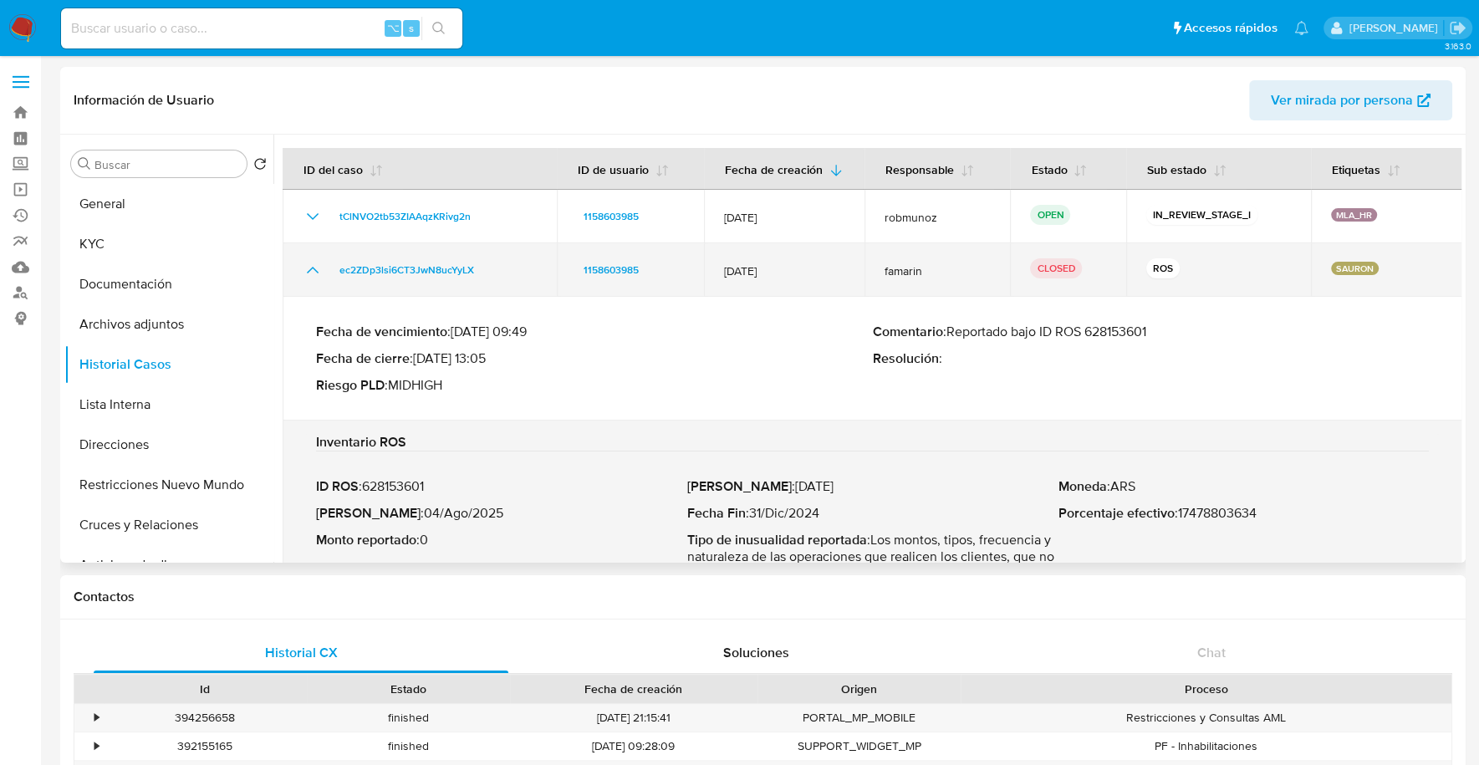
click at [304, 271] on icon "Mostrar/Ocultar" at bounding box center [313, 270] width 20 height 20
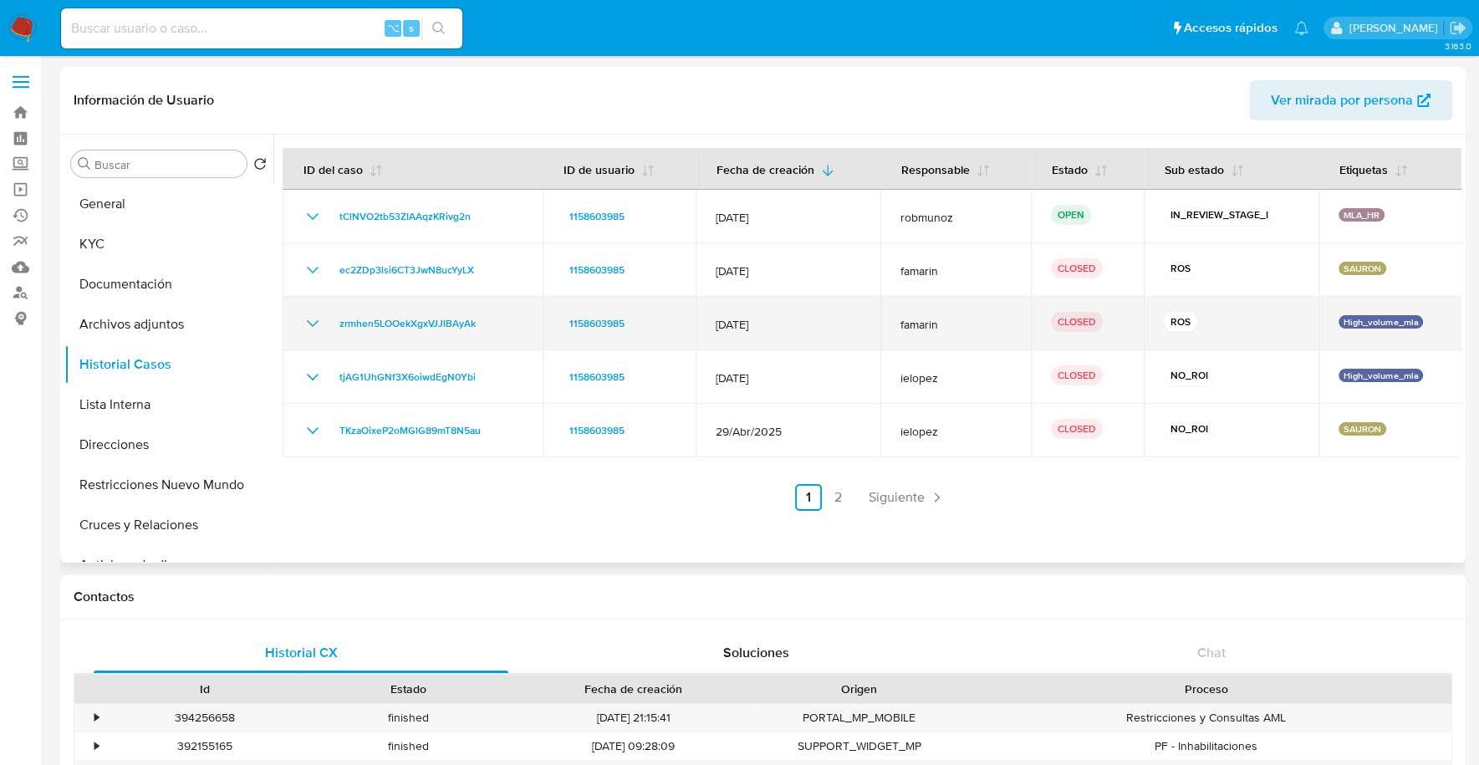
click at [313, 323] on icon "Mostrar/Ocultar" at bounding box center [313, 323] width 20 height 20
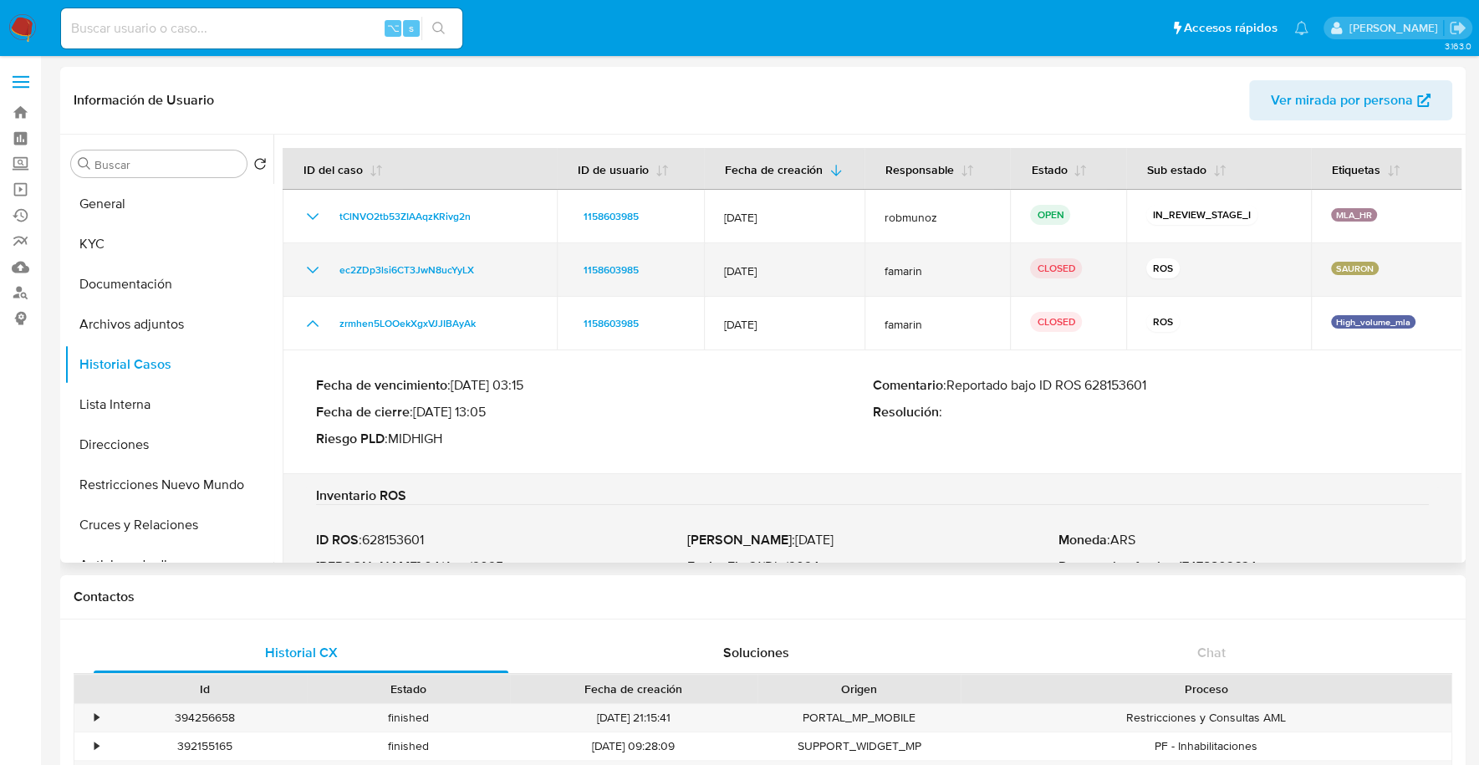
click at [310, 270] on icon "Mostrar/Ocultar" at bounding box center [313, 270] width 12 height 7
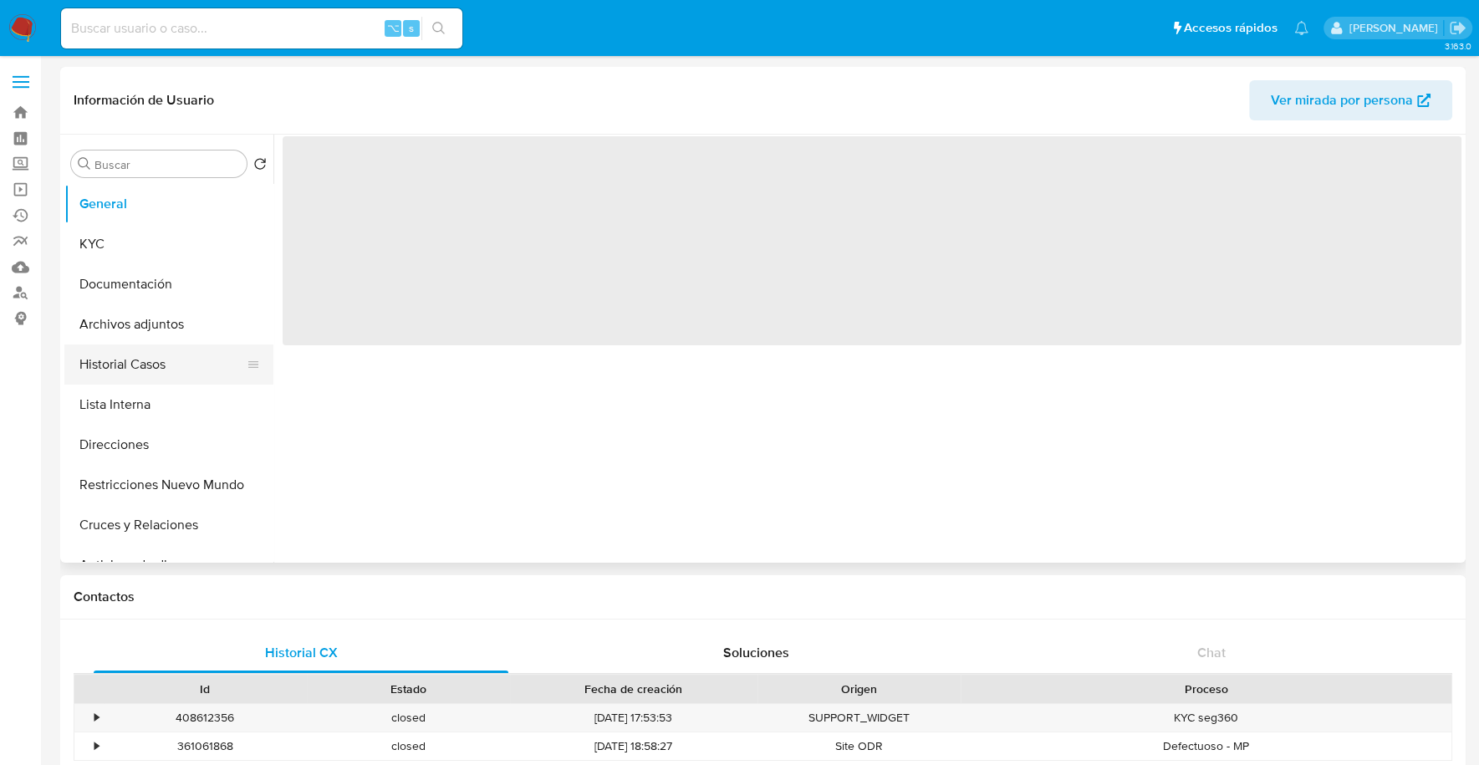
select select "10"
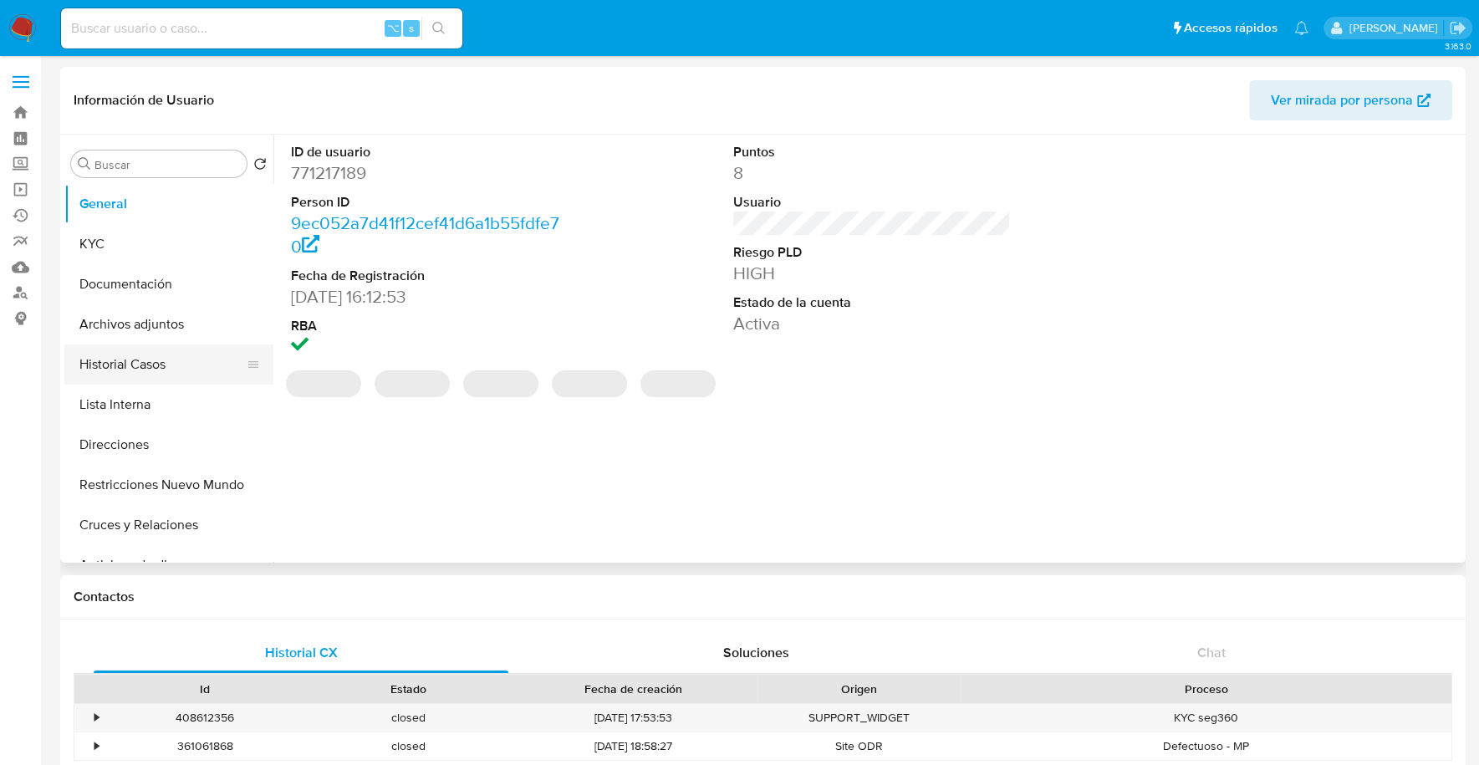
click at [142, 364] on button "Historial Casos" at bounding box center [162, 364] width 196 height 40
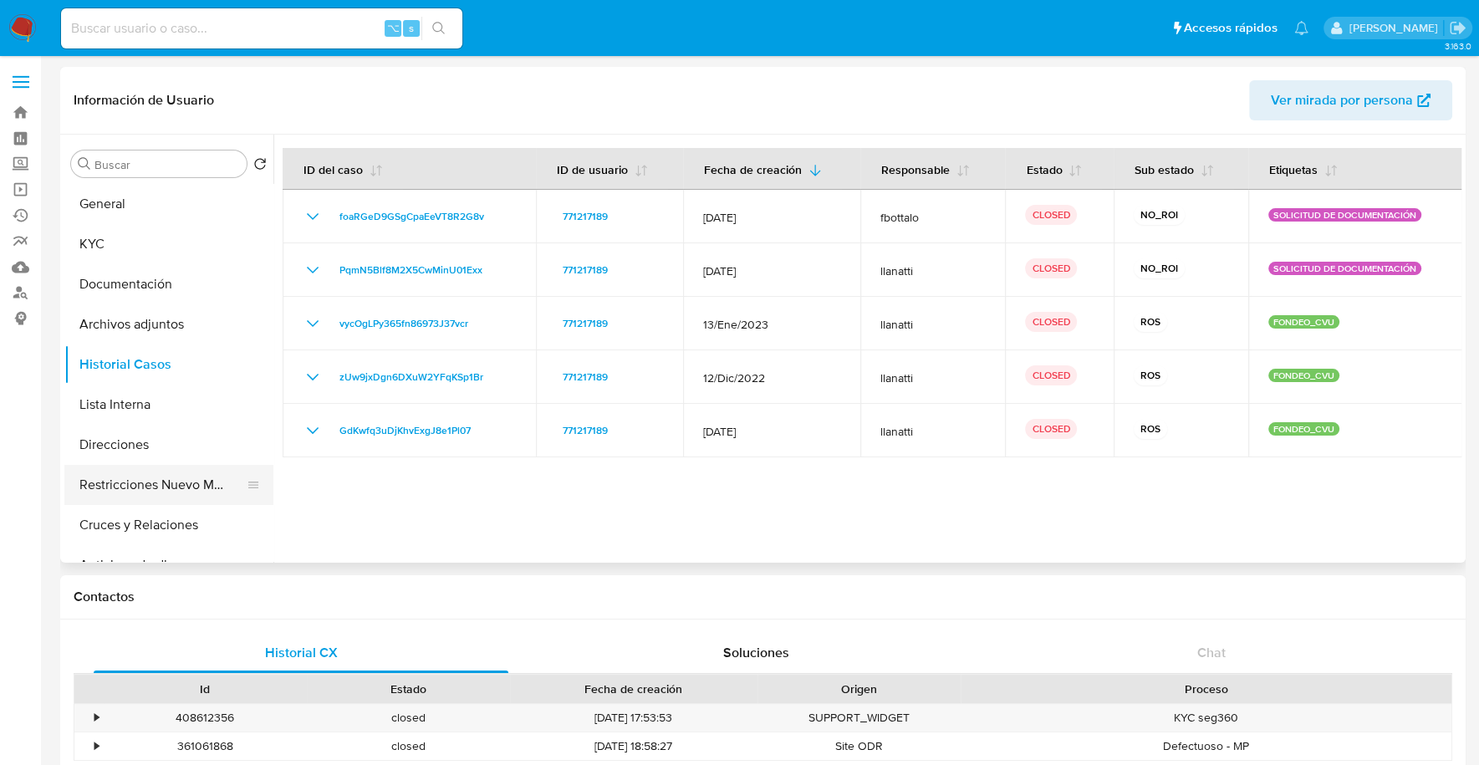
click at [157, 489] on button "Restricciones Nuevo Mundo" at bounding box center [162, 485] width 196 height 40
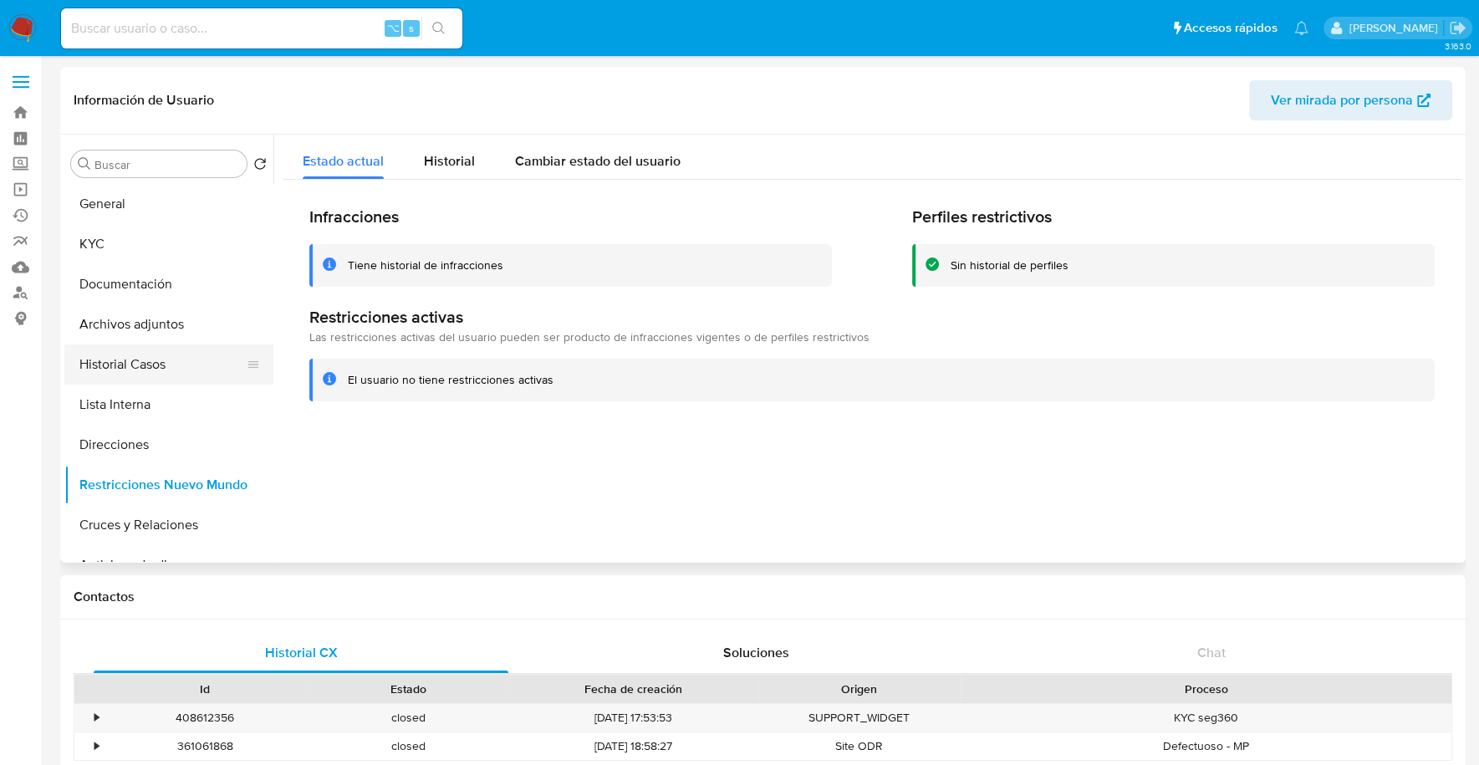
click at [155, 369] on button "Historial Casos" at bounding box center [162, 364] width 196 height 40
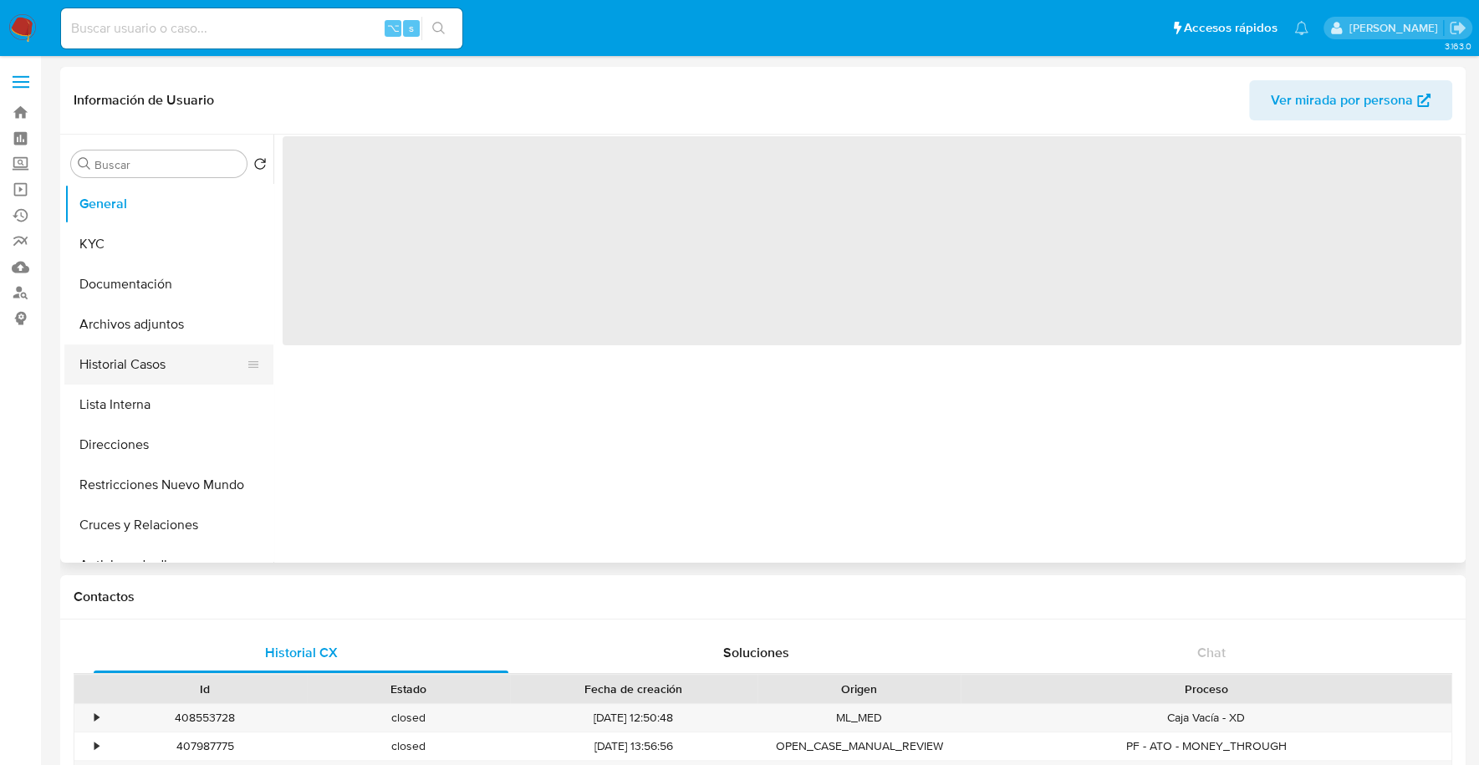
select select "10"
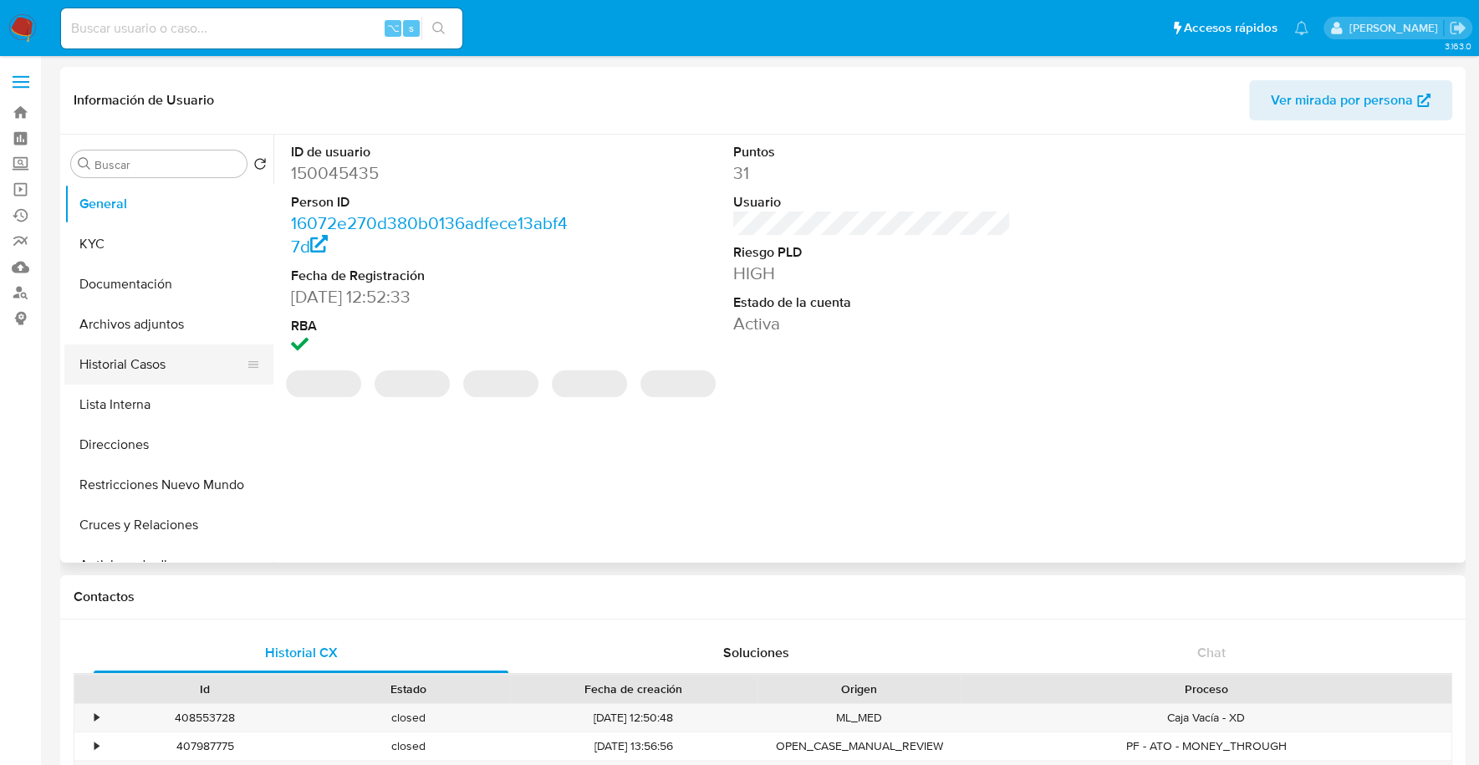
click at [102, 364] on button "Historial Casos" at bounding box center [162, 364] width 196 height 40
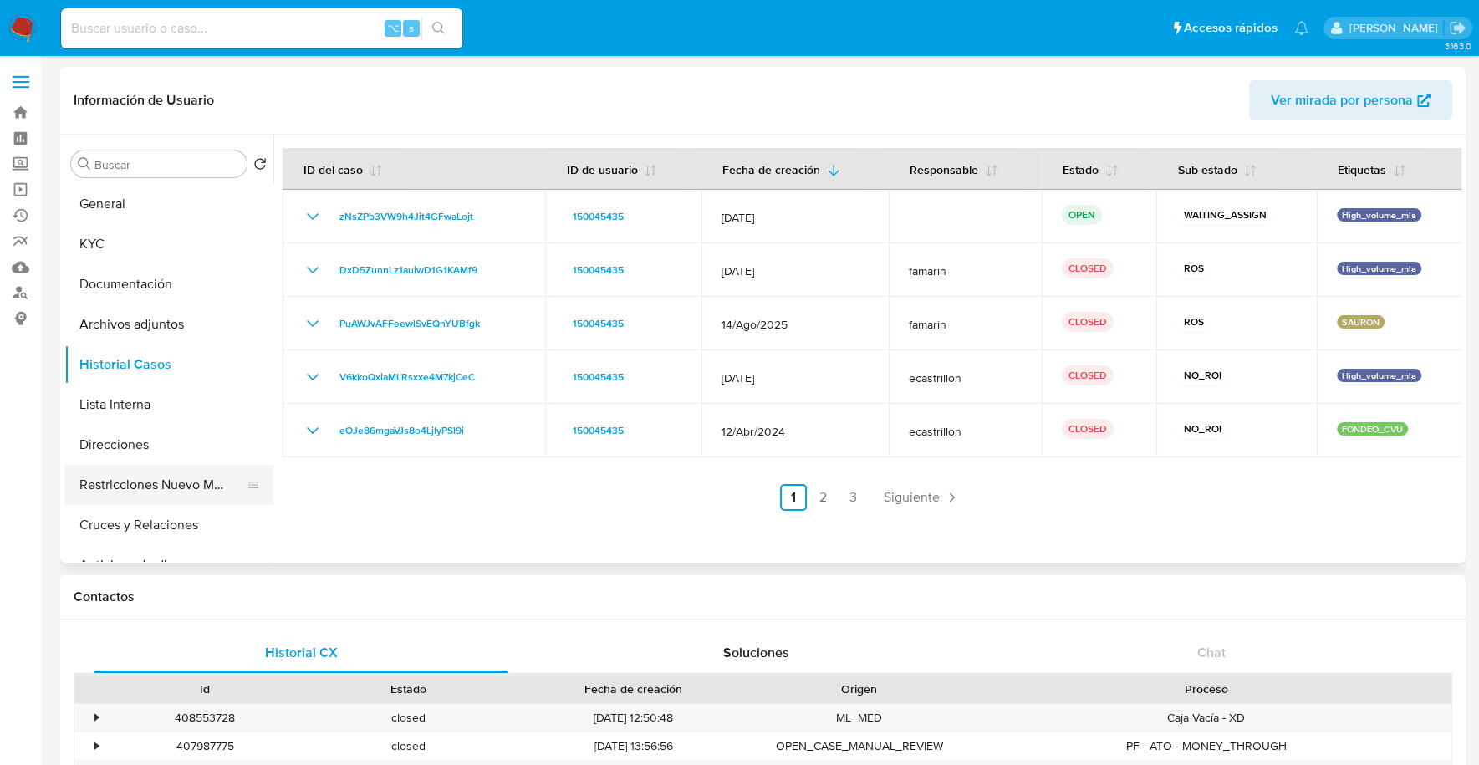
click at [171, 489] on button "Restricciones Nuevo Mundo" at bounding box center [162, 485] width 196 height 40
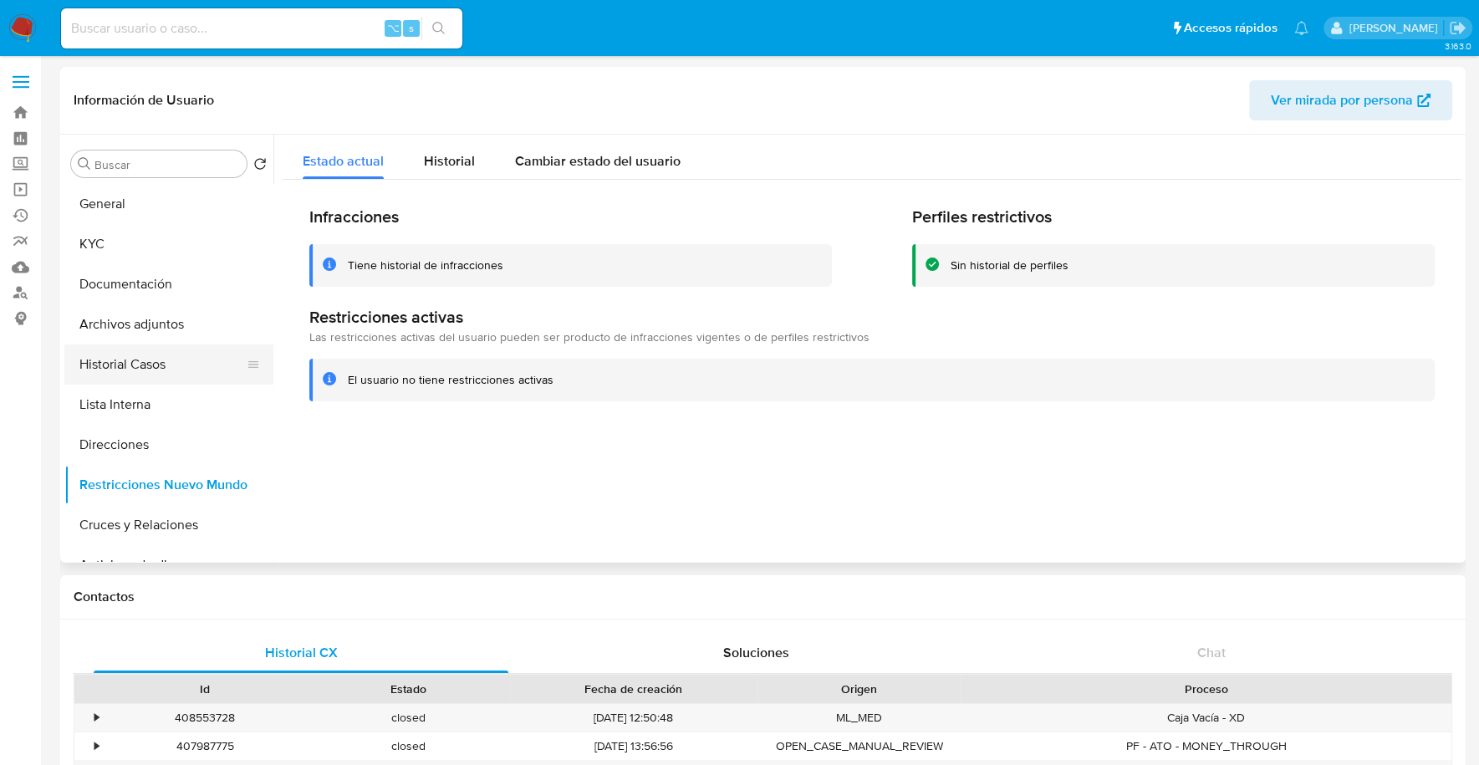
click at [169, 360] on button "Historial Casos" at bounding box center [162, 364] width 196 height 40
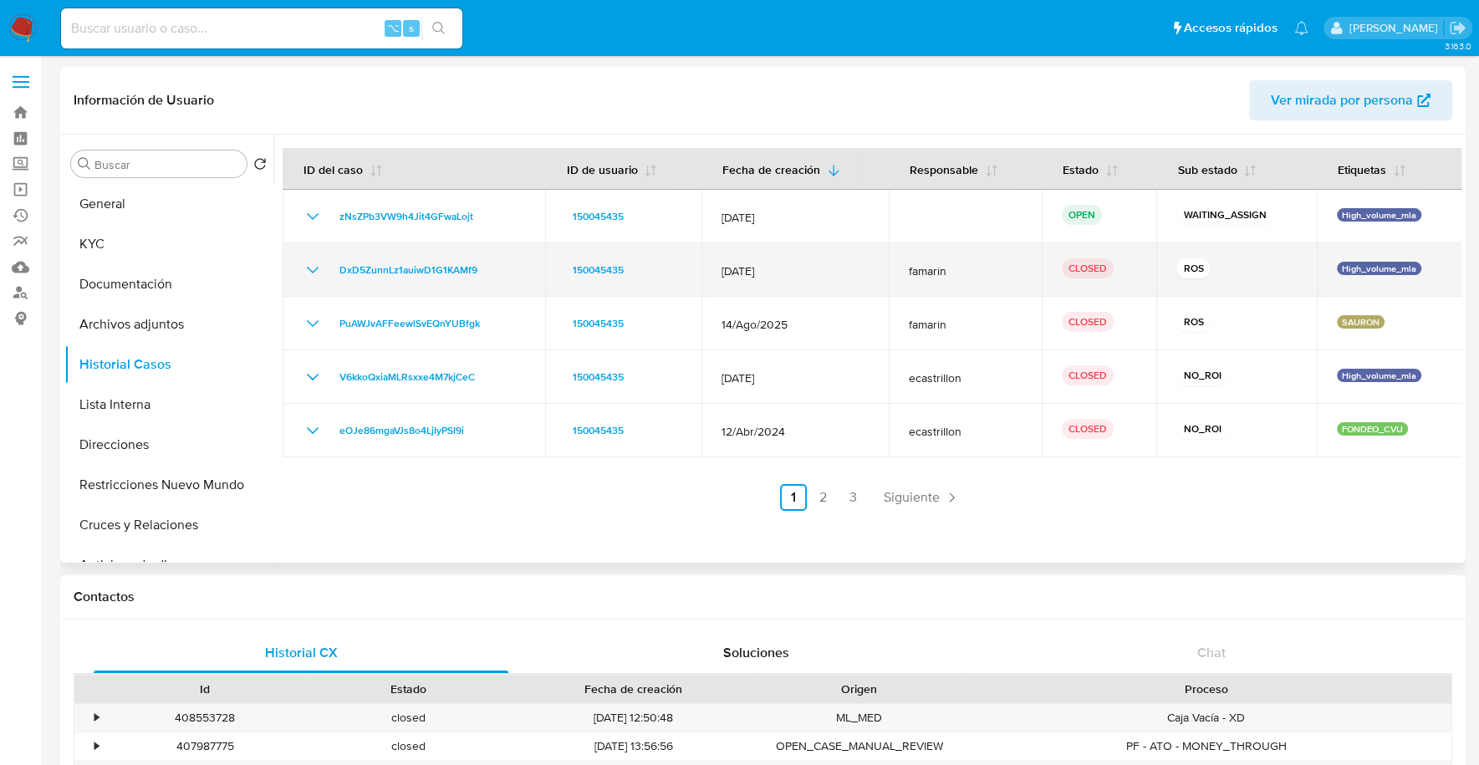
click at [308, 269] on icon "Mostrar/Ocultar" at bounding box center [313, 270] width 20 height 20
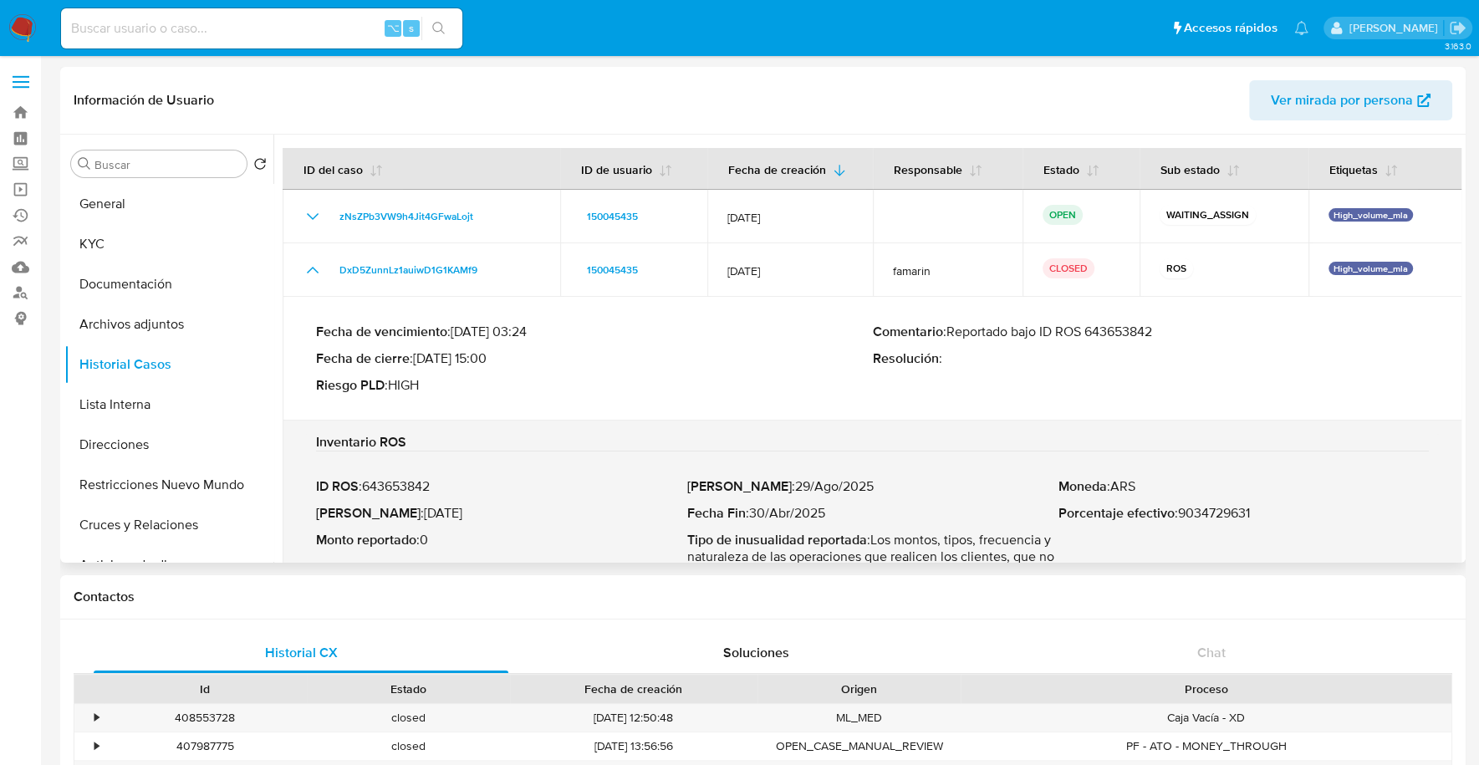
drag, startPoint x: 949, startPoint y: 334, endPoint x: 1194, endPoint y: 326, distance: 245.9
click at [1194, 326] on p "Comentario : Reportado bajo ID ROS 643653842" at bounding box center [1151, 331] width 557 height 17
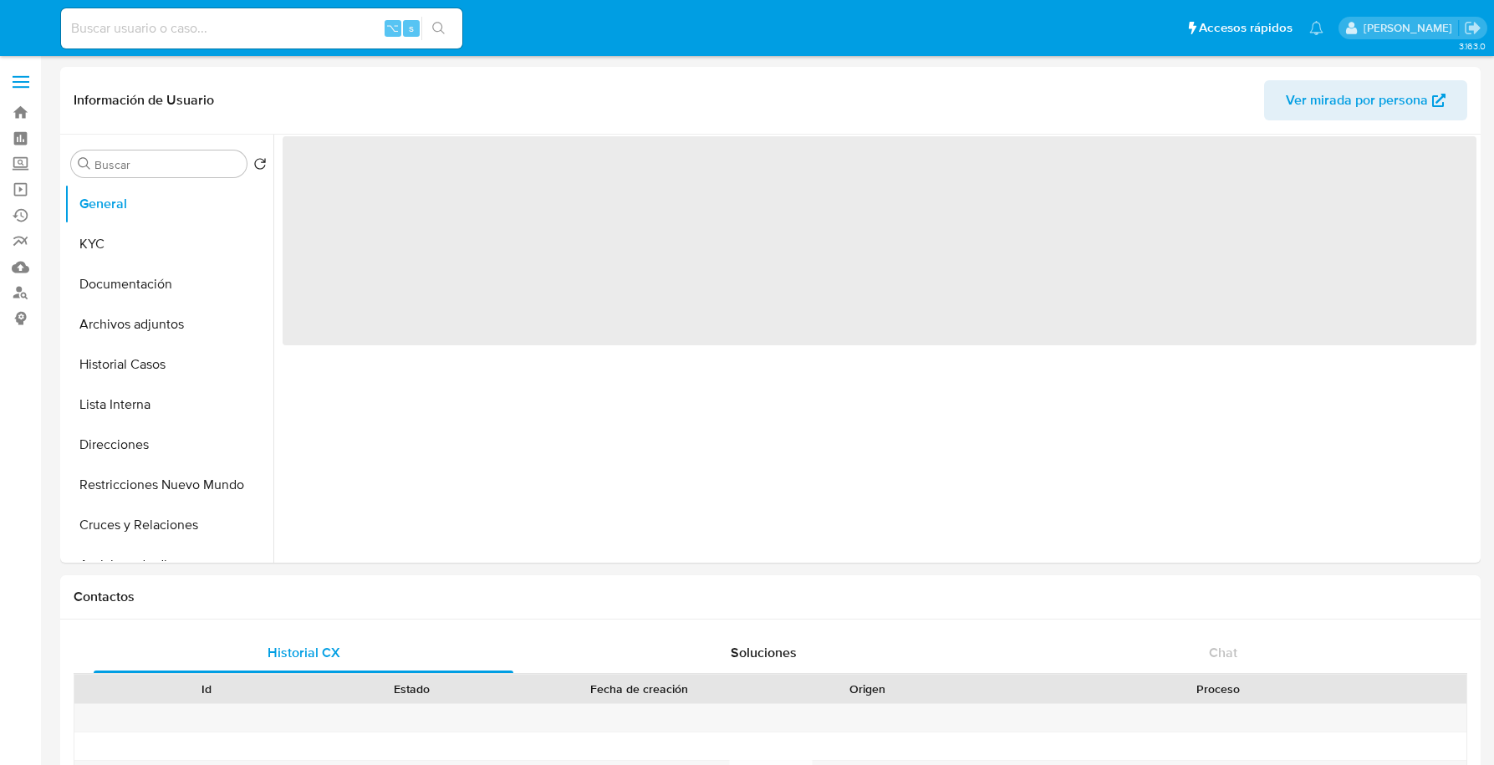
select select "10"
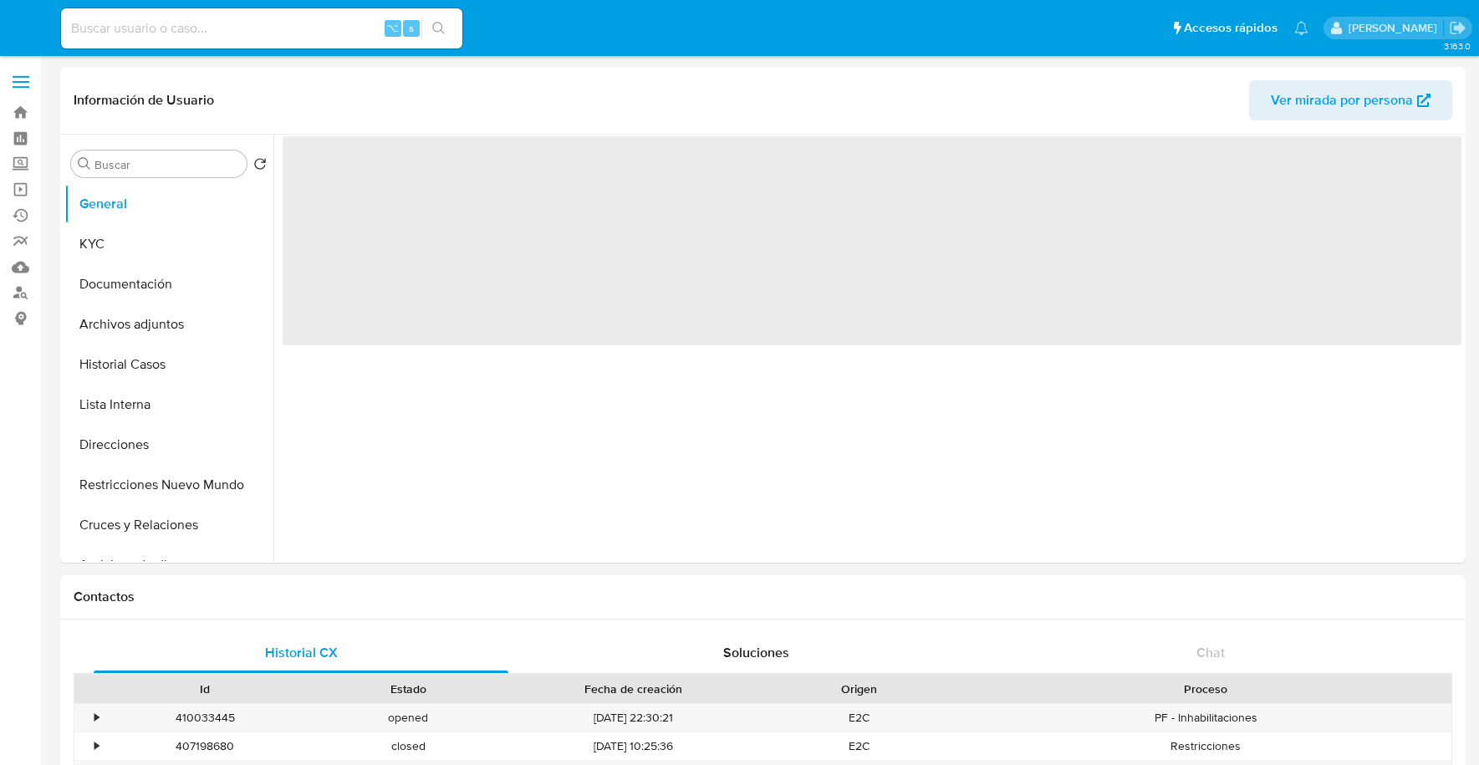
select select "10"
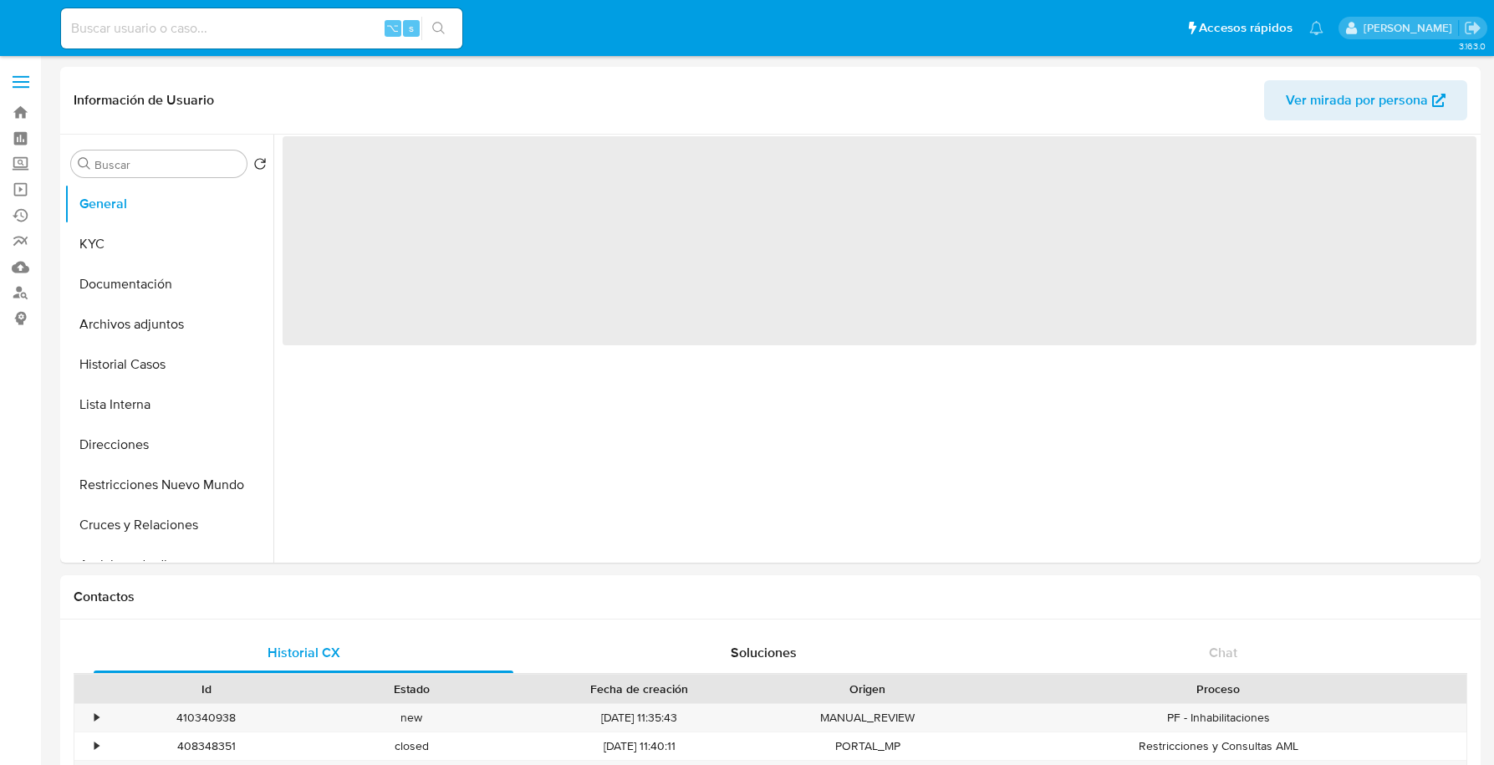
select select "10"
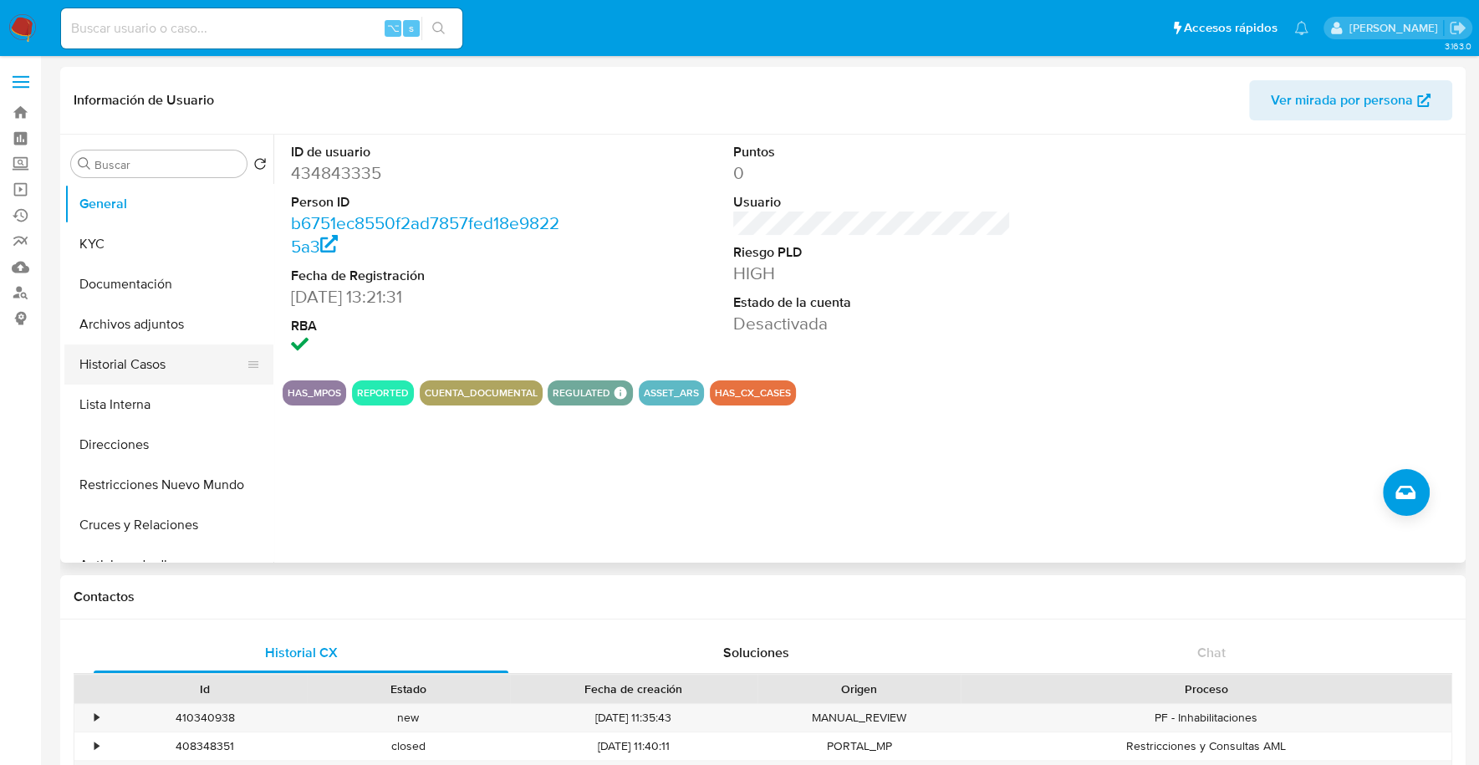
click at [109, 359] on button "Historial Casos" at bounding box center [162, 364] width 196 height 40
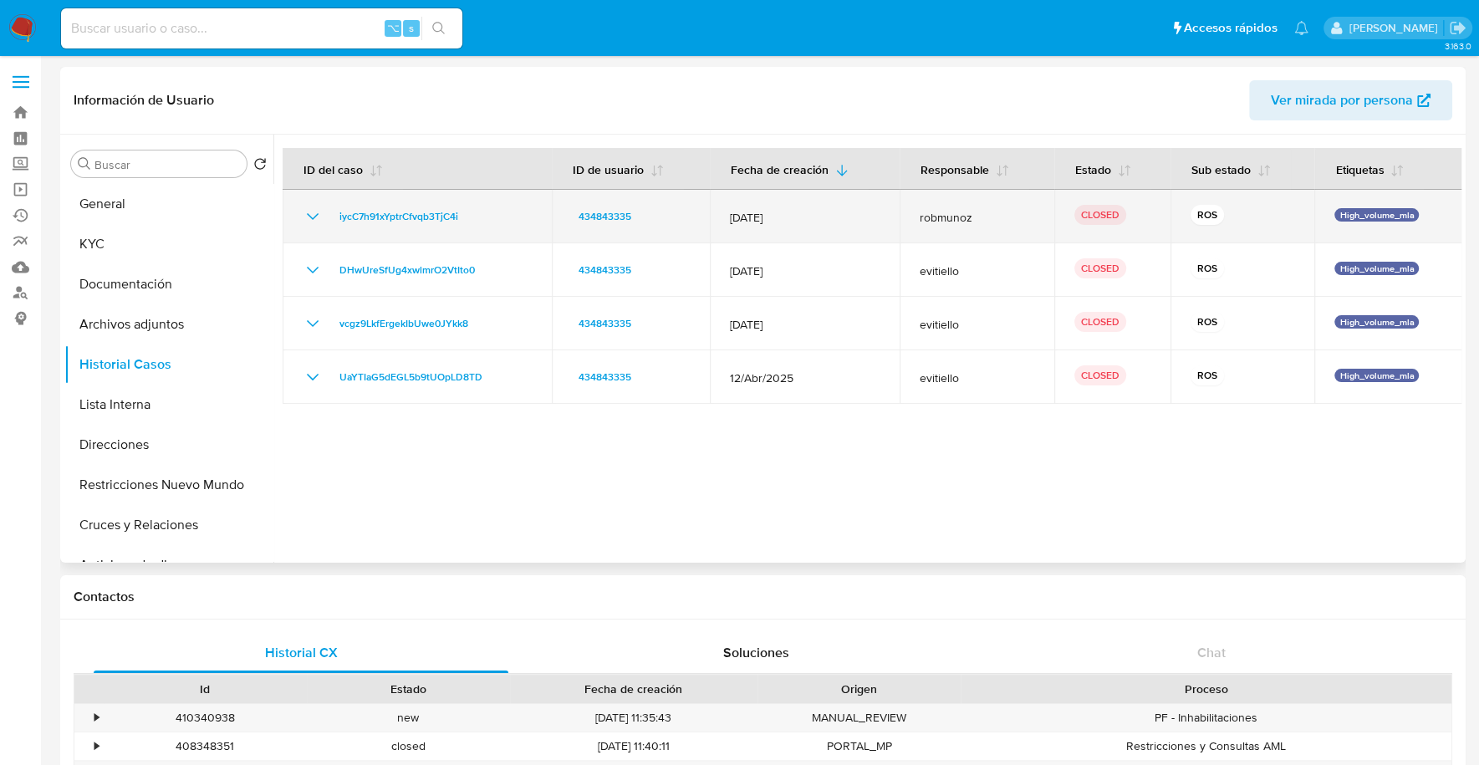
click at [299, 215] on td "iycC7h91xYptrCfvqb3TjC4i" at bounding box center [417, 216] width 269 height 53
click at [308, 216] on icon "Mostrar/Ocultar" at bounding box center [313, 216] width 20 height 20
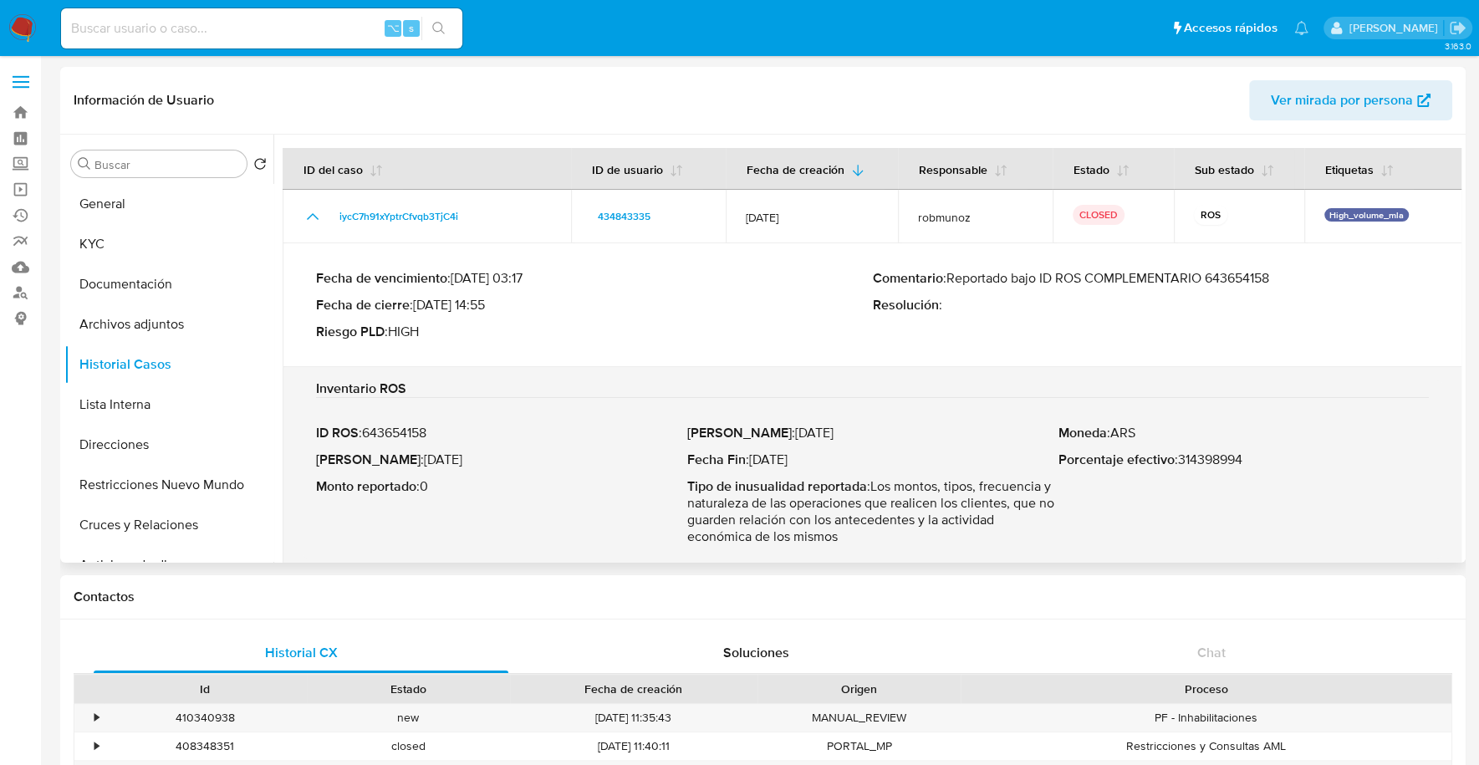
drag, startPoint x: 950, startPoint y: 278, endPoint x: 1298, endPoint y: 276, distance: 348.6
click at [1320, 277] on p "Comentario : Reportado bajo ID ROS COMPLEMENTARIO 643654158" at bounding box center [1151, 278] width 557 height 17
click at [135, 252] on button "KYC" at bounding box center [162, 244] width 196 height 40
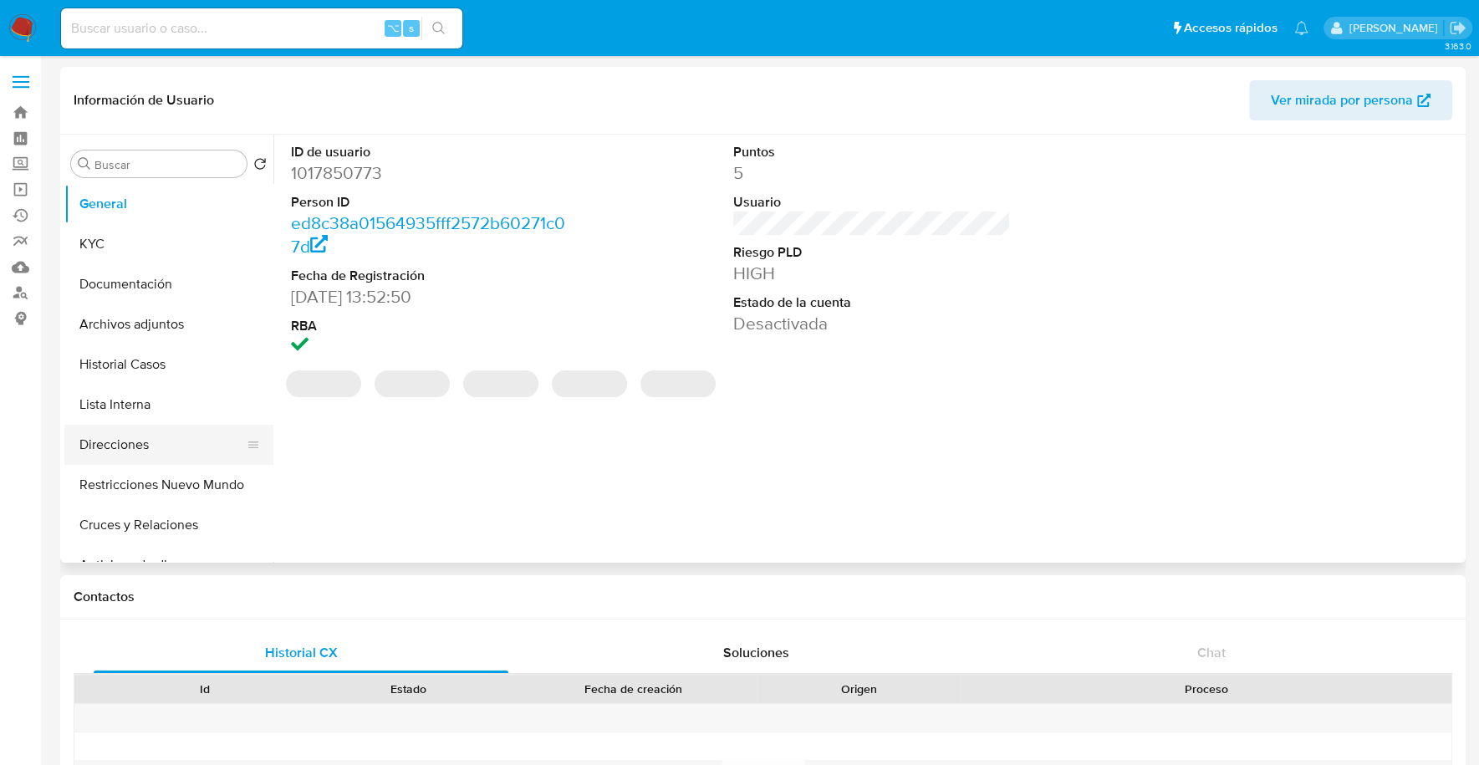
select select "10"
click at [177, 480] on button "Restricciones Nuevo Mundo" at bounding box center [162, 485] width 196 height 40
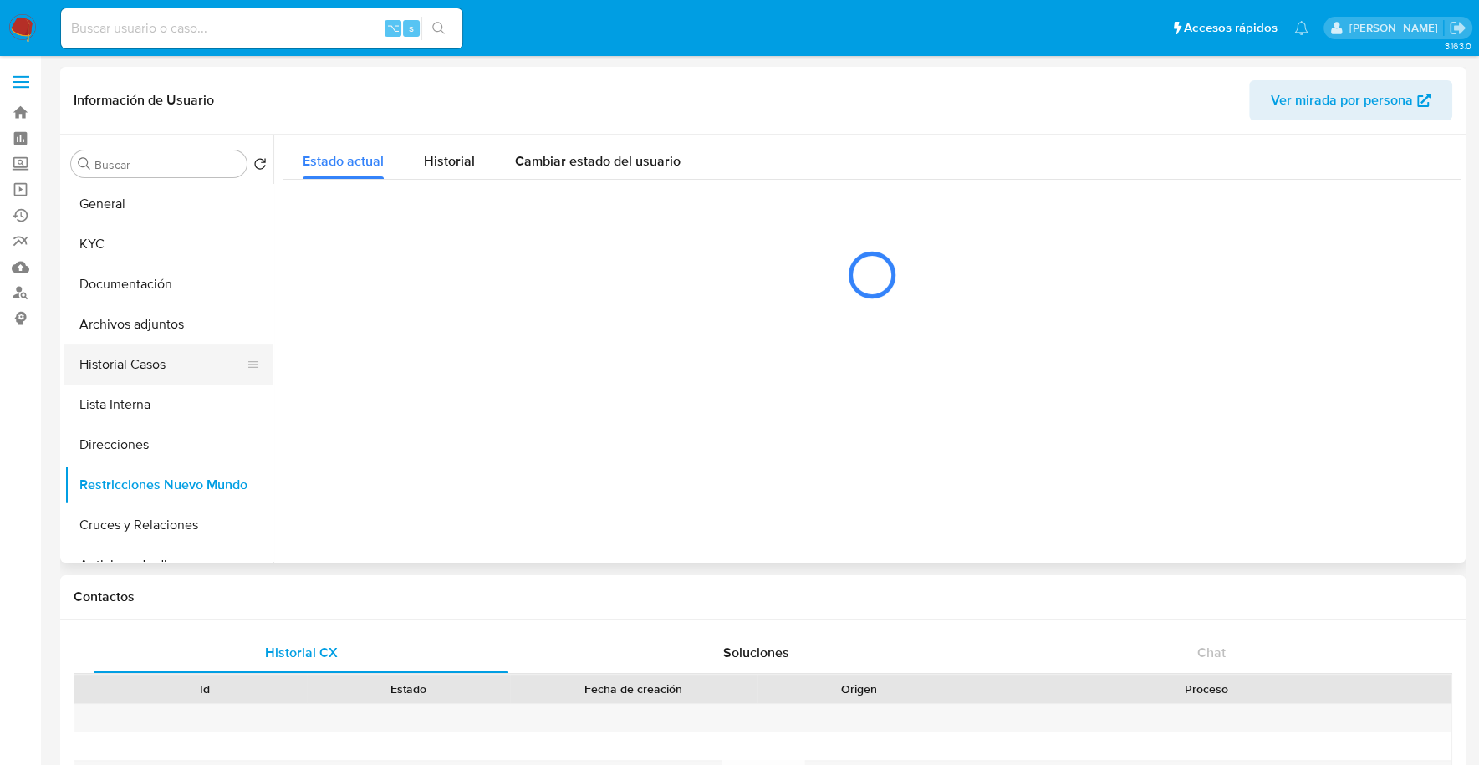
click at [152, 372] on button "Historial Casos" at bounding box center [162, 364] width 196 height 40
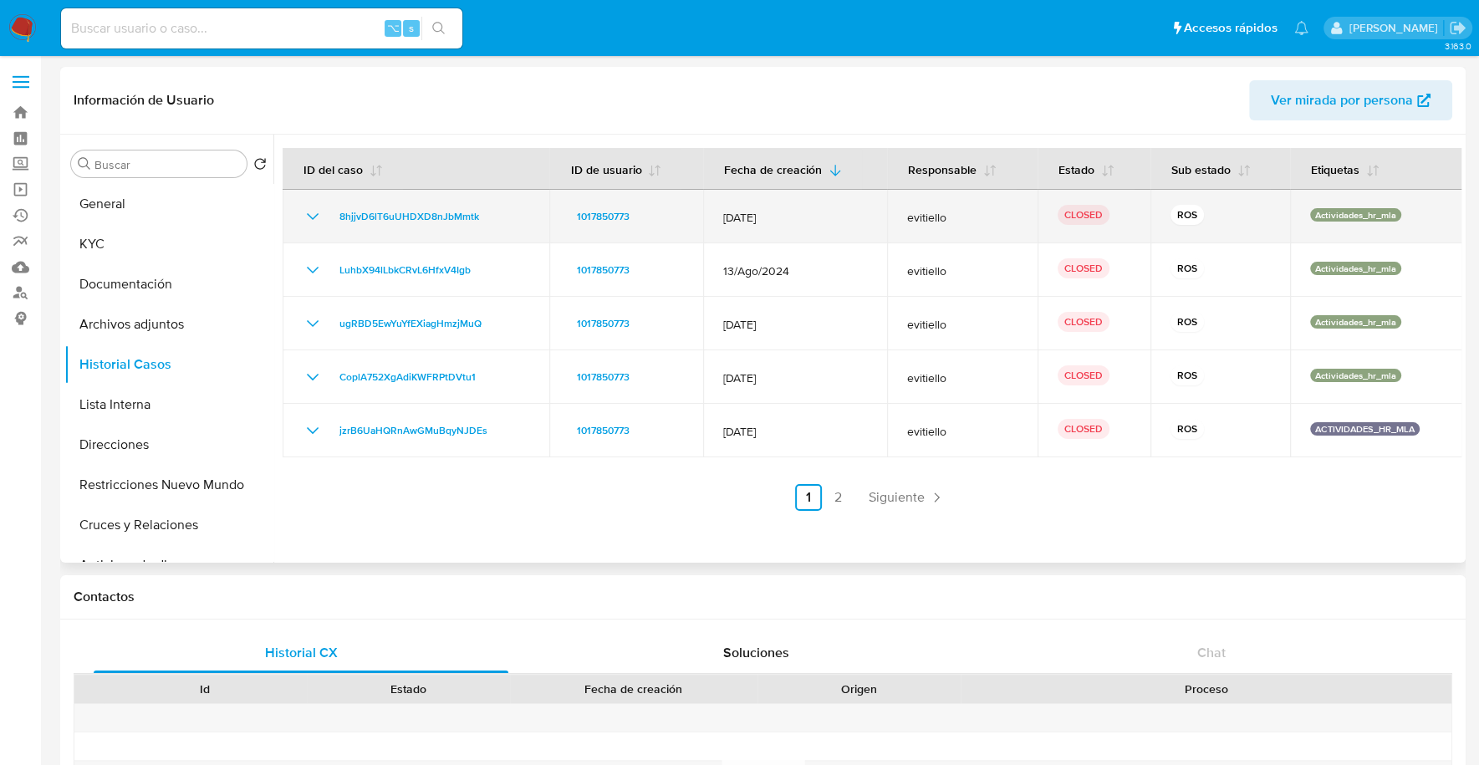
click at [308, 215] on icon "Mostrar/Ocultar" at bounding box center [313, 216] width 12 height 7
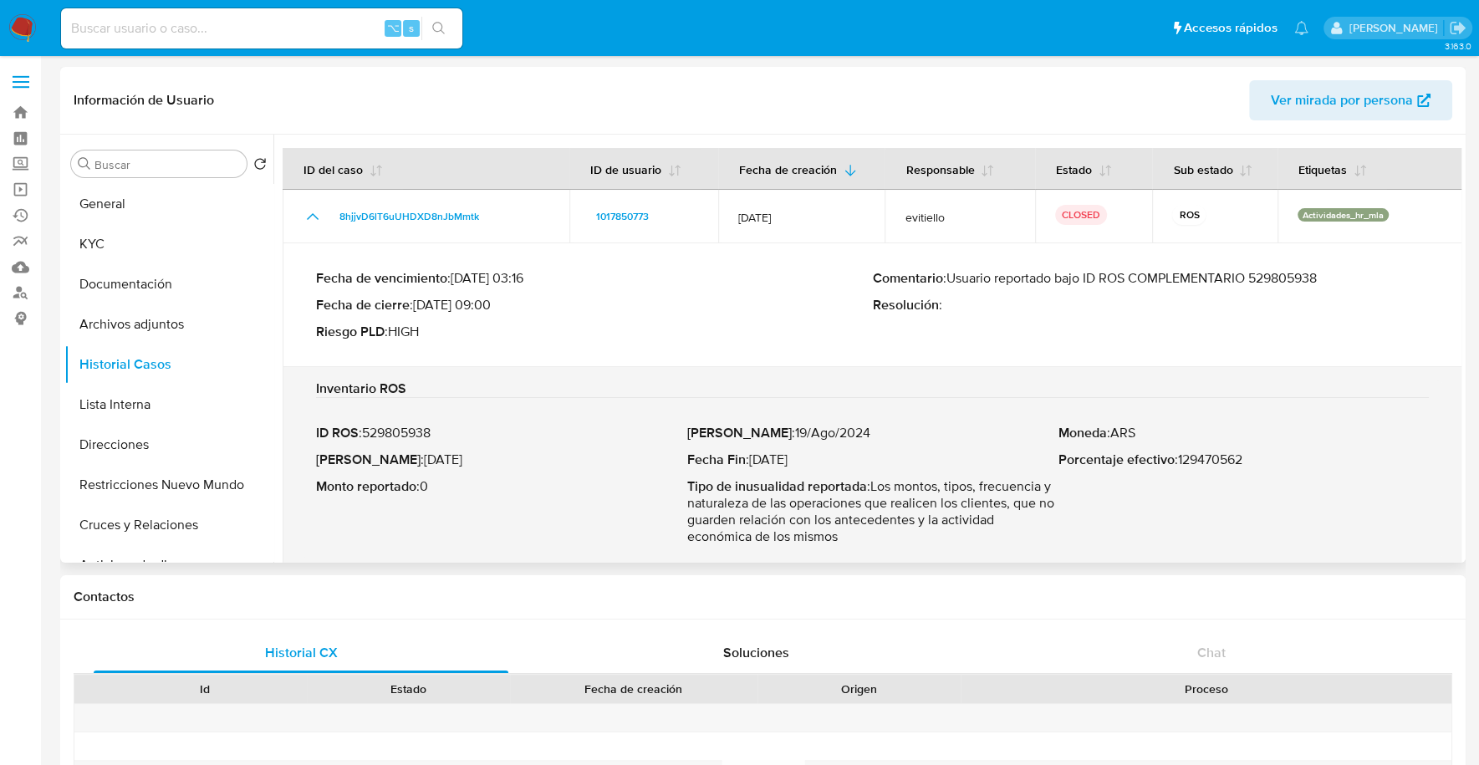
drag, startPoint x: 1000, startPoint y: 279, endPoint x: 1347, endPoint y: 283, distance: 346.9
click at [1347, 283] on p "Comentario : Usuario reportado bajo ID ROS COMPLEMENTARIO 529805938" at bounding box center [1151, 278] width 557 height 17
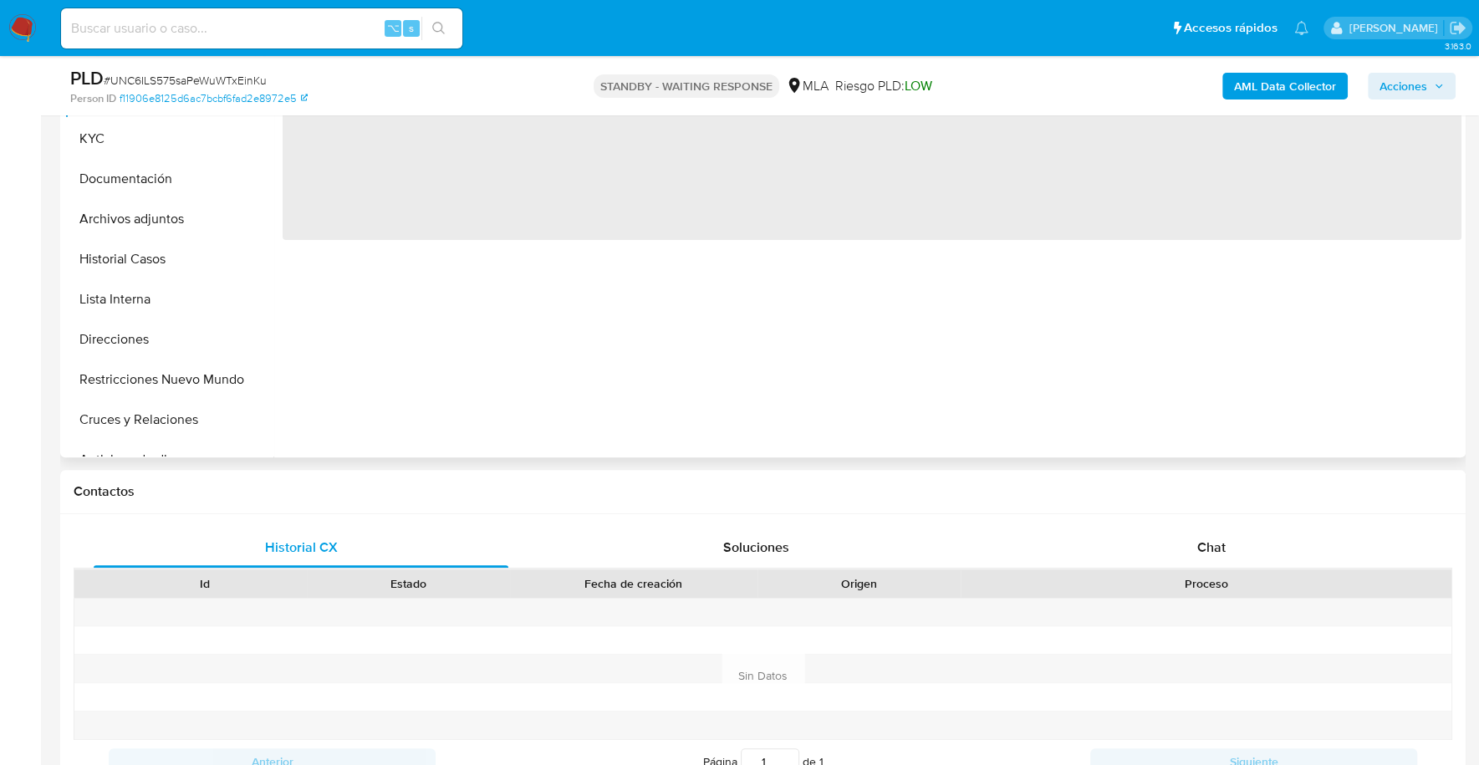
scroll to position [554, 0]
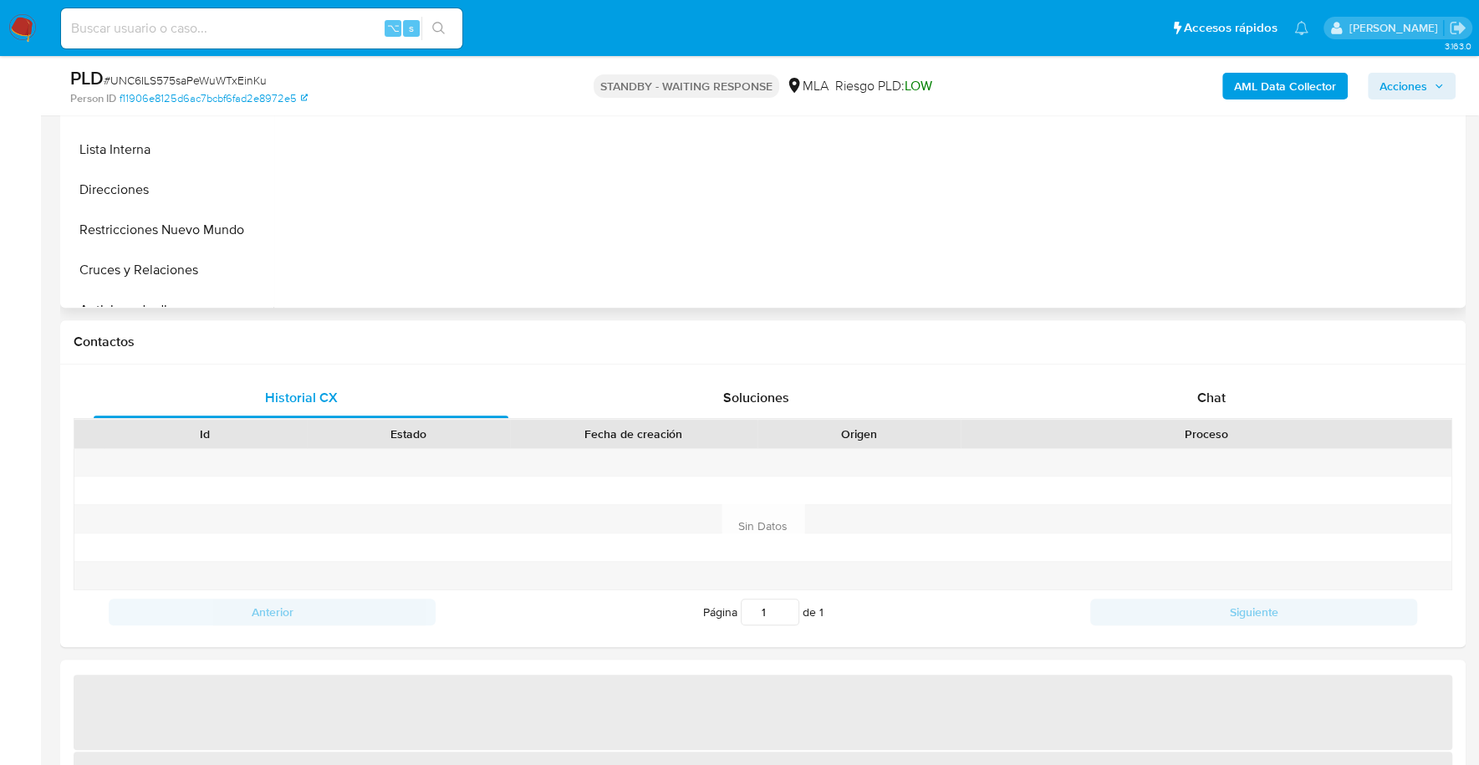
select select "10"
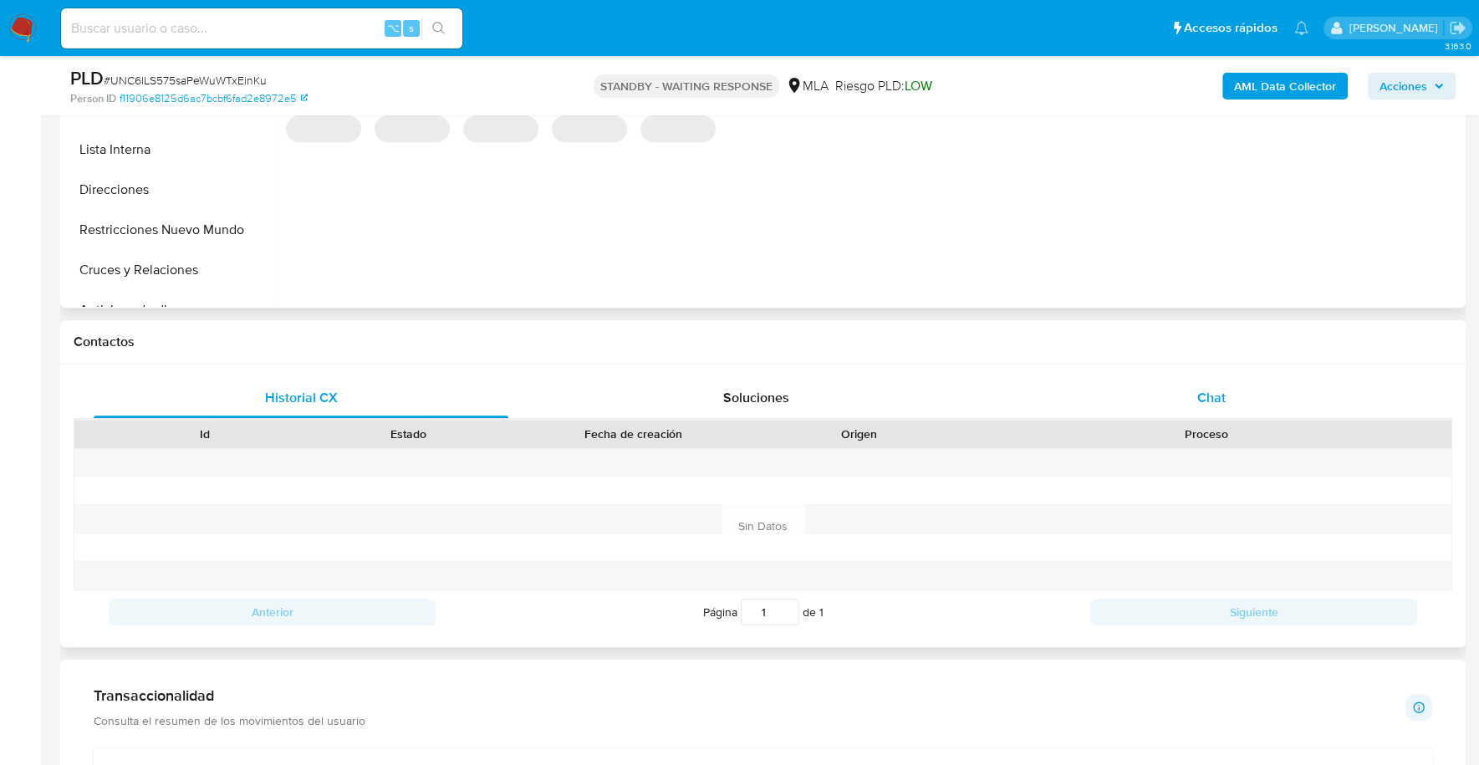
click at [1233, 394] on div "Chat" at bounding box center [1210, 398] width 415 height 40
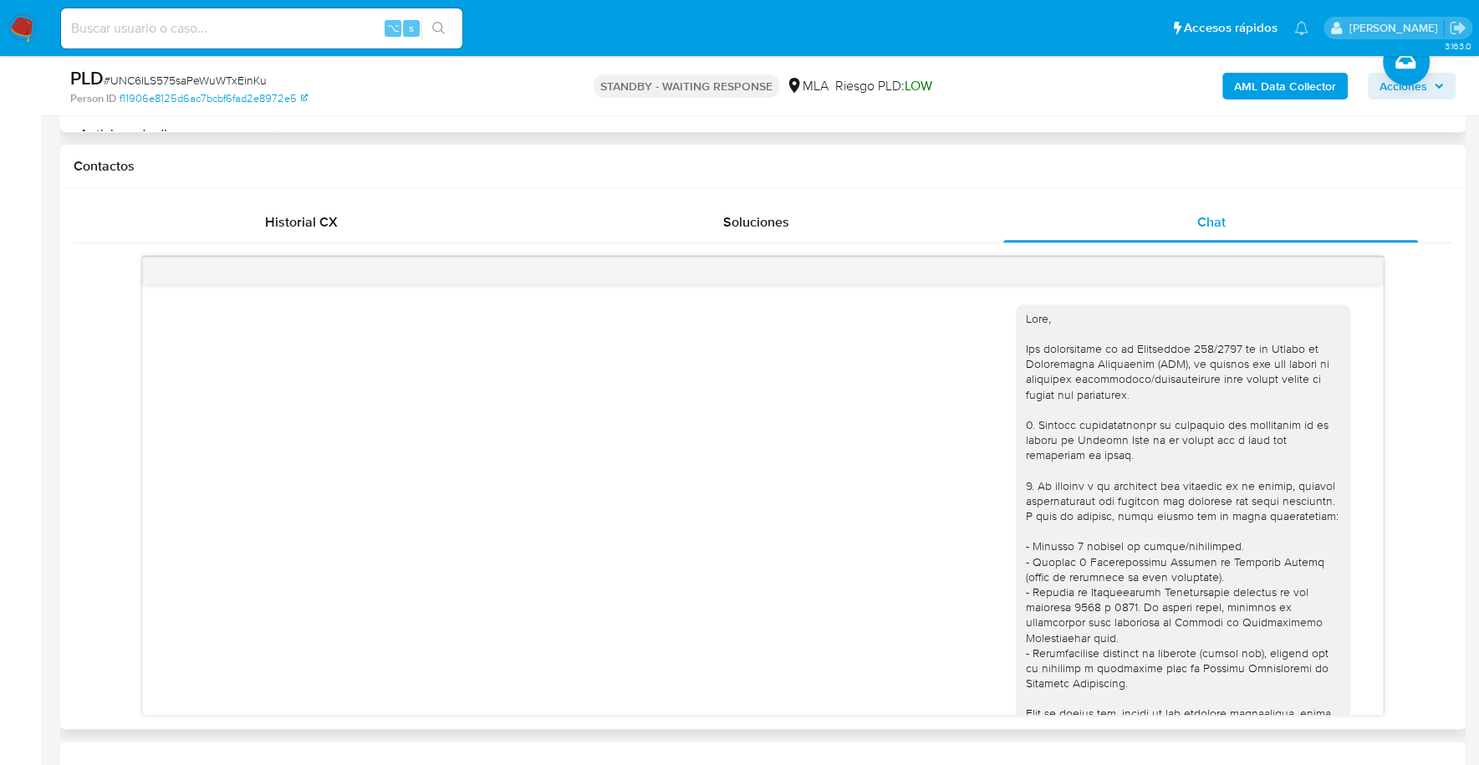
scroll to position [1428, 0]
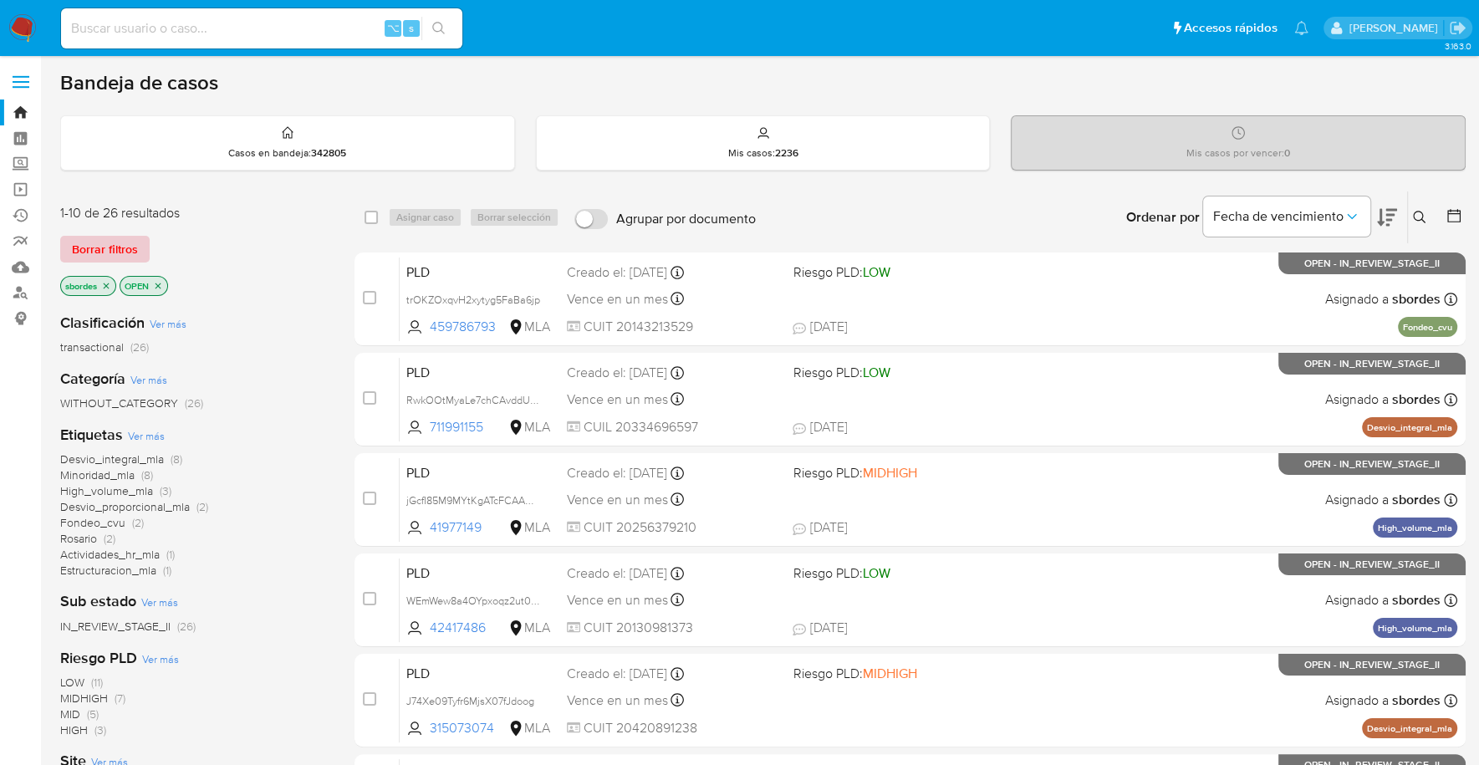
click at [110, 257] on span "Borrar filtros" at bounding box center [105, 248] width 66 height 23
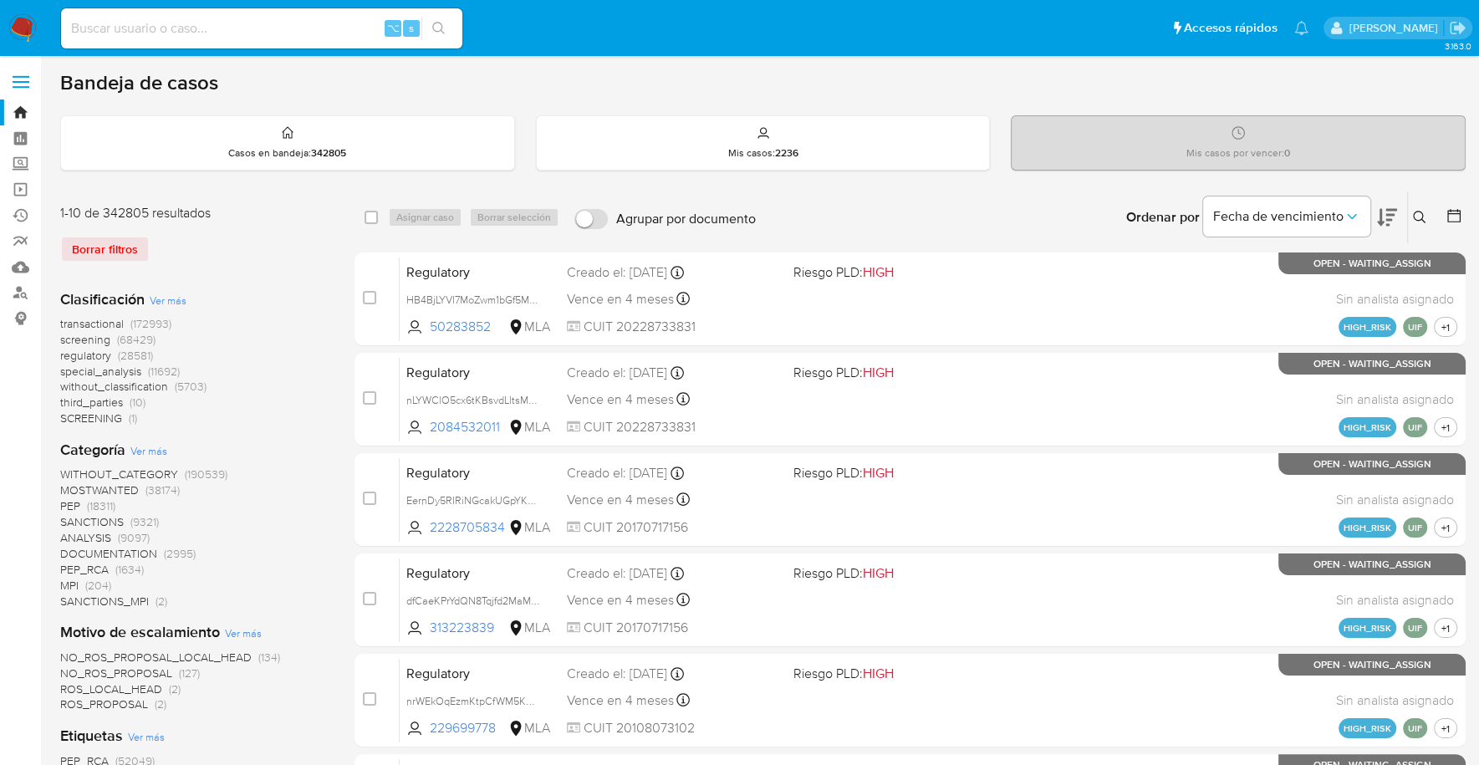
click at [1415, 211] on icon at bounding box center [1419, 217] width 13 height 13
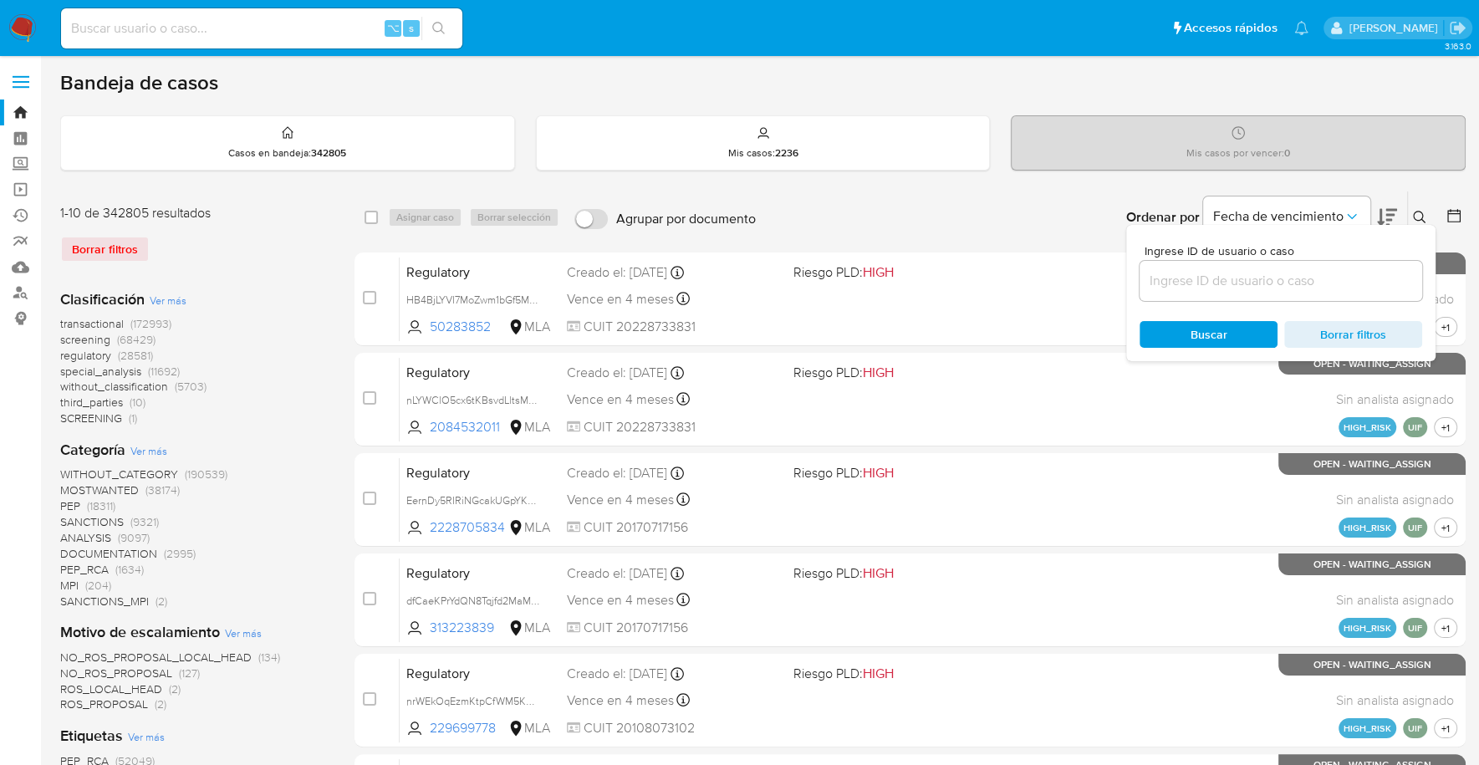
drag, startPoint x: 1206, startPoint y: 271, endPoint x: 1212, endPoint y: 286, distance: 16.1
click at [1207, 277] on input at bounding box center [1280, 281] width 283 height 22
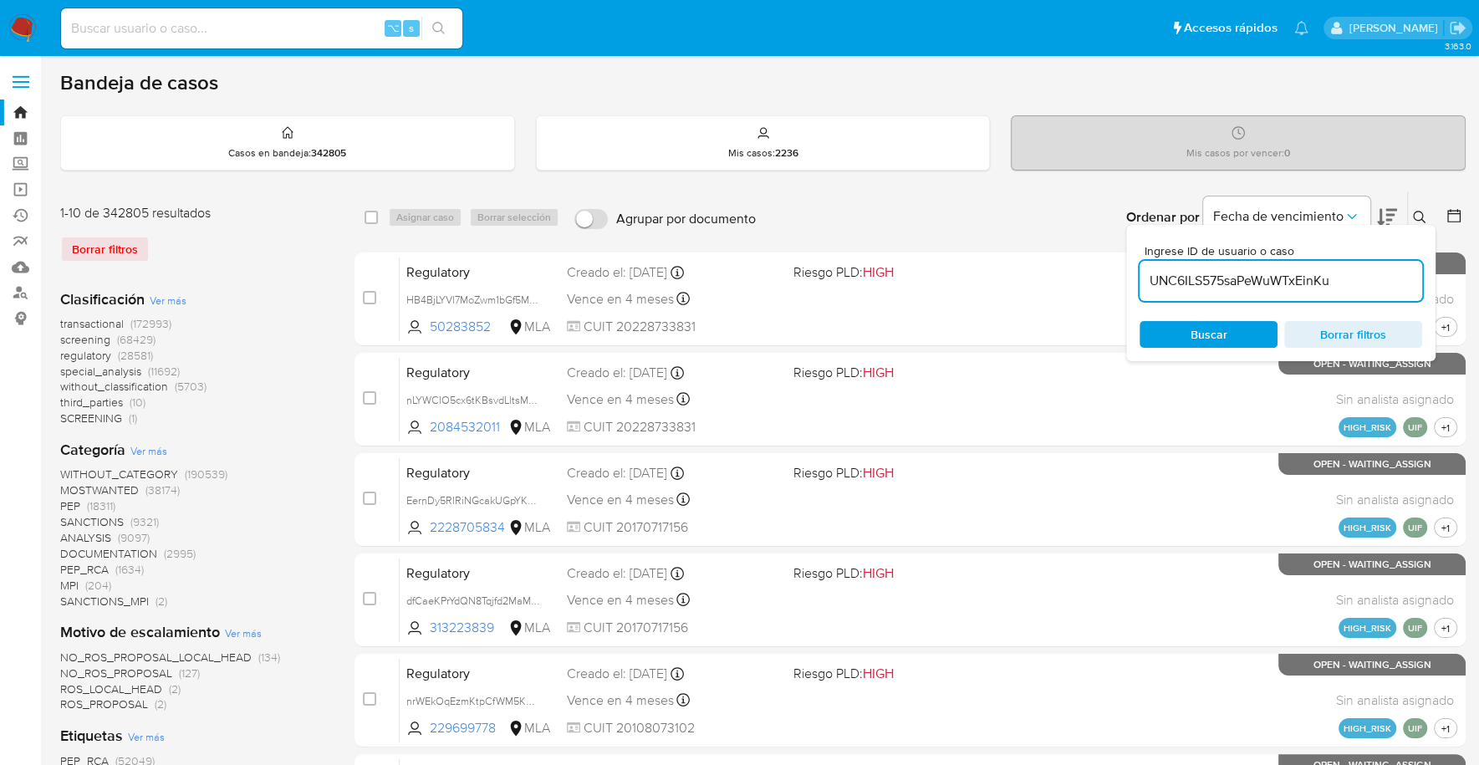
type input "UNC6ILS575saPeWuWTxEinKu"
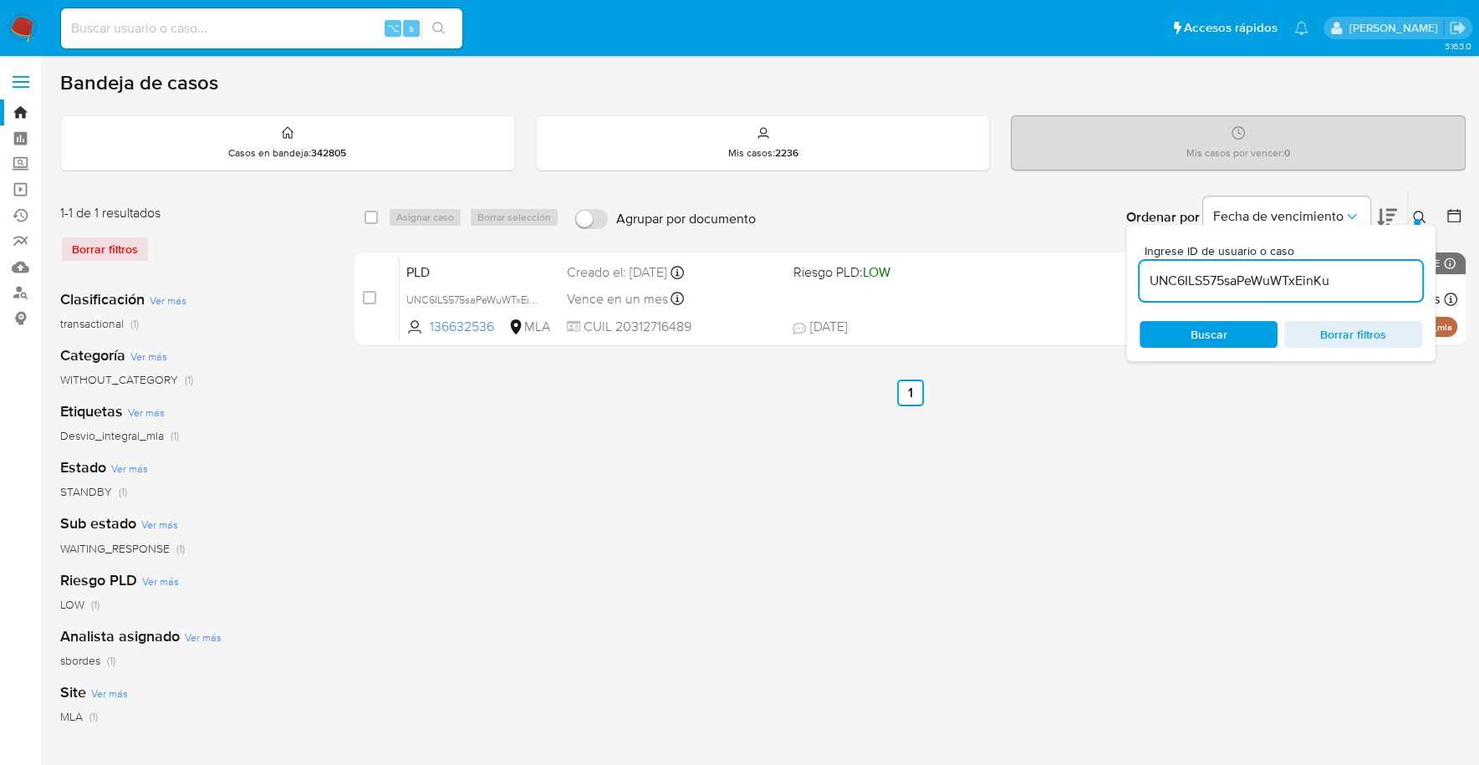
click at [1422, 216] on icon at bounding box center [1419, 217] width 13 height 13
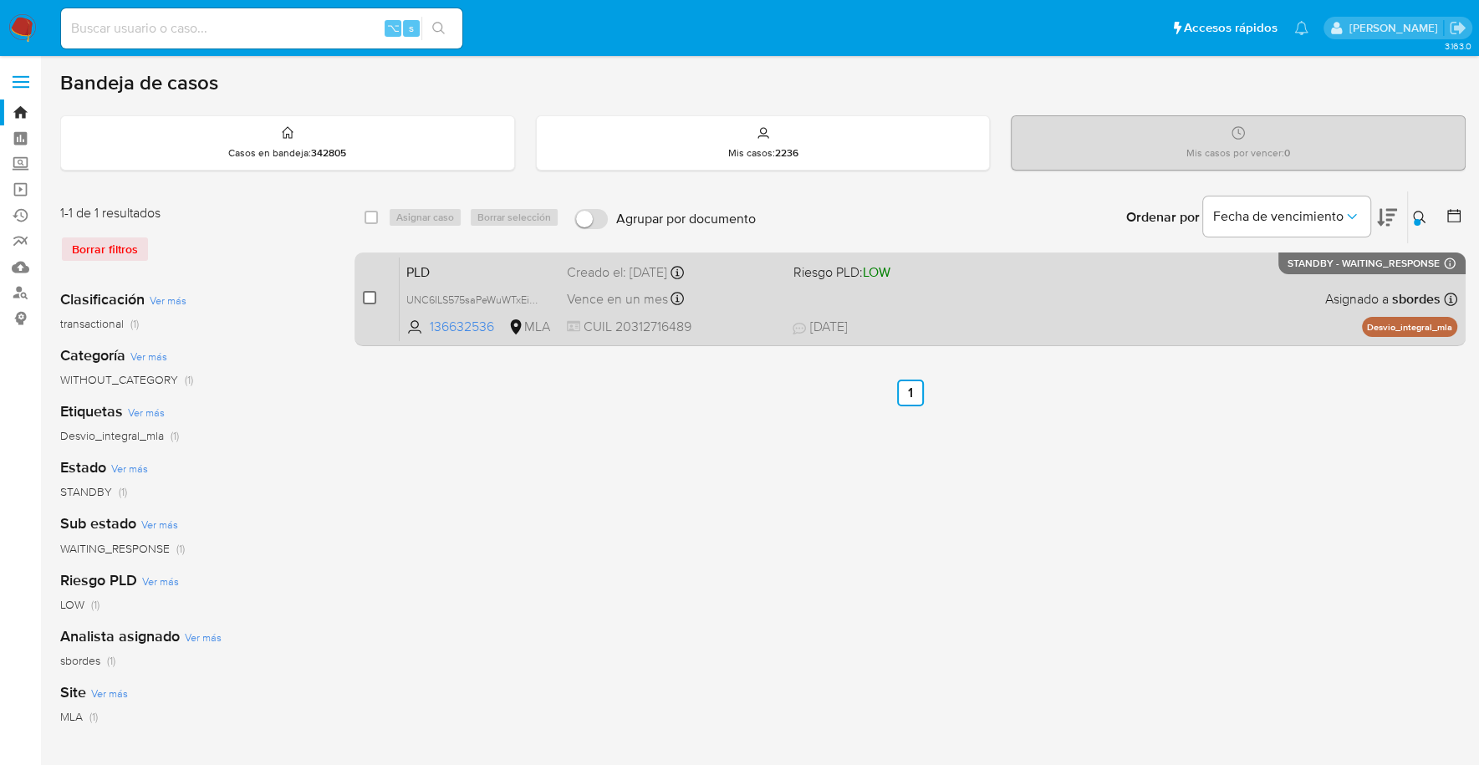
click at [369, 293] on input "checkbox" at bounding box center [369, 297] width 13 height 13
checkbox input "true"
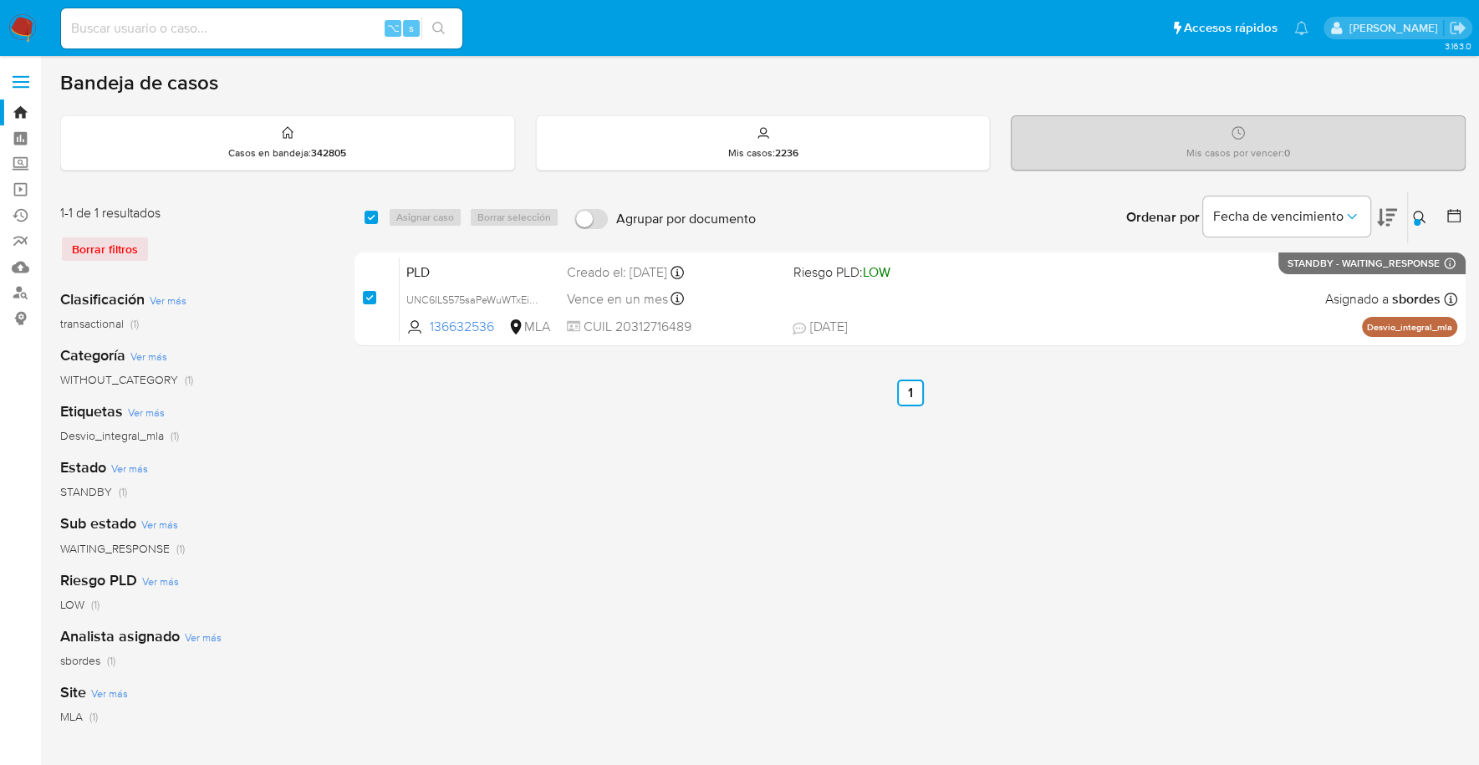
checkbox input "true"
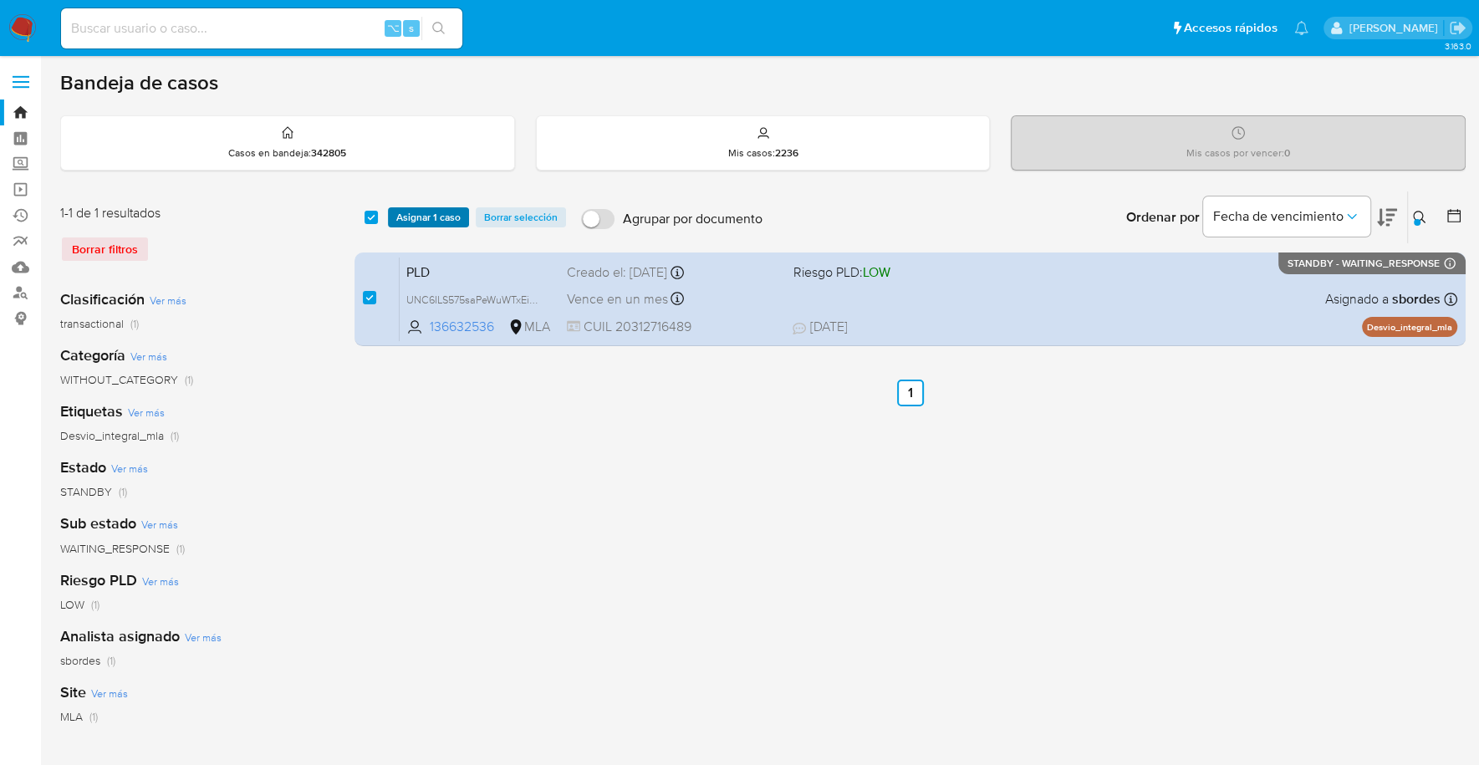
click at [444, 214] on span "Asignar 1 caso" at bounding box center [428, 217] width 64 height 17
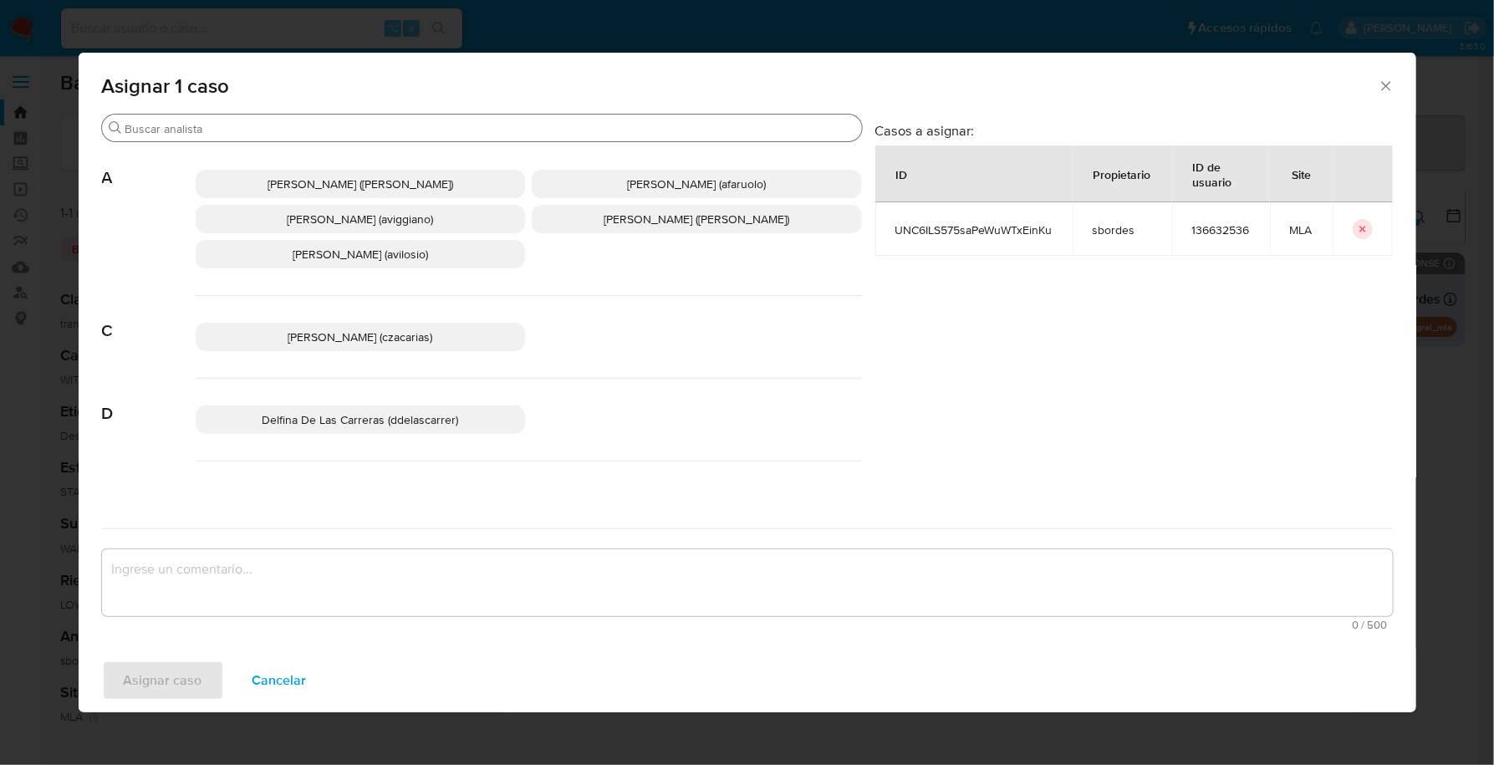
drag, startPoint x: 333, startPoint y: 140, endPoint x: 338, endPoint y: 130, distance: 10.5
click at [335, 136] on div "Buscar" at bounding box center [482, 128] width 760 height 27
click at [339, 128] on input "Buscar" at bounding box center [490, 128] width 730 height 15
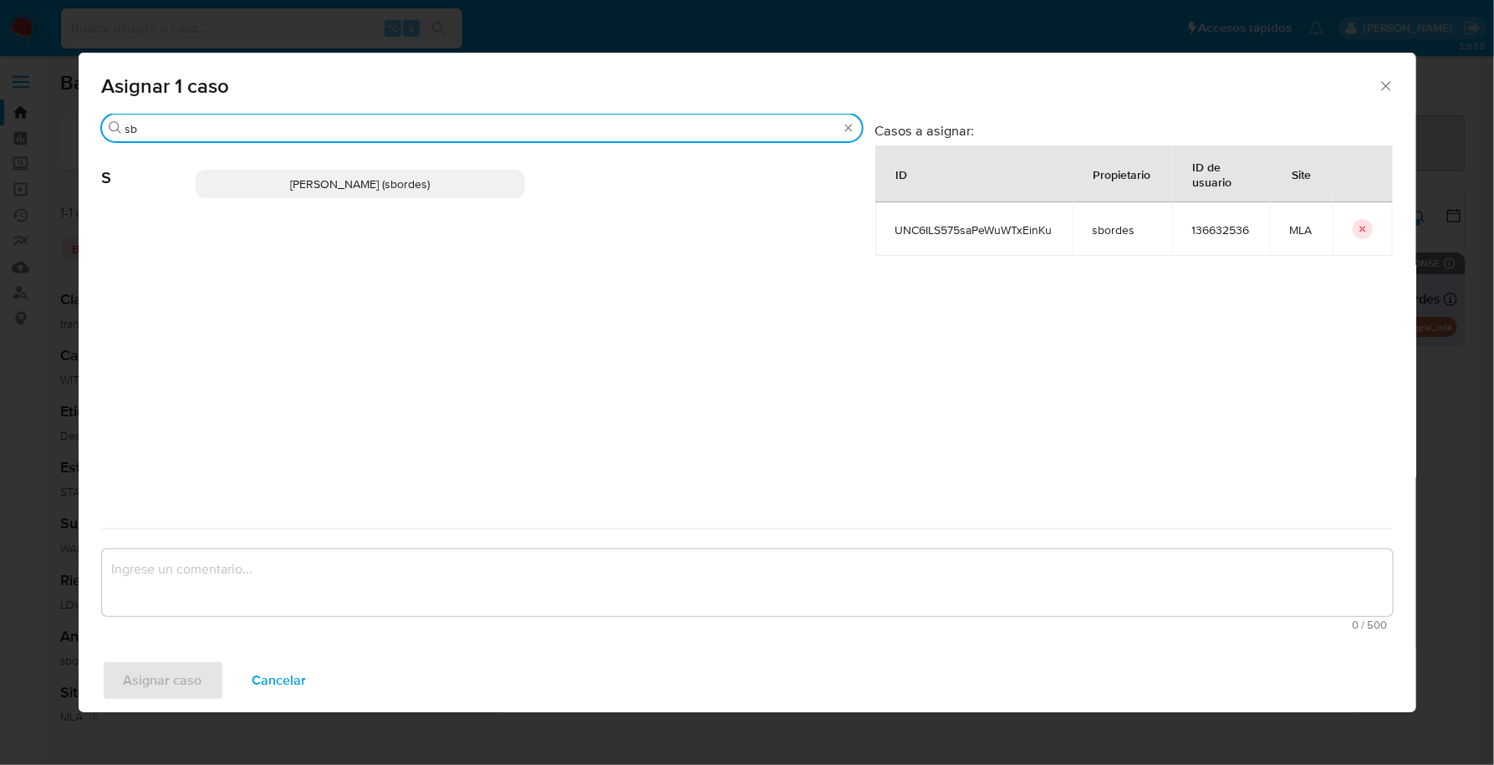
type input "sb"
click at [371, 184] on span "Stefania Bordes (sbordes)" at bounding box center [360, 184] width 140 height 17
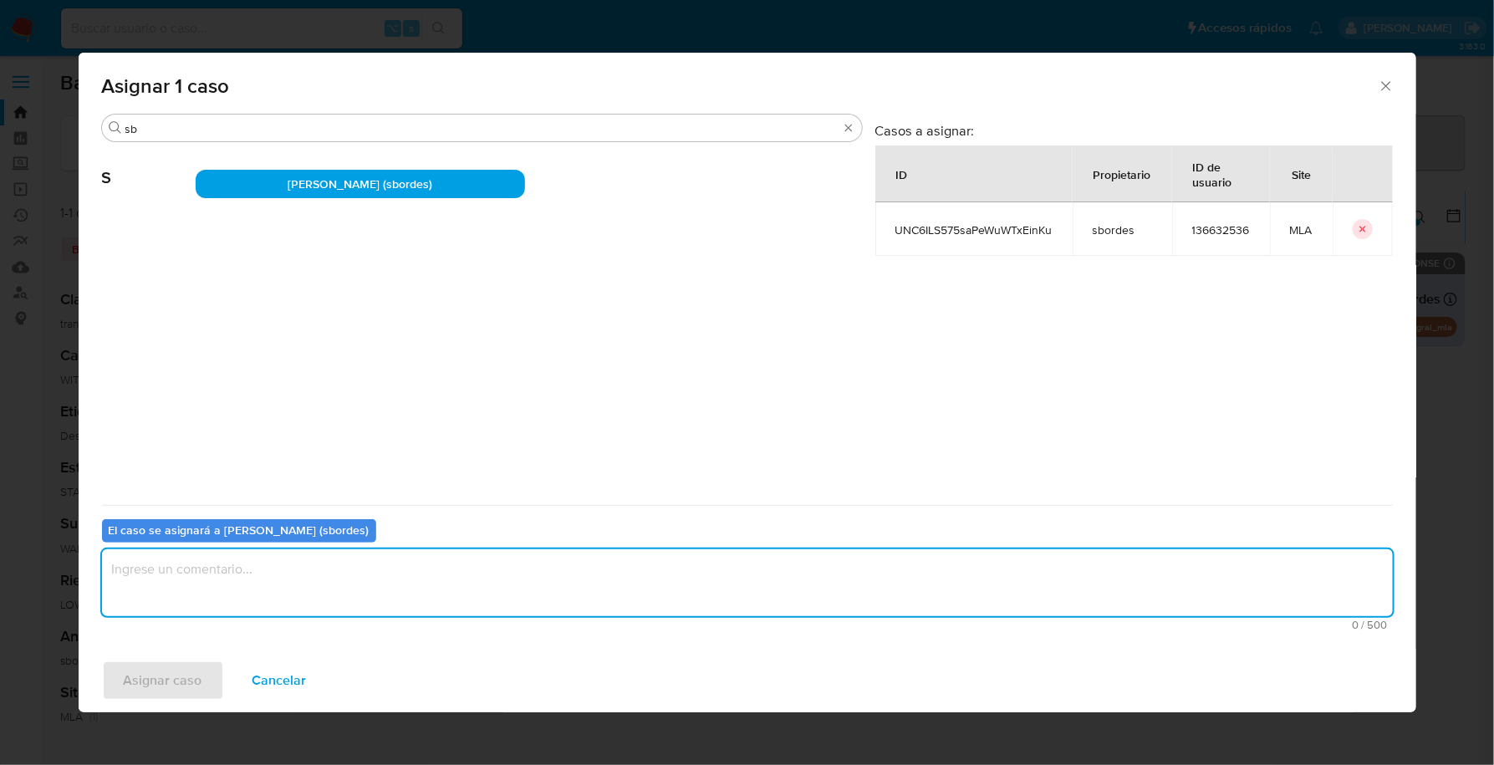
click at [289, 594] on textarea "assign-modal" at bounding box center [747, 582] width 1291 height 67
click at [110, 685] on button "Asignar caso" at bounding box center [163, 680] width 122 height 40
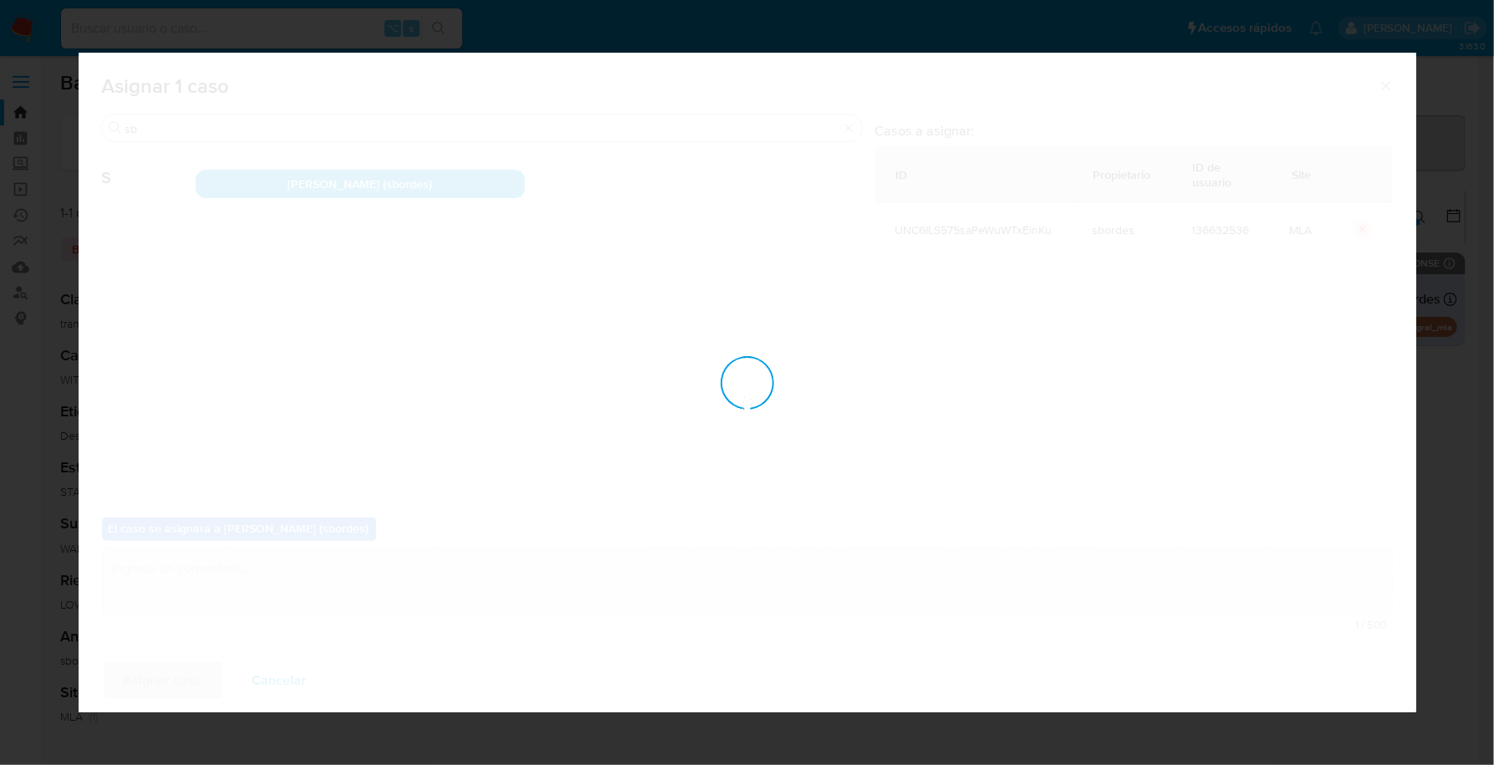
checkbox input "false"
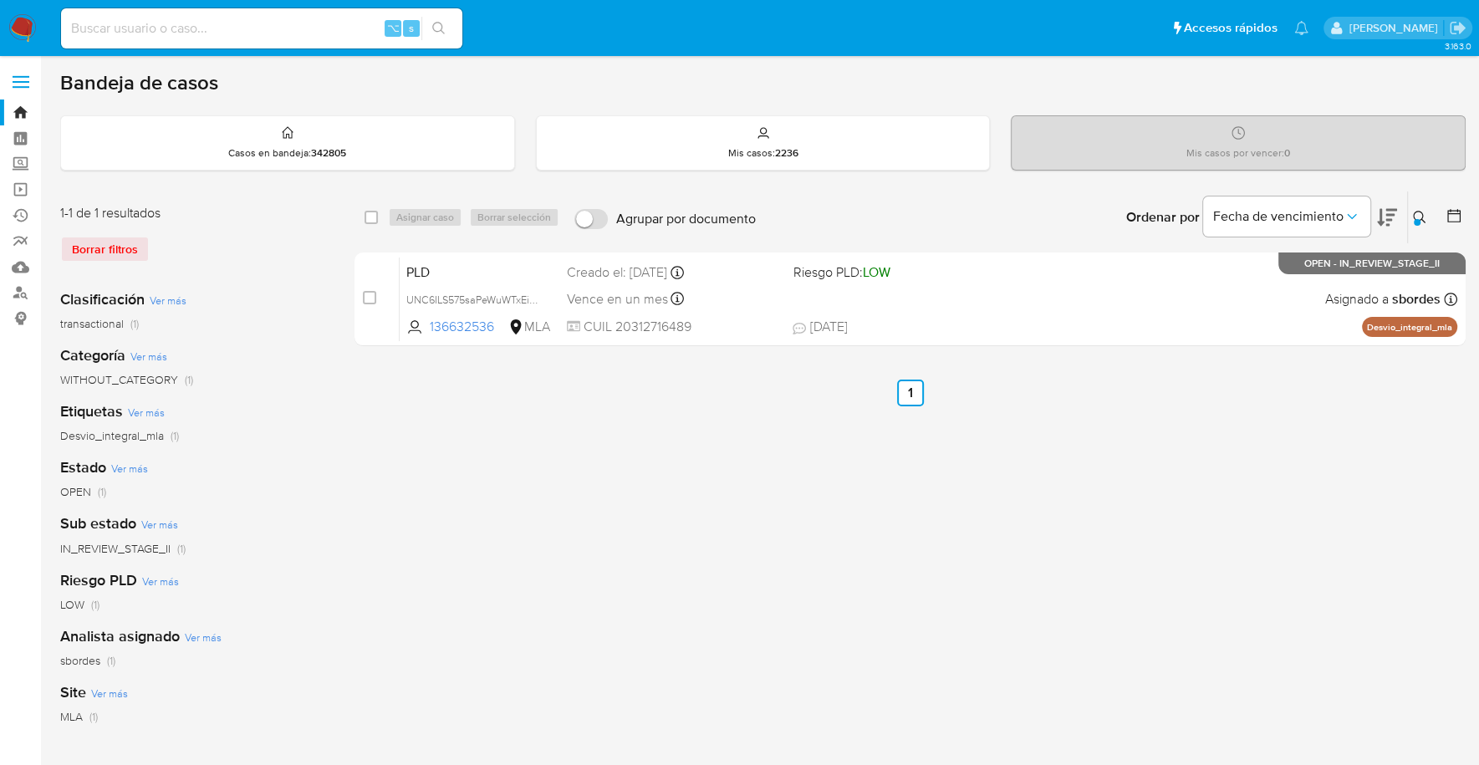
click at [28, 31] on img at bounding box center [22, 28] width 28 height 28
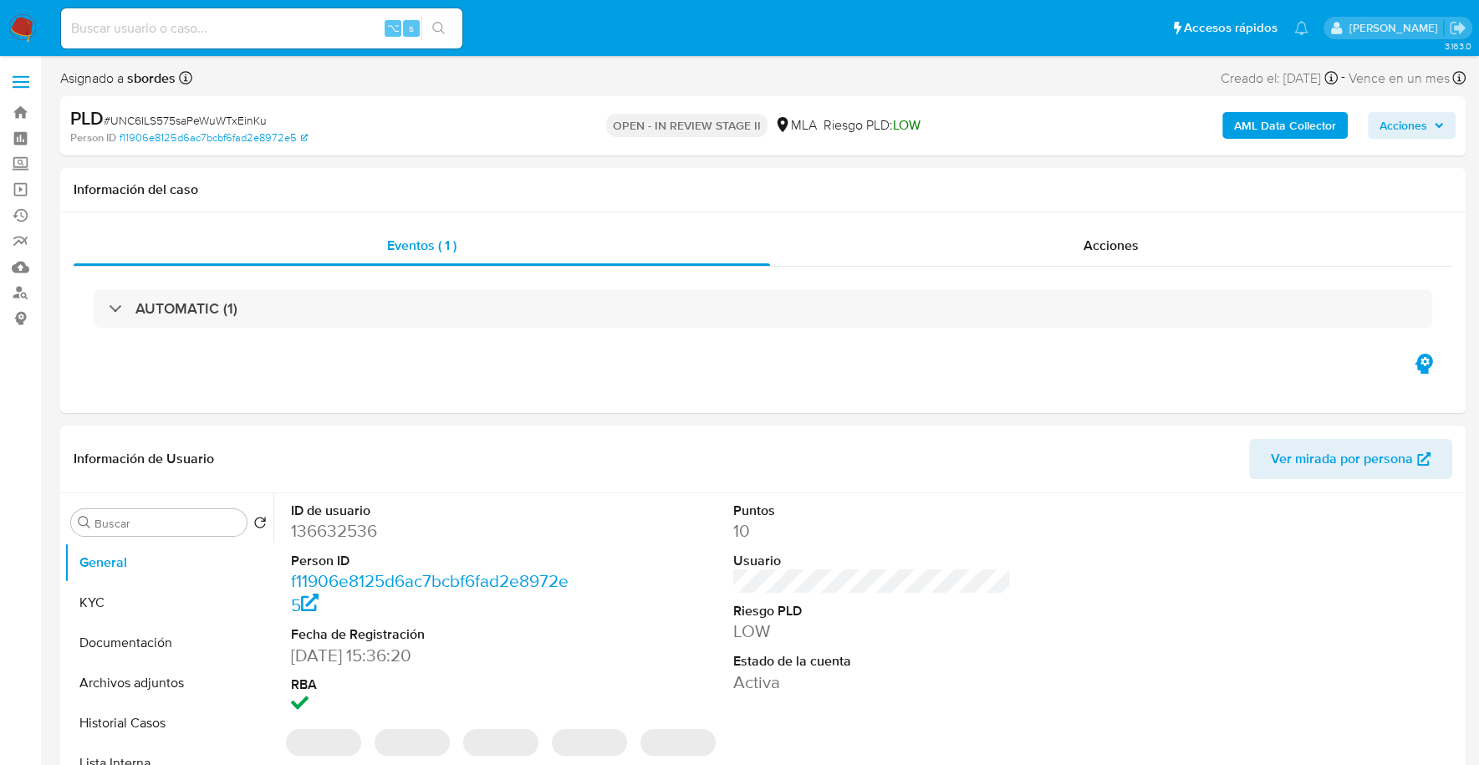
select select "10"
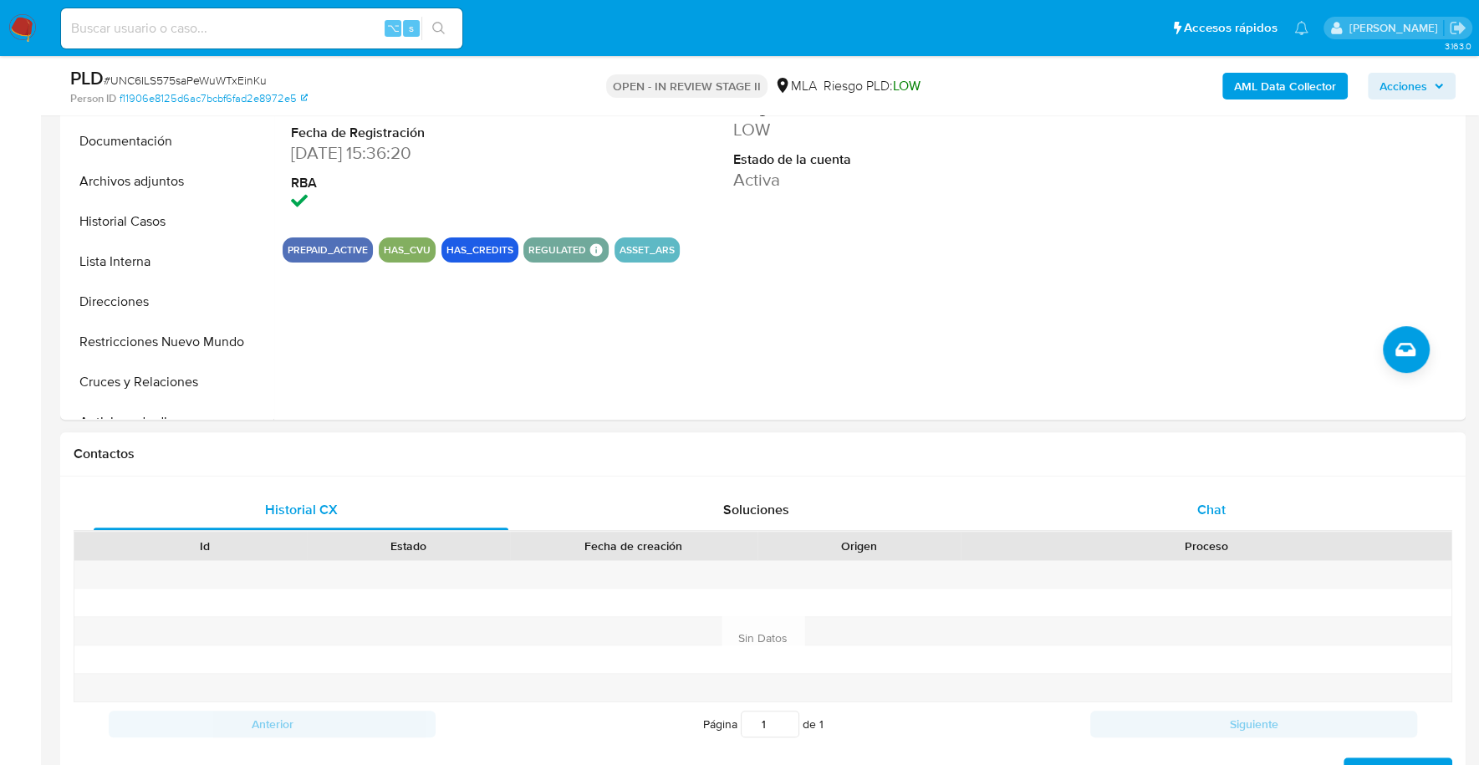
scroll to position [543, 0]
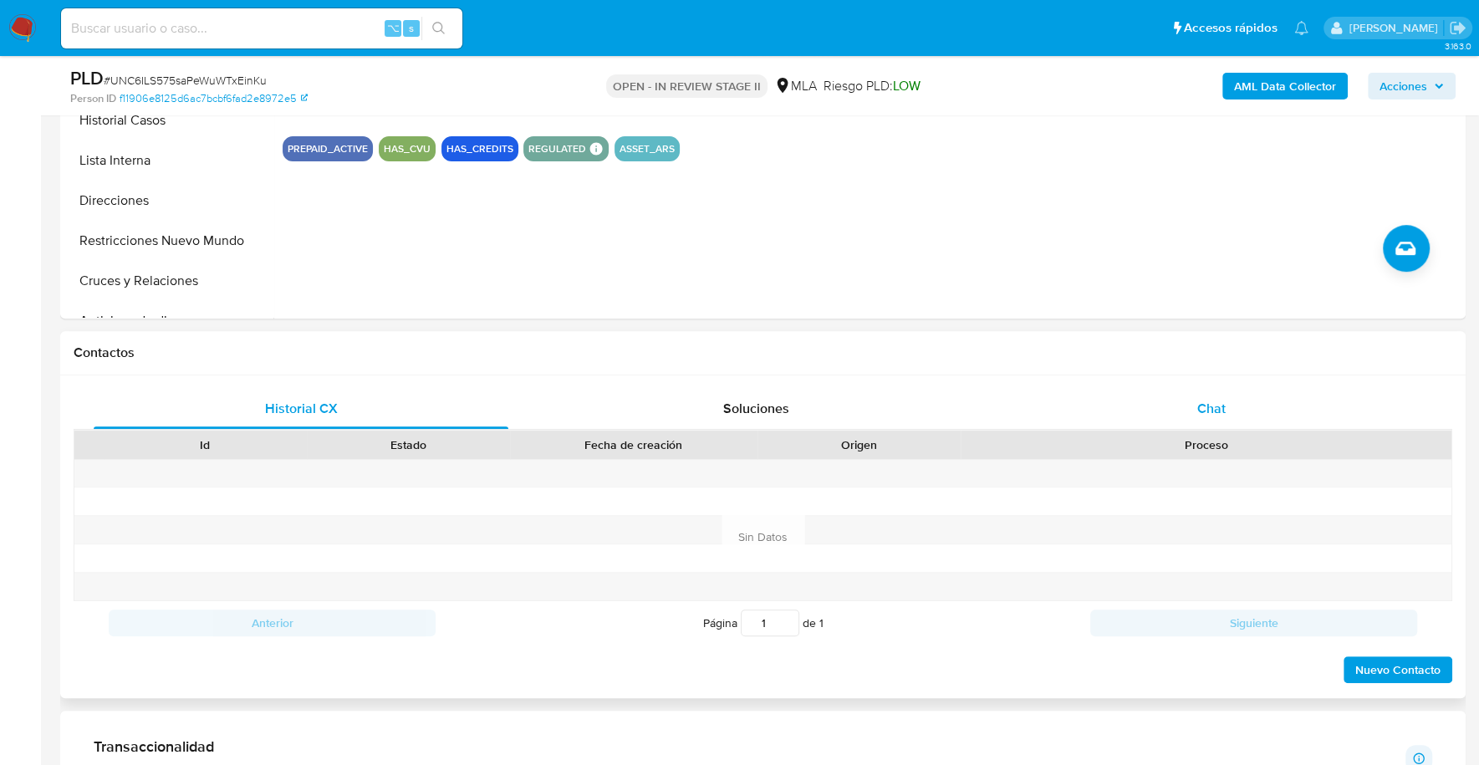
click at [1244, 394] on div "Chat" at bounding box center [1210, 409] width 415 height 40
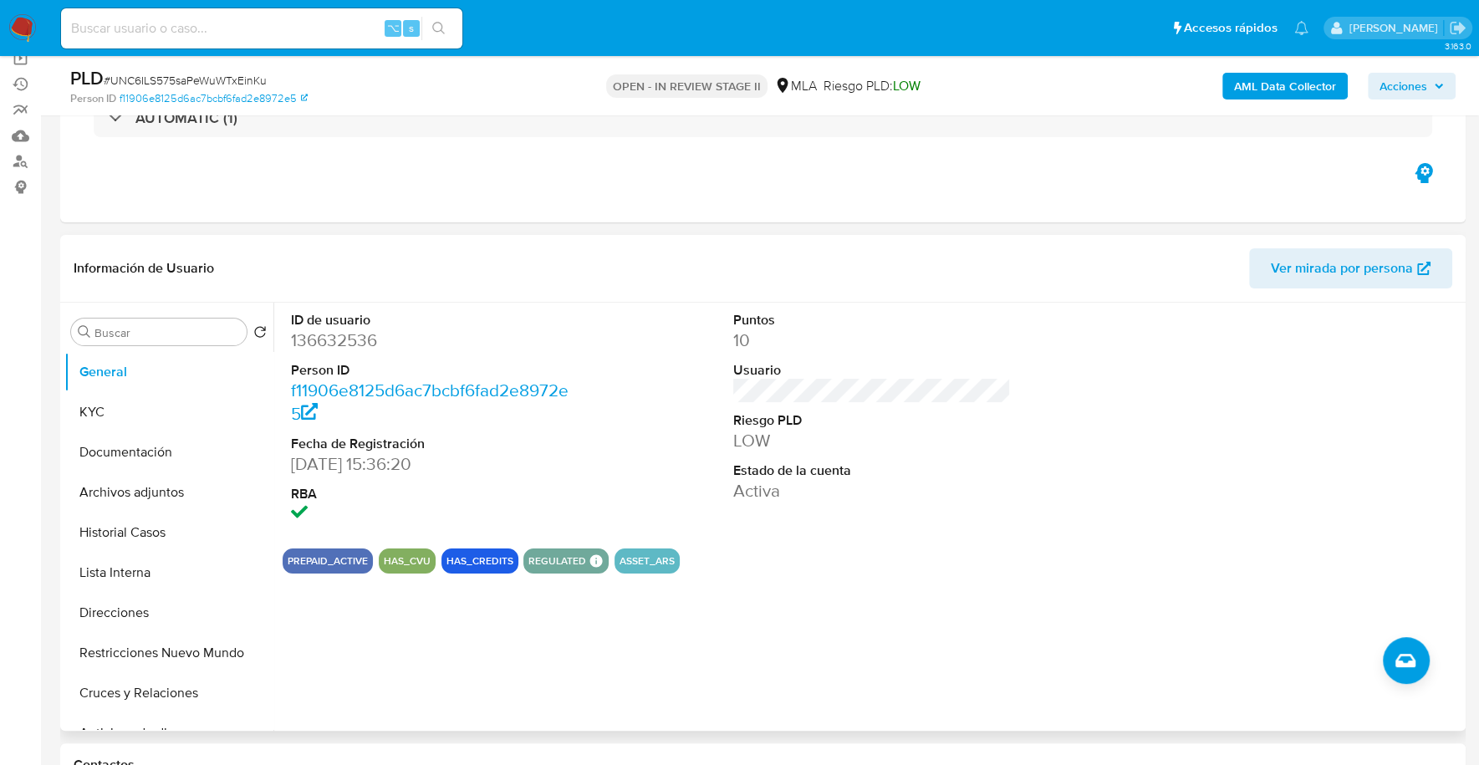
scroll to position [219, 0]
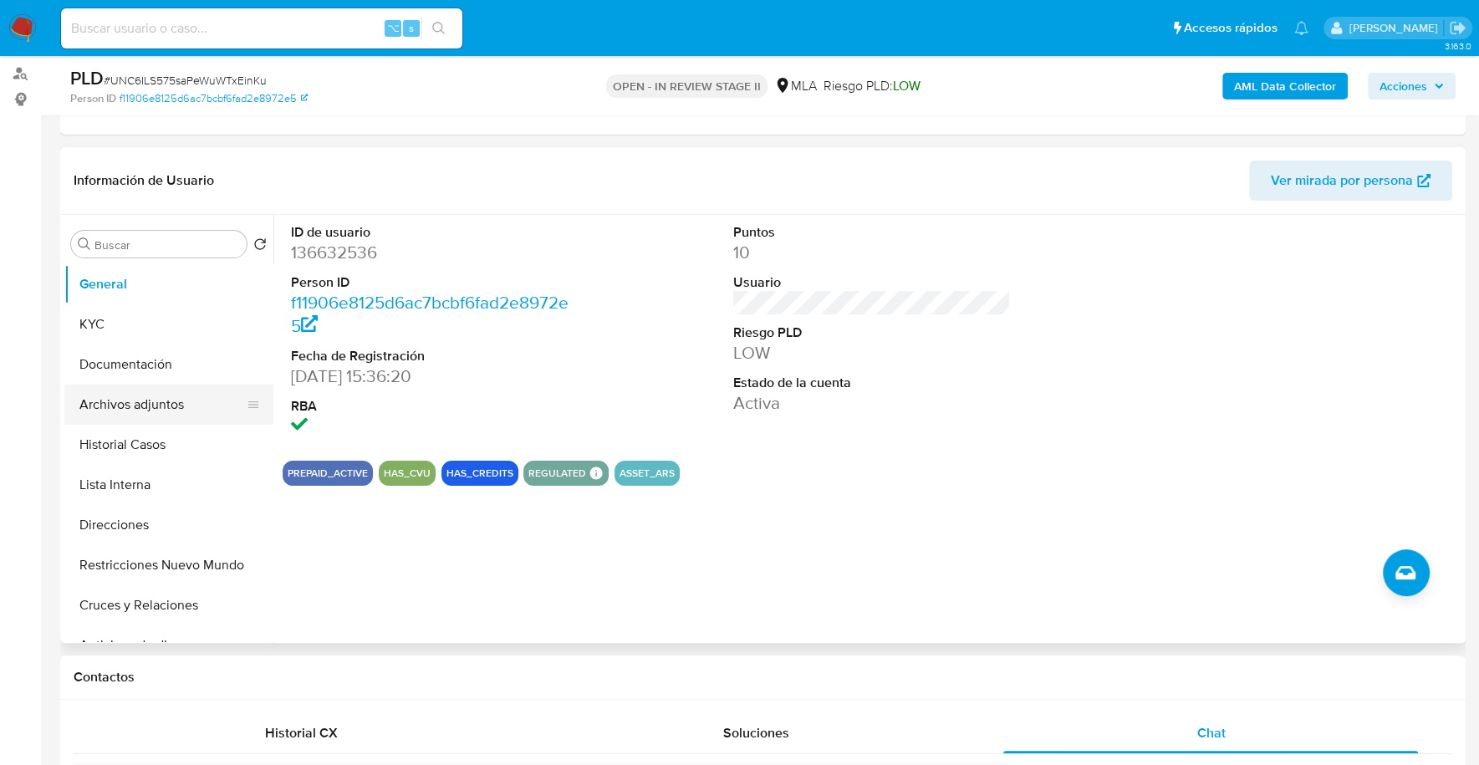
click at [141, 396] on button "Archivos adjuntos" at bounding box center [162, 404] width 196 height 40
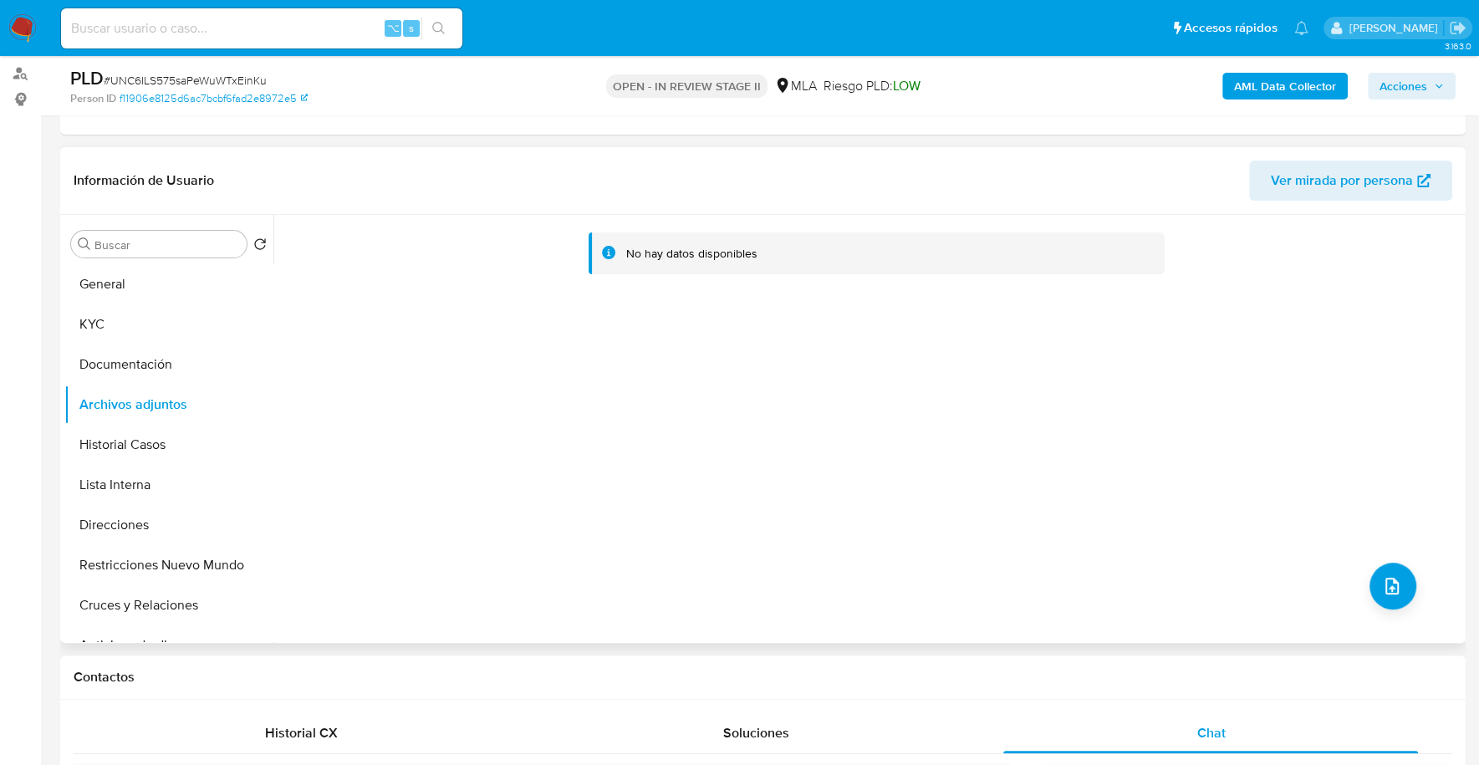
click at [570, 310] on div "No hay datos disponibles" at bounding box center [867, 429] width 1188 height 428
click at [1428, 91] on span "Acciones" at bounding box center [1411, 85] width 64 height 23
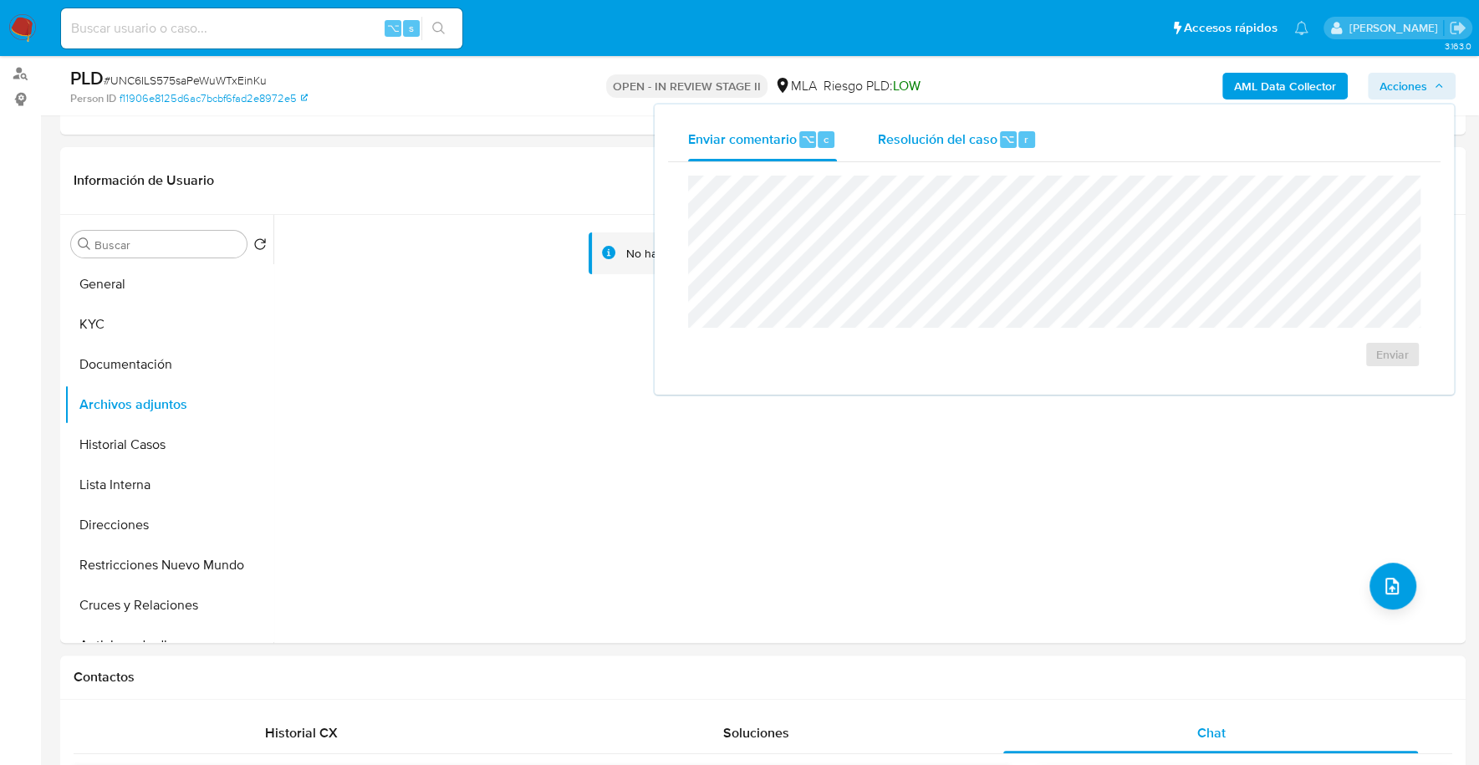
click at [967, 129] on span "Resolución del caso" at bounding box center [937, 138] width 120 height 19
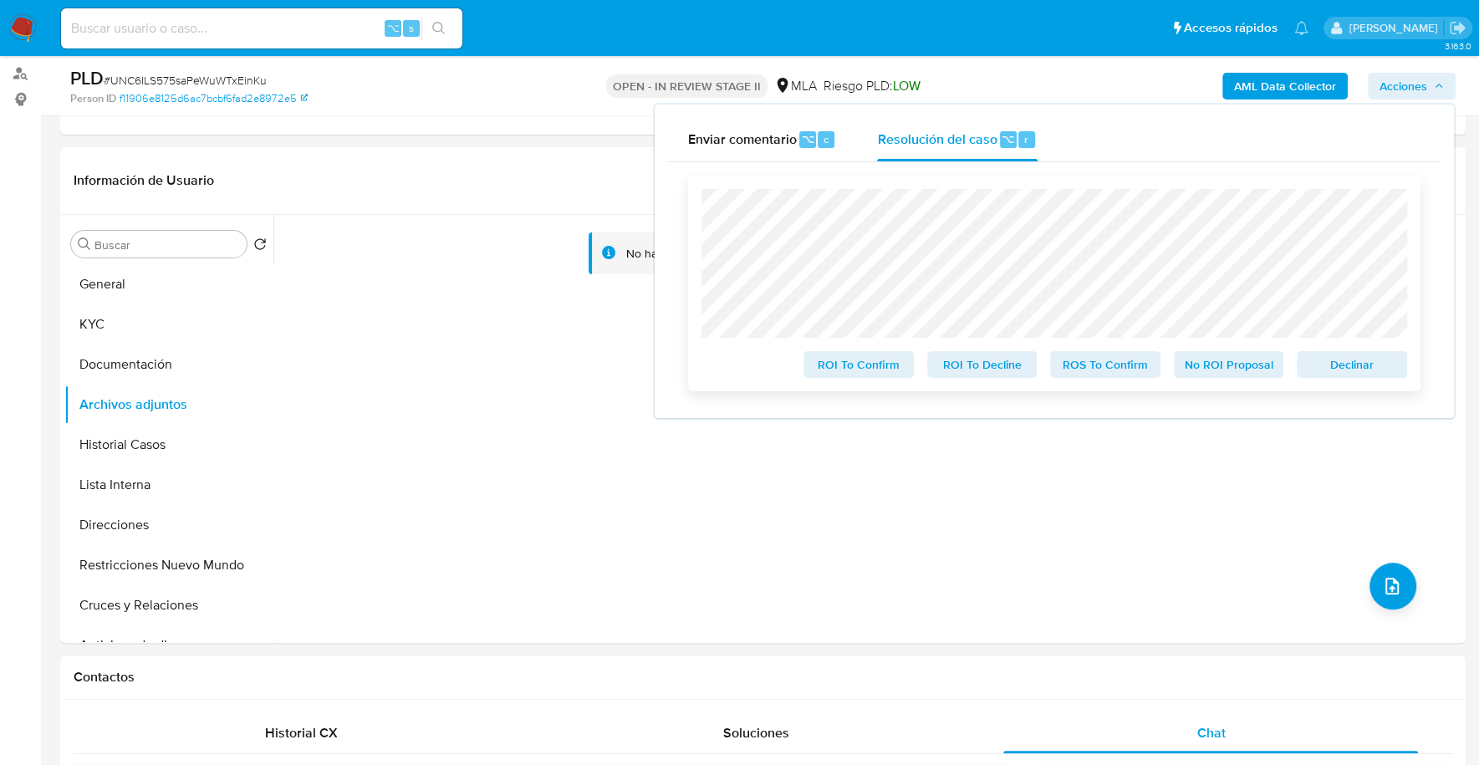
click at [1382, 372] on span "Declinar" at bounding box center [1351, 364] width 87 height 23
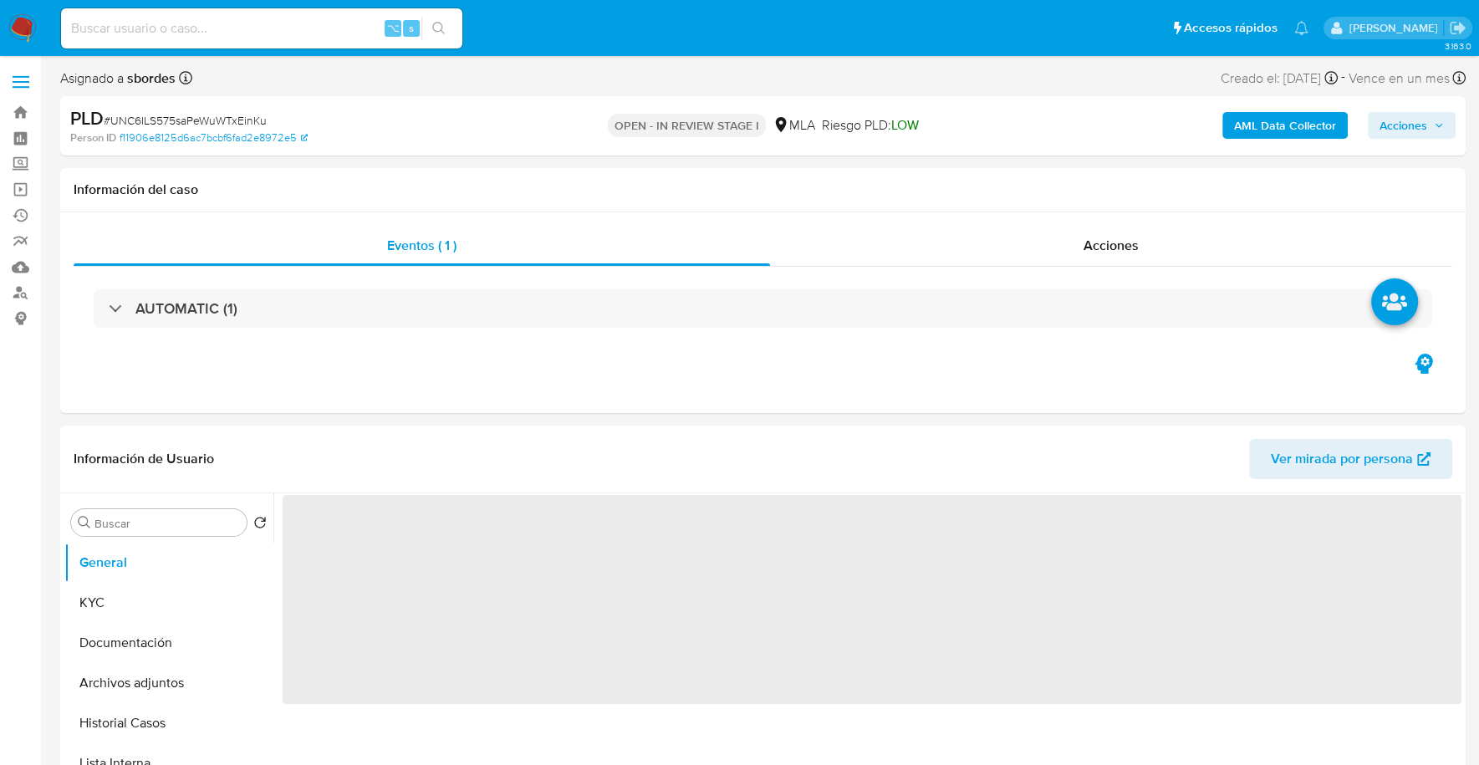
select select "10"
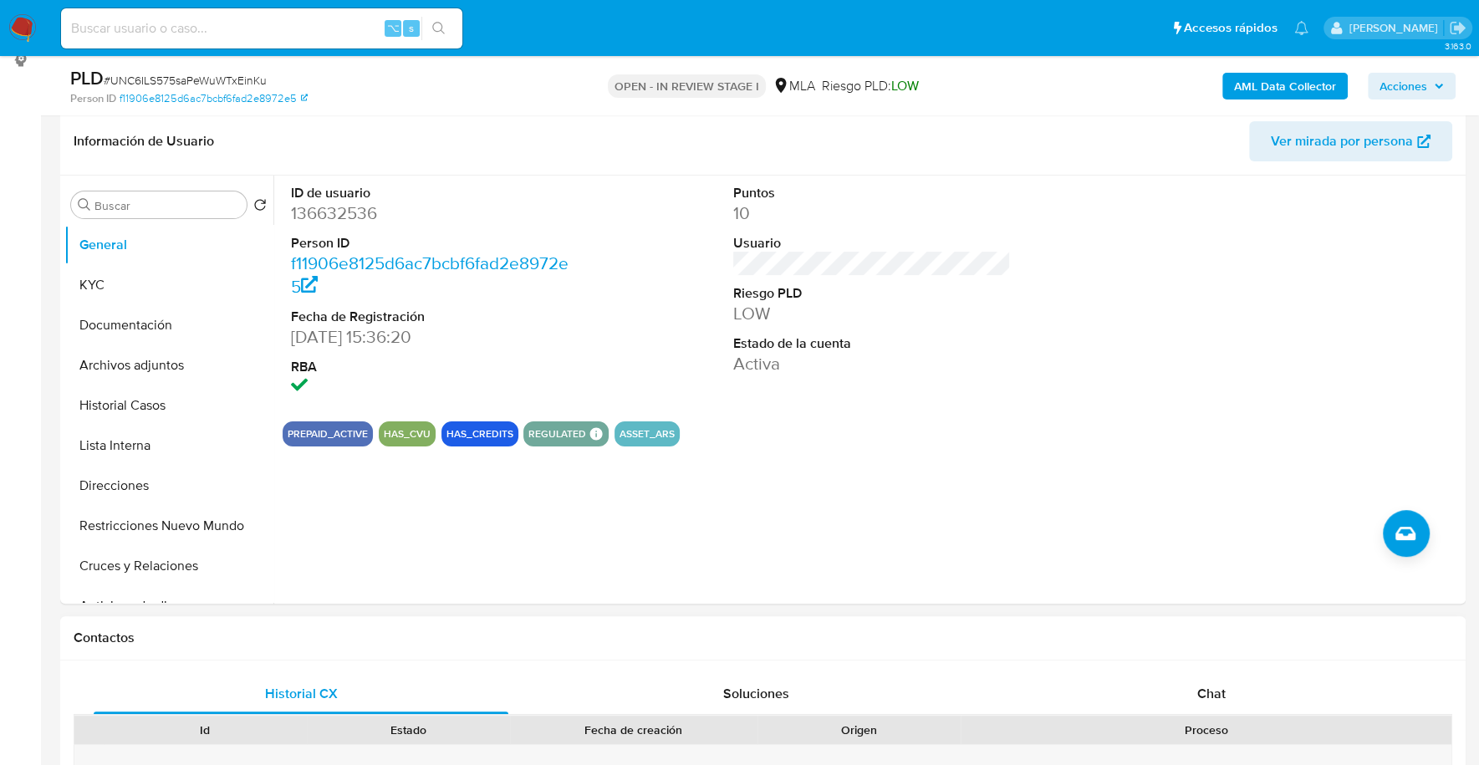
scroll to position [541, 0]
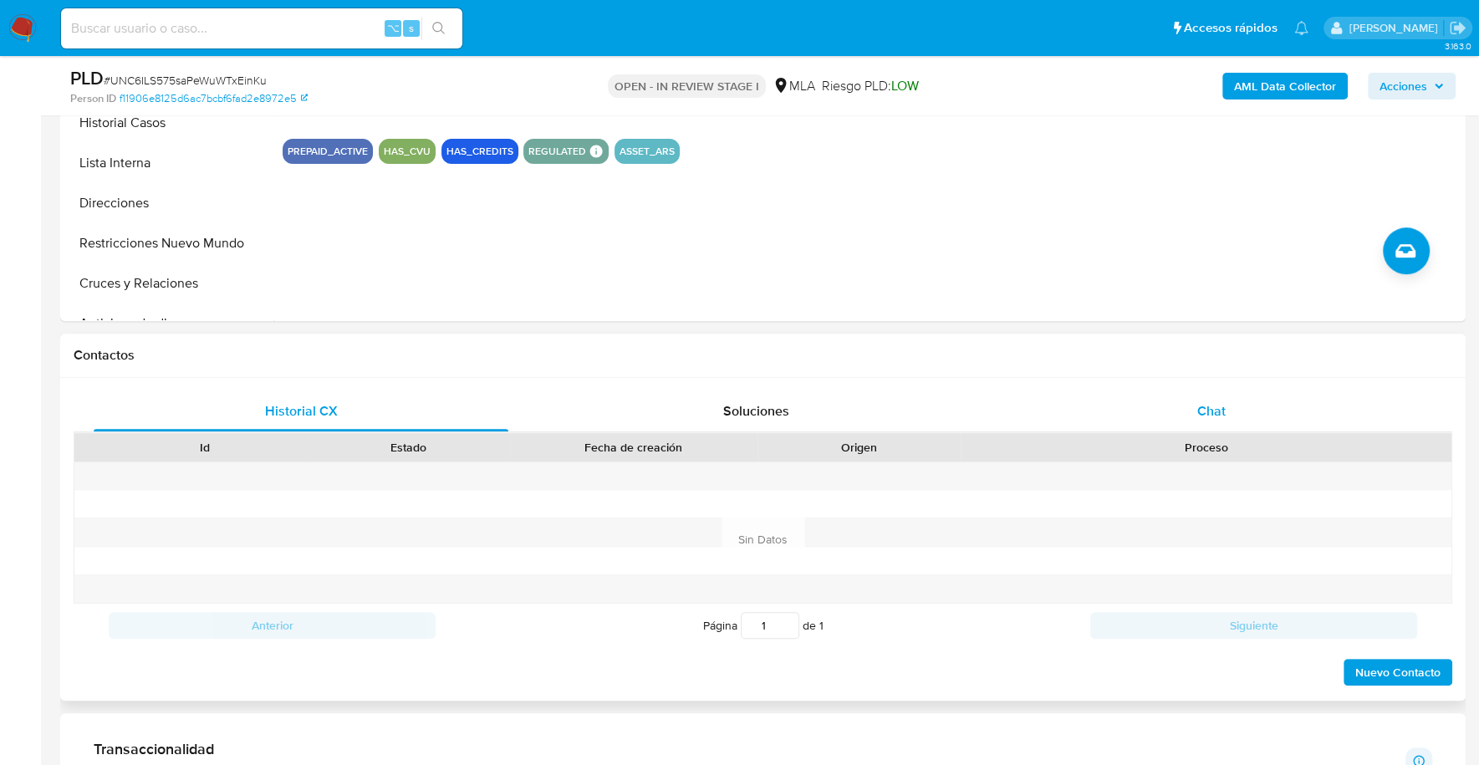
click at [1192, 391] on div "Chat" at bounding box center [1210, 411] width 415 height 40
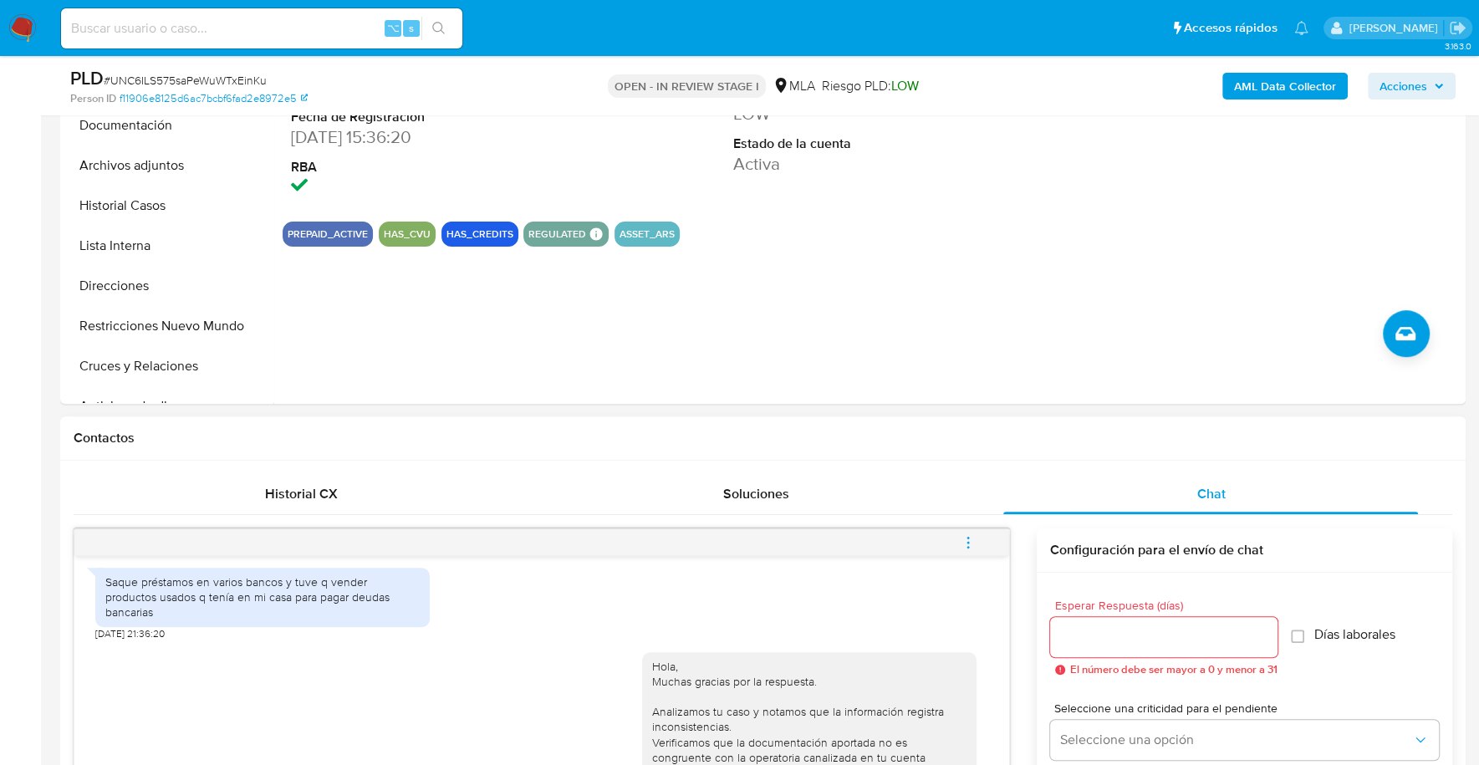
scroll to position [567, 0]
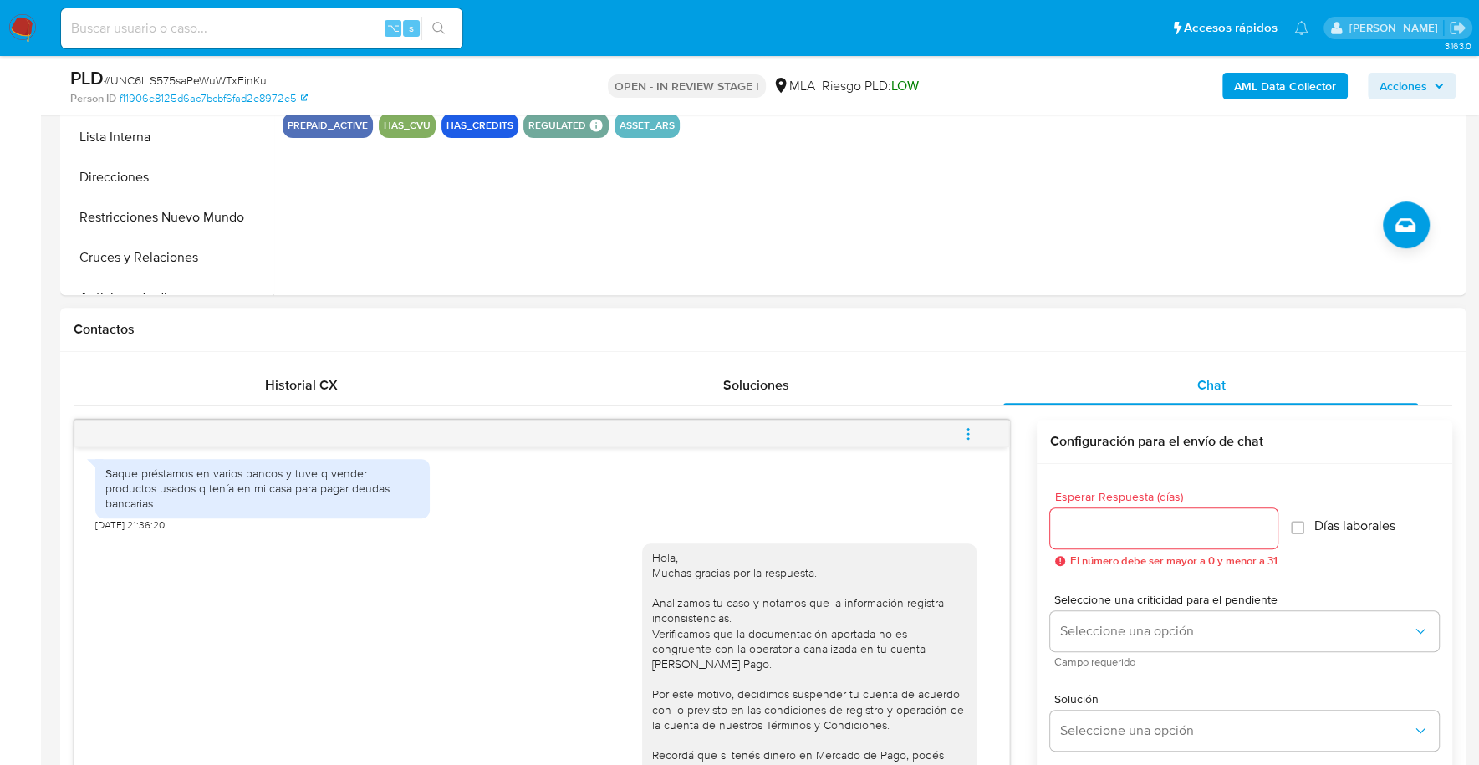
click at [970, 435] on icon "menu-action" at bounding box center [967, 433] width 15 height 15
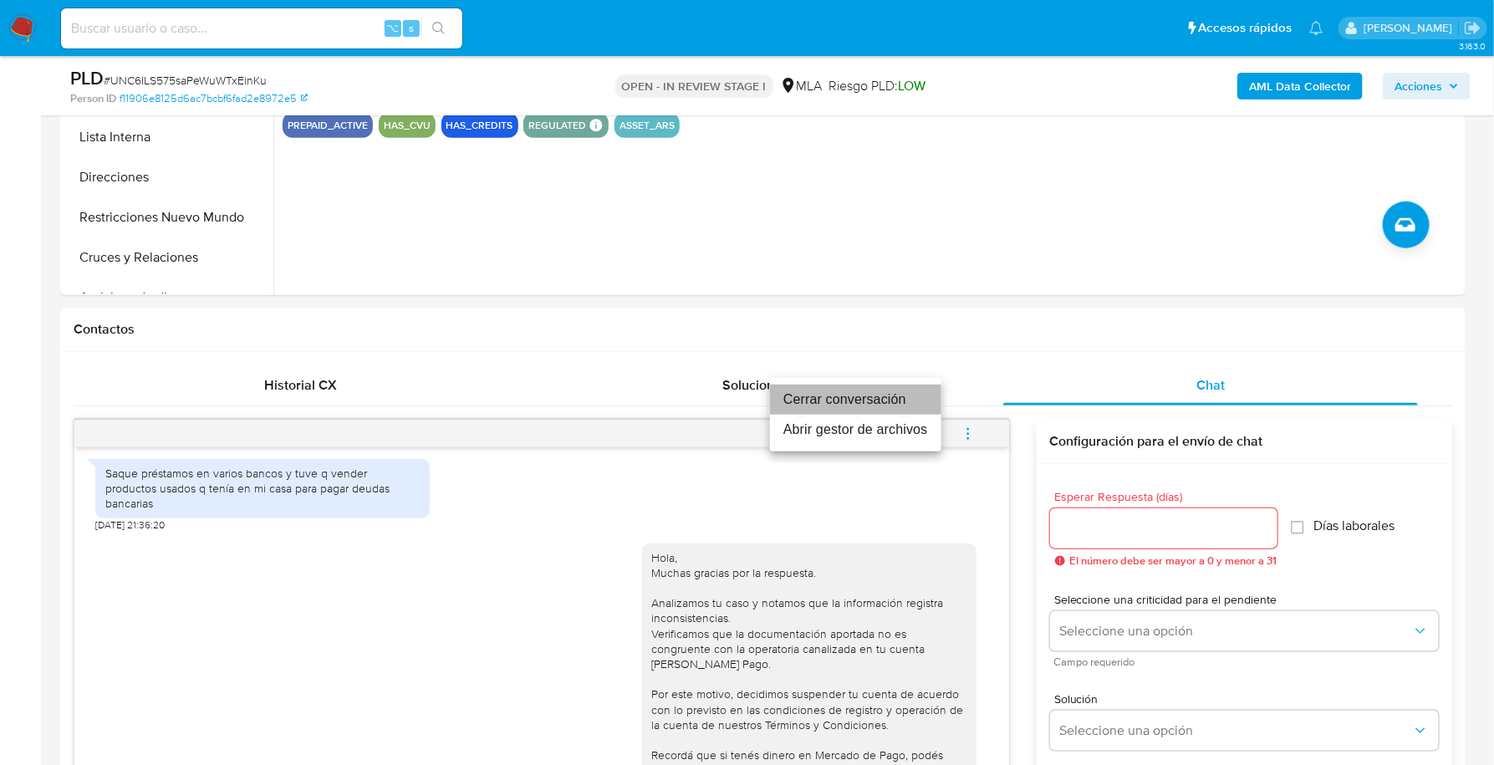
click at [887, 393] on li "Cerrar conversación" at bounding box center [855, 399] width 171 height 30
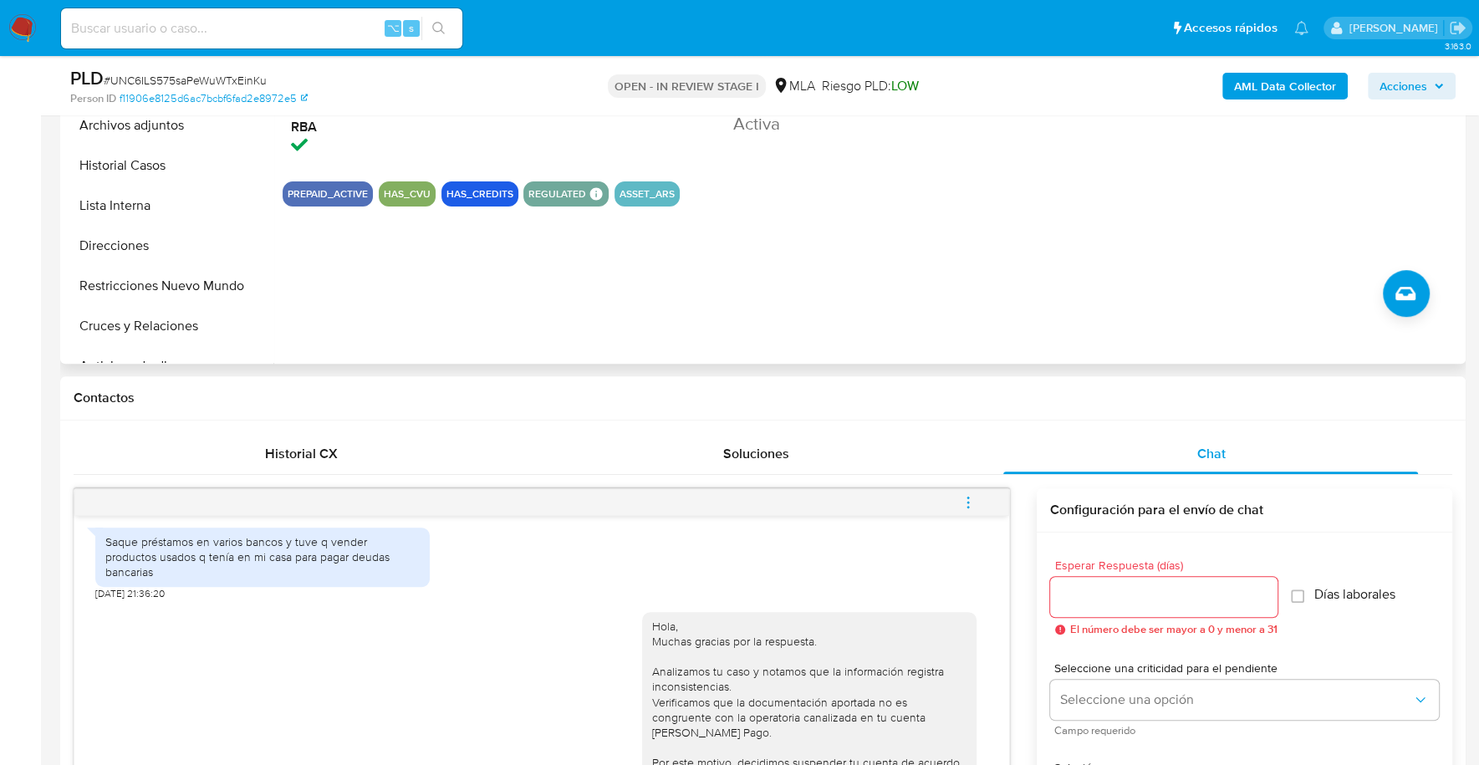
scroll to position [383, 0]
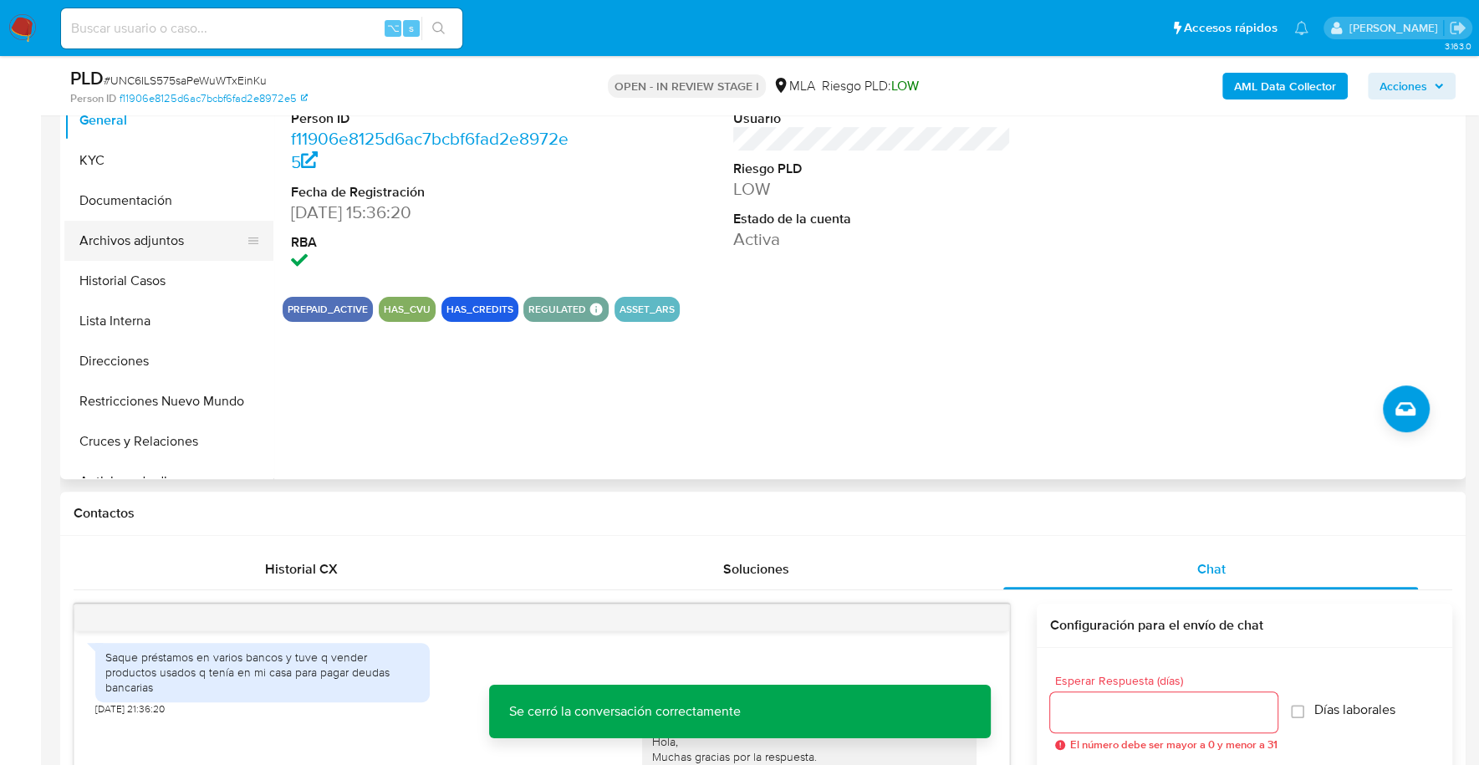
click at [171, 246] on button "Archivos adjuntos" at bounding box center [162, 241] width 196 height 40
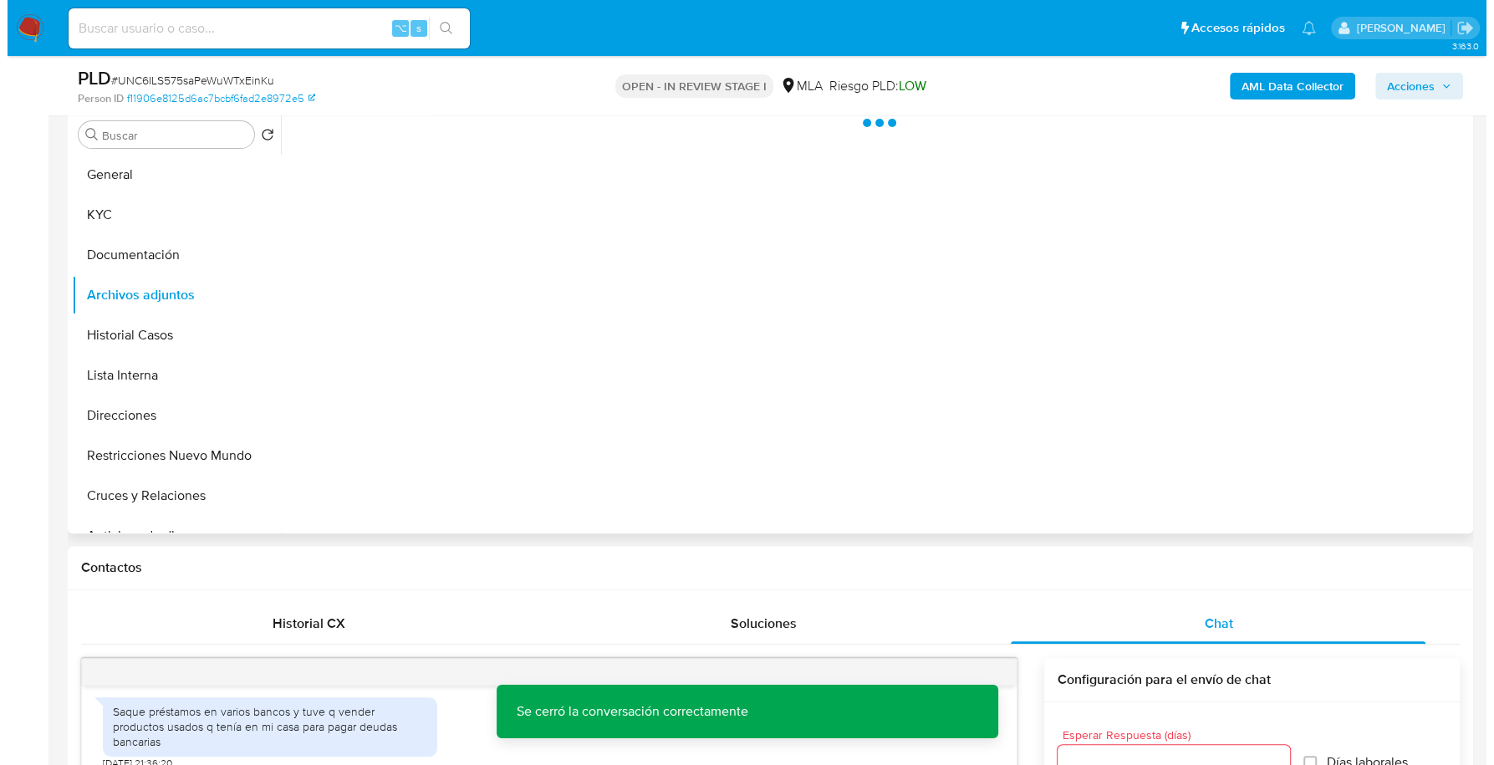
scroll to position [230, 0]
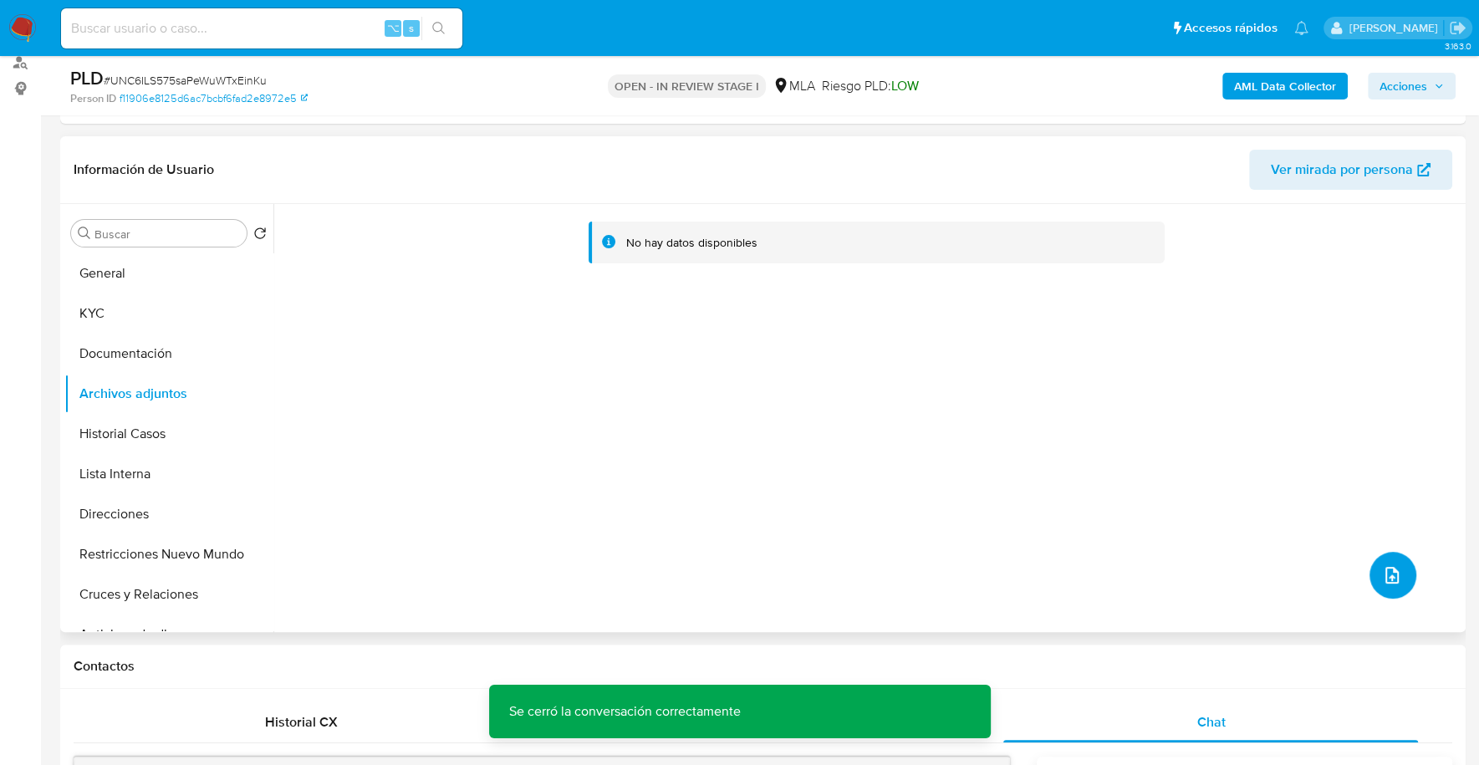
click at [1385, 565] on icon "upload-file" at bounding box center [1392, 575] width 20 height 20
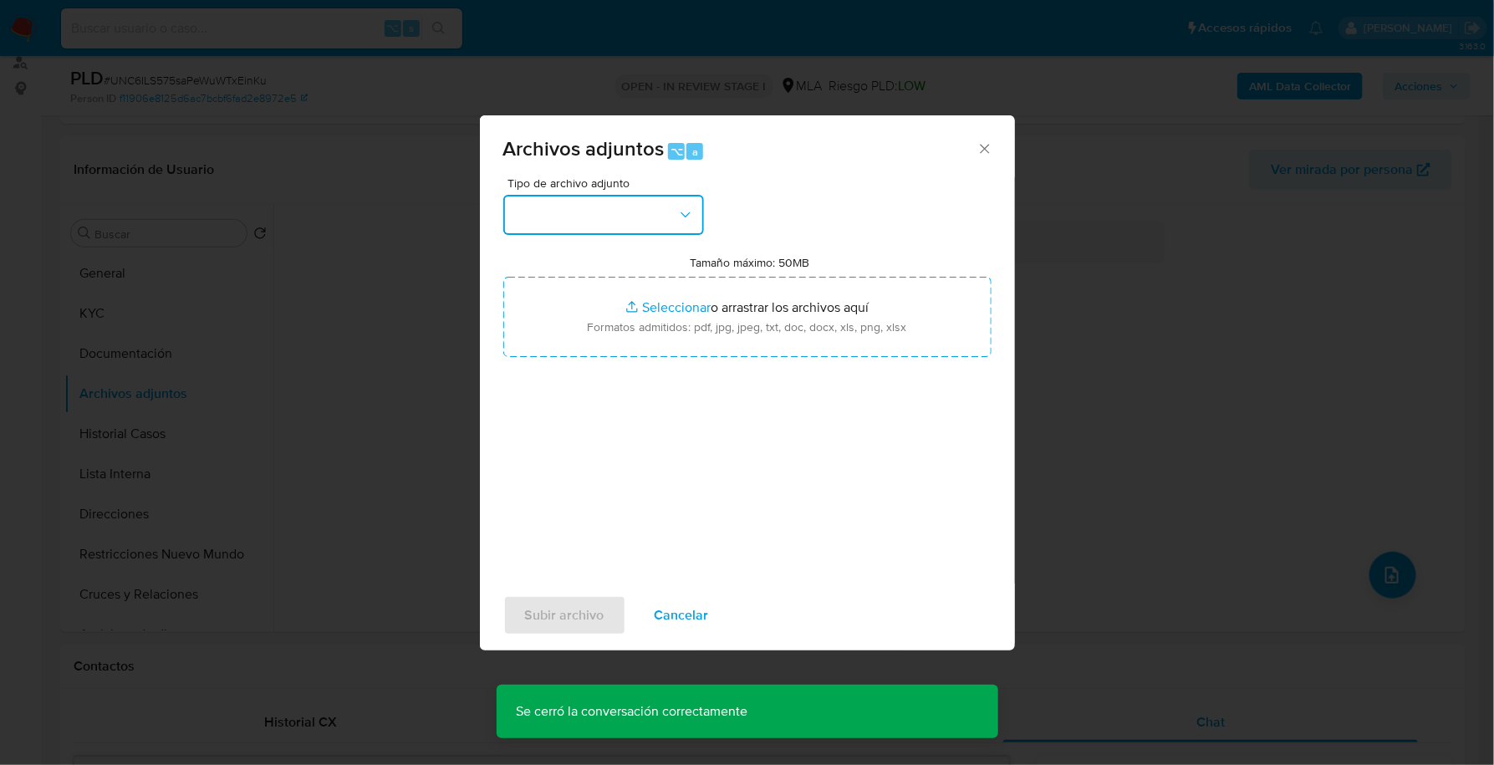
click at [639, 211] on button "button" at bounding box center [603, 215] width 201 height 40
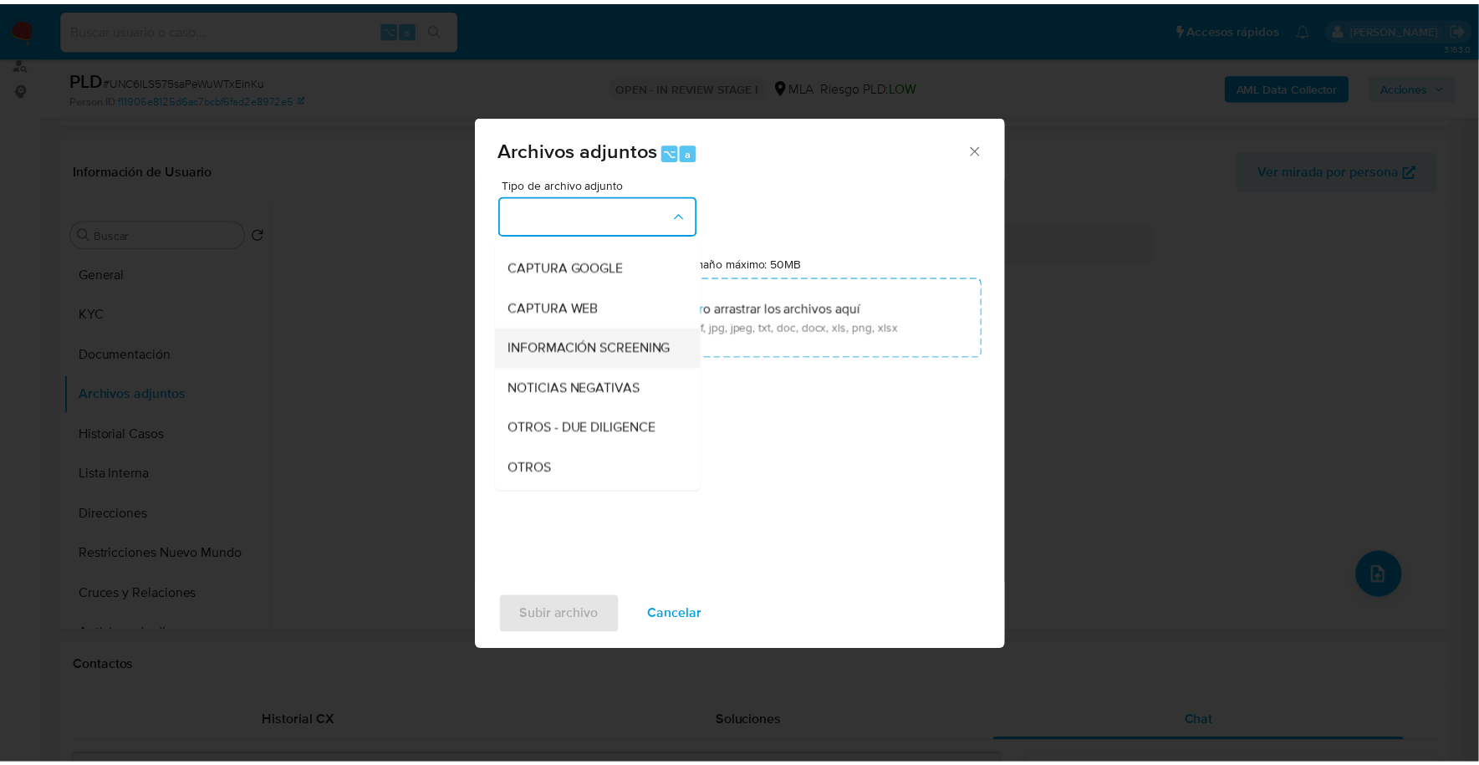
scroll to position [127, 0]
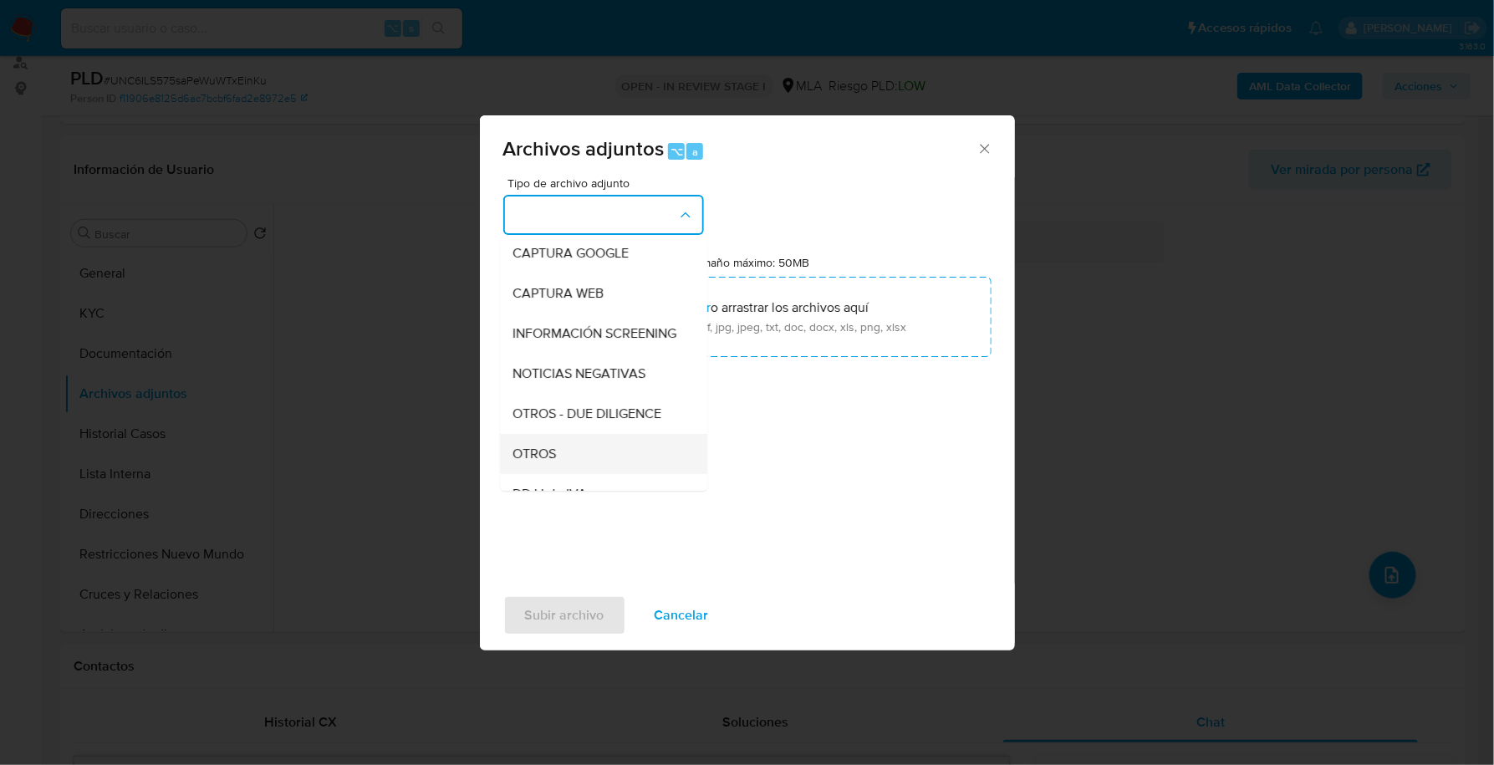
click at [569, 474] on div "OTROS" at bounding box center [598, 454] width 171 height 40
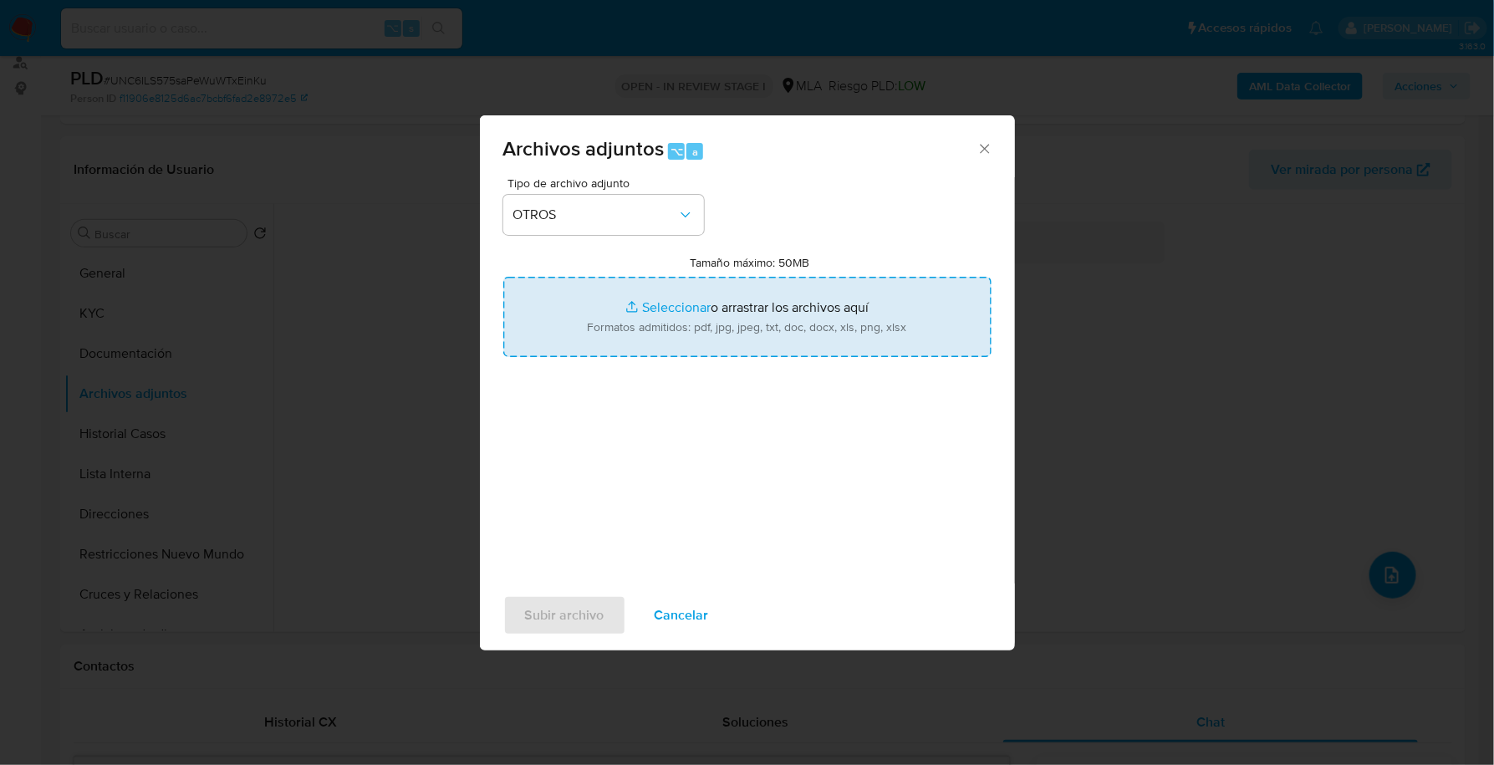
click at [626, 309] on input "Tamaño máximo: 50MB Seleccionar archivos" at bounding box center [747, 317] width 488 height 80
type input "C:\fakepath\Caselog UNC6ILS575saPeWuWTxEinKu_2025_09_17_14_30_25.docx"
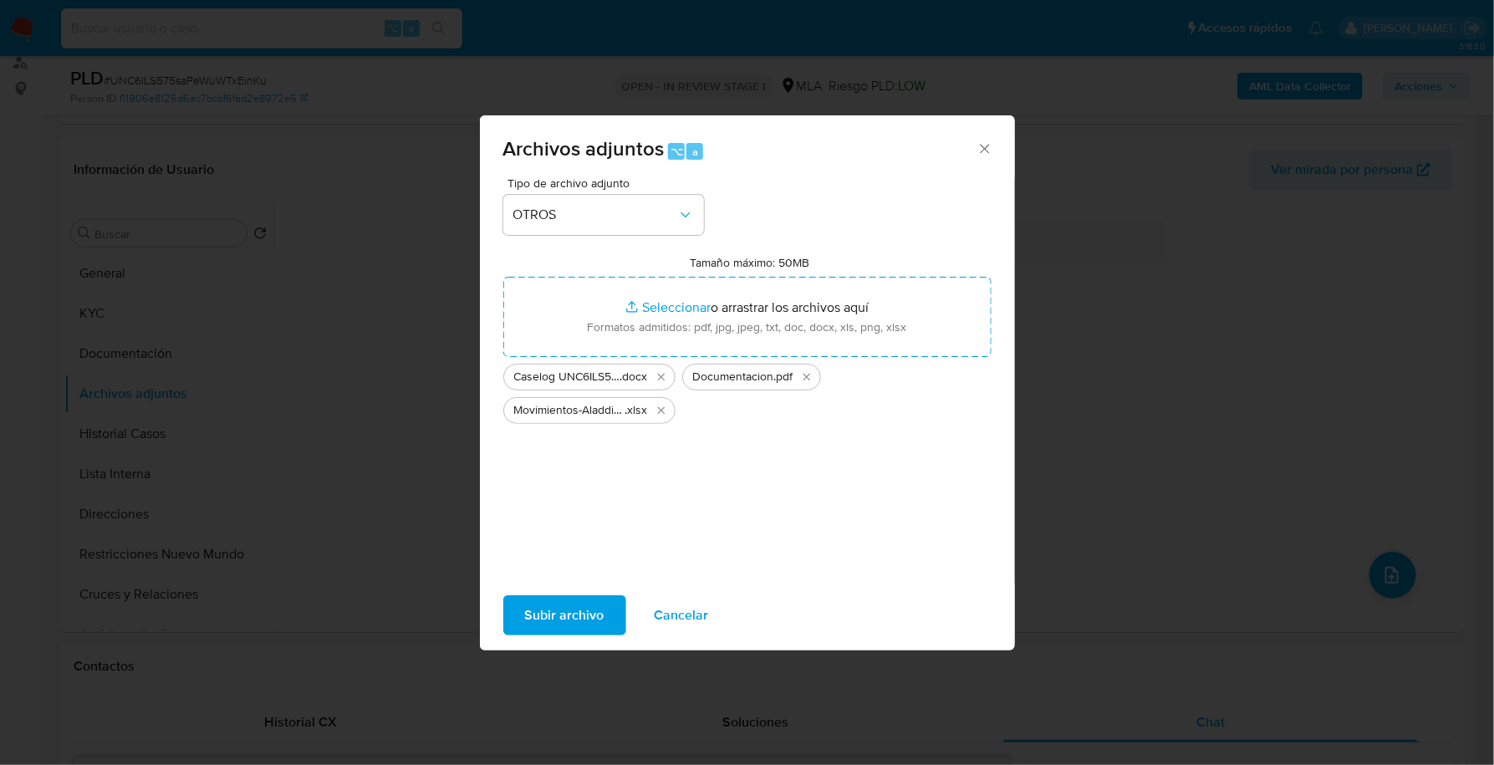
click at [567, 619] on span "Subir archivo" at bounding box center [564, 615] width 79 height 37
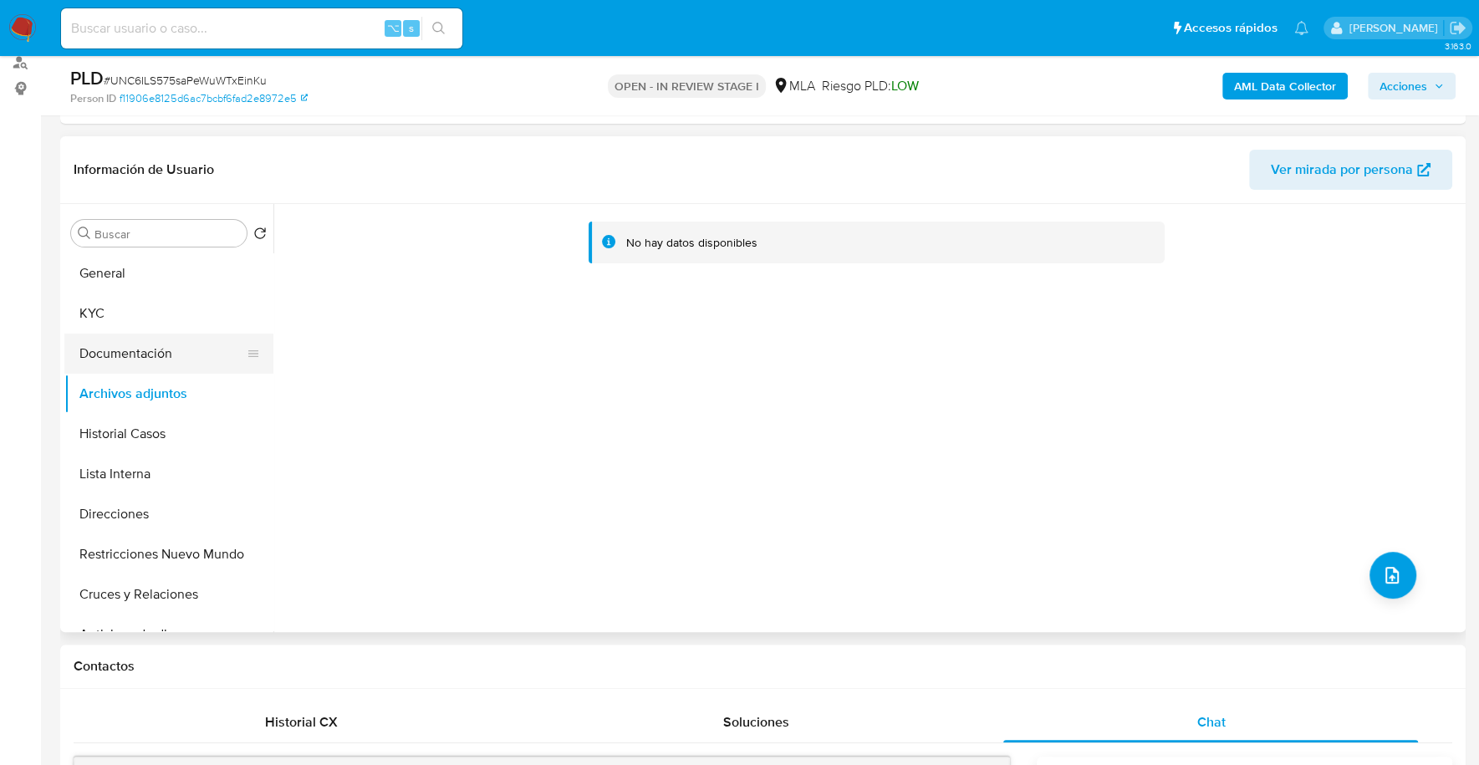
click at [133, 347] on button "Documentación" at bounding box center [162, 354] width 196 height 40
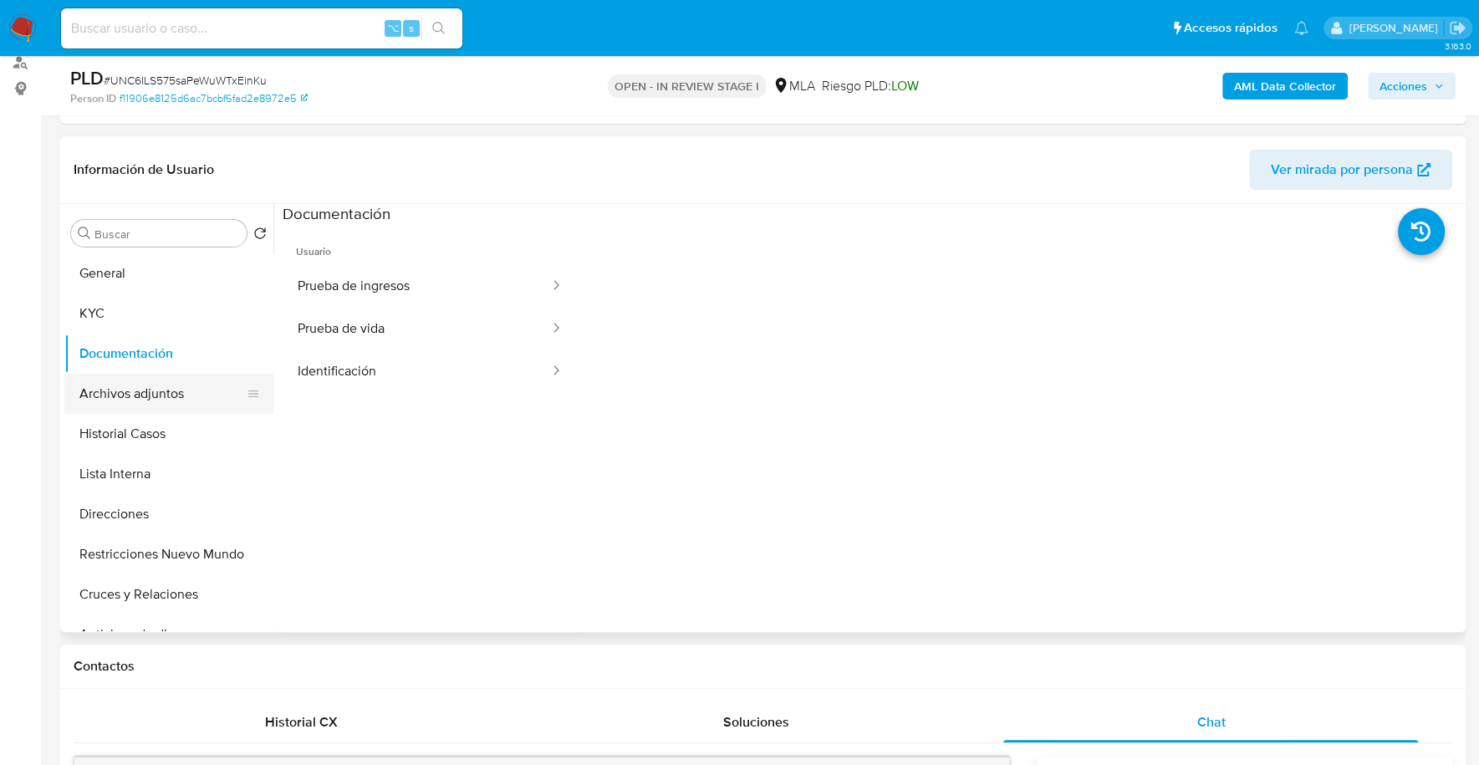
click at [140, 396] on button "Archivos adjuntos" at bounding box center [162, 394] width 196 height 40
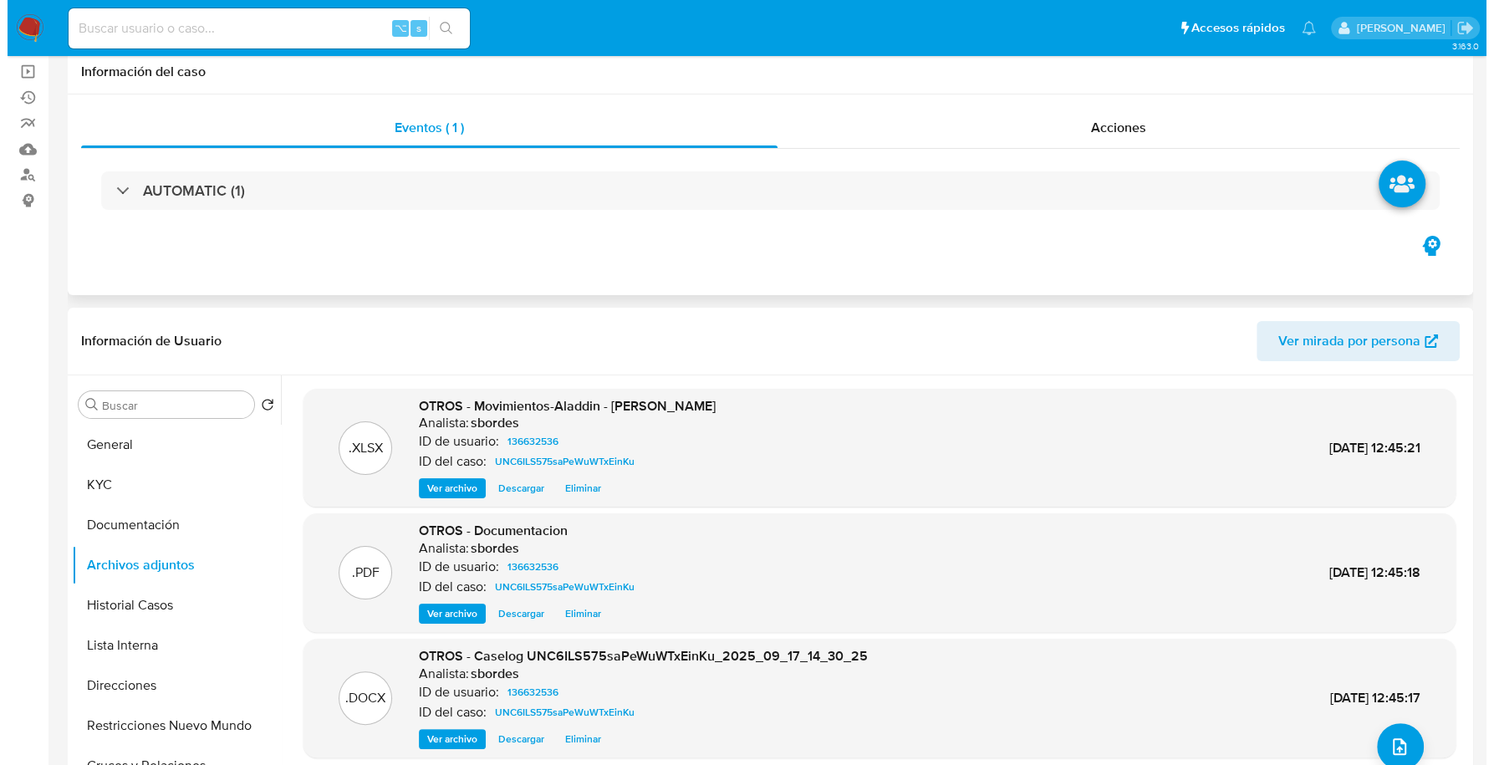
scroll to position [0, 0]
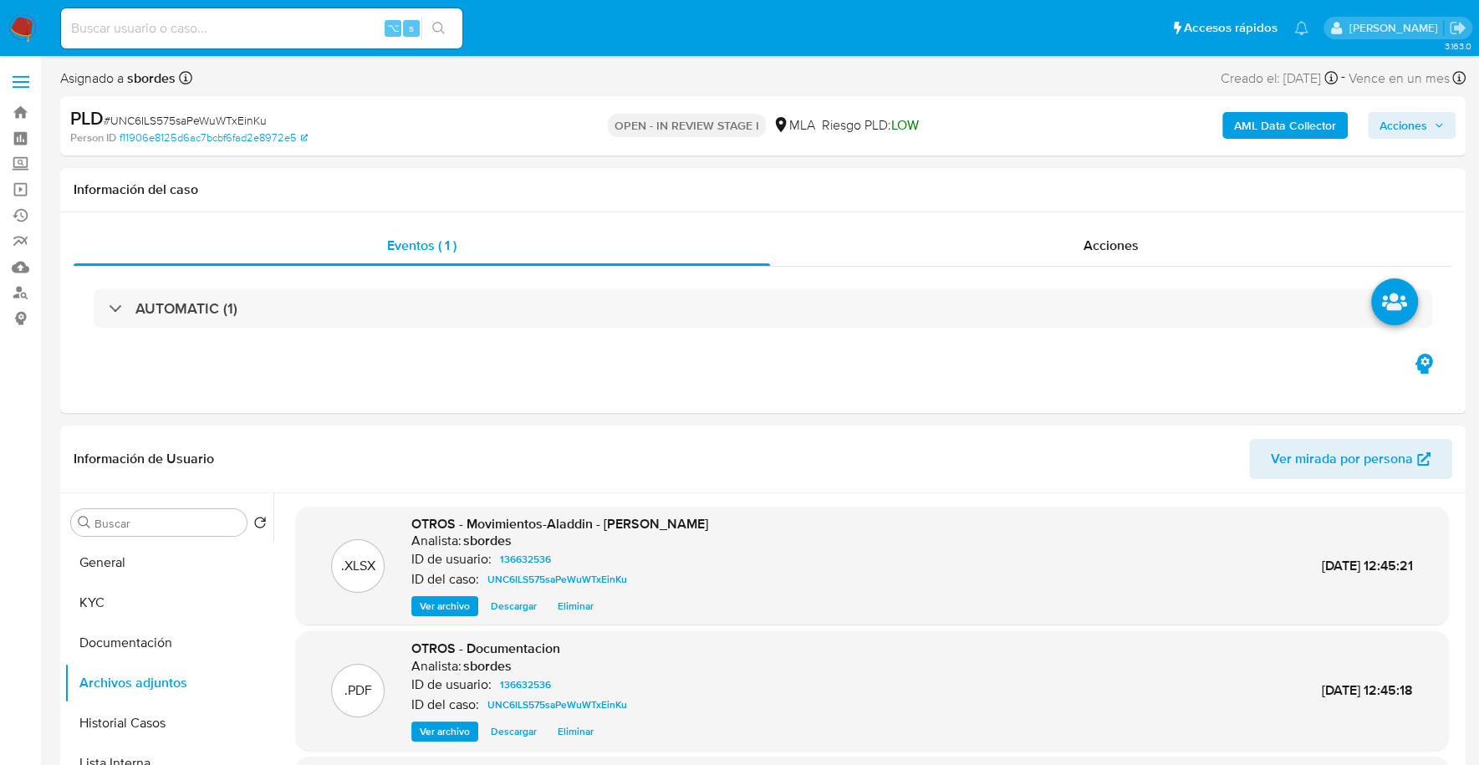
click at [1256, 125] on b "AML Data Collector" at bounding box center [1285, 125] width 102 height 27
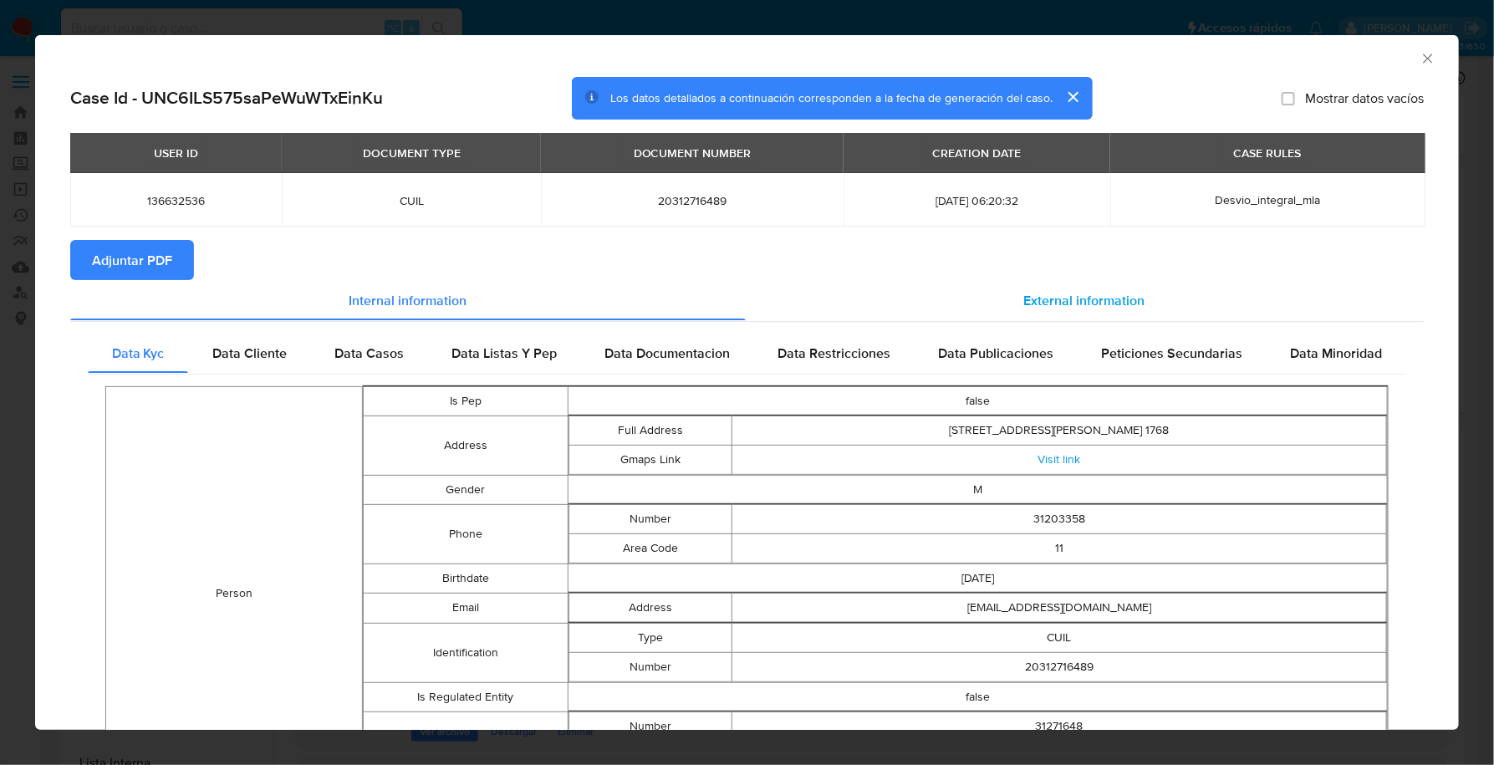
click at [1143, 287] on div "External information" at bounding box center [1085, 300] width 679 height 40
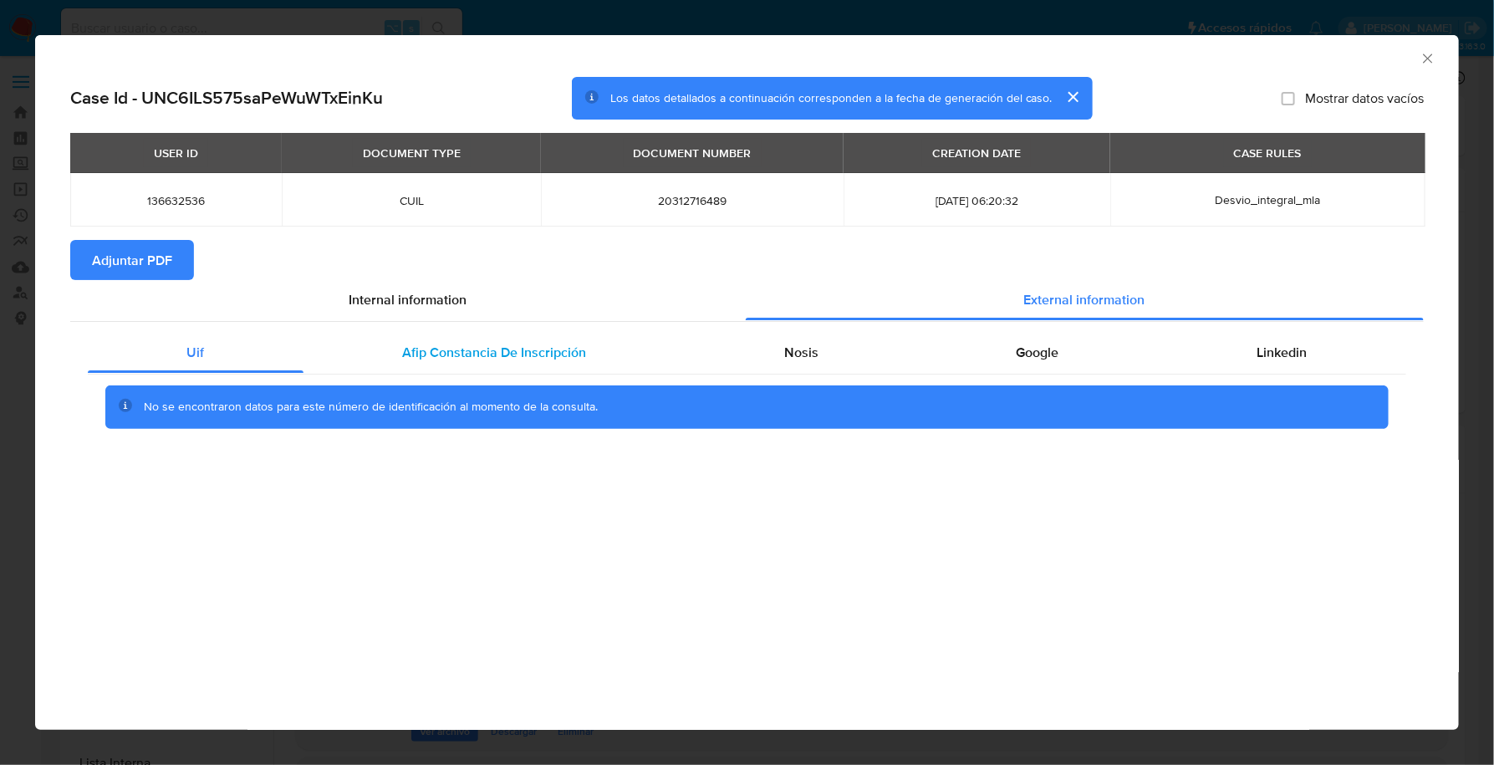
click at [527, 371] on div "Afip Constancia De Inscripción" at bounding box center [494, 353] width 382 height 40
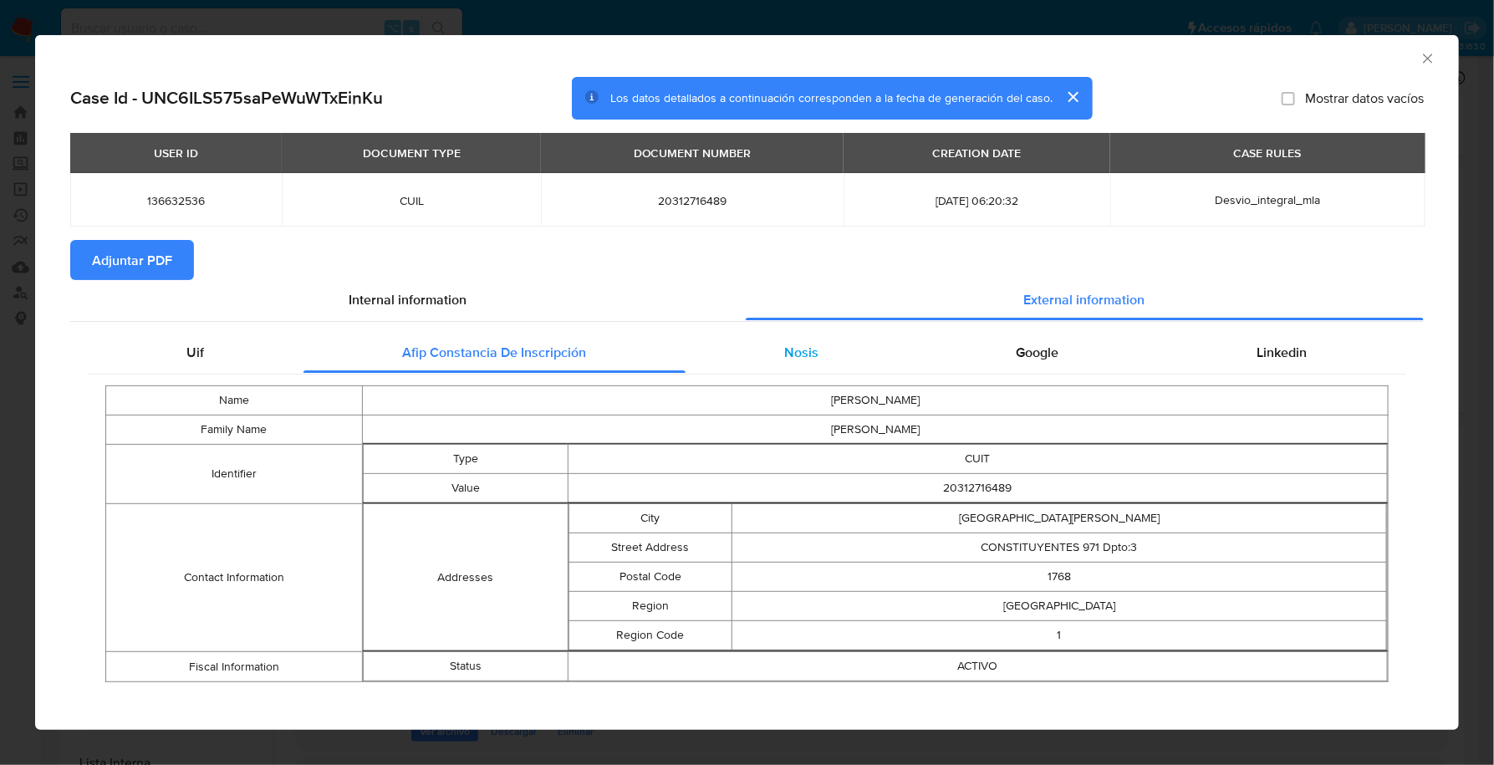
click at [792, 354] on span "Nosis" at bounding box center [801, 352] width 34 height 19
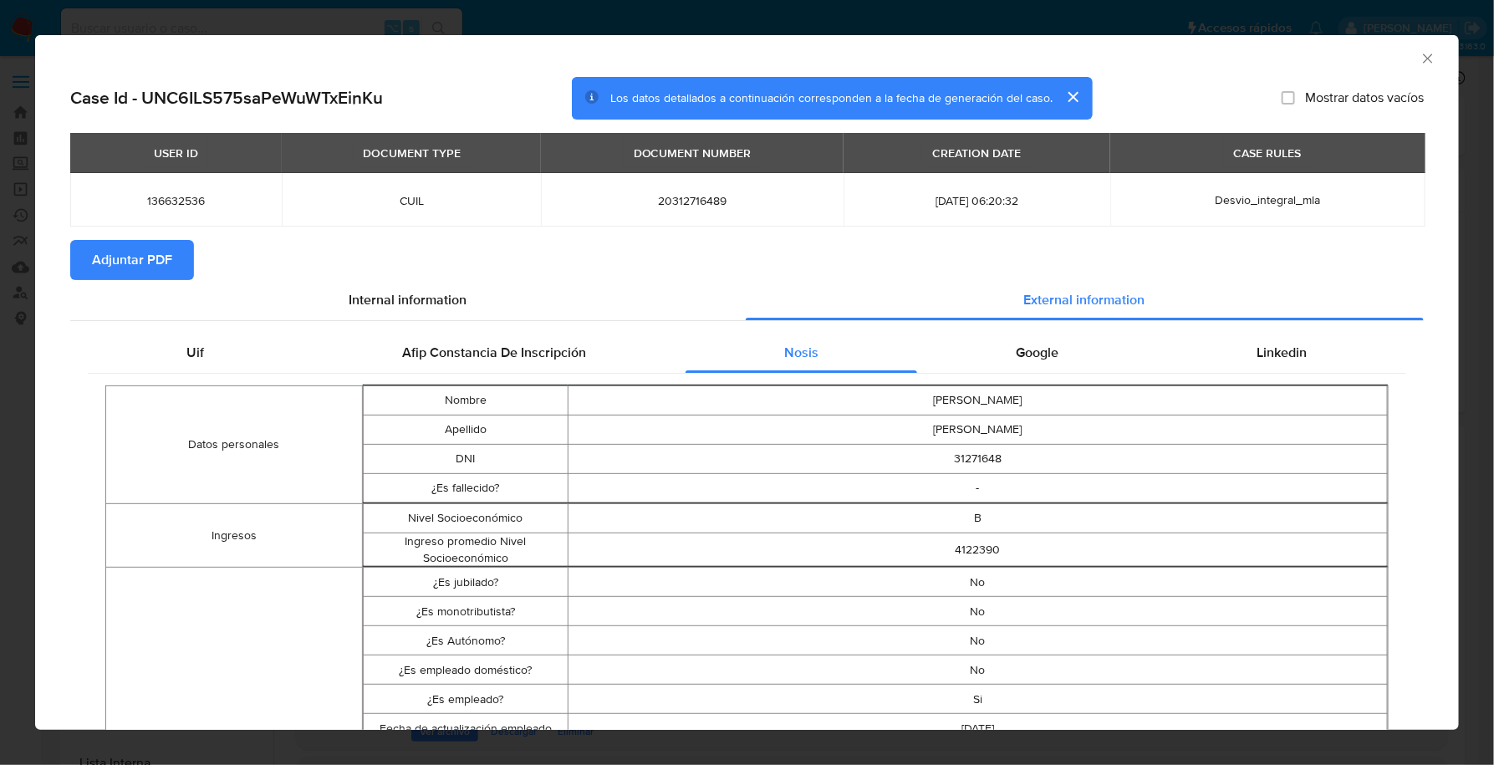
click at [155, 257] on span "Adjuntar PDF" at bounding box center [132, 260] width 80 height 37
click at [1419, 60] on icon "Cerrar ventana" at bounding box center [1427, 58] width 17 height 17
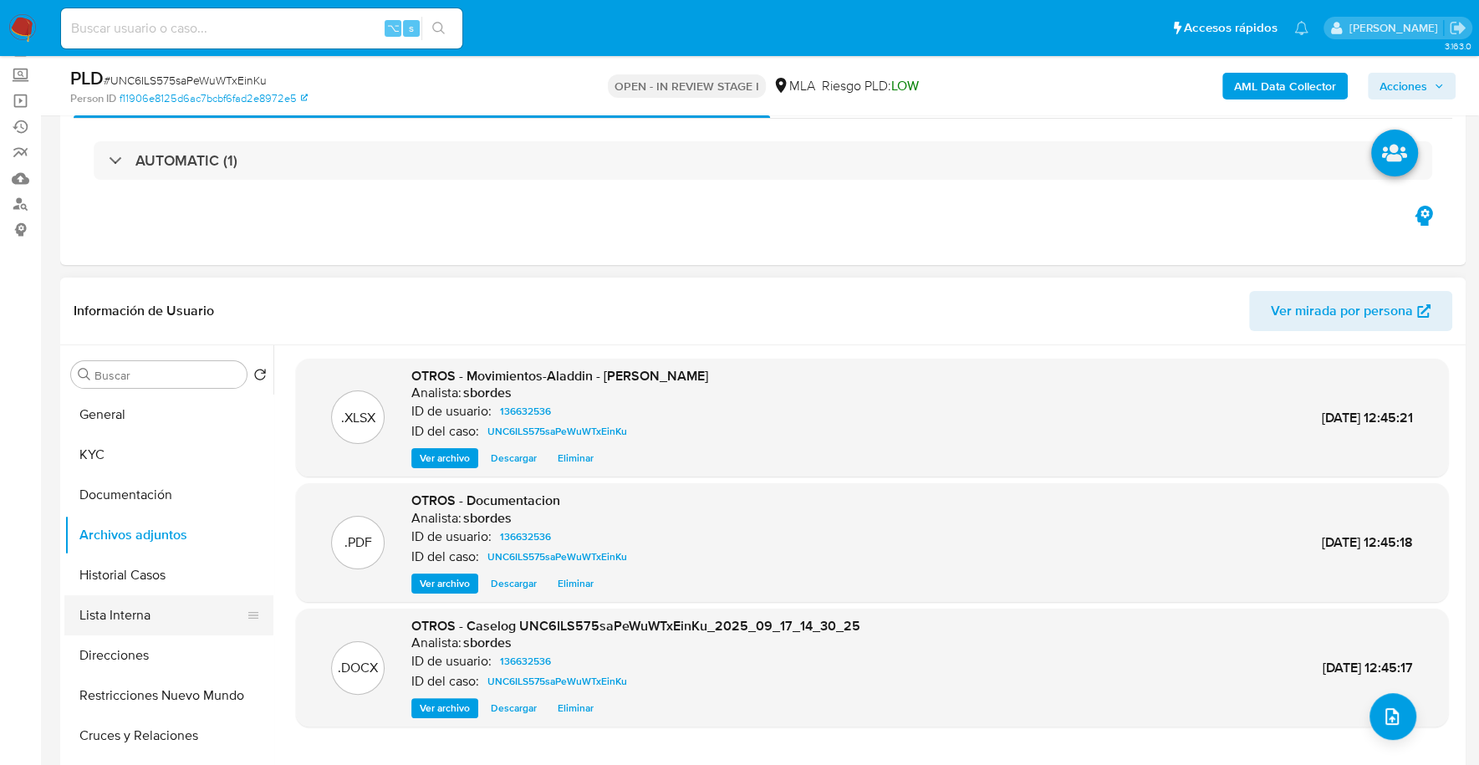
scroll to position [171, 0]
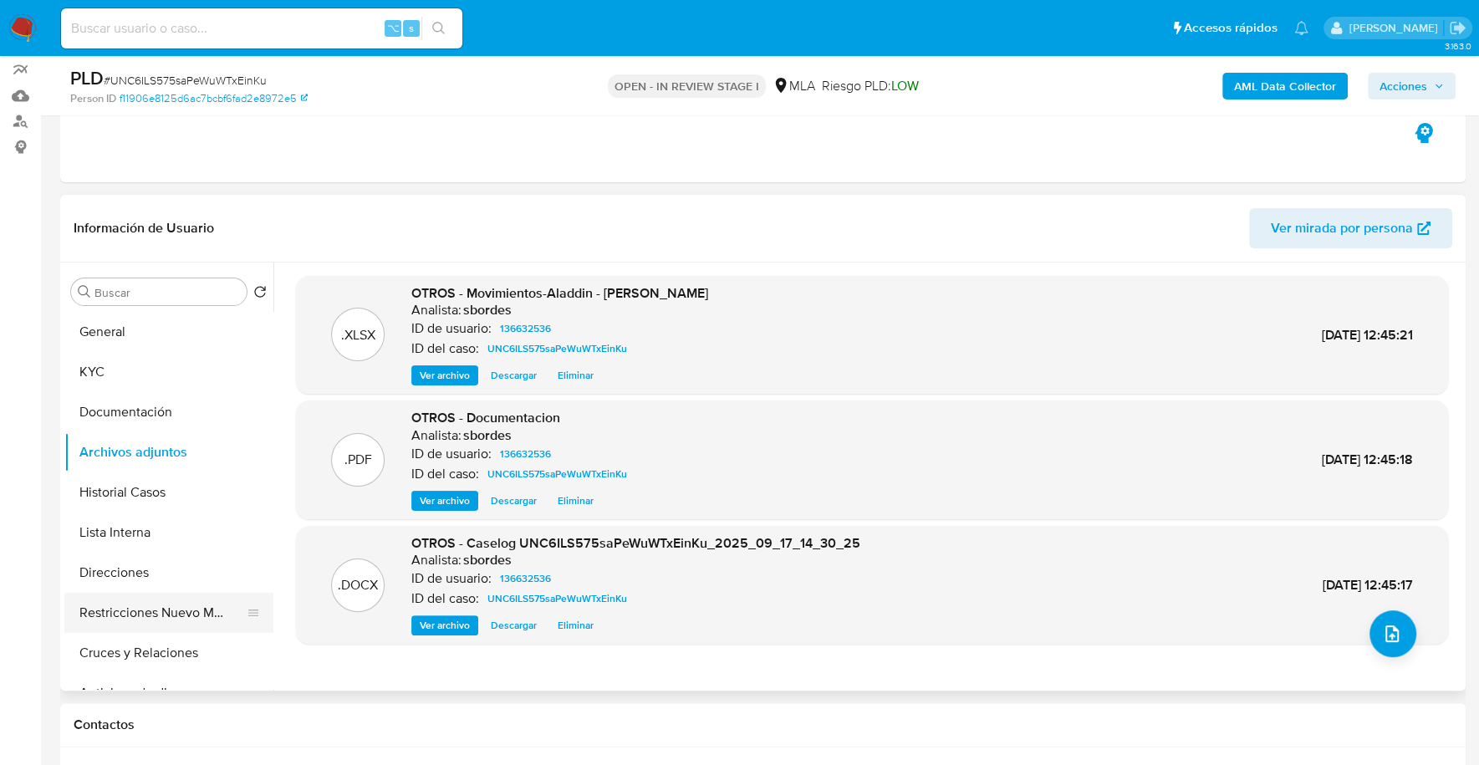
click at [185, 601] on button "Restricciones Nuevo Mundo" at bounding box center [162, 613] width 196 height 40
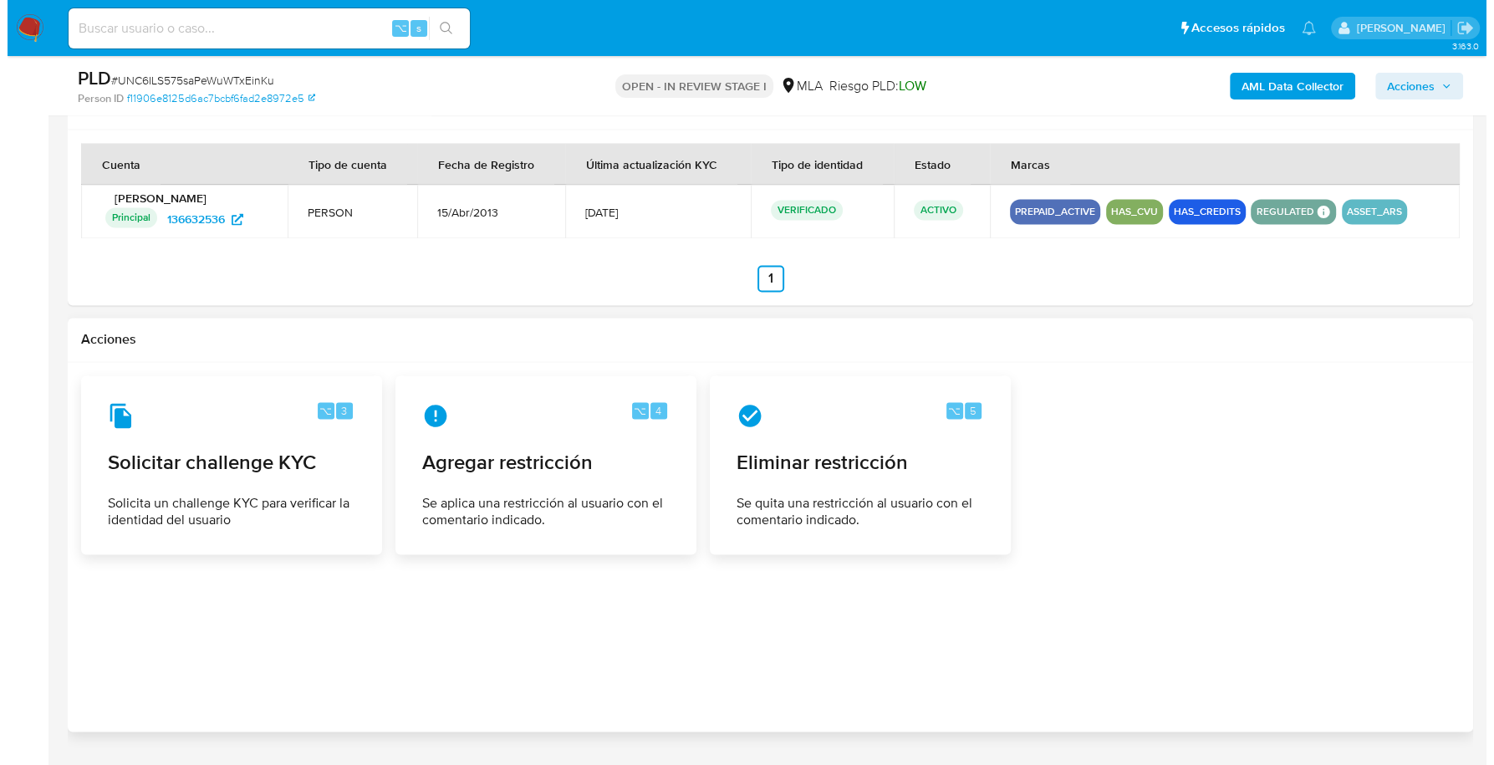
scroll to position [2548, 0]
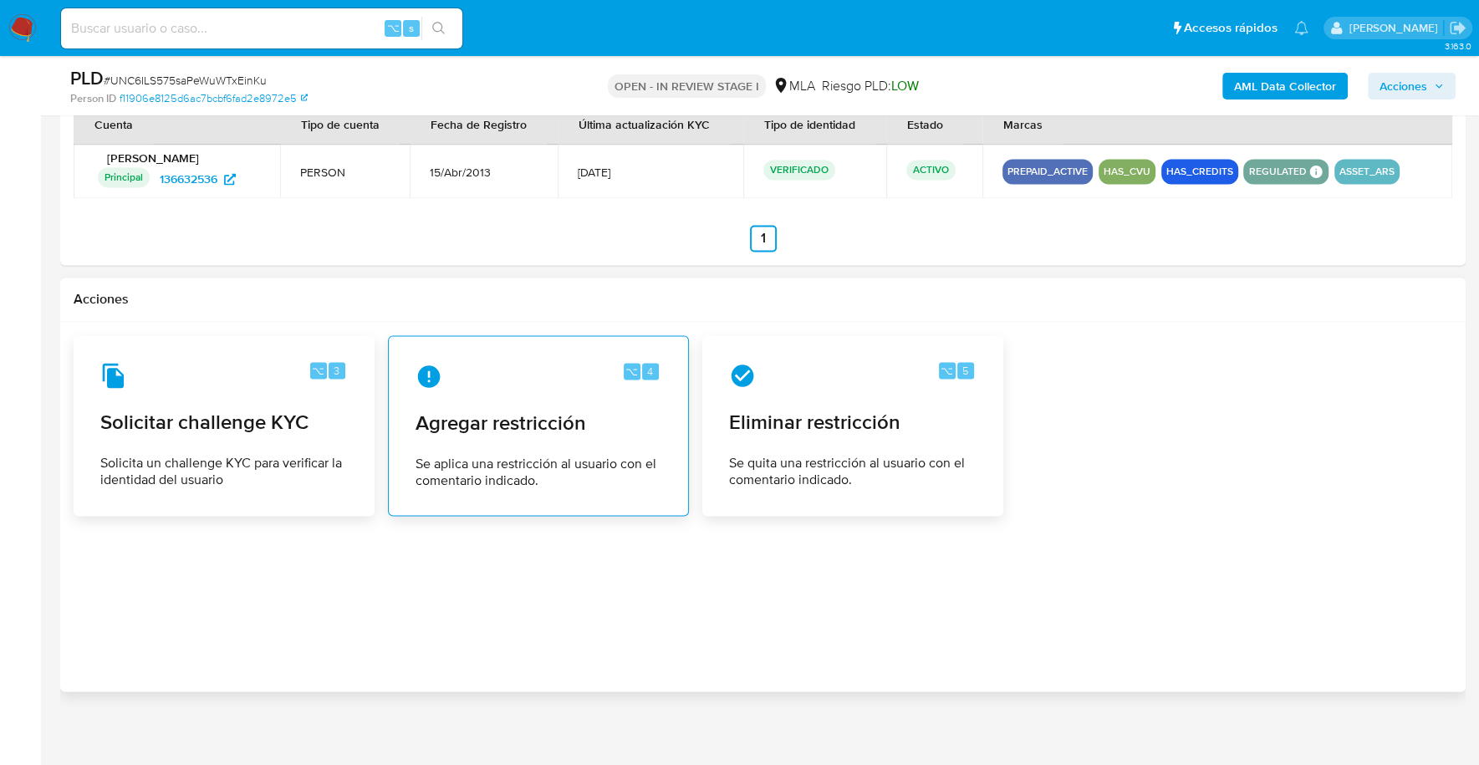
click at [523, 439] on div "⌥ 4 Agregar restricción Se aplica una restricción al usuario con el comentario …" at bounding box center [538, 425] width 272 height 152
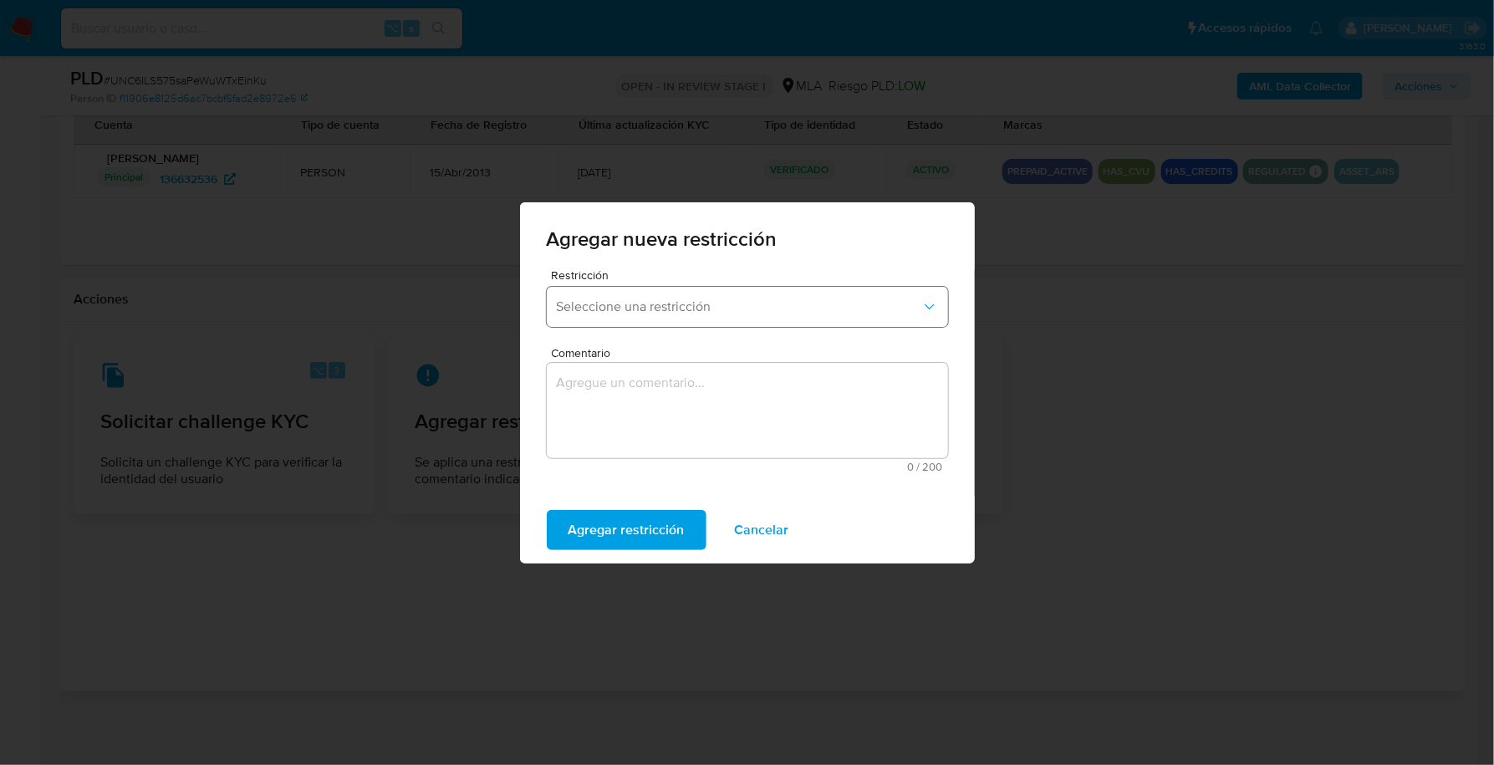
click at [658, 307] on span "Seleccione una restricción" at bounding box center [739, 306] width 364 height 17
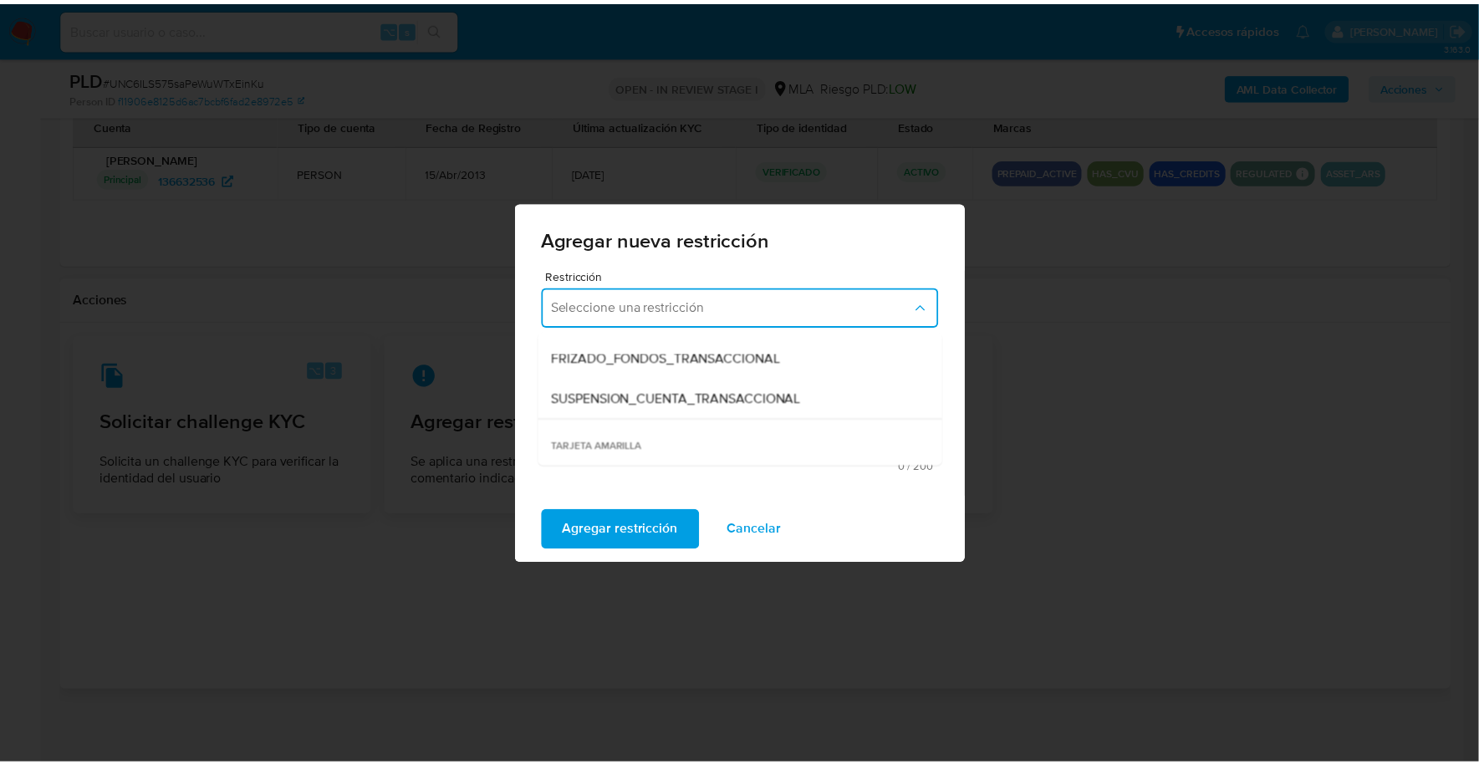
scroll to position [195, 0]
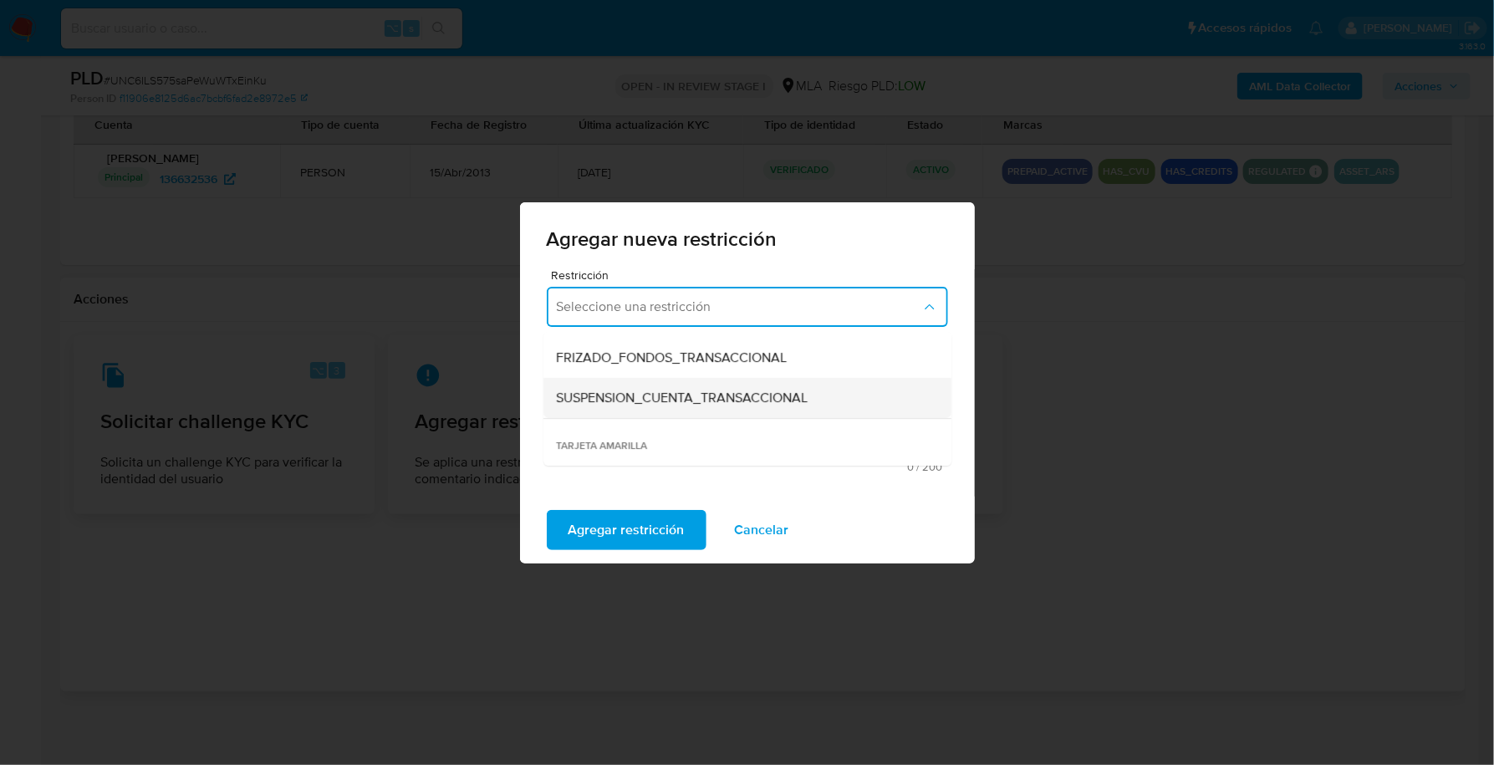
click at [685, 404] on span "SUSPENSION_CUENTA_TRANSACCIONAL" at bounding box center [683, 398] width 252 height 17
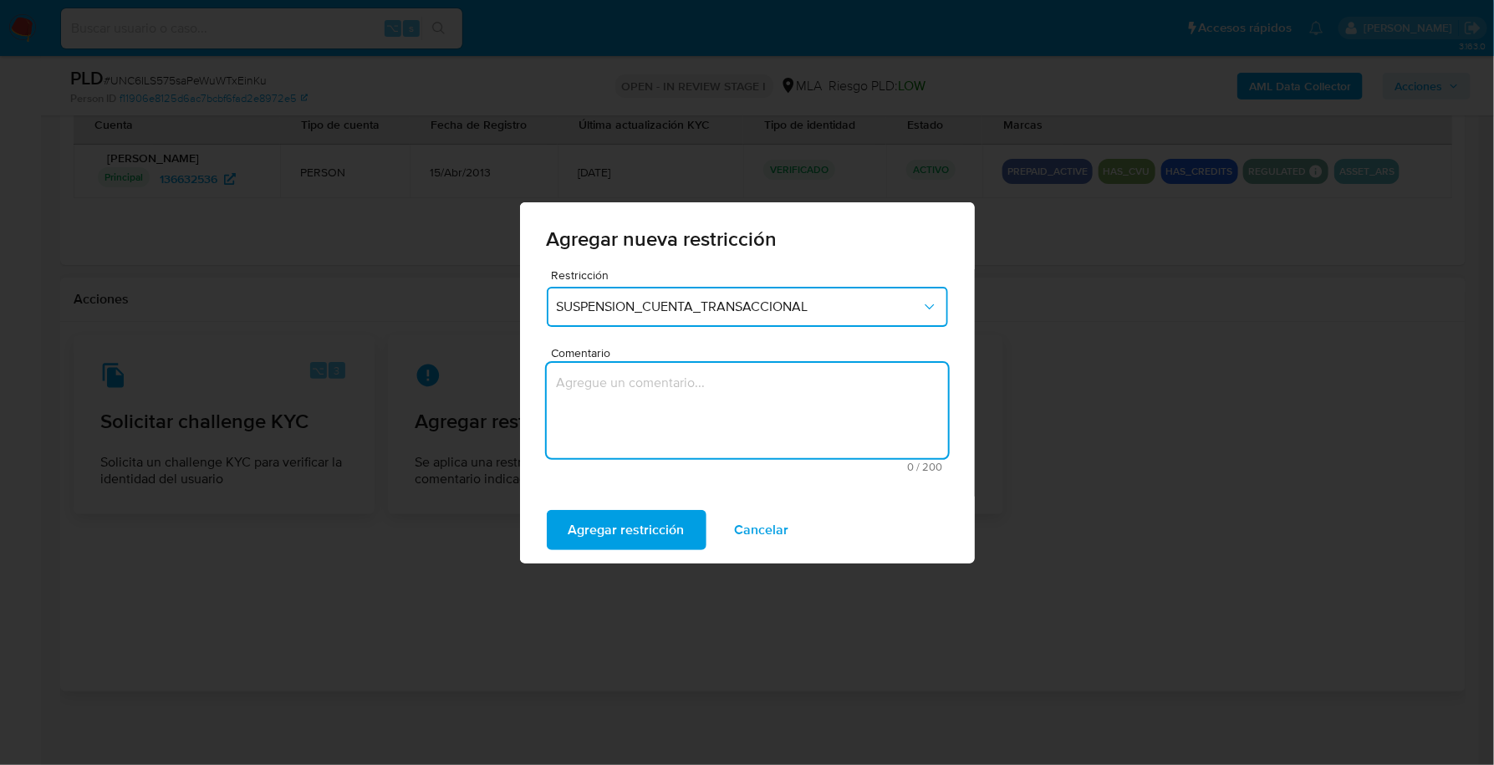
click at [646, 444] on textarea "Comentario" at bounding box center [747, 410] width 401 height 95
type textarea "AML"
click at [579, 520] on span "Agregar restricción" at bounding box center [626, 530] width 116 height 37
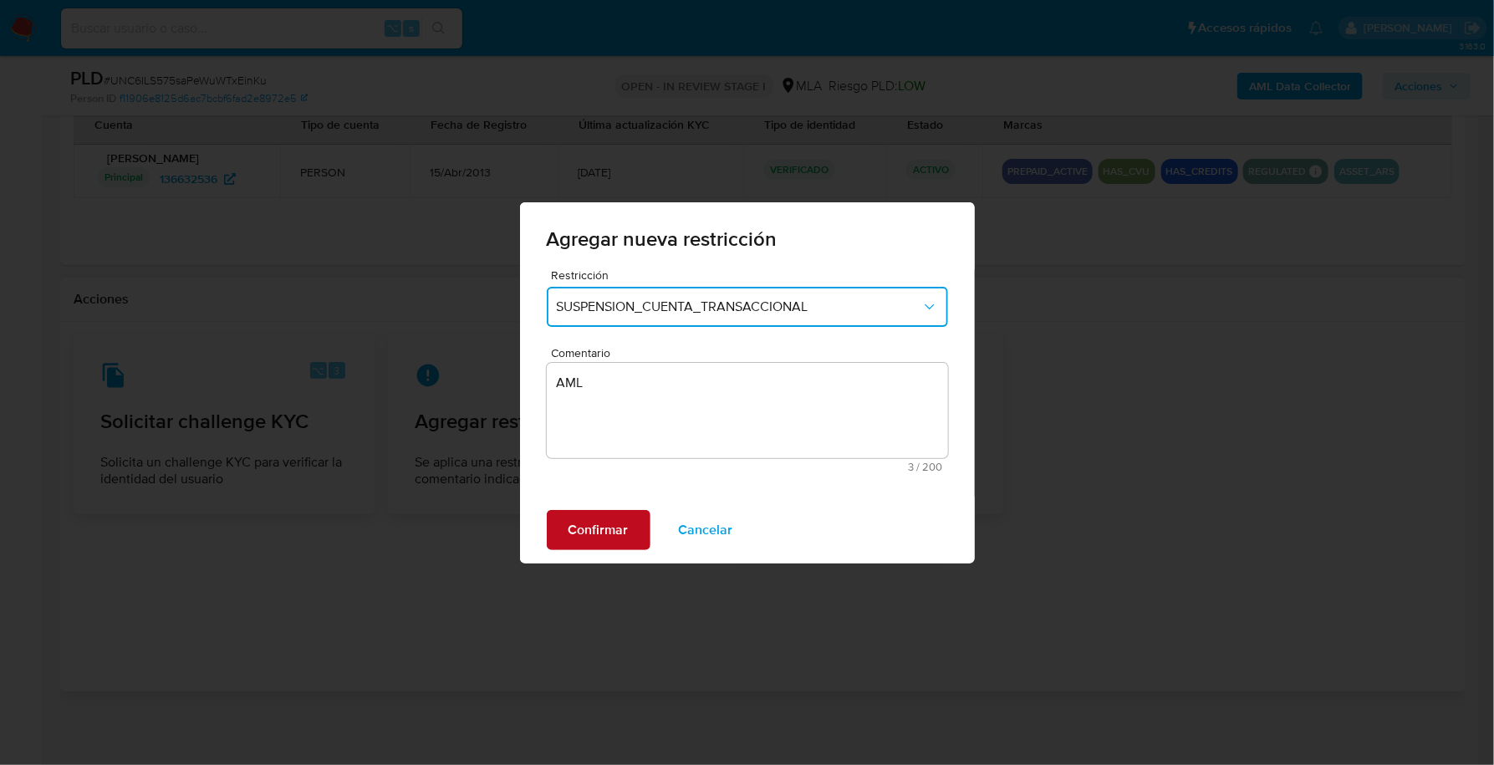
click at [637, 534] on button "Confirmar" at bounding box center [599, 530] width 104 height 40
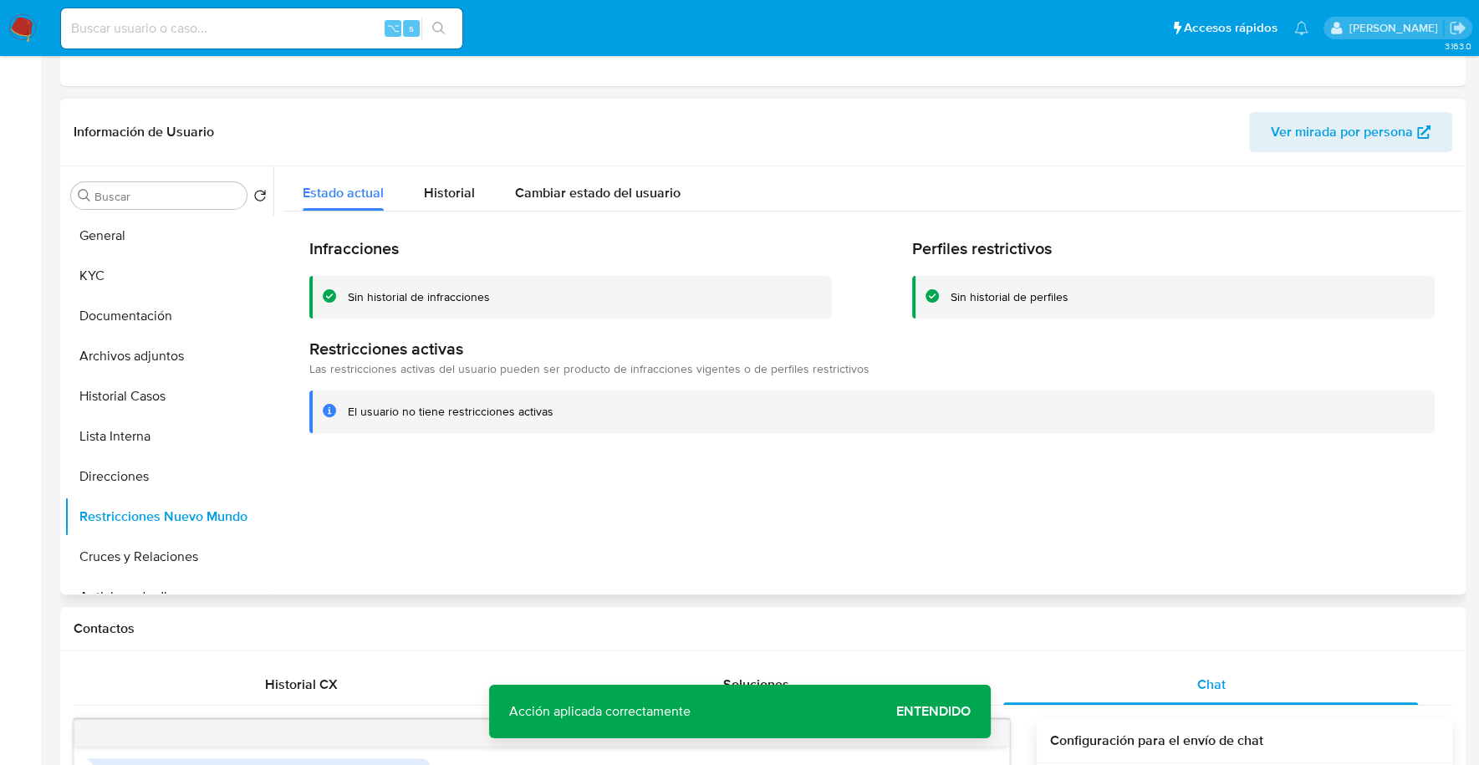
scroll to position [0, 0]
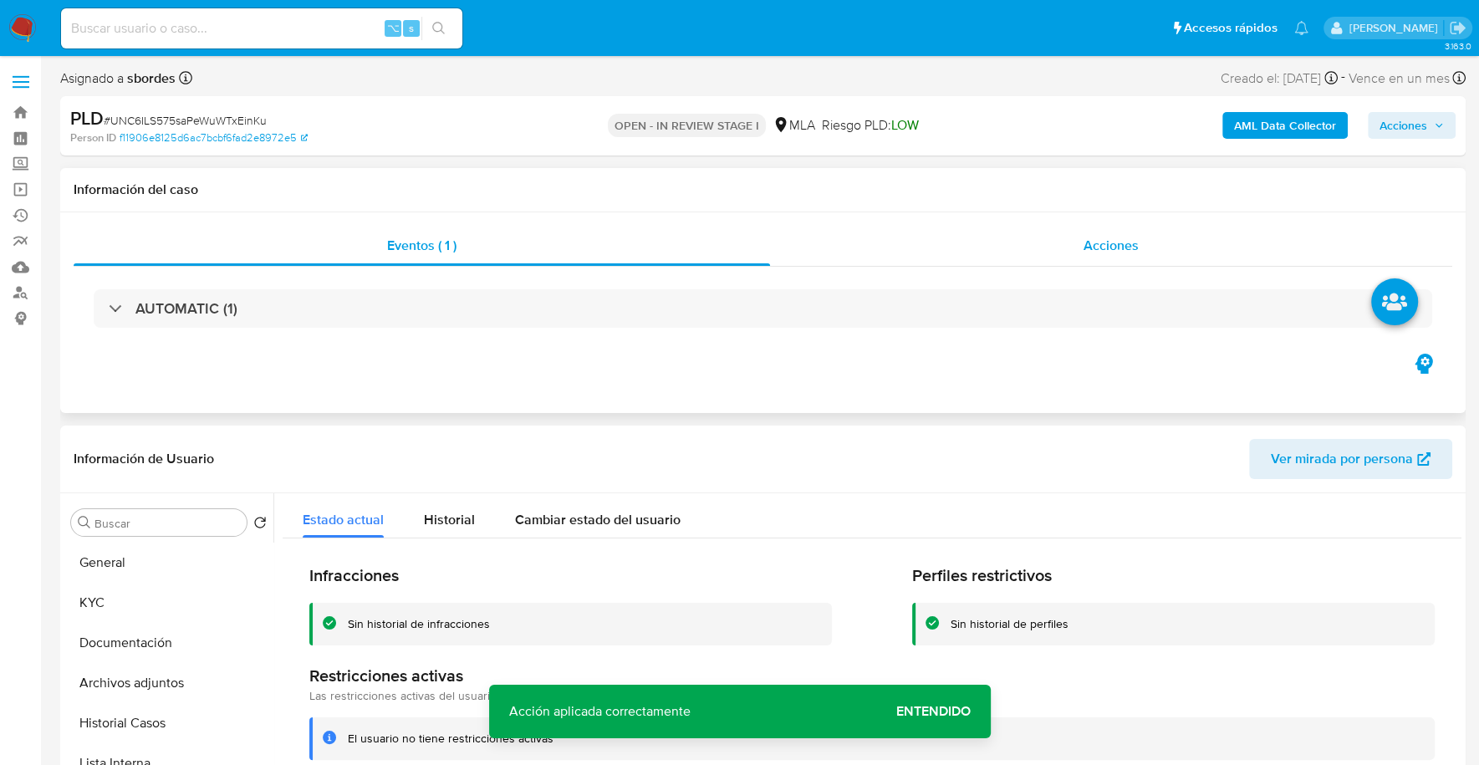
click at [1170, 260] on div "Acciones" at bounding box center [1111, 246] width 682 height 40
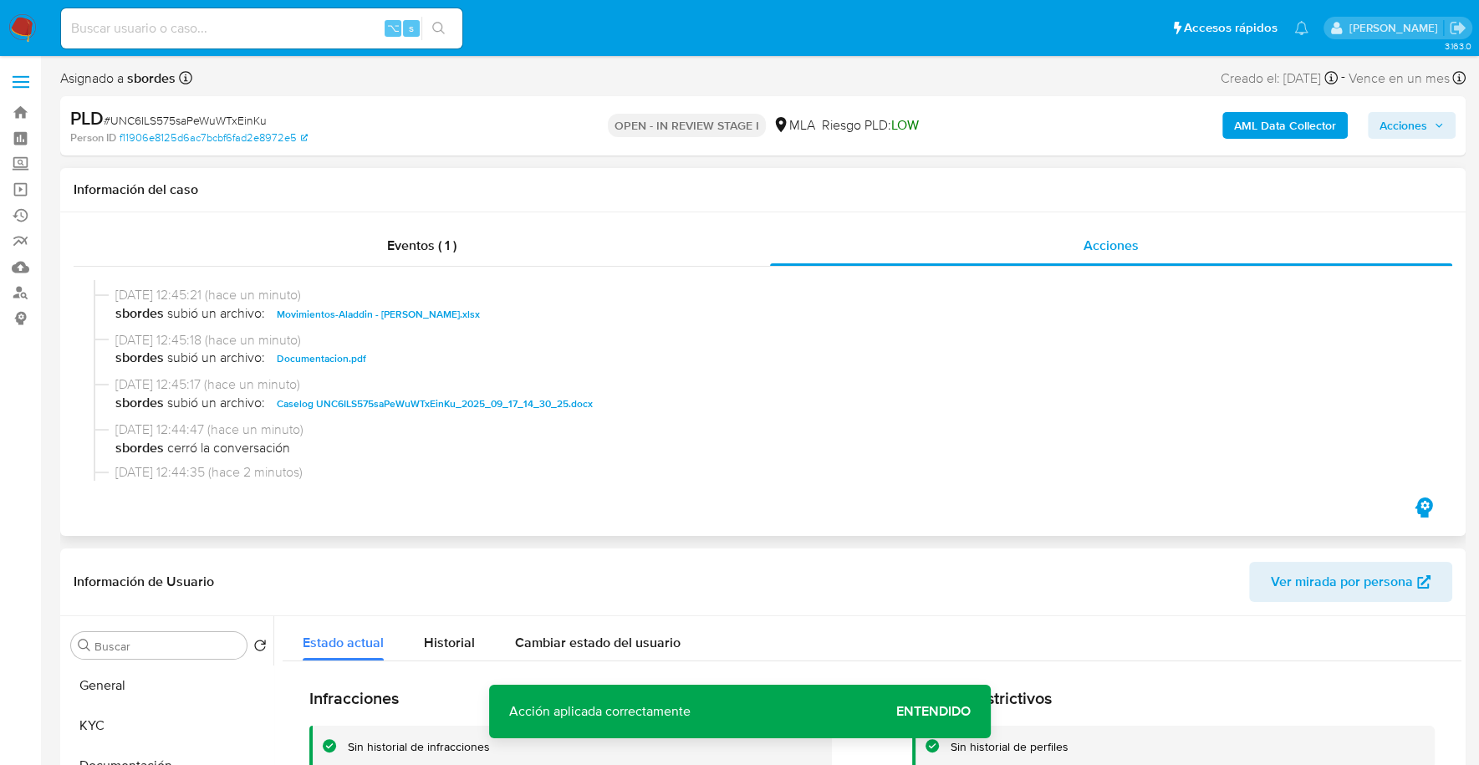
scroll to position [135, 0]
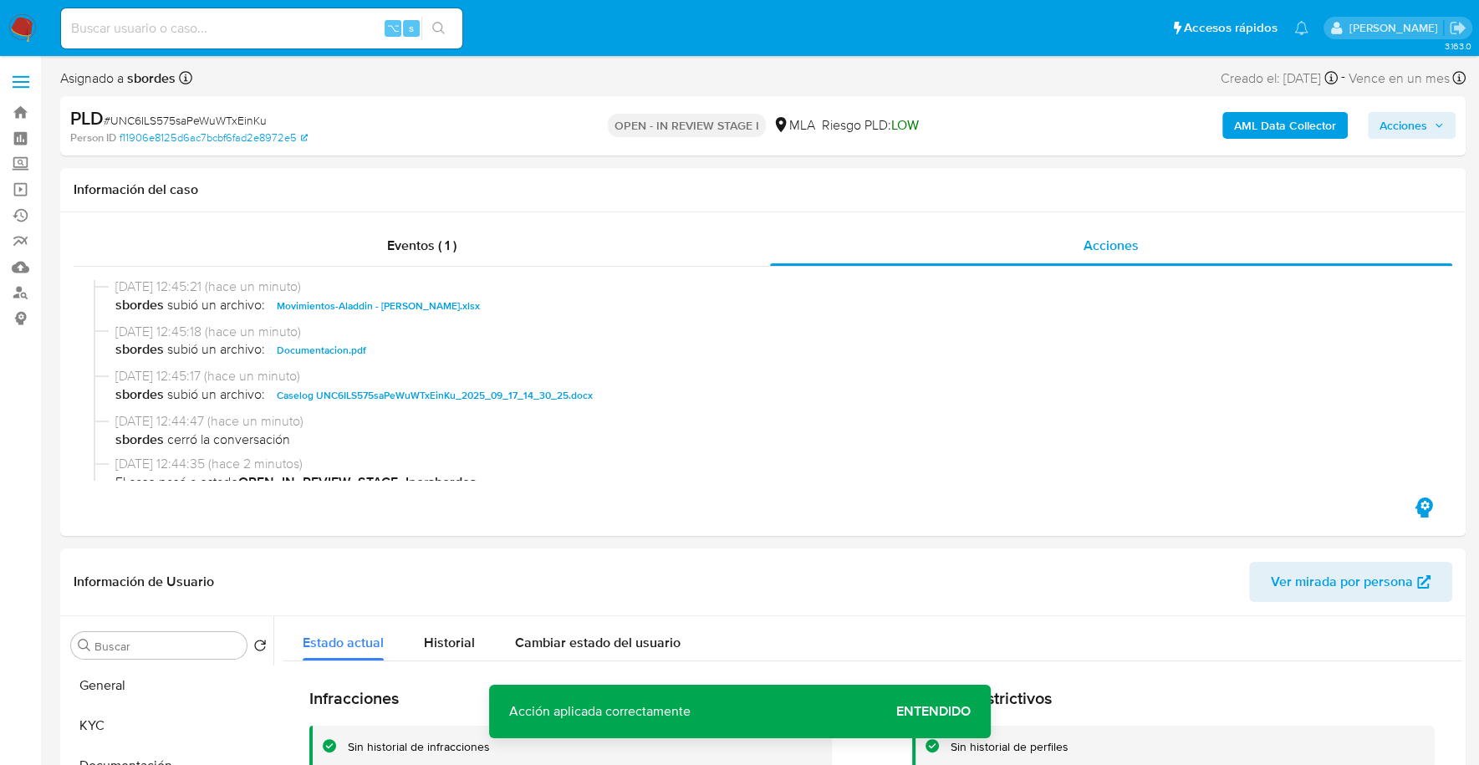
click at [1412, 126] on span "Acciones" at bounding box center [1403, 125] width 48 height 27
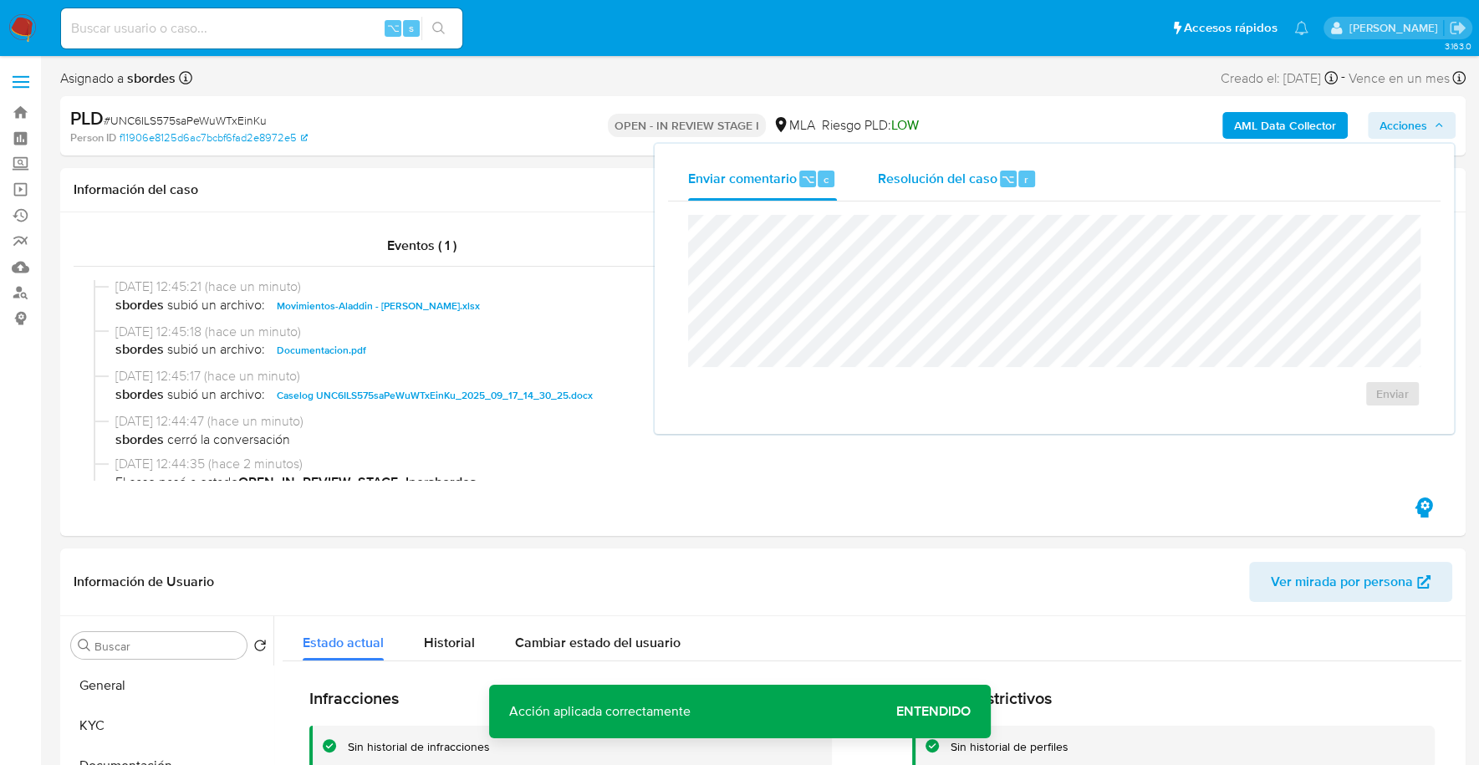
click at [943, 172] on span "Resolución del caso" at bounding box center [937, 178] width 120 height 19
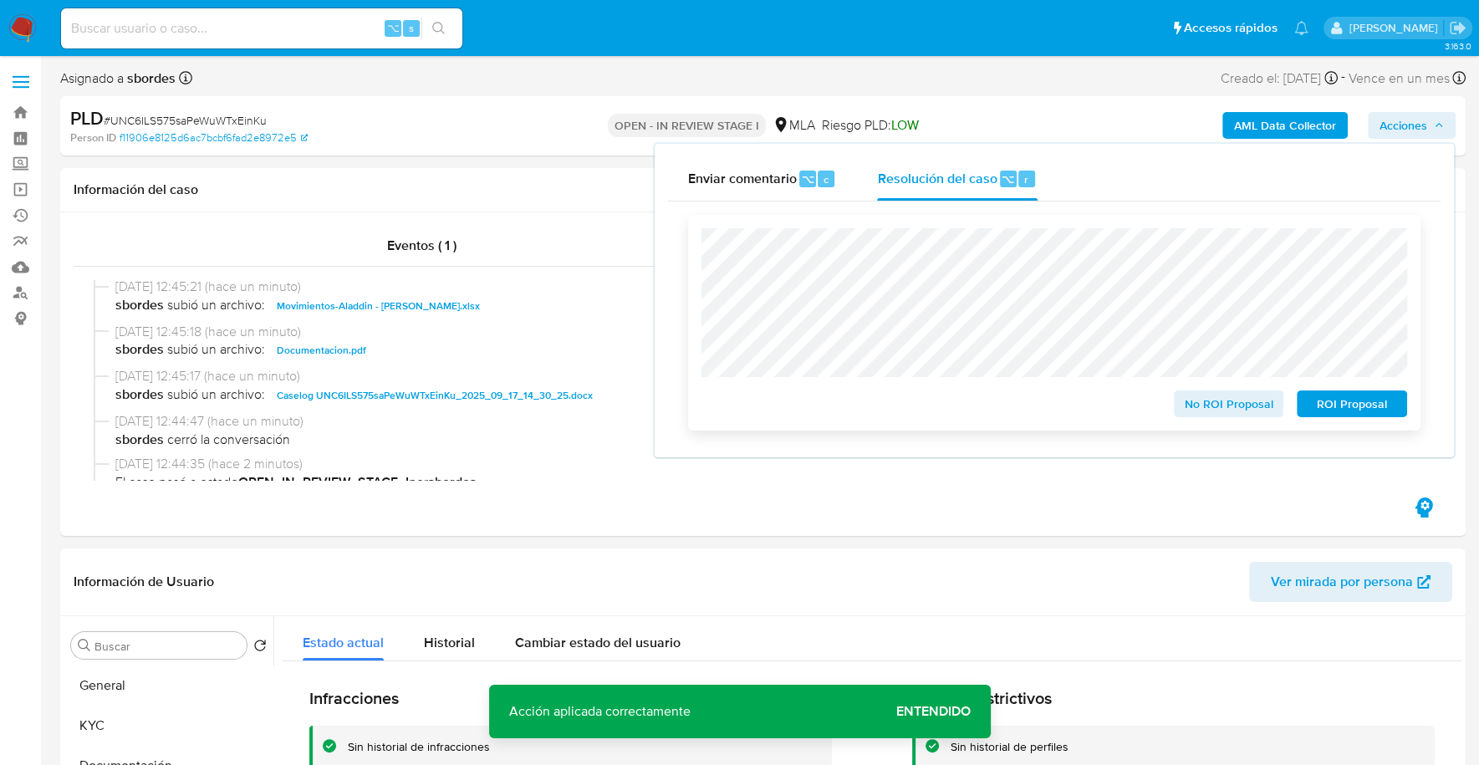
click at [1348, 410] on span "ROI Proposal" at bounding box center [1351, 403] width 87 height 23
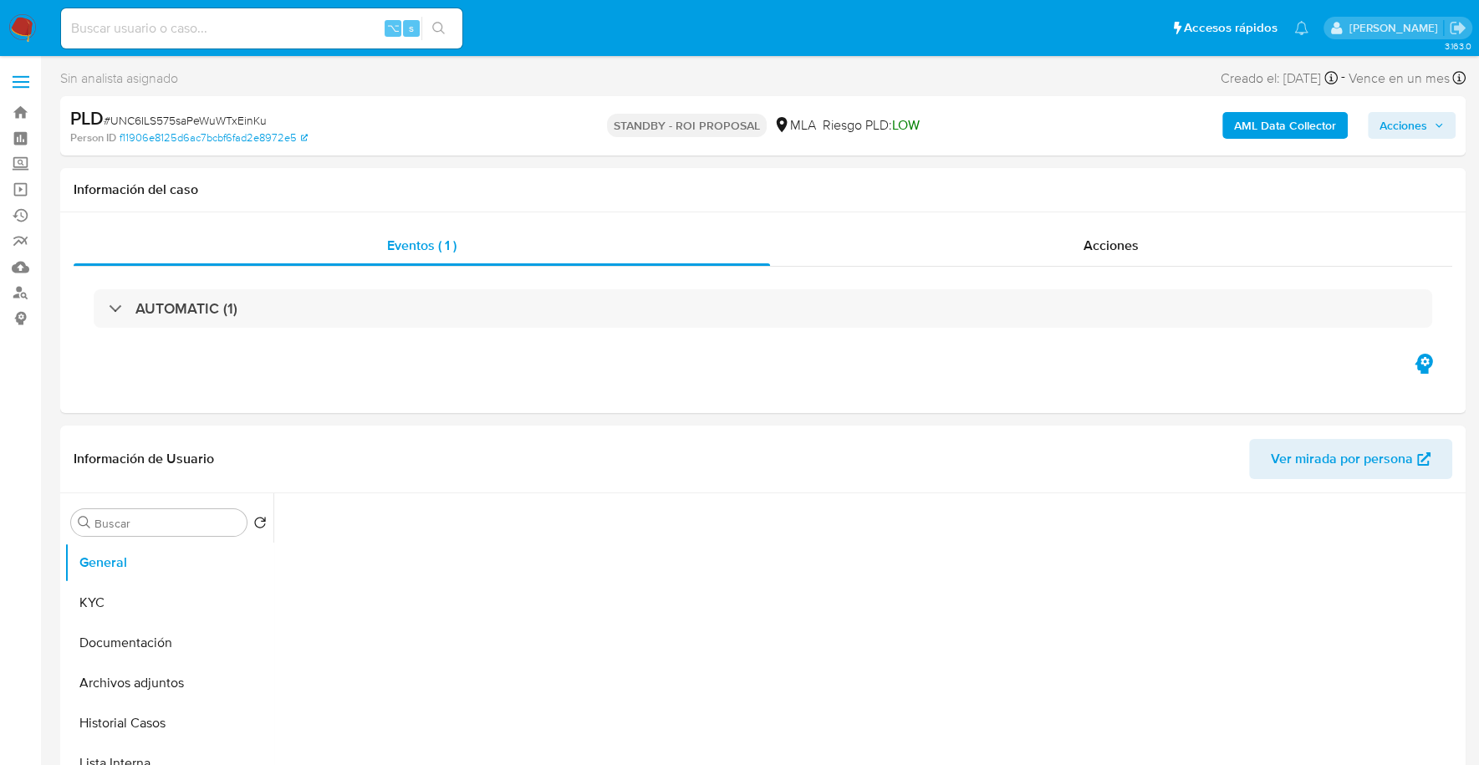
select select "10"
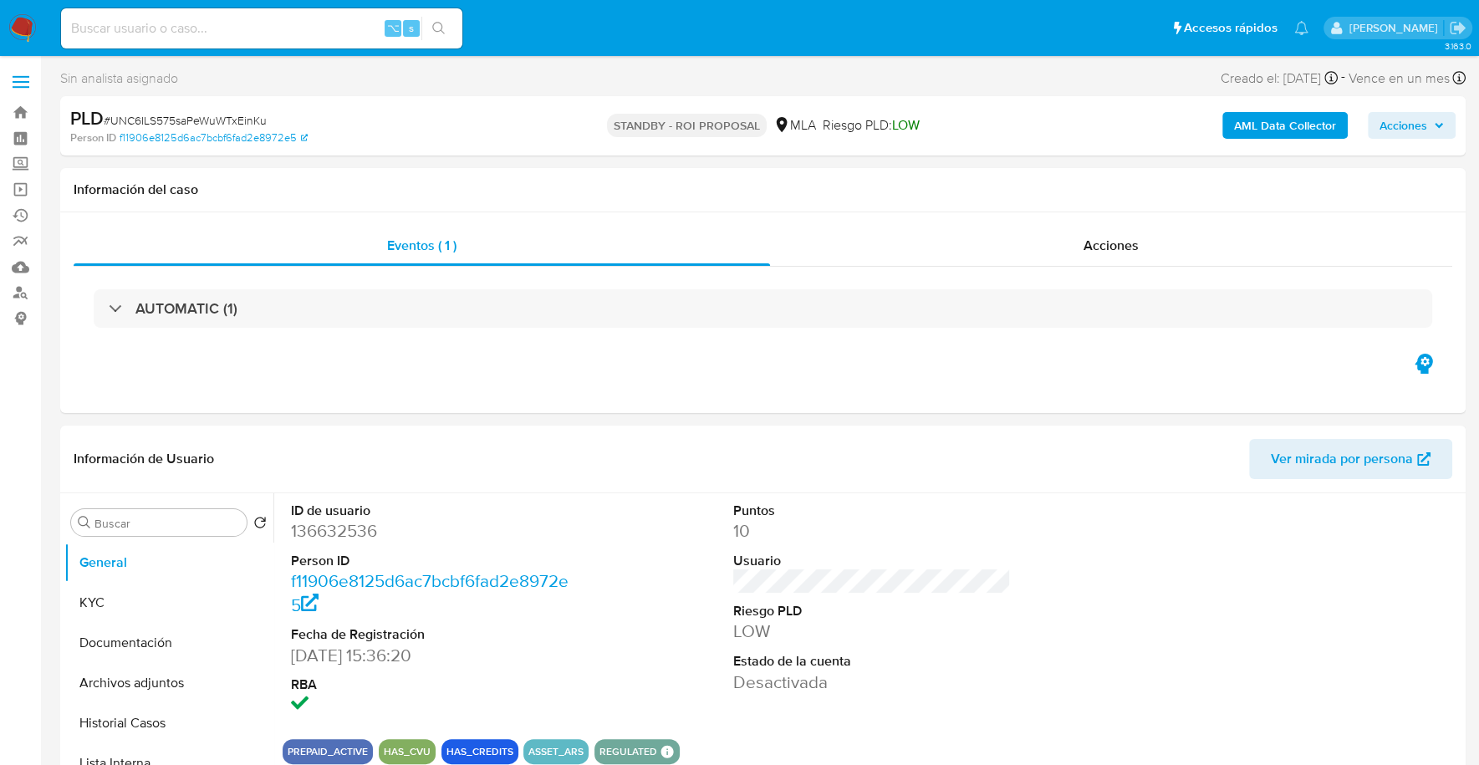
click at [284, 38] on input at bounding box center [261, 29] width 401 height 22
paste input "92729381"
type input "92729381"
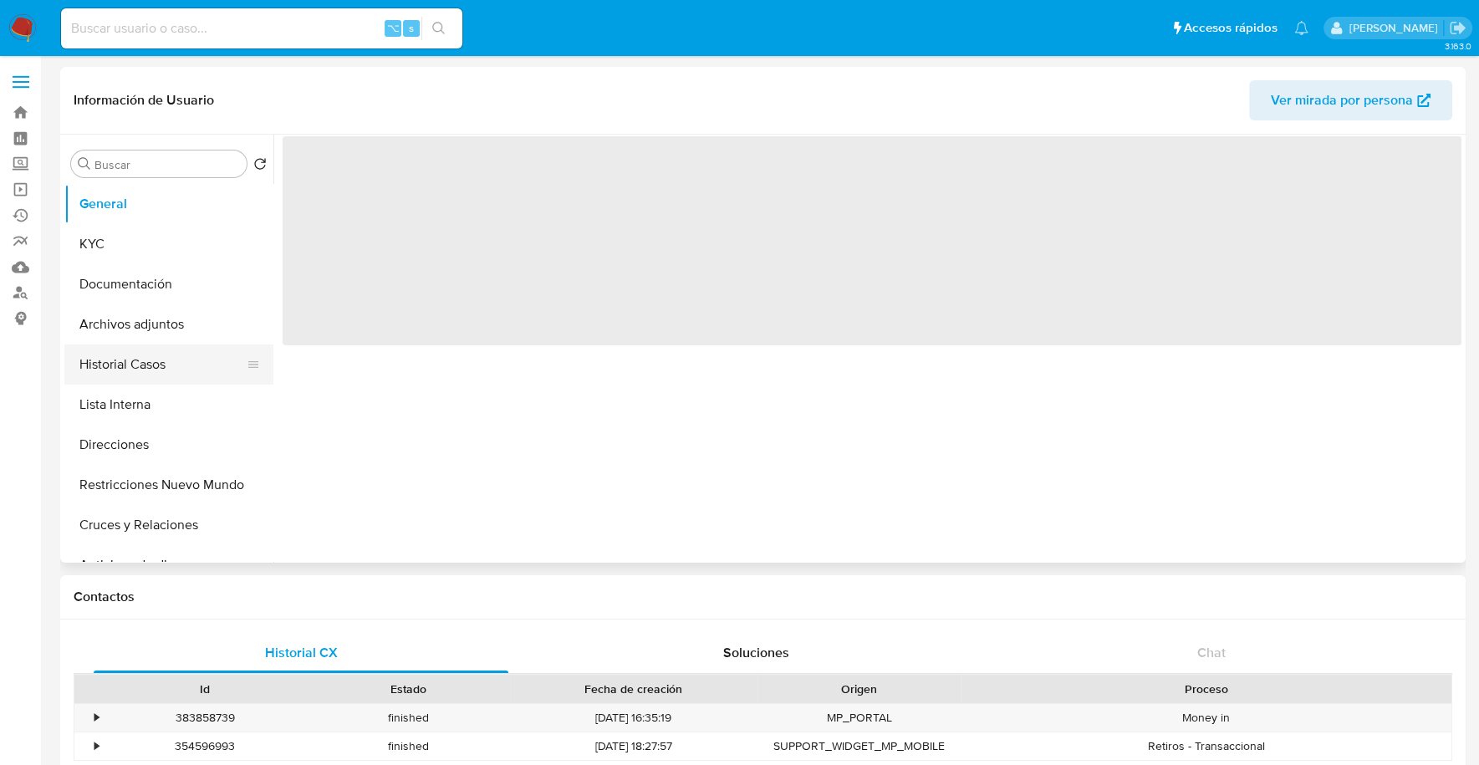
click at [141, 367] on button "Historial Casos" at bounding box center [162, 364] width 196 height 40
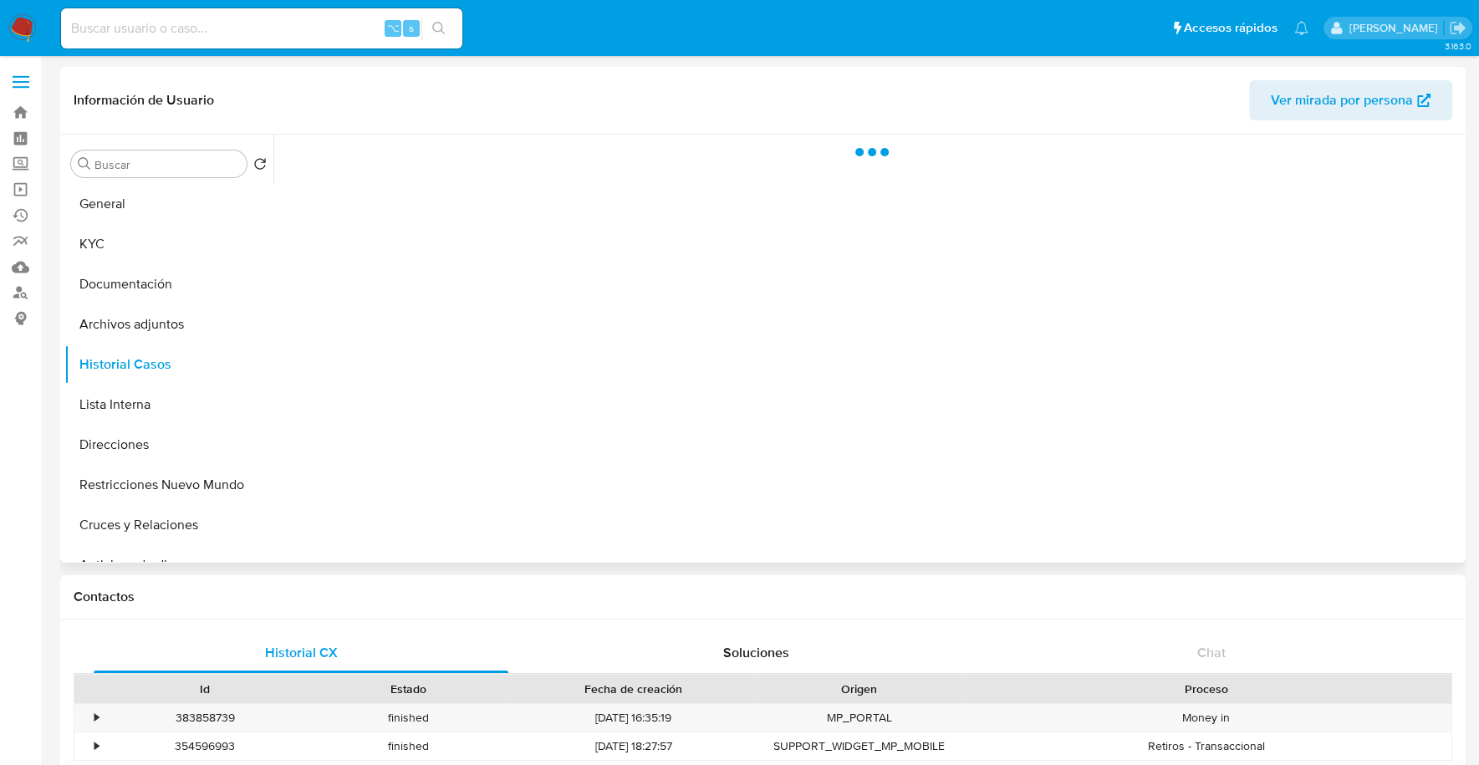
select select "10"
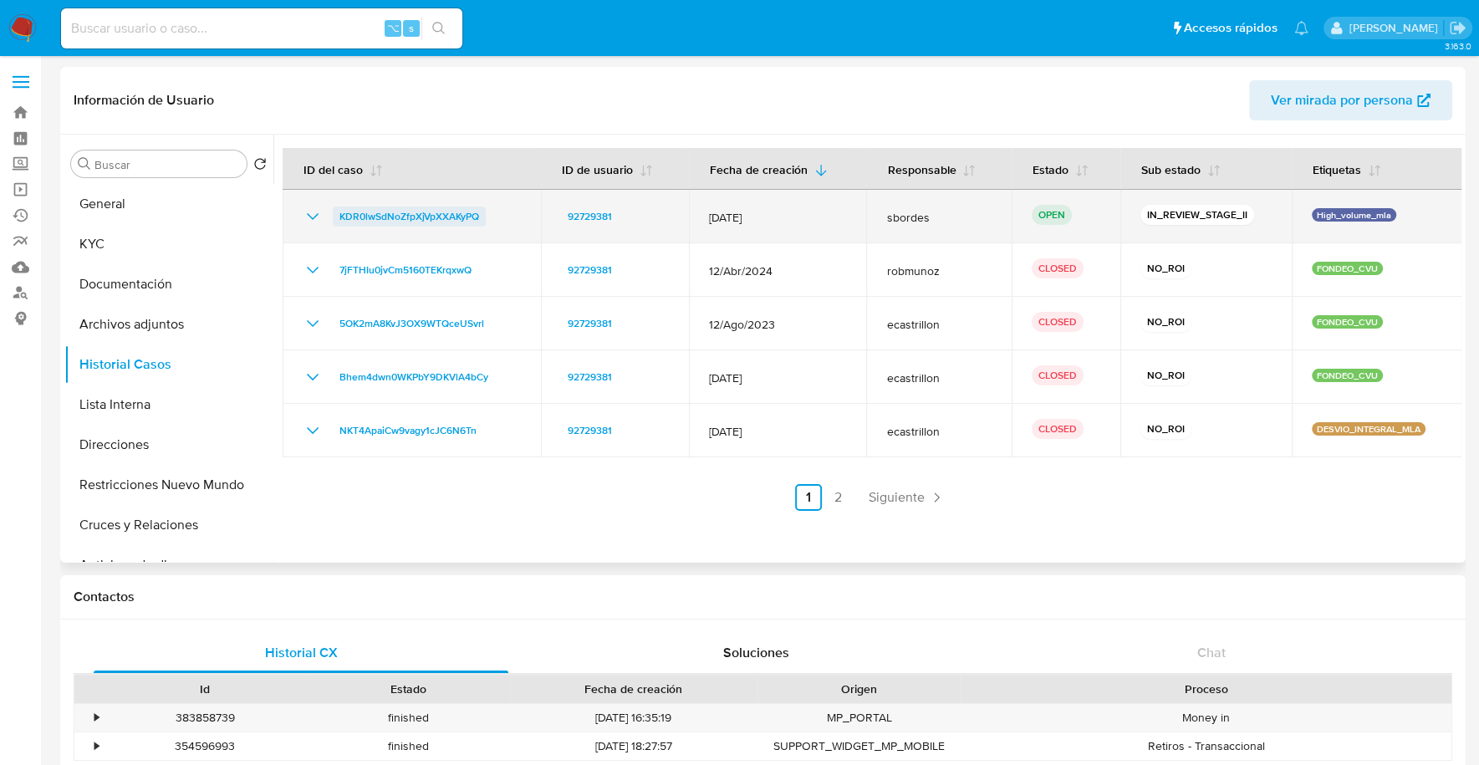
click at [398, 220] on span "KDR0lwSdNoZfpXjVpXXAKyPQ" at bounding box center [409, 216] width 140 height 20
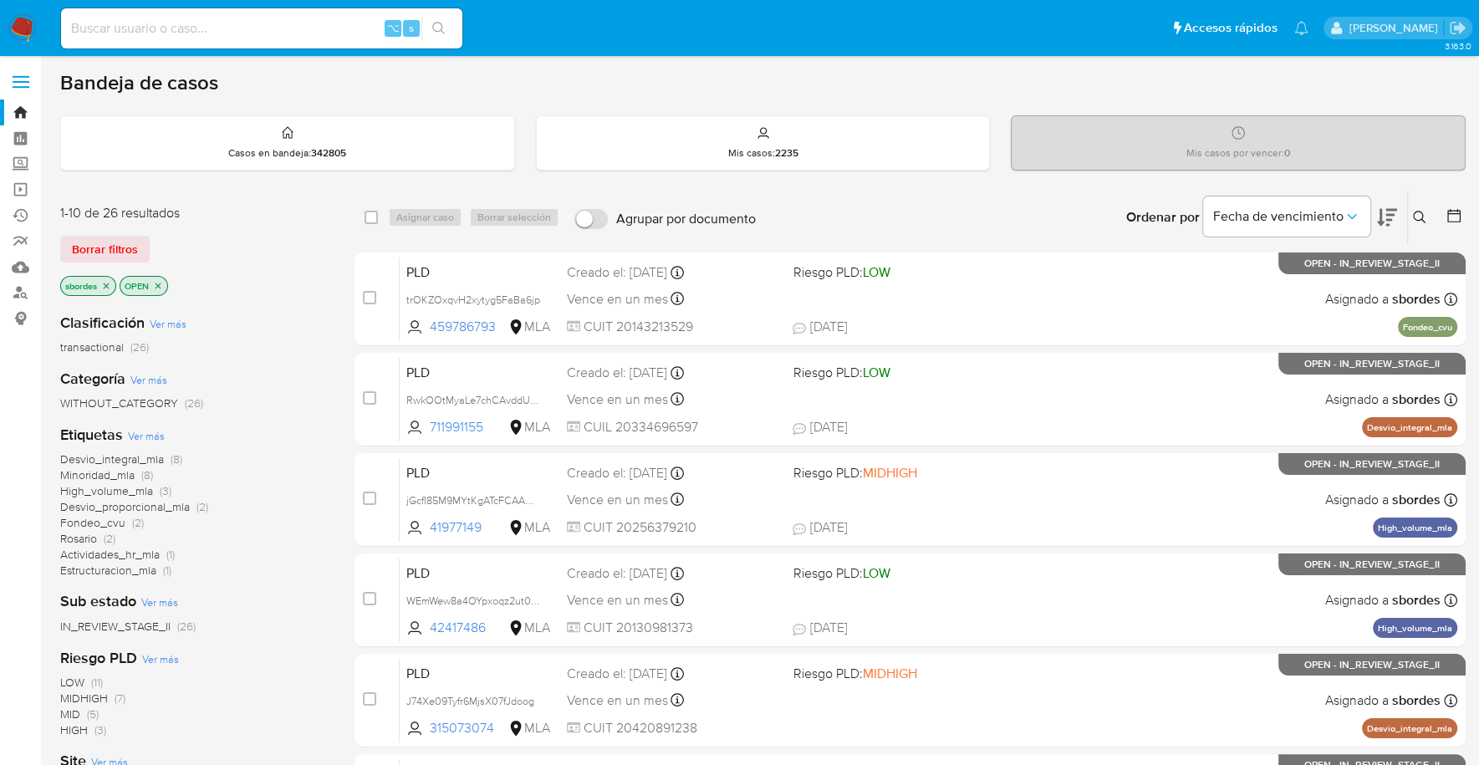
click at [109, 284] on icon "close-filter" at bounding box center [106, 286] width 10 height 10
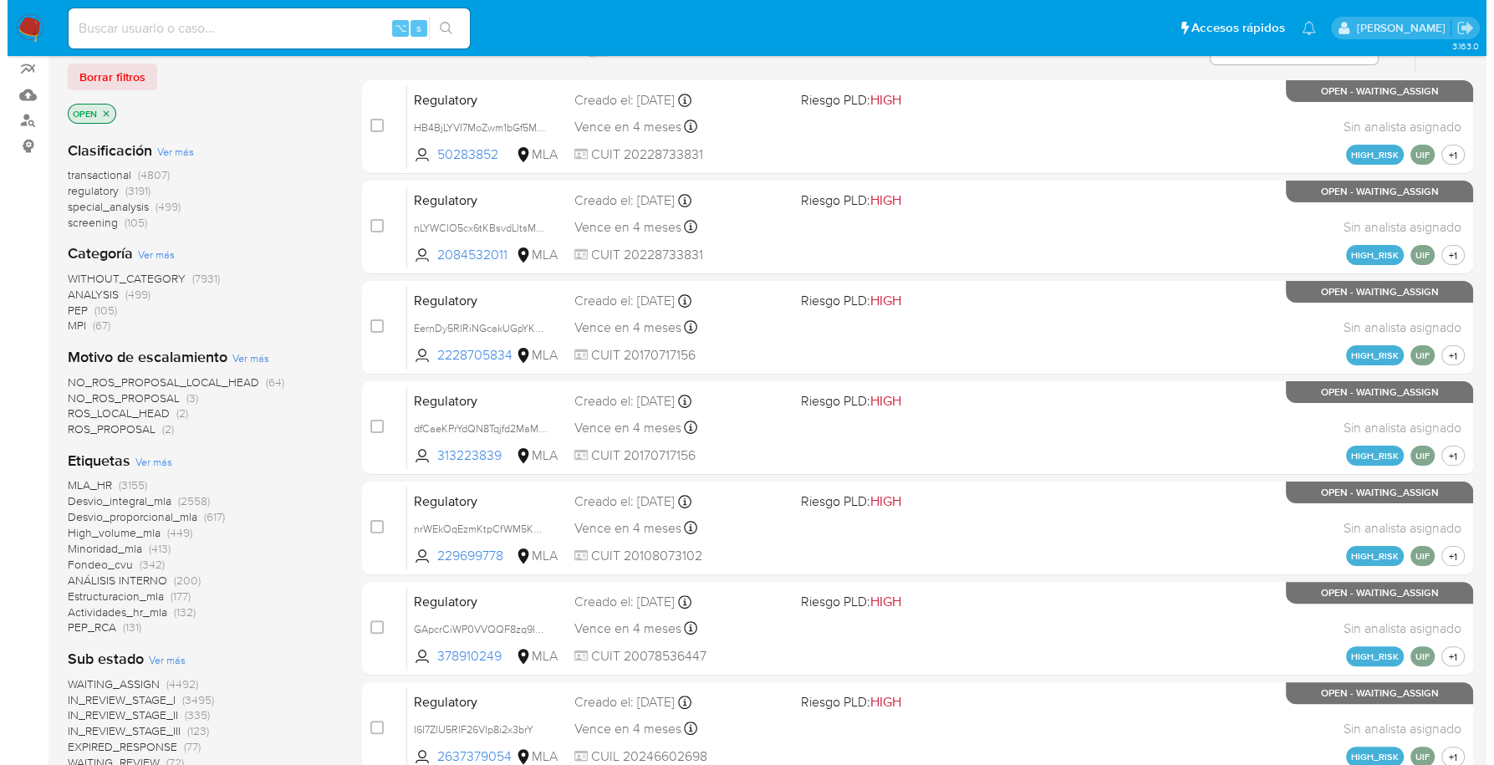
scroll to position [701, 0]
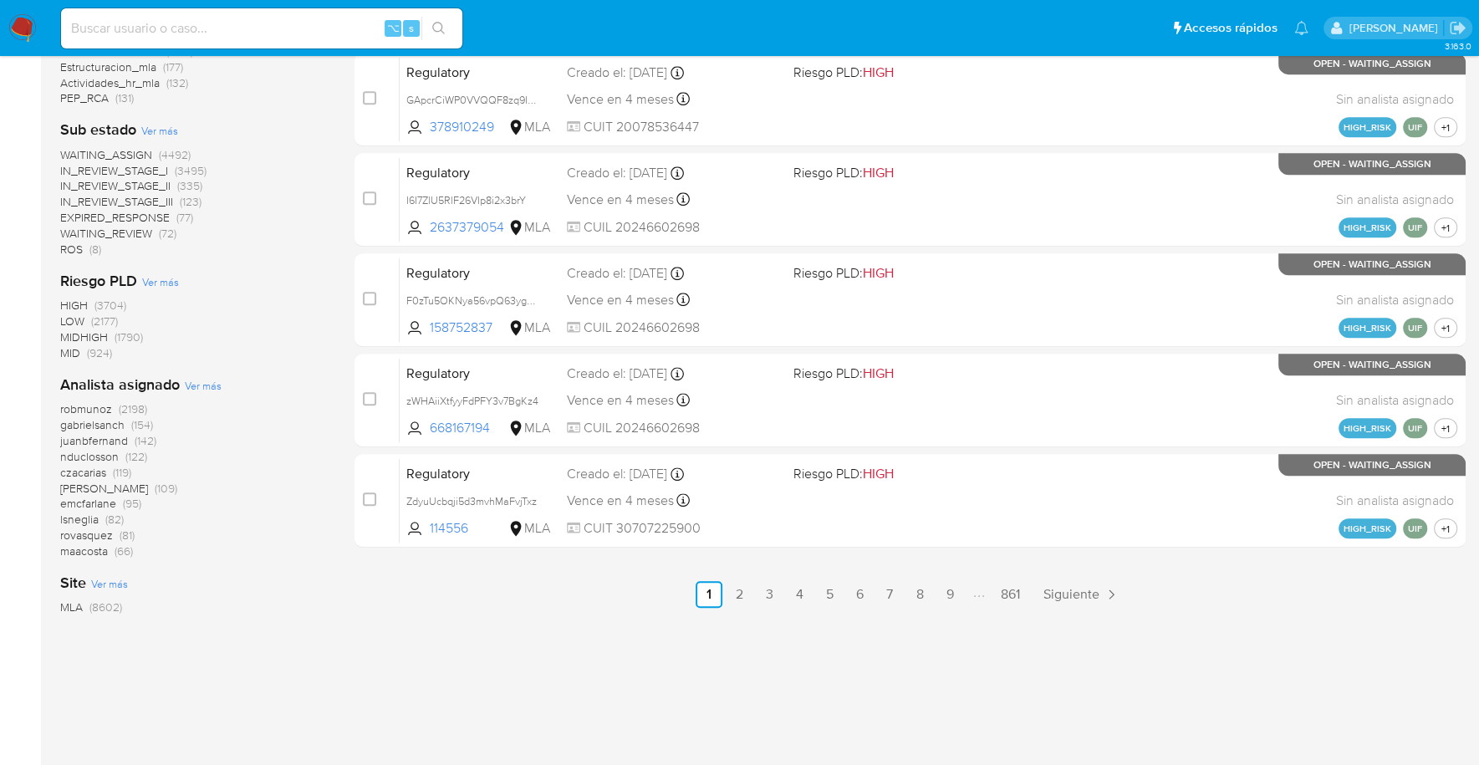
click at [204, 382] on span "Ver más" at bounding box center [203, 385] width 37 height 15
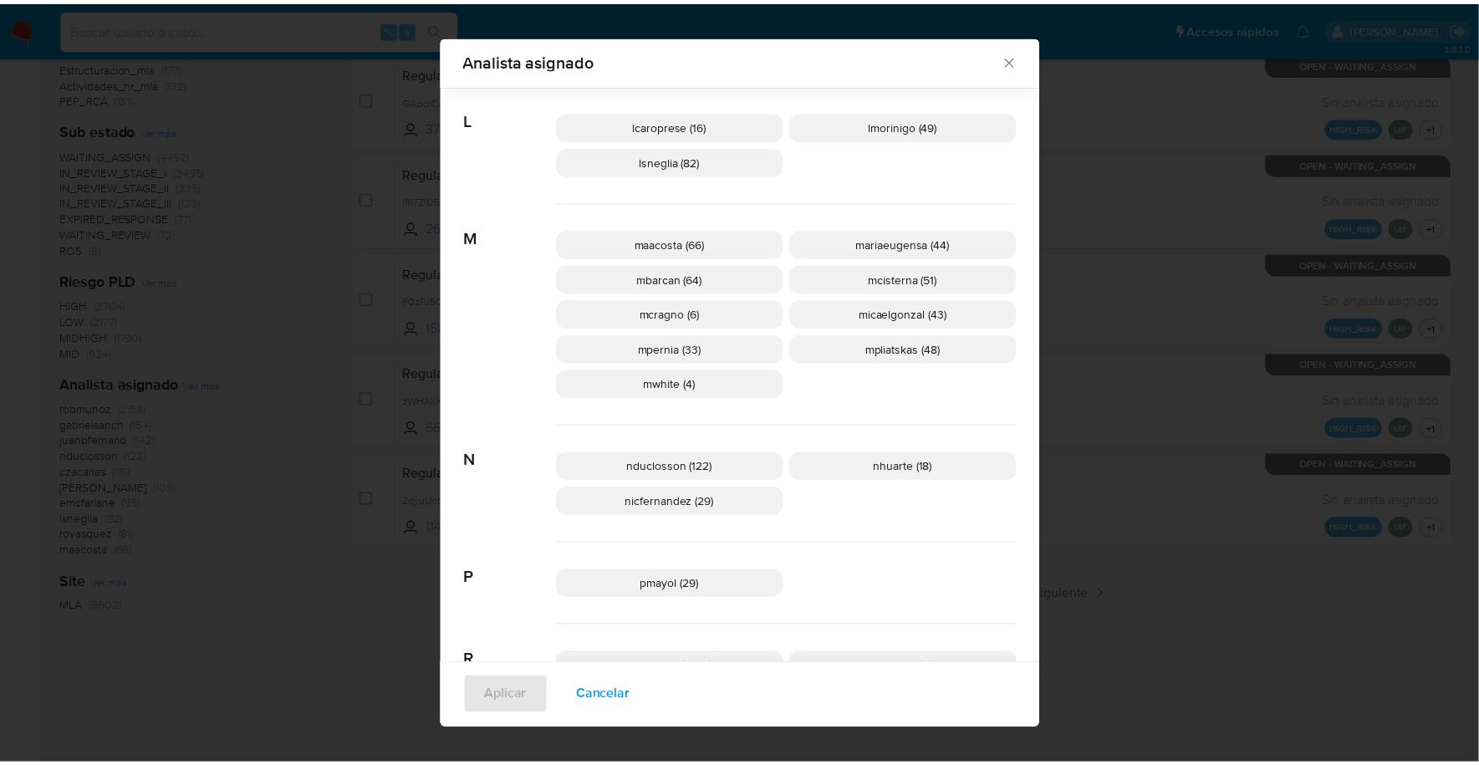
scroll to position [552, 0]
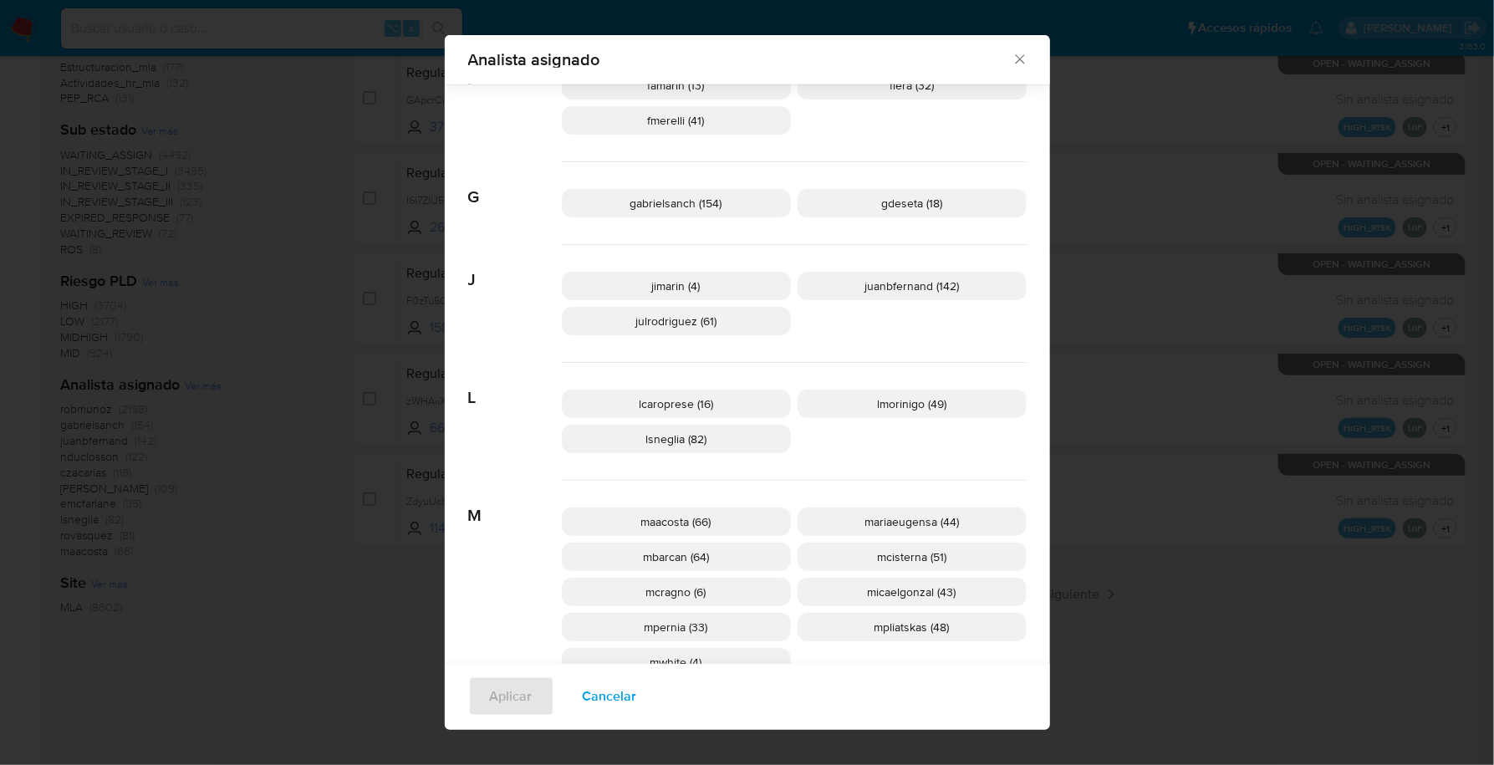
click at [1011, 57] on icon "Cerrar" at bounding box center [1019, 59] width 17 height 17
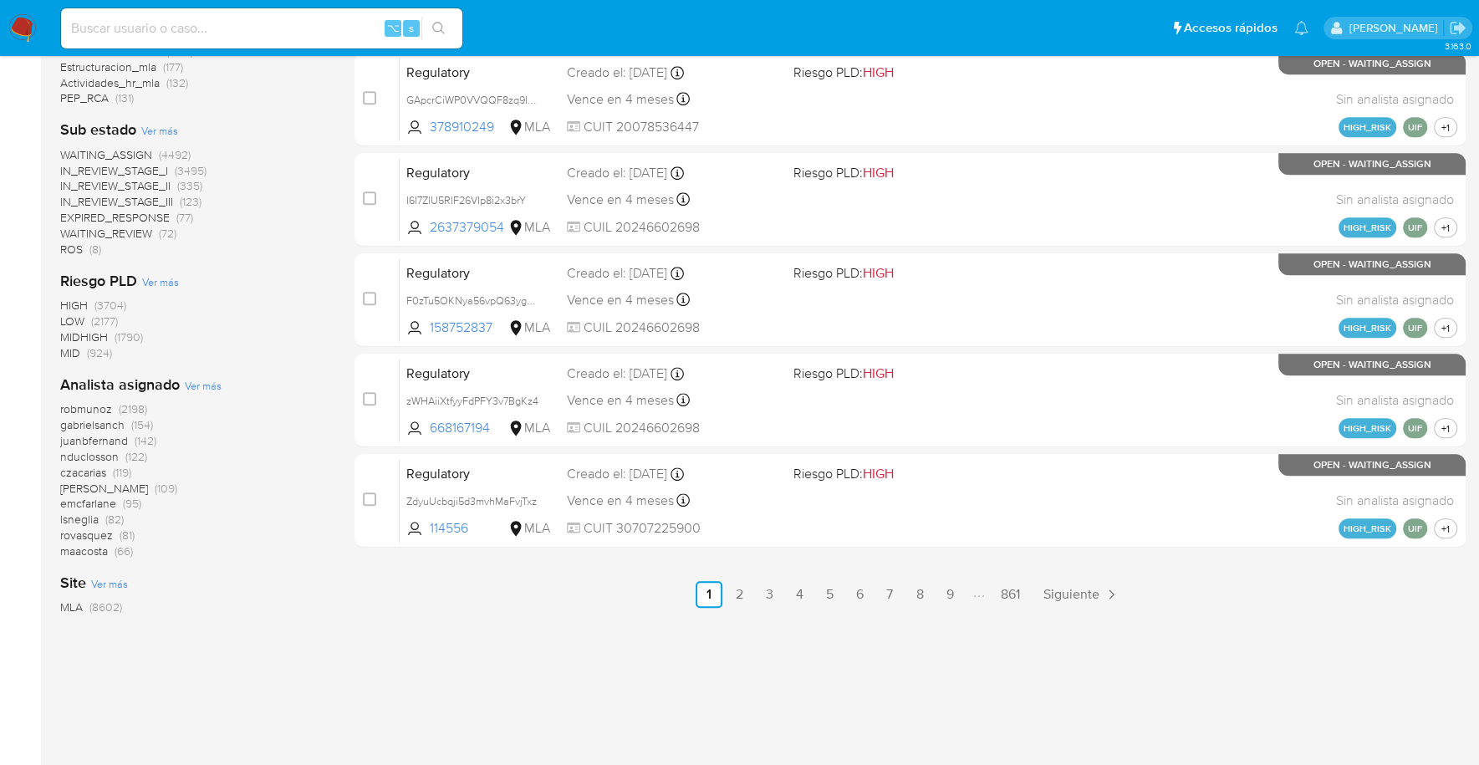
click at [168, 33] on input at bounding box center [261, 29] width 401 height 22
paste input "299587753"
type input "299587753"
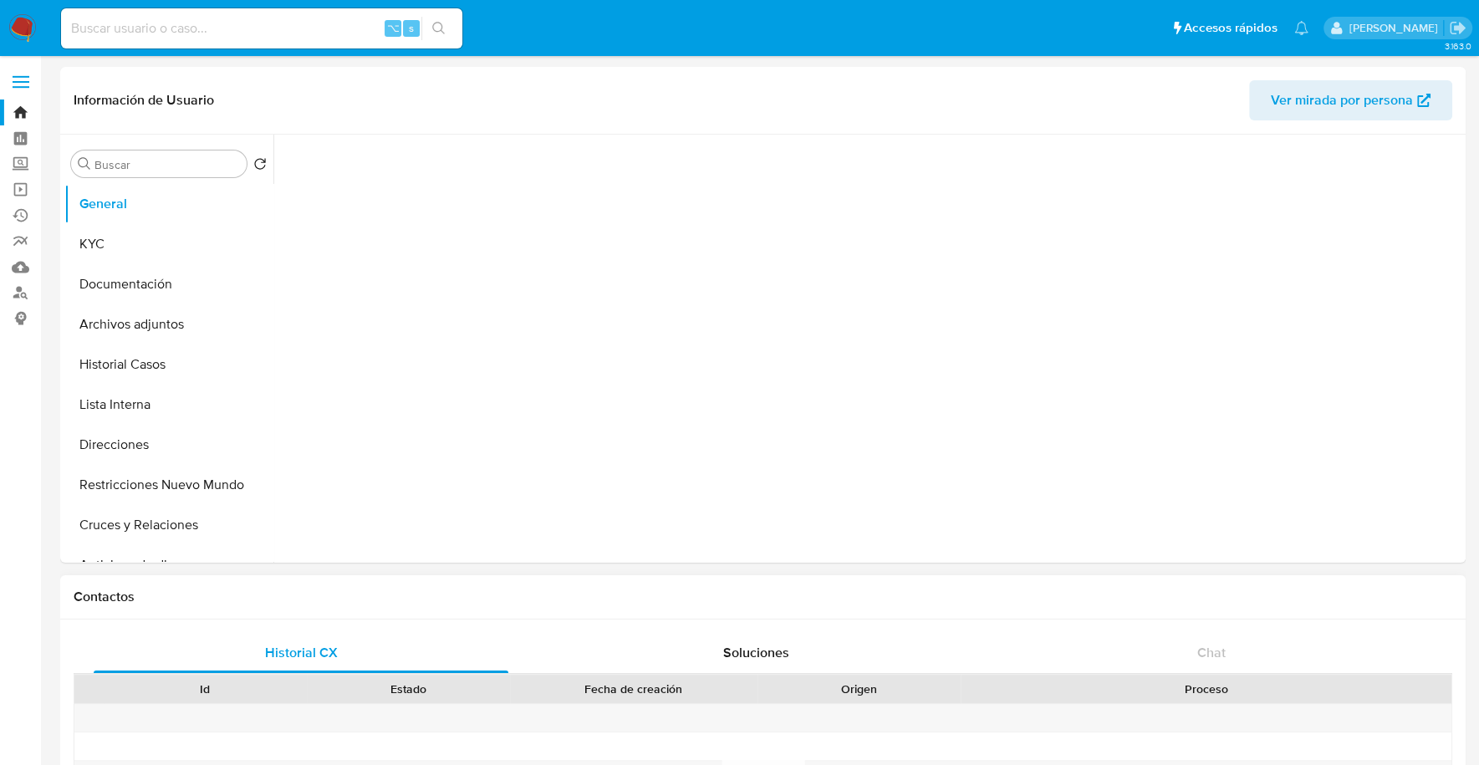
select select "10"
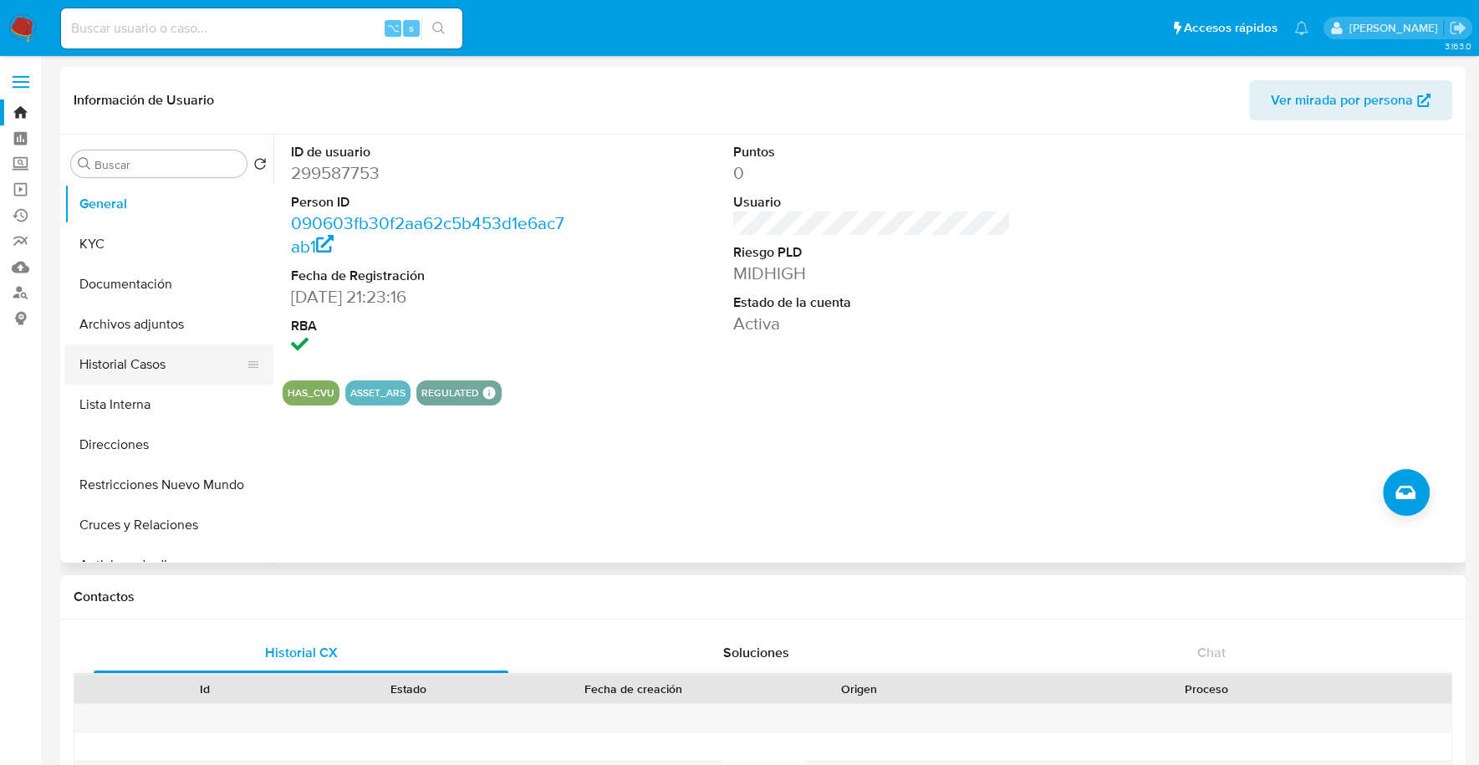
click at [151, 379] on button "Historial Casos" at bounding box center [162, 364] width 196 height 40
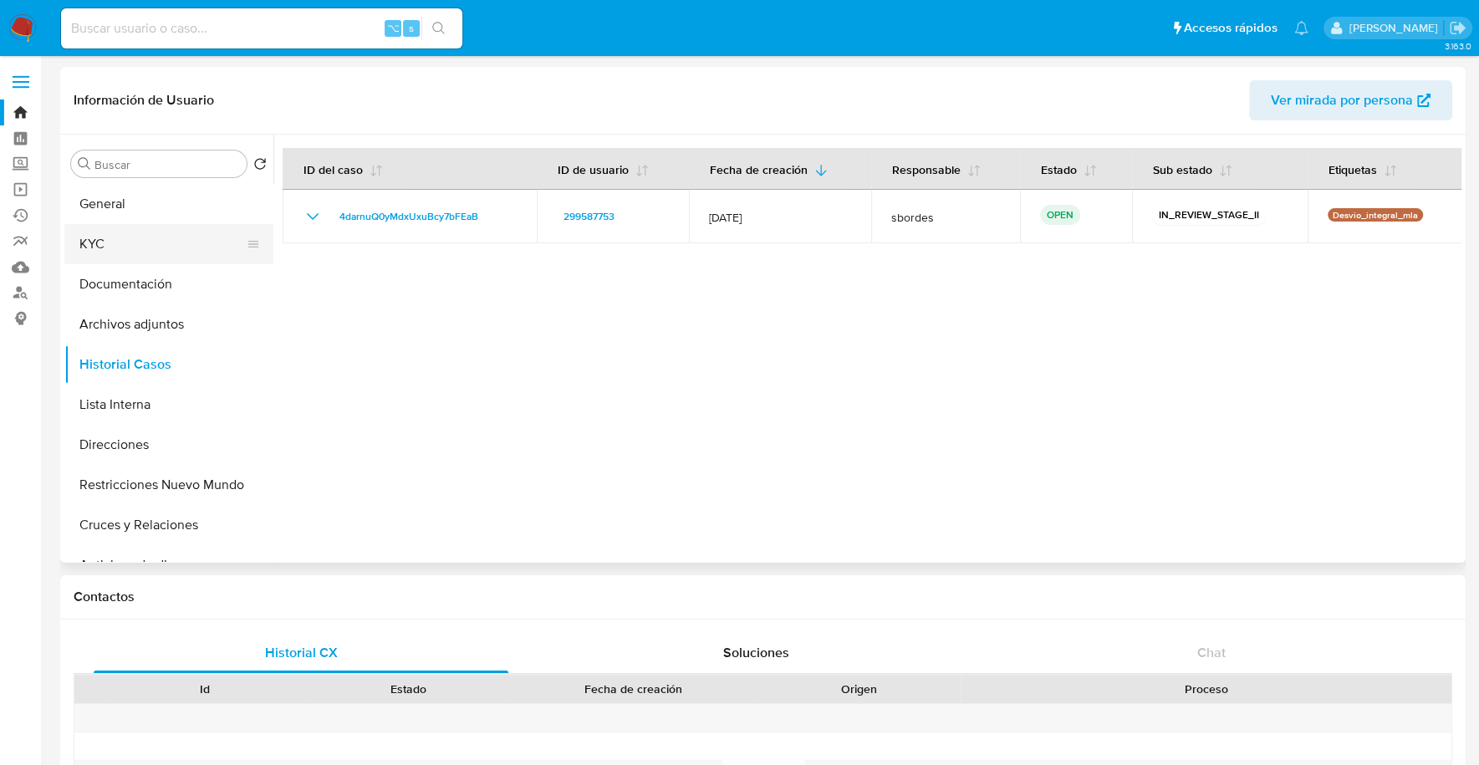
click at [131, 230] on button "KYC" at bounding box center [162, 244] width 196 height 40
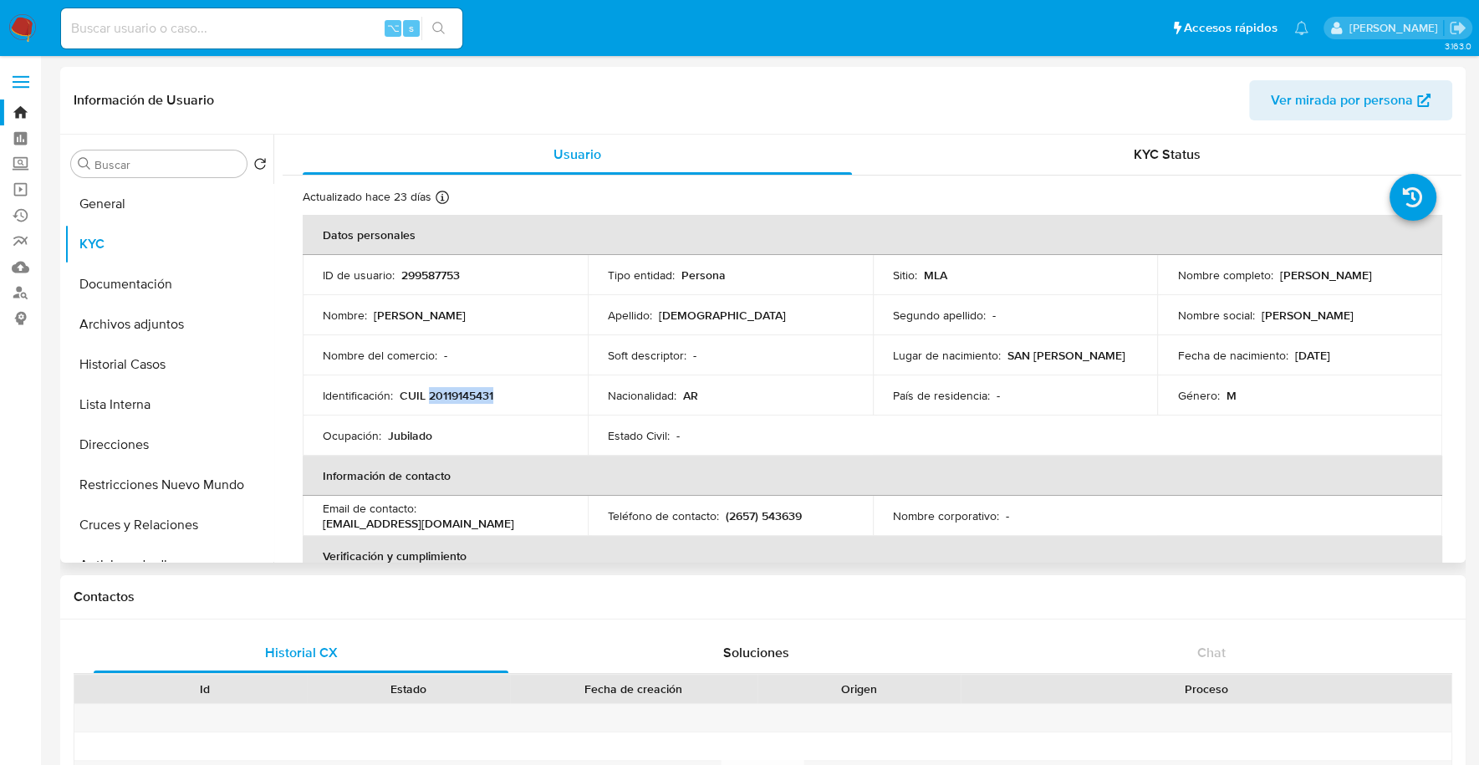
copy p "20119145431"
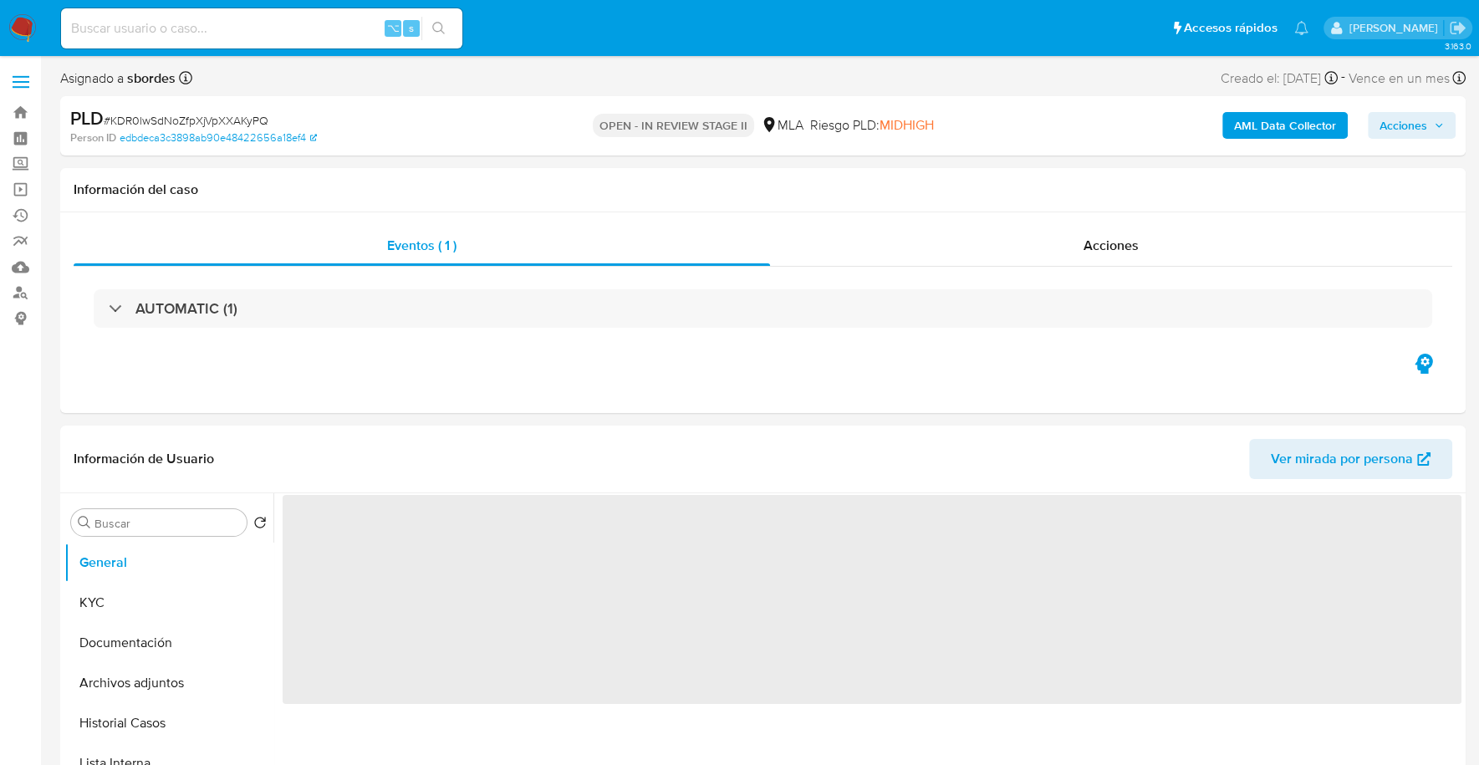
select select "10"
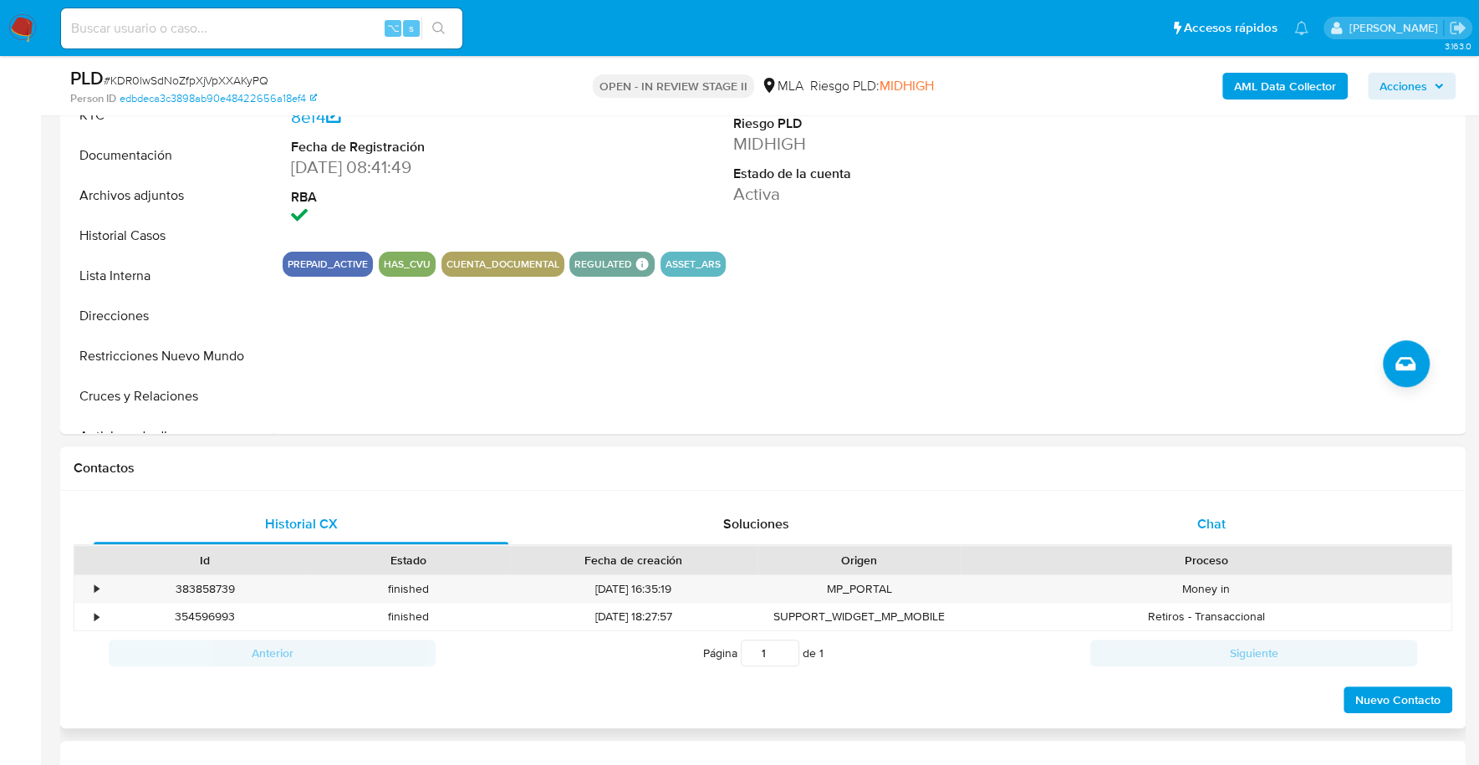
click at [1153, 510] on div "Chat" at bounding box center [1210, 524] width 415 height 40
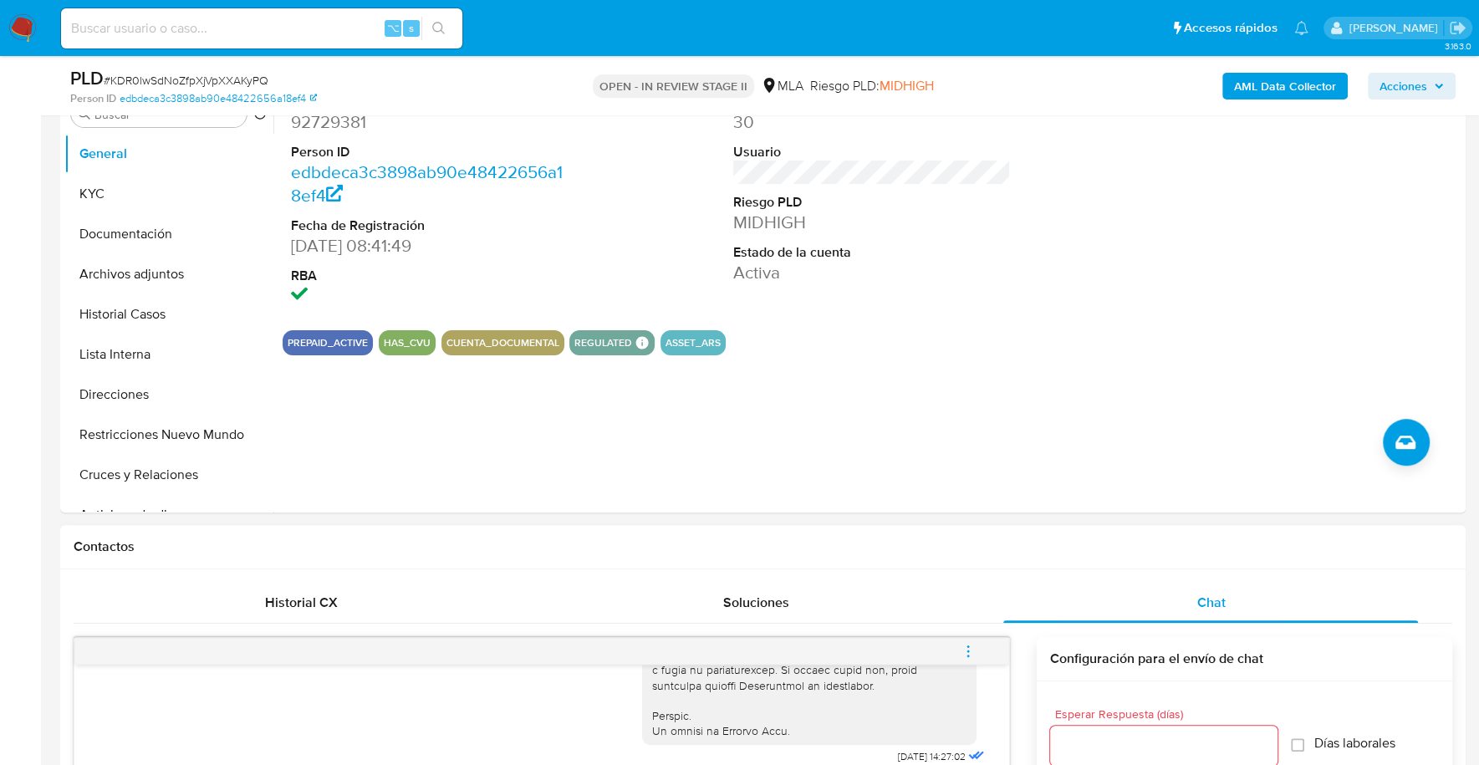
scroll to position [150, 0]
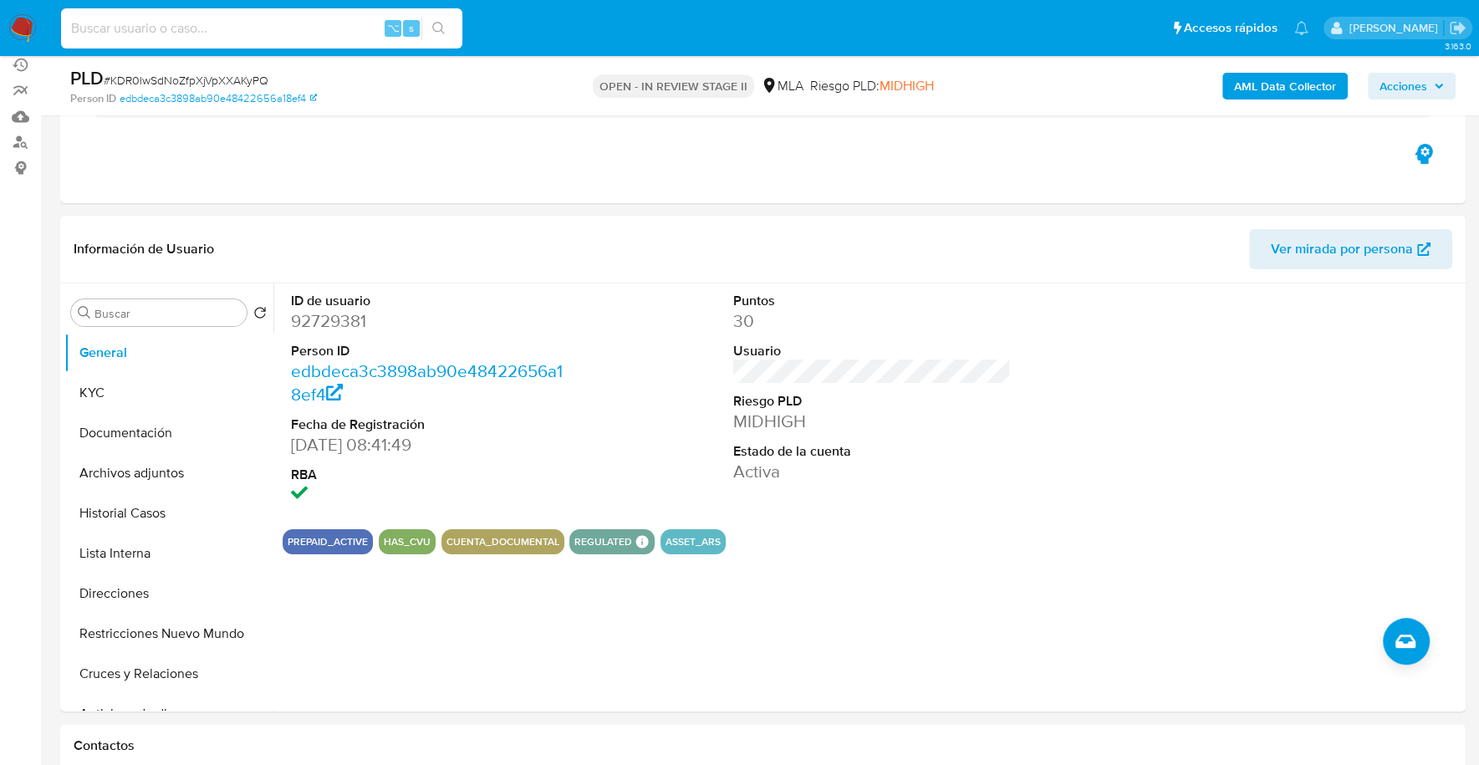
click at [267, 32] on input at bounding box center [261, 29] width 401 height 22
paste input "92729381"
click at [109, 394] on button "KYC" at bounding box center [162, 393] width 196 height 40
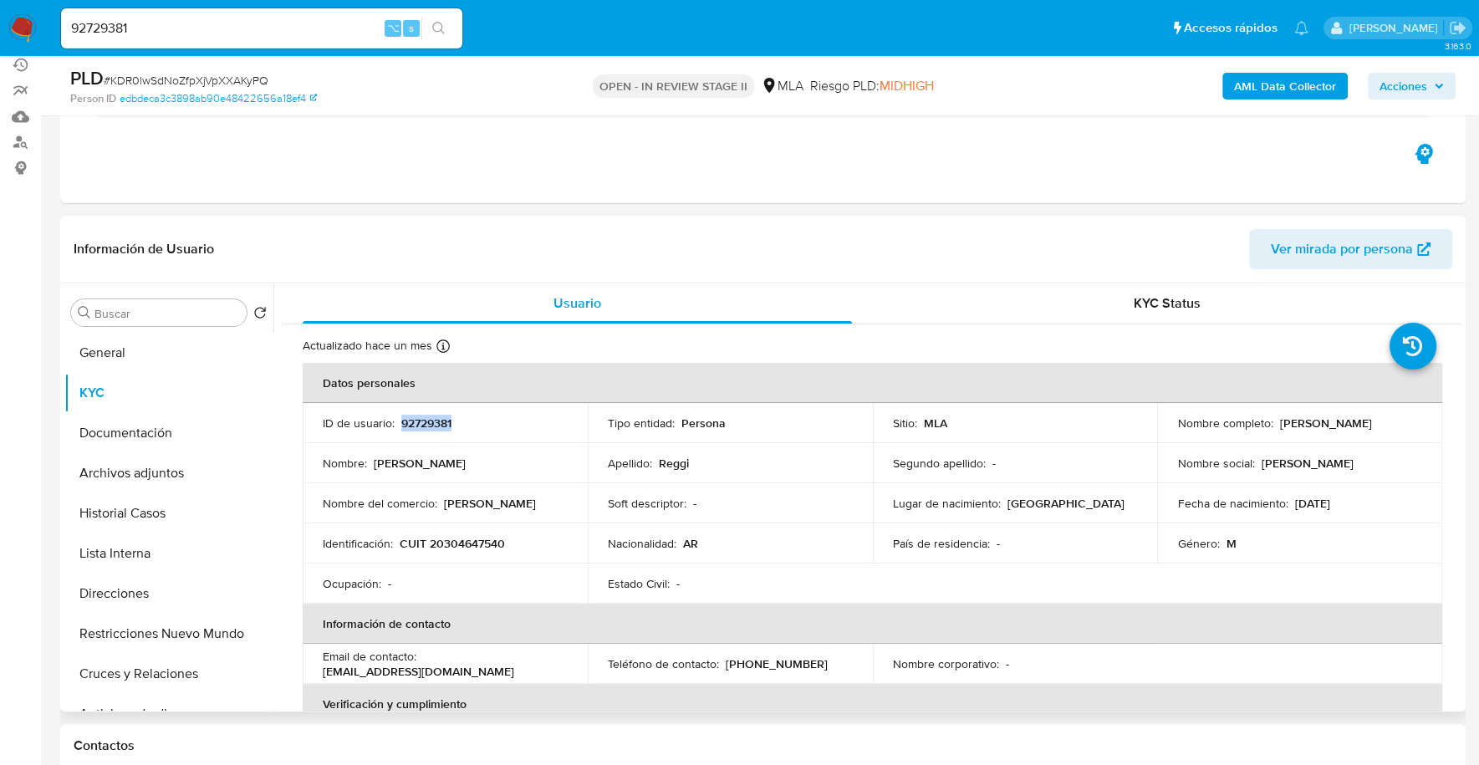
copy p "92729381"
drag, startPoint x: 186, startPoint y: 31, endPoint x: 8, endPoint y: 16, distance: 178.7
click at [8, 16] on nav "Pausado Ver notificaciones 92729381 ⌥ s Accesos rápidos Presiona las siguientes…" at bounding box center [739, 28] width 1479 height 56
paste input "299587753"
type input "299587753"
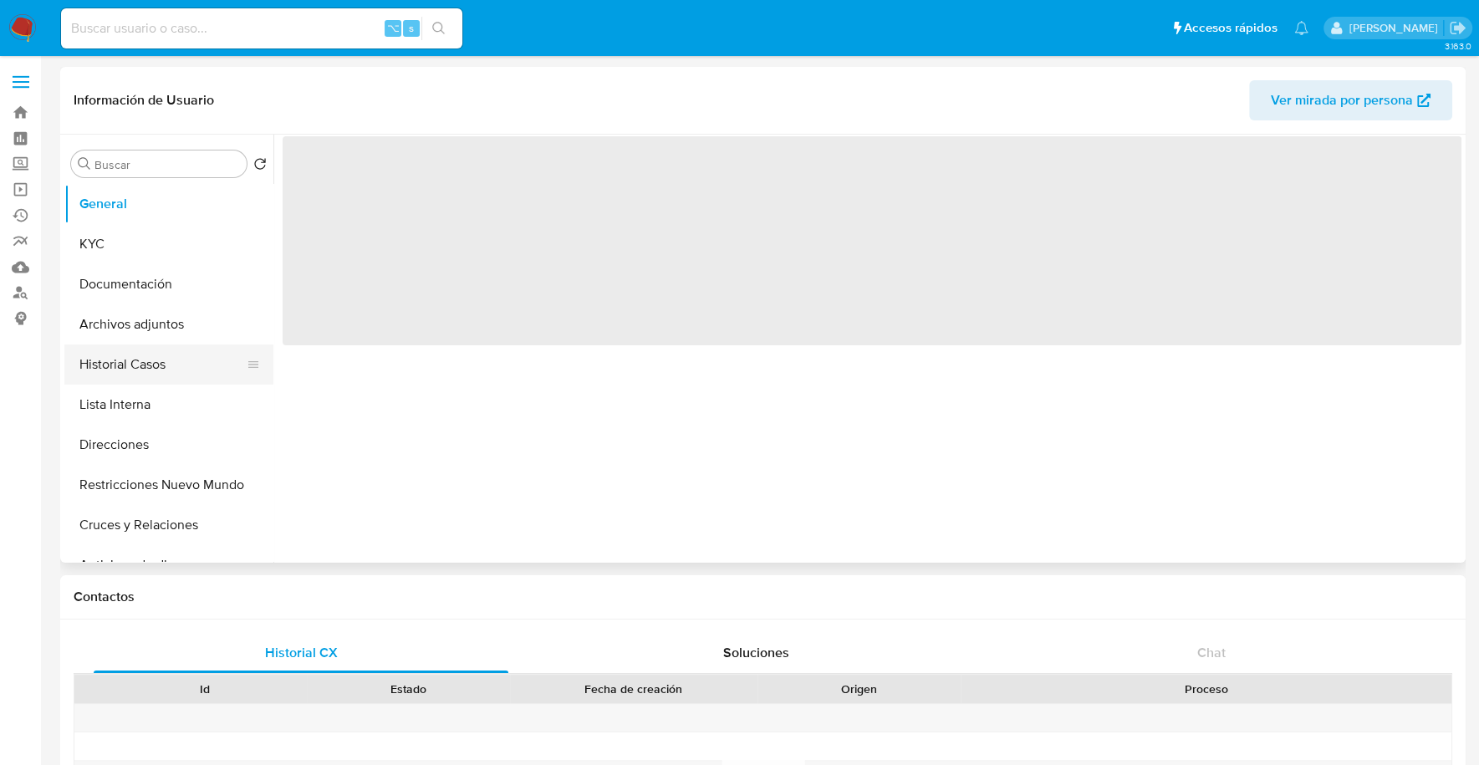
click at [172, 369] on button "Historial Casos" at bounding box center [162, 364] width 196 height 40
select select "10"
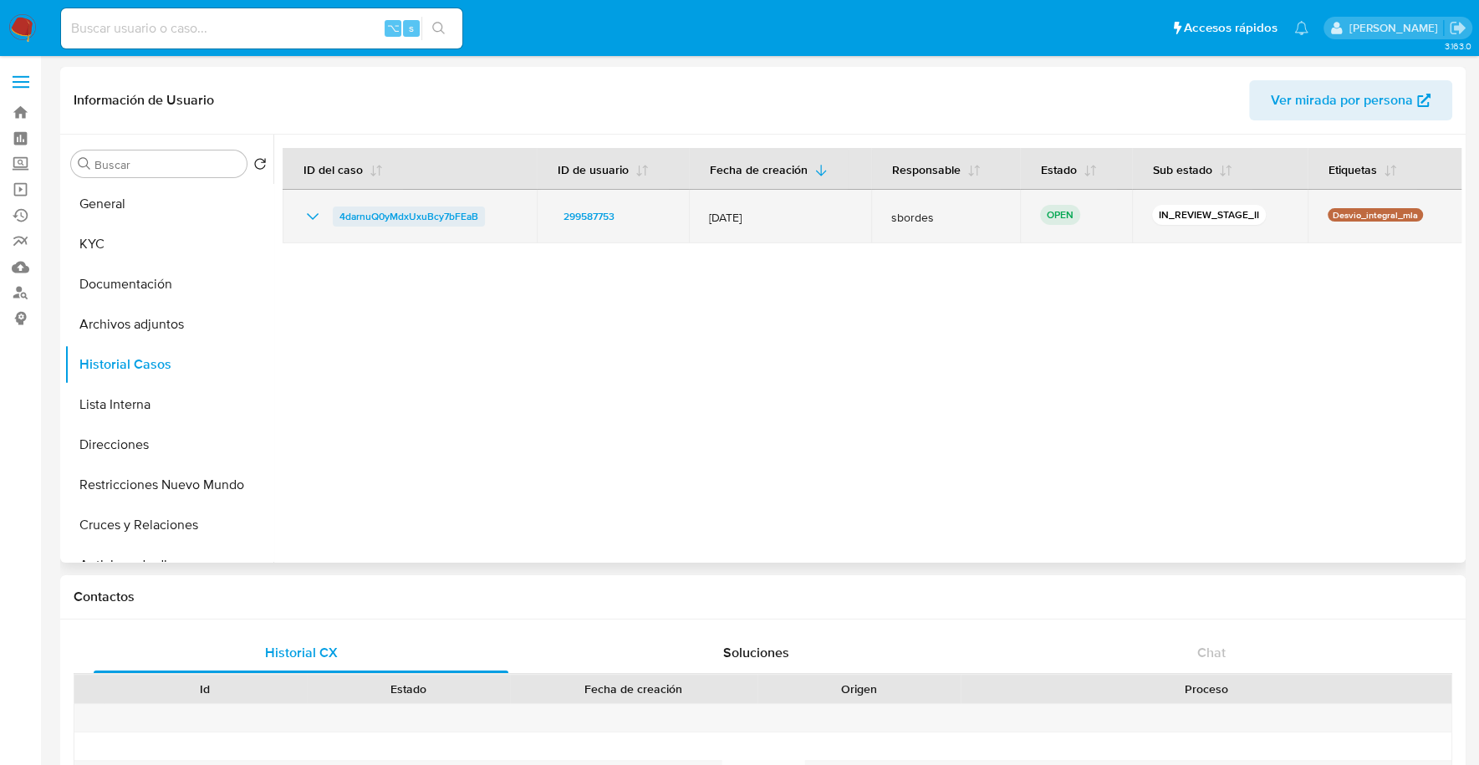
click at [441, 212] on span "4darnuQ0yMdxUxuBcy7bFEaB" at bounding box center [408, 216] width 139 height 20
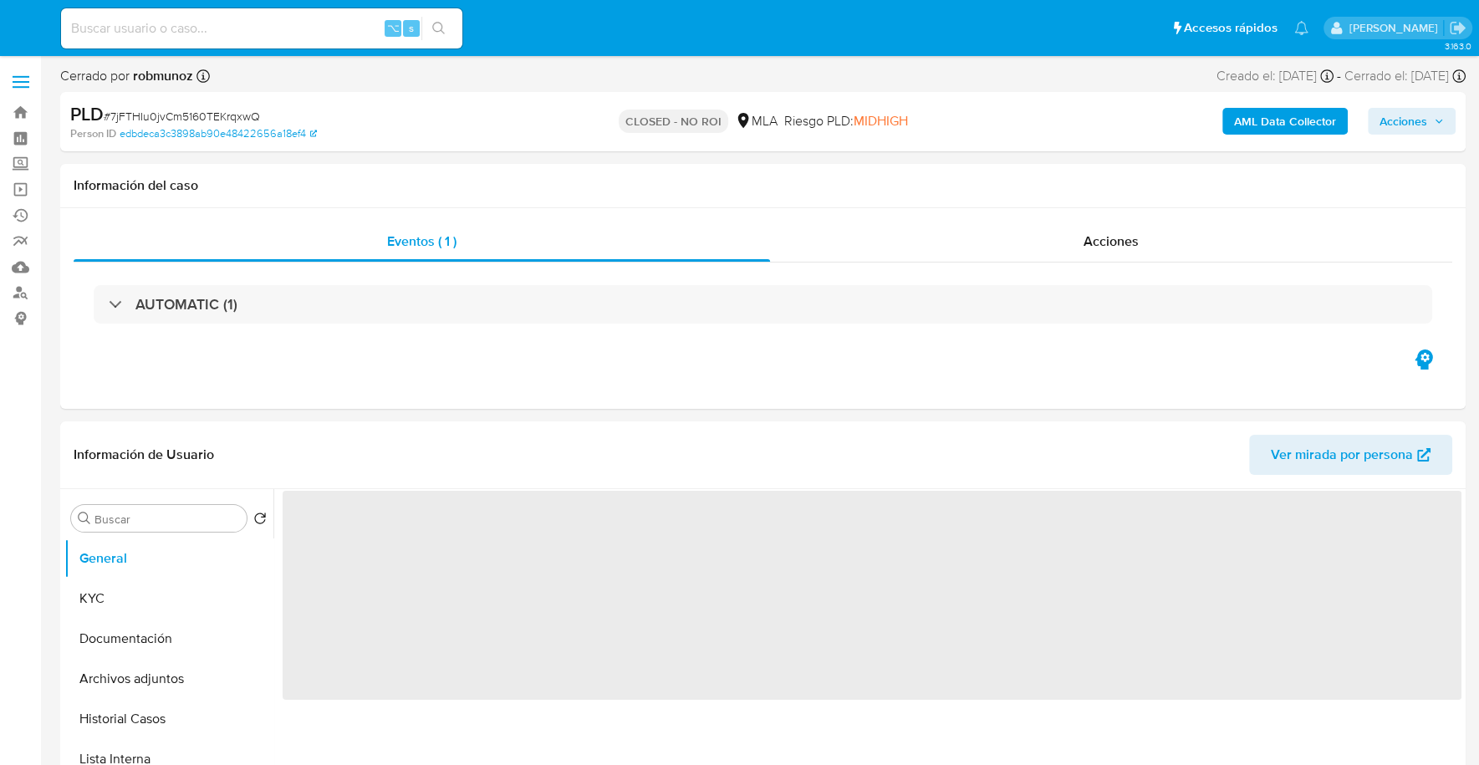
select select "10"
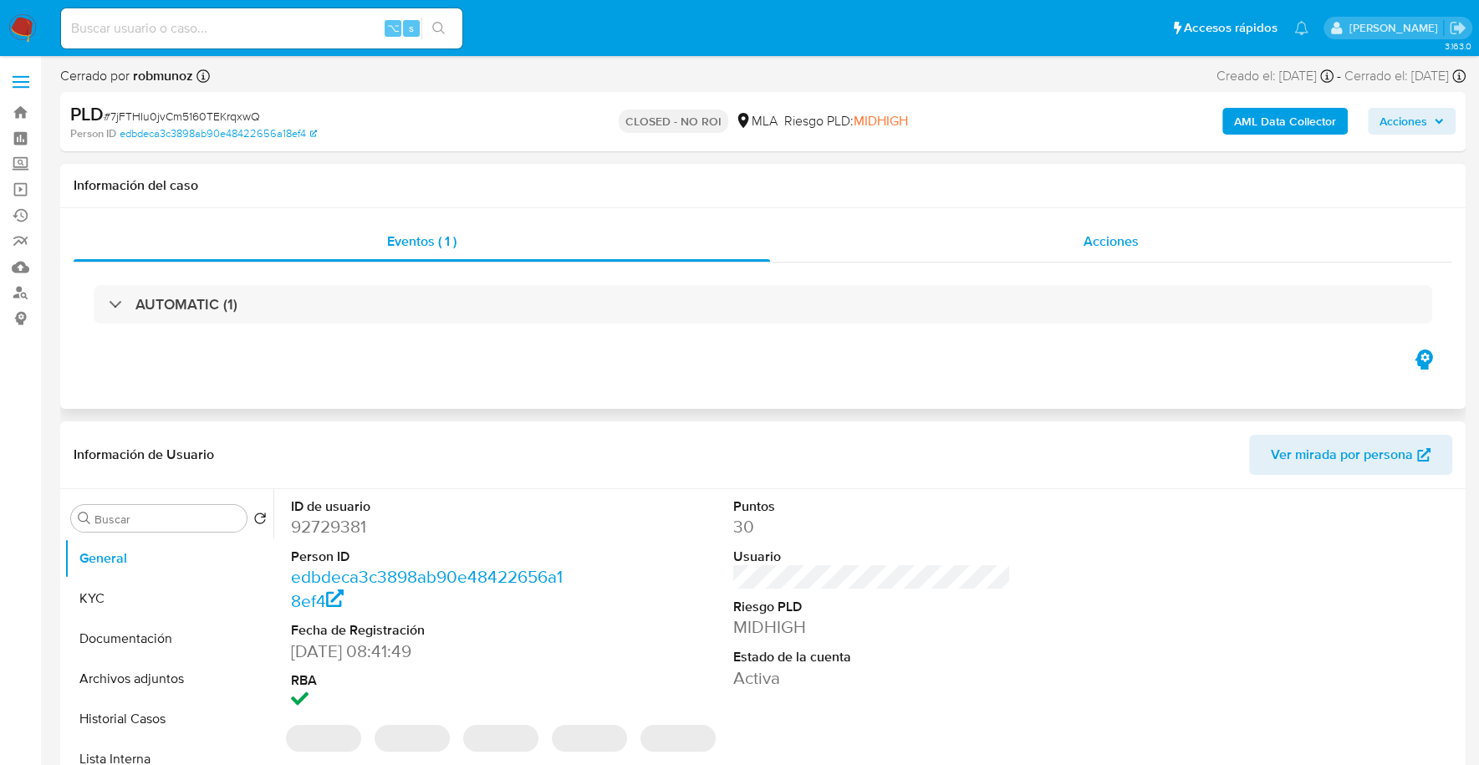
click at [1133, 232] on span "Acciones" at bounding box center [1110, 241] width 55 height 19
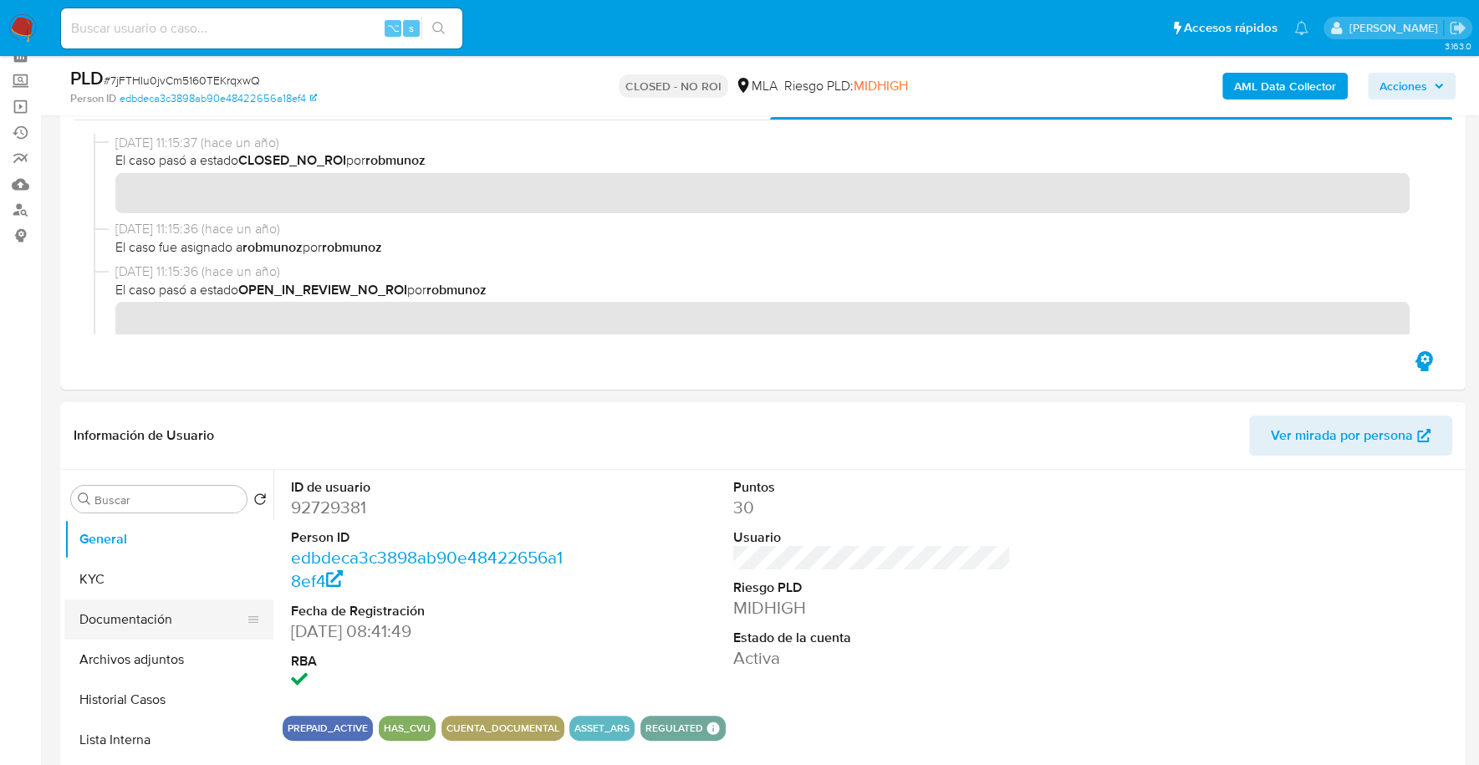
scroll to position [172, 0]
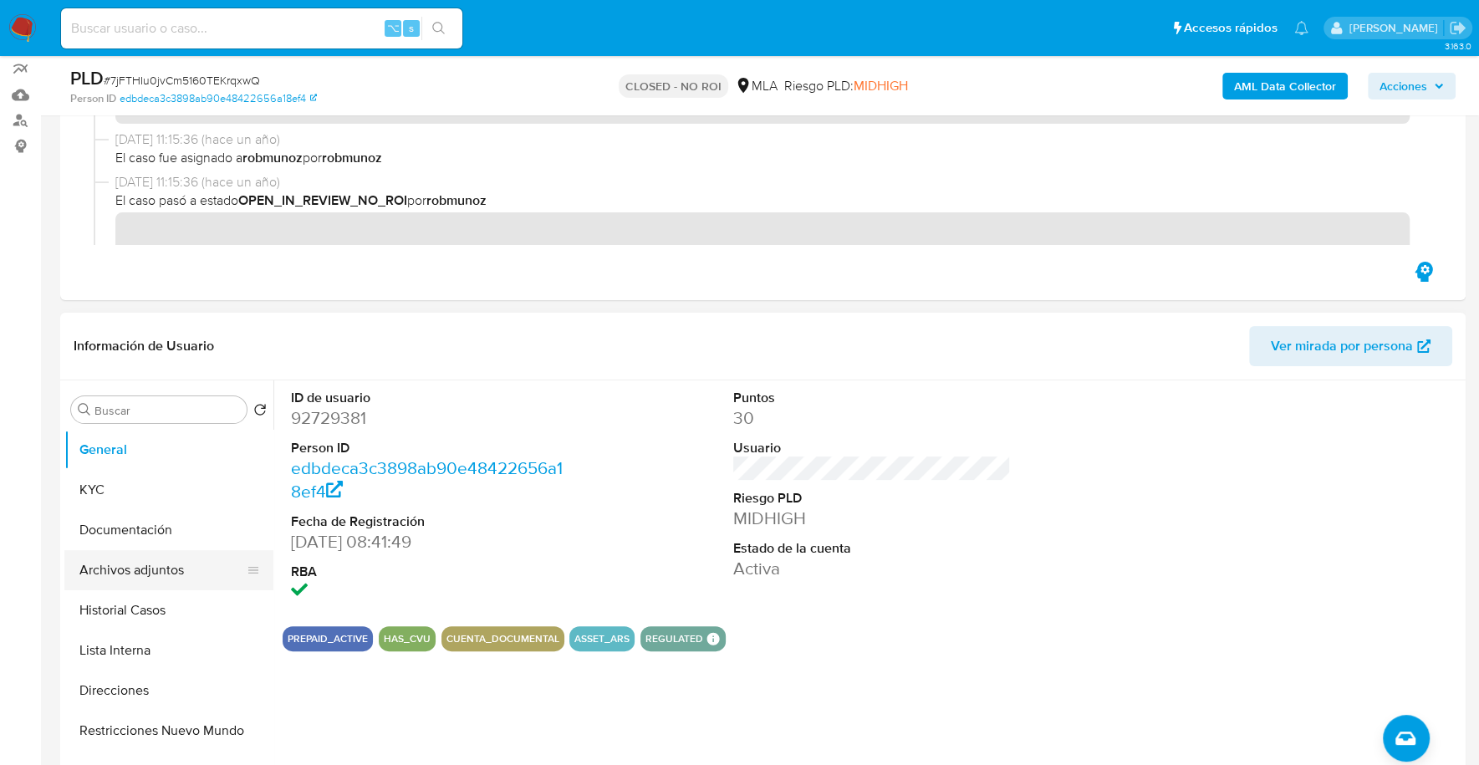
click at [143, 562] on button "Archivos adjuntos" at bounding box center [162, 570] width 196 height 40
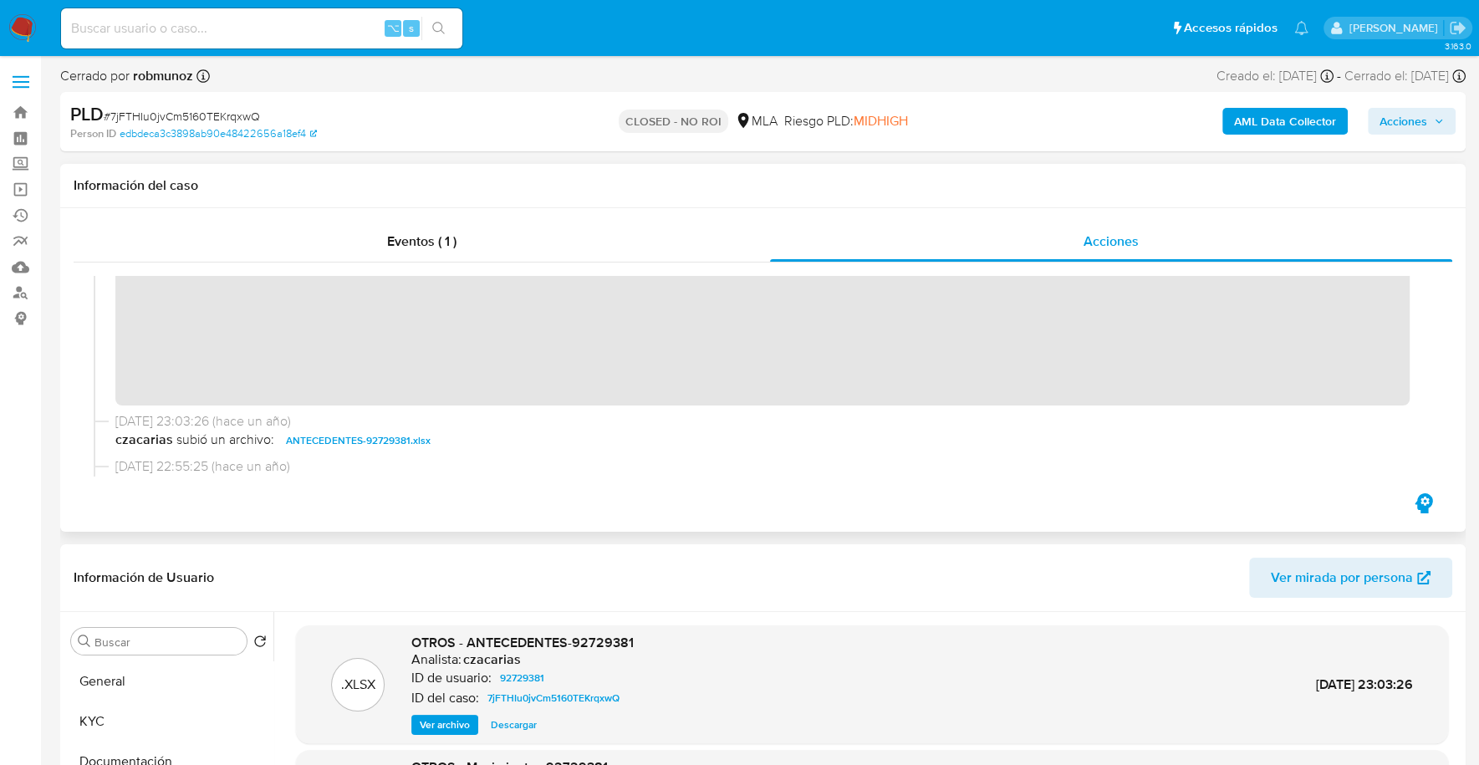
scroll to position [259, 0]
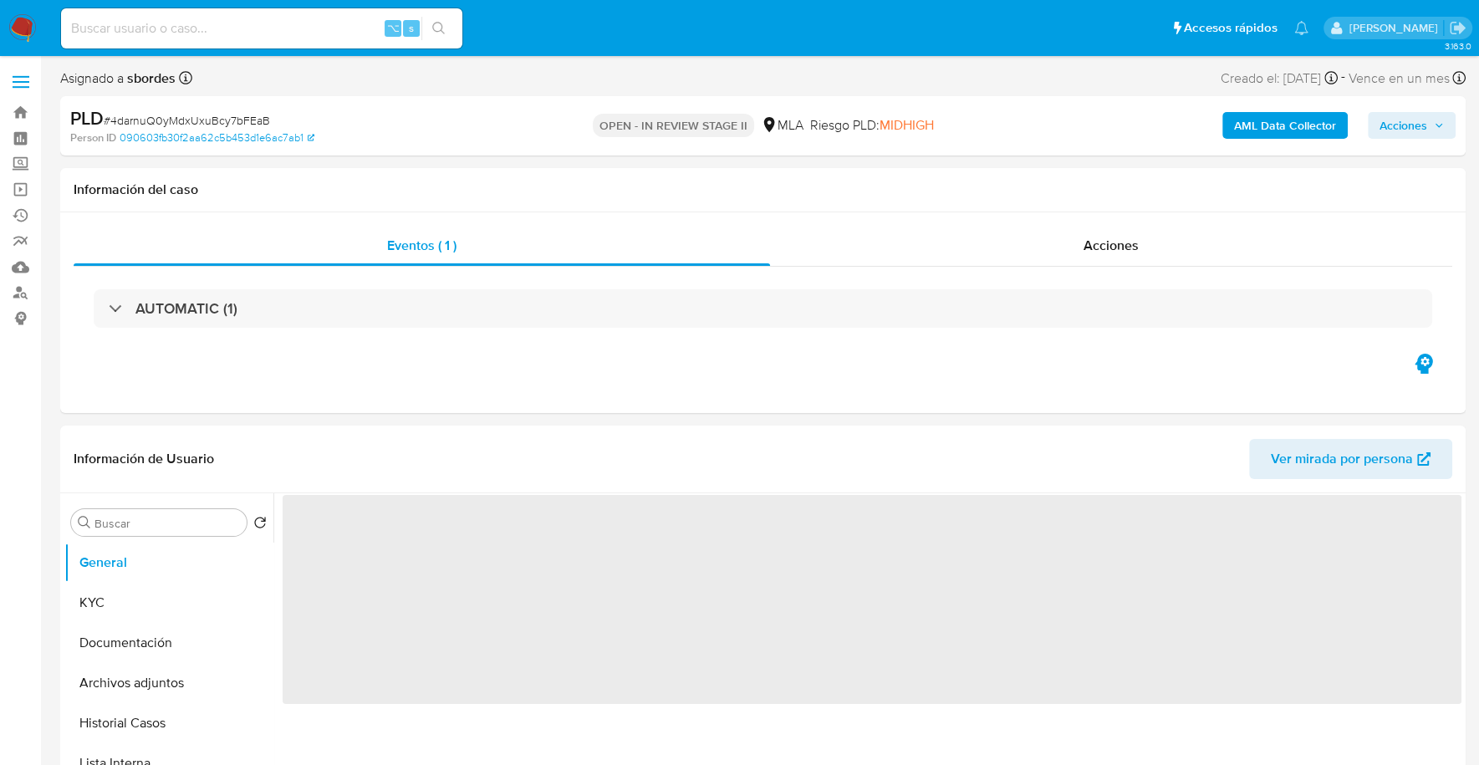
select select "10"
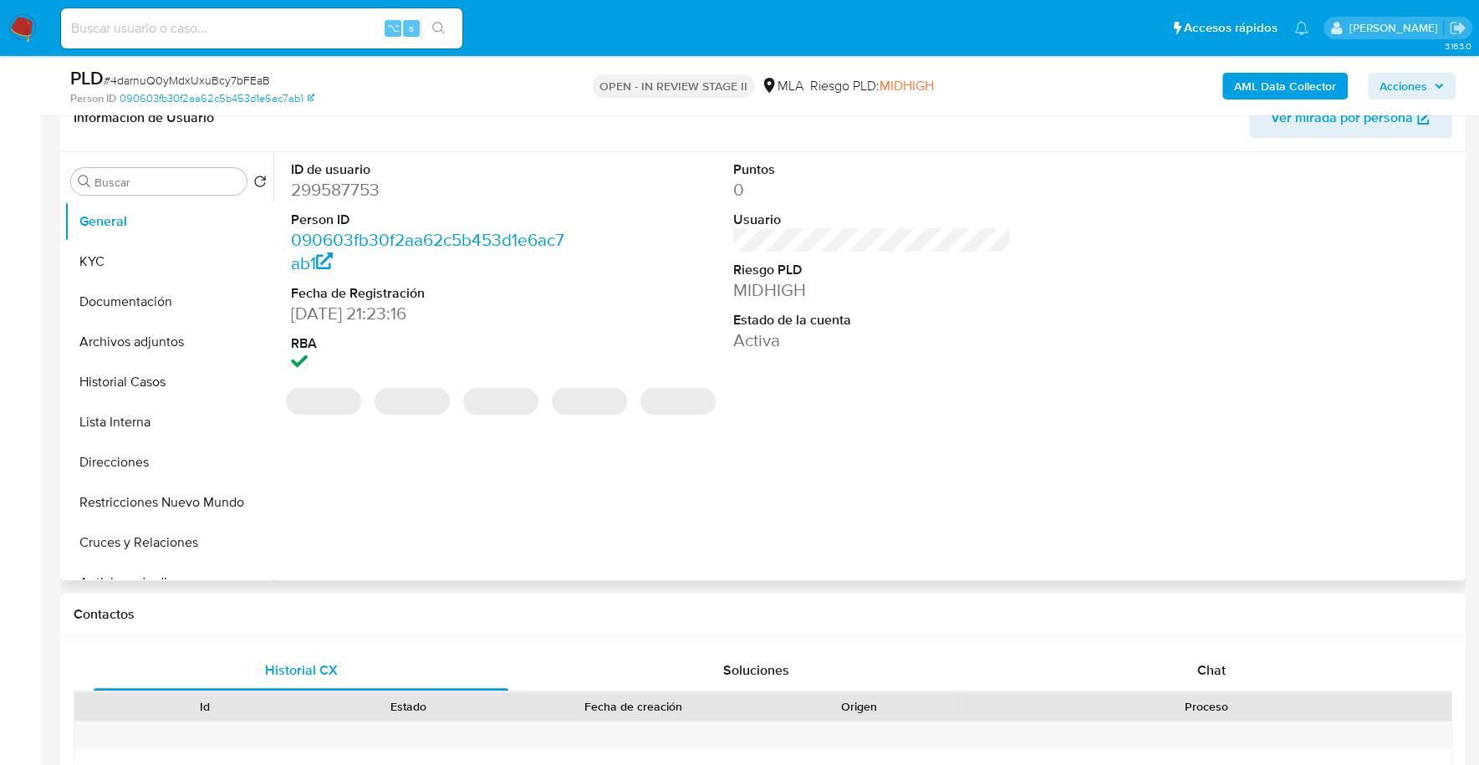
scroll to position [397, 0]
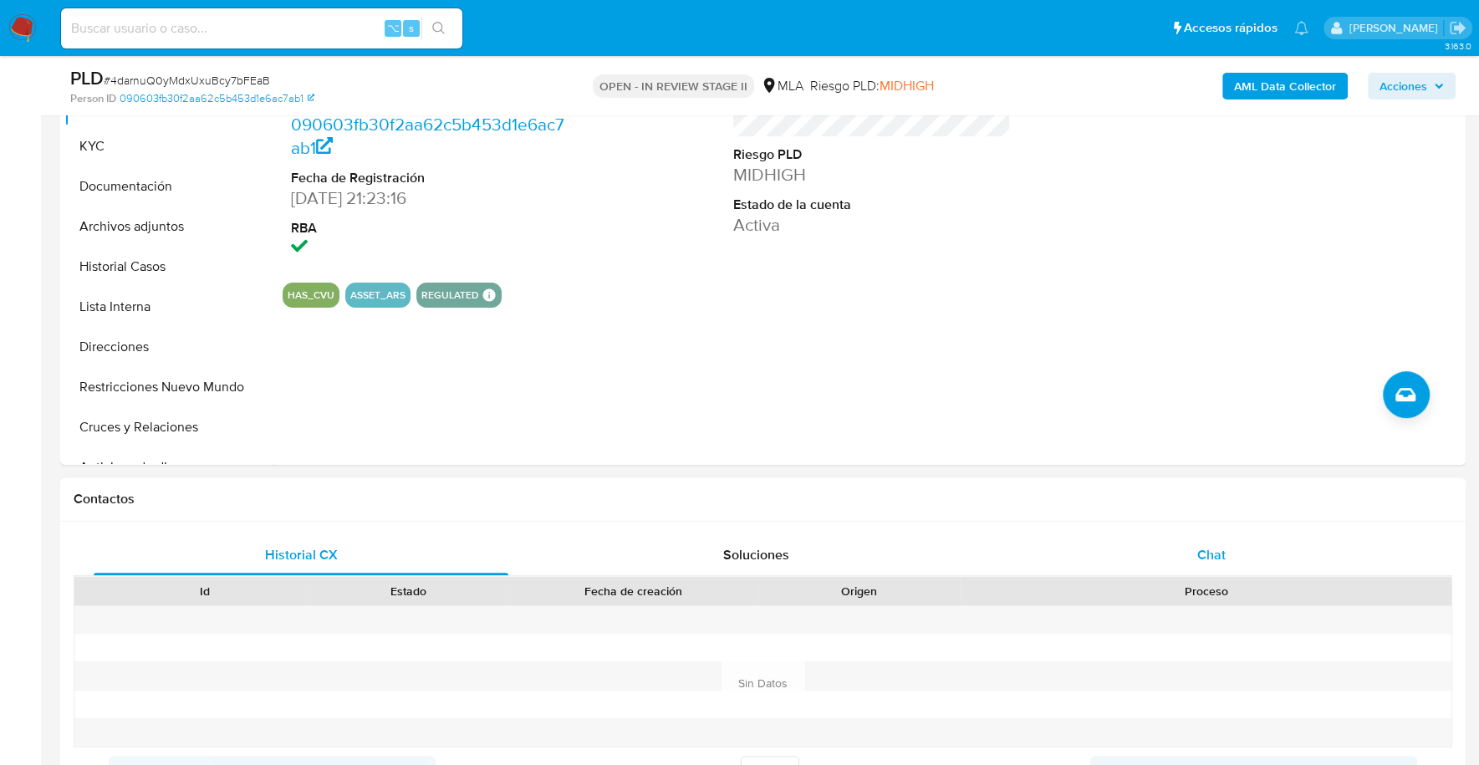
click at [1227, 563] on div "Chat" at bounding box center [1210, 555] width 415 height 40
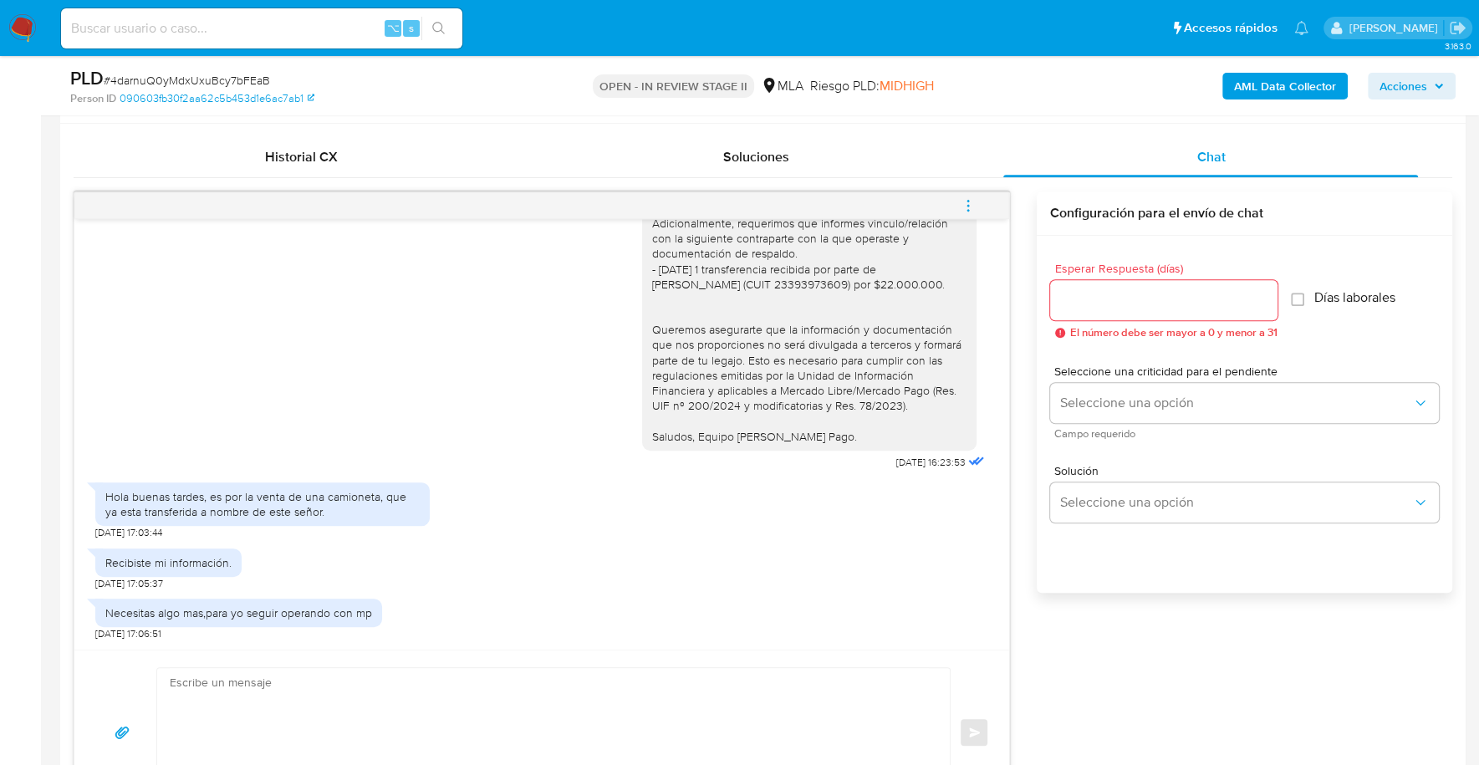
scroll to position [999, 0]
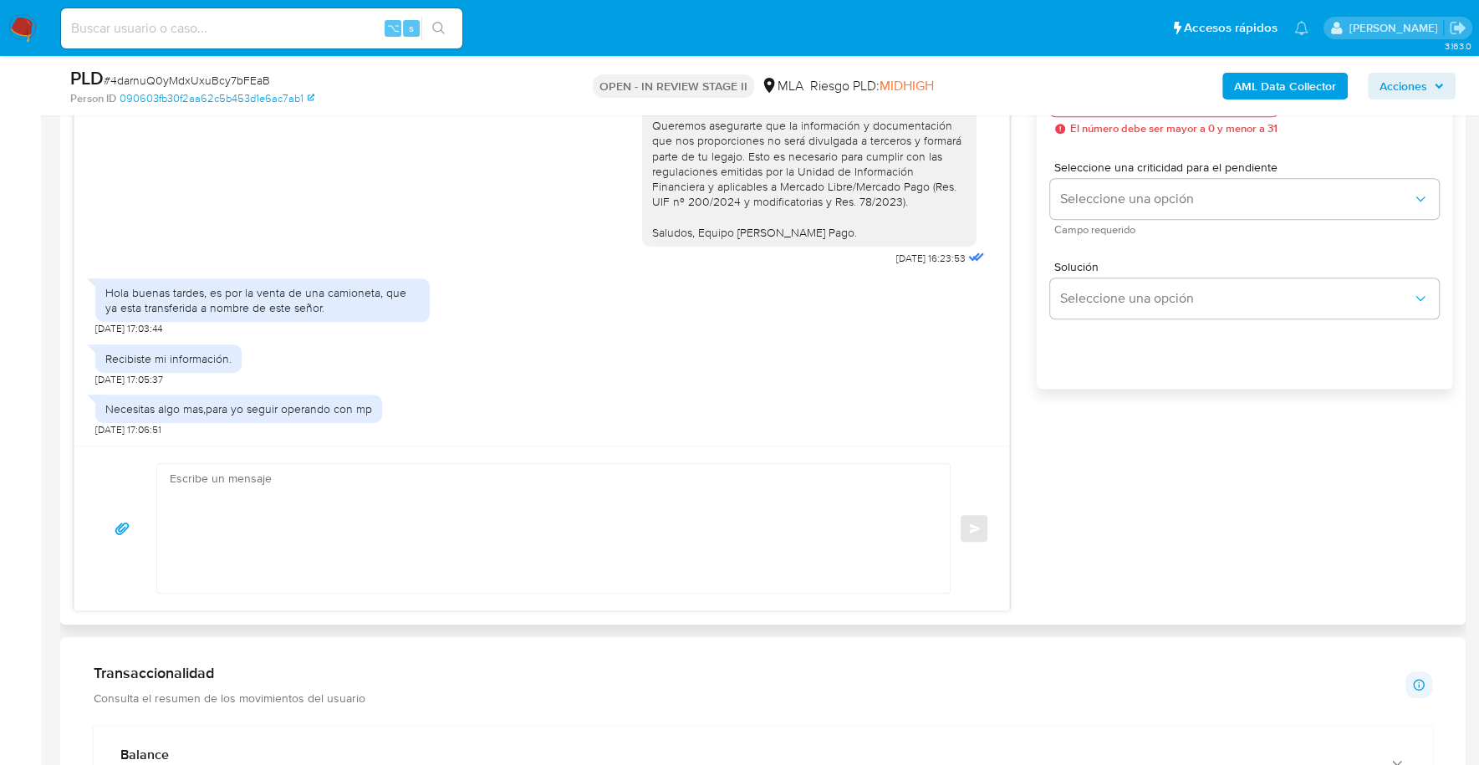
click at [304, 487] on textarea at bounding box center [549, 528] width 759 height 129
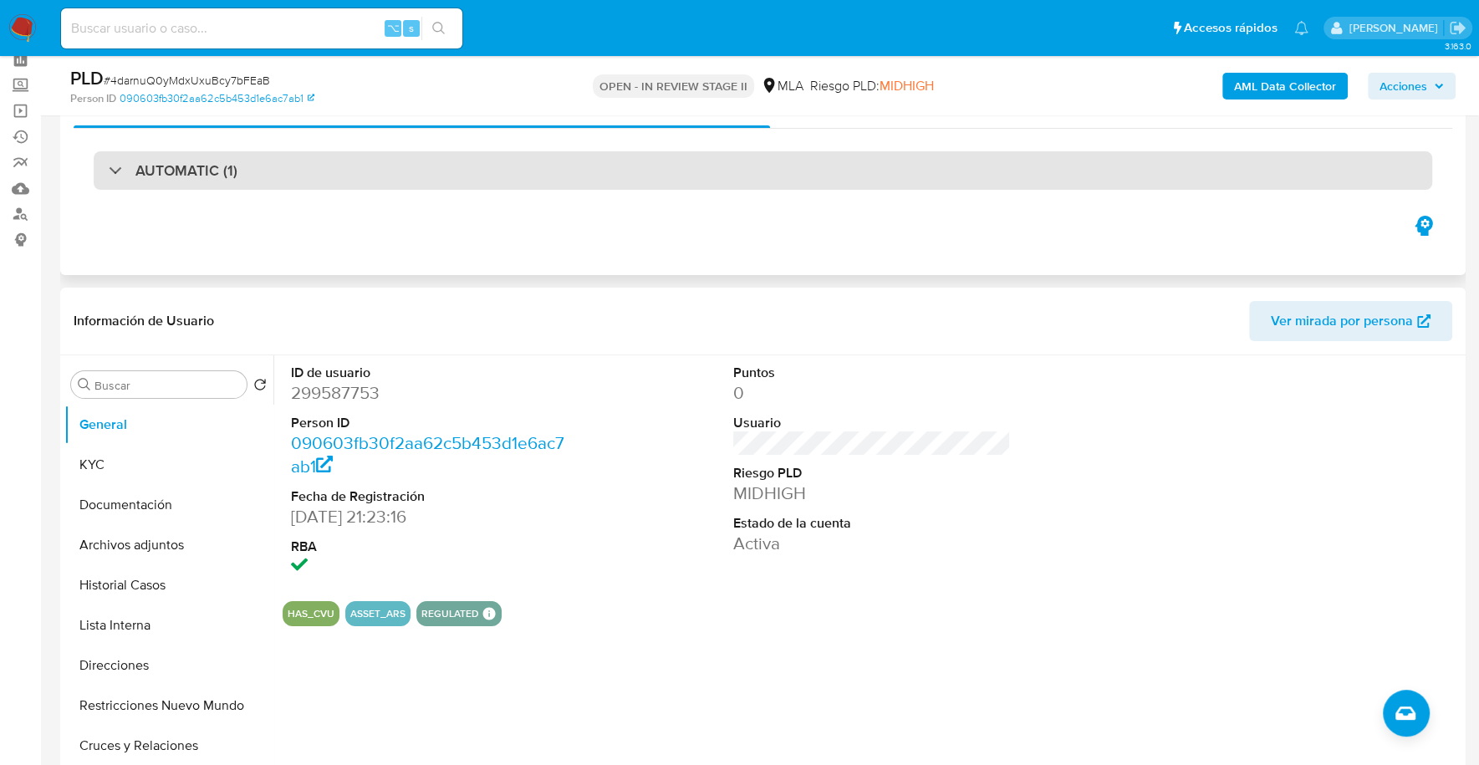
scroll to position [0, 0]
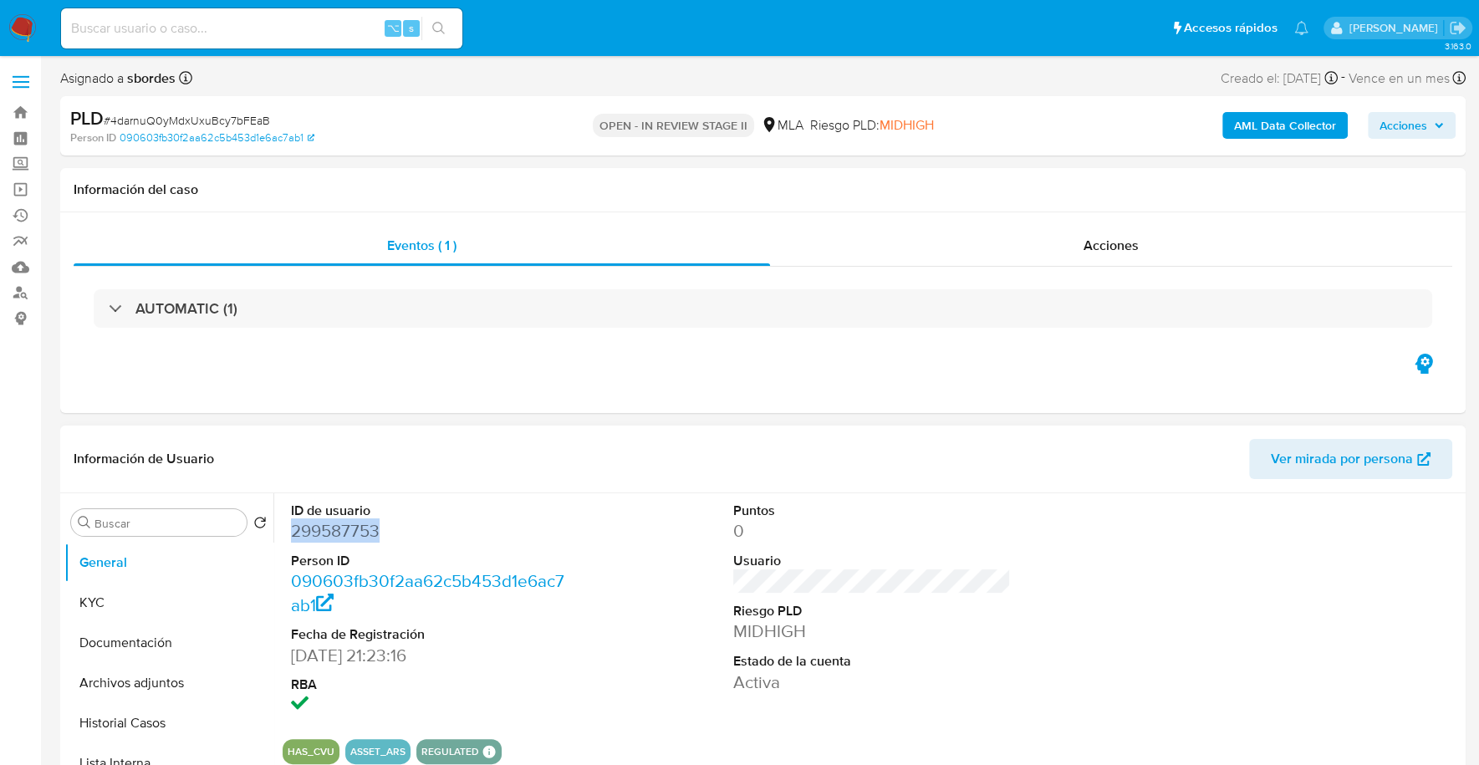
copy dd "299587753"
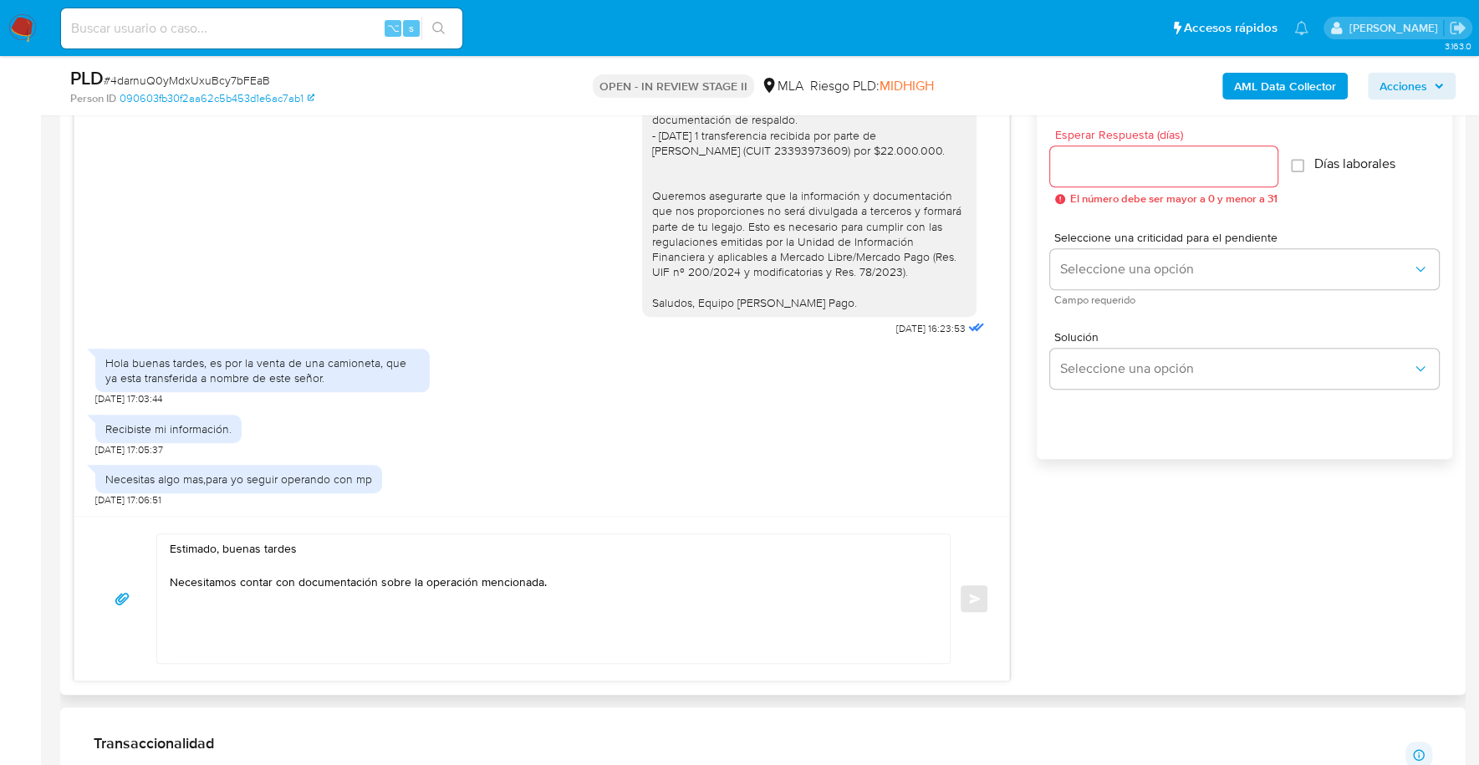
scroll to position [935, 0]
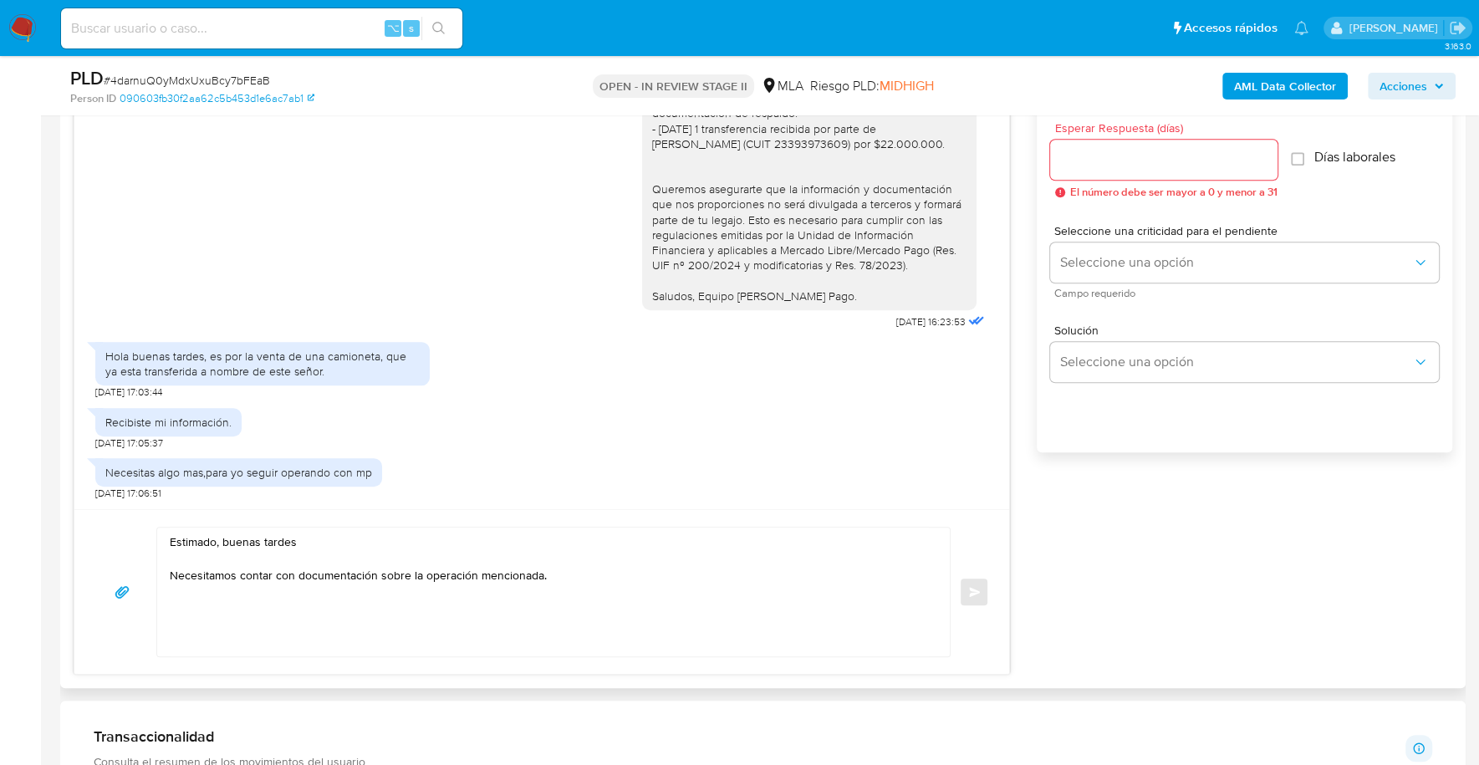
click at [595, 569] on textarea "Estimado, buenas tardes Necesitamos contar con documentación sobre la operación…" at bounding box center [549, 591] width 759 height 129
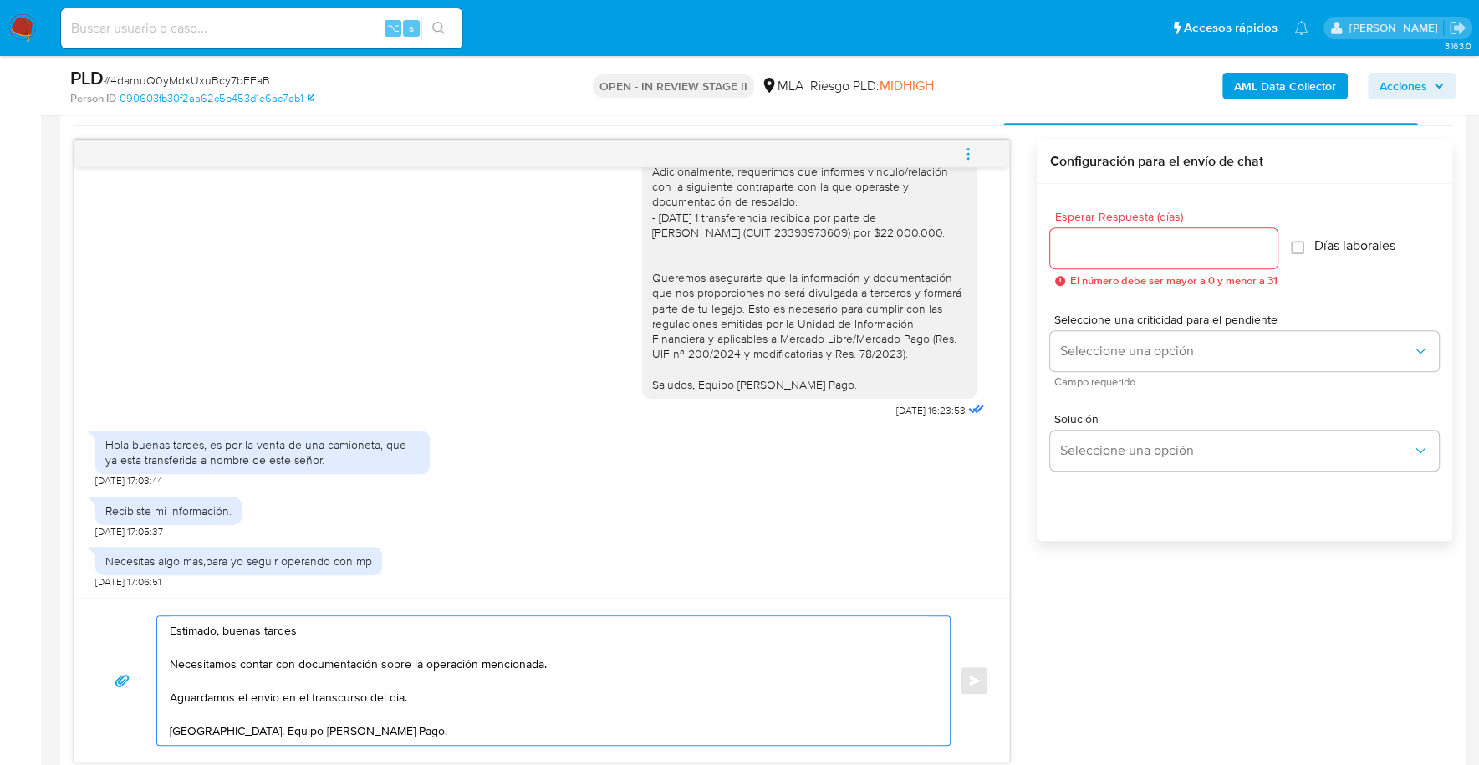
scroll to position [760, 0]
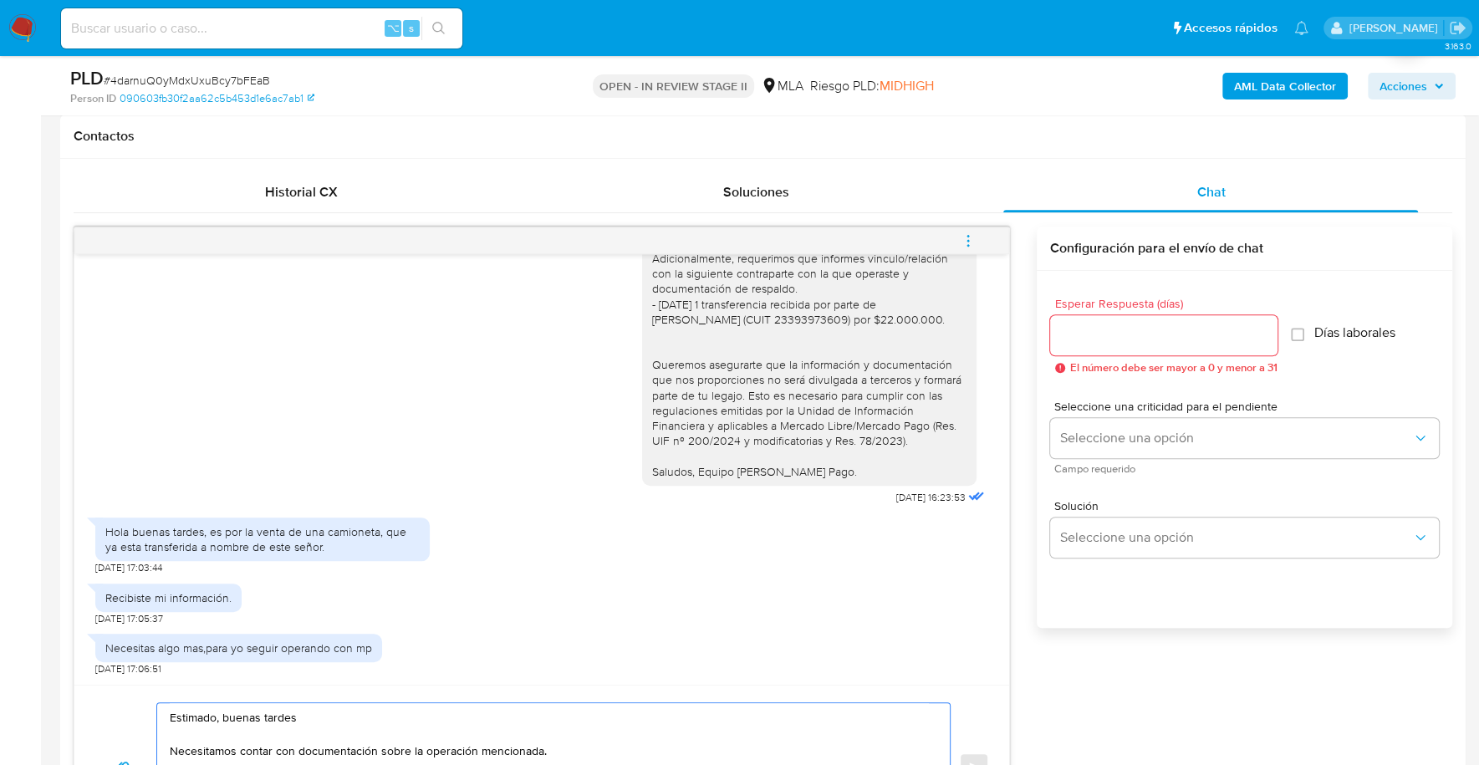
type textarea "Estimado, buenas tardes Necesitamos contar con documentación sobre la operación…"
click at [1154, 327] on input "Esperar Respuesta (días)" at bounding box center [1163, 335] width 227 height 22
type input "1"
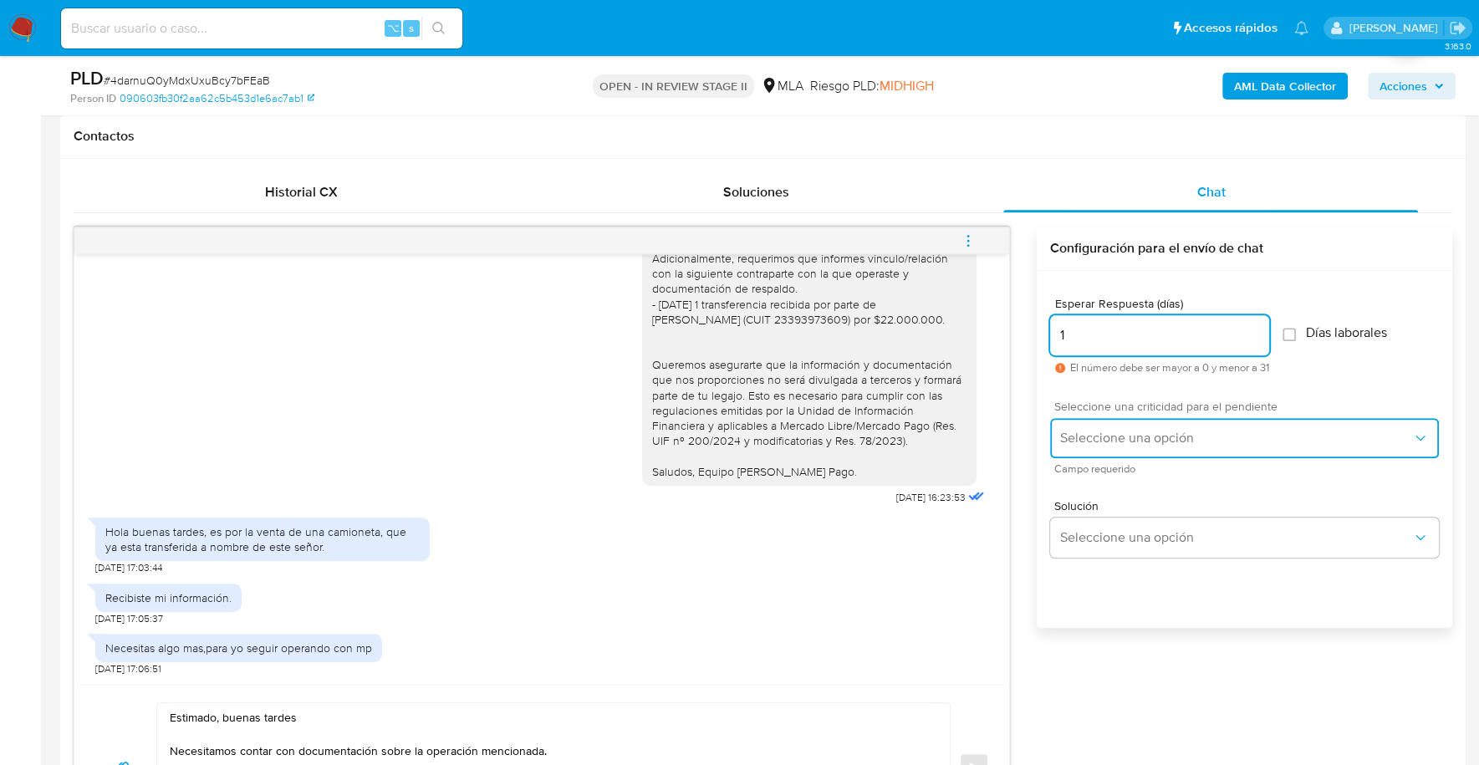
click at [1163, 436] on span "Seleccione una opción" at bounding box center [1236, 438] width 352 height 17
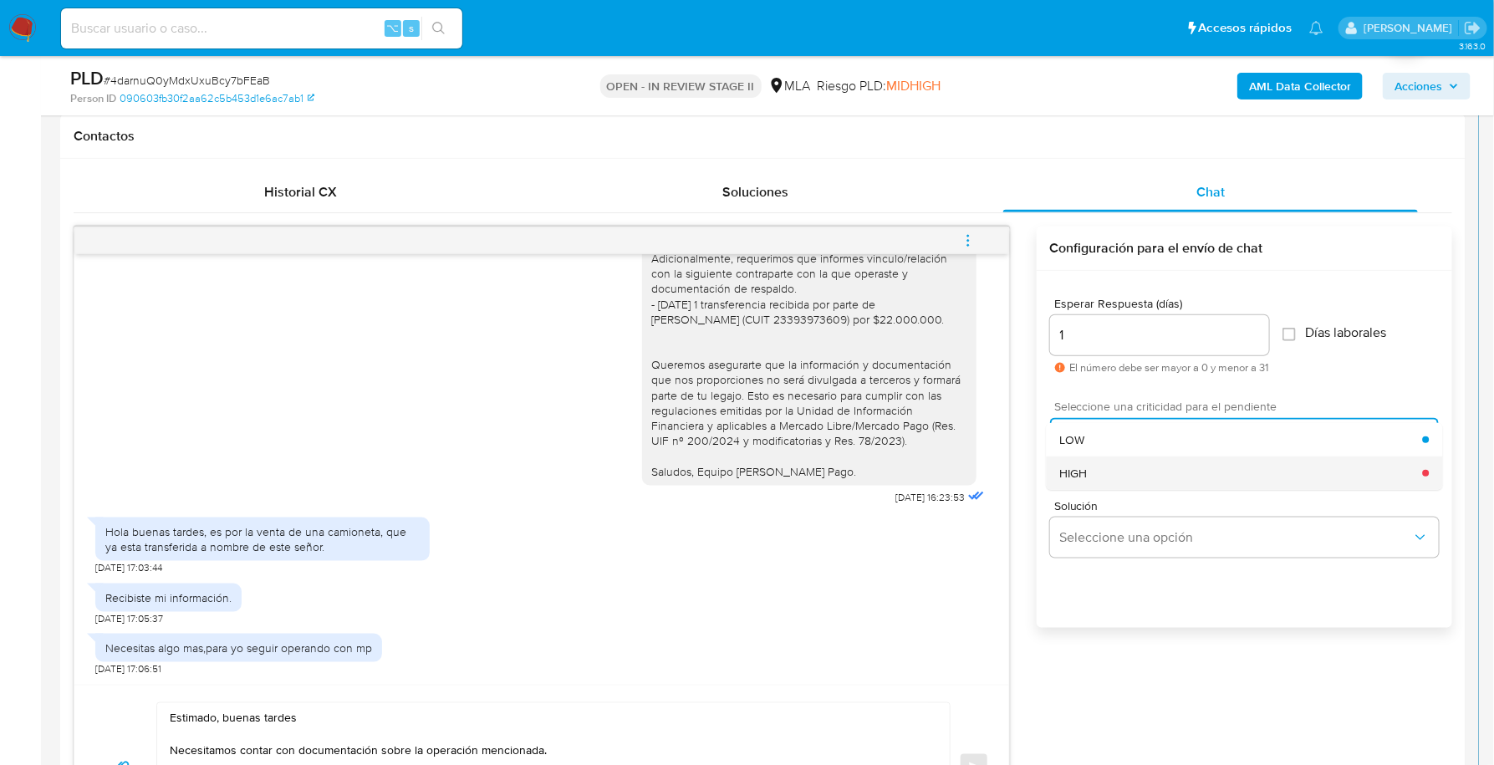
click at [1142, 456] on div "HIGH" at bounding box center [1240, 472] width 363 height 33
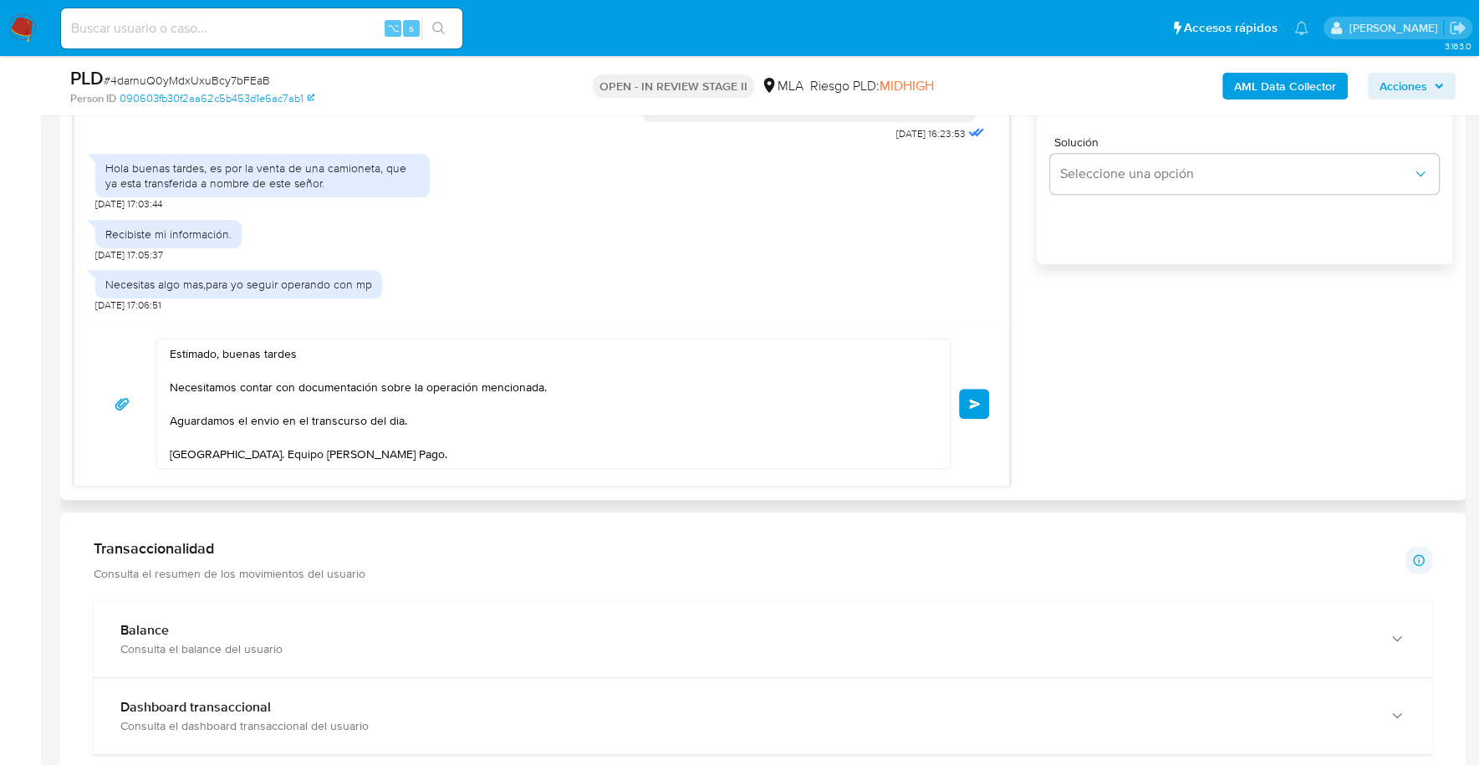
scroll to position [1110, 0]
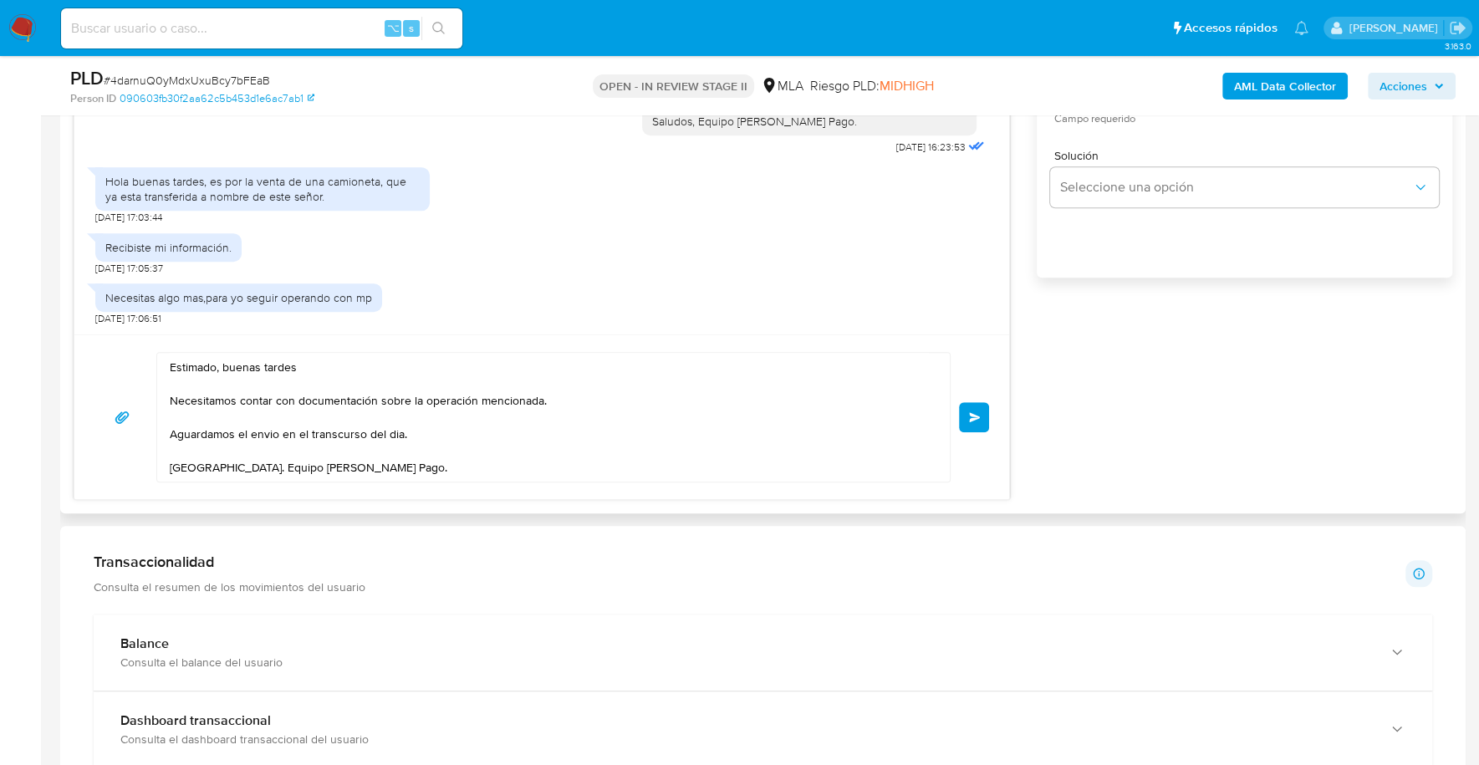
click at [961, 410] on button "Enviar" at bounding box center [974, 417] width 30 height 30
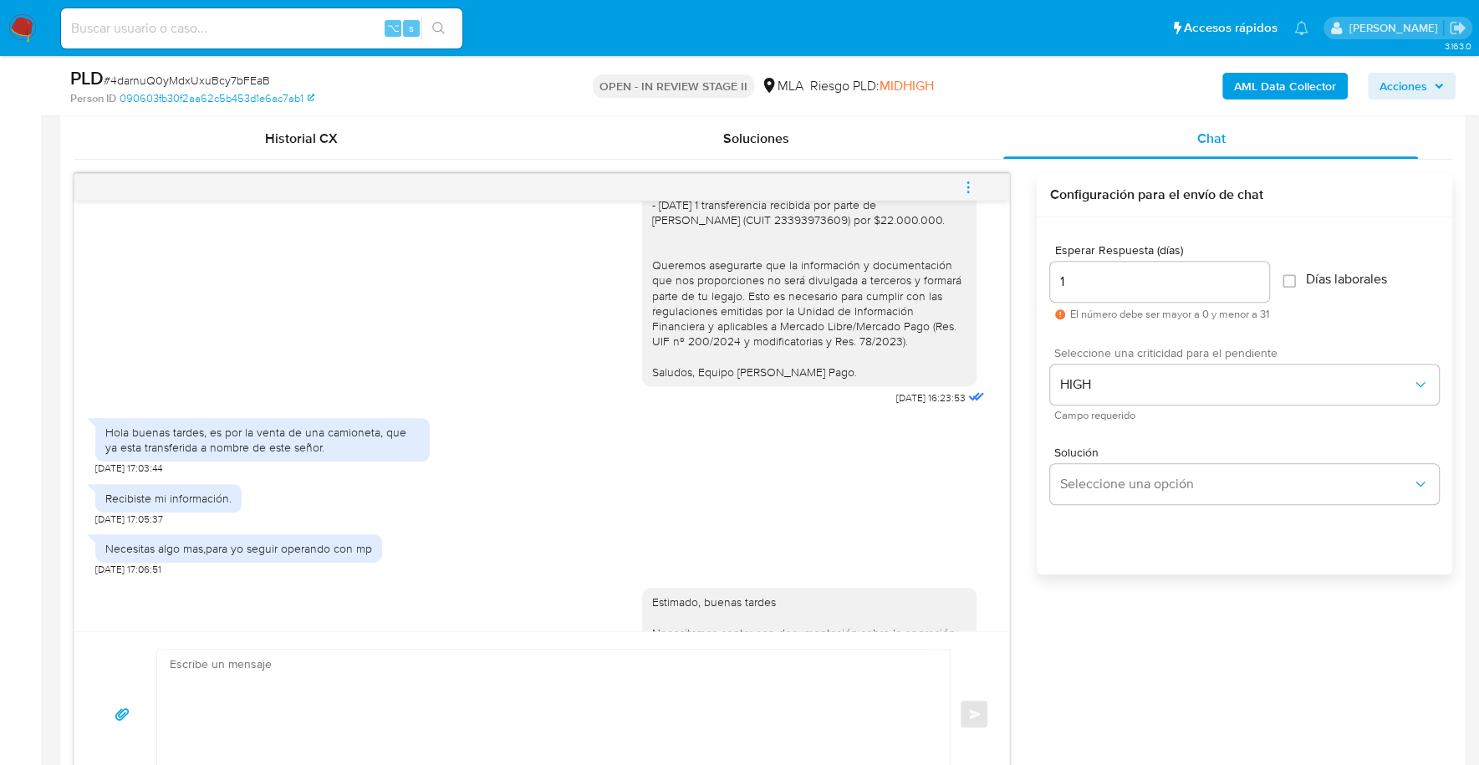
scroll to position [1304, 0]
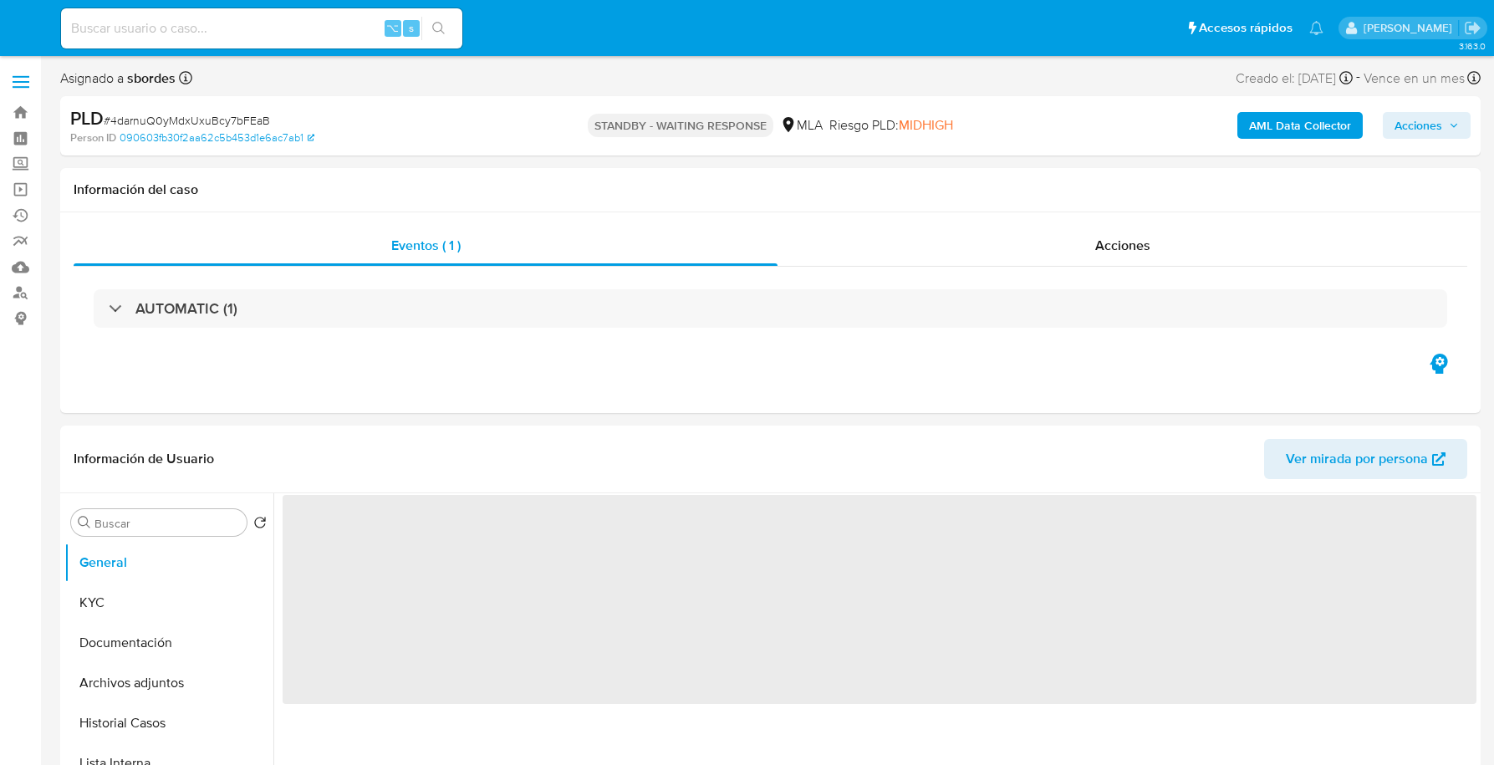
select select "10"
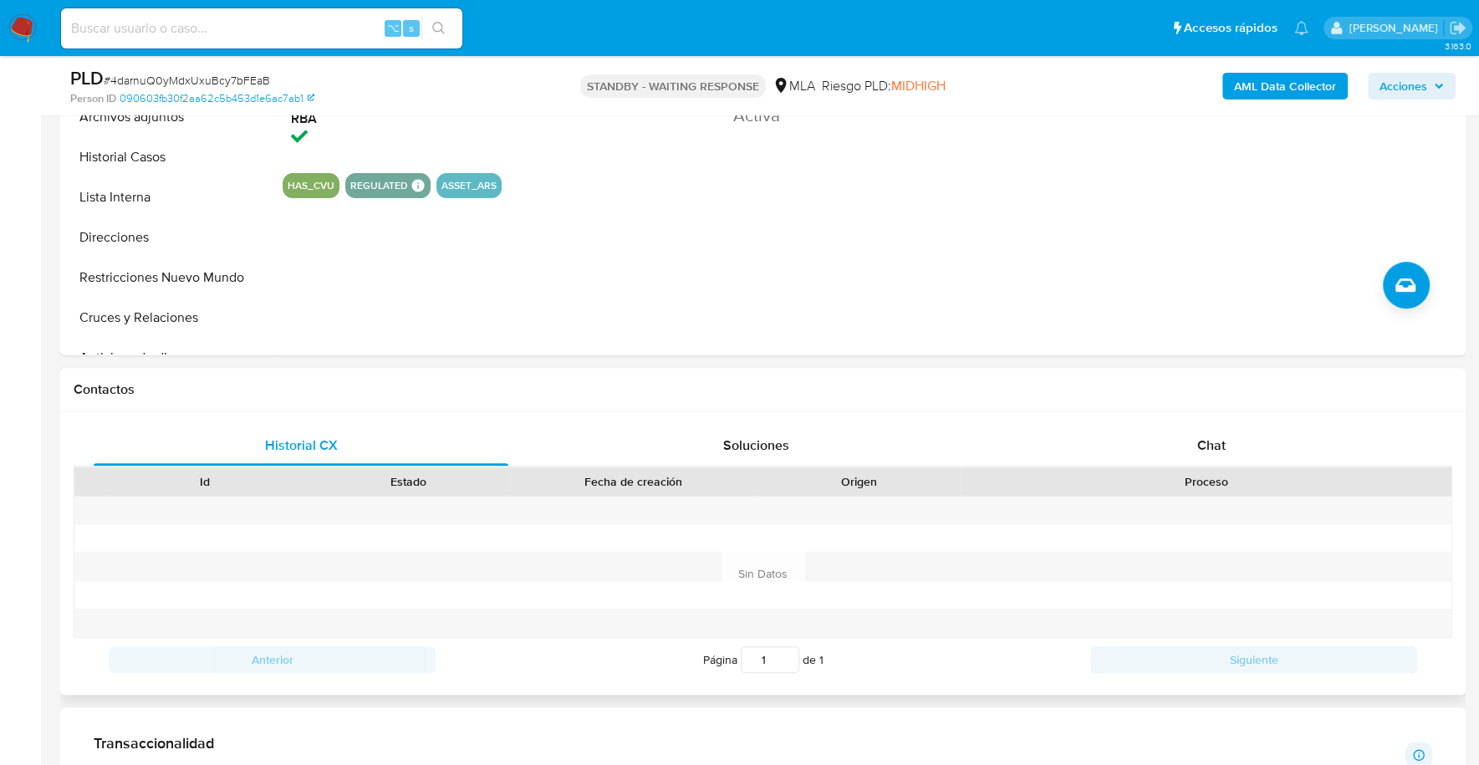
scroll to position [685, 0]
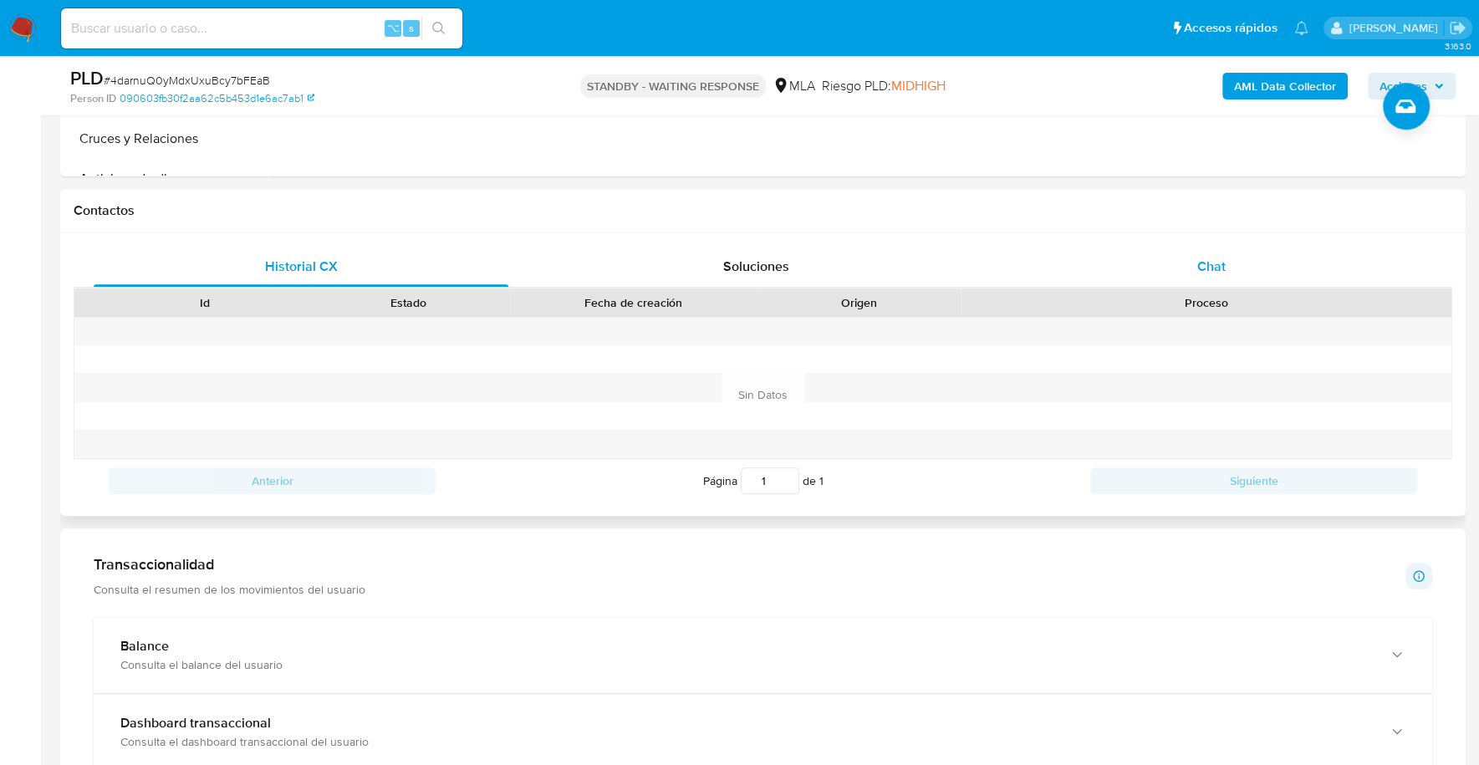
click at [1141, 273] on div "Chat" at bounding box center [1210, 267] width 415 height 40
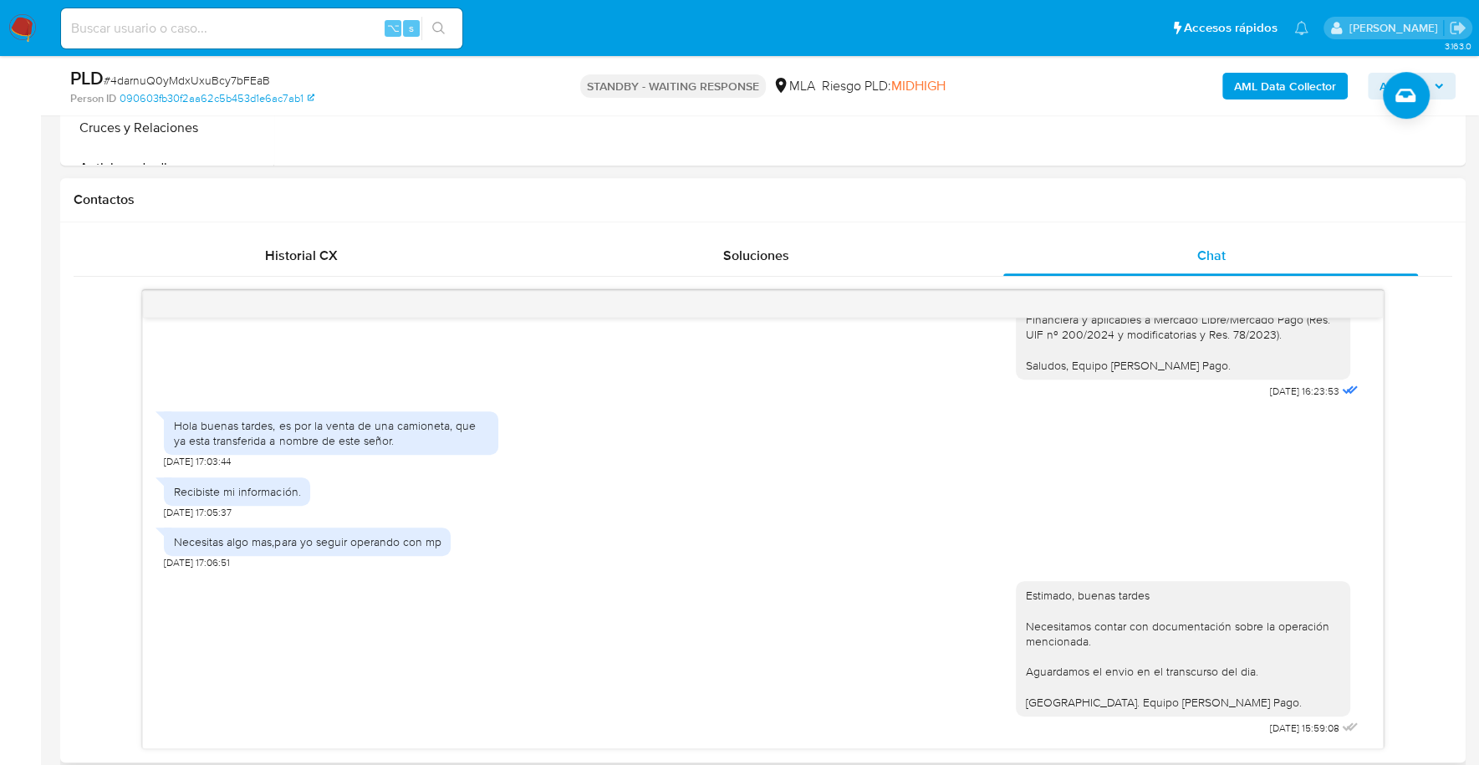
scroll to position [700, 0]
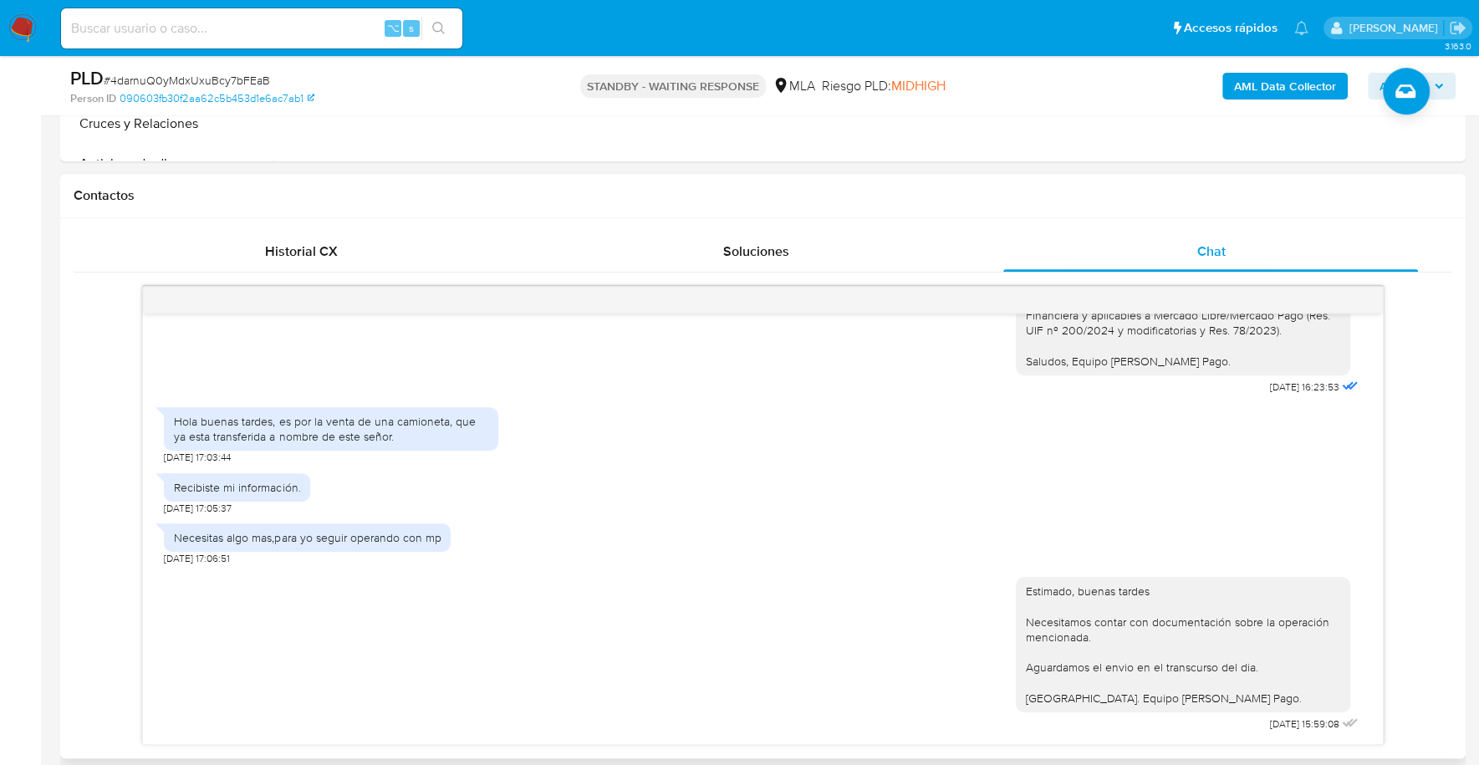
click at [267, 428] on div "Hola buenas tardes, es por la venta de una camioneta, que ya esta transferida a…" at bounding box center [331, 429] width 314 height 30
drag, startPoint x: 176, startPoint y: 419, endPoint x: 418, endPoint y: 439, distance: 242.4
click at [418, 439] on div "Hola buenas tardes, es por la venta de una camioneta, que ya esta transferida a…" at bounding box center [331, 429] width 314 height 30
copy div "Hola buenas tardes, es por la venta de una camioneta, que ya esta transferida a…"
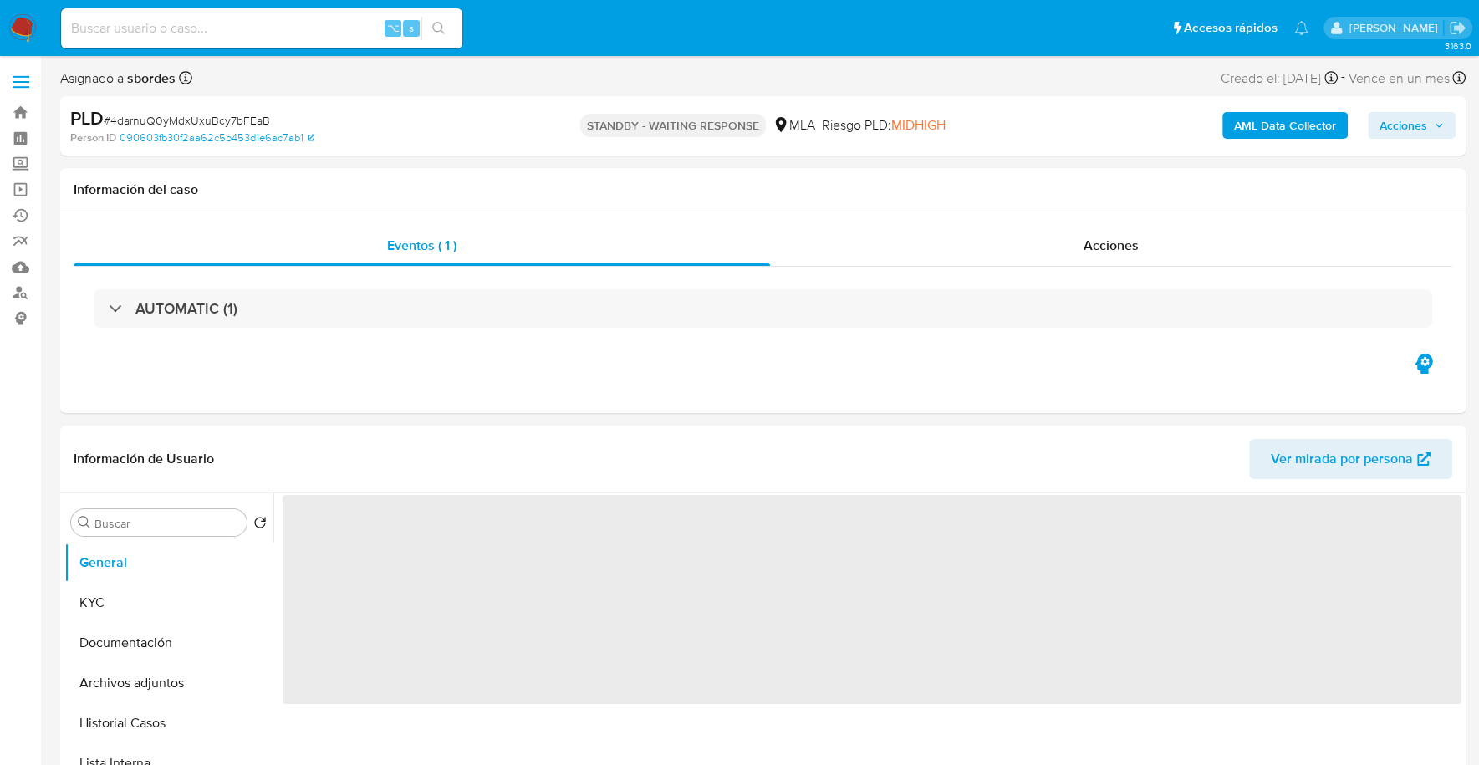
select select "10"
